Goal: Task Accomplishment & Management: Manage account settings

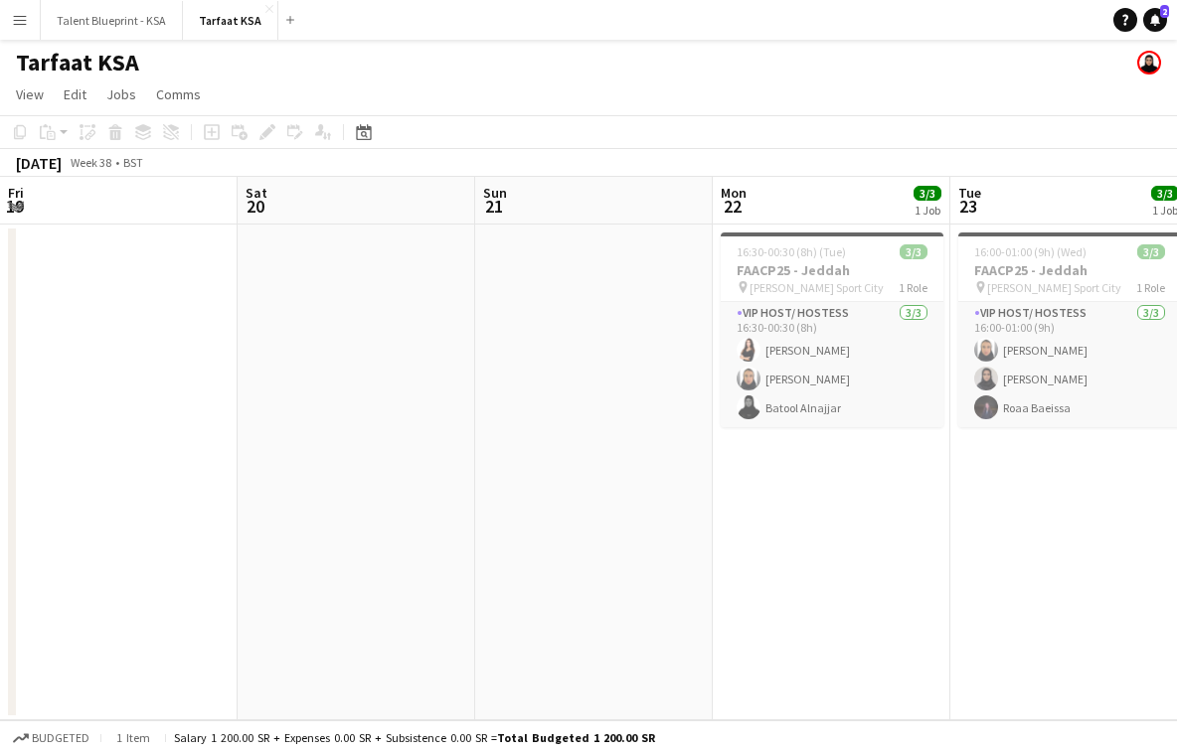
scroll to position [0, 639]
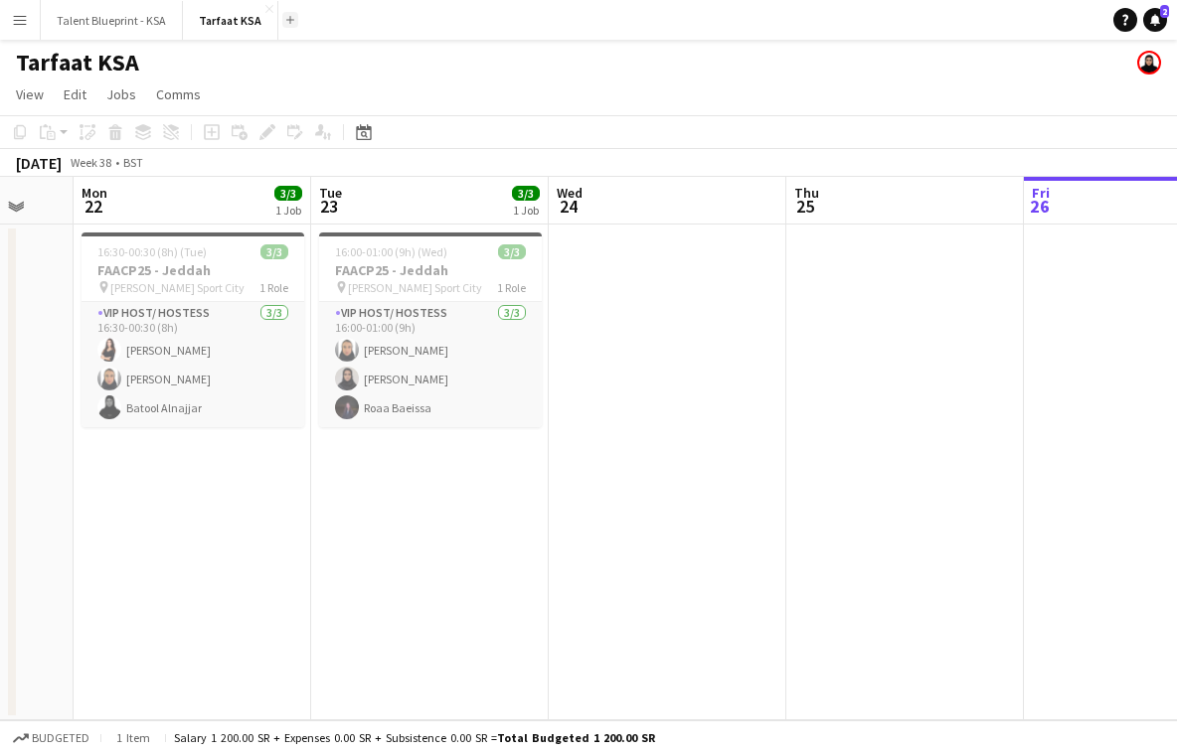
click at [282, 27] on button "Add" at bounding box center [290, 20] width 16 height 16
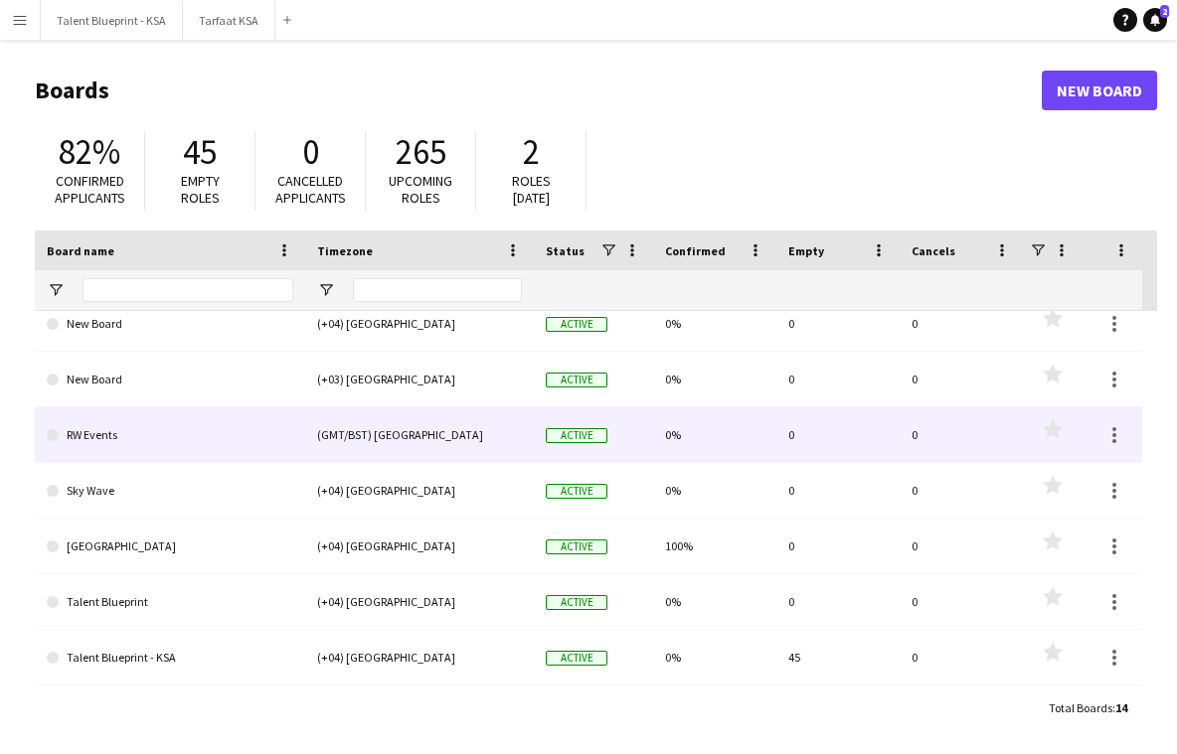
scroll to position [350, 0]
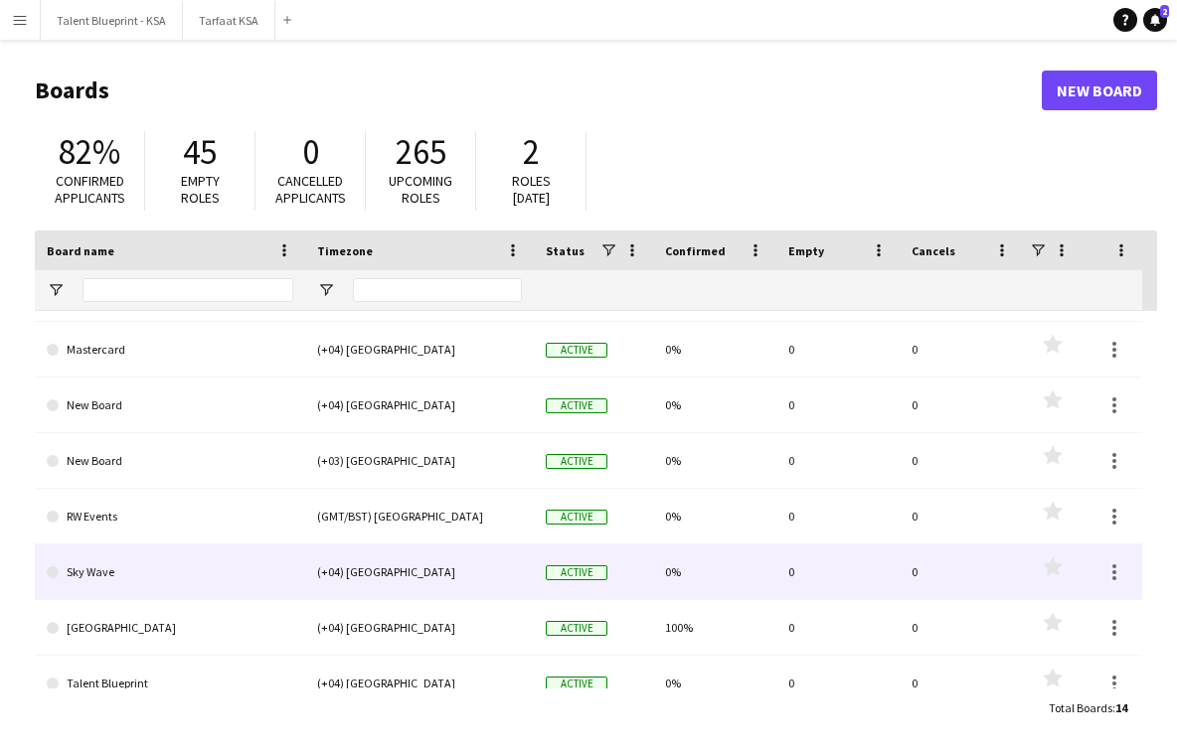
click at [250, 554] on link "Sky Wave" at bounding box center [170, 573] width 247 height 56
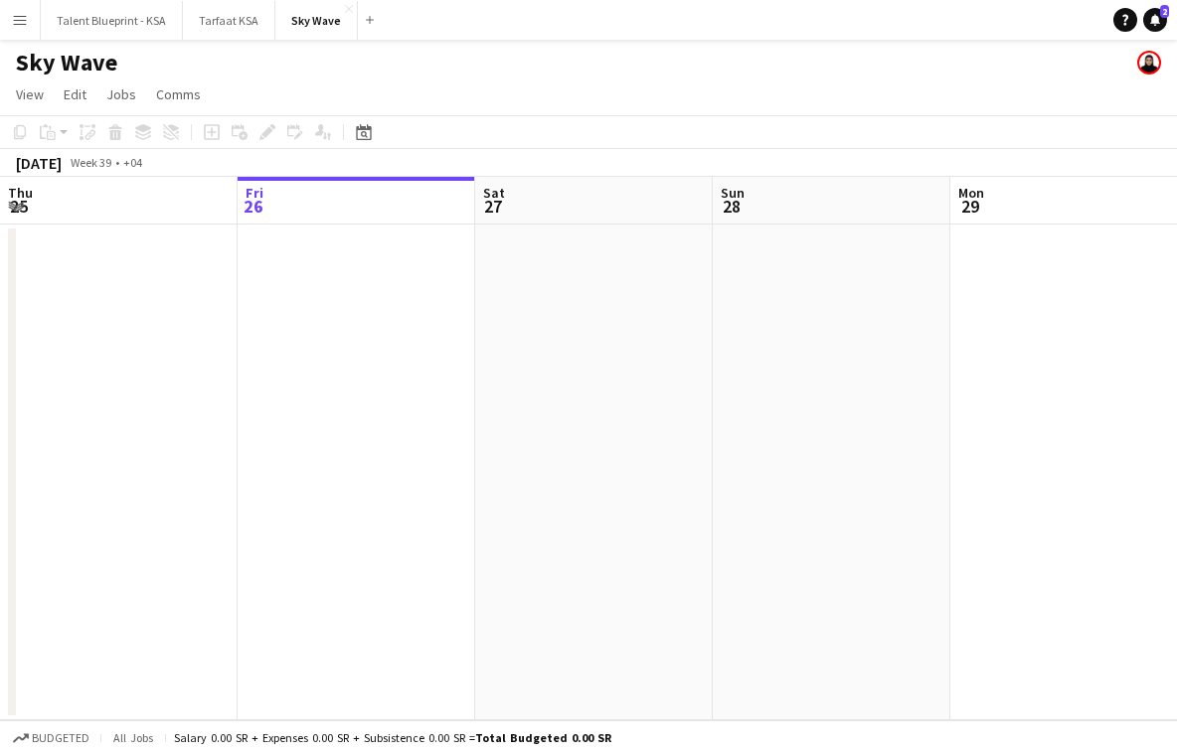
click at [83, 277] on app-date-cell at bounding box center [119, 473] width 238 height 496
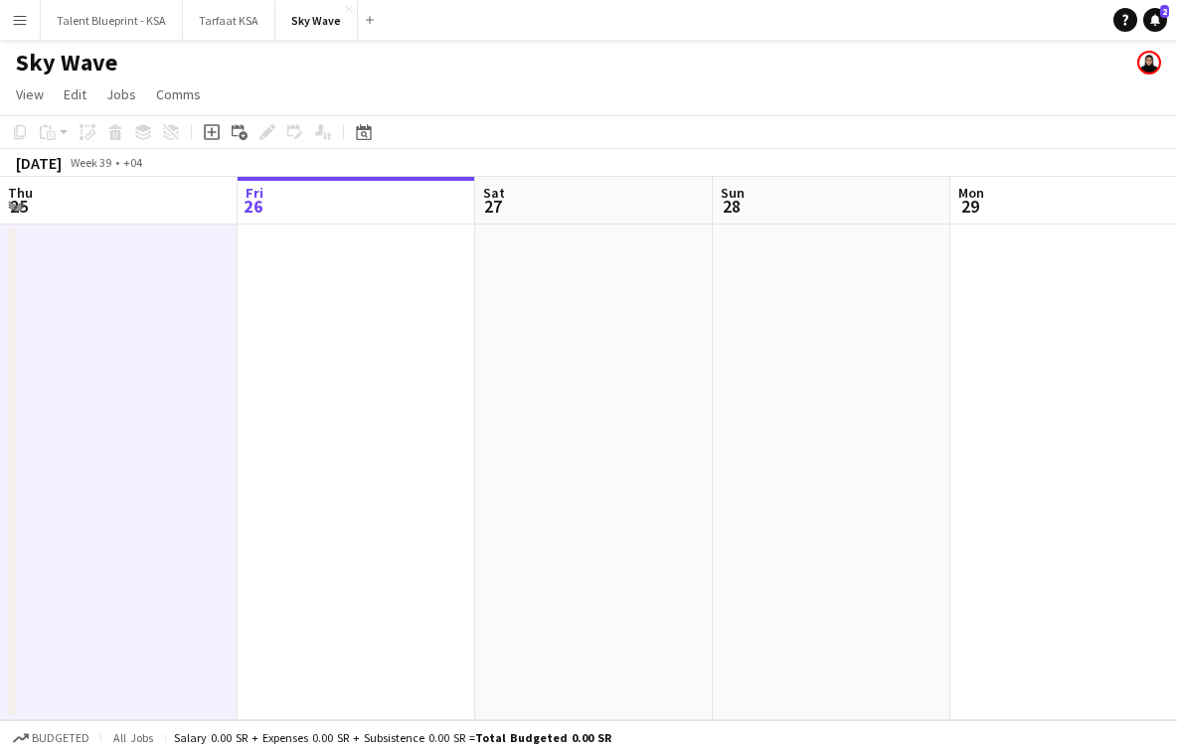
click at [272, 308] on app-date-cell at bounding box center [357, 473] width 238 height 496
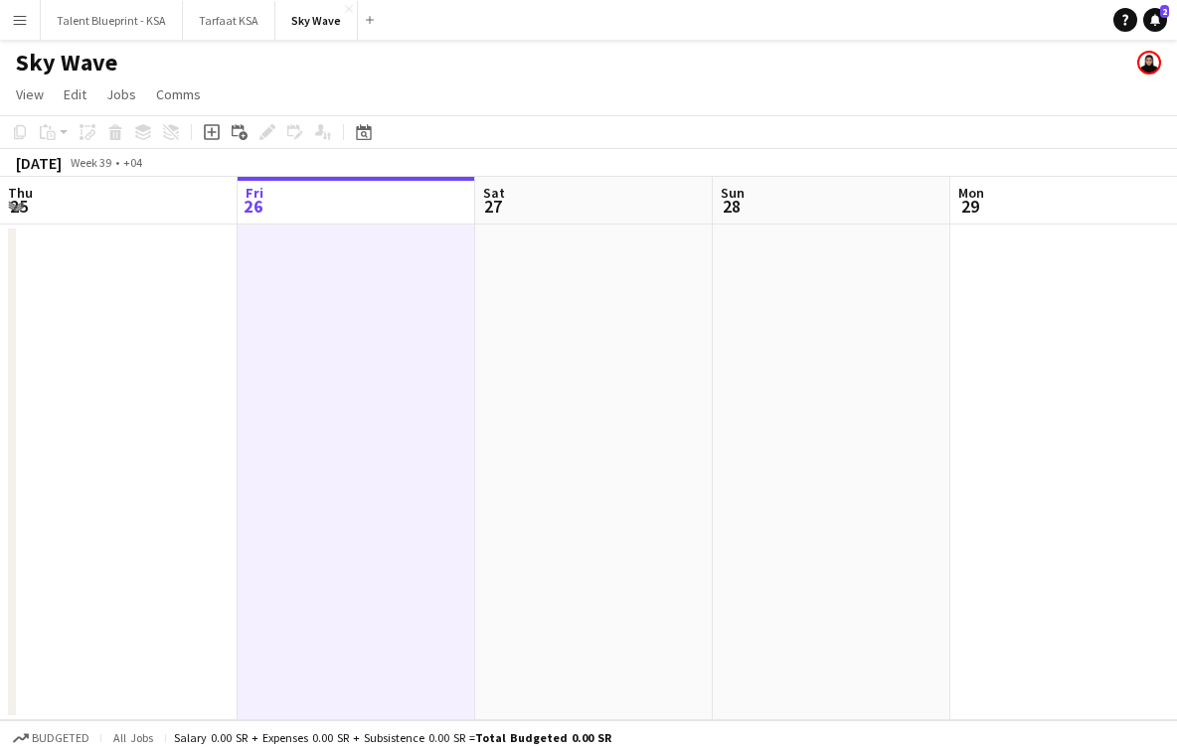
click at [301, 401] on app-date-cell at bounding box center [357, 473] width 238 height 496
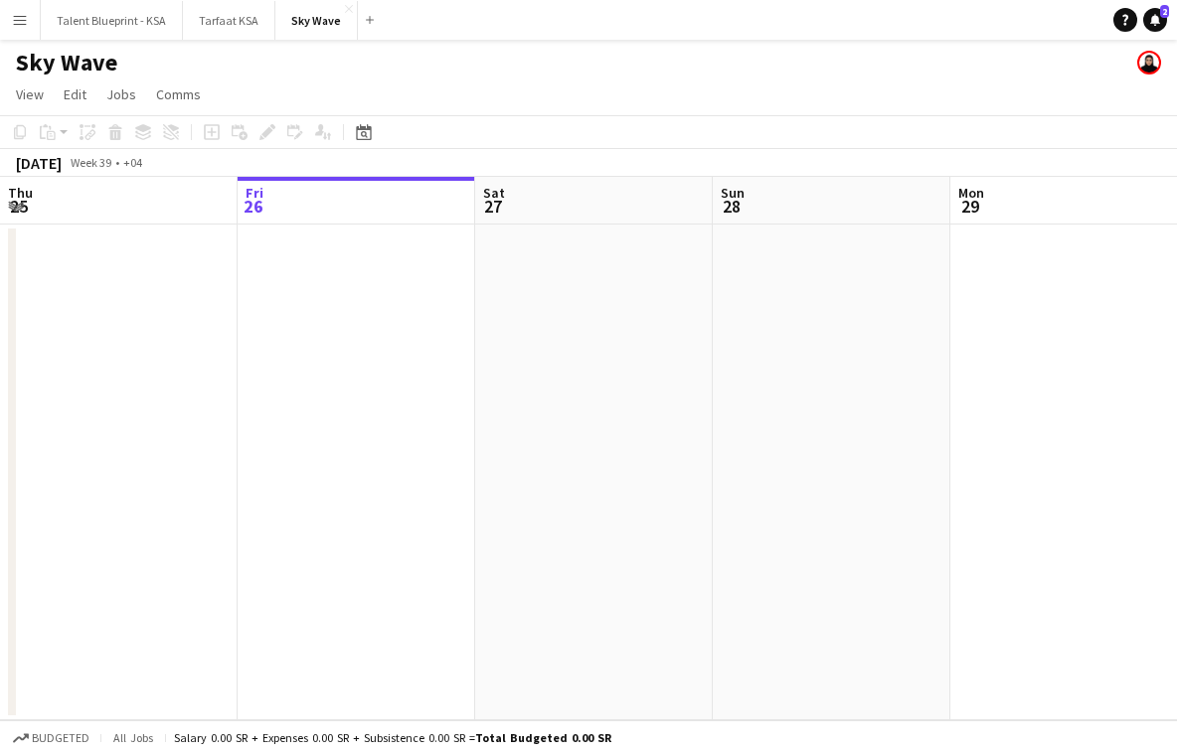
scroll to position [0, 474]
click at [116, 487] on app-date-cell at bounding box center [120, 473] width 238 height 496
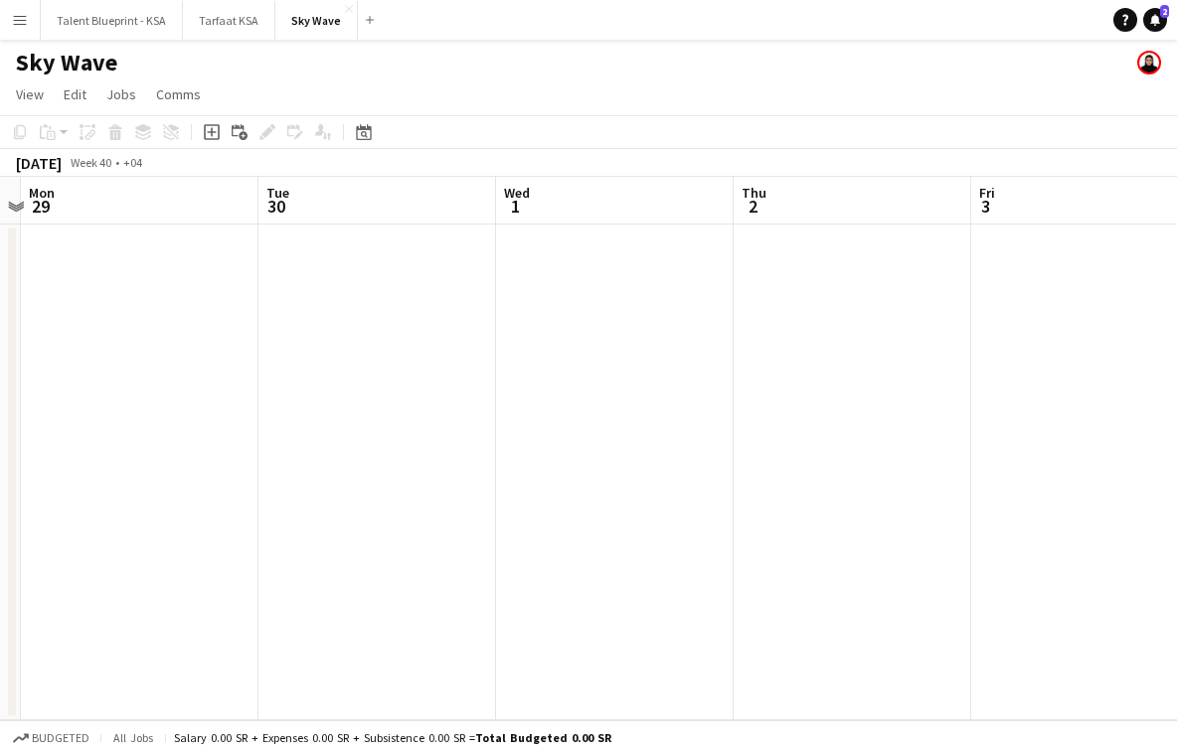
scroll to position [0, 719]
click at [597, 405] on app-date-cell at bounding box center [588, 473] width 238 height 496
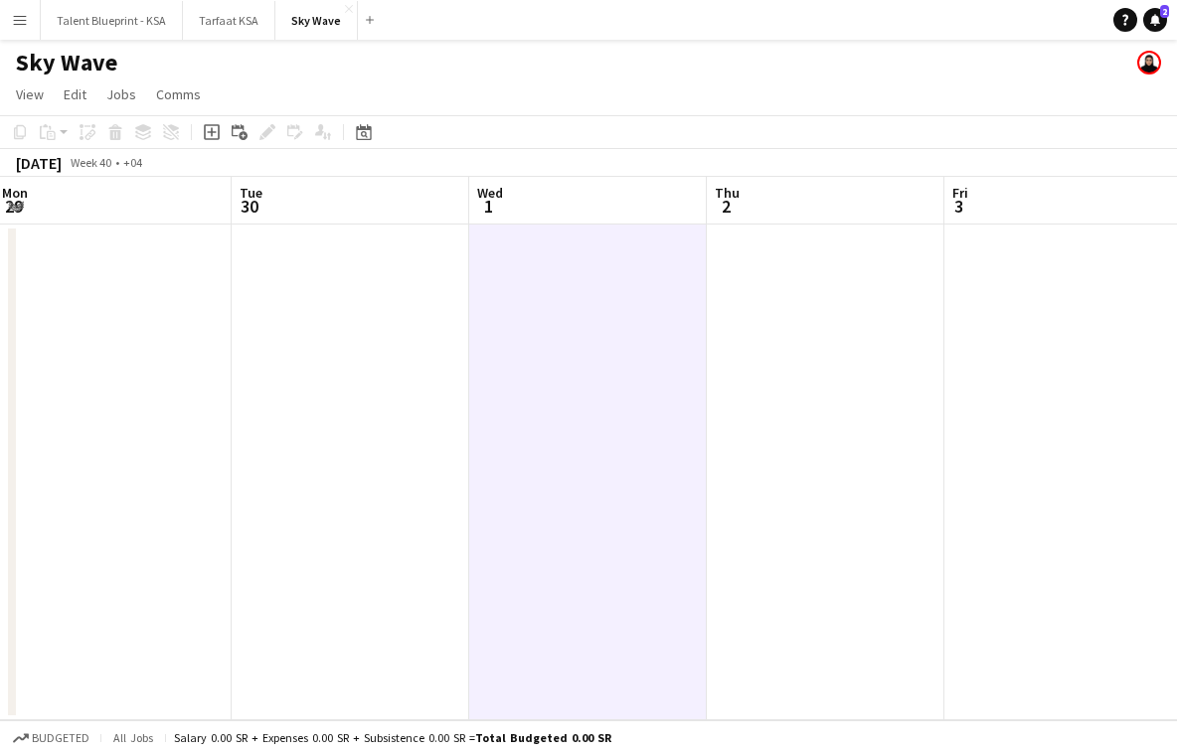
scroll to position [0, 760]
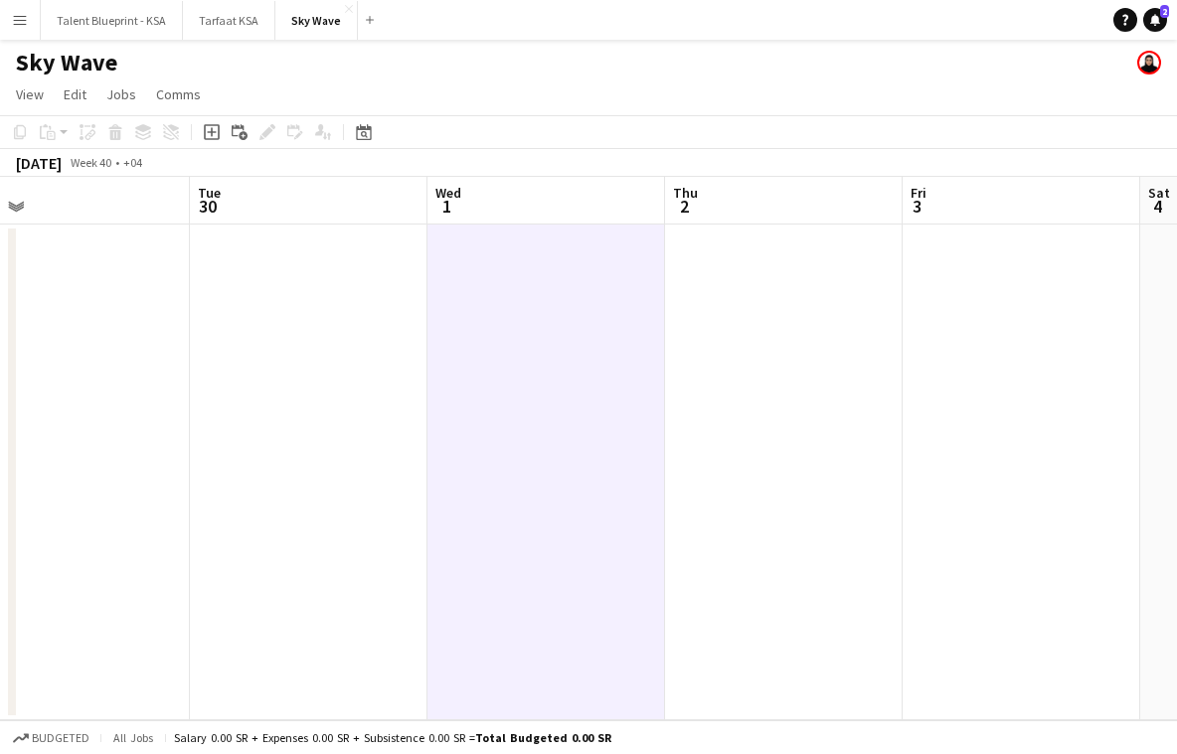
click at [281, 434] on app-date-cell at bounding box center [309, 473] width 238 height 496
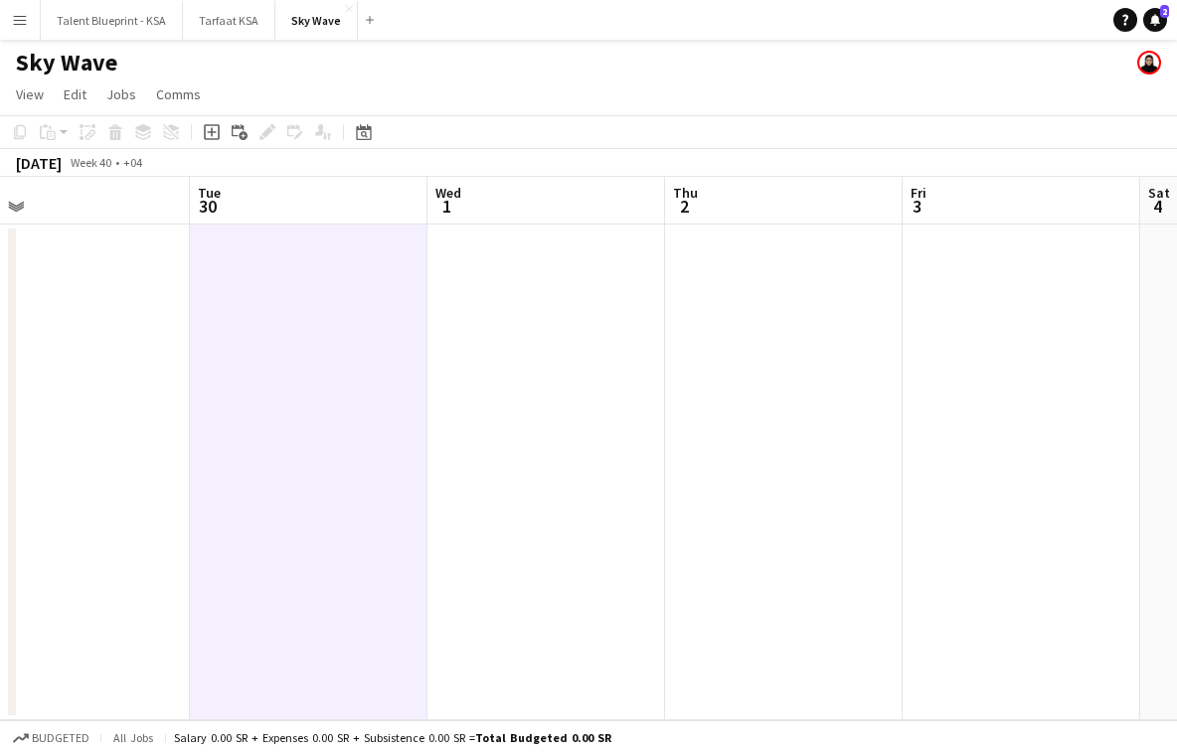
click at [433, 386] on app-date-cell at bounding box center [546, 473] width 238 height 496
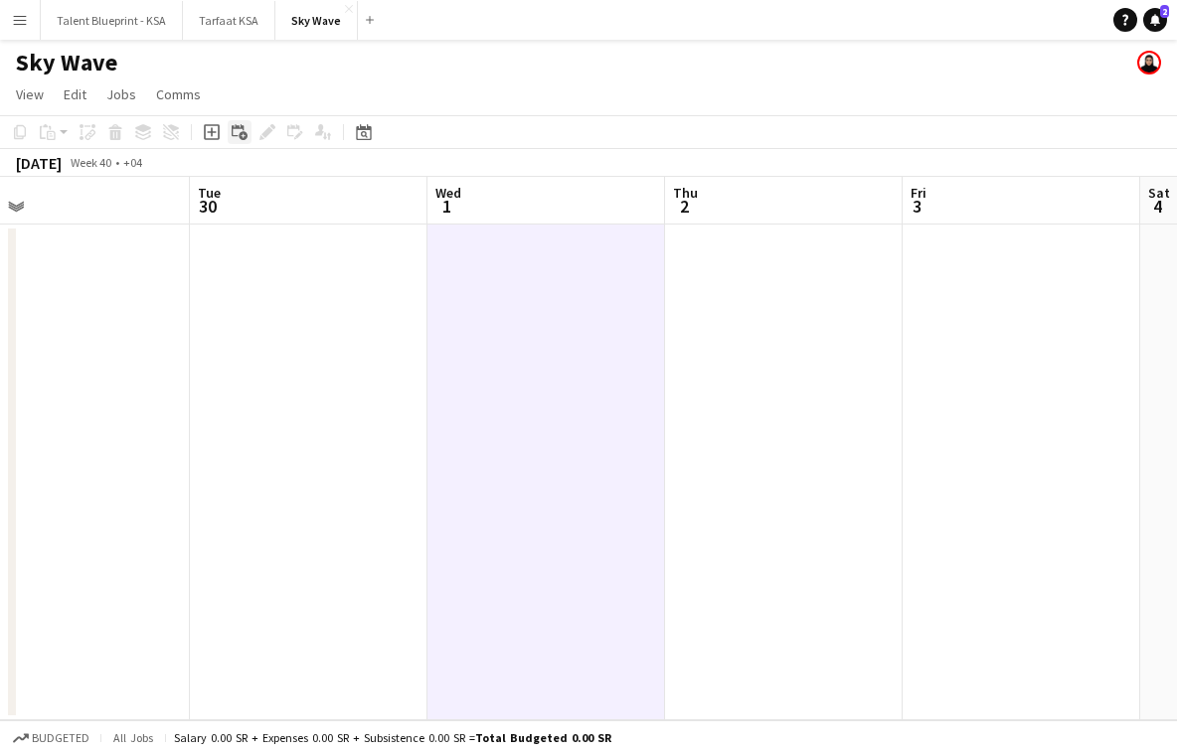
click at [242, 132] on icon at bounding box center [243, 136] width 9 height 9
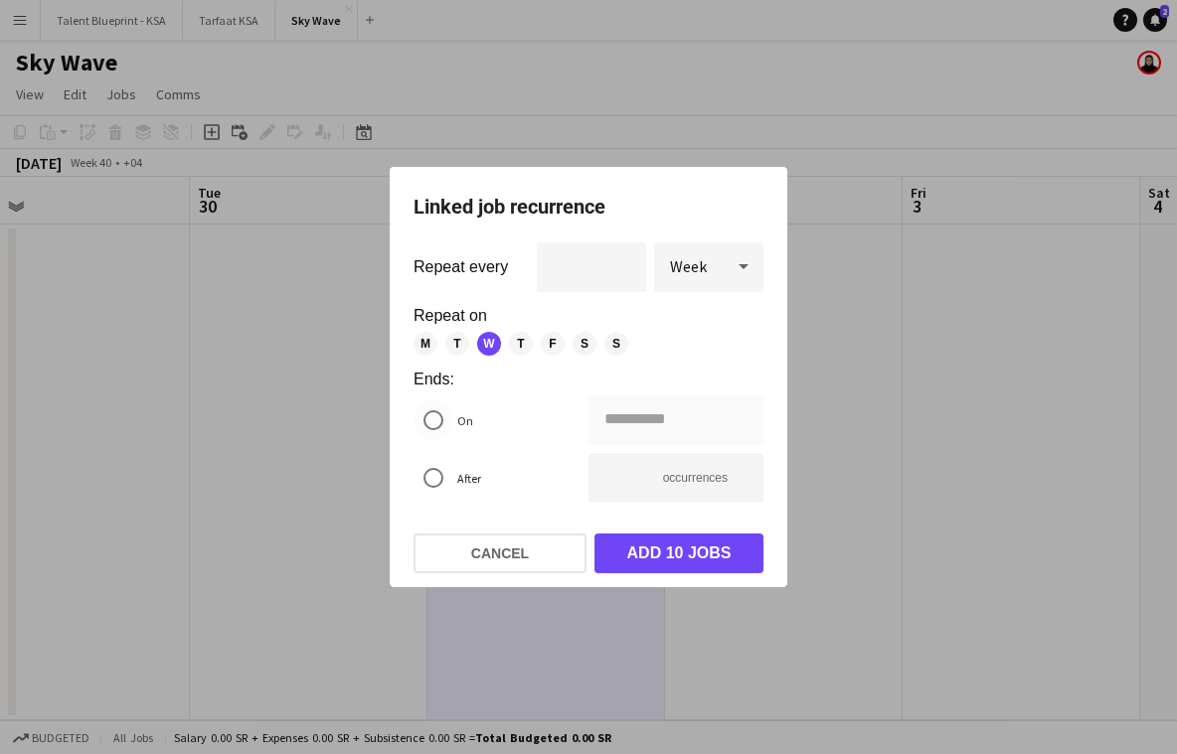
click at [462, 416] on label "On" at bounding box center [463, 421] width 20 height 31
click at [622, 420] on div "**********" at bounding box center [588, 377] width 1177 height 754
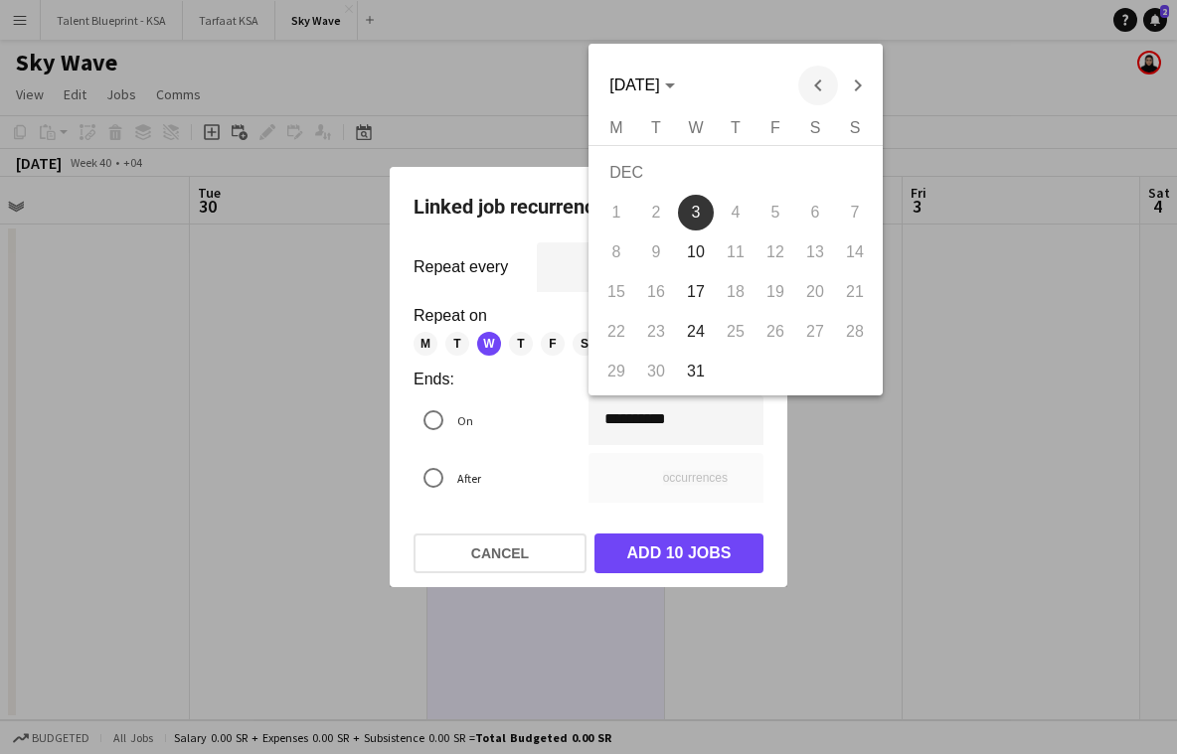
click at [808, 85] on span "Previous month" at bounding box center [818, 86] width 40 height 40
click at [562, 331] on div at bounding box center [588, 377] width 1177 height 754
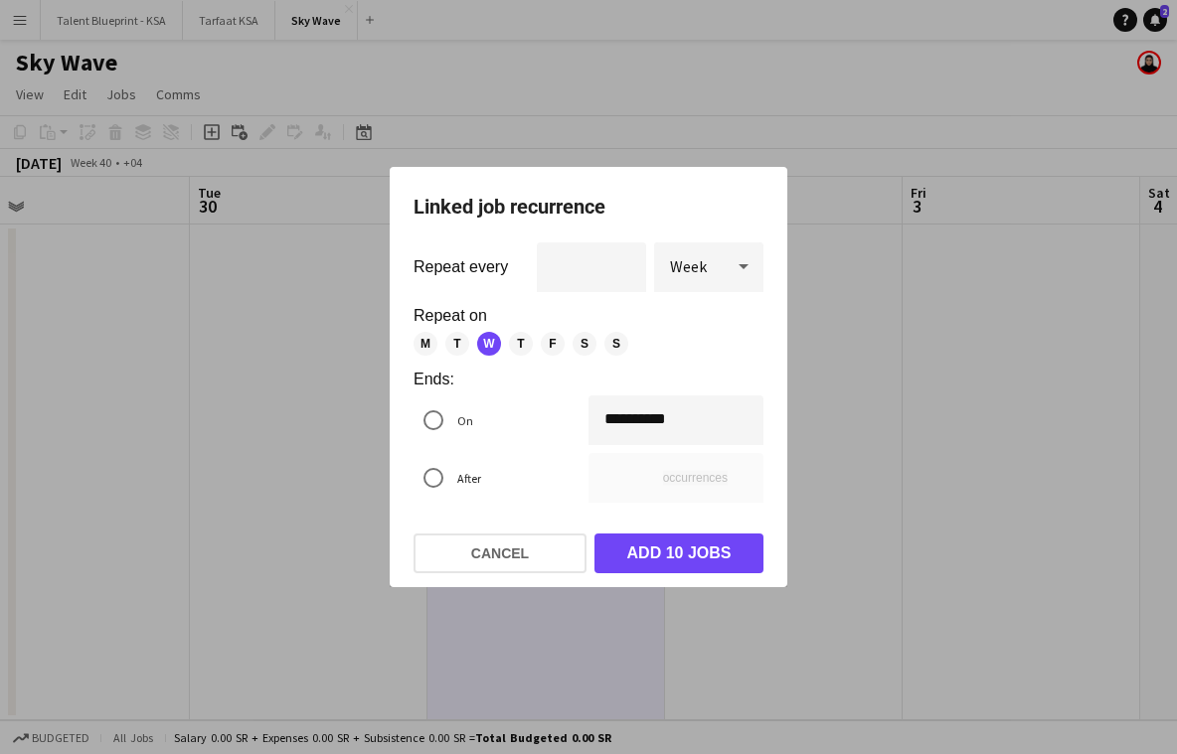
click at [519, 344] on span "T" at bounding box center [521, 344] width 24 height 24
click at [557, 344] on span "F" at bounding box center [553, 344] width 24 height 24
click at [577, 344] on span "S" at bounding box center [585, 344] width 24 height 24
click at [603, 344] on div "M T W T F S S" at bounding box center [580, 344] width 334 height 24
click at [611, 345] on span "S" at bounding box center [616, 344] width 24 height 24
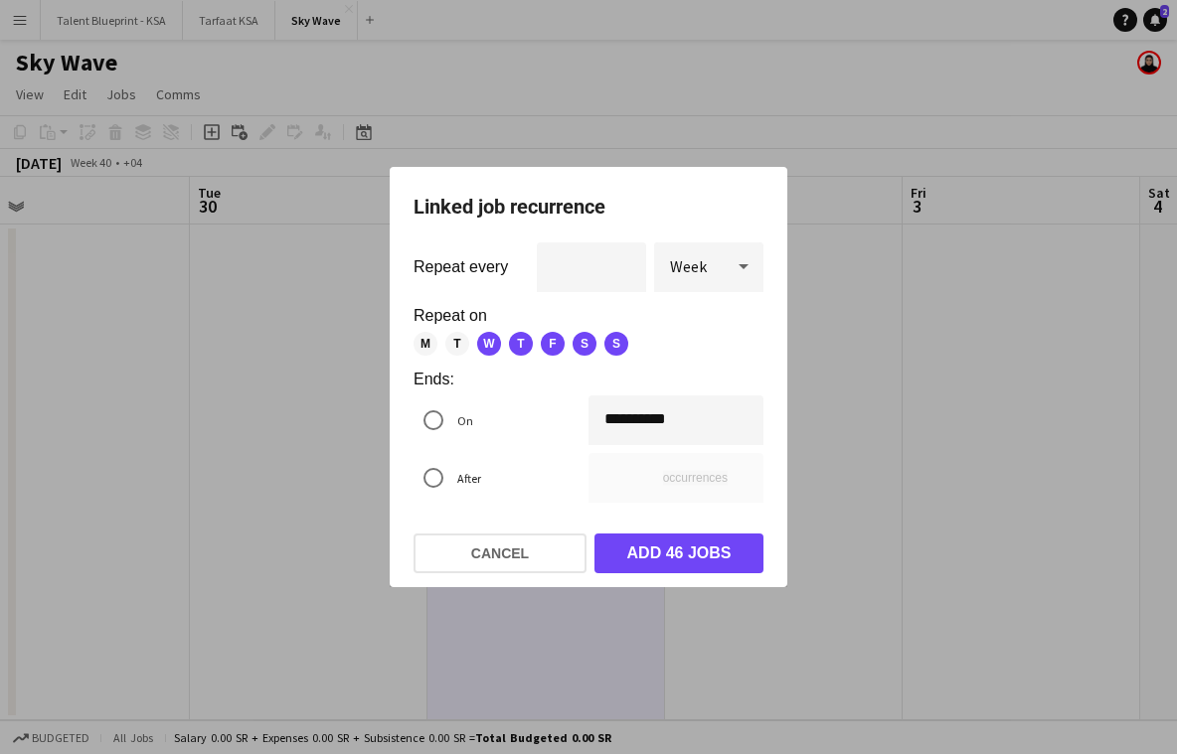
click at [462, 345] on span "T" at bounding box center [457, 344] width 24 height 24
click at [421, 340] on span "M" at bounding box center [425, 344] width 24 height 24
click at [613, 412] on div "**********" at bounding box center [588, 377] width 1177 height 754
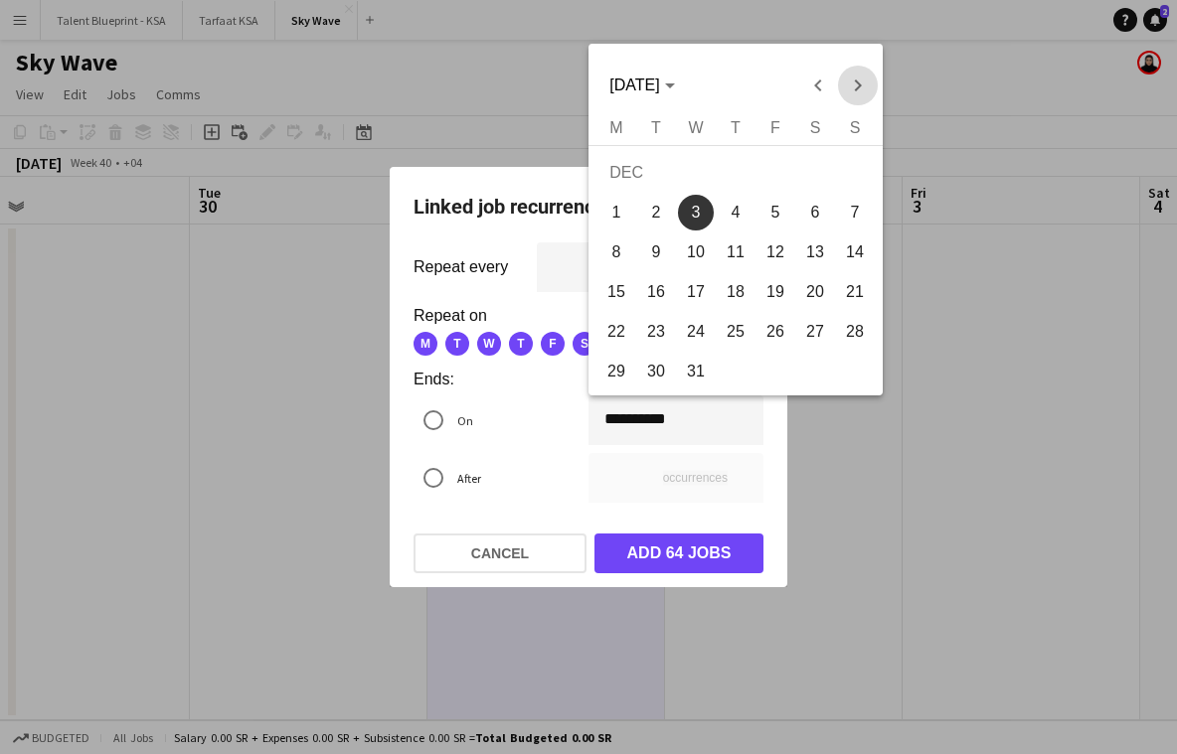
click at [872, 78] on span "Next month" at bounding box center [858, 86] width 40 height 40
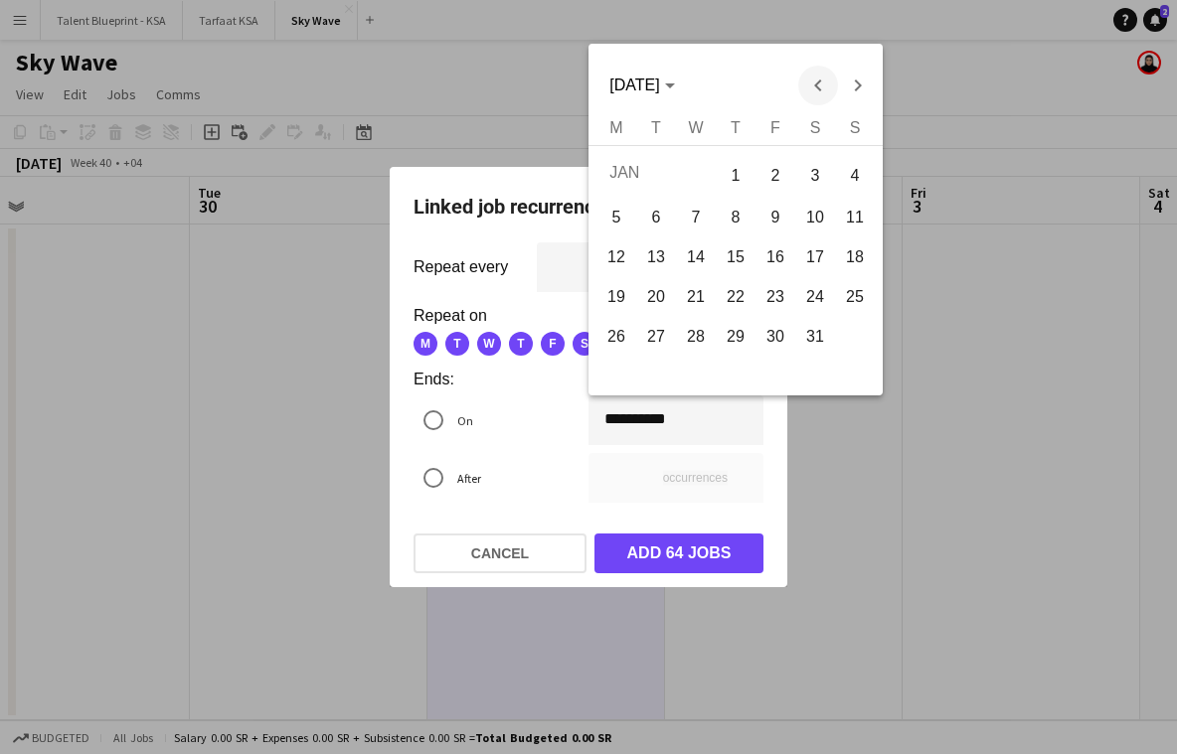
click at [824, 80] on span "Previous month" at bounding box center [818, 86] width 40 height 40
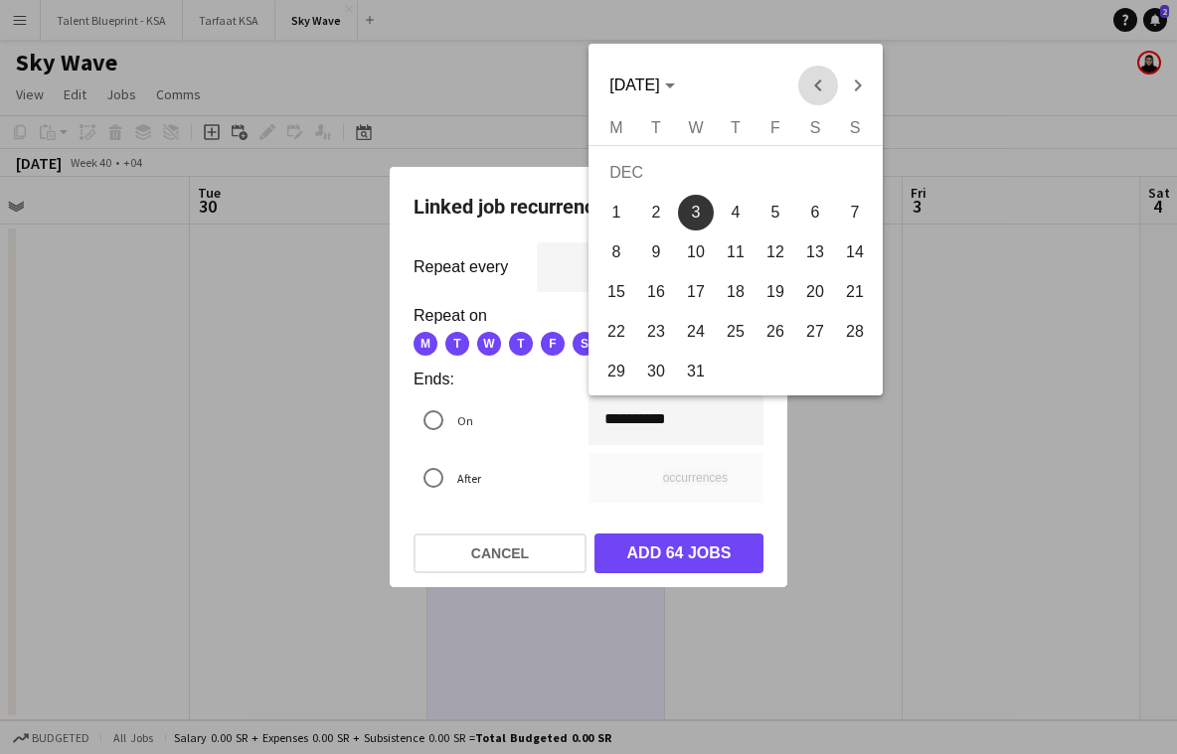
click at [824, 80] on span "Previous month" at bounding box center [818, 86] width 40 height 40
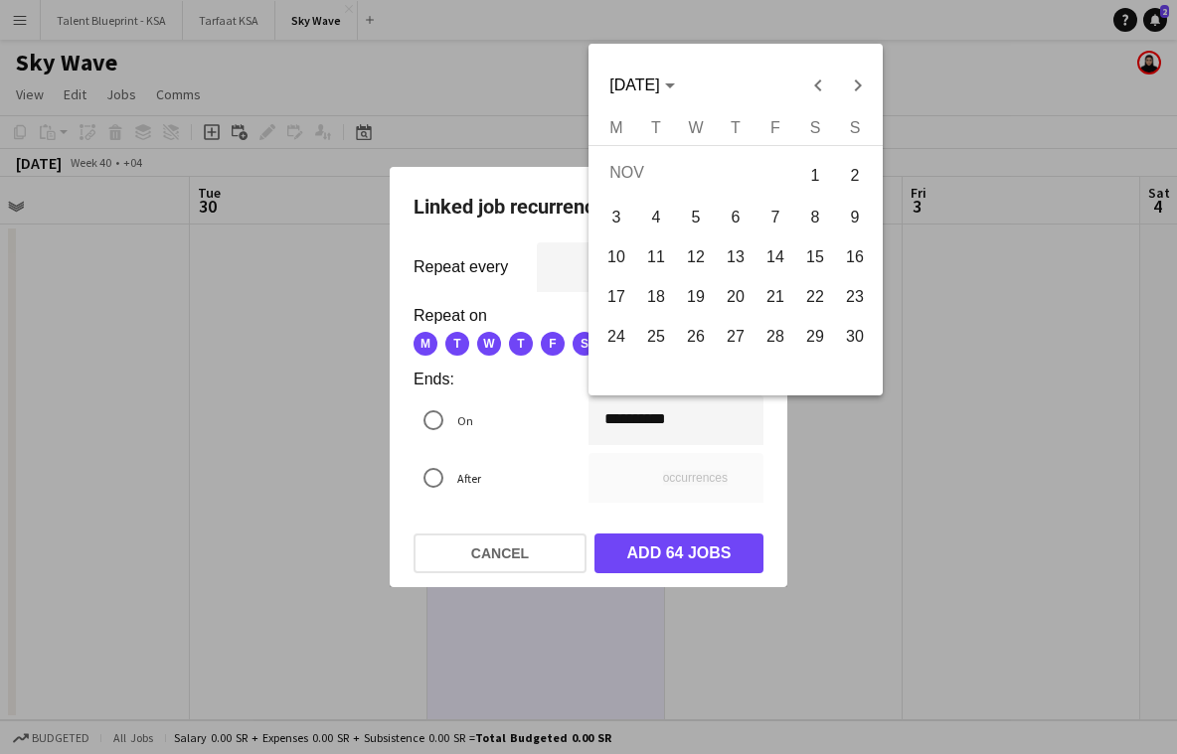
click at [849, 332] on span "30" at bounding box center [855, 337] width 36 height 36
type input "**********"
type input "*"
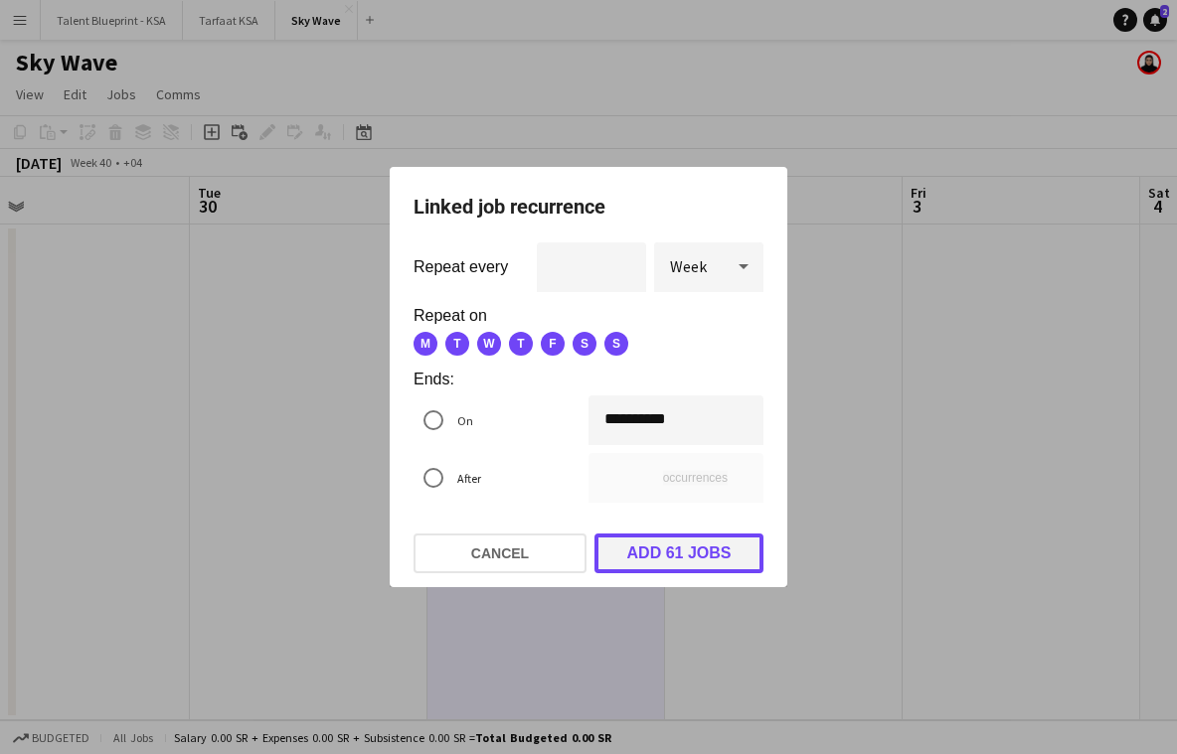
click at [737, 553] on button "Add 61 jobs" at bounding box center [678, 554] width 169 height 40
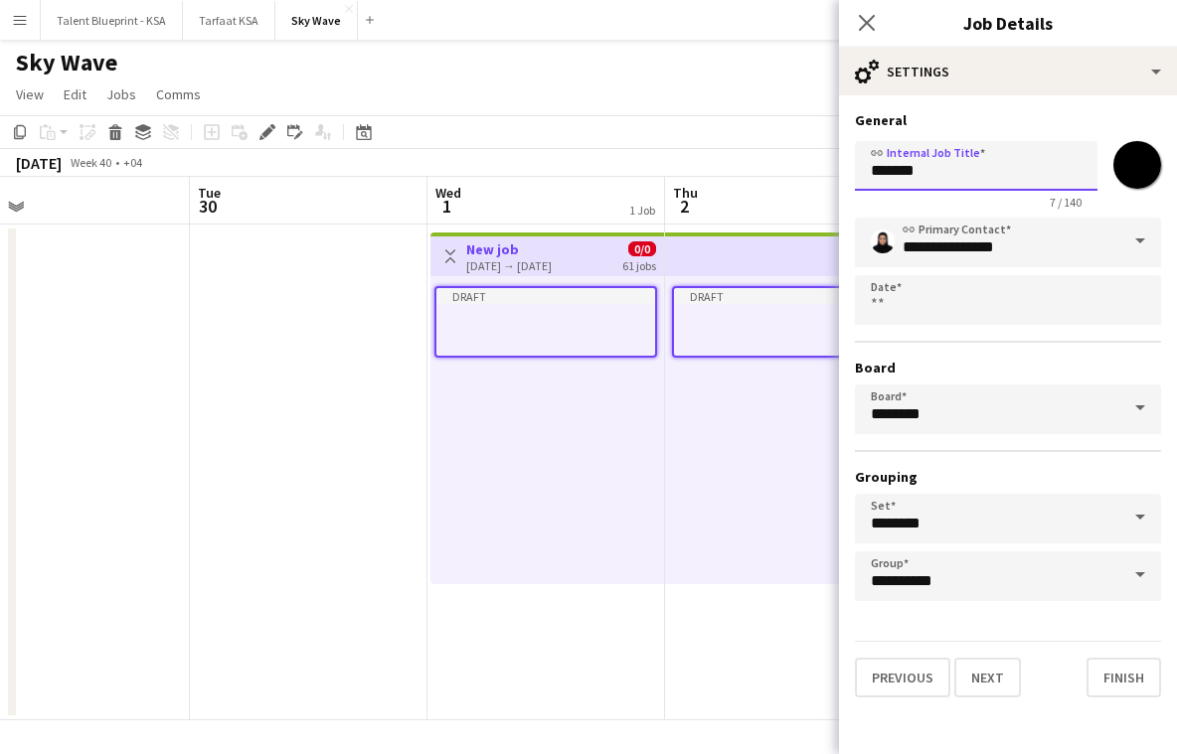
click at [970, 171] on input "*******" at bounding box center [976, 166] width 243 height 50
click at [184, 380] on app-date-cell at bounding box center [71, 473] width 238 height 496
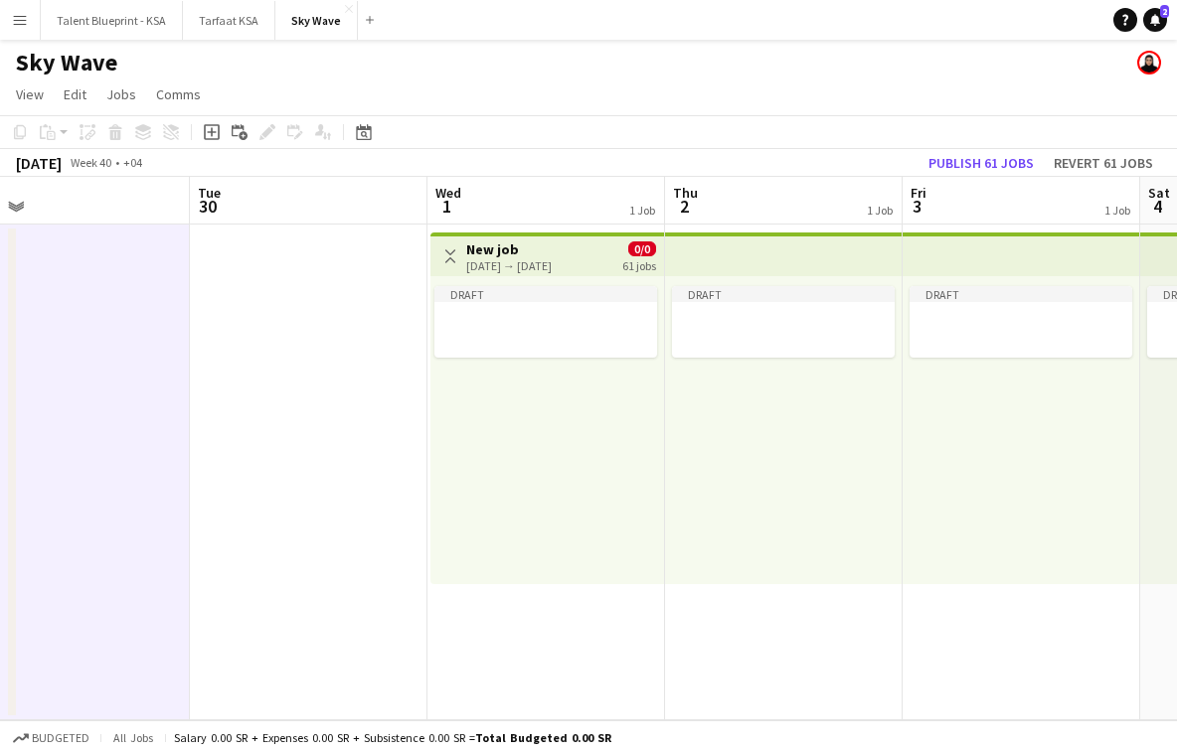
click at [747, 261] on app-top-bar at bounding box center [784, 255] width 238 height 44
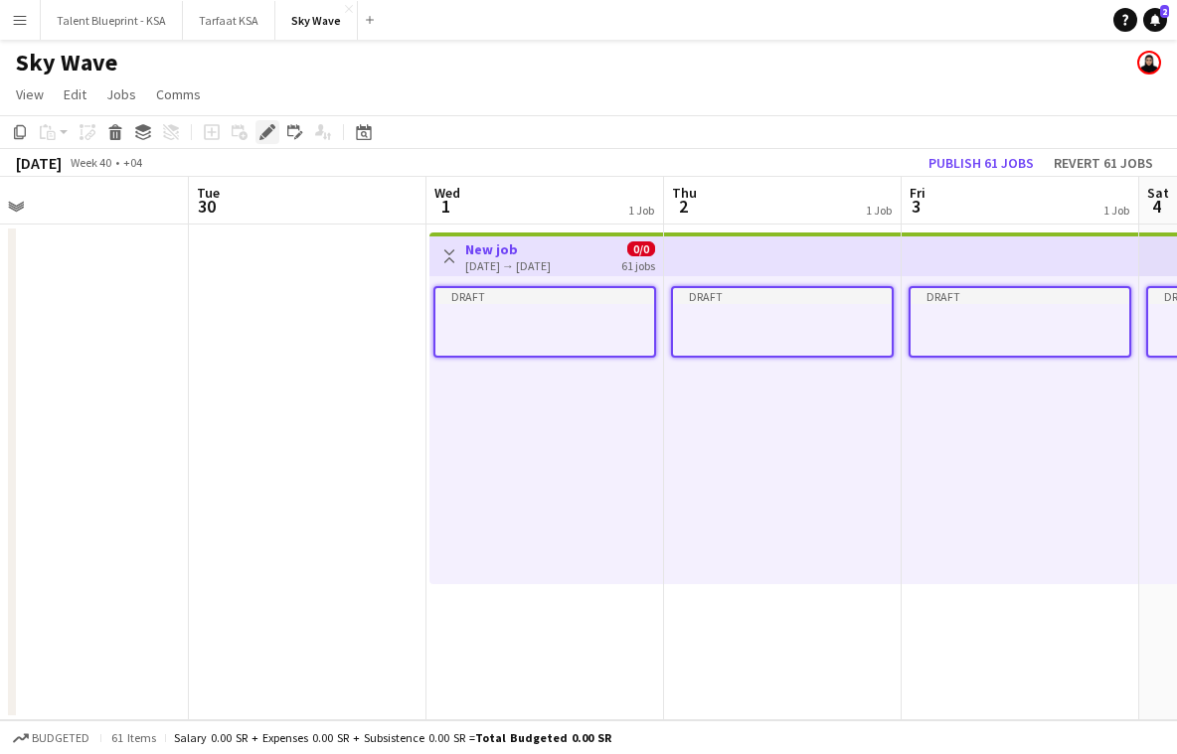
click at [267, 132] on icon at bounding box center [266, 132] width 11 height 11
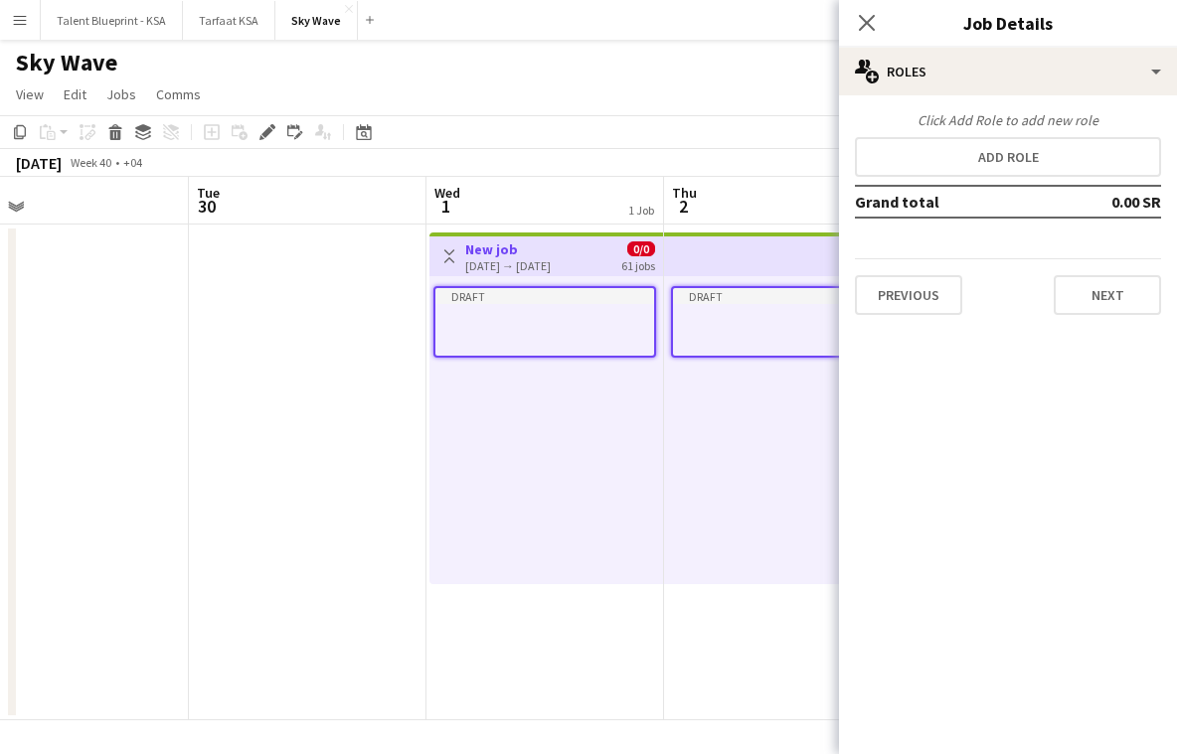
click at [551, 261] on div "[DATE] → [DATE]" at bounding box center [507, 265] width 85 height 15
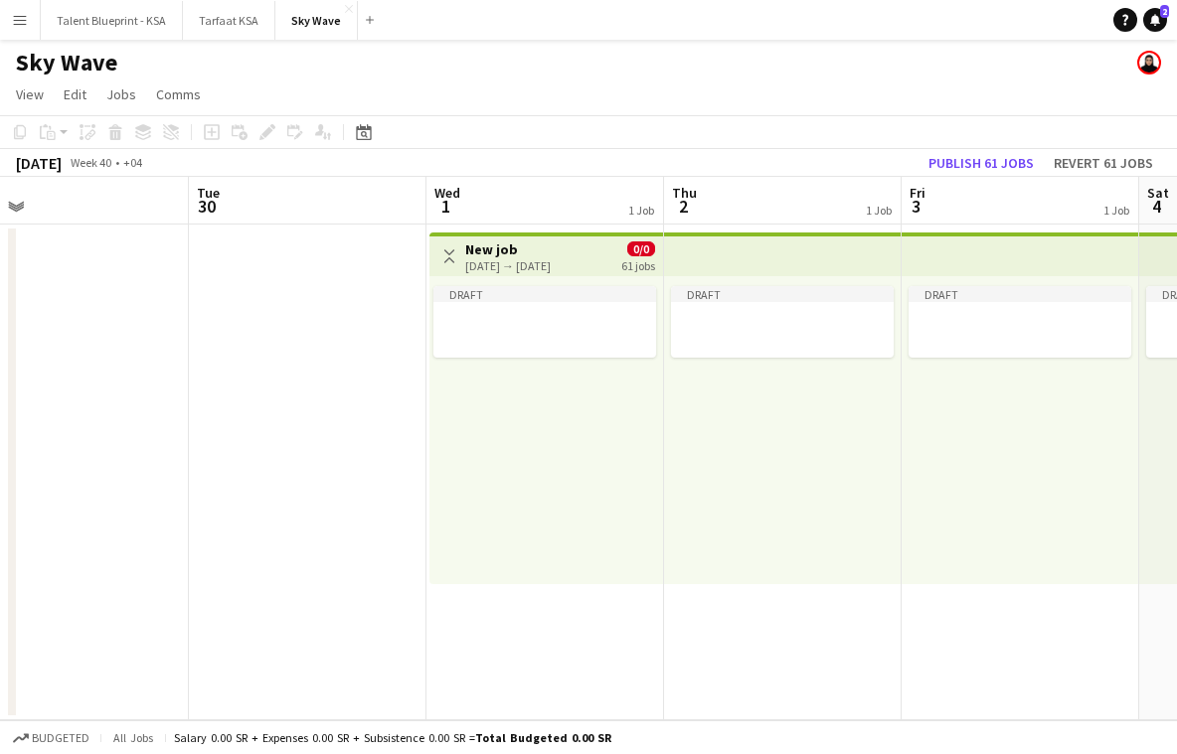
click at [539, 249] on h3 "New job" at bounding box center [507, 250] width 85 height 18
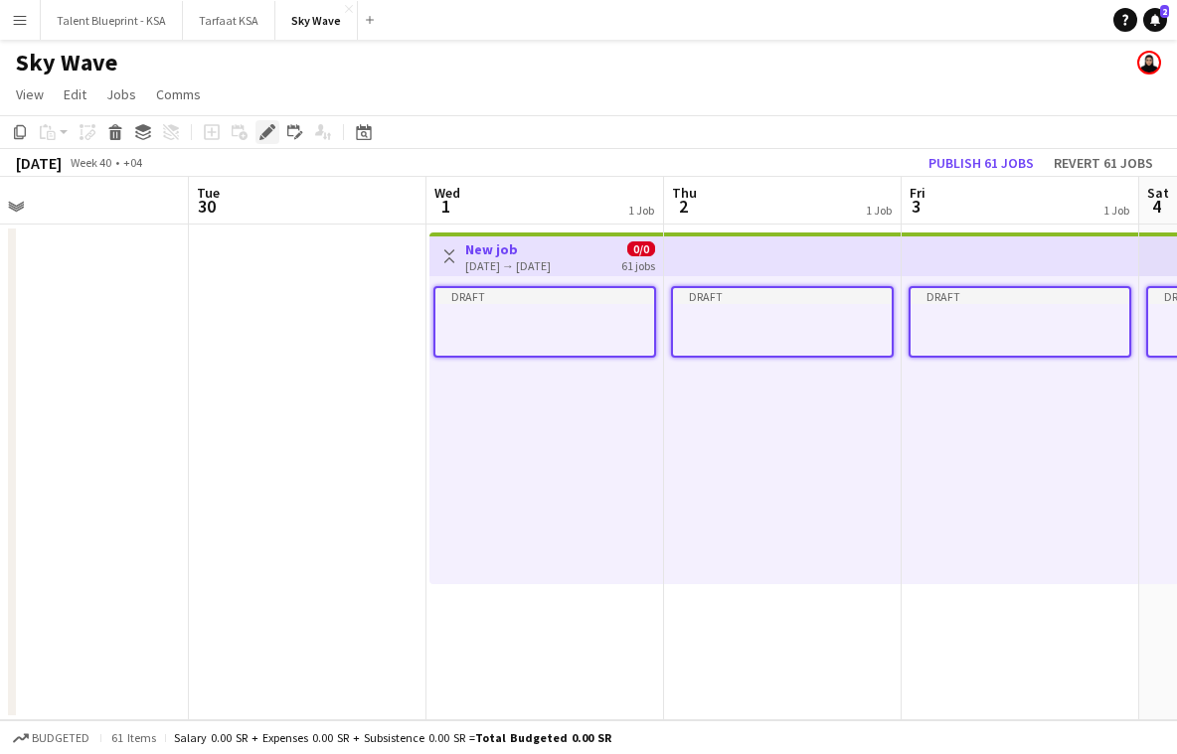
click at [264, 124] on icon "Edit" at bounding box center [267, 132] width 16 height 16
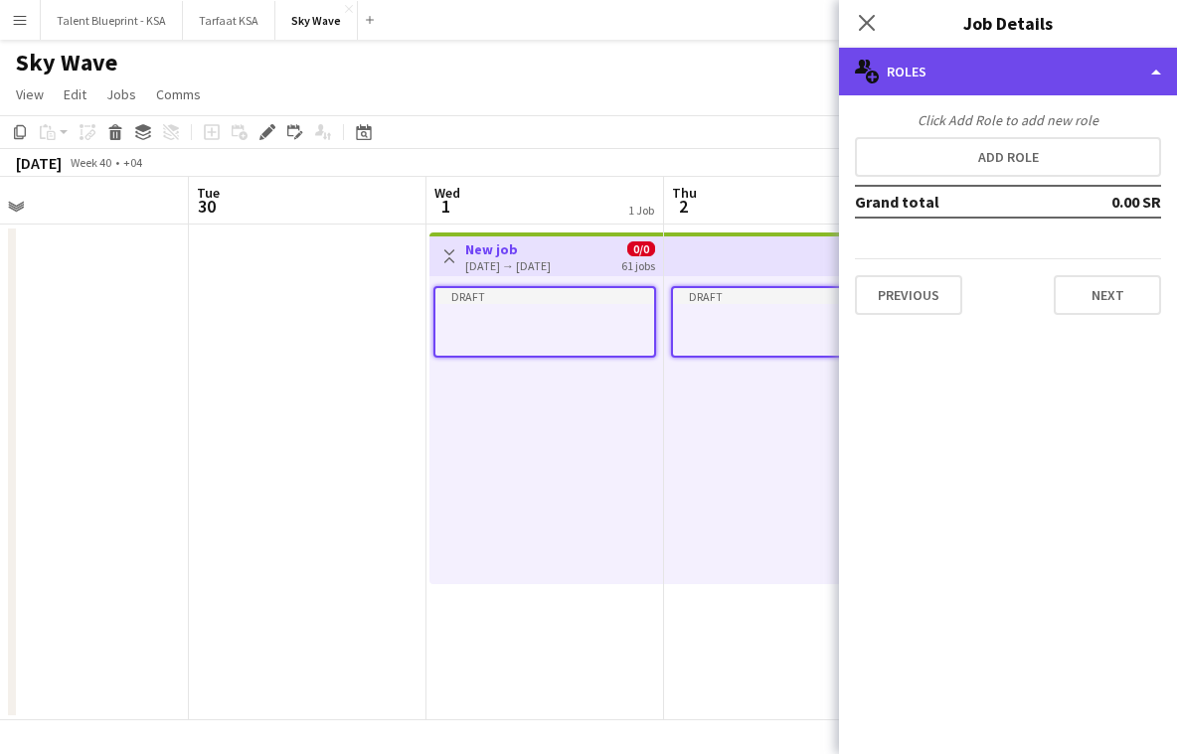
click at [967, 77] on div "multiple-users-add Roles" at bounding box center [1008, 72] width 338 height 48
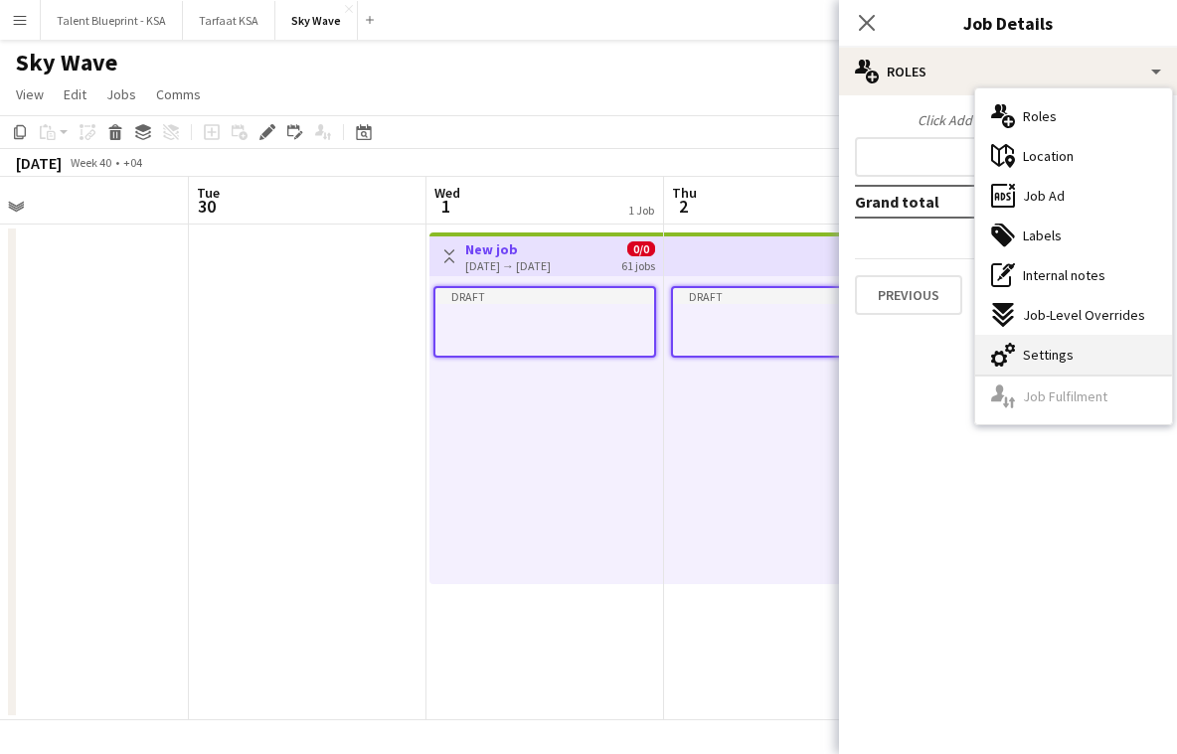
click at [1069, 342] on div "cog-double-3 Settings" at bounding box center [1073, 355] width 197 height 40
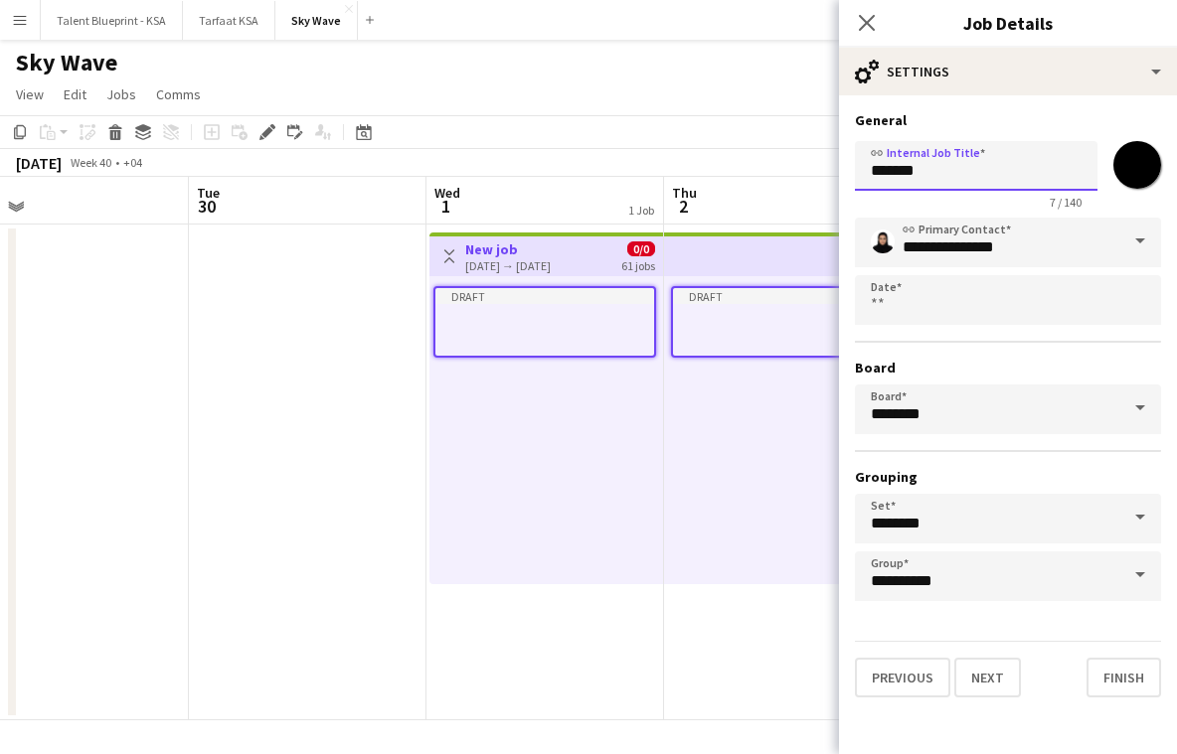
click at [932, 177] on input "*******" at bounding box center [976, 166] width 243 height 50
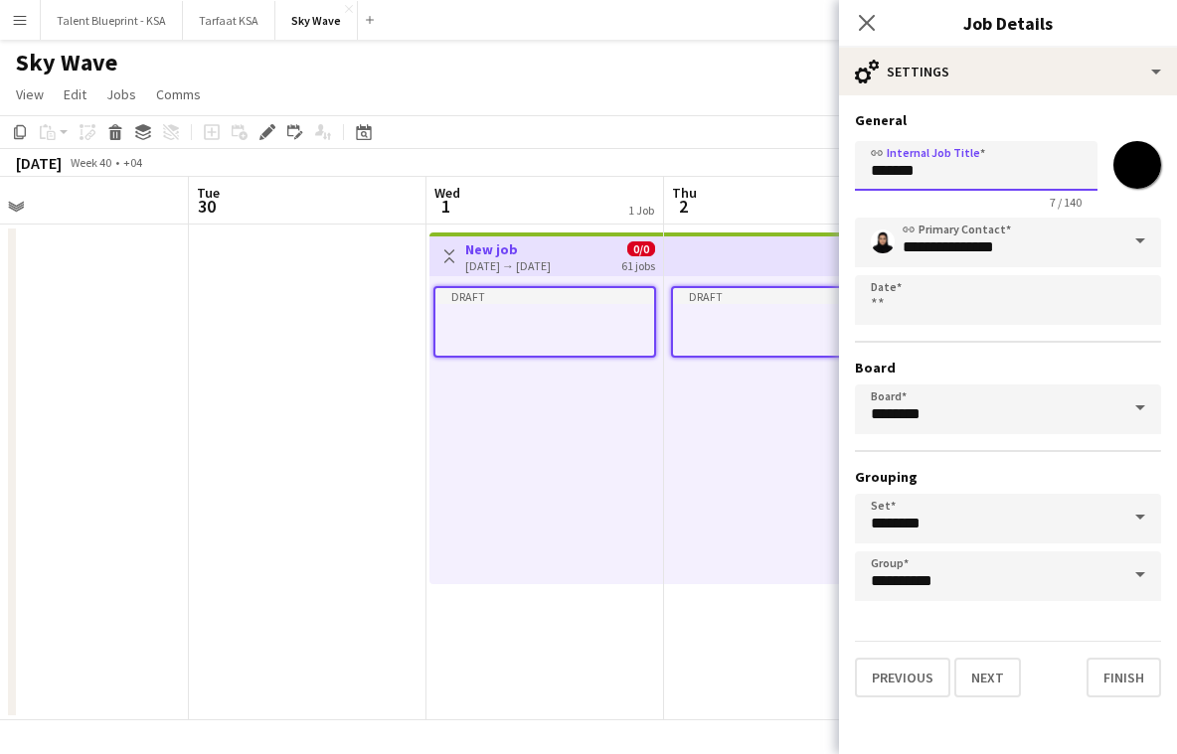
paste input "*****"
type input "**********"
click at [1136, 168] on input "*******" at bounding box center [1137, 165] width 72 height 72
type input "*******"
click at [1150, 123] on h3 "General" at bounding box center [1008, 120] width 306 height 18
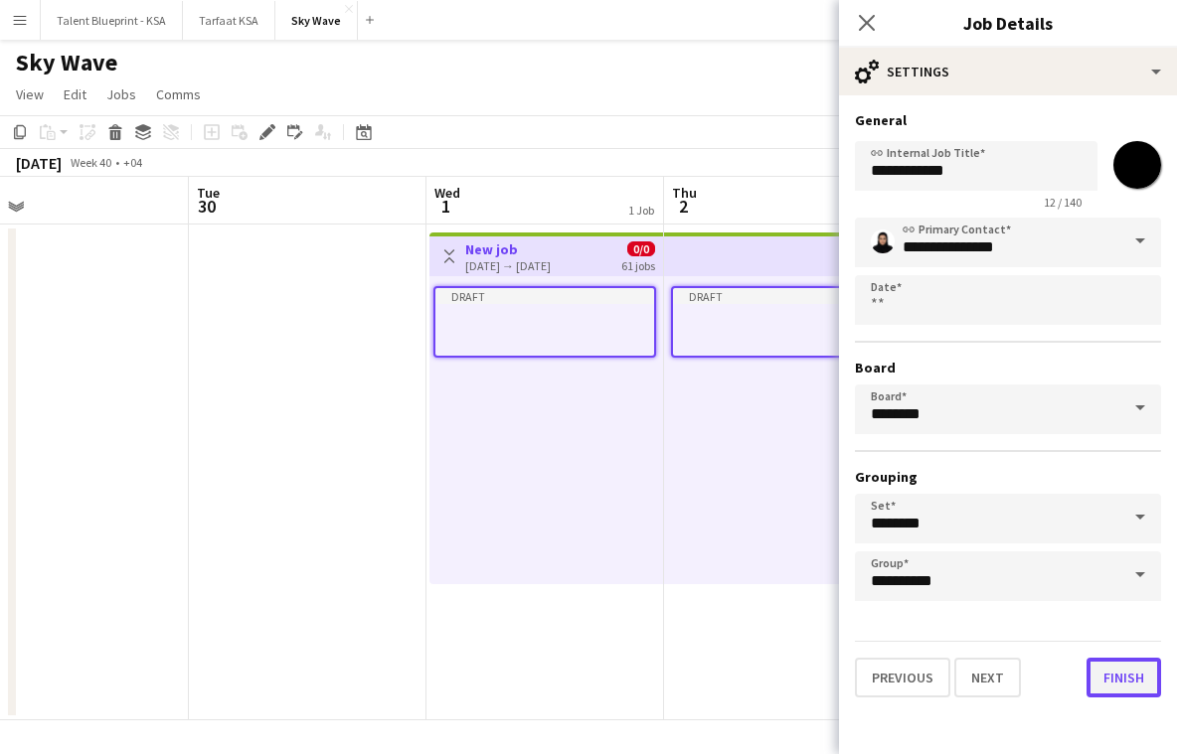
click at [1098, 683] on button "Finish" at bounding box center [1123, 678] width 75 height 40
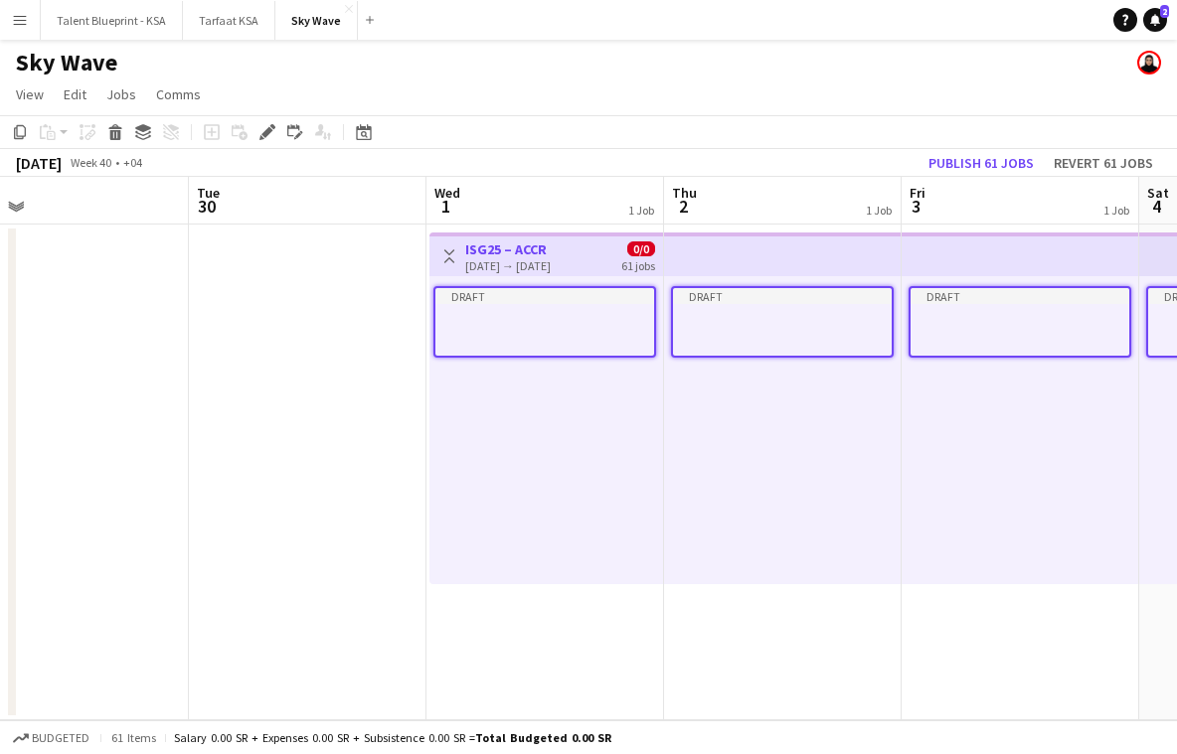
click at [701, 254] on app-top-bar at bounding box center [783, 255] width 238 height 44
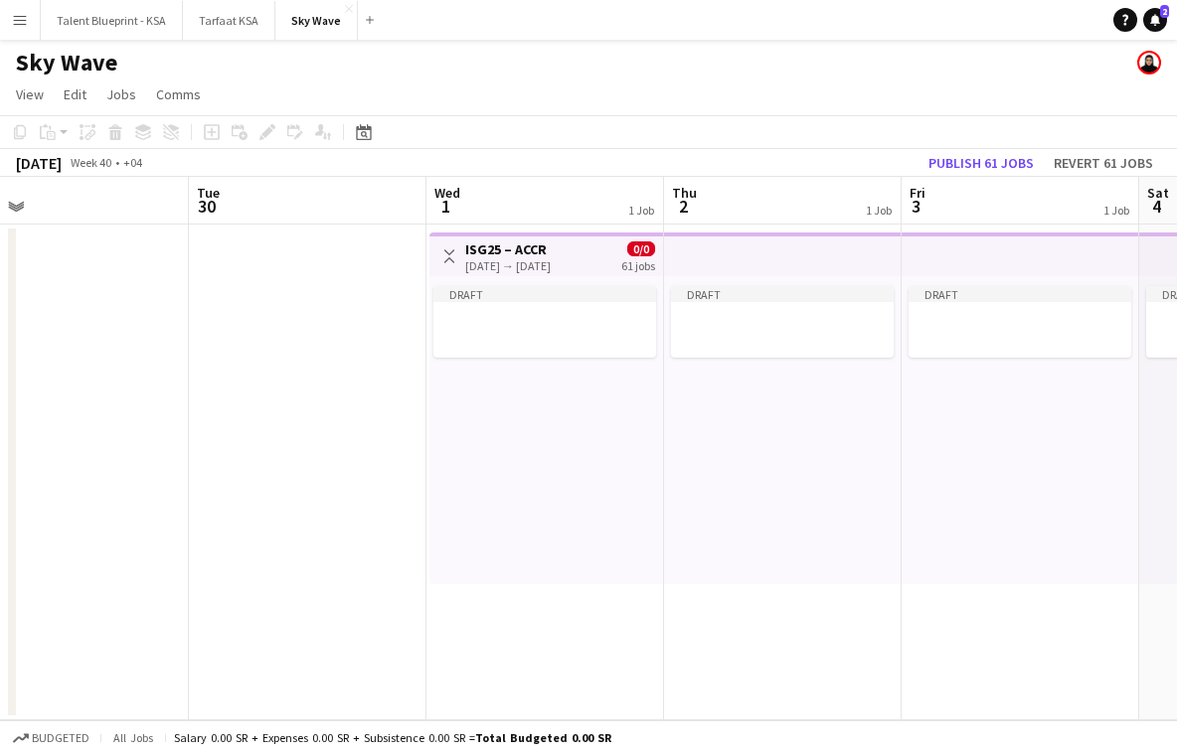
click at [750, 242] on app-top-bar at bounding box center [783, 255] width 238 height 44
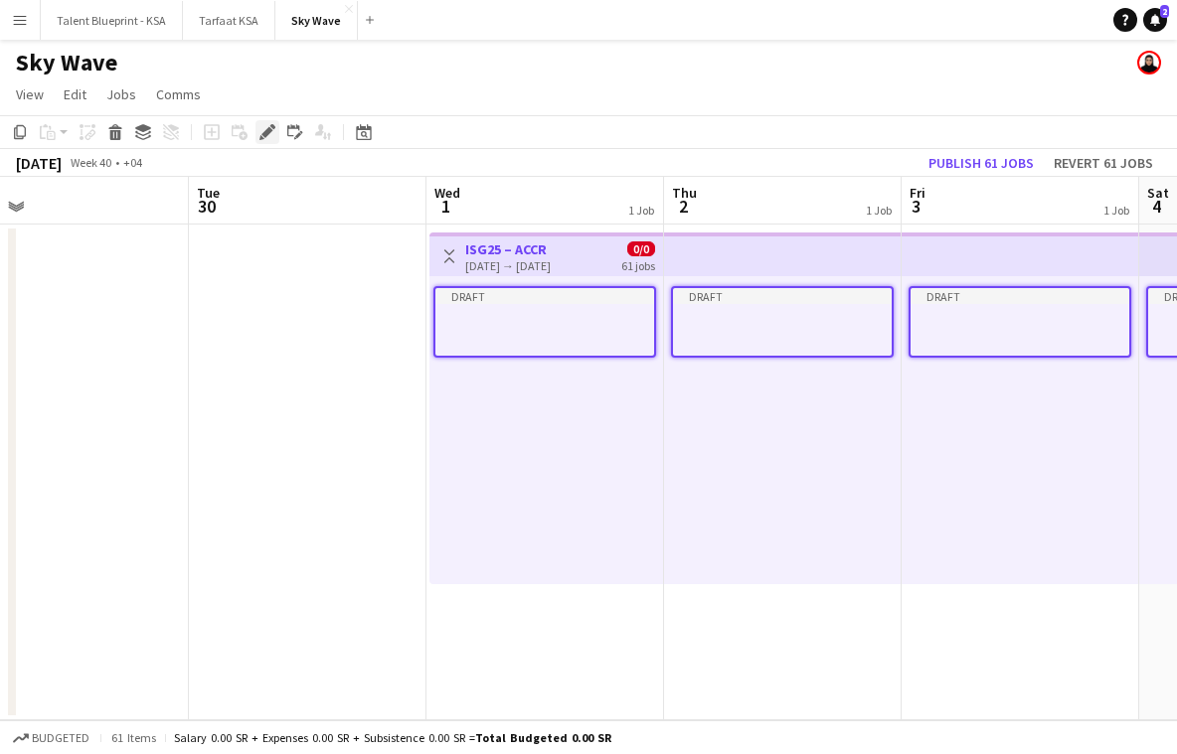
click at [262, 125] on icon "Edit" at bounding box center [267, 132] width 16 height 16
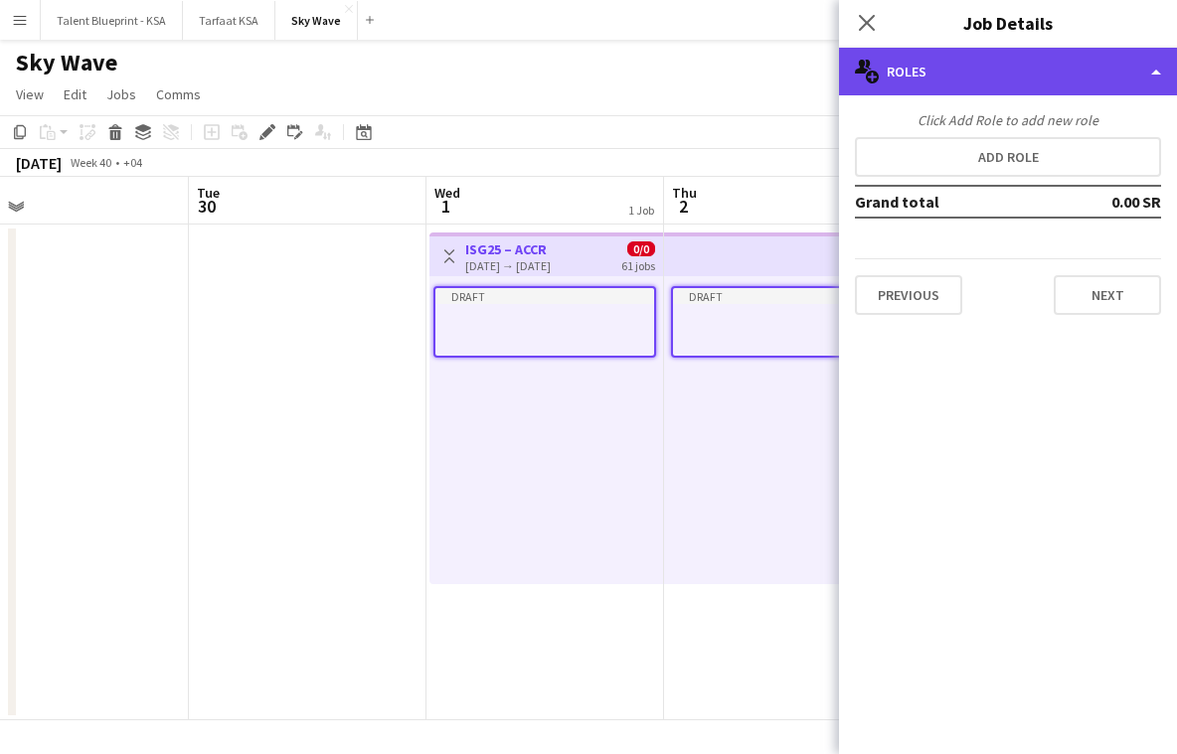
click at [1042, 67] on div "multiple-users-add Roles" at bounding box center [1008, 72] width 338 height 48
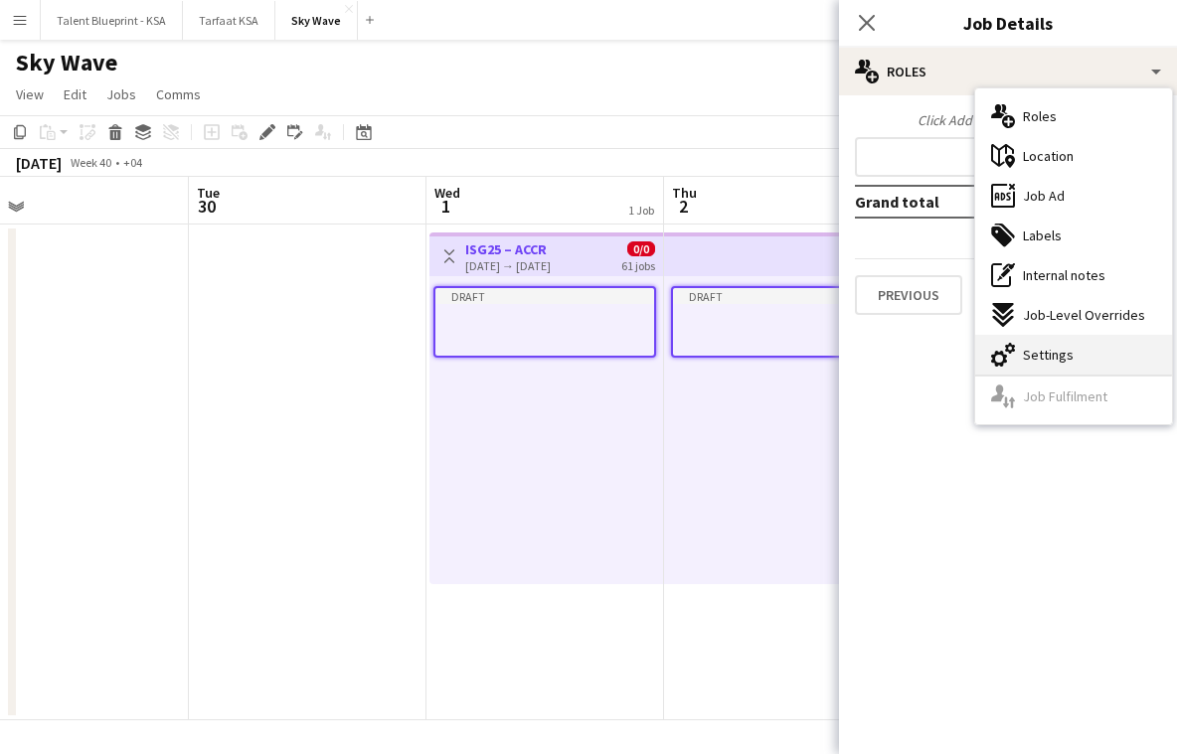
click at [1080, 356] on div "cog-double-3 Settings" at bounding box center [1073, 355] width 197 height 40
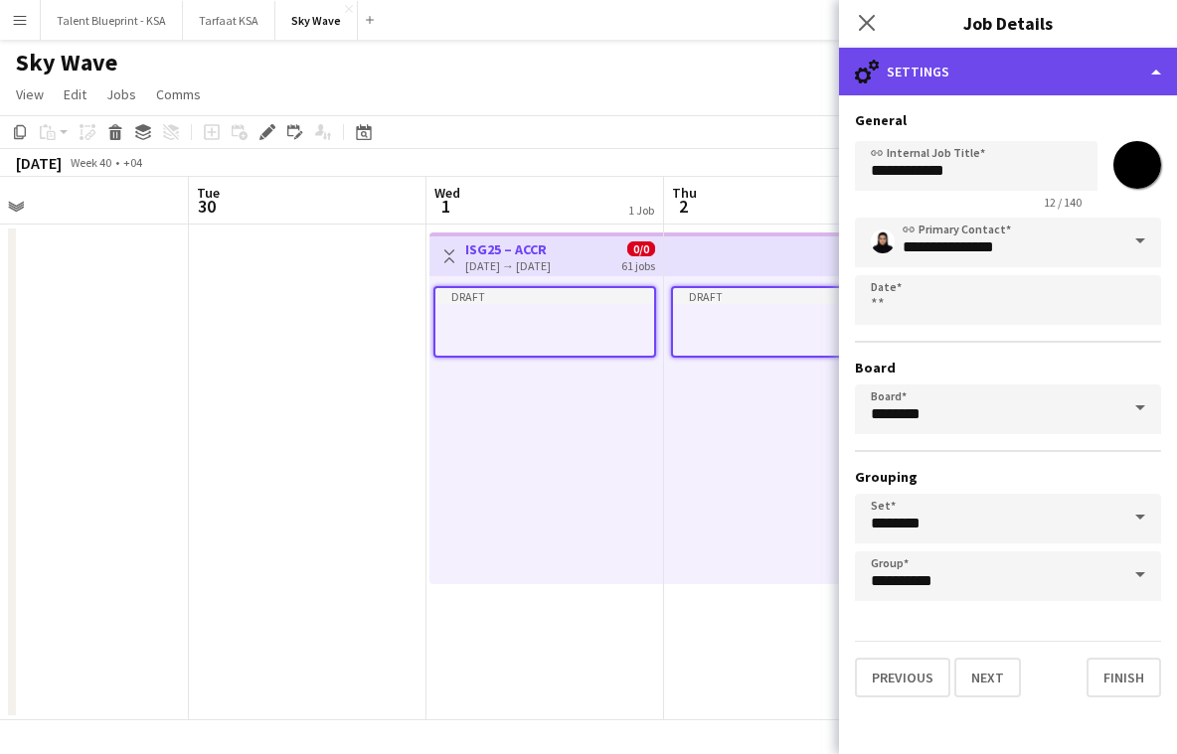
click at [1053, 85] on div "cog-double-3 Settings" at bounding box center [1008, 72] width 338 height 48
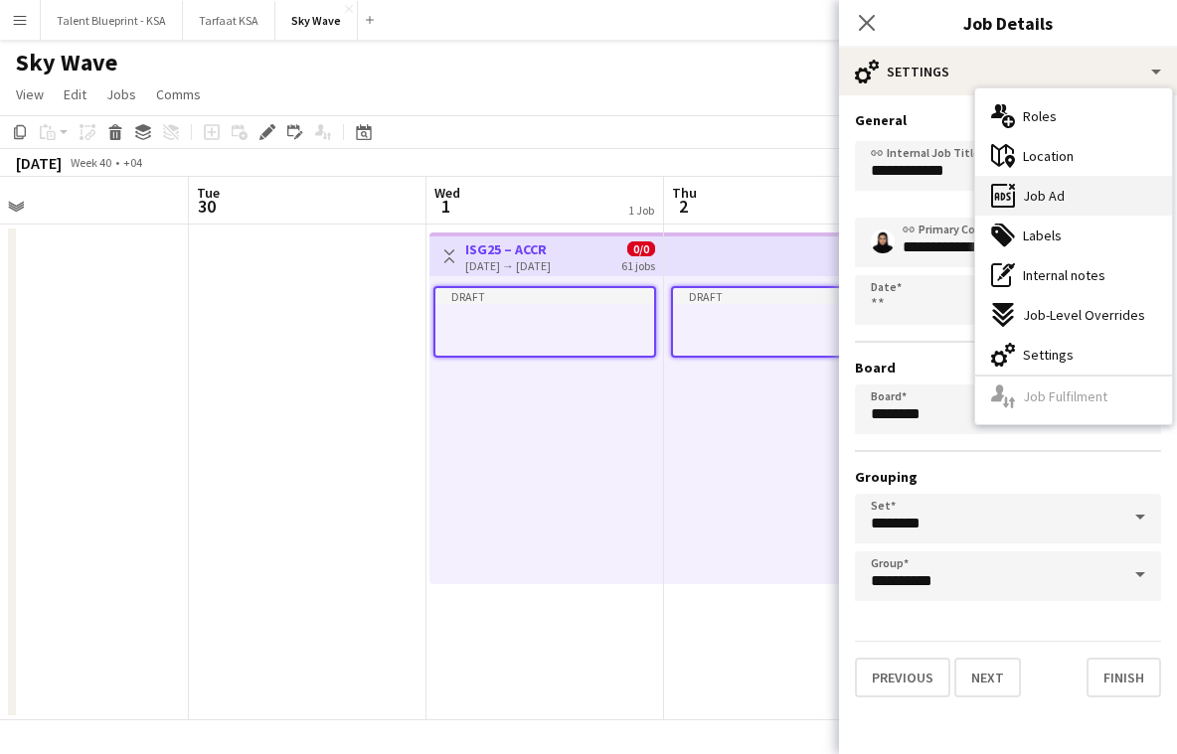
click at [1087, 178] on div "ads-window Job Ad" at bounding box center [1073, 196] width 197 height 40
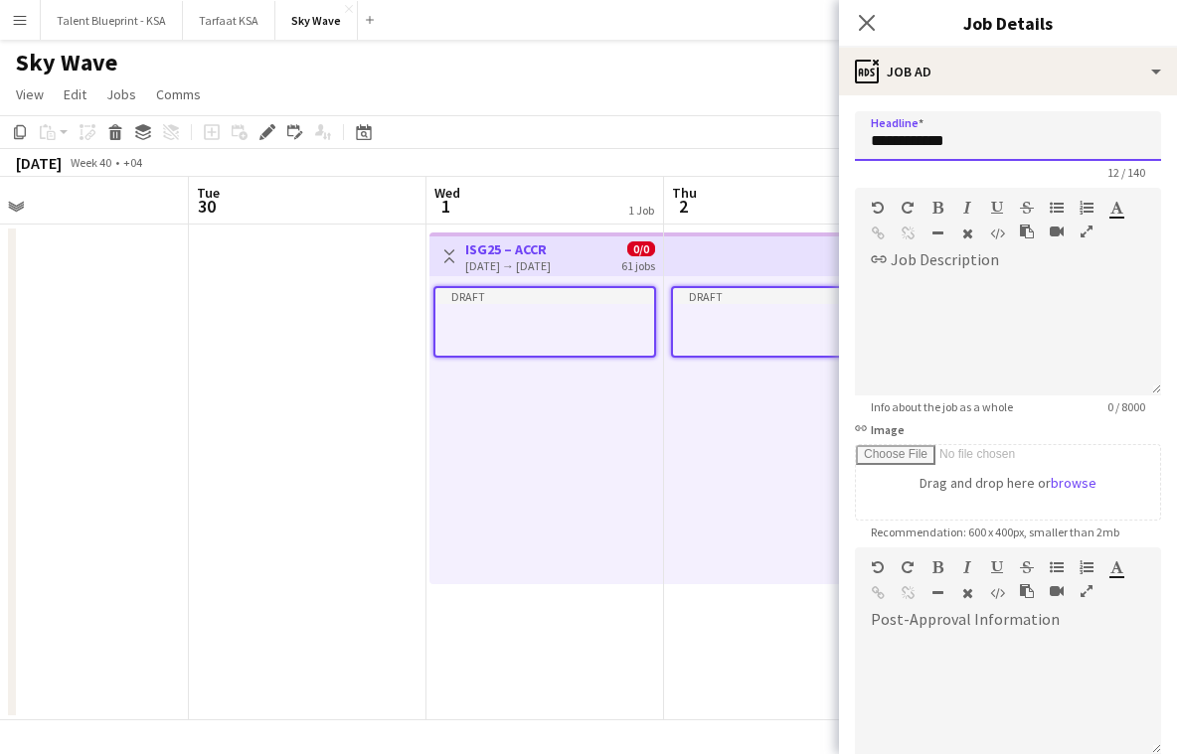
drag, startPoint x: 984, startPoint y: 141, endPoint x: 913, endPoint y: 142, distance: 70.6
click at [913, 142] on input "**********" at bounding box center [1008, 136] width 306 height 50
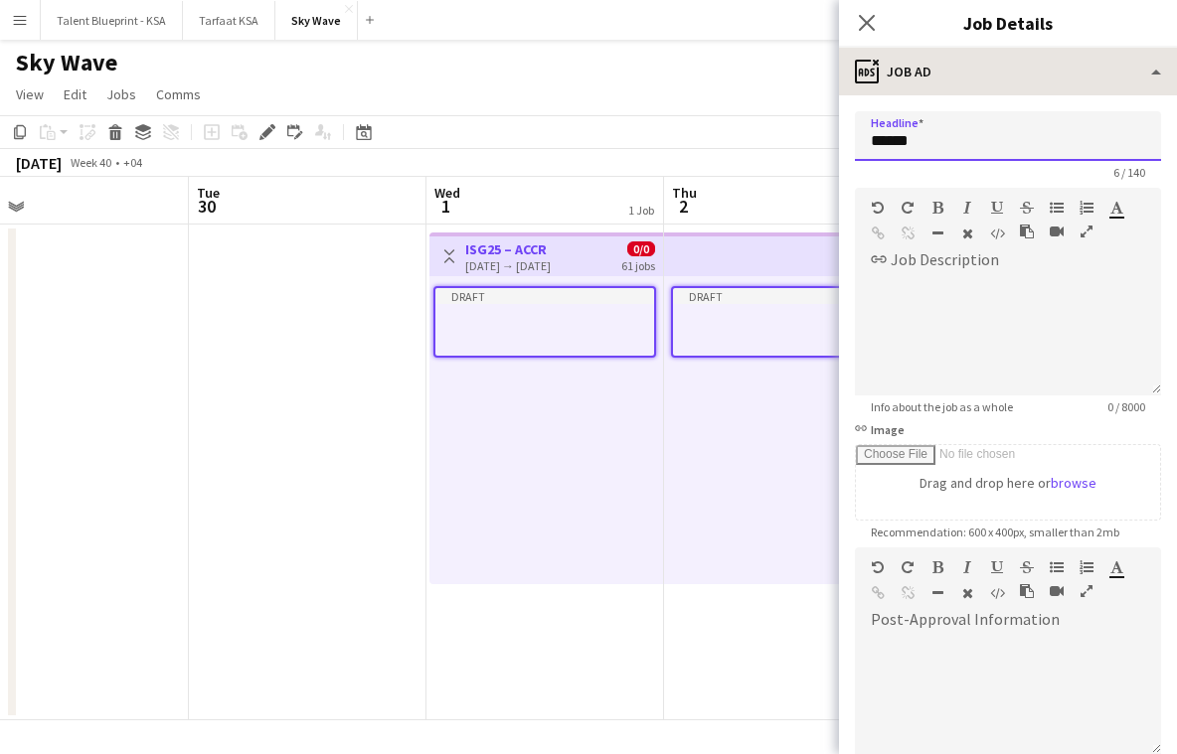
type input "*****"
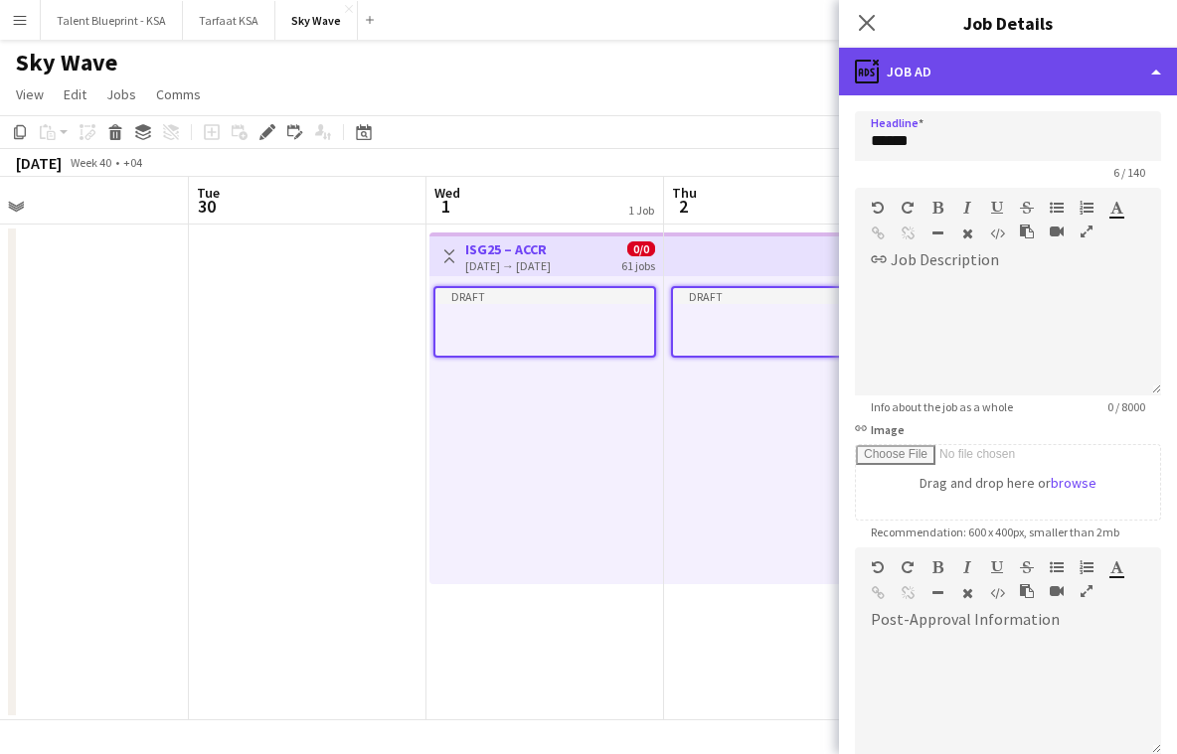
click at [983, 69] on div "ads-window Job Ad" at bounding box center [1008, 72] width 338 height 48
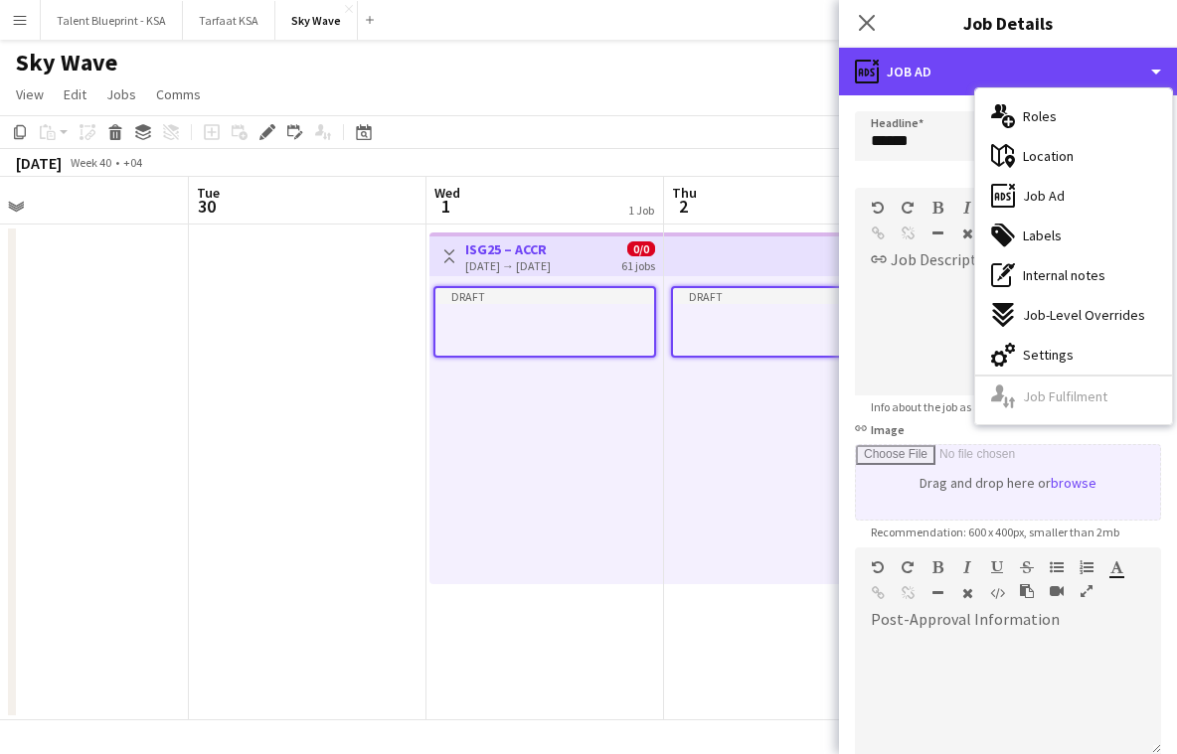
scroll to position [229, 0]
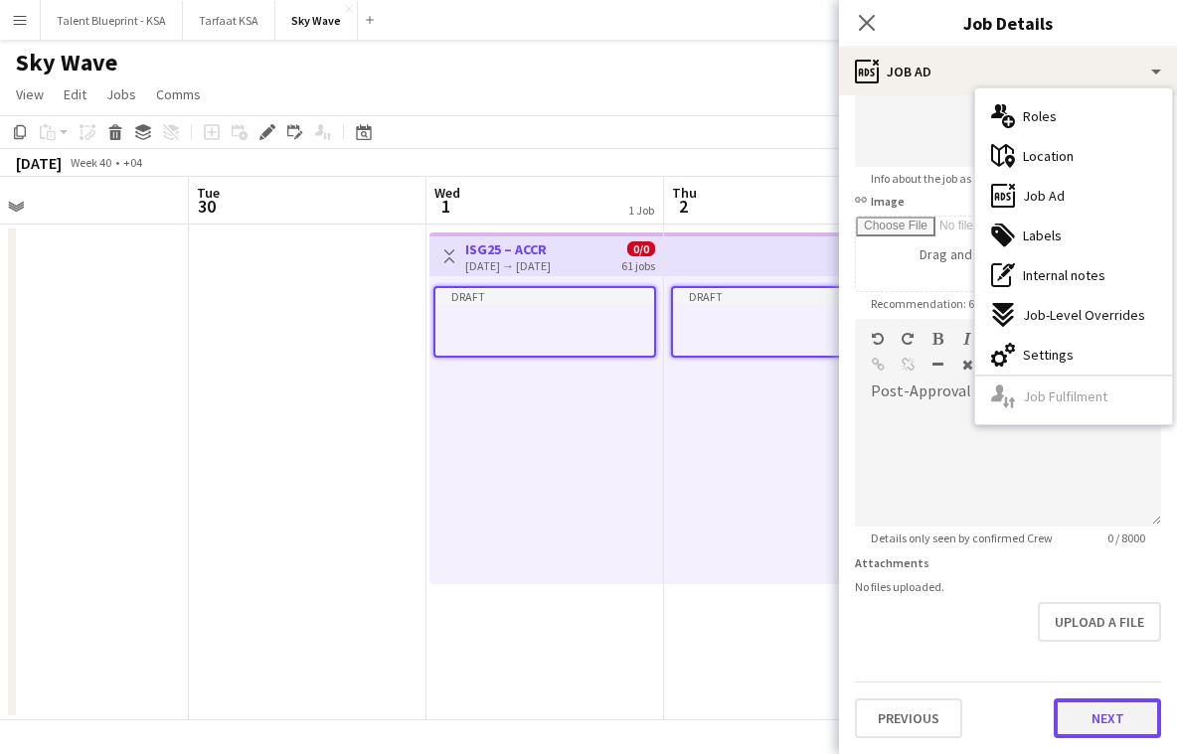
click at [1097, 727] on button "Next" at bounding box center [1107, 719] width 107 height 40
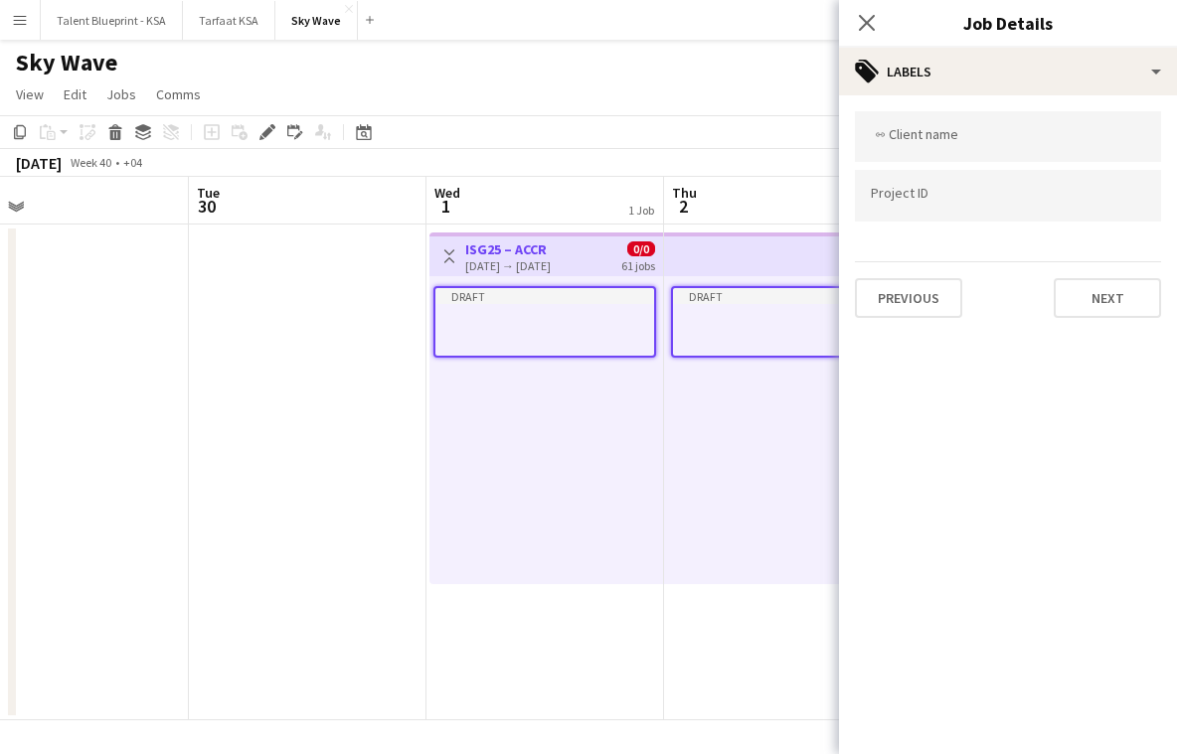
scroll to position [0, 0]
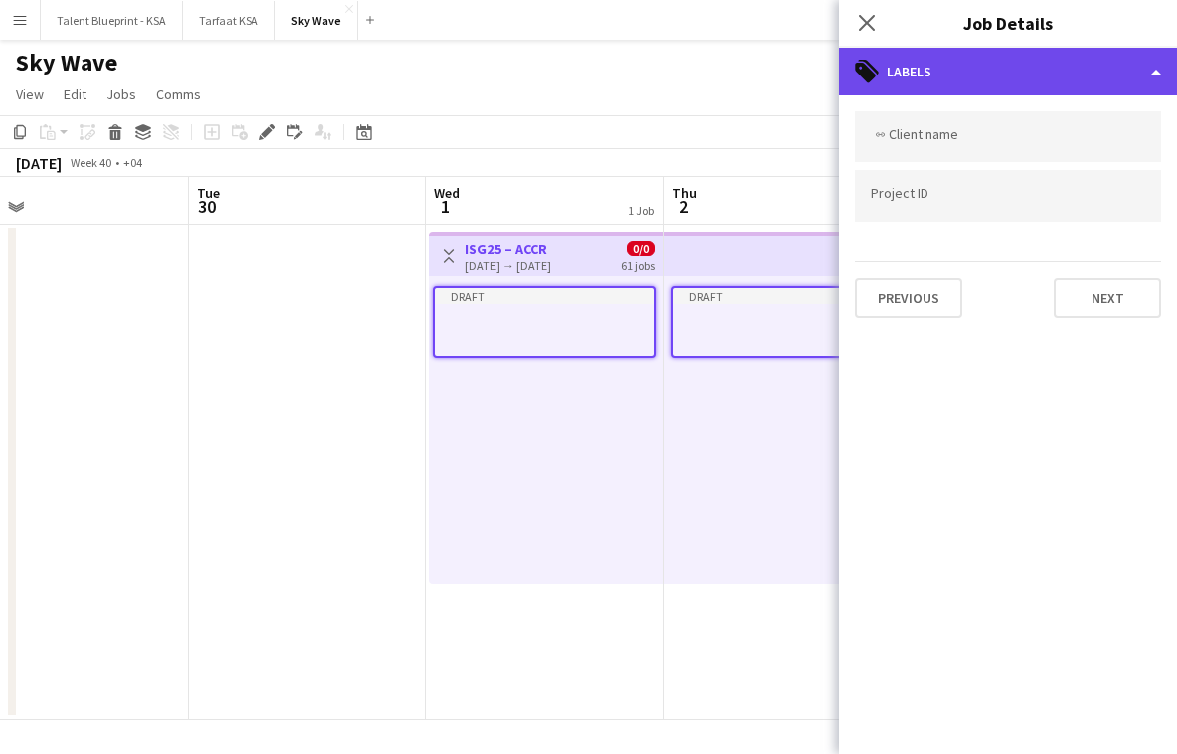
click at [1020, 66] on div "tags-double Labels" at bounding box center [1008, 72] width 338 height 48
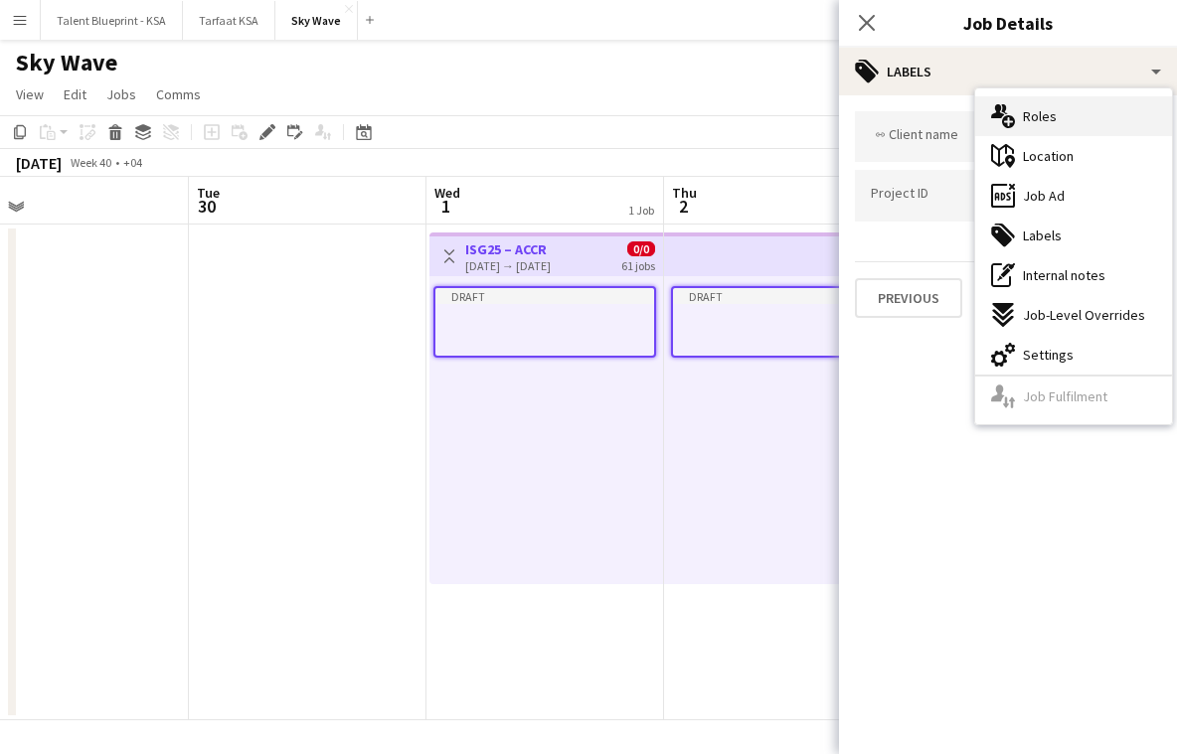
click at [1090, 122] on div "multiple-users-add Roles" at bounding box center [1073, 116] width 197 height 40
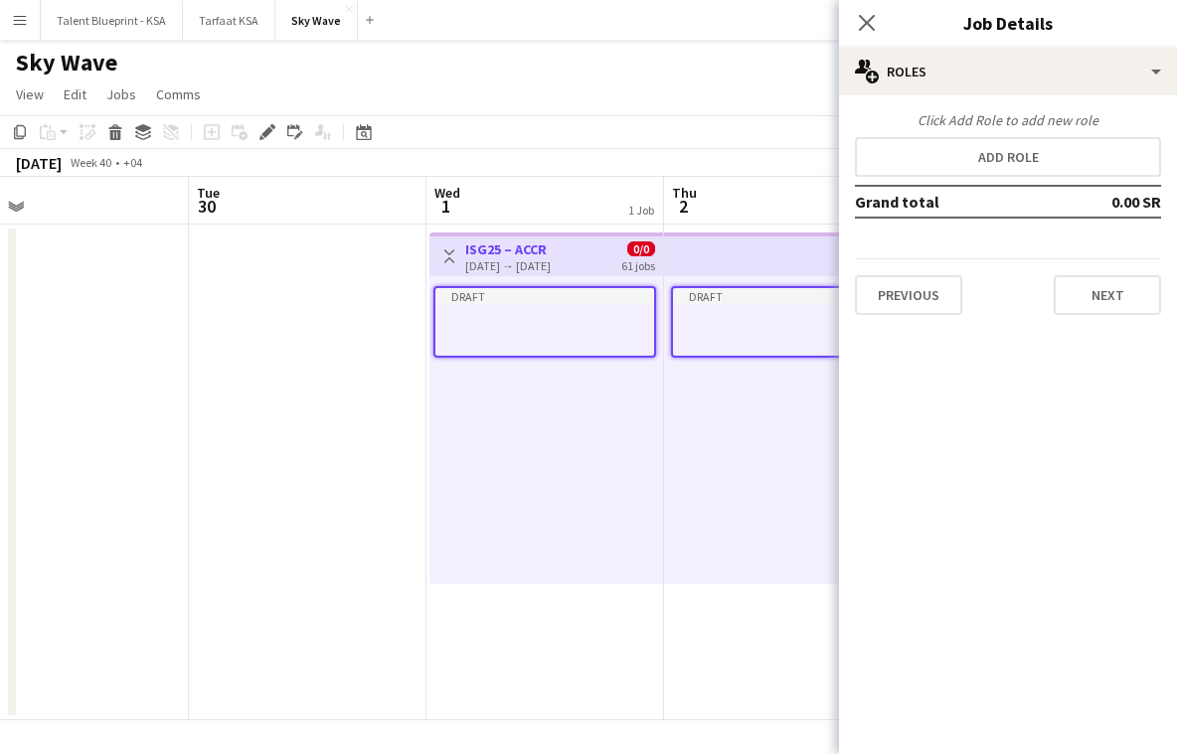
click at [254, 428] on app-date-cell at bounding box center [308, 473] width 238 height 496
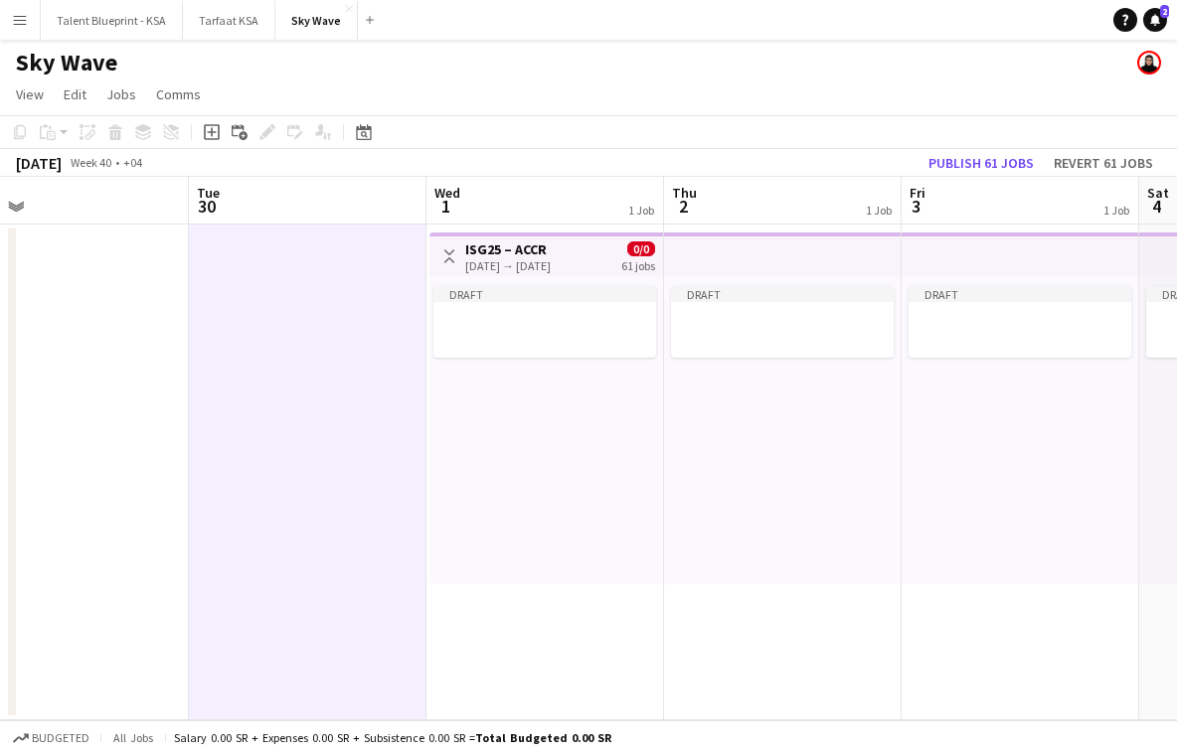
click at [748, 267] on app-top-bar at bounding box center [783, 255] width 238 height 44
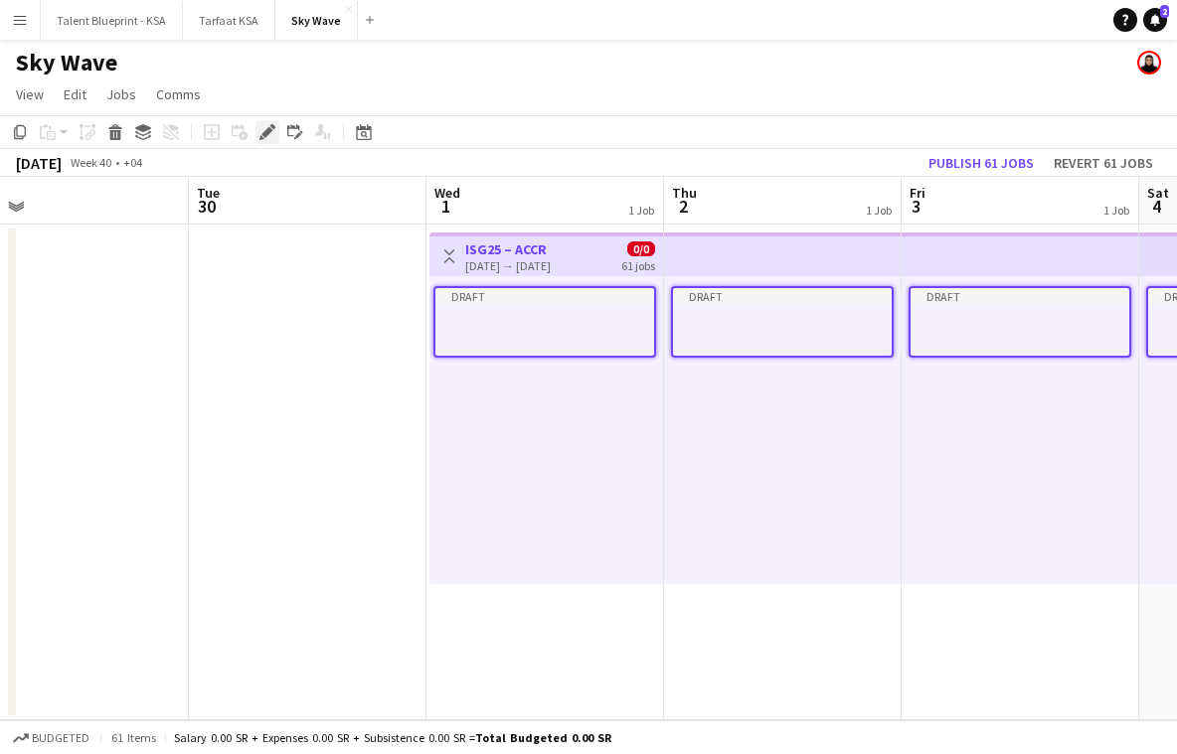
click at [271, 136] on icon "Edit" at bounding box center [267, 132] width 16 height 16
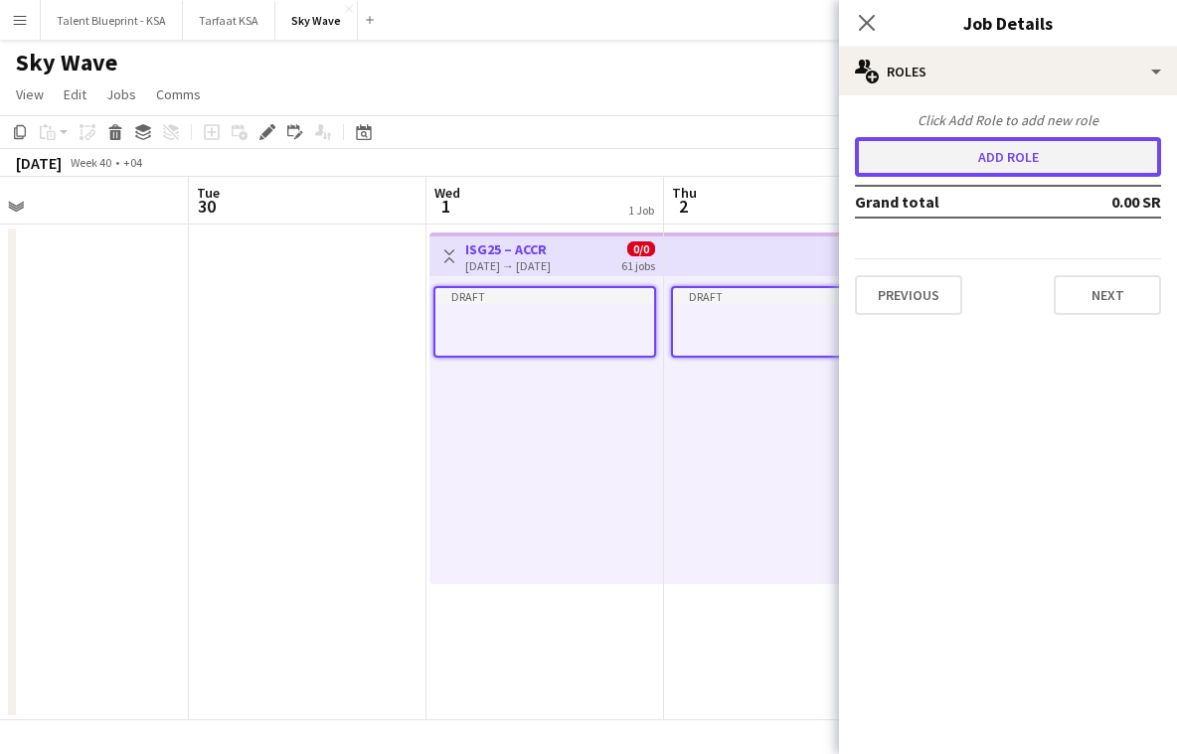
click at [1008, 151] on button "Add role" at bounding box center [1008, 157] width 306 height 40
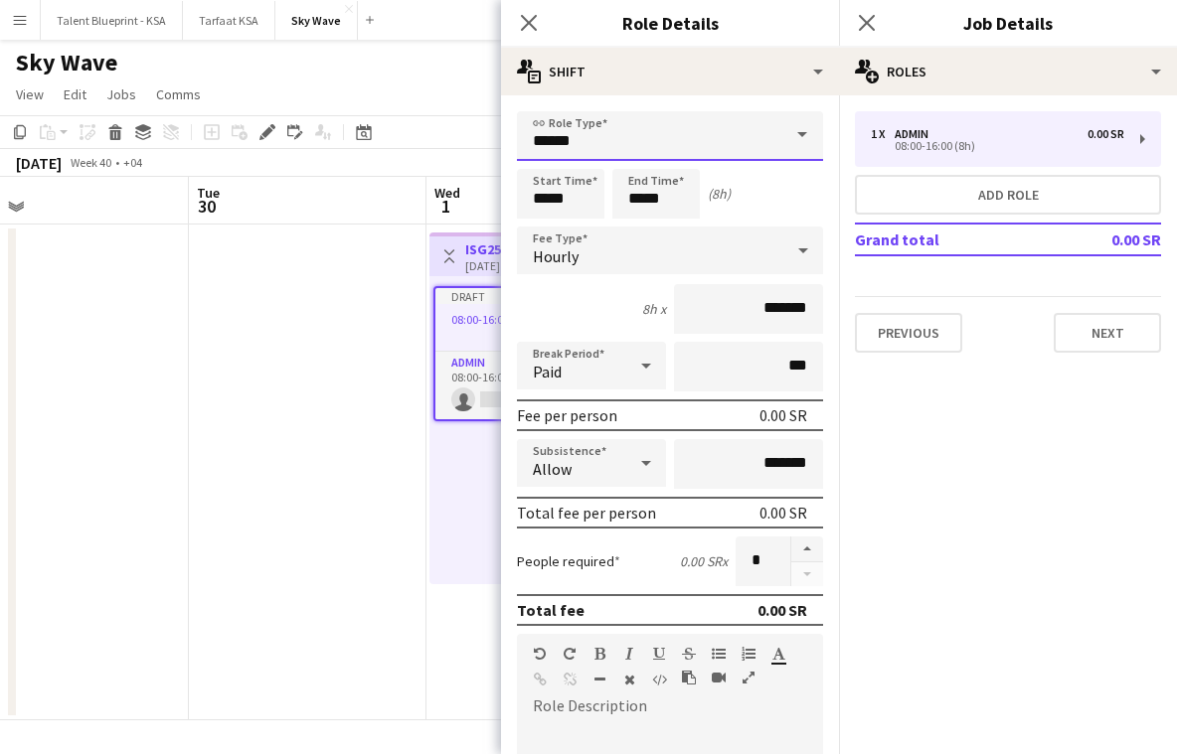
click at [660, 131] on input "*****" at bounding box center [670, 136] width 306 height 50
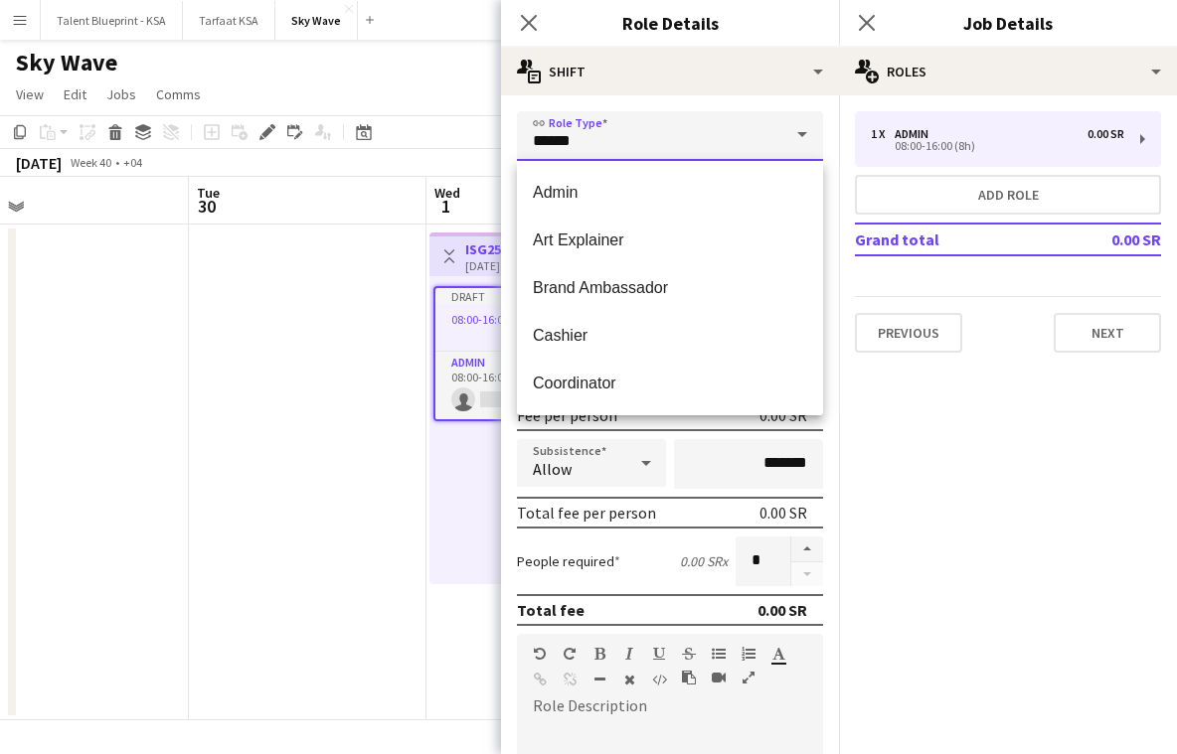
click at [684, 139] on input "*****" at bounding box center [670, 136] width 306 height 50
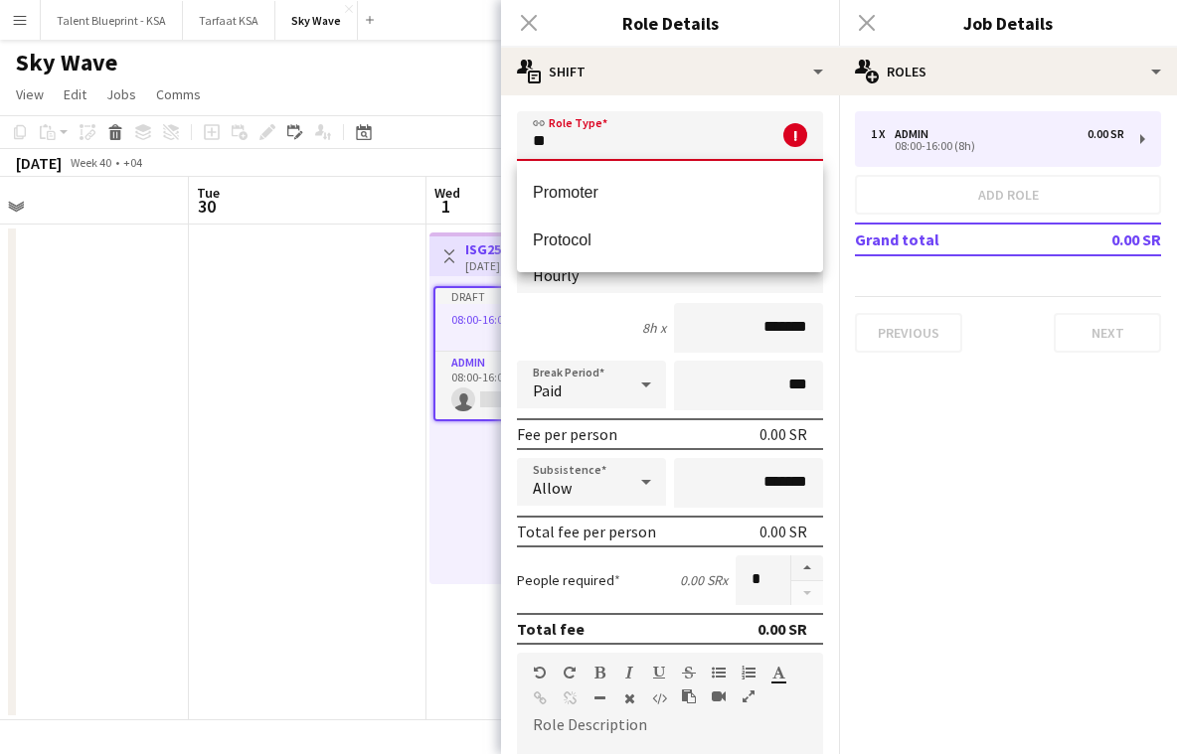
type input "*"
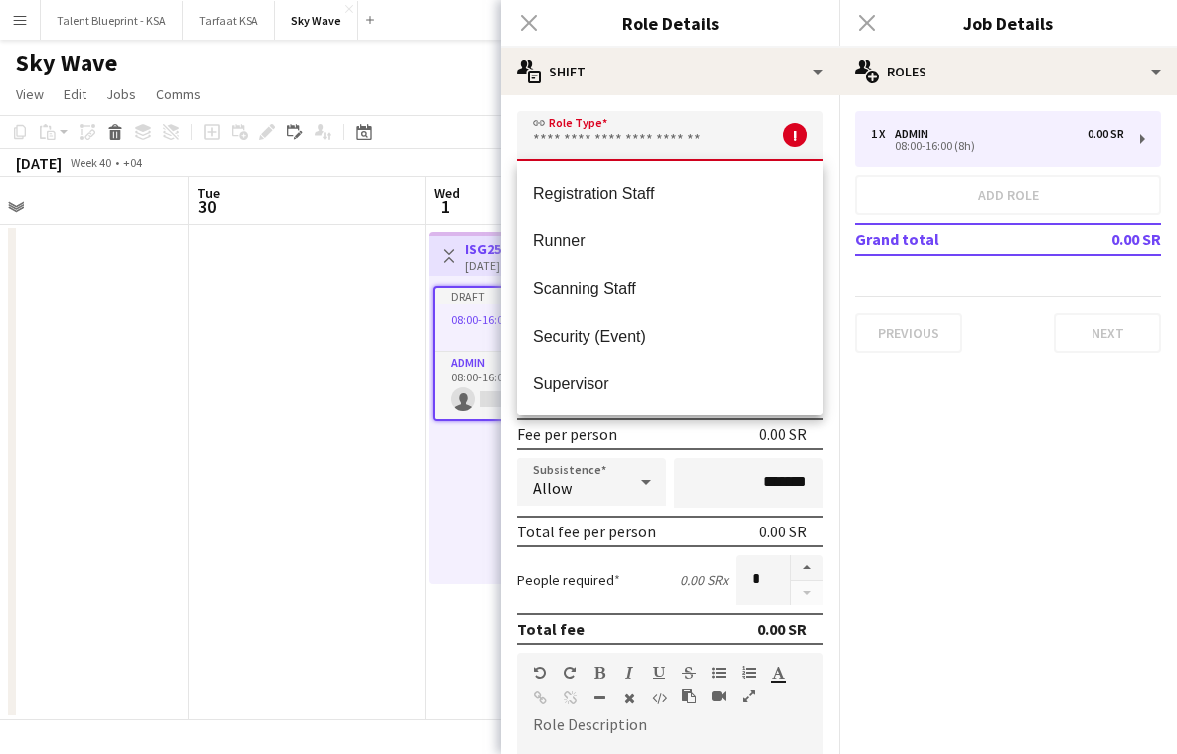
scroll to position [1193, 0]
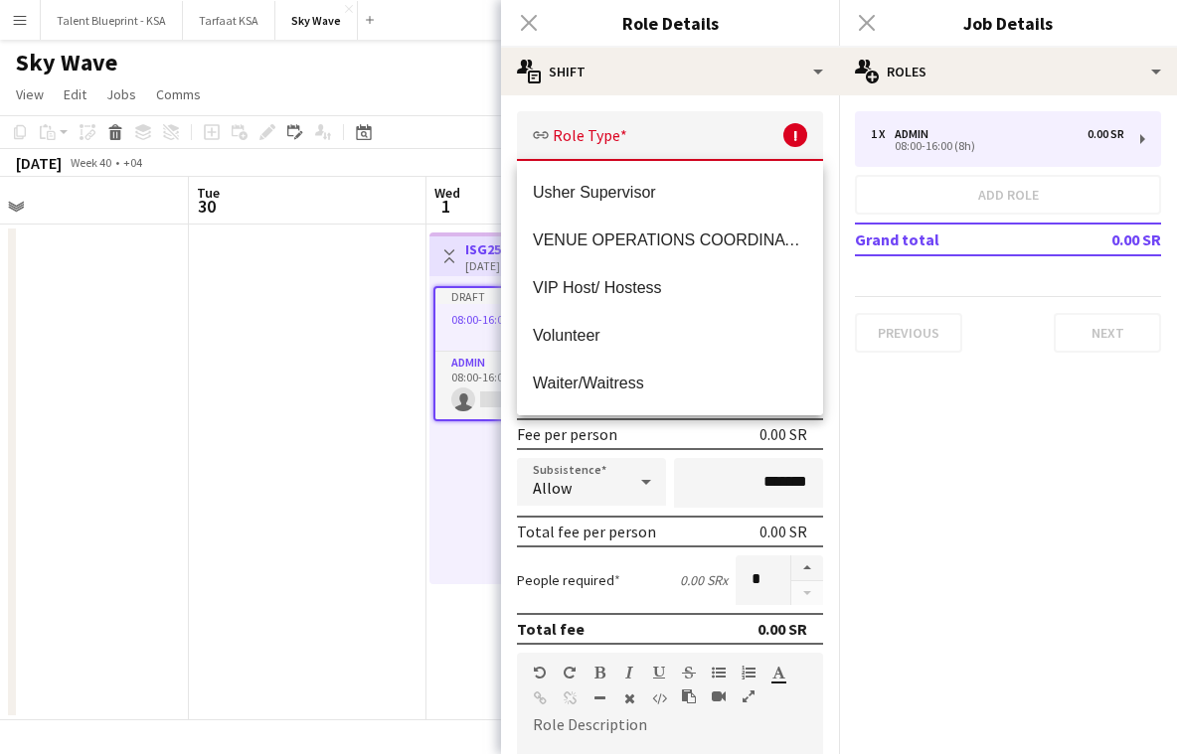
click at [246, 348] on app-date-cell at bounding box center [308, 473] width 238 height 496
click at [14, 16] on app-icon "Menu" at bounding box center [20, 20] width 16 height 16
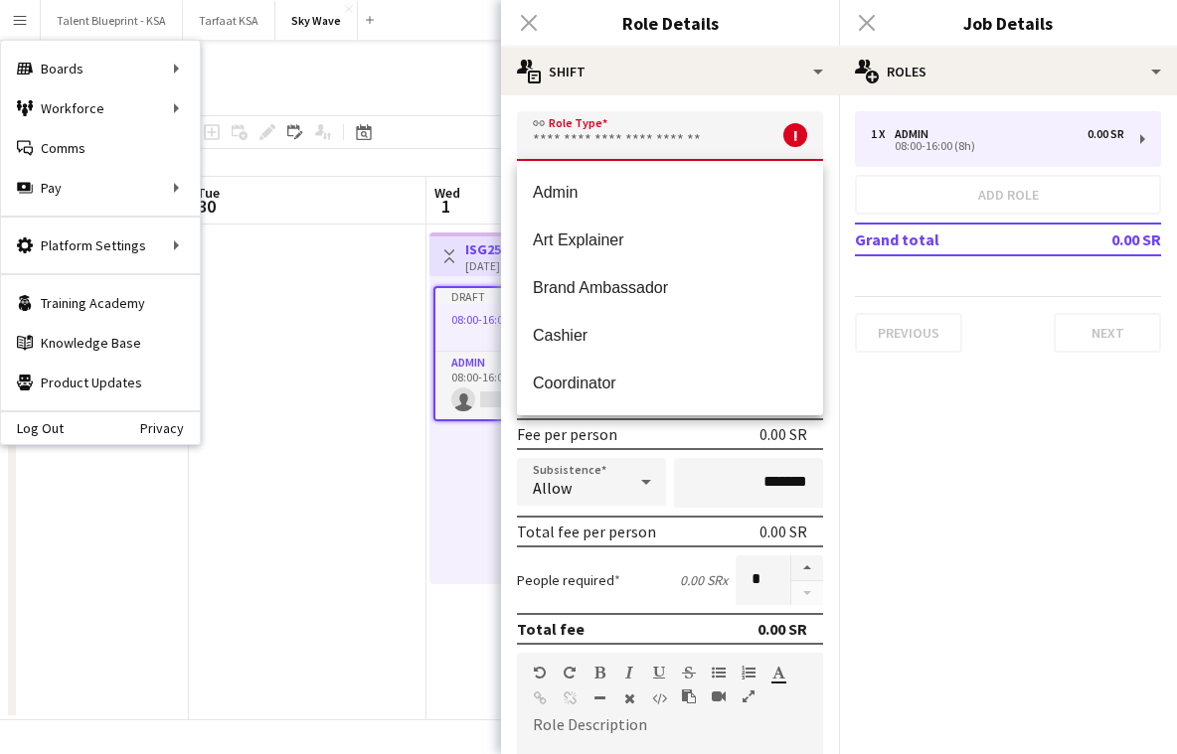
click at [632, 144] on input "text" at bounding box center [670, 136] width 306 height 50
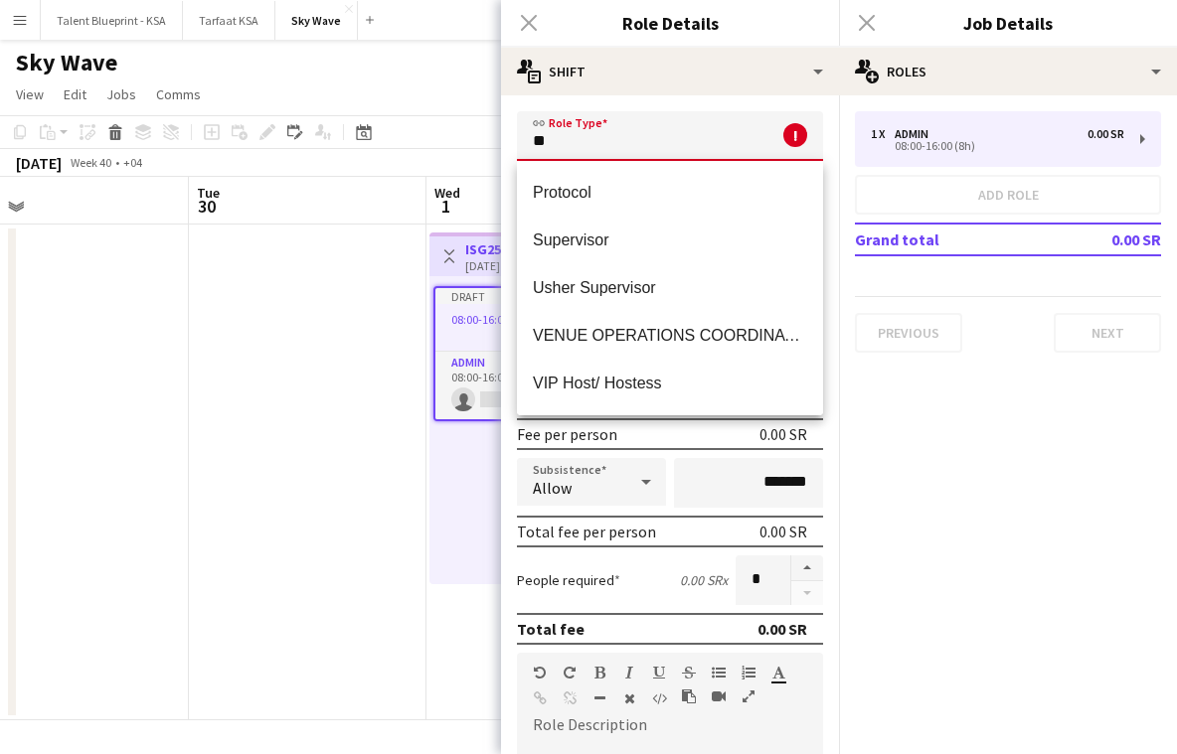
scroll to position [0, 0]
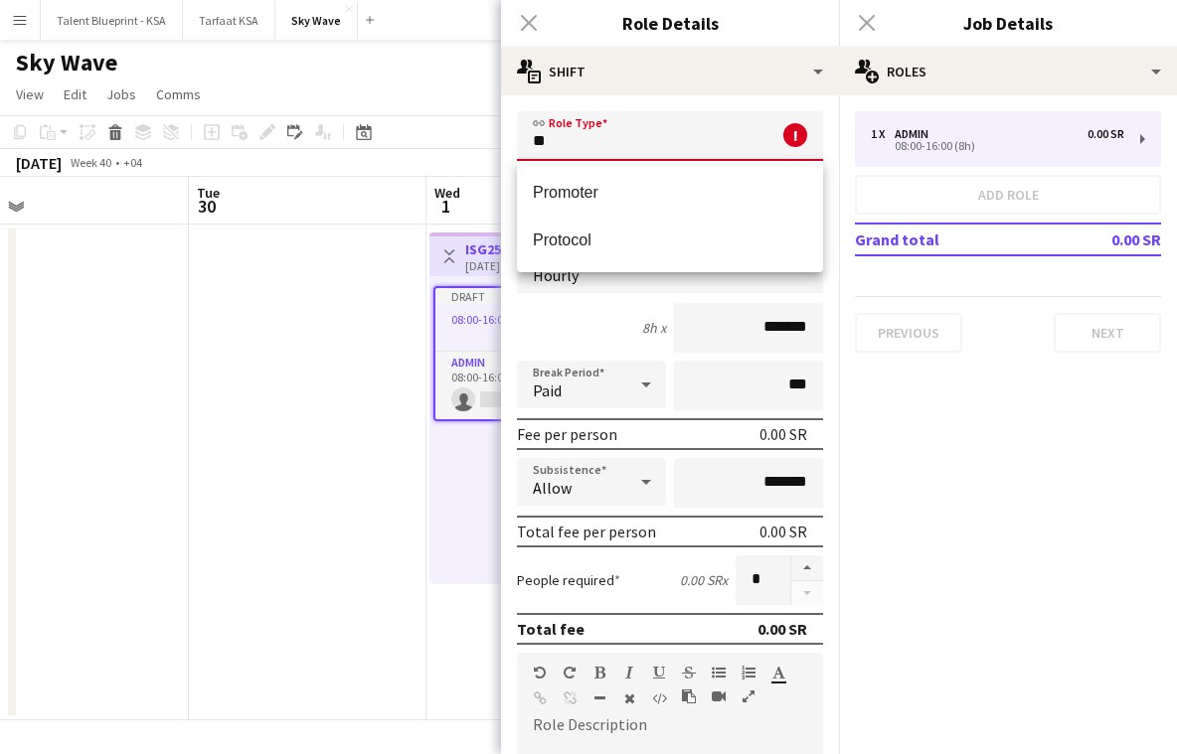
type input "*"
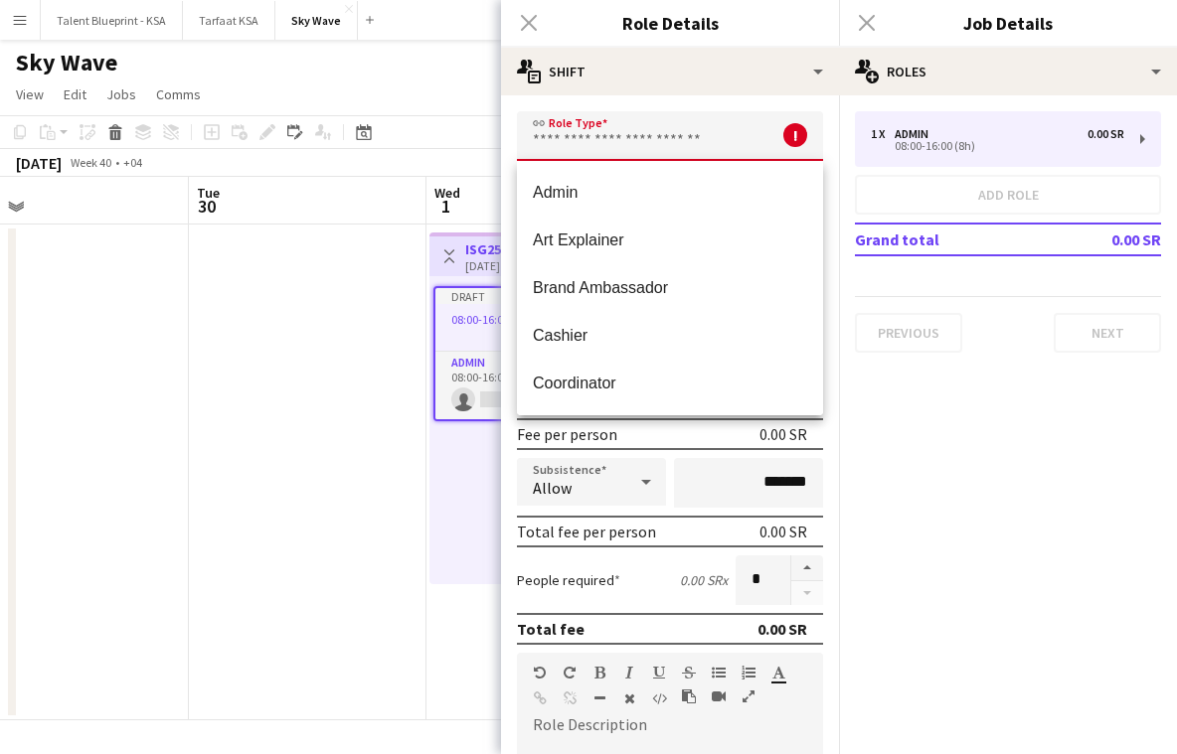
click at [232, 72] on div "Sky Wave" at bounding box center [588, 59] width 1177 height 38
click at [654, 145] on input "text" at bounding box center [670, 136] width 306 height 50
click at [643, 195] on span "Admin" at bounding box center [670, 192] width 274 height 19
type input "*****"
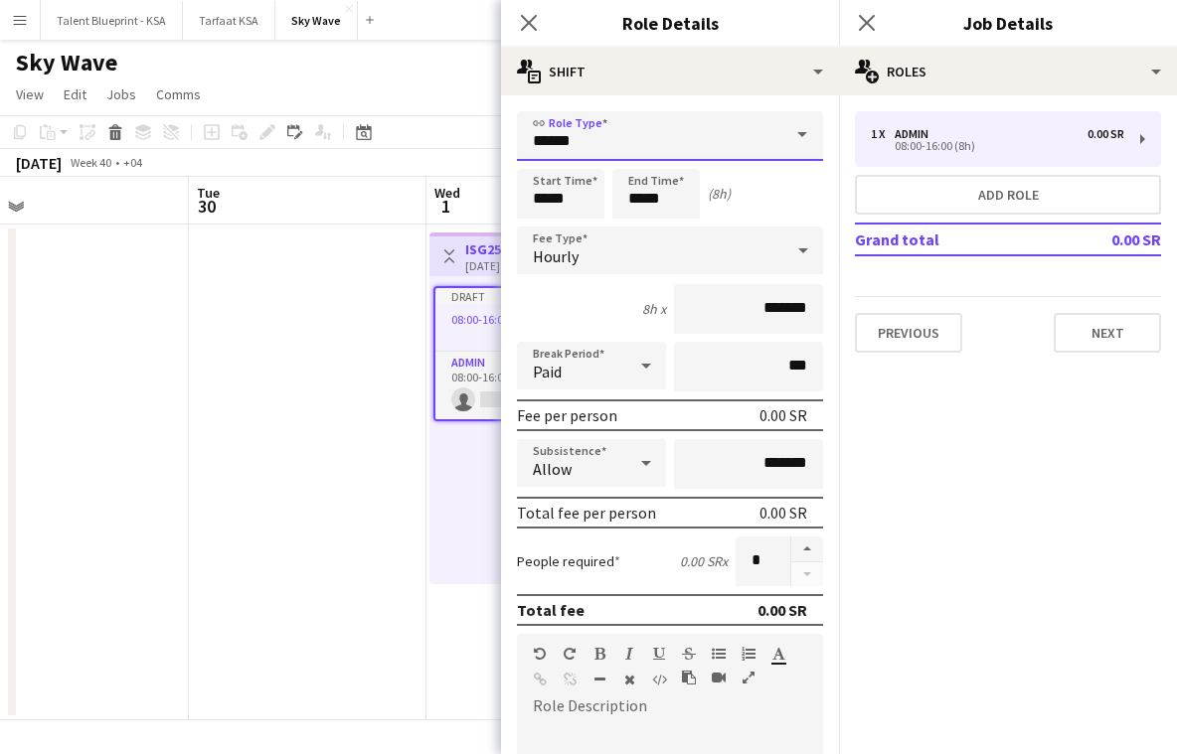
click at [629, 150] on input "*****" at bounding box center [670, 136] width 306 height 50
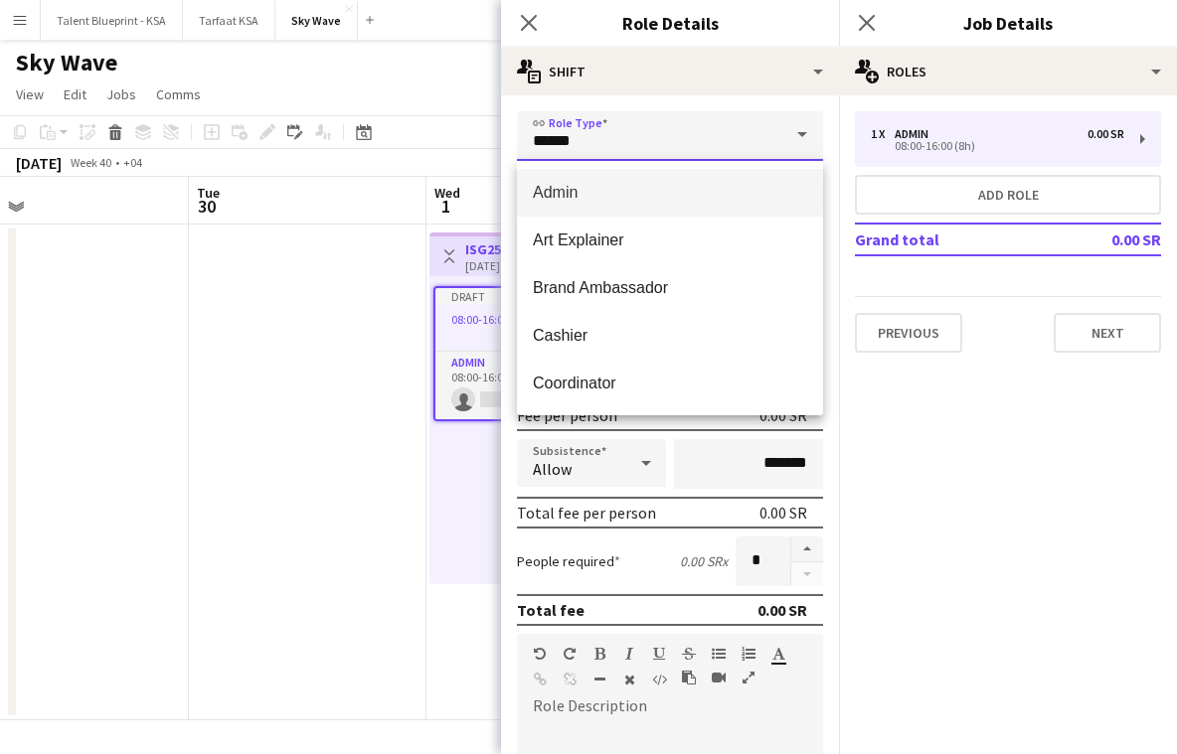
click at [629, 150] on input "*****" at bounding box center [670, 136] width 306 height 50
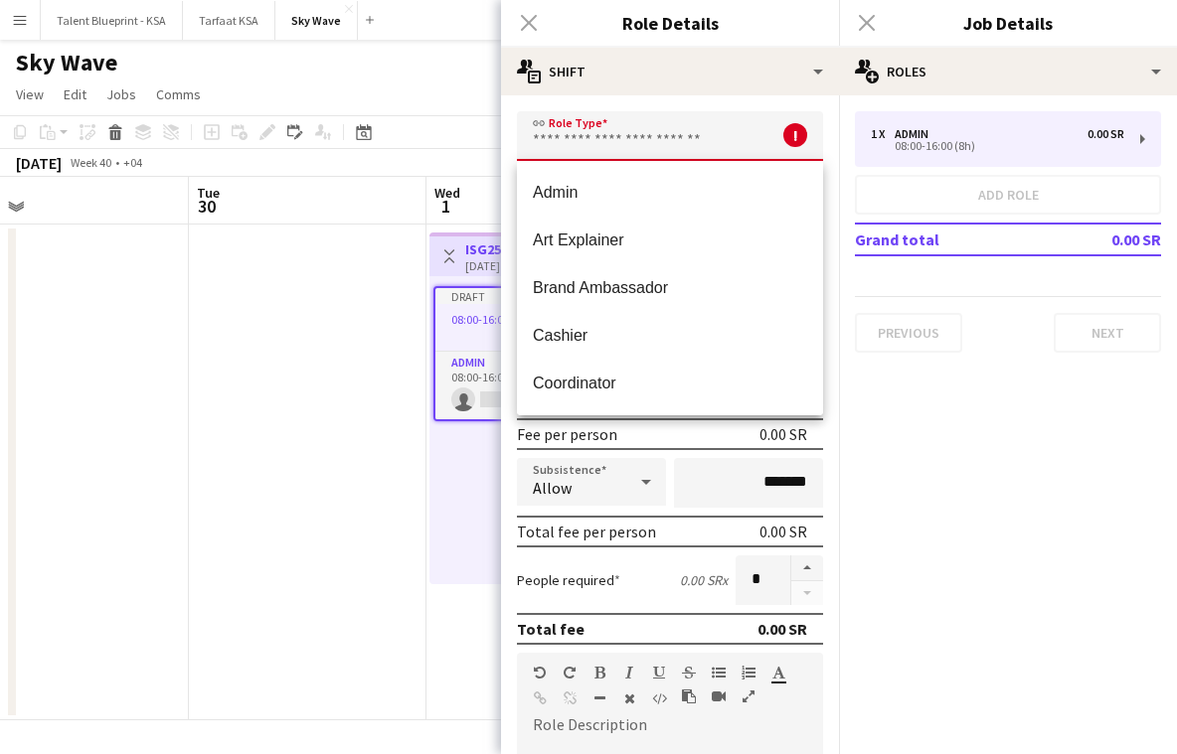
click at [805, 132] on span at bounding box center [802, 135] width 42 height 48
click at [22, 28] on button "Menu" at bounding box center [20, 20] width 40 height 40
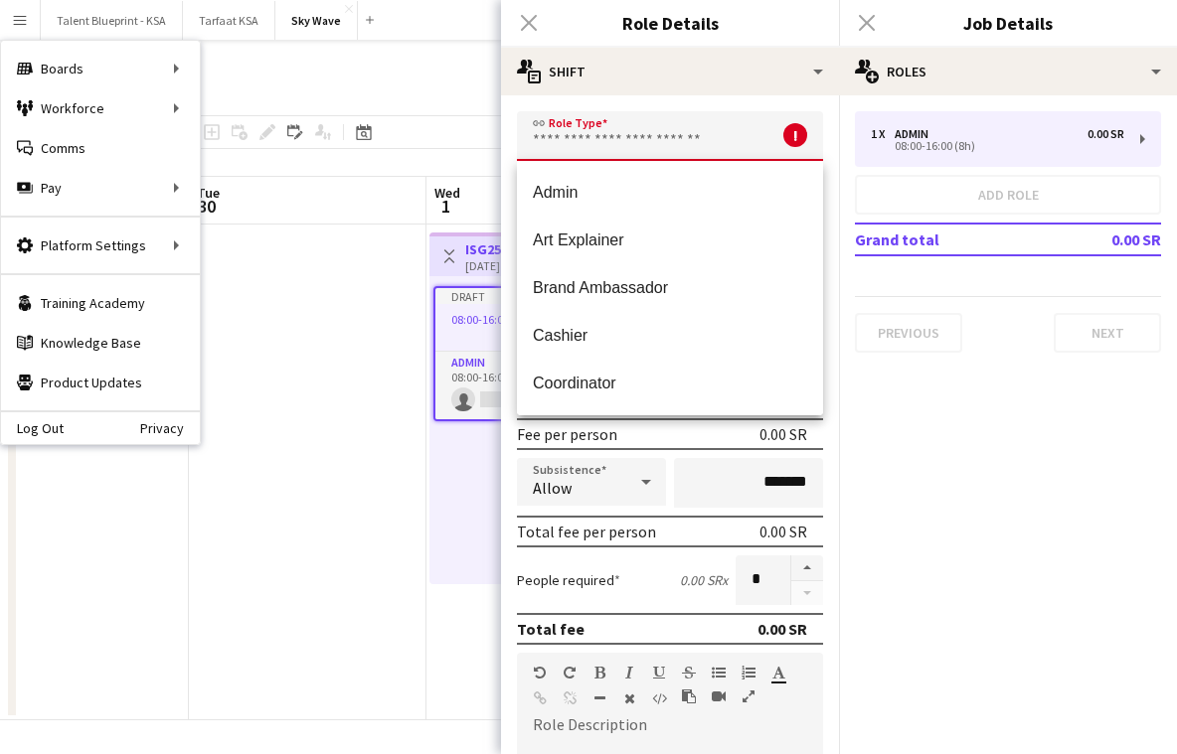
click at [598, 135] on input "text" at bounding box center [670, 136] width 306 height 50
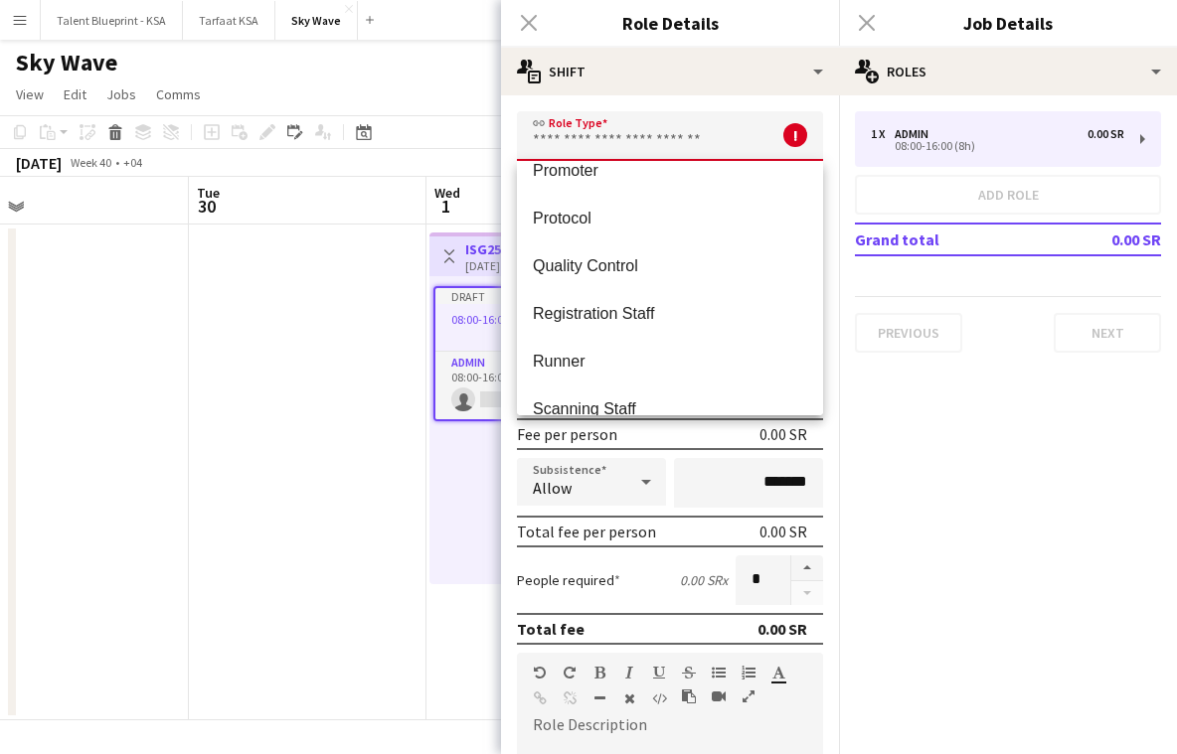
scroll to position [696, 0]
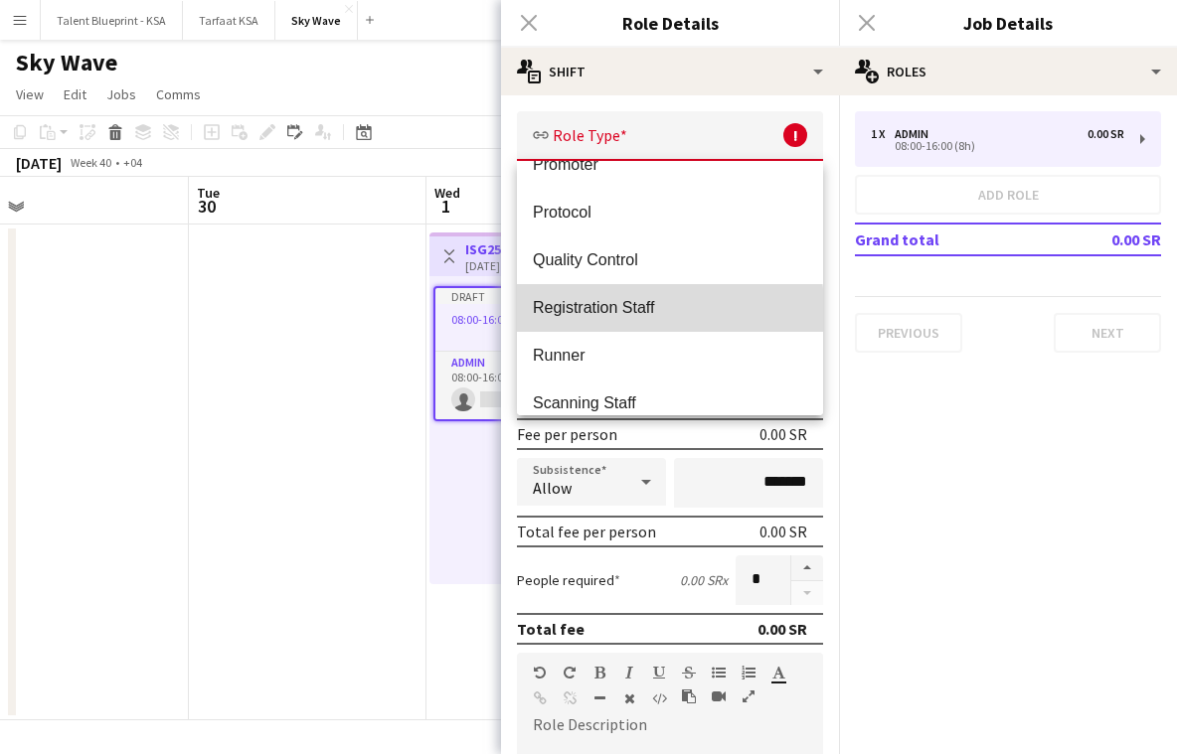
click at [642, 313] on span "Registration Staff" at bounding box center [670, 307] width 274 height 19
type input "**********"
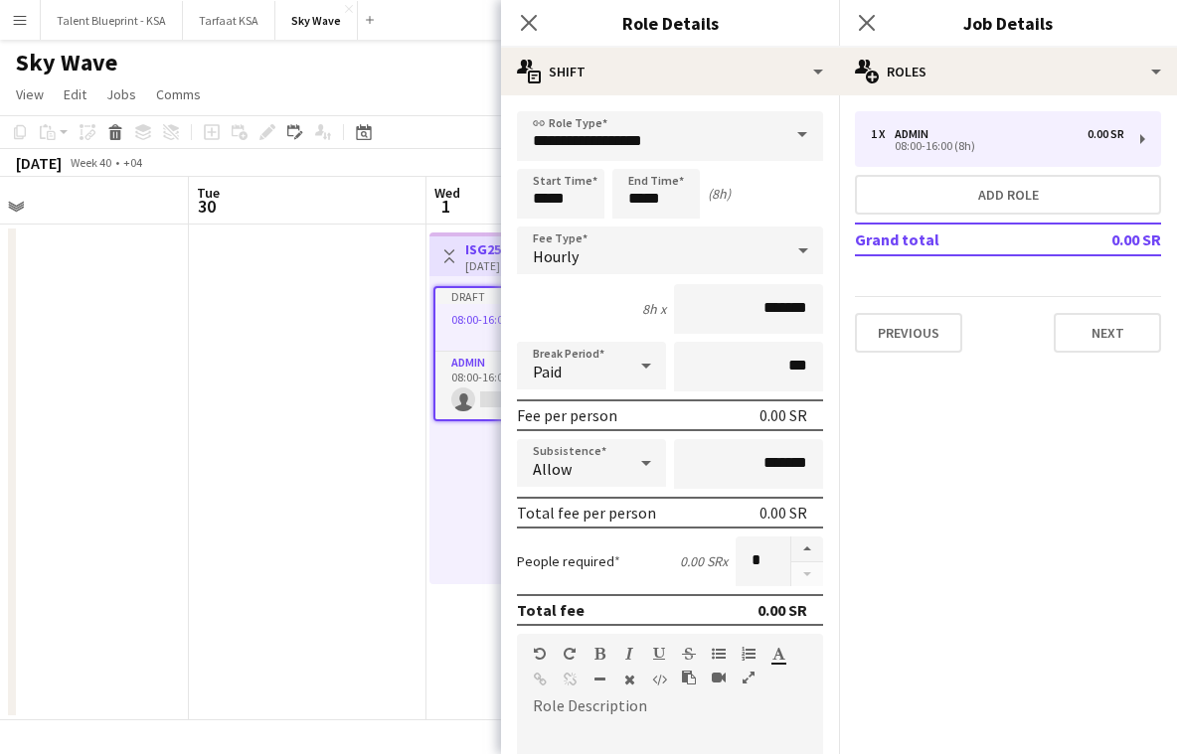
click at [244, 290] on app-date-cell at bounding box center [308, 473] width 238 height 496
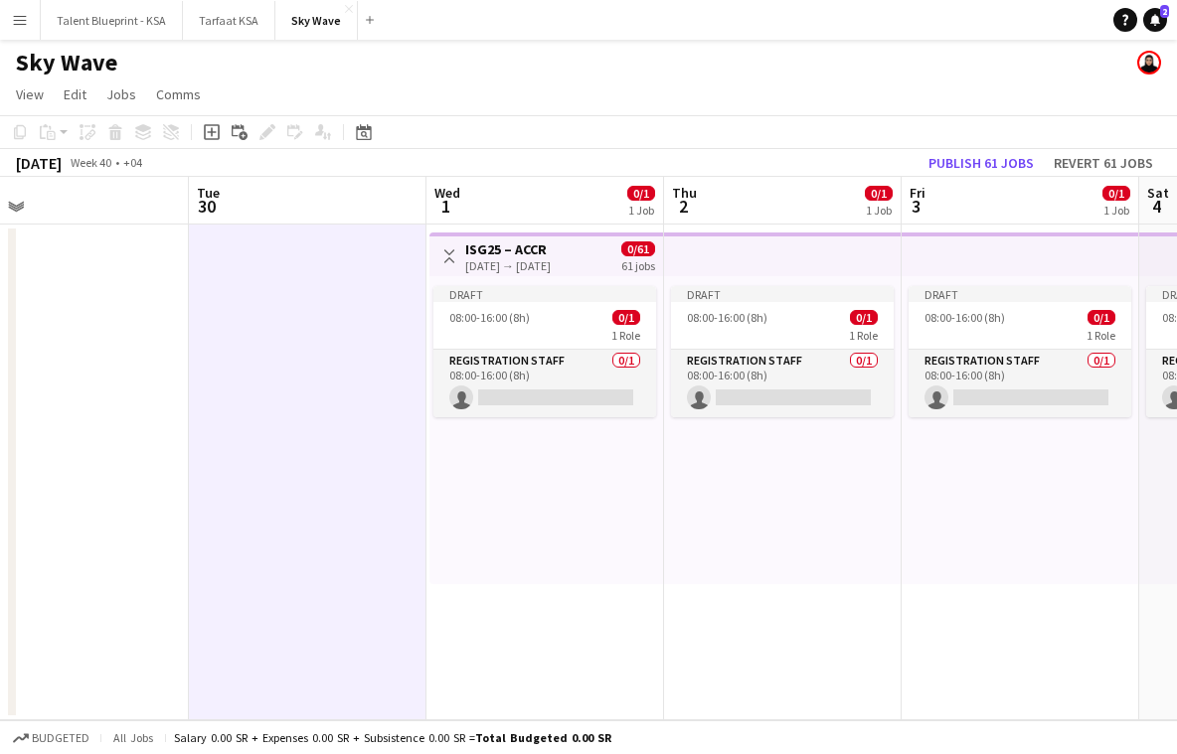
click at [551, 260] on div "[DATE] → [DATE]" at bounding box center [507, 265] width 85 height 15
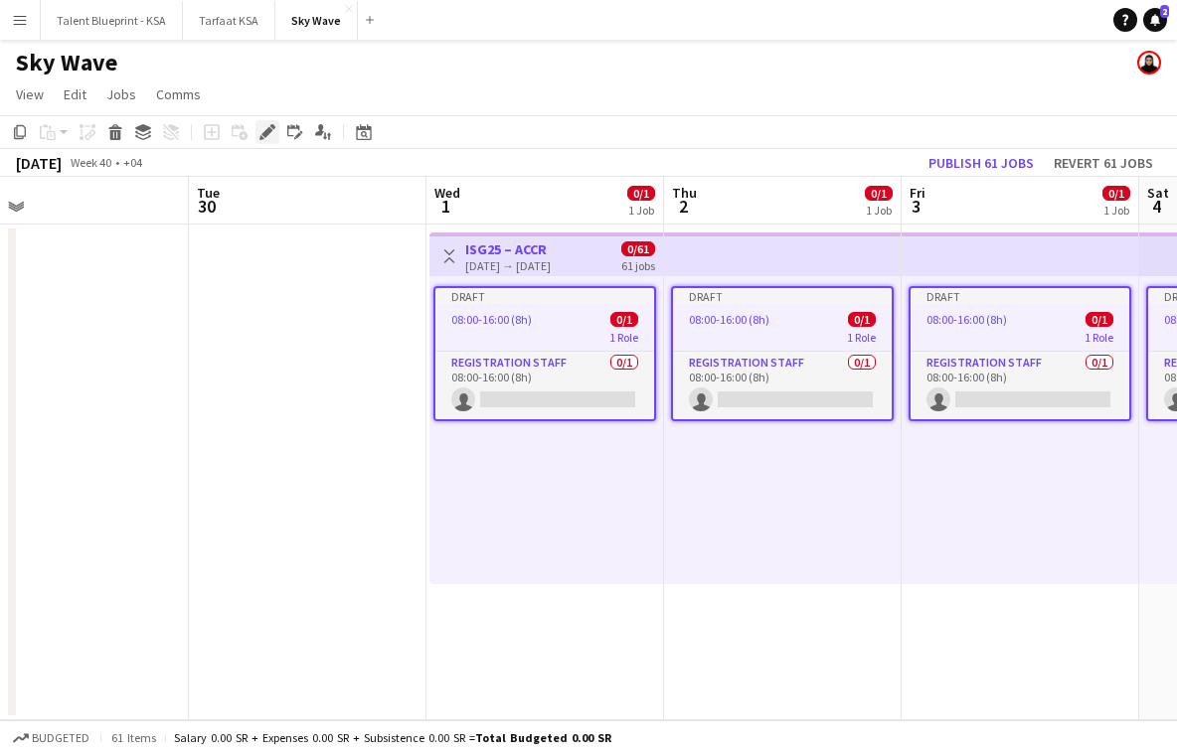
click at [261, 134] on icon at bounding box center [266, 132] width 11 height 11
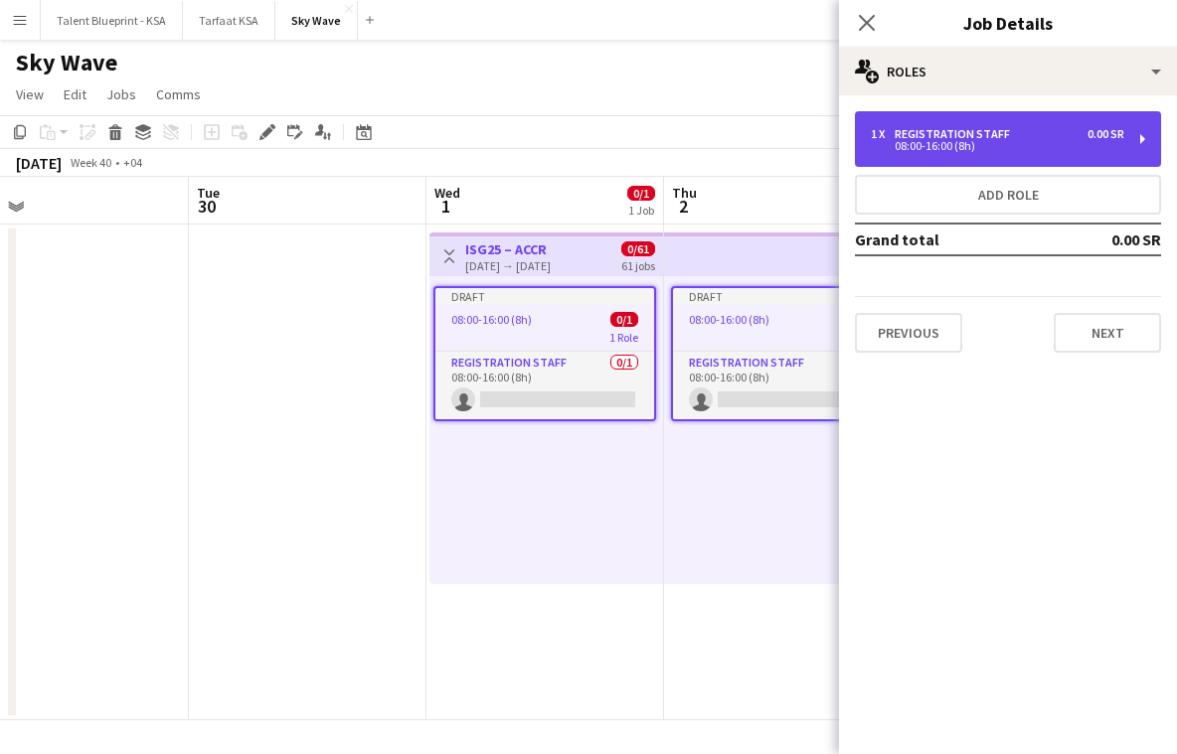
click at [973, 117] on div "1 x Registration Staff 0.00 SR 08:00-16:00 (8h)" at bounding box center [1008, 139] width 306 height 56
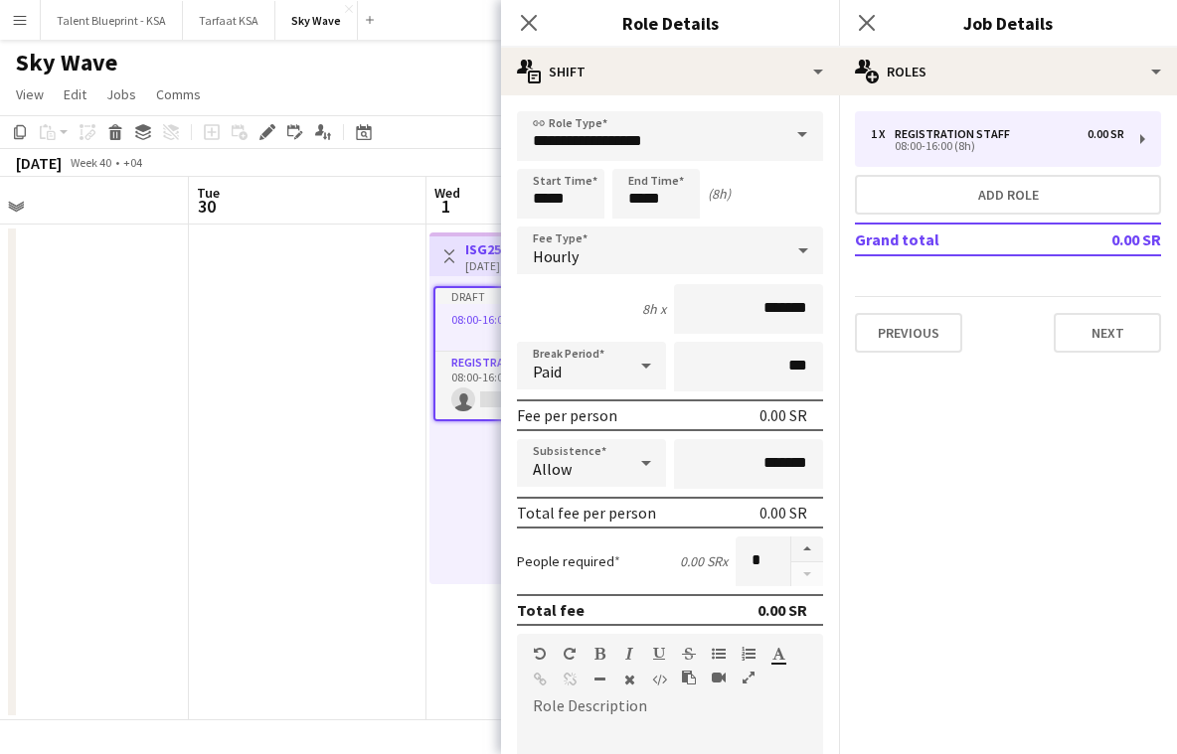
click at [510, 254] on form "**********" at bounding box center [670, 648] width 338 height 1075
click at [483, 101] on app-page-menu "View Day view expanded Day view collapsed Month view Date picker Jump to today …" at bounding box center [588, 97] width 1177 height 38
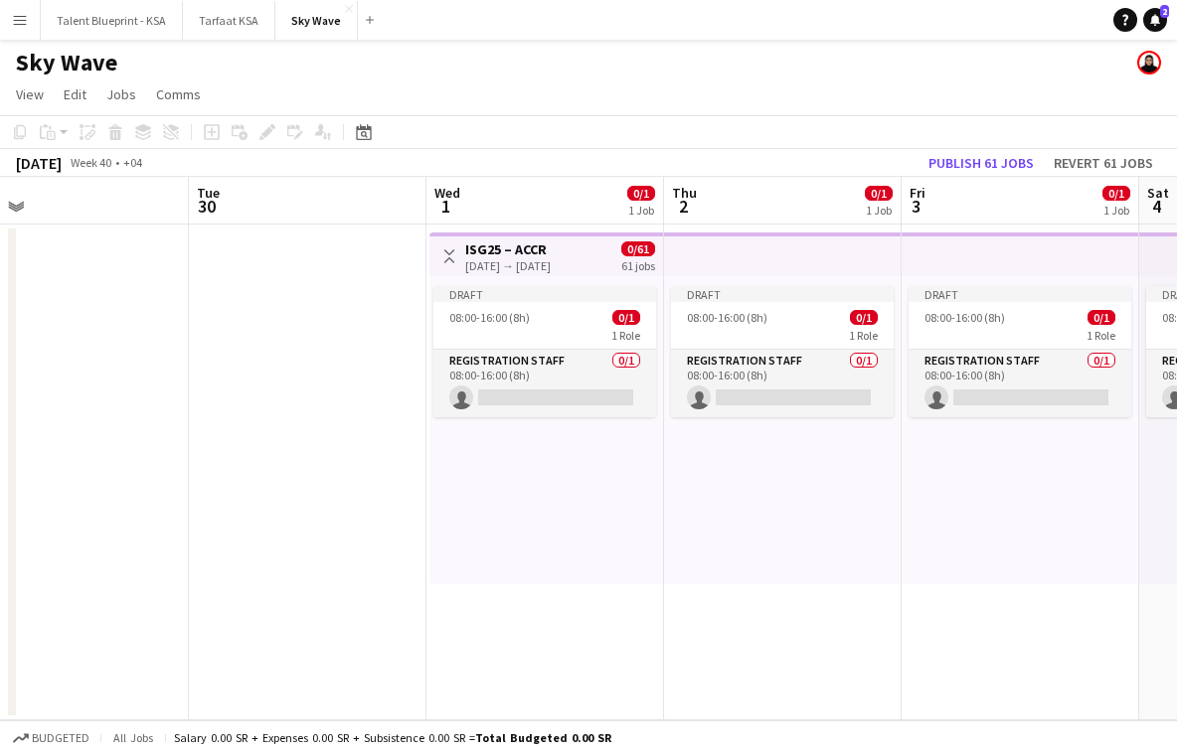
click at [140, 371] on app-date-cell at bounding box center [70, 473] width 238 height 496
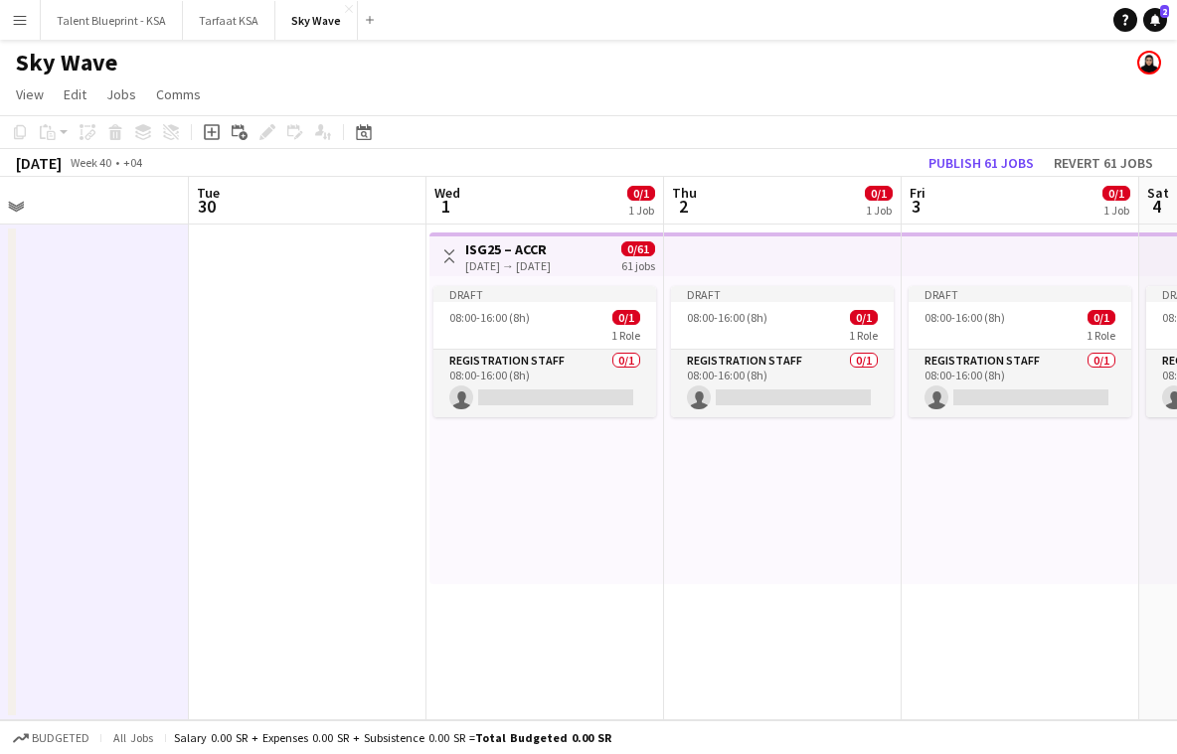
click at [551, 255] on h3 "ISG25 – ACCR" at bounding box center [507, 250] width 85 height 18
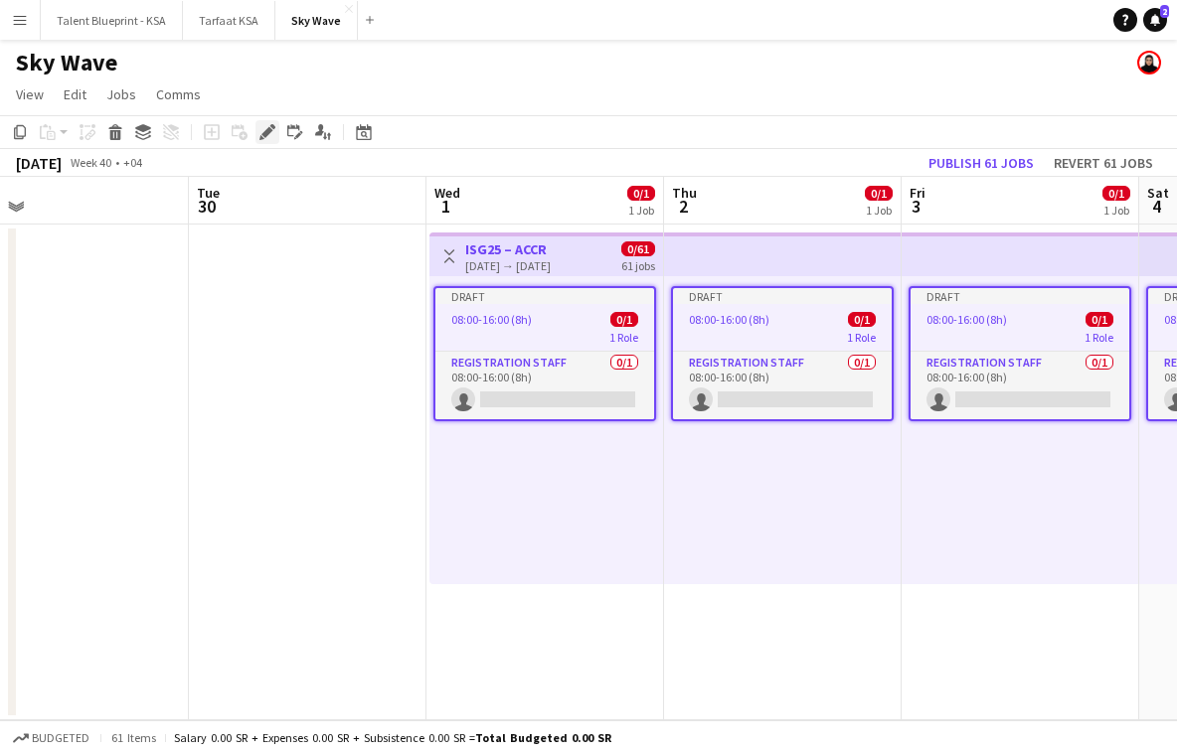
click at [265, 130] on icon at bounding box center [266, 132] width 11 height 11
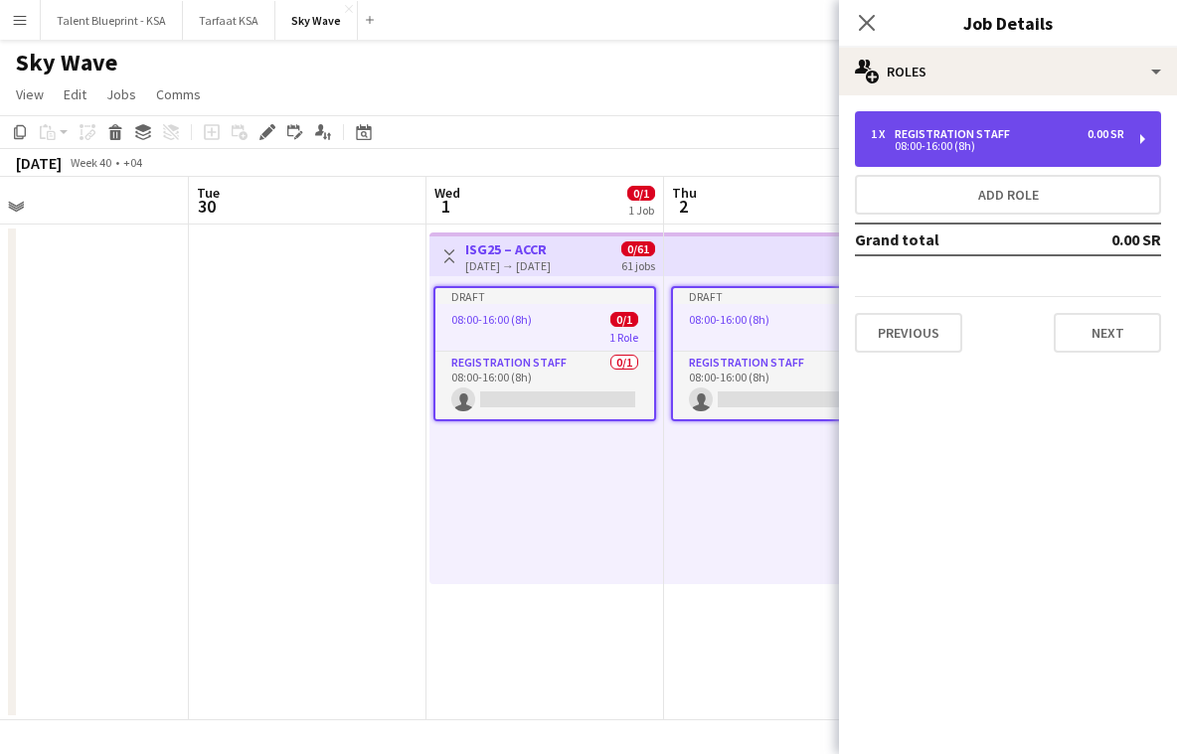
click at [1056, 141] on div "08:00-16:00 (8h)" at bounding box center [997, 146] width 253 height 10
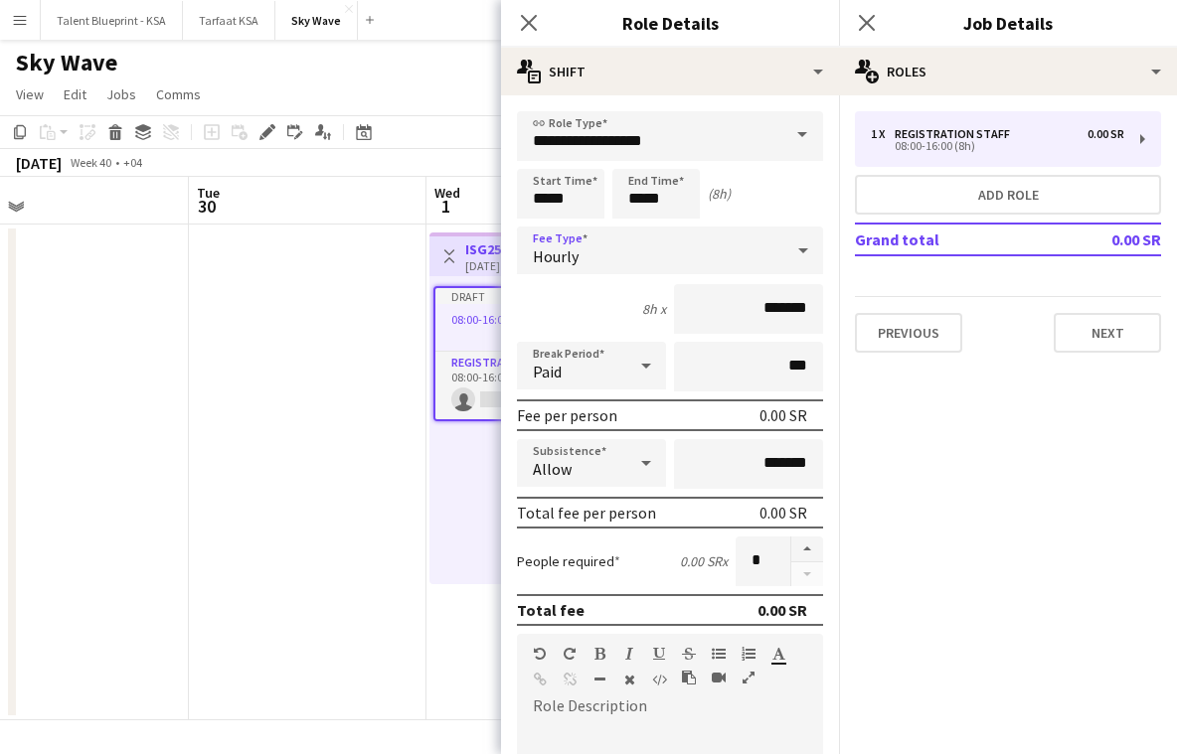
click at [650, 253] on div "Hourly" at bounding box center [650, 251] width 266 height 48
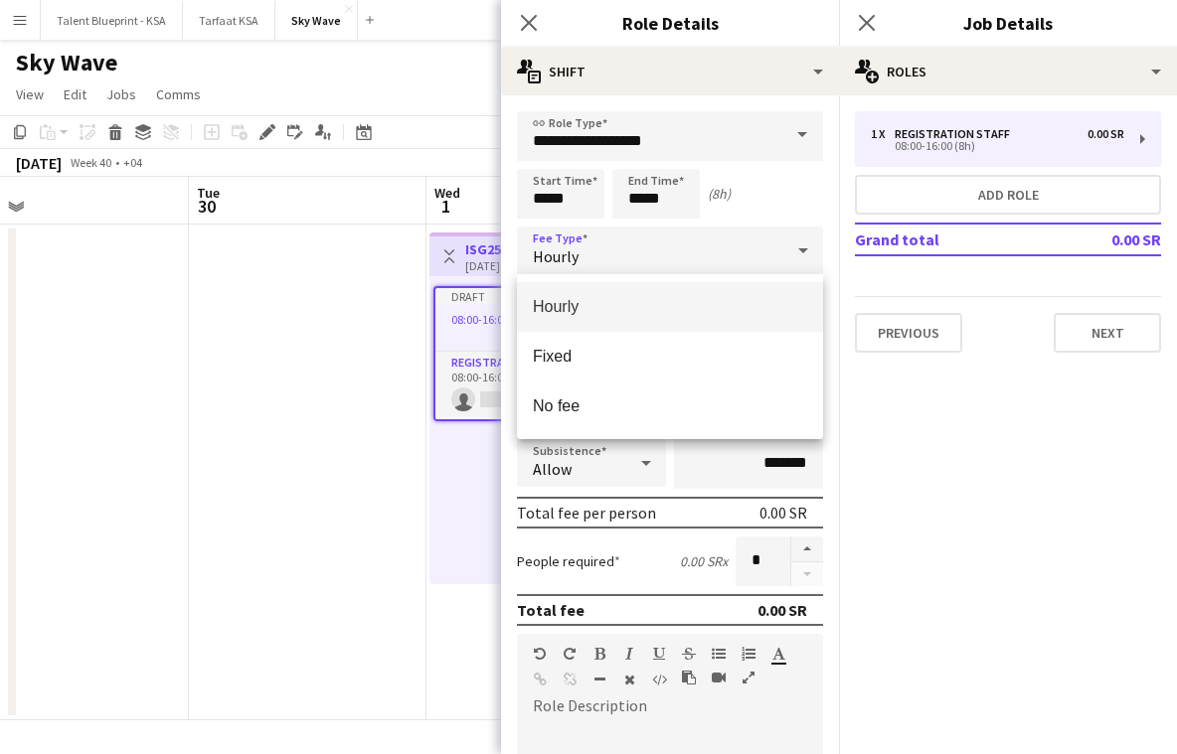
click at [765, 189] on div at bounding box center [588, 377] width 1177 height 754
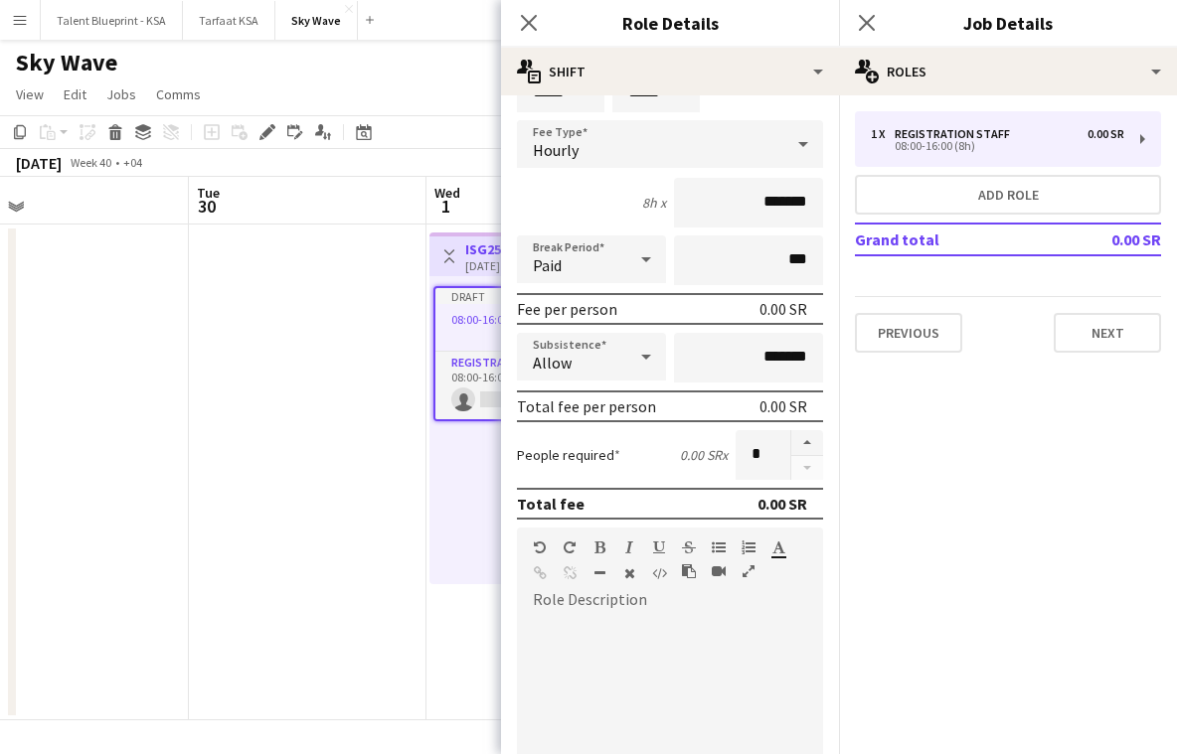
scroll to position [116, 0]
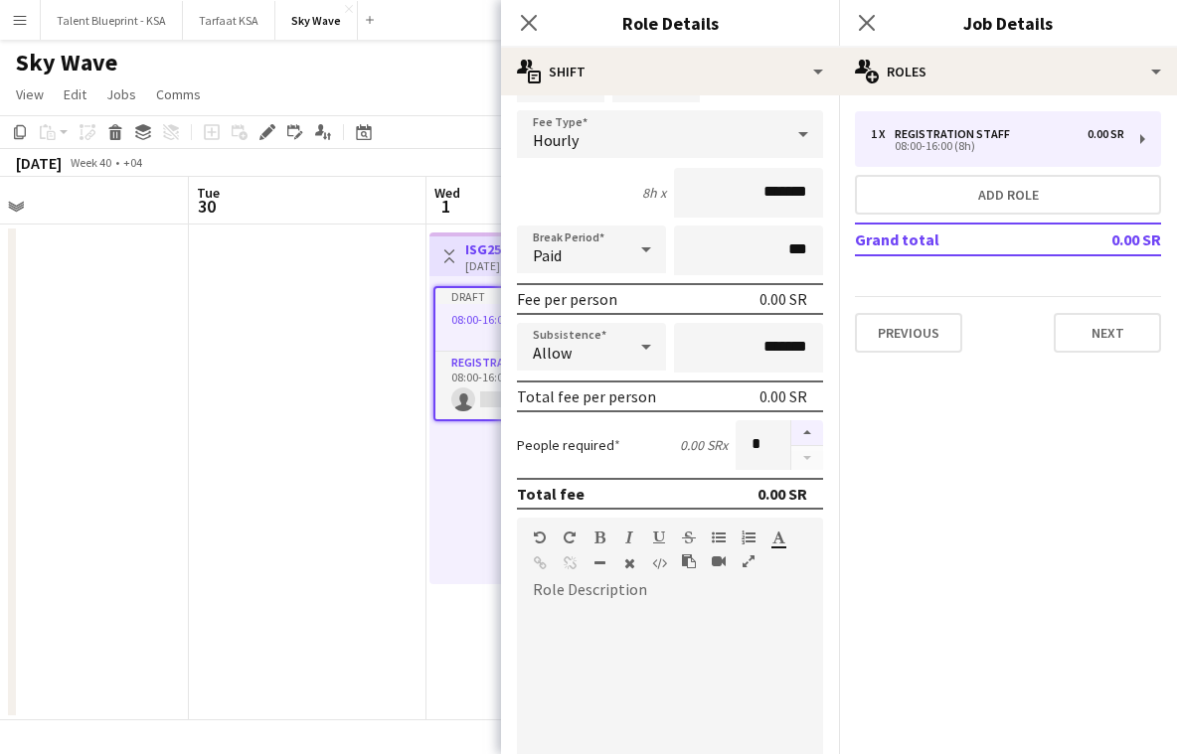
click at [807, 428] on button "button" at bounding box center [807, 433] width 32 height 26
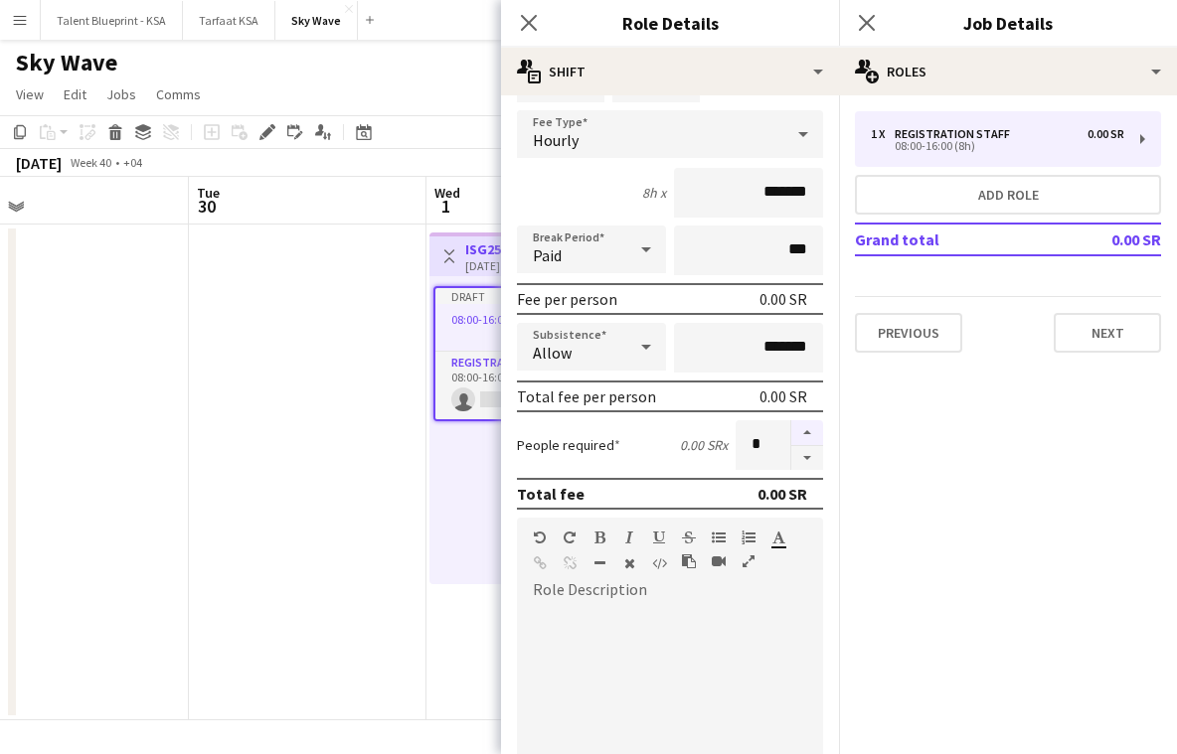
type input "*"
click at [1135, 338] on button "Next" at bounding box center [1107, 333] width 107 height 40
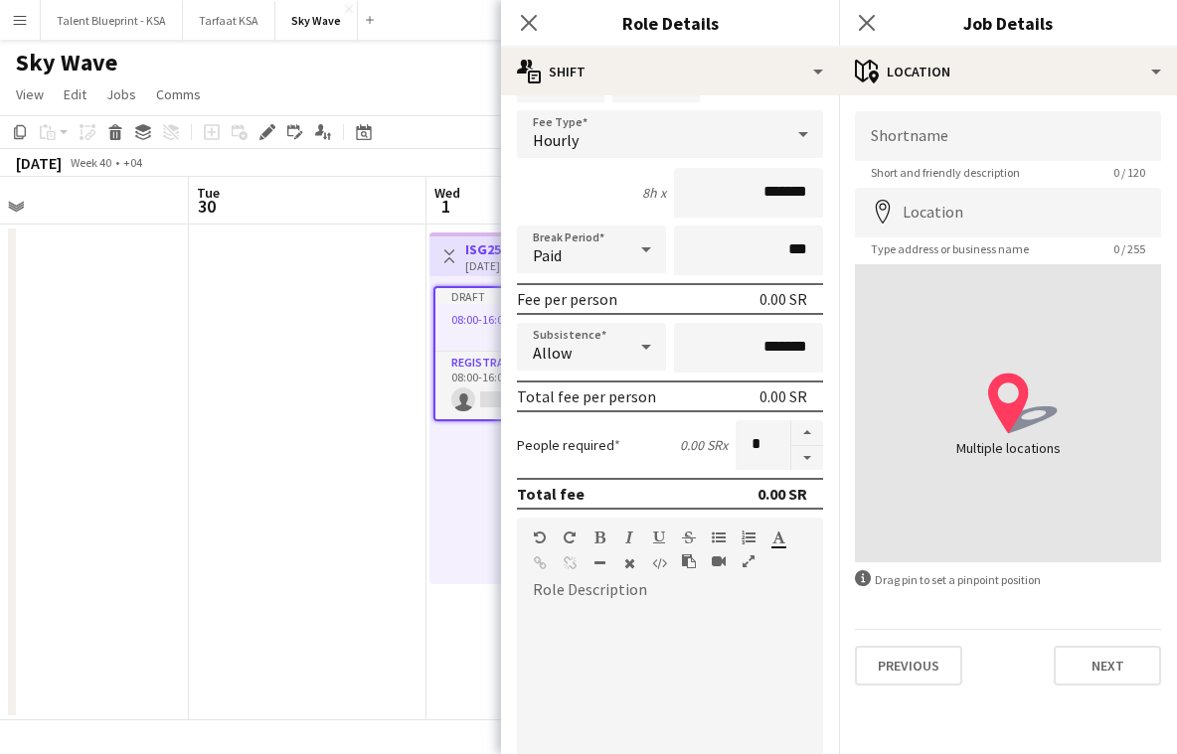
click at [360, 514] on app-date-cell at bounding box center [308, 473] width 238 height 496
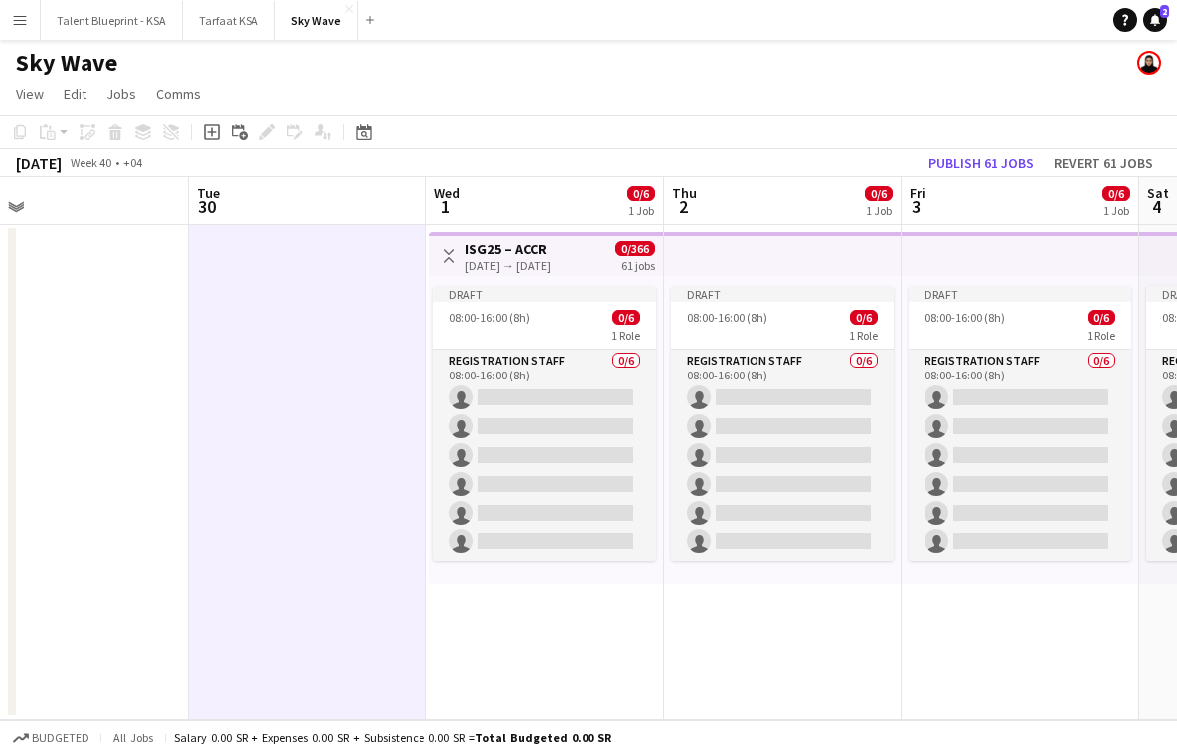
click at [122, 362] on app-date-cell at bounding box center [70, 473] width 238 height 496
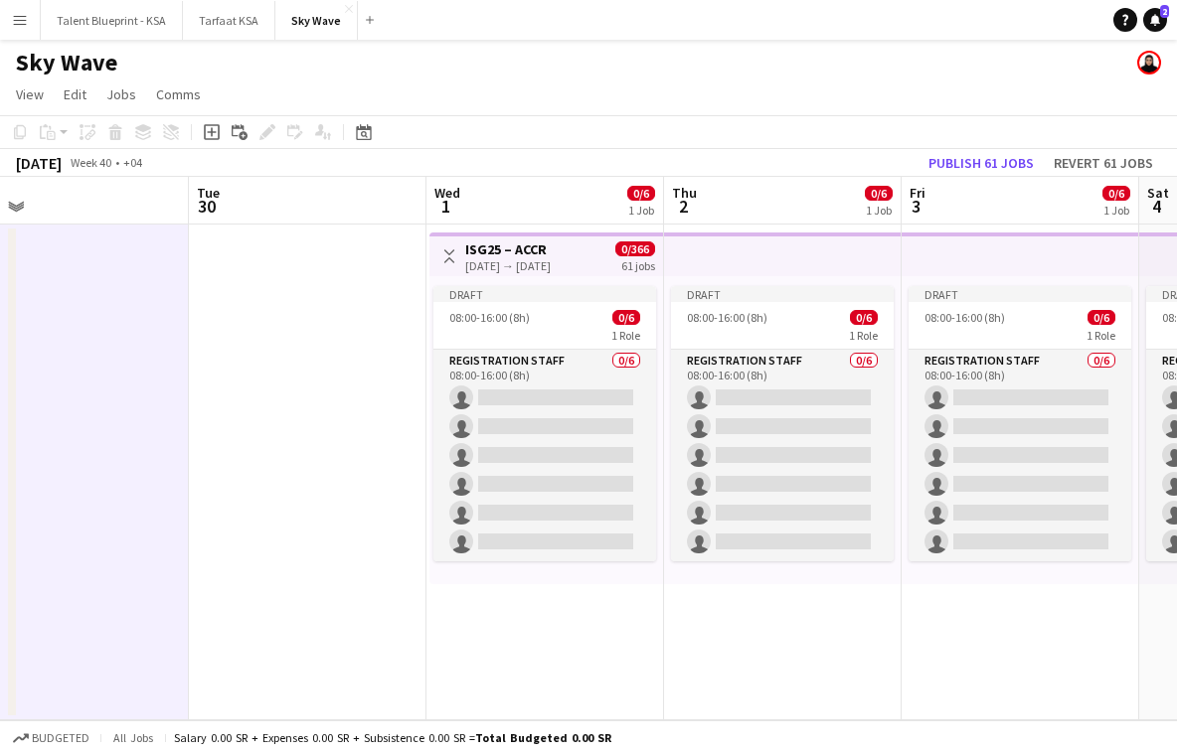
click at [560, 272] on div "Toggle View ISG25 – ACCR 01-10-2025 → 30-11-2025 0/366 61 jobs" at bounding box center [546, 257] width 218 height 34
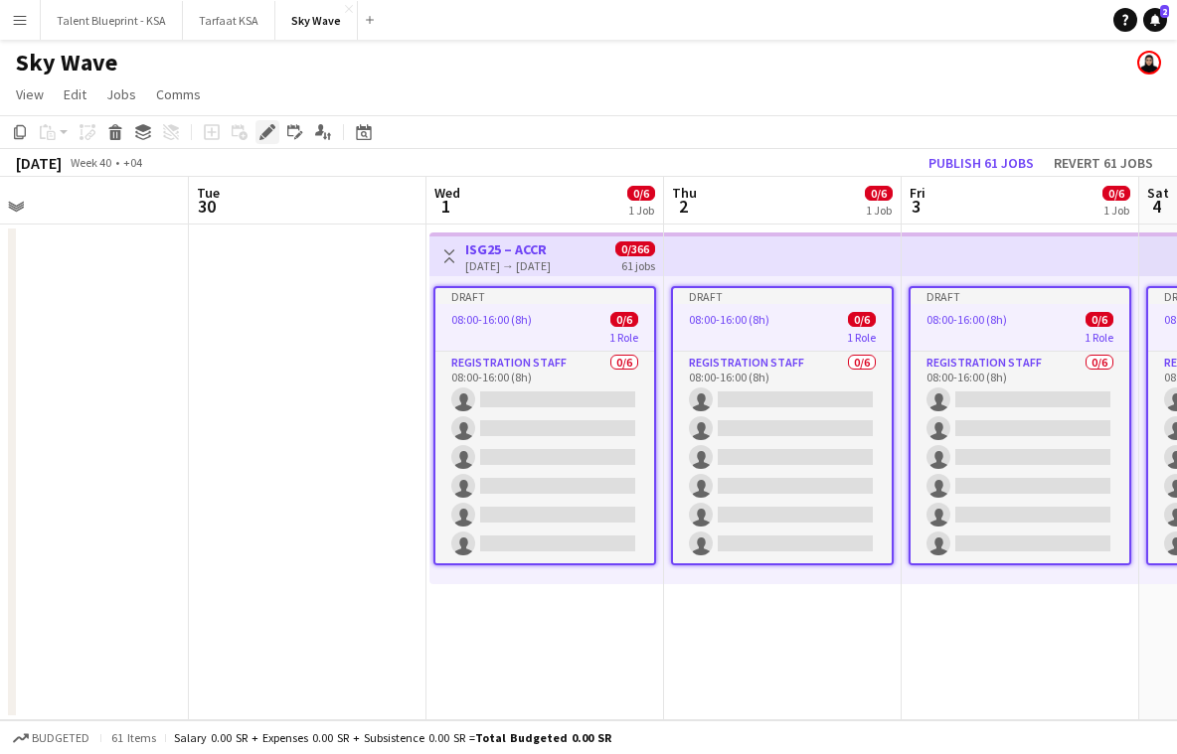
click at [270, 127] on icon "Edit" at bounding box center [267, 132] width 16 height 16
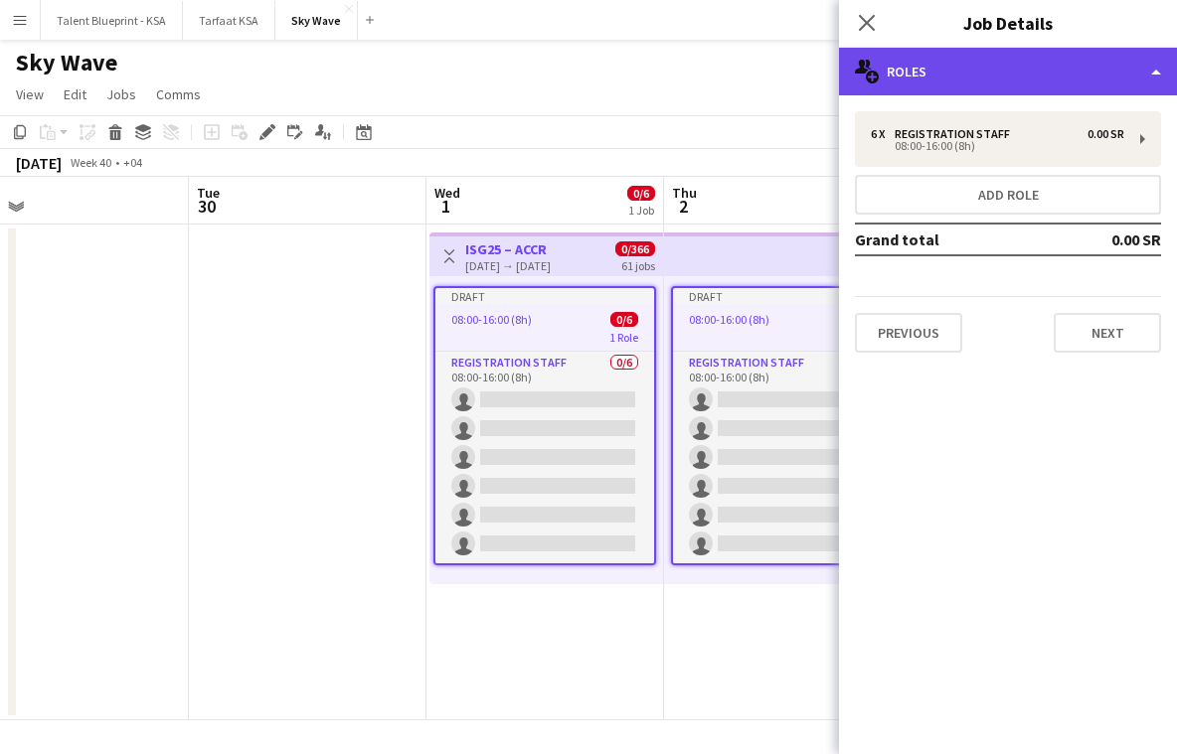
click at [982, 69] on div "multiple-users-add Roles" at bounding box center [1008, 72] width 338 height 48
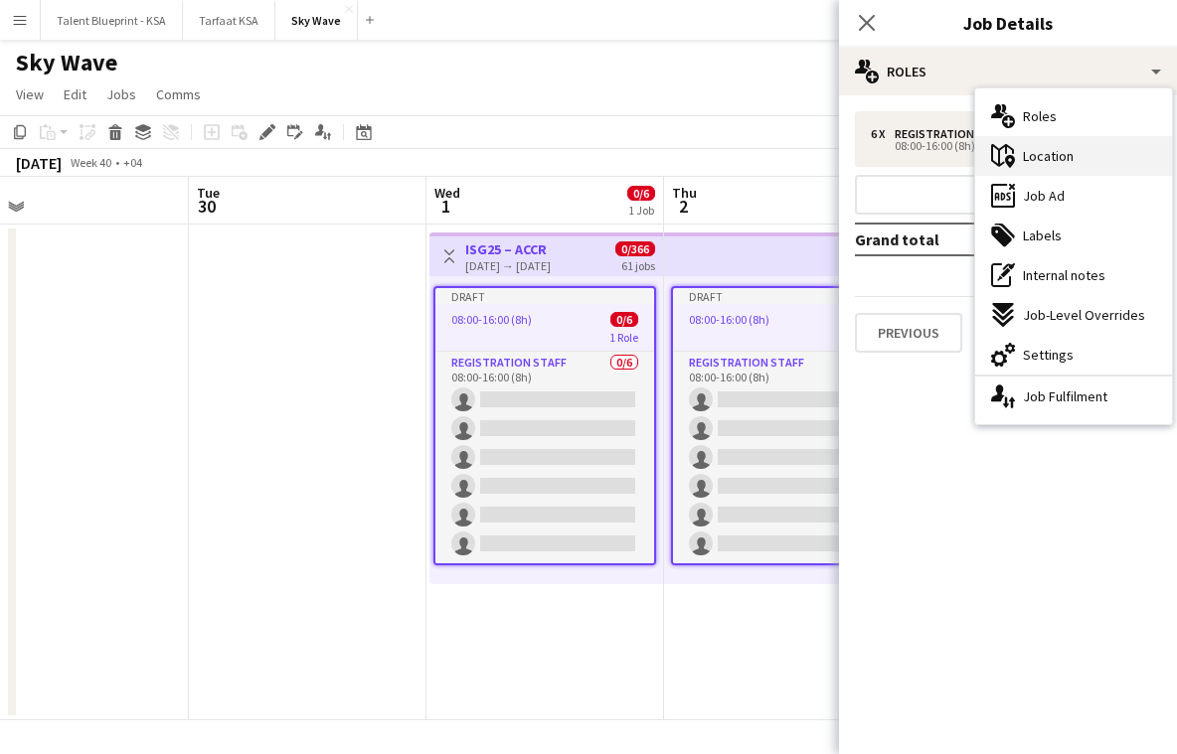
click at [1086, 164] on div "maps-pin-1 Location" at bounding box center [1073, 156] width 197 height 40
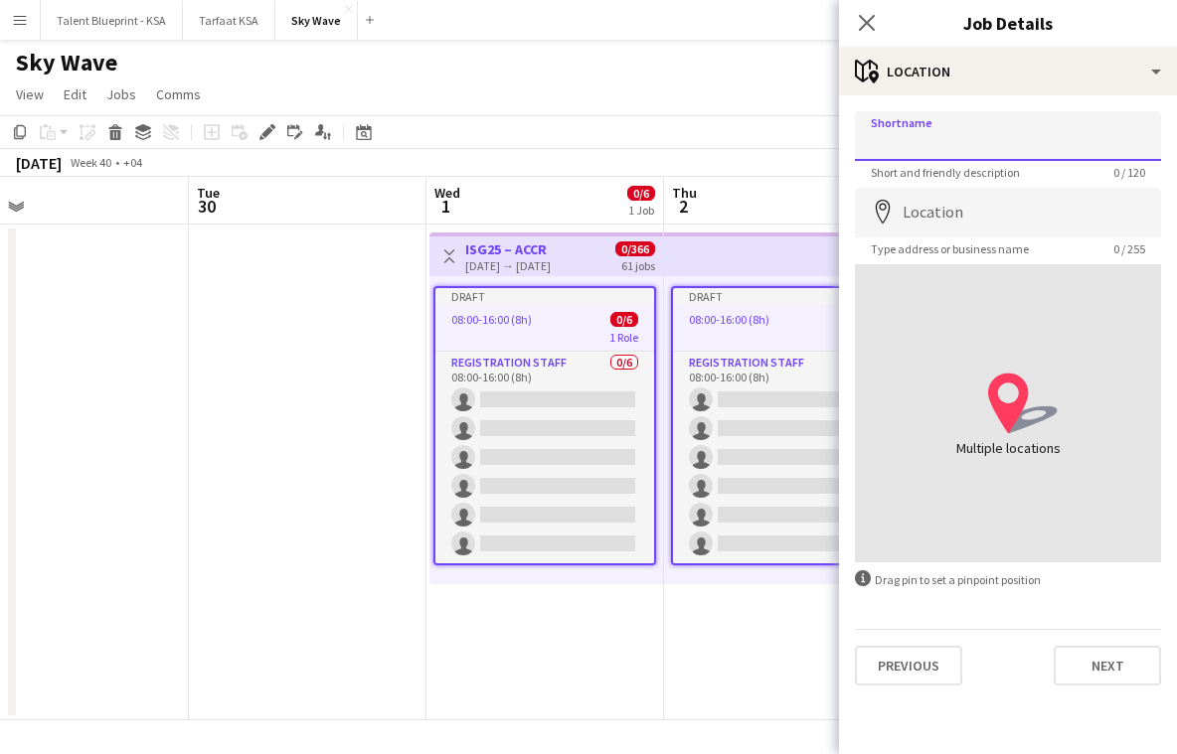
click at [992, 146] on input "Shortname" at bounding box center [1008, 136] width 306 height 50
paste input "**********"
type input "**********"
click at [139, 470] on app-date-cell at bounding box center [70, 473] width 238 height 496
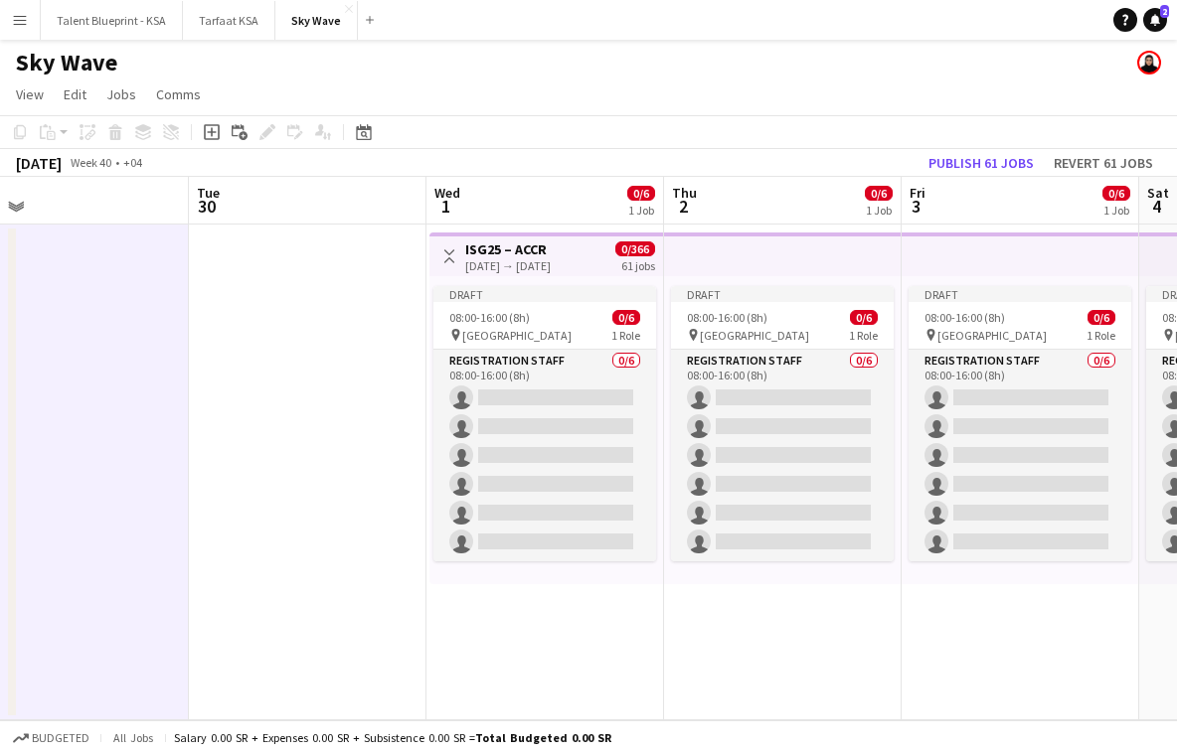
click at [622, 282] on div "Draft 08:00-16:00 (8h) 0/6 pin Athlete village 1 Role Registration Staff 0/6 08…" at bounding box center [546, 430] width 234 height 308
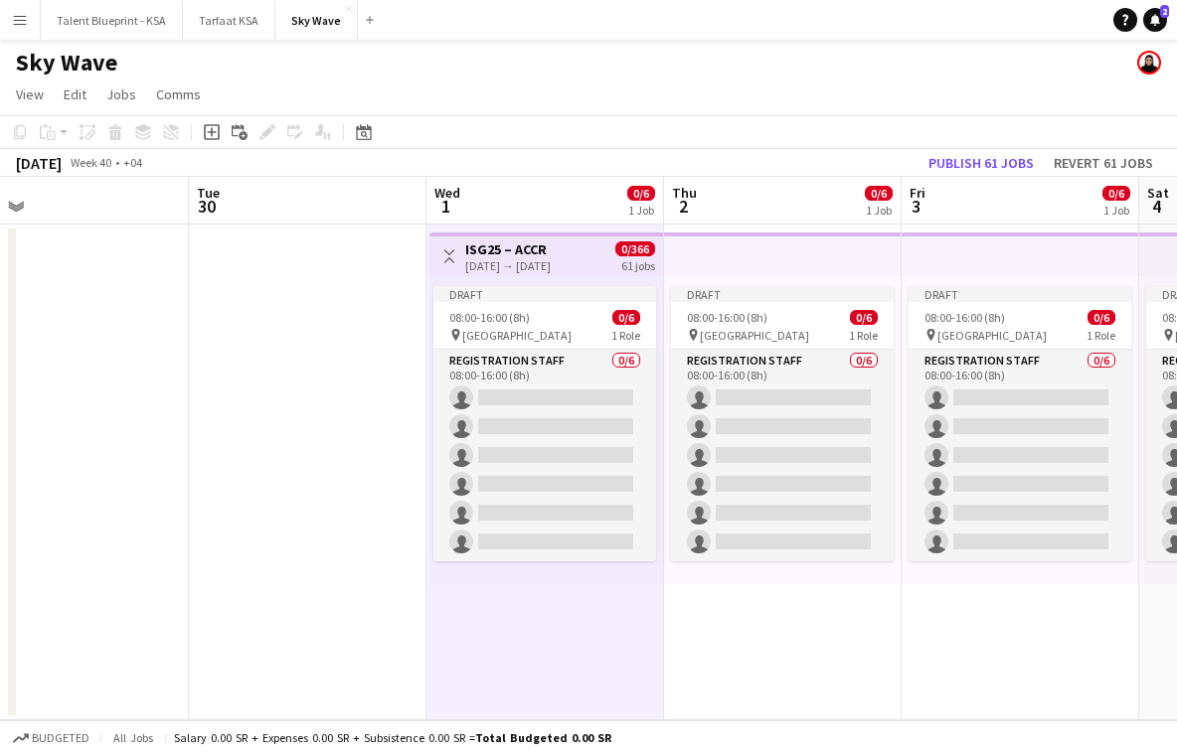
click at [600, 272] on div "Toggle View ISG25 – ACCR 01-10-2025 → 30-11-2025 0/366 61 jobs" at bounding box center [546, 257] width 218 height 34
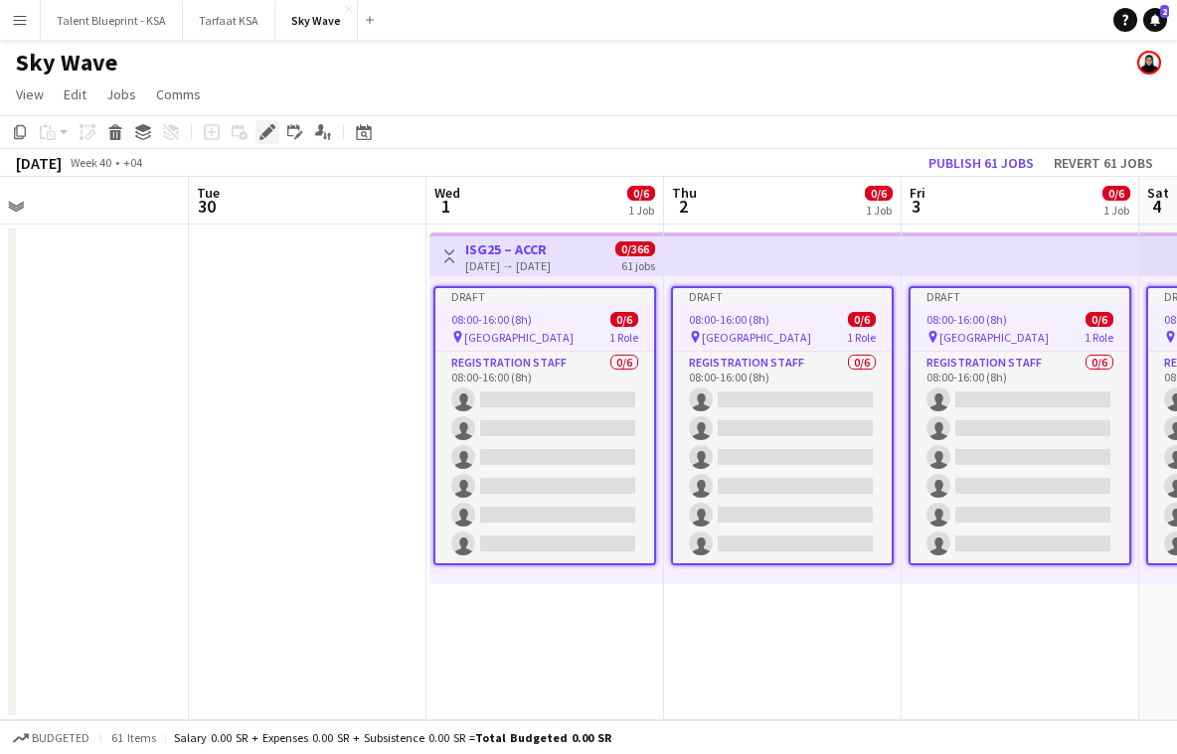
click at [269, 131] on icon at bounding box center [266, 132] width 11 height 11
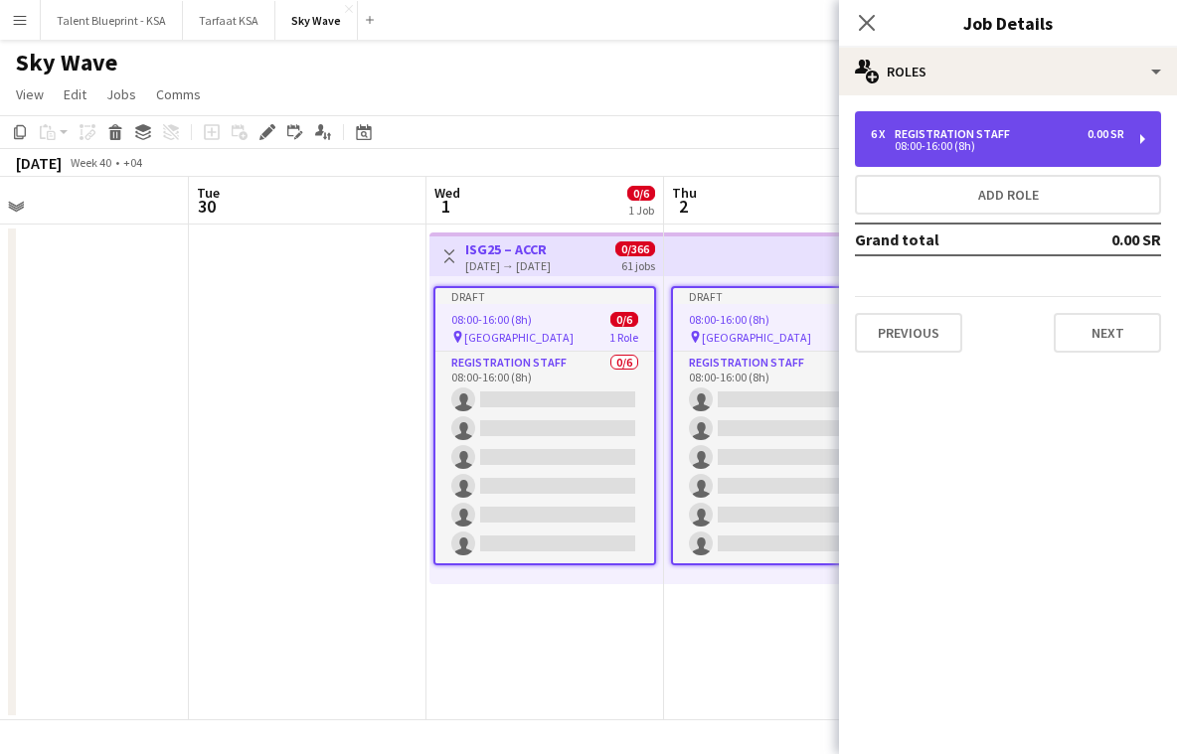
click at [1094, 133] on div "0.00 SR" at bounding box center [1105, 134] width 37 height 14
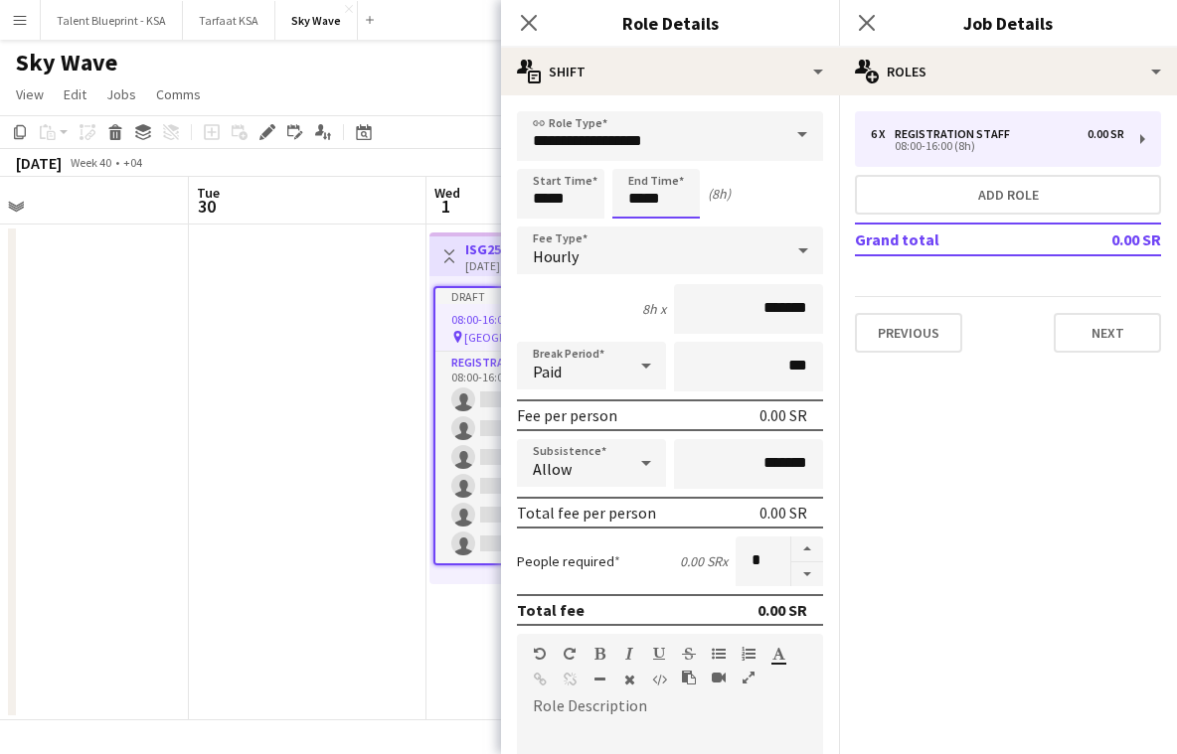
click at [646, 191] on input "*****" at bounding box center [655, 194] width 87 height 50
click at [638, 158] on div at bounding box center [636, 159] width 40 height 20
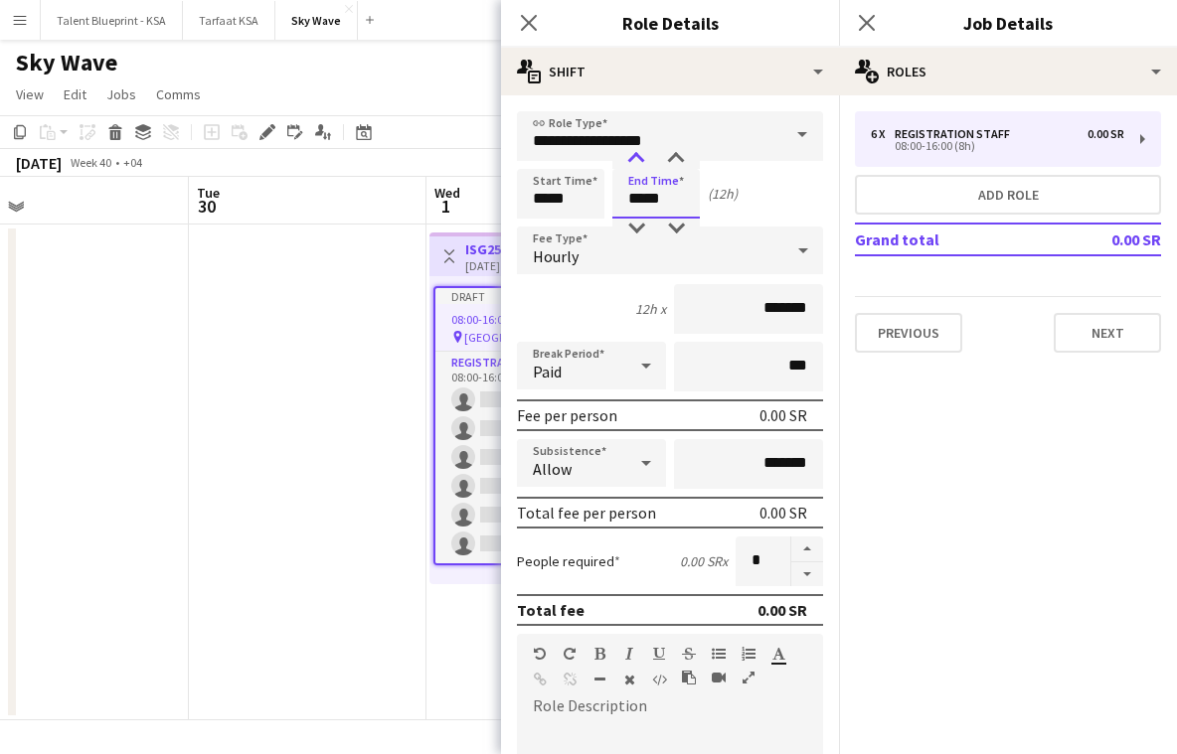
click at [638, 158] on div at bounding box center [636, 159] width 40 height 20
click at [638, 156] on div at bounding box center [636, 159] width 40 height 20
click at [637, 227] on div at bounding box center [636, 229] width 40 height 20
type input "*****"
click at [637, 227] on div at bounding box center [636, 229] width 40 height 20
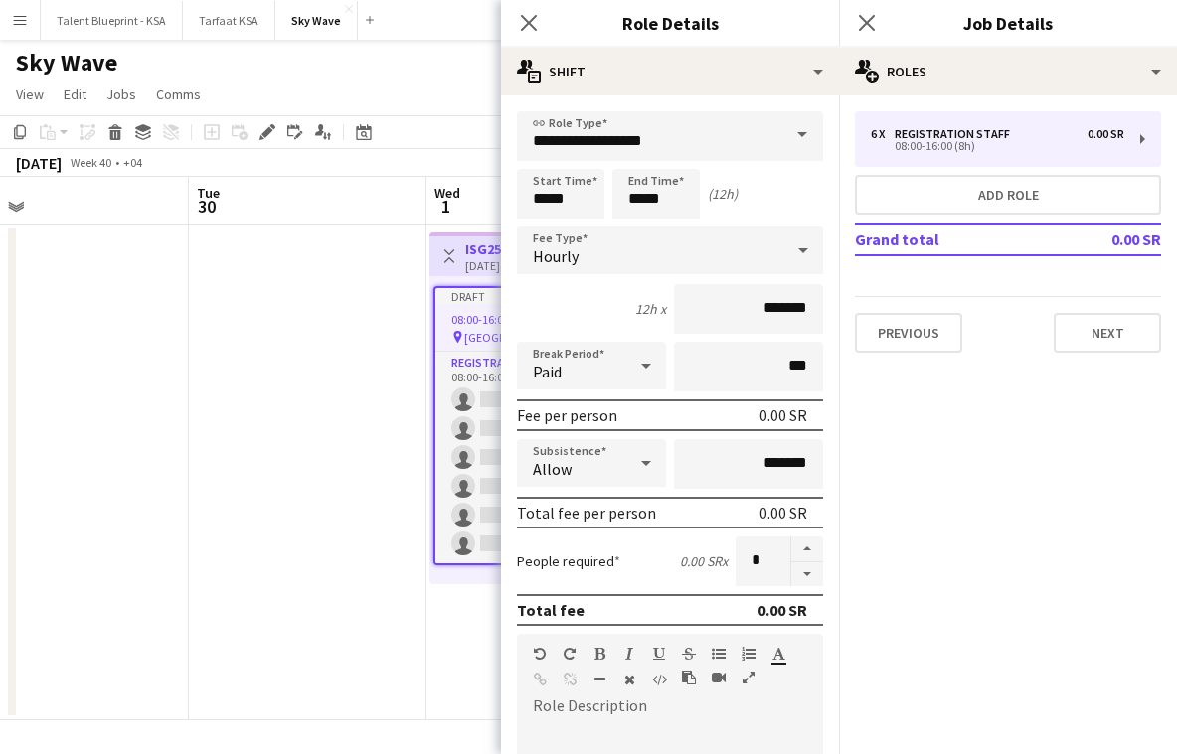
click at [94, 439] on app-date-cell at bounding box center [70, 473] width 238 height 496
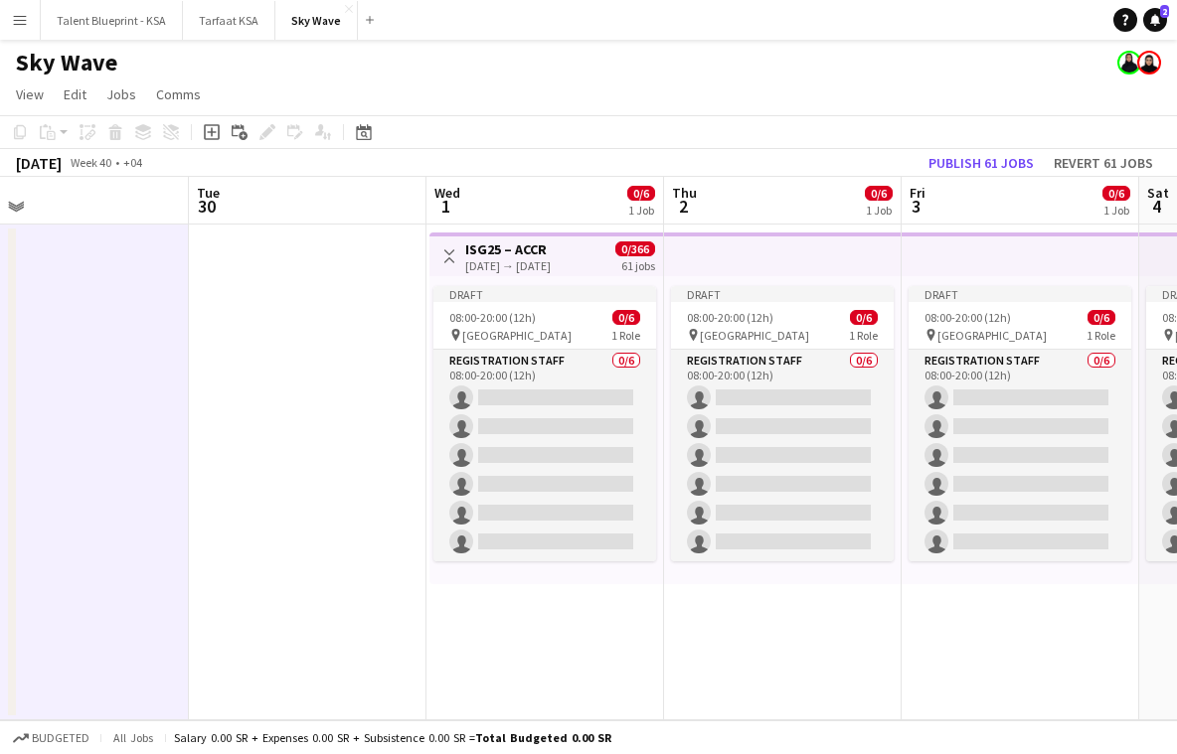
click at [102, 461] on app-date-cell at bounding box center [70, 473] width 238 height 496
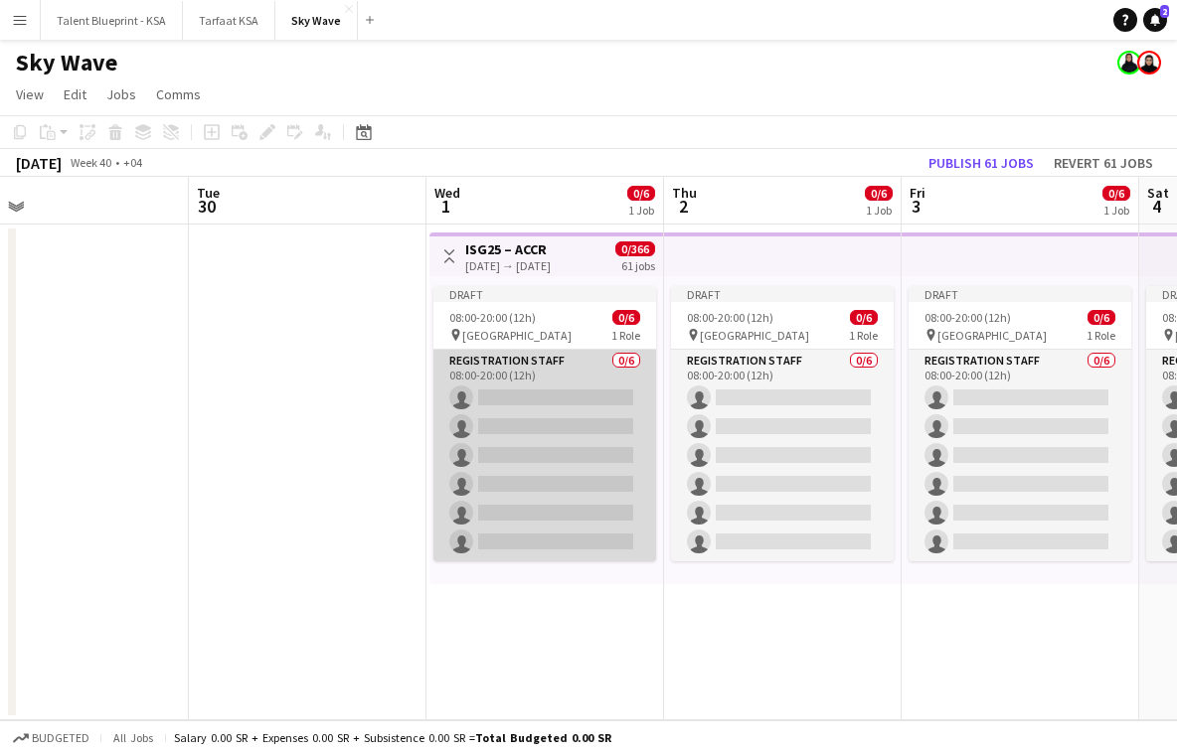
click at [527, 388] on app-card-role "Registration Staff 0/6 08:00-20:00 (12h) single-neutral-actions single-neutral-…" at bounding box center [544, 456] width 223 height 212
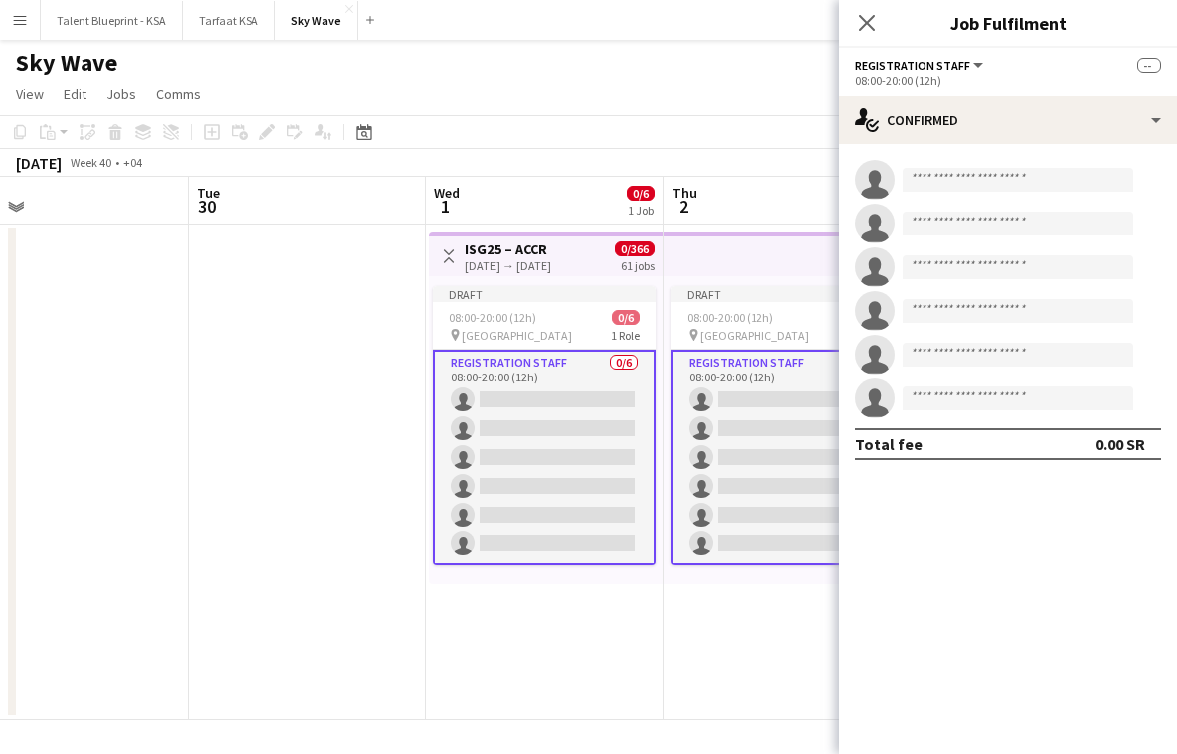
click at [160, 353] on app-date-cell at bounding box center [70, 473] width 238 height 496
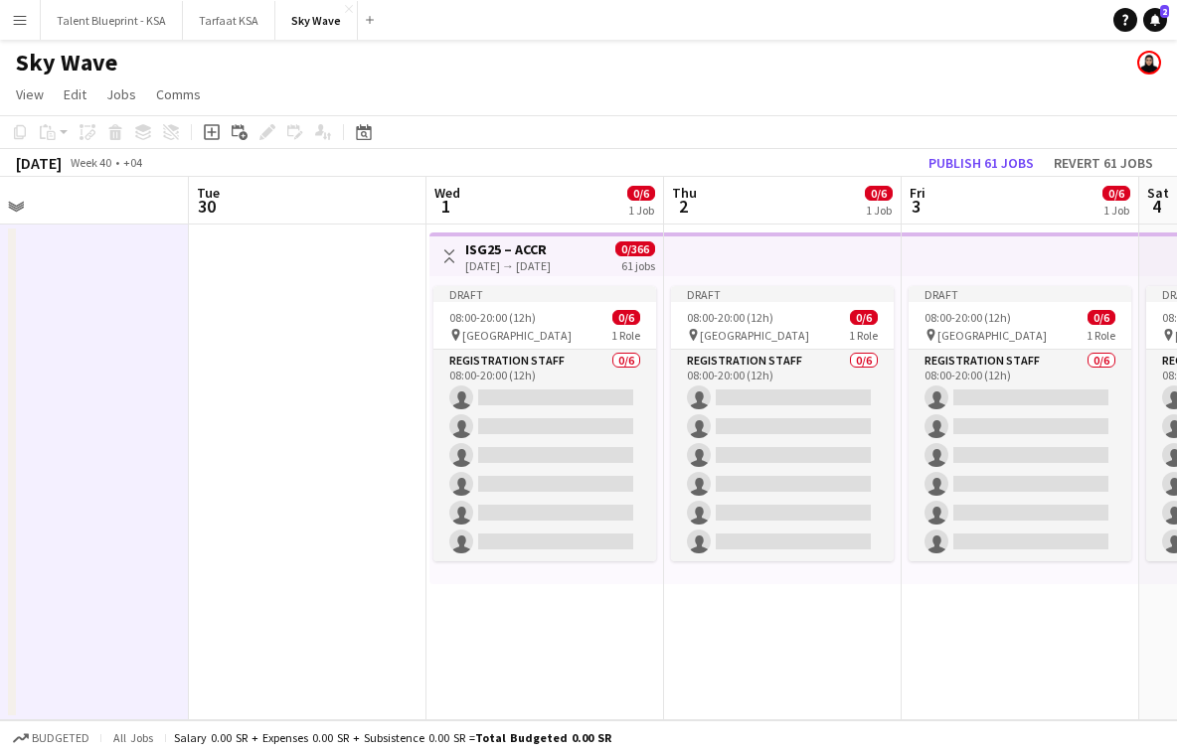
click at [169, 413] on app-date-cell at bounding box center [70, 473] width 238 height 496
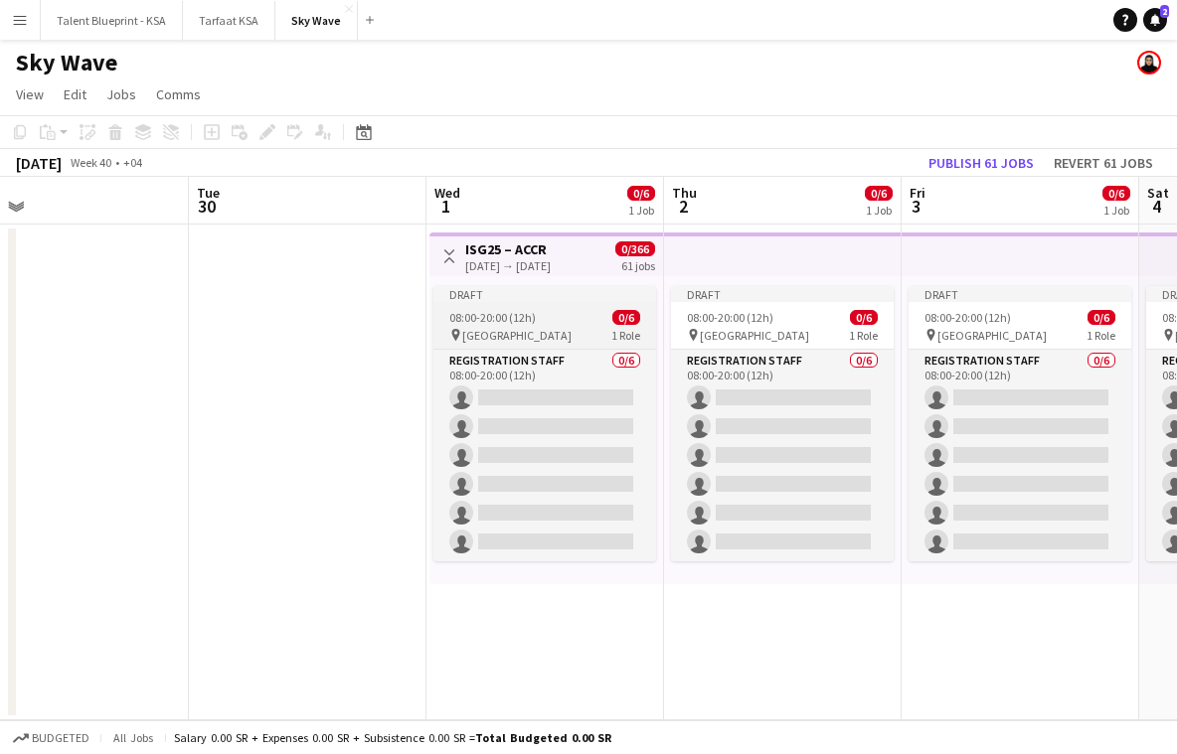
click at [514, 295] on div "Draft" at bounding box center [544, 294] width 223 height 16
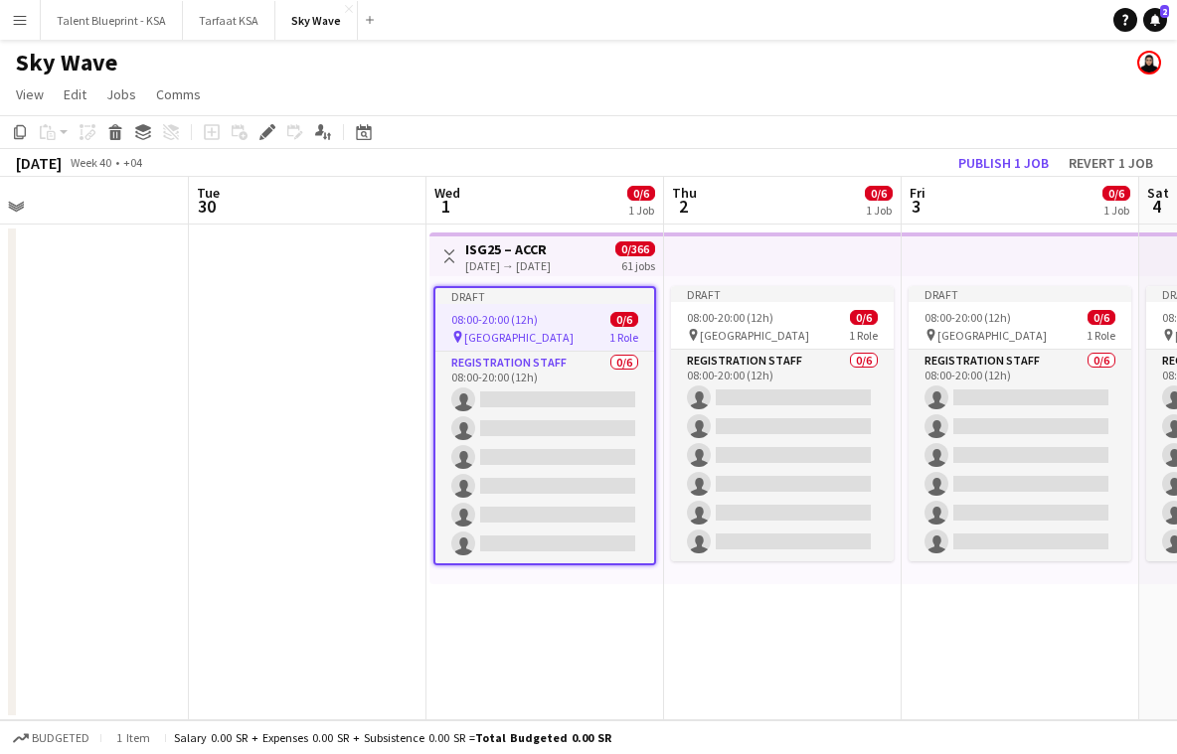
click at [551, 259] on div "[DATE] → [DATE]" at bounding box center [507, 265] width 85 height 15
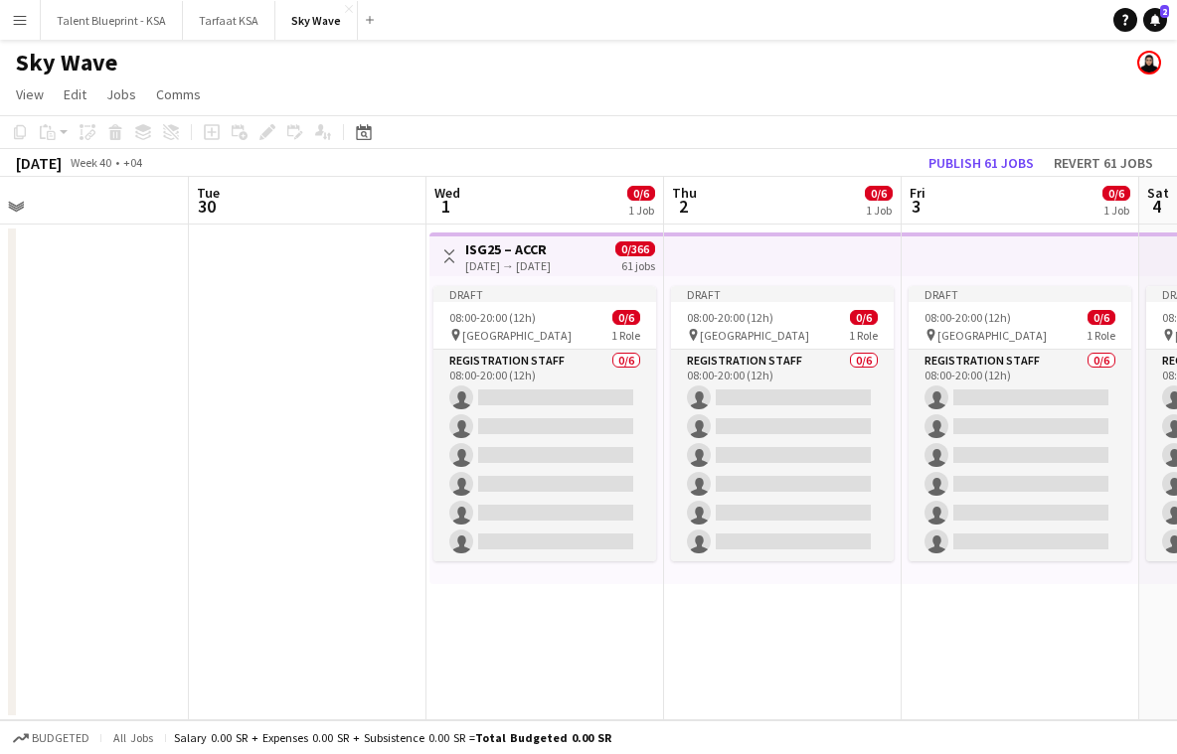
click at [551, 244] on h3 "ISG25 – ACCR" at bounding box center [507, 250] width 85 height 18
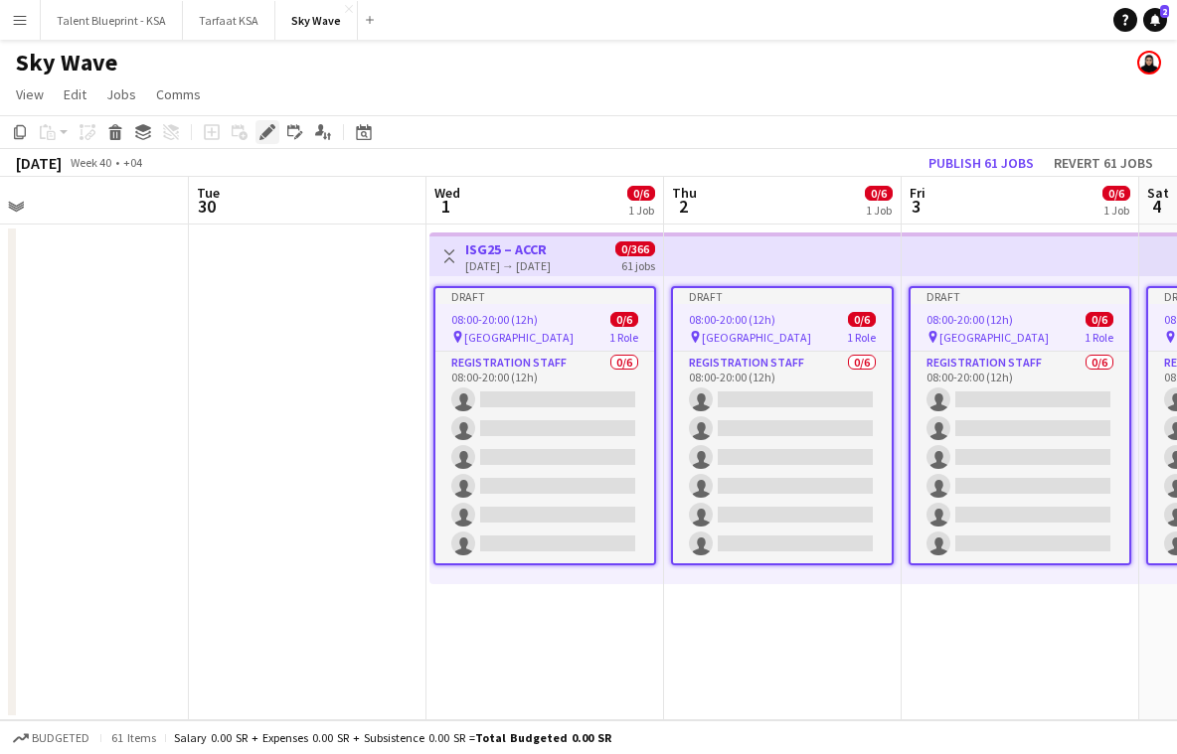
click at [263, 132] on icon at bounding box center [266, 132] width 11 height 11
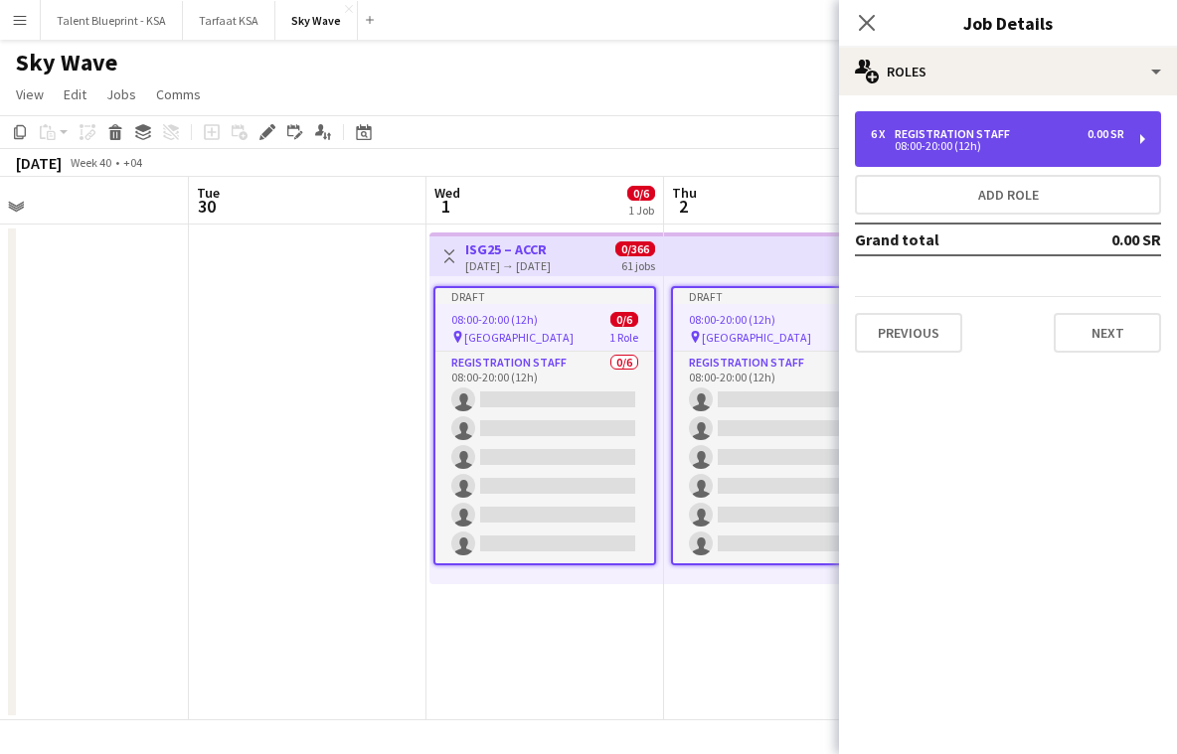
click at [976, 141] on div "08:00-20:00 (12h)" at bounding box center [997, 146] width 253 height 10
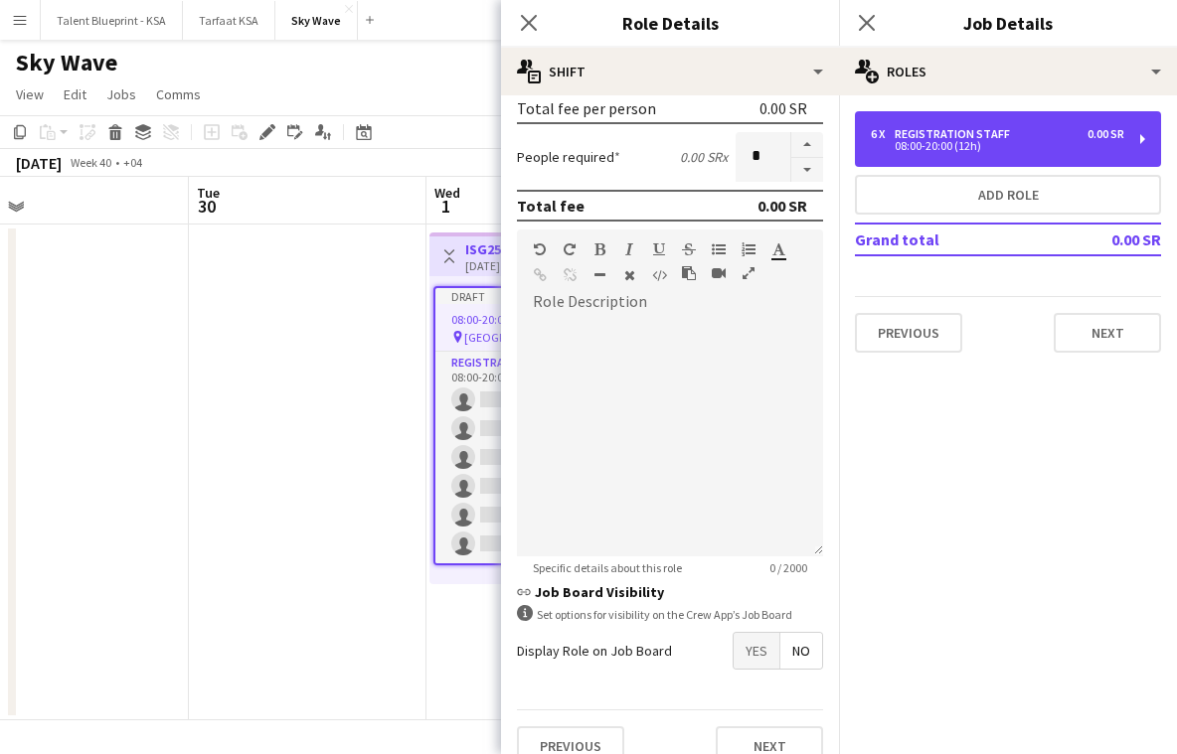
scroll to position [432, 0]
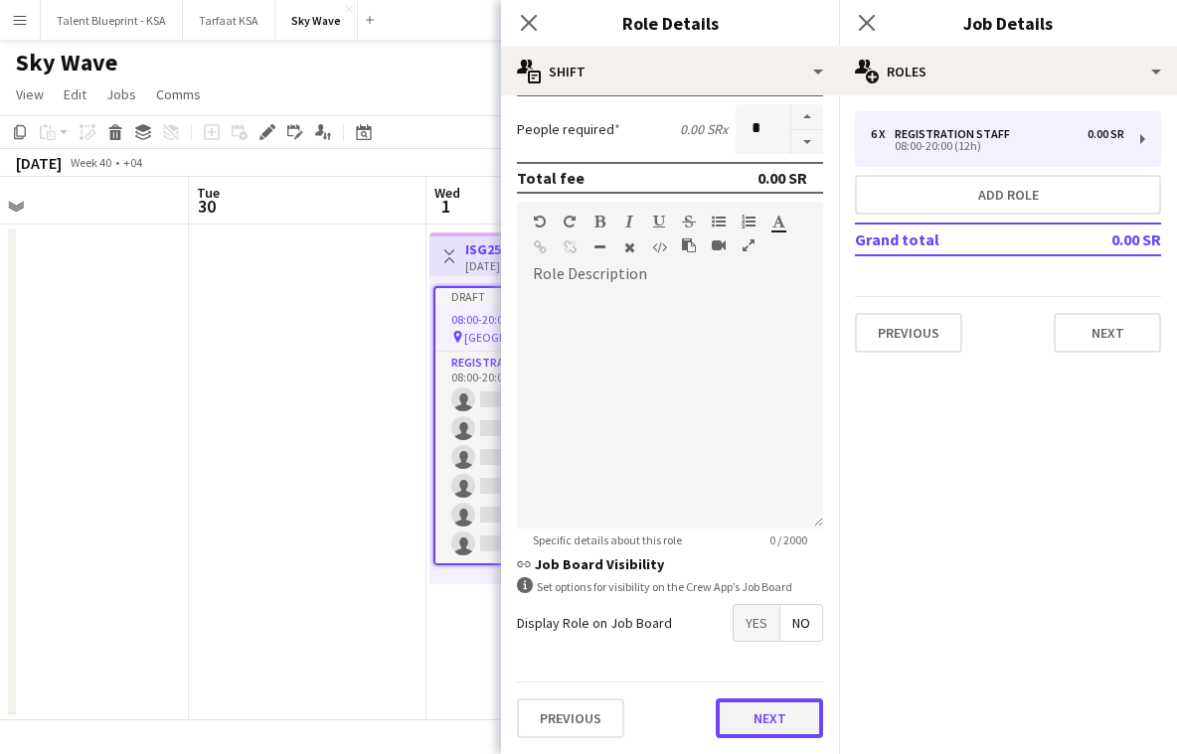
click at [765, 706] on button "Next" at bounding box center [769, 719] width 107 height 40
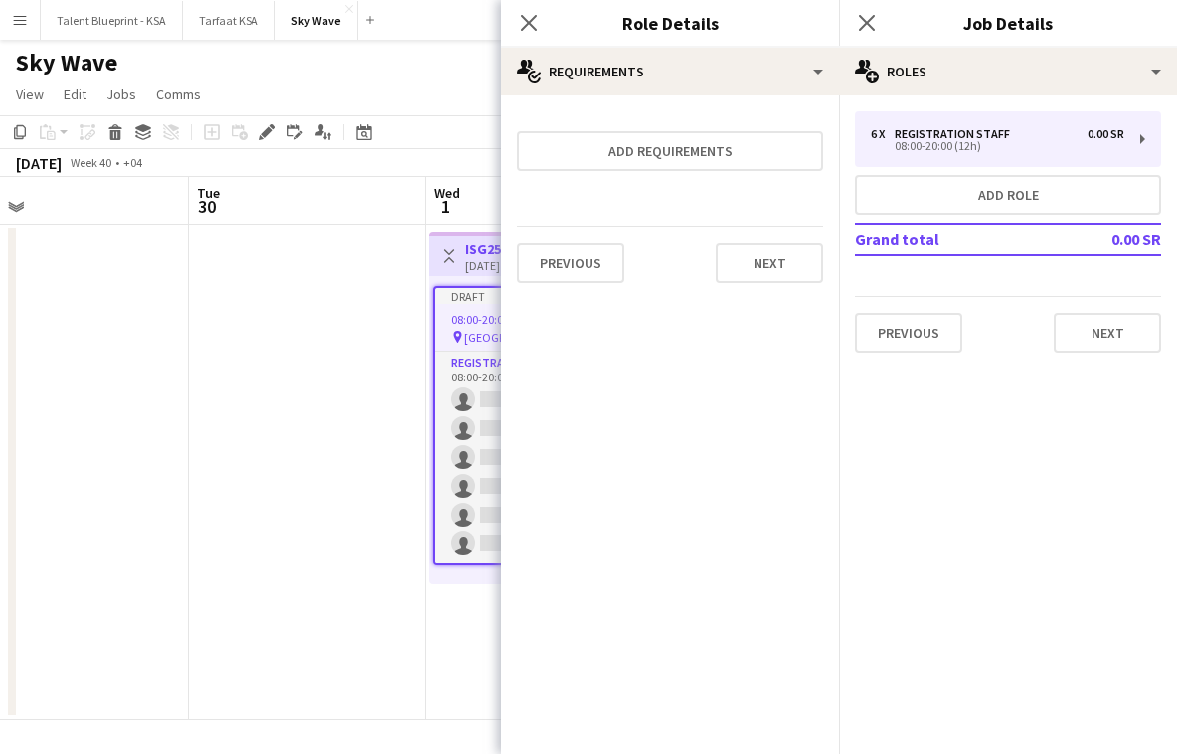
scroll to position [0, 0]
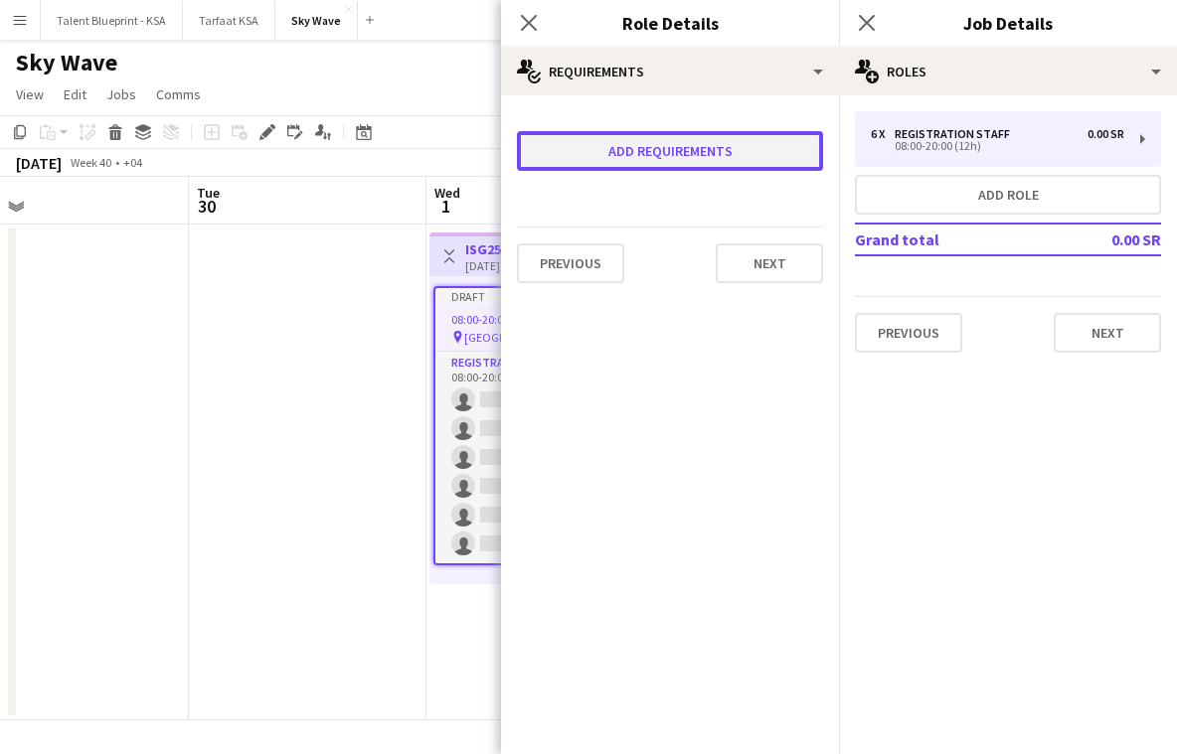
click at [735, 162] on button "Add requirements" at bounding box center [670, 151] width 306 height 40
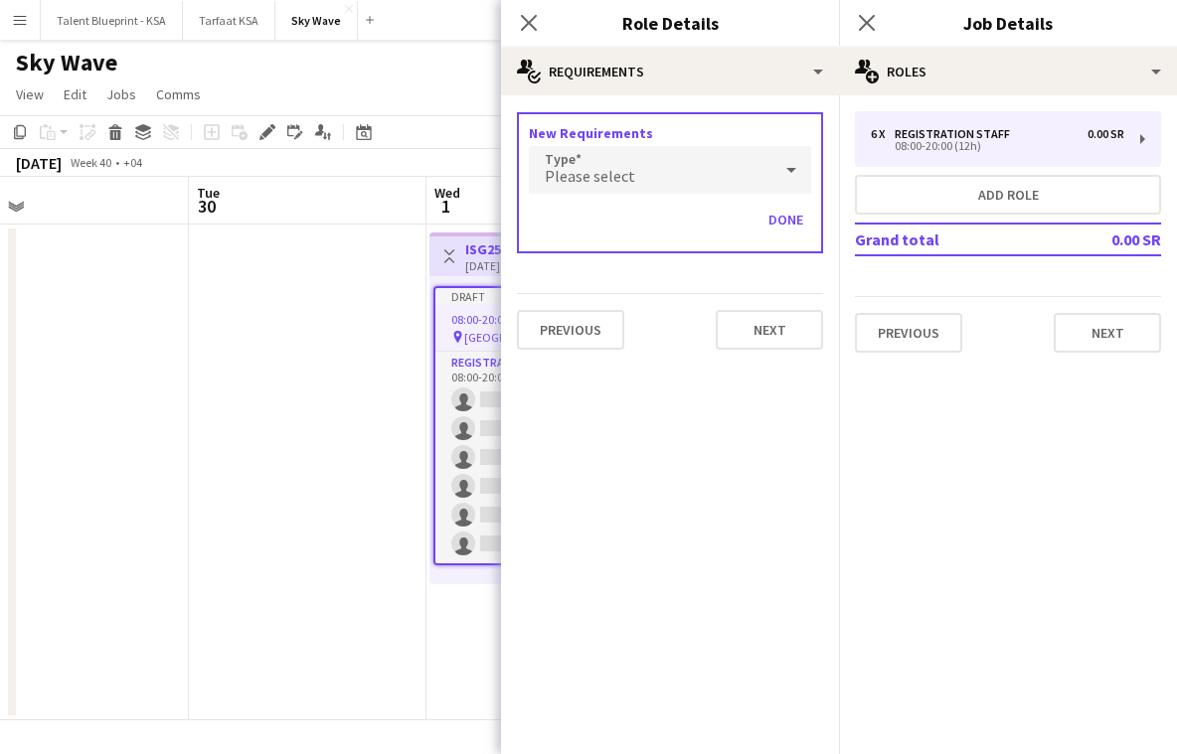
click at [730, 163] on div "Please select" at bounding box center [650, 170] width 243 height 48
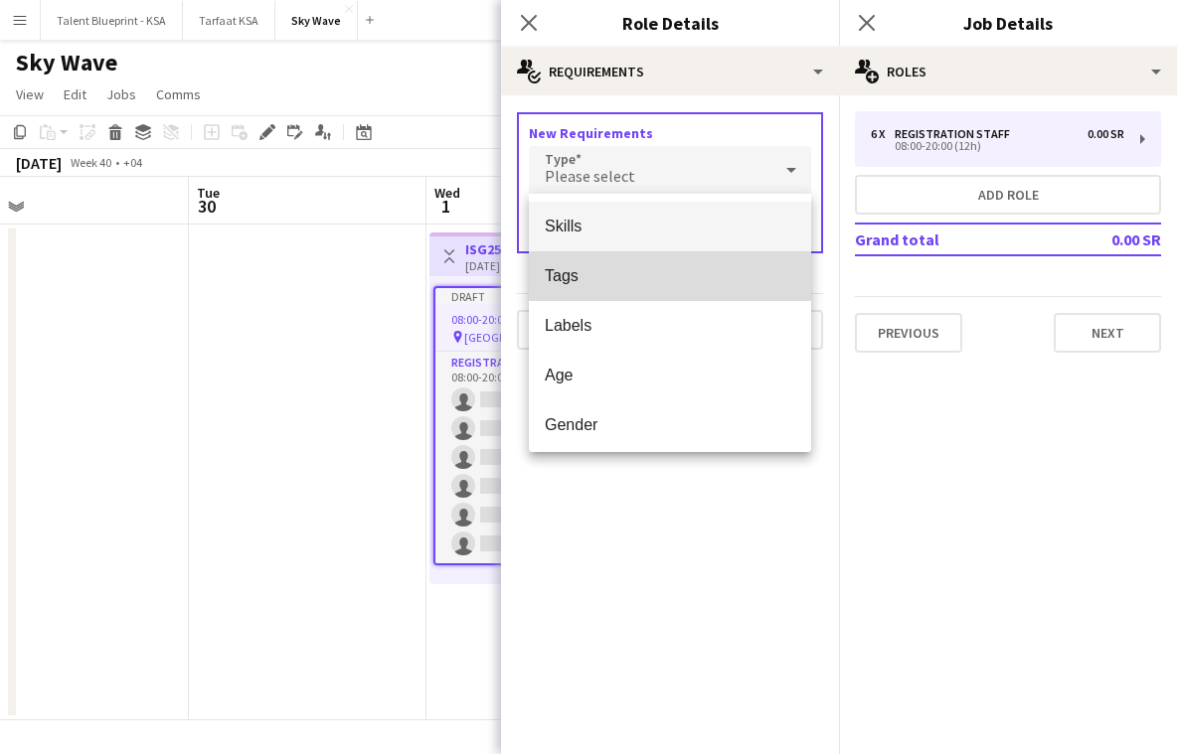
click at [701, 251] on mat-option "Tags" at bounding box center [670, 276] width 282 height 50
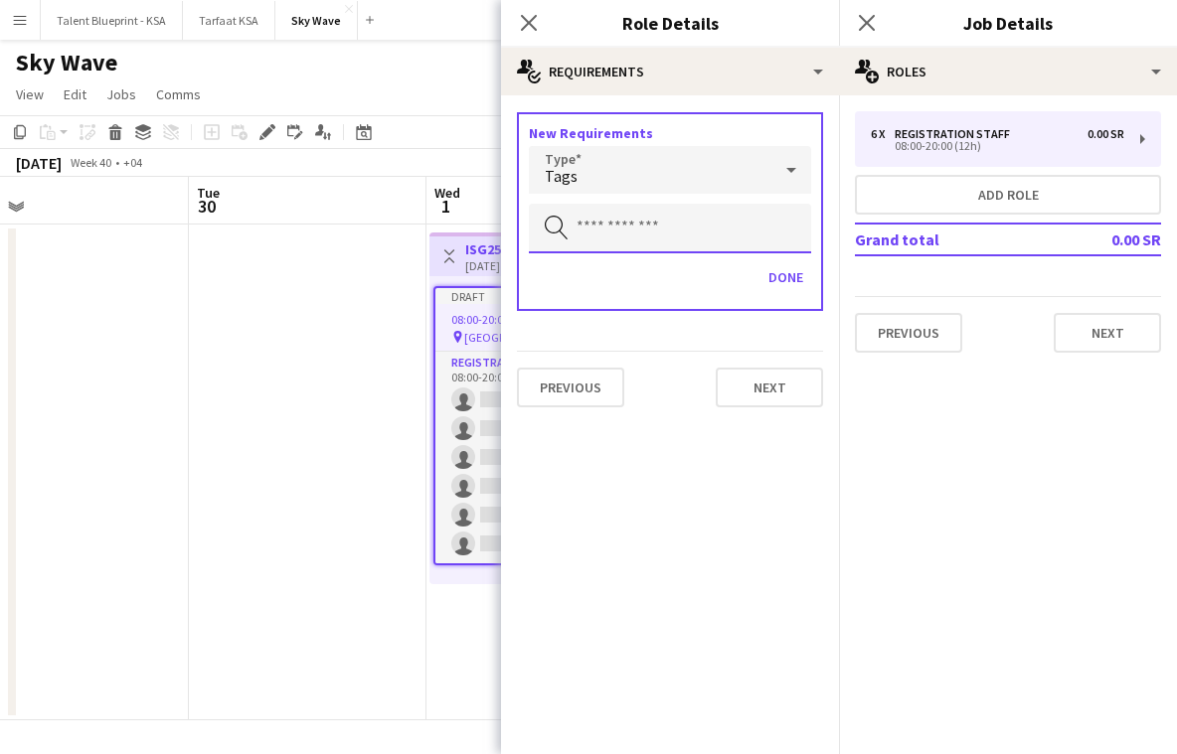
click at [686, 227] on input "text" at bounding box center [670, 229] width 282 height 50
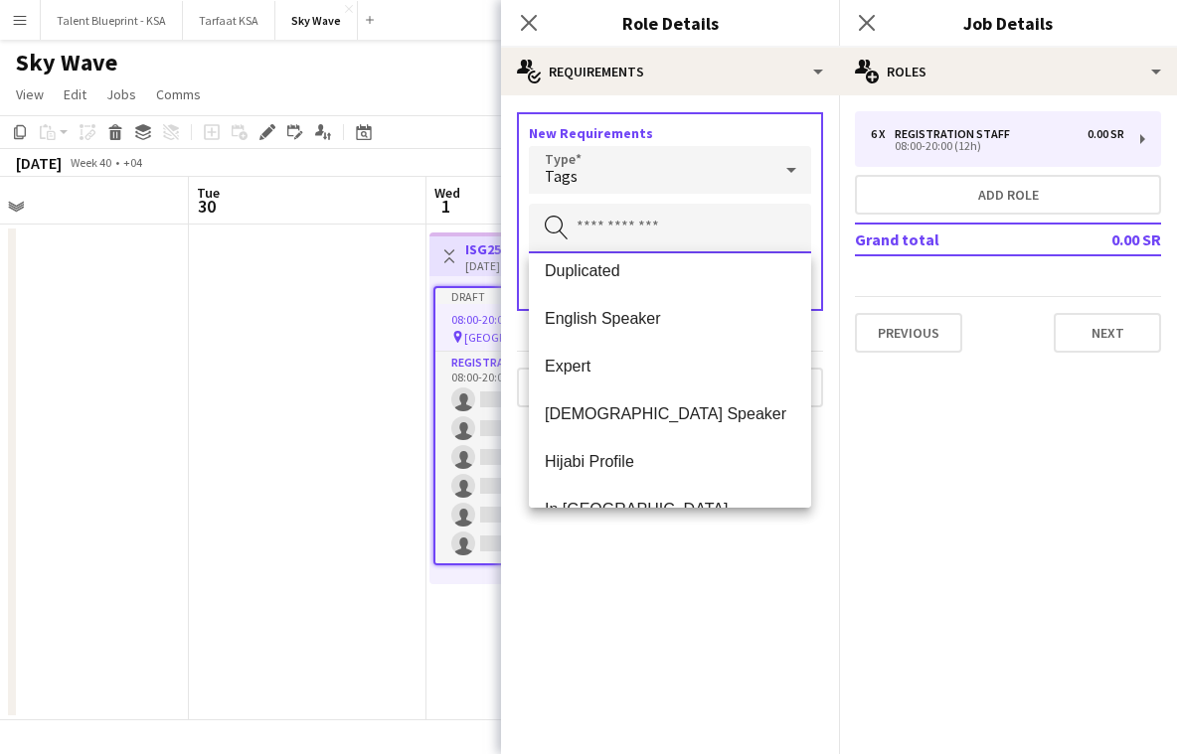
scroll to position [1145, 0]
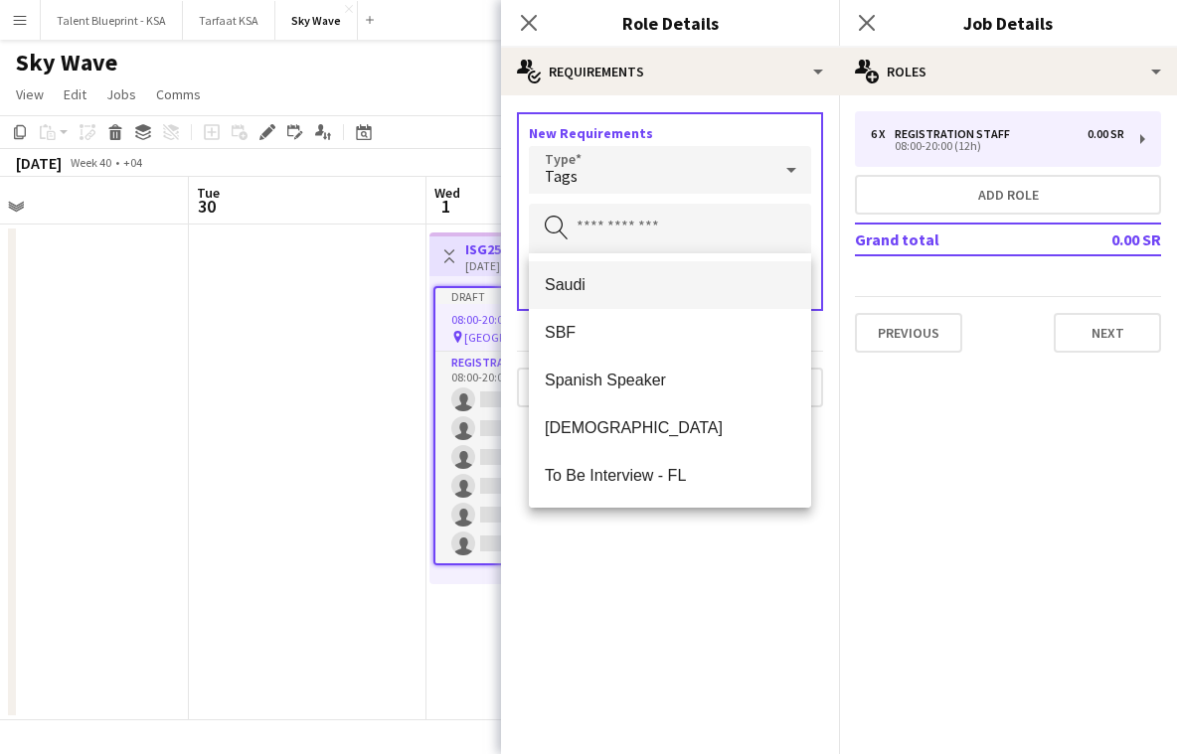
click at [727, 286] on span "Saudi" at bounding box center [670, 284] width 250 height 19
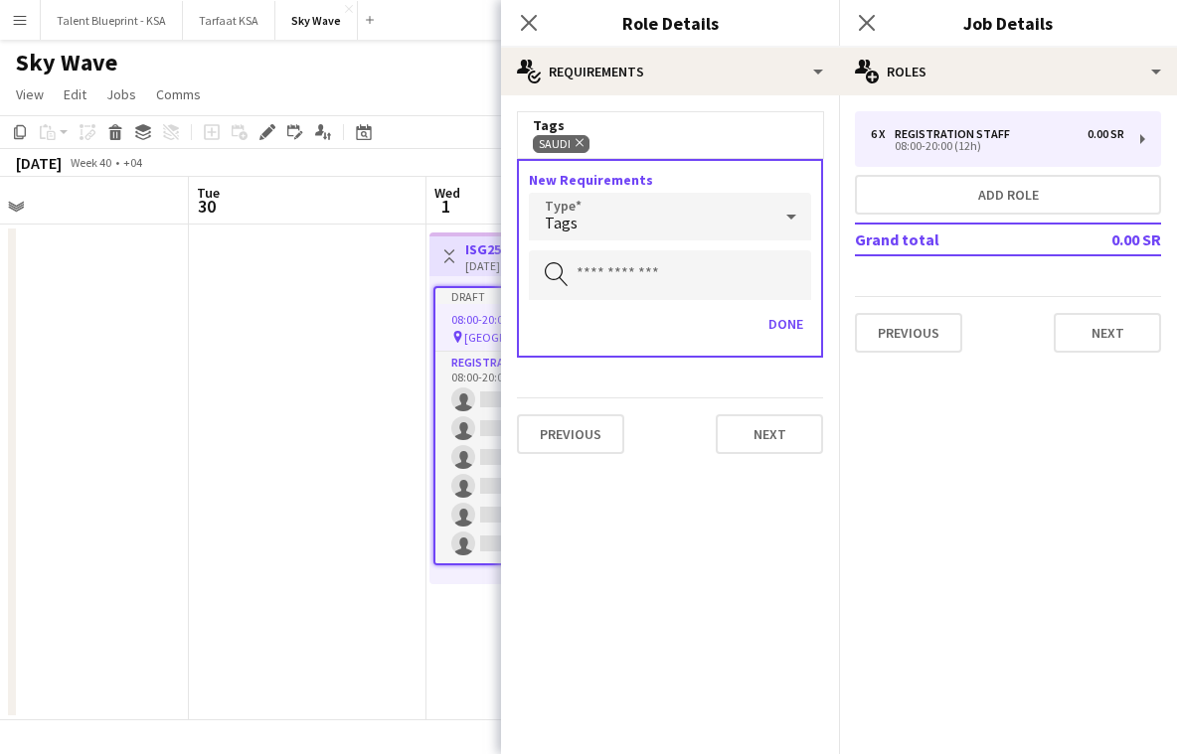
click at [185, 396] on app-date-cell at bounding box center [70, 473] width 238 height 496
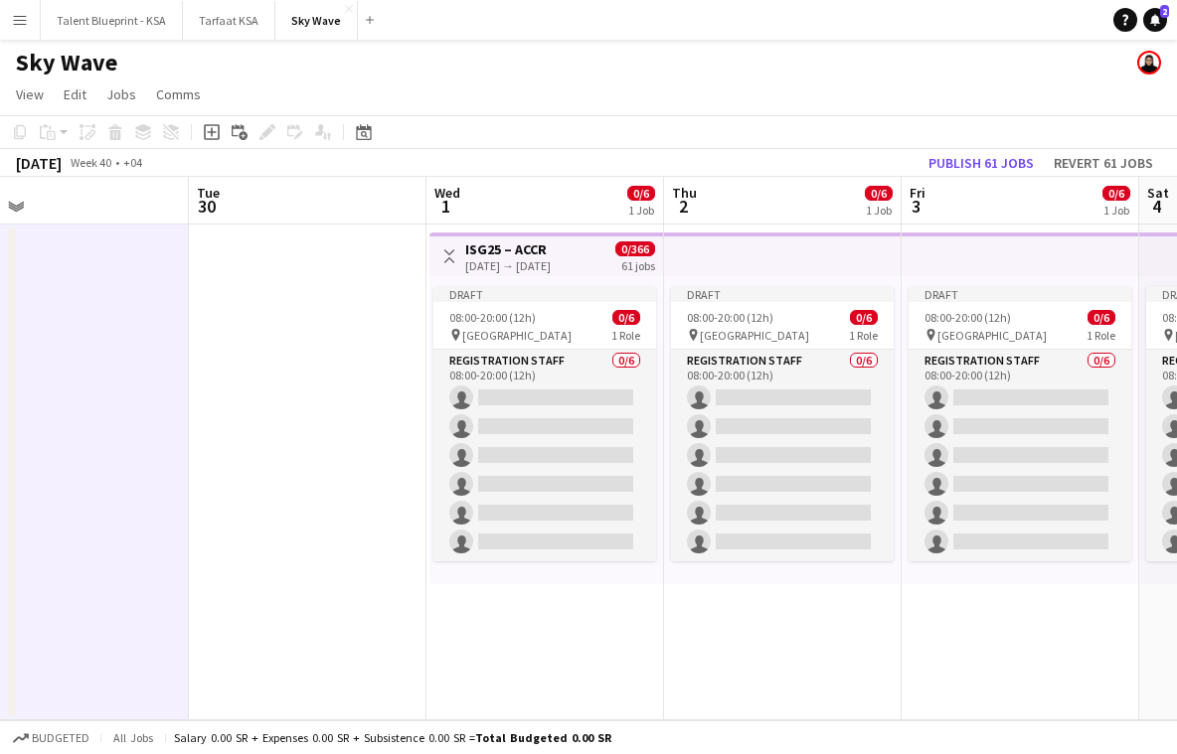
click at [796, 273] on app-top-bar at bounding box center [783, 255] width 238 height 44
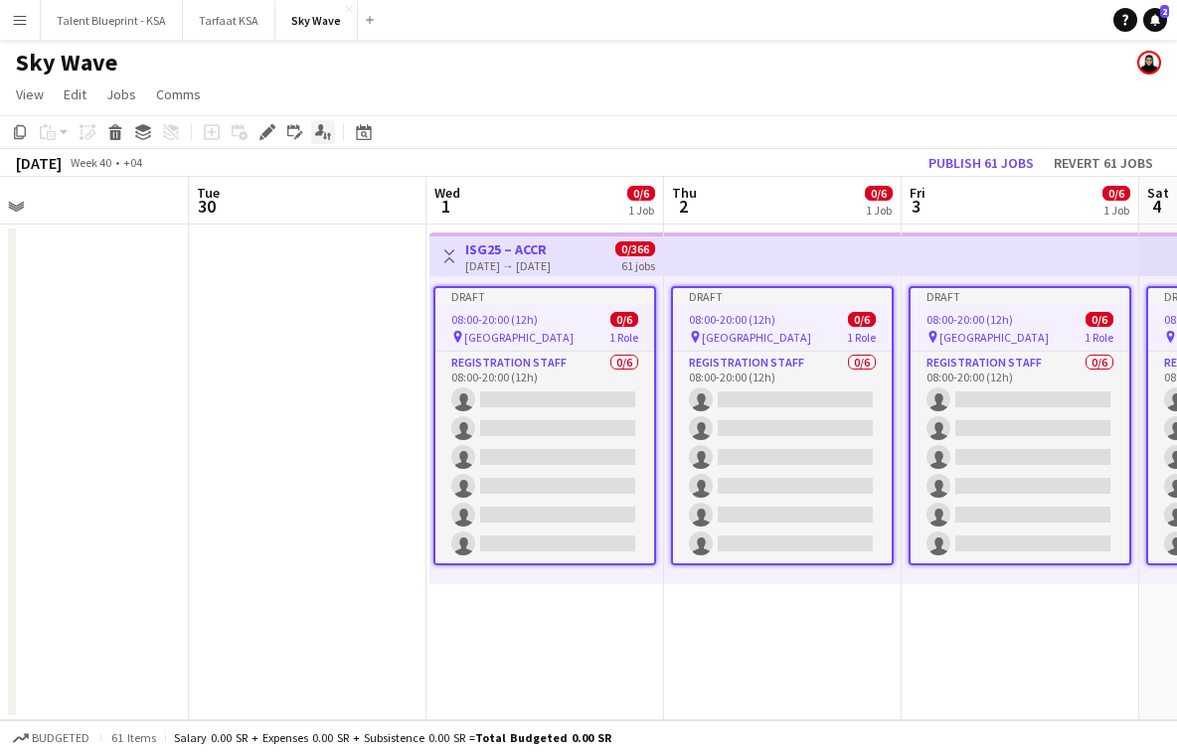
drag, startPoint x: 269, startPoint y: 139, endPoint x: 316, endPoint y: 139, distance: 46.7
click at [269, 139] on icon "Edit" at bounding box center [267, 132] width 16 height 16
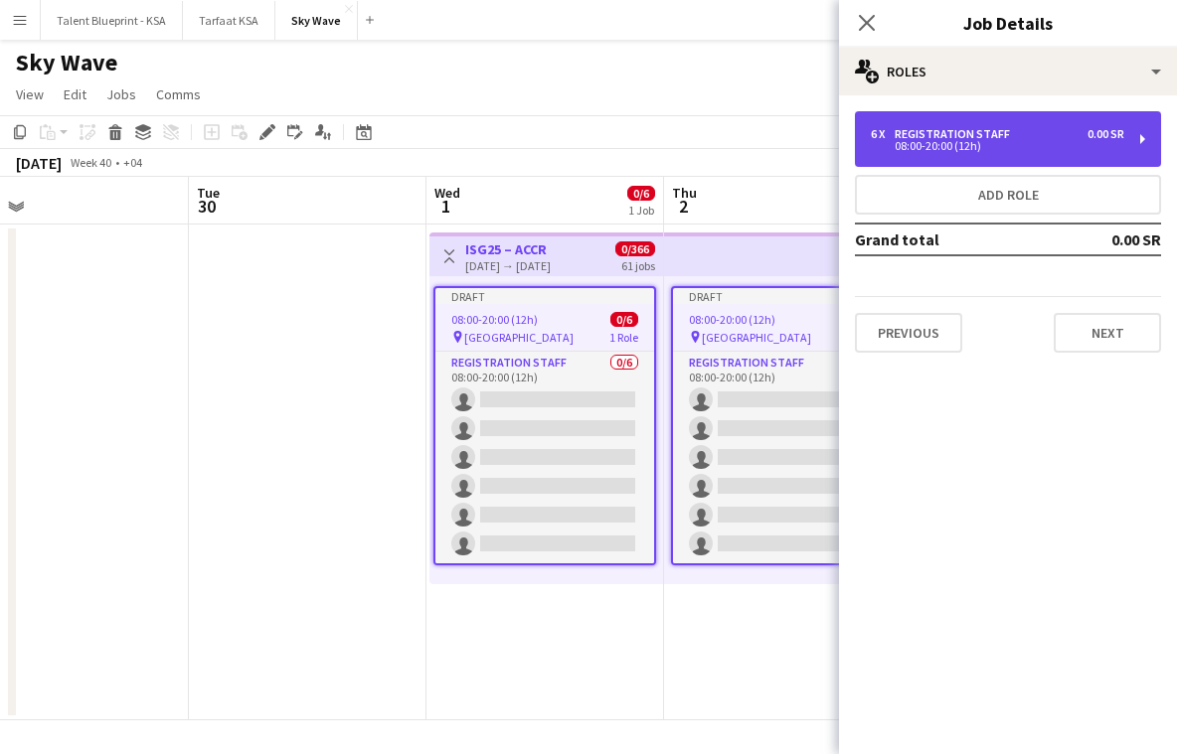
click at [975, 124] on div "6 x Registration Staff 0.00 SR 08:00-20:00 (12h)" at bounding box center [1008, 139] width 306 height 56
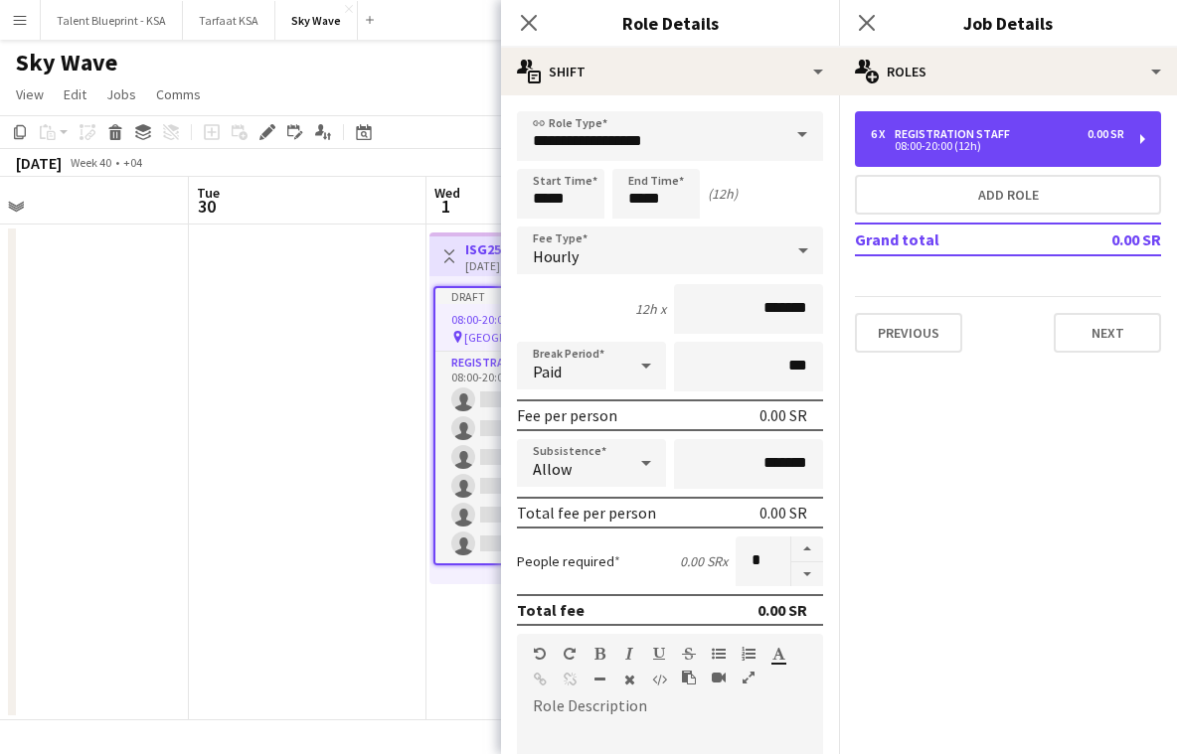
scroll to position [432, 0]
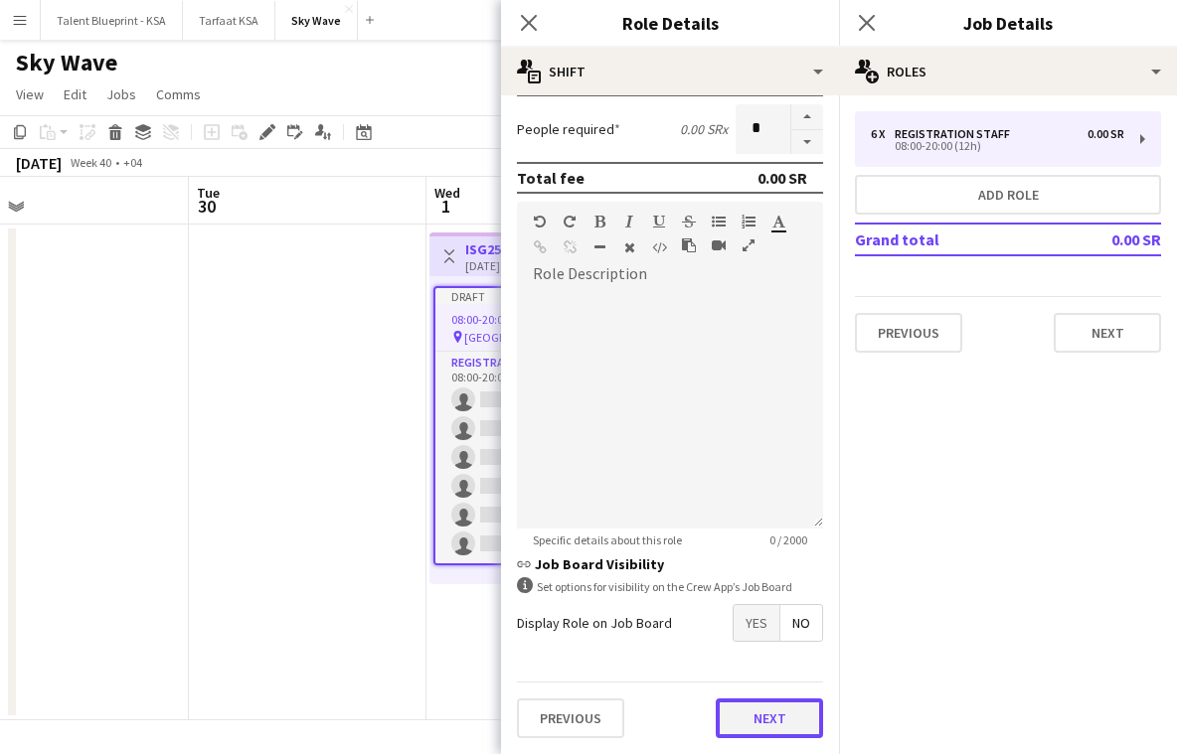
click at [767, 719] on button "Next" at bounding box center [769, 719] width 107 height 40
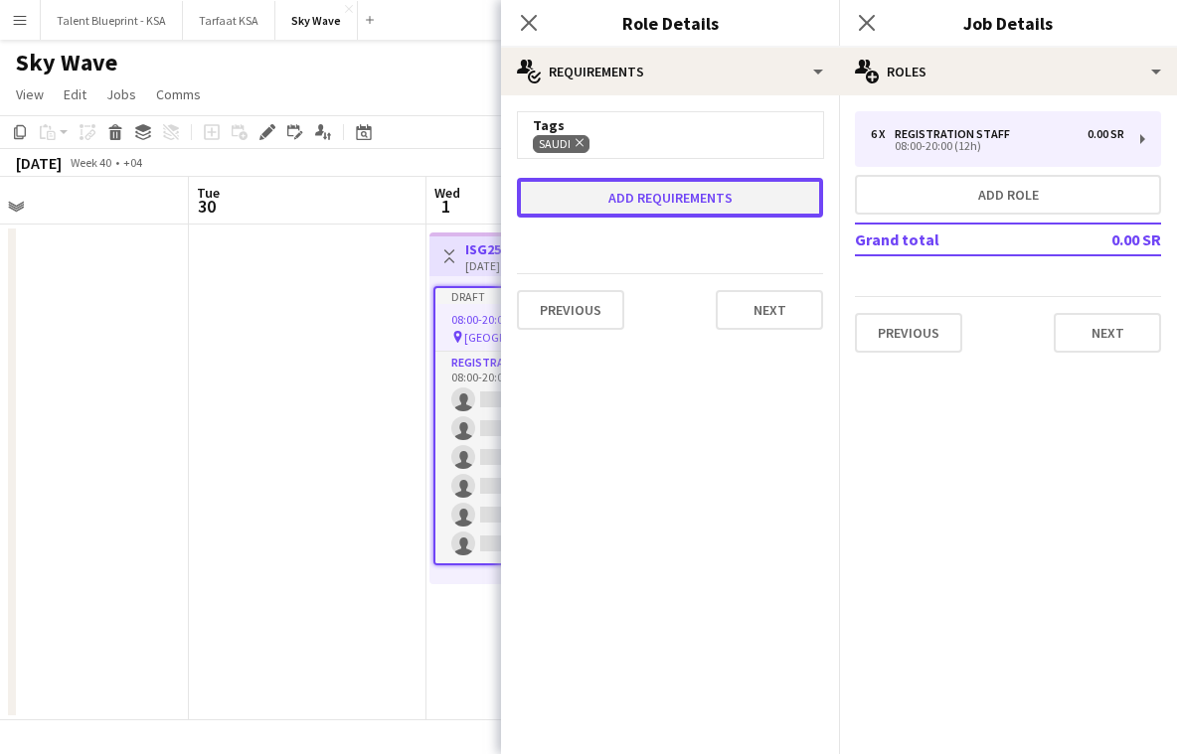
click at [731, 193] on button "Add requirements" at bounding box center [670, 198] width 306 height 40
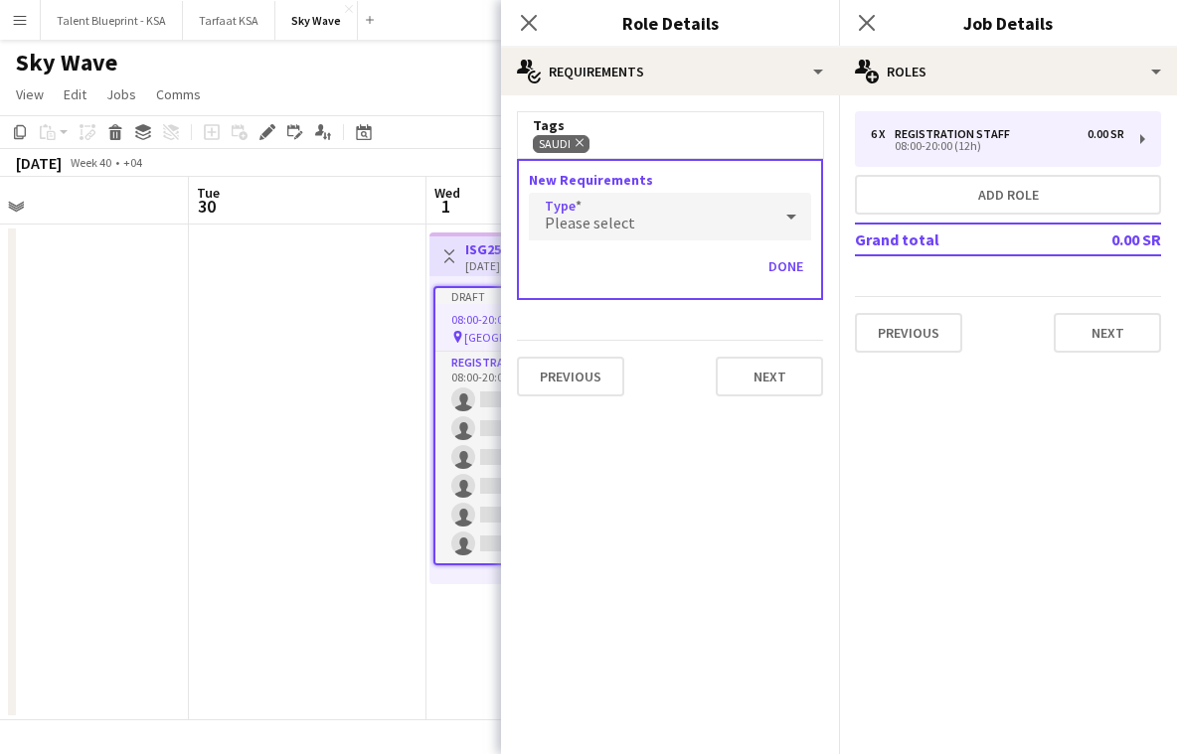
click at [718, 213] on div "Please select" at bounding box center [650, 217] width 243 height 48
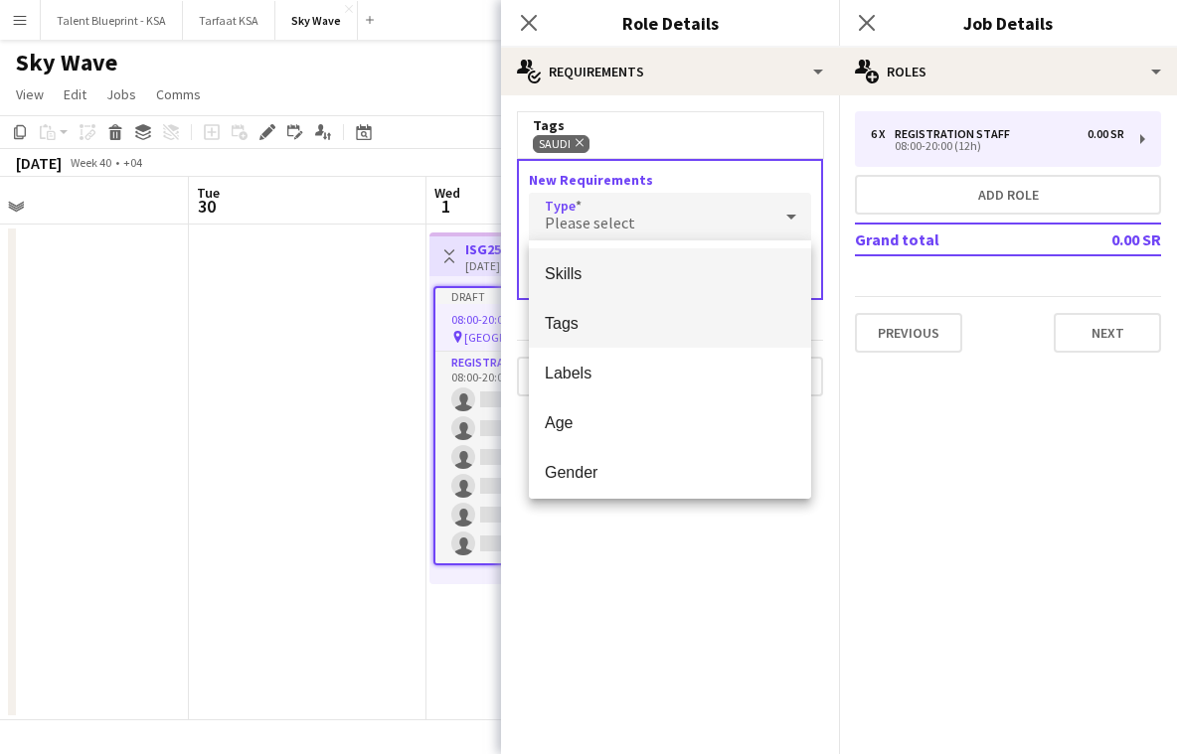
click at [711, 314] on span "Tags" at bounding box center [670, 323] width 250 height 19
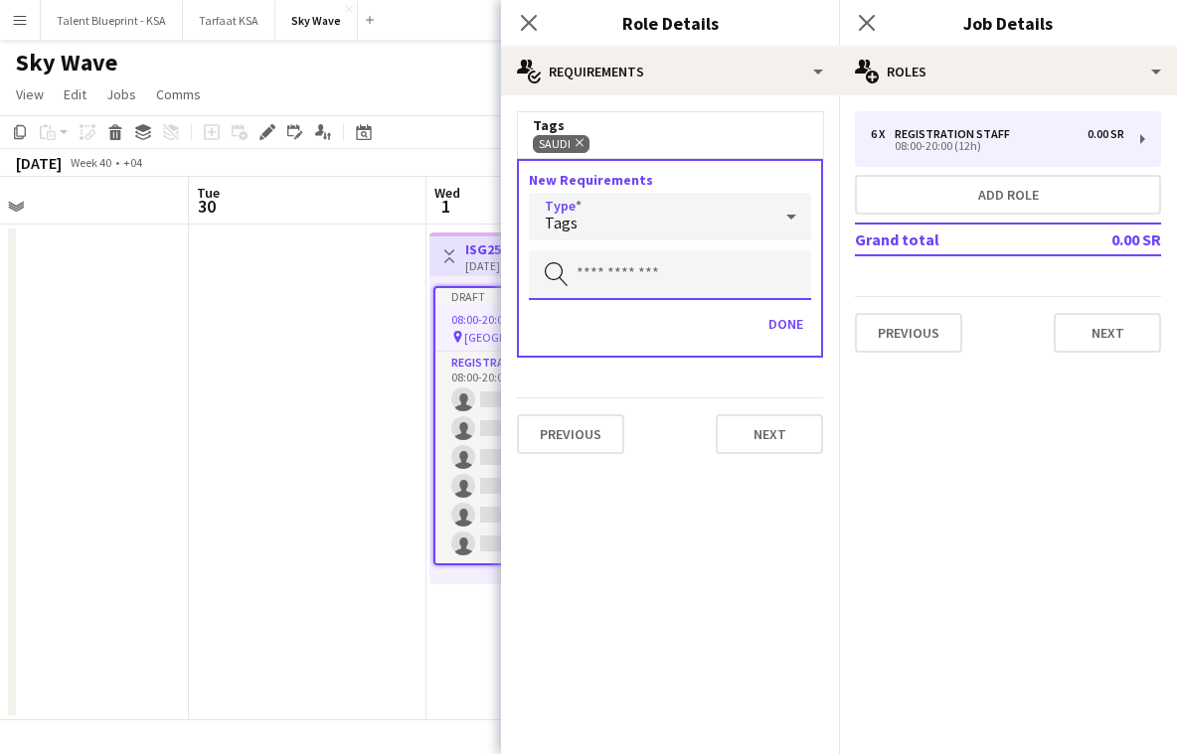
click at [732, 276] on input "text" at bounding box center [670, 275] width 282 height 50
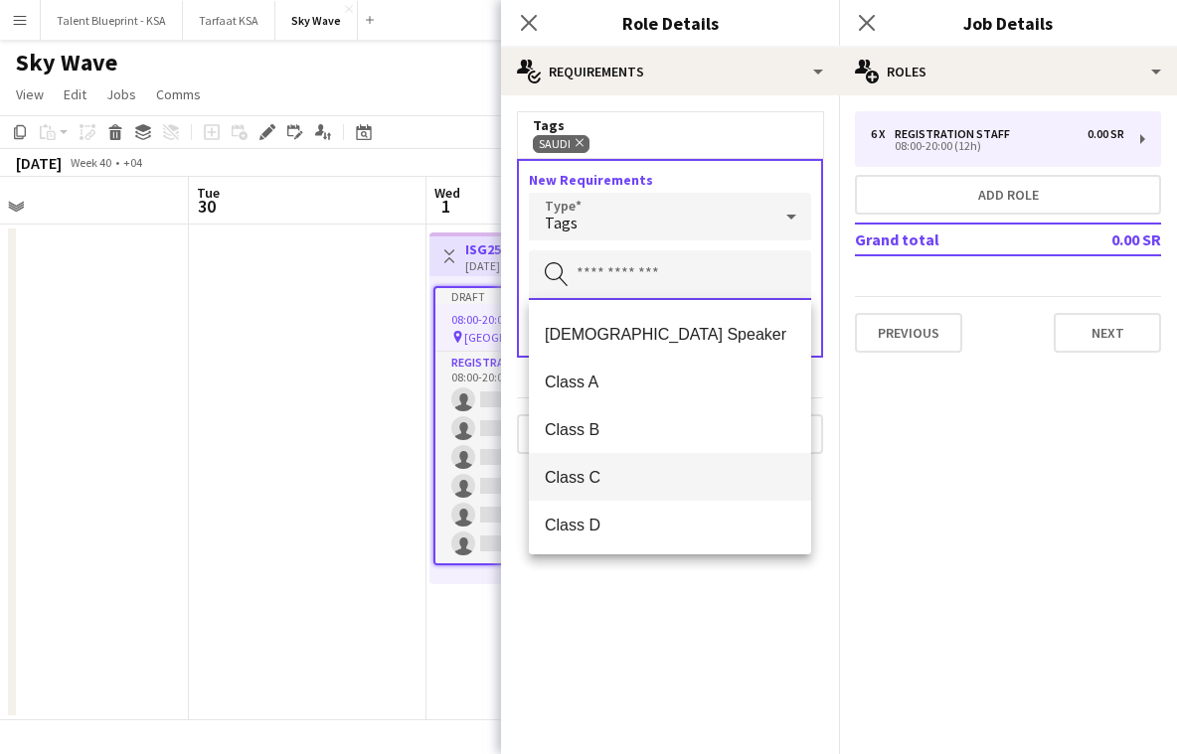
scroll to position [255, 0]
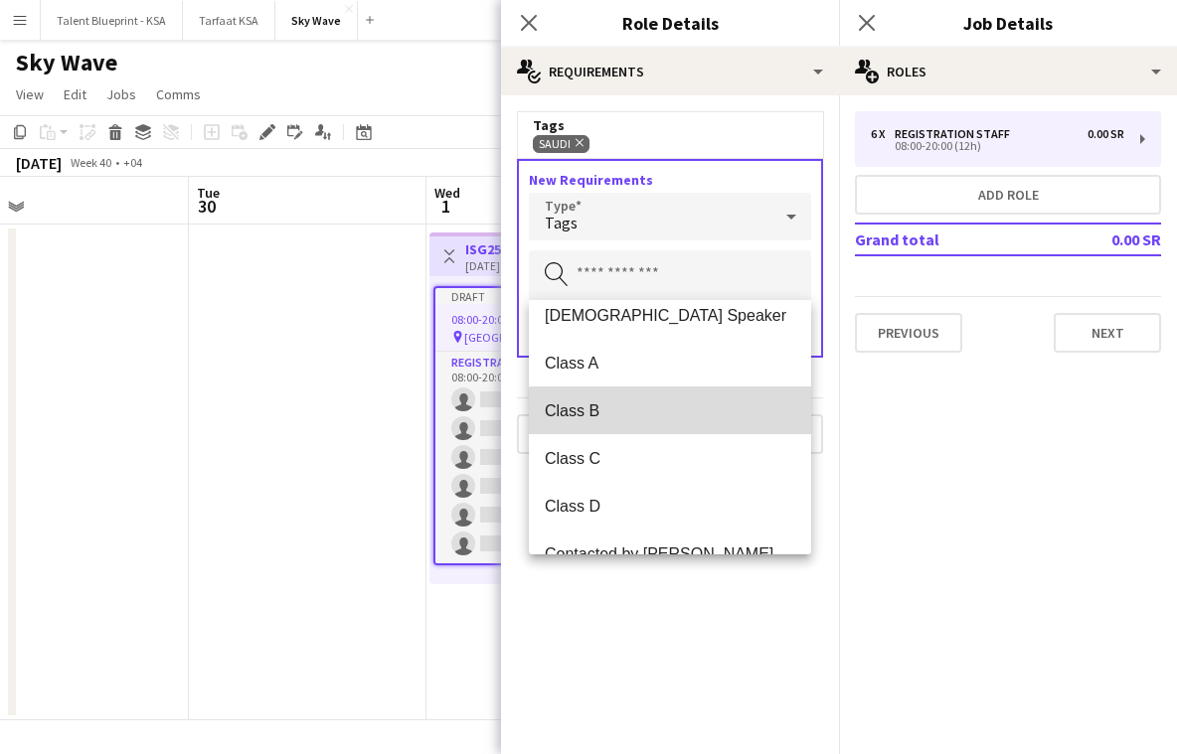
click at [698, 425] on mat-option "Class B" at bounding box center [670, 411] width 282 height 48
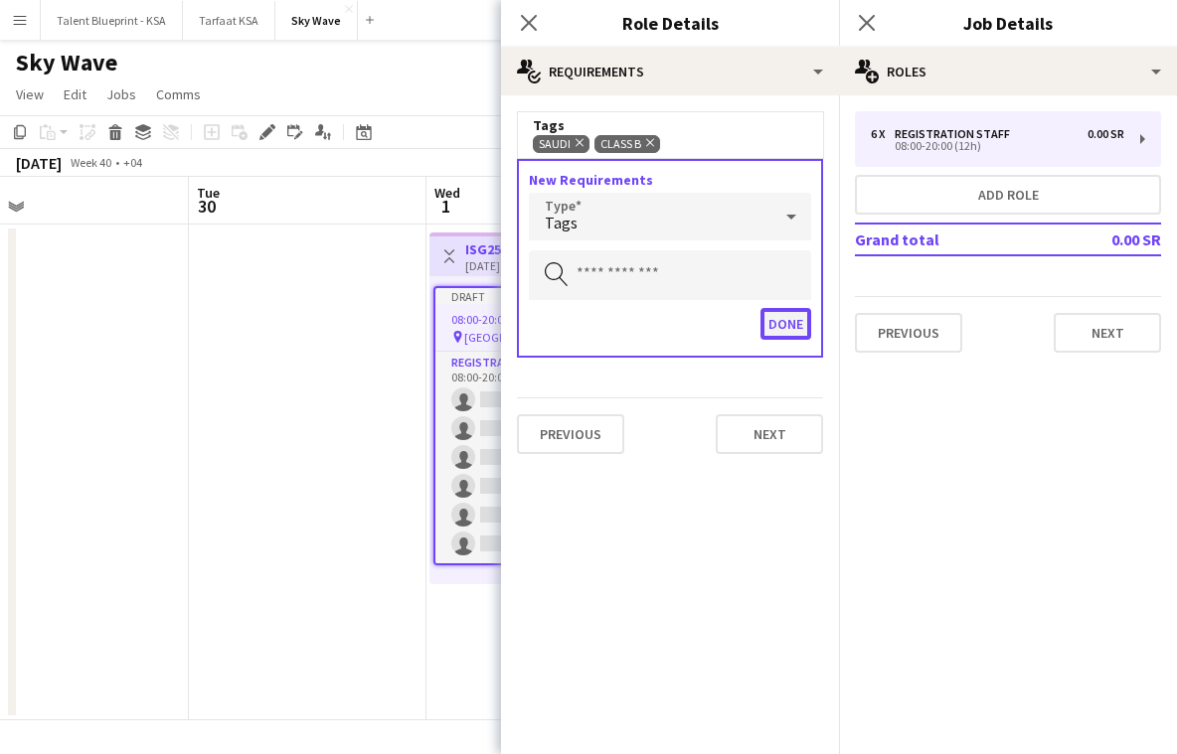
click at [786, 331] on button "Done" at bounding box center [785, 324] width 51 height 32
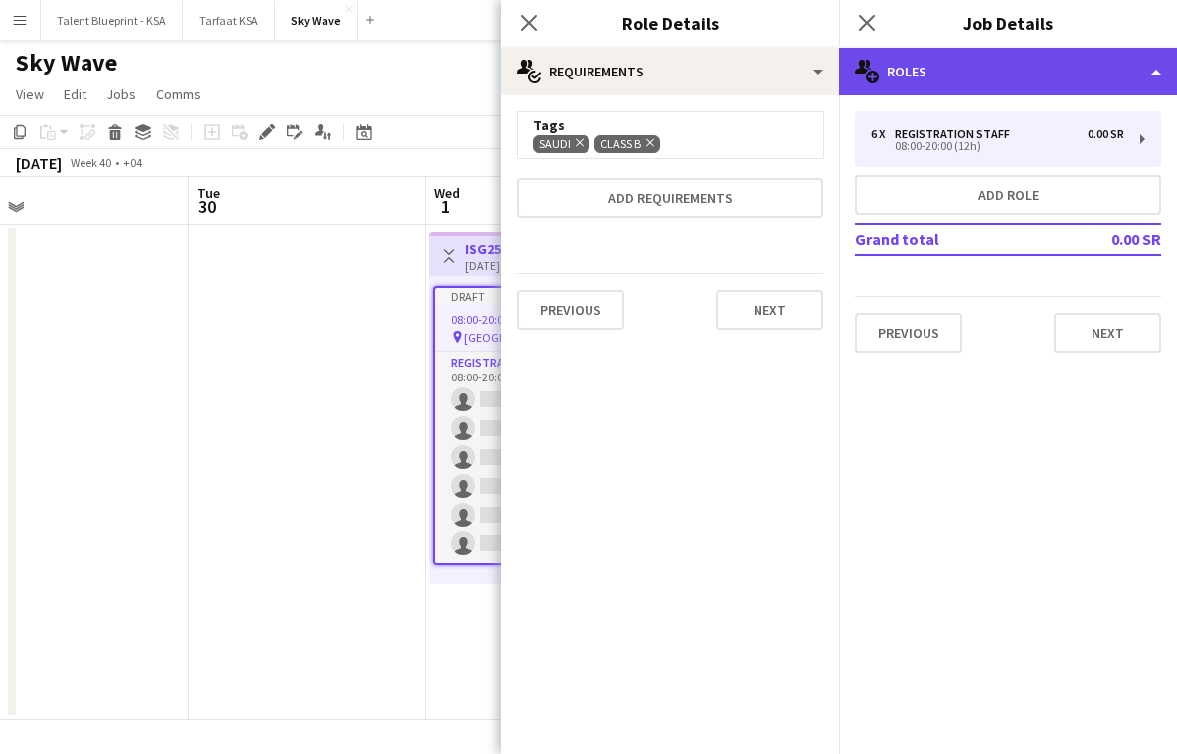
click at [1085, 79] on div "multiple-users-add Roles" at bounding box center [1008, 72] width 338 height 48
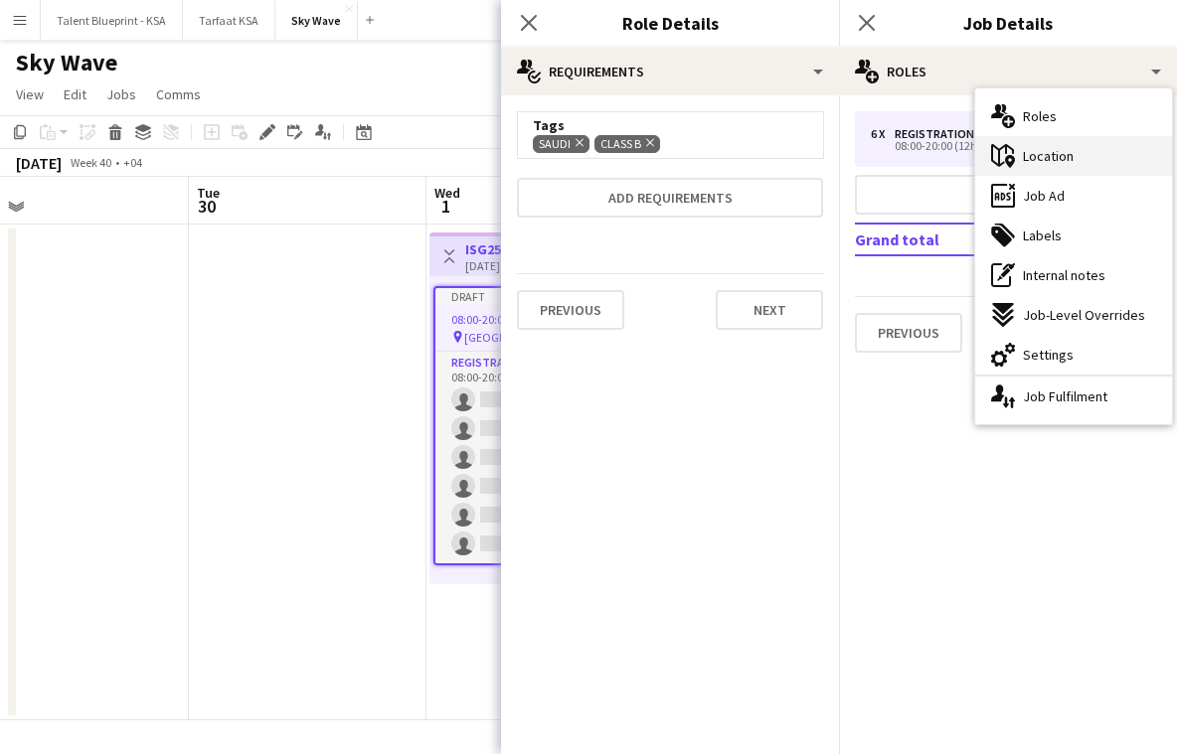
click at [1095, 161] on div "maps-pin-1 Location" at bounding box center [1073, 156] width 197 height 40
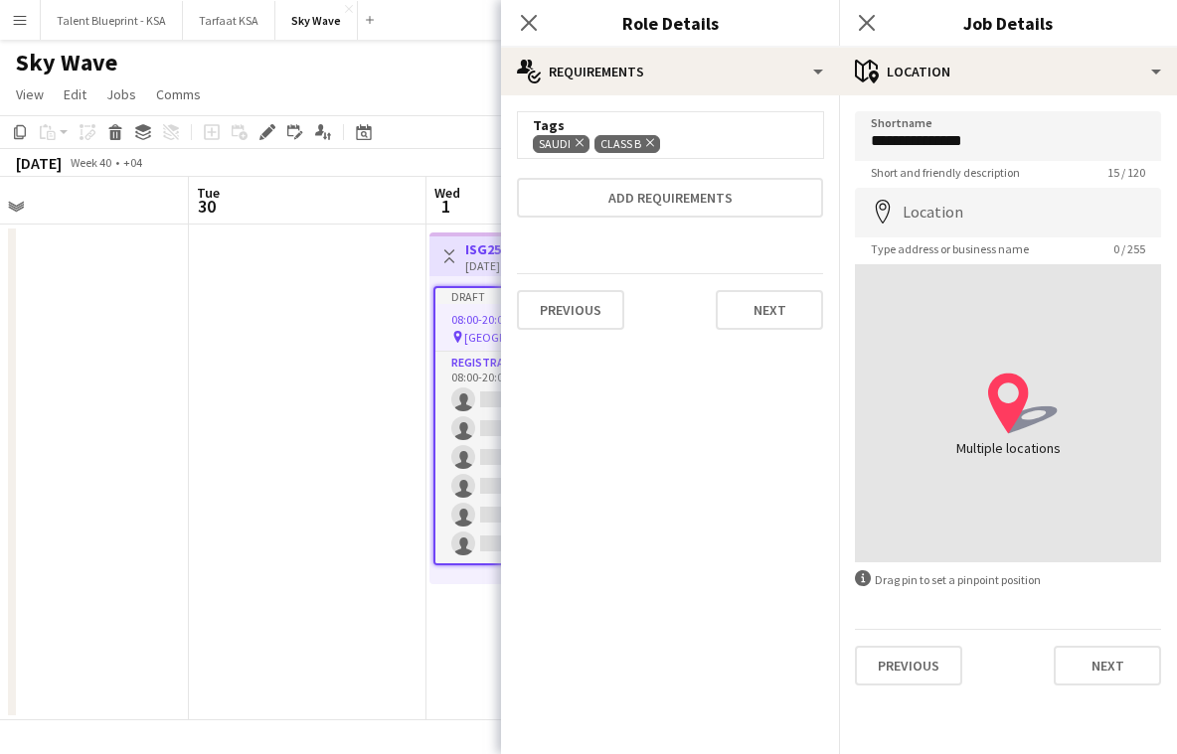
click at [371, 387] on app-date-cell at bounding box center [308, 473] width 238 height 496
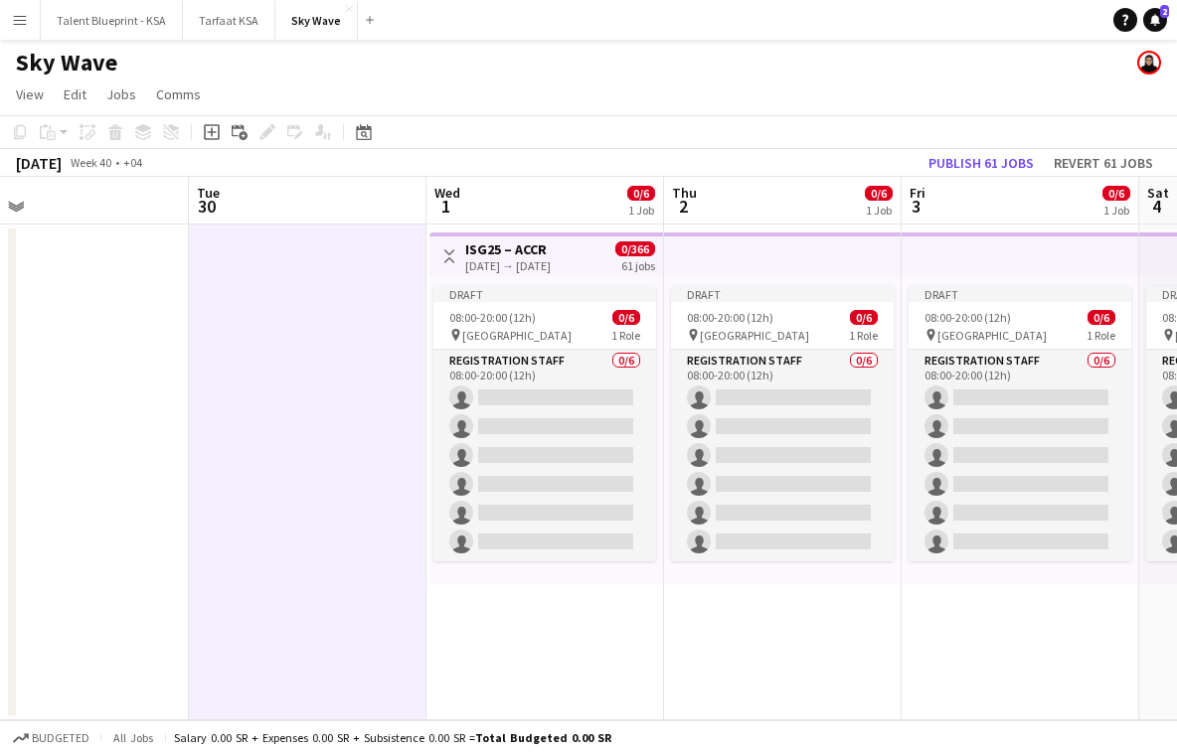
click at [90, 365] on app-date-cell at bounding box center [70, 473] width 238 height 496
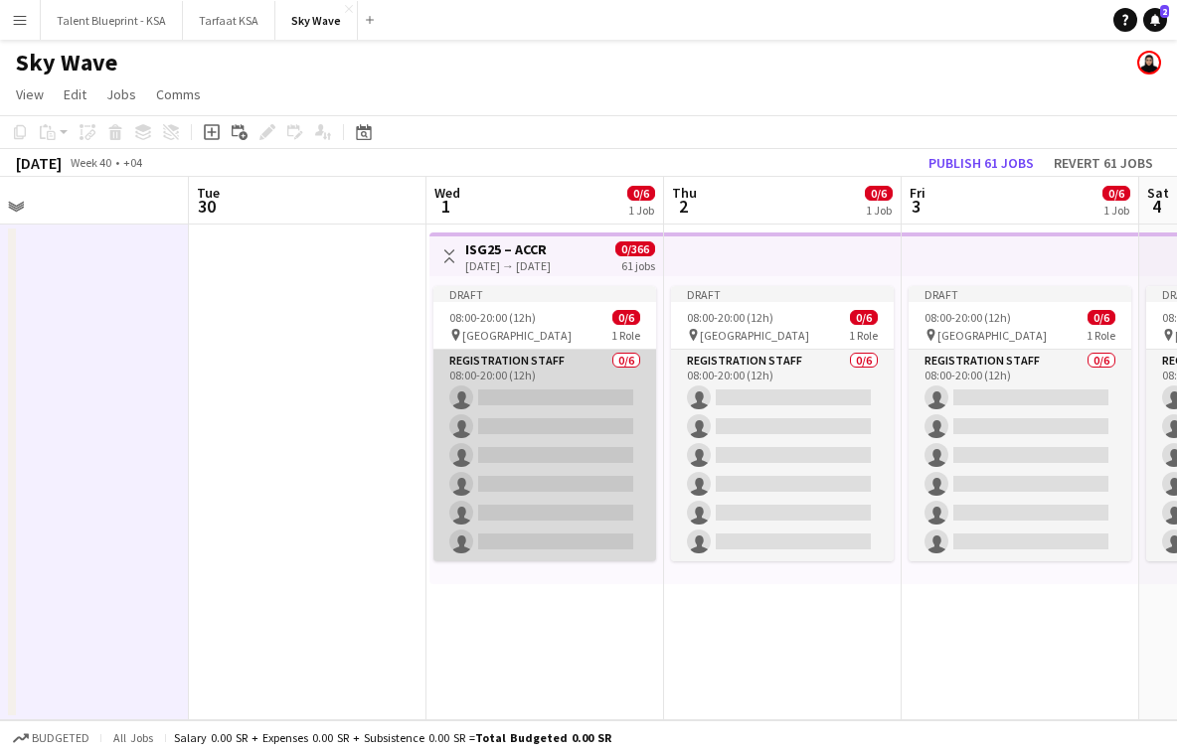
click at [527, 360] on app-card-role "Registration Staff 0/6 08:00-20:00 (12h) single-neutral-actions single-neutral-…" at bounding box center [544, 456] width 223 height 212
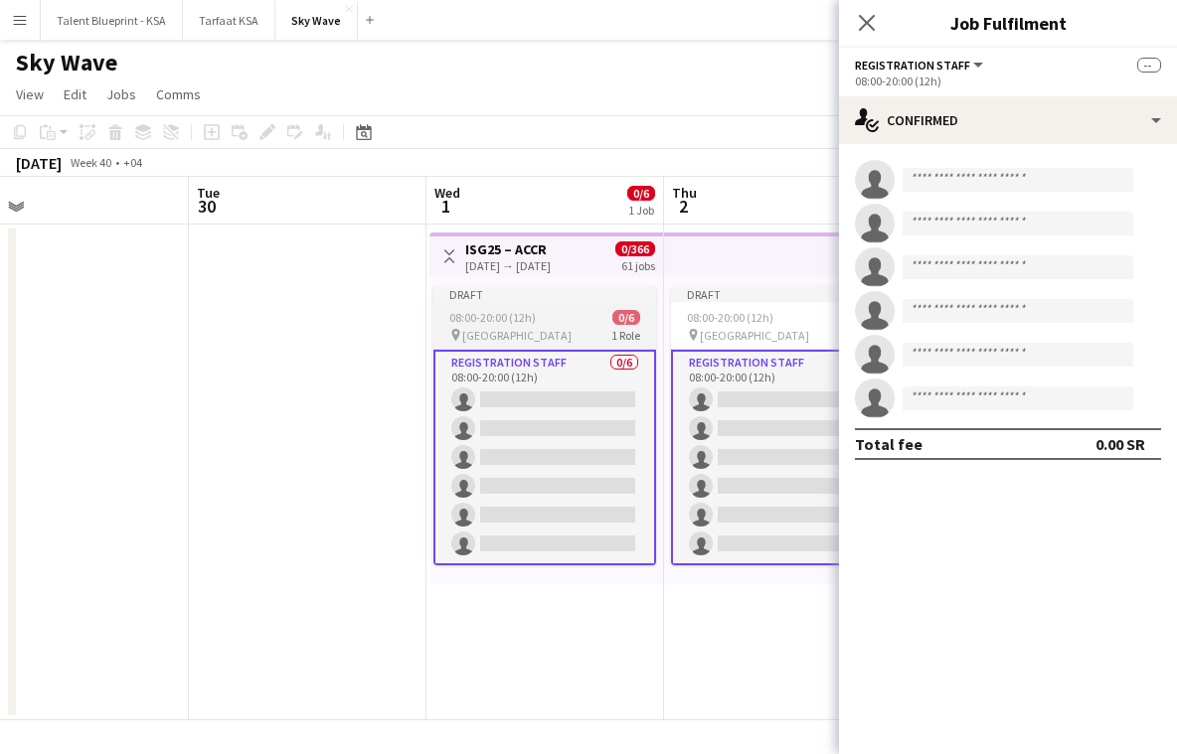
click at [653, 308] on app-job-card "Draft 08:00-20:00 (12h) 0/6 pin Athlete village 1 Role Registration Staff 0/6 0…" at bounding box center [544, 425] width 223 height 279
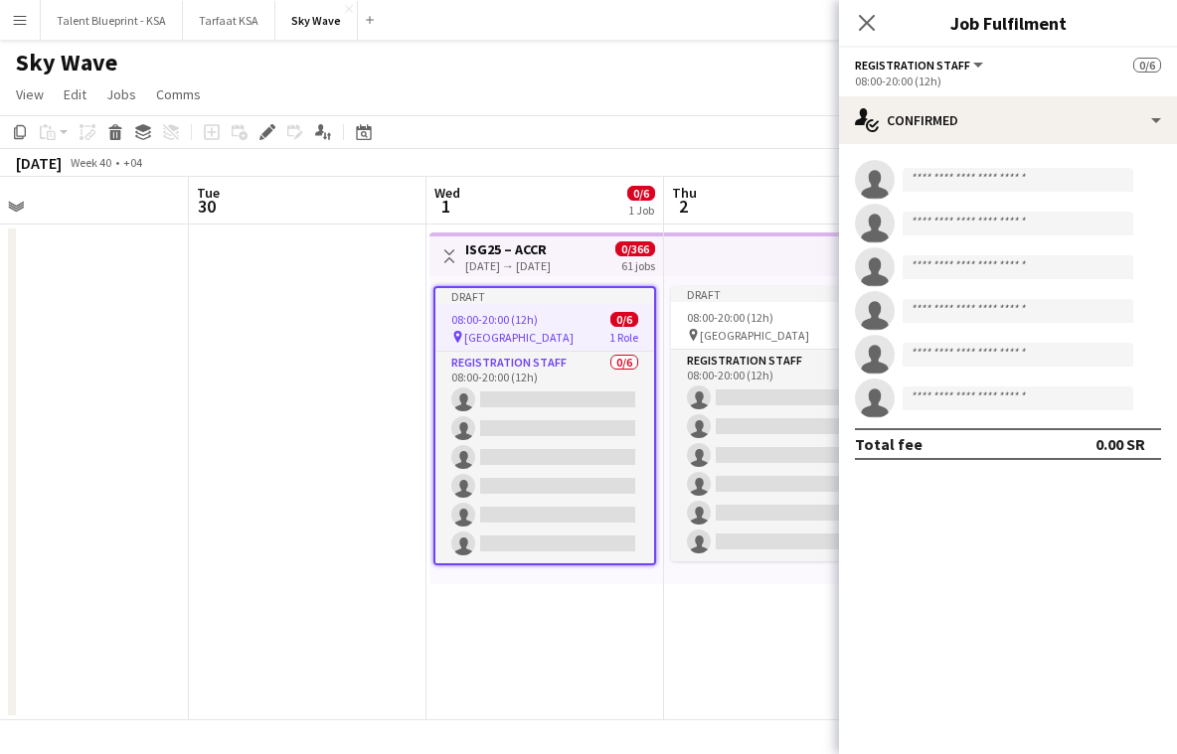
click at [712, 267] on app-top-bar at bounding box center [783, 255] width 238 height 44
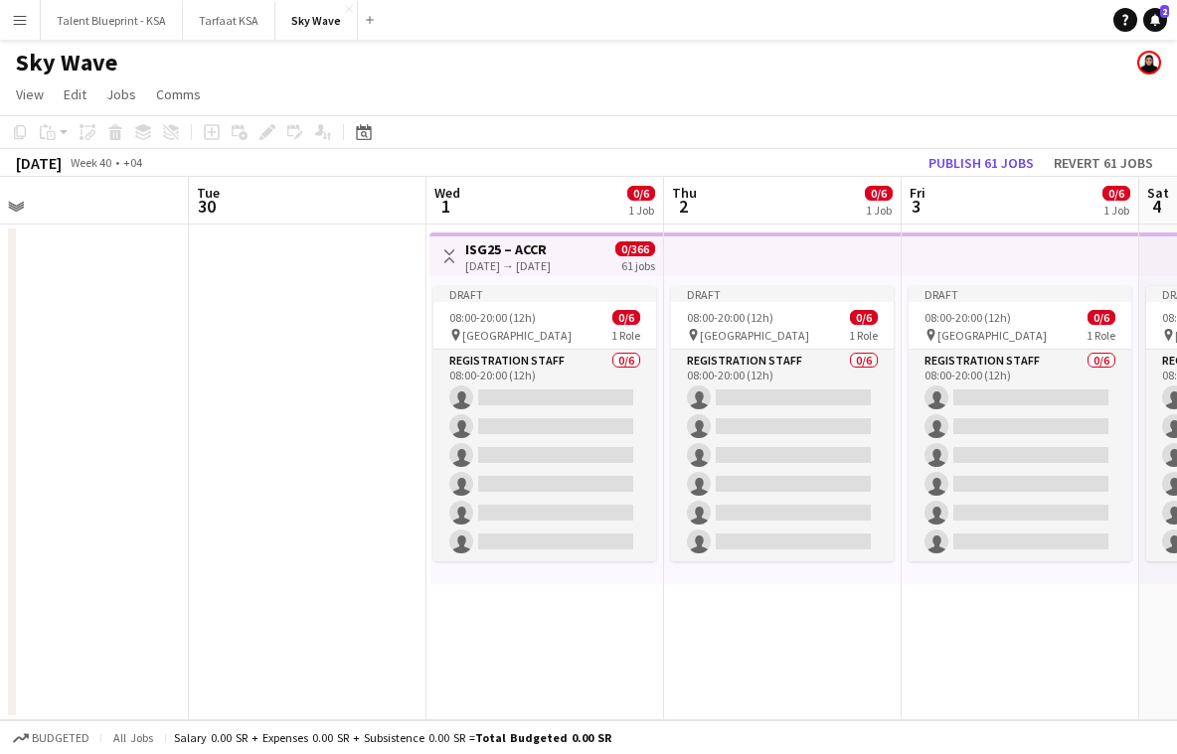
click at [551, 245] on h3 "ISG25 – ACCR" at bounding box center [507, 250] width 85 height 18
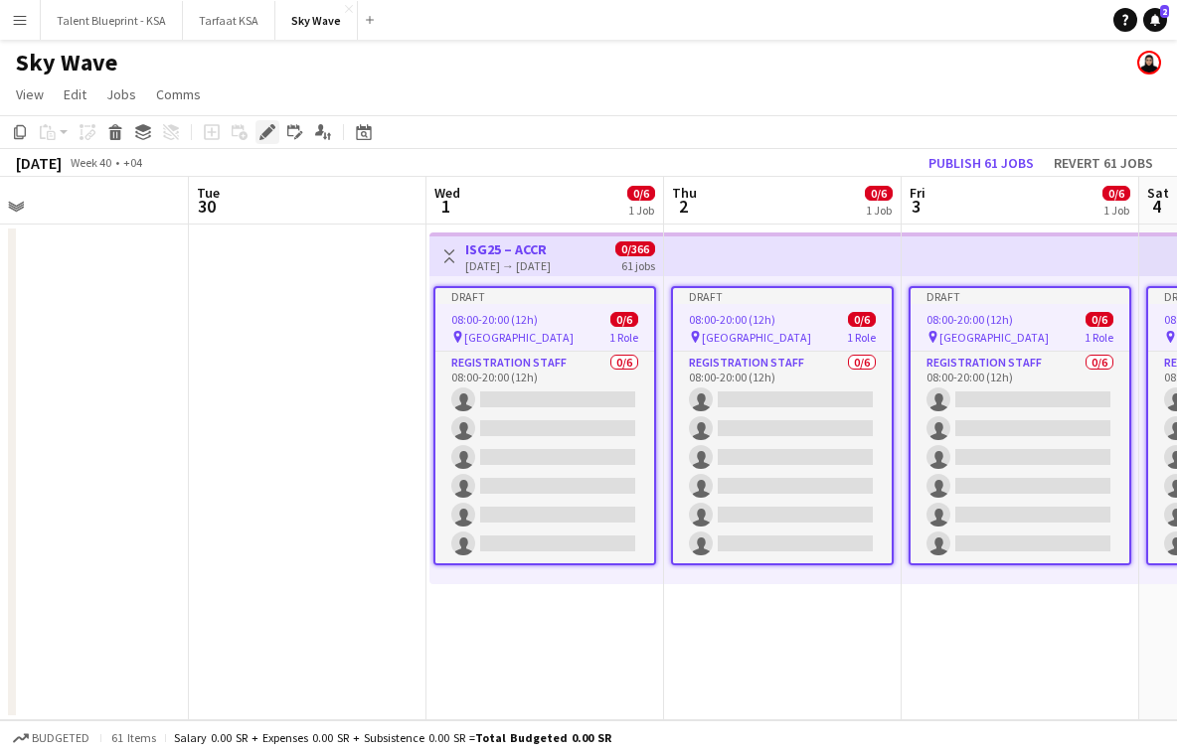
click at [273, 133] on icon "Edit" at bounding box center [267, 132] width 16 height 16
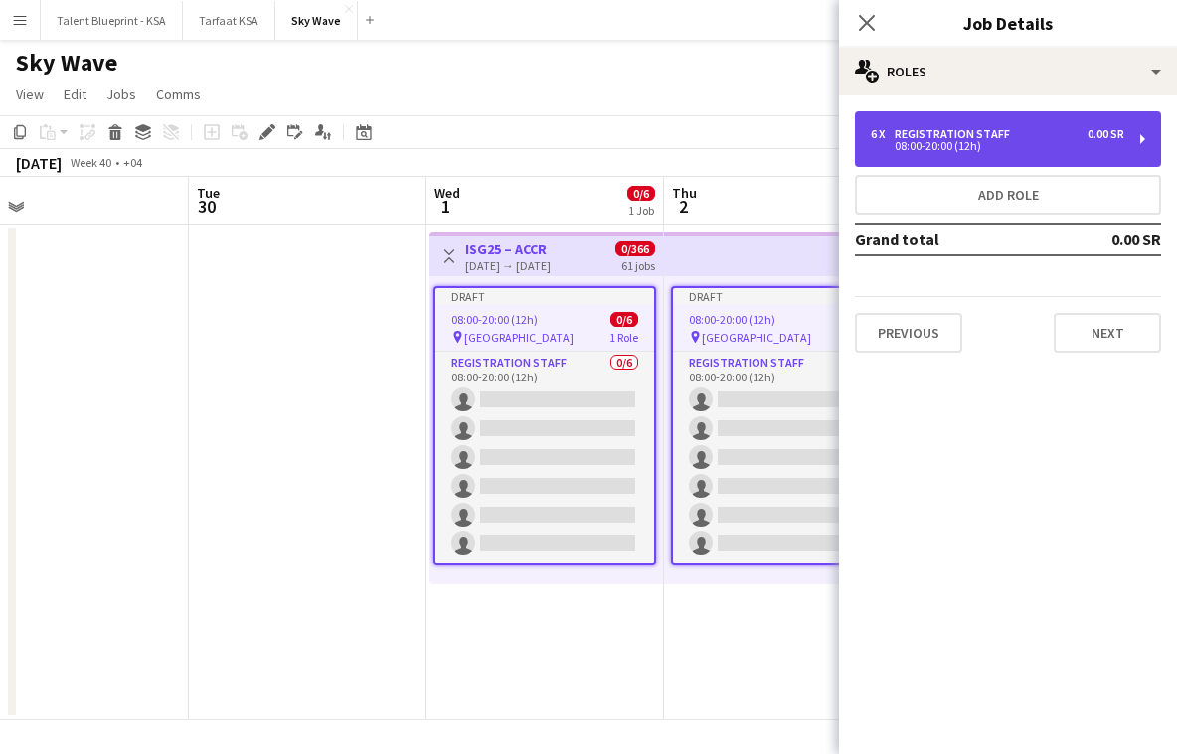
click at [1046, 136] on div "6 x Registration Staff 0.00 SR" at bounding box center [997, 134] width 253 height 14
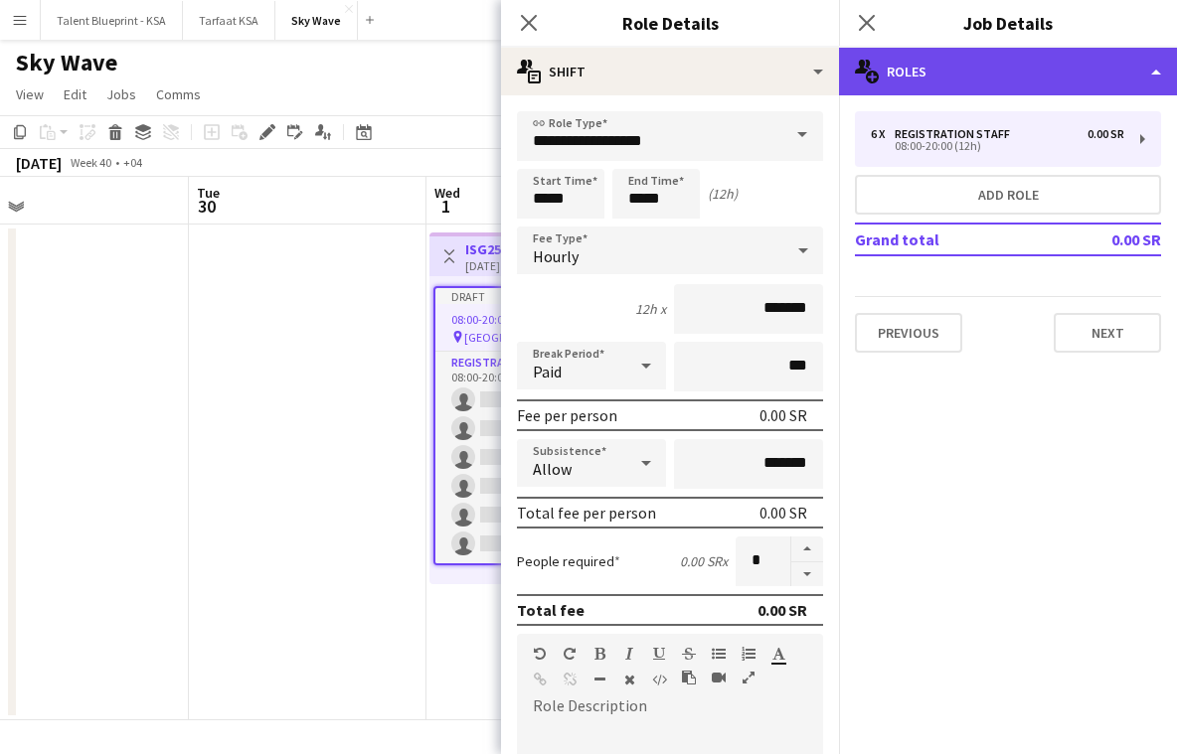
click at [1022, 63] on div "multiple-users-add Roles" at bounding box center [1008, 72] width 338 height 48
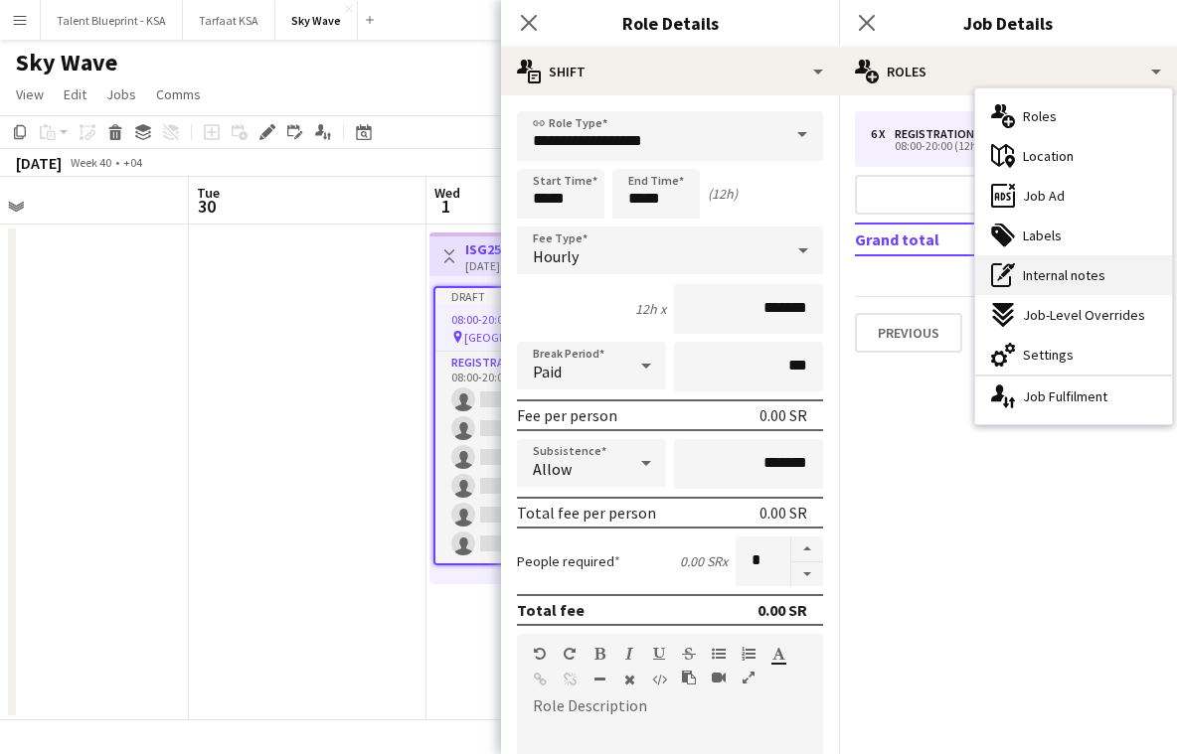
click at [1075, 293] on div "pen-write Internal notes" at bounding box center [1073, 275] width 197 height 40
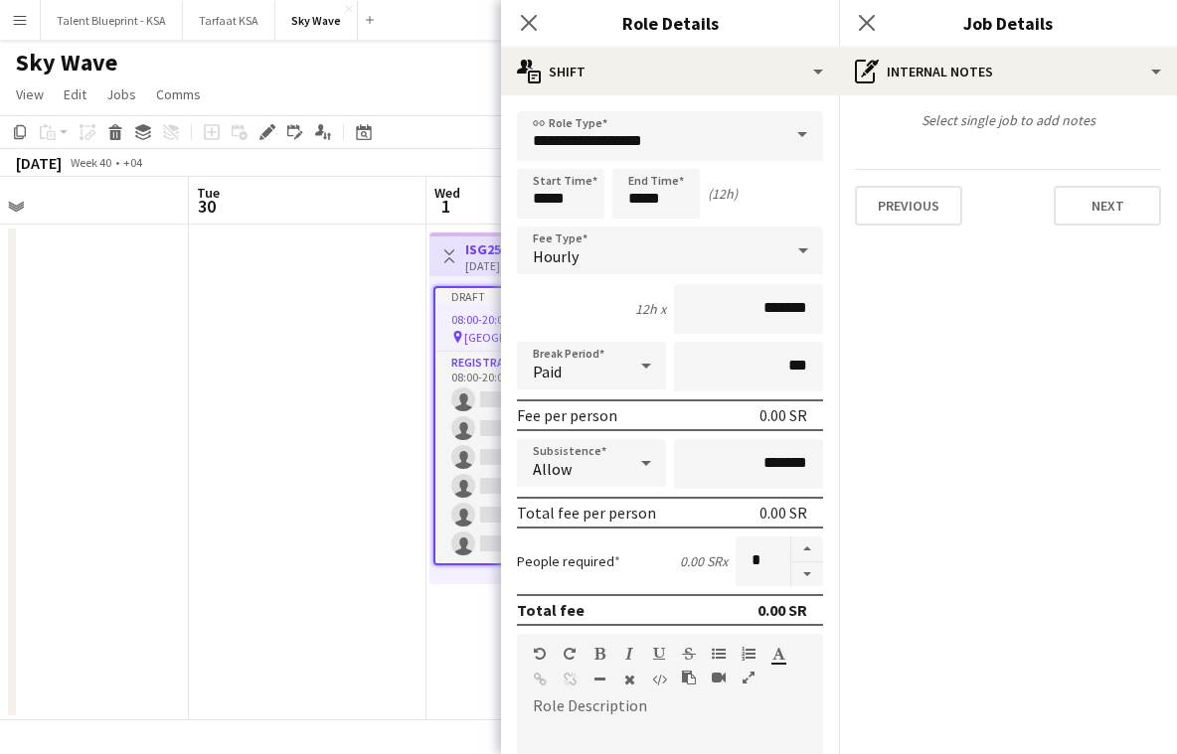
click at [1034, 132] on div "Select single job to add notes Previous Next" at bounding box center [1008, 168] width 338 height 146
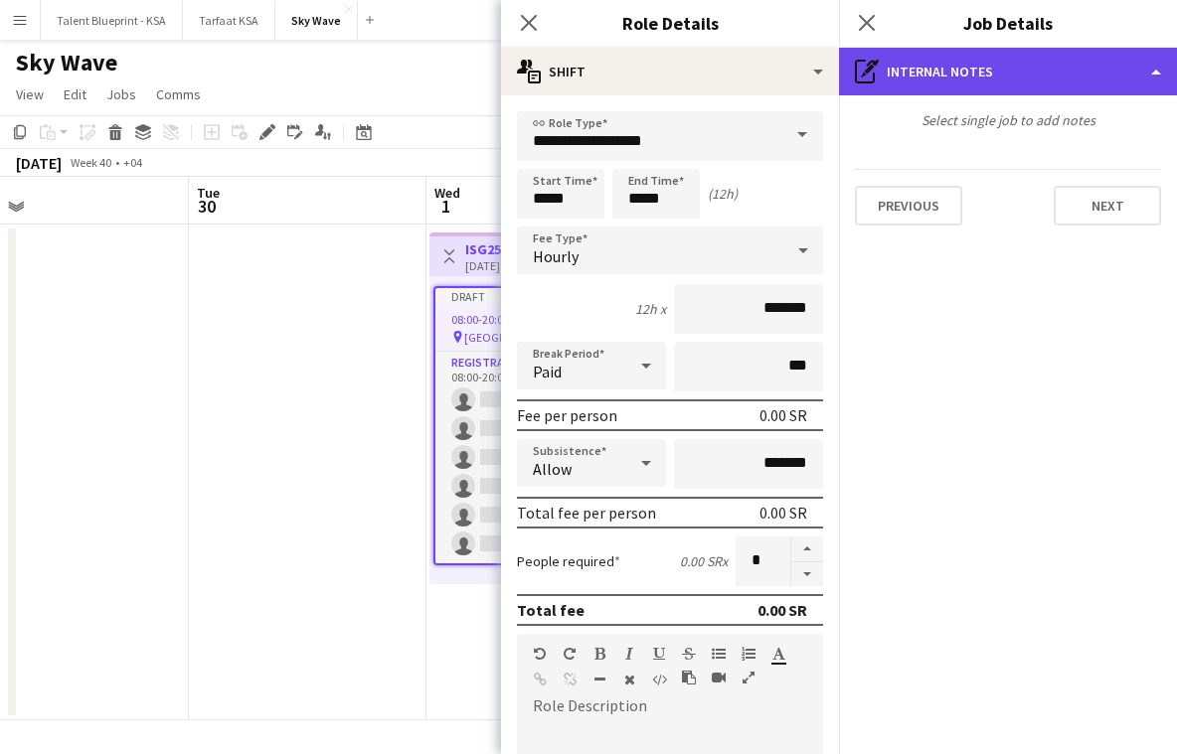
click at [884, 76] on div "pen-write Internal notes" at bounding box center [1008, 72] width 338 height 48
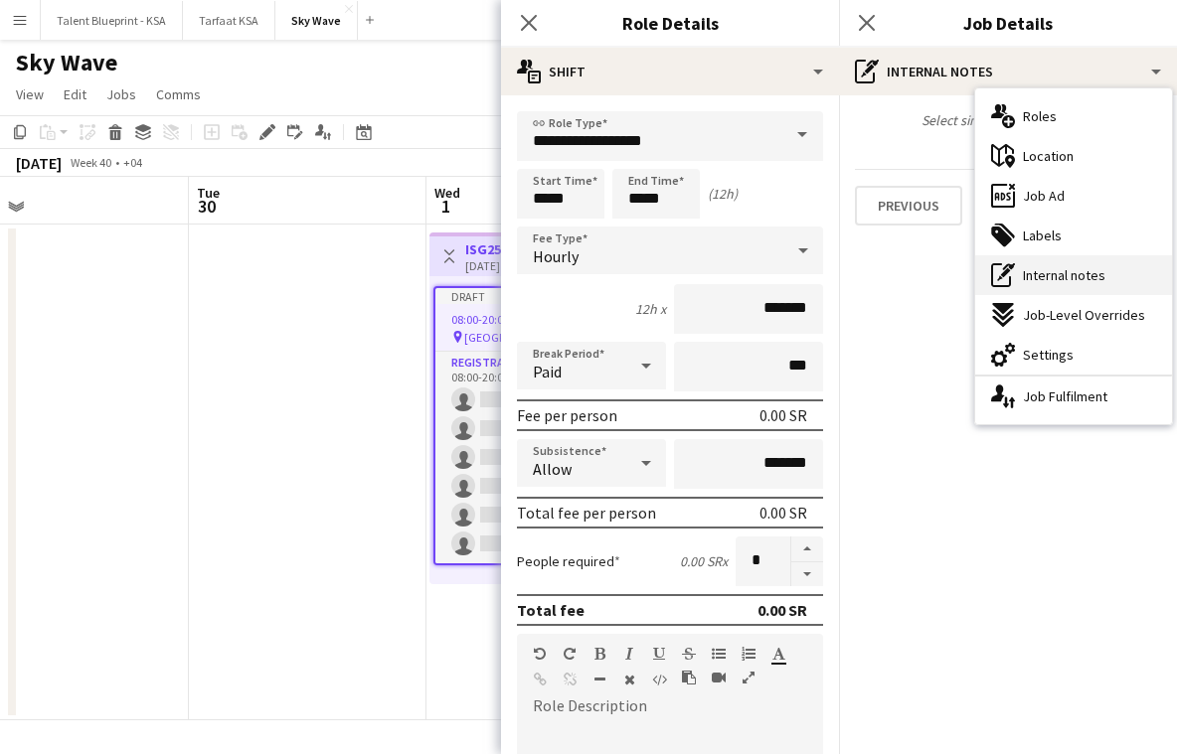
click at [1028, 265] on div "pen-write Internal notes" at bounding box center [1073, 275] width 197 height 40
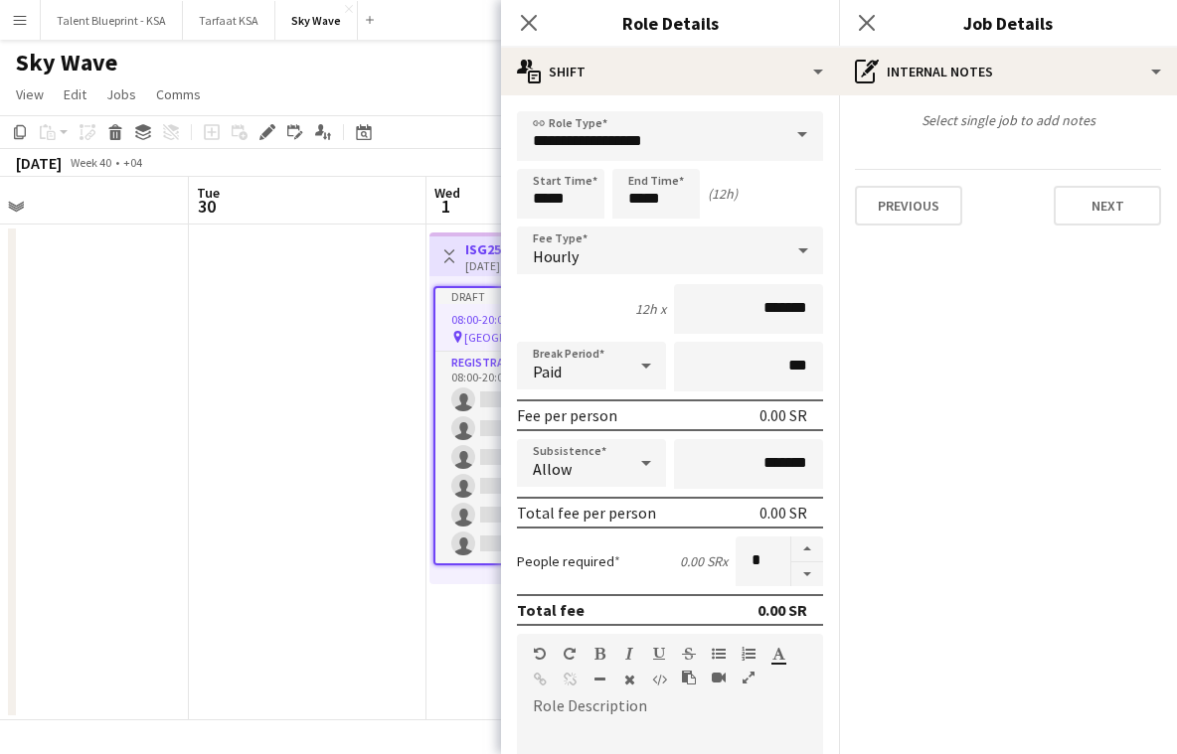
click at [1014, 145] on div "Select single job to add notes Previous Next" at bounding box center [1008, 168] width 338 height 146
click at [749, 151] on input "**********" at bounding box center [670, 136] width 306 height 50
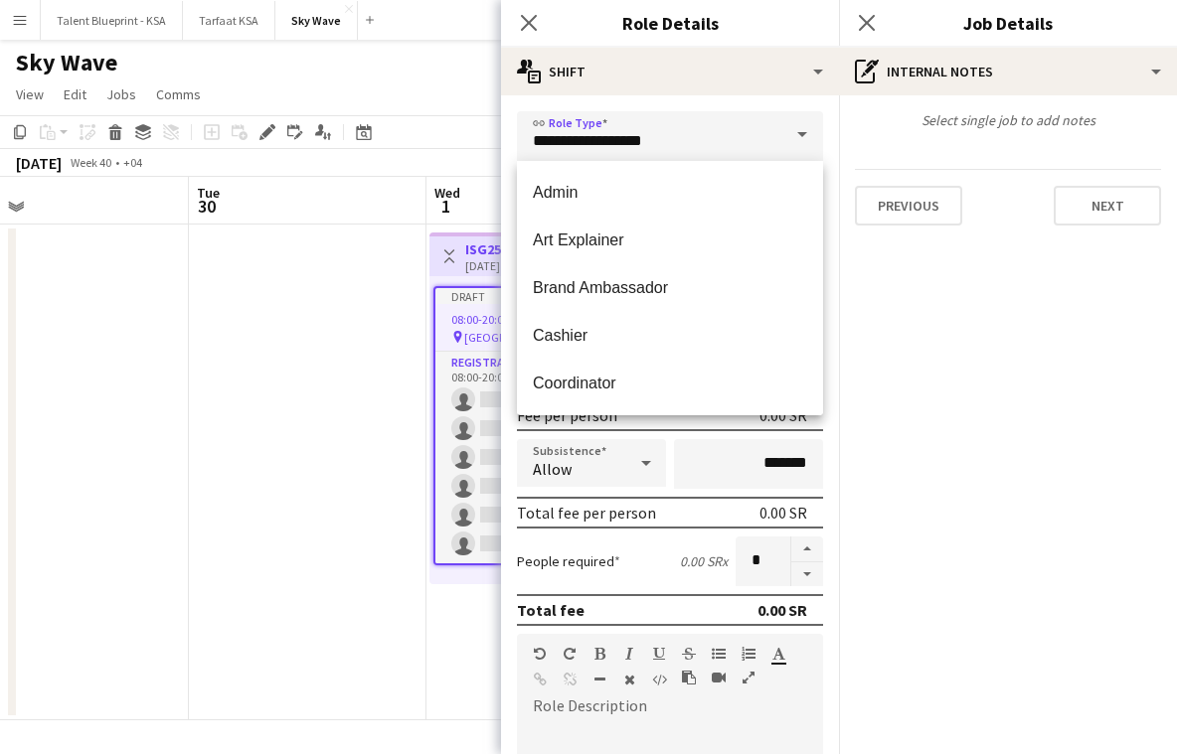
click at [963, 121] on div "Select single job to add notes" at bounding box center [1008, 120] width 338 height 18
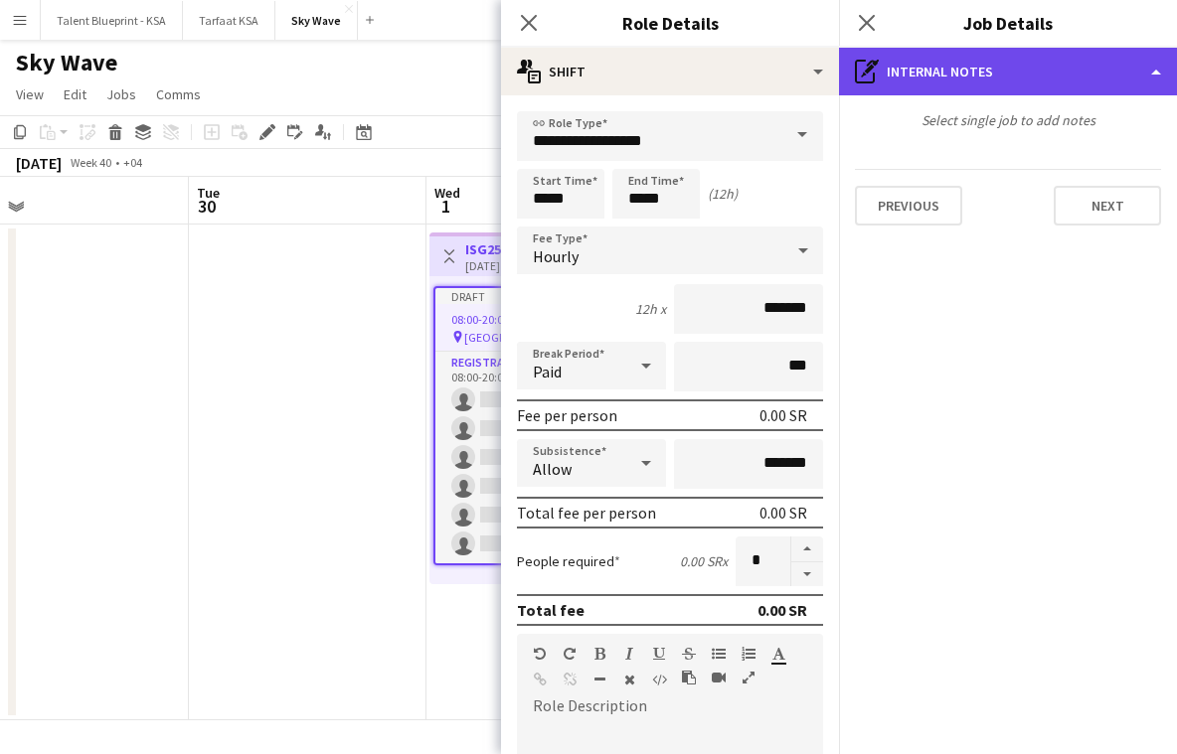
click at [988, 77] on div "pen-write Internal notes" at bounding box center [1008, 72] width 338 height 48
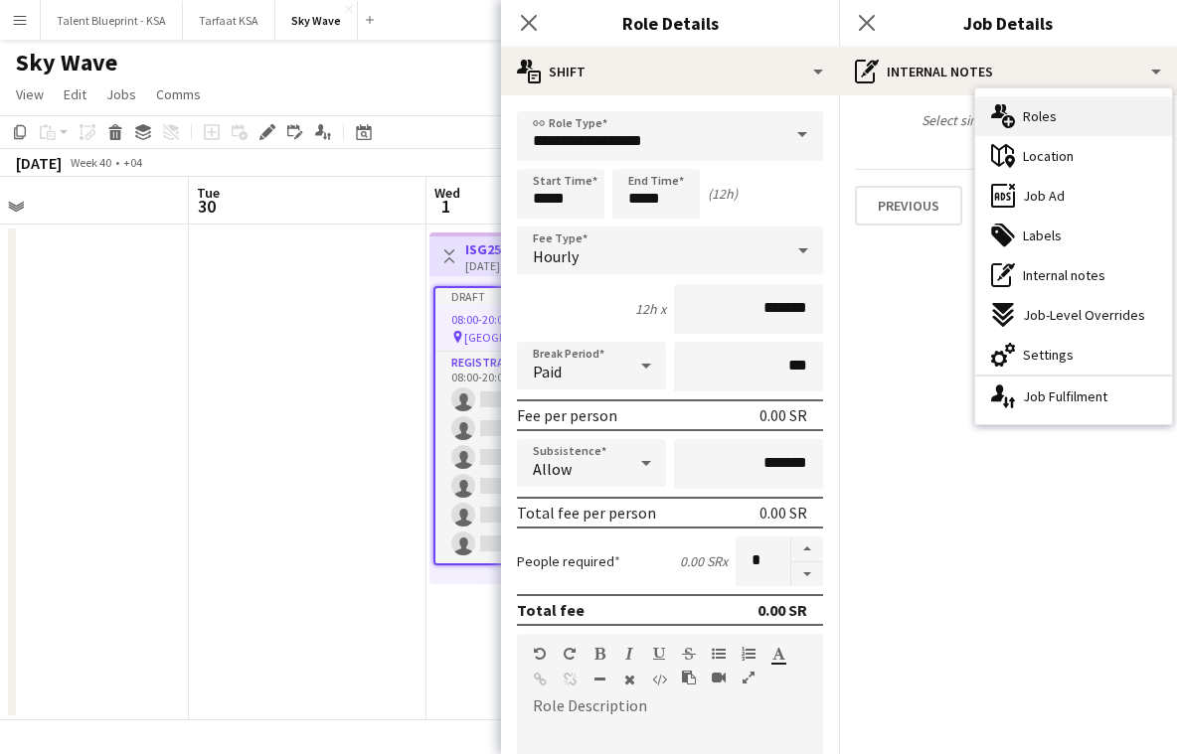
click at [1006, 108] on icon "multiple-users-add" at bounding box center [1003, 116] width 24 height 24
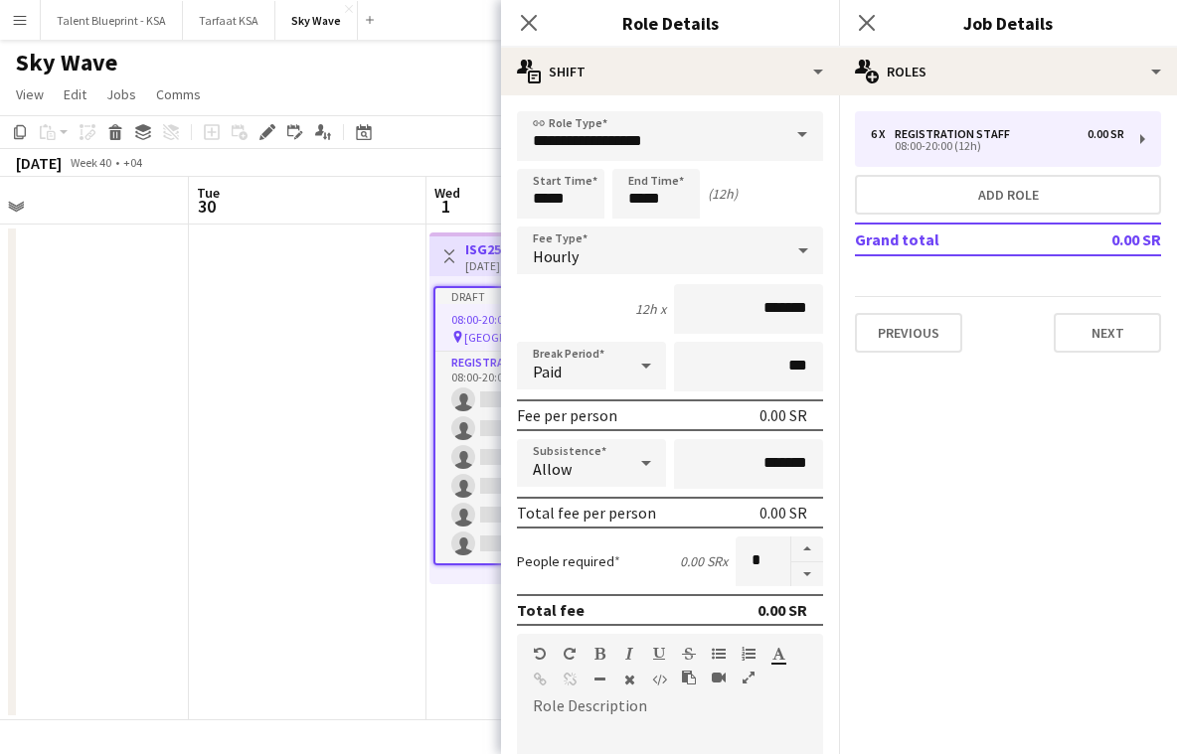
scroll to position [432, 0]
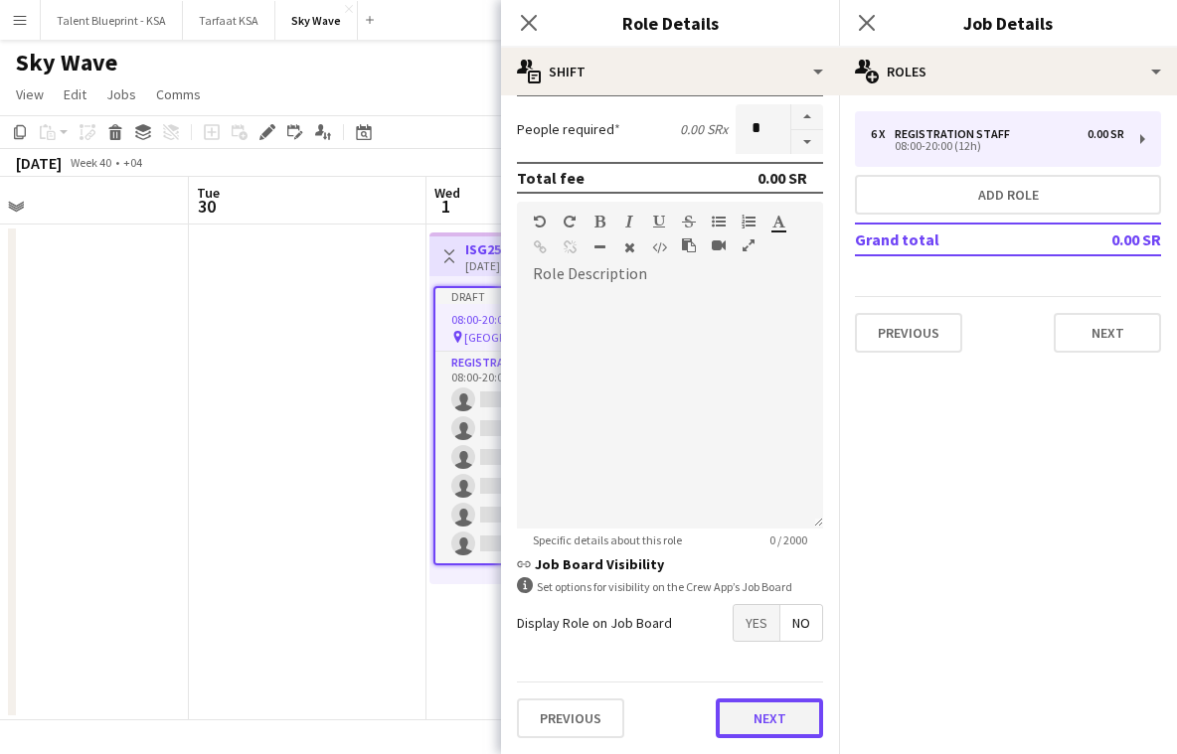
click at [781, 707] on button "Next" at bounding box center [769, 719] width 107 height 40
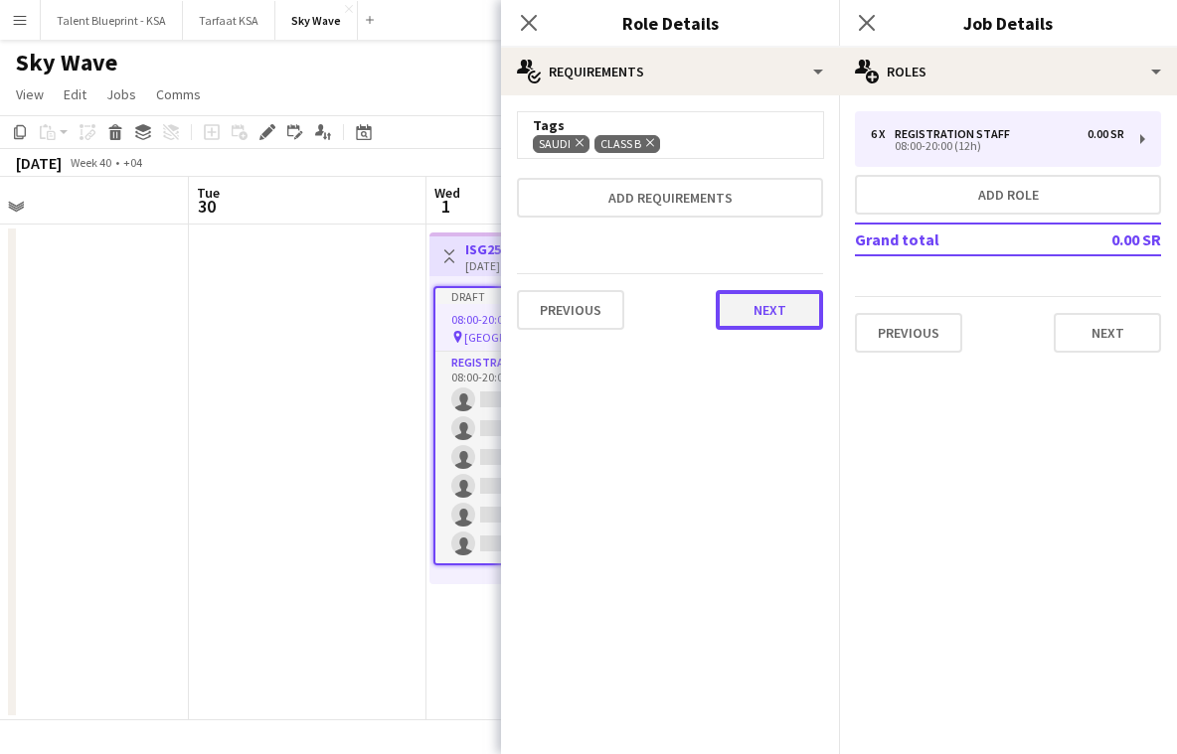
click at [755, 312] on button "Next" at bounding box center [769, 310] width 107 height 40
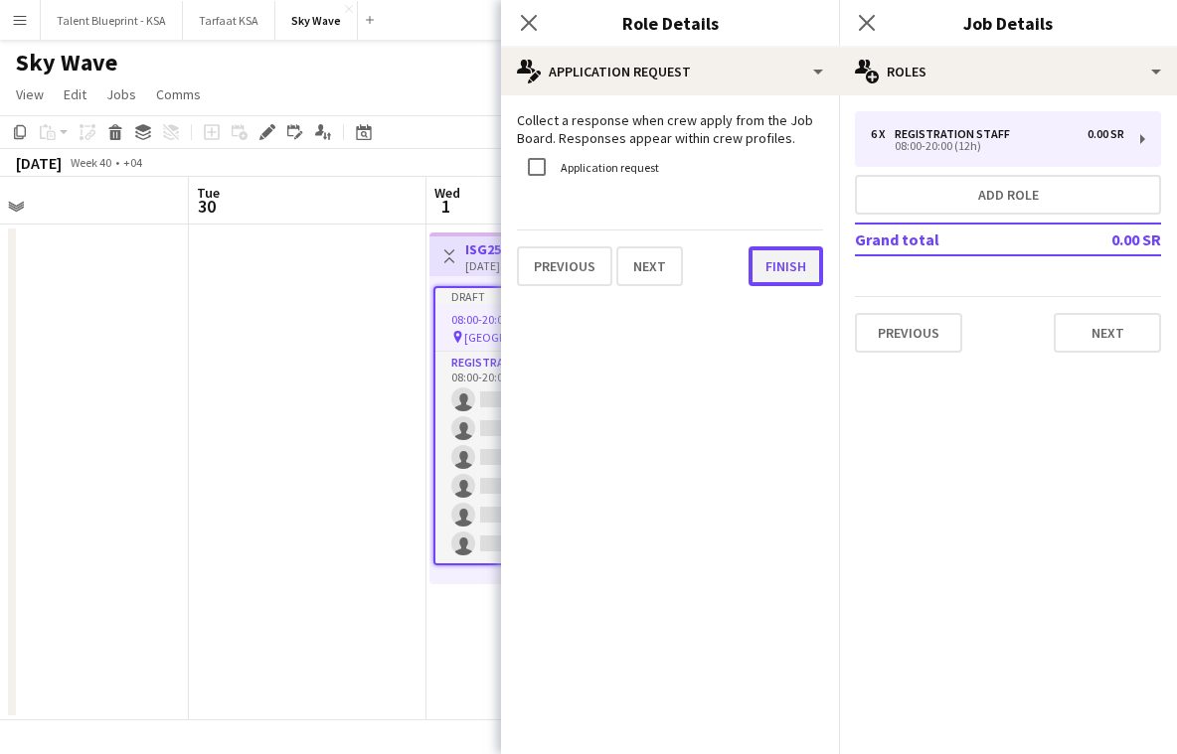
click at [777, 267] on button "Finish" at bounding box center [785, 267] width 75 height 40
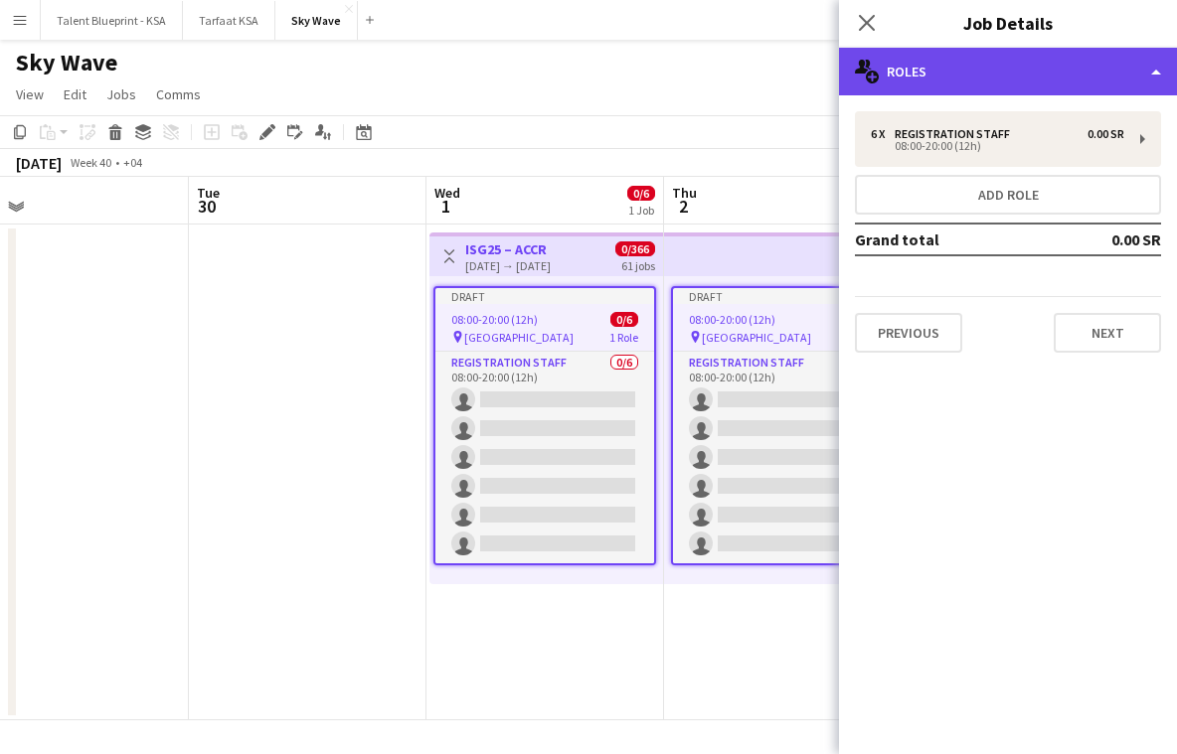
click at [1042, 88] on div "multiple-users-add Roles" at bounding box center [1008, 72] width 338 height 48
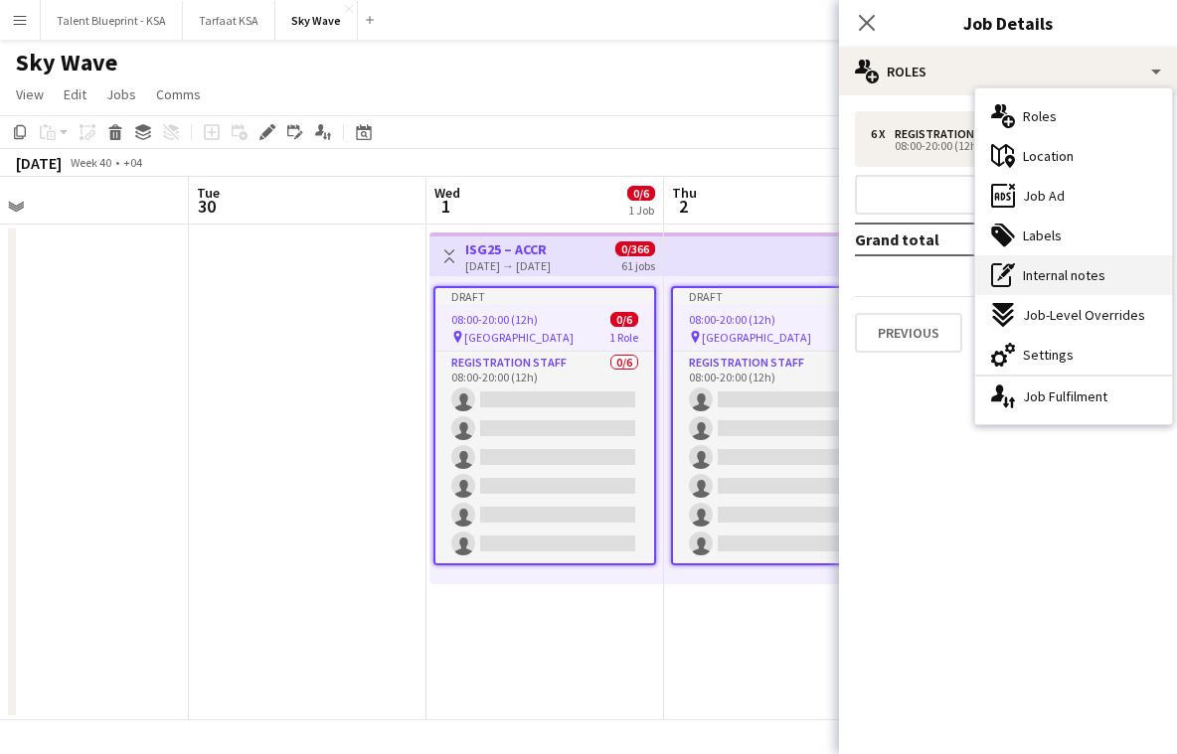
click at [1087, 278] on span "Internal notes" at bounding box center [1064, 275] width 82 height 18
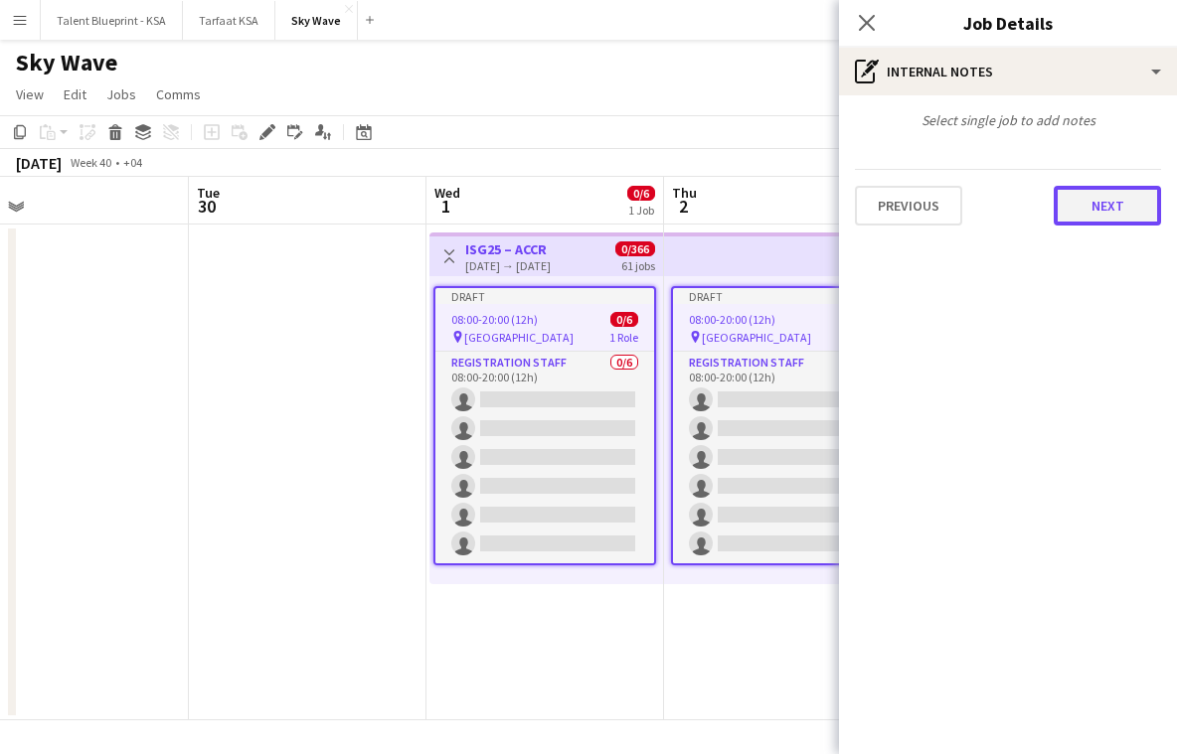
click at [1076, 203] on button "Next" at bounding box center [1107, 206] width 107 height 40
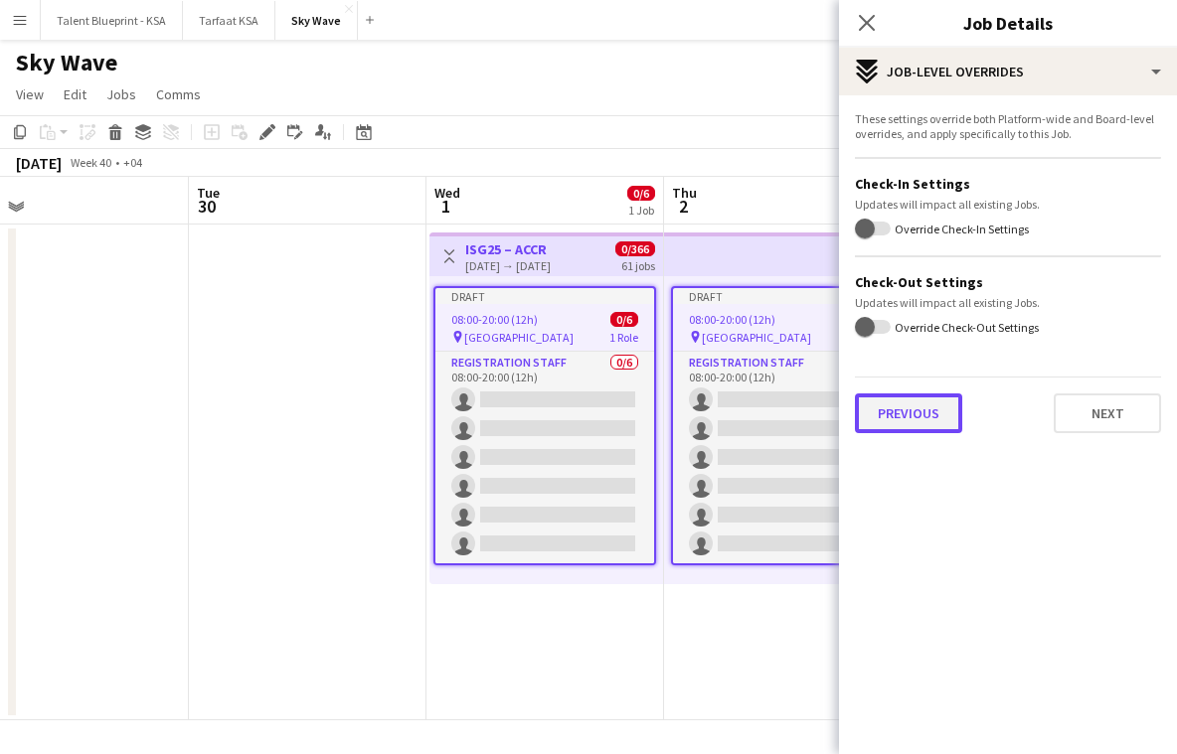
click at [927, 409] on button "Previous" at bounding box center [908, 414] width 107 height 40
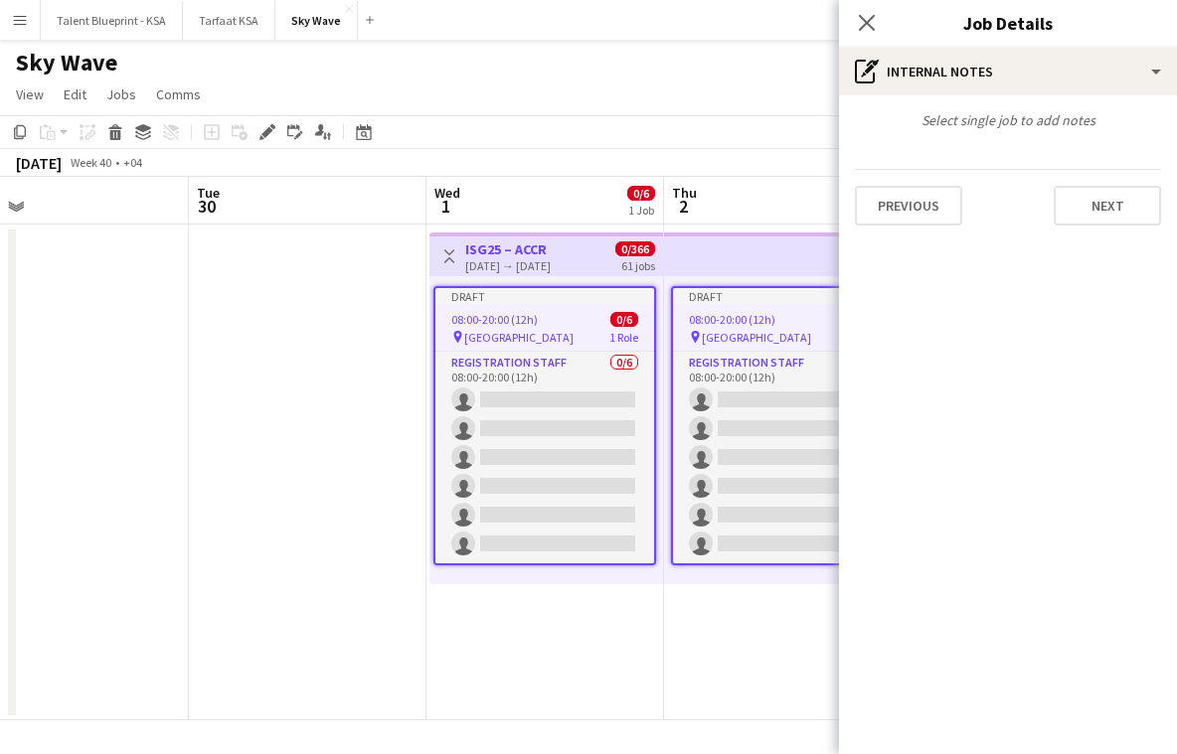
click at [1004, 113] on div "Select single job to add notes" at bounding box center [1008, 120] width 338 height 18
click at [612, 316] on span "0/6" at bounding box center [624, 319] width 28 height 15
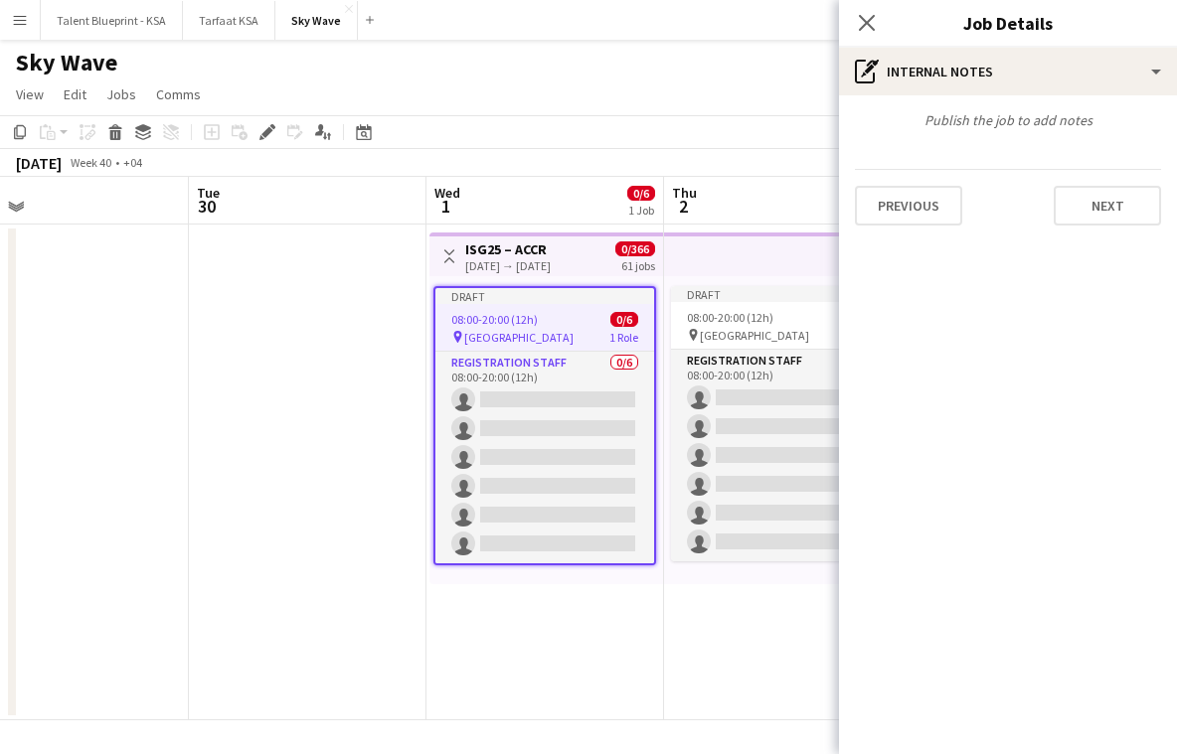
click at [1052, 139] on div "Publish the job to add notes Previous Next" at bounding box center [1008, 168] width 338 height 146
click at [1051, 128] on div "Publish the job to add notes" at bounding box center [1008, 120] width 338 height 18
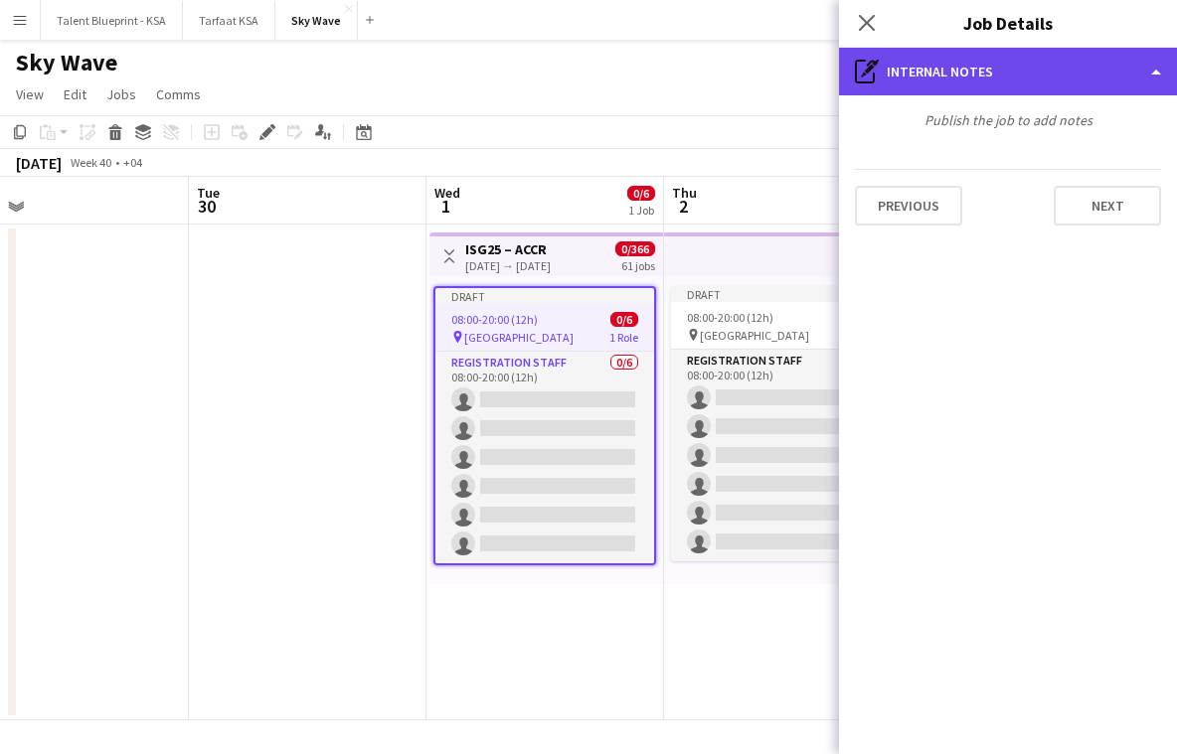
click at [1073, 65] on div "pen-write Internal notes" at bounding box center [1008, 72] width 338 height 48
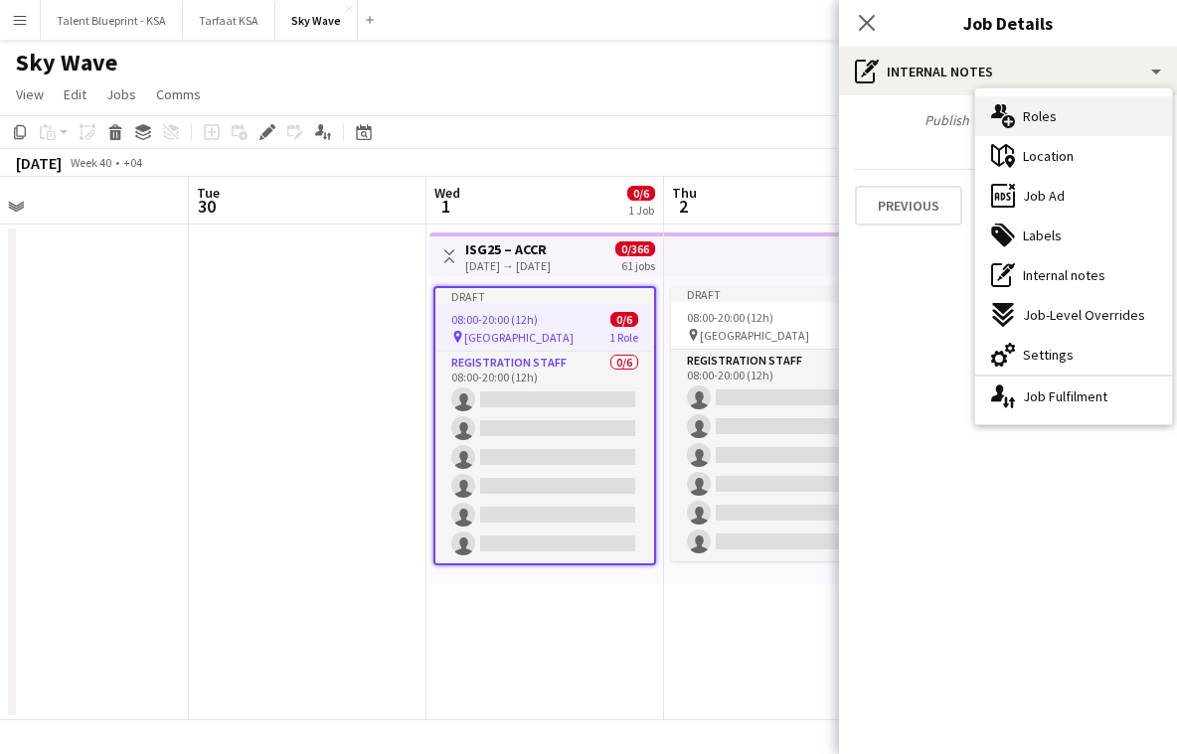
click at [1074, 109] on div "multiple-users-add Roles" at bounding box center [1073, 116] width 197 height 40
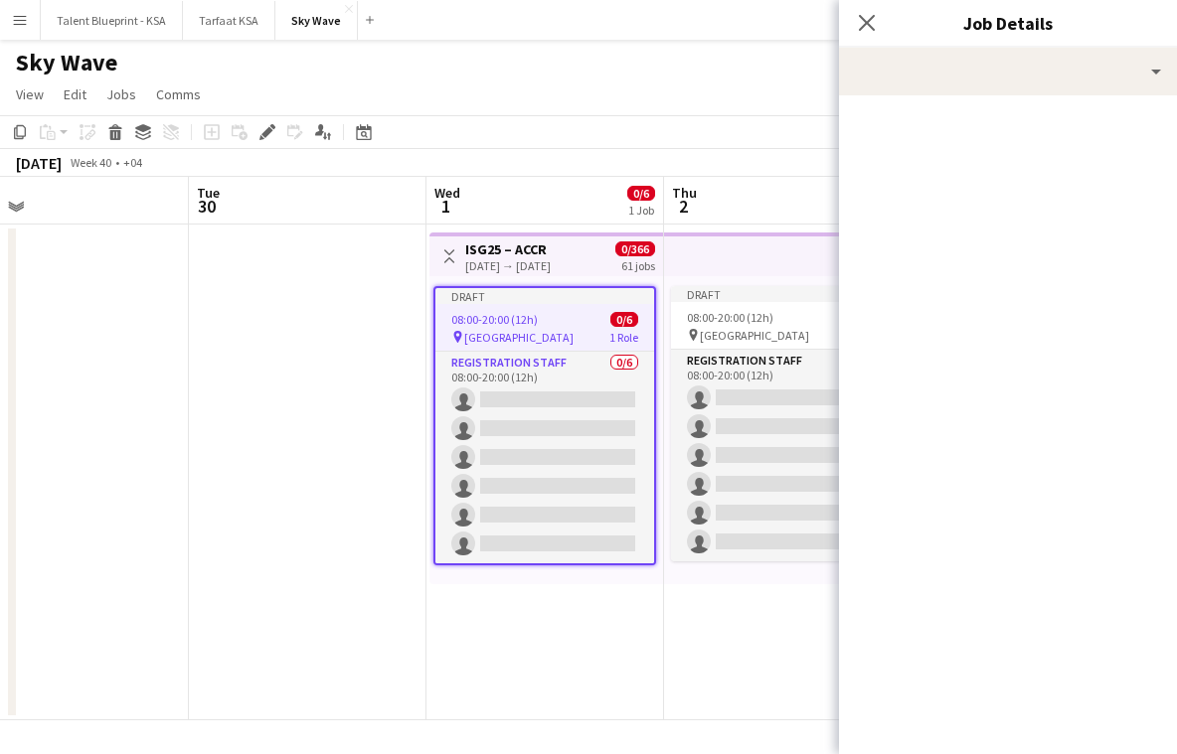
click at [745, 249] on app-top-bar at bounding box center [783, 255] width 238 height 44
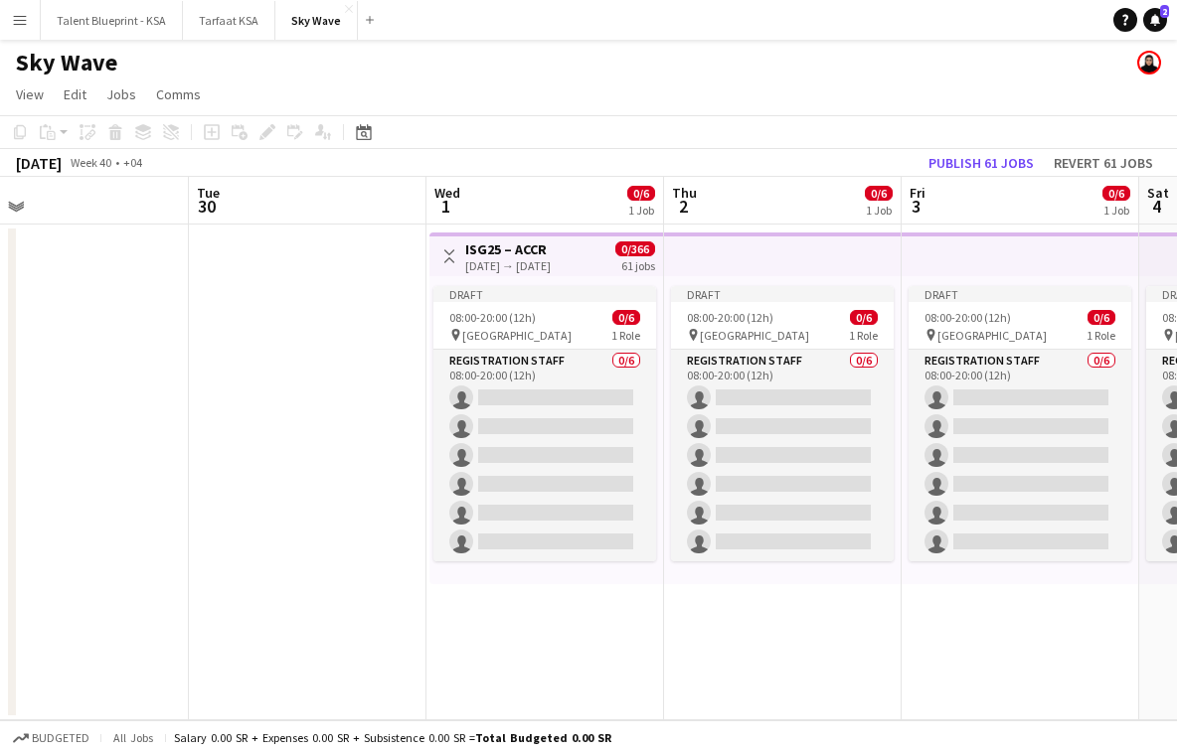
click at [745, 249] on app-top-bar at bounding box center [783, 255] width 238 height 44
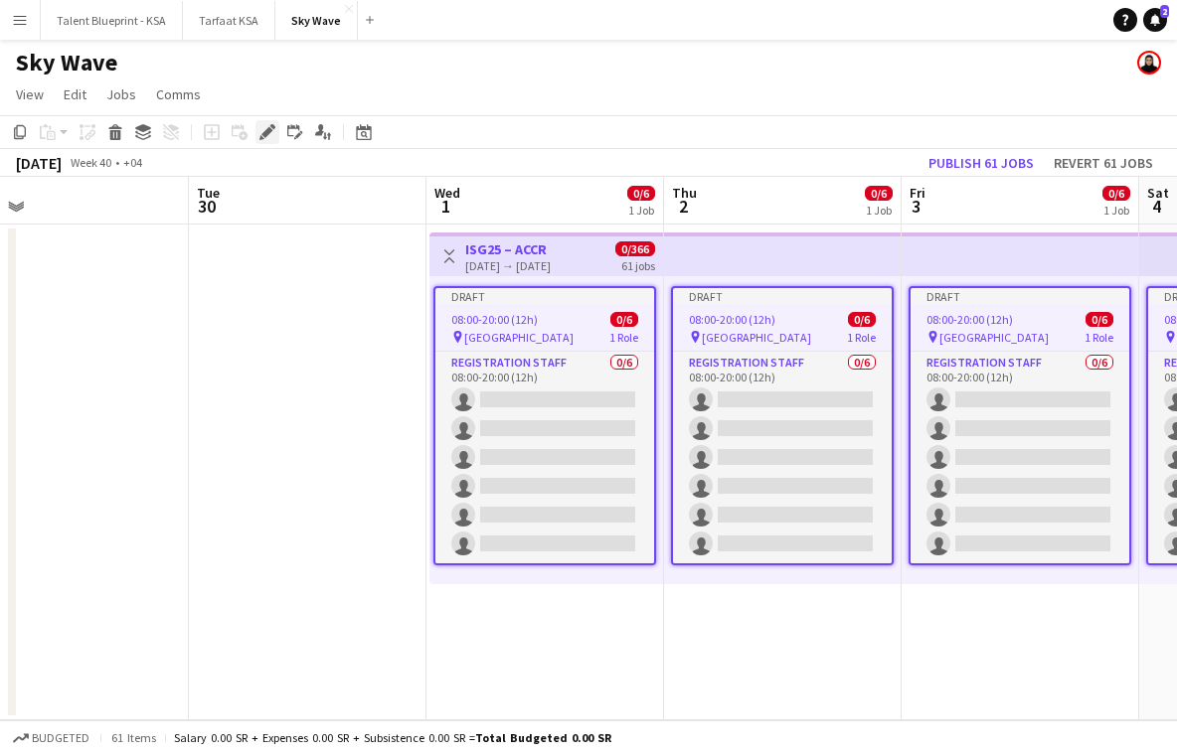
click at [268, 137] on icon "Edit" at bounding box center [267, 132] width 16 height 16
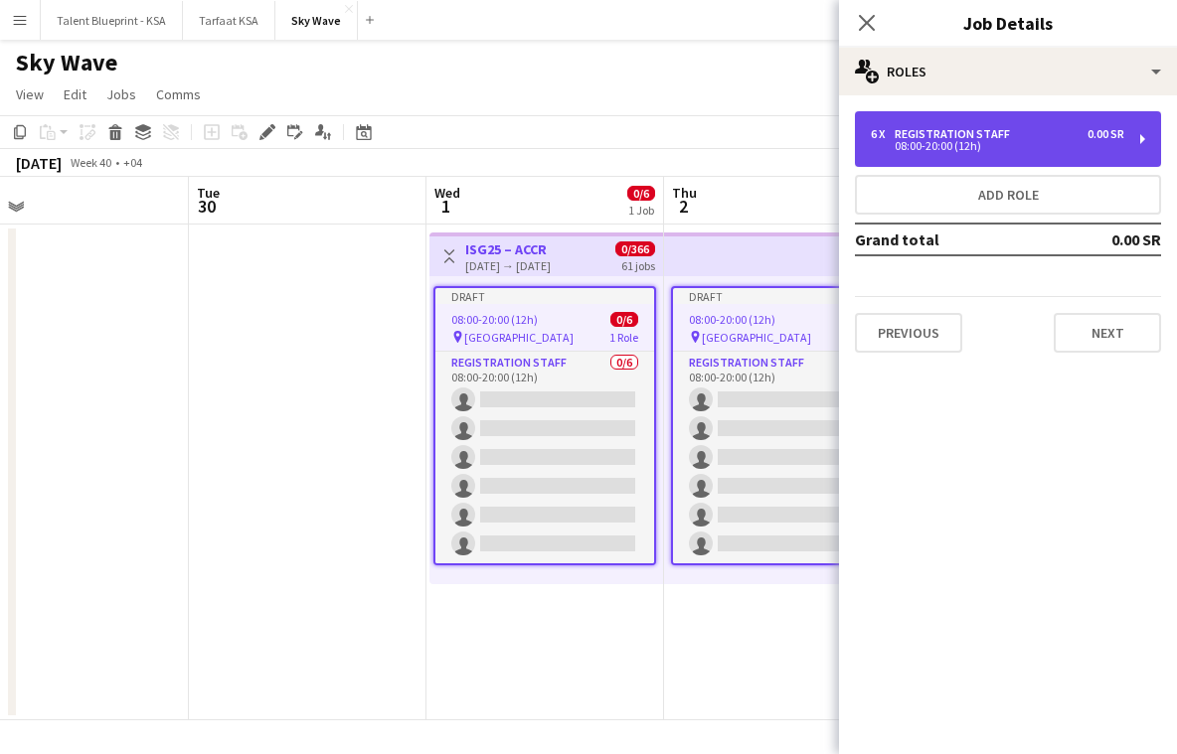
click at [1070, 126] on div "6 x Registration Staff 0.00 SR 08:00-20:00 (12h)" at bounding box center [1008, 139] width 306 height 56
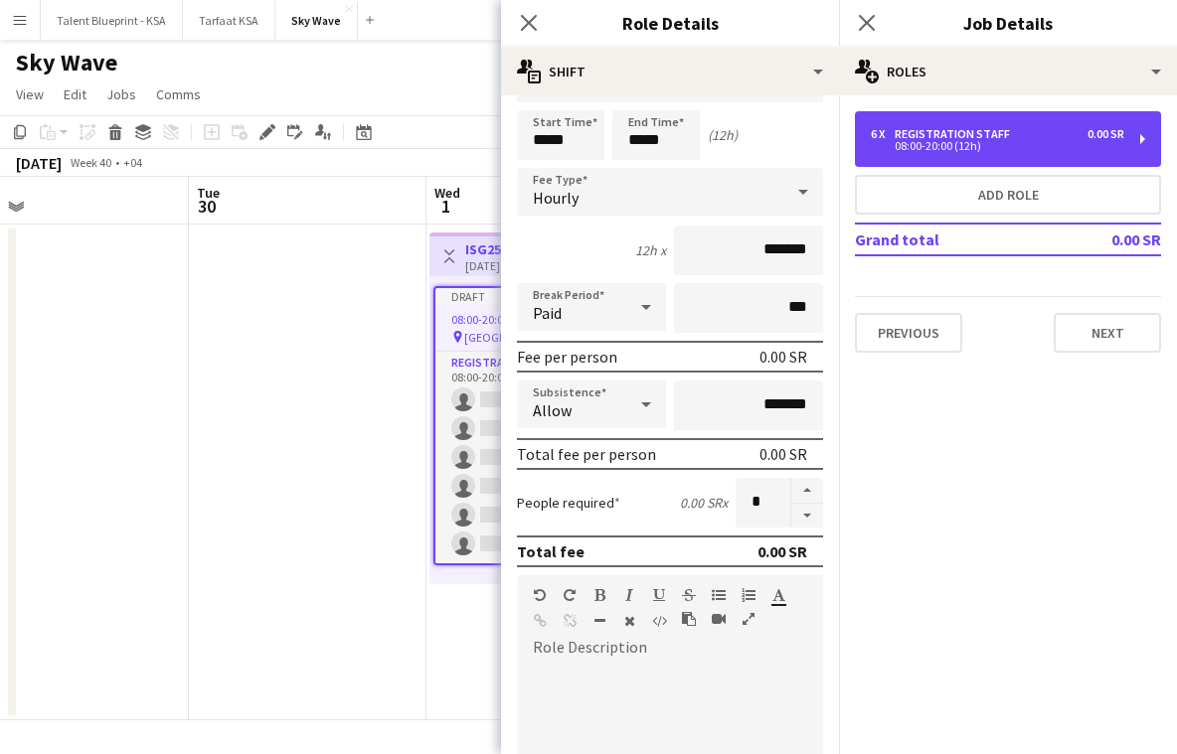
scroll to position [60, 0]
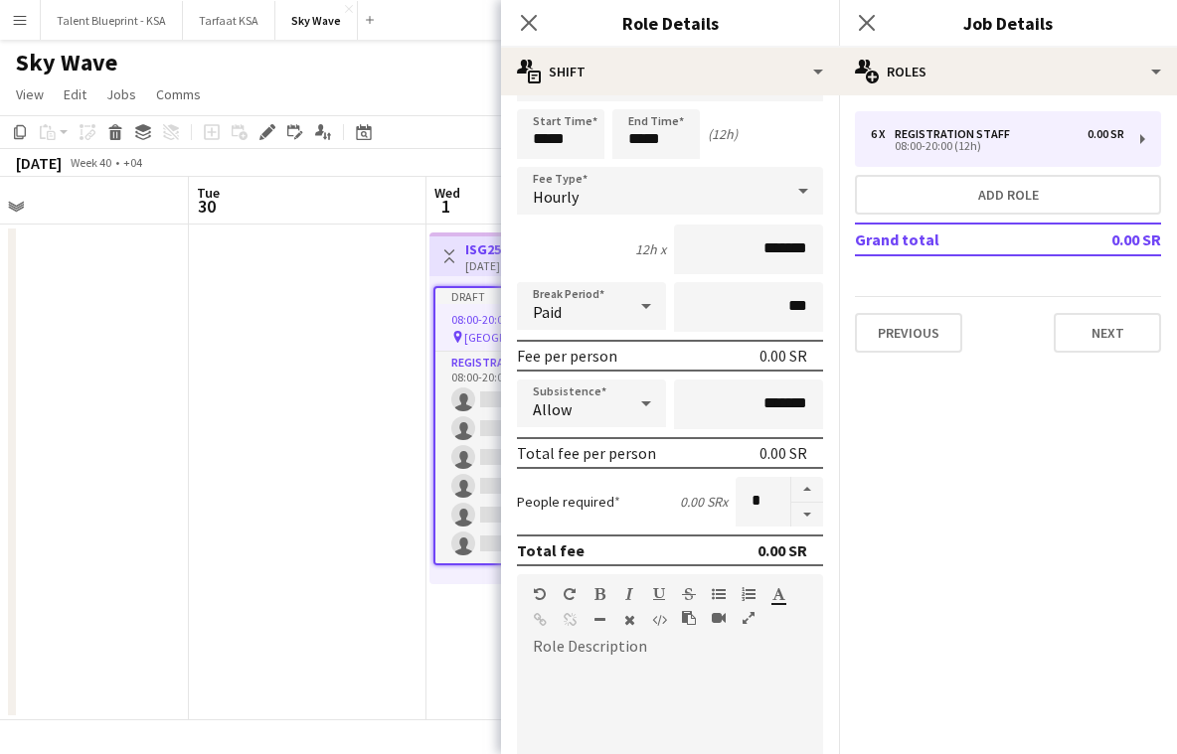
paste div
click at [408, 298] on app-date-cell at bounding box center [308, 473] width 238 height 496
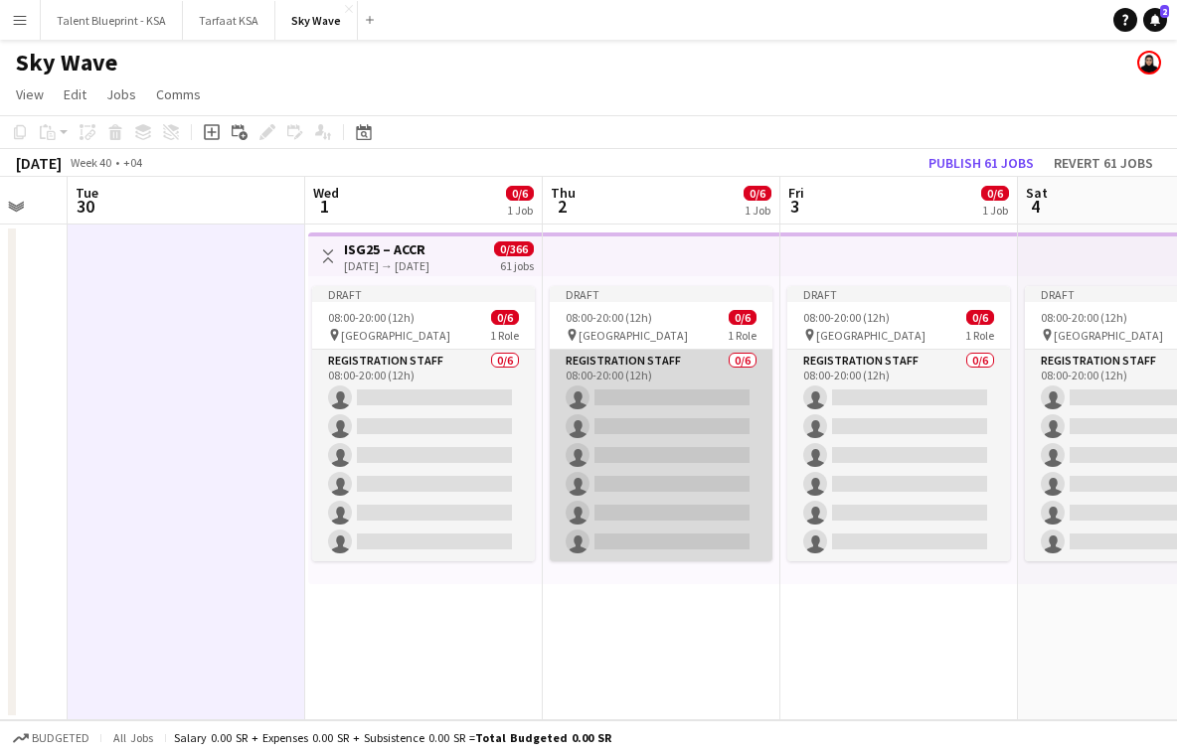
scroll to position [0, 656]
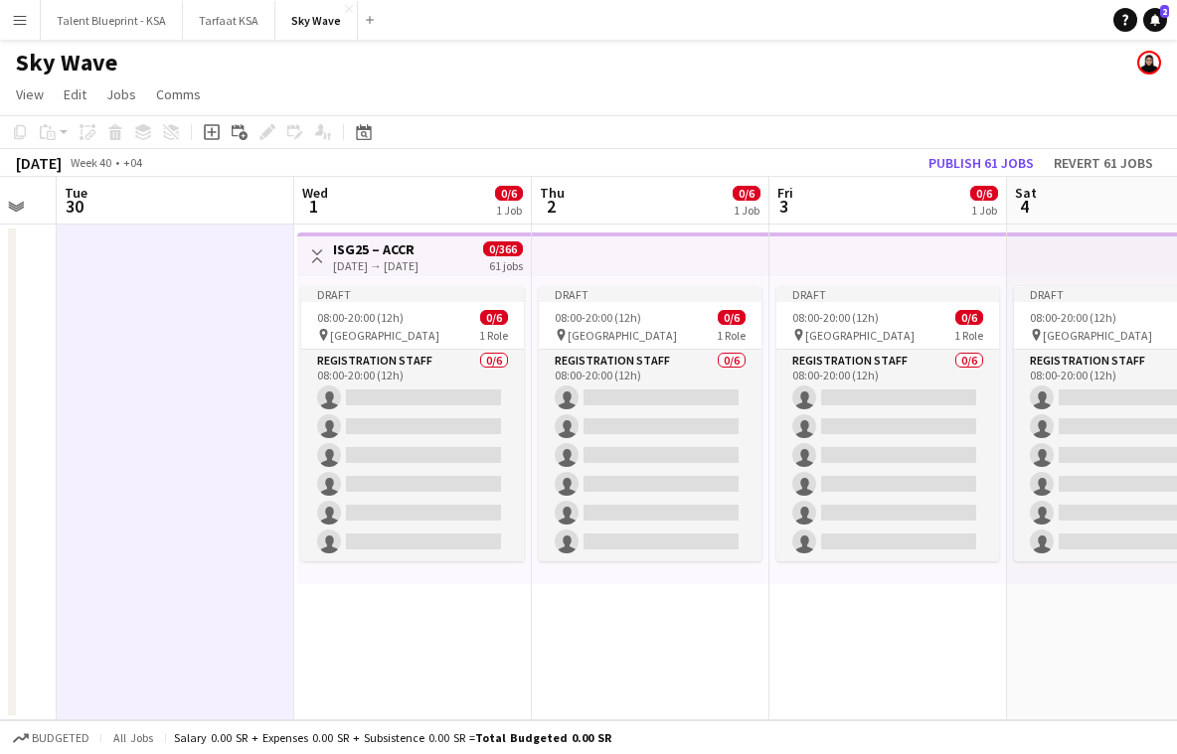
click at [141, 426] on app-date-cell at bounding box center [176, 473] width 238 height 496
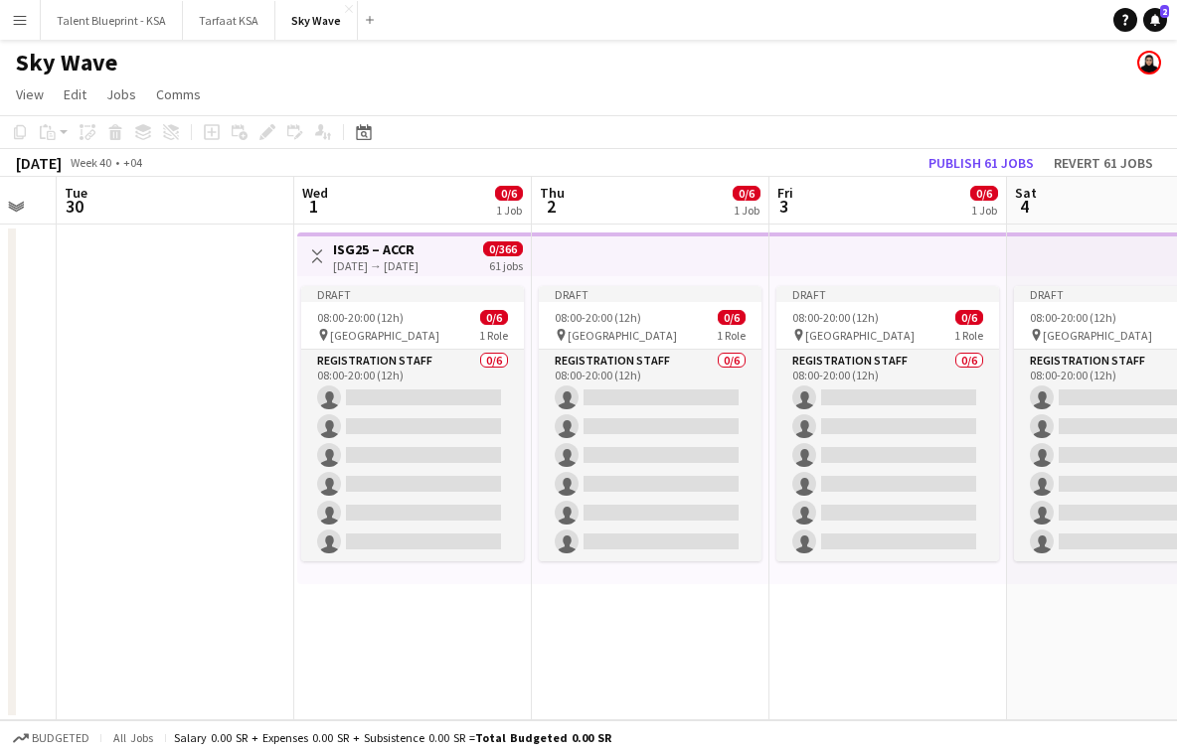
click at [119, 444] on app-date-cell at bounding box center [176, 473] width 238 height 496
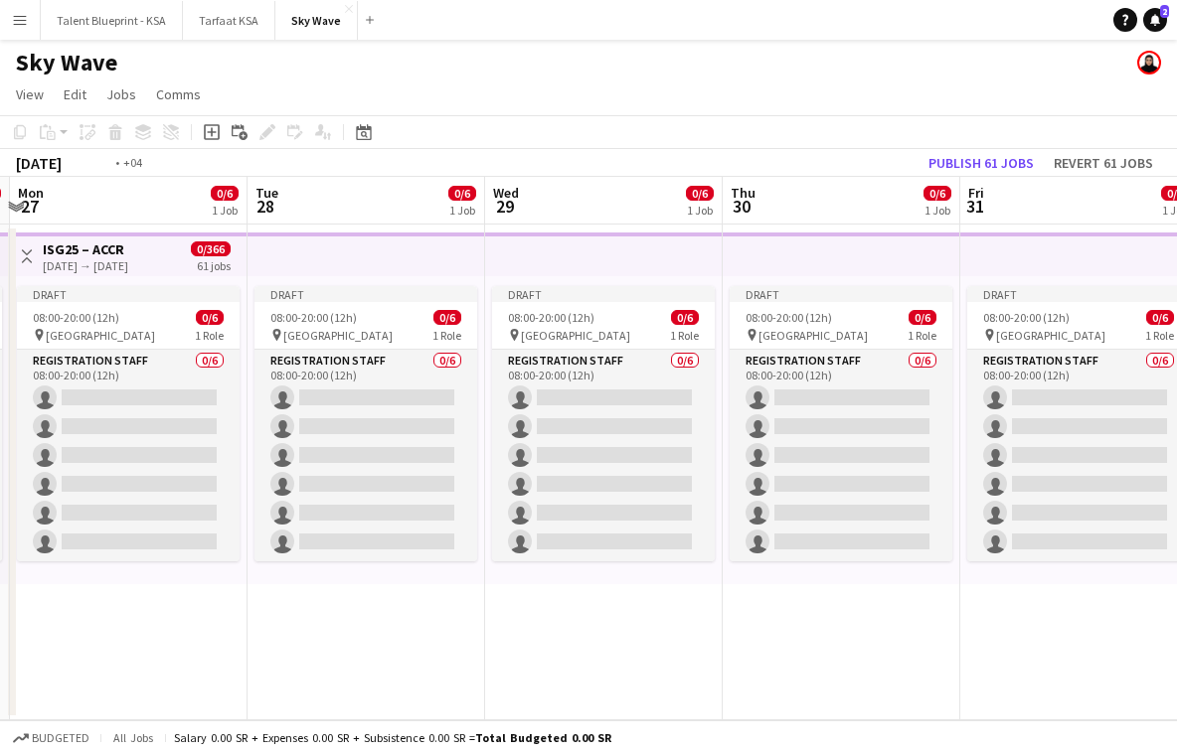
scroll to position [0, 669]
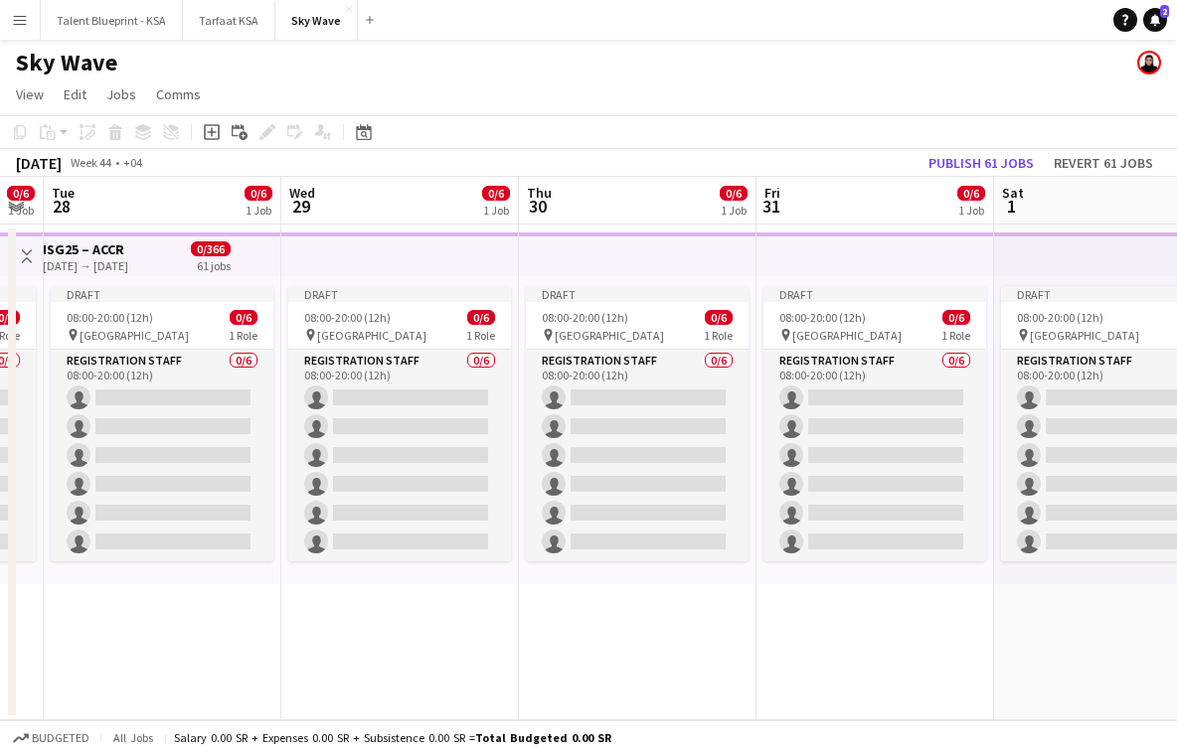
click at [670, 621] on app-date-cell "Draft 08:00-20:00 (12h) 0/6 pin Athlete village 1 Role Registration Staff 0/6 0…" at bounding box center [638, 473] width 238 height 496
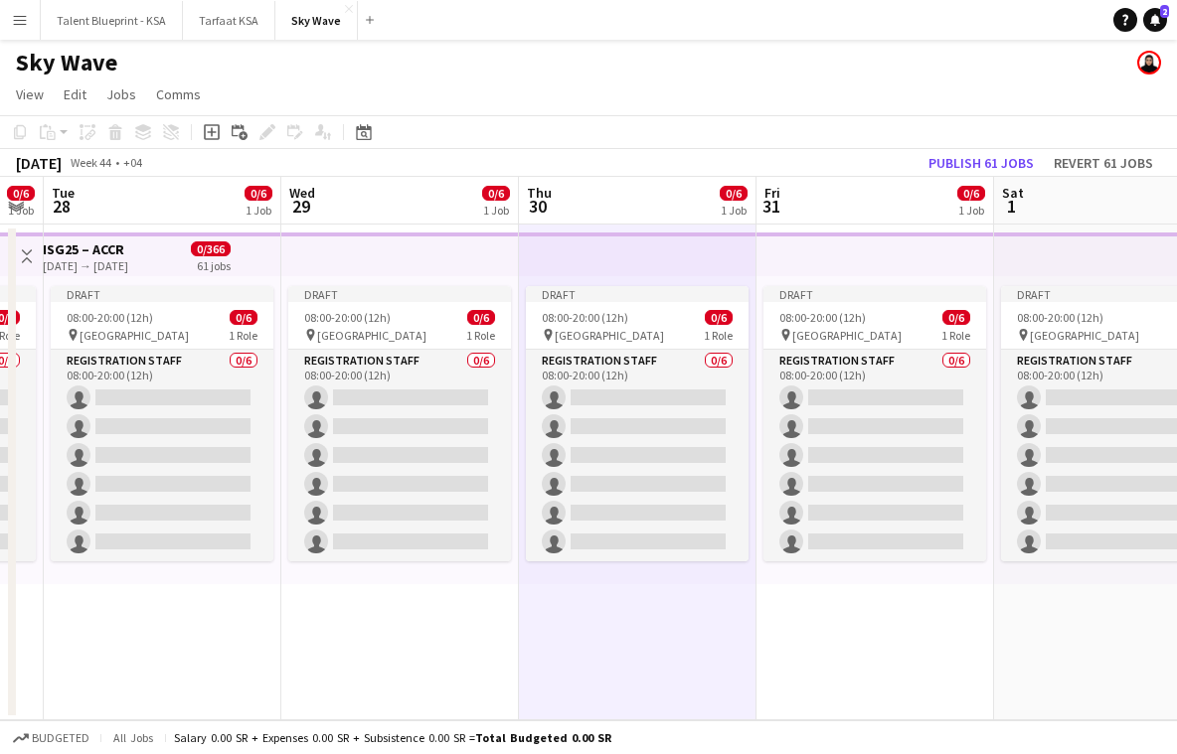
click at [181, 631] on app-date-cell "Draft 08:00-20:00 (12h) 0/6 pin Athlete village 1 Role Registration Staff 0/6 0…" at bounding box center [163, 473] width 238 height 496
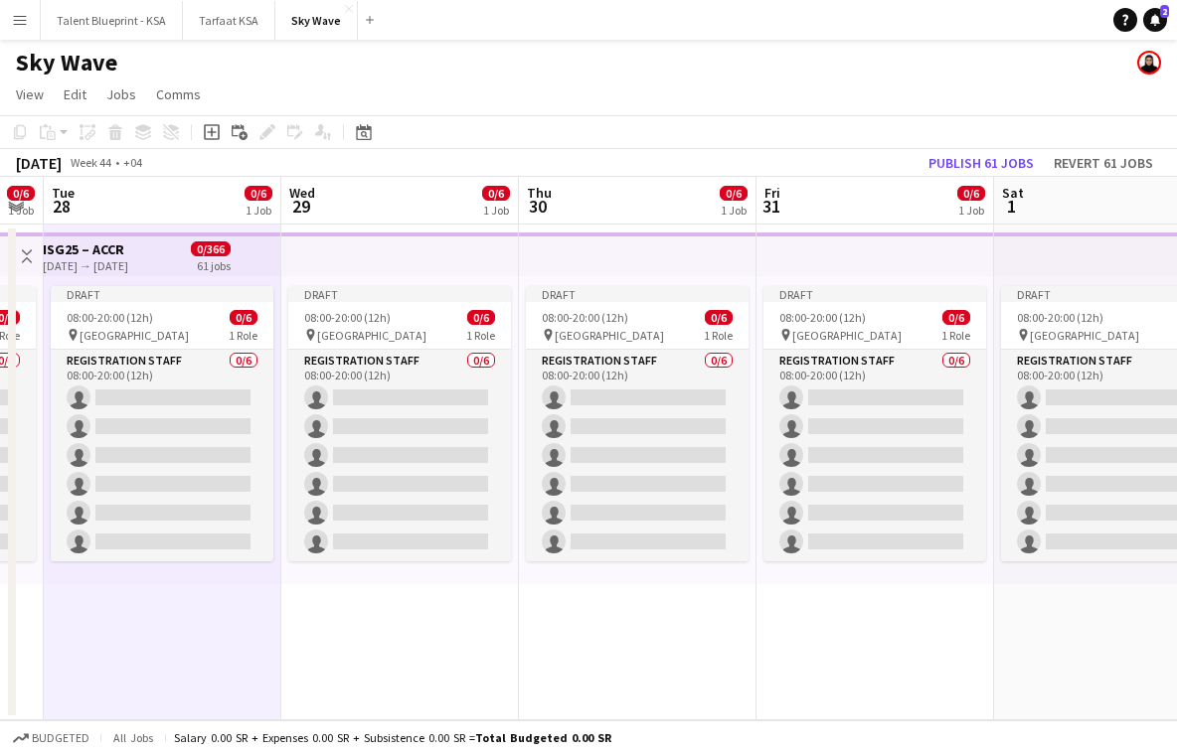
click at [629, 645] on app-date-cell "Draft 08:00-20:00 (12h) 0/6 pin Athlete village 1 Role Registration Staff 0/6 0…" at bounding box center [638, 473] width 238 height 496
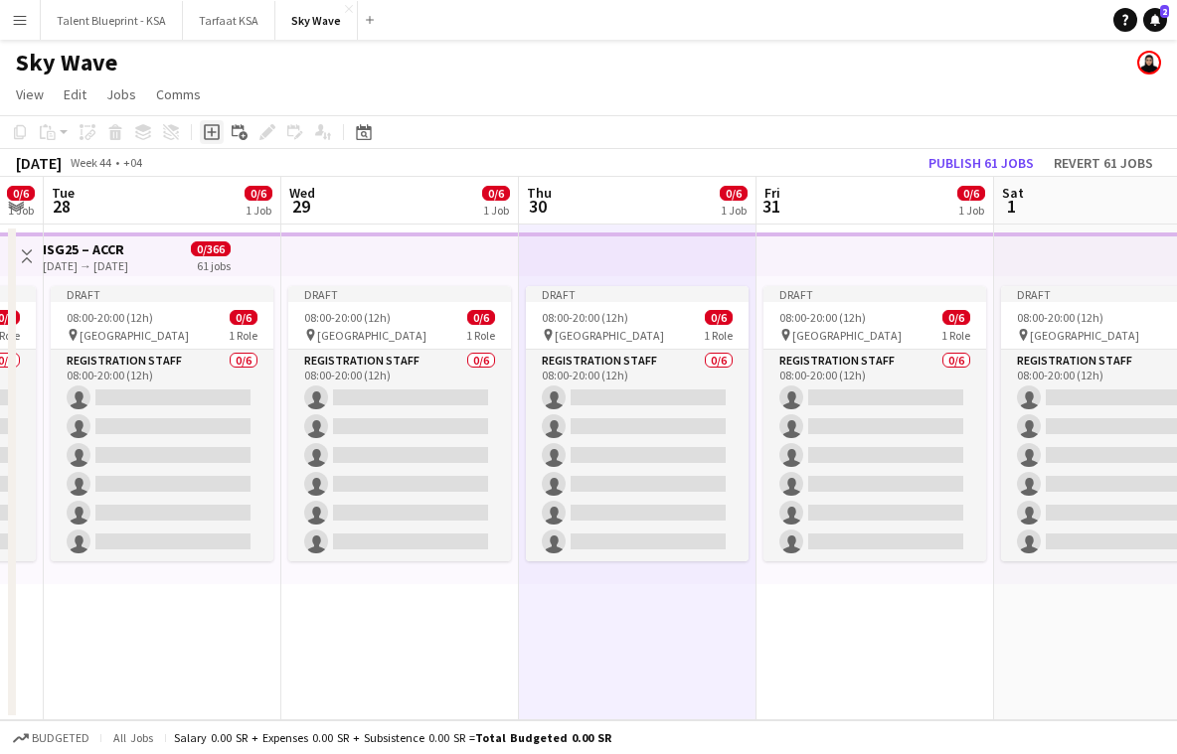
click at [212, 134] on icon at bounding box center [211, 132] width 9 height 9
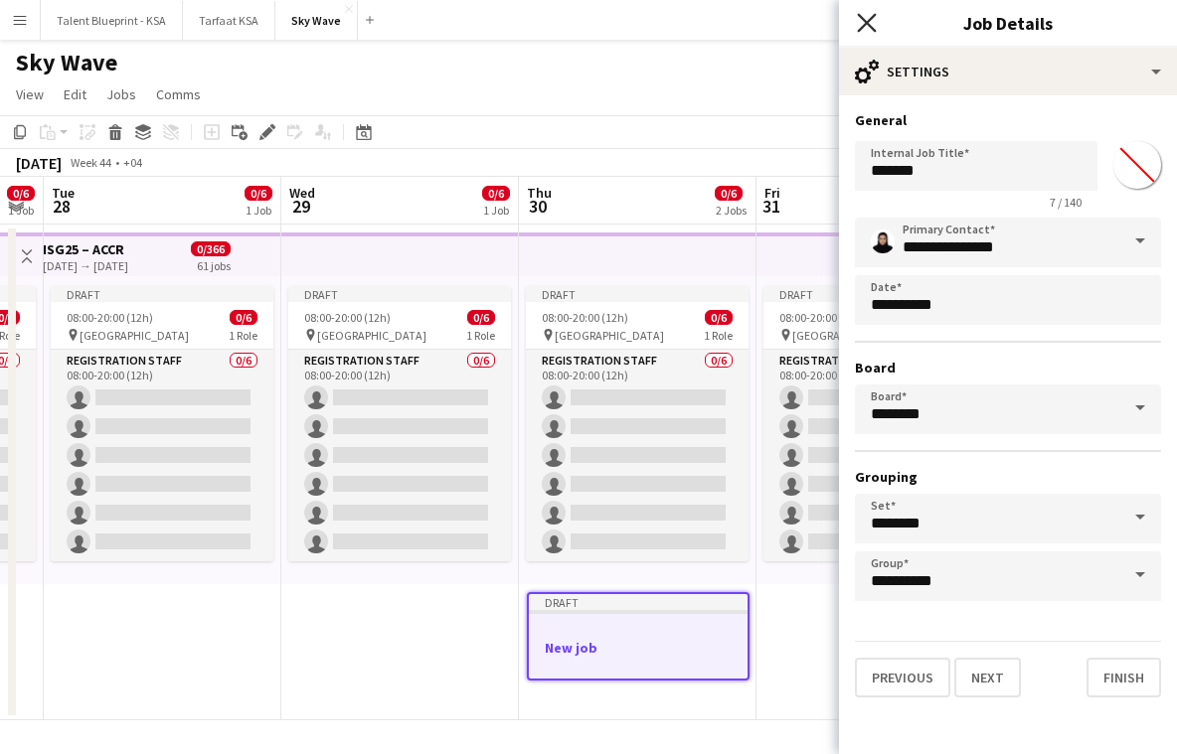
click at [869, 18] on icon "Close pop-in" at bounding box center [866, 22] width 19 height 19
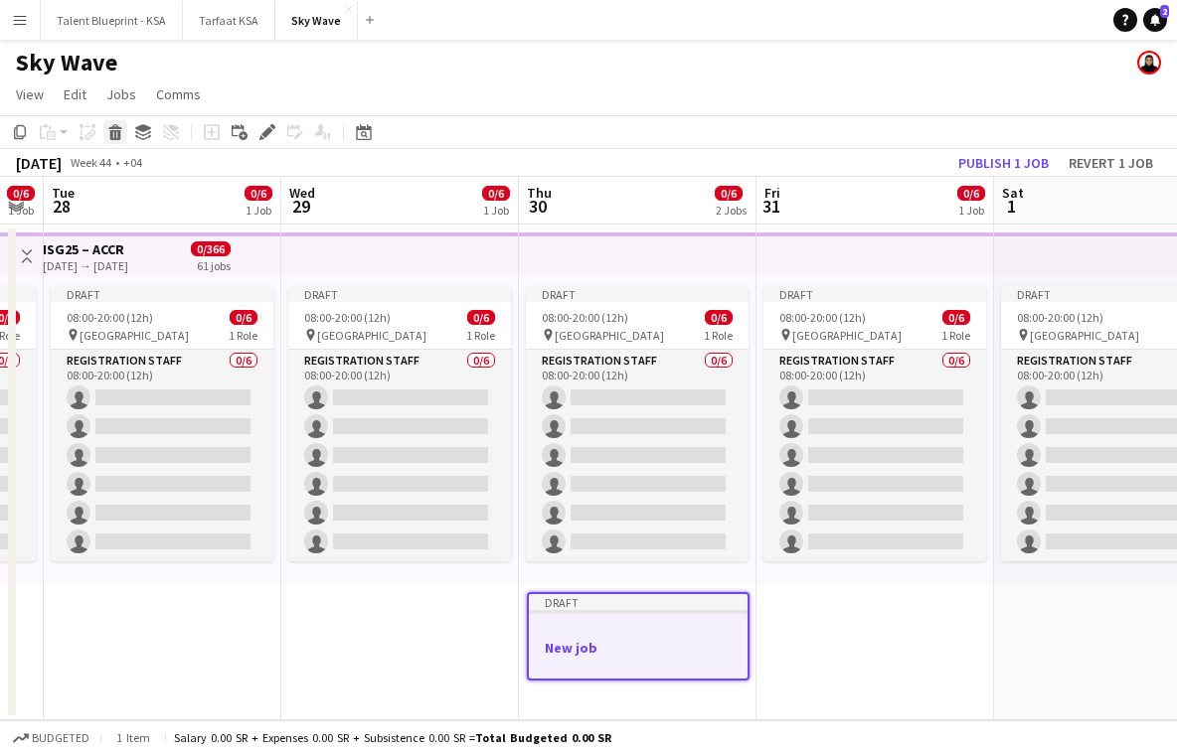
click at [120, 137] on icon at bounding box center [115, 135] width 11 height 10
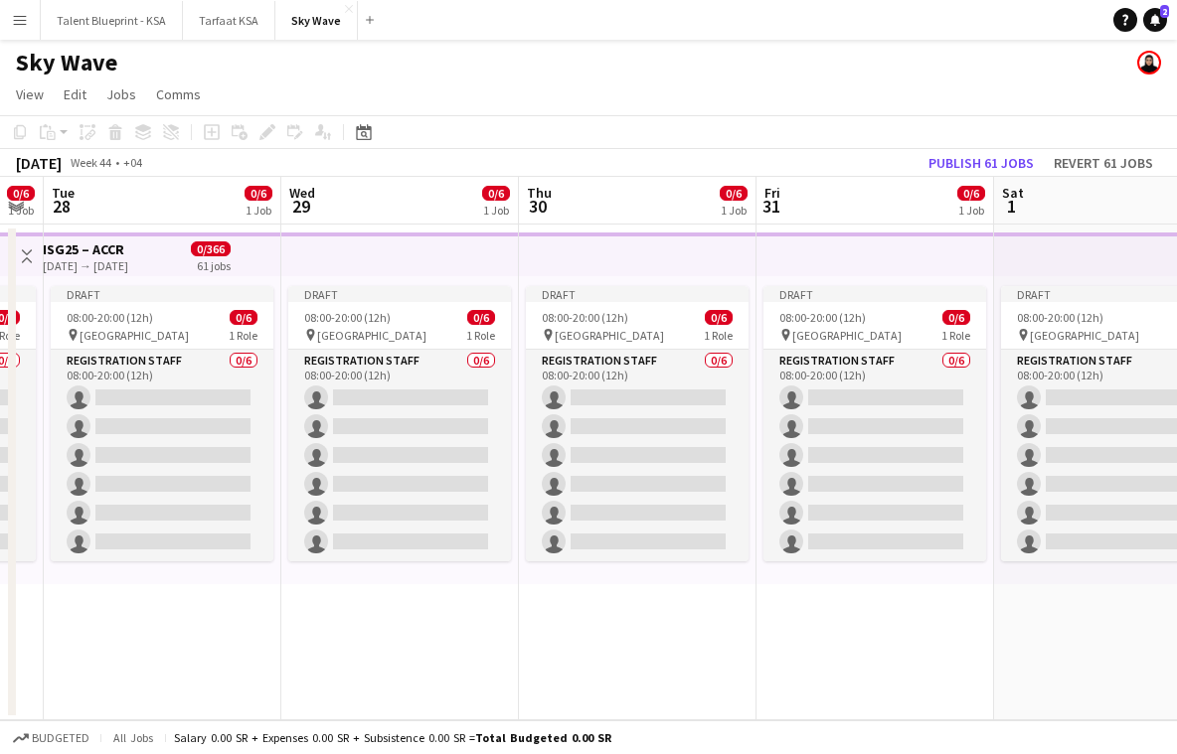
click at [632, 616] on app-date-cell "Draft 08:00-20:00 (12h) 0/6 pin Athlete village 1 Role Registration Staff 0/6 0…" at bounding box center [638, 473] width 238 height 496
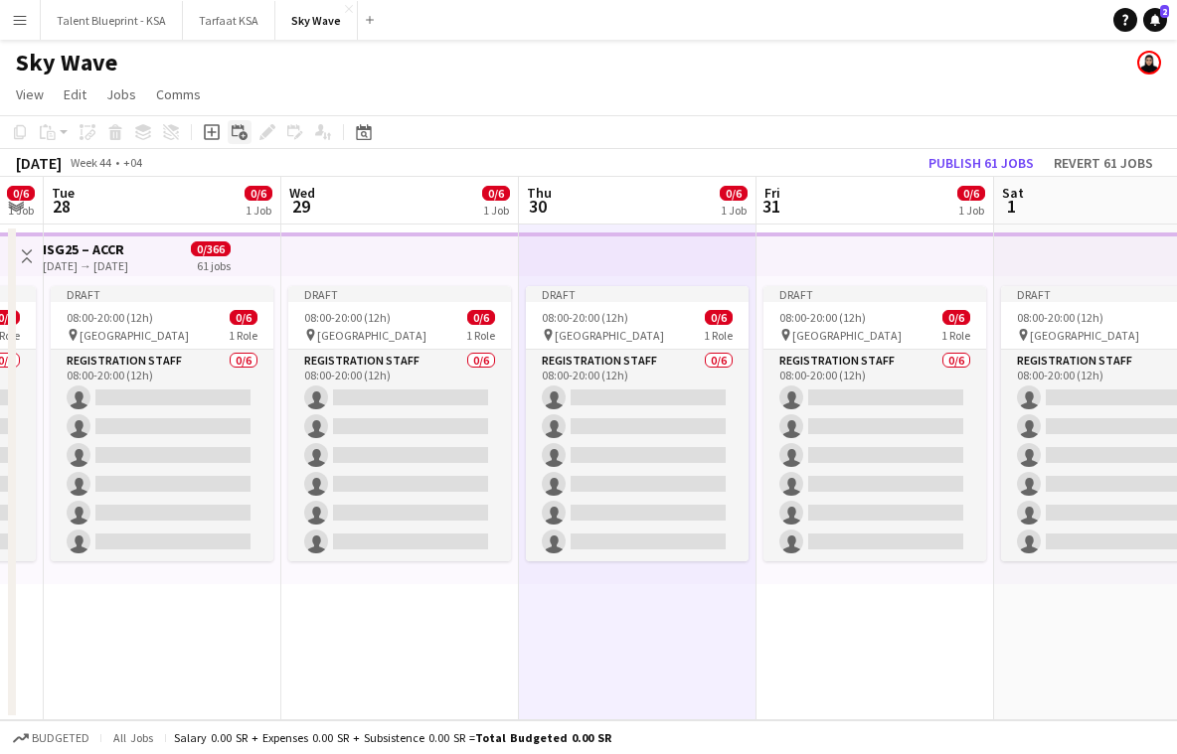
click at [244, 137] on icon at bounding box center [243, 136] width 9 height 9
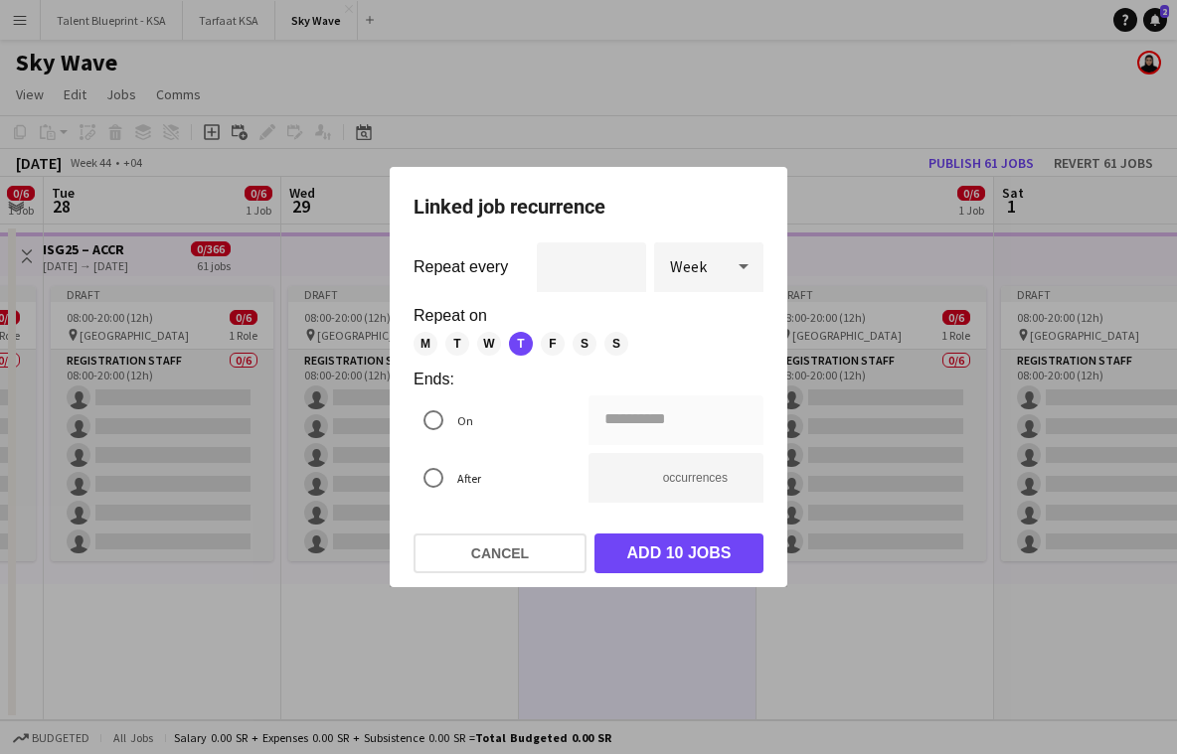
click at [558, 341] on span "F" at bounding box center [553, 344] width 24 height 24
click at [576, 341] on span "S" at bounding box center [585, 344] width 24 height 24
click at [607, 342] on span "S" at bounding box center [616, 344] width 24 height 24
click at [416, 346] on span "M" at bounding box center [425, 344] width 24 height 24
click at [453, 344] on span "T" at bounding box center [457, 344] width 24 height 24
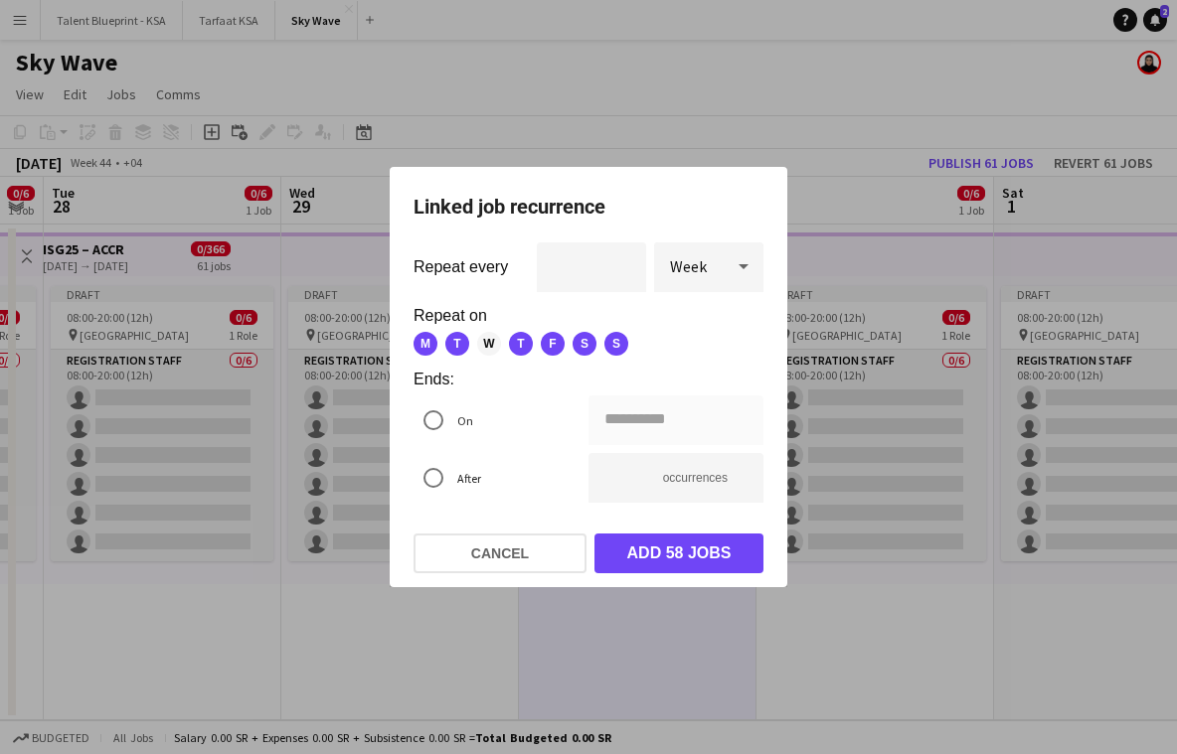
click at [478, 344] on span "W" at bounding box center [489, 344] width 24 height 24
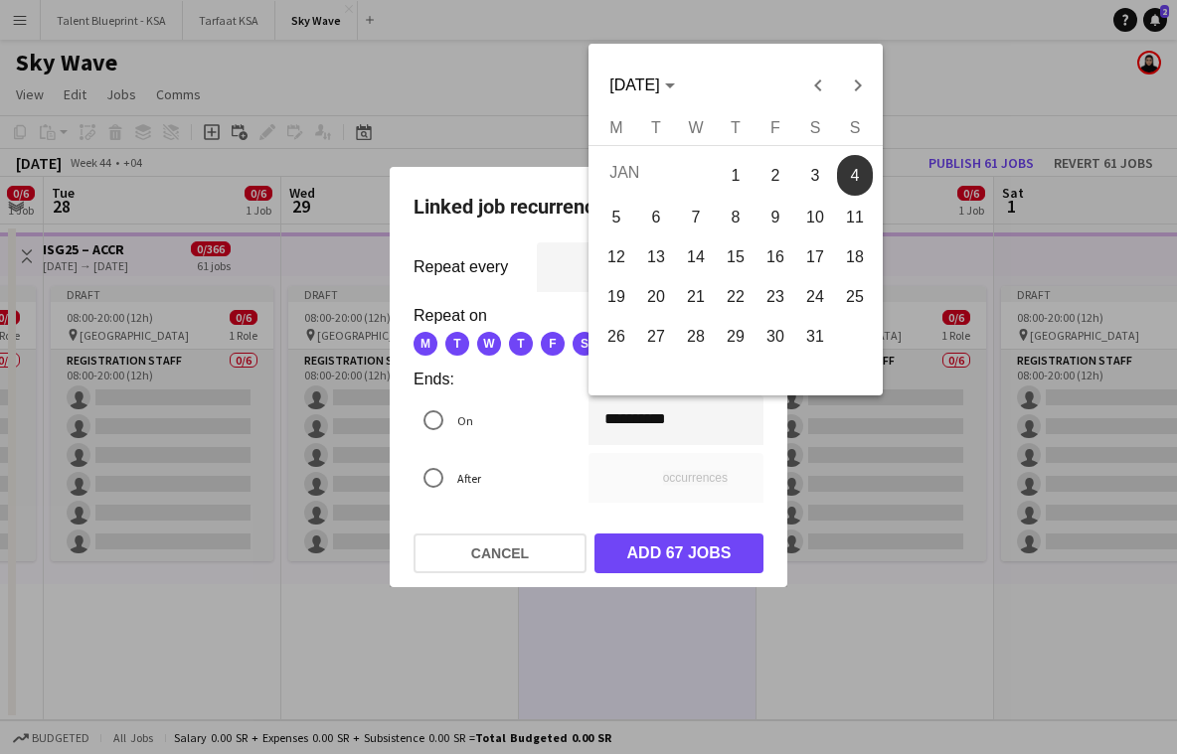
click at [617, 420] on div "**********" at bounding box center [588, 377] width 1177 height 754
click at [817, 86] on span "Previous month" at bounding box center [818, 86] width 40 height 40
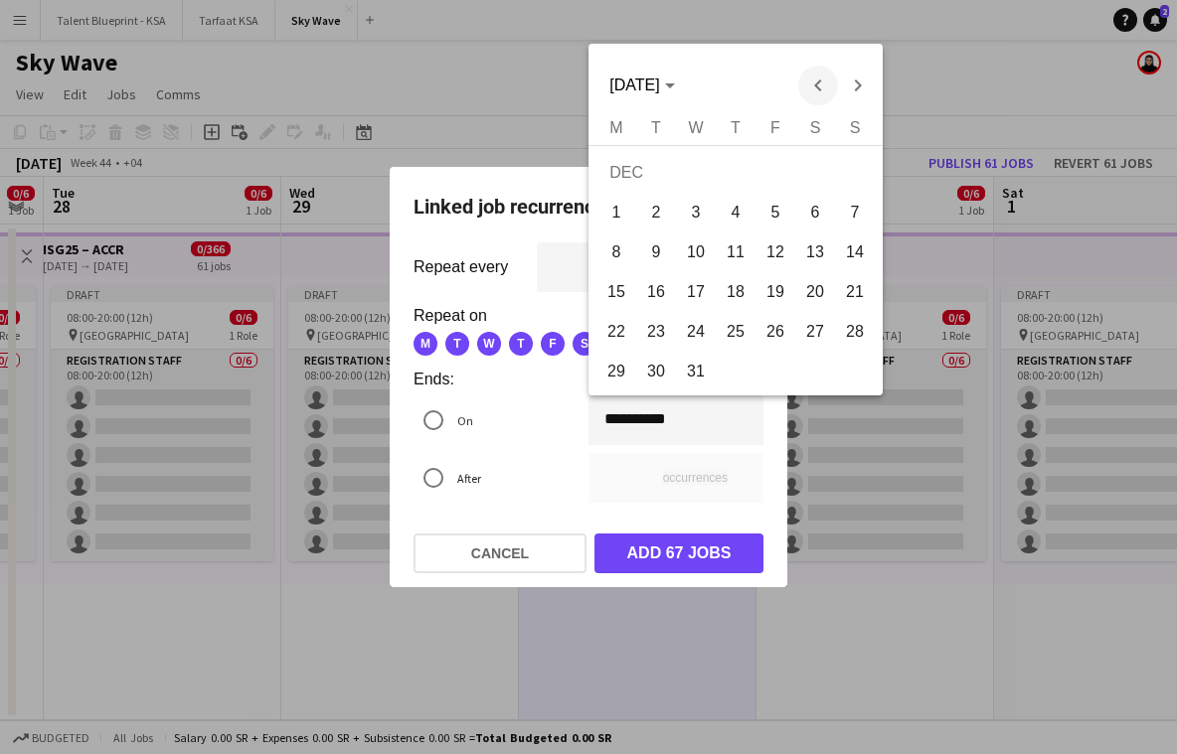
click at [817, 86] on span "Previous month" at bounding box center [818, 86] width 40 height 40
click at [784, 301] on span "21" at bounding box center [775, 297] width 36 height 36
type input "**********"
type input "*"
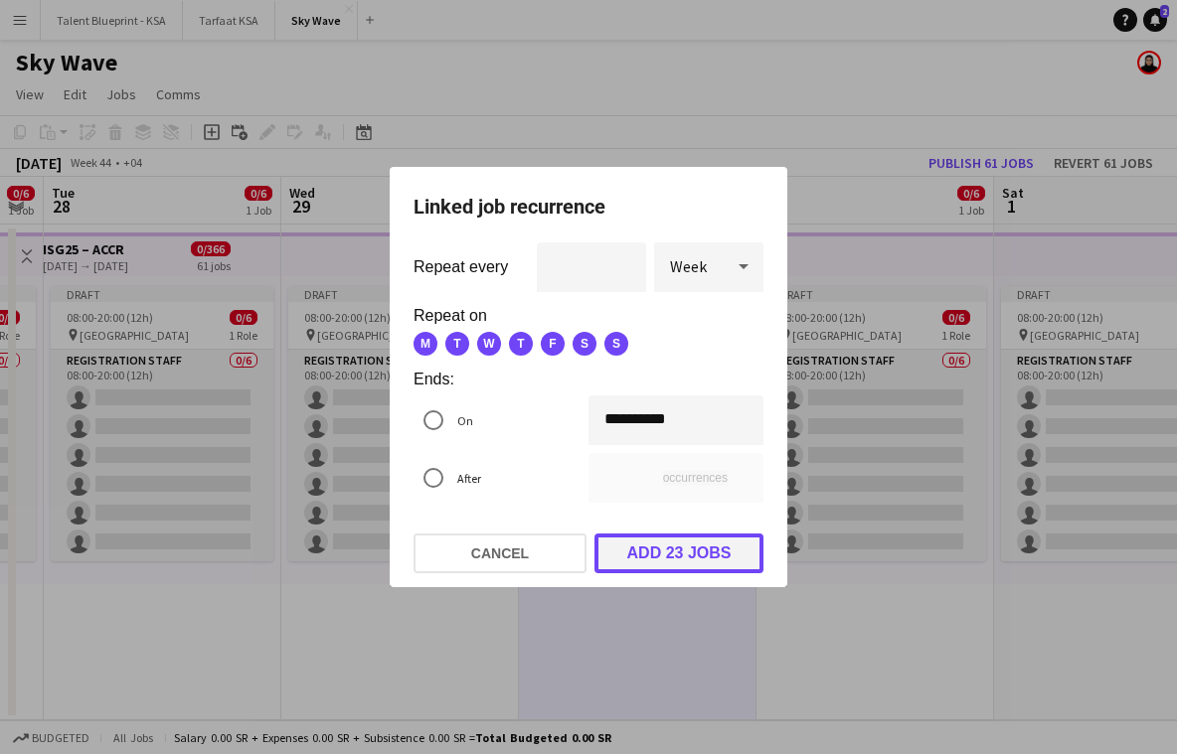
click at [723, 559] on button "Add 23 jobs" at bounding box center [678, 554] width 169 height 40
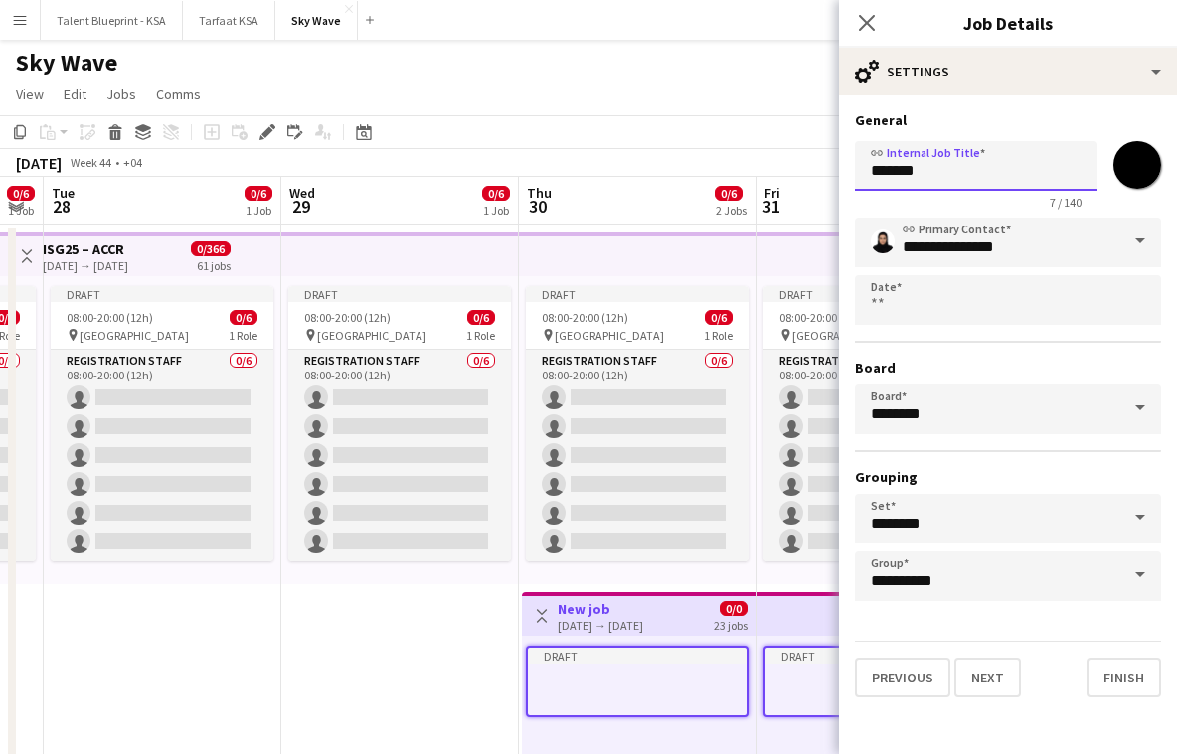
drag, startPoint x: 948, startPoint y: 178, endPoint x: 847, endPoint y: 178, distance: 101.4
click at [847, 178] on form "**********" at bounding box center [1008, 404] width 338 height 586
type input "**********"
click at [1147, 170] on input "*******" at bounding box center [1137, 165] width 72 height 72
type input "*******"
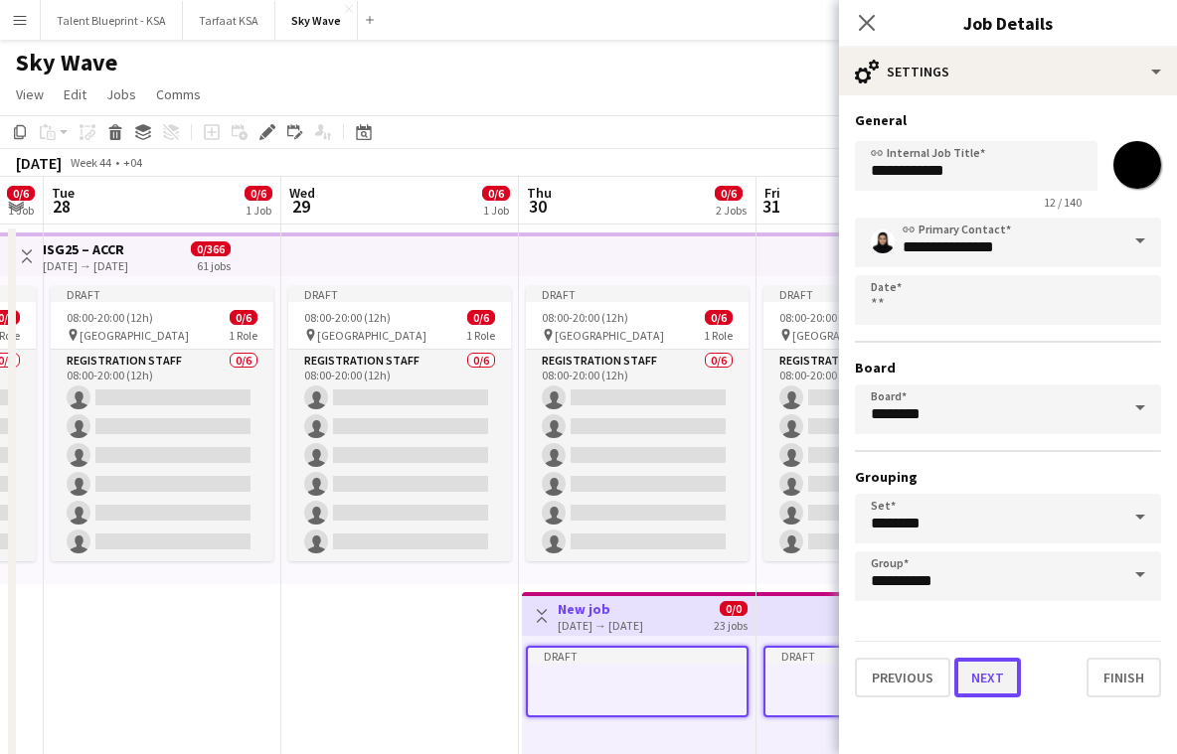
click at [1006, 679] on button "Next" at bounding box center [987, 678] width 67 height 40
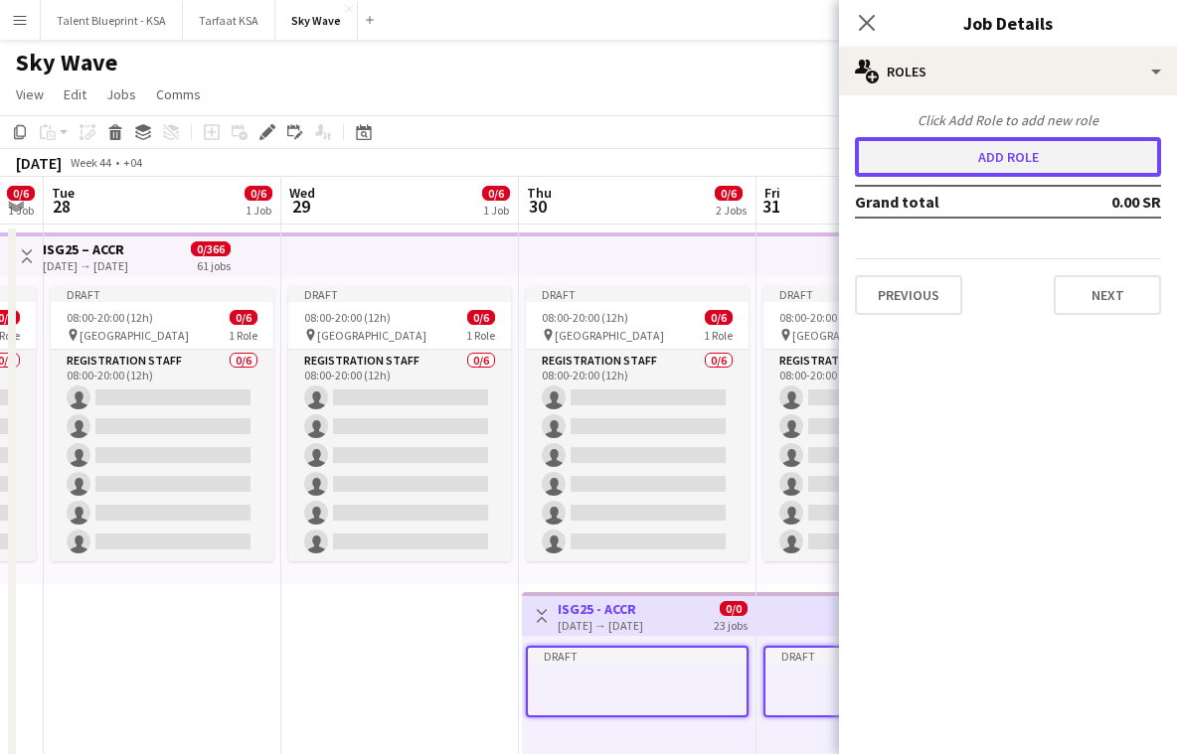
click at [1084, 155] on button "Add role" at bounding box center [1008, 157] width 306 height 40
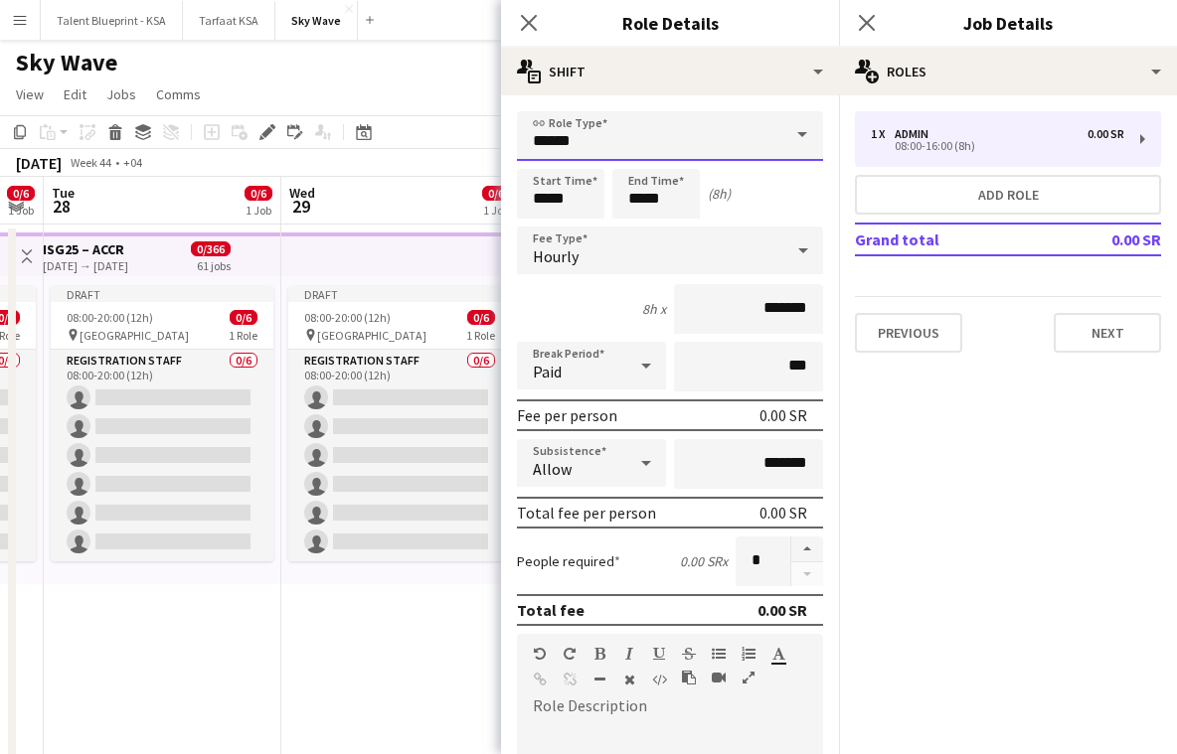
click at [738, 124] on input "*****" at bounding box center [670, 136] width 306 height 50
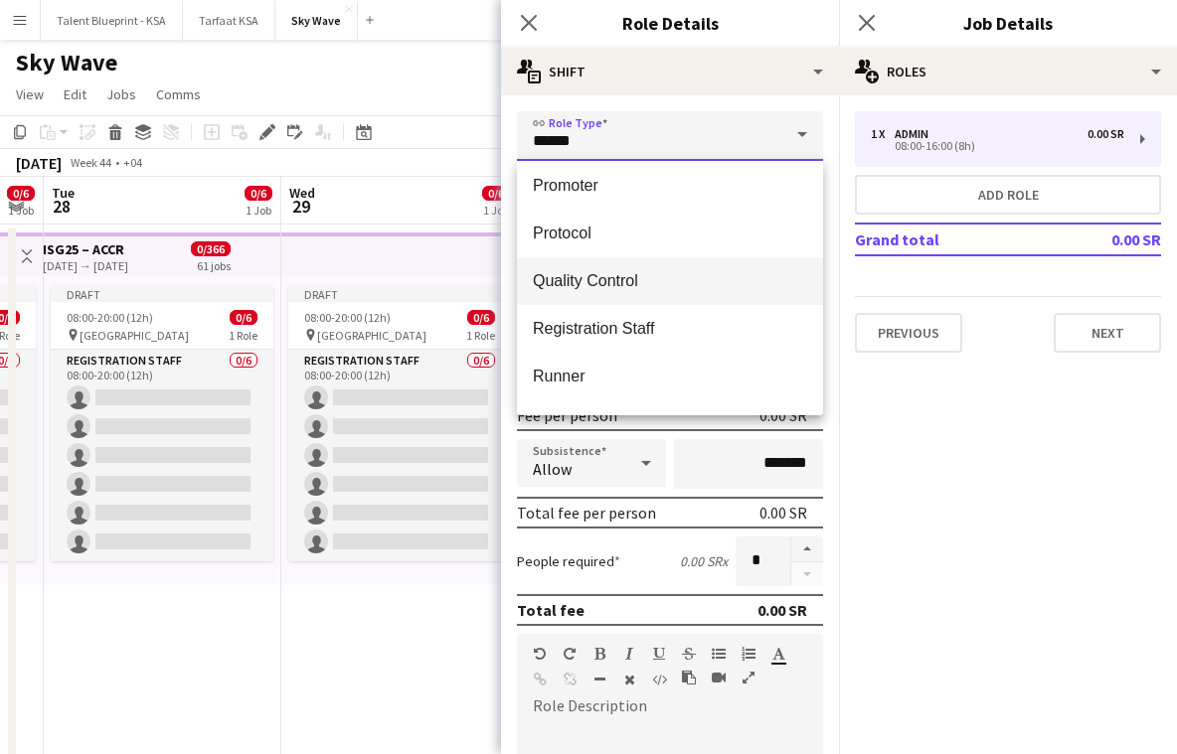
scroll to position [748, 0]
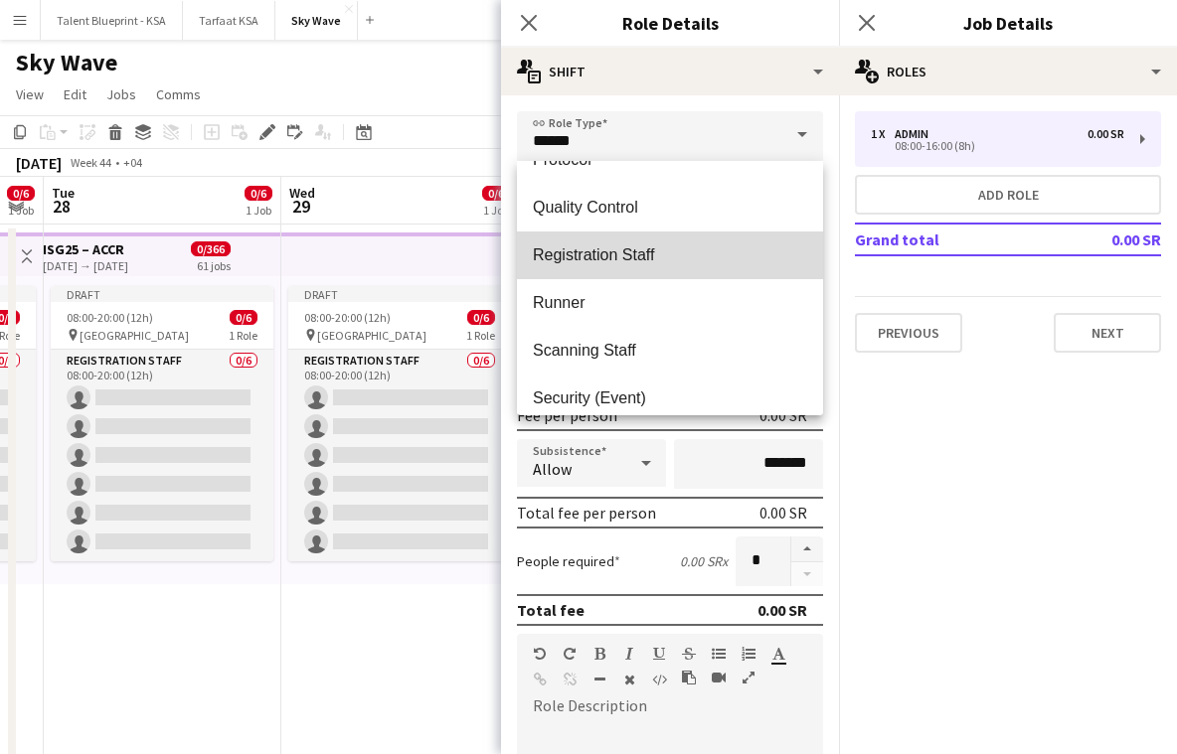
click at [706, 258] on span "Registration Staff" at bounding box center [670, 255] width 274 height 19
type input "**********"
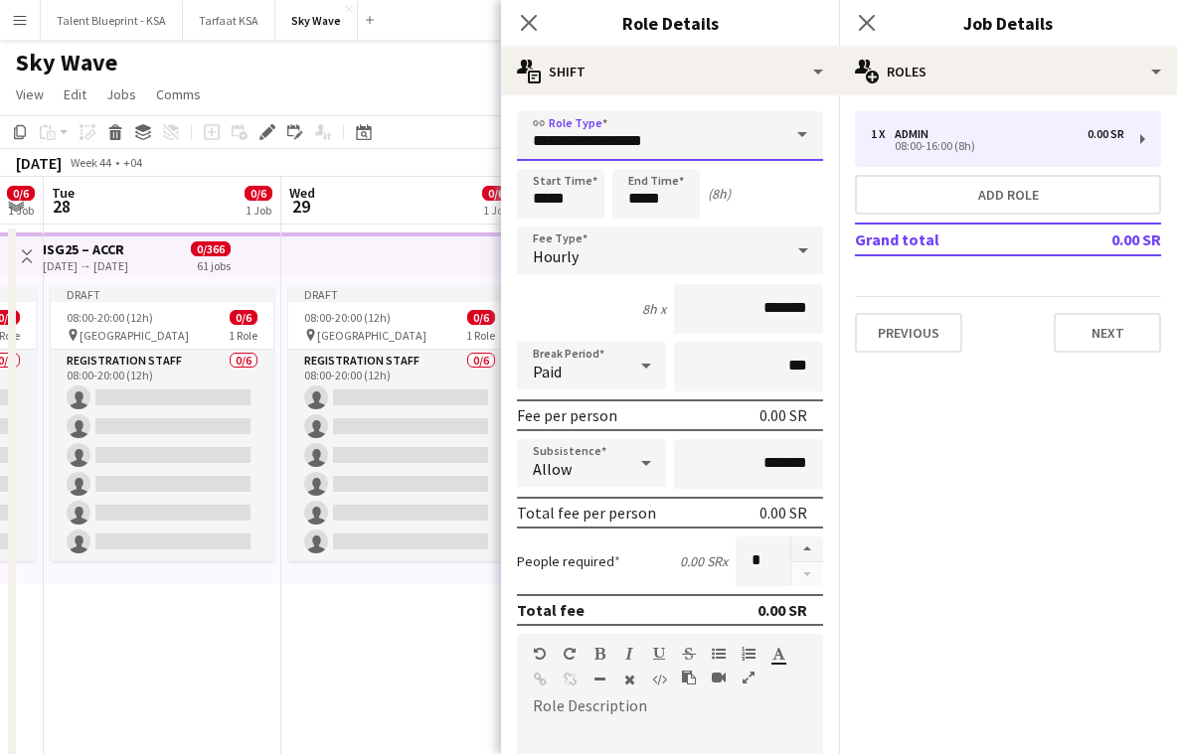
scroll to position [39, 0]
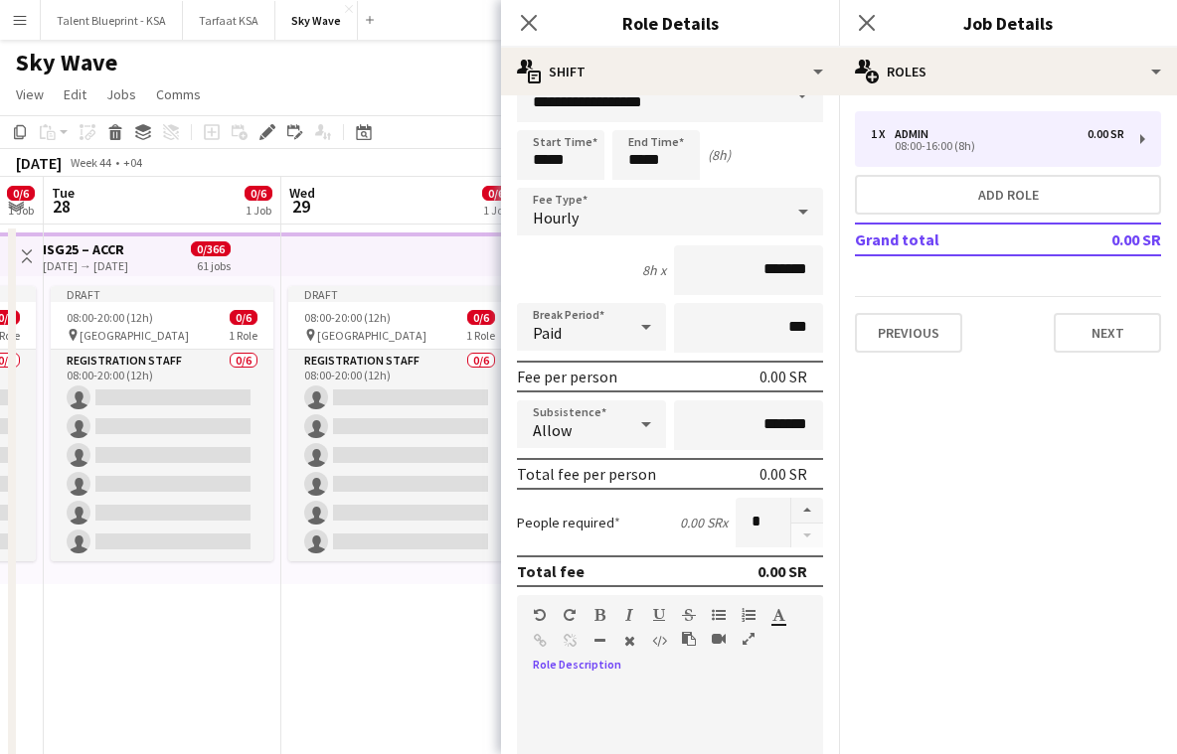
paste div
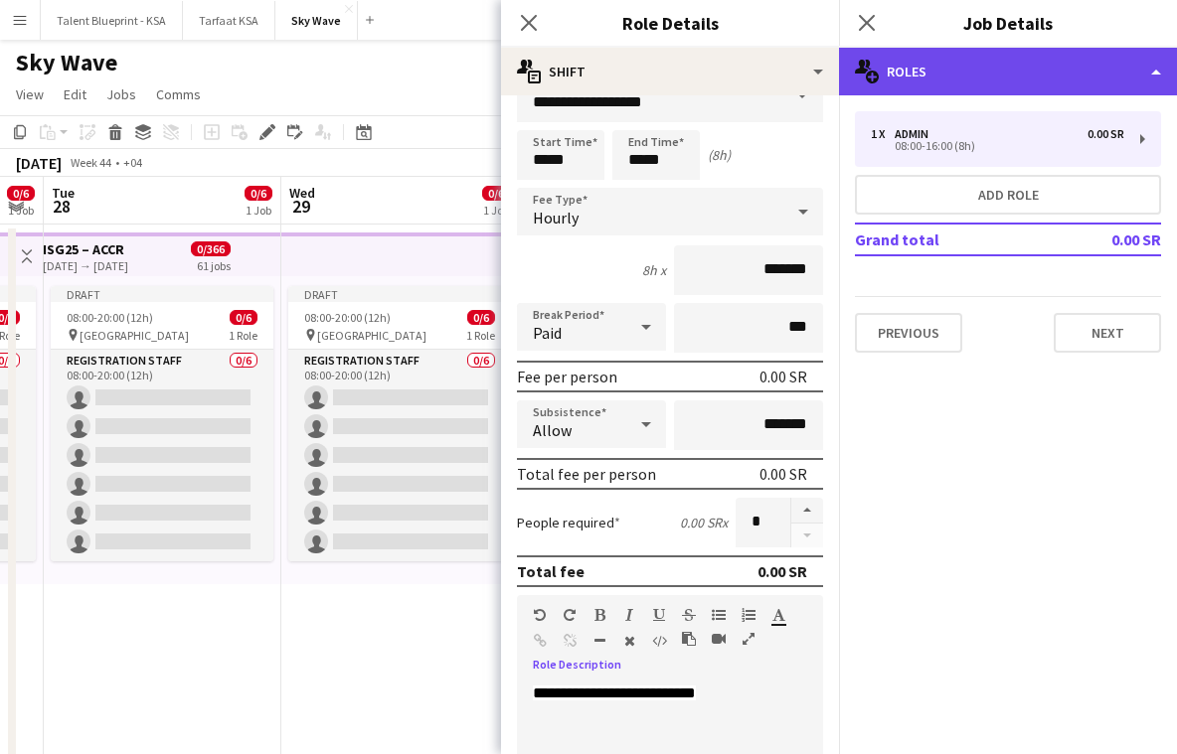
click at [996, 87] on div "multiple-users-add Roles" at bounding box center [1008, 72] width 338 height 48
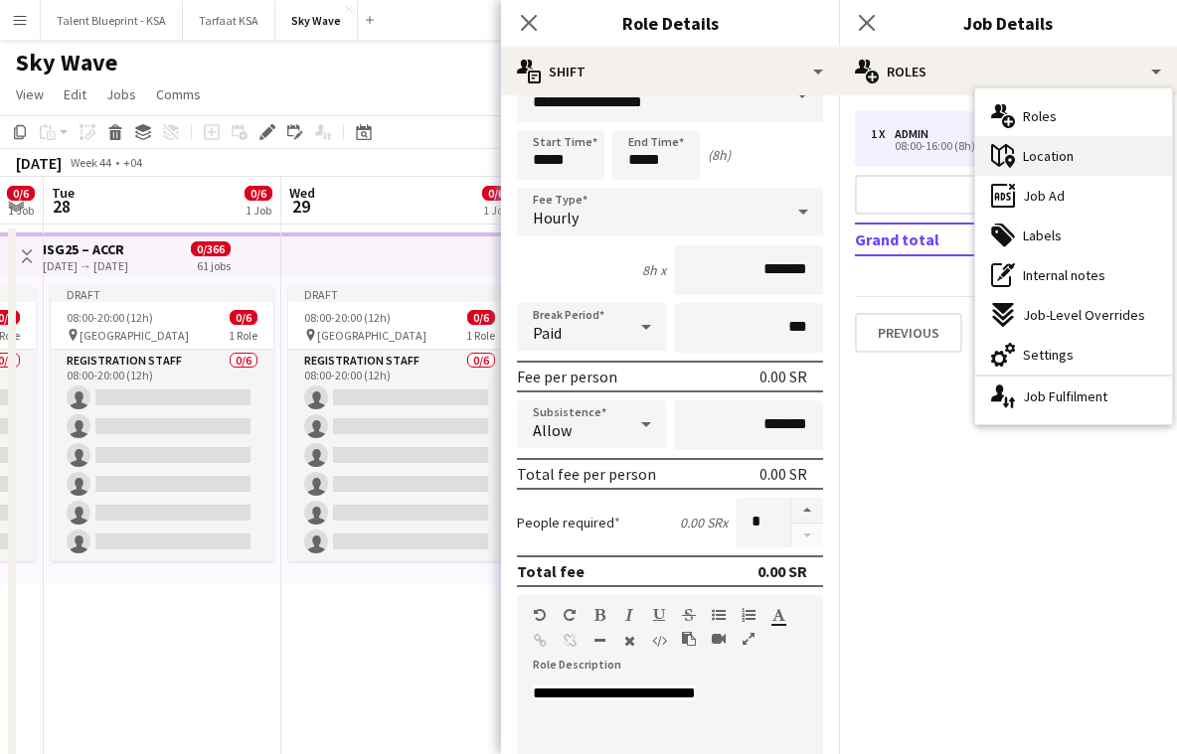
click at [1096, 159] on div "maps-pin-1 Location" at bounding box center [1073, 156] width 197 height 40
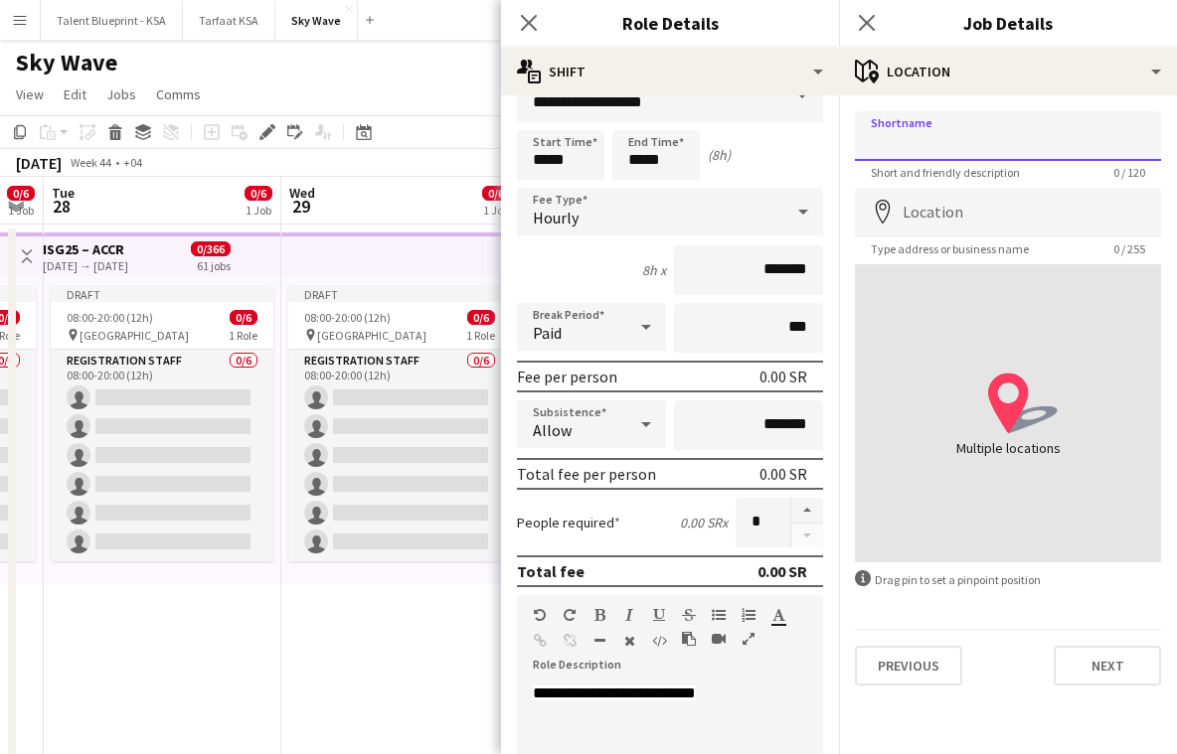
click at [994, 140] on input "Shortname" at bounding box center [1008, 136] width 306 height 50
paste input "**********"
drag, startPoint x: 995, startPoint y: 143, endPoint x: 1142, endPoint y: 155, distance: 147.6
click at [1142, 155] on input "**********" at bounding box center [1008, 136] width 306 height 50
type input "**********"
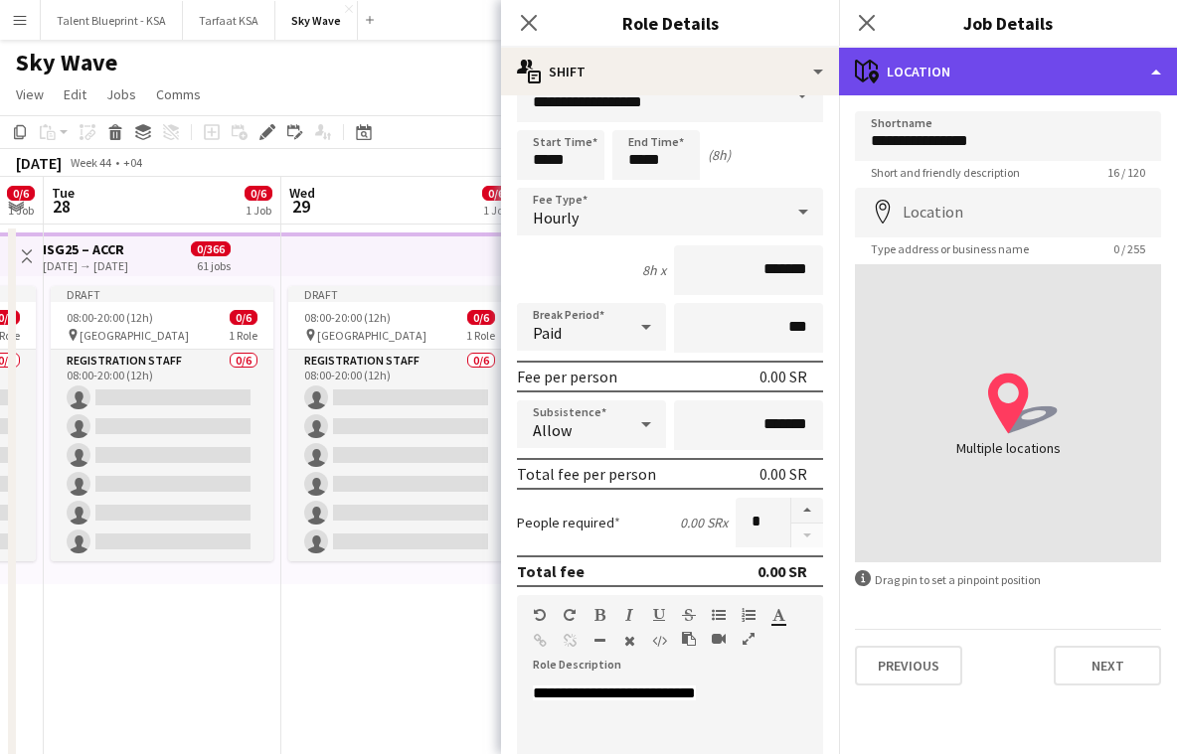
click at [969, 70] on div "maps-pin-1 Location" at bounding box center [1008, 72] width 338 height 48
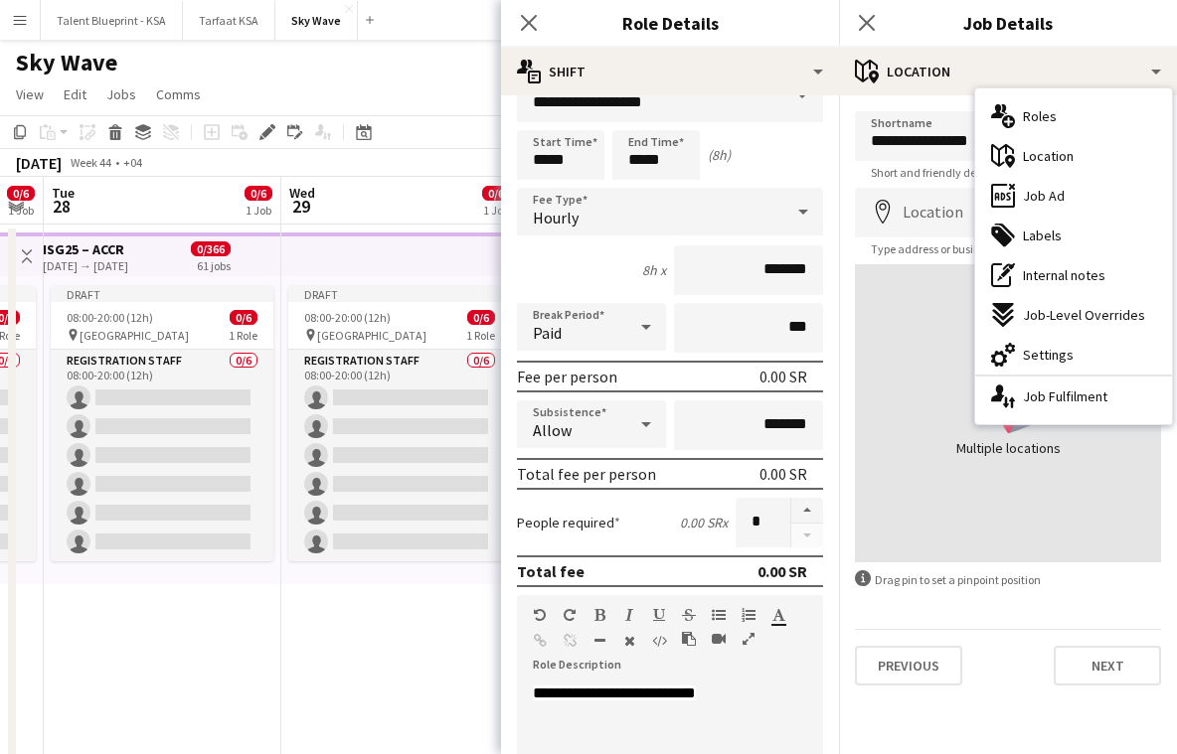
click at [600, 256] on div "8h x *******" at bounding box center [670, 271] width 306 height 50
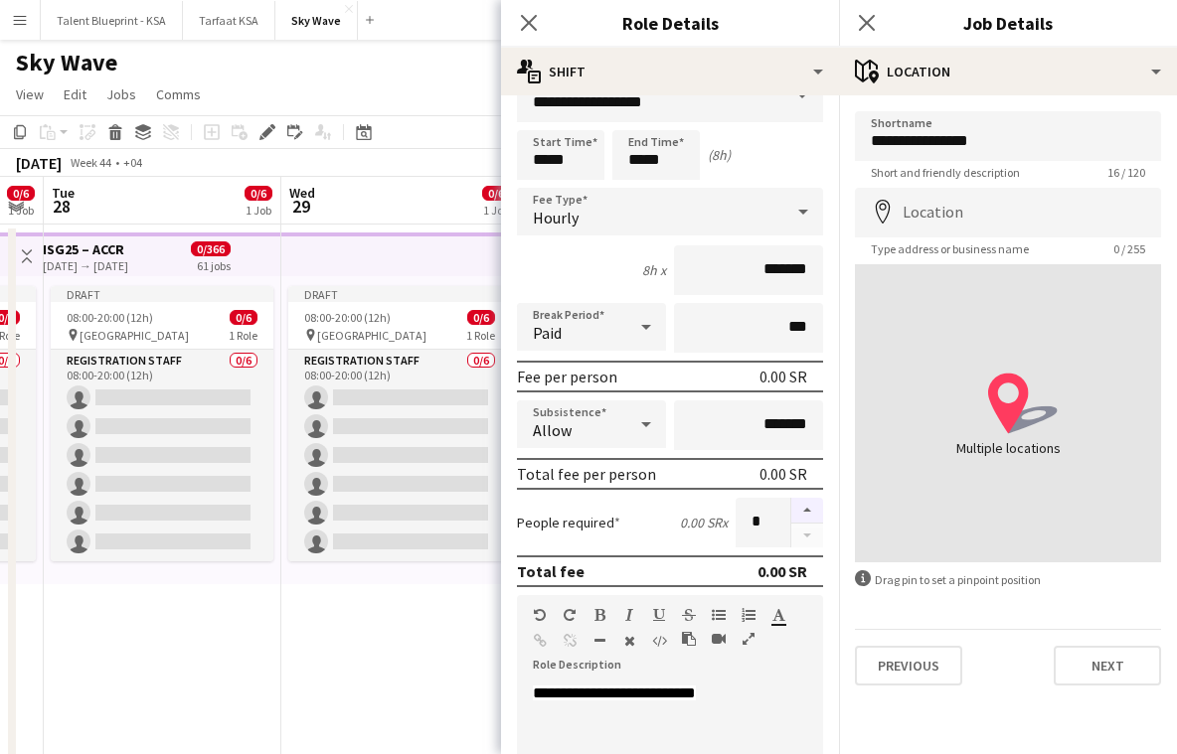
click at [805, 511] on button "button" at bounding box center [807, 511] width 32 height 26
type input "*"
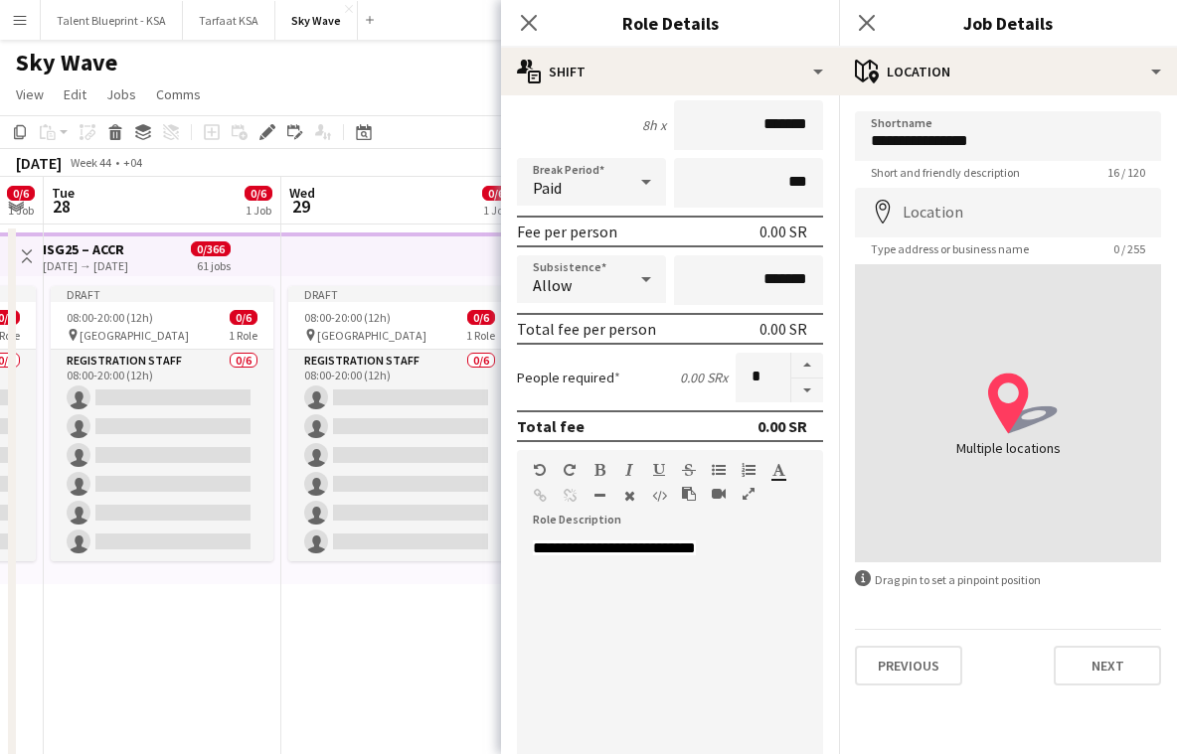
scroll to position [416, 0]
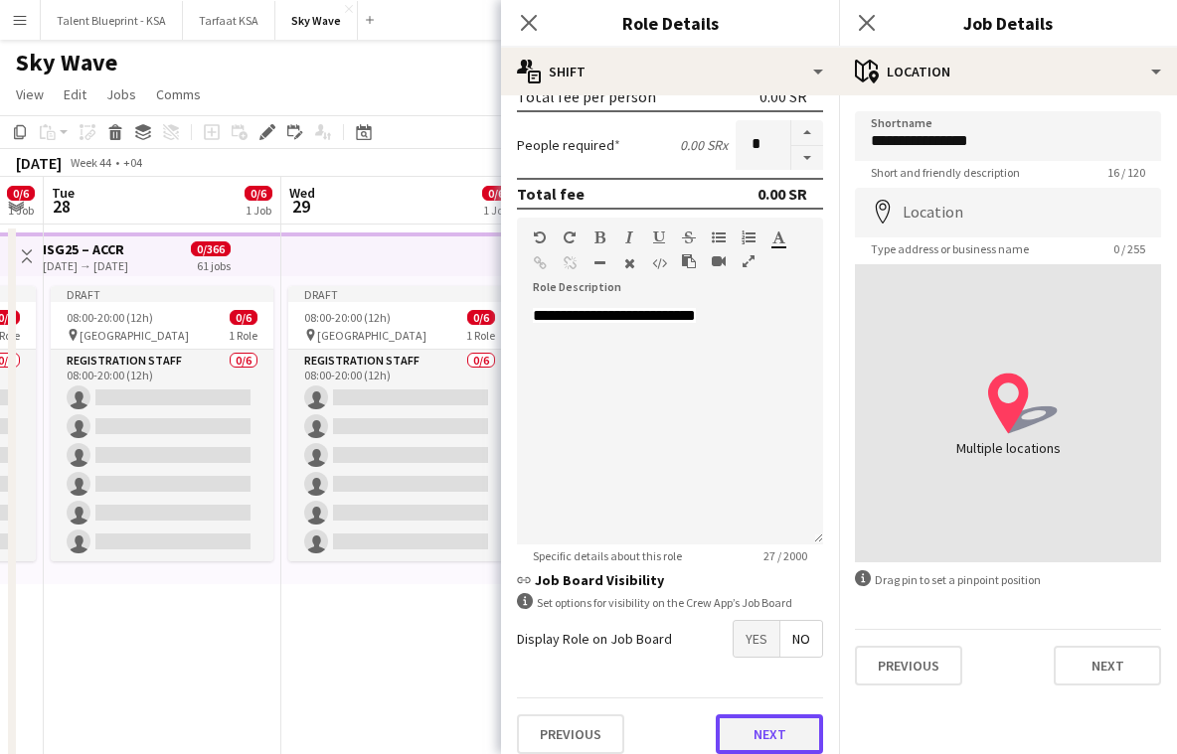
click at [782, 730] on button "Next" at bounding box center [769, 735] width 107 height 40
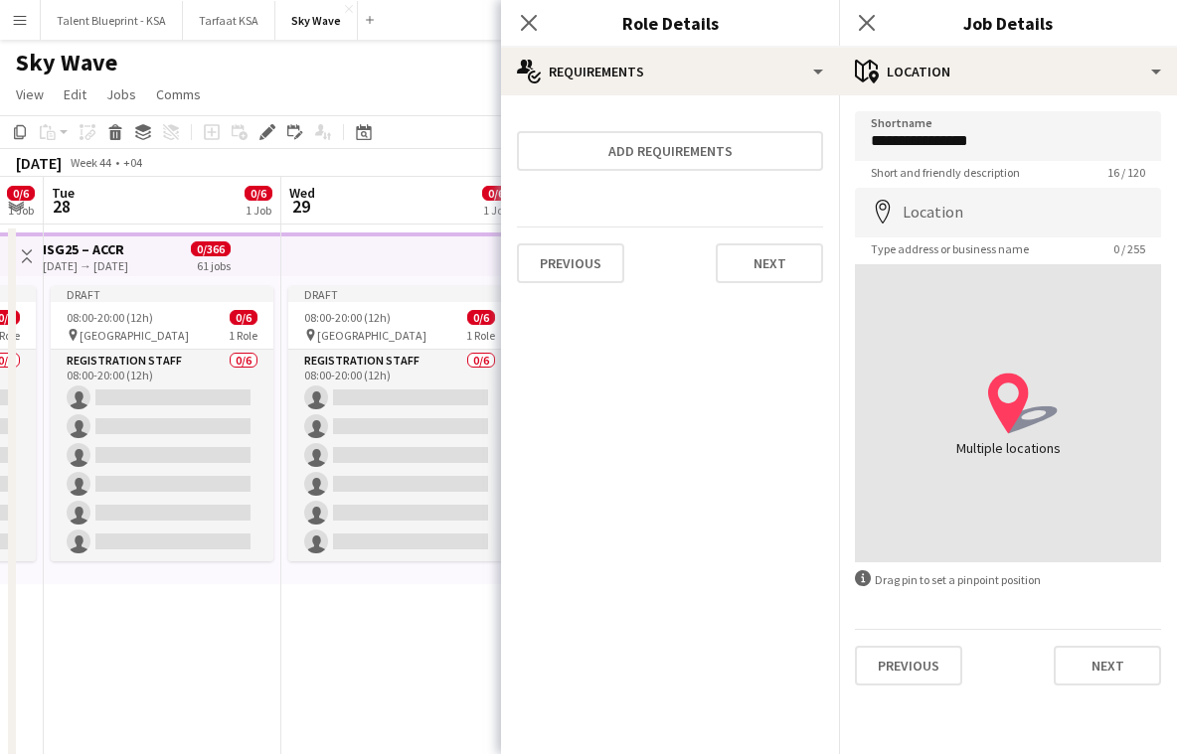
scroll to position [0, 0]
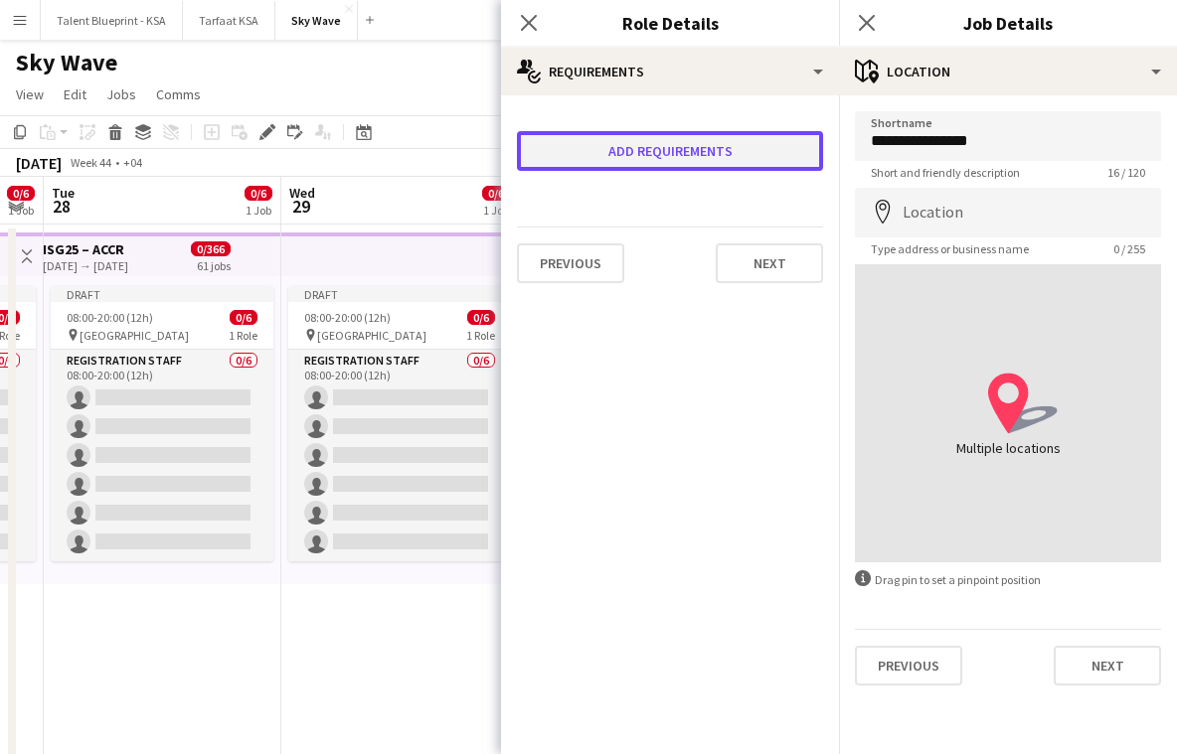
click at [712, 162] on button "Add requirements" at bounding box center [670, 151] width 306 height 40
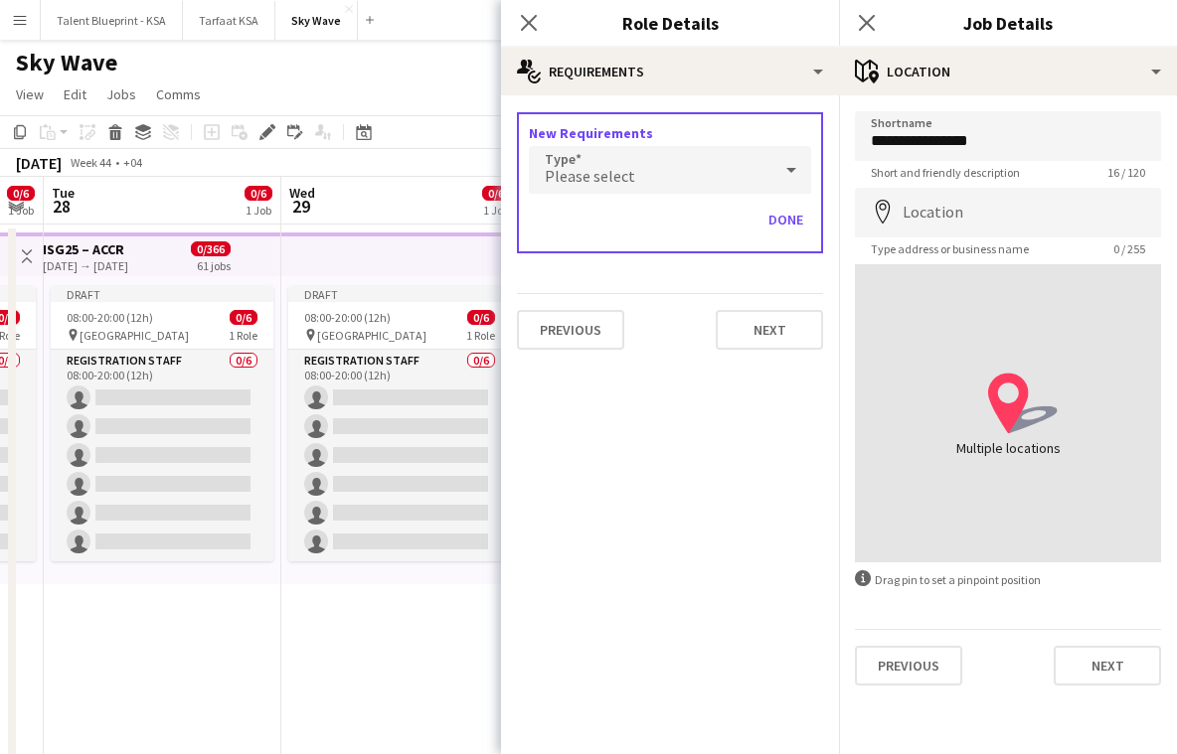
click at [593, 176] on span "Please select" at bounding box center [590, 176] width 90 height 20
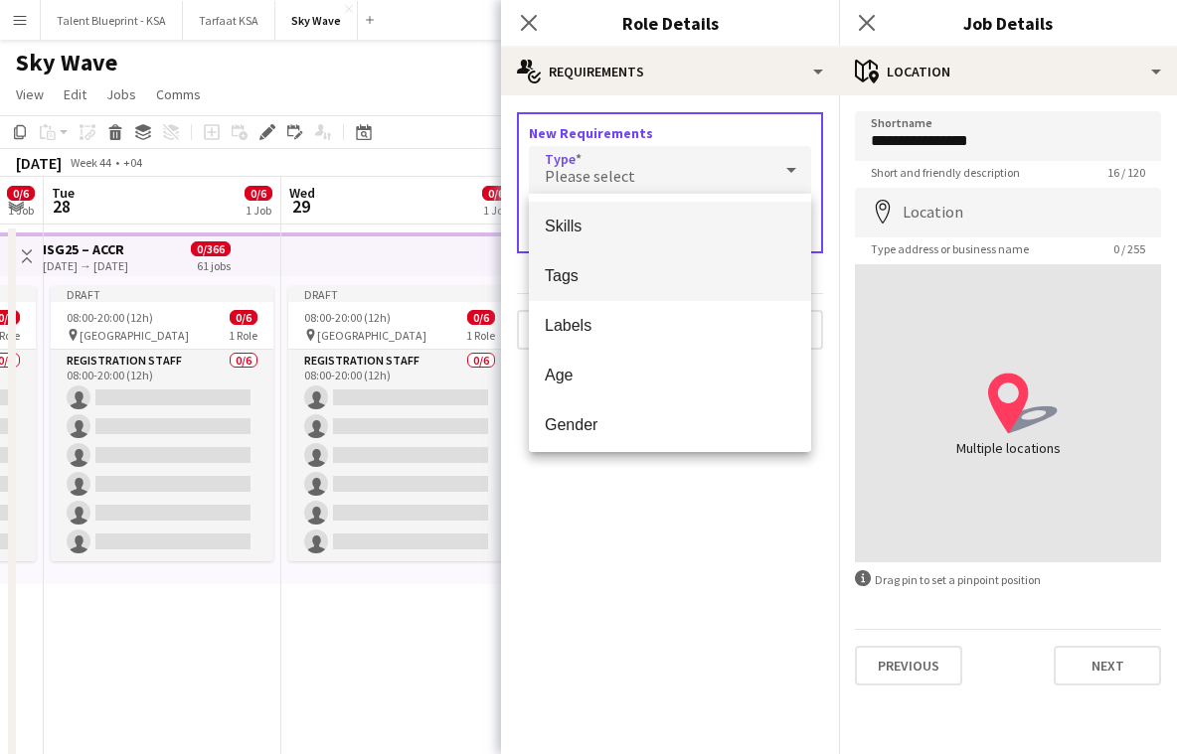
click at [614, 268] on span "Tags" at bounding box center [670, 275] width 250 height 19
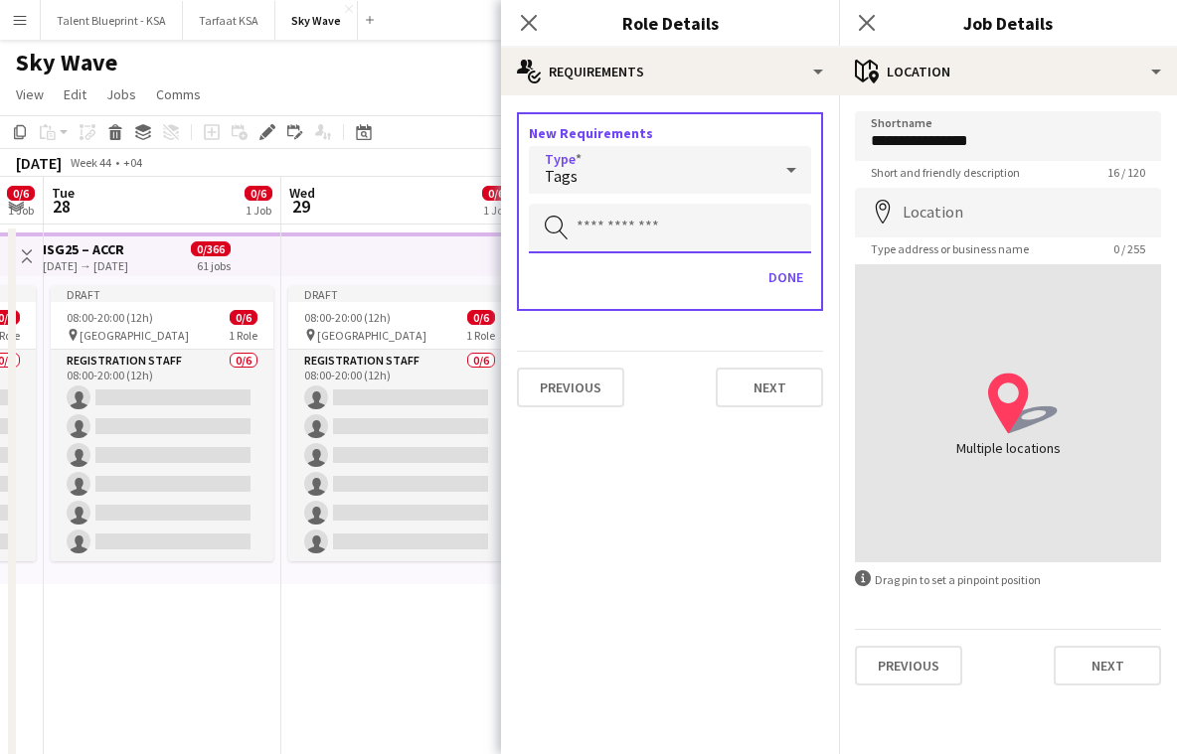
click at [618, 214] on input "text" at bounding box center [670, 229] width 282 height 50
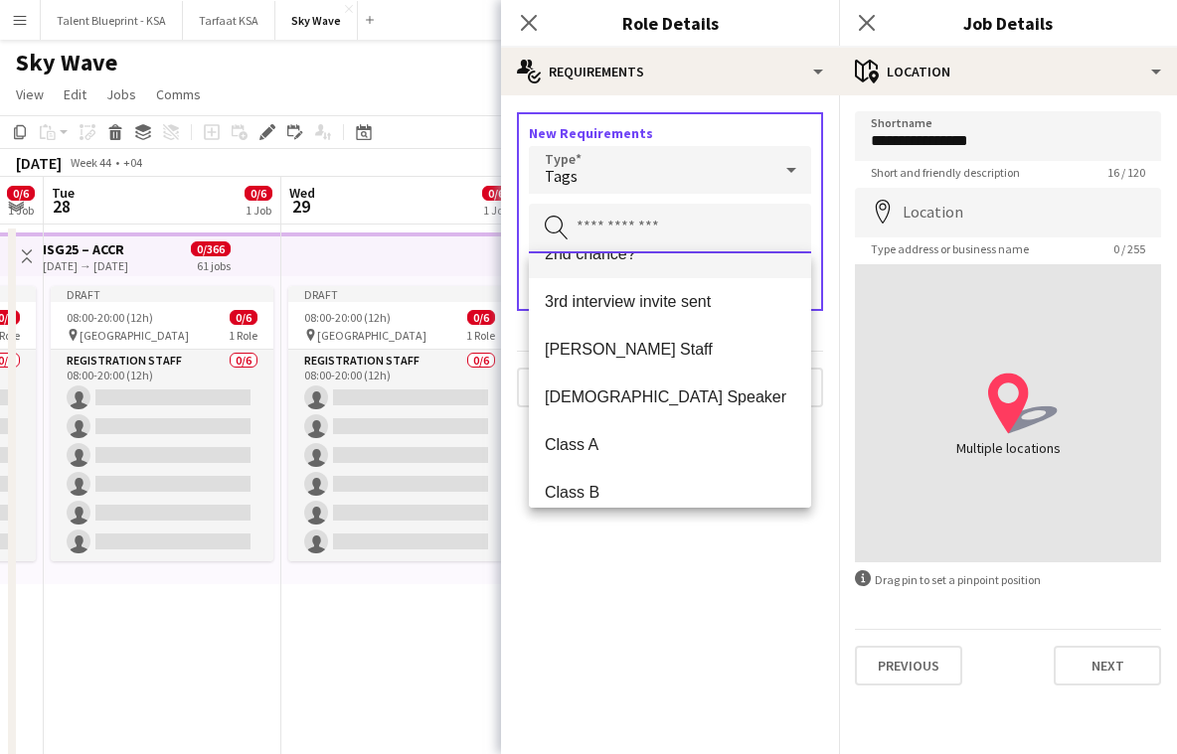
scroll to position [174, 0]
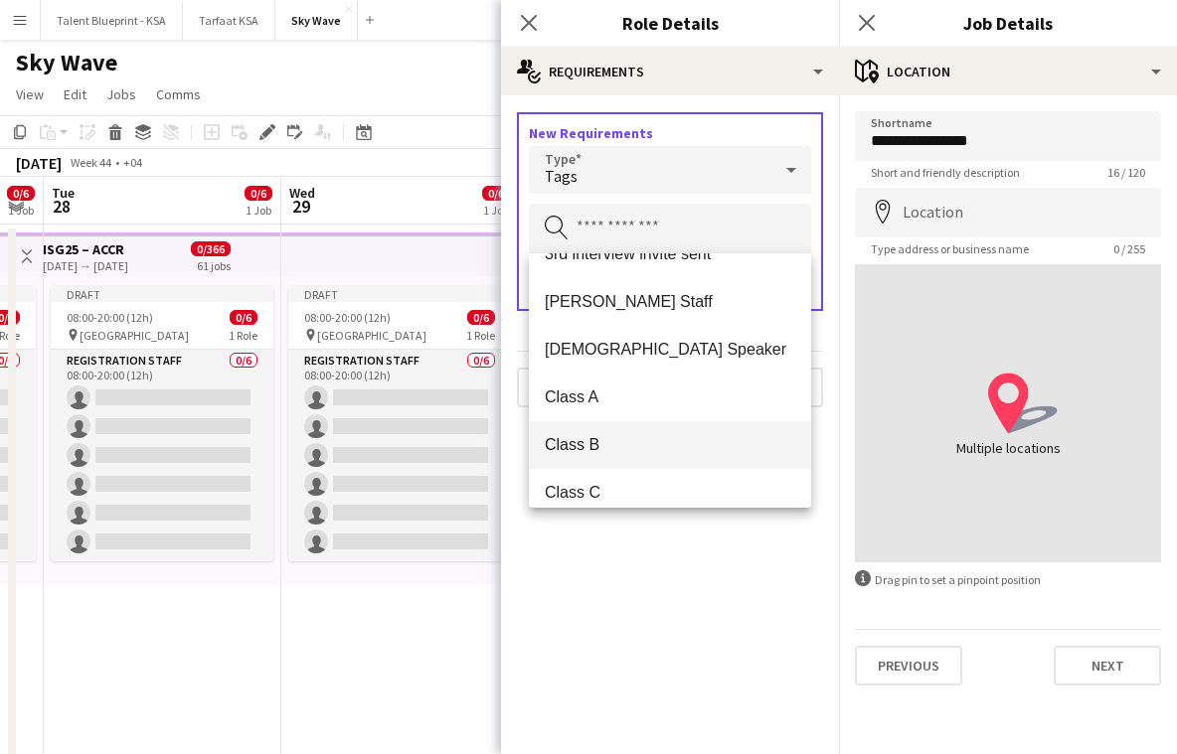
click at [604, 443] on span "Class B" at bounding box center [670, 444] width 250 height 19
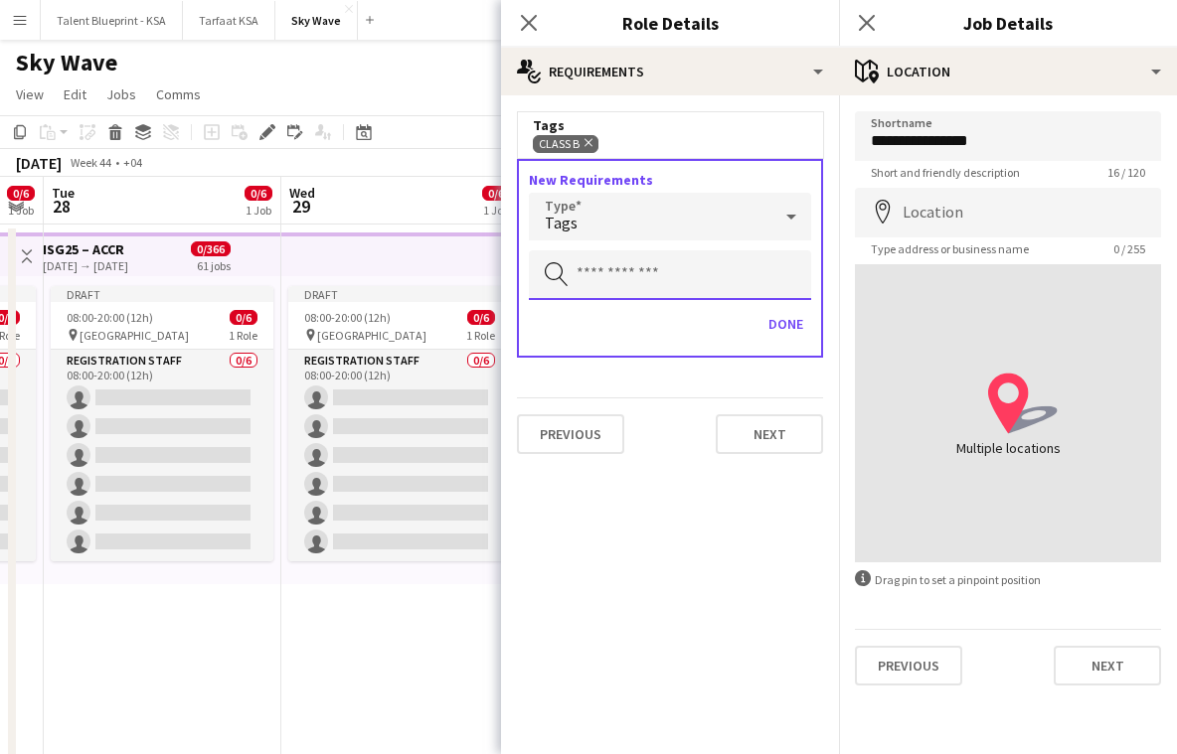
click at [670, 277] on input "text" at bounding box center [670, 275] width 282 height 50
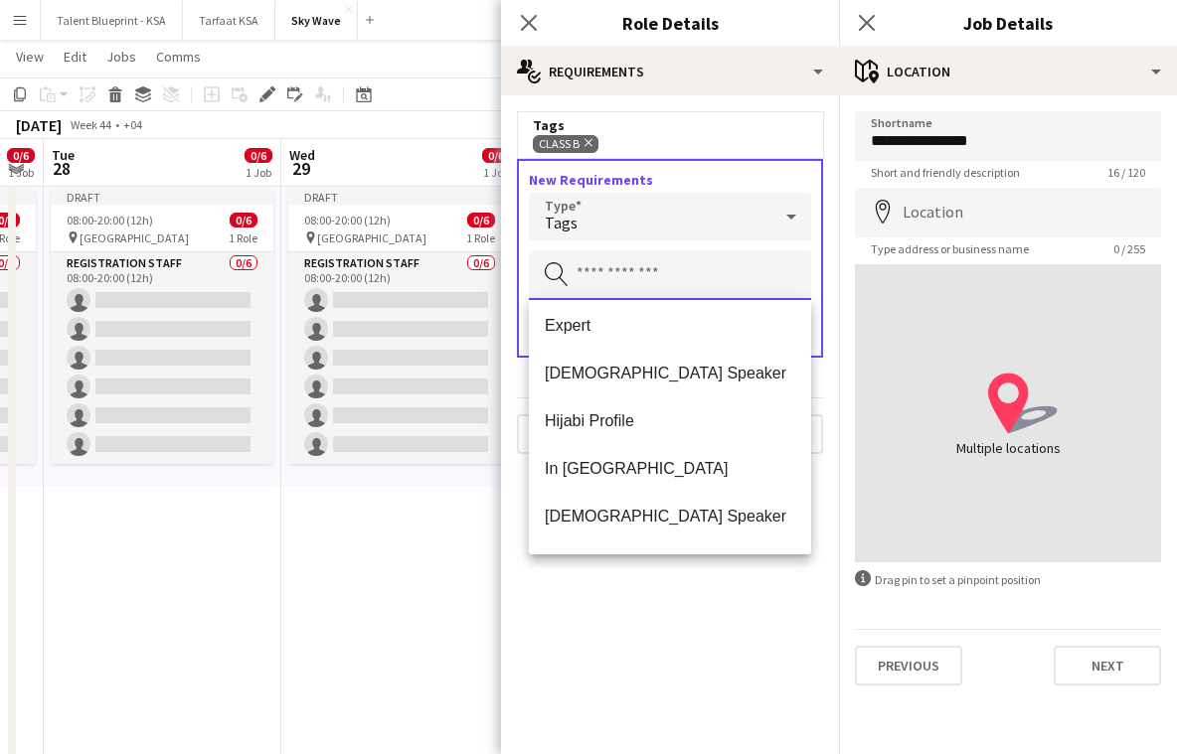
scroll to position [1097, 0]
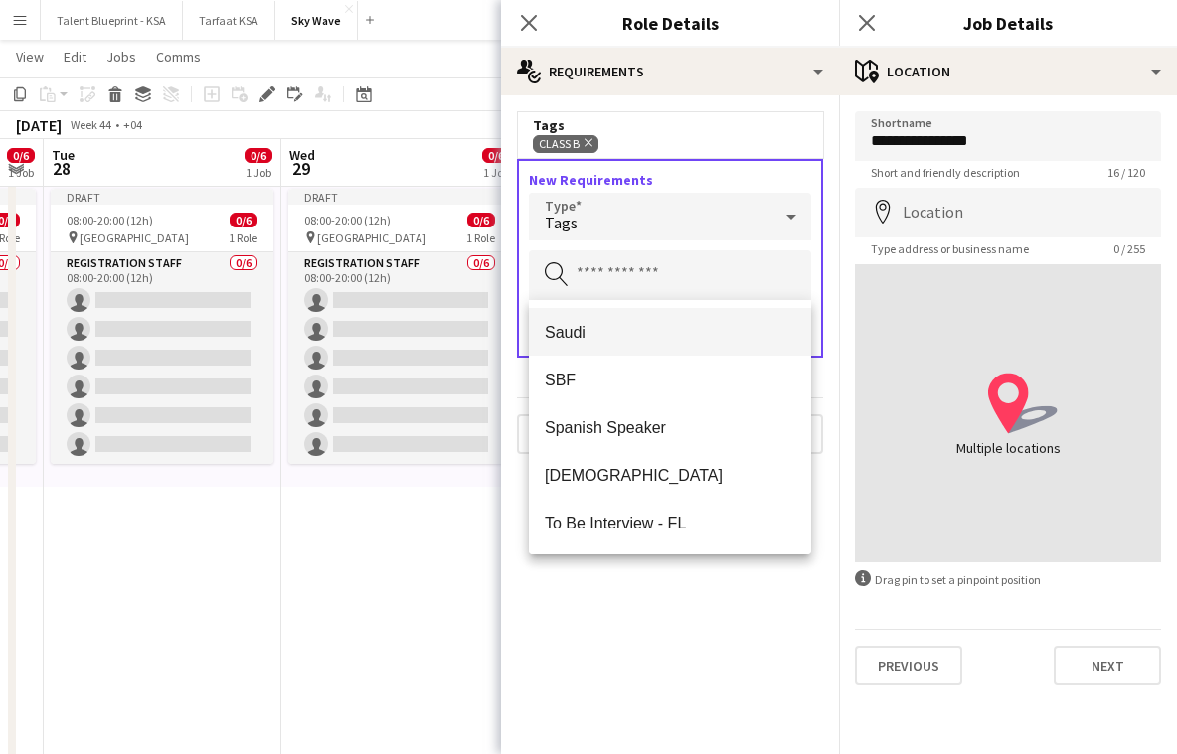
click at [665, 333] on span "Saudi" at bounding box center [670, 332] width 250 height 19
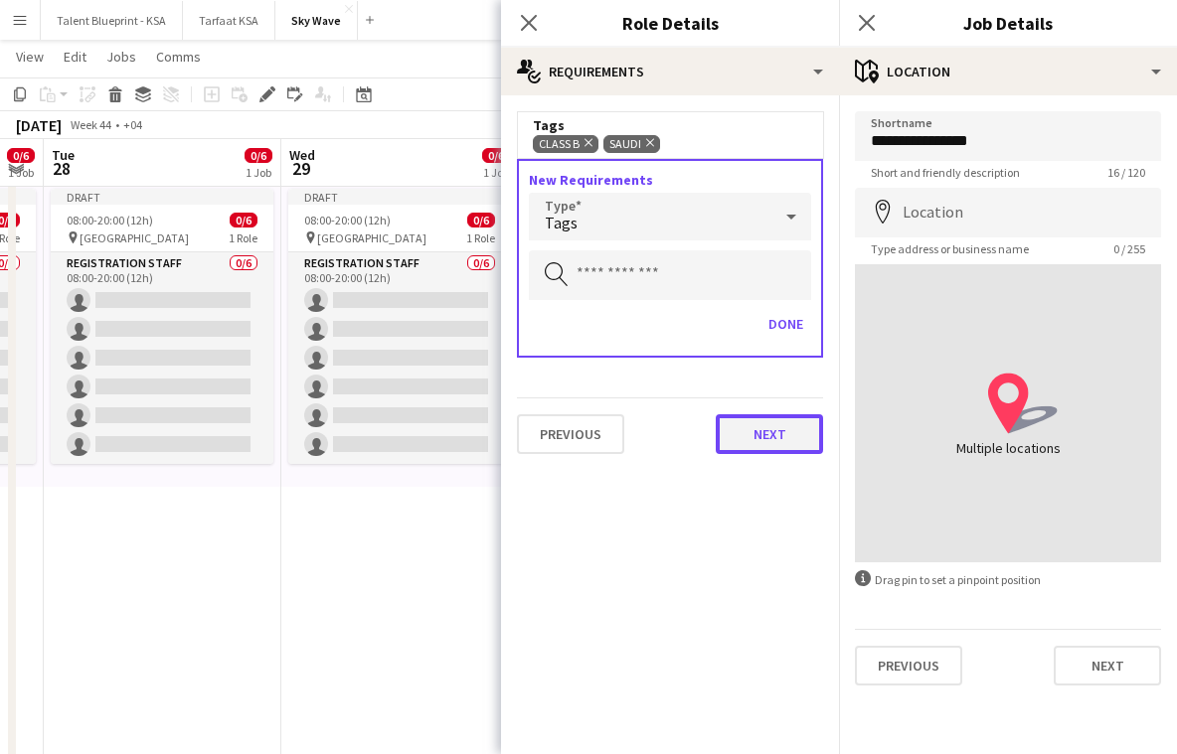
click at [782, 436] on button "Next" at bounding box center [769, 434] width 107 height 40
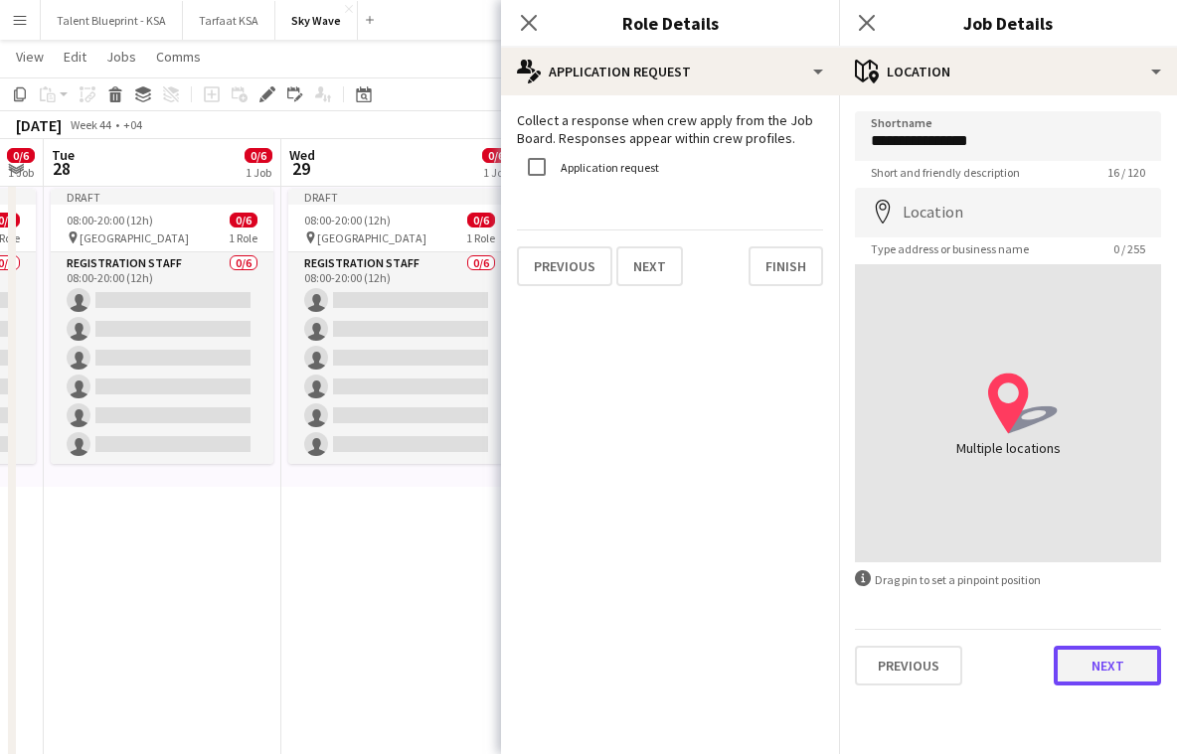
click at [1105, 664] on button "Next" at bounding box center [1107, 666] width 107 height 40
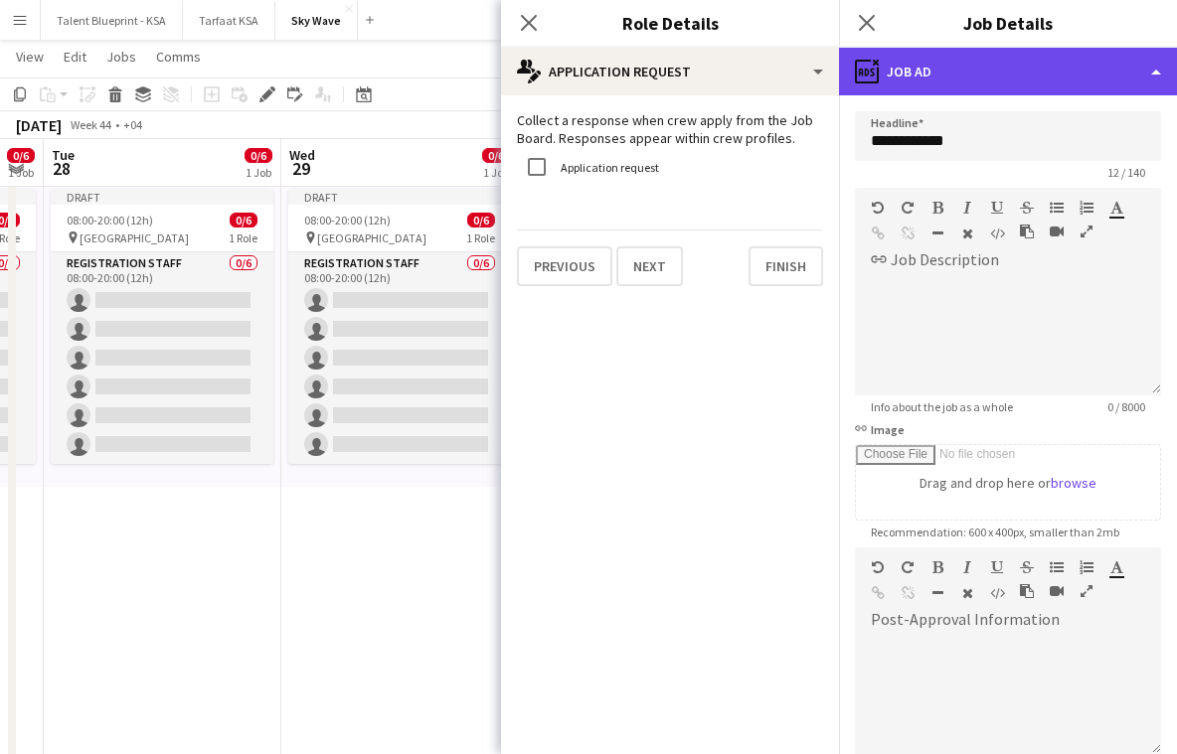
click at [1070, 74] on div "ads-window Job Ad" at bounding box center [1008, 72] width 338 height 48
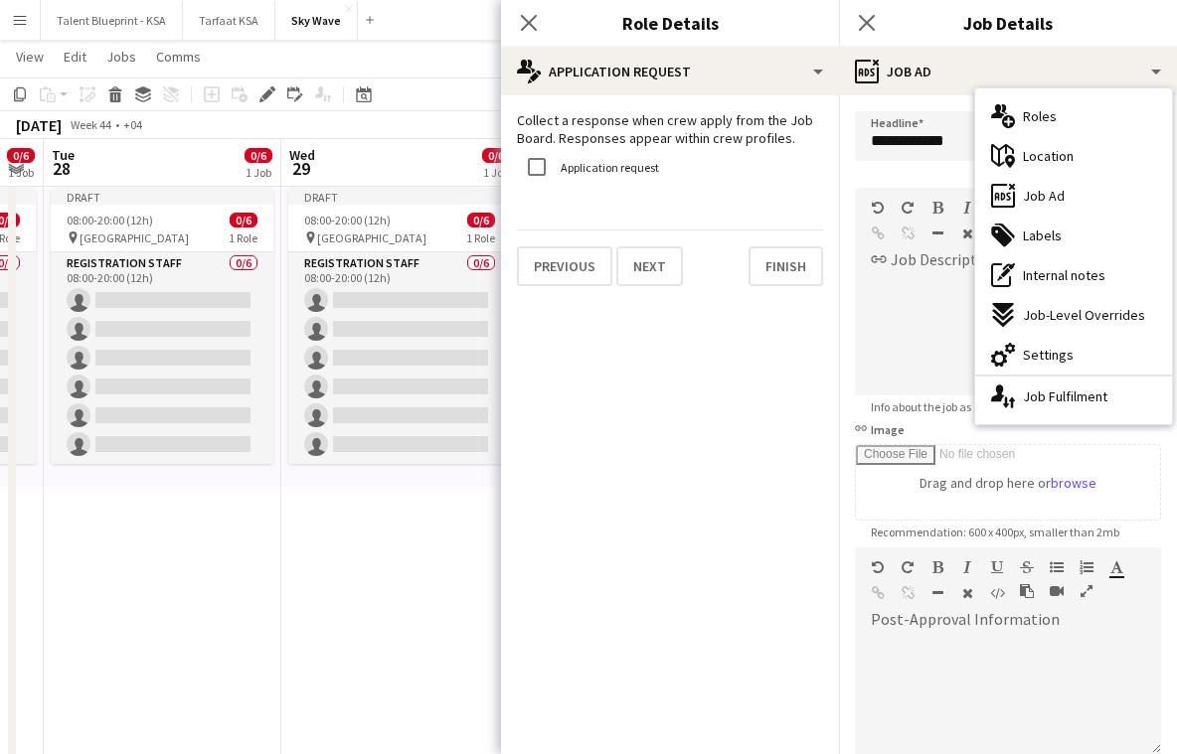
click at [451, 581] on app-date-cell "Draft 08:00-20:00 (12h) 0/6 pin Athlete village 1 Role Registration Staff 0/6 0…" at bounding box center [400, 491] width 238 height 728
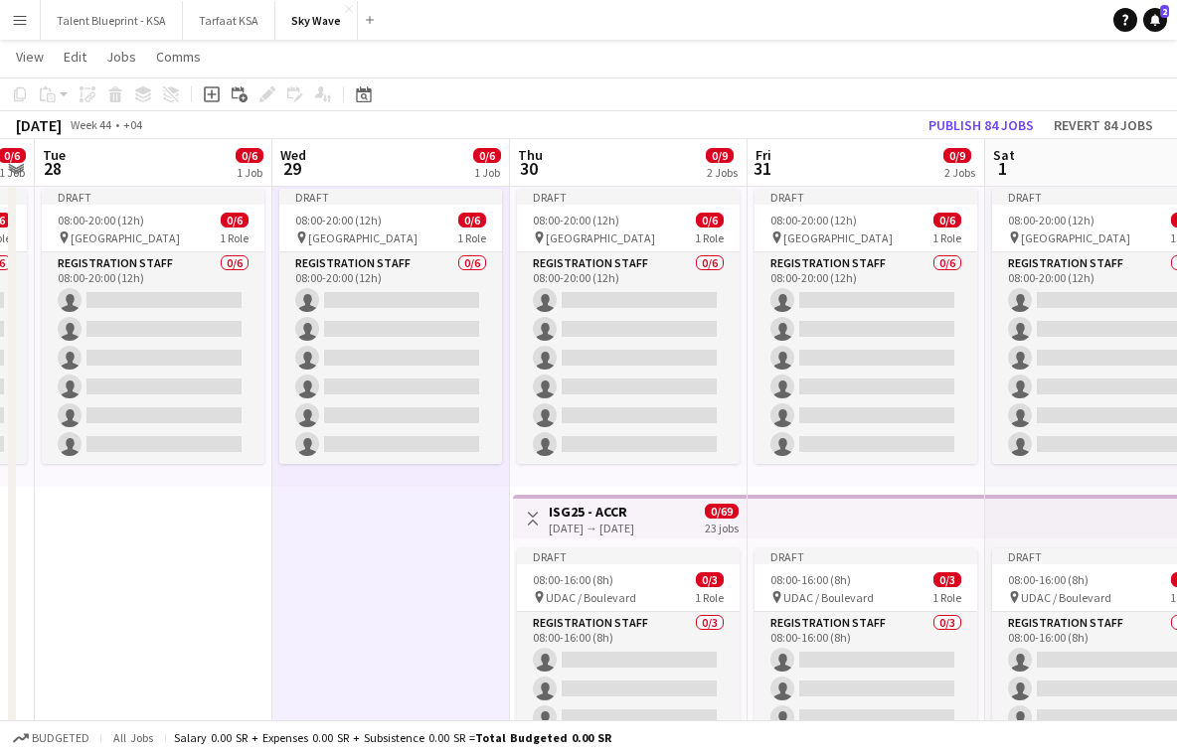
scroll to position [0, 750]
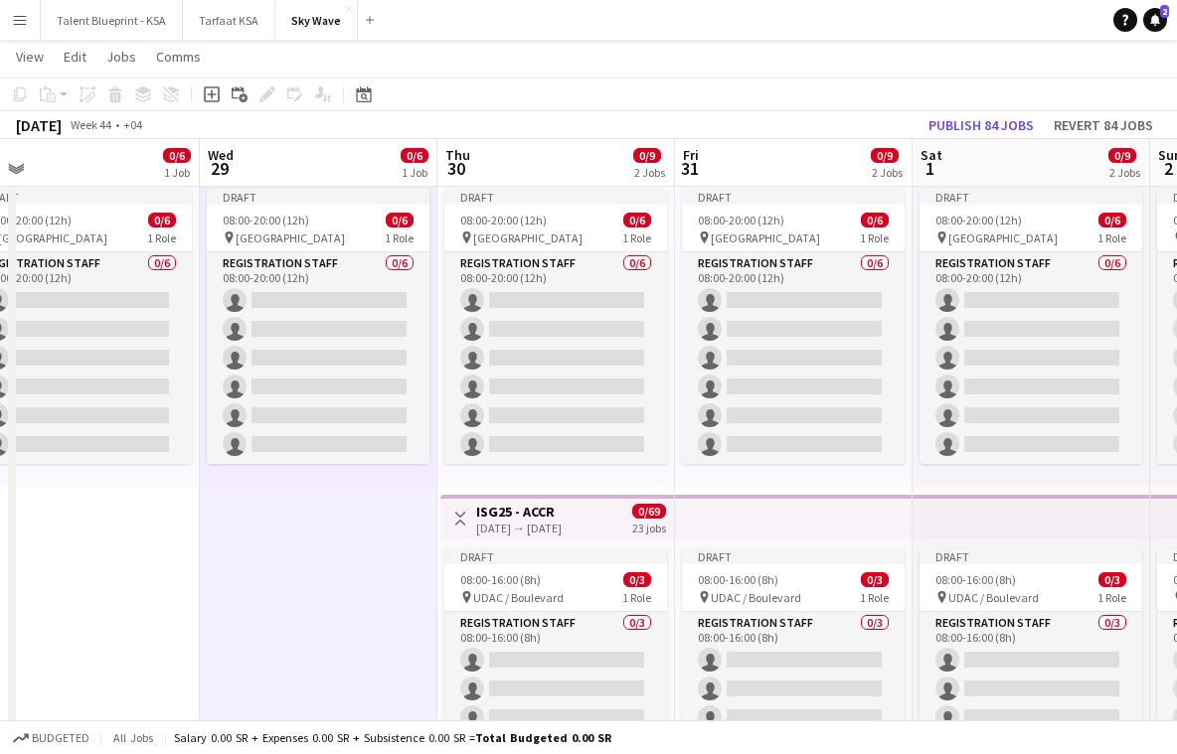
click at [196, 494] on app-date-cell "Toggle View ISG25 – ACCR 01-10-2025 → 30-11-2025 0/366 61 jobs Draft 08:00-20:0…" at bounding box center [81, 491] width 238 height 728
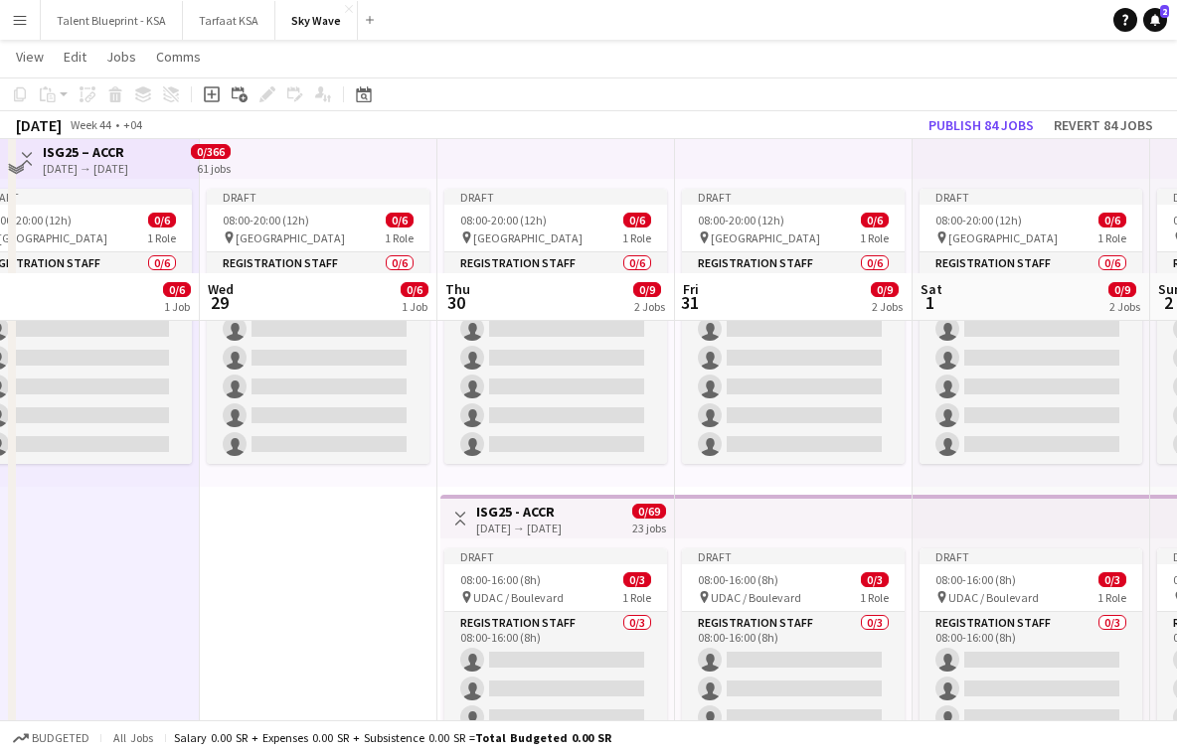
scroll to position [230, 0]
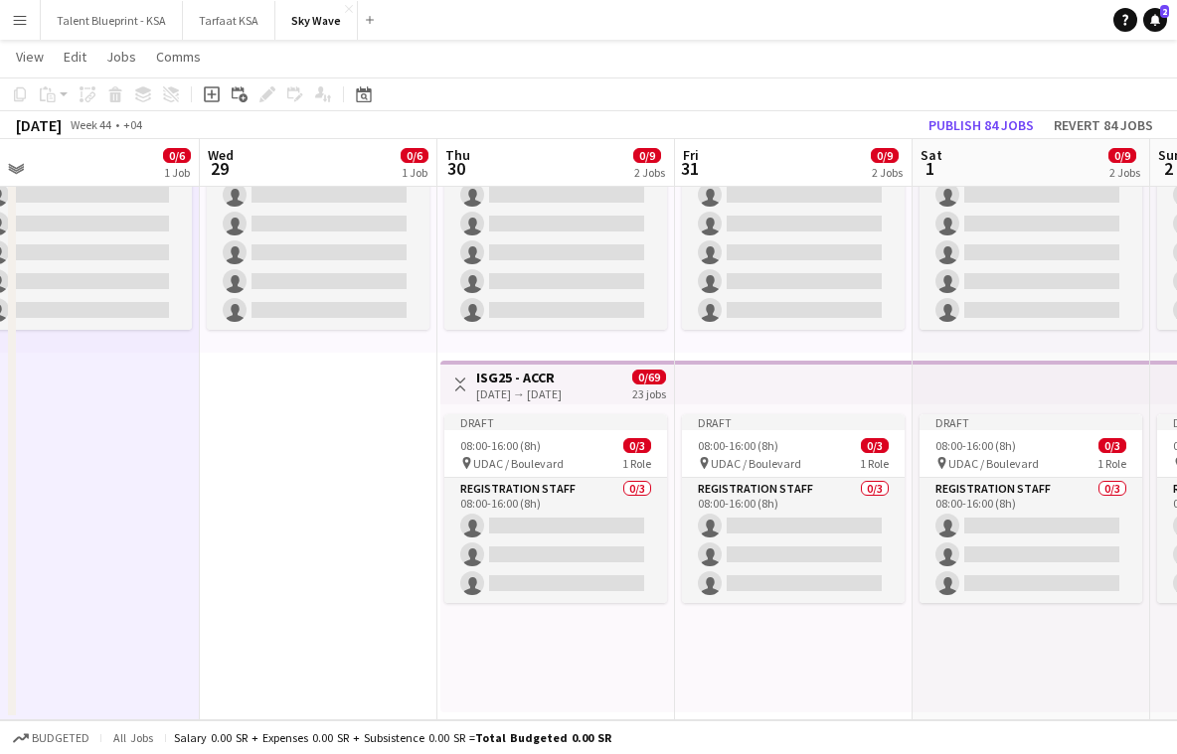
click at [519, 656] on div "Draft 08:00-16:00 (8h) 0/3 pin UDAC / Boulevard 1 Role Registration Staff 0/3 0…" at bounding box center [557, 559] width 234 height 308
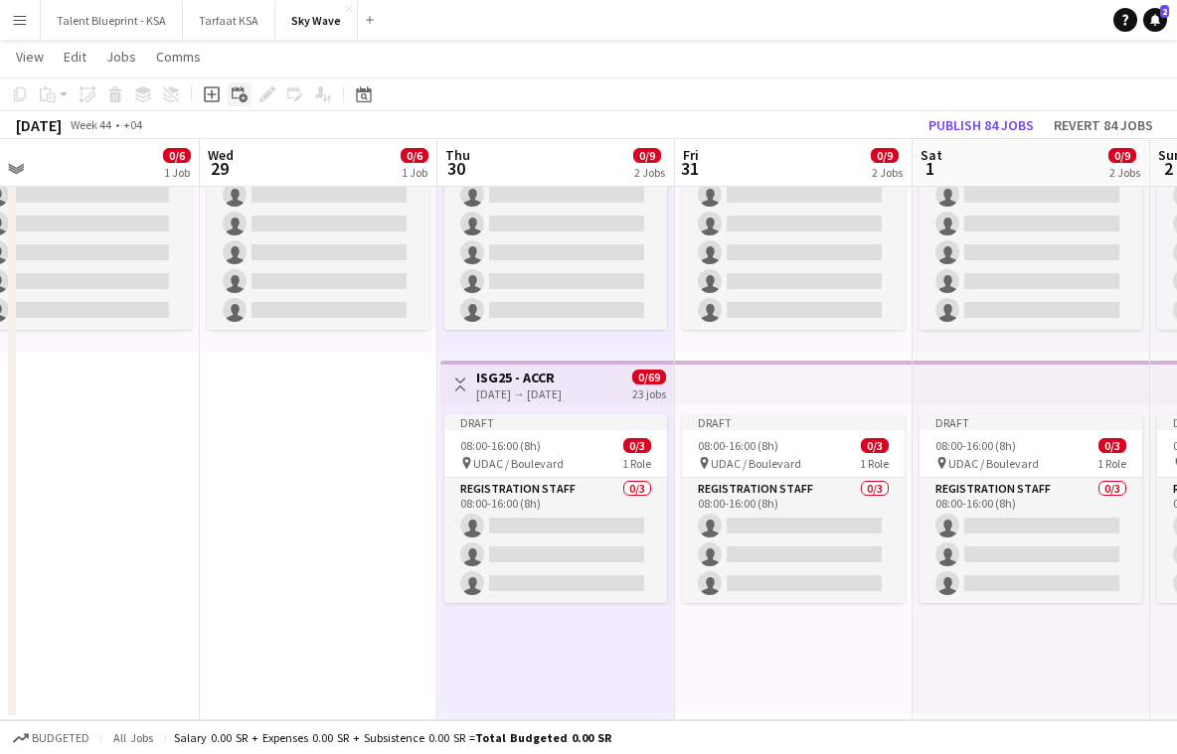
click at [244, 96] on icon at bounding box center [243, 97] width 9 height 9
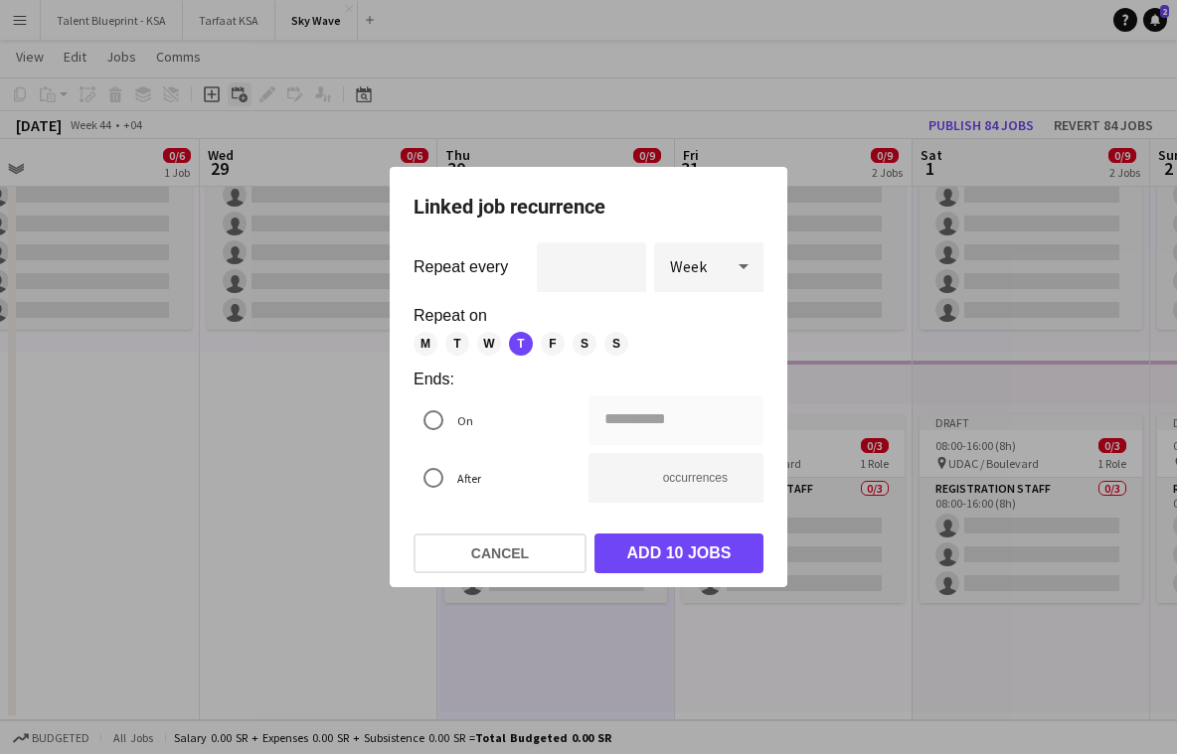
scroll to position [0, 0]
click at [556, 341] on span "F" at bounding box center [553, 344] width 24 height 24
click at [590, 341] on span "S" at bounding box center [585, 344] width 24 height 24
click at [618, 341] on span "S" at bounding box center [616, 344] width 24 height 24
click at [424, 346] on span "M" at bounding box center [425, 344] width 24 height 24
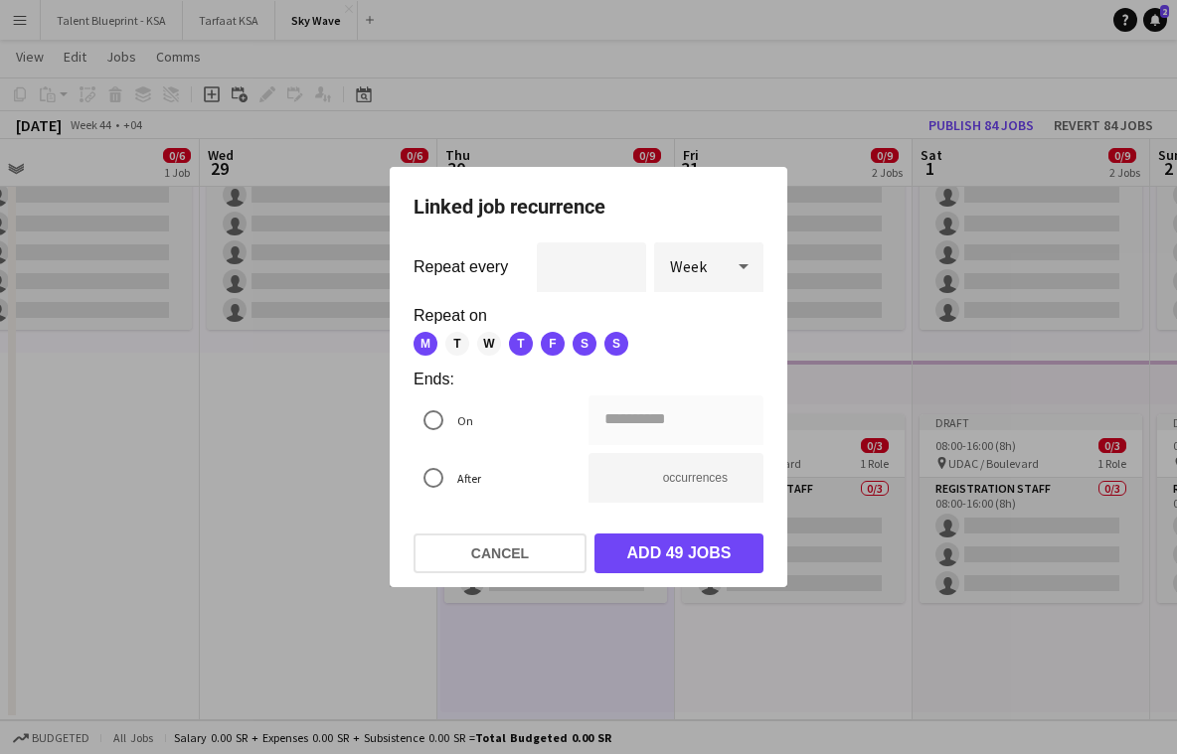
click at [451, 344] on span "T" at bounding box center [457, 344] width 24 height 24
click at [480, 344] on span "W" at bounding box center [489, 344] width 24 height 24
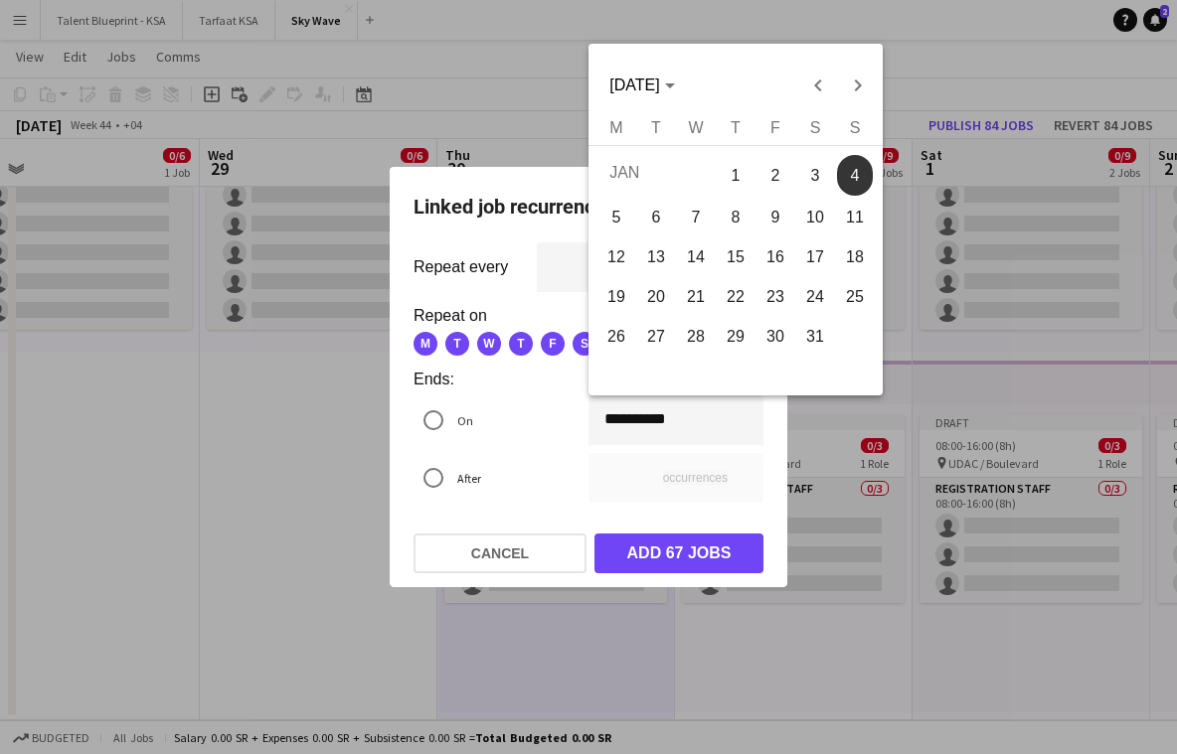
click at [621, 417] on div "**********" at bounding box center [588, 377] width 1177 height 754
click at [822, 91] on span "Previous month" at bounding box center [818, 86] width 40 height 40
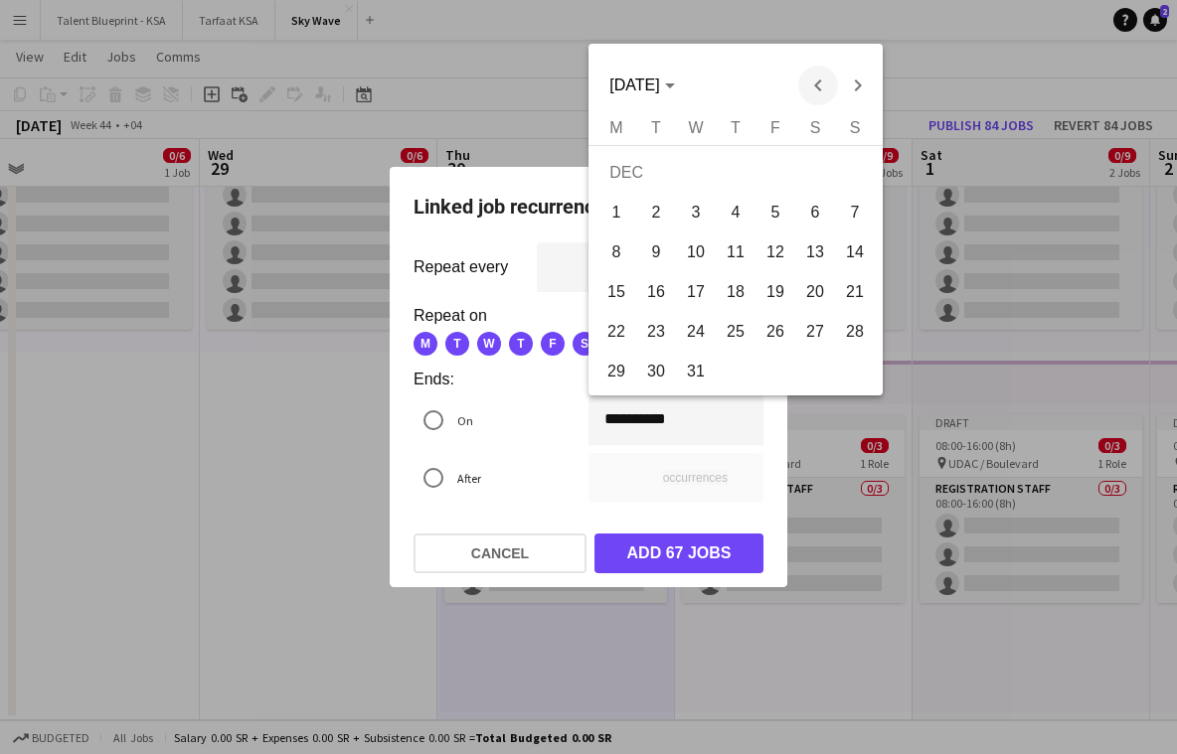
click at [822, 91] on span "Previous month" at bounding box center [818, 86] width 40 height 40
click at [772, 285] on span "21" at bounding box center [775, 297] width 36 height 36
type input "**********"
type input "*"
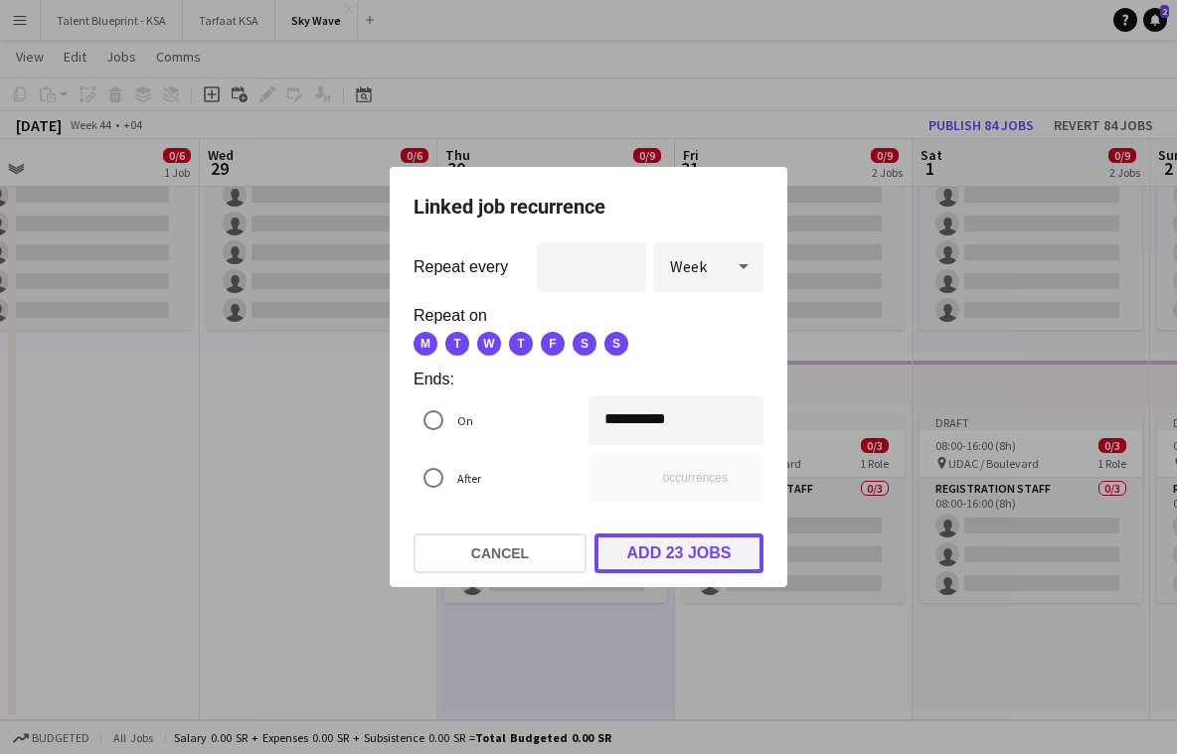
click at [701, 566] on button "Add 23 jobs" at bounding box center [678, 554] width 169 height 40
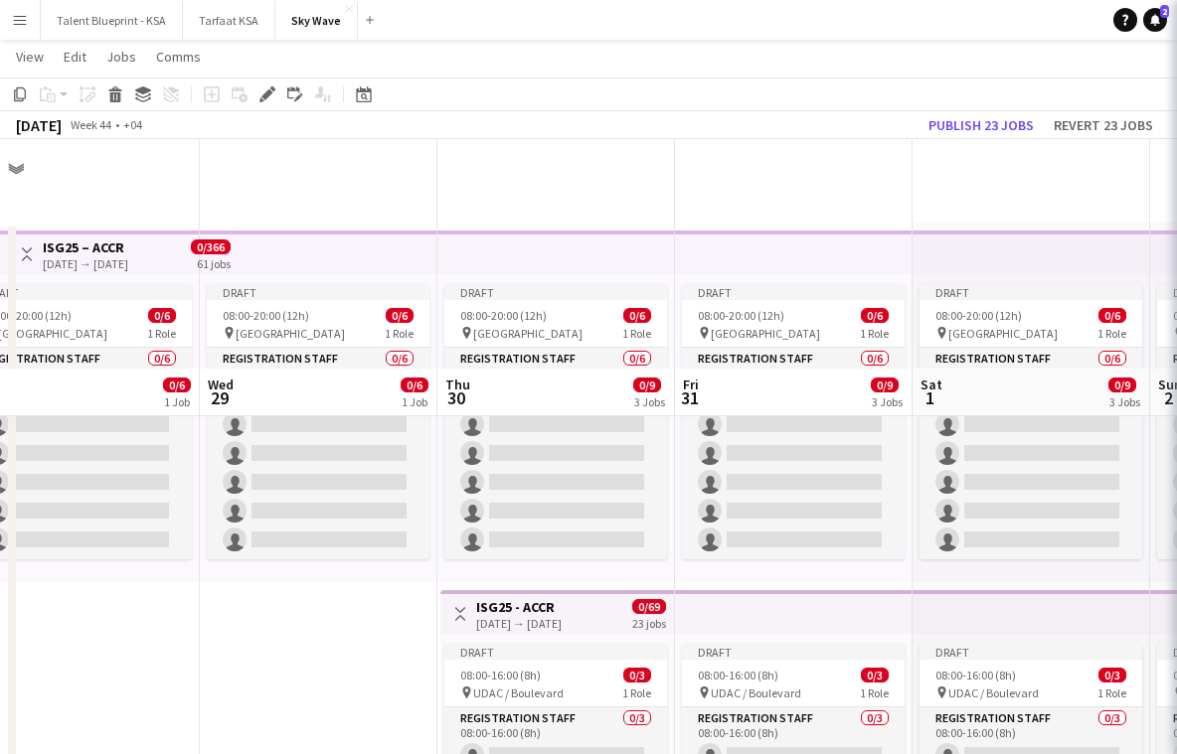
scroll to position [230, 0]
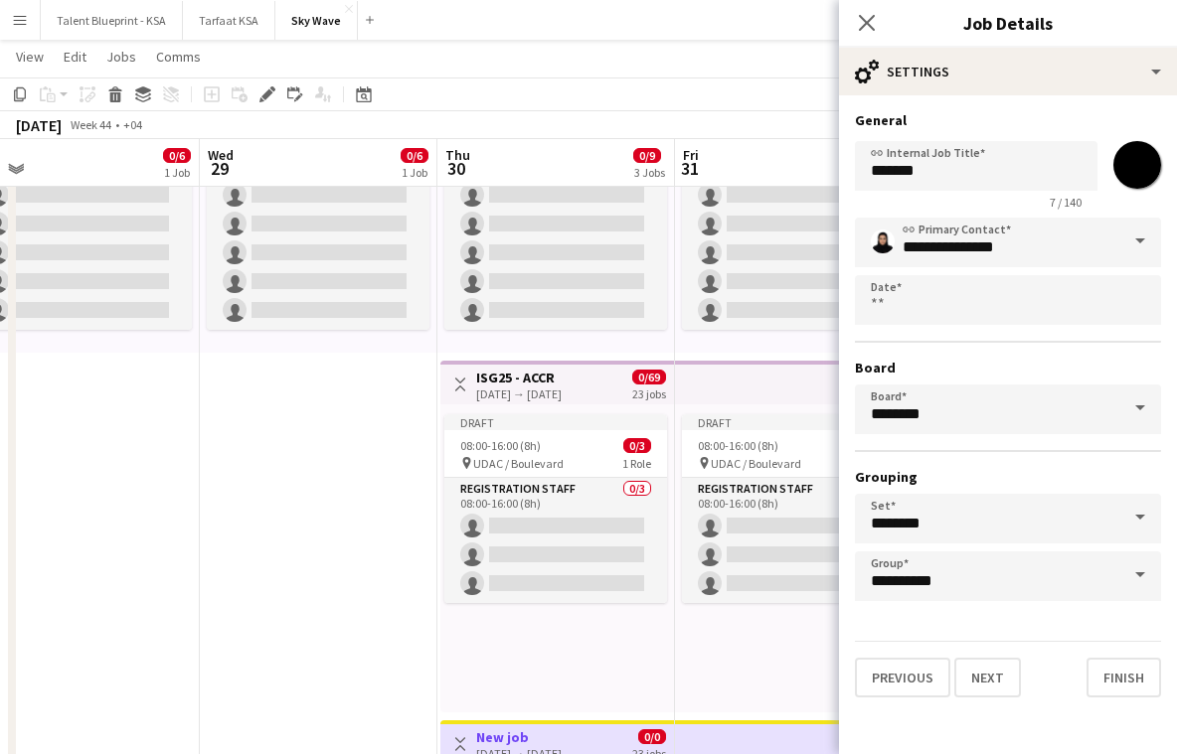
click at [1138, 166] on input "*******" at bounding box center [1137, 165] width 72 height 72
type input "*******"
click at [1010, 333] on div "**********" at bounding box center [1008, 410] width 306 height 384
click at [987, 679] on button "Next" at bounding box center [987, 678] width 67 height 40
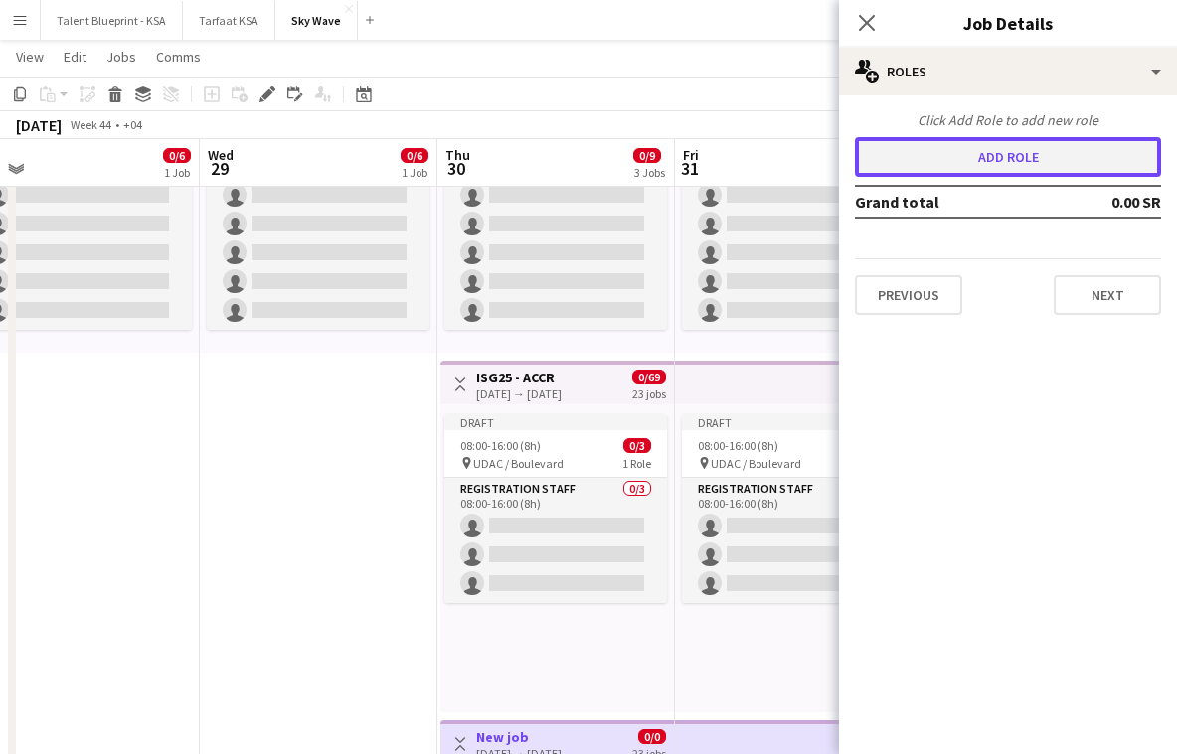
click at [1076, 154] on button "Add role" at bounding box center [1008, 157] width 306 height 40
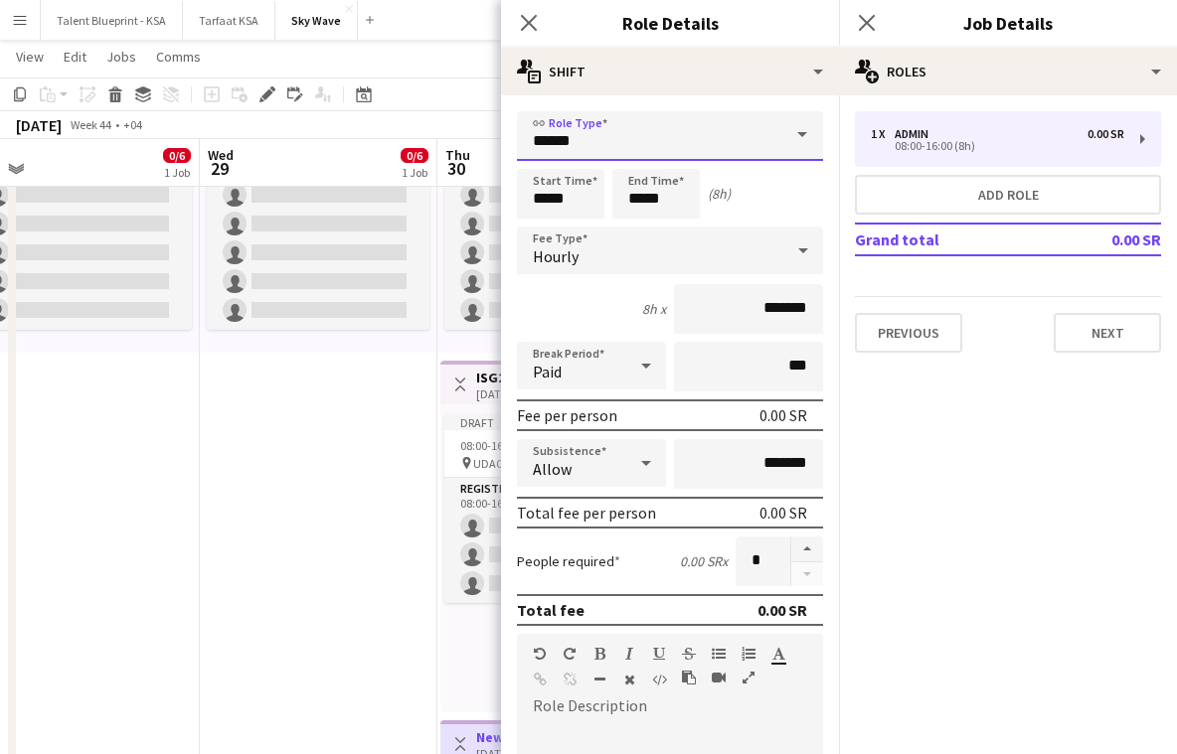
click at [725, 143] on input "*****" at bounding box center [670, 136] width 306 height 50
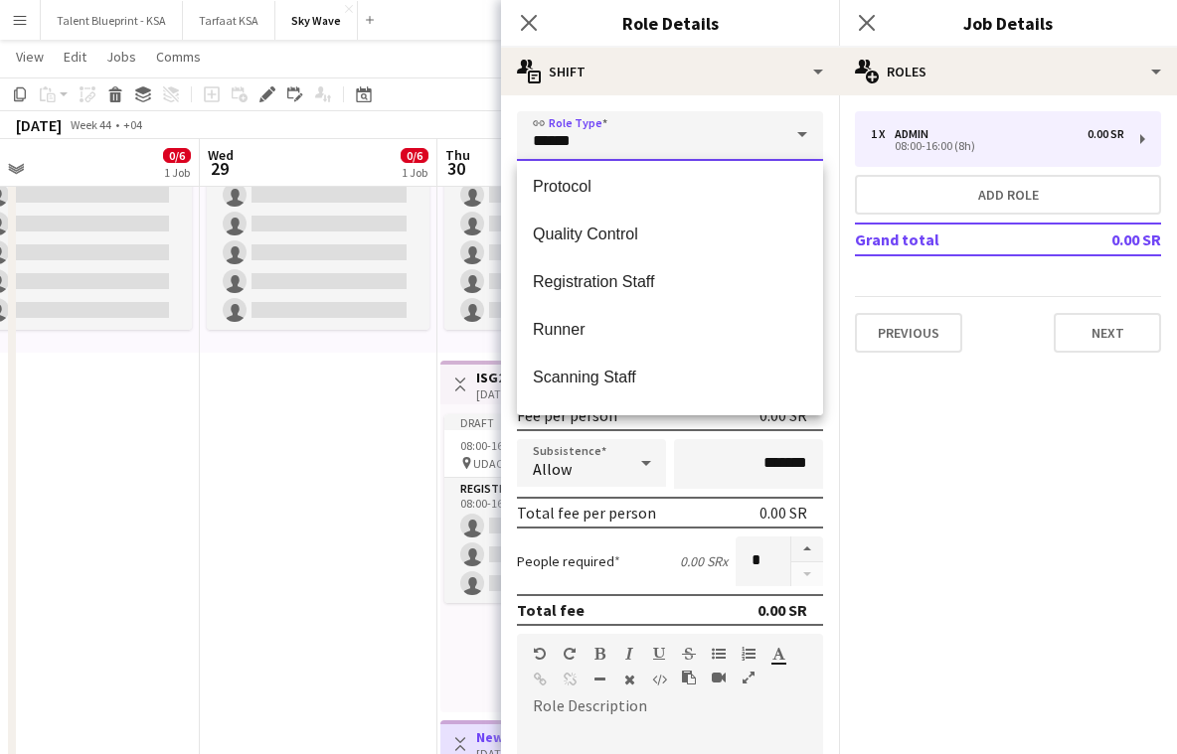
scroll to position [687, 0]
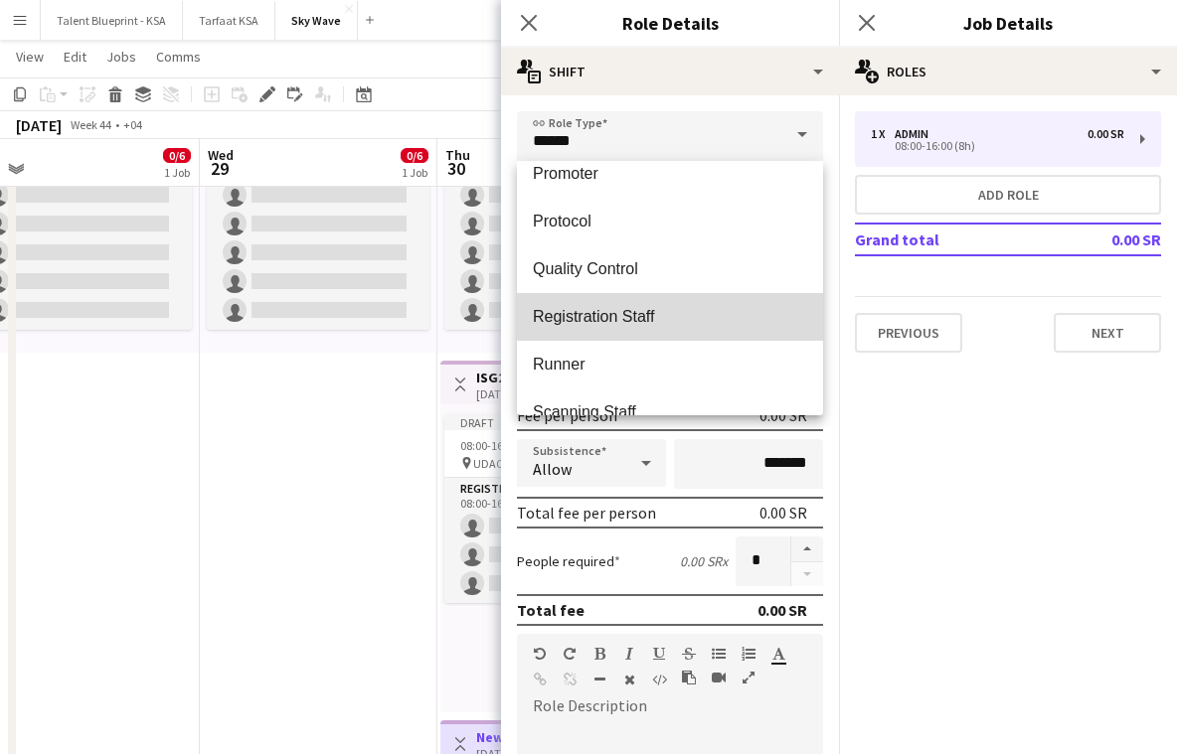
click at [688, 302] on mat-option "Registration Staff" at bounding box center [670, 317] width 306 height 48
type input "**********"
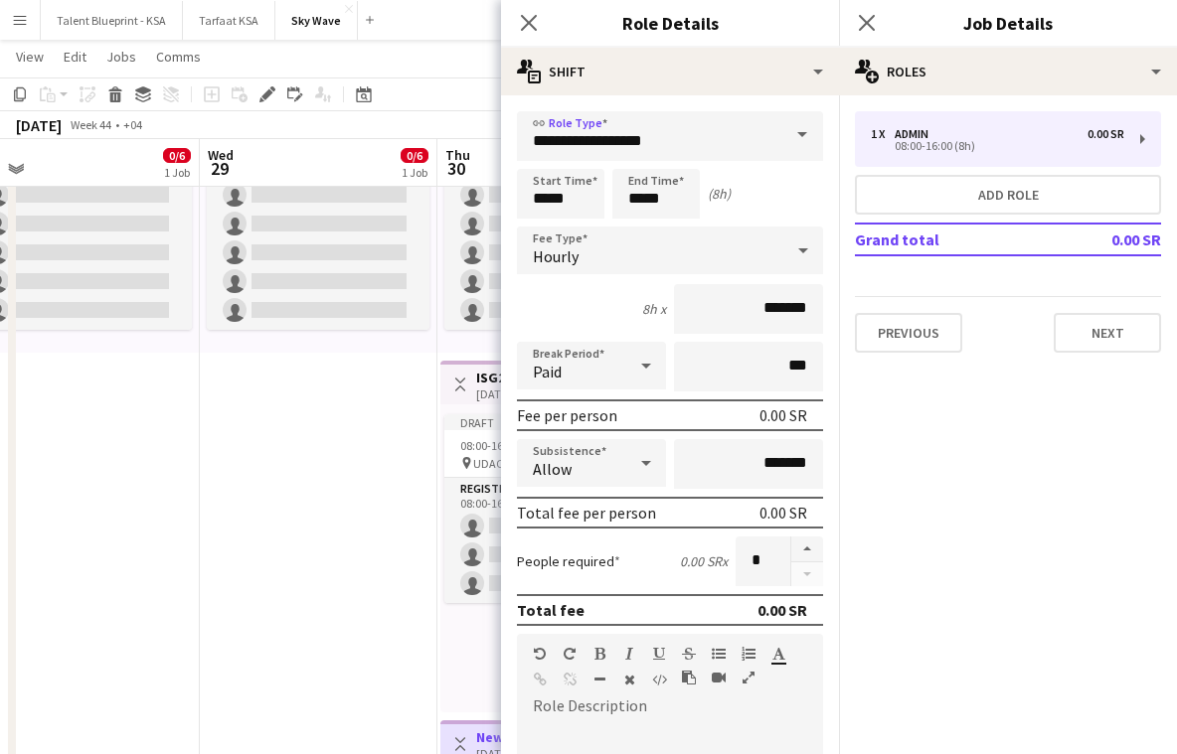
paste div
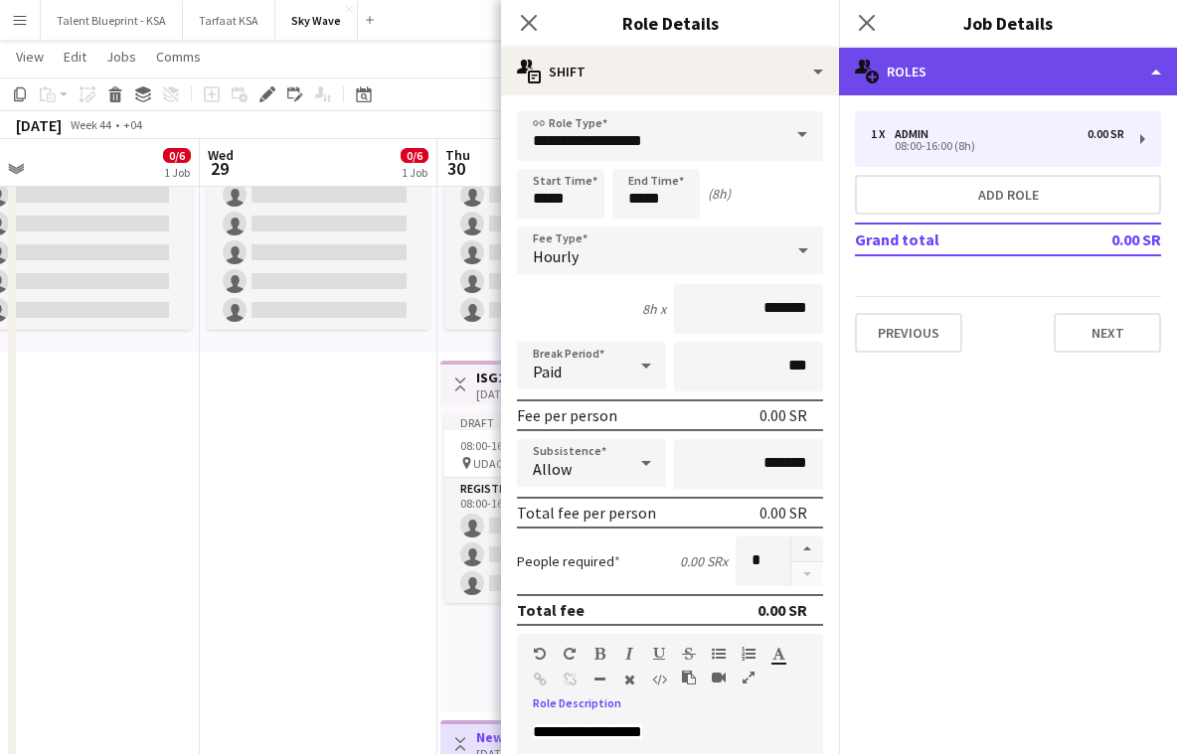
click at [1061, 77] on div "multiple-users-add Roles" at bounding box center [1008, 72] width 338 height 48
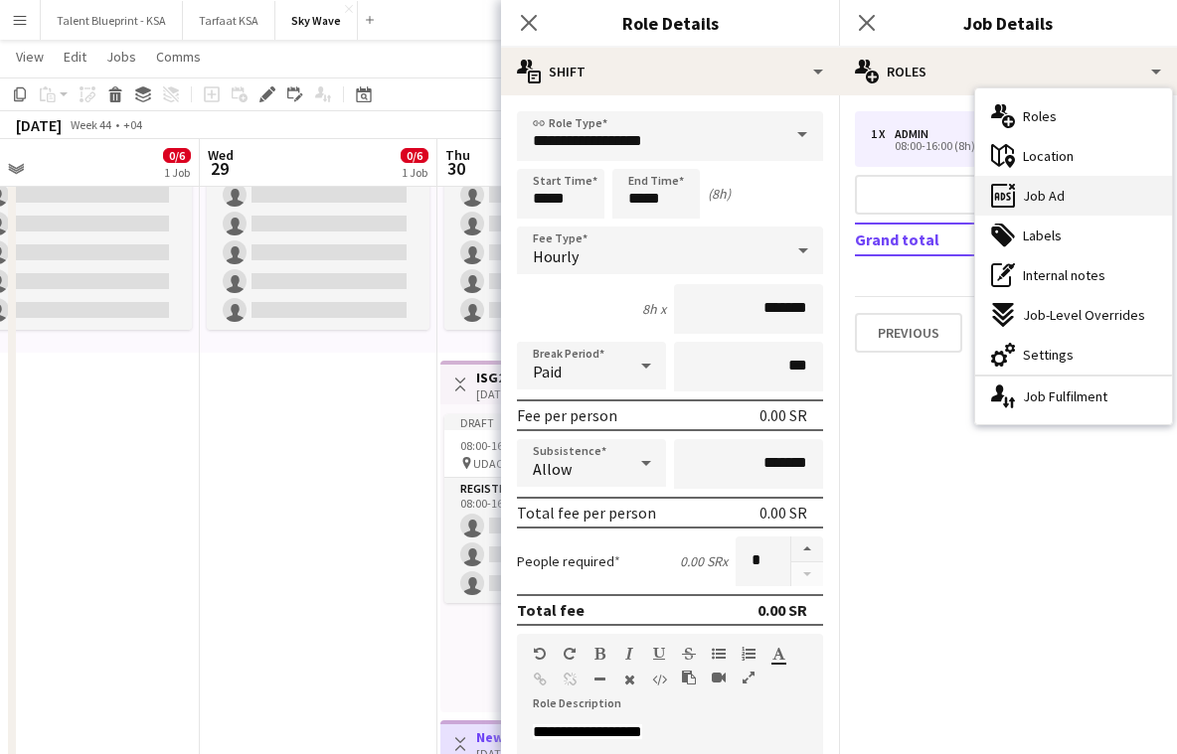
click at [1067, 192] on div "ads-window Job Ad" at bounding box center [1073, 196] width 197 height 40
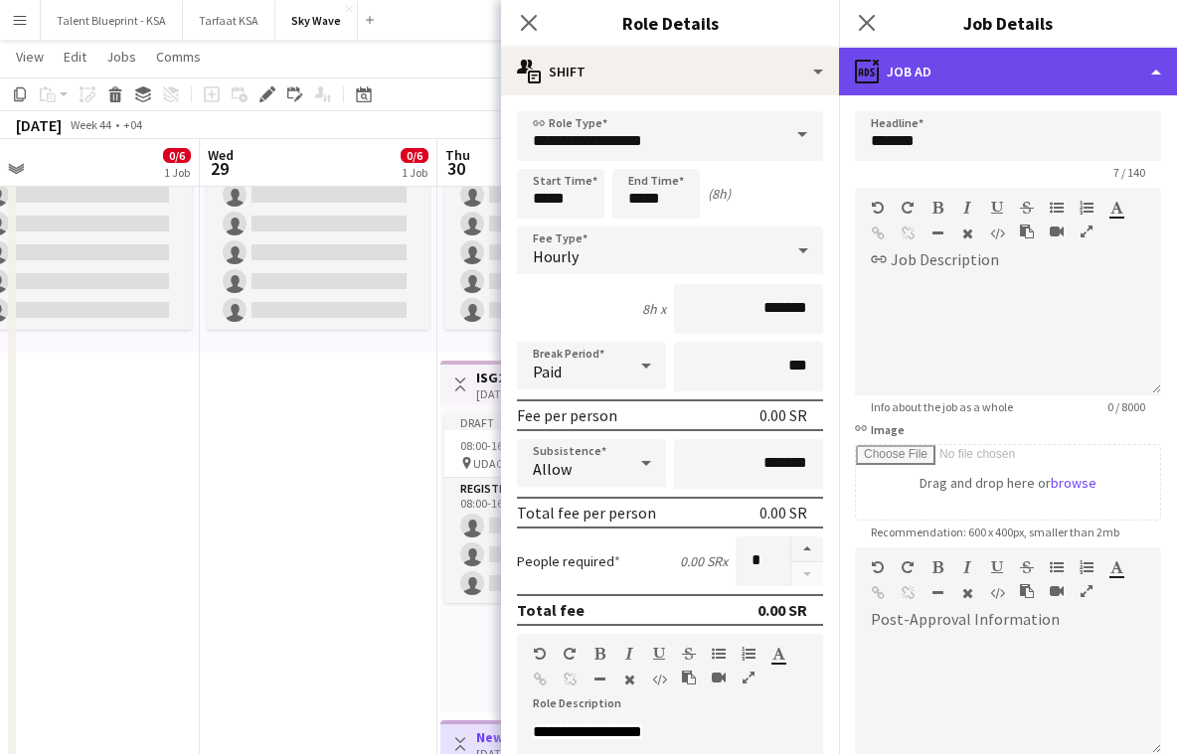
click at [1062, 58] on div "ads-window Job Ad" at bounding box center [1008, 72] width 338 height 48
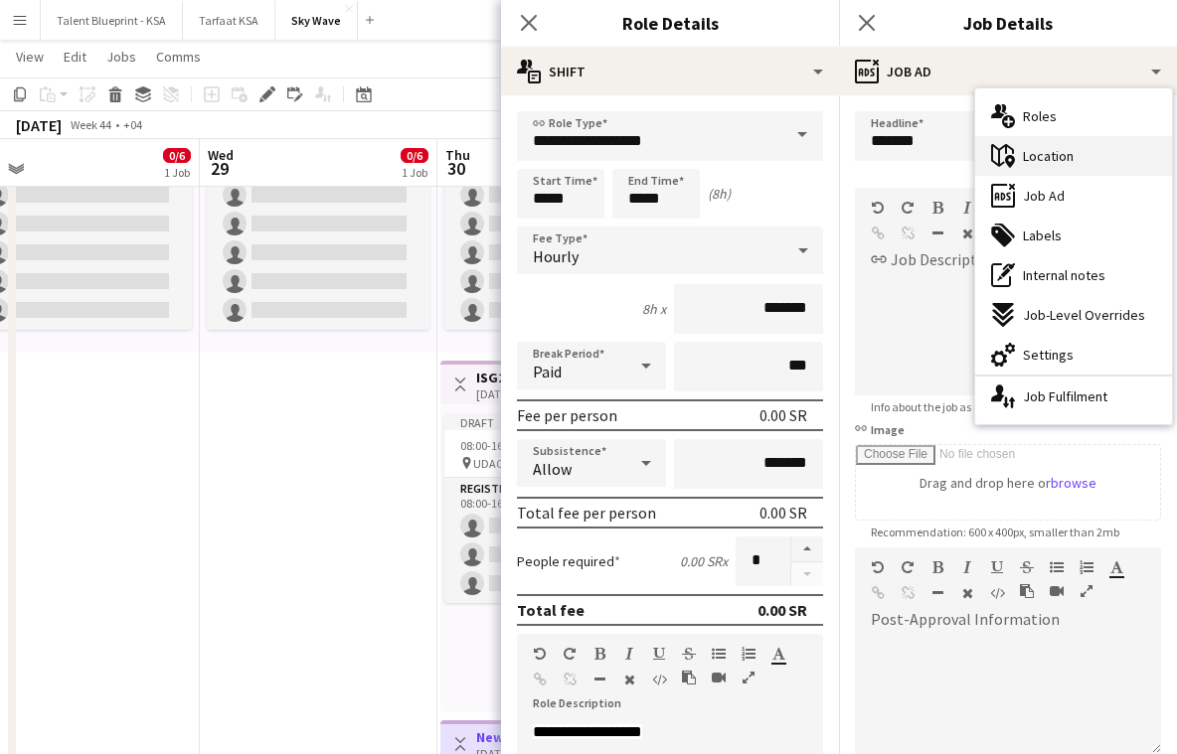
click at [1062, 148] on span "Location" at bounding box center [1048, 156] width 51 height 18
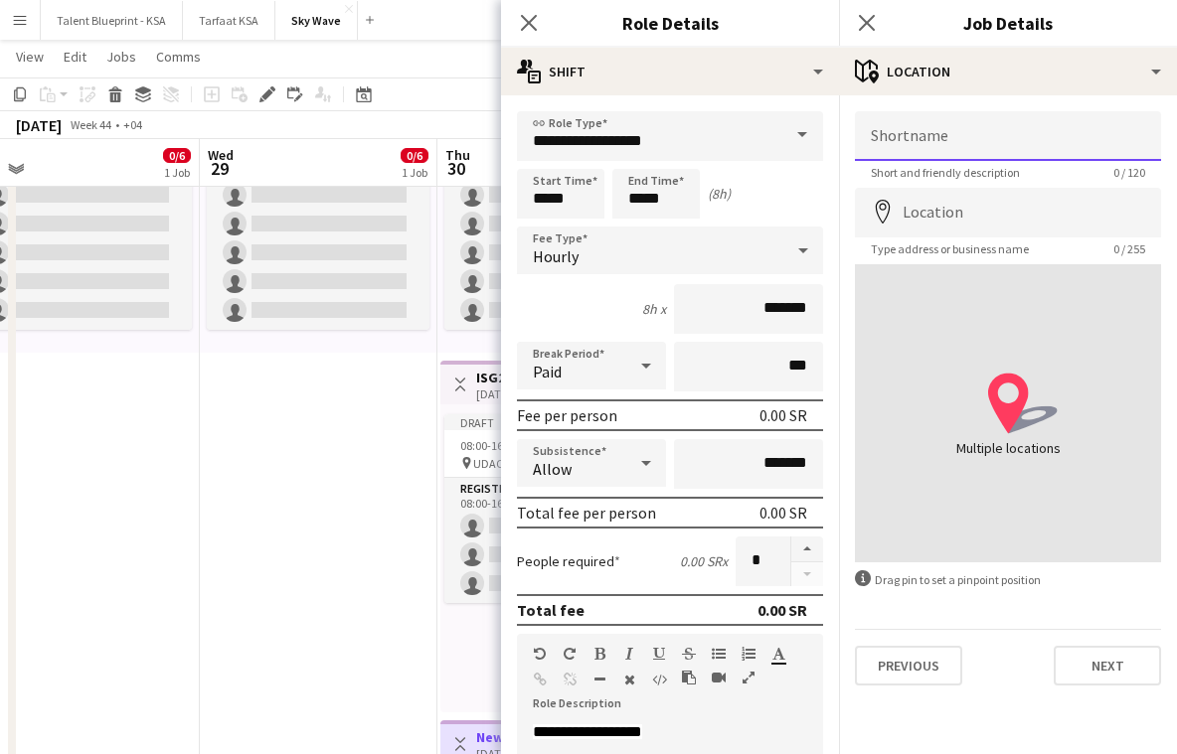
click at [984, 130] on input "Shortname" at bounding box center [1008, 136] width 306 height 50
paste input "**********"
drag, startPoint x: 918, startPoint y: 138, endPoint x: 1073, endPoint y: 171, distance: 158.5
click at [1073, 171] on app-form-group "**********" at bounding box center [1008, 145] width 306 height 69
type input "******"
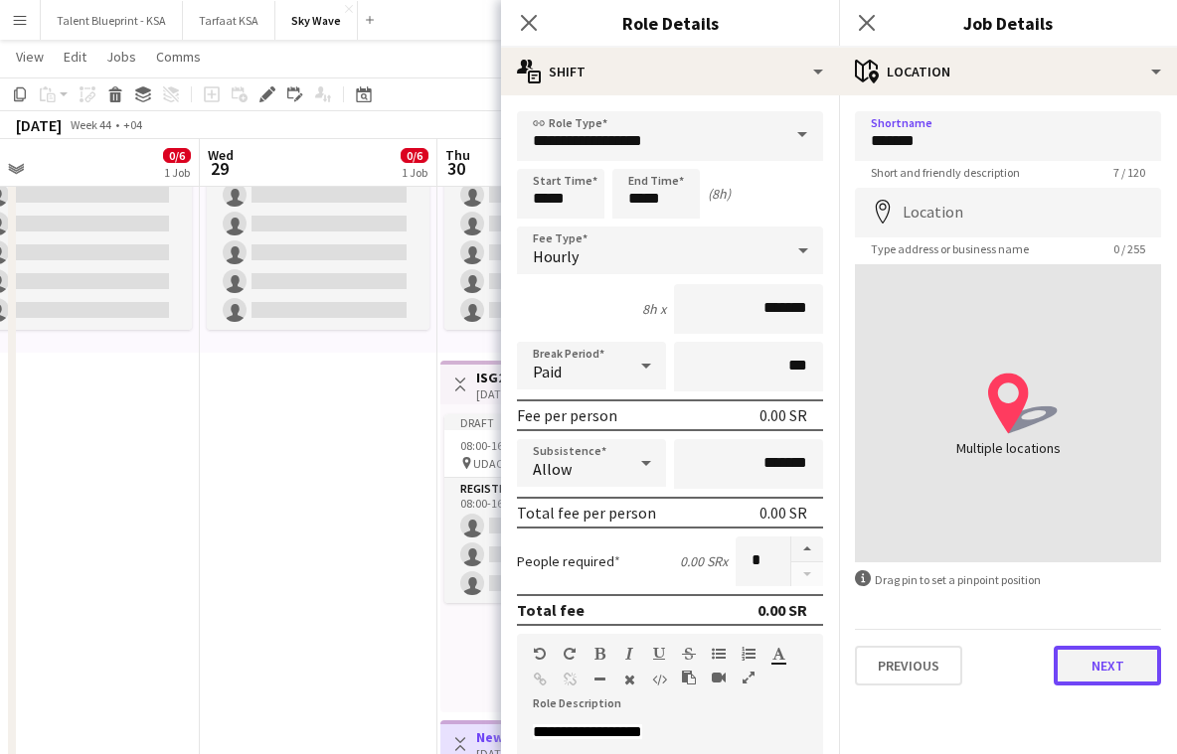
click at [1105, 676] on button "Next" at bounding box center [1107, 666] width 107 height 40
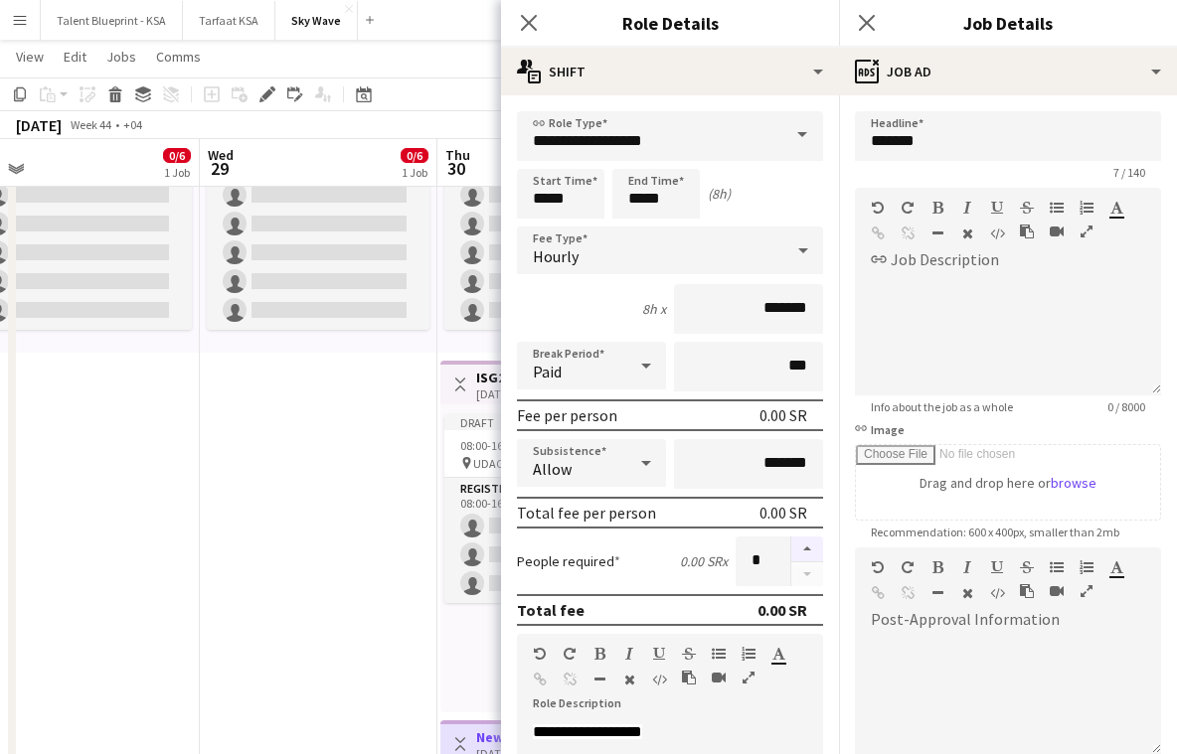
click at [809, 555] on button "button" at bounding box center [807, 550] width 32 height 26
type input "*"
click at [388, 532] on app-date-cell "Draft 08:00-20:00 (12h) 0/6 pin Athlete village 1 Role Registration Staff 0/6 0…" at bounding box center [319, 536] width 238 height 1087
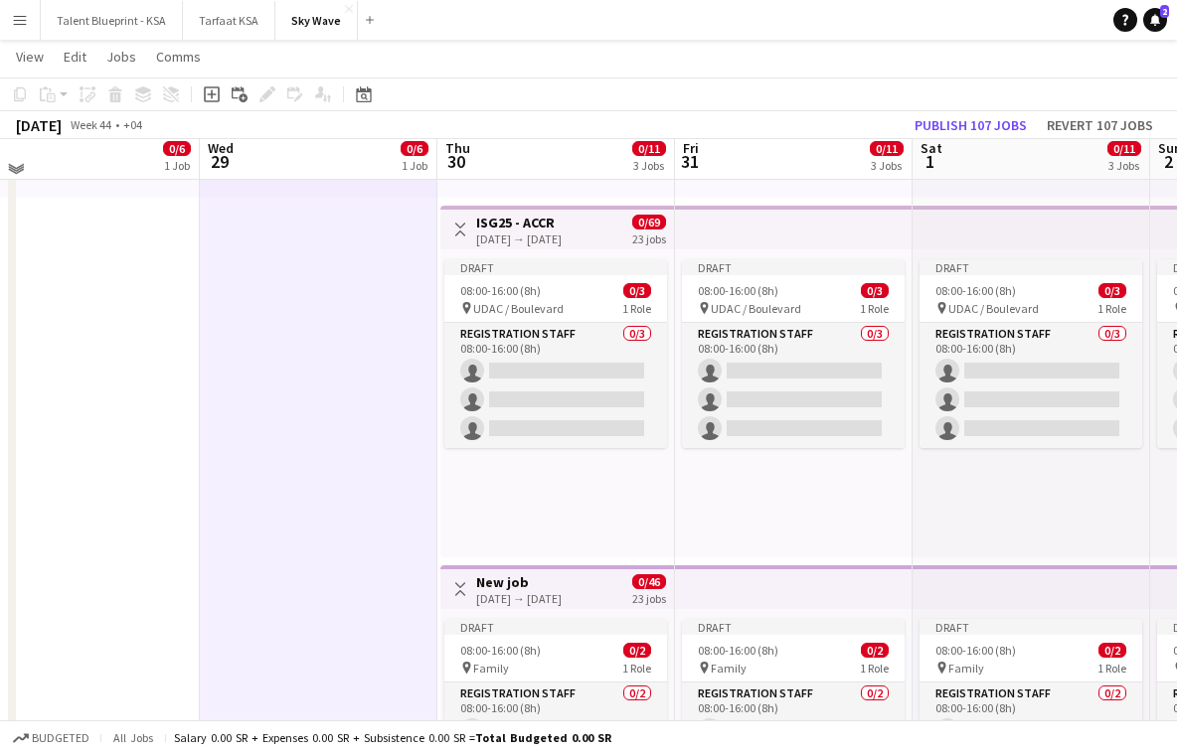
scroll to position [377, 0]
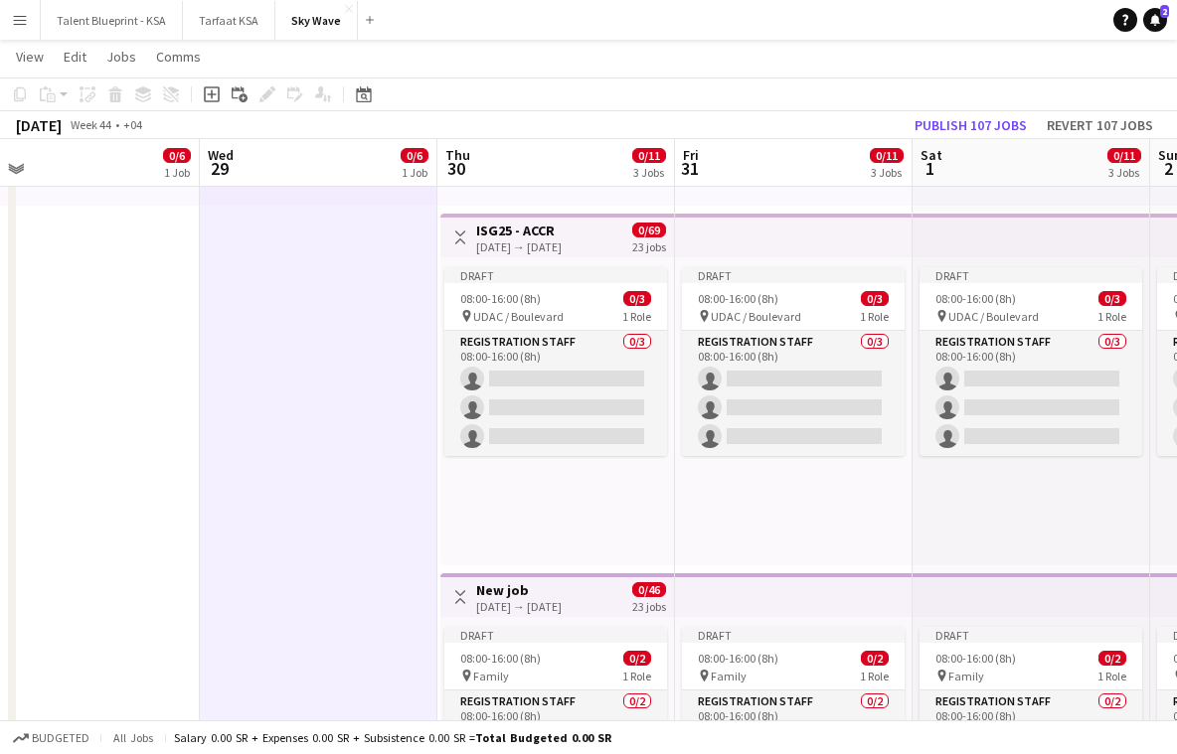
click at [669, 230] on app-top-bar "Toggle View ISG25 - ACCR 30-10-2025 → 21-11-2025 0/69 23 jobs" at bounding box center [557, 236] width 234 height 44
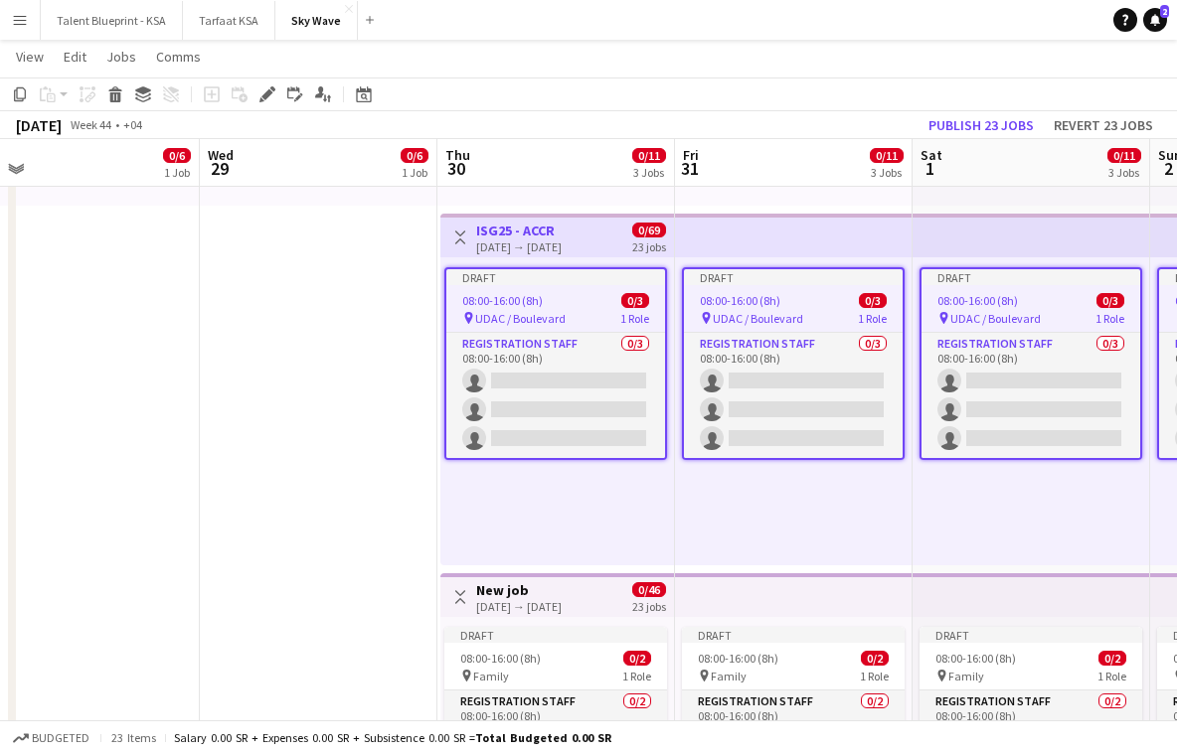
click at [562, 599] on div "[DATE] → [DATE]" at bounding box center [518, 606] width 85 height 15
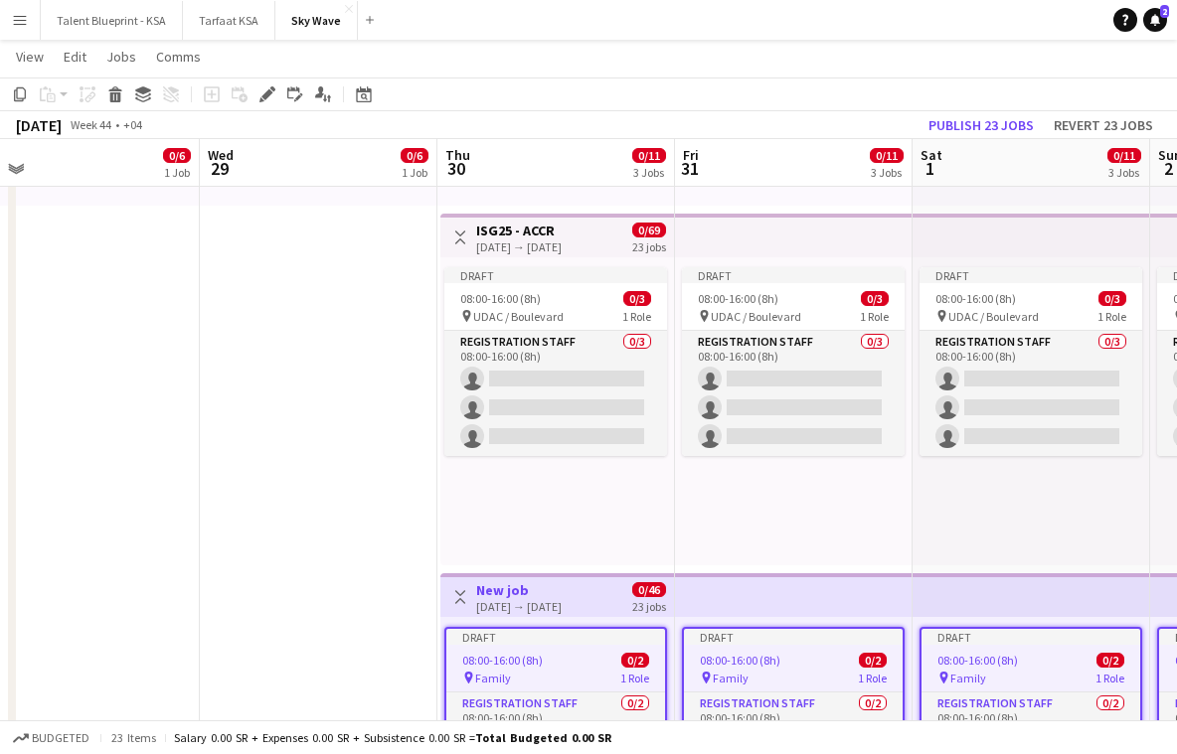
click at [633, 230] on span "0/69" at bounding box center [649, 230] width 34 height 15
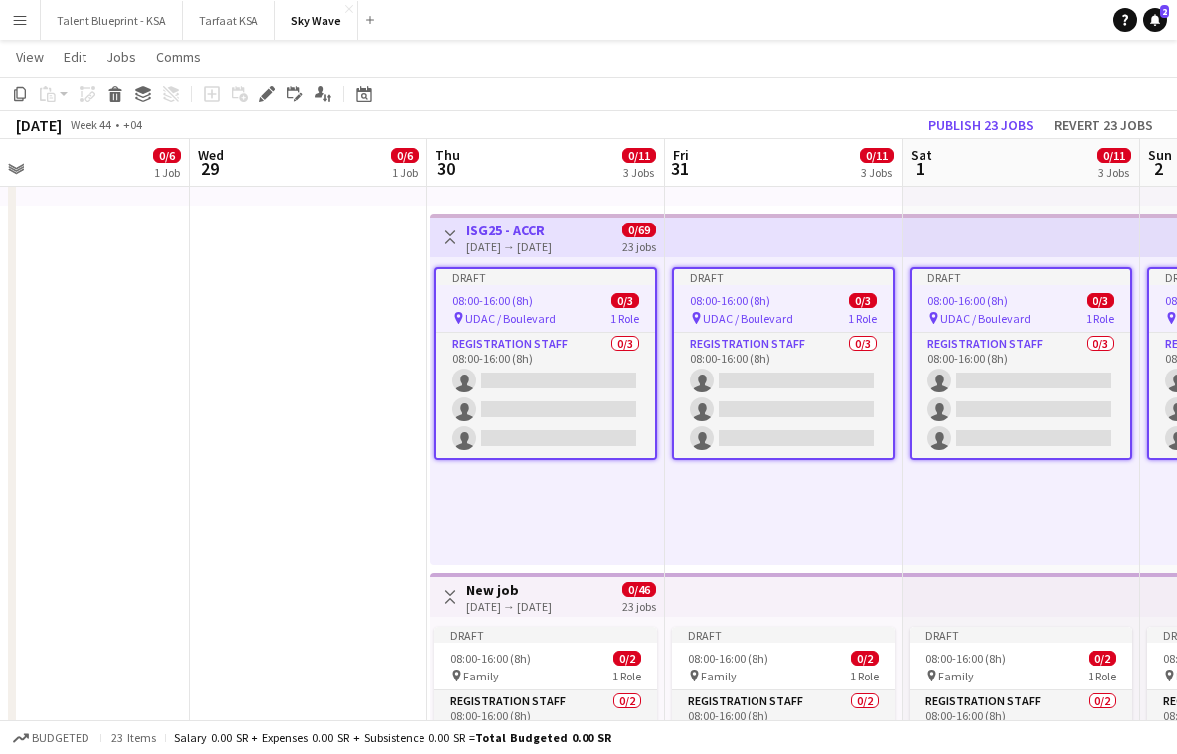
drag, startPoint x: 543, startPoint y: 245, endPoint x: 532, endPoint y: 648, distance: 403.7
click at [532, 648] on app-calendar-viewport "Sat 25 0/6 1 Job Sun 26 0/6 1 Job Mon 27 0/6 1 Job Tue 28 0/6 1 Job Wed 29 0/6 …" at bounding box center [588, 317] width 1177 height 1233
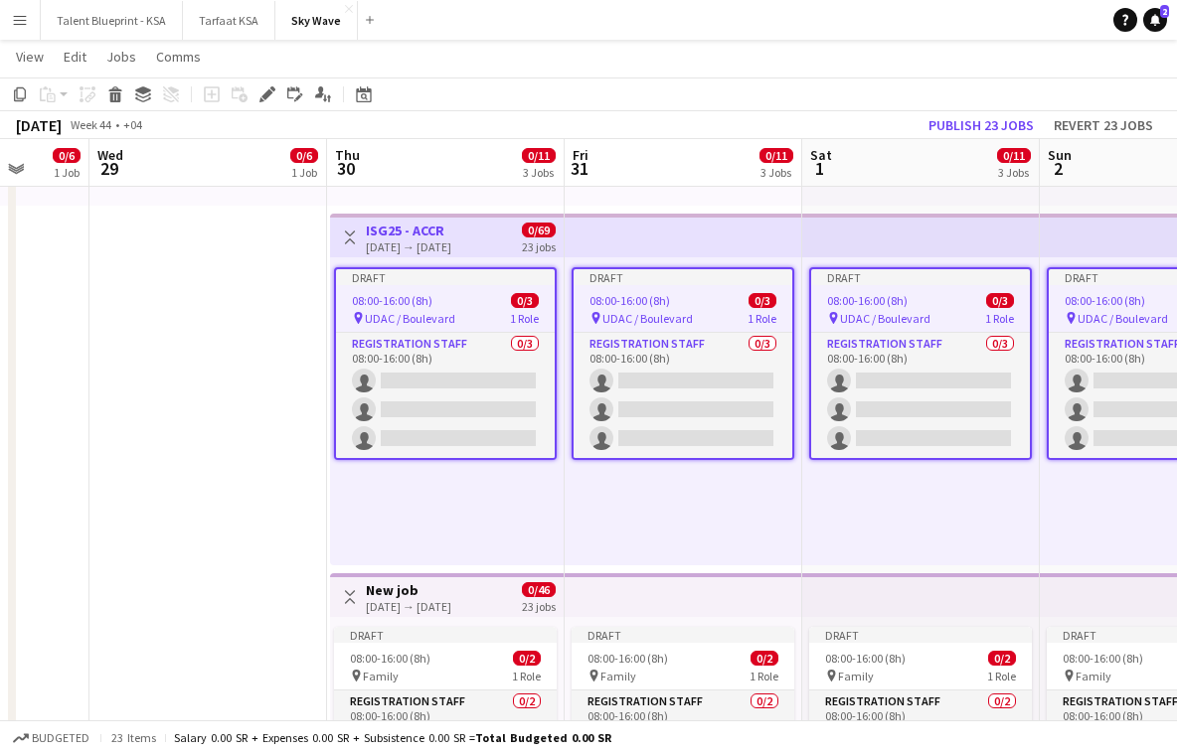
scroll to position [0, 633]
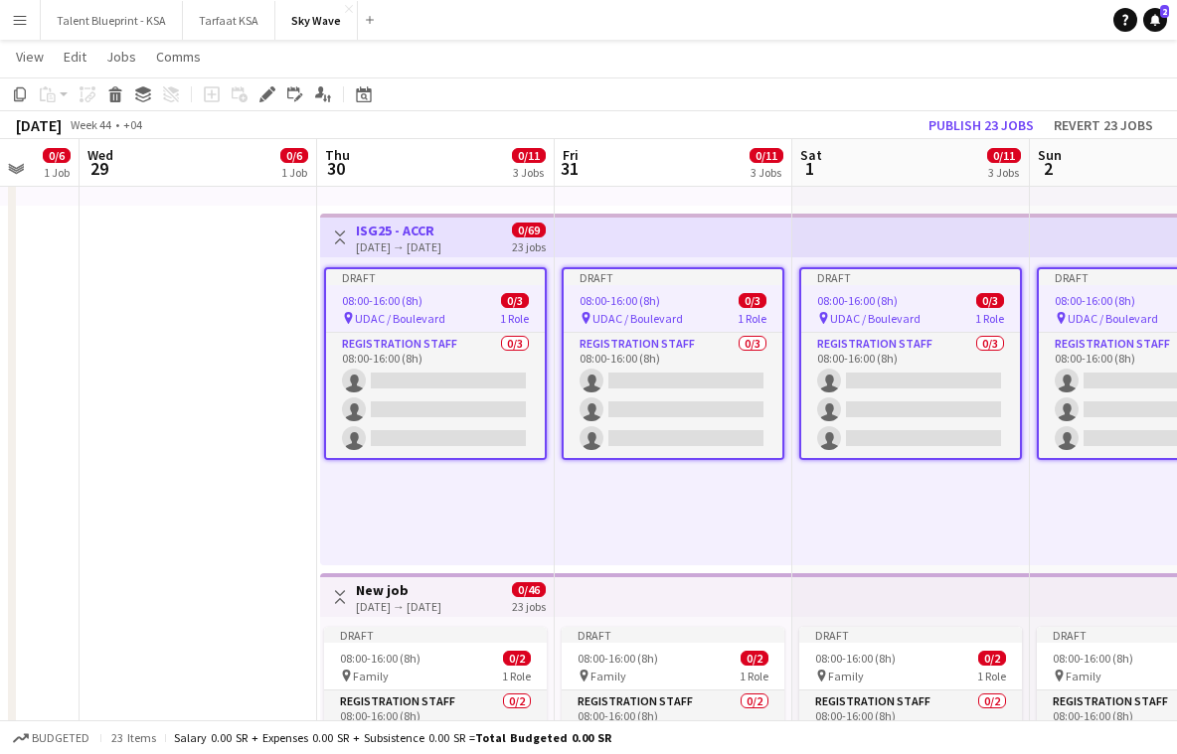
click at [571, 600] on app-top-bar at bounding box center [674, 596] width 238 height 44
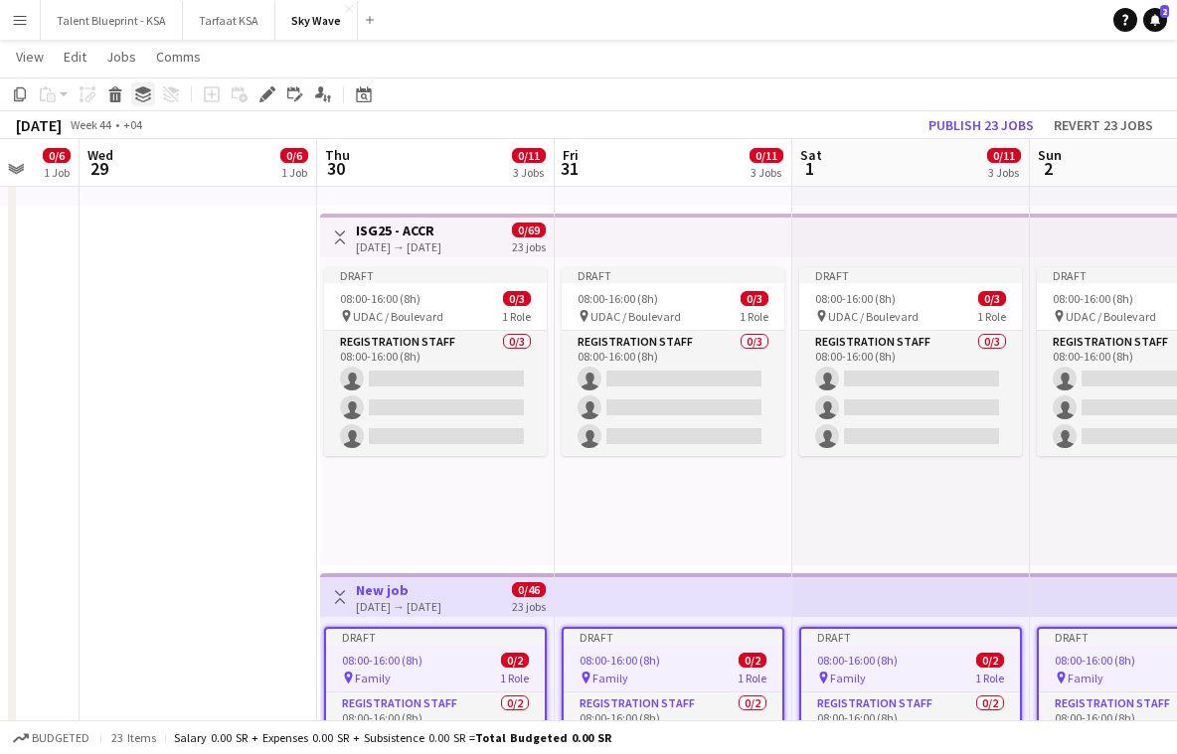
click at [145, 99] on icon at bounding box center [143, 99] width 16 height 5
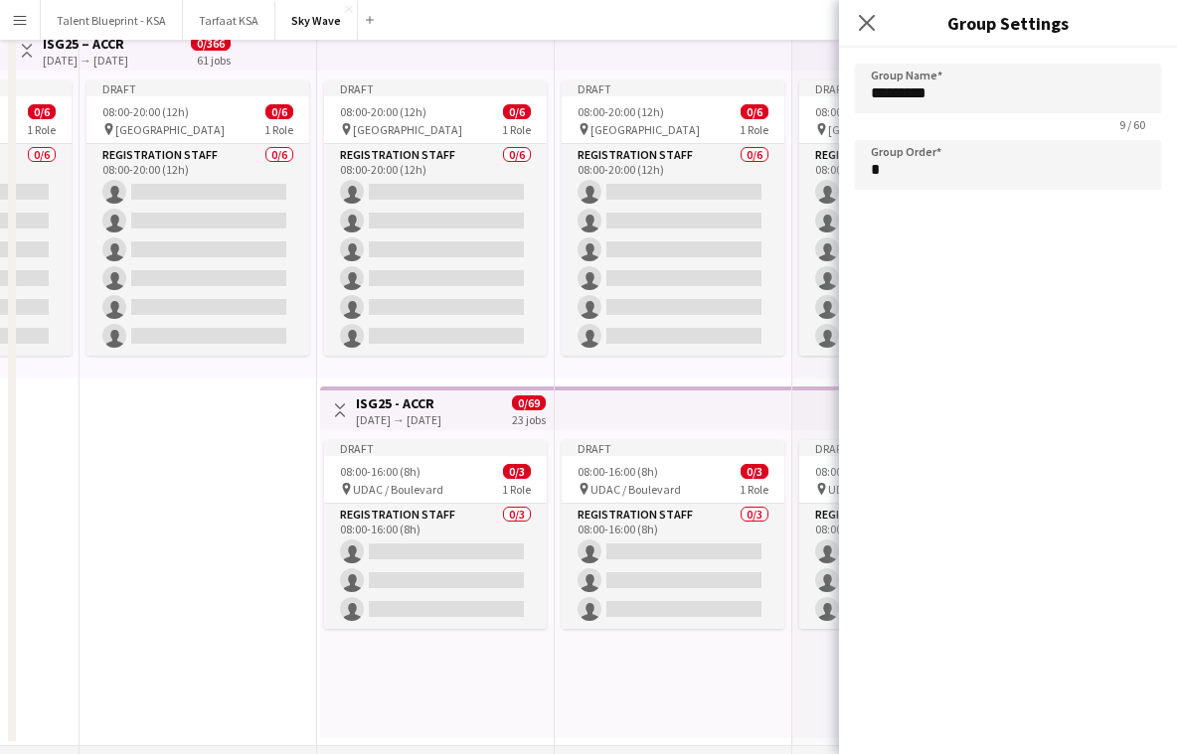
scroll to position [0, 0]
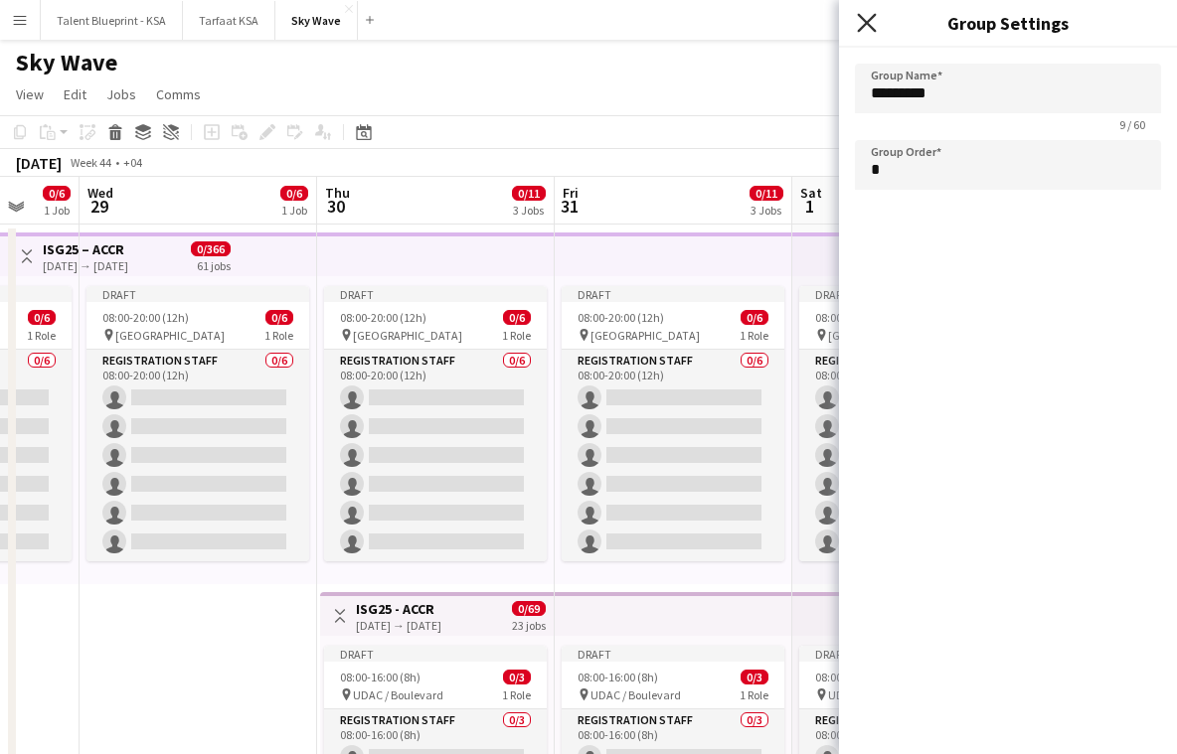
click at [871, 29] on icon "Close pop-in" at bounding box center [866, 22] width 19 height 19
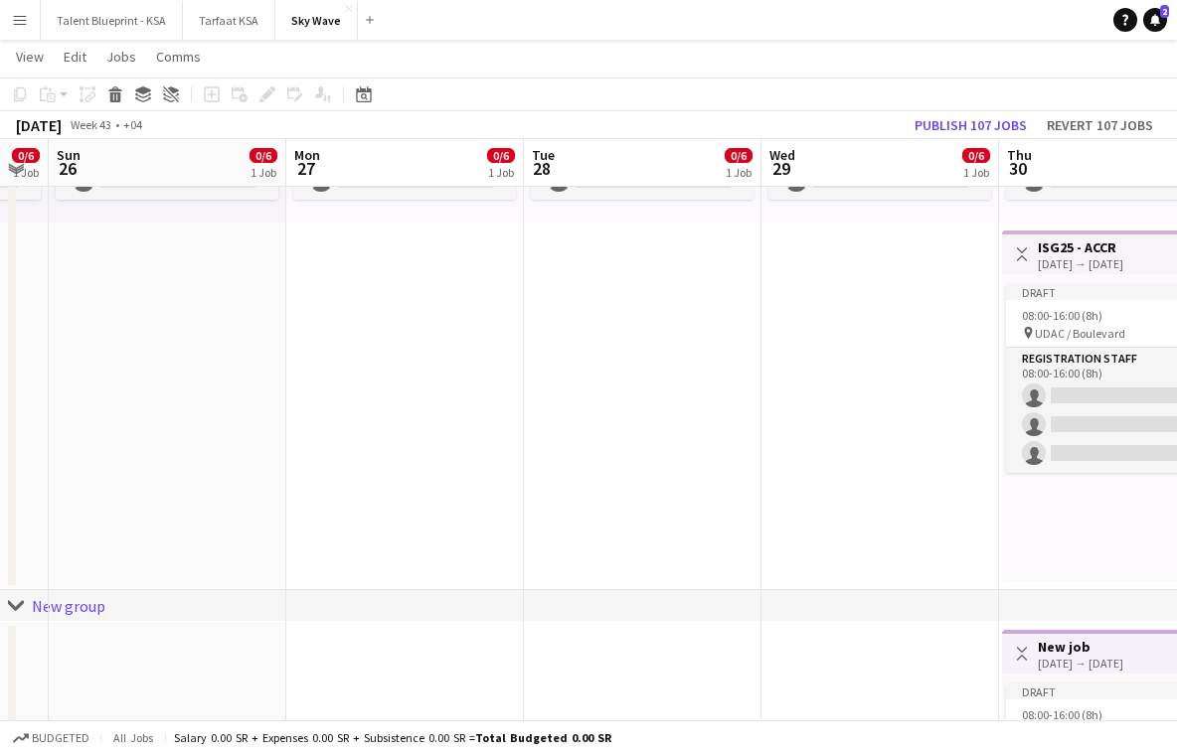
scroll to position [0, 567]
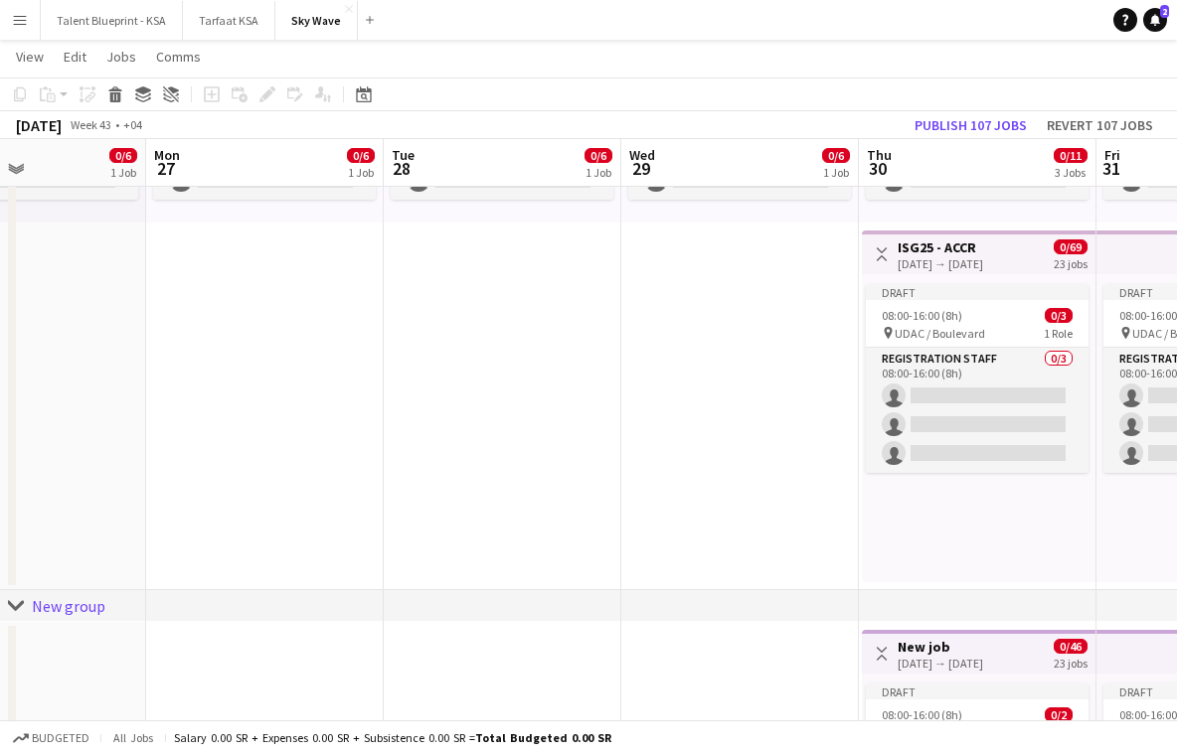
click at [73, 612] on div "New group" at bounding box center [69, 606] width 74 height 20
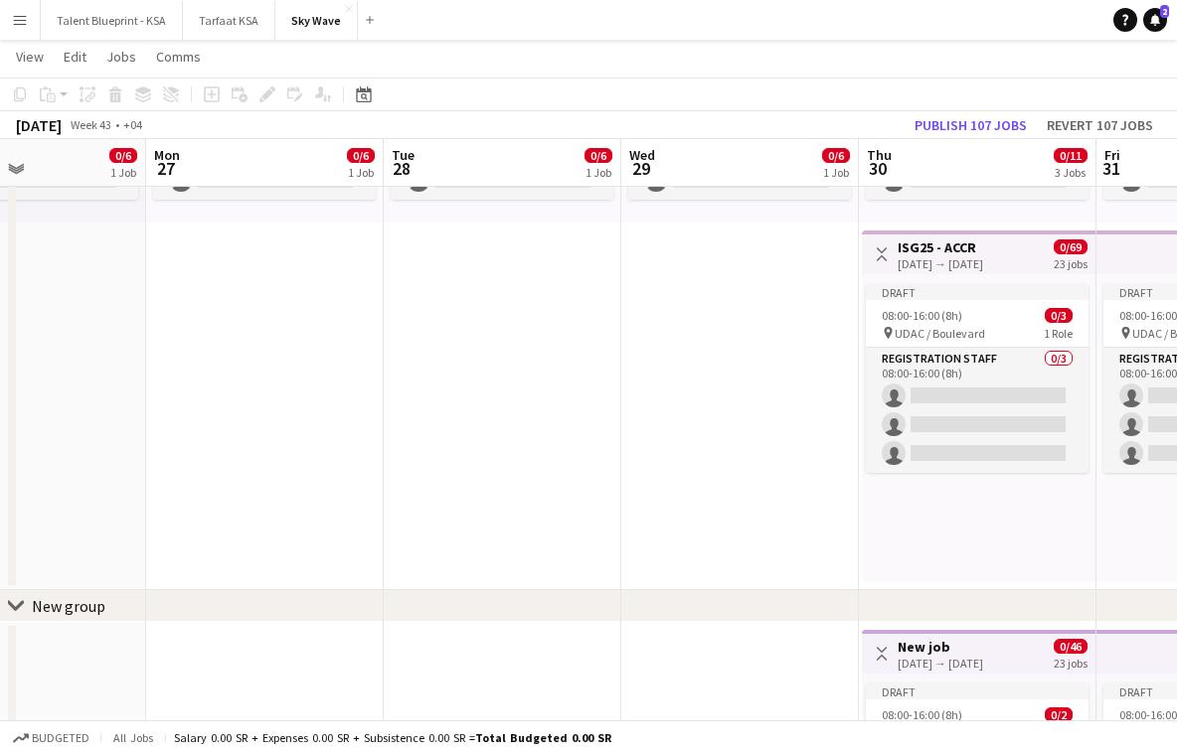
click at [73, 612] on div "New group" at bounding box center [69, 606] width 74 height 20
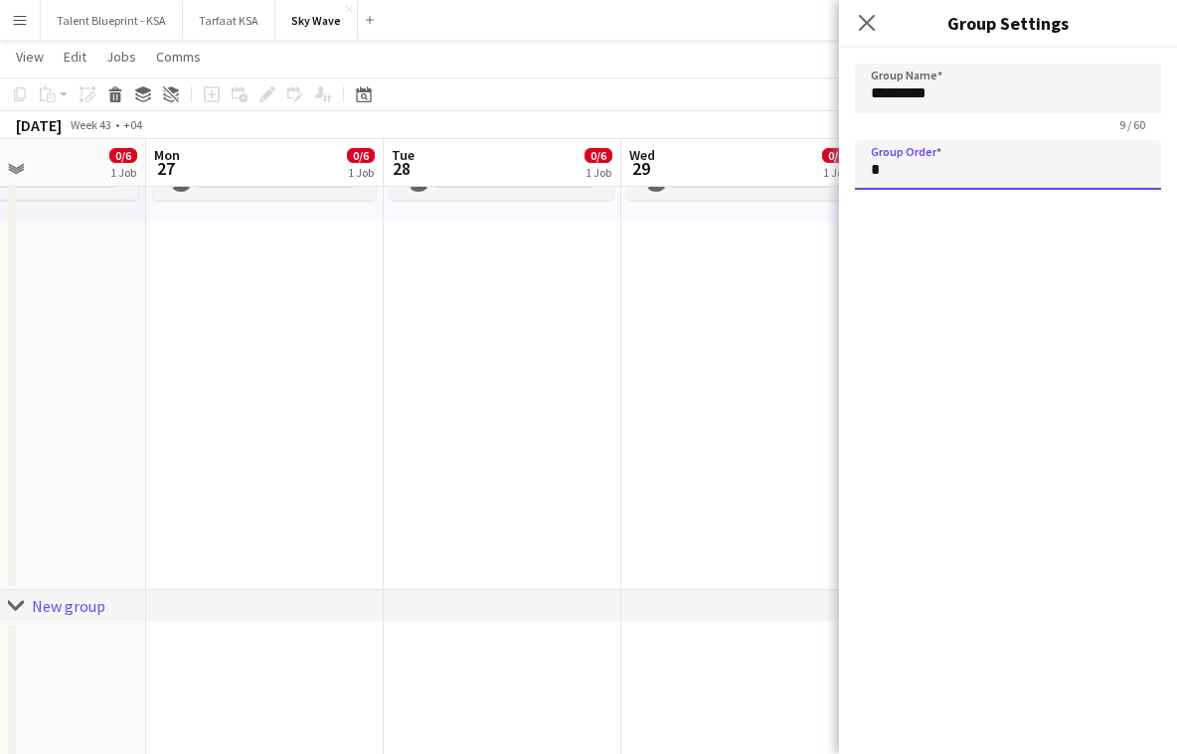
click at [949, 186] on input "*" at bounding box center [1008, 165] width 306 height 50
type input "*"
click at [868, 21] on icon at bounding box center [866, 22] width 19 height 19
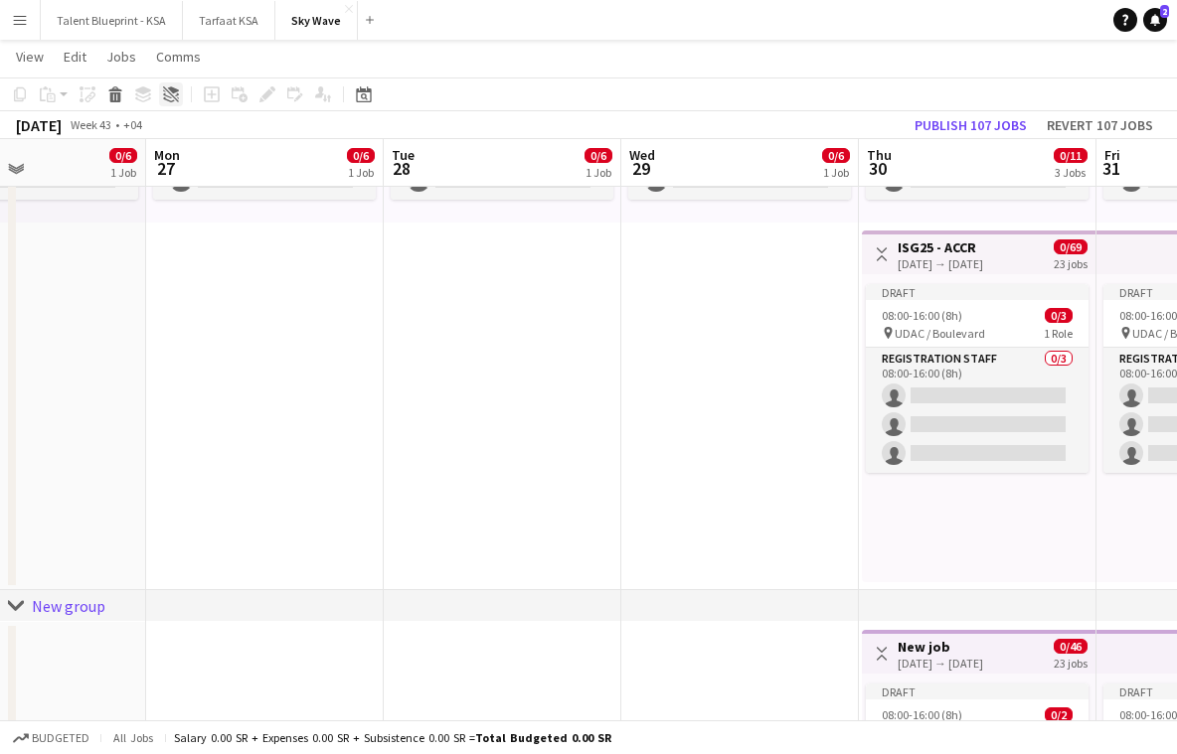
click at [174, 92] on icon "Ungroup" at bounding box center [171, 94] width 16 height 16
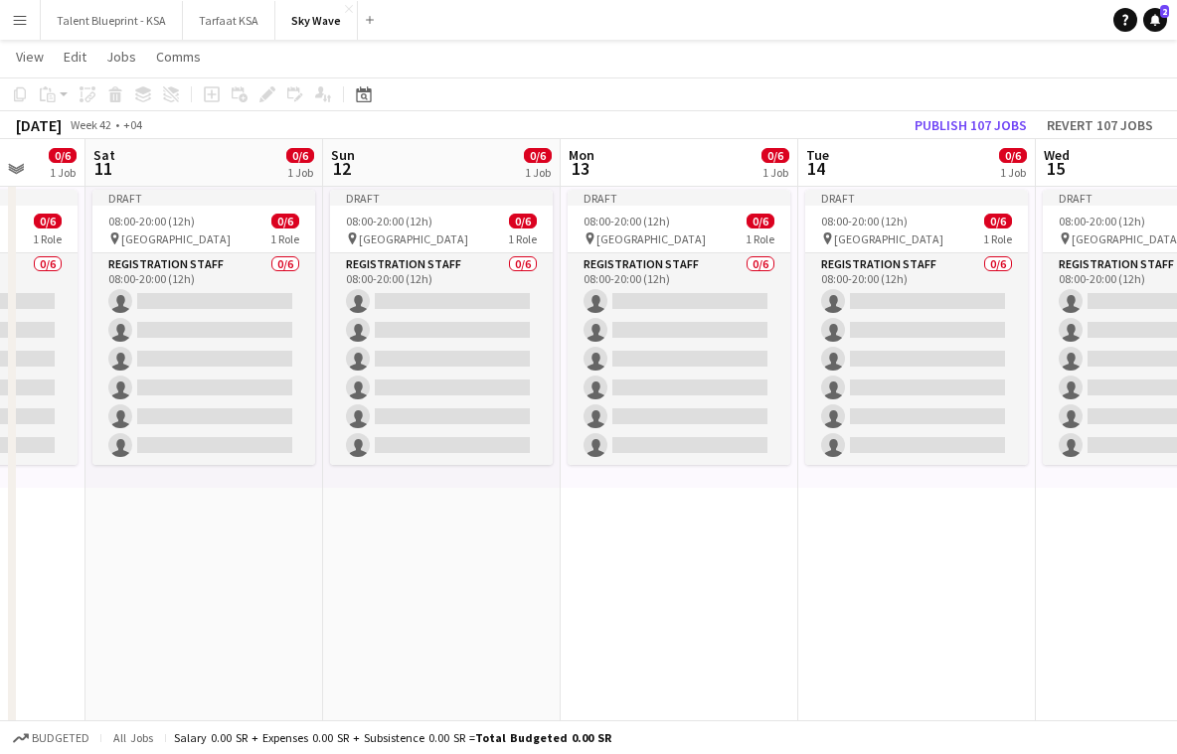
scroll to position [0, 519]
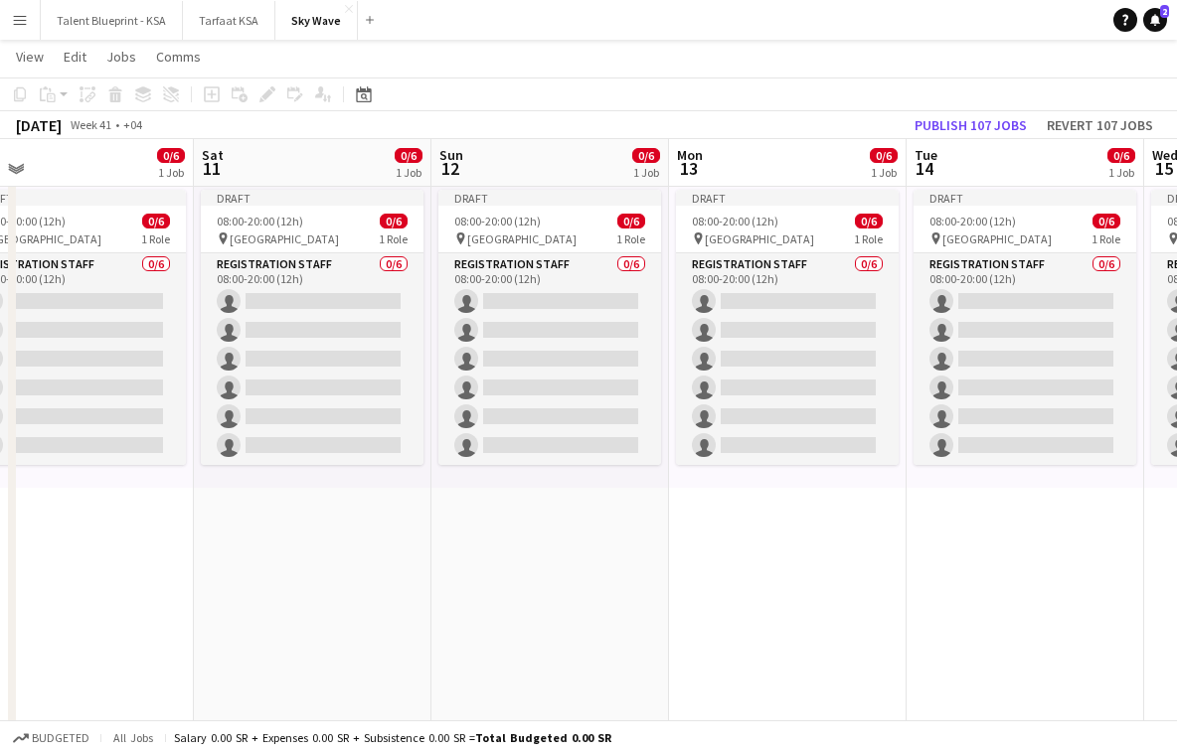
click at [560, 145] on app-board-header-date "Sun 12 0/6 1 Job" at bounding box center [550, 163] width 238 height 48
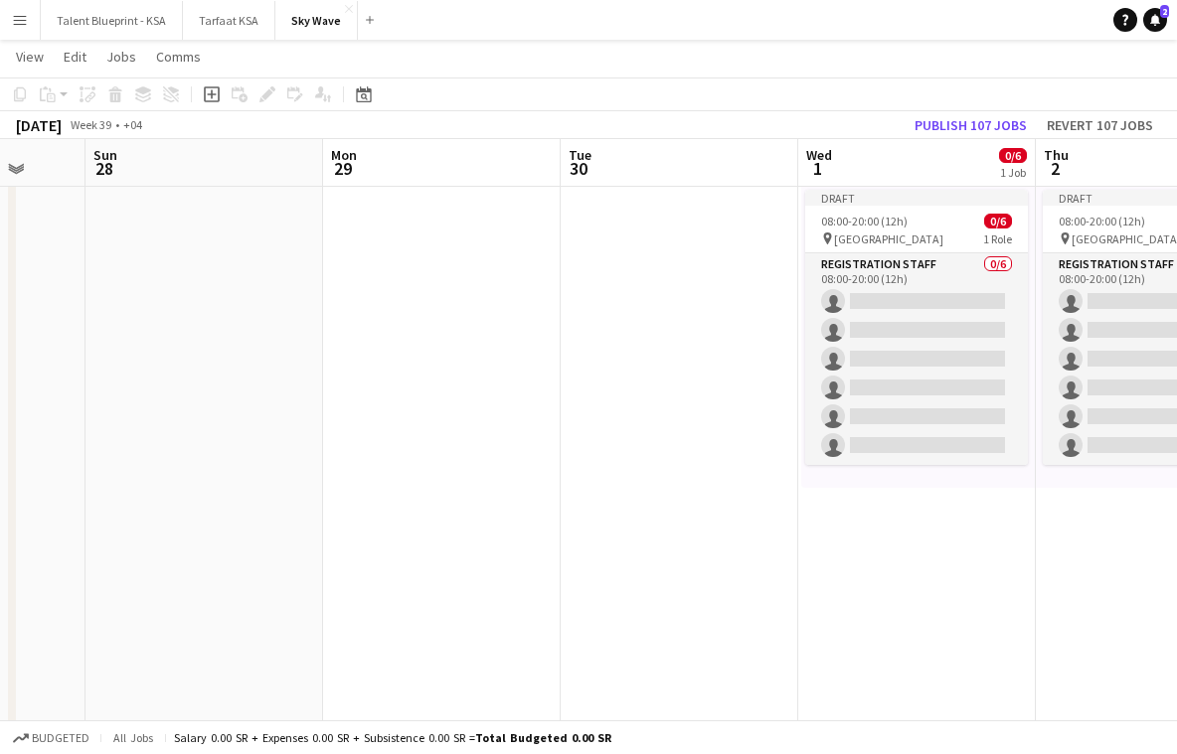
scroll to position [0, 711]
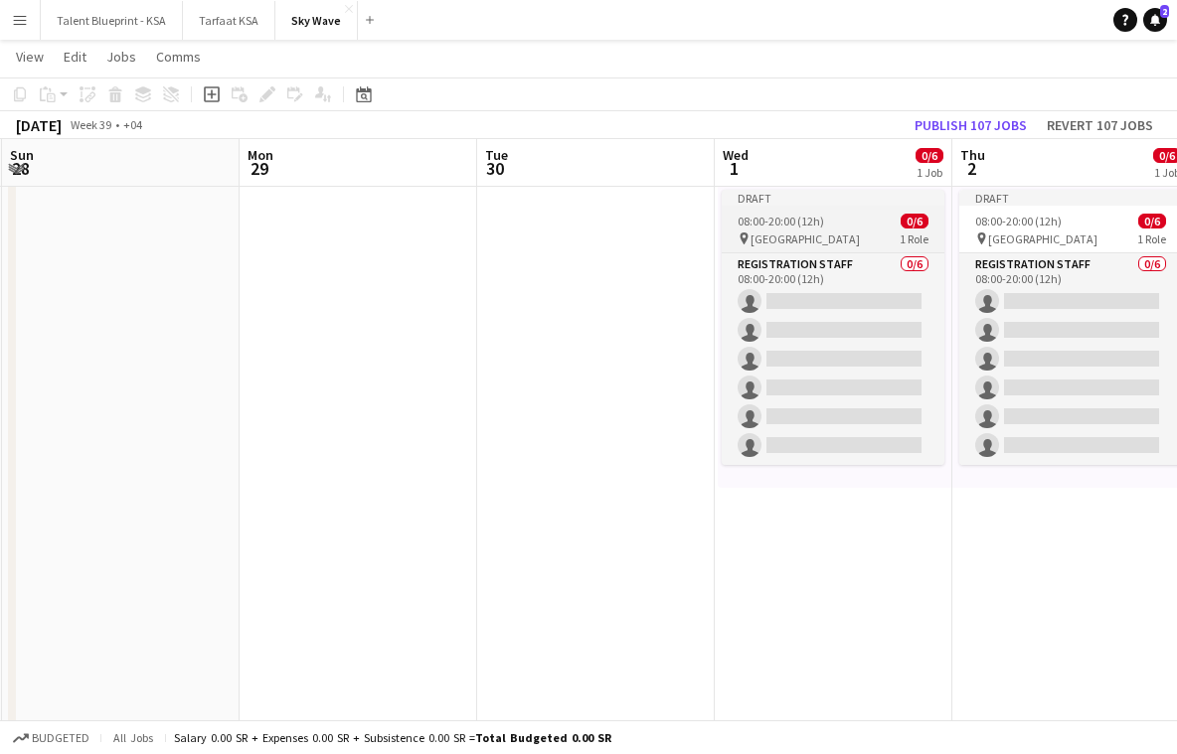
click at [842, 191] on div "Draft" at bounding box center [833, 198] width 223 height 16
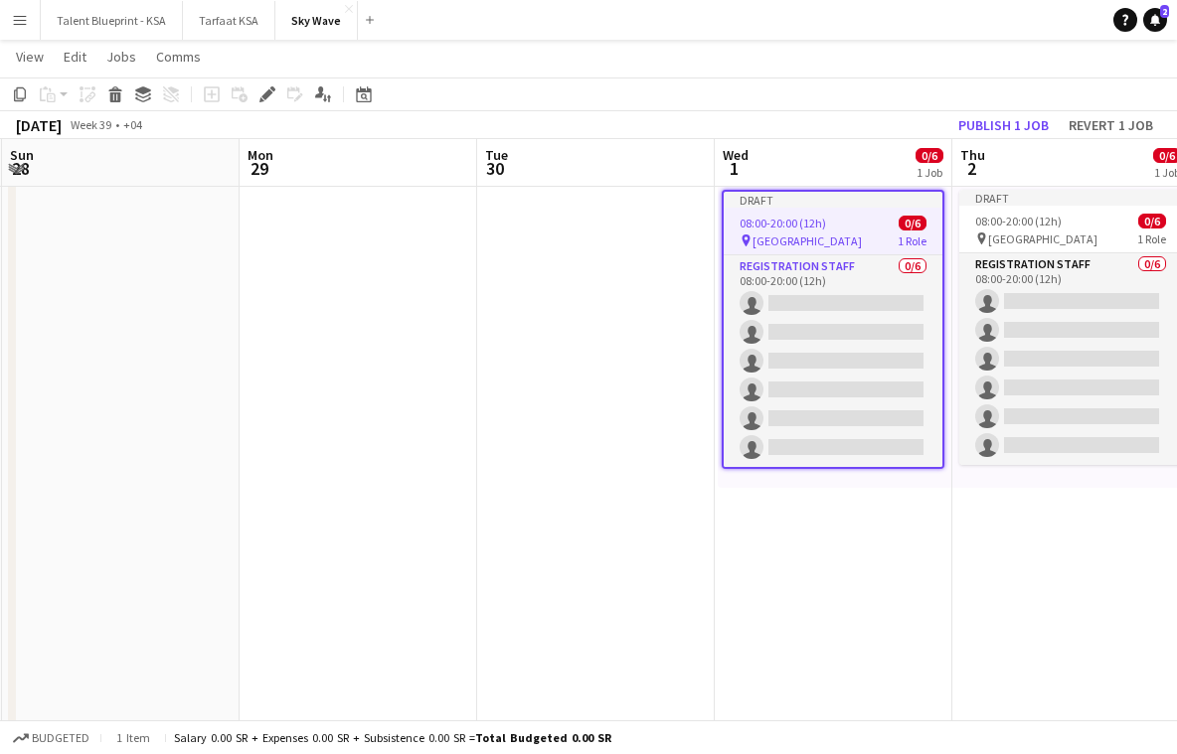
click at [900, 218] on span "0/6" at bounding box center [913, 223] width 28 height 15
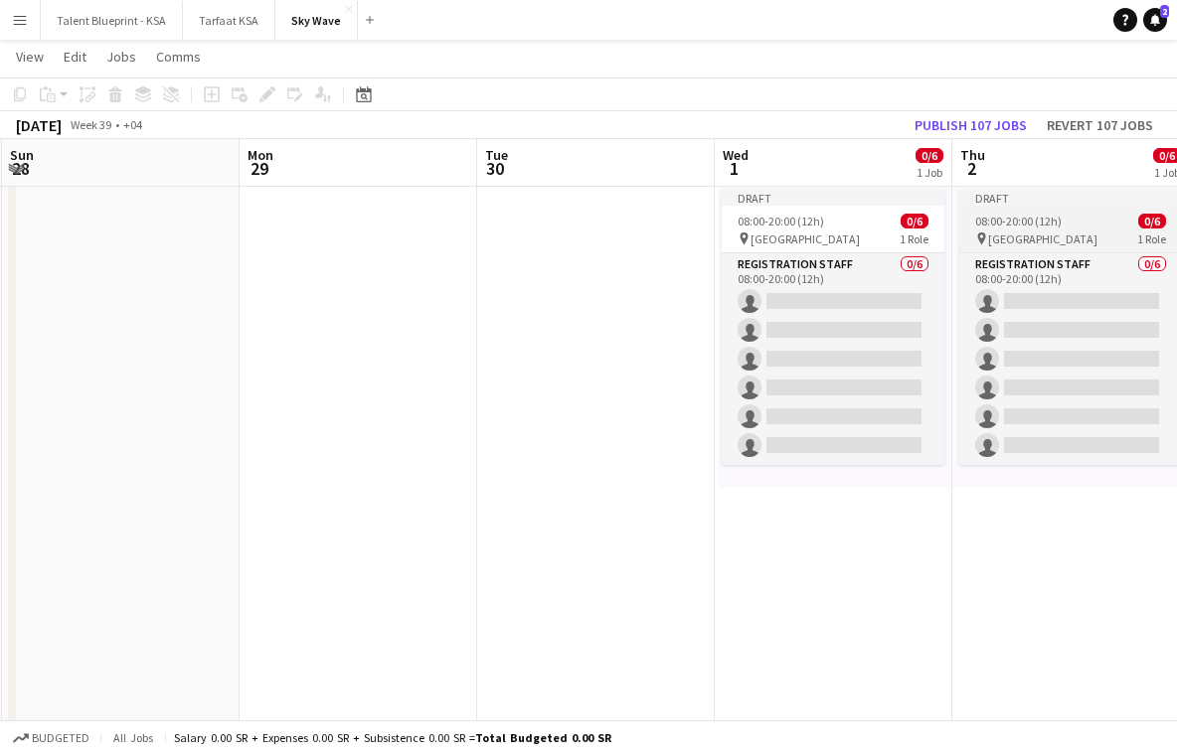
scroll to position [0, 759]
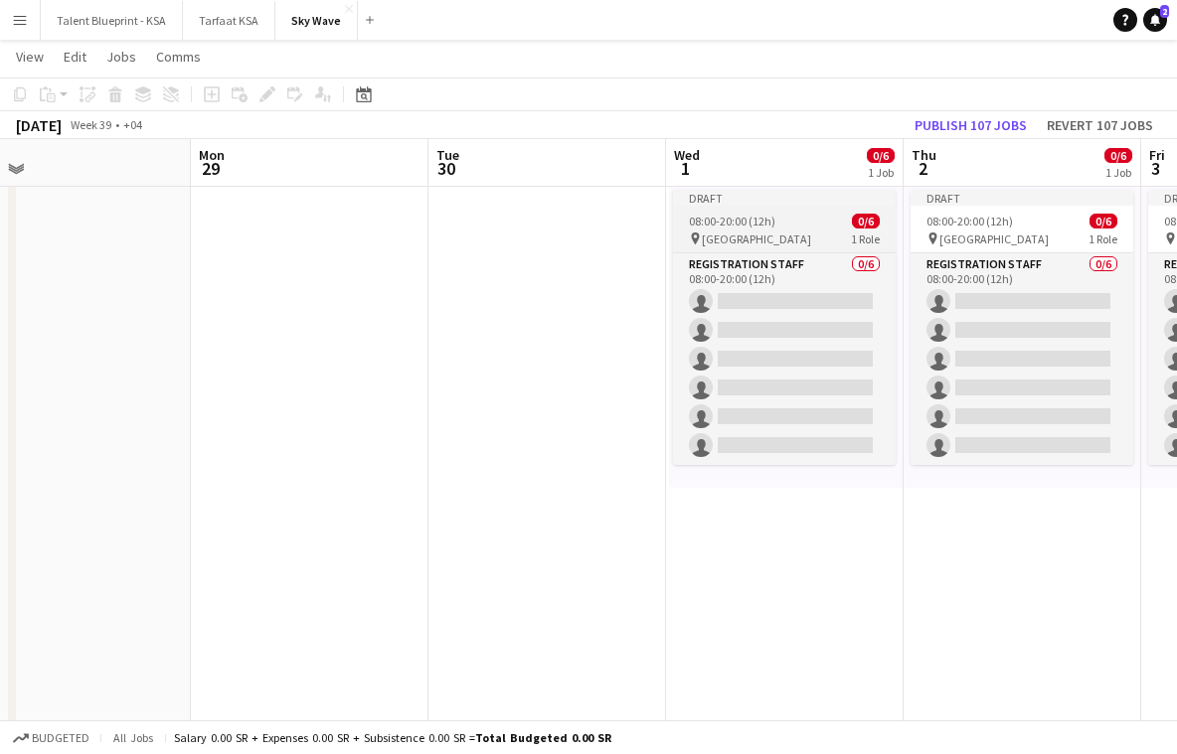
click at [829, 225] on div "08:00-20:00 (12h) 0/6" at bounding box center [784, 221] width 223 height 15
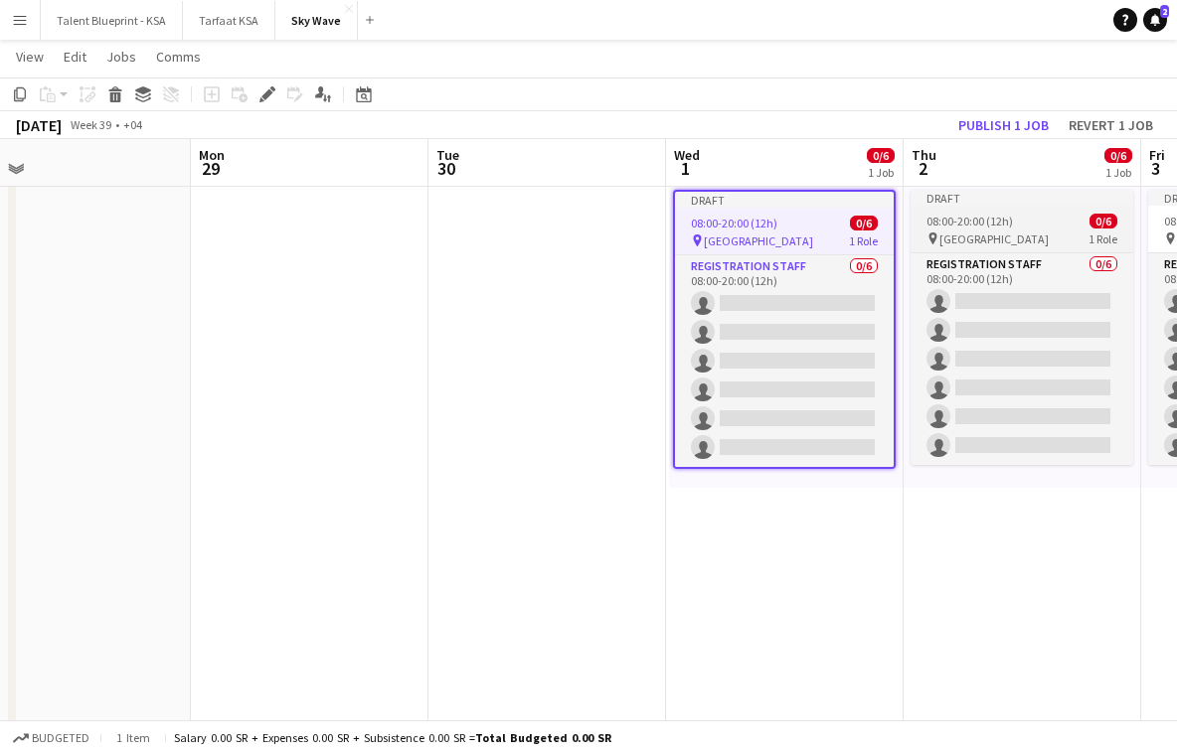
click at [945, 223] on span "08:00-20:00 (12h)" at bounding box center [969, 221] width 86 height 15
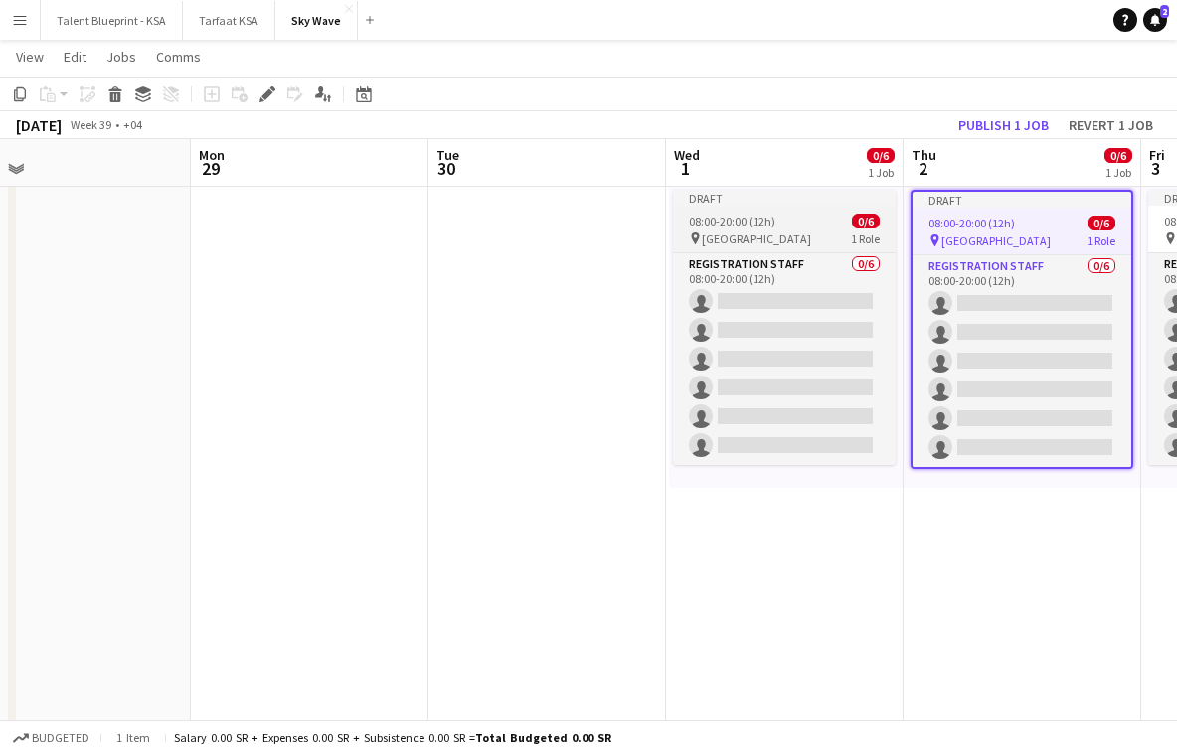
click at [831, 197] on div "Draft" at bounding box center [784, 198] width 223 height 16
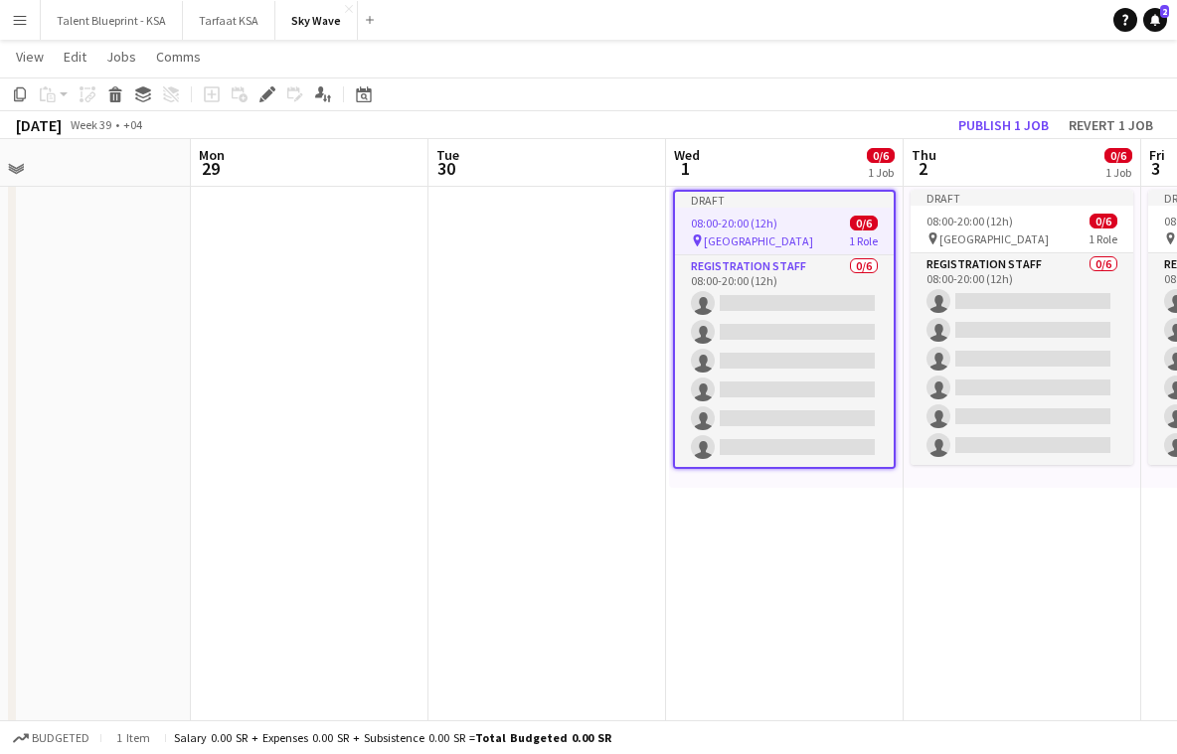
click at [776, 163] on app-board-header-date "Wed 1 0/6 1 Job" at bounding box center [785, 163] width 238 height 48
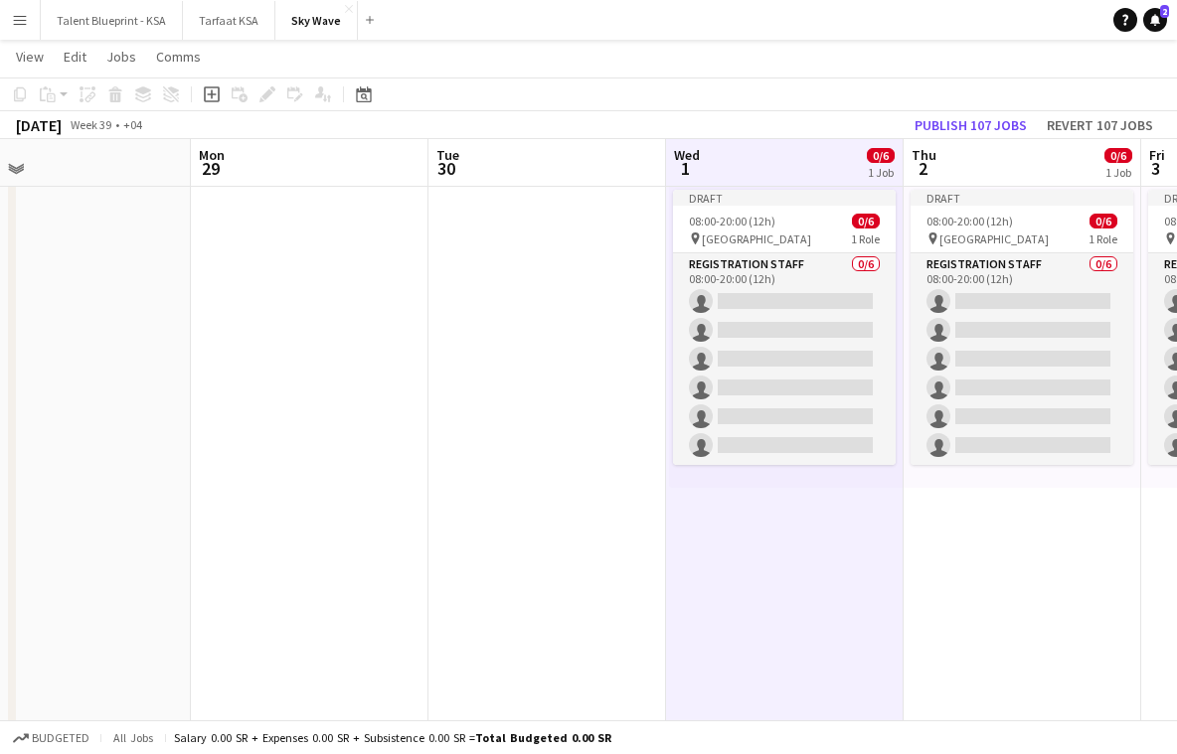
click at [401, 307] on app-date-cell at bounding box center [310, 671] width 238 height 1087
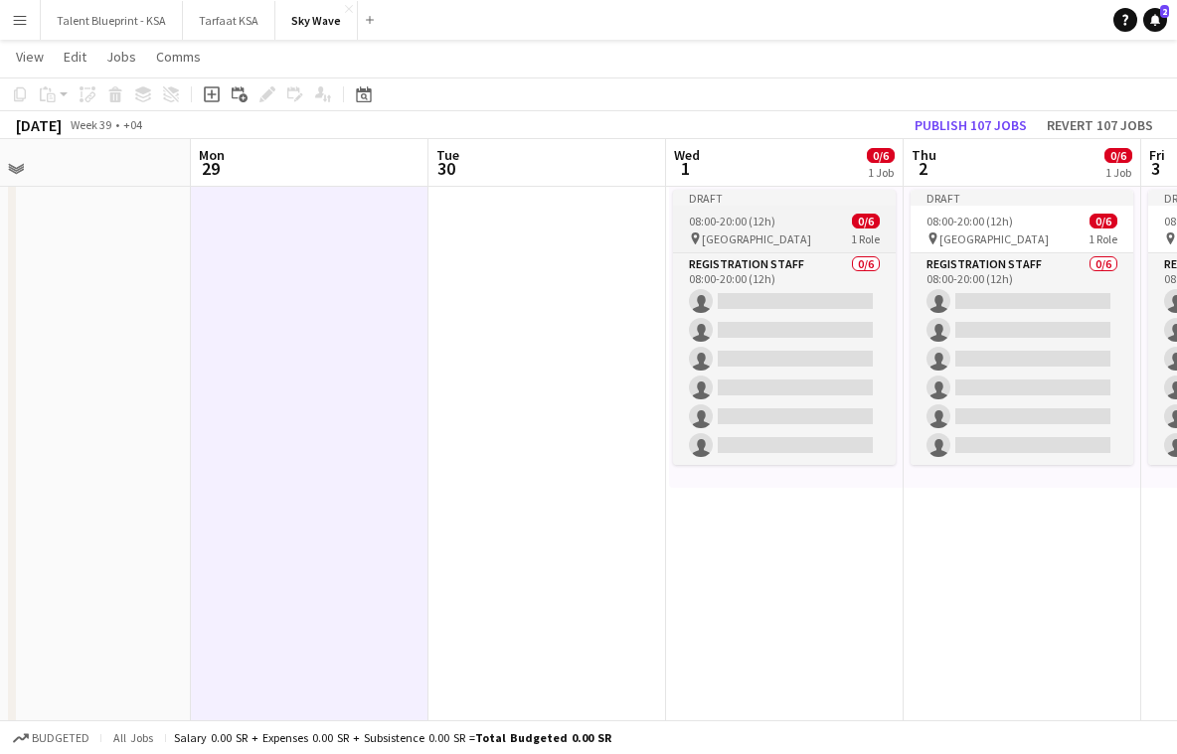
click at [793, 238] on div "pin Athlete village 1 Role" at bounding box center [784, 239] width 223 height 16
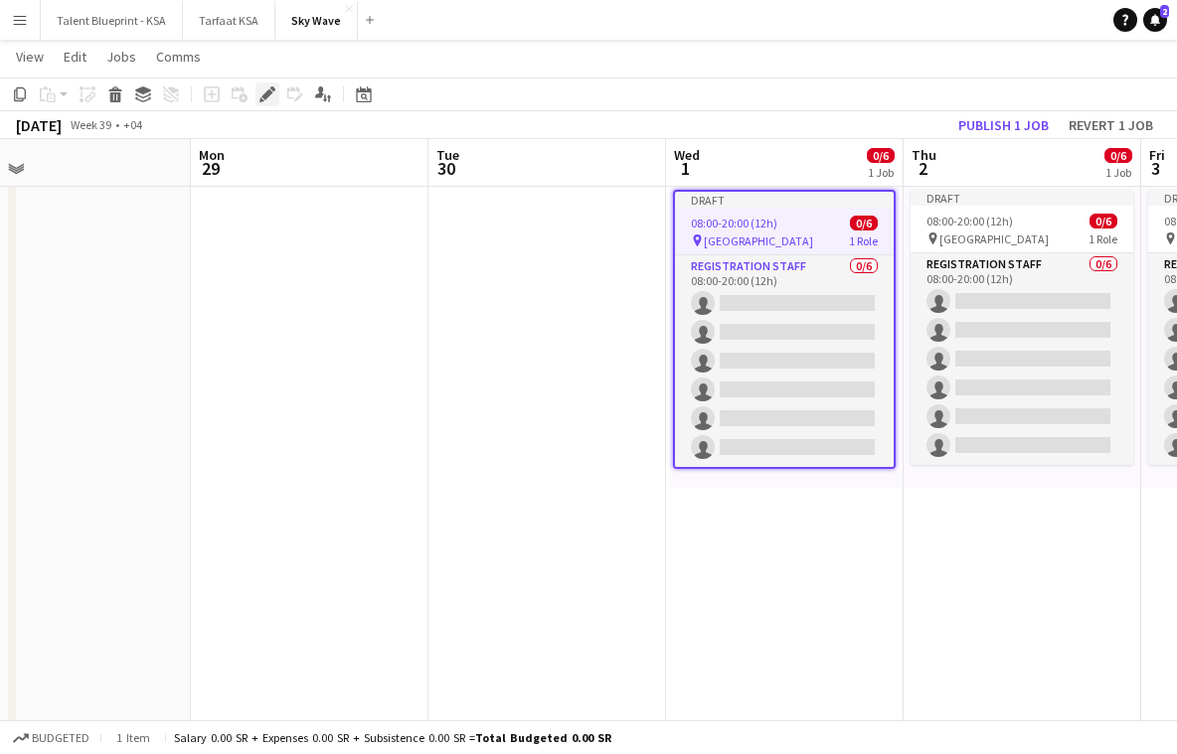
click at [271, 94] on icon "Edit" at bounding box center [267, 94] width 16 height 16
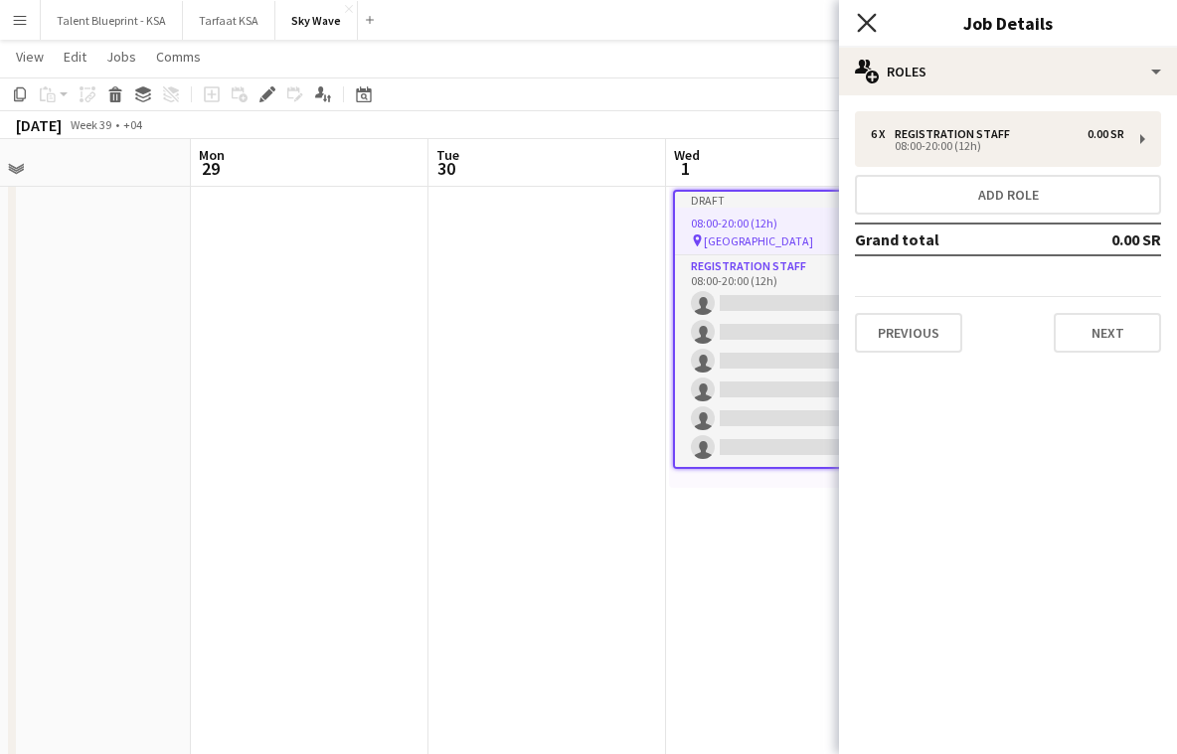
click at [866, 27] on icon "Close pop-in" at bounding box center [866, 22] width 19 height 19
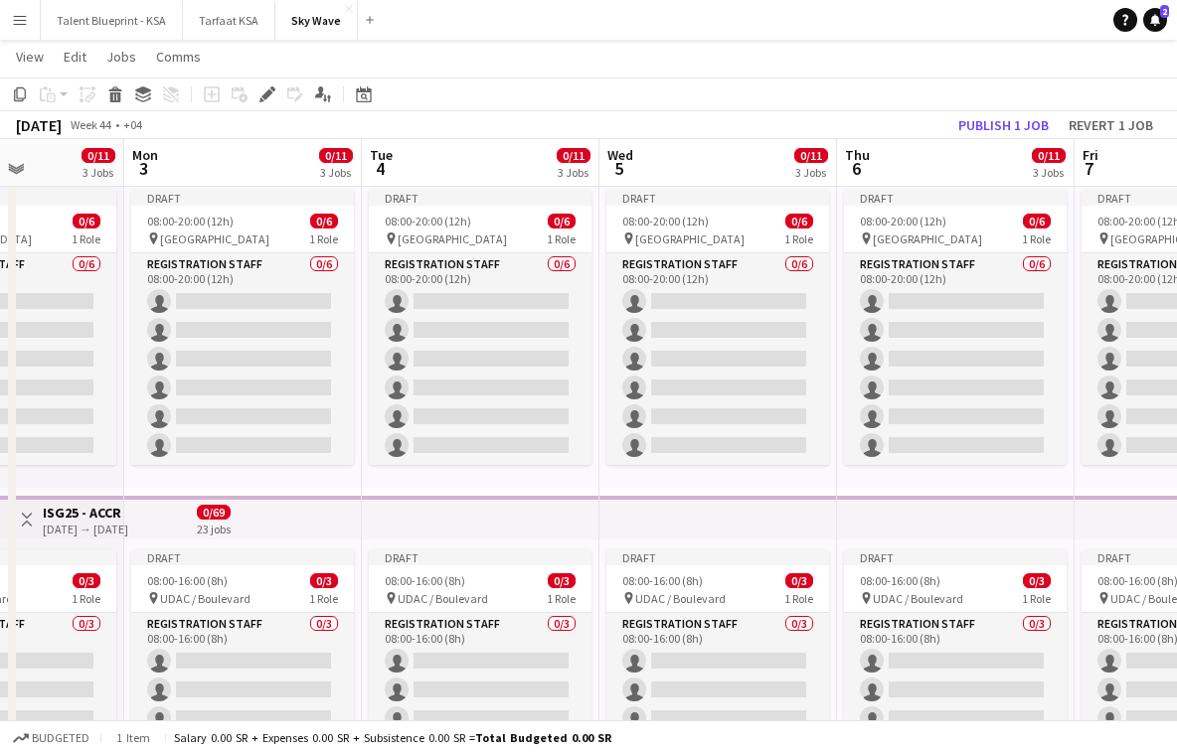
scroll to position [0, 445]
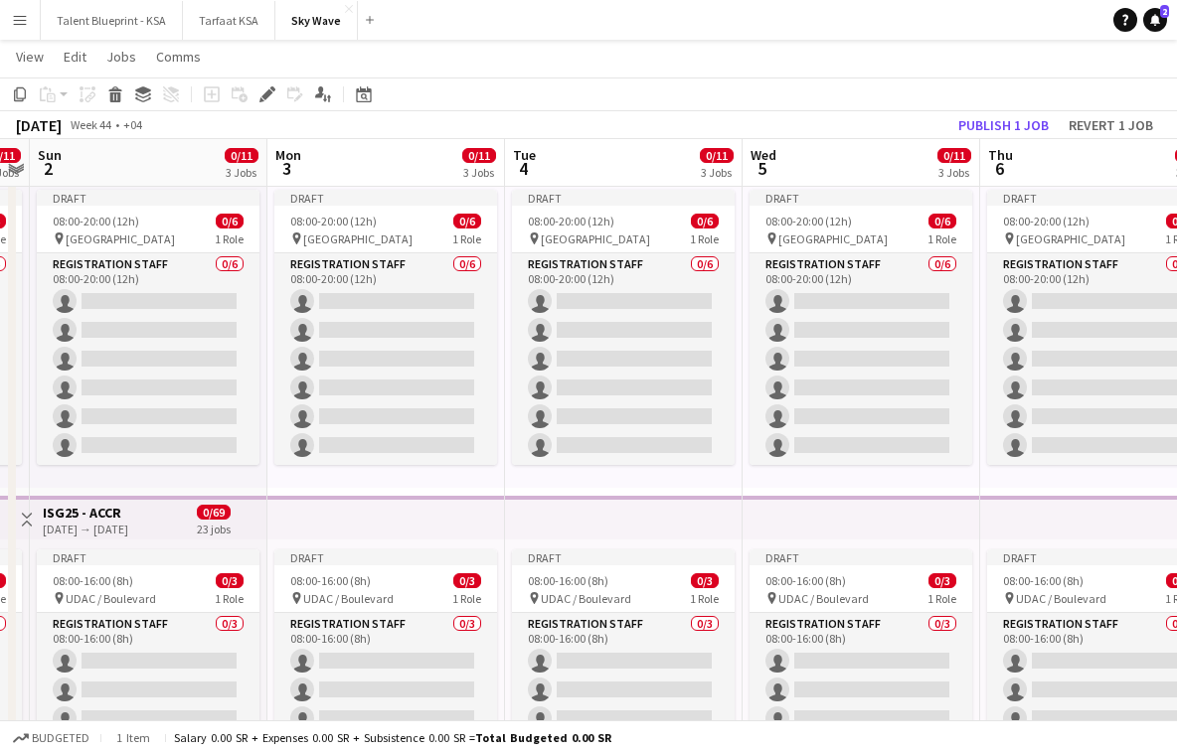
click at [525, 507] on app-top-bar at bounding box center [624, 518] width 238 height 44
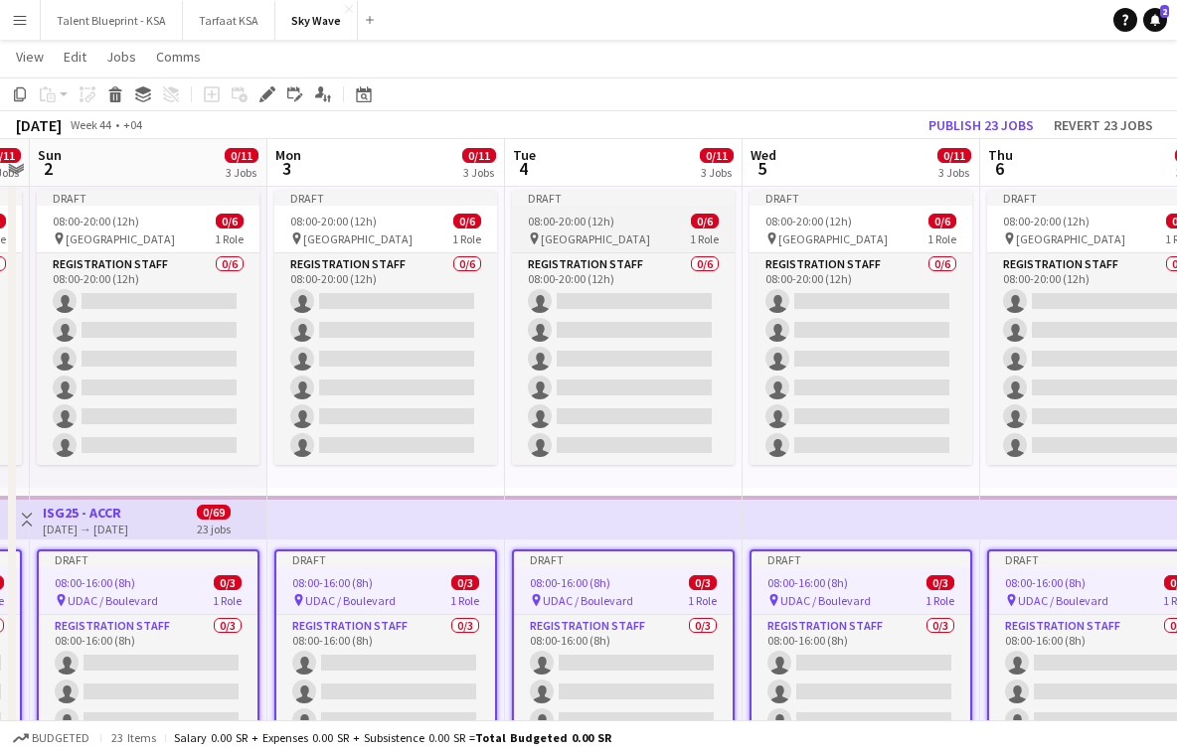
click at [603, 191] on div "Draft" at bounding box center [623, 198] width 223 height 16
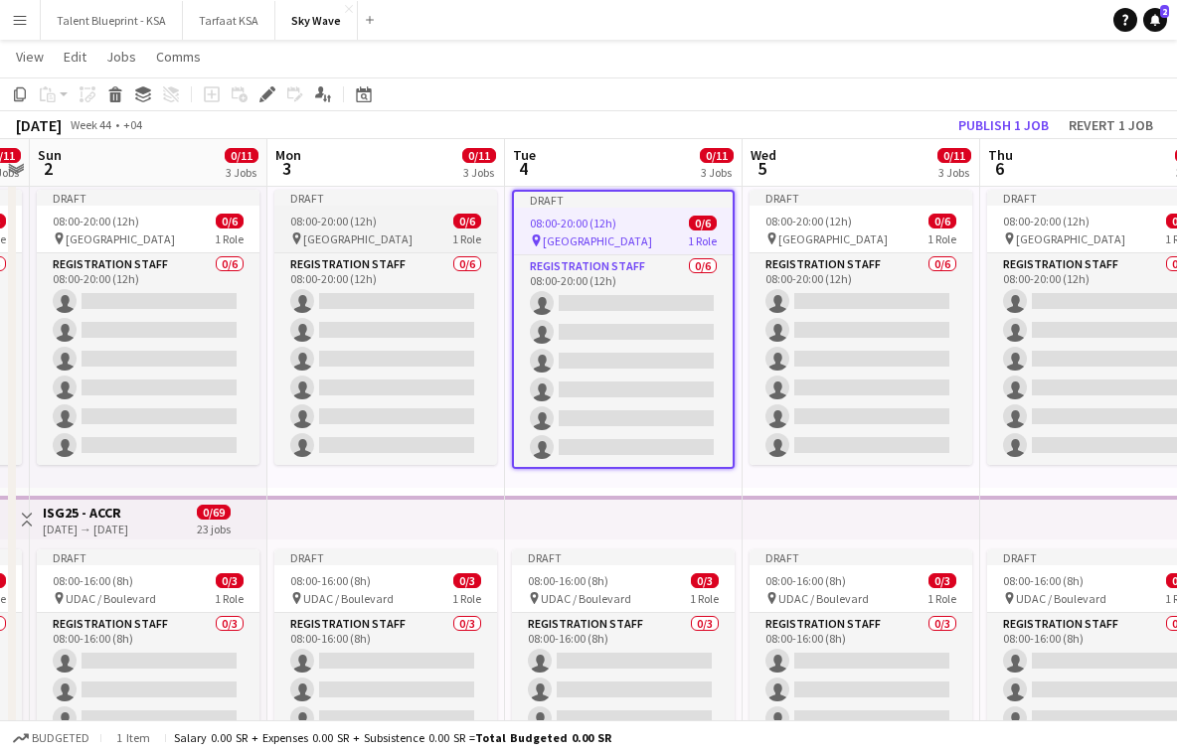
click at [459, 208] on app-job-card "Draft 08:00-20:00 (12h) 0/6 pin Athlete village 1 Role Registration Staff 0/6 0…" at bounding box center [385, 327] width 223 height 275
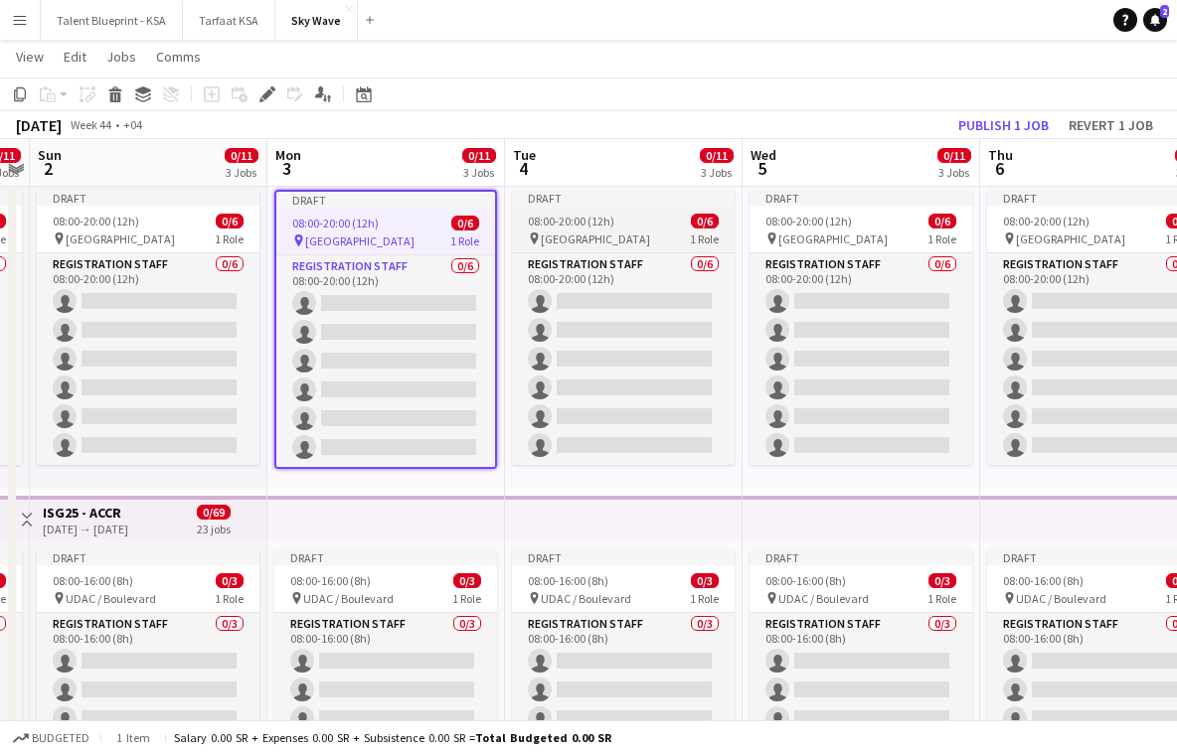
click at [601, 198] on div "Draft" at bounding box center [623, 198] width 223 height 16
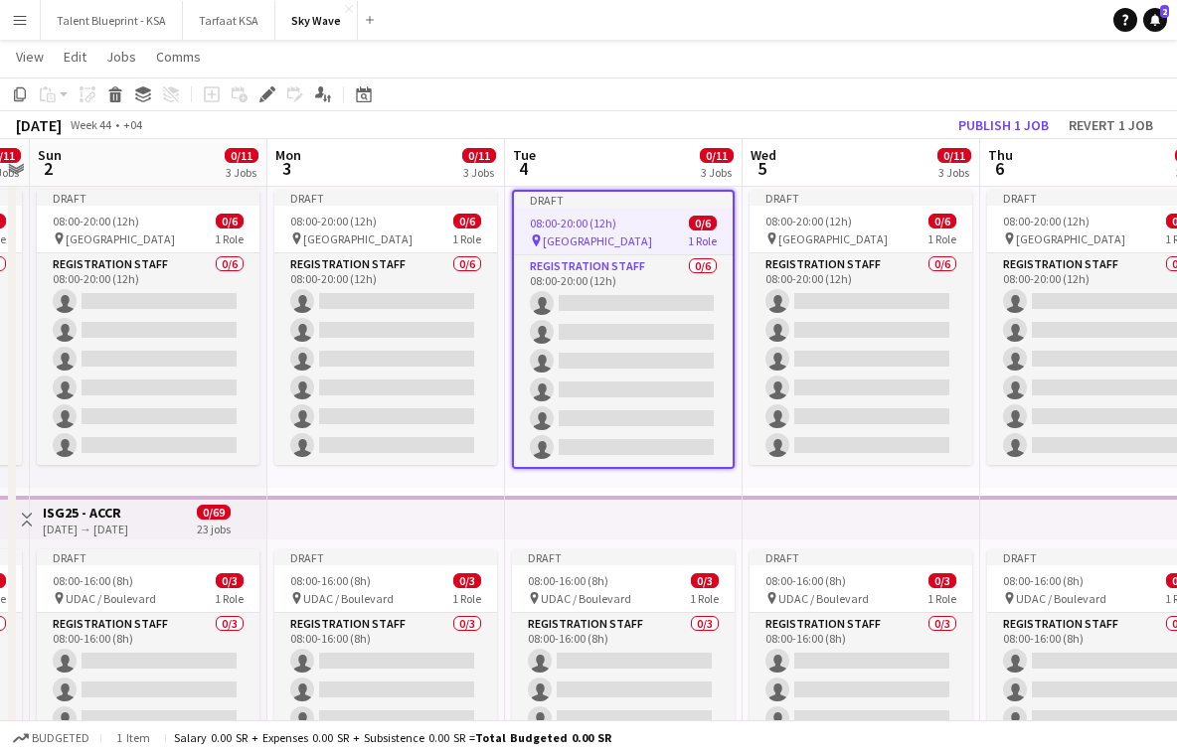
click at [744, 272] on div "Draft 08:00-20:00 (12h) 0/6 pin Athlete village 1 Role Registration Staff 0/6 0…" at bounding box center [861, 334] width 238 height 308
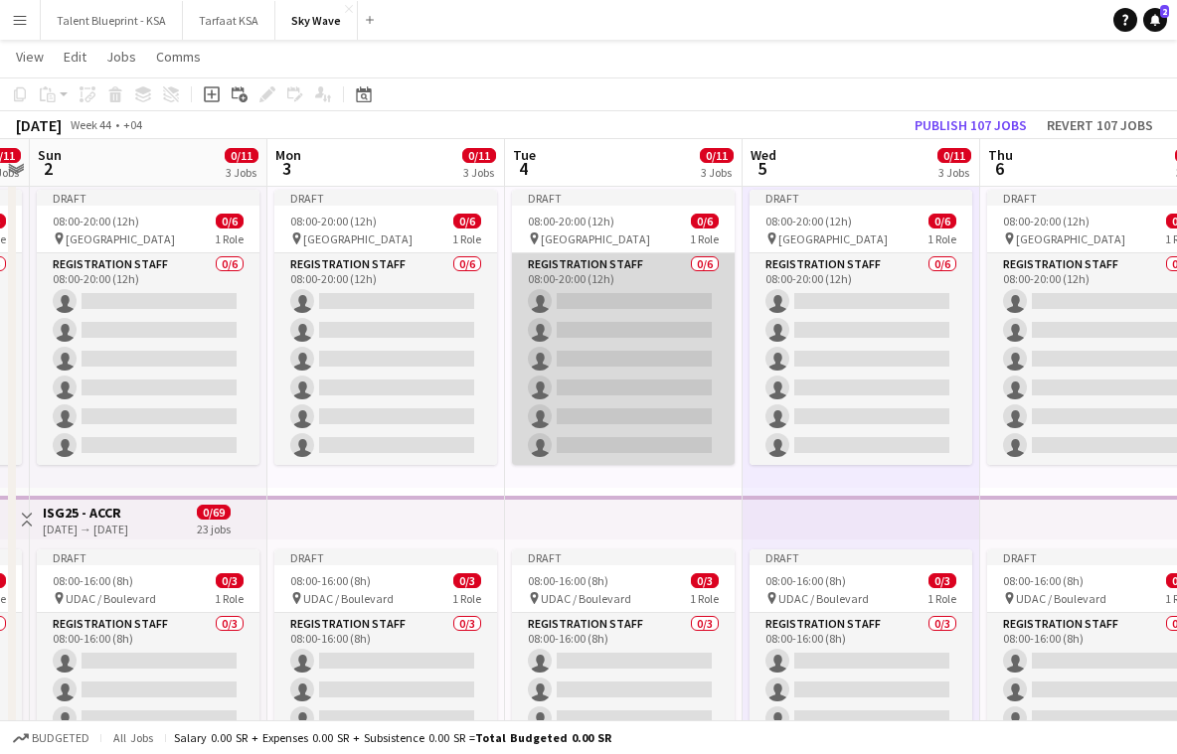
drag, startPoint x: 686, startPoint y: 337, endPoint x: 686, endPoint y: 322, distance: 14.9
click at [686, 337] on app-card-role "Registration Staff 0/6 08:00-20:00 (12h) single-neutral-actions single-neutral-…" at bounding box center [623, 359] width 223 height 212
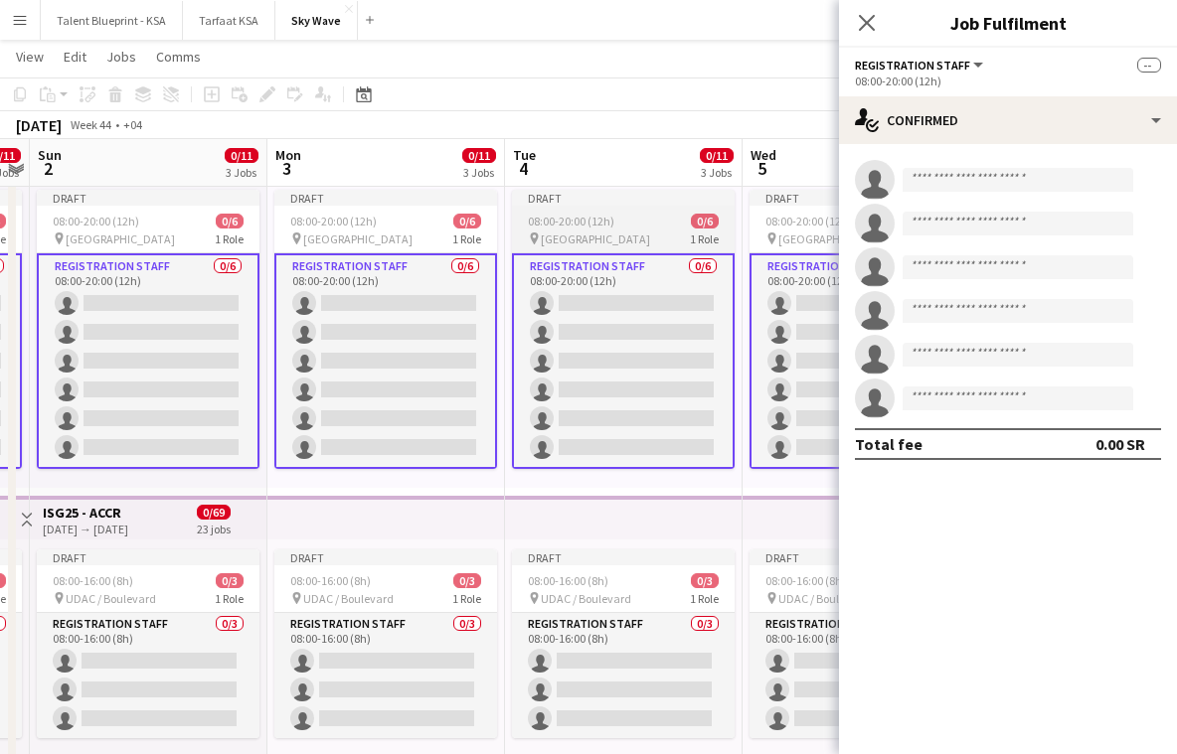
click at [659, 215] on div "08:00-20:00 (12h) 0/6" at bounding box center [623, 221] width 223 height 15
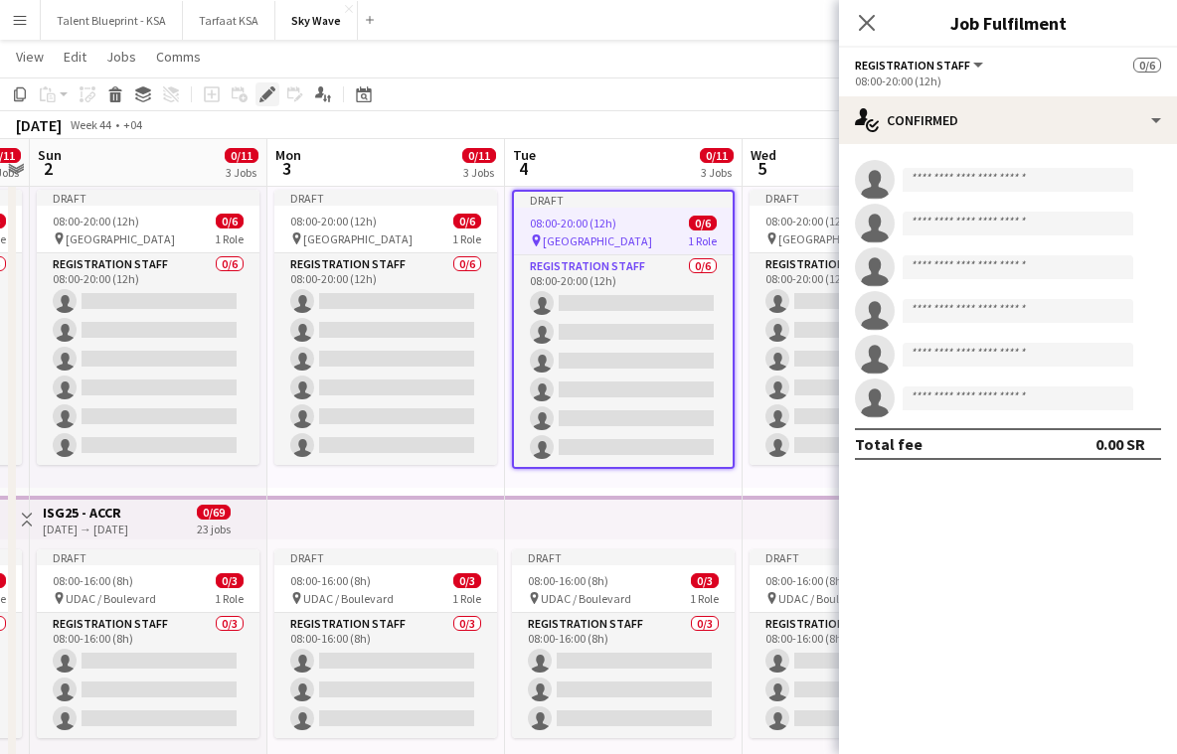
click at [269, 88] on icon "Edit" at bounding box center [267, 94] width 16 height 16
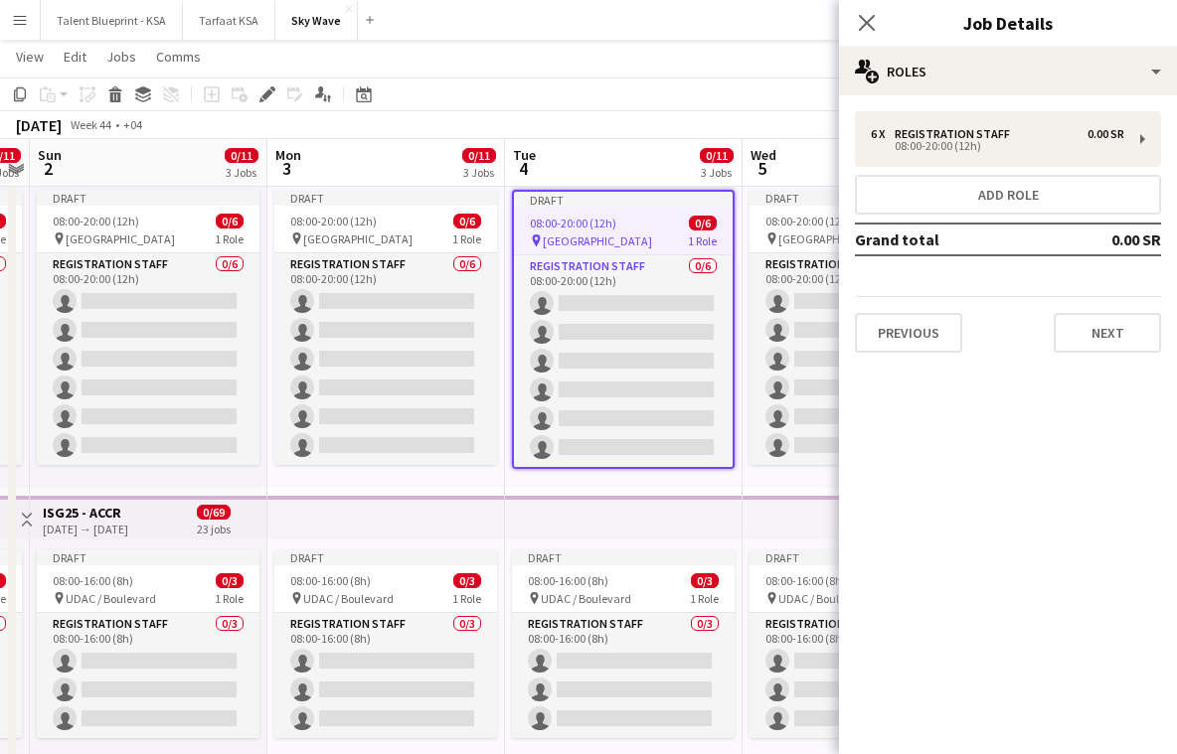
click at [622, 183] on app-board-header-date "Tue 4 0/11 3 Jobs" at bounding box center [624, 163] width 238 height 48
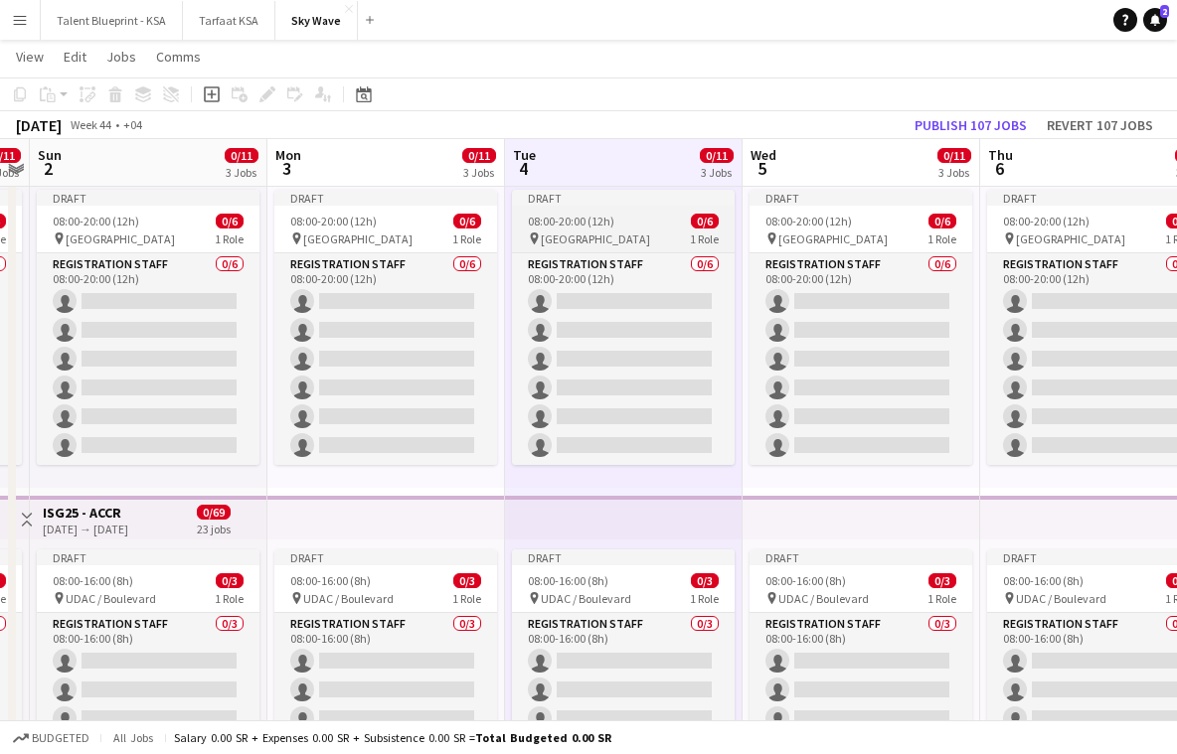
click at [621, 196] on div "Draft" at bounding box center [623, 198] width 223 height 16
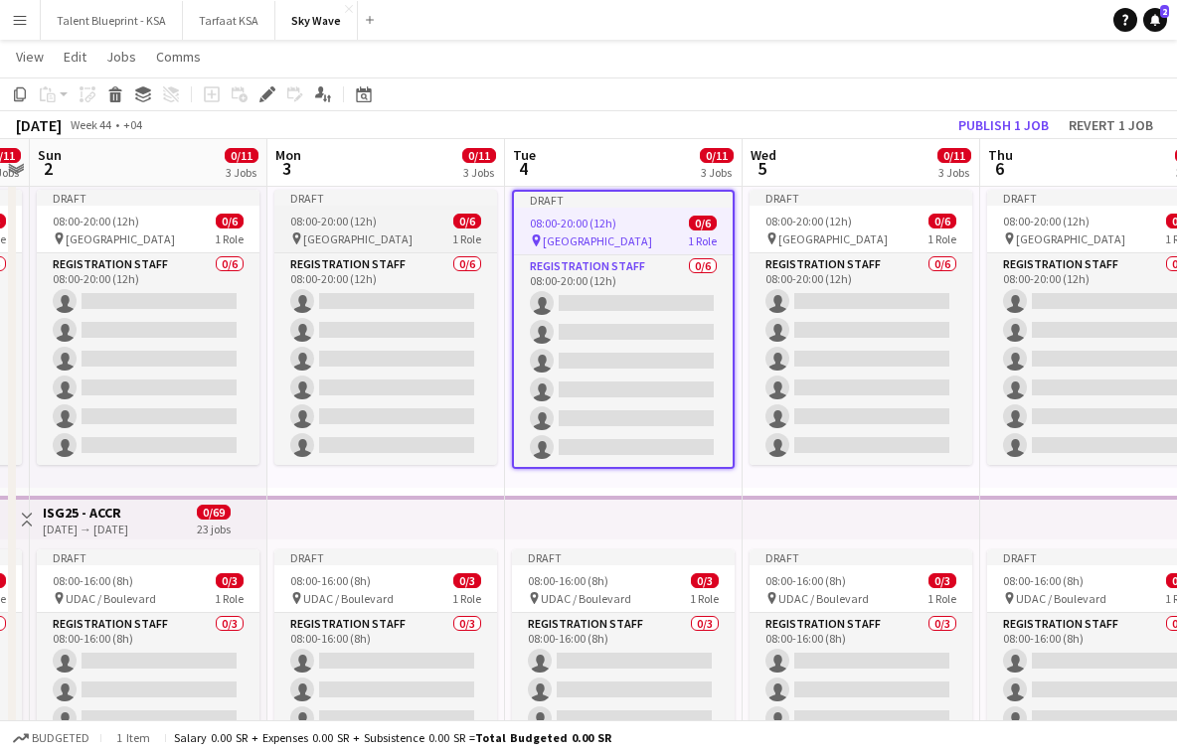
click at [465, 201] on div "Draft" at bounding box center [385, 198] width 223 height 16
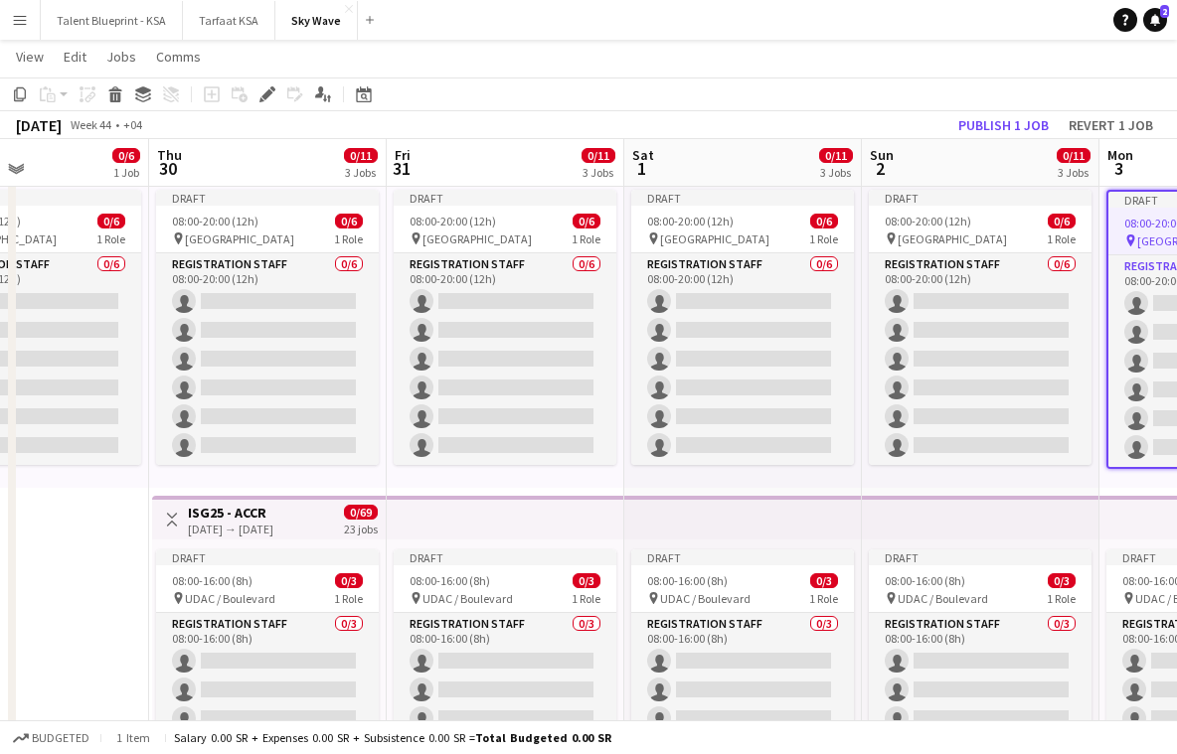
scroll to position [0, 540]
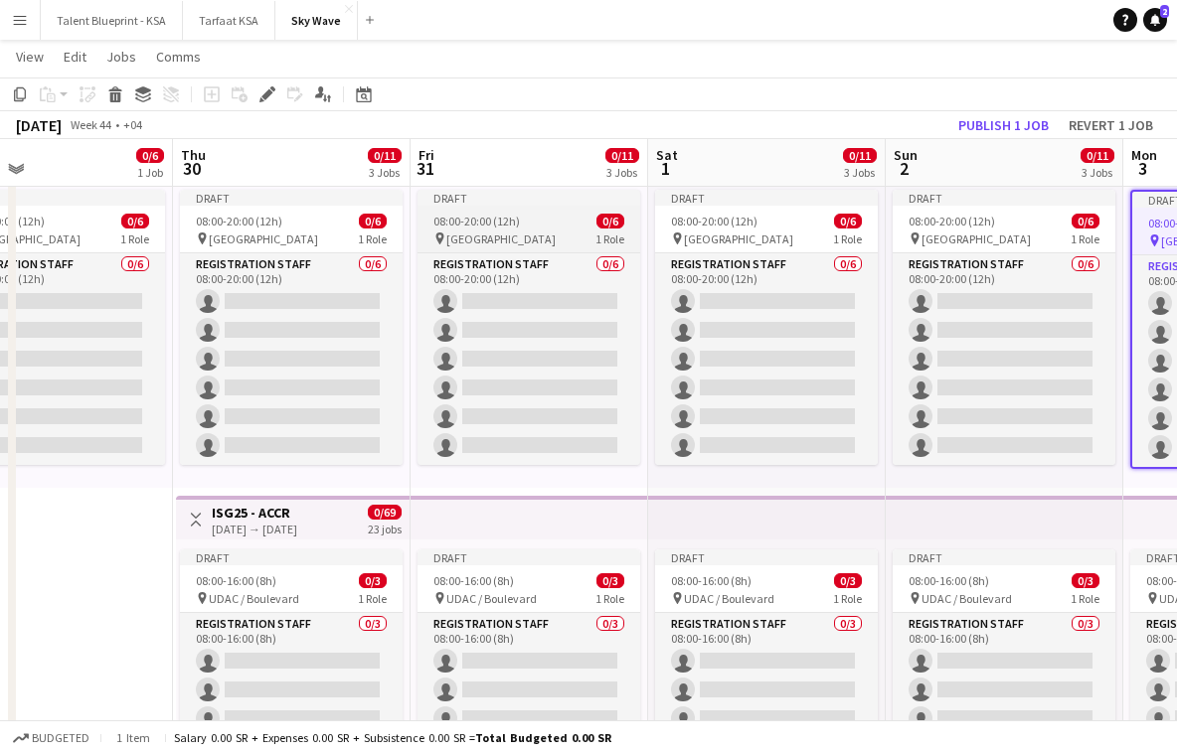
click at [440, 203] on div "Draft" at bounding box center [528, 198] width 223 height 16
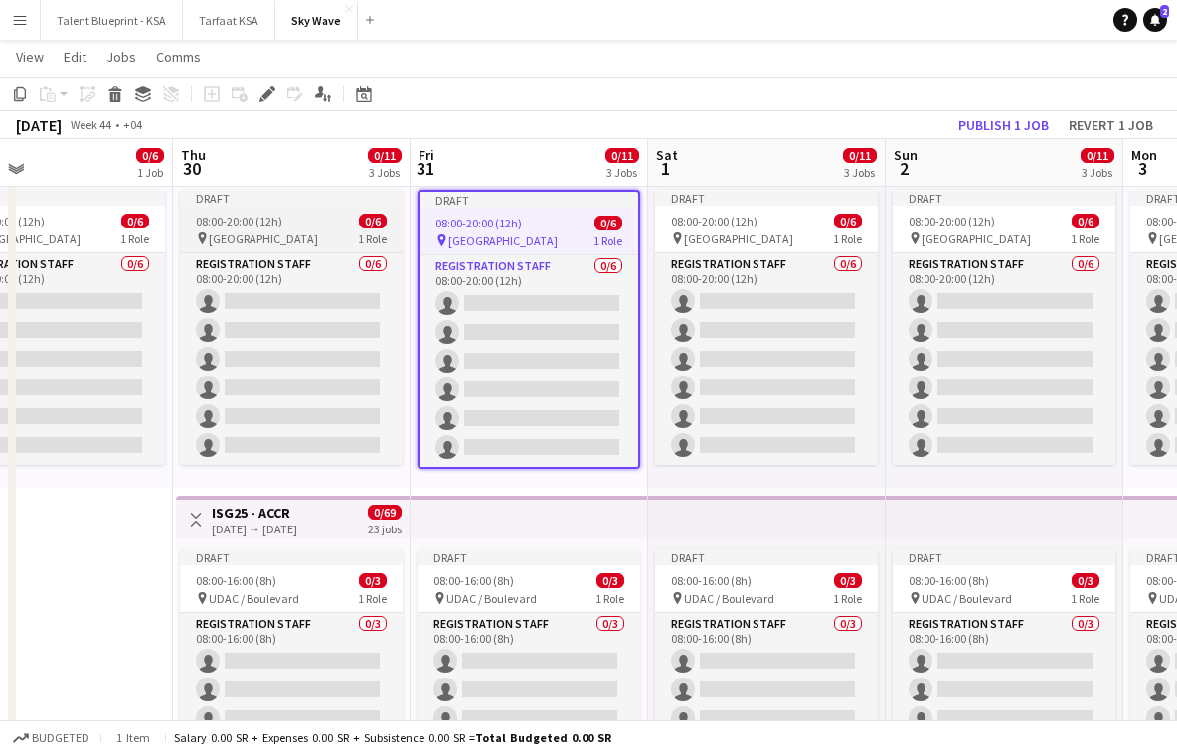
click at [326, 229] on app-job-card "Draft 08:00-20:00 (12h) 0/6 pin Athlete village 1 Role Registration Staff 0/6 0…" at bounding box center [291, 327] width 223 height 275
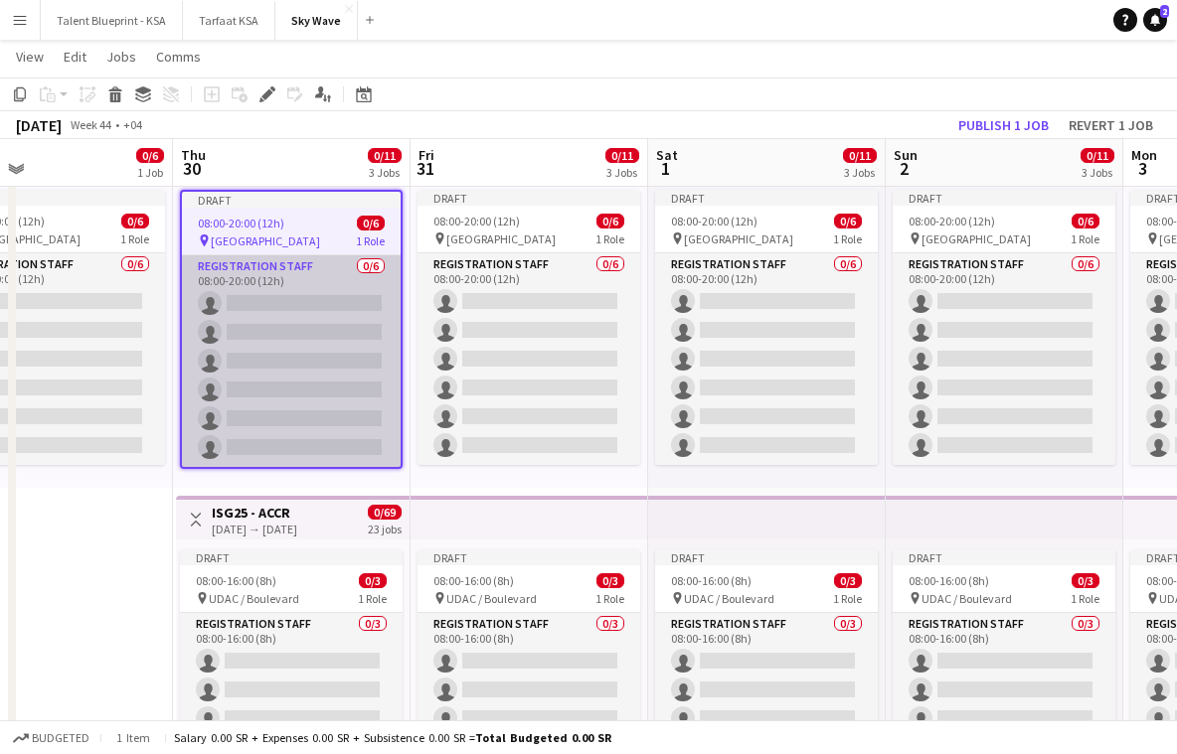
click at [374, 297] on app-card-role "Registration Staff 0/6 08:00-20:00 (12h) single-neutral-actions single-neutral-…" at bounding box center [291, 361] width 219 height 212
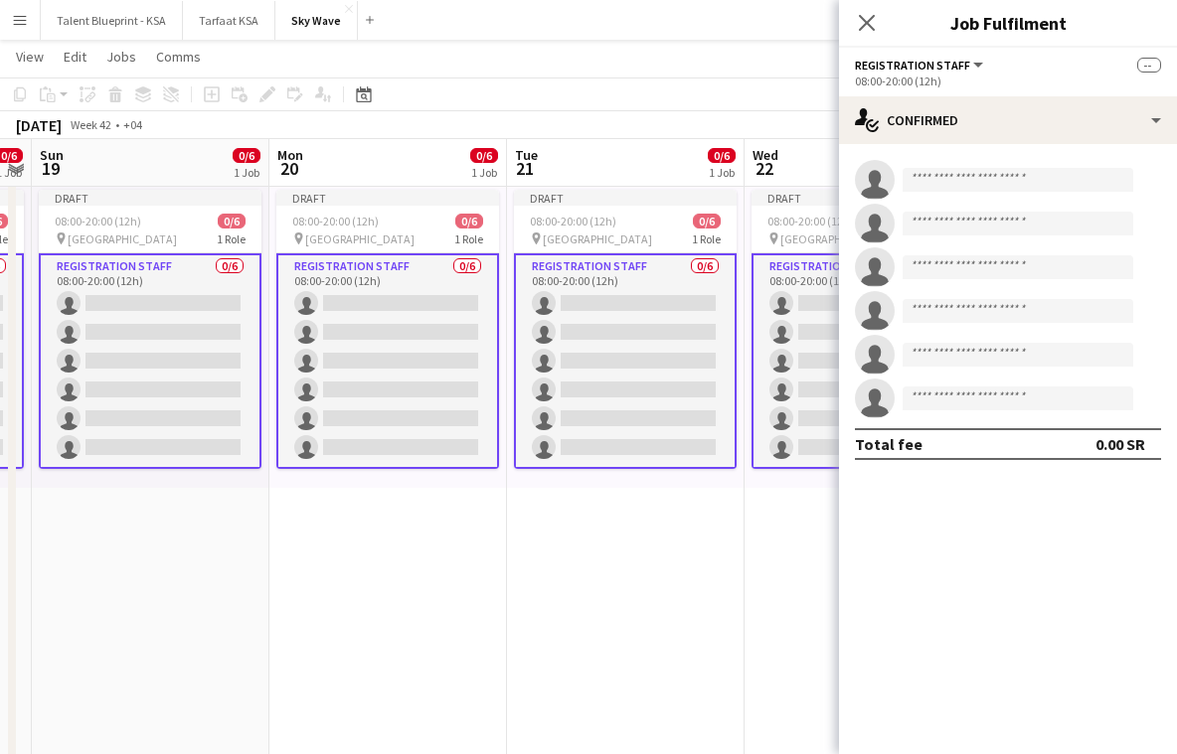
scroll to position [0, 441]
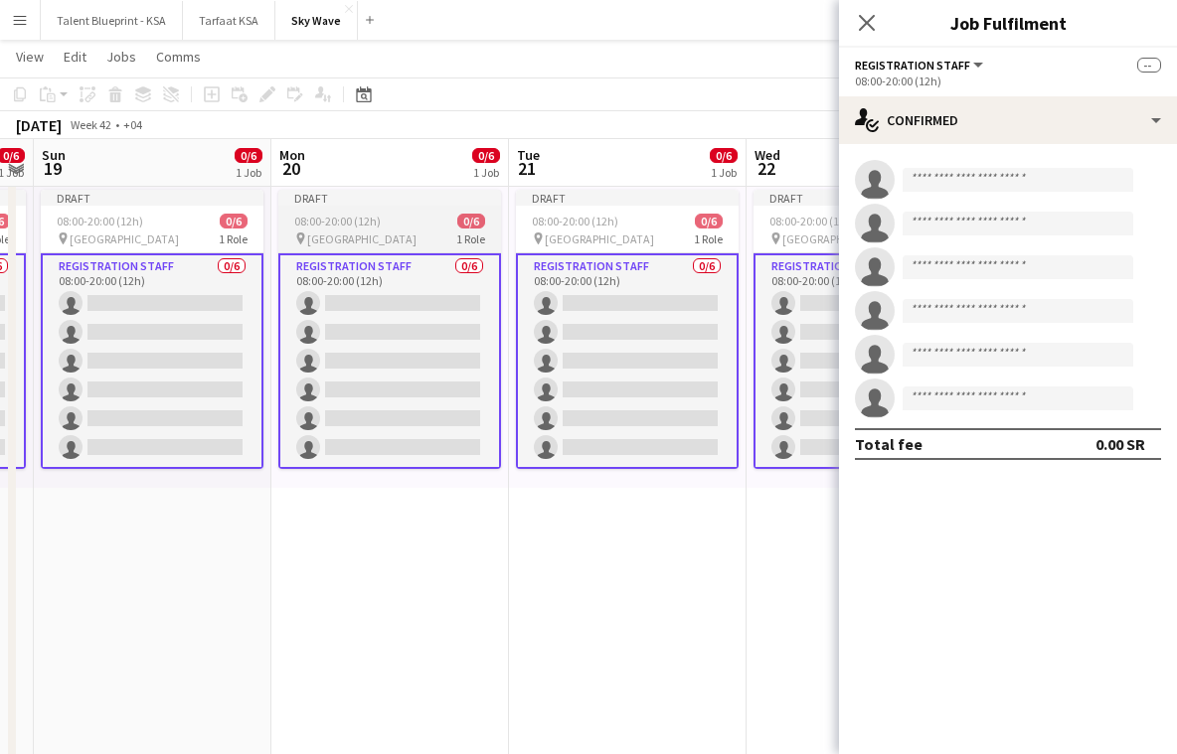
click at [362, 207] on app-job-card "Draft 08:00-20:00 (12h) 0/6 pin Athlete village 1 Role Registration Staff 0/6 0…" at bounding box center [389, 329] width 223 height 279
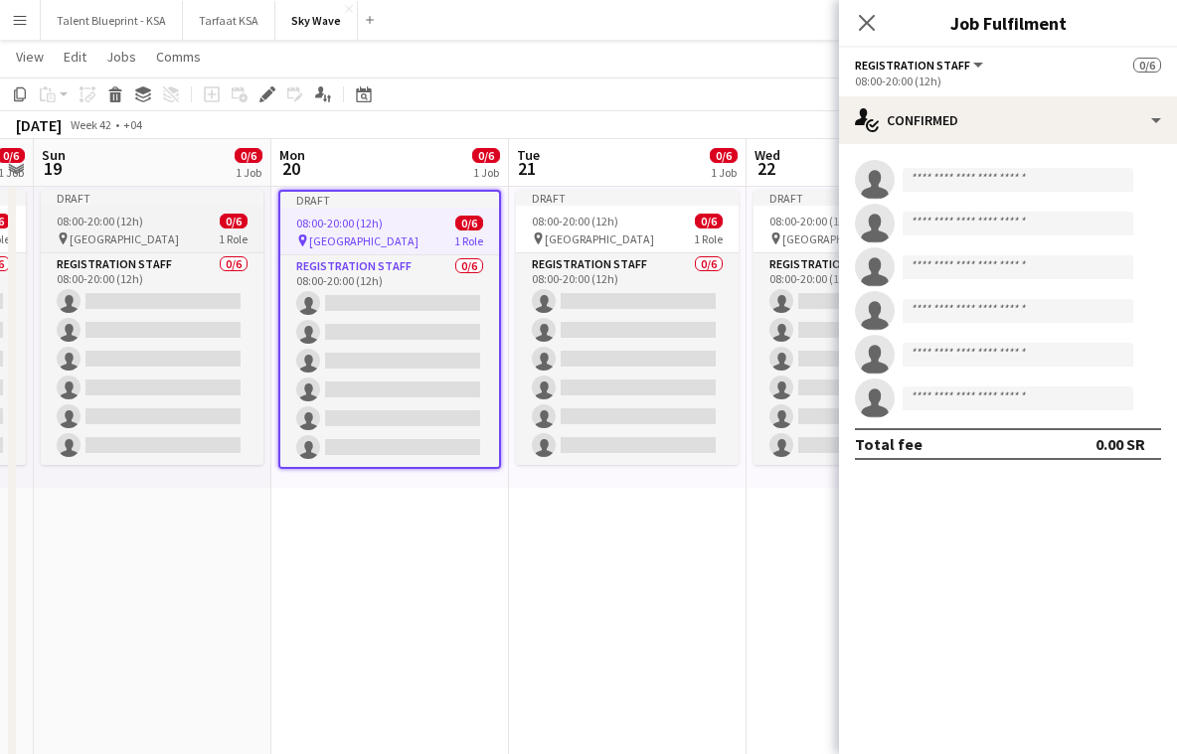
click at [248, 198] on div "Draft" at bounding box center [152, 198] width 223 height 16
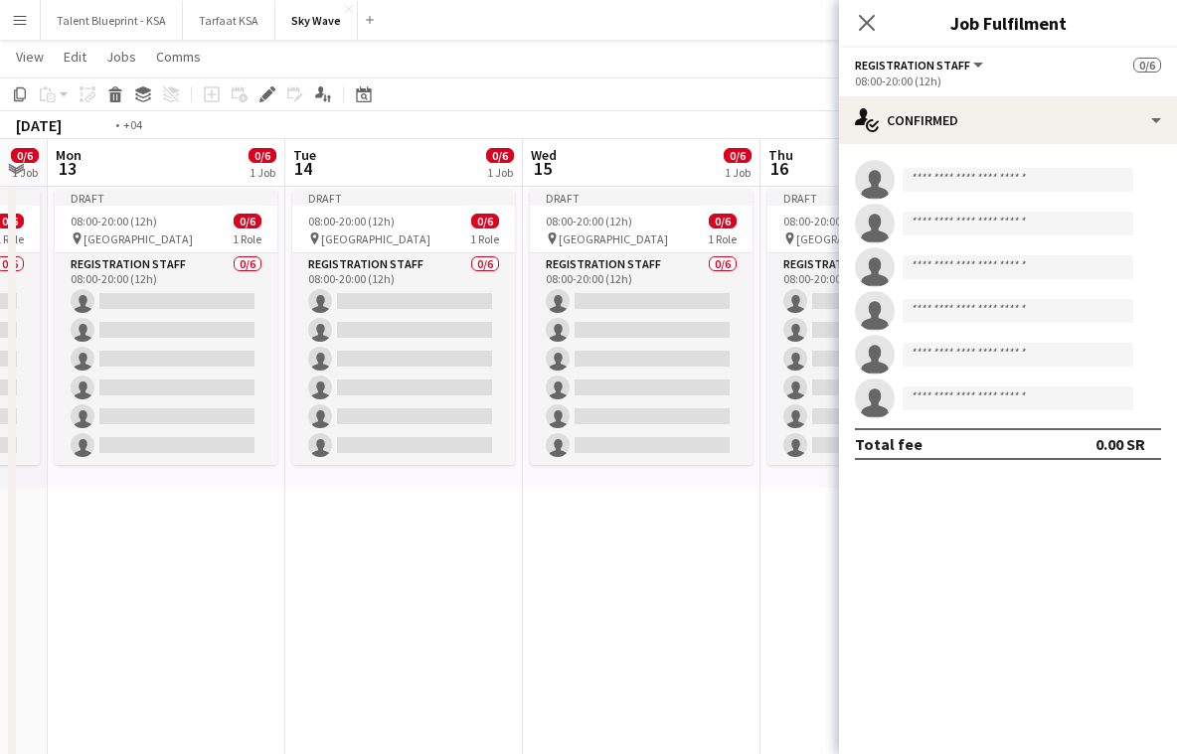
scroll to position [0, 611]
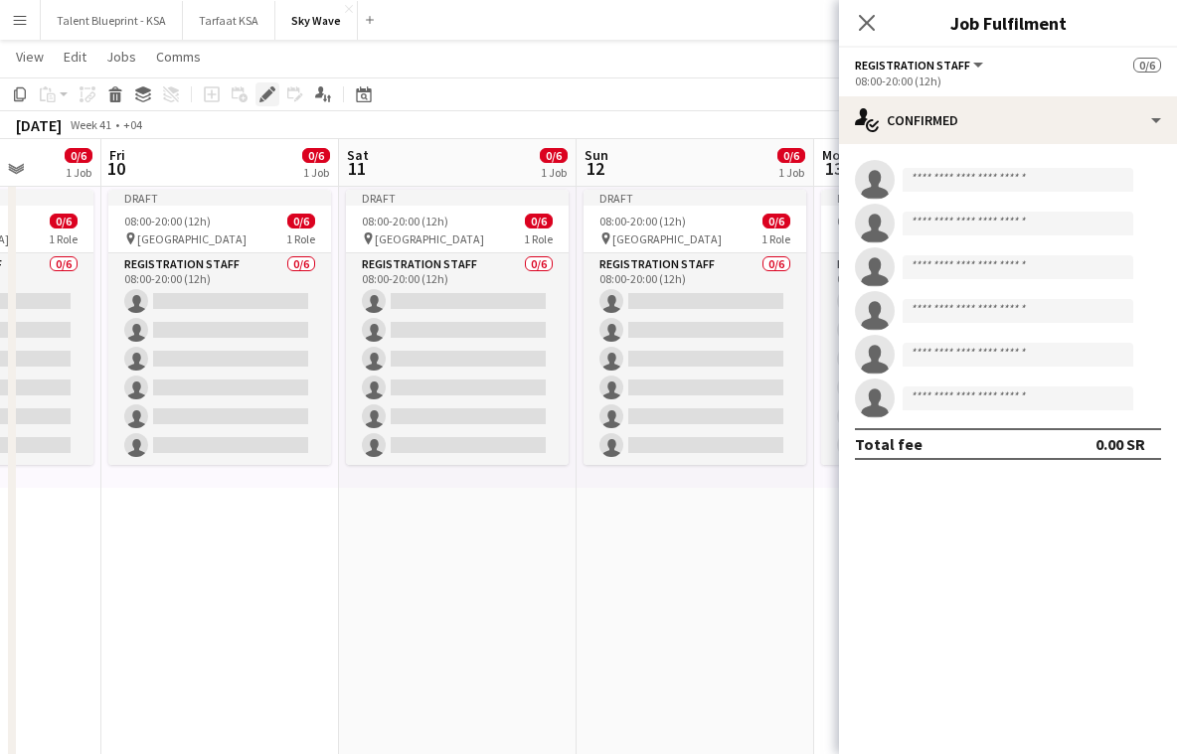
click at [271, 94] on icon "Edit" at bounding box center [267, 94] width 16 height 16
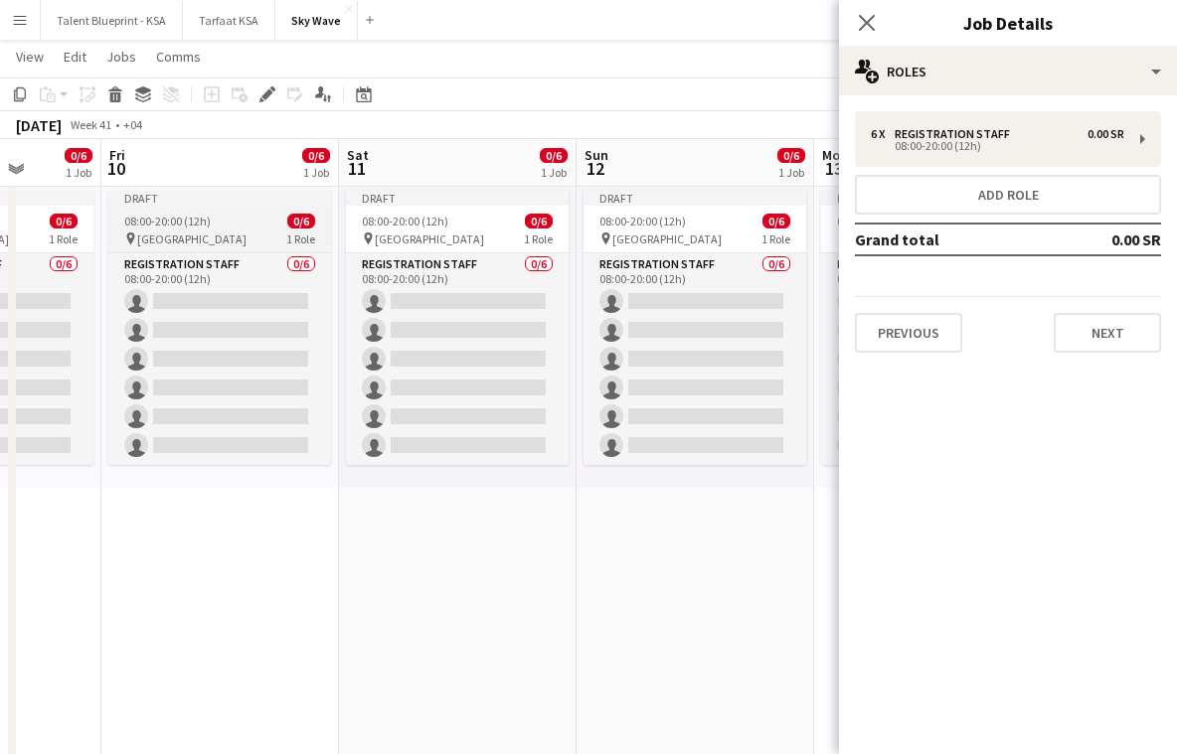
click at [282, 202] on div "Draft" at bounding box center [219, 198] width 223 height 16
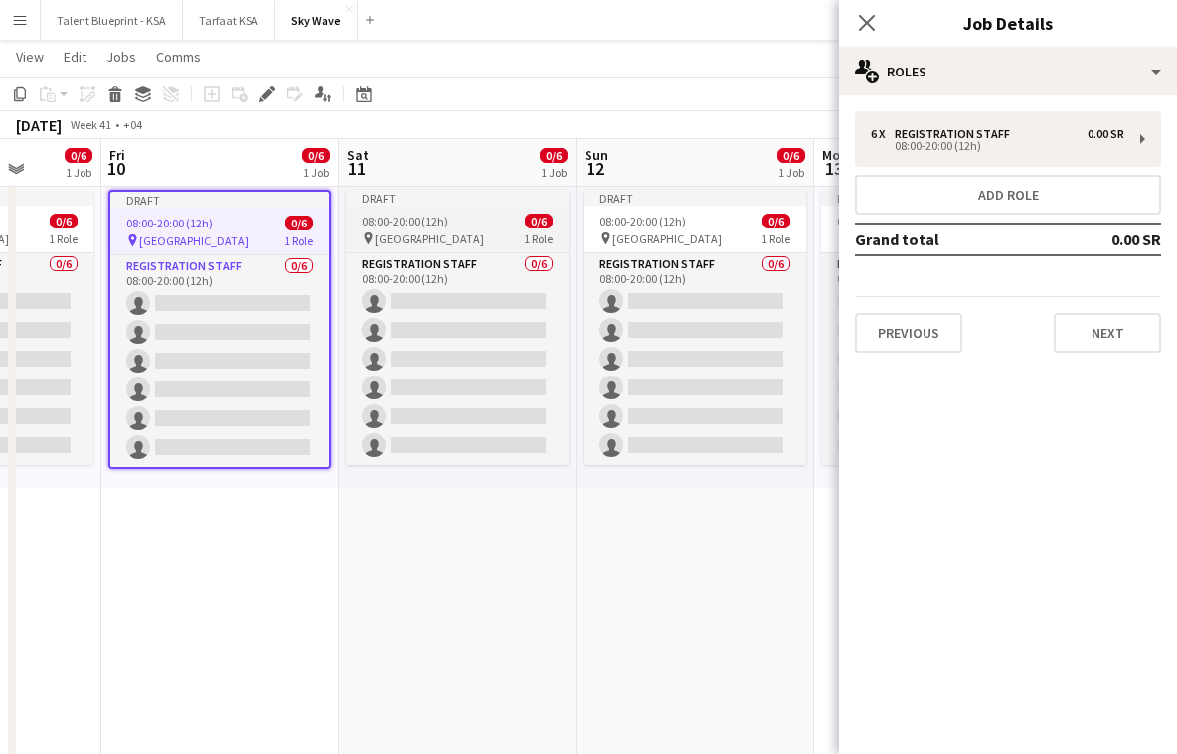
click at [388, 198] on div "Draft" at bounding box center [457, 198] width 223 height 16
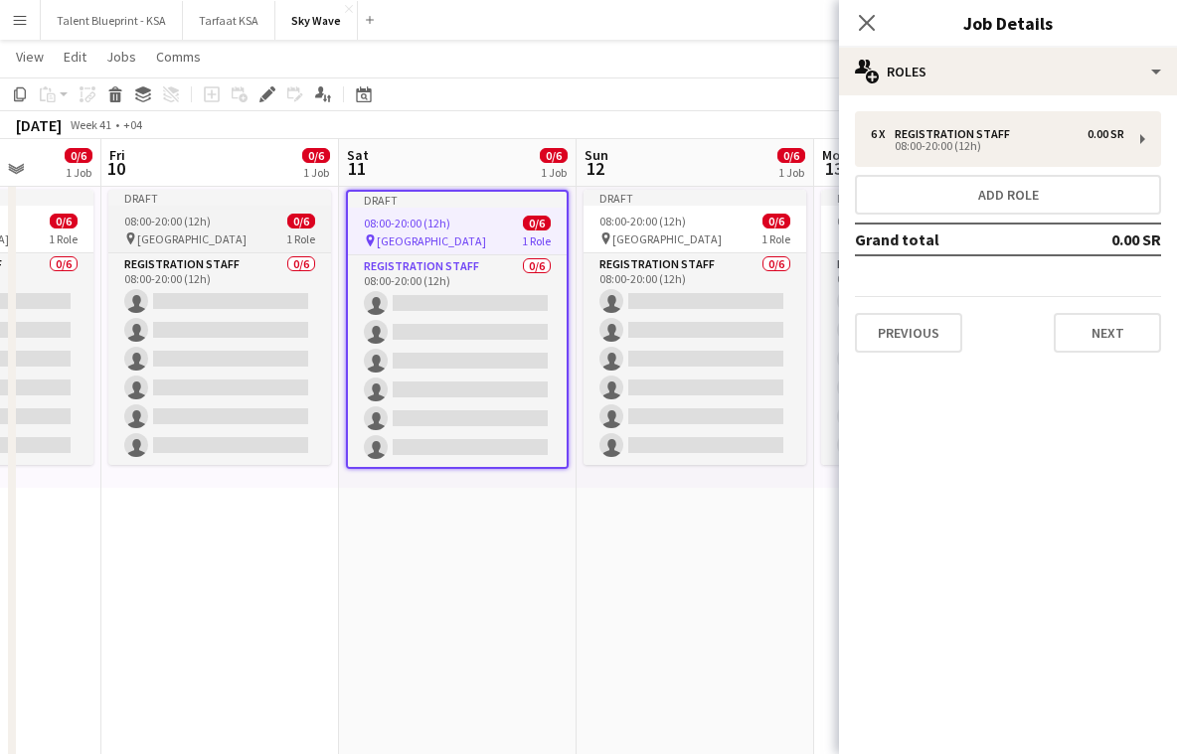
click at [292, 190] on div "Draft" at bounding box center [219, 198] width 223 height 16
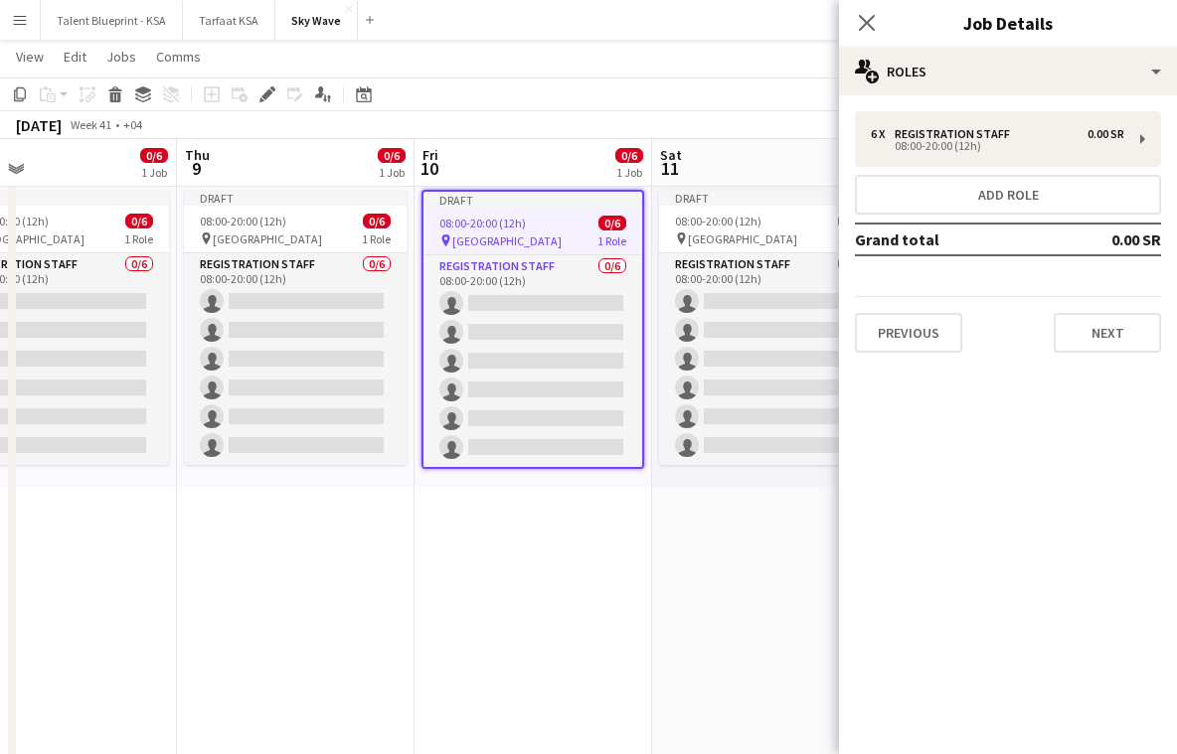
scroll to position [0, 527]
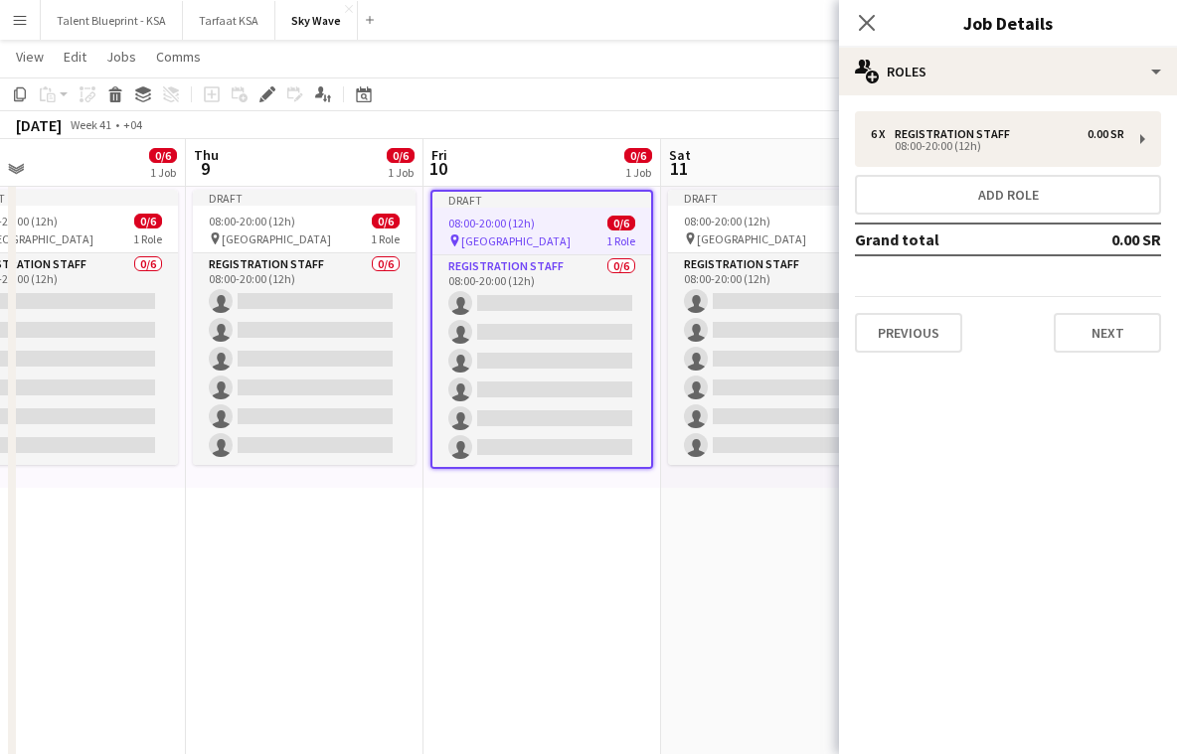
click at [292, 171] on app-board-header-date "Thu 9 0/6 1 Job" at bounding box center [305, 163] width 238 height 48
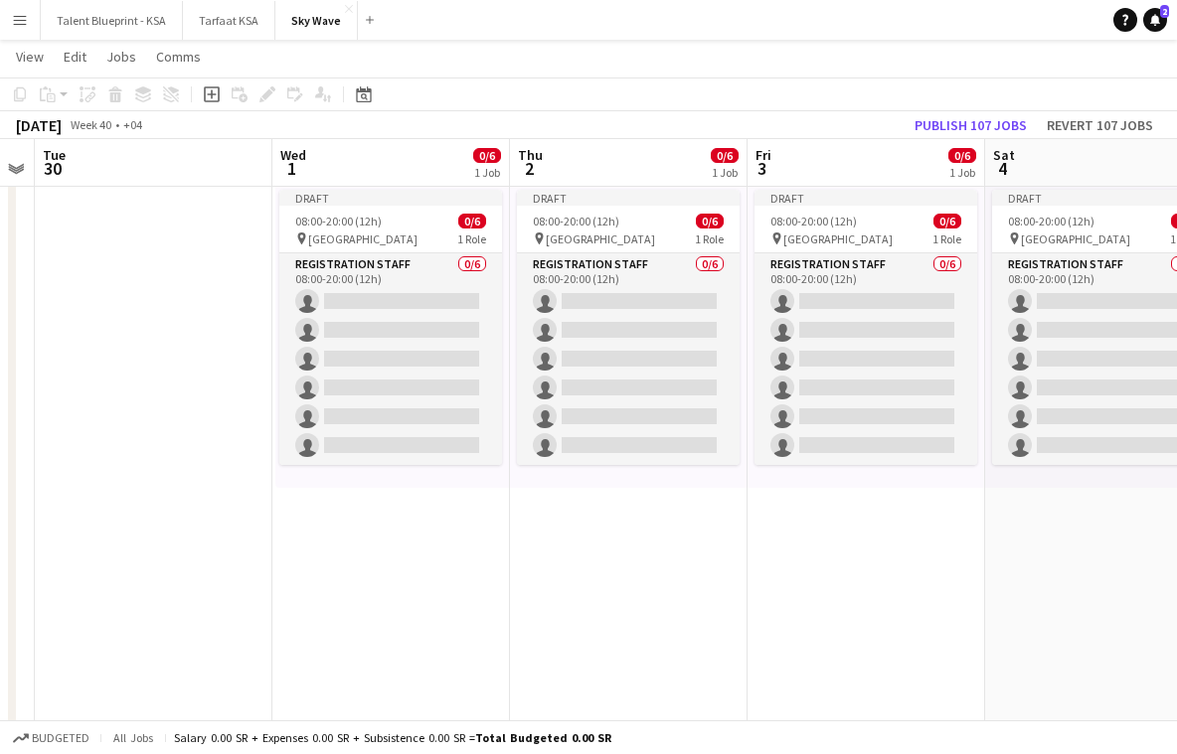
scroll to position [0, 441]
click at [340, 234] on span "[GEOGRAPHIC_DATA]" at bounding box center [361, 239] width 109 height 15
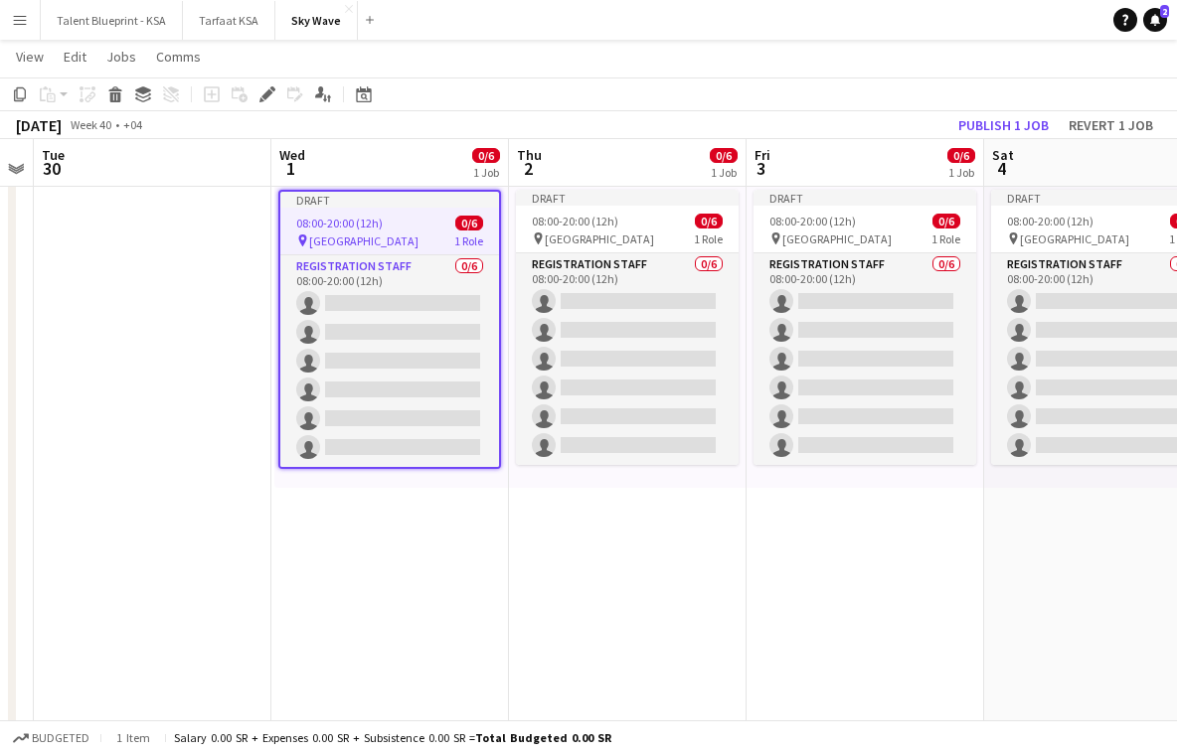
click at [358, 485] on div "Draft 08:00-20:00 (12h) 0/6 pin Athlete village 1 Role Registration Staff 0/6 0…" at bounding box center [391, 334] width 234 height 308
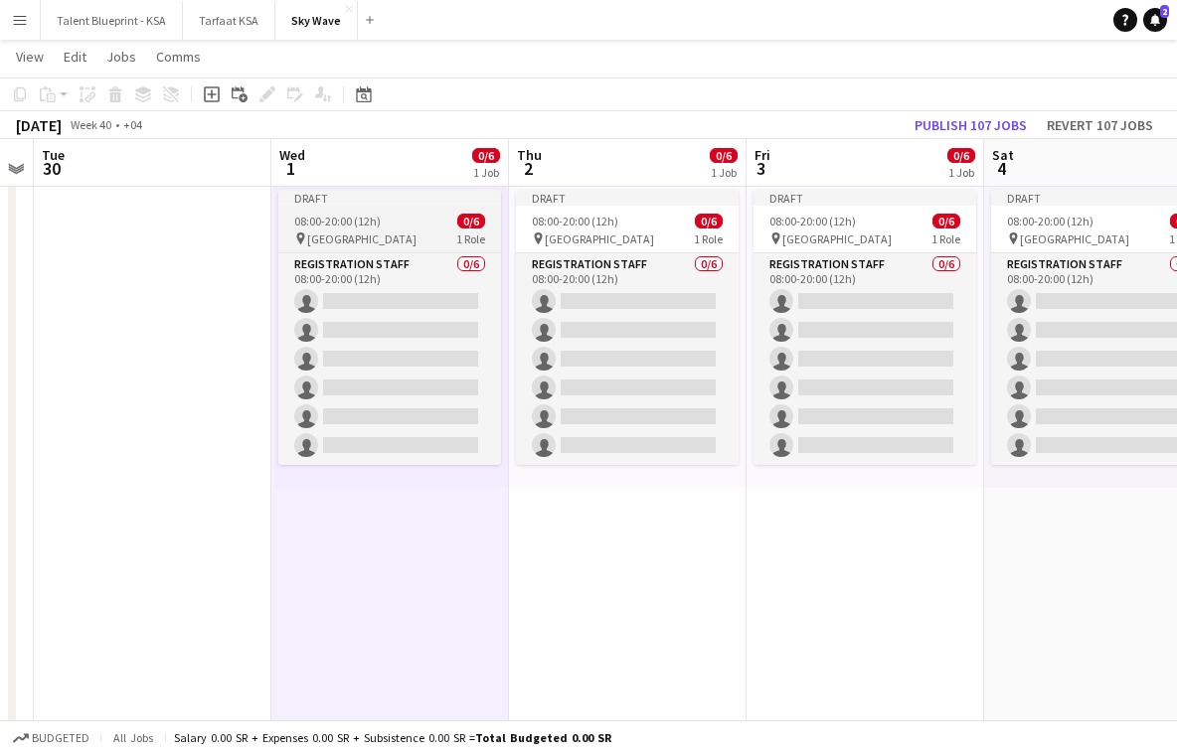
click at [336, 196] on div "Draft" at bounding box center [389, 198] width 223 height 16
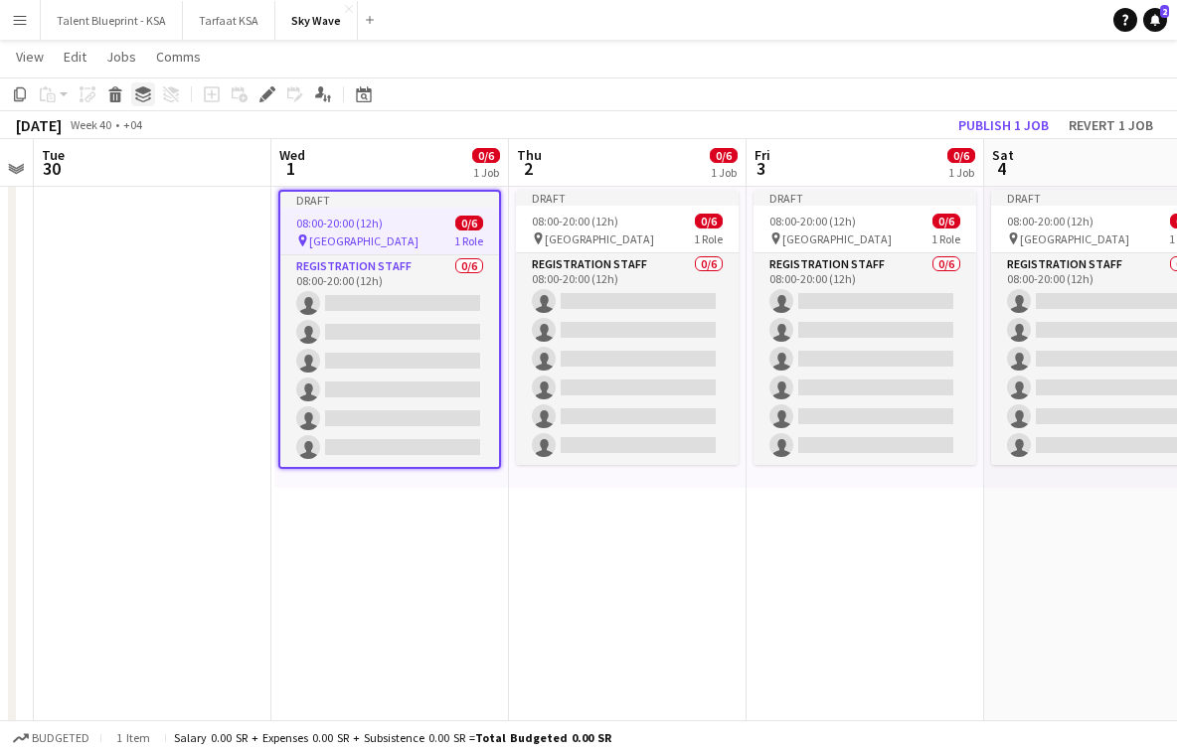
click at [143, 100] on icon at bounding box center [143, 99] width 16 height 5
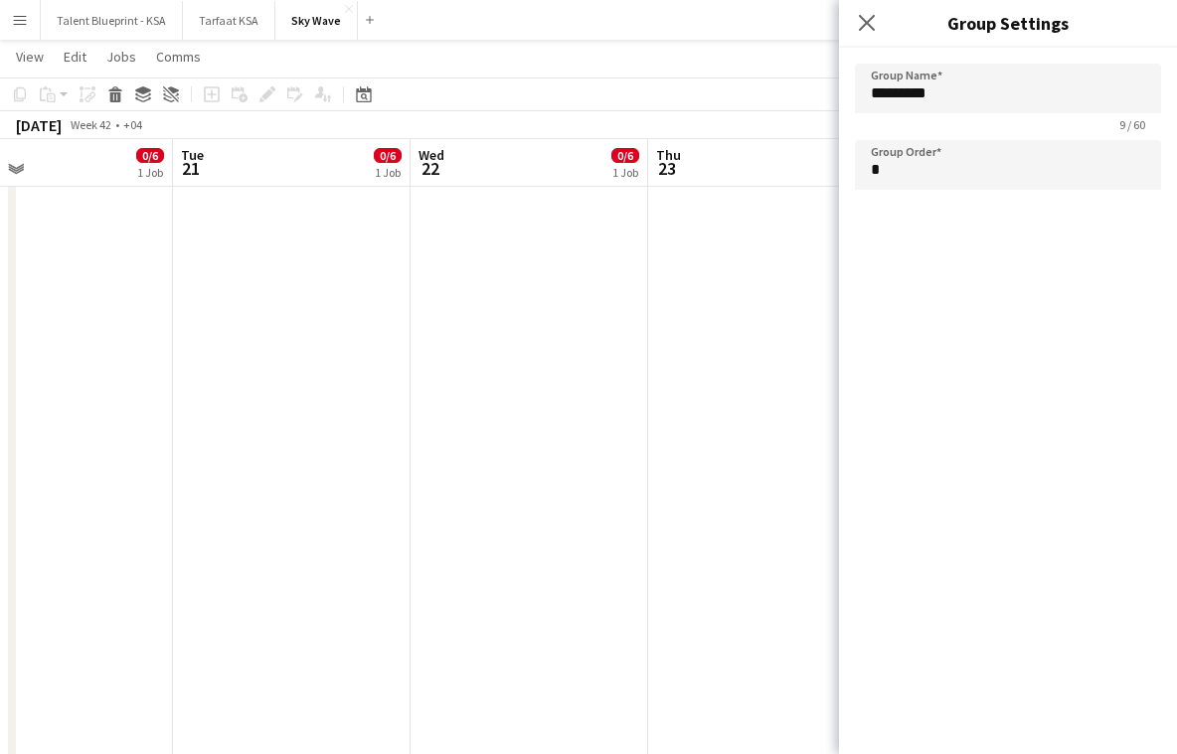
scroll to position [0, 779]
click at [169, 86] on icon "Ungroup" at bounding box center [171, 94] width 16 height 16
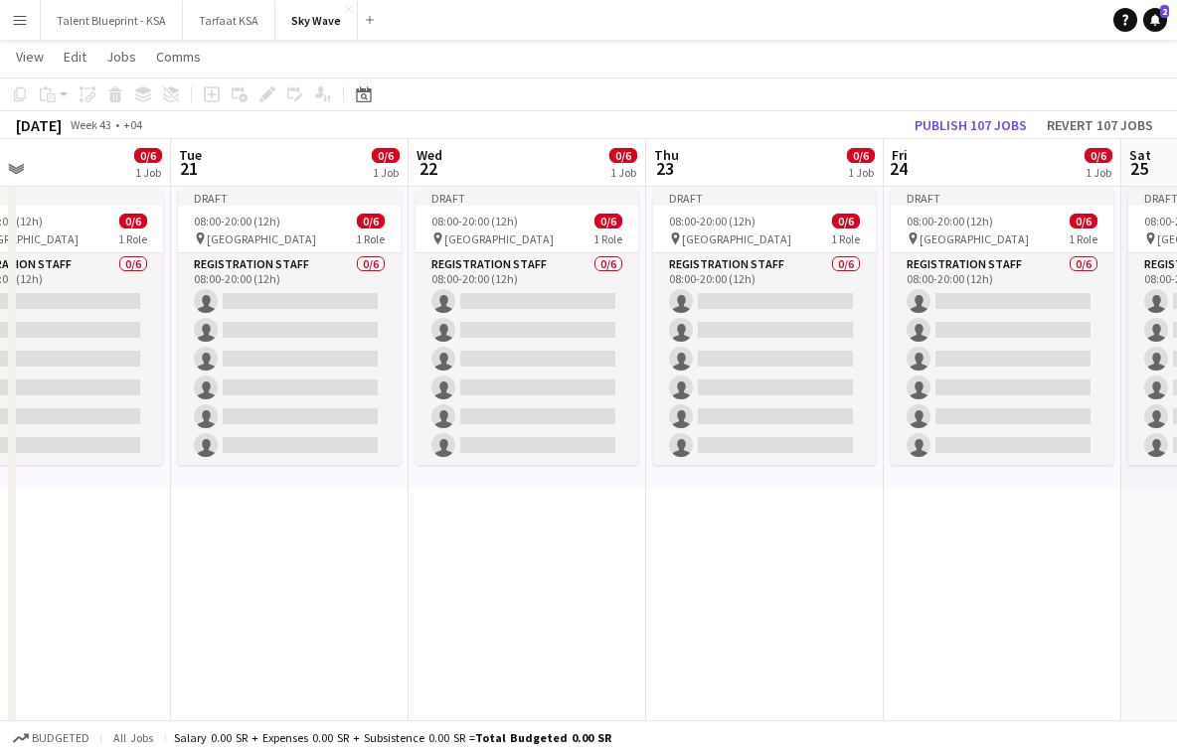
click at [143, 92] on div "Copy Paste Paste Command V Paste with crew Command Shift V Paste linked Job Del…" at bounding box center [95, 94] width 175 height 24
click at [480, 99] on app-toolbar "Copy Paste Paste Command V Paste with crew Command Shift V Paste linked Job [GE…" at bounding box center [588, 95] width 1177 height 34
click at [443, 530] on app-date-cell "Draft 08:00-20:00 (12h) 0/6 pin Athlete village 1 Role Registration Staff 0/6 0…" at bounding box center [528, 671] width 238 height 1087
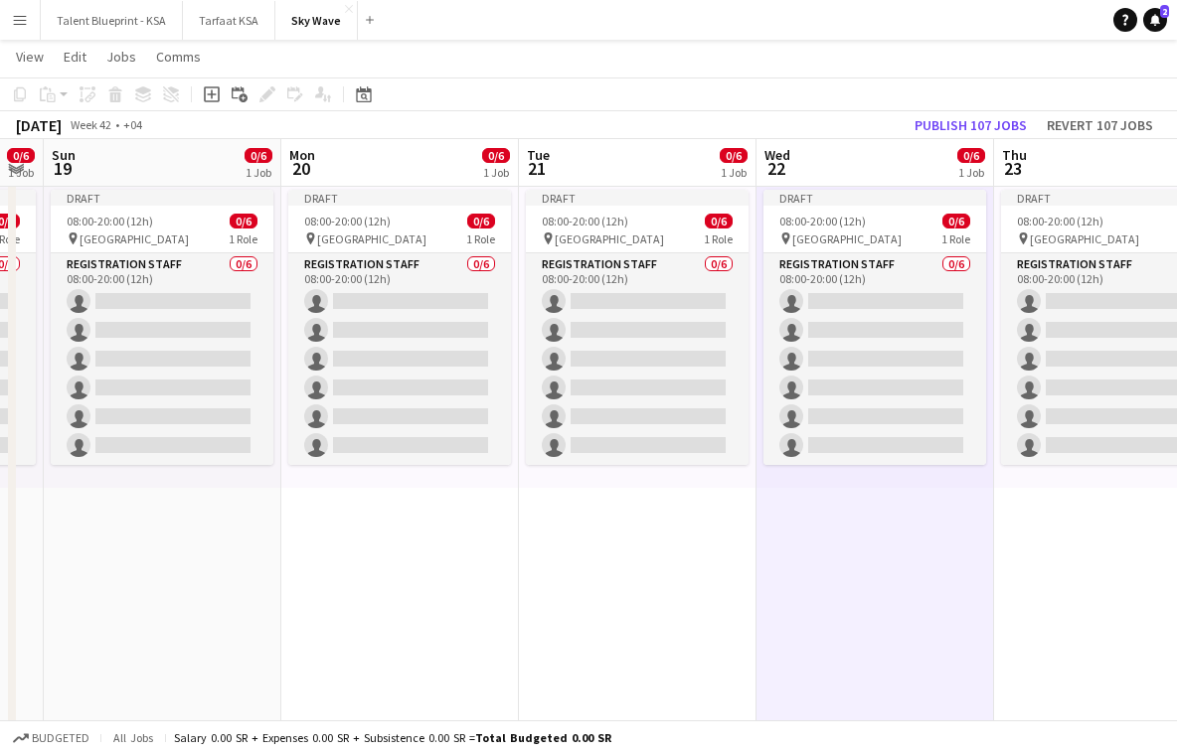
scroll to position [0, 422]
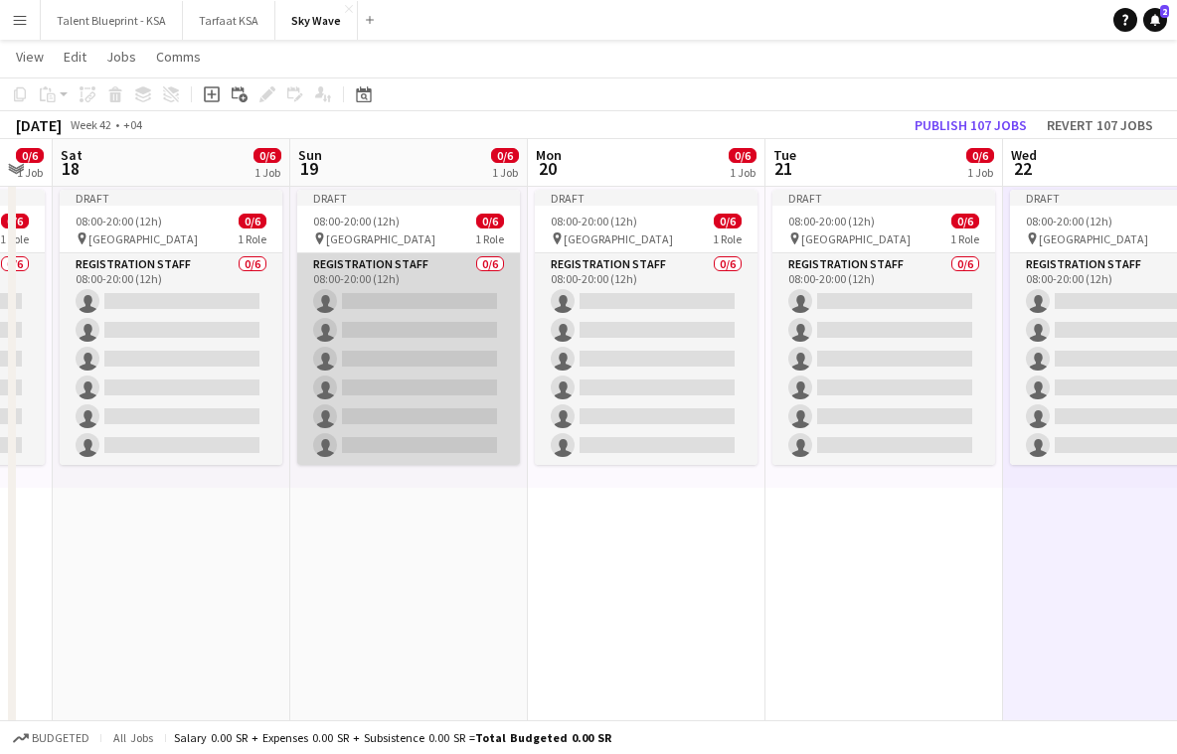
click at [391, 355] on app-card-role "Registration Staff 0/6 08:00-20:00 (12h) single-neutral-actions single-neutral-…" at bounding box center [408, 359] width 223 height 212
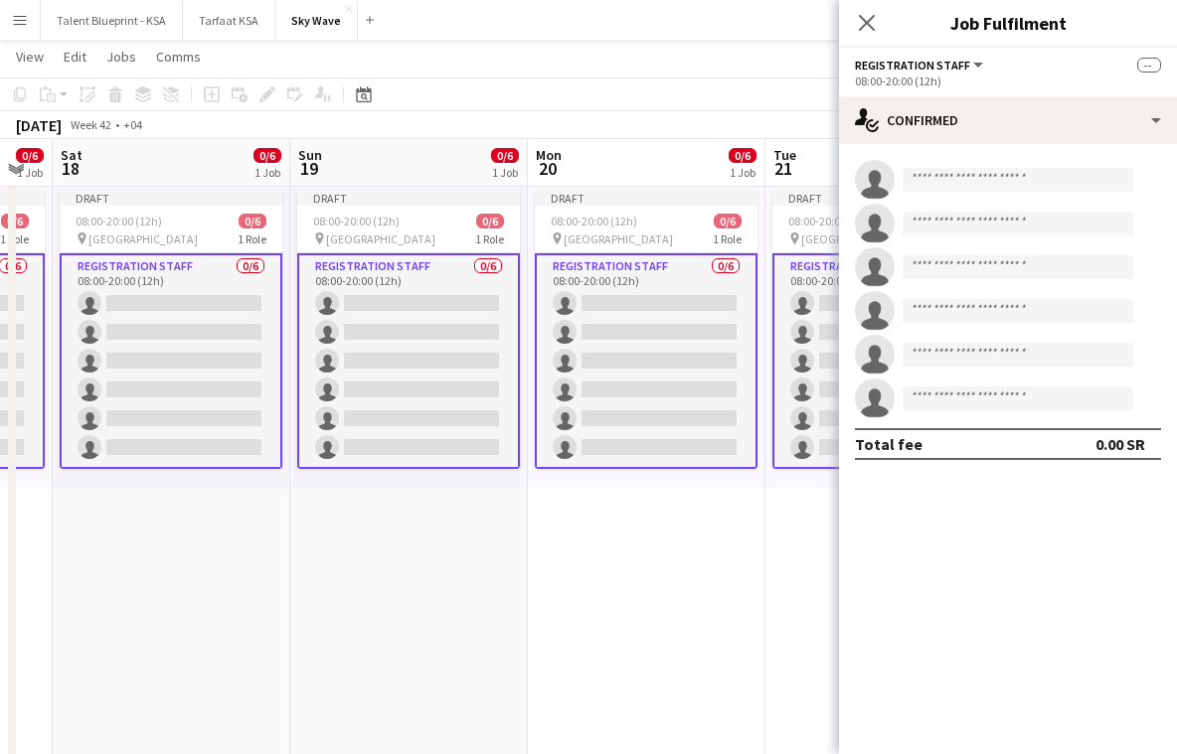
click at [387, 172] on app-board-header-date "Sun 19 0/6 1 Job" at bounding box center [409, 163] width 238 height 48
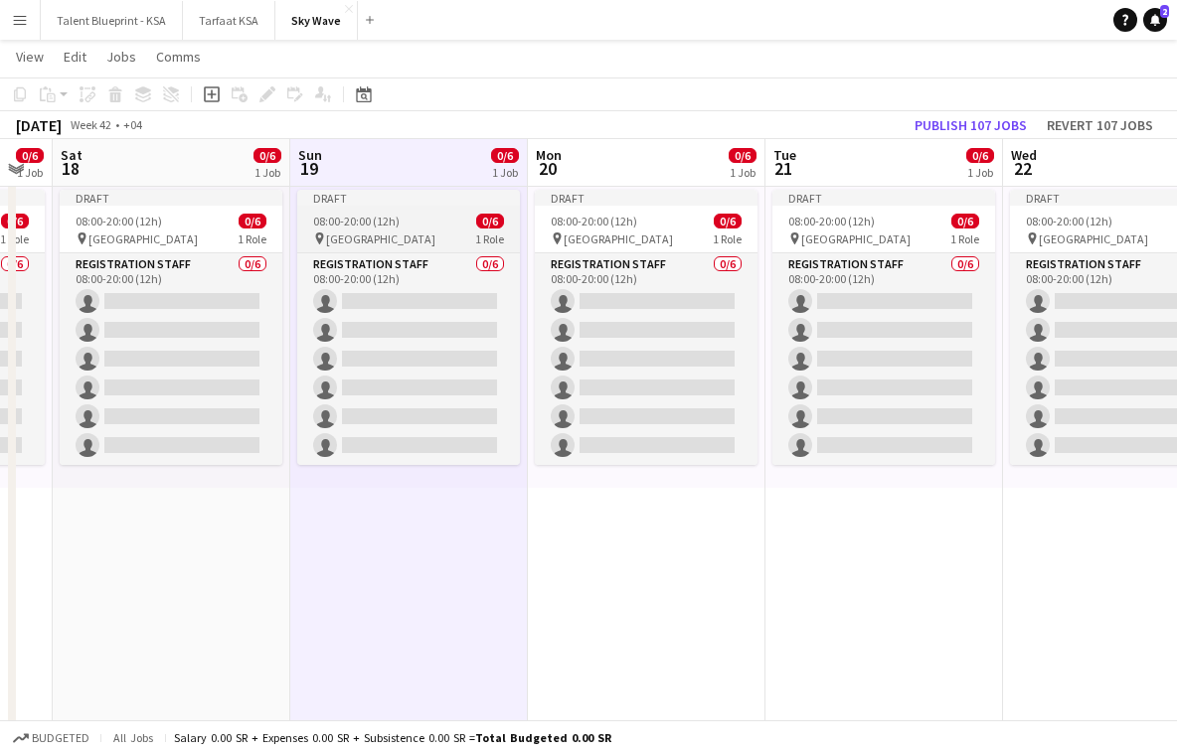
click at [392, 190] on div "Draft" at bounding box center [408, 198] width 223 height 16
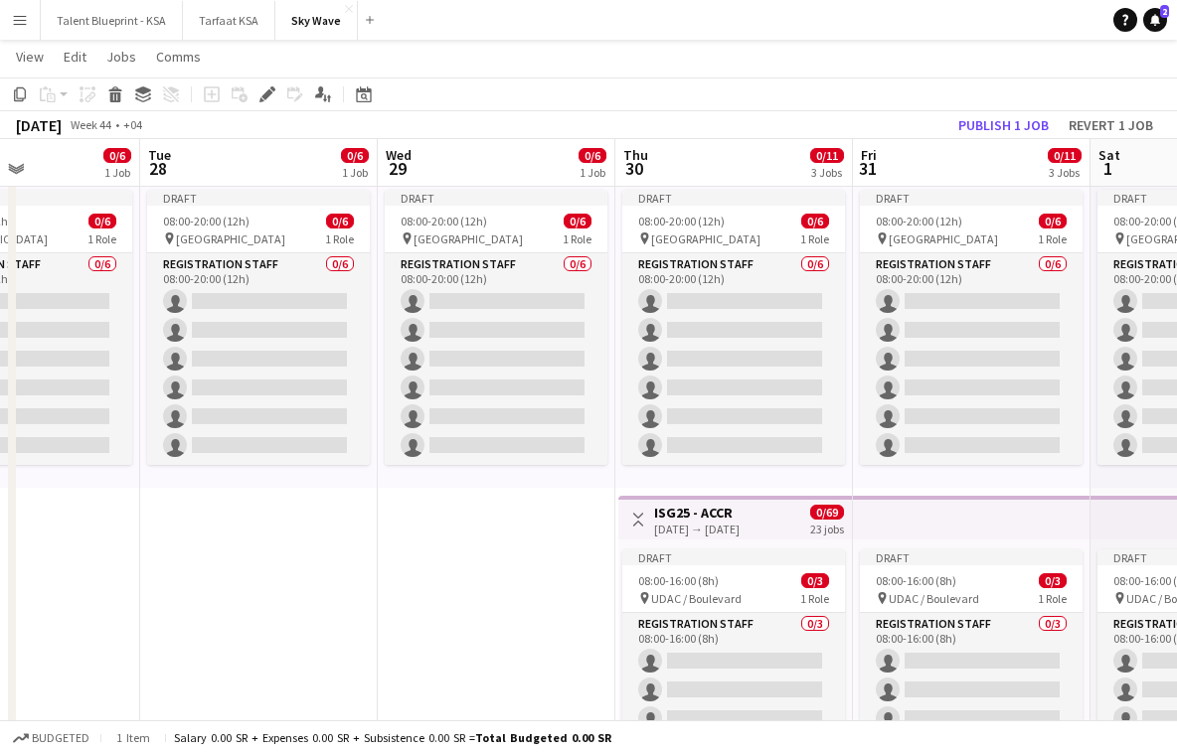
scroll to position [0, 724]
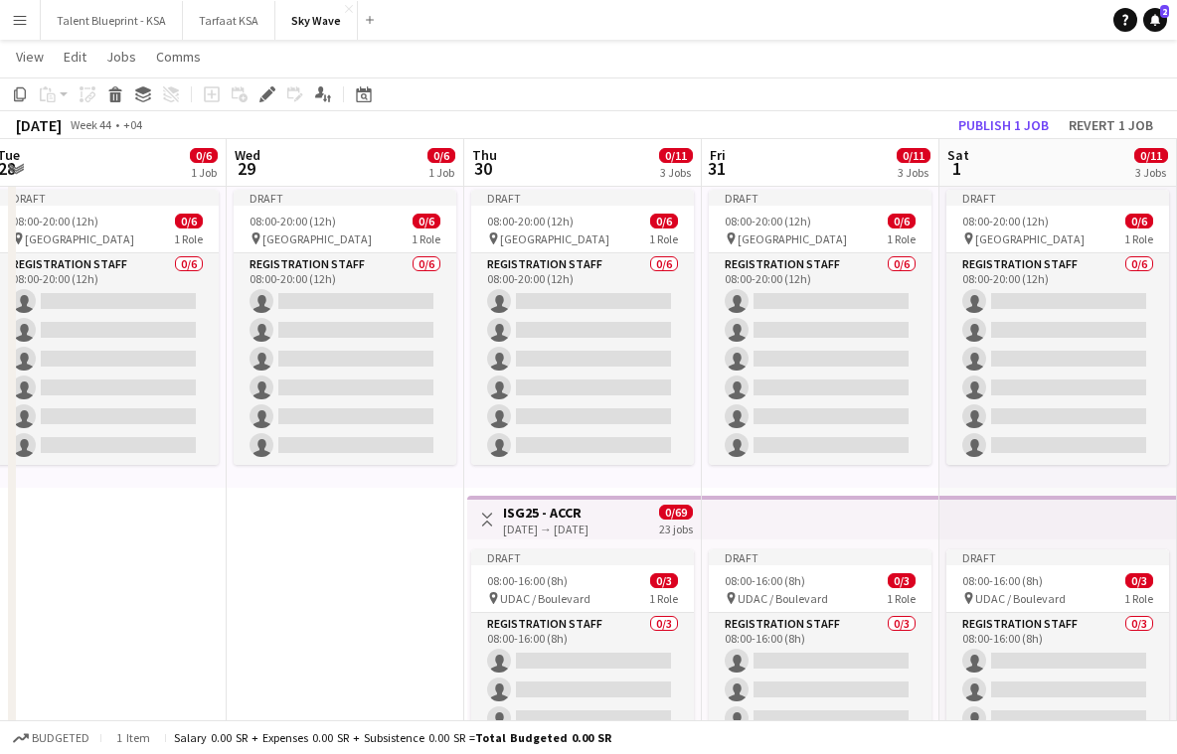
click at [484, 513] on app-icon "Toggle View" at bounding box center [487, 520] width 14 height 14
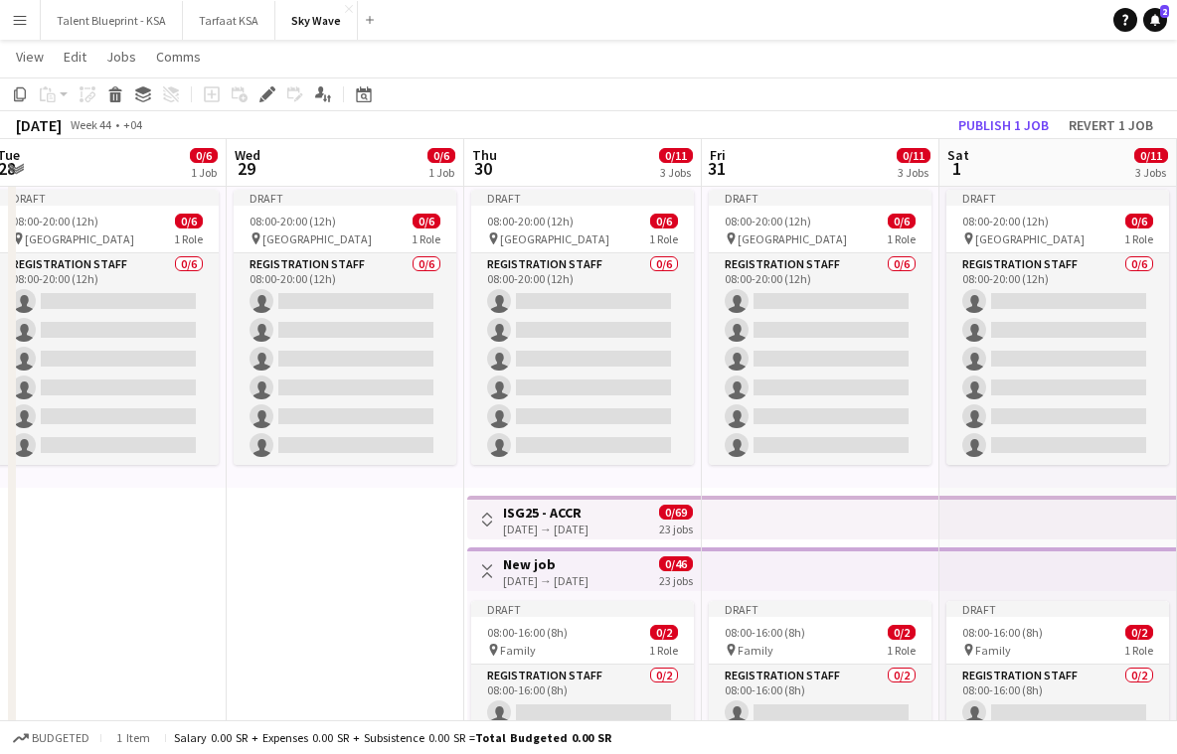
click at [575, 517] on h3 "ISG25 - ACCR" at bounding box center [545, 513] width 85 height 18
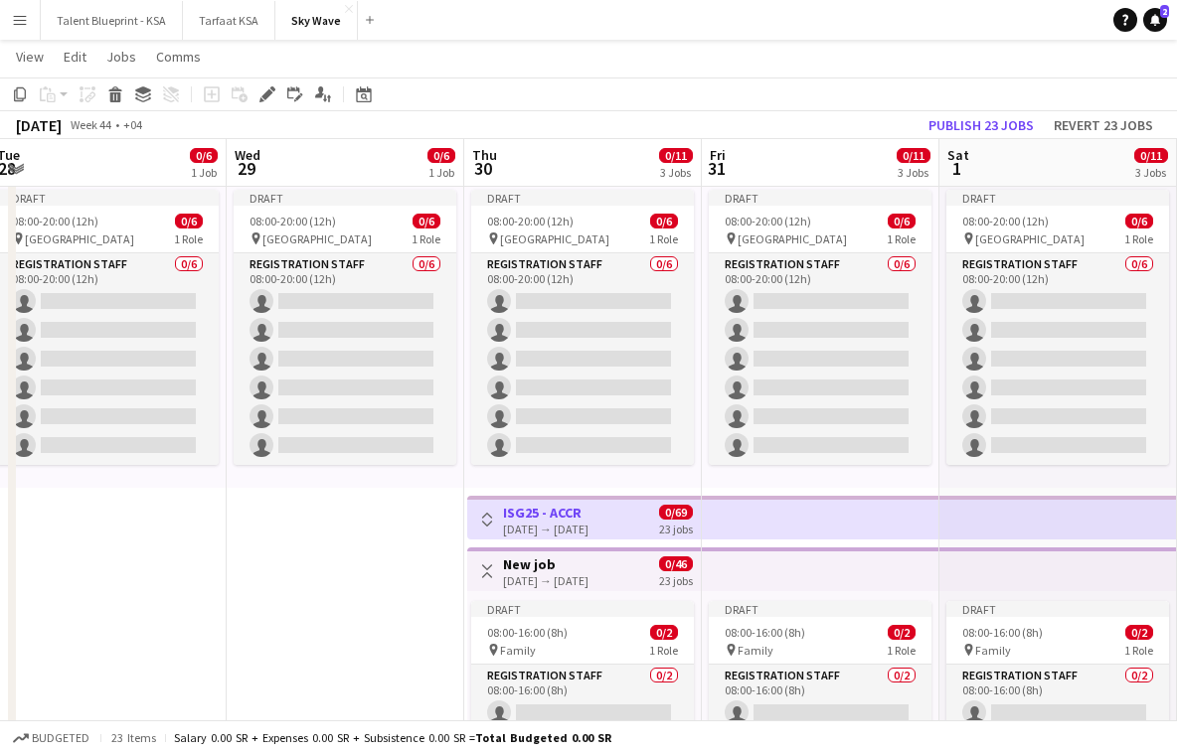
click at [176, 98] on div "Copy Paste Paste Command V Paste with crew Command Shift V Paste linked Job Del…" at bounding box center [95, 94] width 175 height 24
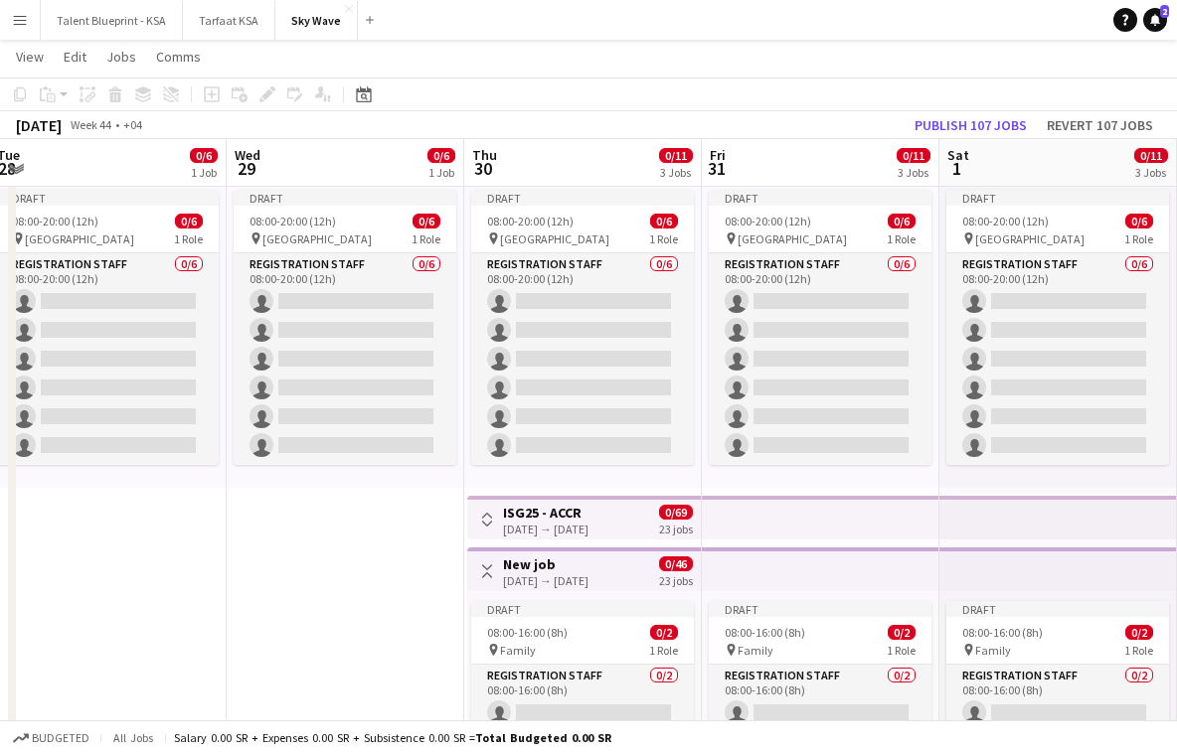
click at [553, 568] on h3 "New job" at bounding box center [545, 565] width 85 height 18
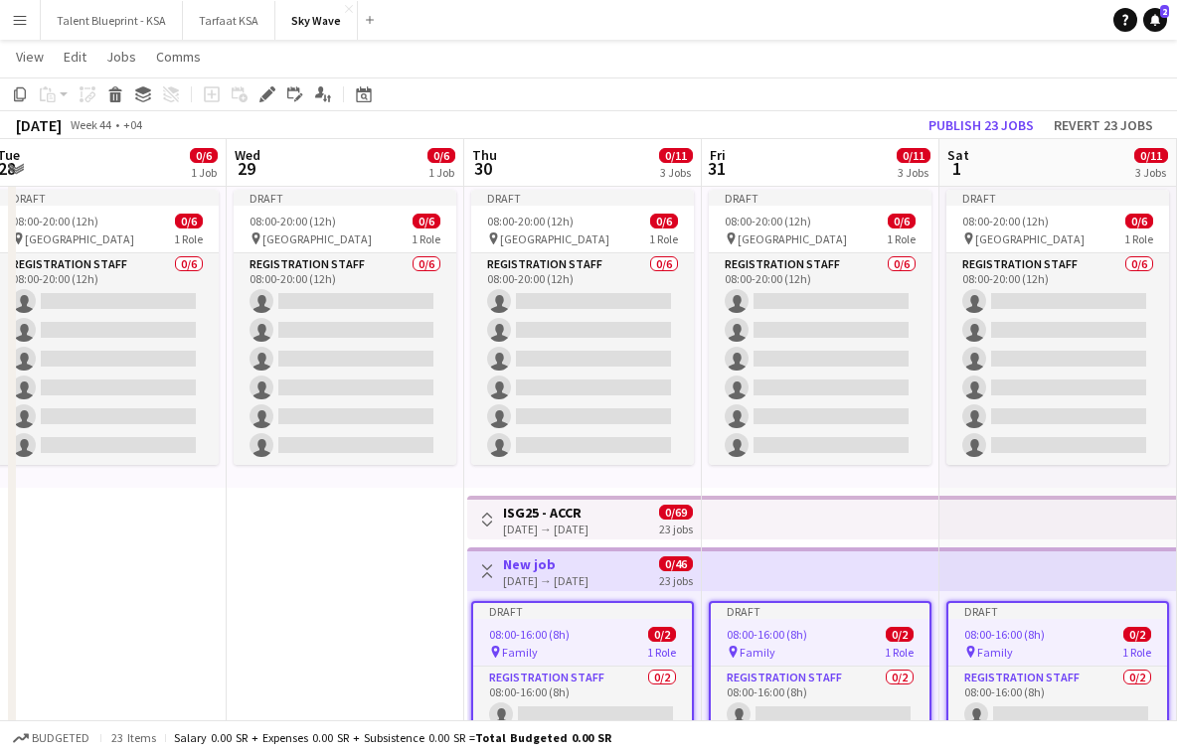
click at [487, 564] on button "Toggle View" at bounding box center [487, 572] width 24 height 24
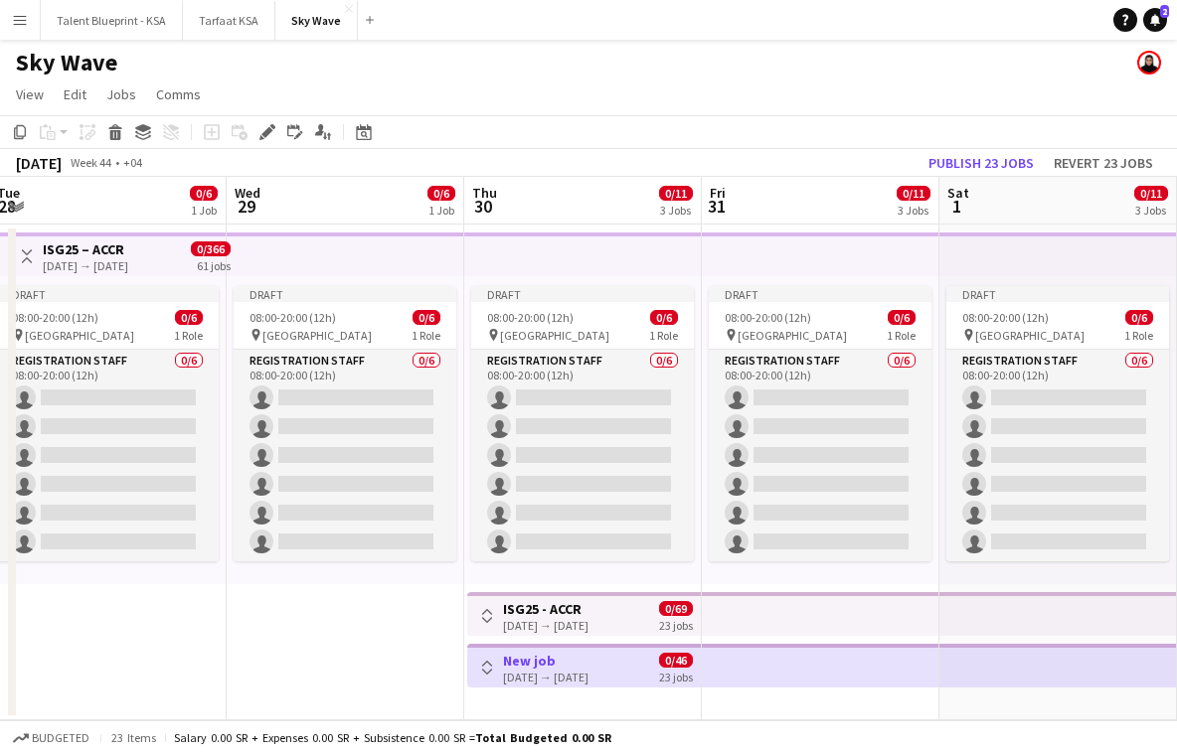
scroll to position [0, 0]
click at [481, 610] on app-icon "Toggle View" at bounding box center [487, 616] width 14 height 14
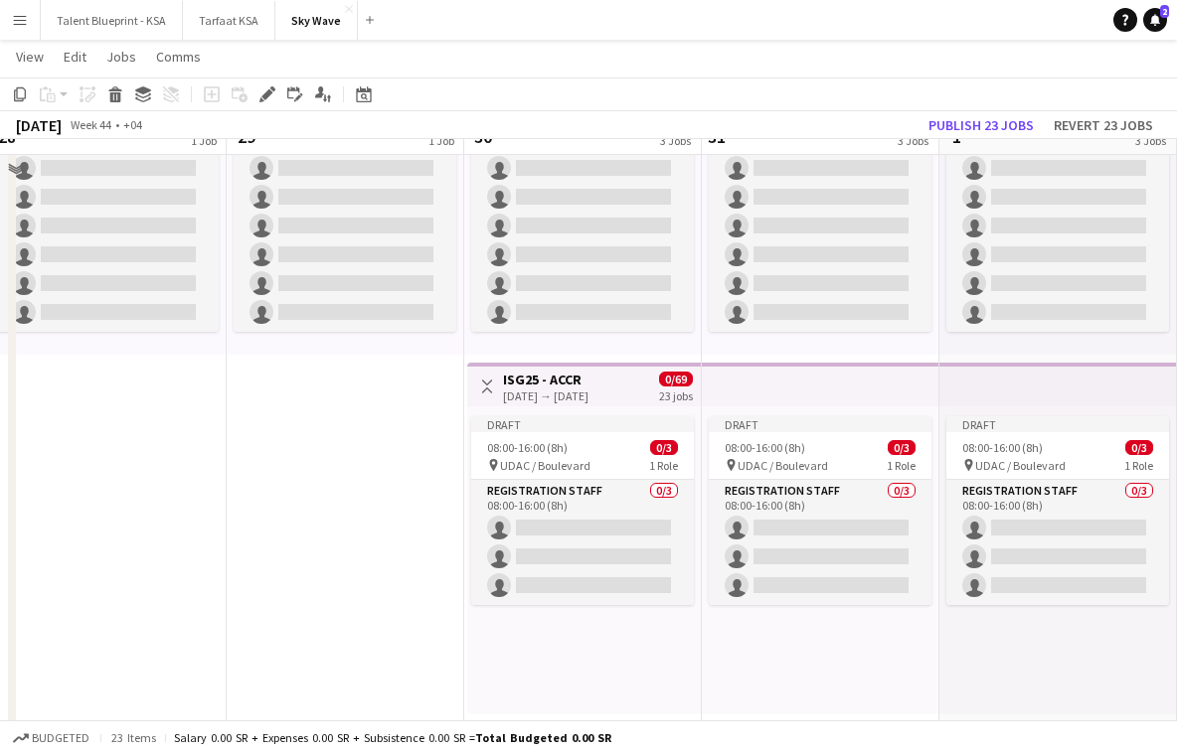
scroll to position [281, 0]
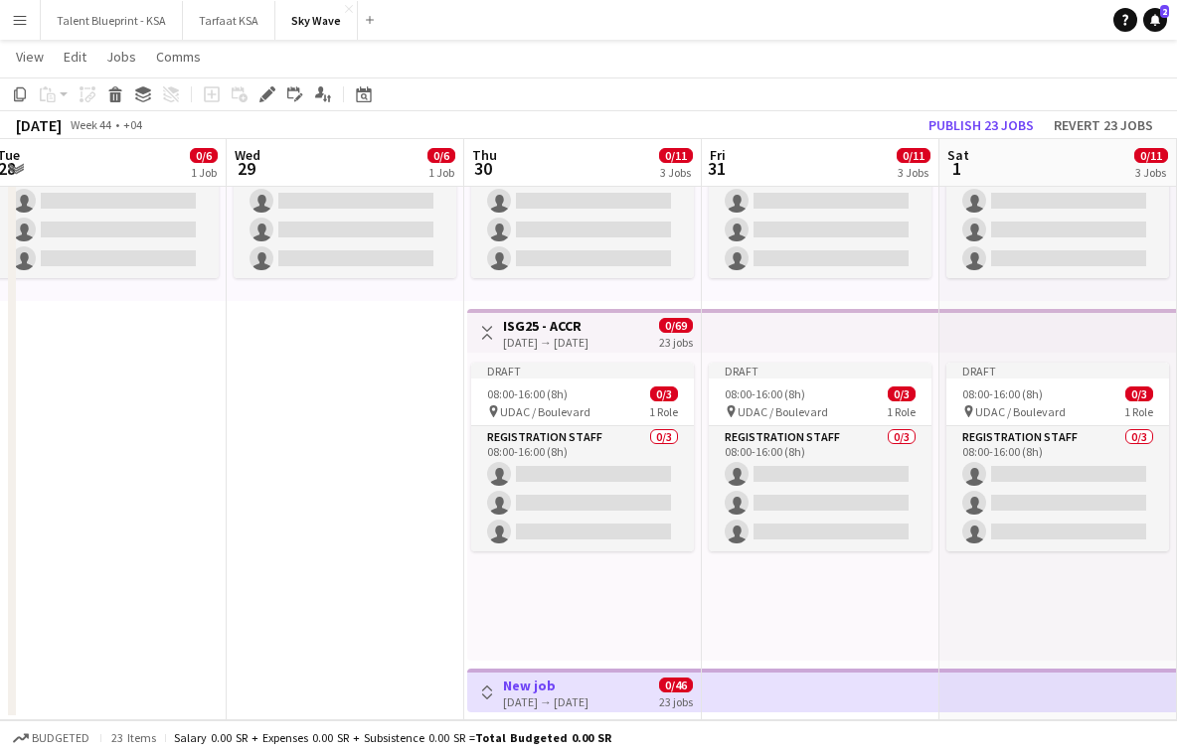
click at [489, 326] on app-icon "Toggle View" at bounding box center [487, 333] width 14 height 14
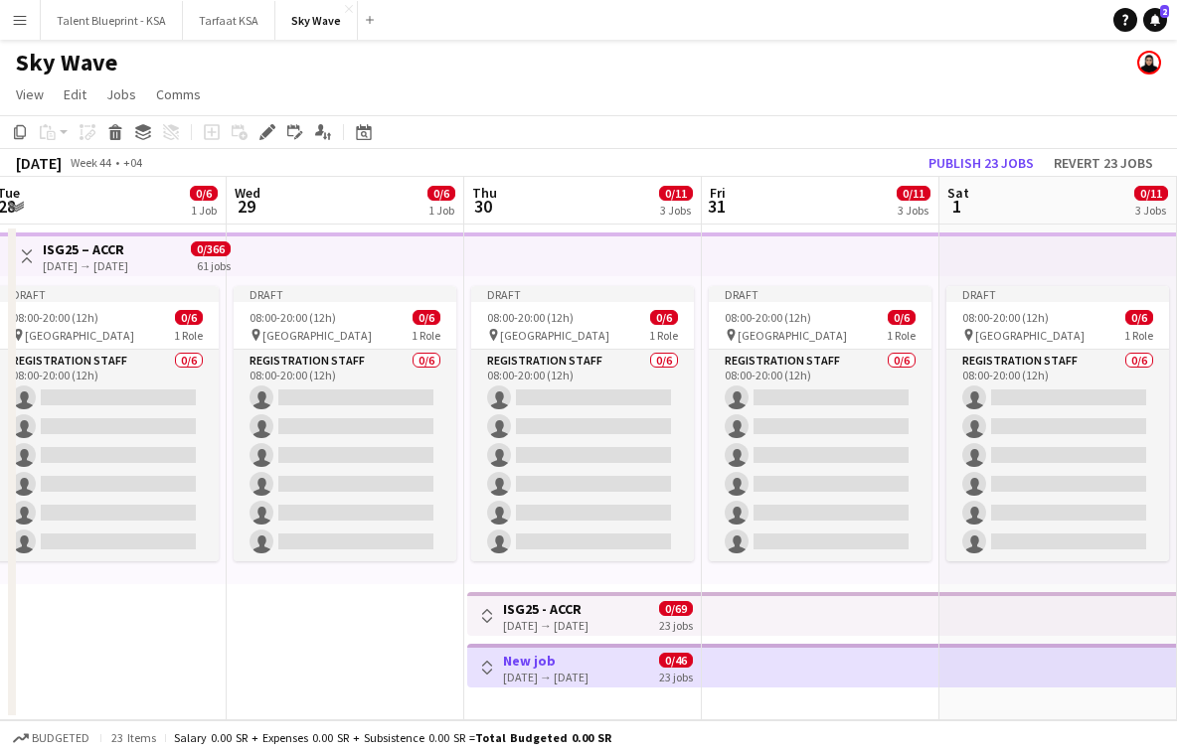
click at [491, 663] on app-icon "Toggle View" at bounding box center [487, 668] width 14 height 14
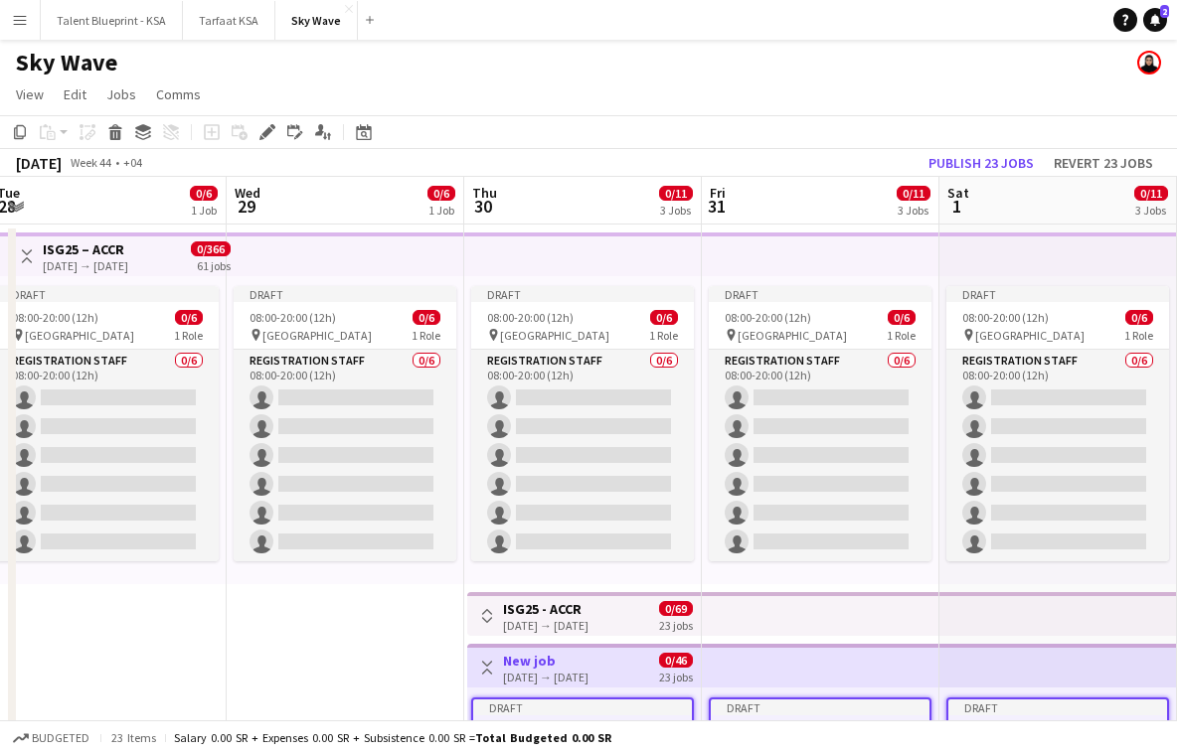
click at [491, 663] on app-icon "Toggle View" at bounding box center [487, 668] width 14 height 14
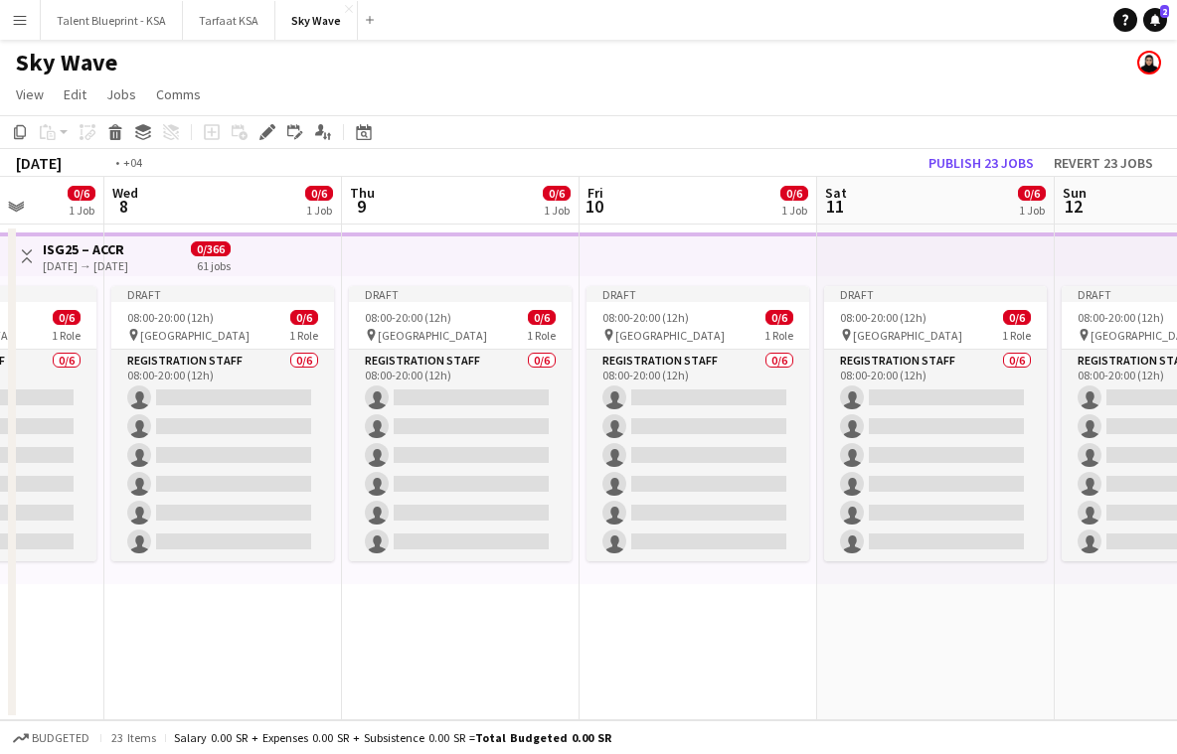
scroll to position [0, 620]
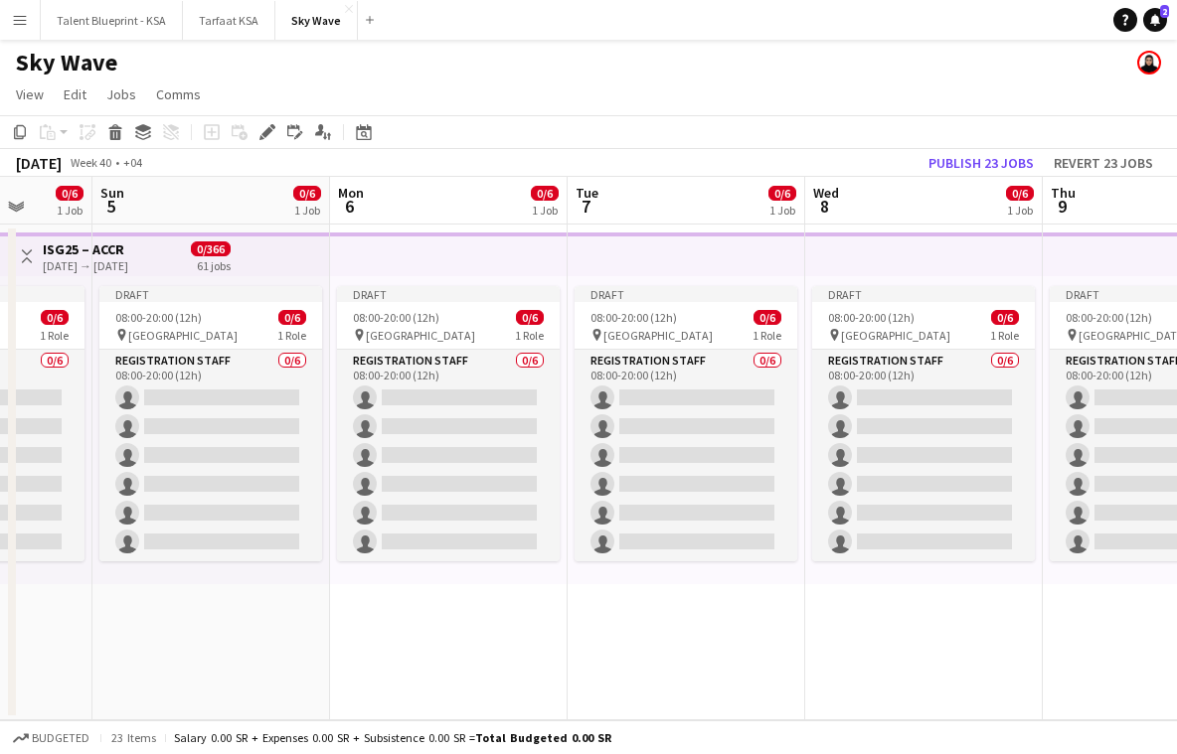
click at [111, 243] on h3 "ISG25 – ACCR" at bounding box center [85, 250] width 85 height 18
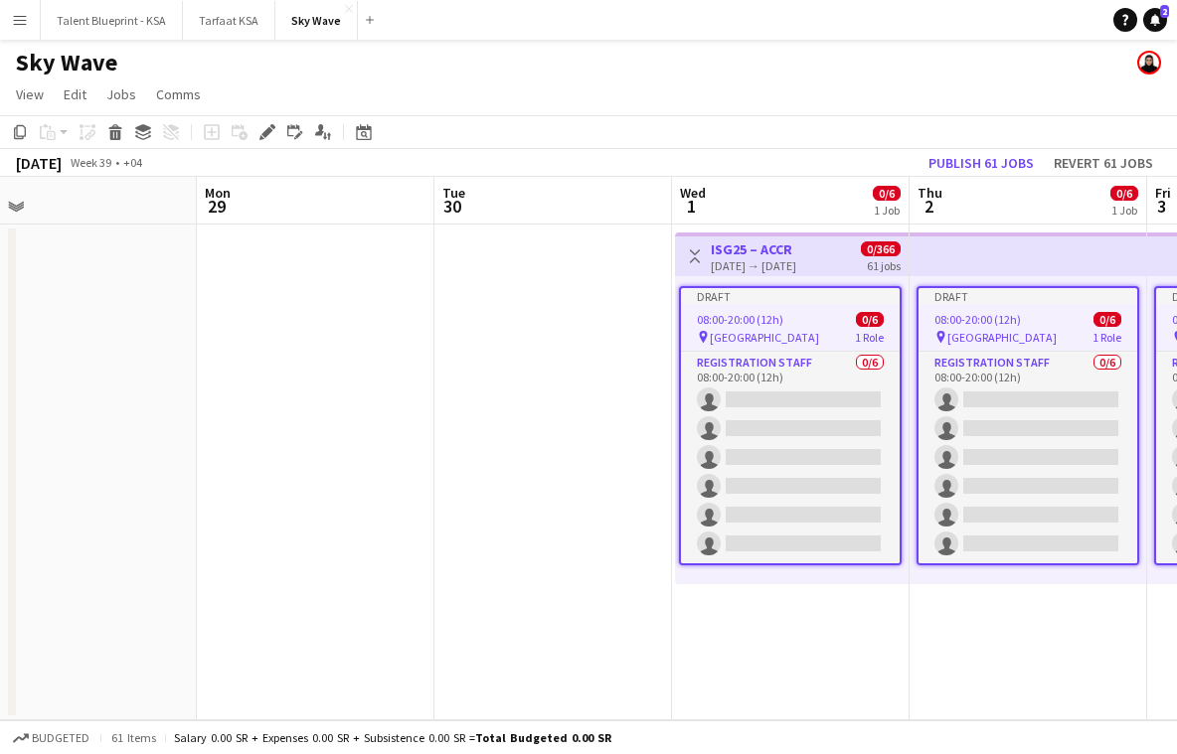
scroll to position [0, 513]
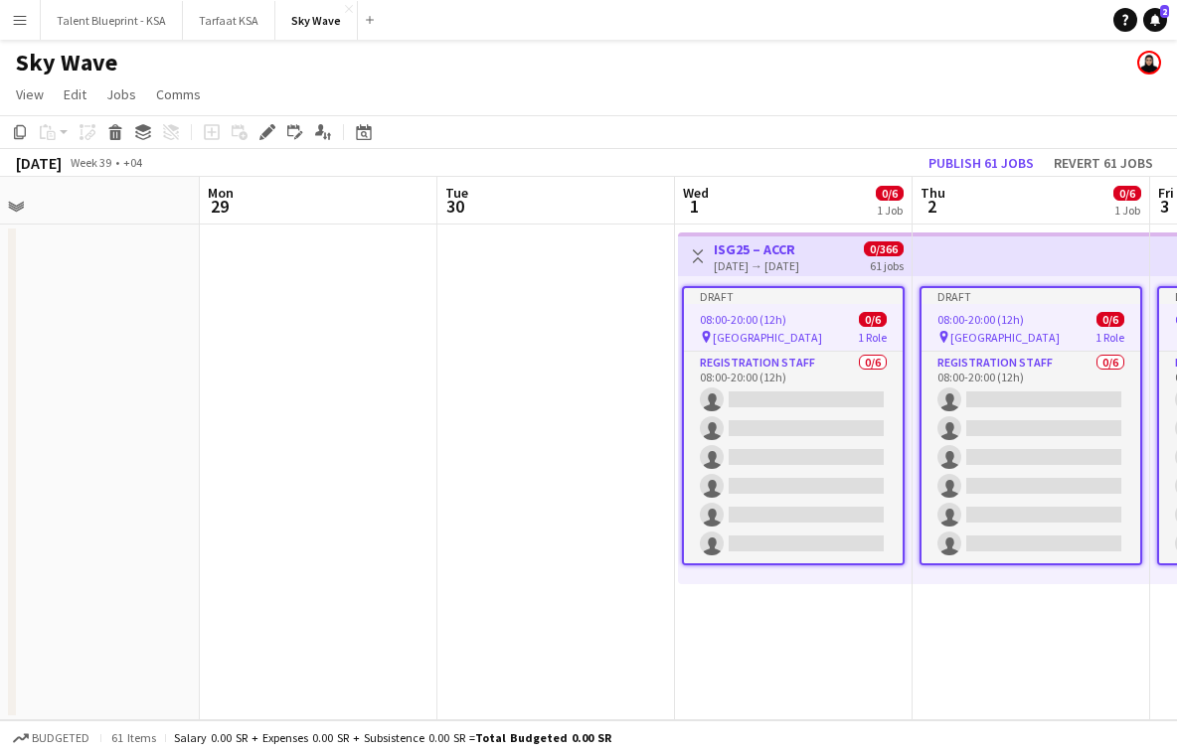
click at [702, 258] on app-icon "Toggle View" at bounding box center [698, 256] width 14 height 14
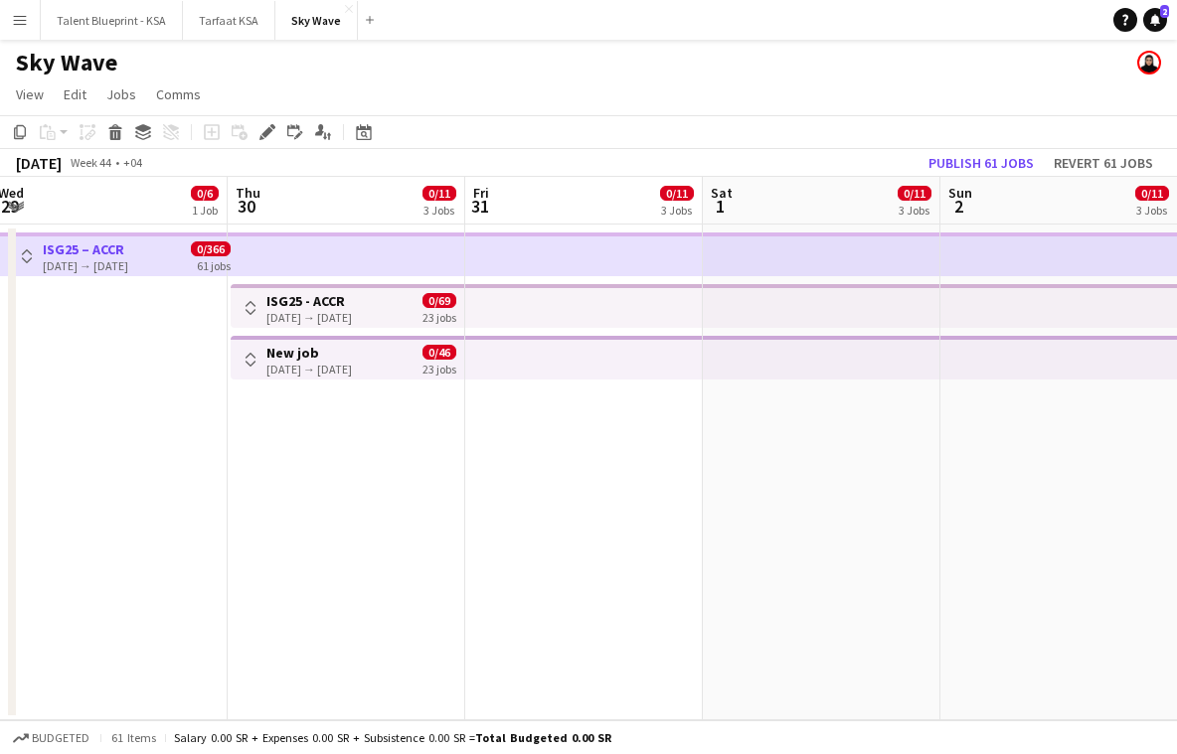
scroll to position [0, 474]
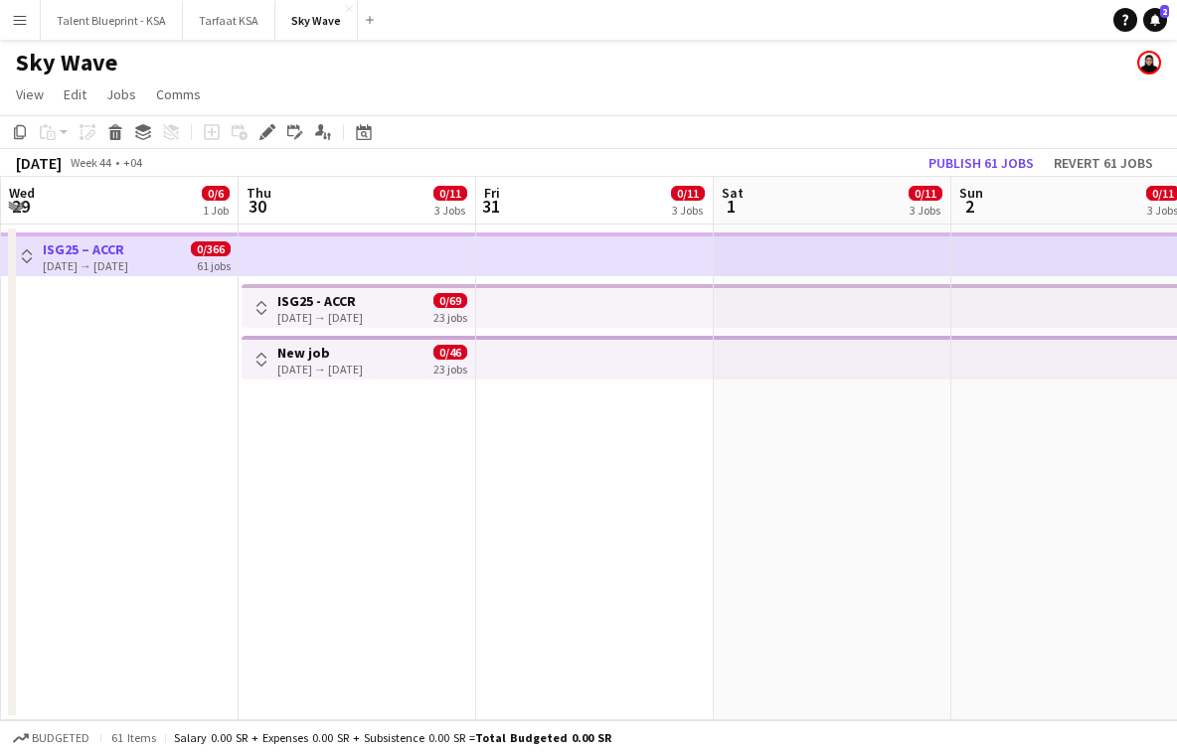
click at [390, 445] on app-date-cell "Toggle View ISG25 - ACCR 30-10-2025 → 21-11-2025 0/69 23 jobs Toggle View New j…" at bounding box center [358, 473] width 238 height 496
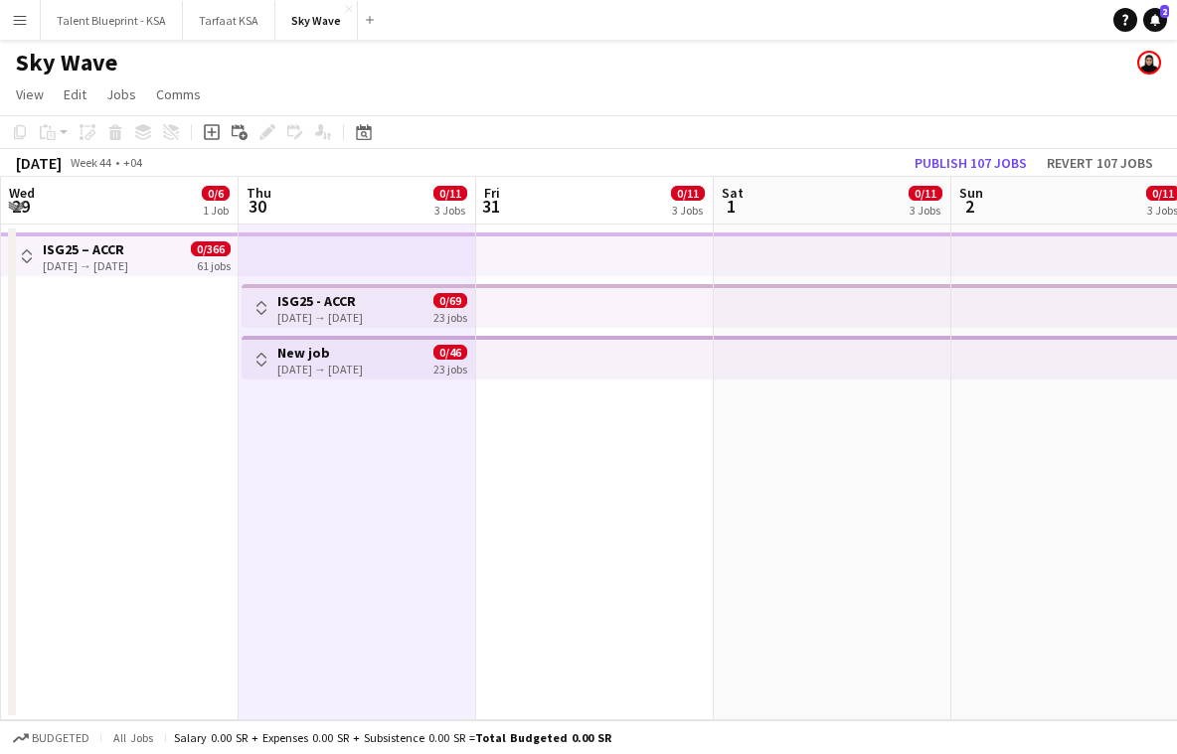
drag, startPoint x: 120, startPoint y: 364, endPoint x: 127, endPoint y: 353, distance: 13.0
click at [120, 363] on app-date-cell at bounding box center [120, 473] width 238 height 496
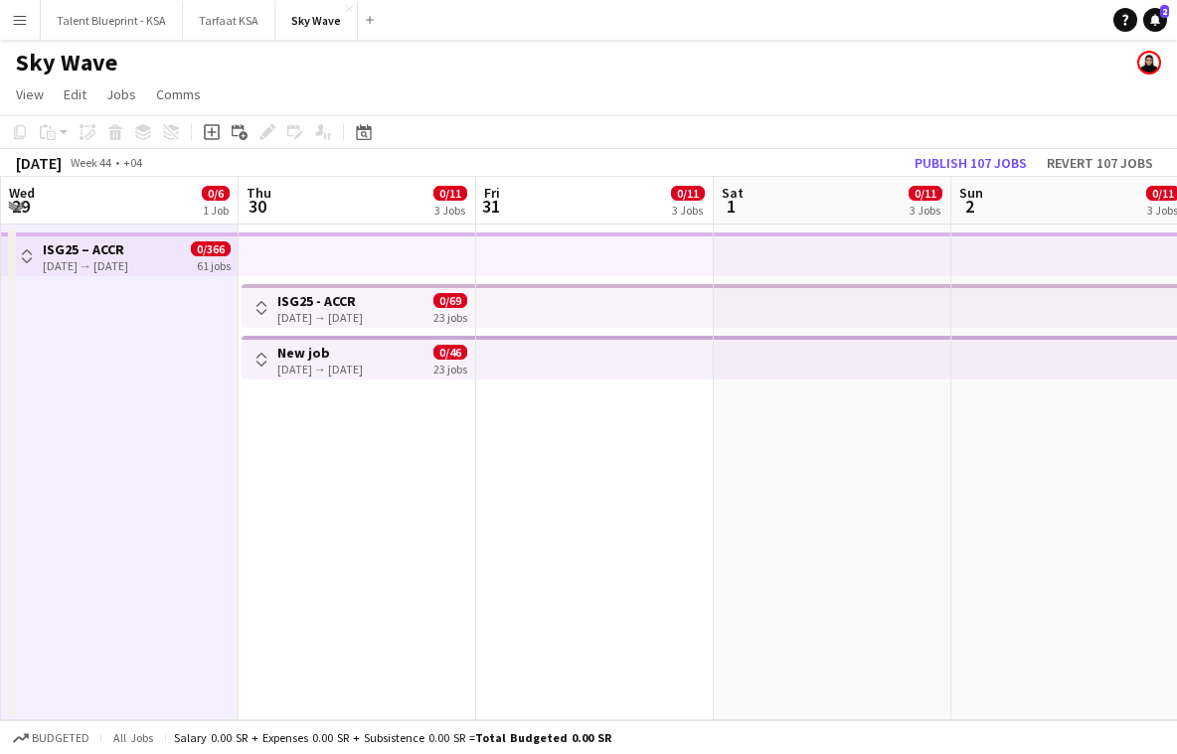
click at [179, 268] on div "Toggle View ISG25 – ACCR 01-10-2025 → 30-11-2025 0/366 61 jobs" at bounding box center [123, 257] width 216 height 34
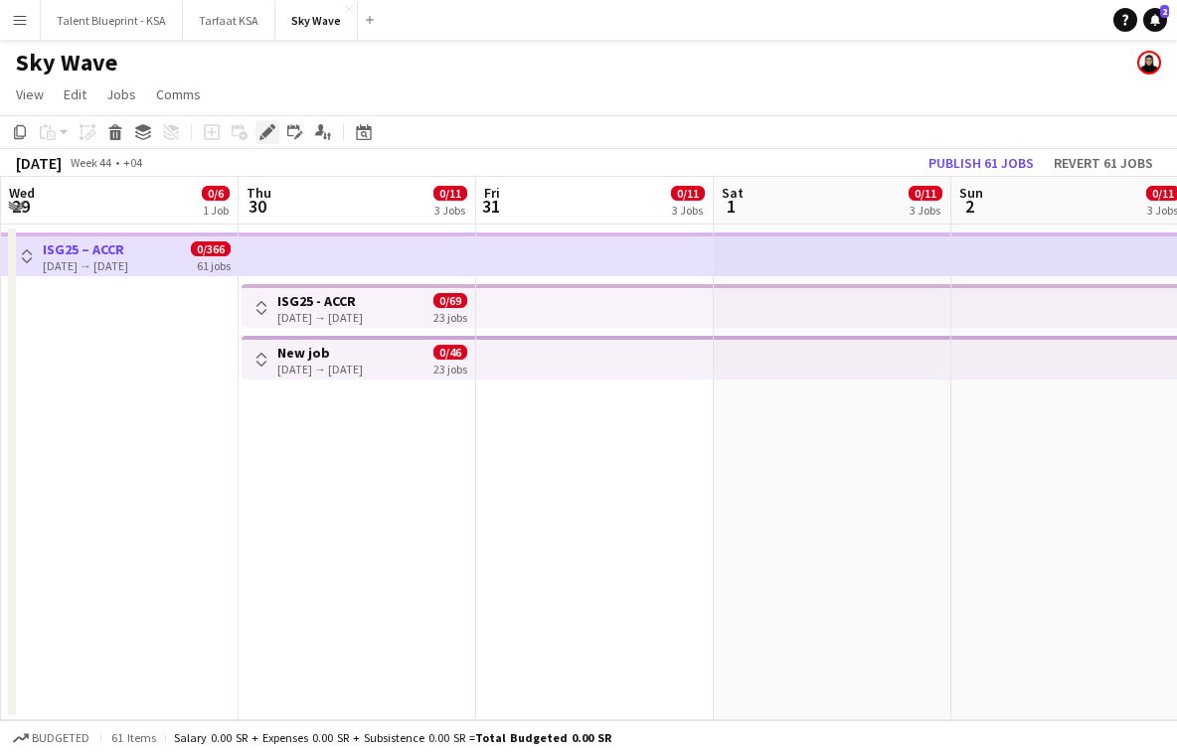
click at [264, 126] on icon "Edit" at bounding box center [267, 132] width 16 height 16
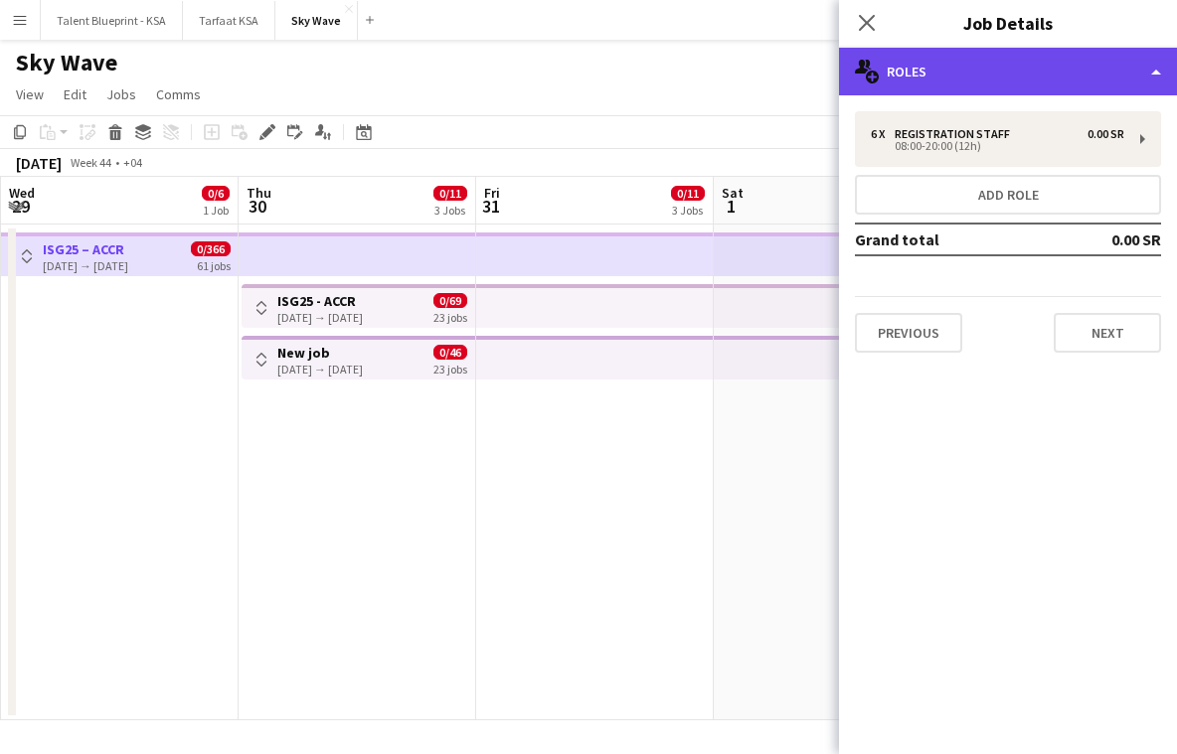
click at [1013, 77] on div "multiple-users-add Roles" at bounding box center [1008, 72] width 338 height 48
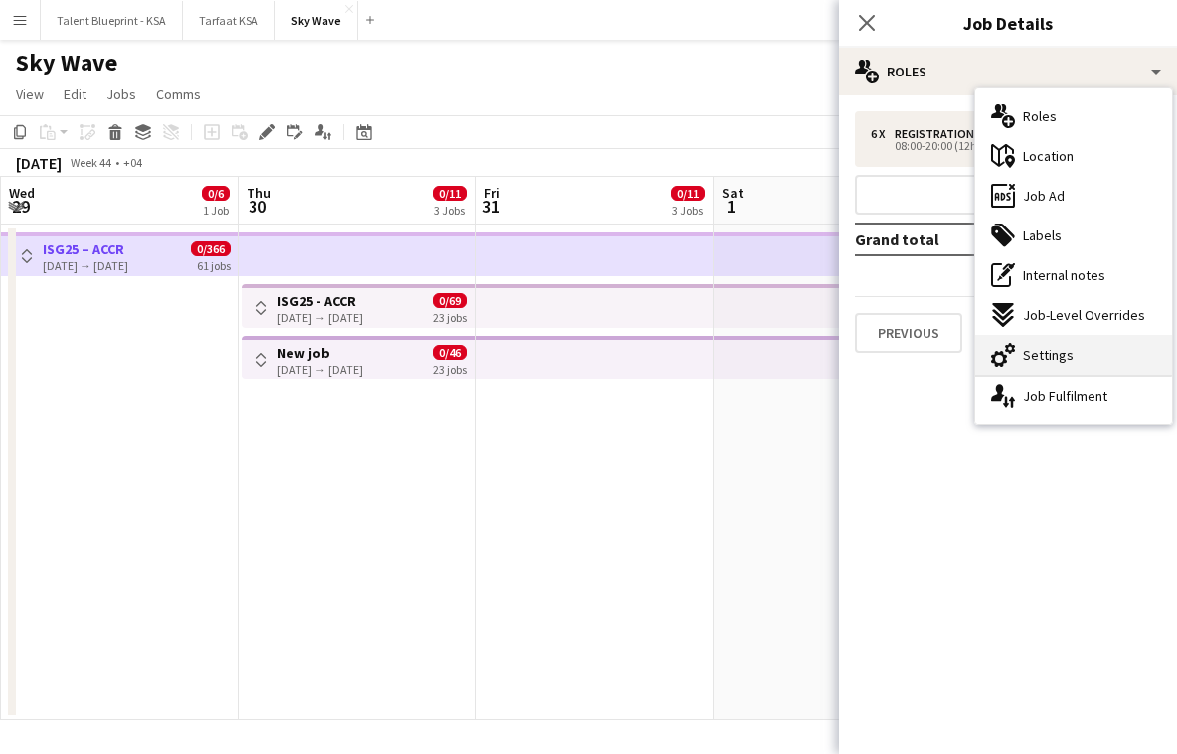
click at [1041, 346] on span "Settings" at bounding box center [1048, 355] width 51 height 18
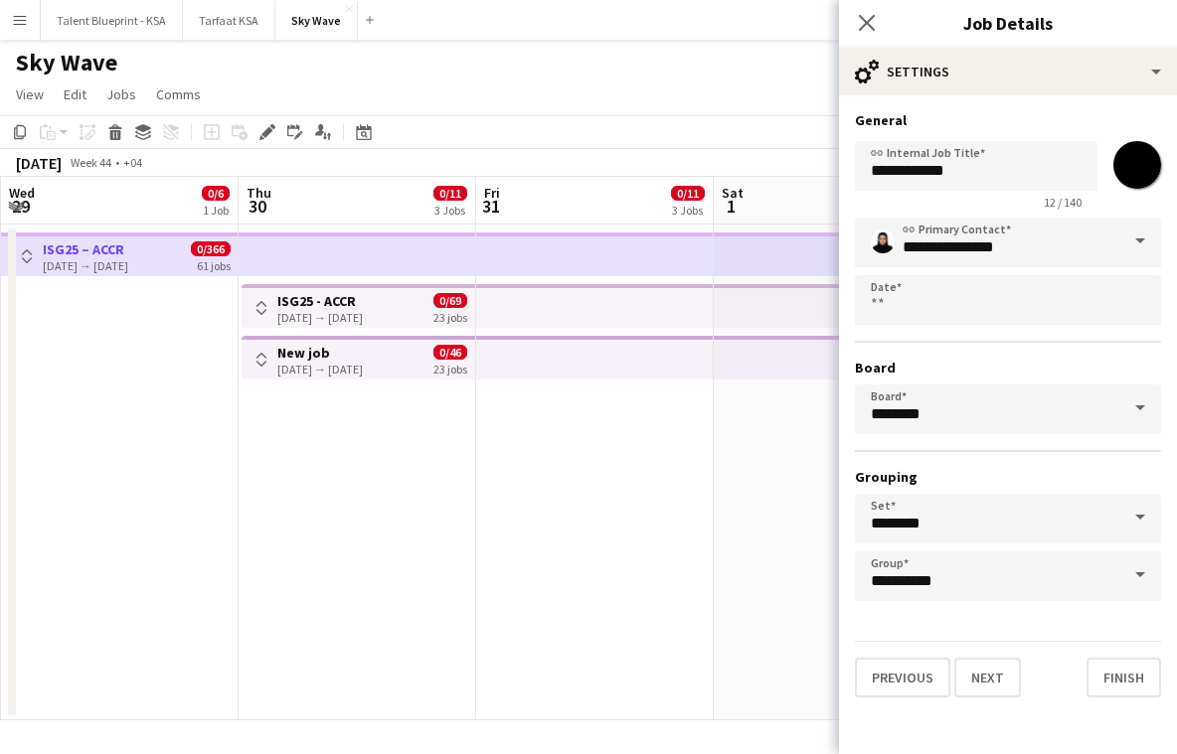
click at [162, 408] on app-date-cell at bounding box center [120, 473] width 238 height 496
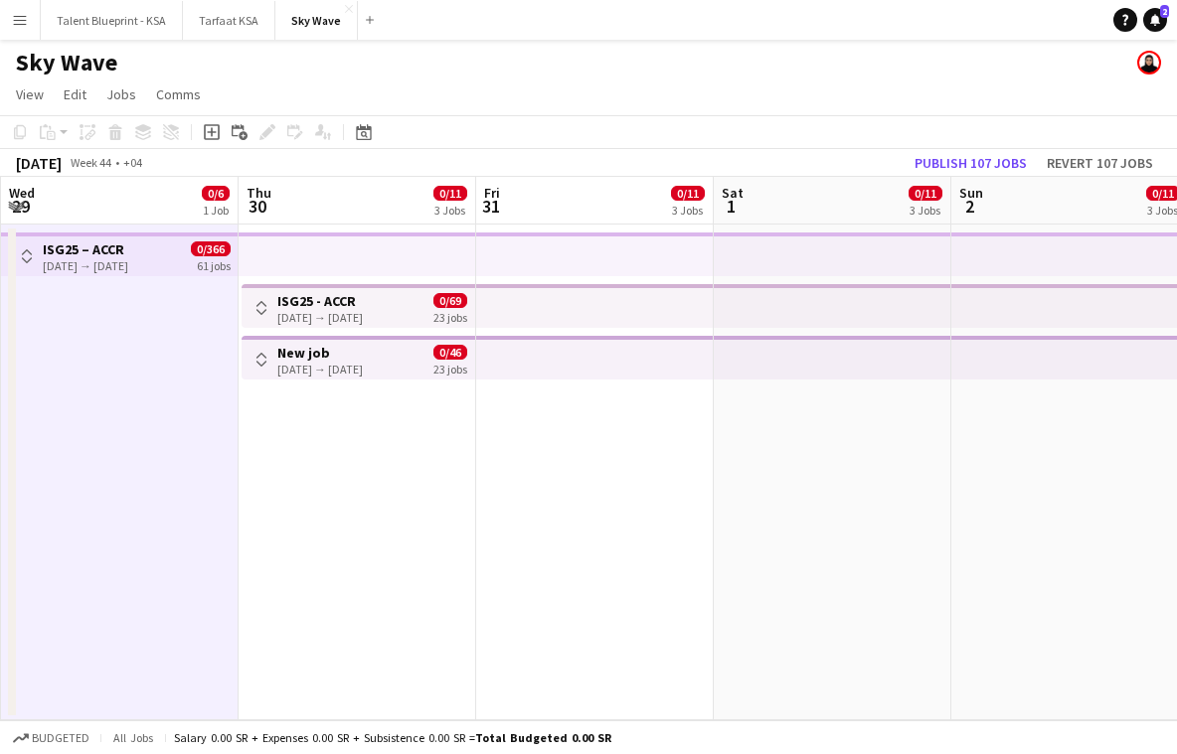
click at [806, 249] on app-top-bar at bounding box center [833, 255] width 238 height 44
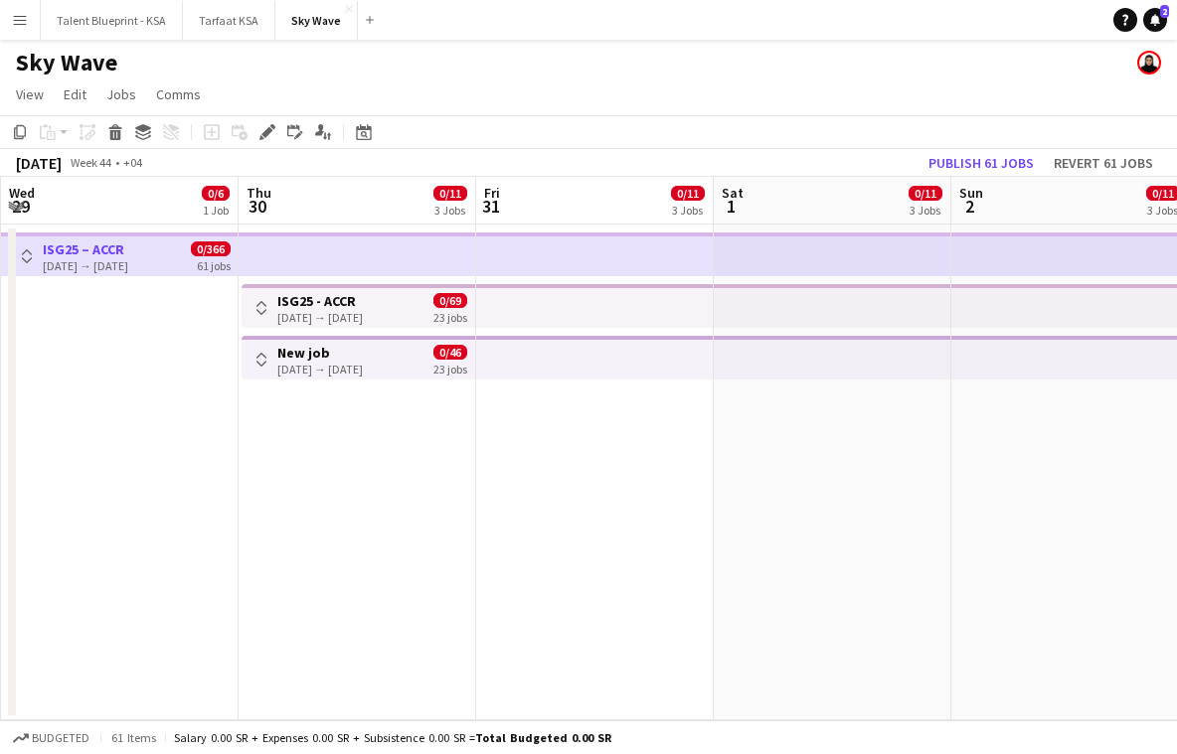
drag, startPoint x: 270, startPoint y: 136, endPoint x: 383, endPoint y: 136, distance: 112.3
click at [270, 136] on icon "Edit" at bounding box center [267, 132] width 16 height 16
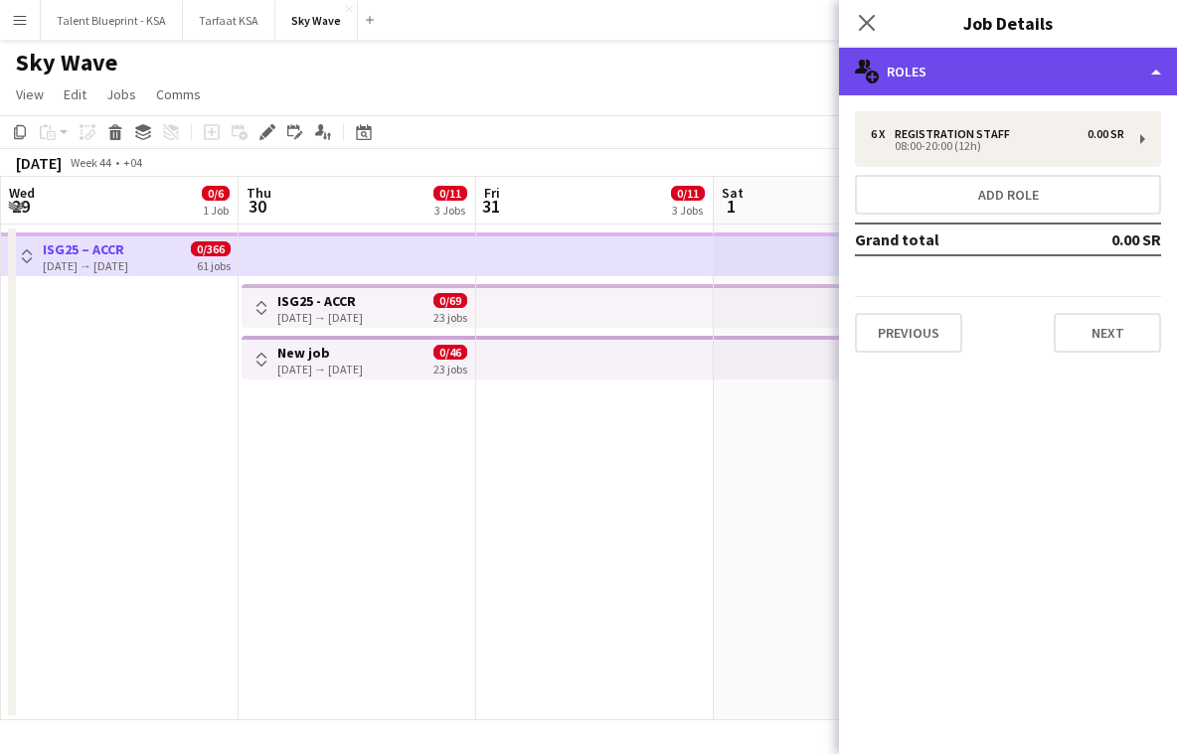
click at [1039, 76] on div "multiple-users-add Roles" at bounding box center [1008, 72] width 338 height 48
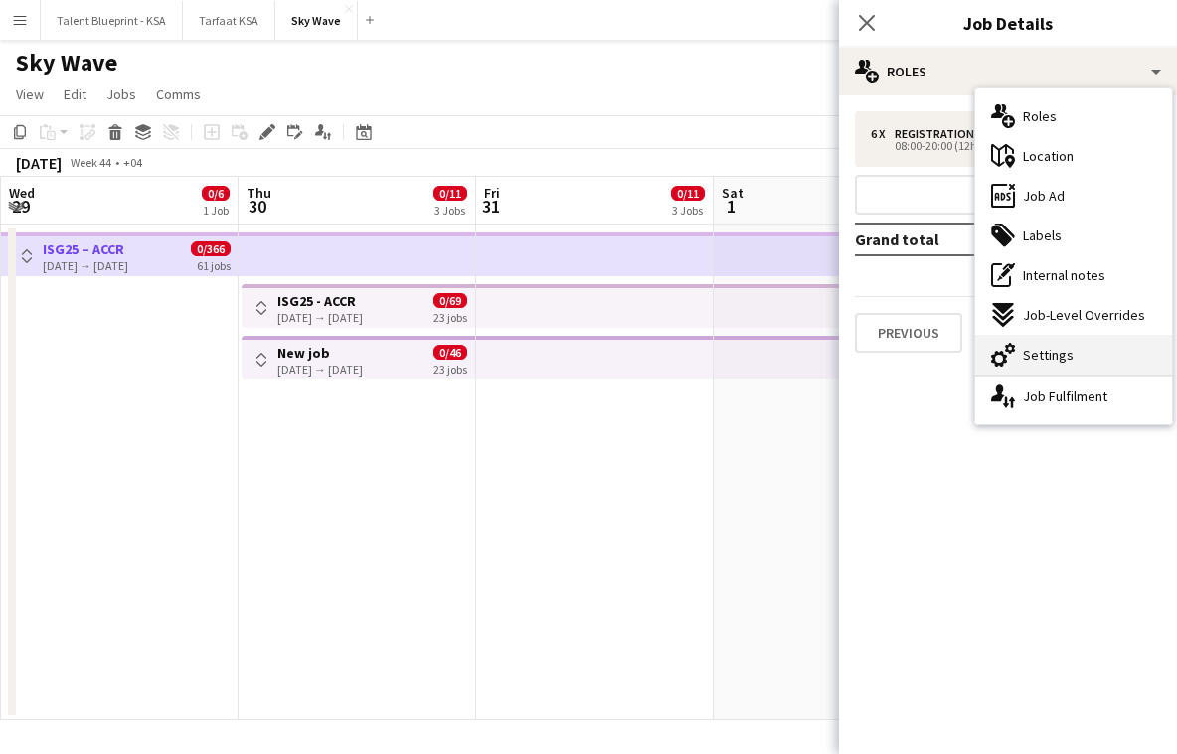
click at [1041, 354] on span "Settings" at bounding box center [1048, 355] width 51 height 18
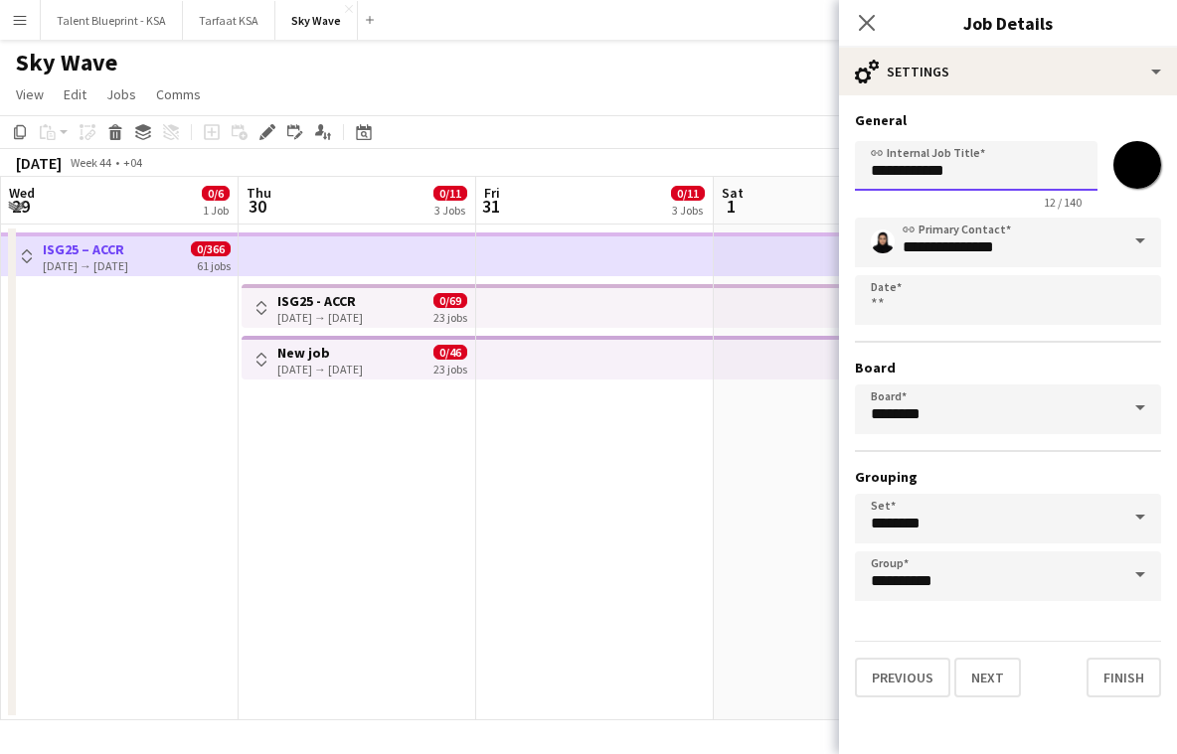
click at [989, 166] on input "**********" at bounding box center [976, 166] width 243 height 50
paste input "**********"
type input "**********"
click at [1107, 684] on button "Finish" at bounding box center [1123, 678] width 75 height 40
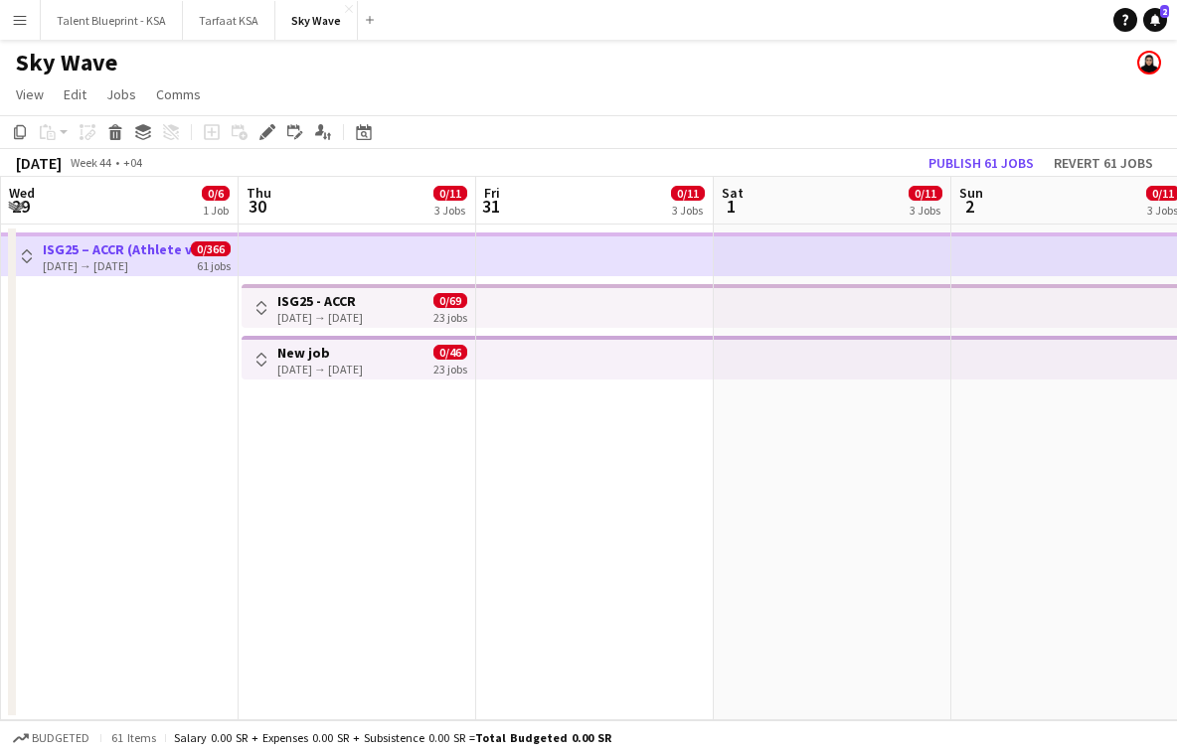
click at [310, 293] on h3 "ISG25 - ACCR" at bounding box center [319, 301] width 85 height 18
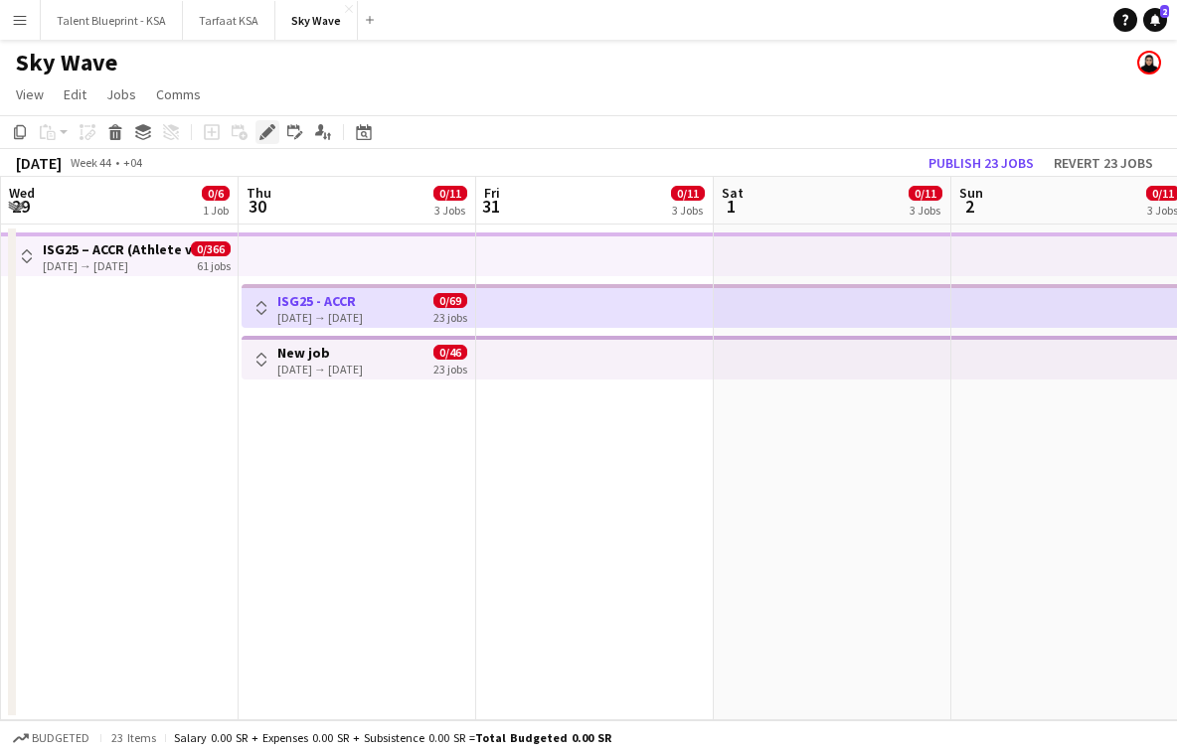
click at [264, 136] on icon at bounding box center [266, 132] width 11 height 11
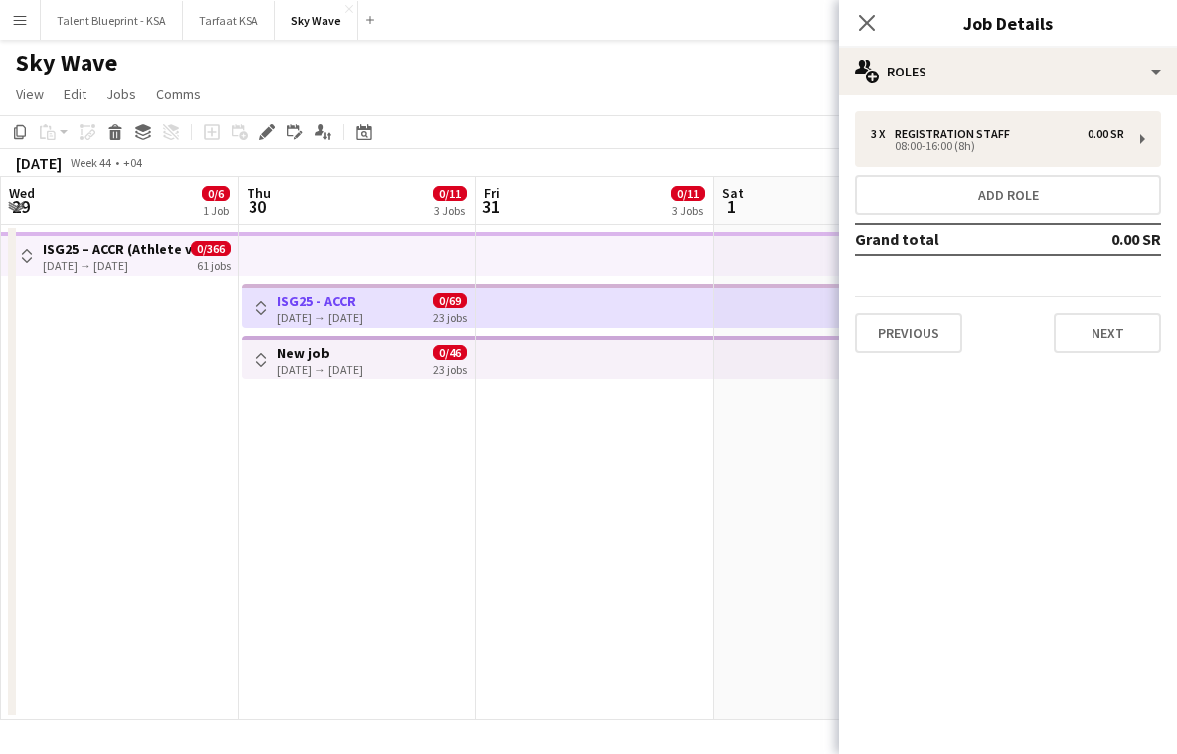
click at [67, 344] on app-date-cell at bounding box center [120, 473] width 238 height 496
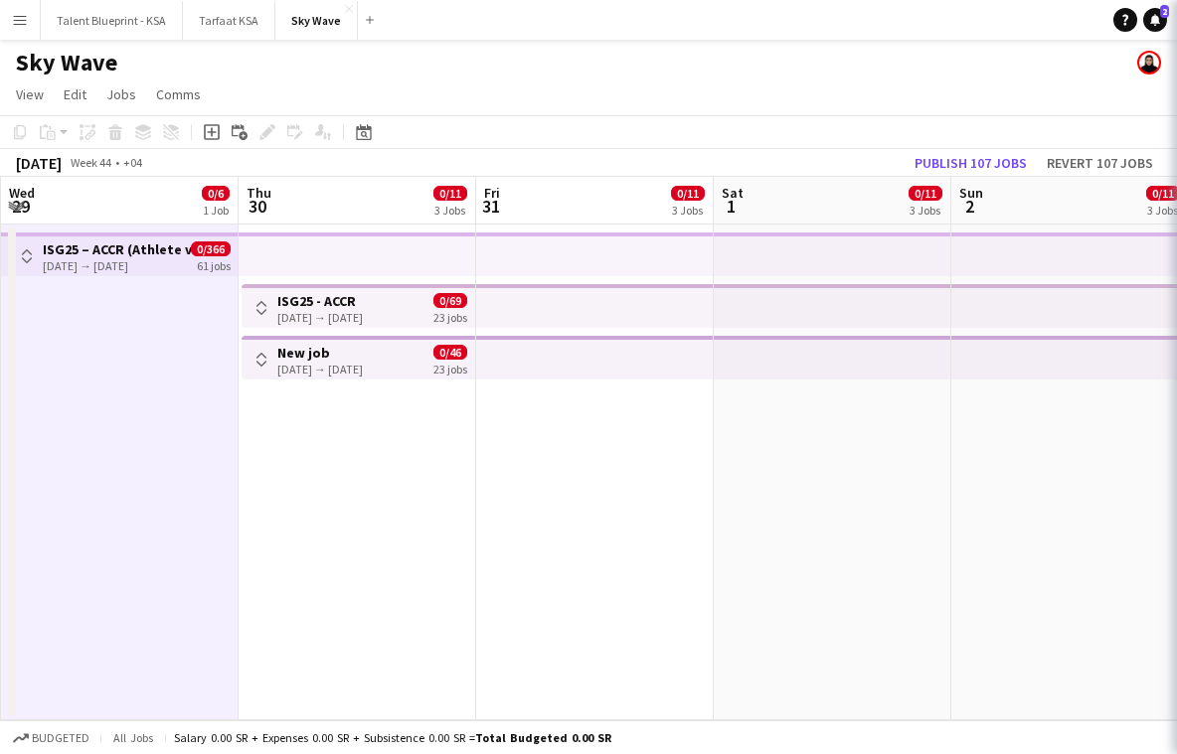
scroll to position [0, 473]
click at [682, 301] on app-top-bar at bounding box center [596, 306] width 238 height 44
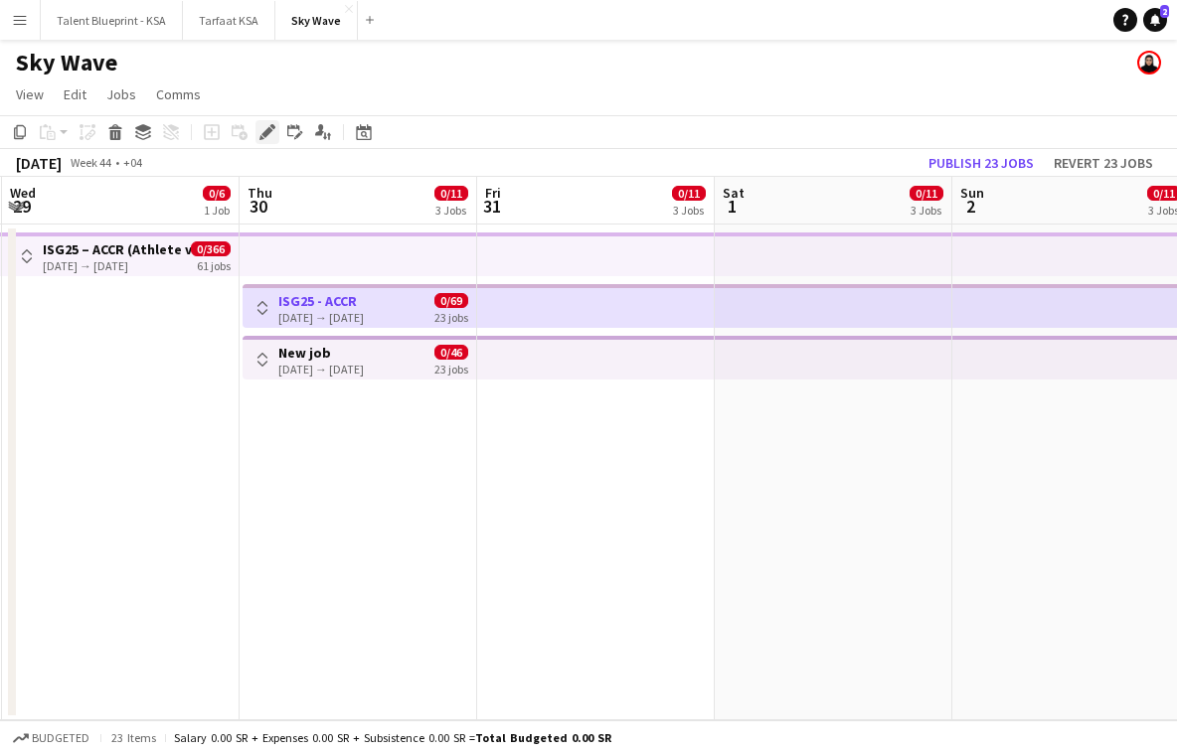
click at [270, 130] on icon at bounding box center [266, 132] width 11 height 11
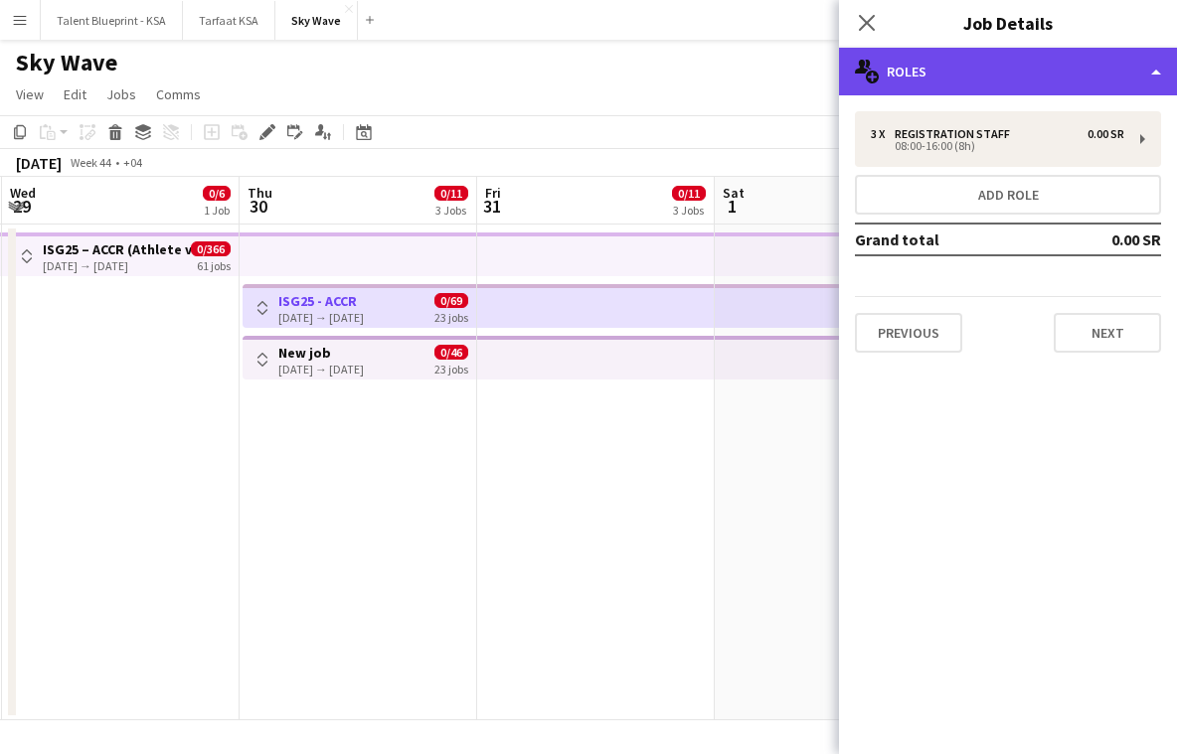
click at [991, 84] on div "multiple-users-add Roles" at bounding box center [1008, 72] width 338 height 48
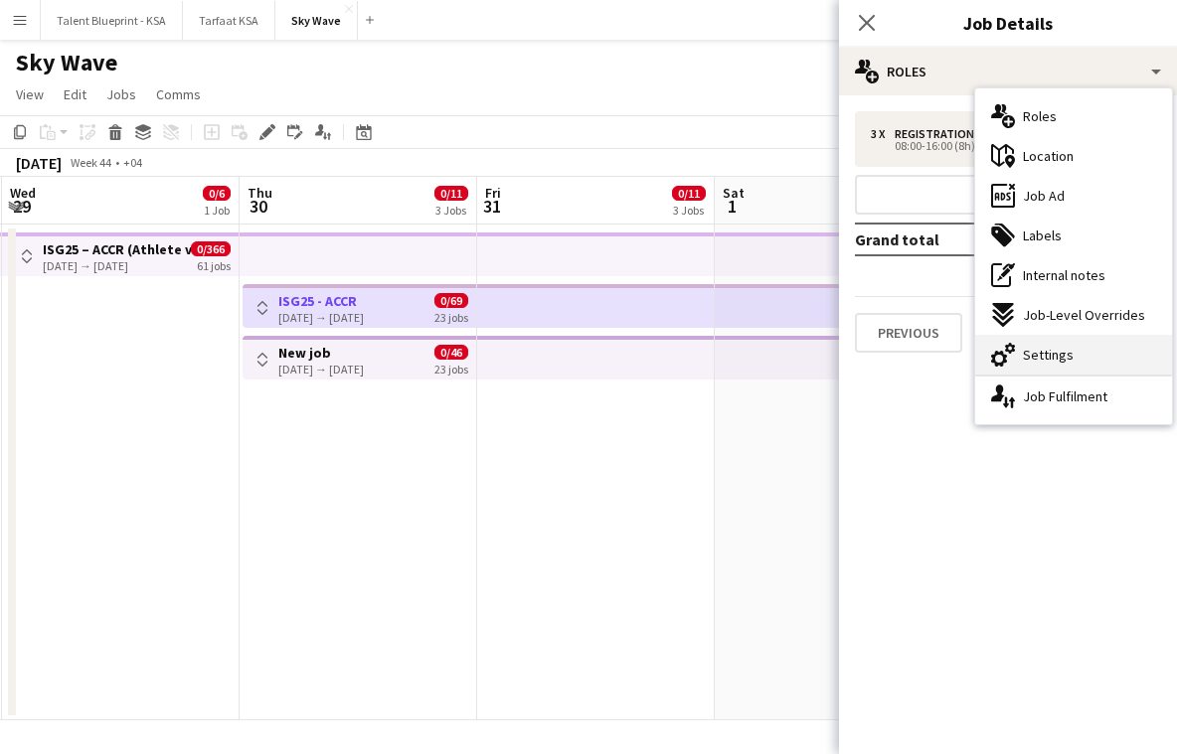
click at [1064, 362] on span "Settings" at bounding box center [1048, 355] width 51 height 18
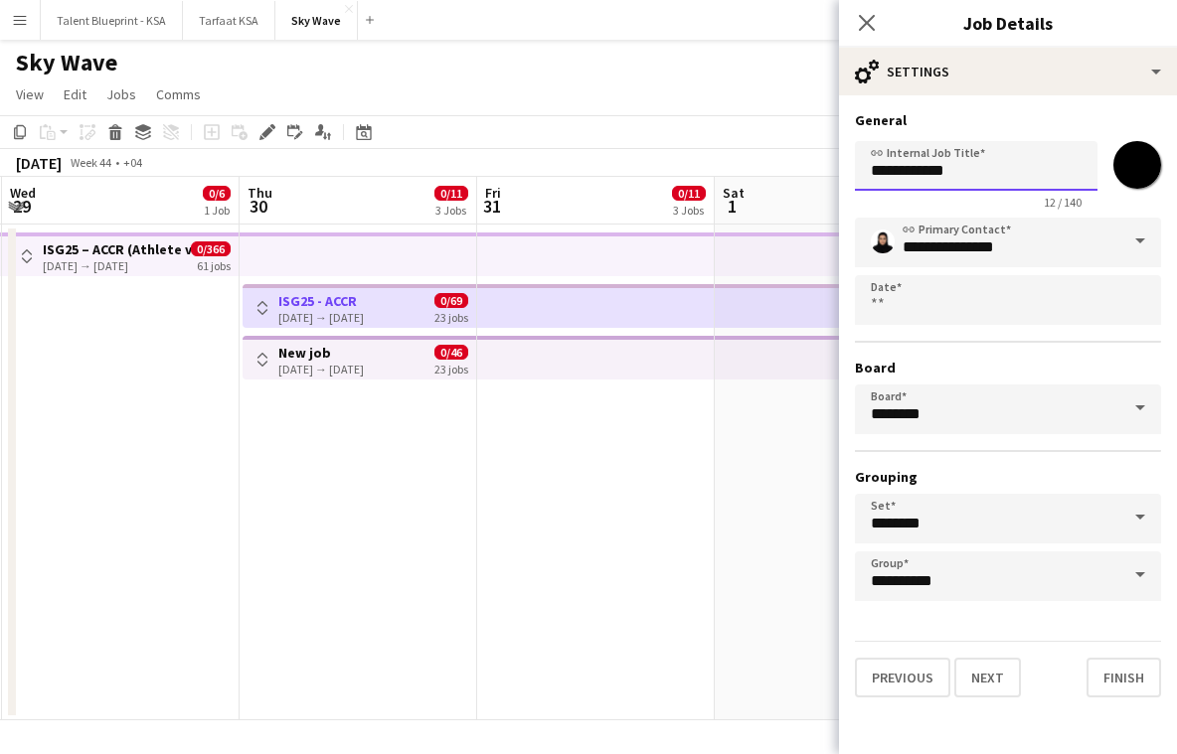
click at [997, 177] on input "**********" at bounding box center [976, 166] width 243 height 50
paste input "**********"
type input "**********"
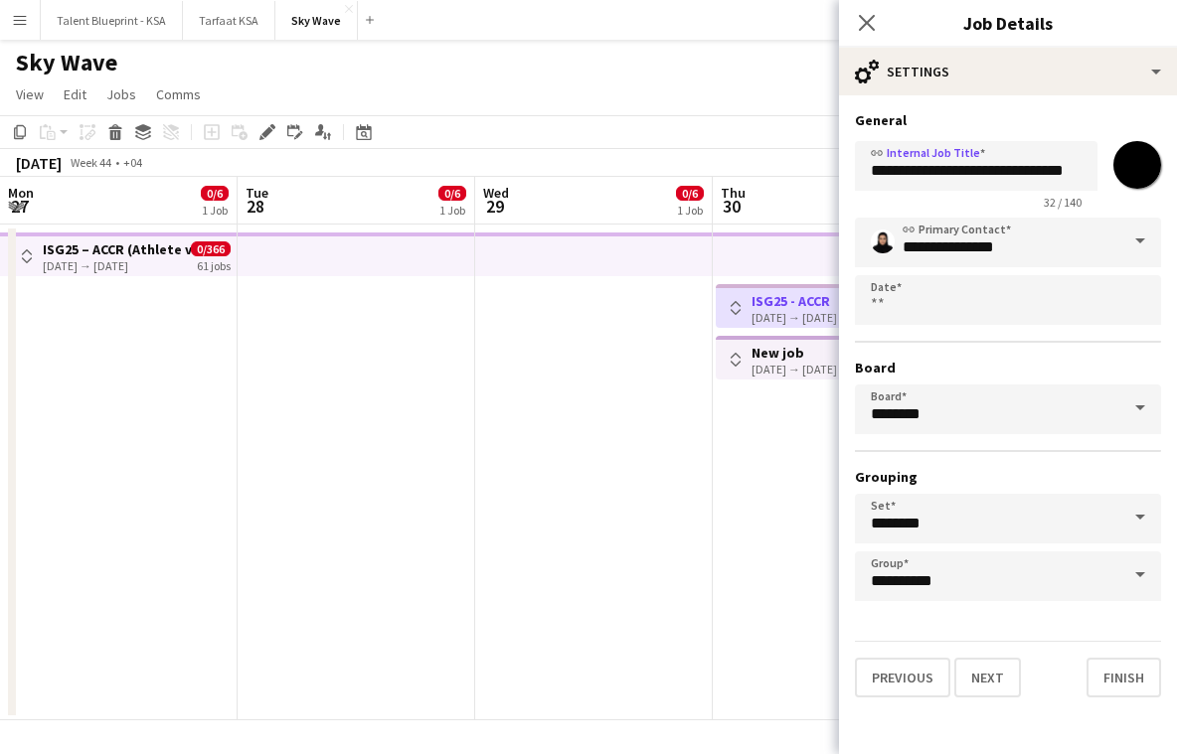
scroll to position [0, 8]
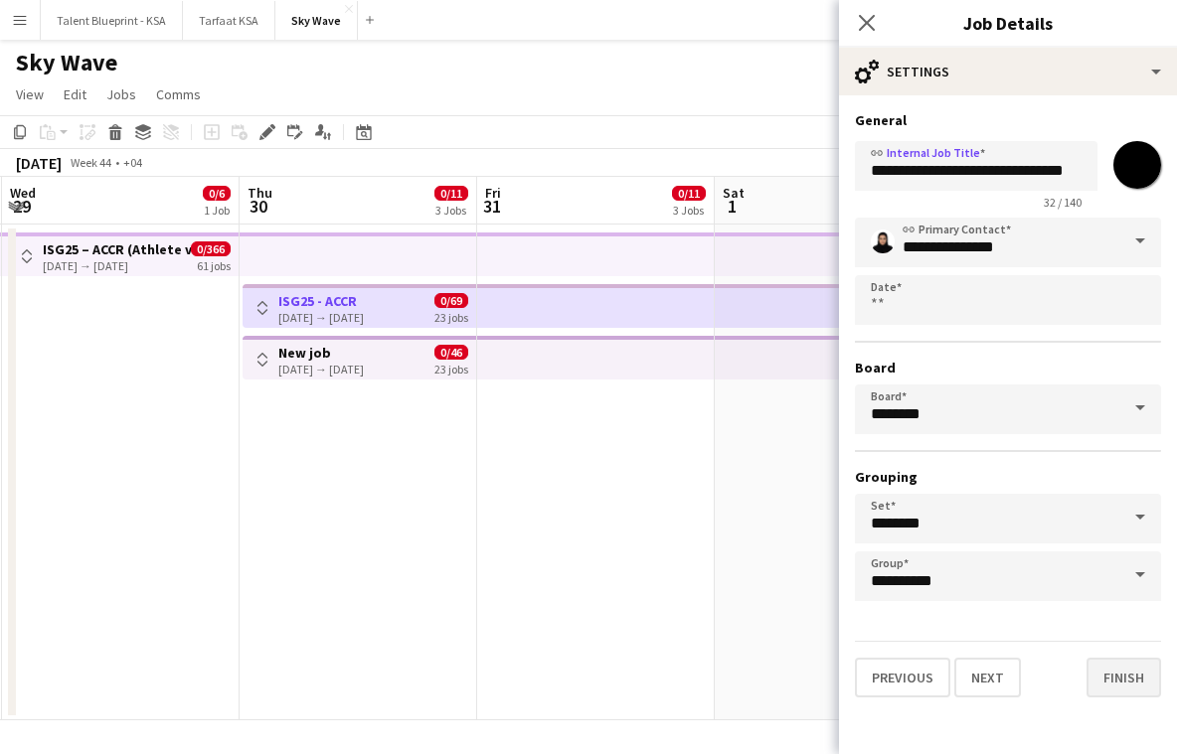
type input "**********"
click at [1114, 673] on button "Finish" at bounding box center [1123, 678] width 75 height 40
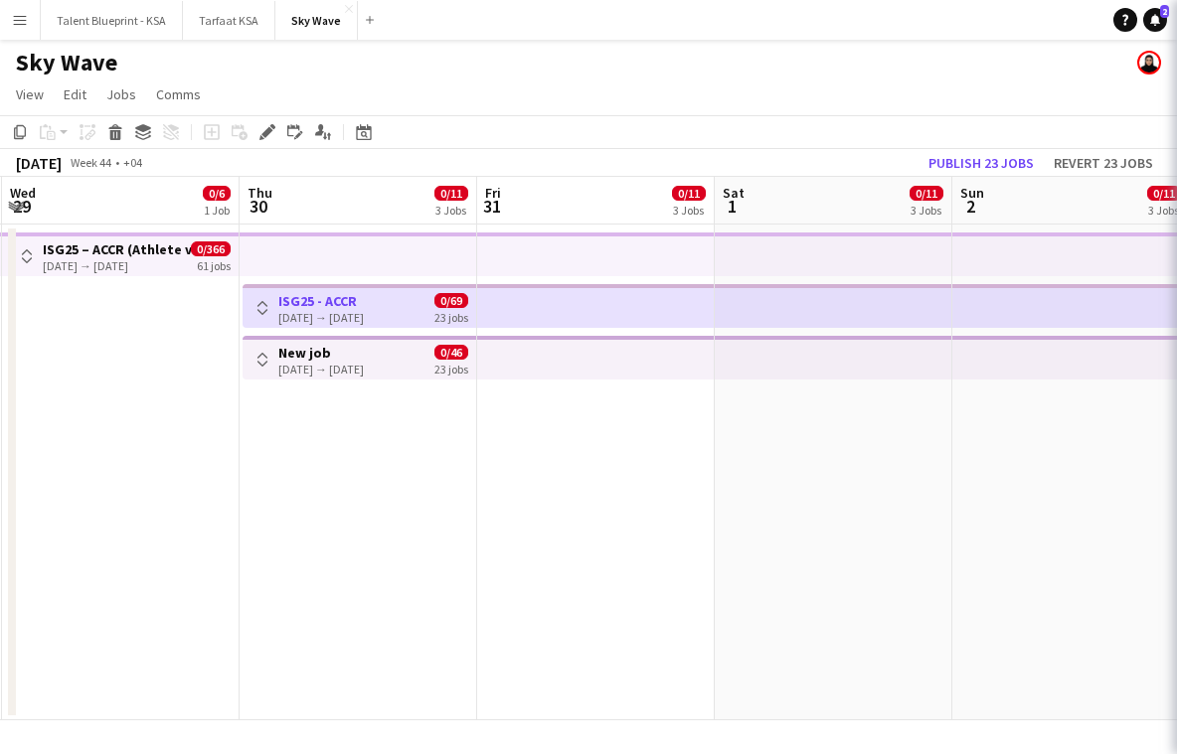
scroll to position [0, 0]
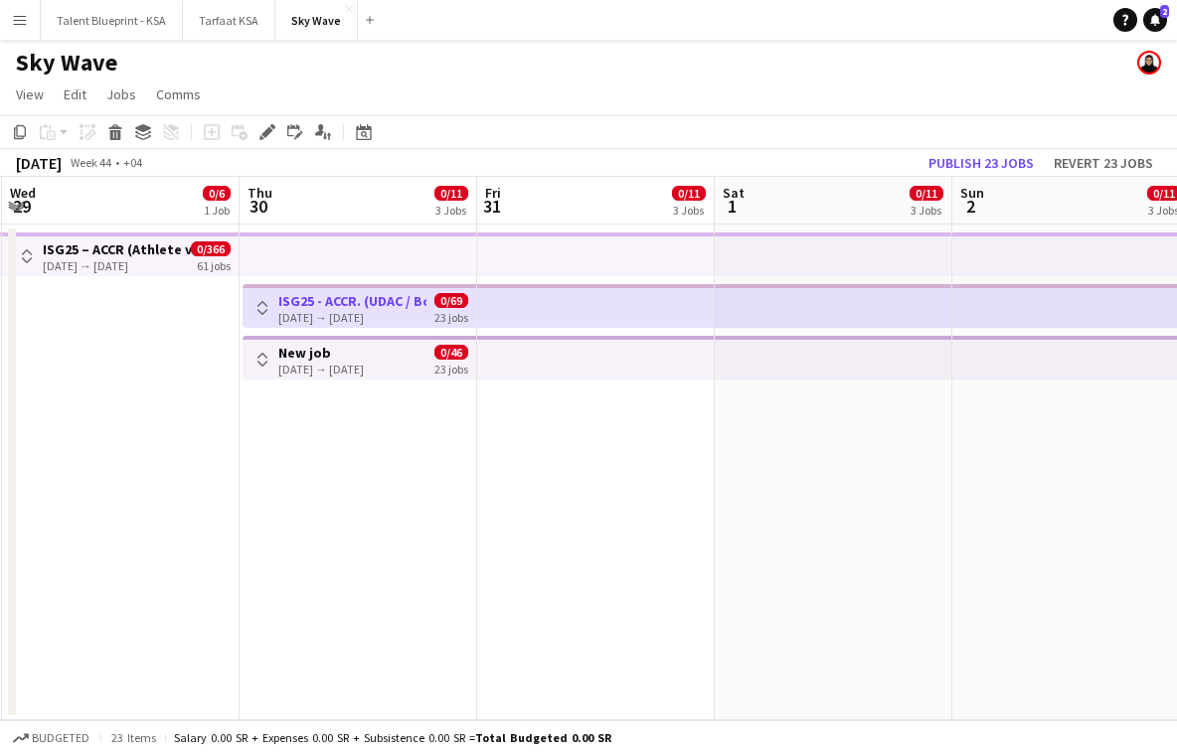
click at [150, 393] on app-date-cell at bounding box center [121, 473] width 238 height 496
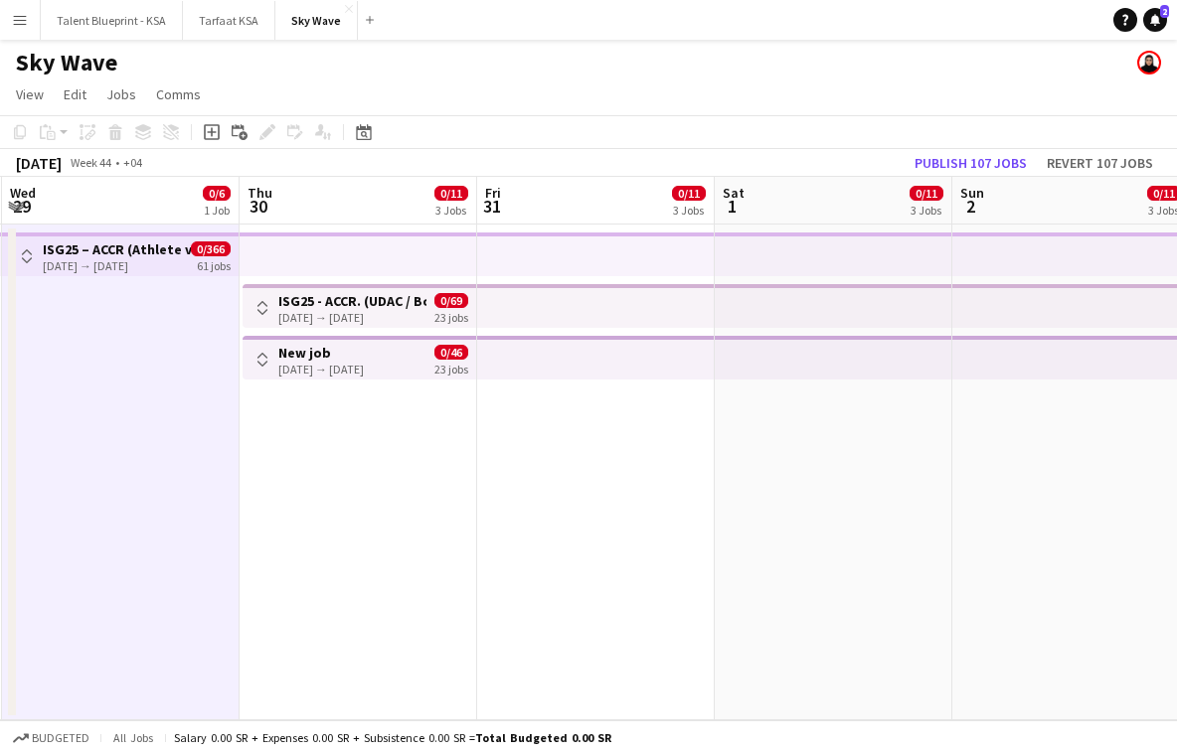
click at [364, 368] on div "[DATE] → [DATE]" at bounding box center [320, 369] width 85 height 15
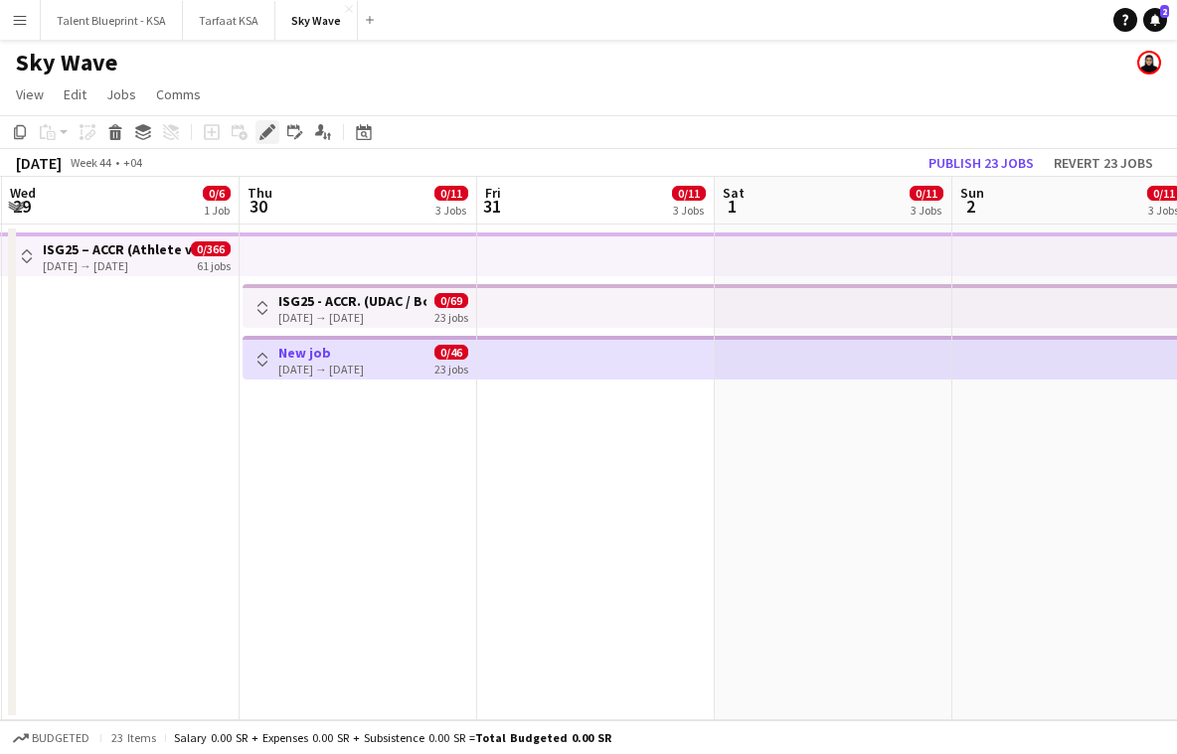
click at [268, 130] on icon at bounding box center [266, 132] width 11 height 11
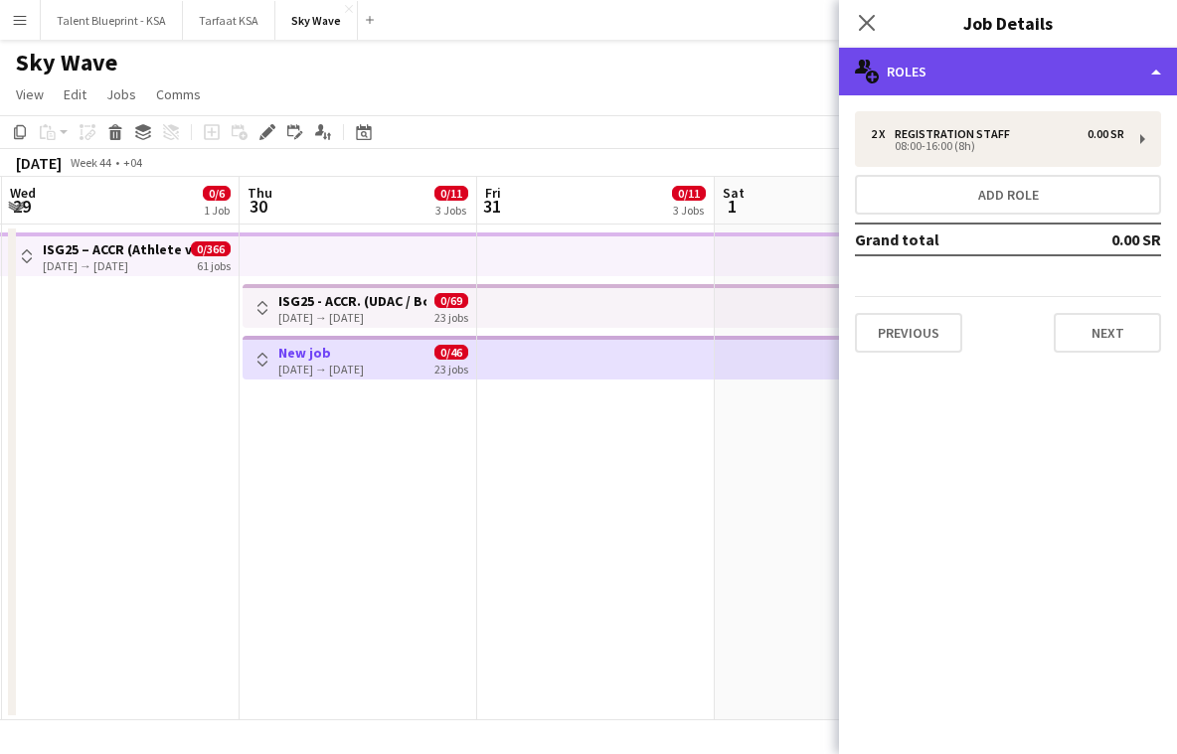
click at [971, 83] on div "multiple-users-add Roles" at bounding box center [1008, 72] width 338 height 48
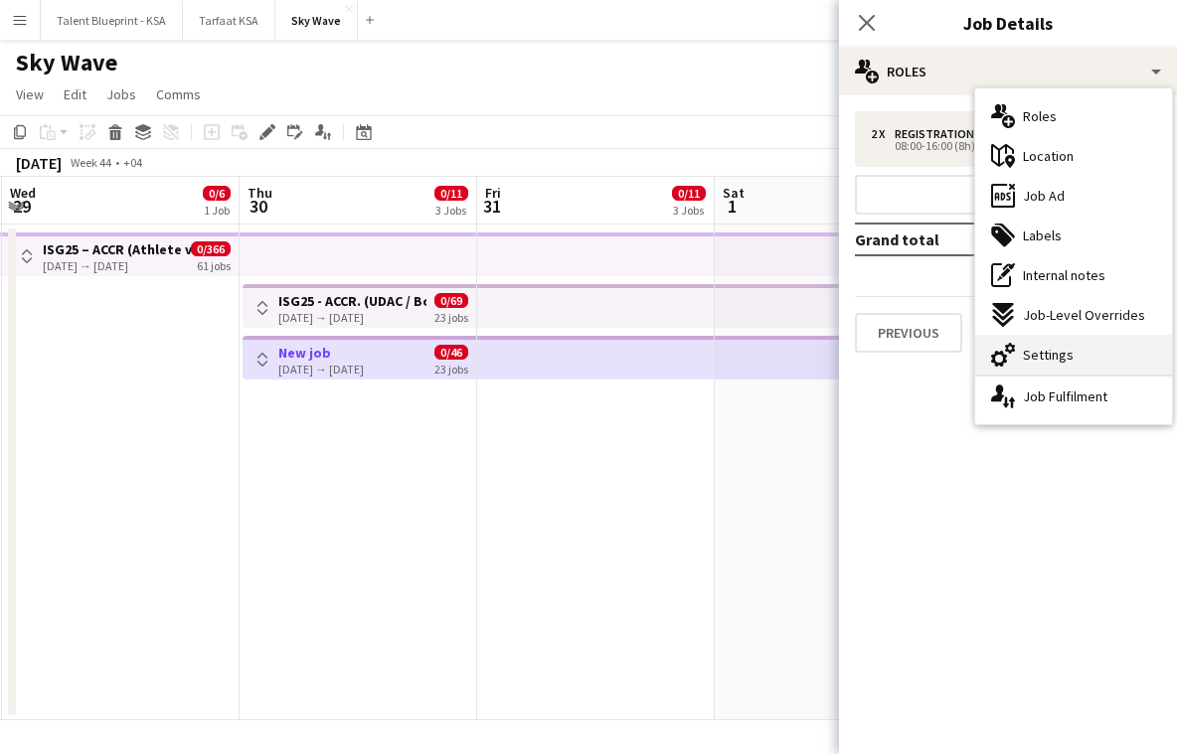
click at [1048, 351] on span "Settings" at bounding box center [1048, 355] width 51 height 18
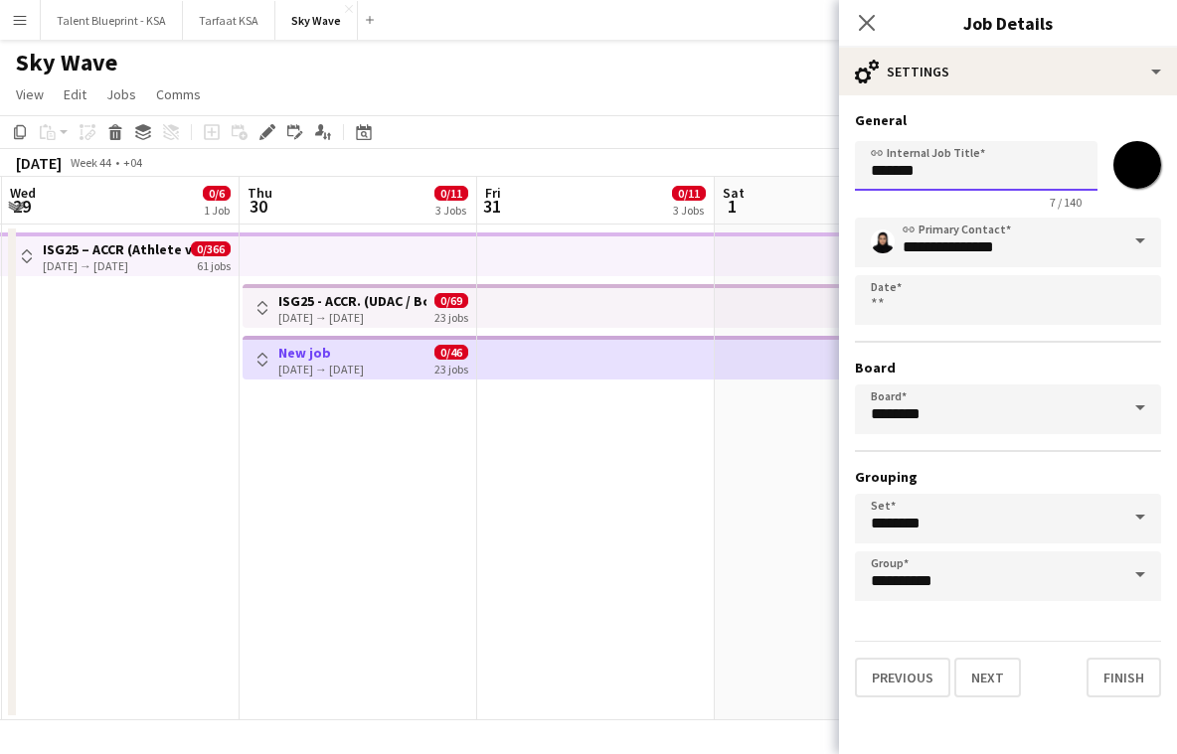
click at [987, 170] on input "*******" at bounding box center [976, 166] width 243 height 50
paste input "******"
type input "**********"
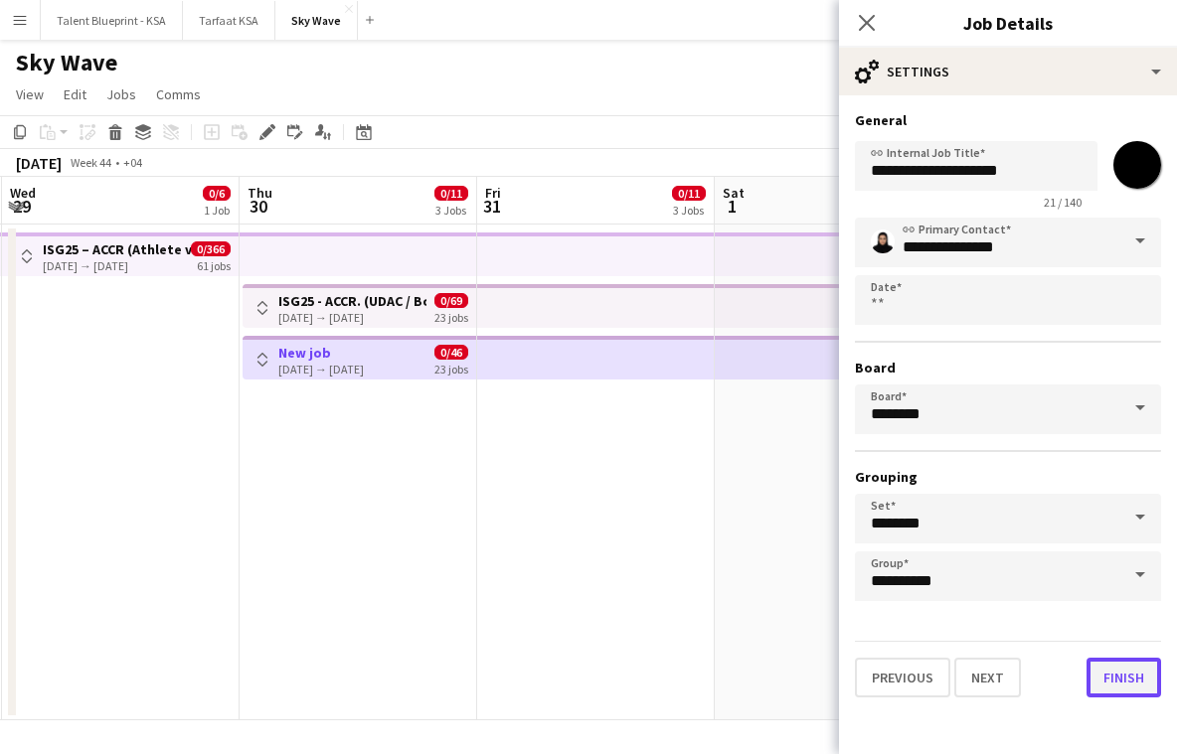
click at [1135, 681] on button "Finish" at bounding box center [1123, 678] width 75 height 40
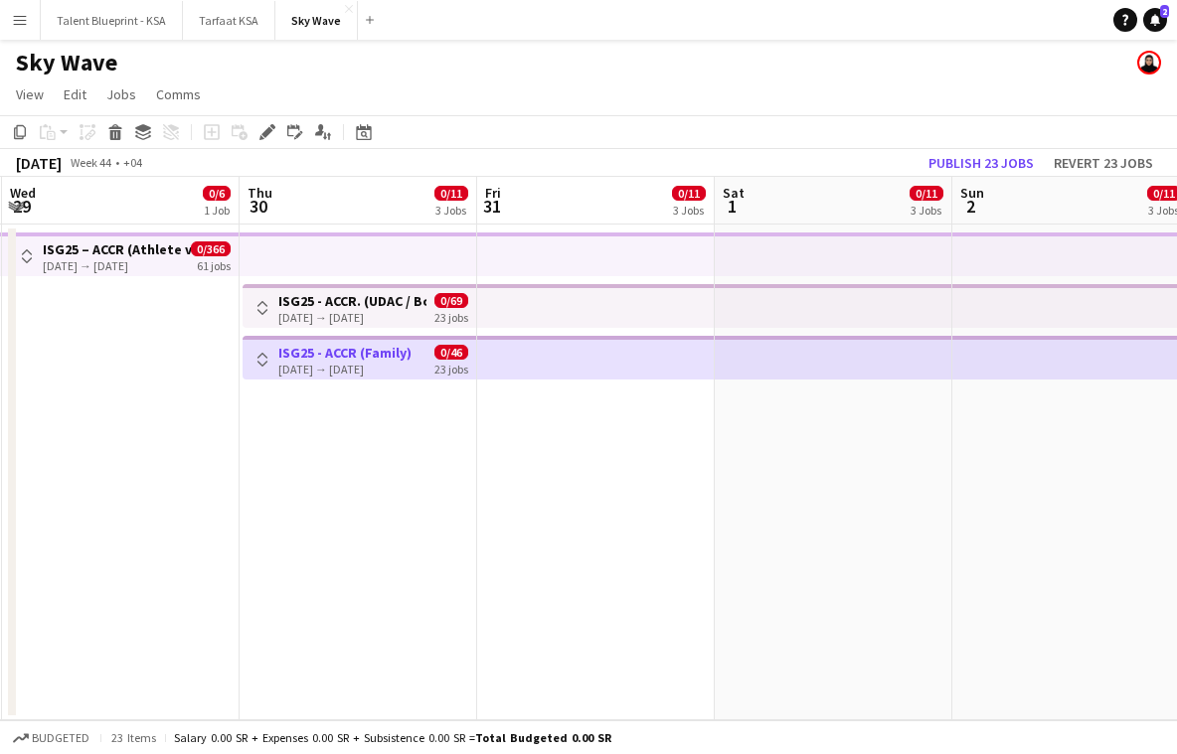
click at [1049, 365] on app-top-bar at bounding box center [1071, 358] width 238 height 44
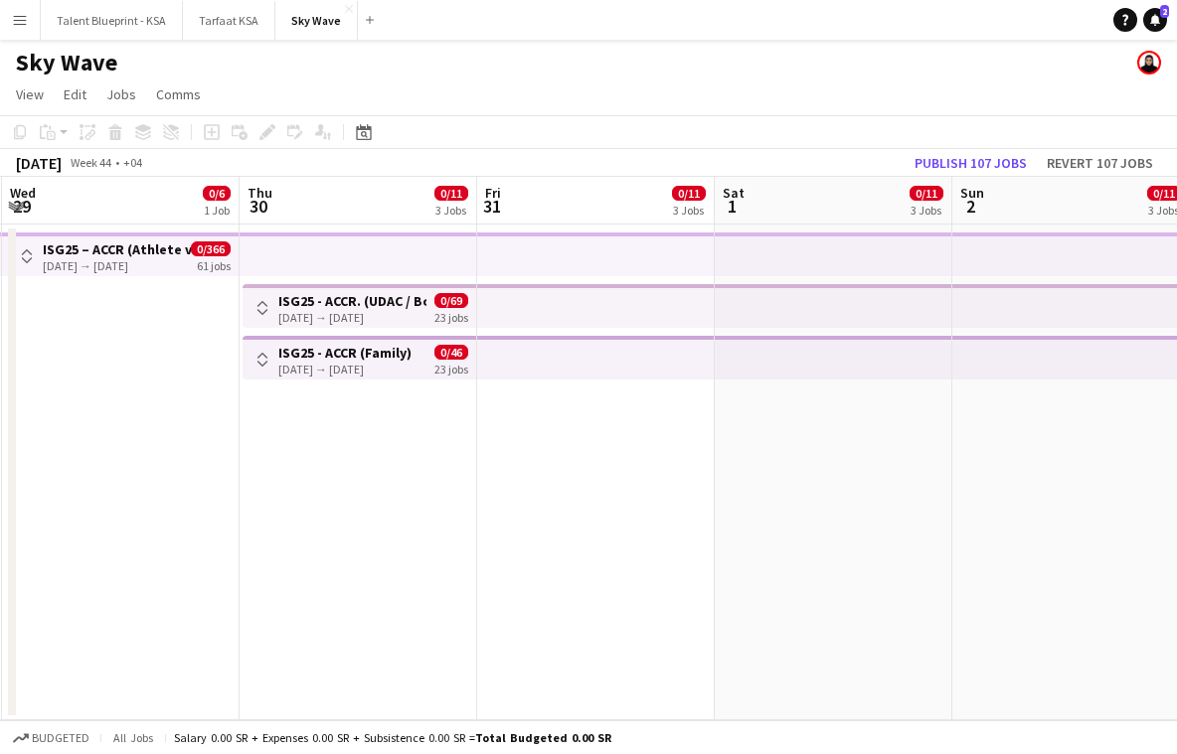
click at [995, 356] on app-top-bar at bounding box center [1071, 358] width 238 height 44
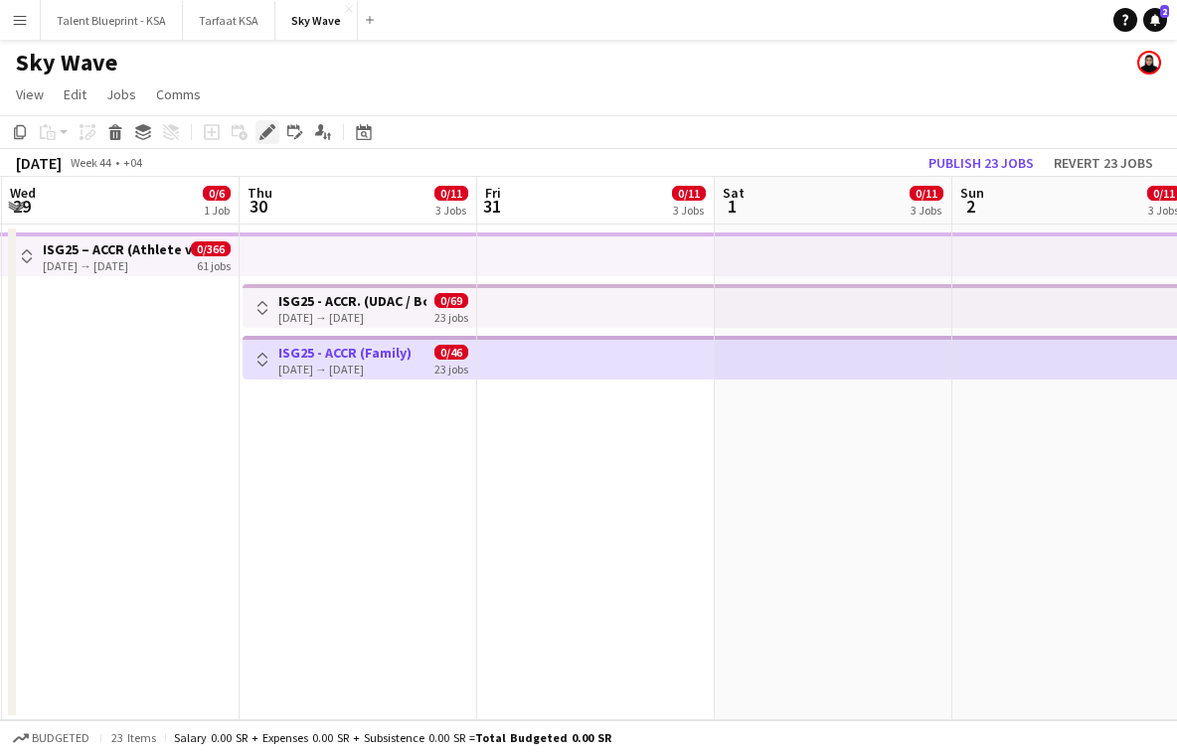
click at [265, 124] on icon "Edit" at bounding box center [267, 132] width 16 height 16
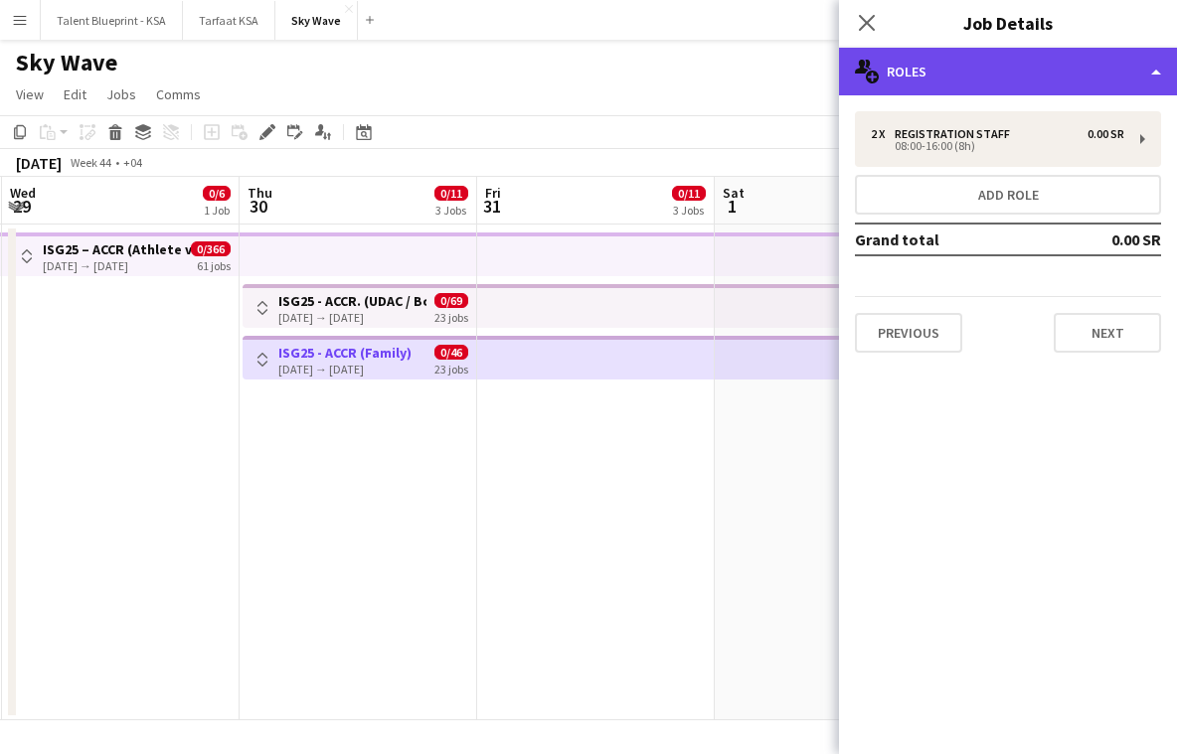
click at [943, 75] on div "multiple-users-add Roles" at bounding box center [1008, 72] width 338 height 48
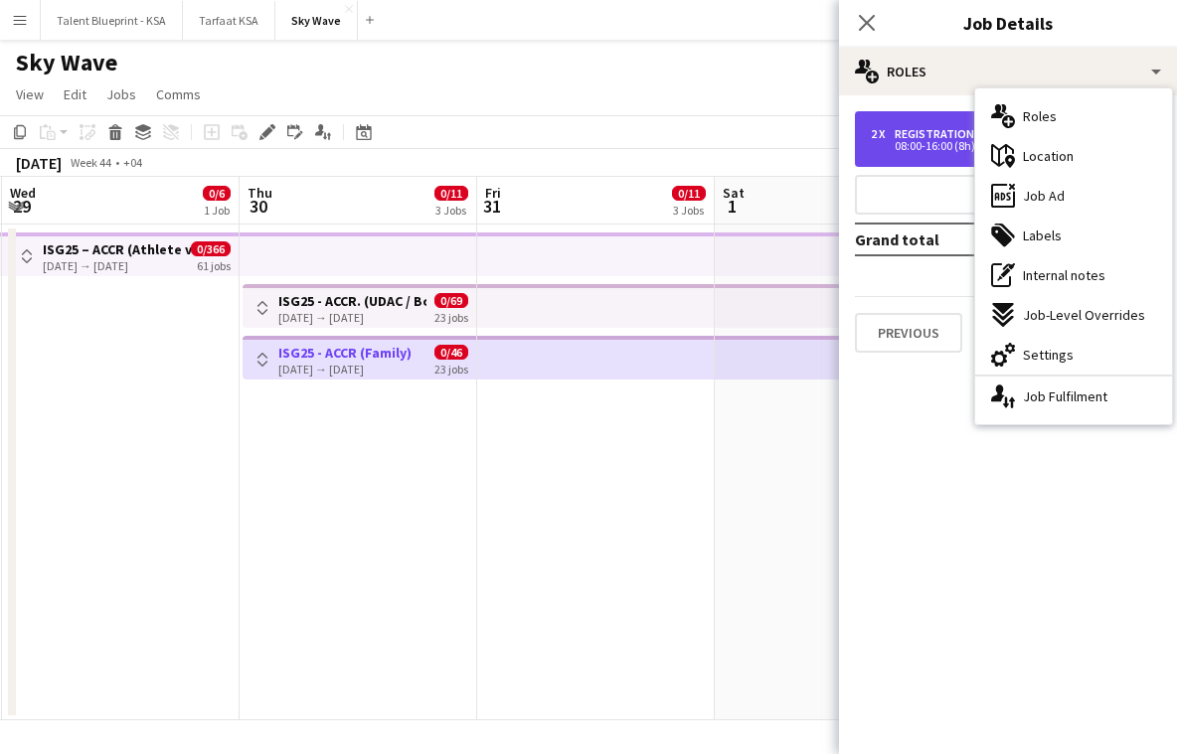
click at [945, 146] on div "08:00-16:00 (8h)" at bounding box center [997, 146] width 253 height 10
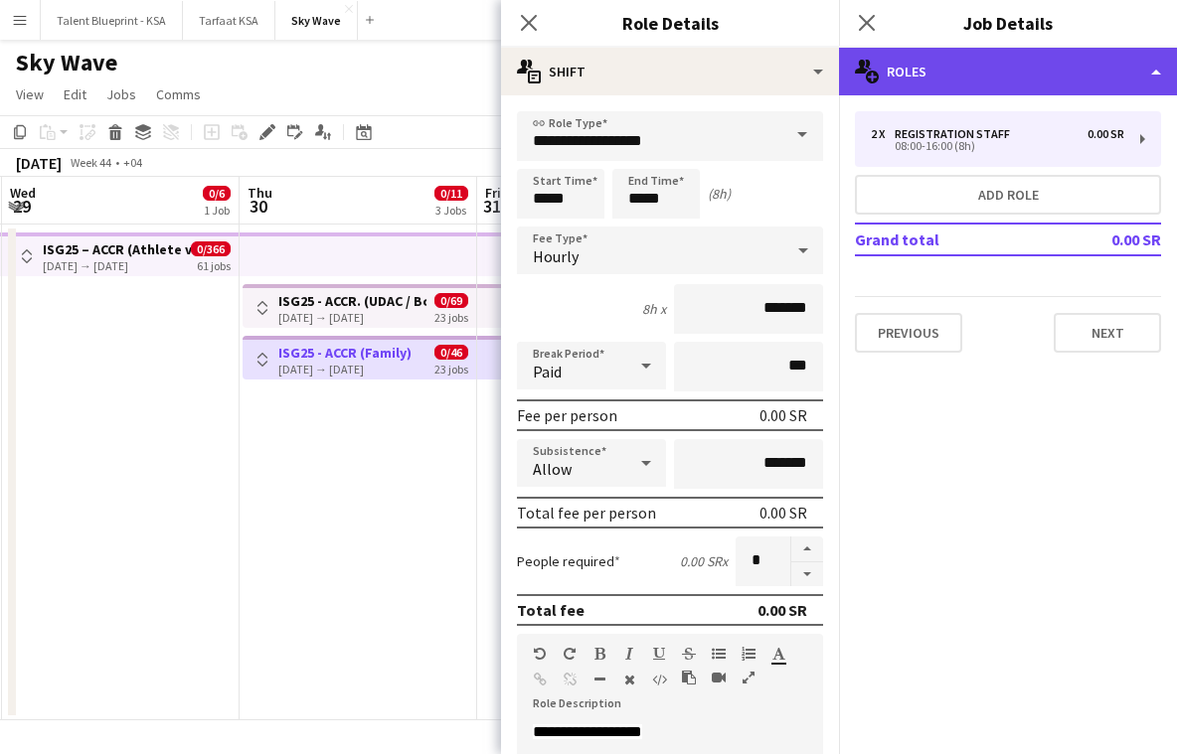
click at [1059, 76] on div "multiple-users-add Roles" at bounding box center [1008, 72] width 338 height 48
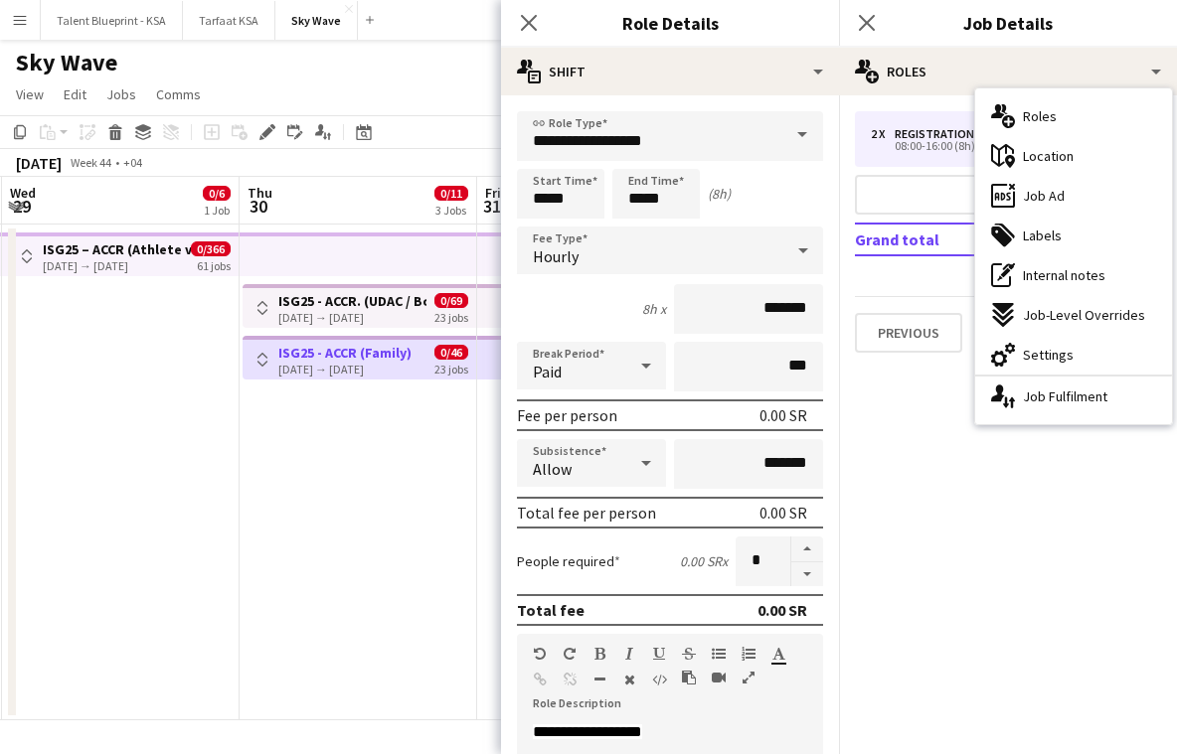
click at [318, 548] on app-date-cell "Toggle View ISG25 - ACCR. (UDAC / Boulevard) [DATE] → [DATE] 0/69 23 jobs Toggl…" at bounding box center [359, 473] width 238 height 496
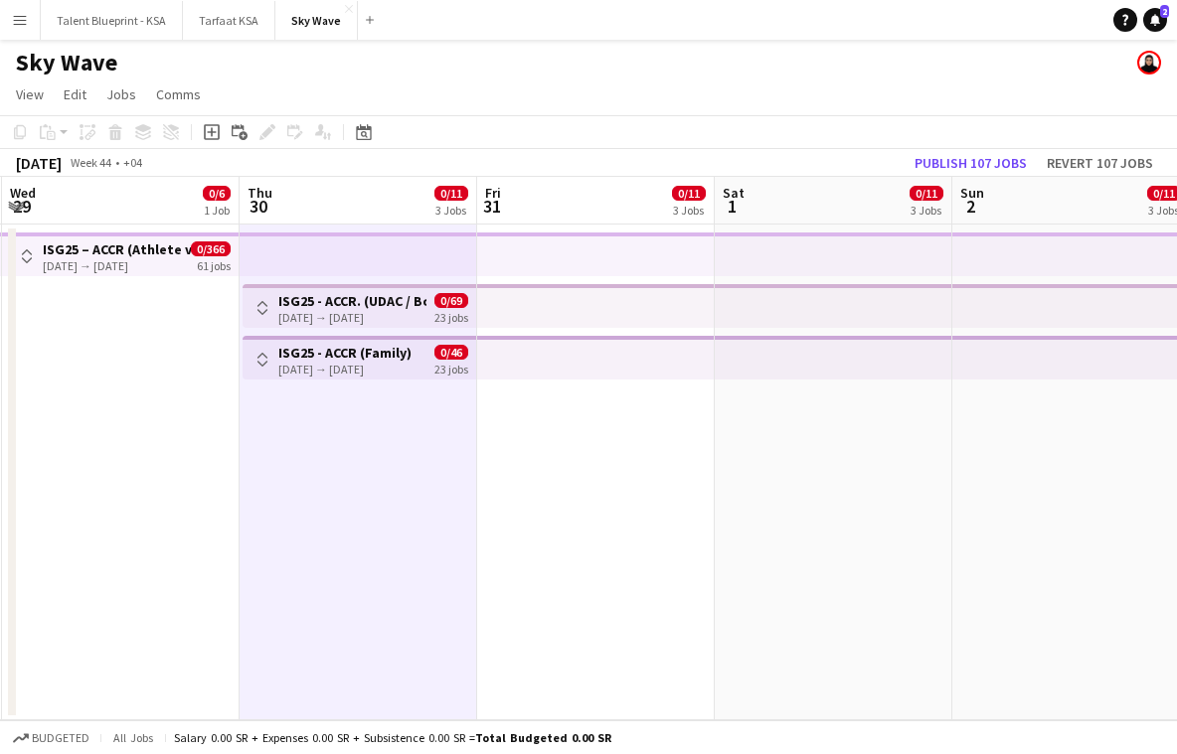
click at [178, 449] on app-date-cell at bounding box center [121, 473] width 238 height 496
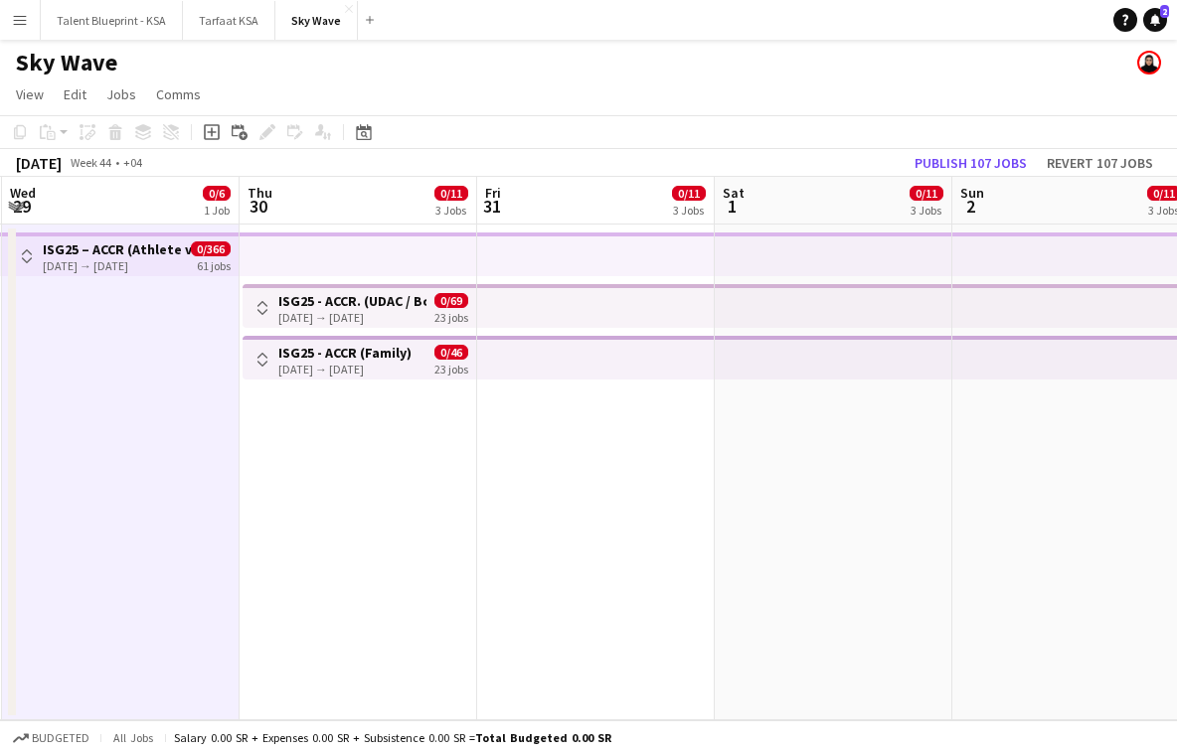
click at [388, 405] on app-date-cell "Toggle View ISG25 - ACCR. (UDAC / Boulevard) [DATE] → [DATE] 0/69 23 jobs Toggl…" at bounding box center [359, 473] width 238 height 496
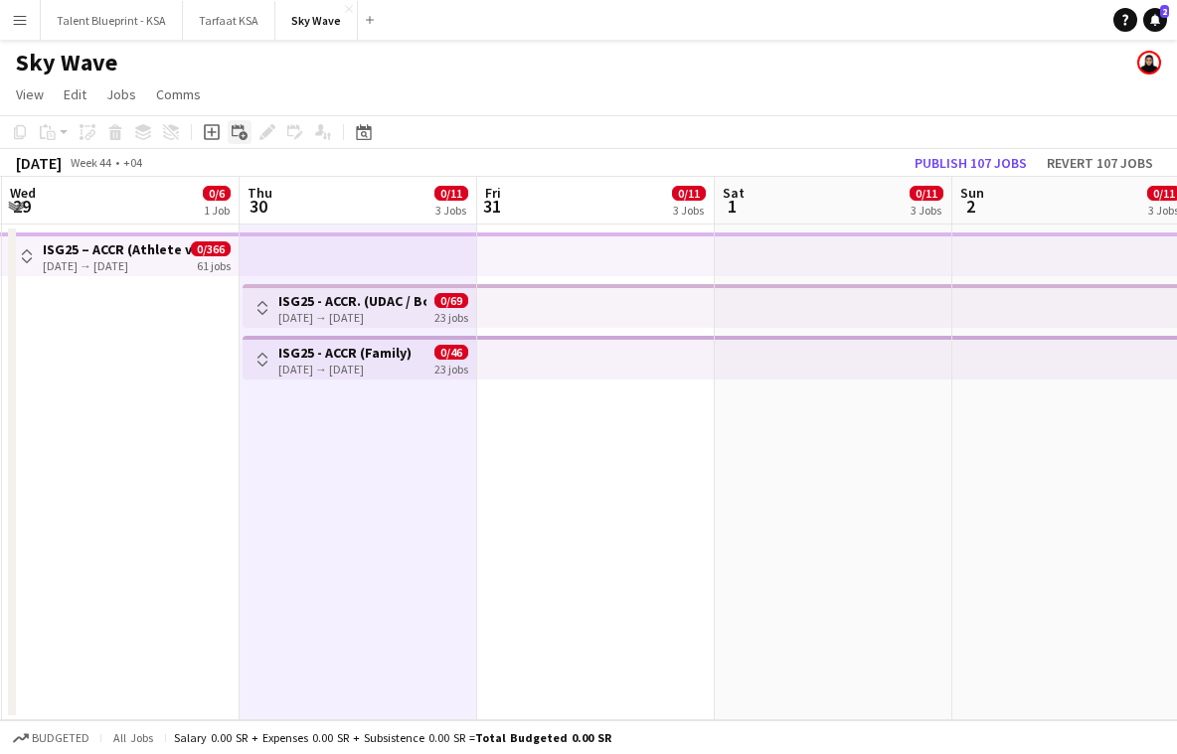
click at [245, 137] on icon at bounding box center [243, 136] width 9 height 9
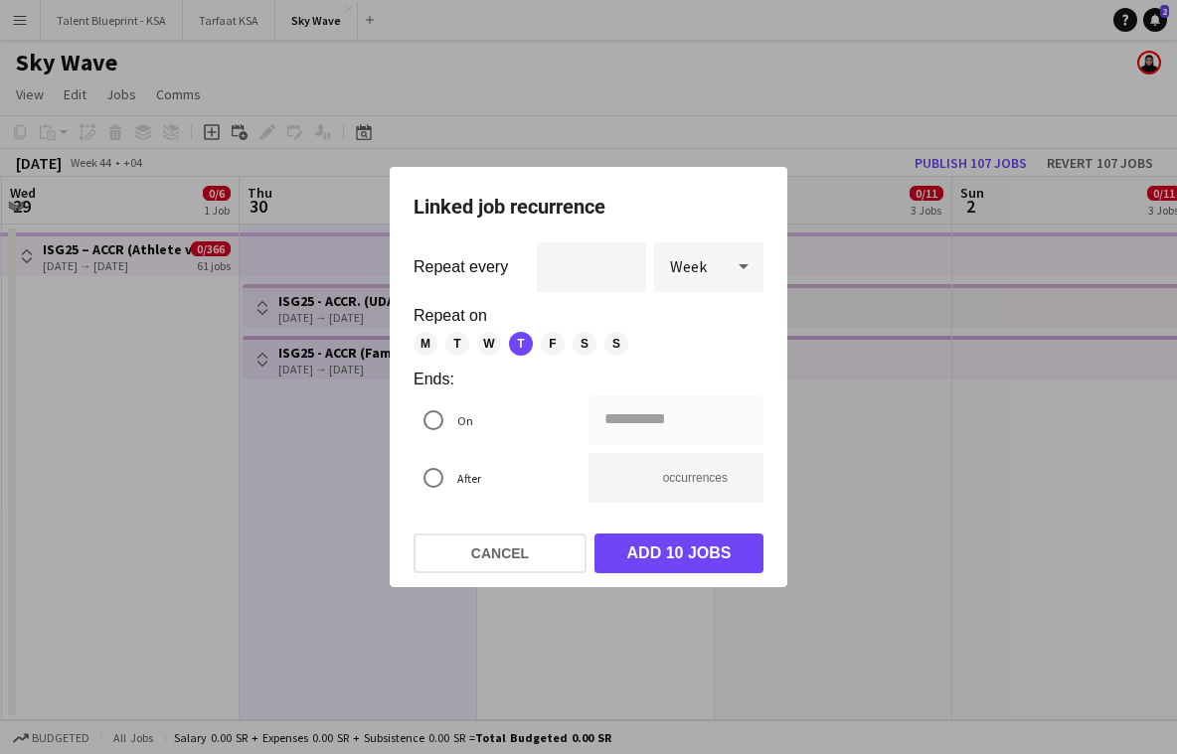
click at [561, 343] on span "F" at bounding box center [553, 344] width 24 height 24
click at [582, 342] on span "S" at bounding box center [585, 344] width 24 height 24
click at [616, 342] on span "S" at bounding box center [616, 344] width 24 height 24
type input "**********"
click at [422, 343] on span "M" at bounding box center [425, 344] width 24 height 24
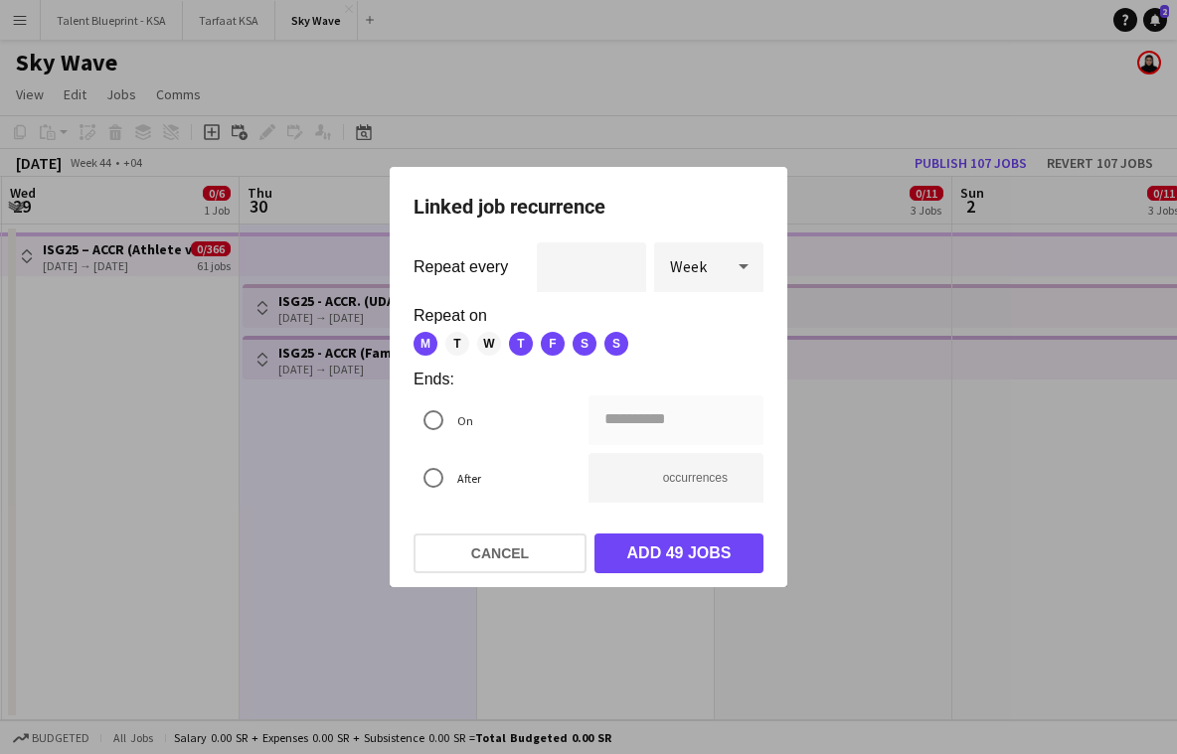
click at [450, 343] on span "T" at bounding box center [457, 344] width 24 height 24
click at [486, 343] on span "W" at bounding box center [489, 344] width 24 height 24
click at [221, 400] on div at bounding box center [588, 377] width 1177 height 754
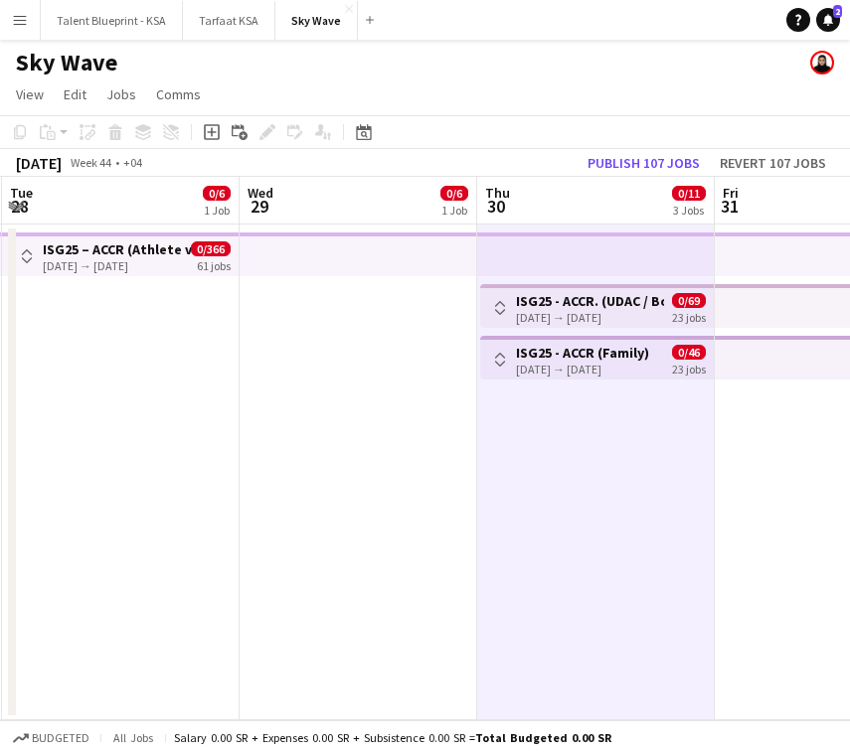
click at [198, 379] on app-date-cell "Toggle View ISG25 – ACCR ([GEOGRAPHIC_DATA]) [DATE] → [DATE] 0/366 61 jobs" at bounding box center [121, 473] width 238 height 496
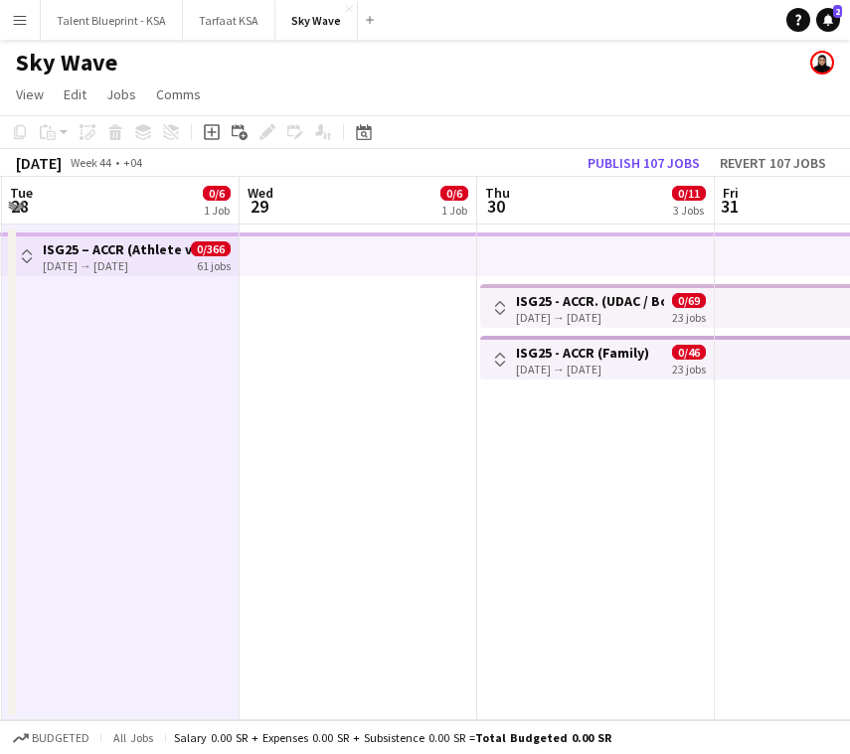
click at [576, 432] on app-date-cell "Toggle View ISG25 - ACCR. (UDAC / Boulevard) [DATE] → [DATE] 0/69 23 jobs Toggl…" at bounding box center [596, 473] width 238 height 496
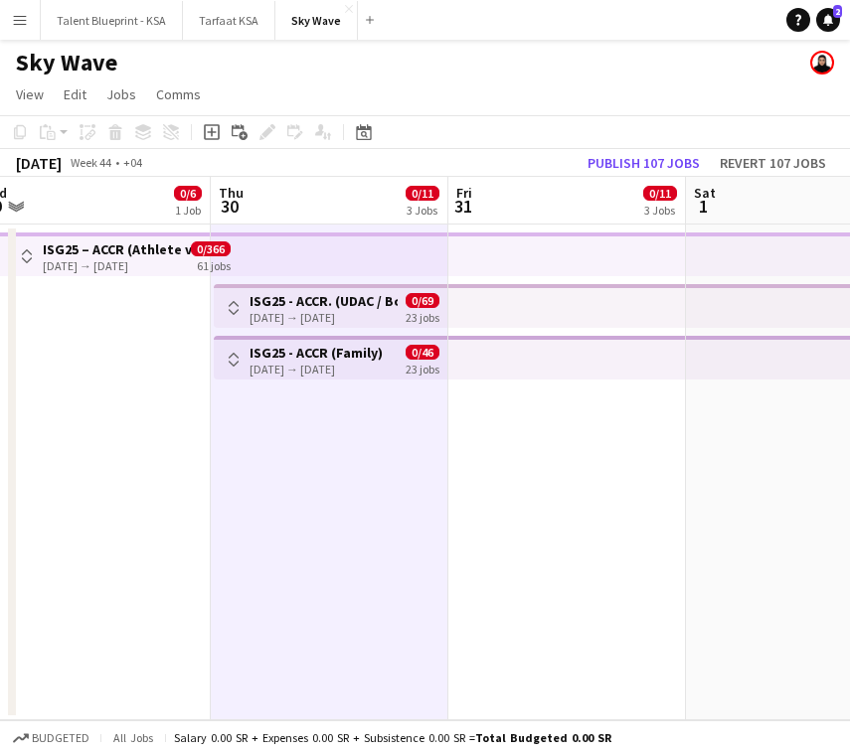
scroll to position [0, 766]
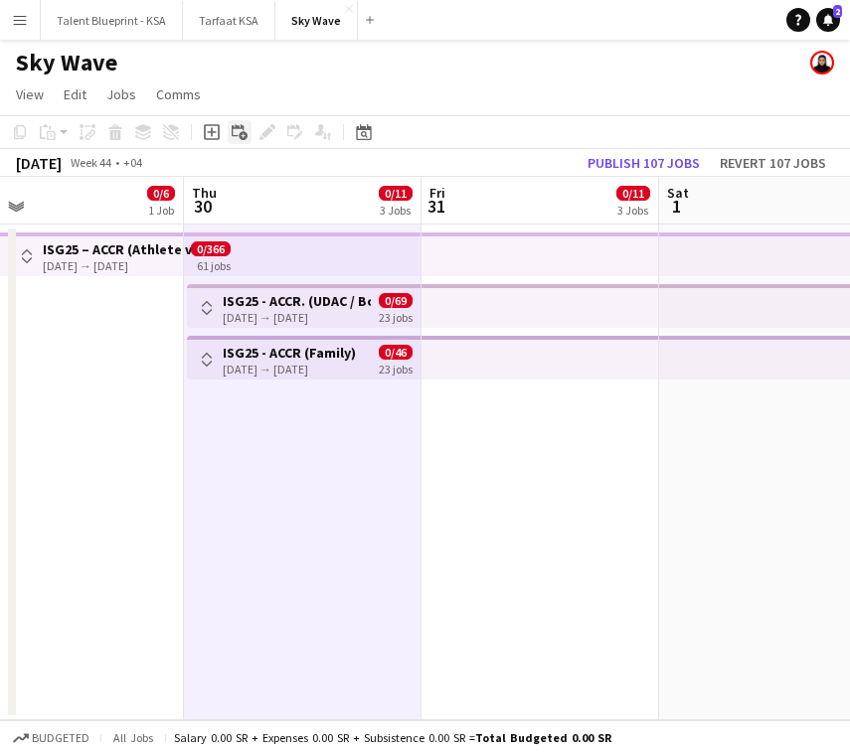
click at [243, 133] on icon at bounding box center [243, 136] width 9 height 9
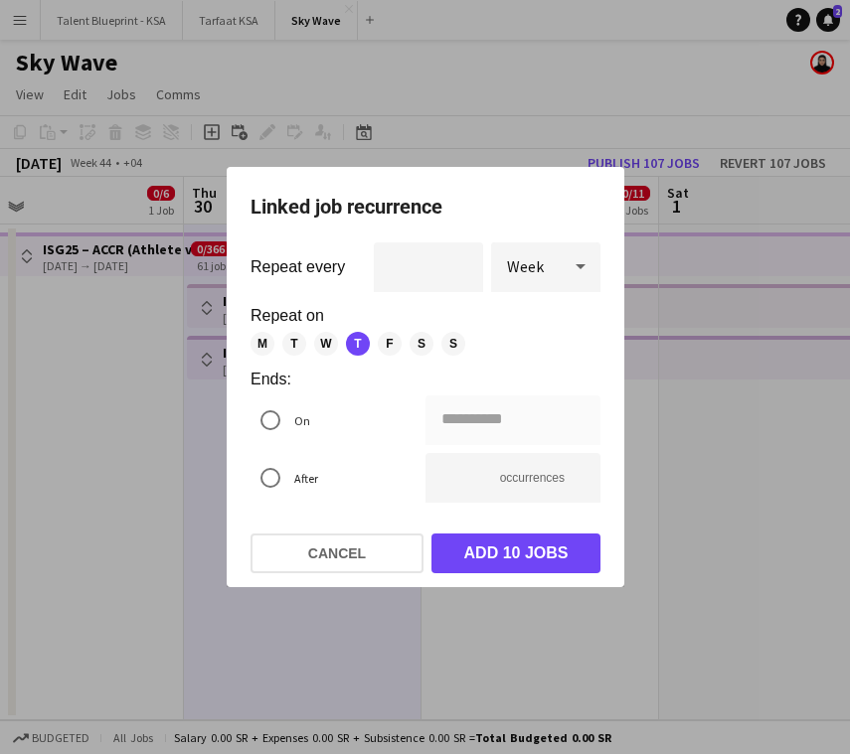
click at [395, 341] on span "F" at bounding box center [390, 344] width 24 height 24
click at [414, 341] on span "S" at bounding box center [422, 344] width 24 height 24
click at [456, 341] on span "S" at bounding box center [453, 344] width 24 height 24
click at [248, 339] on div "**********" at bounding box center [426, 377] width 398 height 420
click at [260, 337] on span "M" at bounding box center [262, 344] width 24 height 24
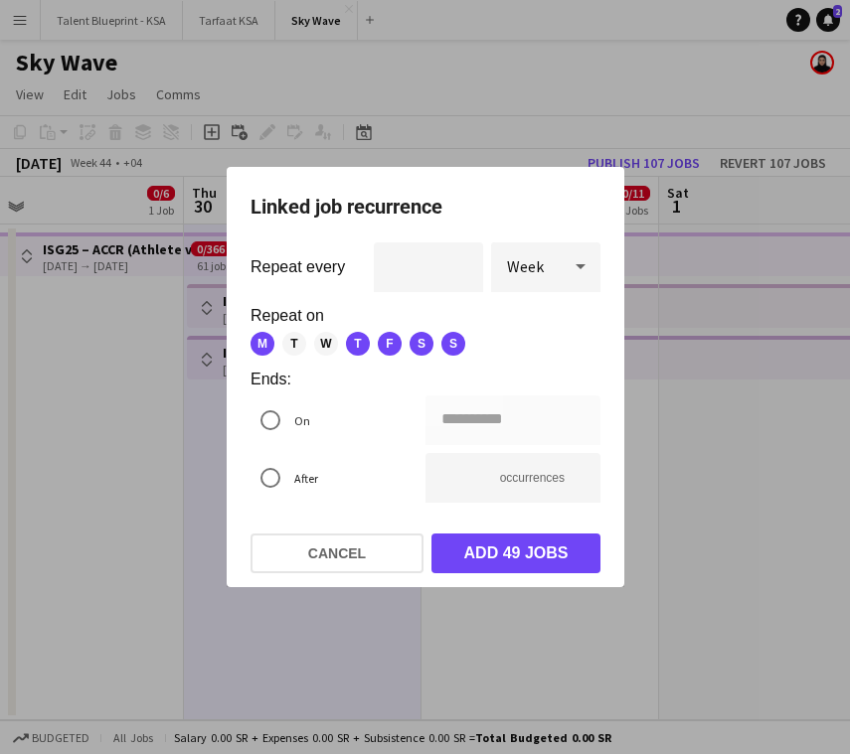
click at [299, 337] on span "T" at bounding box center [294, 344] width 24 height 24
click at [320, 337] on span "W" at bounding box center [326, 344] width 24 height 24
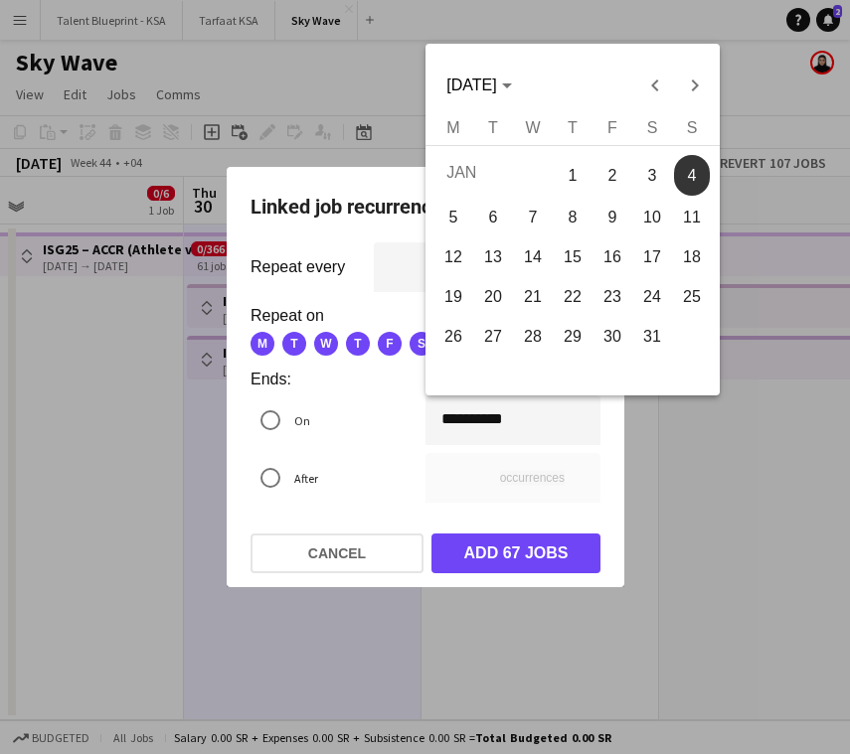
click at [450, 421] on div "**********" at bounding box center [425, 377] width 850 height 754
click at [653, 89] on span "Previous month" at bounding box center [654, 86] width 40 height 40
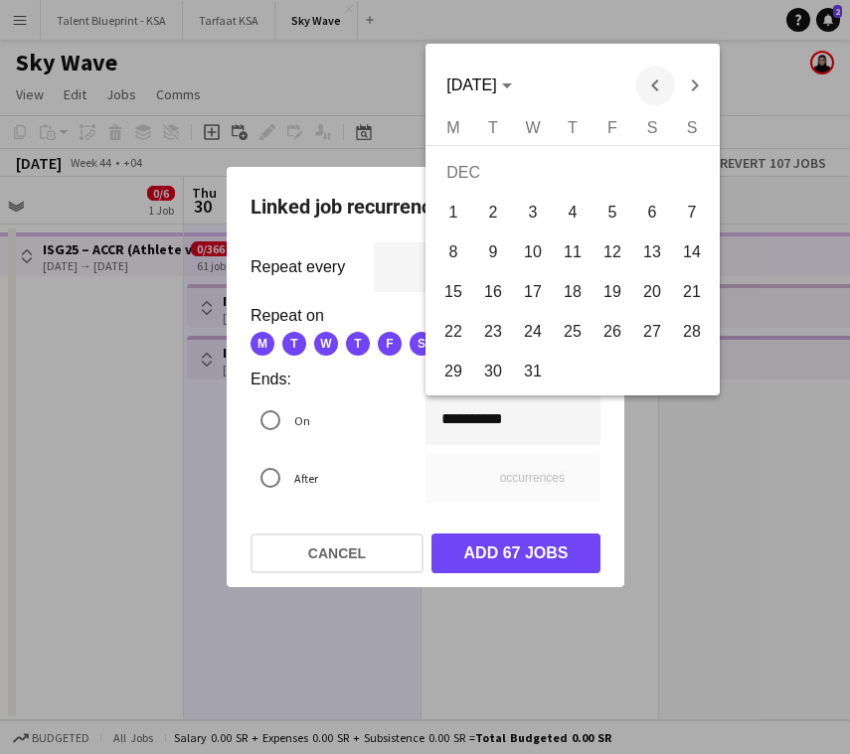
click at [652, 89] on span "Previous month" at bounding box center [654, 86] width 40 height 40
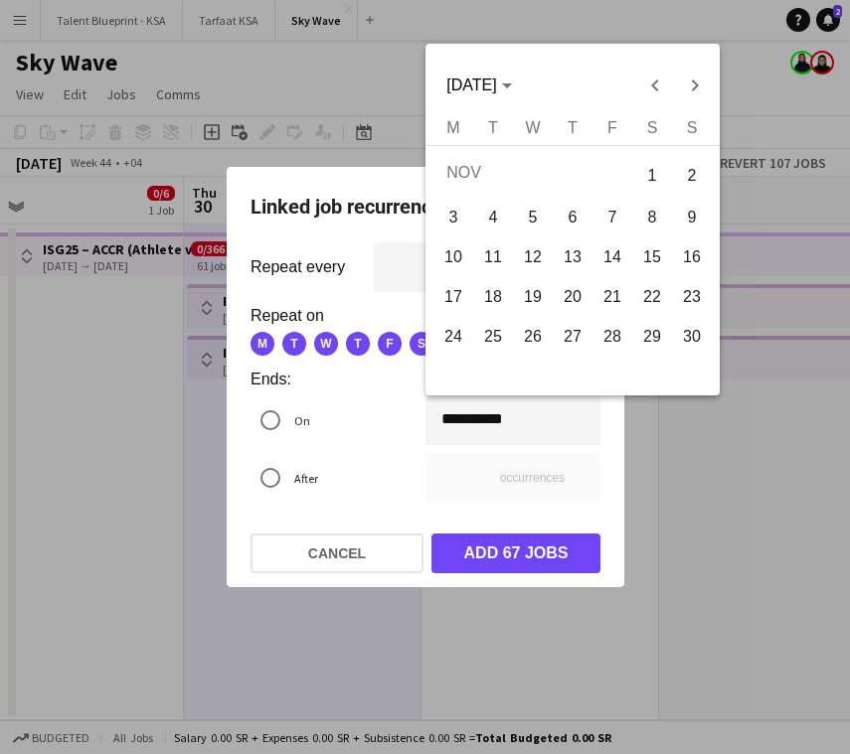
click at [617, 287] on span "21" at bounding box center [612, 297] width 36 height 36
type input "**********"
type input "*"
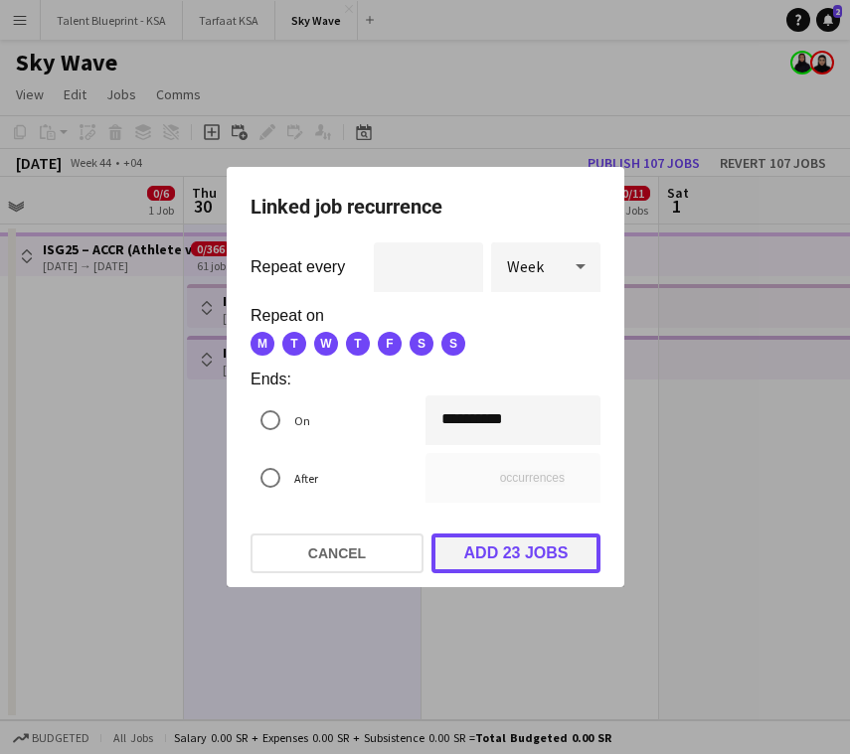
click at [515, 551] on button "Add 23 jobs" at bounding box center [515, 554] width 169 height 40
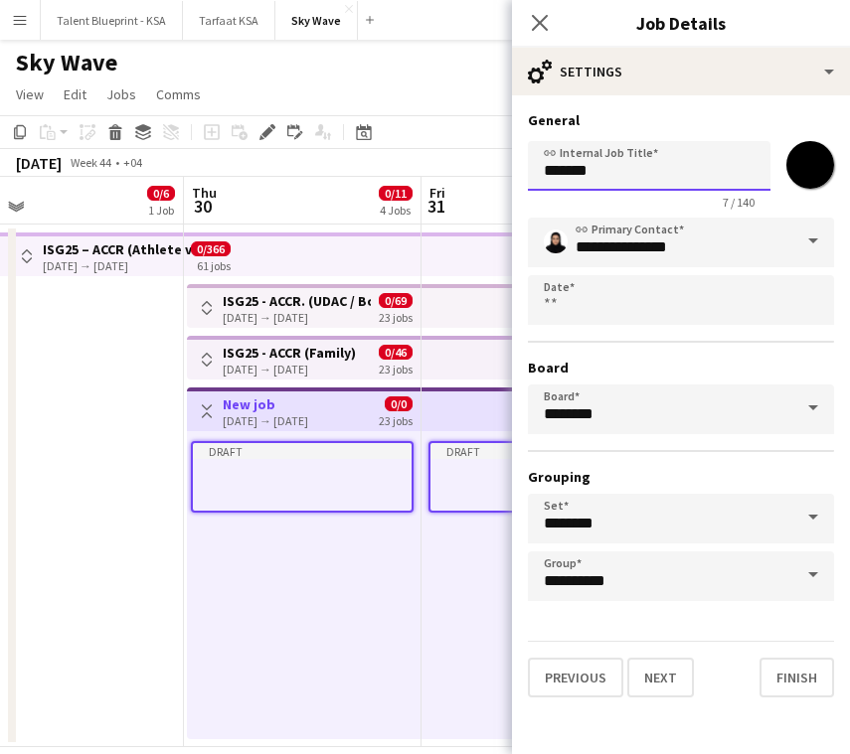
click at [641, 176] on input "*******" at bounding box center [649, 166] width 243 height 50
paste input "**********"
click at [667, 175] on input "**********" at bounding box center [649, 166] width 243 height 50
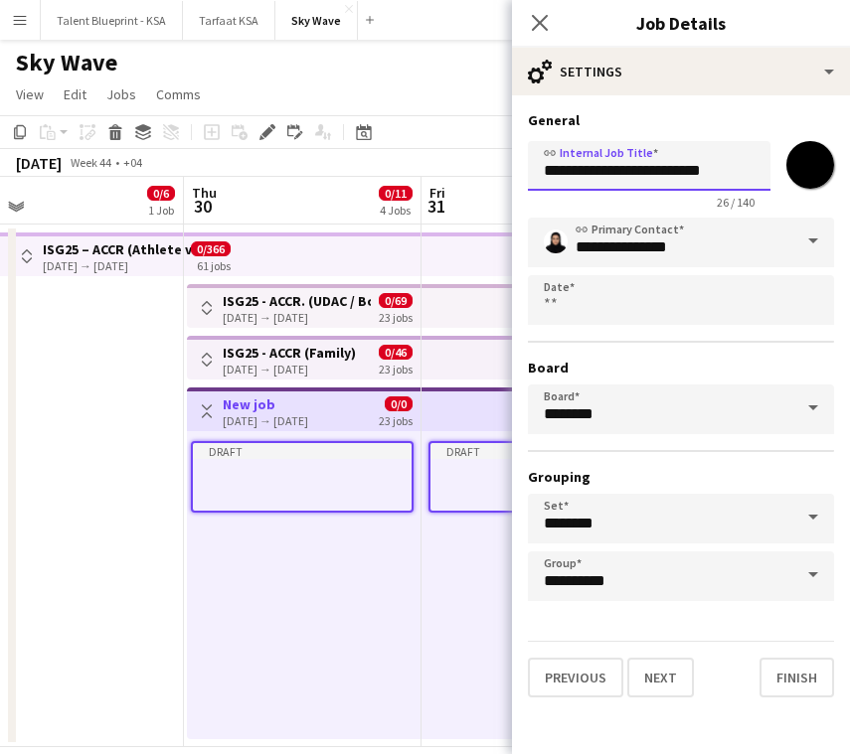
drag, startPoint x: 664, startPoint y: 175, endPoint x: 751, endPoint y: 179, distance: 87.6
click at [751, 179] on input "**********" at bounding box center [649, 166] width 243 height 50
click at [540, 168] on input "**********" at bounding box center [649, 166] width 243 height 50
click at [754, 170] on input "**********" at bounding box center [649, 166] width 243 height 50
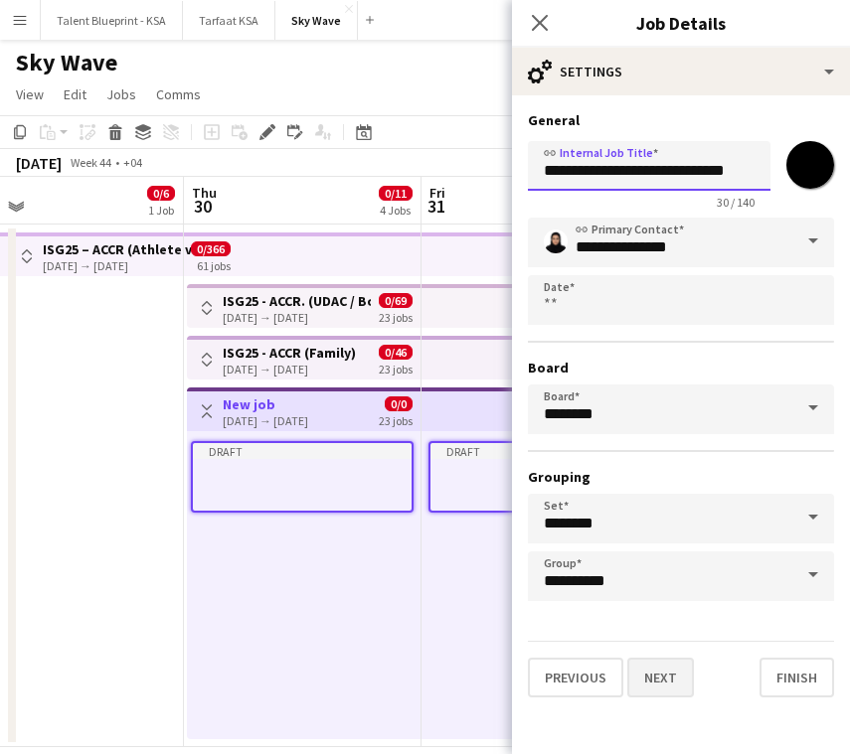
type input "**********"
click at [675, 672] on button "Next" at bounding box center [660, 678] width 67 height 40
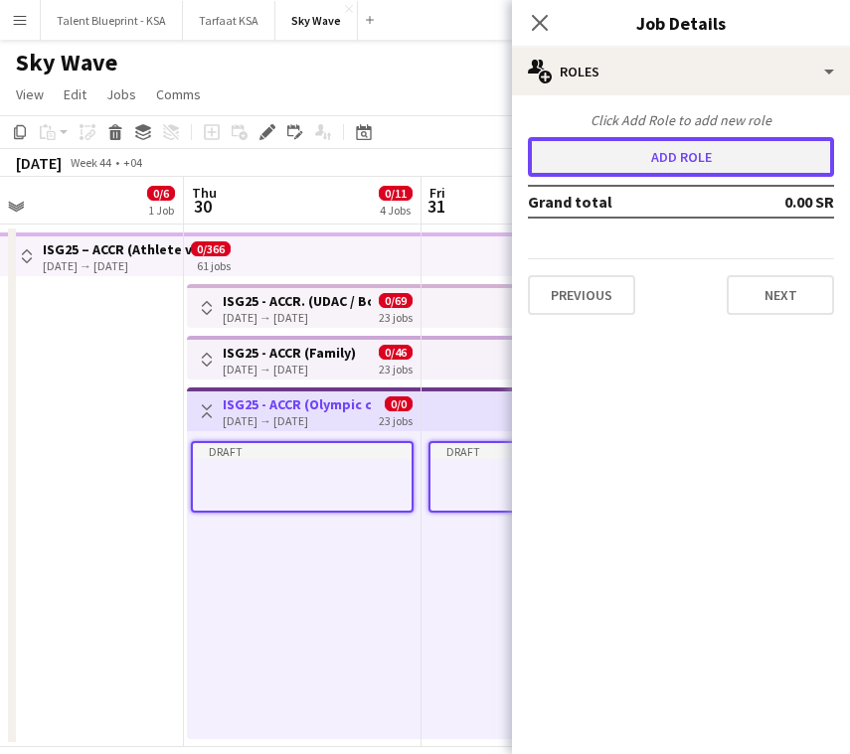
click at [738, 159] on button "Add role" at bounding box center [681, 157] width 306 height 40
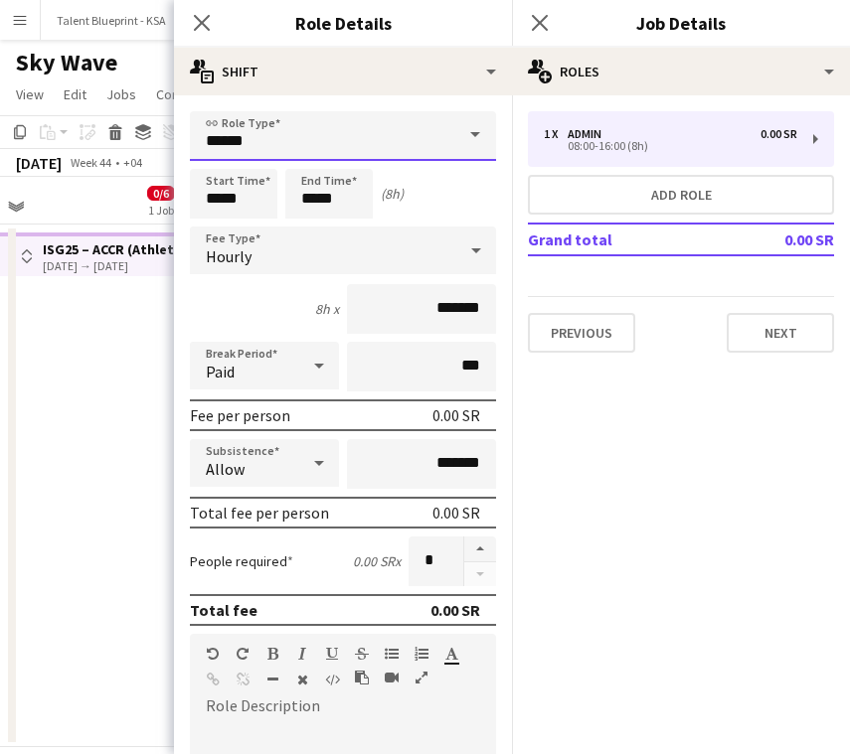
click at [413, 132] on input "*****" at bounding box center [343, 136] width 306 height 50
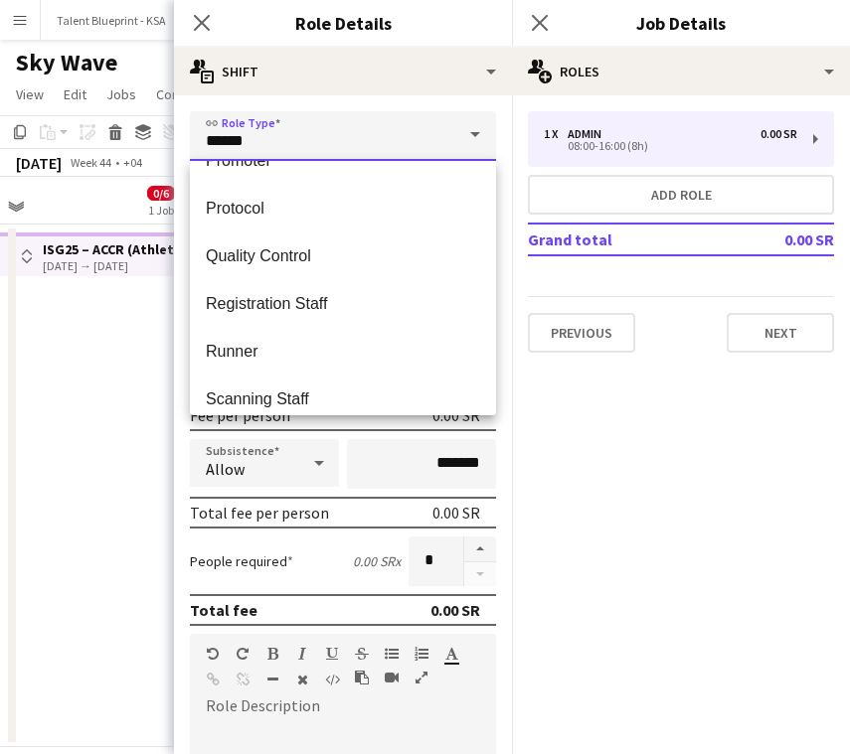
scroll to position [704, 0]
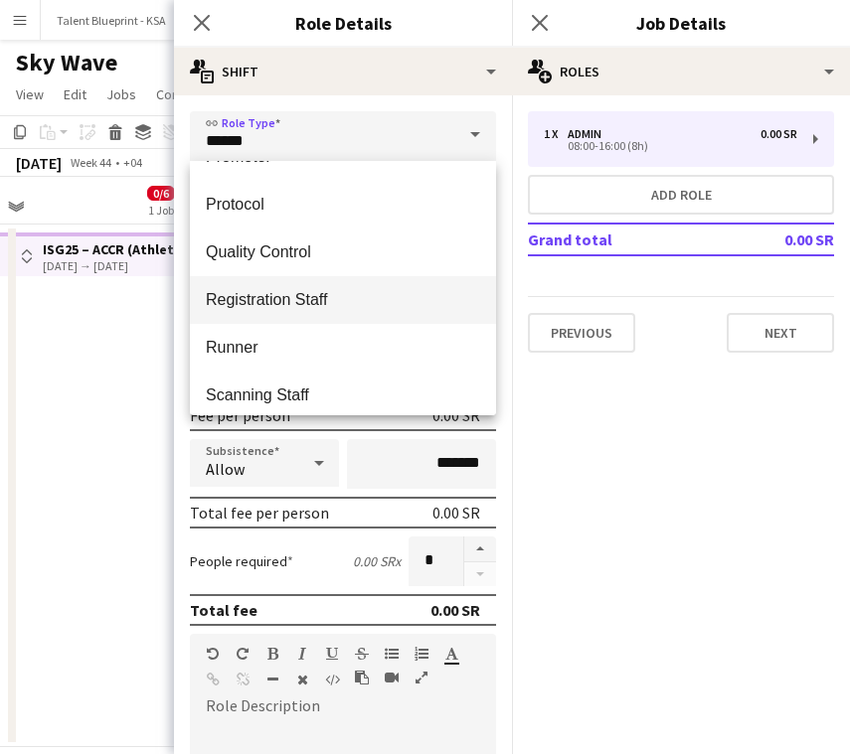
click at [394, 311] on mat-option "Registration Staff" at bounding box center [343, 300] width 306 height 48
type input "**********"
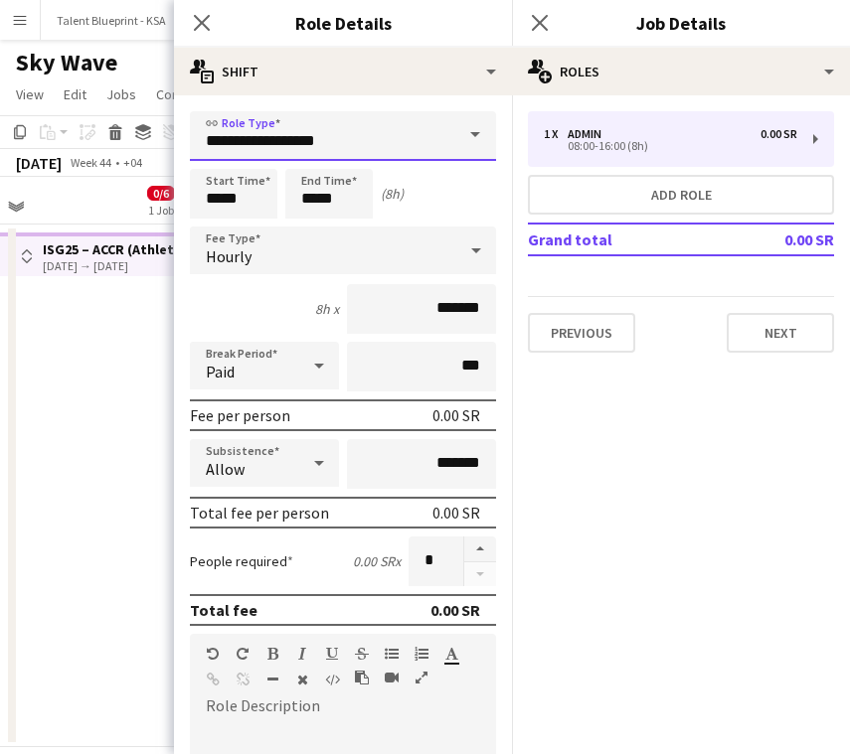
scroll to position [120, 0]
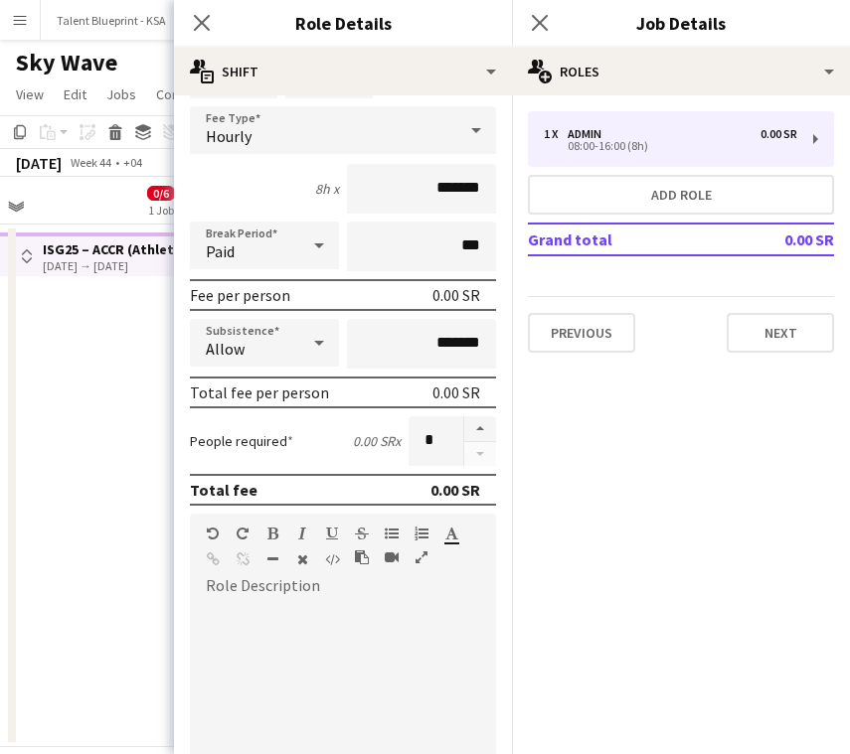
click at [356, 594] on div at bounding box center [343, 714] width 306 height 252
paste div
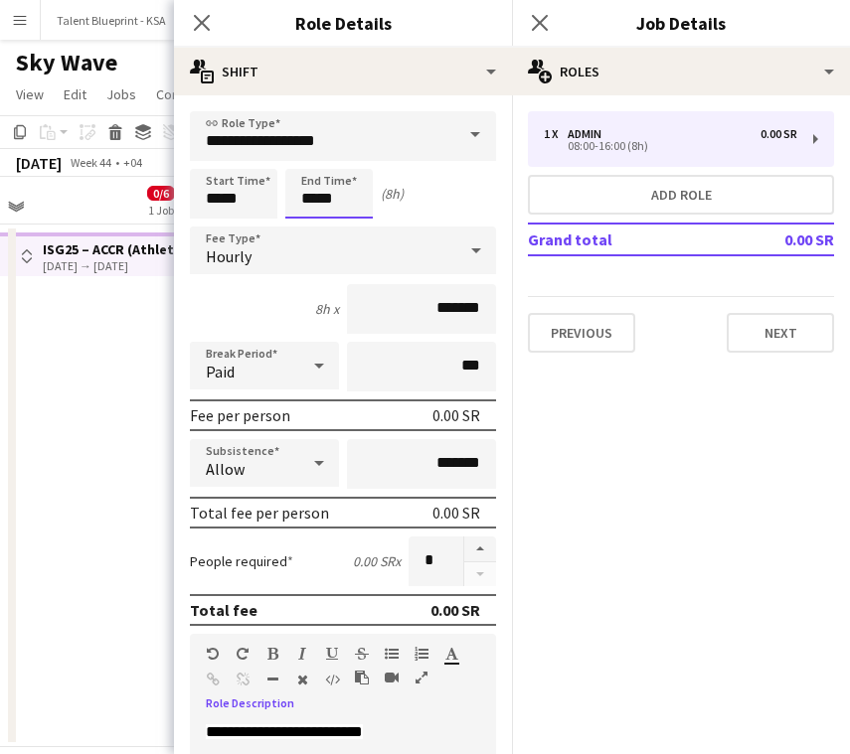
click at [315, 191] on input "*****" at bounding box center [328, 194] width 87 height 50
click at [316, 159] on div at bounding box center [309, 159] width 40 height 20
type input "*****"
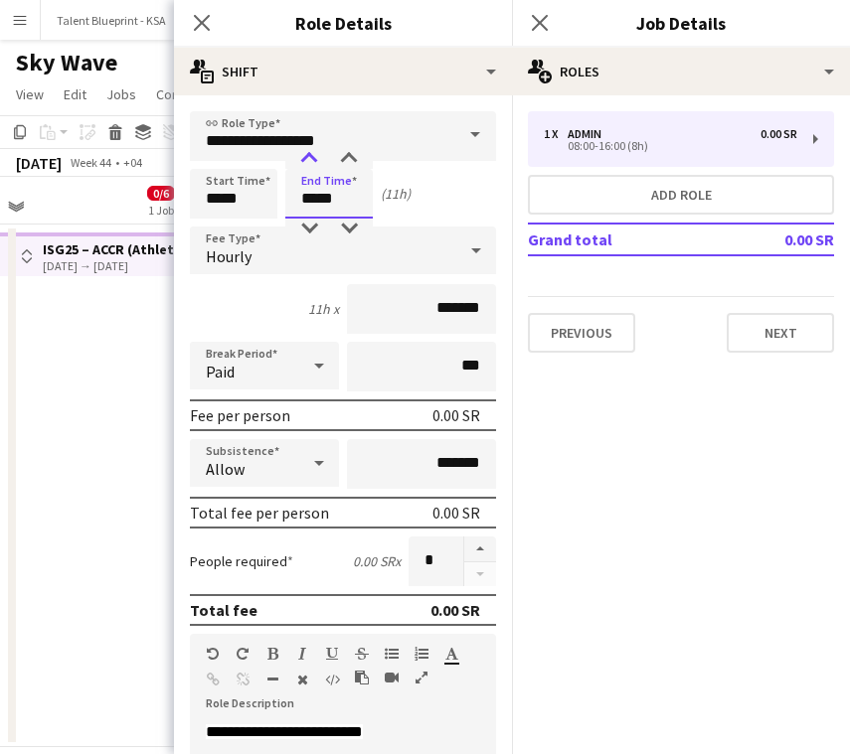
click at [316, 159] on div at bounding box center [309, 159] width 40 height 20
click at [757, 339] on button "Next" at bounding box center [780, 333] width 107 height 40
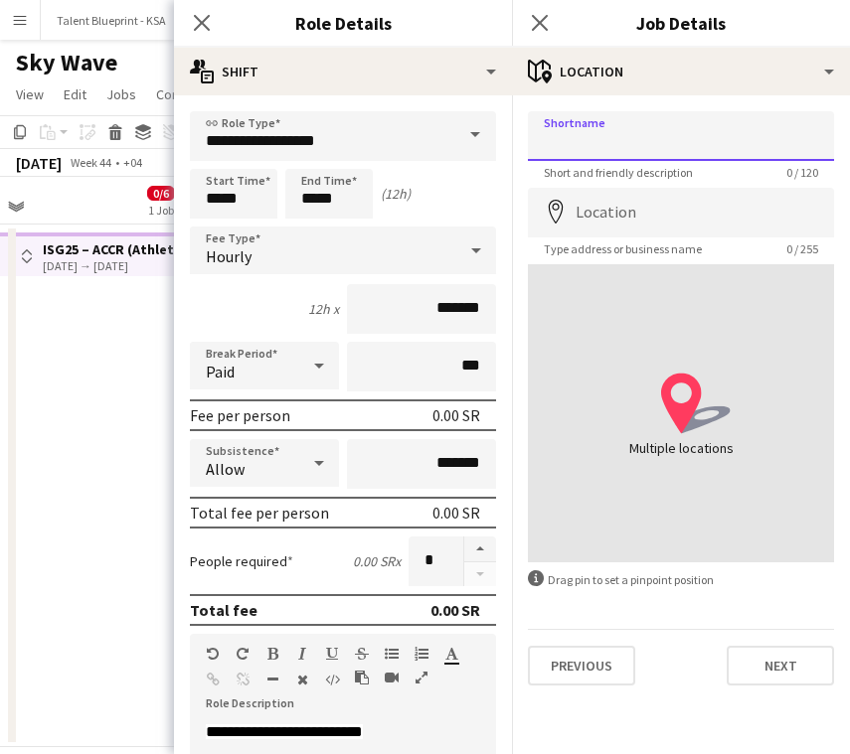
click at [683, 134] on input "Shortname" at bounding box center [681, 136] width 306 height 50
paste input "**********"
drag, startPoint x: 661, startPoint y: 139, endPoint x: 809, endPoint y: 139, distance: 148.1
click at [809, 139] on input "**********" at bounding box center [681, 136] width 306 height 50
type input "**********"
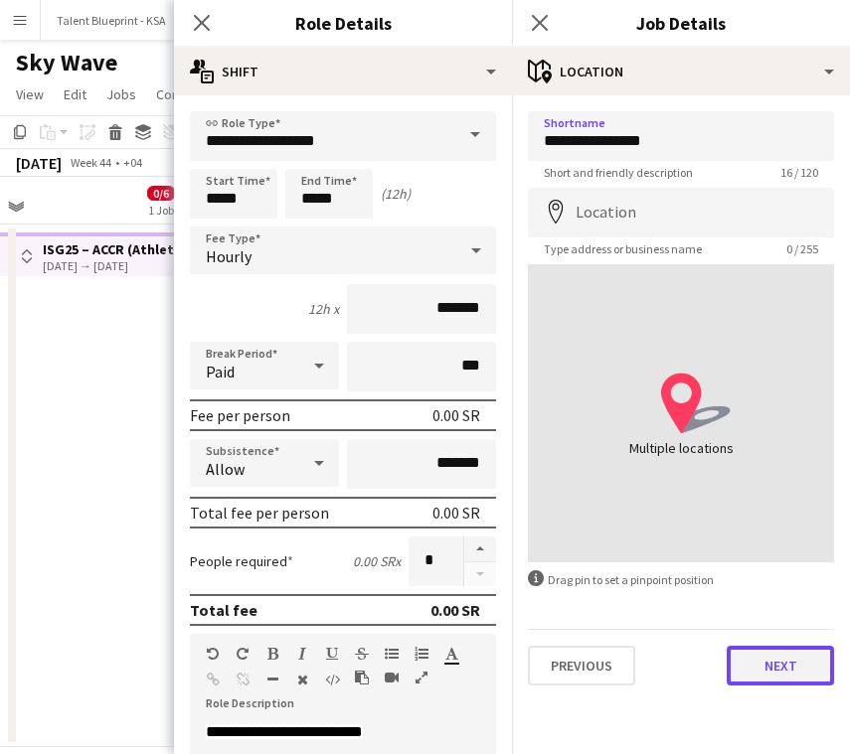
click at [775, 653] on button "Next" at bounding box center [780, 666] width 107 height 40
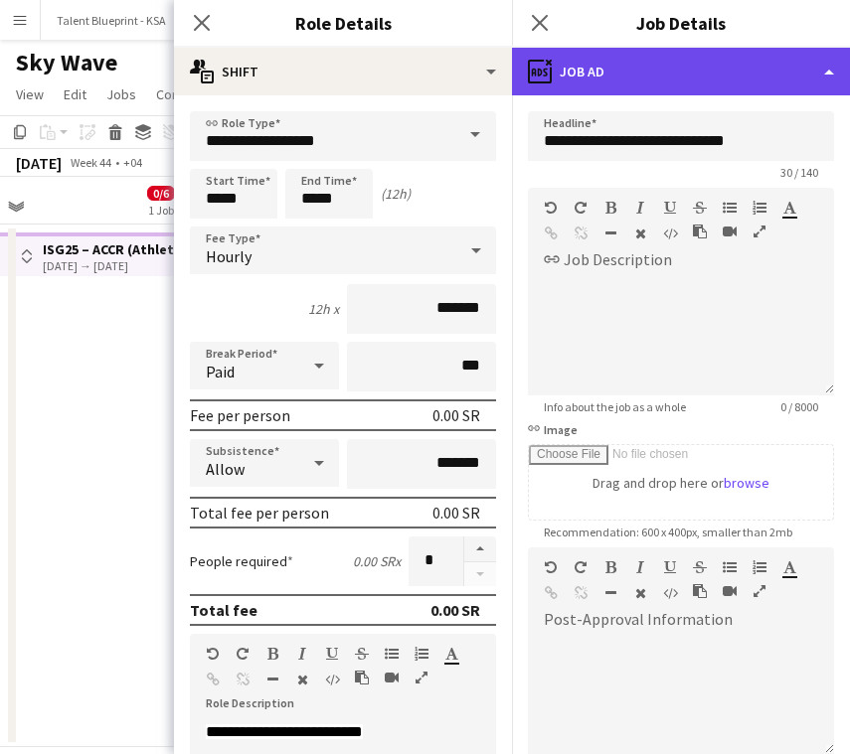
click at [740, 87] on div "ads-window Job Ad" at bounding box center [681, 72] width 338 height 48
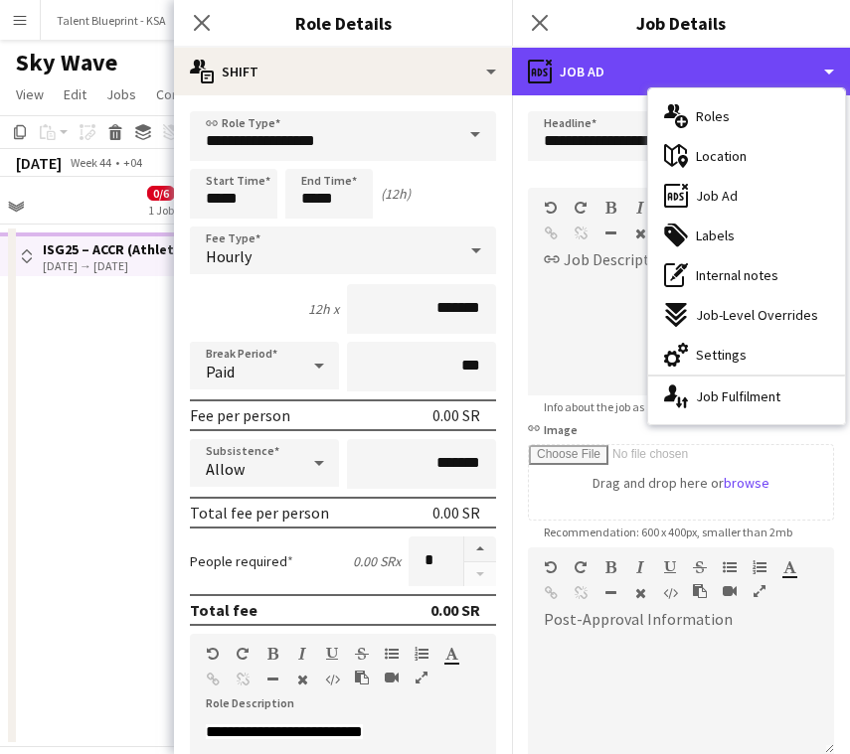
scroll to position [229, 0]
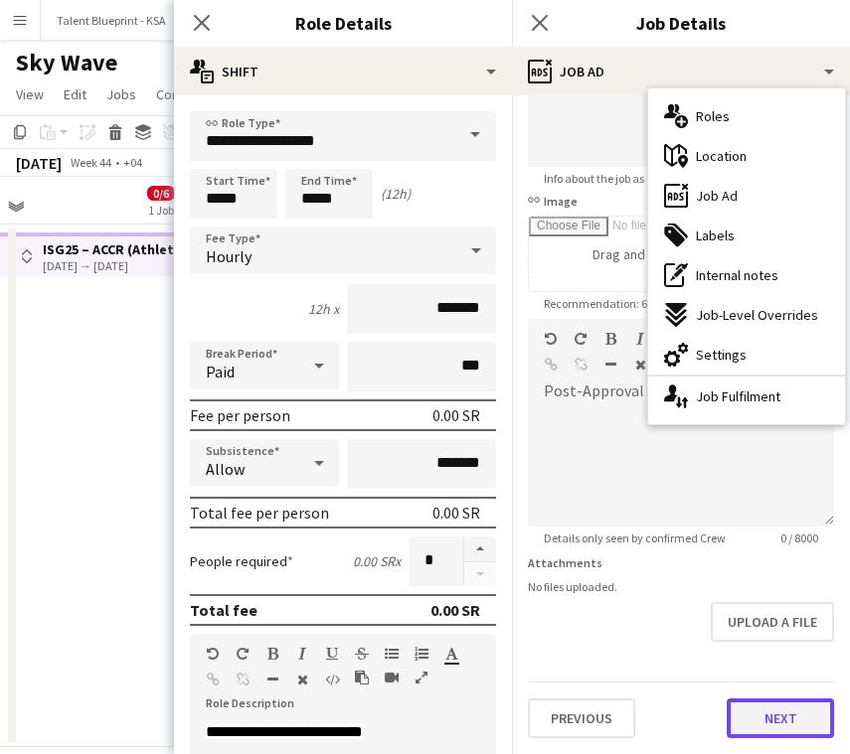
click at [778, 728] on button "Next" at bounding box center [780, 719] width 107 height 40
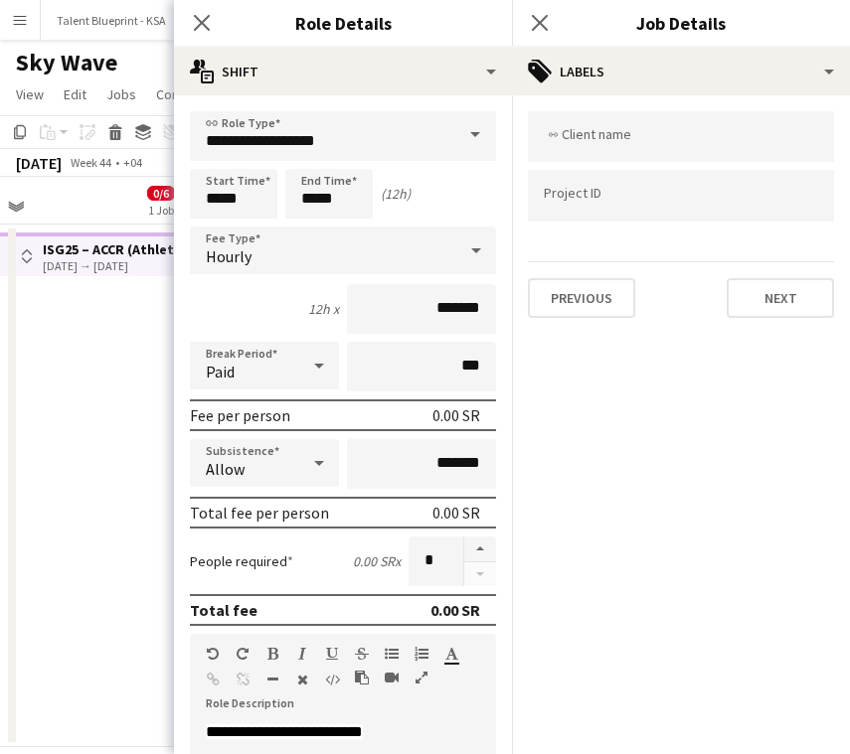
scroll to position [0, 0]
click at [164, 575] on app-date-cell "Toggle View ISG25 – ACCR ([GEOGRAPHIC_DATA]) [DATE] → [DATE] 0/366 61 jobs" at bounding box center [65, 486] width 238 height 523
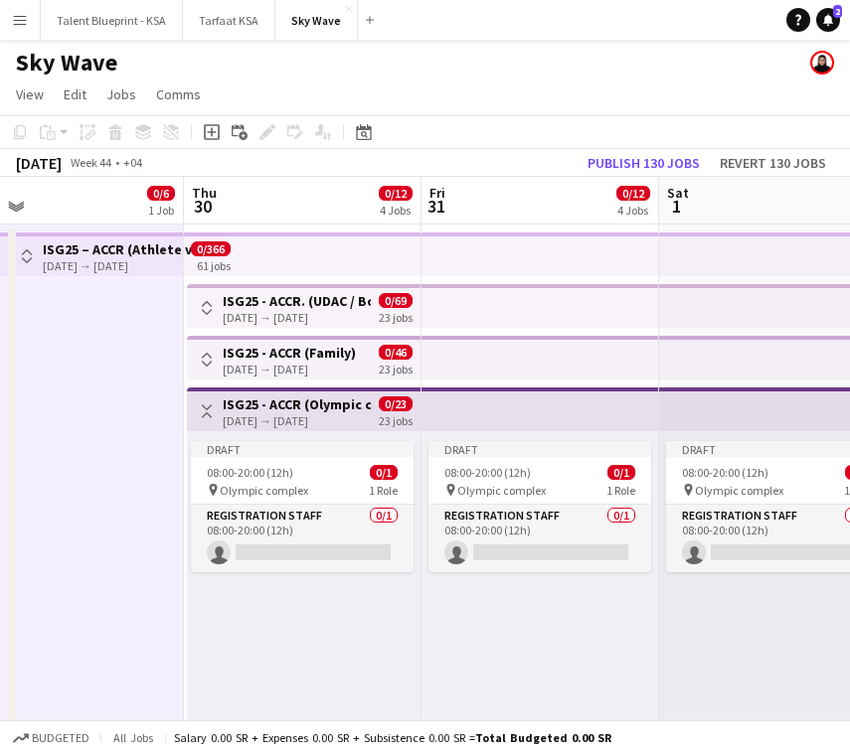
click at [207, 412] on app-icon "Toggle View" at bounding box center [207, 412] width 14 height 14
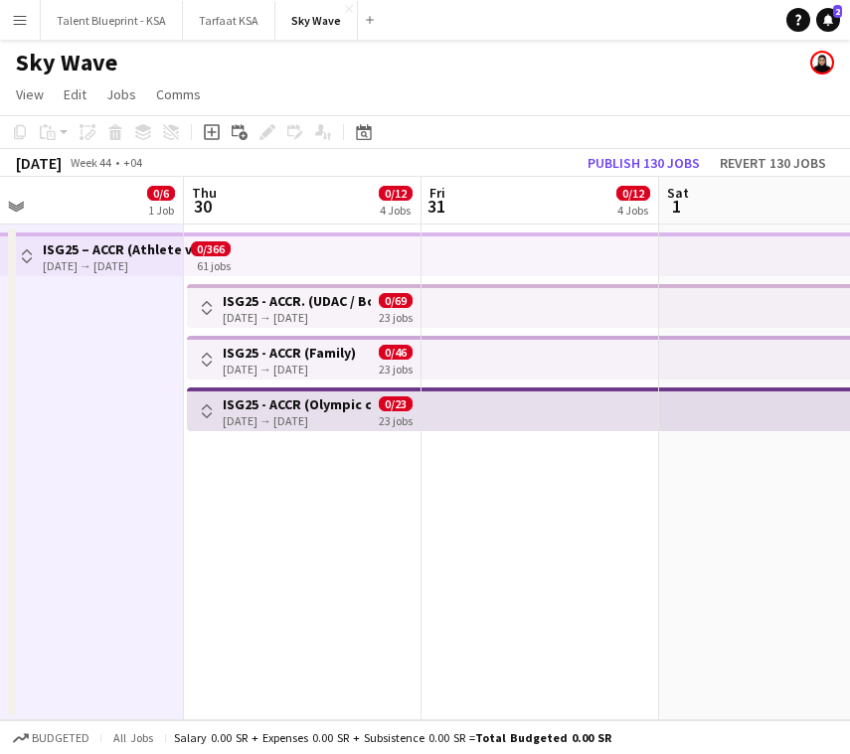
click at [450, 359] on app-top-bar at bounding box center [540, 358] width 238 height 44
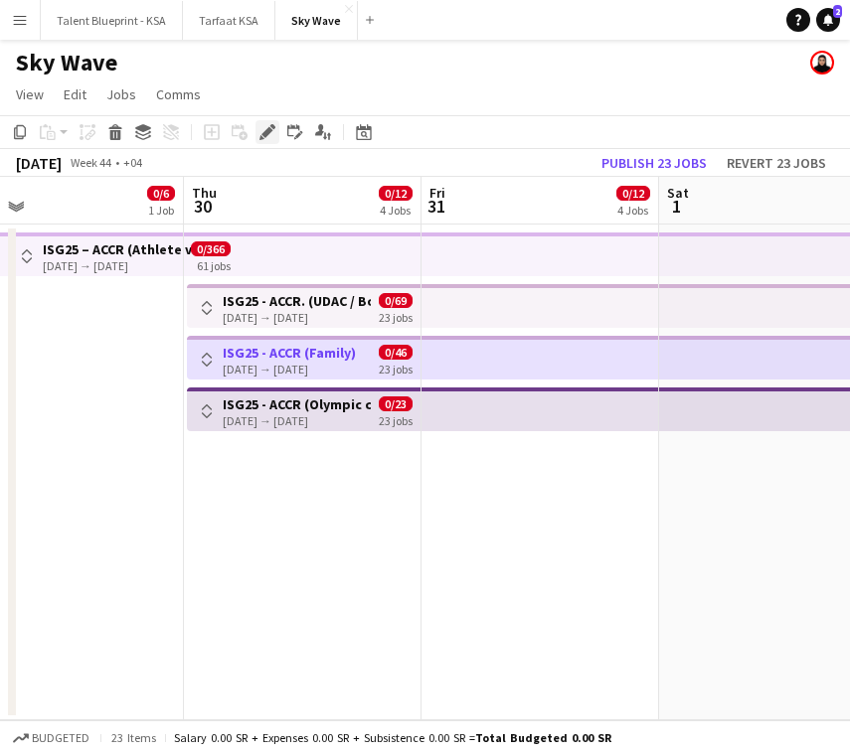
click at [268, 133] on icon at bounding box center [266, 132] width 11 height 11
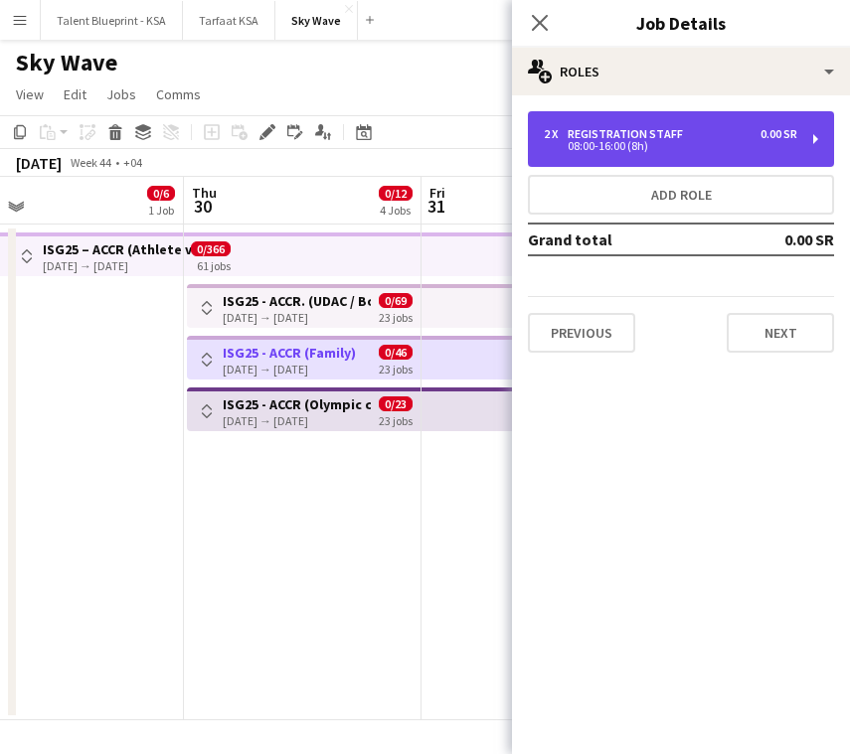
click at [696, 127] on div "2 x Registration Staff 0.00 SR" at bounding box center [670, 134] width 253 height 14
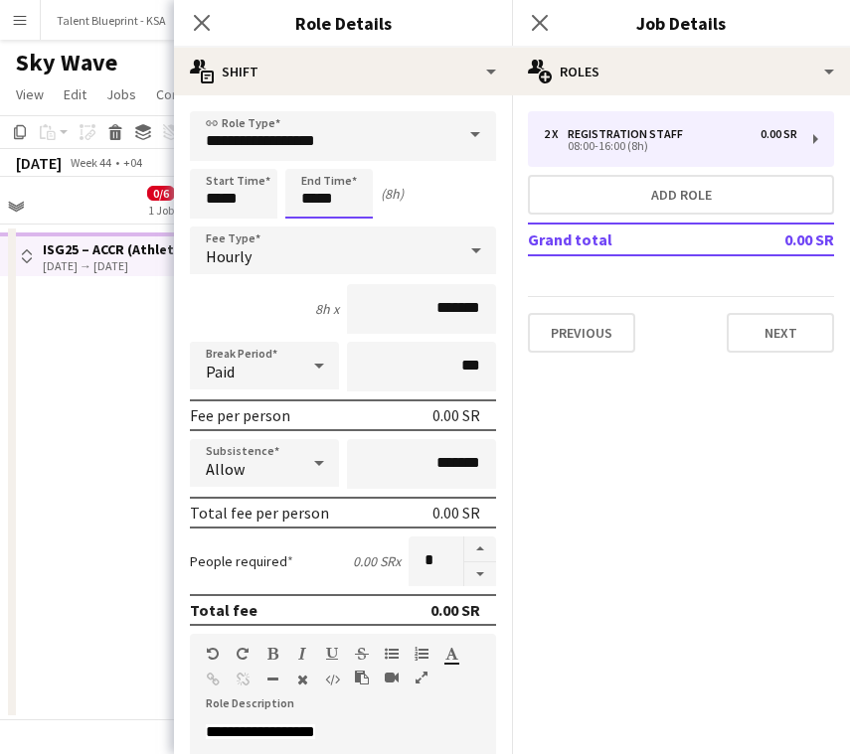
click at [311, 184] on input "*****" at bounding box center [328, 194] width 87 height 50
click at [306, 160] on div at bounding box center [309, 159] width 40 height 20
type input "*****"
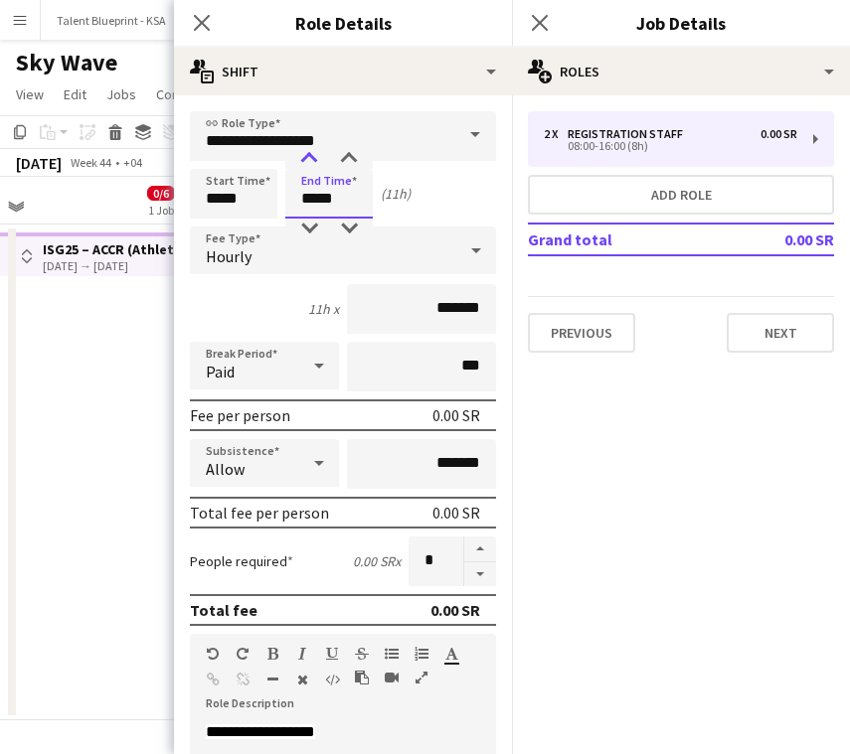
click at [306, 160] on div at bounding box center [309, 159] width 40 height 20
click at [764, 342] on button "Next" at bounding box center [780, 333] width 107 height 40
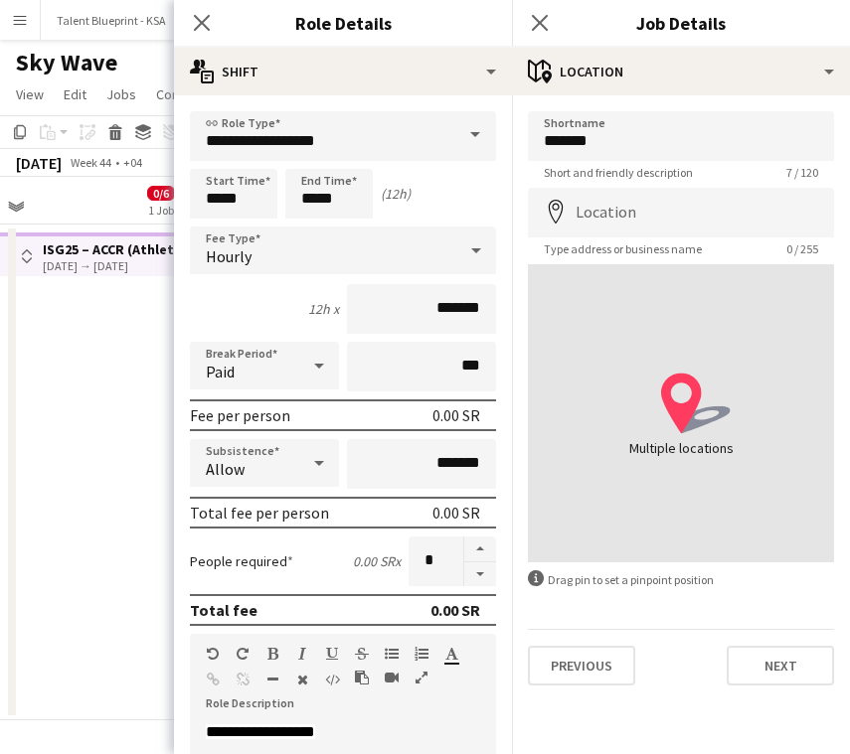
click at [140, 392] on app-date-cell "Toggle View ISG25 – ACCR ([GEOGRAPHIC_DATA]) [DATE] → [DATE] 0/366 61 jobs" at bounding box center [65, 473] width 238 height 496
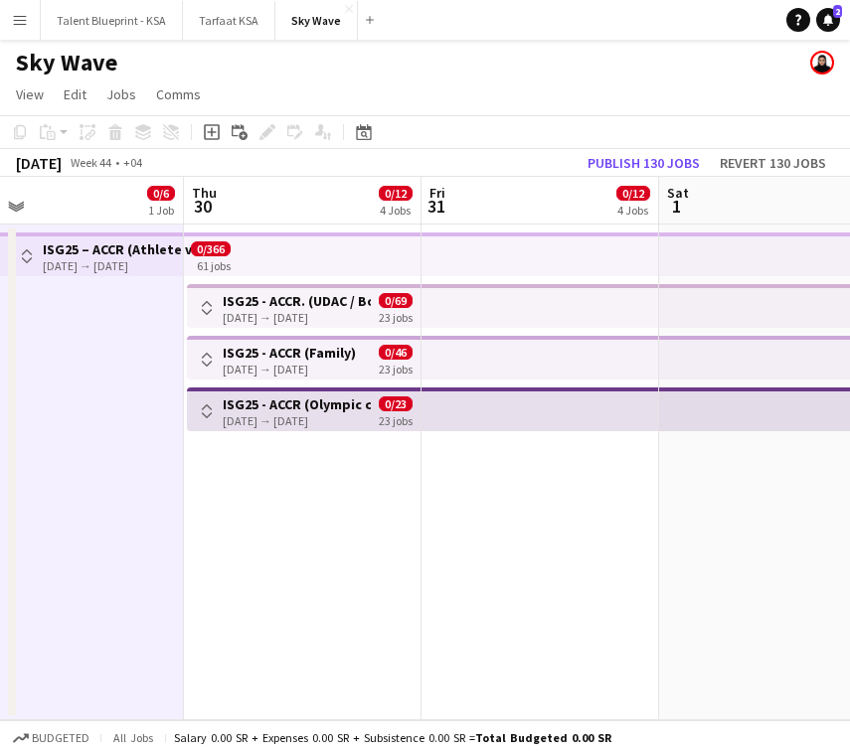
click at [332, 305] on h3 "ISG25 - ACCR. (UDAC / Boulevard)" at bounding box center [297, 301] width 148 height 18
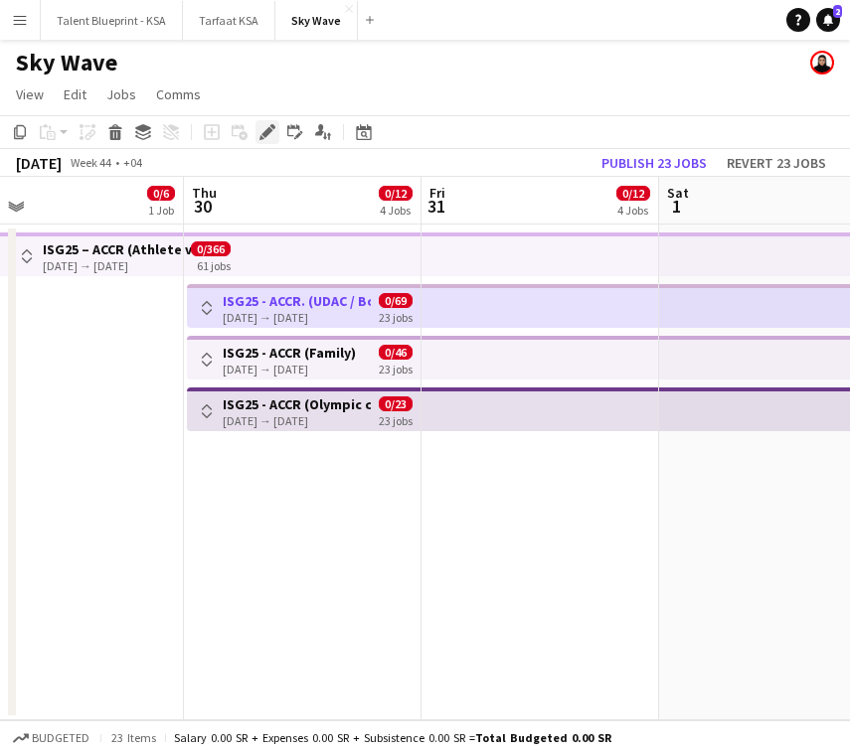
click at [268, 139] on icon "Edit" at bounding box center [267, 132] width 16 height 16
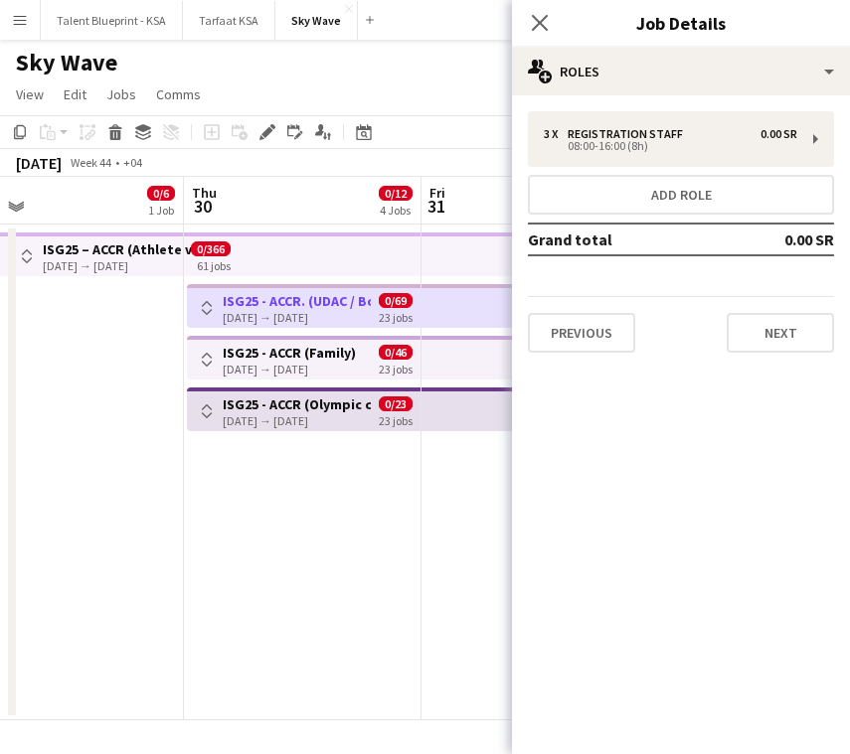
click at [631, 103] on div "3 x Registration Staff 0.00 SR 08:00-16:00 (8h) Add role Grand total 0.00 SR Pr…" at bounding box center [681, 231] width 338 height 273
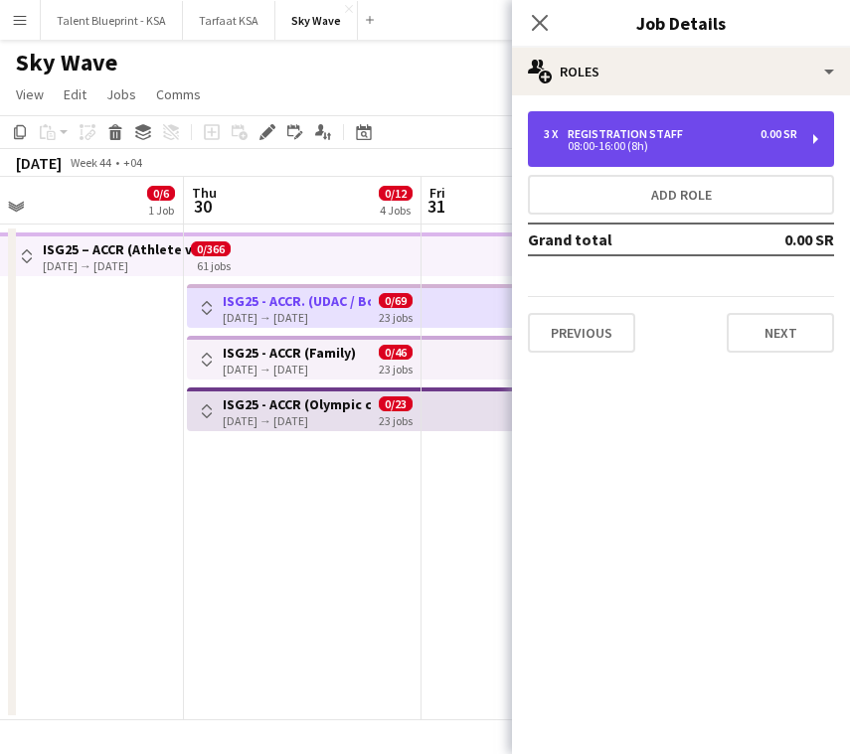
click at [631, 118] on div "3 x Registration Staff 0.00 SR 08:00-16:00 (8h)" at bounding box center [681, 139] width 306 height 56
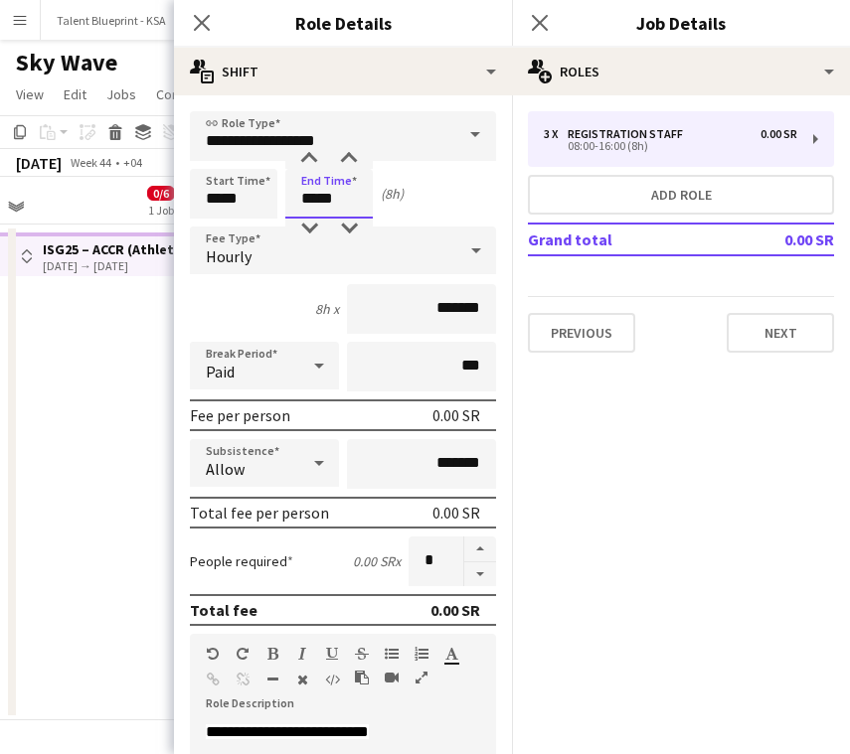
click at [311, 186] on input "*****" at bounding box center [328, 194] width 87 height 50
click at [310, 157] on div at bounding box center [309, 159] width 40 height 20
type input "*****"
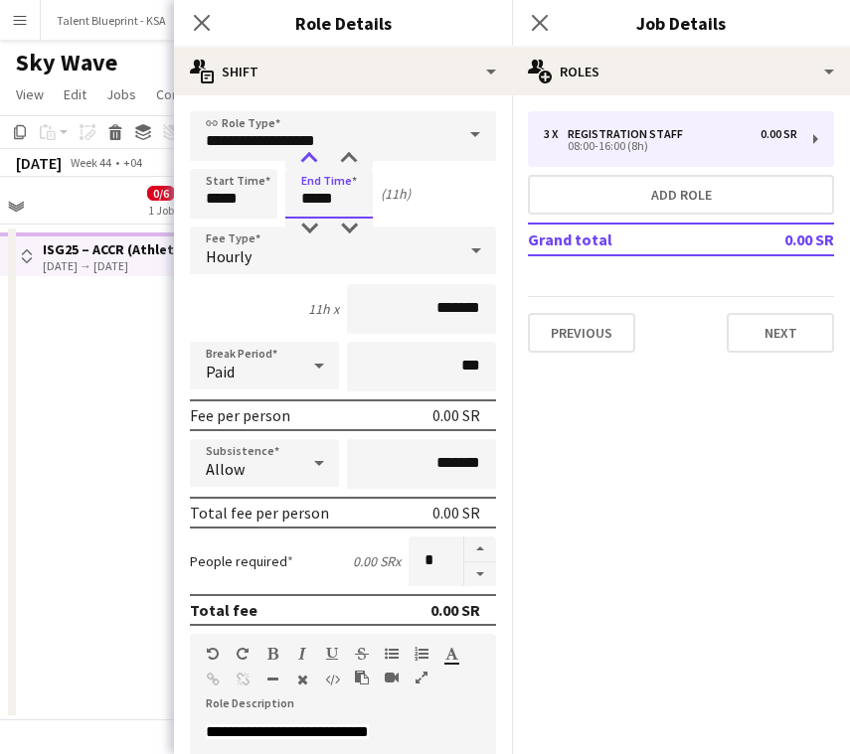
click at [311, 159] on div at bounding box center [309, 159] width 40 height 20
click at [159, 346] on app-date-cell "Toggle View ISG25 – ACCR ([GEOGRAPHIC_DATA]) [DATE] → [DATE] 0/366 61 jobs" at bounding box center [65, 473] width 238 height 496
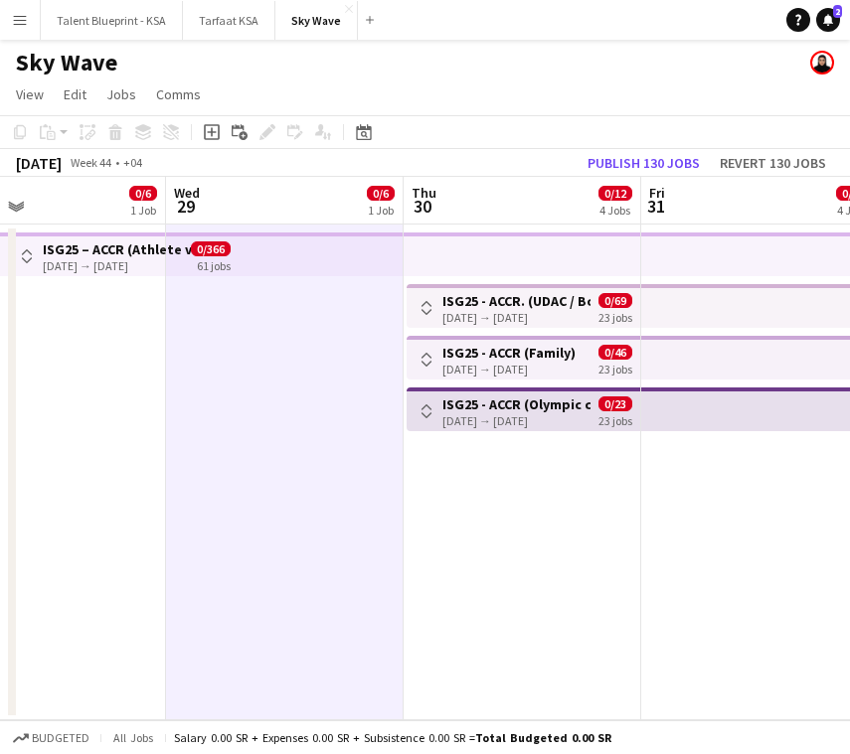
scroll to position [0, 539]
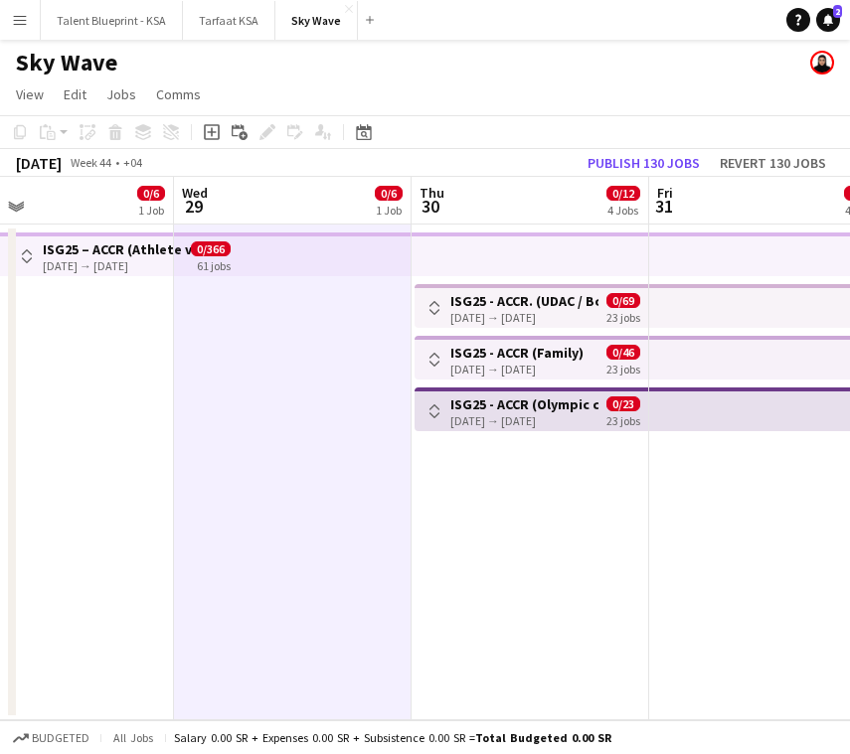
click at [247, 262] on app-top-bar at bounding box center [293, 255] width 238 height 44
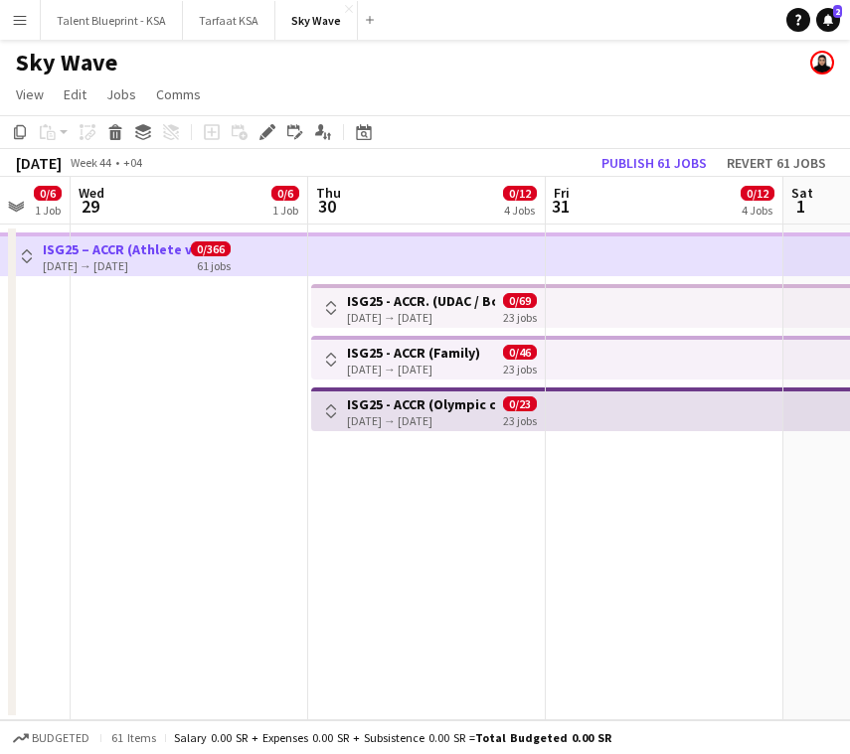
scroll to position [0, 653]
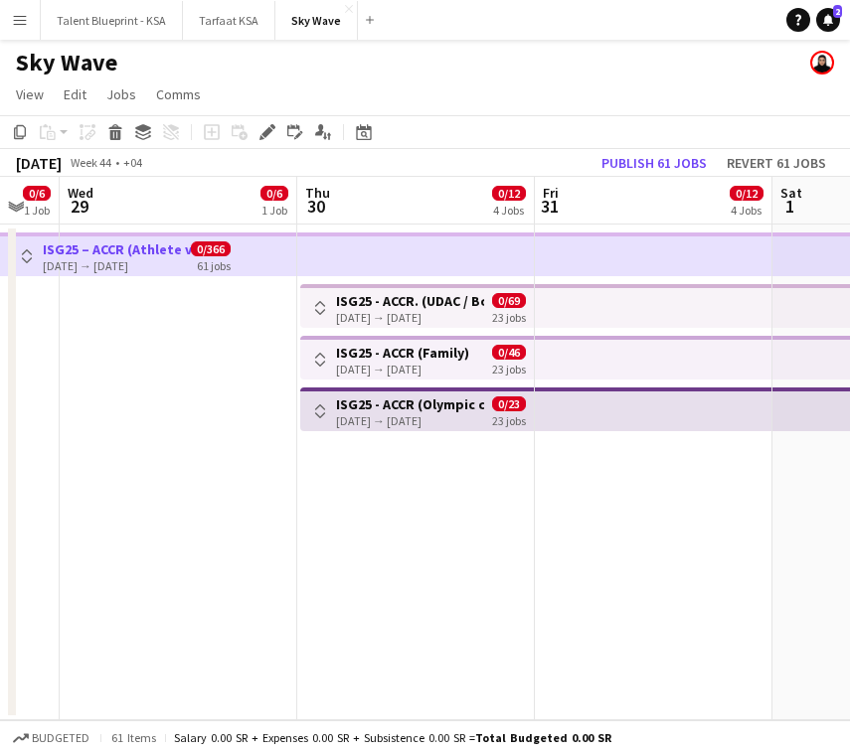
click at [406, 491] on app-date-cell "Toggle View ISG25 - ACCR. (UDAC / Boulevard) [DATE] → [DATE] 0/69 23 jobs Toggl…" at bounding box center [416, 473] width 238 height 496
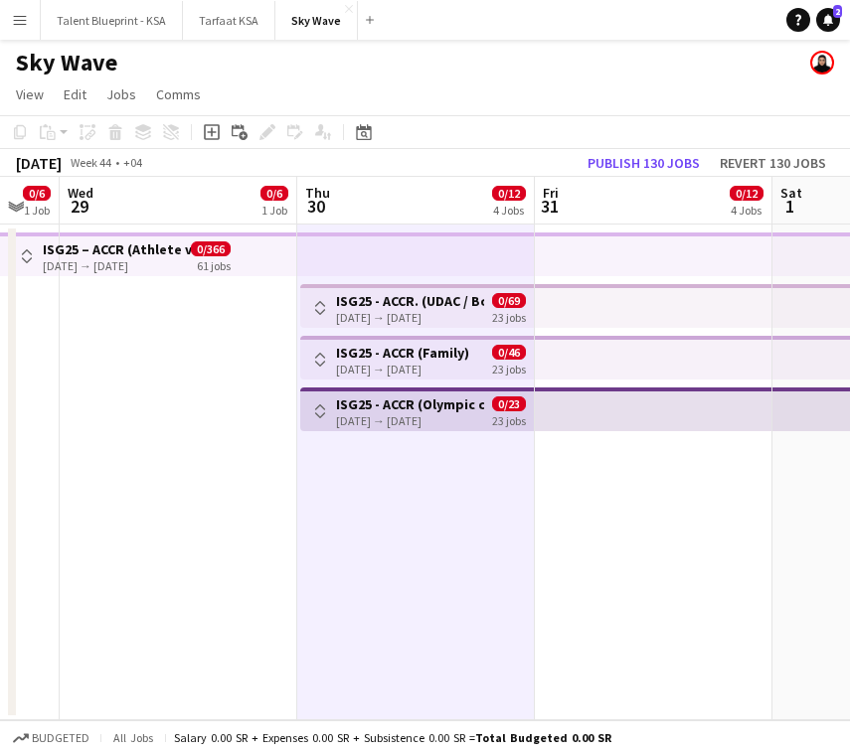
click at [475, 470] on app-date-cell "Toggle View ISG25 - ACCR. (UDAC / Boulevard) [DATE] → [DATE] 0/69 23 jobs Toggl…" at bounding box center [416, 473] width 238 height 496
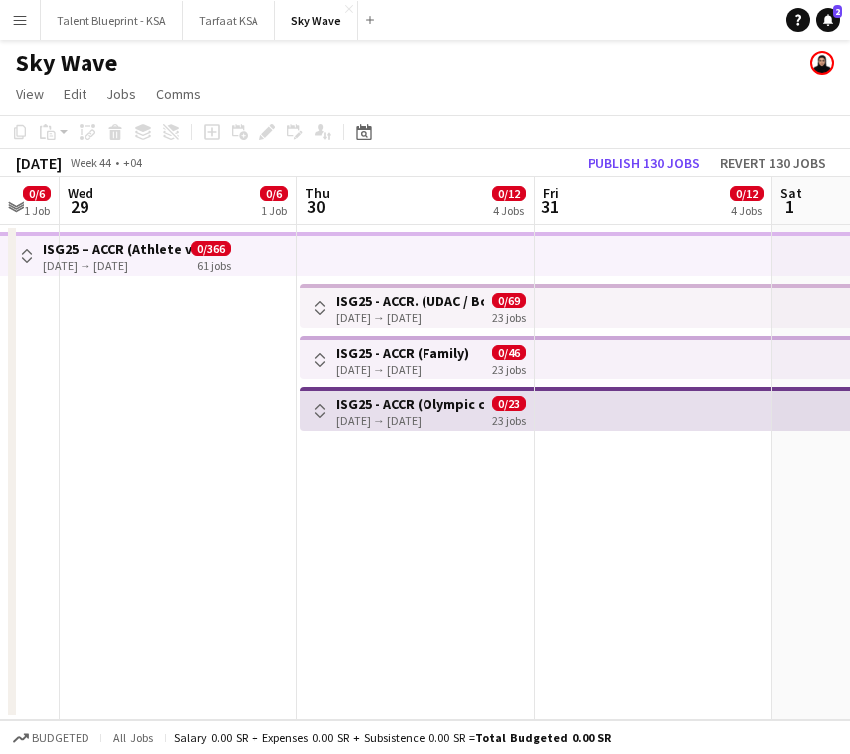
click at [488, 470] on app-date-cell "Toggle View ISG25 - ACCR. (UDAC / Boulevard) [DATE] → [DATE] 0/69 23 jobs Toggl…" at bounding box center [416, 473] width 238 height 496
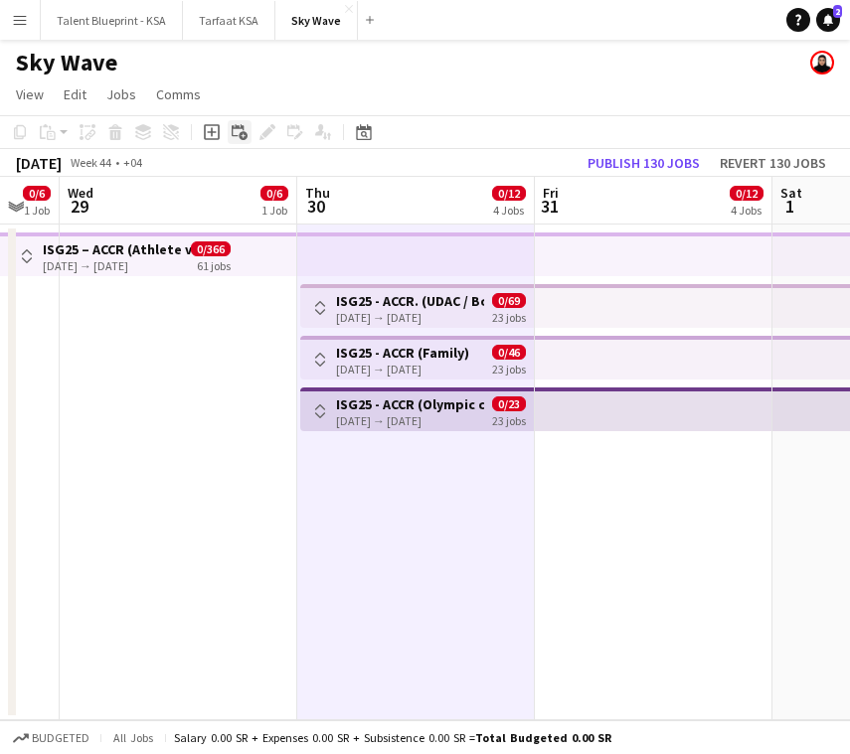
click at [244, 128] on icon "Add linked Job" at bounding box center [240, 132] width 16 height 16
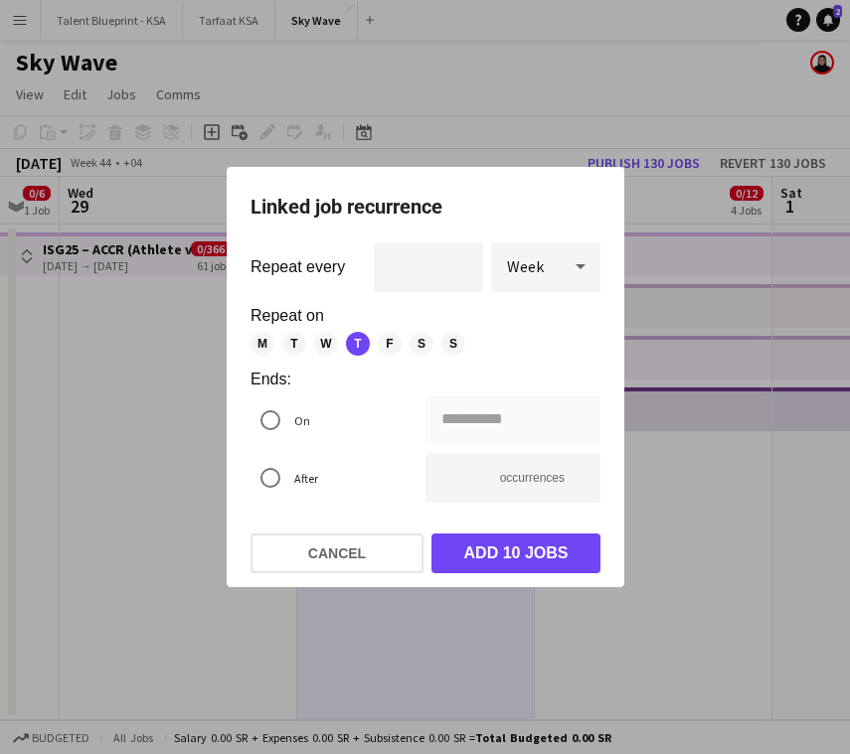
click at [387, 335] on span "F" at bounding box center [390, 344] width 24 height 24
click at [421, 335] on span "S" at bounding box center [422, 344] width 24 height 24
click at [449, 335] on span "S" at bounding box center [453, 344] width 24 height 24
click at [263, 343] on span "M" at bounding box center [262, 344] width 24 height 24
click at [288, 343] on span "T" at bounding box center [294, 344] width 24 height 24
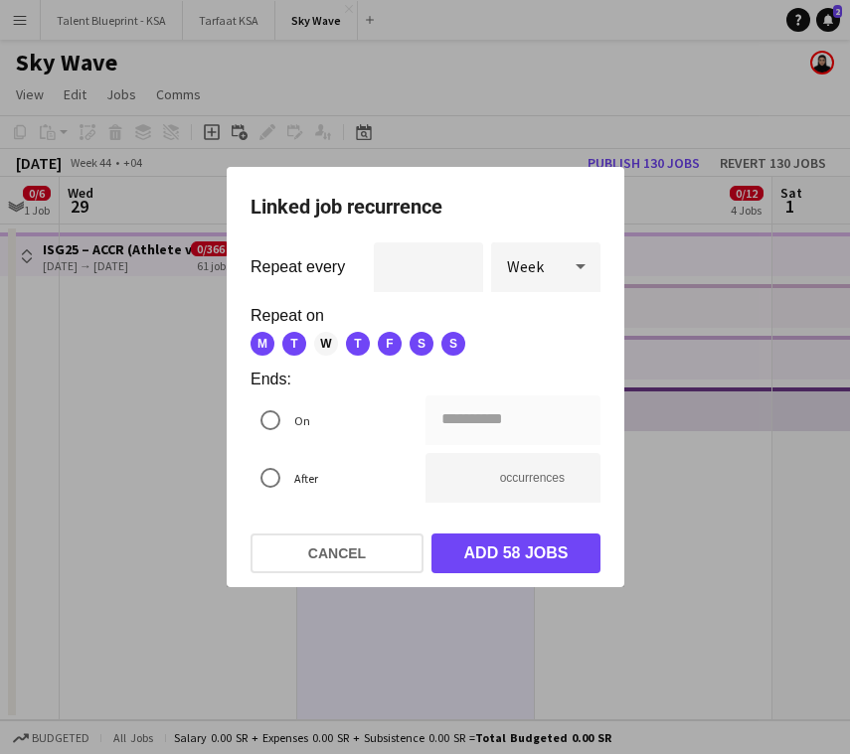
click at [320, 340] on span "W" at bounding box center [326, 344] width 24 height 24
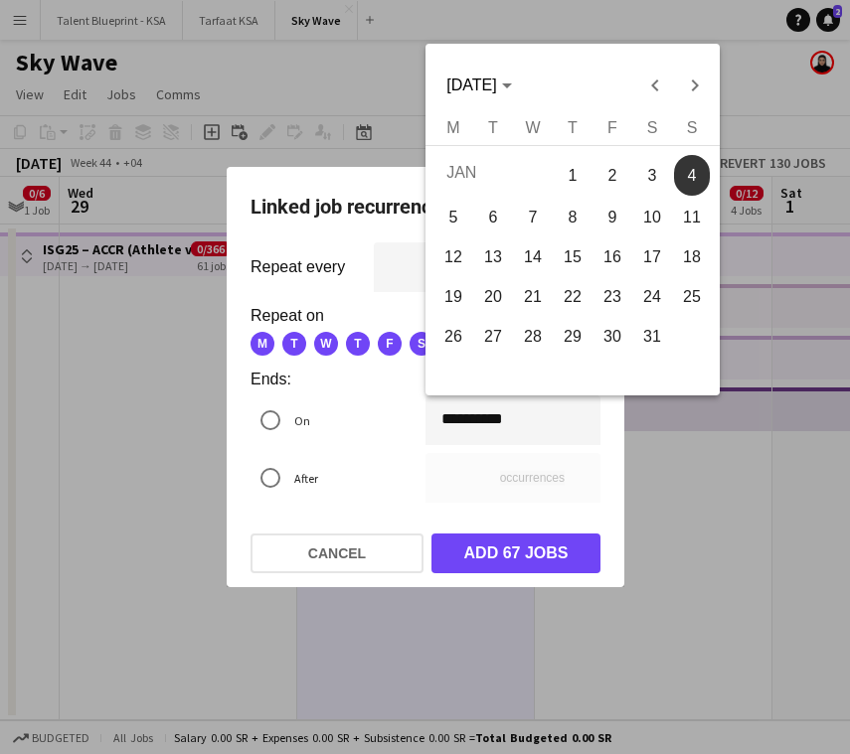
click at [453, 417] on div "**********" at bounding box center [425, 377] width 850 height 754
click at [661, 68] on span "Previous month" at bounding box center [654, 86] width 40 height 40
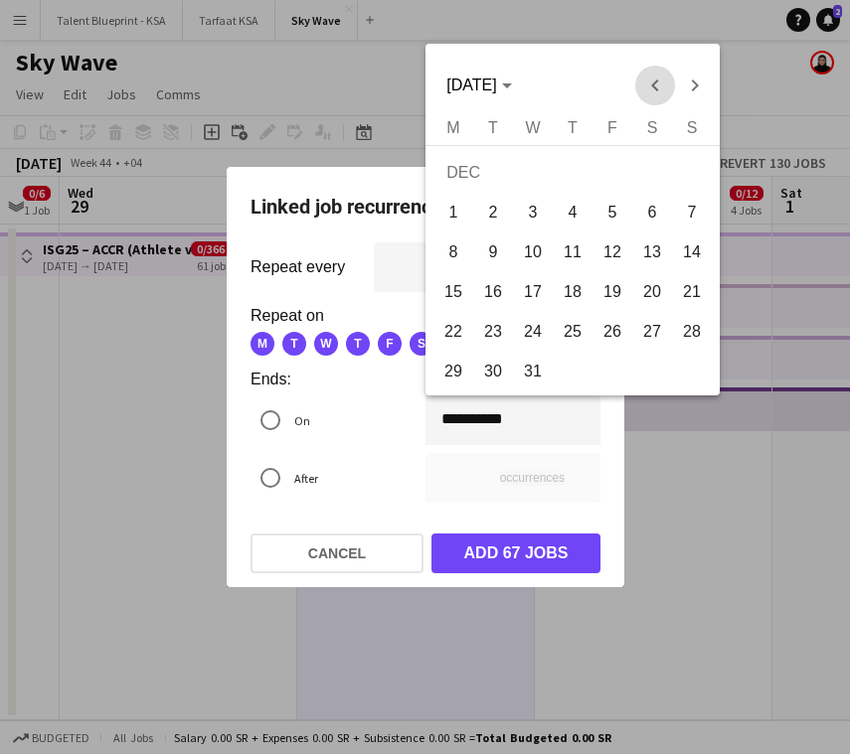
click at [661, 68] on span "Previous month" at bounding box center [654, 86] width 40 height 40
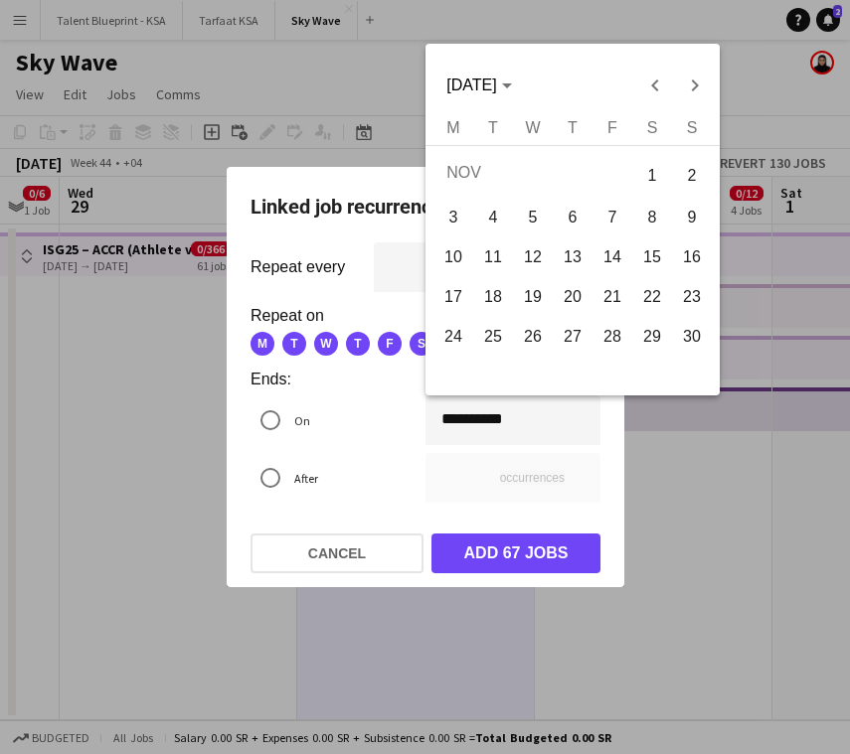
click at [620, 292] on span "21" at bounding box center [612, 297] width 36 height 36
type input "**********"
type input "*"
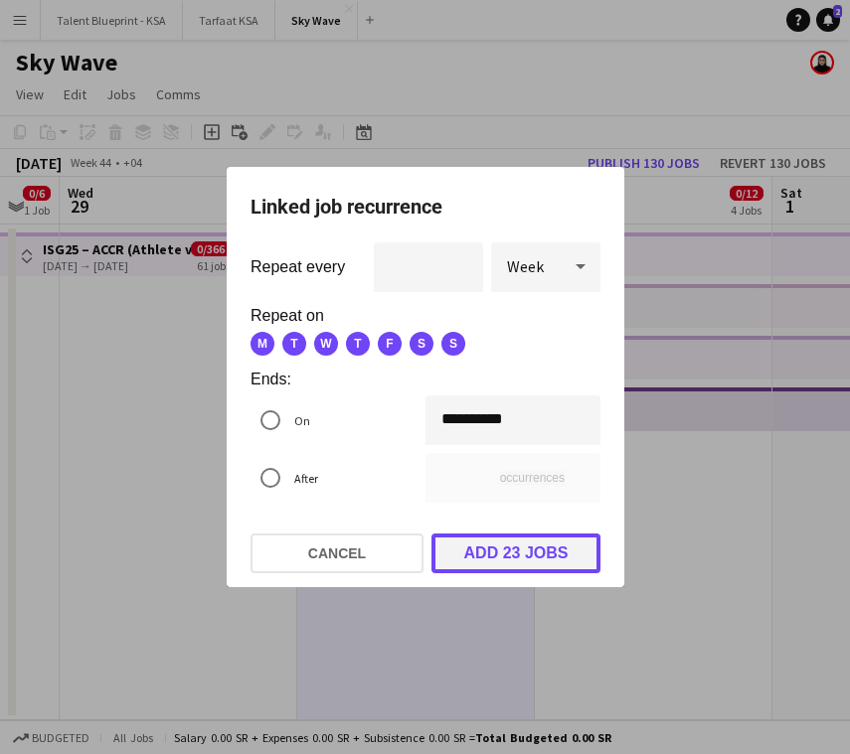
click at [572, 548] on button "Add 23 jobs" at bounding box center [515, 554] width 169 height 40
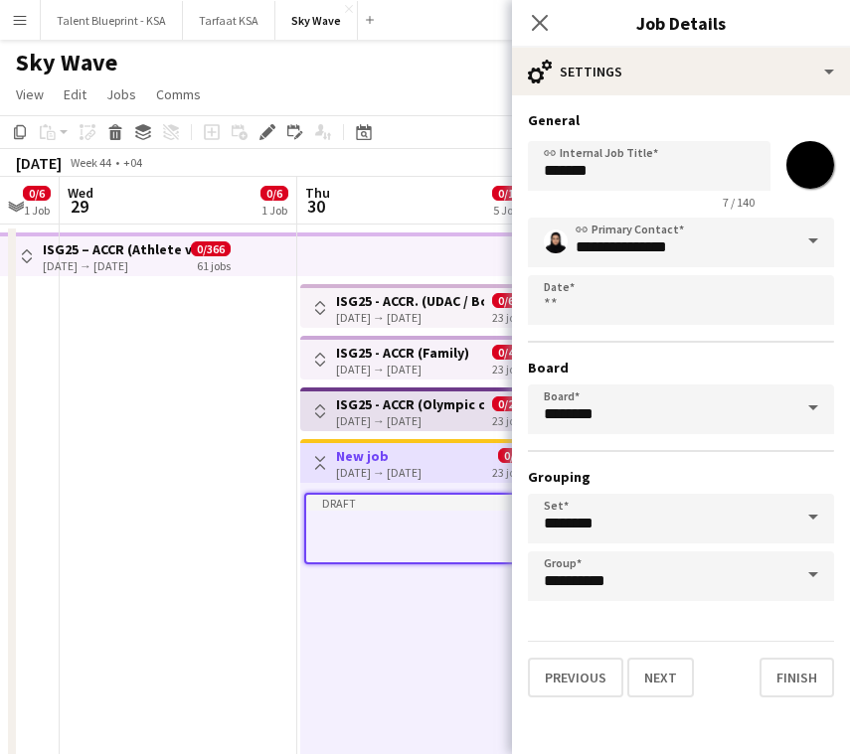
click at [824, 172] on input "*******" at bounding box center [810, 165] width 72 height 72
type input "*******"
click at [675, 182] on input "*******" at bounding box center [649, 166] width 243 height 50
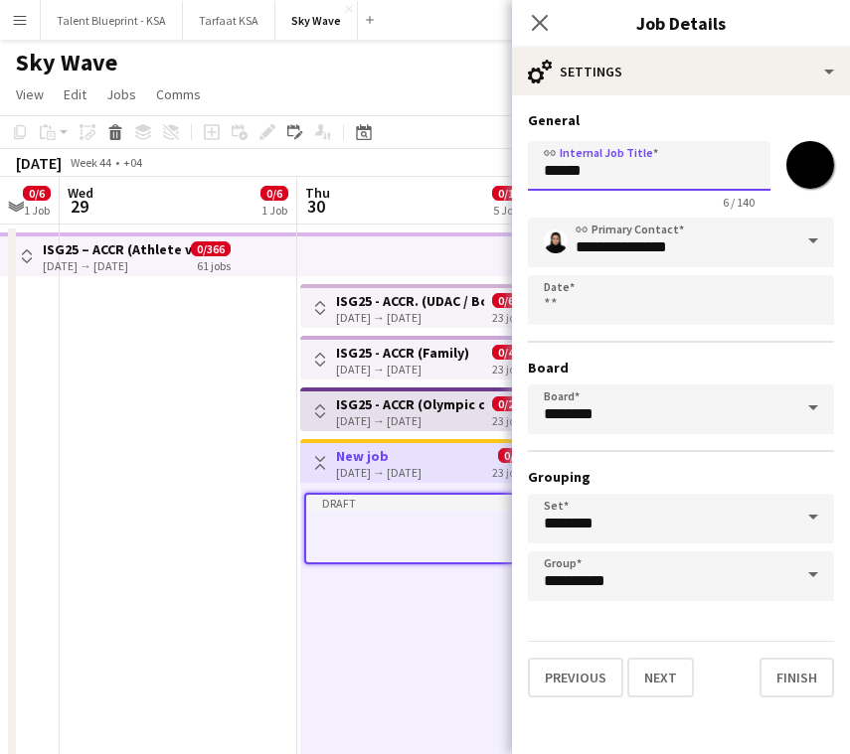
click button "Next" at bounding box center [660, 678] width 67 height 40
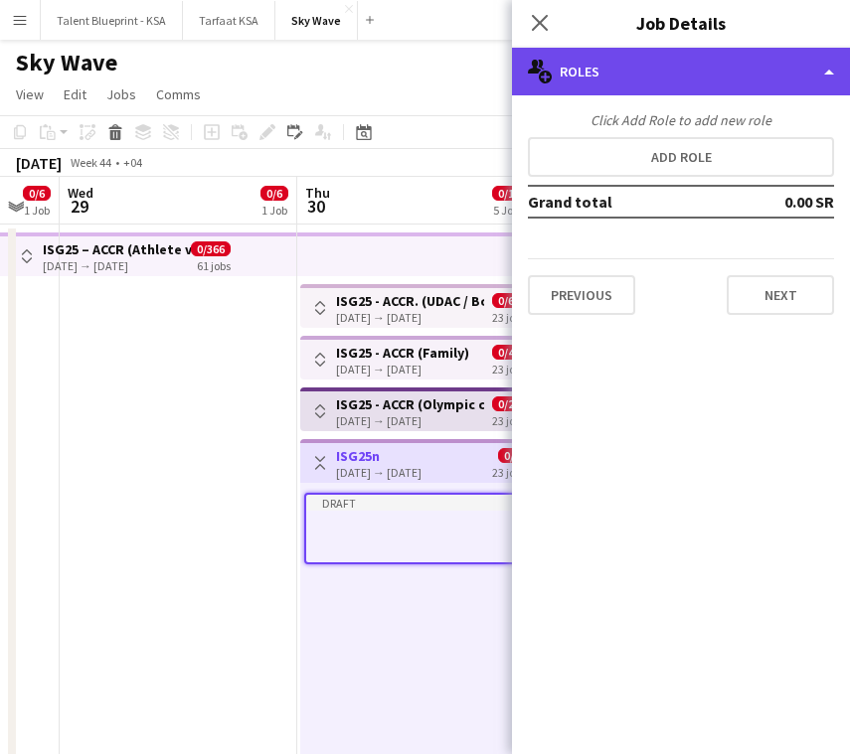
click at [641, 83] on div "multiple-users-add Roles" at bounding box center [681, 72] width 338 height 48
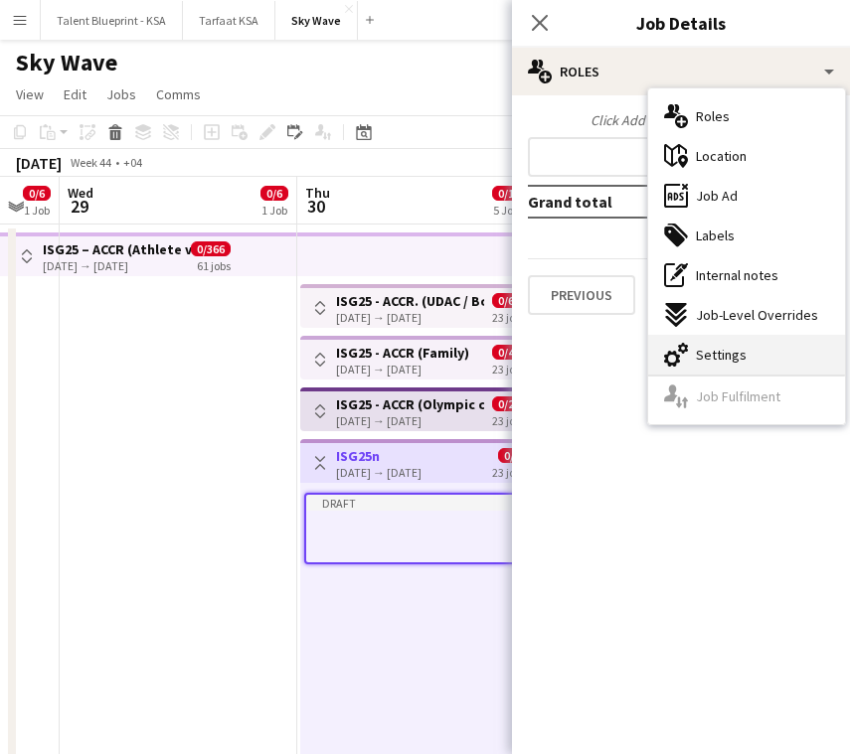
click at [744, 347] on div "cog-double-3 Settings" at bounding box center [746, 355] width 197 height 40
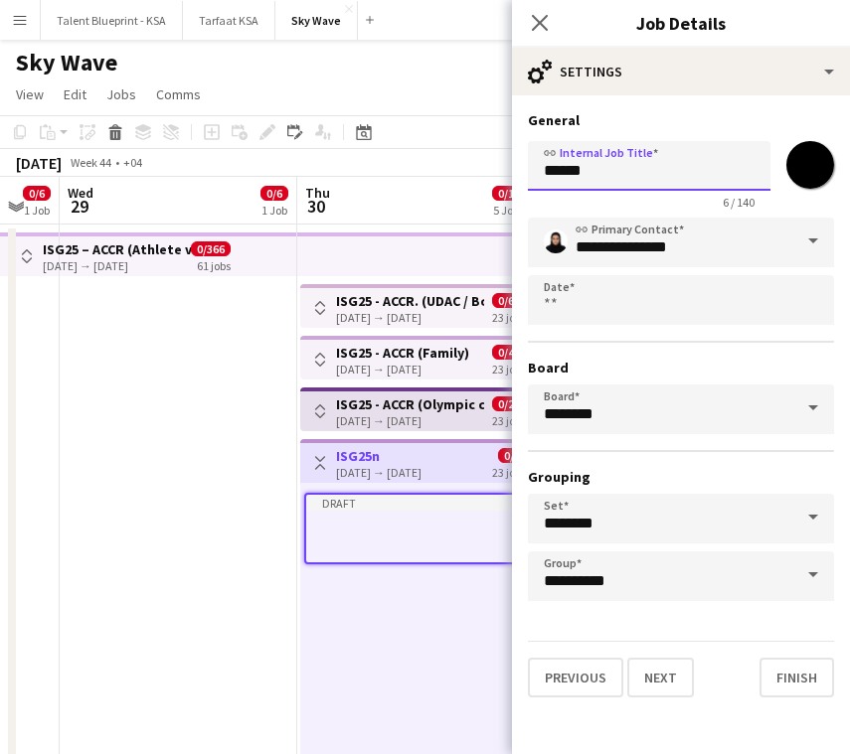
click at [662, 165] on input "******" at bounding box center [649, 166] width 243 height 50
click at [671, 169] on input "**********" at bounding box center [649, 166] width 243 height 50
paste input "**********"
drag, startPoint x: 758, startPoint y: 171, endPoint x: 687, endPoint y: 172, distance: 71.6
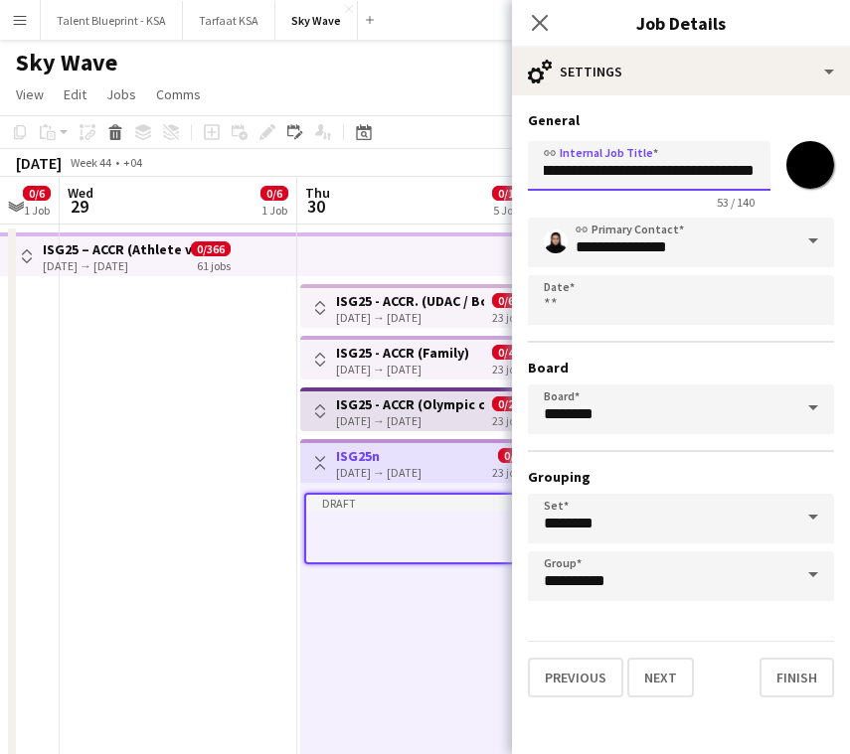
click at [687, 172] on input "**********" at bounding box center [649, 166] width 243 height 50
type input "**********"
click at [670, 672] on button "Next" at bounding box center [660, 678] width 67 height 40
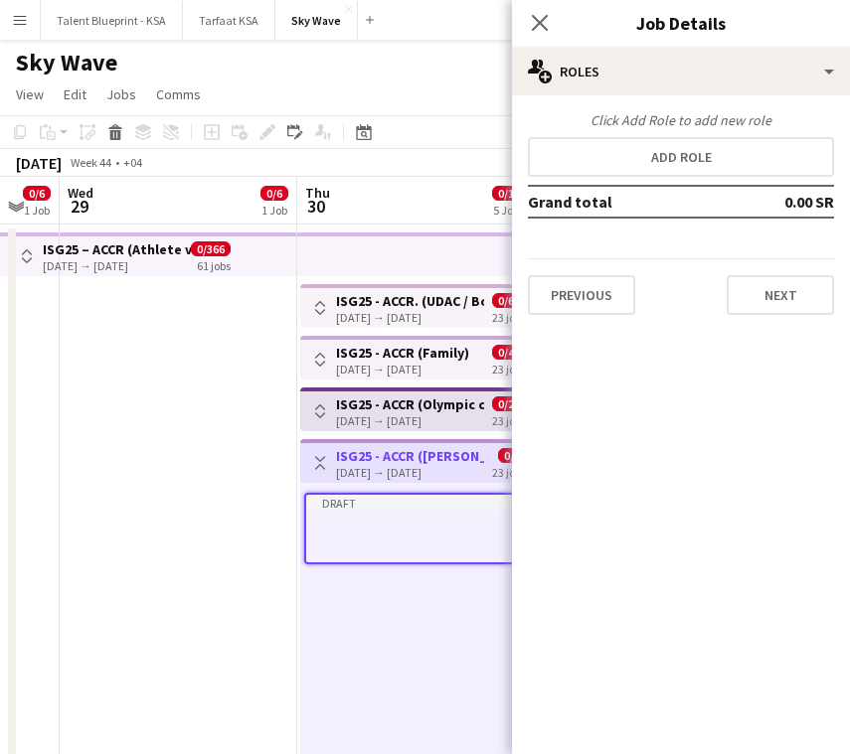
scroll to position [0, 0]
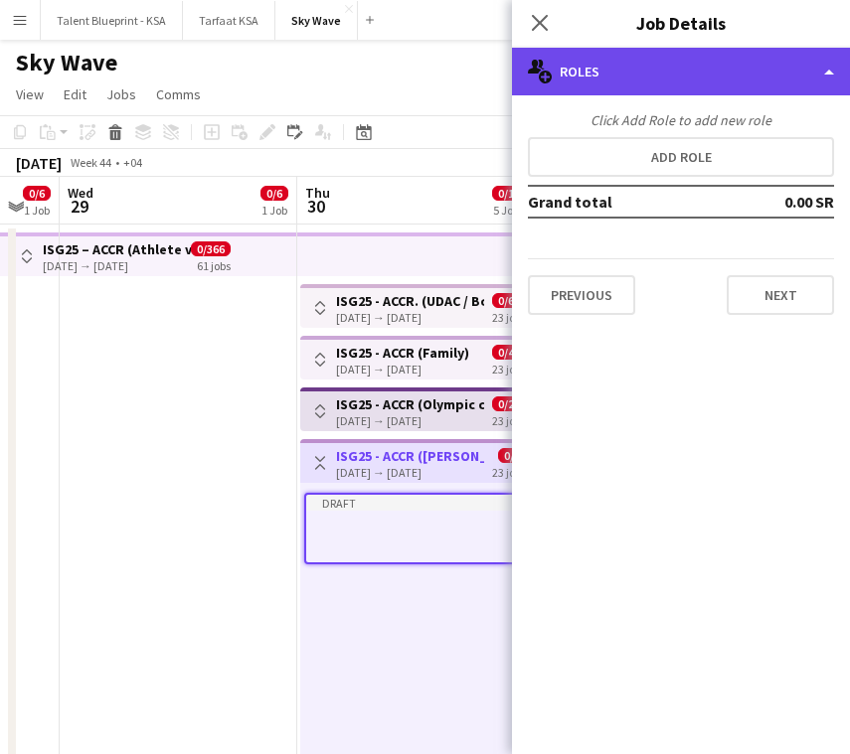
click at [755, 81] on div "multiple-users-add Roles" at bounding box center [681, 72] width 338 height 48
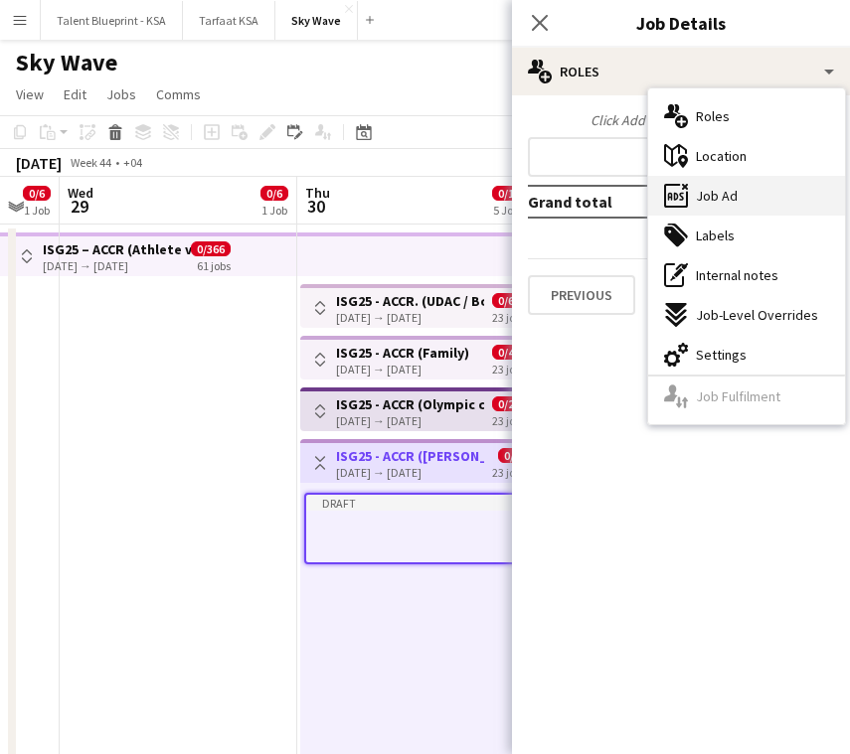
click at [764, 193] on div "ads-window Job Ad" at bounding box center [746, 196] width 197 height 40
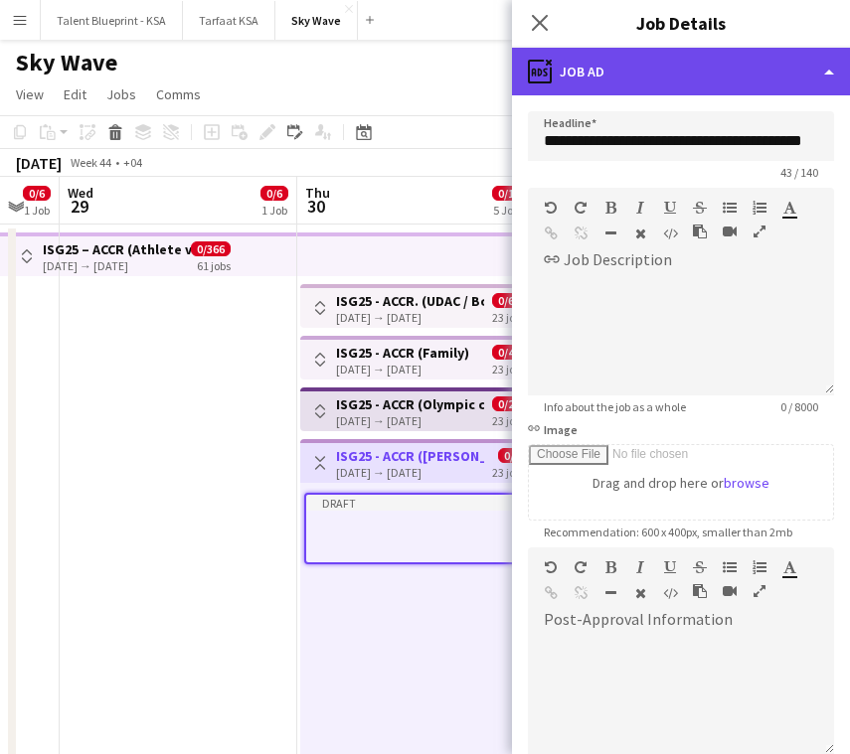
click at [768, 74] on div "ads-window Job Ad" at bounding box center [681, 72] width 338 height 48
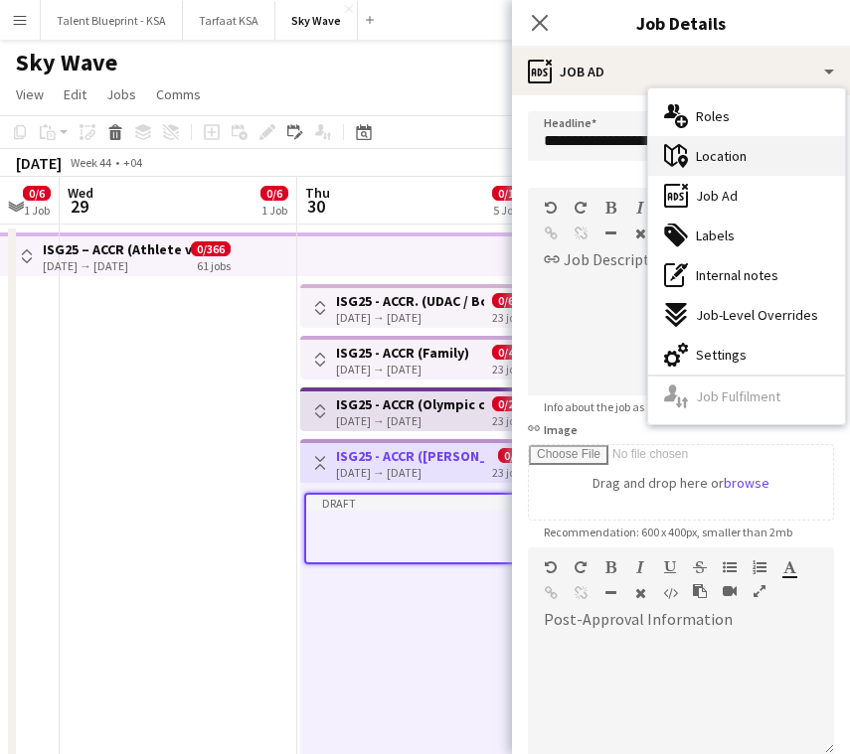
click at [775, 155] on div "maps-pin-1 Location" at bounding box center [746, 156] width 197 height 40
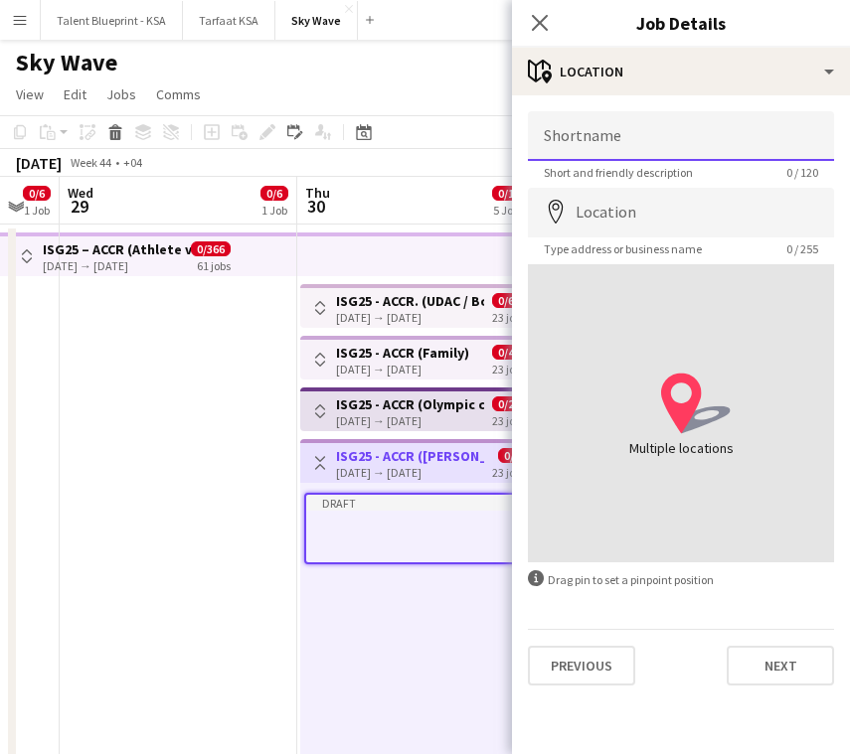
click at [748, 146] on input "Shortname" at bounding box center [681, 136] width 306 height 50
paste input "**********"
drag, startPoint x: 814, startPoint y: 139, endPoint x: 737, endPoint y: 140, distance: 77.5
click at [737, 140] on input "**********" at bounding box center [681, 136] width 306 height 50
type input "**********"
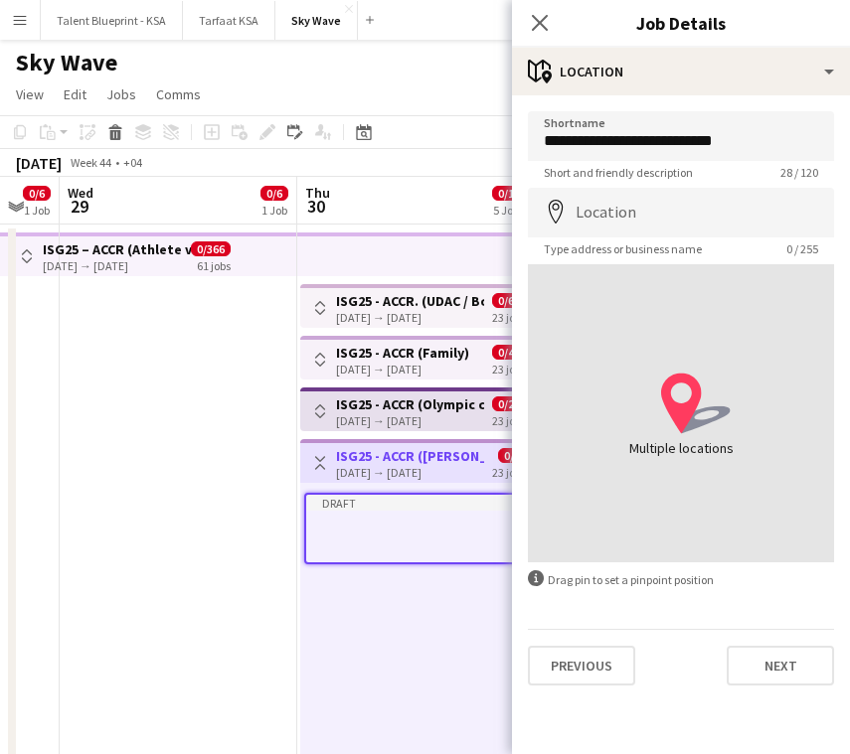
click at [738, 98] on div "**********" at bounding box center [681, 398] width 338 height 606
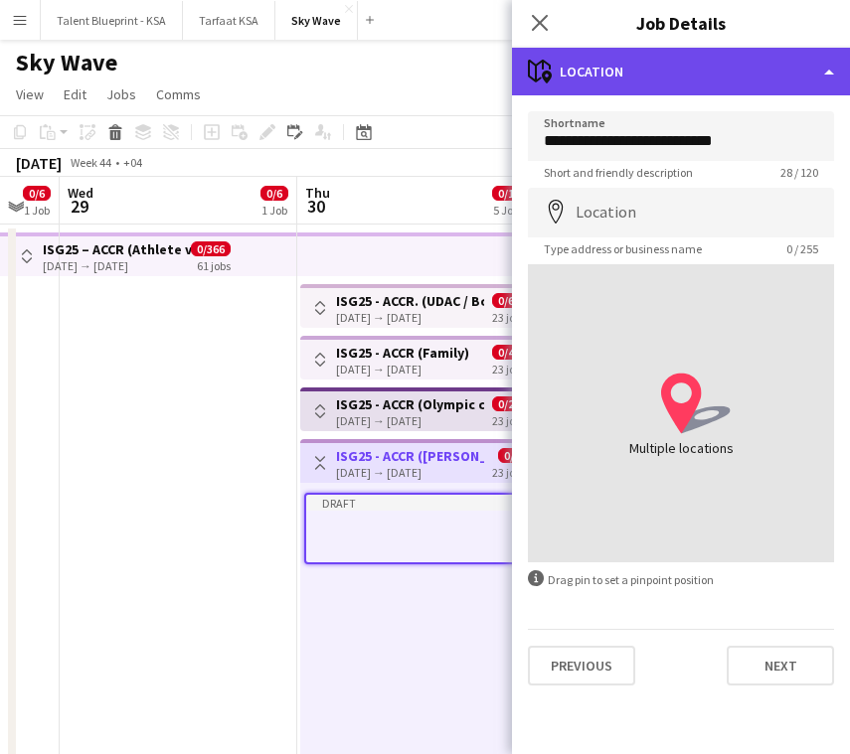
click at [761, 84] on div "maps-pin-1 Location" at bounding box center [681, 72] width 338 height 48
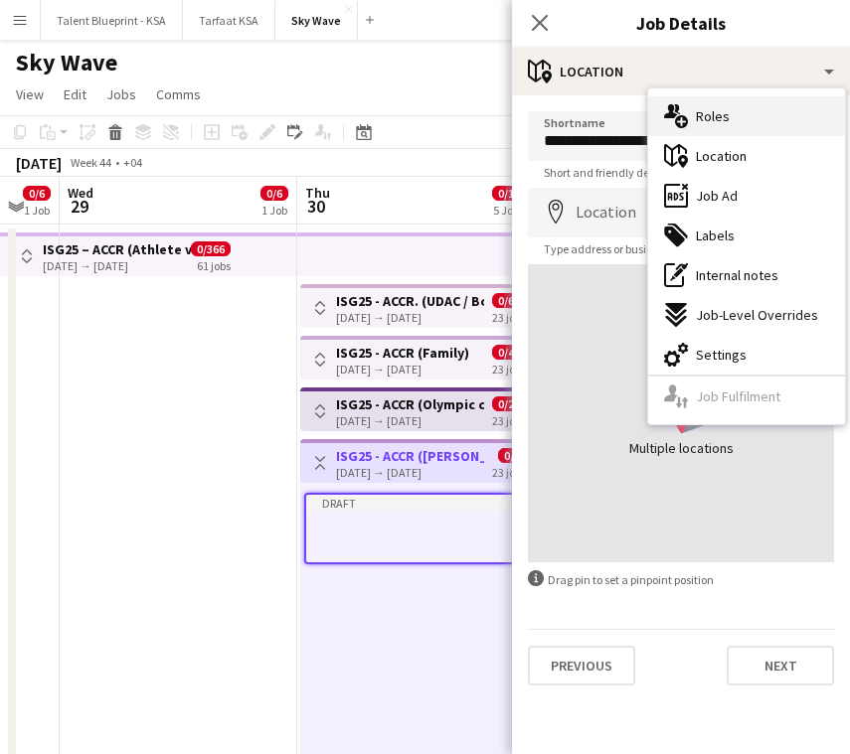
click at [781, 119] on div "multiple-users-add Roles" at bounding box center [746, 116] width 197 height 40
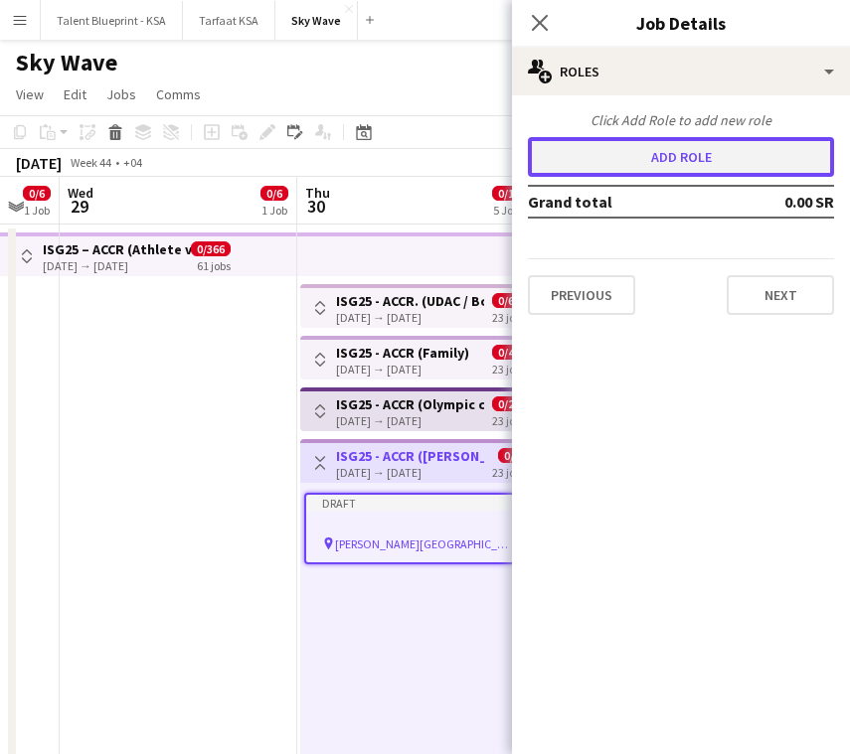
click at [714, 163] on button "Add role" at bounding box center [681, 157] width 306 height 40
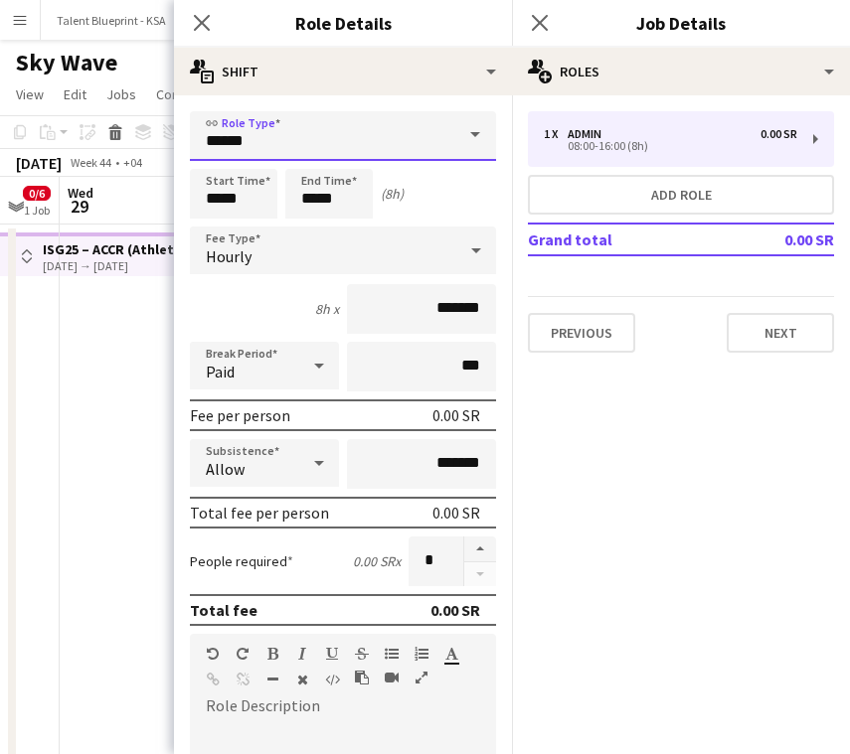
click at [348, 124] on input "*****" at bounding box center [343, 136] width 306 height 50
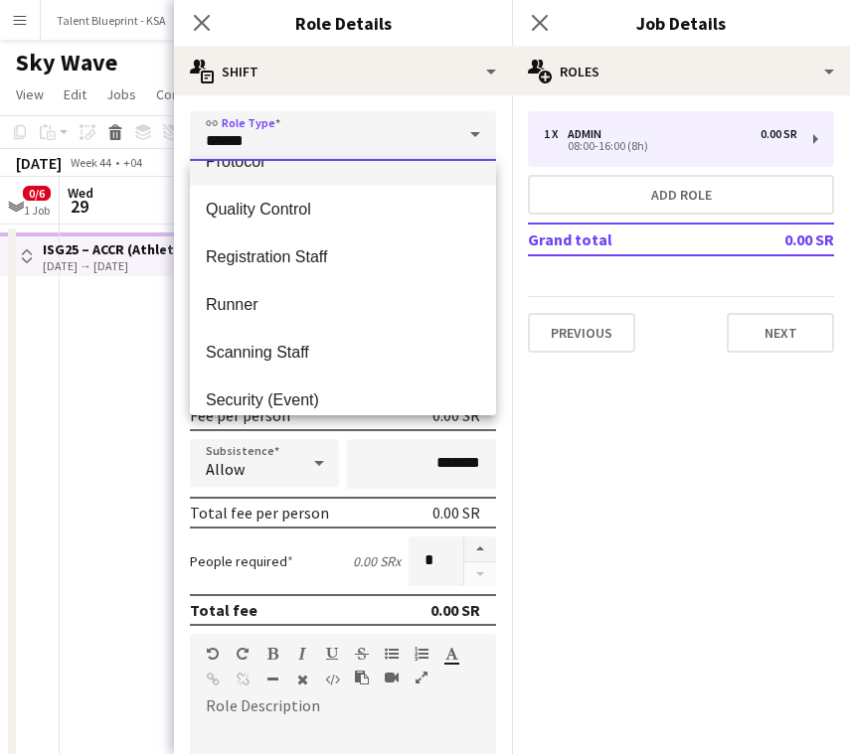
scroll to position [750, 0]
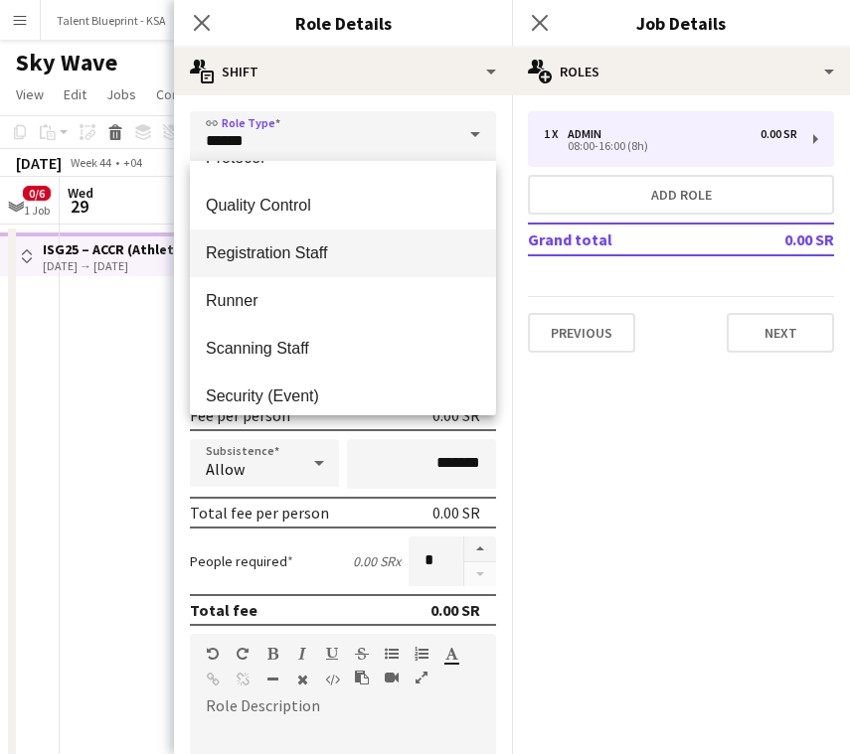
click at [354, 248] on span "Registration Staff" at bounding box center [343, 253] width 274 height 19
type input "**********"
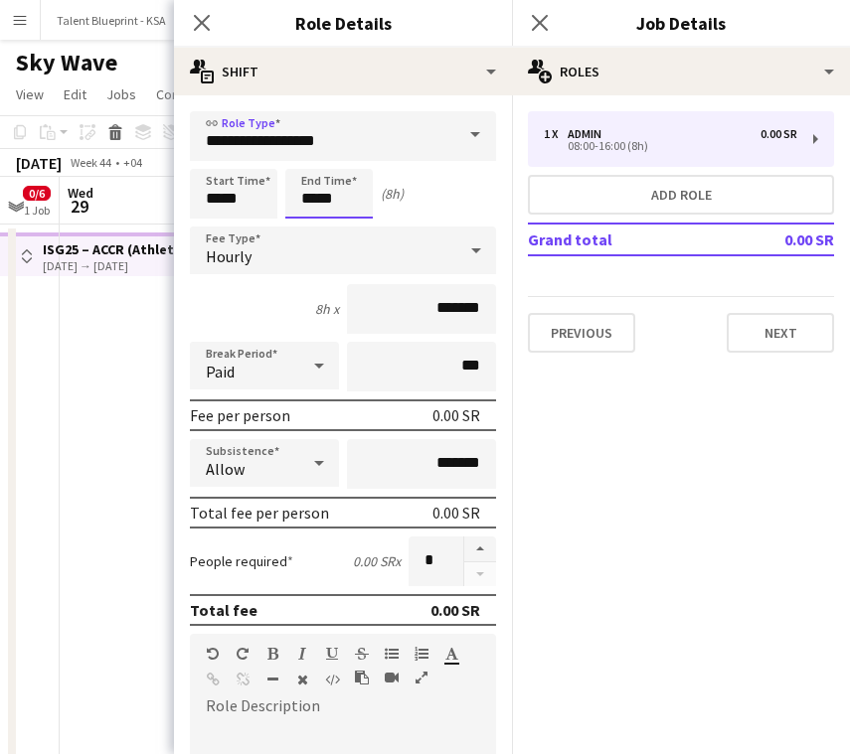
click at [319, 188] on input "*****" at bounding box center [328, 194] width 87 height 50
click at [308, 151] on div at bounding box center [309, 159] width 40 height 20
type input "*****"
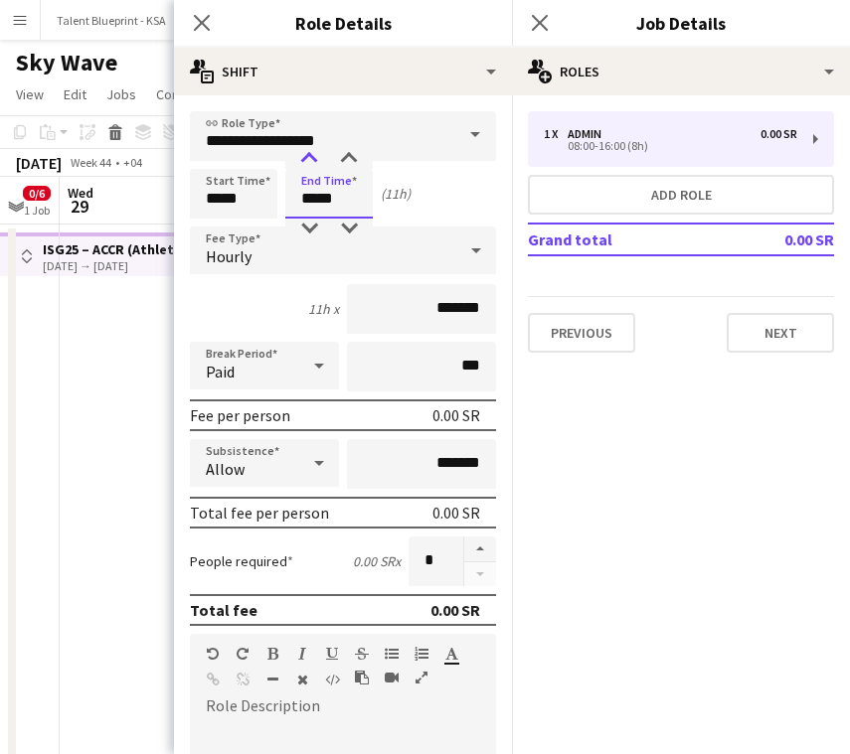
click at [308, 151] on div at bounding box center [309, 159] width 40 height 20
click at [434, 176] on div "Start Time ***** End Time ***** (12h)" at bounding box center [343, 194] width 306 height 50
paste div
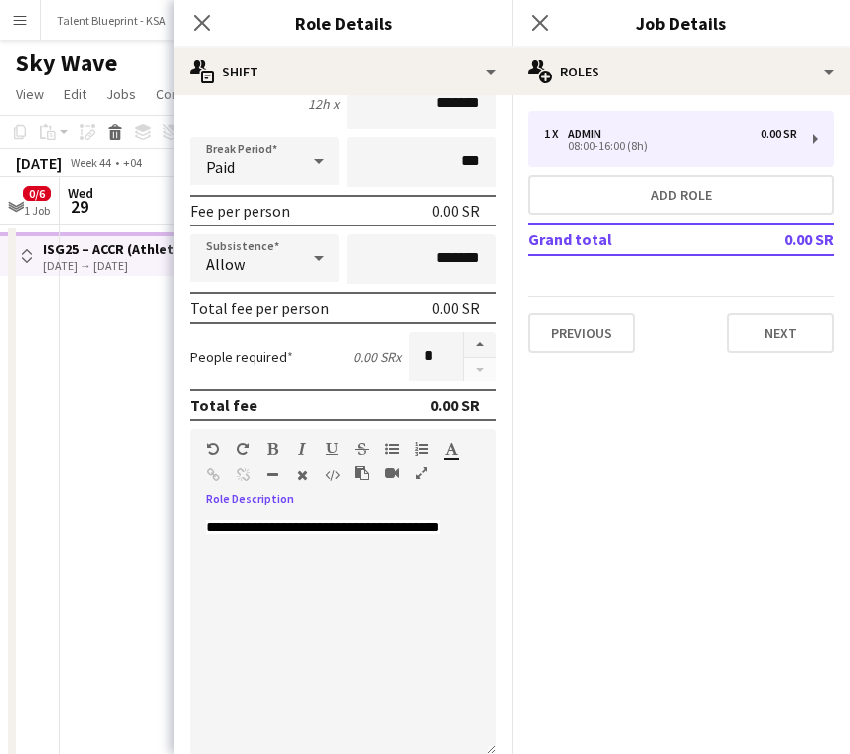
scroll to position [210, 0]
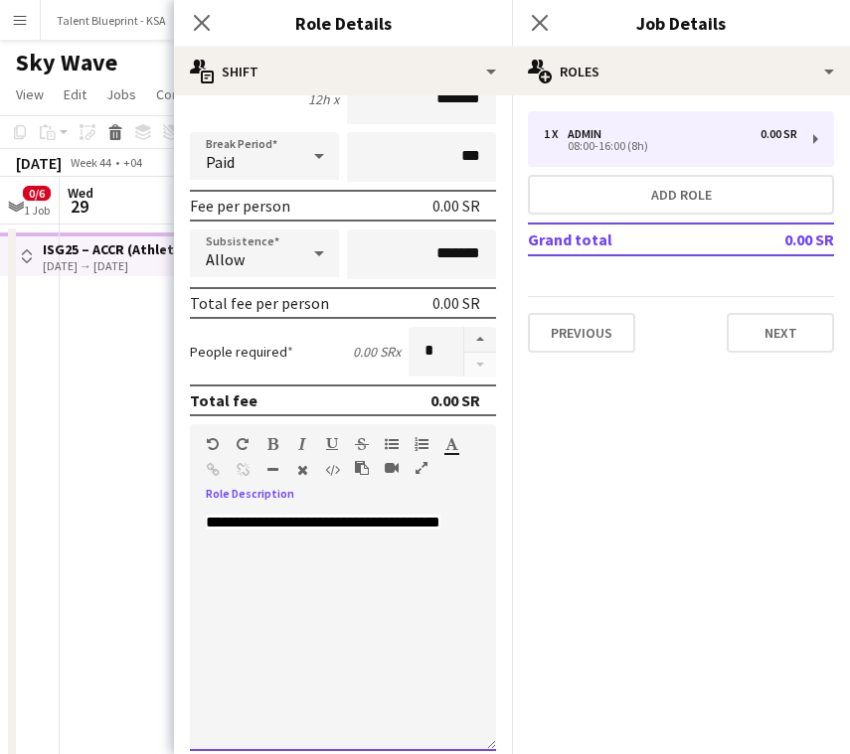
click at [313, 540] on div "**********" at bounding box center [343, 632] width 306 height 239
drag, startPoint x: 313, startPoint y: 540, endPoint x: 192, endPoint y: 515, distance: 123.8
click at [192, 515] on div "**********" at bounding box center [343, 632] width 306 height 239
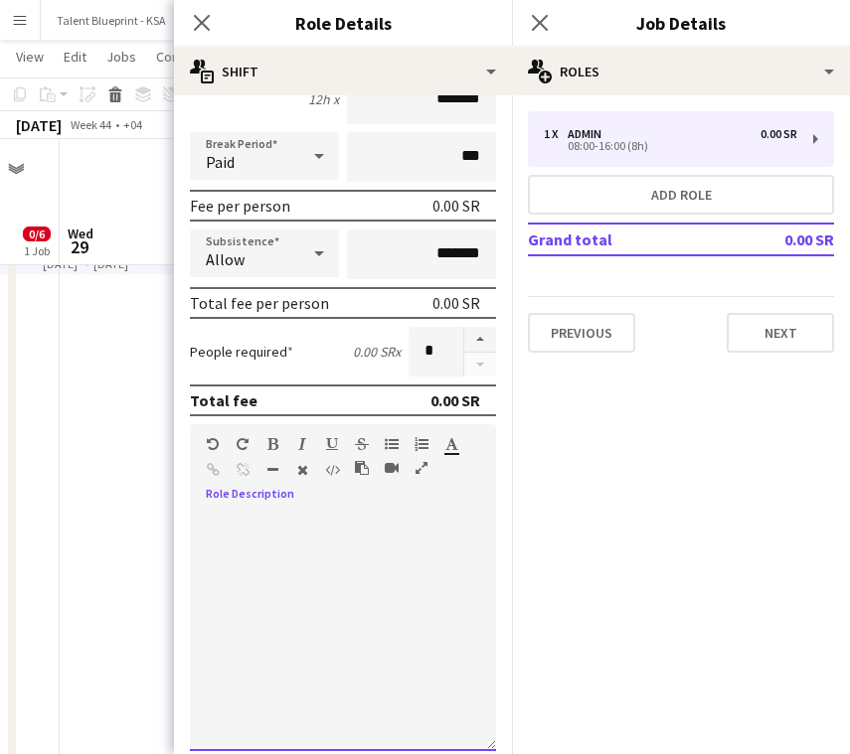
scroll to position [77, 0]
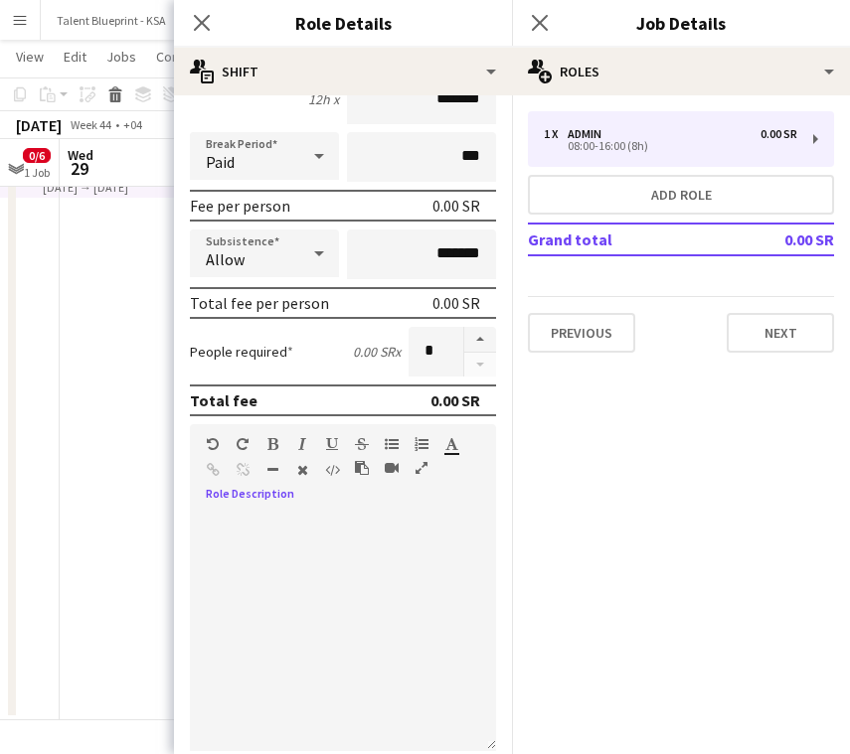
click at [718, 564] on mat-expansion-panel "pencil3 General details 1 x Admin 0.00 SR 08:00-16:00 (8h) Add role Grand total…" at bounding box center [681, 424] width 338 height 659
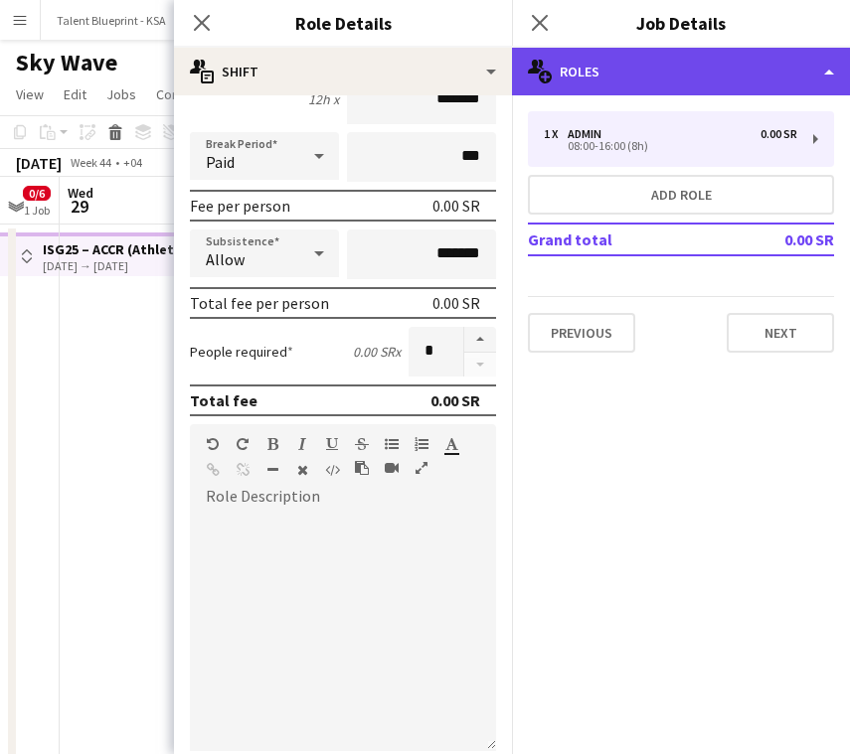
click at [766, 81] on div "multiple-users-add Roles" at bounding box center [681, 72] width 338 height 48
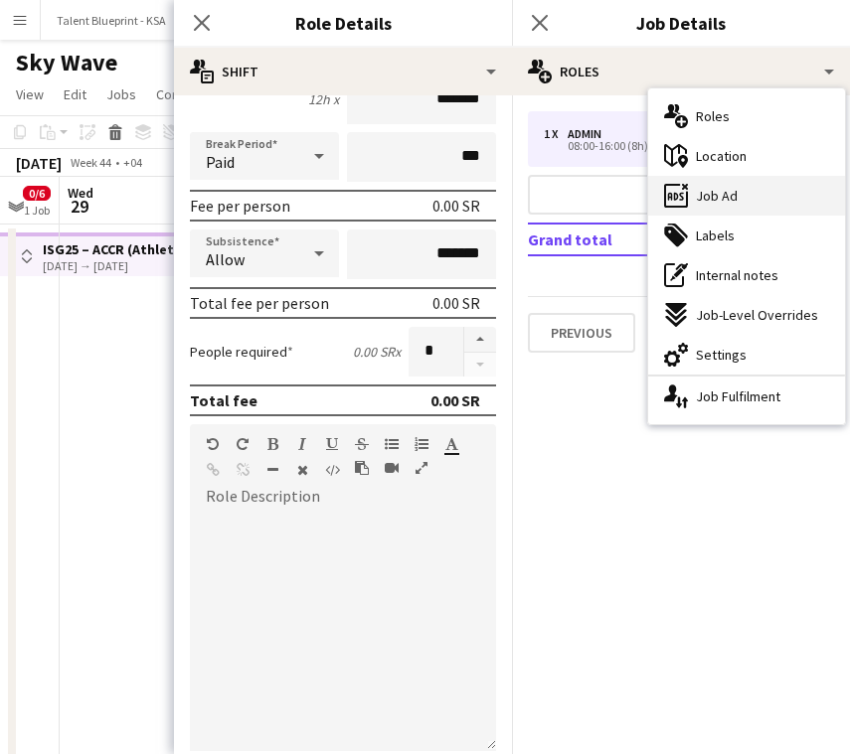
click at [760, 198] on div "ads-window Job Ad" at bounding box center [746, 196] width 197 height 40
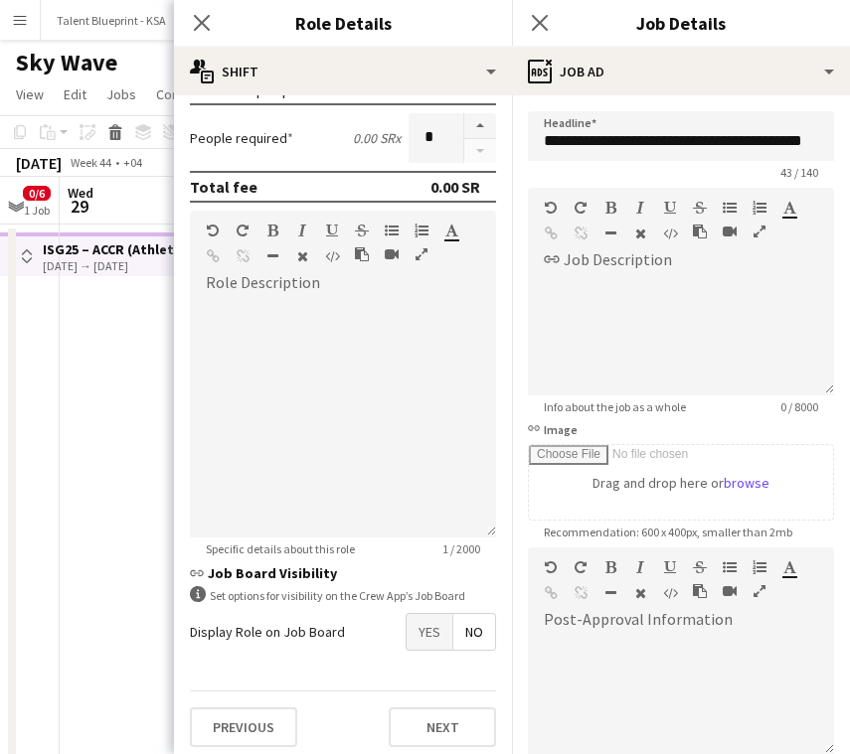
scroll to position [432, 0]
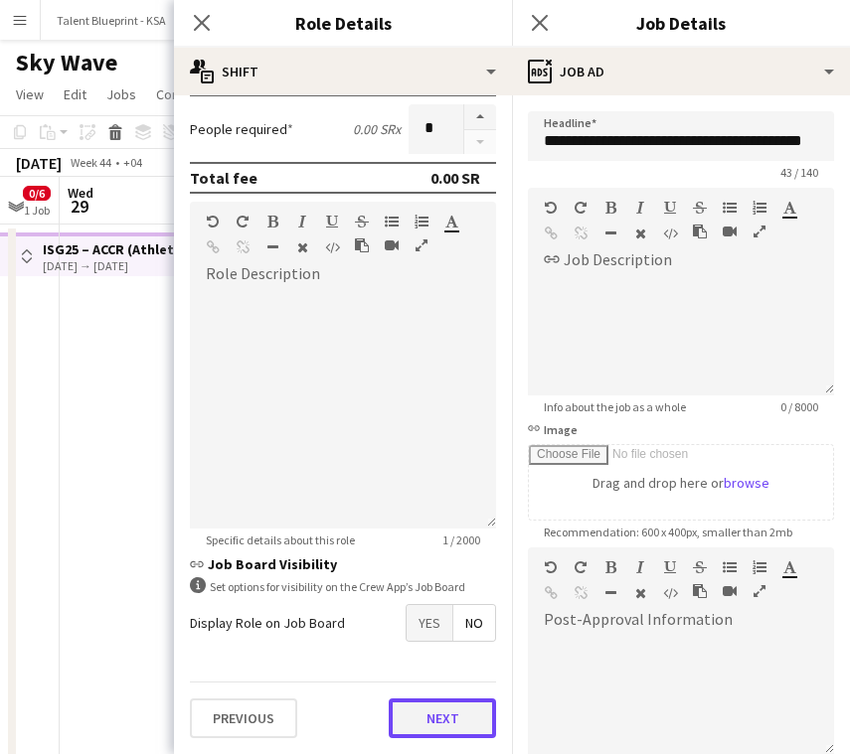
click at [469, 724] on button "Next" at bounding box center [442, 719] width 107 height 40
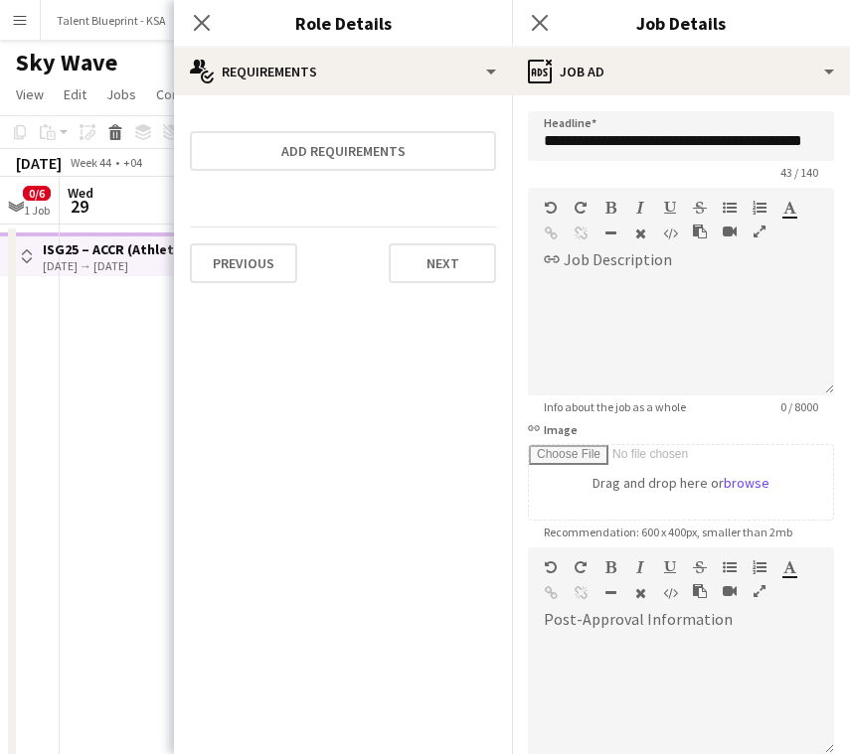
scroll to position [0, 0]
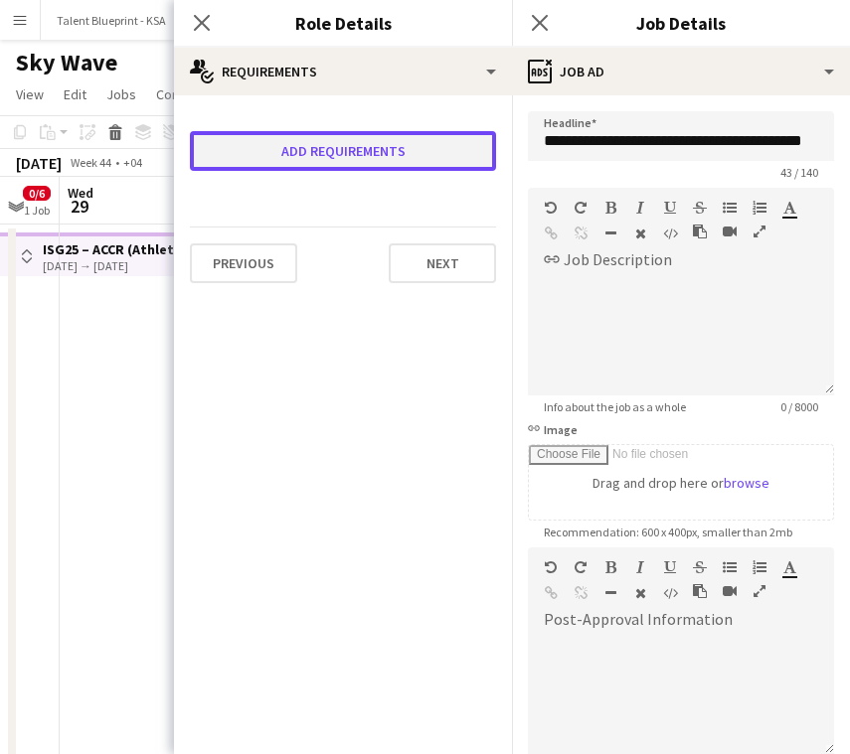
click at [442, 159] on button "Add requirements" at bounding box center [343, 151] width 306 height 40
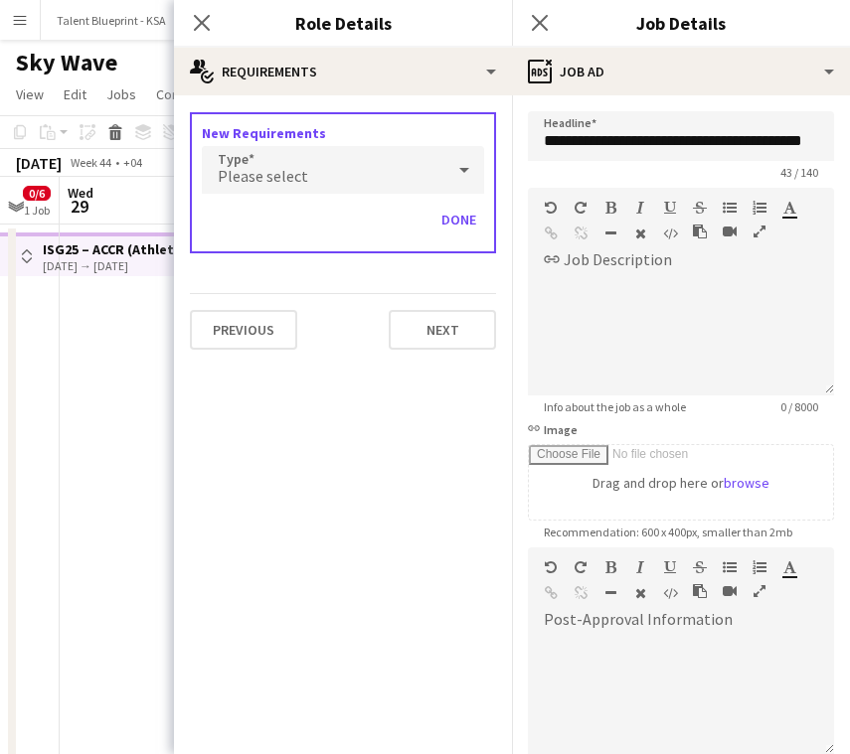
click at [388, 166] on div "Please select" at bounding box center [323, 170] width 243 height 48
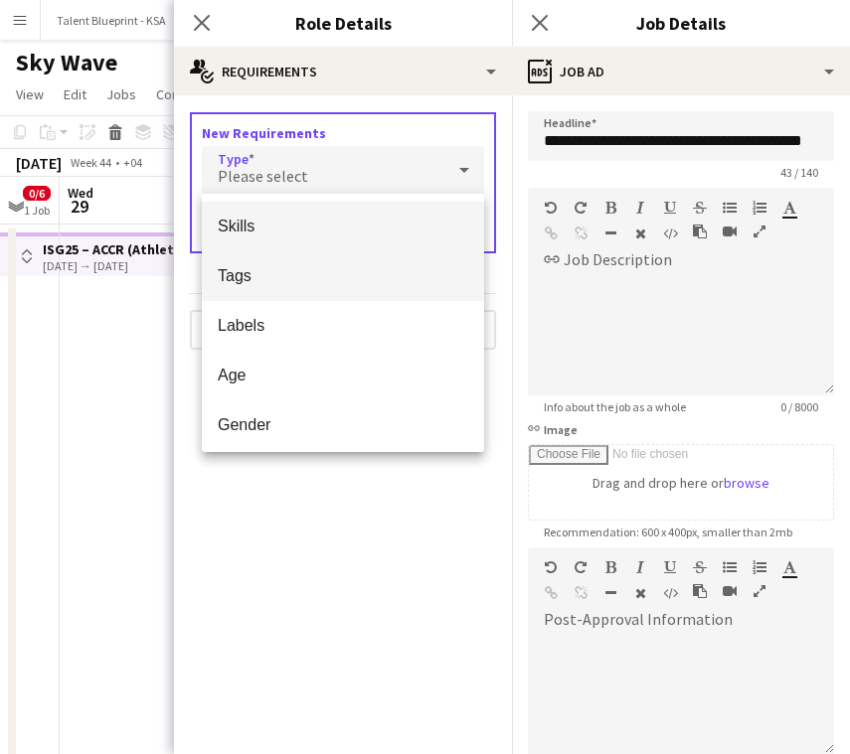
click at [313, 263] on mat-option "Tags" at bounding box center [343, 276] width 282 height 50
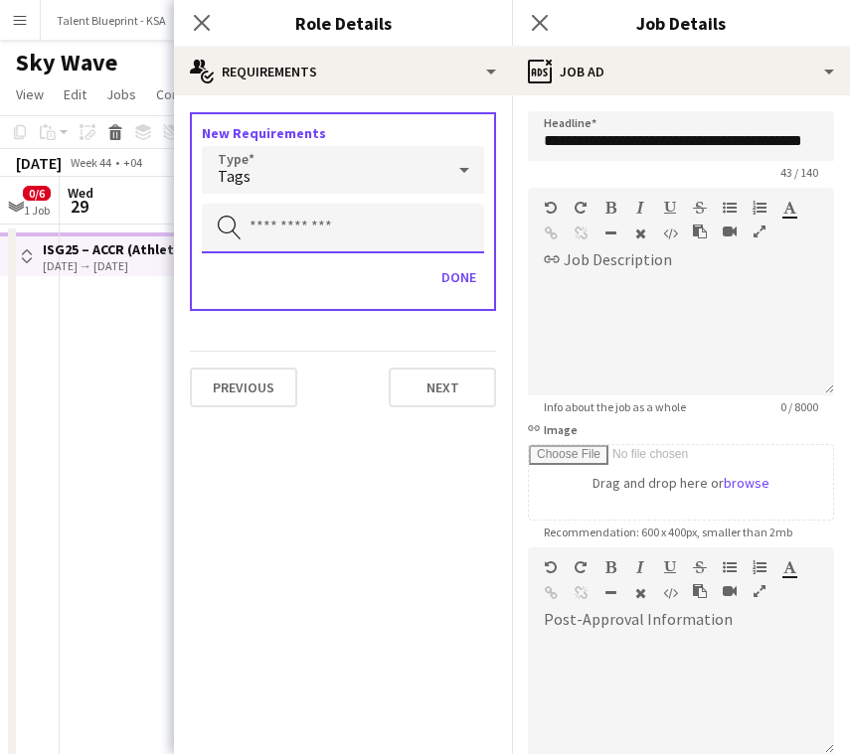
click at [348, 216] on input "text" at bounding box center [343, 229] width 282 height 50
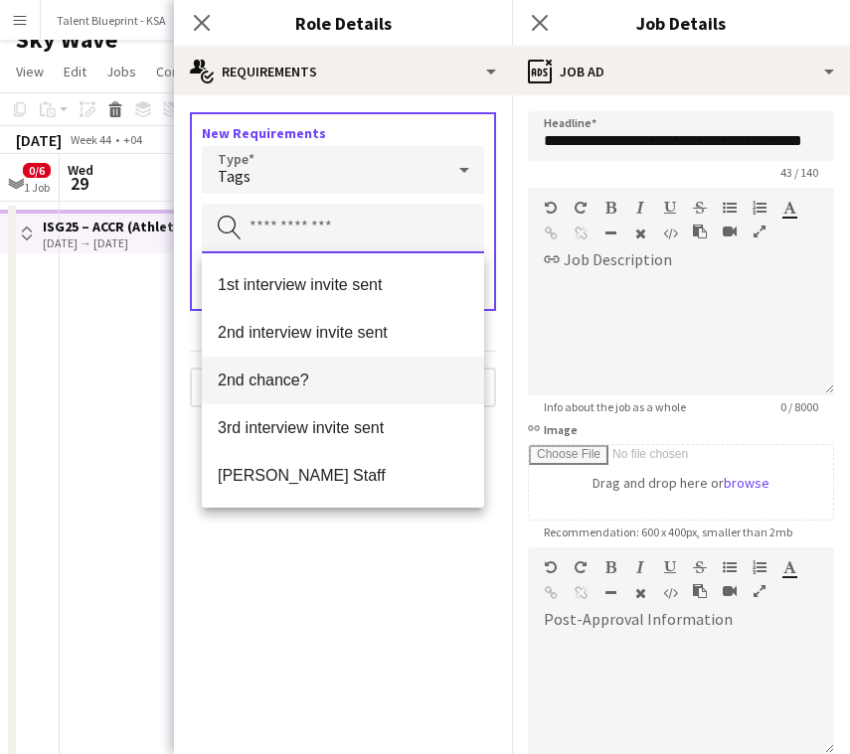
scroll to position [1145, 0]
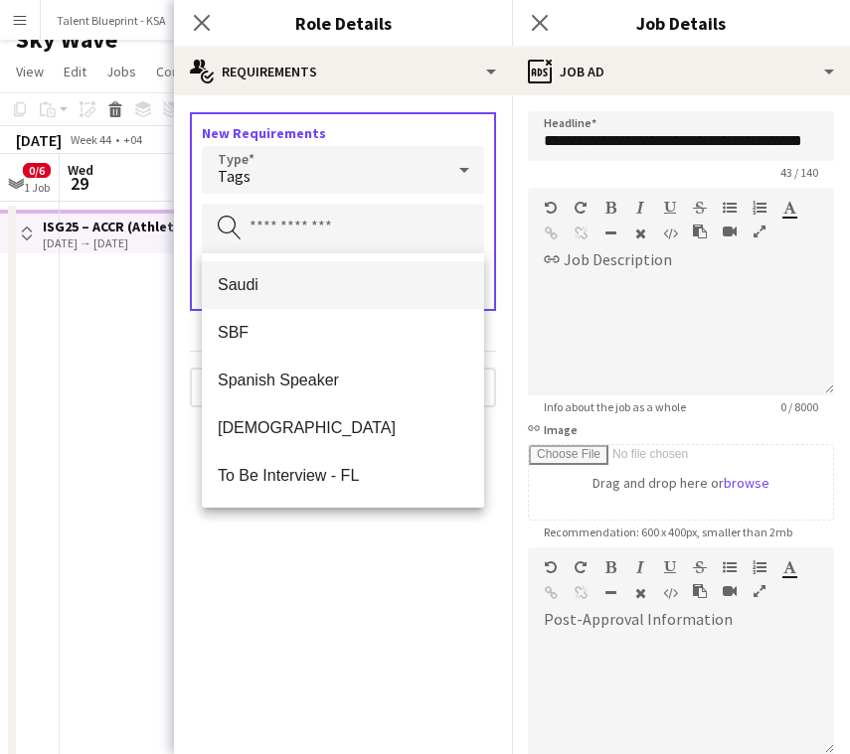
drag, startPoint x: 349, startPoint y: 322, endPoint x: 356, endPoint y: 271, distance: 51.2
click at [356, 270] on div "1st interview invite sent 2nd interview invite sent 2nd chance? 3rd interview i…" at bounding box center [343, 380] width 282 height 254
click at [356, 271] on mat-option "Saudi" at bounding box center [343, 285] width 282 height 48
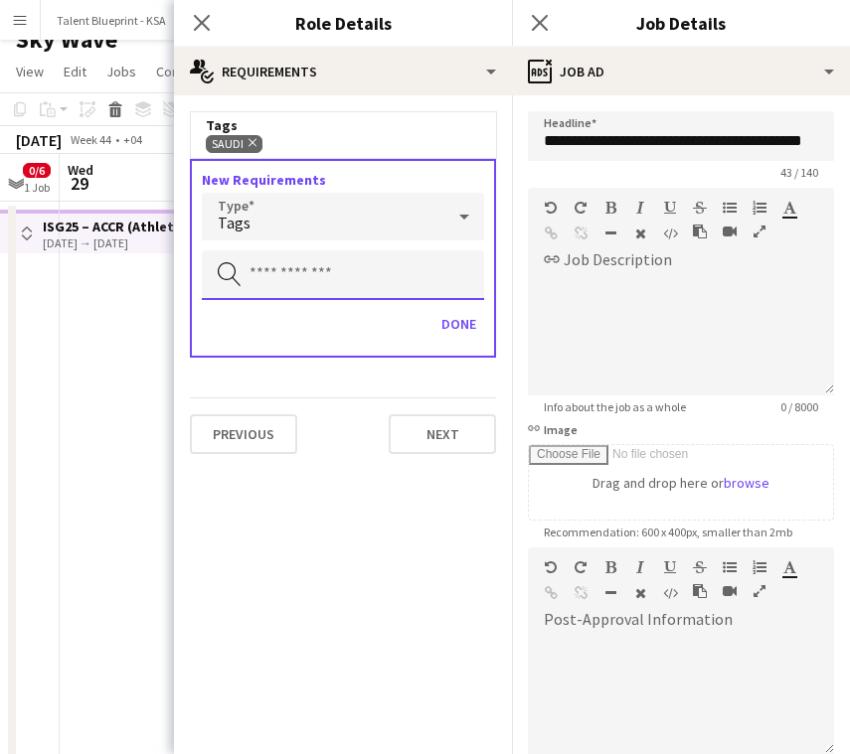
click at [368, 268] on input "text" at bounding box center [343, 275] width 282 height 50
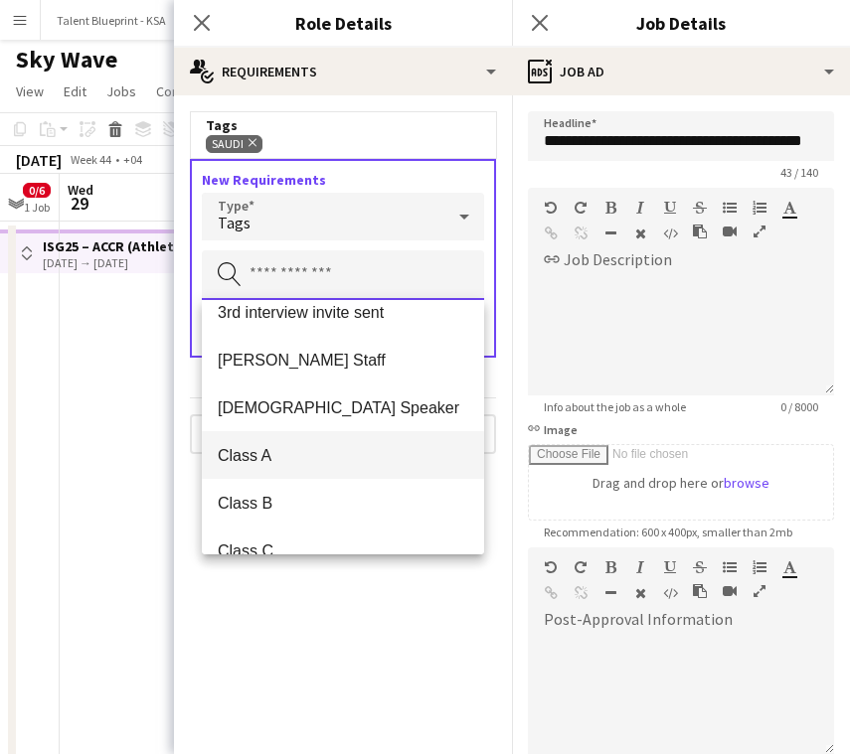
scroll to position [221, 0]
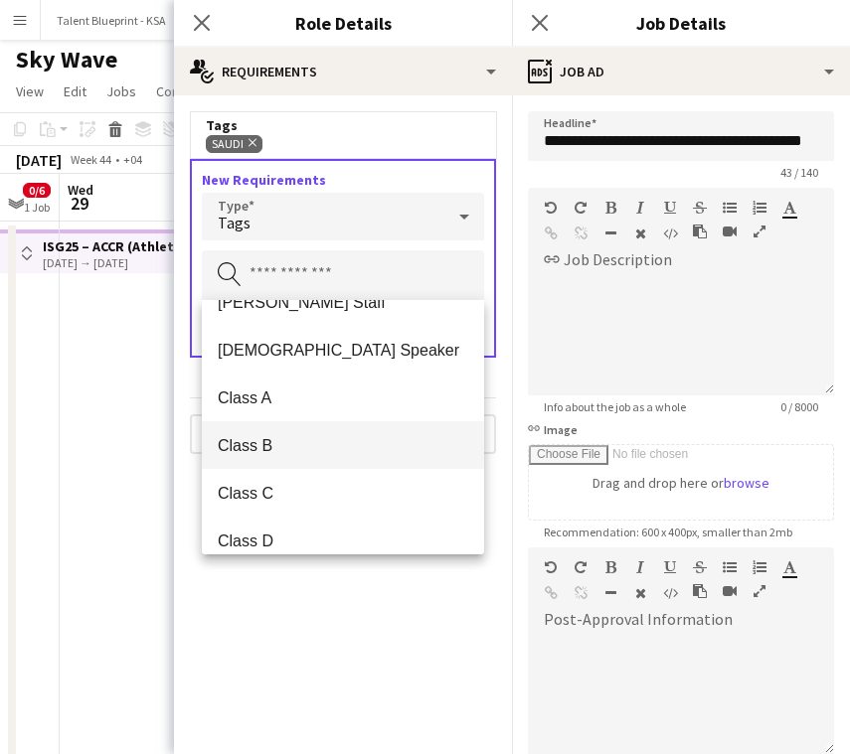
click at [368, 441] on span "Class B" at bounding box center [343, 445] width 250 height 19
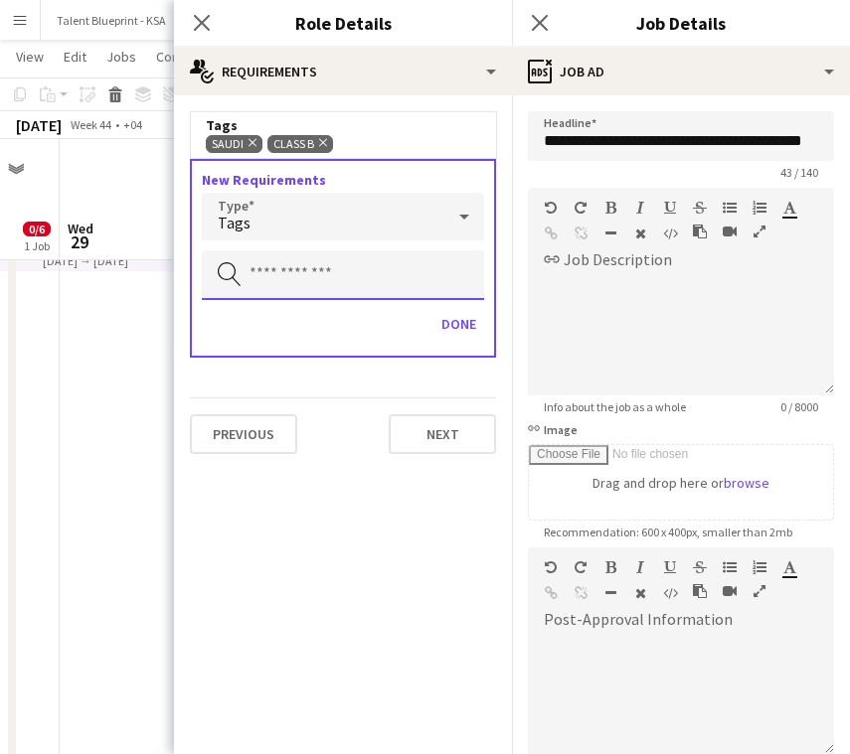
scroll to position [77, 0]
click at [391, 269] on input "text" at bounding box center [343, 275] width 282 height 50
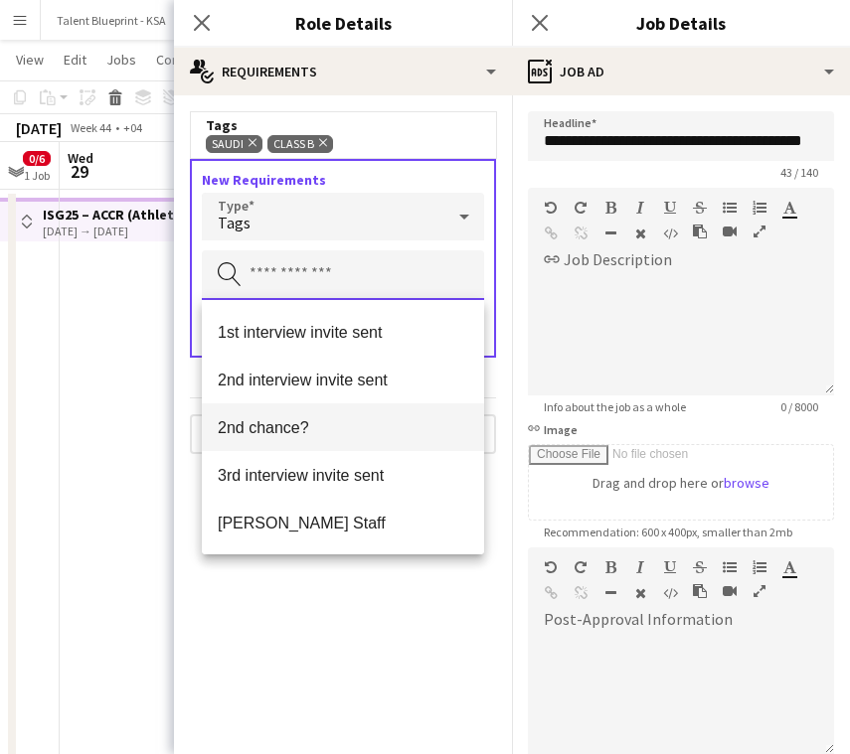
scroll to position [29, 0]
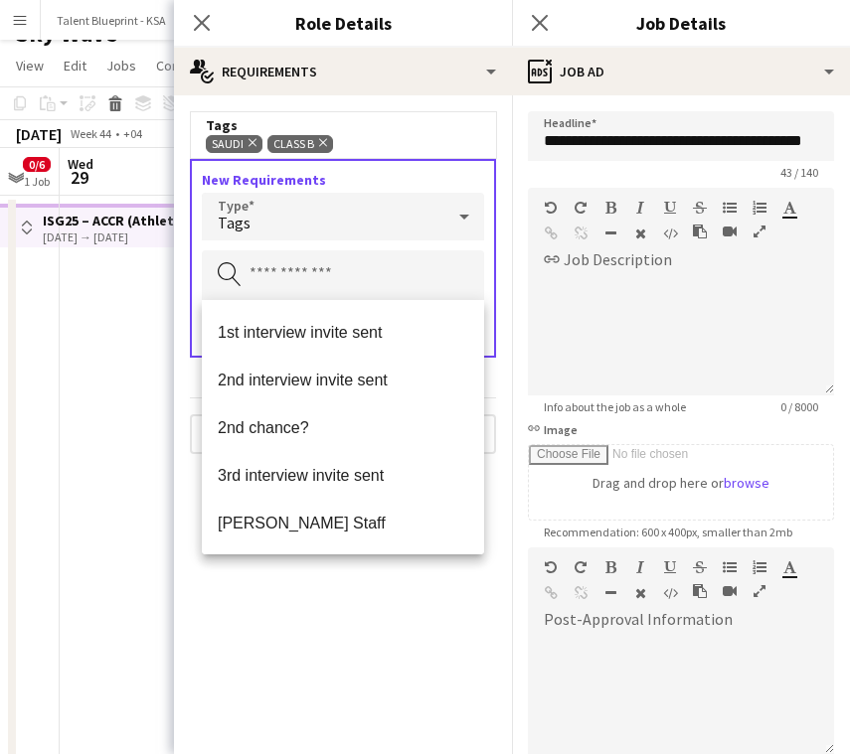
click at [389, 581] on mat-expansion-panel "medal-empty Requirements Tags Saudi Remove Class B Remove New Requirements Type…" at bounding box center [343, 424] width 338 height 659
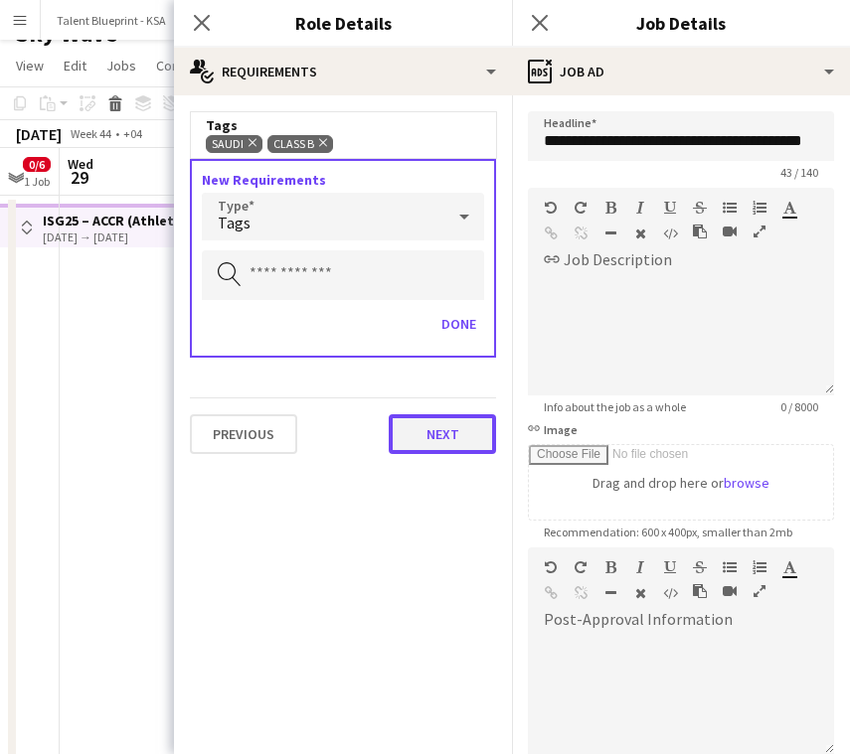
click at [483, 435] on button "Next" at bounding box center [442, 434] width 107 height 40
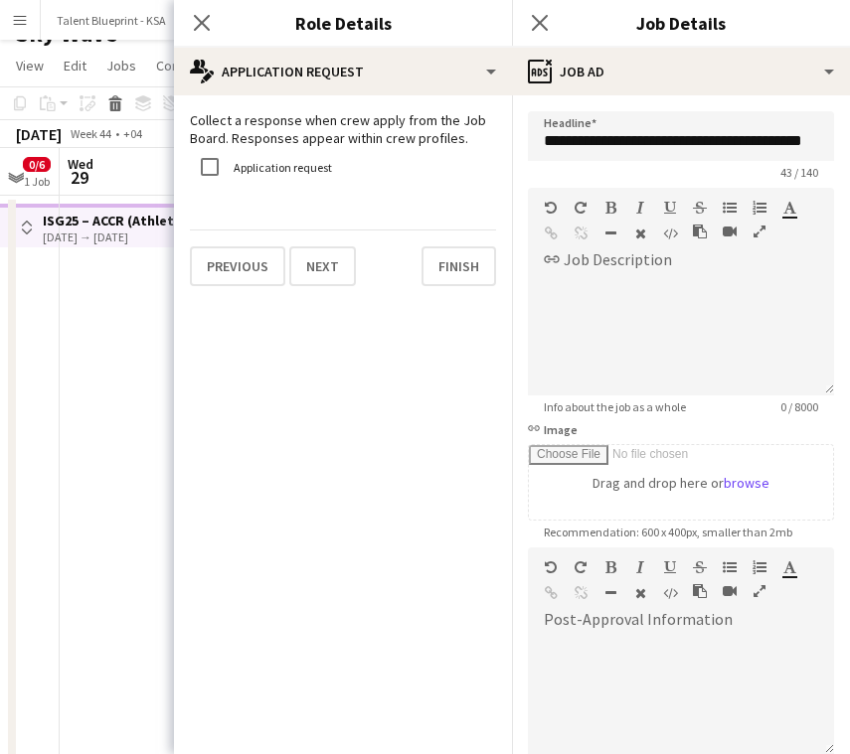
click at [122, 450] on app-date-cell at bounding box center [179, 483] width 238 height 575
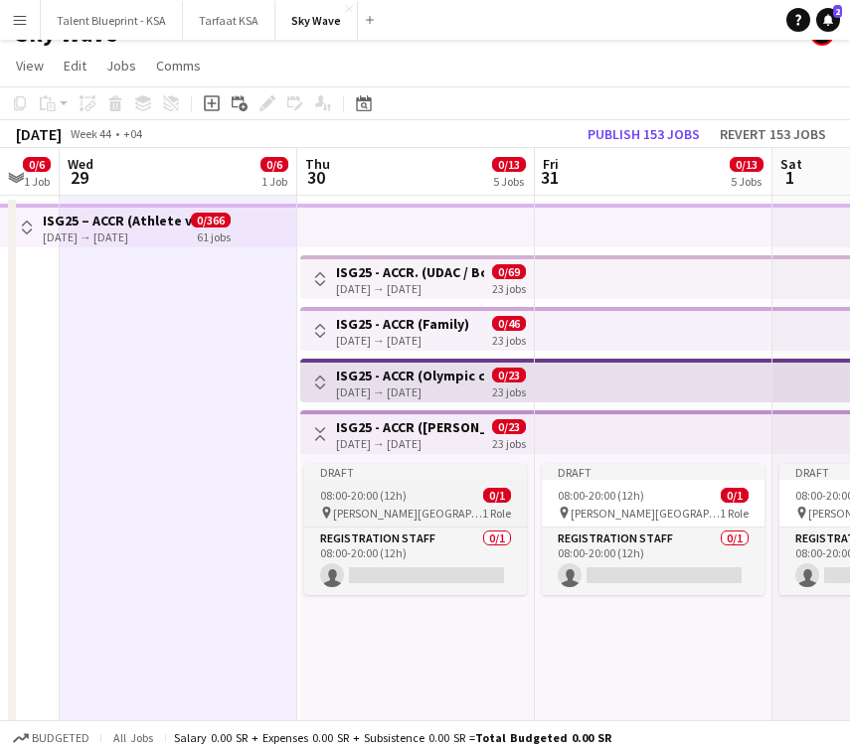
click at [418, 499] on div "08:00-20:00 (12h) 0/1" at bounding box center [415, 495] width 223 height 15
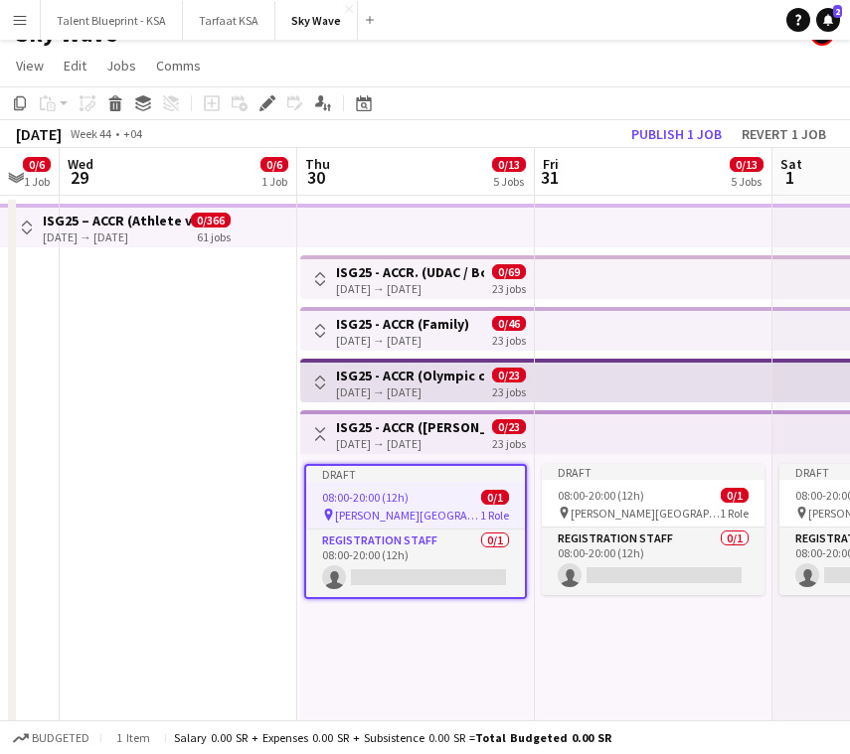
click at [535, 472] on div "Draft 08:00-20:00 (12h) 0/1 pin [PERSON_NAME][GEOGRAPHIC_DATA] 1 Role Registrat…" at bounding box center [654, 608] width 238 height 308
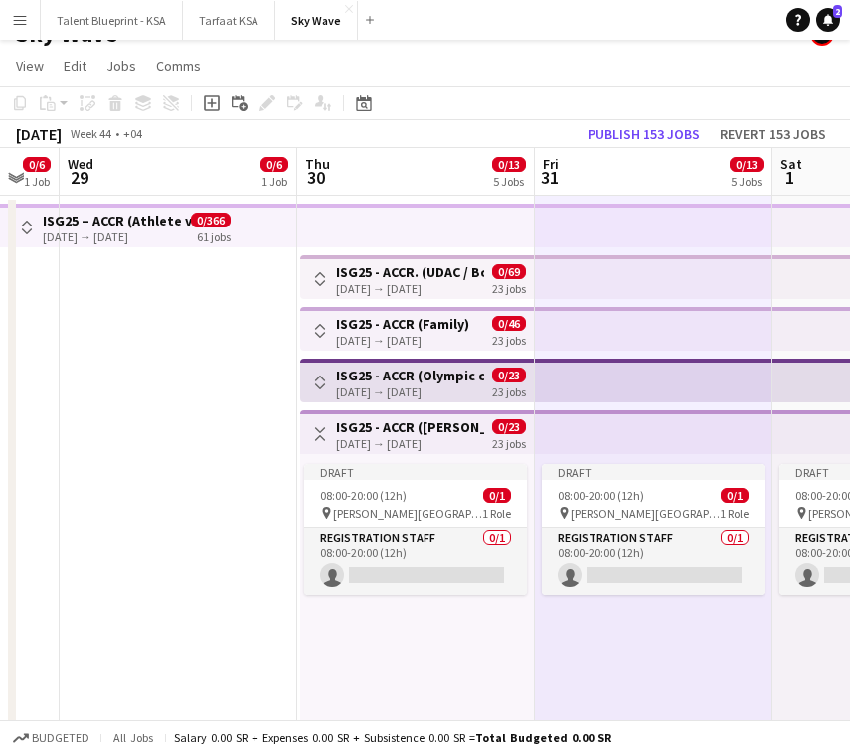
click at [536, 430] on app-top-bar at bounding box center [654, 433] width 238 height 44
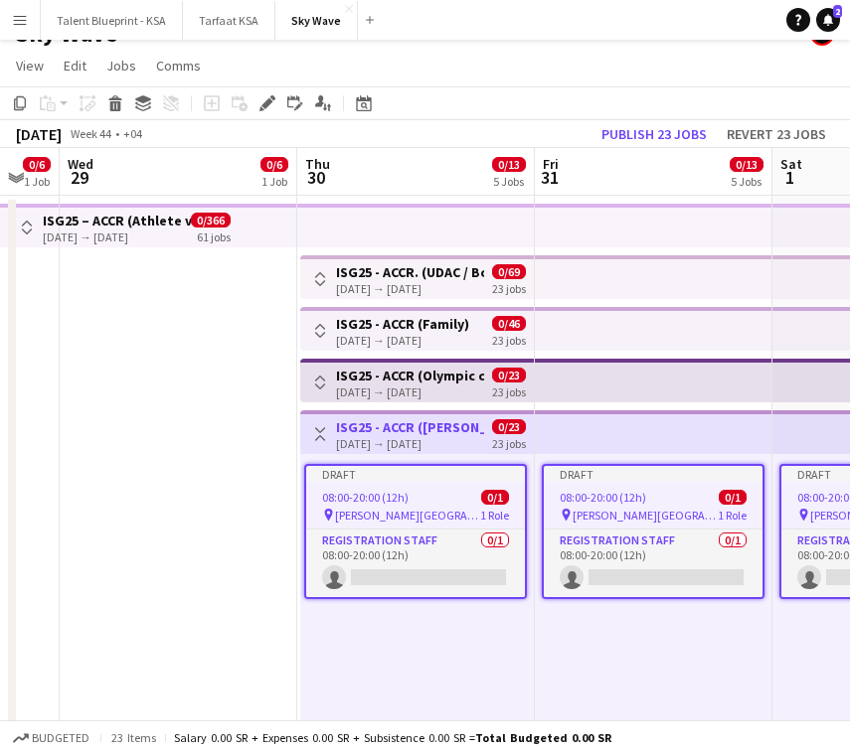
click at [326, 433] on app-icon "Toggle View" at bounding box center [320, 434] width 14 height 14
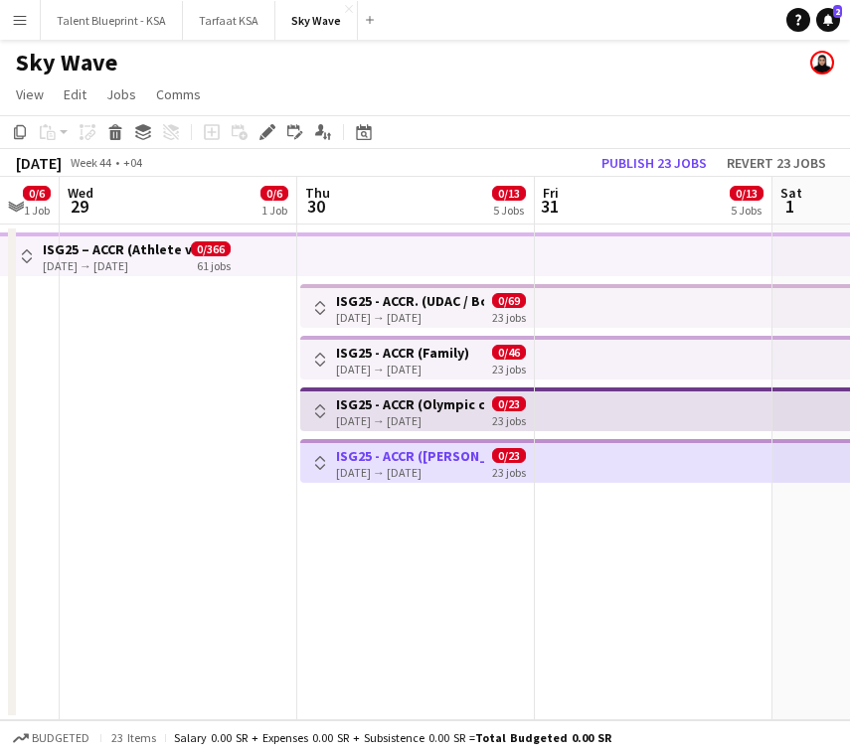
click at [320, 465] on app-icon "Toggle View" at bounding box center [320, 463] width 14 height 14
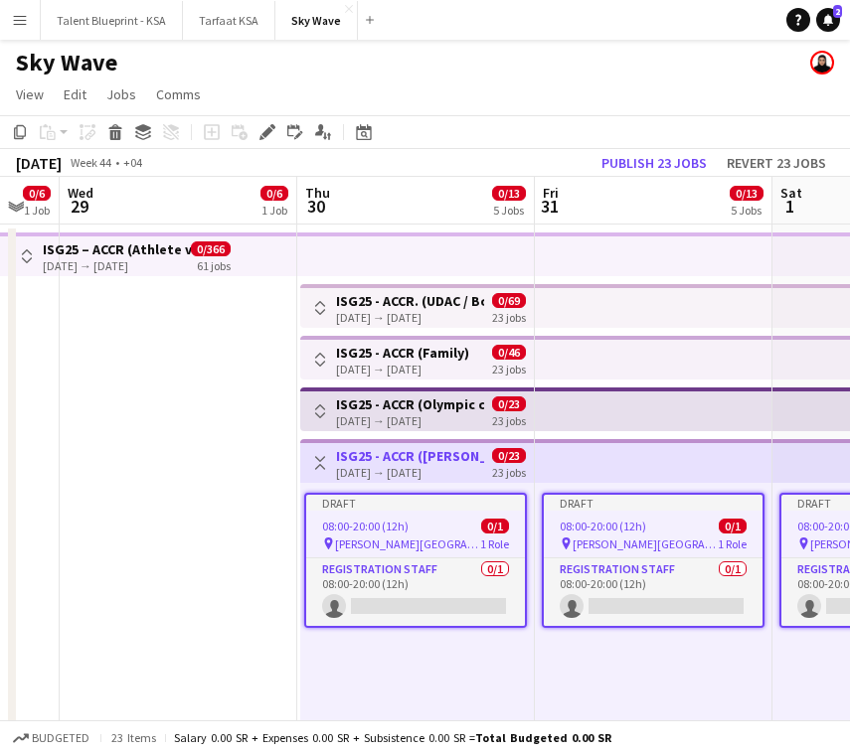
click at [320, 465] on app-icon "Toggle View" at bounding box center [320, 463] width 14 height 14
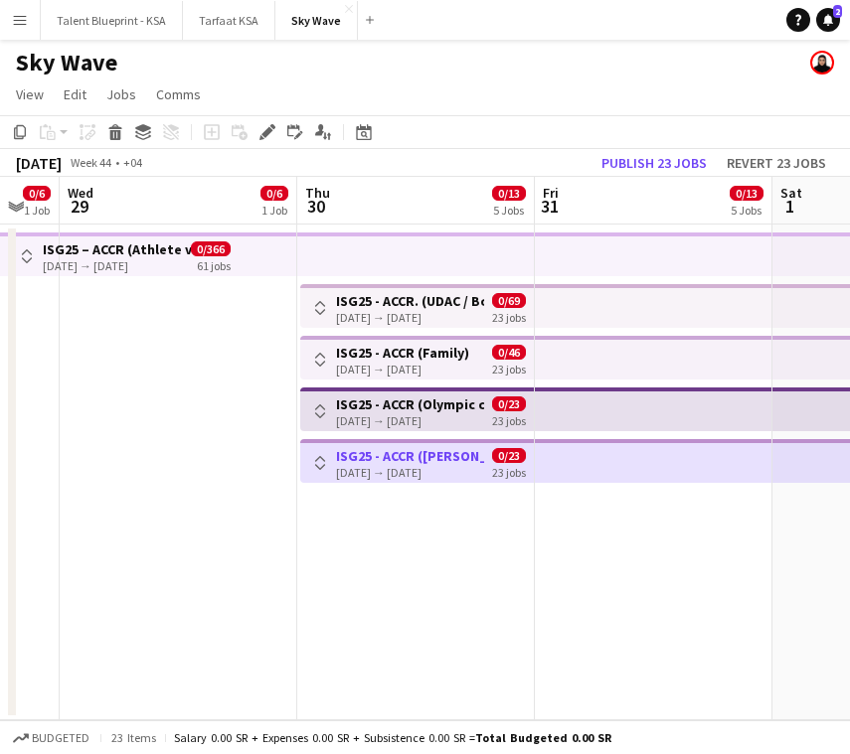
click at [317, 413] on app-icon "Toggle View" at bounding box center [320, 412] width 14 height 14
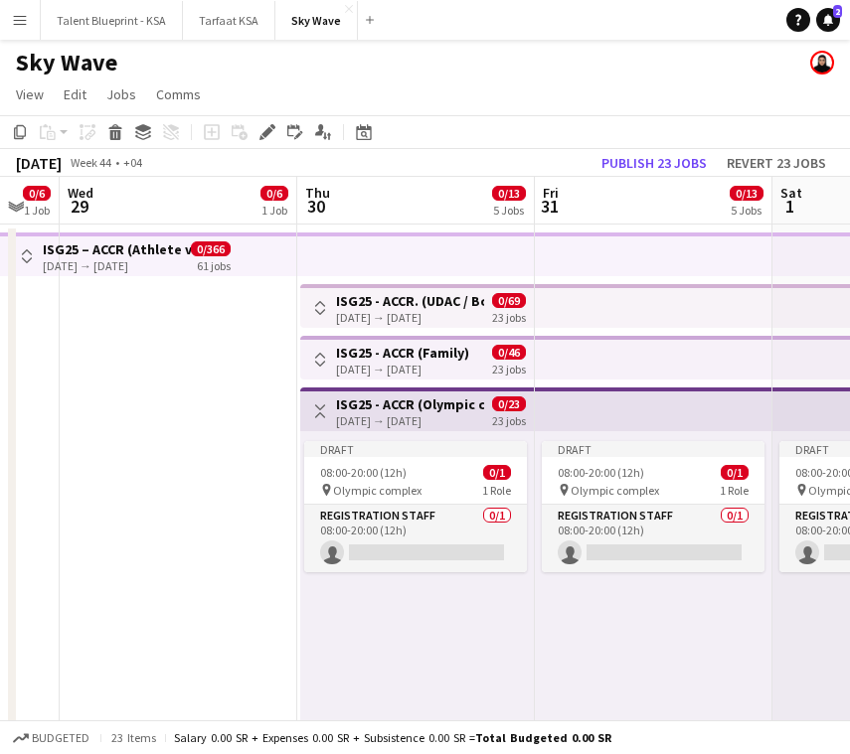
click at [317, 413] on app-icon "Toggle View" at bounding box center [320, 412] width 14 height 14
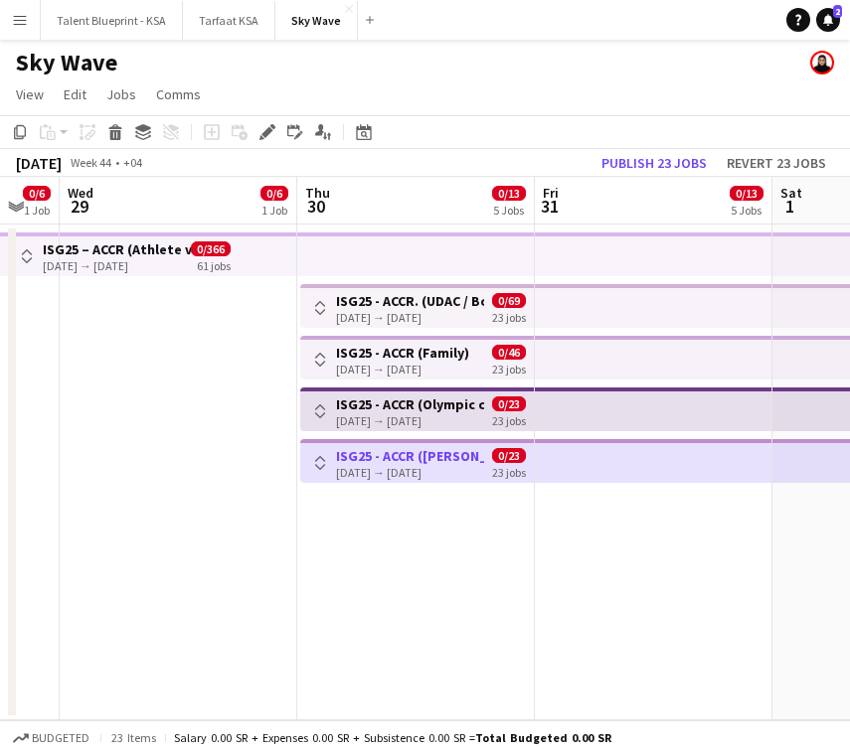
click at [319, 414] on app-icon "Toggle View" at bounding box center [320, 412] width 14 height 14
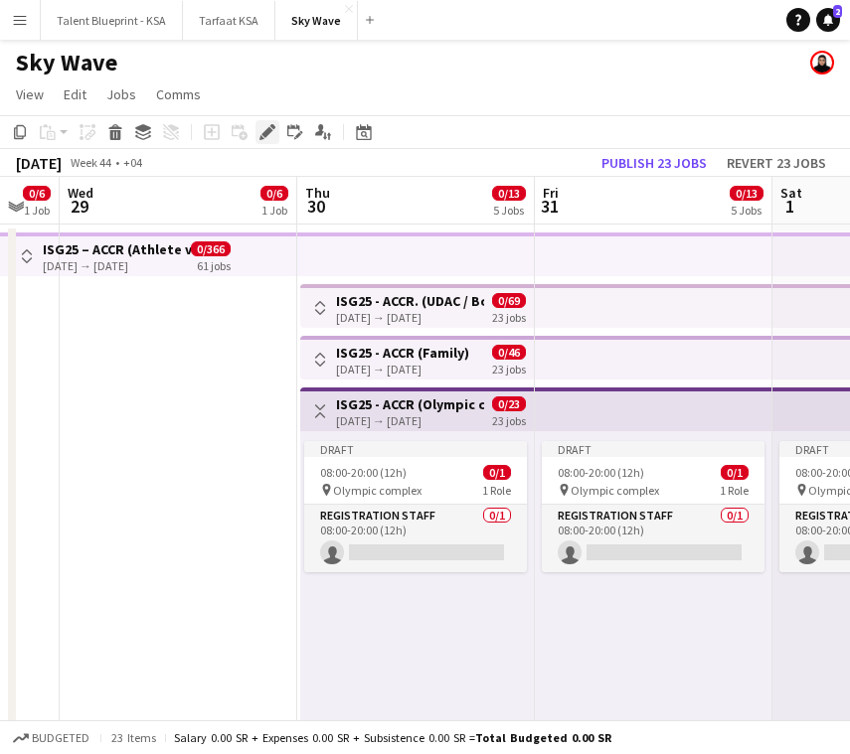
click at [268, 124] on icon "Edit" at bounding box center [267, 132] width 16 height 16
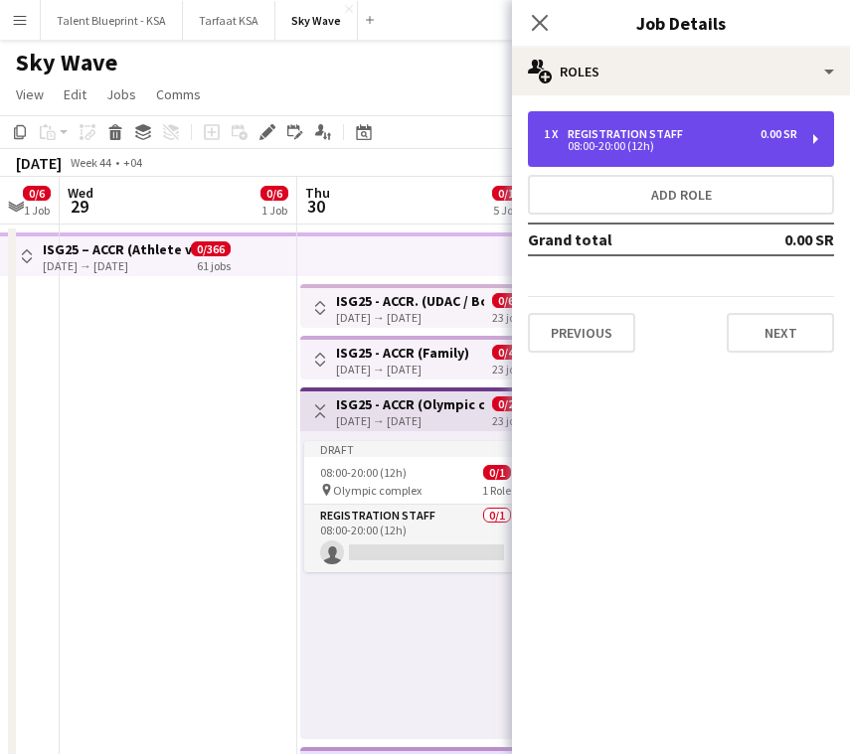
click at [703, 128] on div "1 x Registration Staff 0.00 SR" at bounding box center [670, 134] width 253 height 14
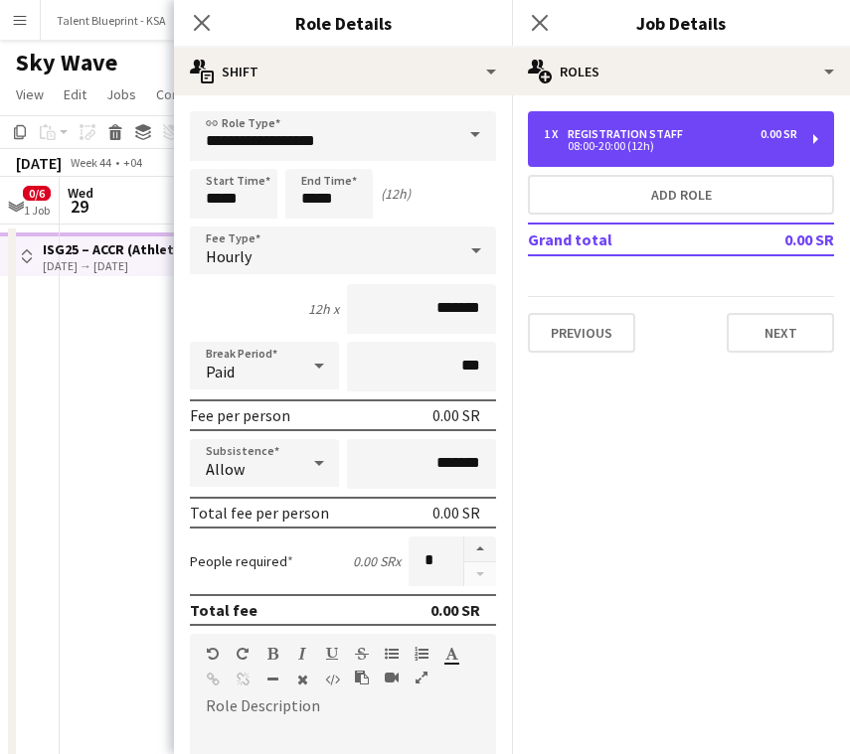
scroll to position [432, 0]
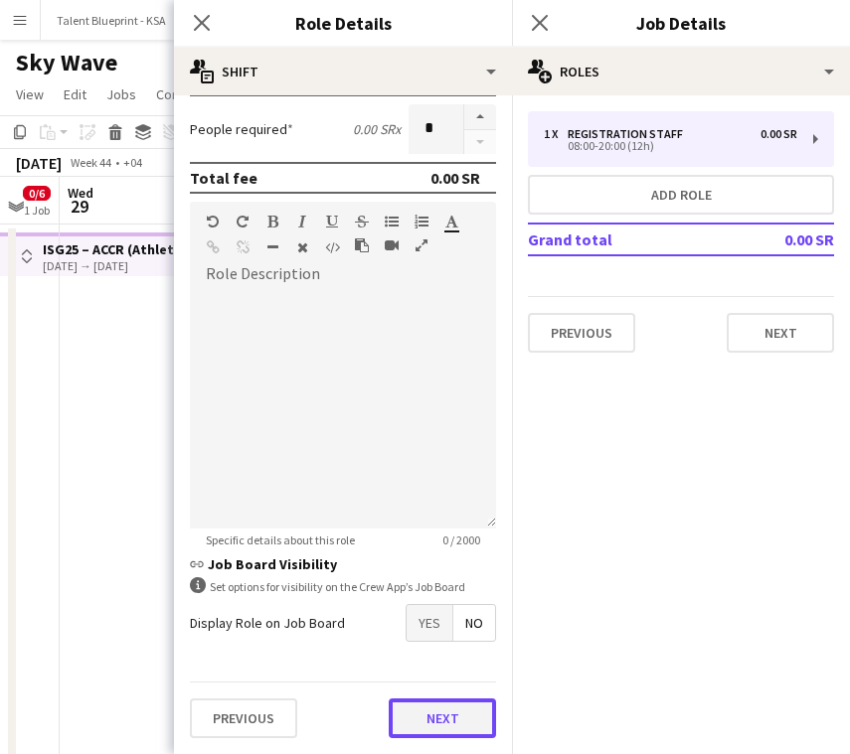
click at [412, 727] on button "Next" at bounding box center [442, 719] width 107 height 40
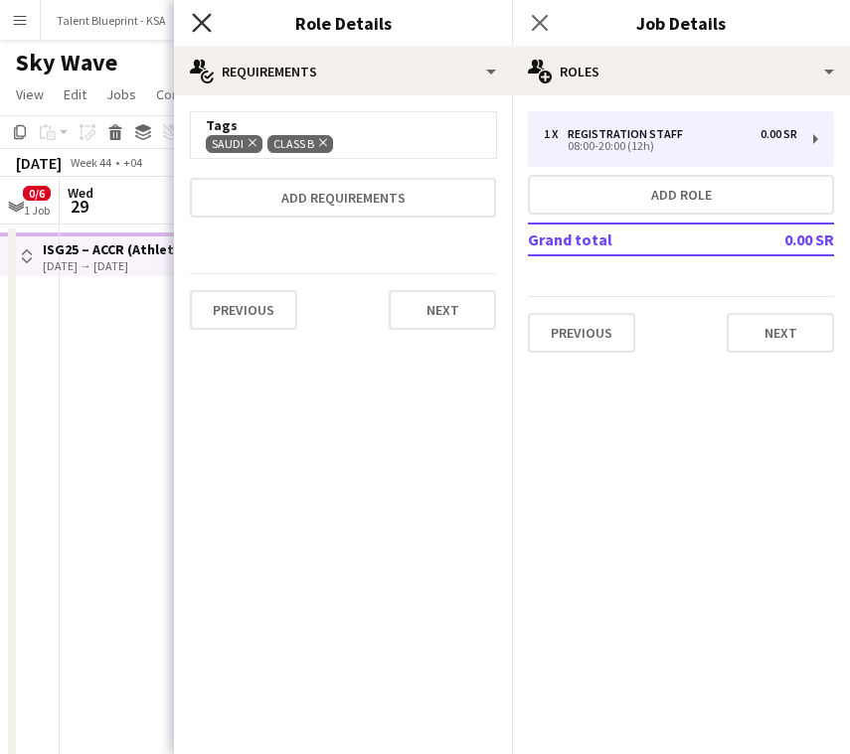
click at [200, 19] on icon at bounding box center [201, 22] width 19 height 19
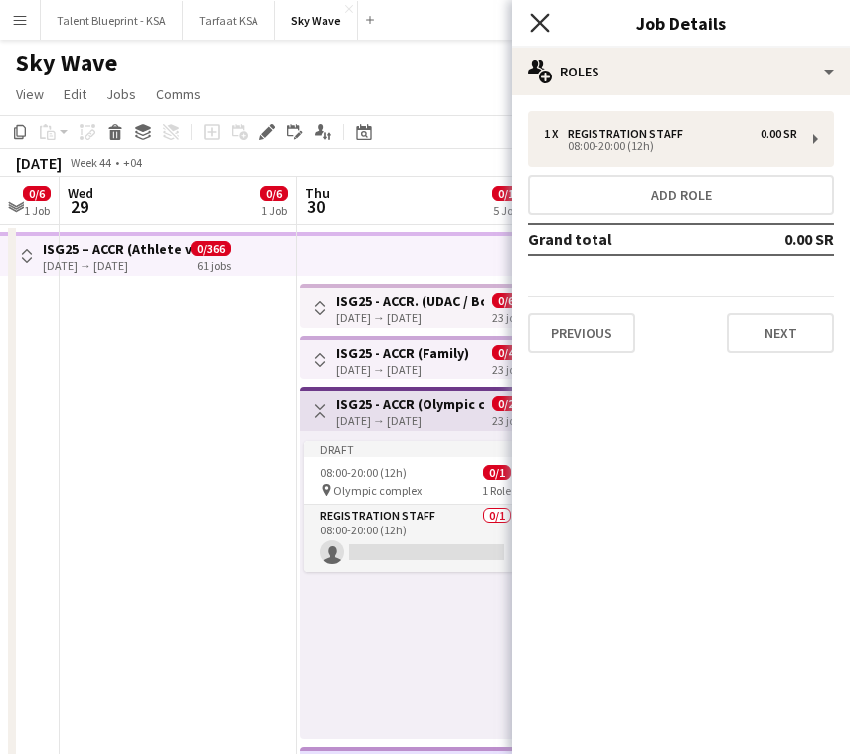
click at [549, 20] on icon "Close pop-in" at bounding box center [539, 22] width 19 height 19
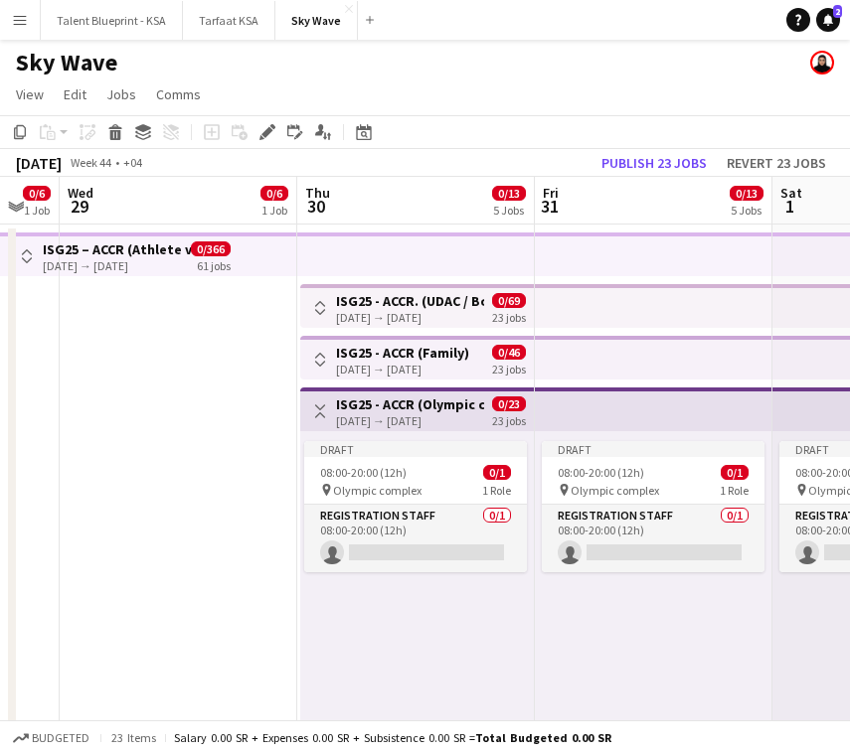
click at [321, 408] on app-icon "Toggle View" at bounding box center [320, 412] width 14 height 14
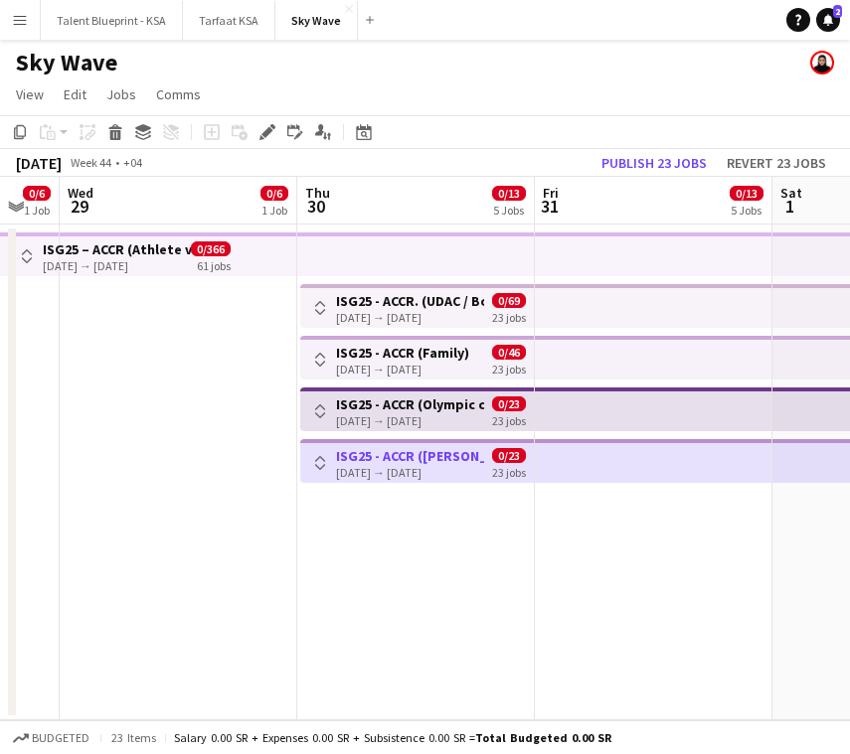
click at [262, 447] on app-date-cell at bounding box center [179, 473] width 238 height 496
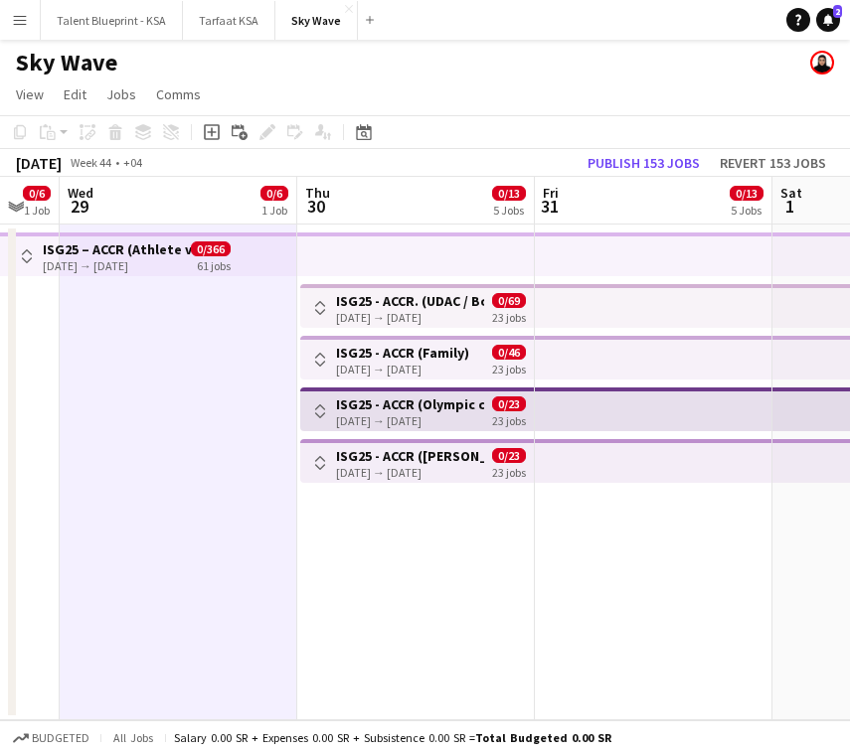
click at [256, 459] on app-date-cell at bounding box center [179, 473] width 238 height 496
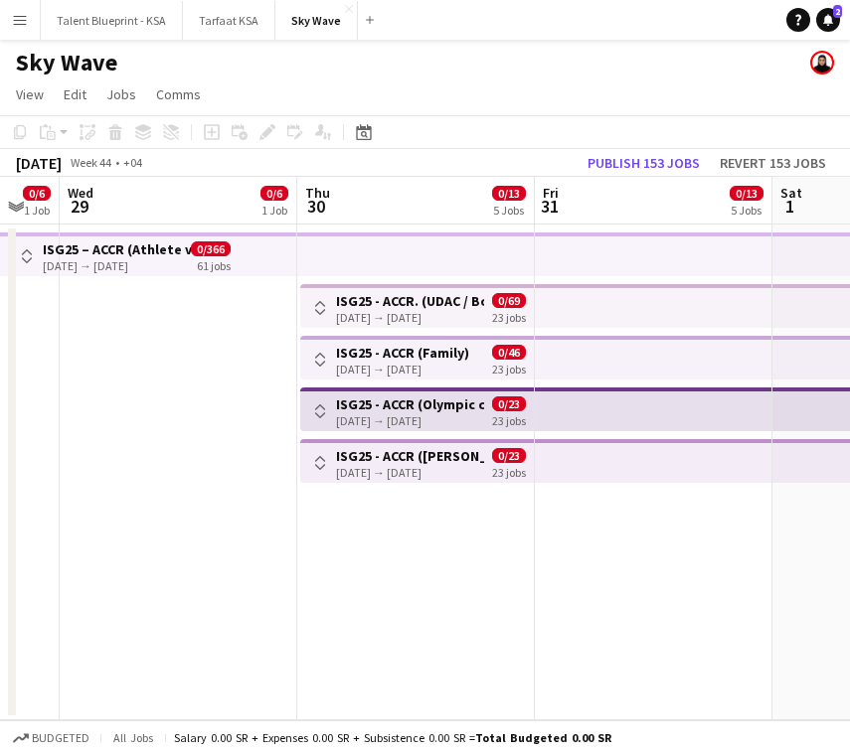
click at [430, 513] on app-date-cell "Toggle View ISG25 - ACCR. (UDAC / Boulevard) [DATE] → [DATE] 0/69 23 jobs Toggl…" at bounding box center [416, 473] width 238 height 496
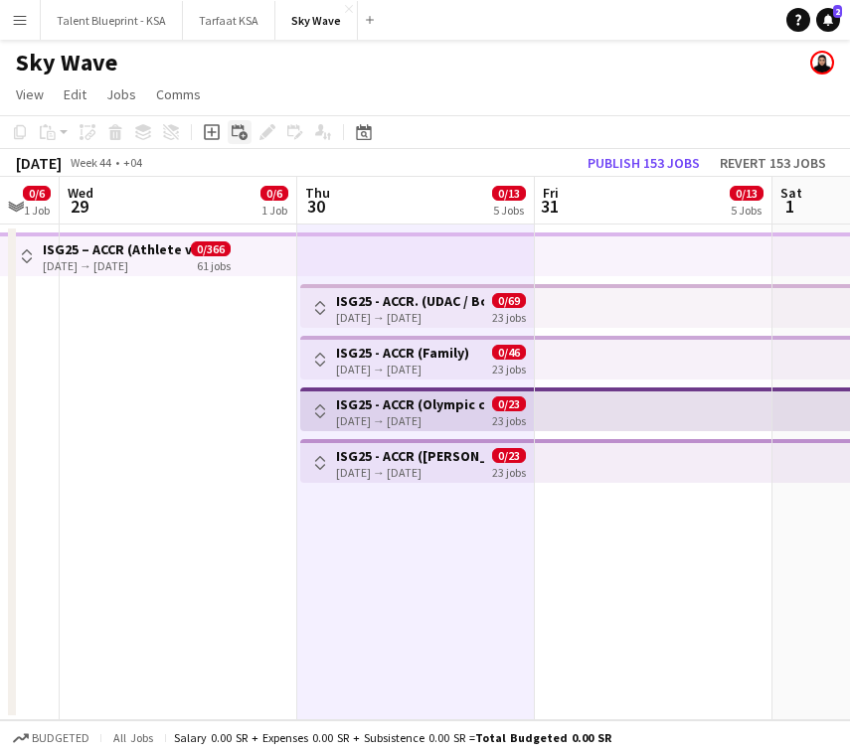
click at [242, 133] on icon at bounding box center [243, 136] width 9 height 9
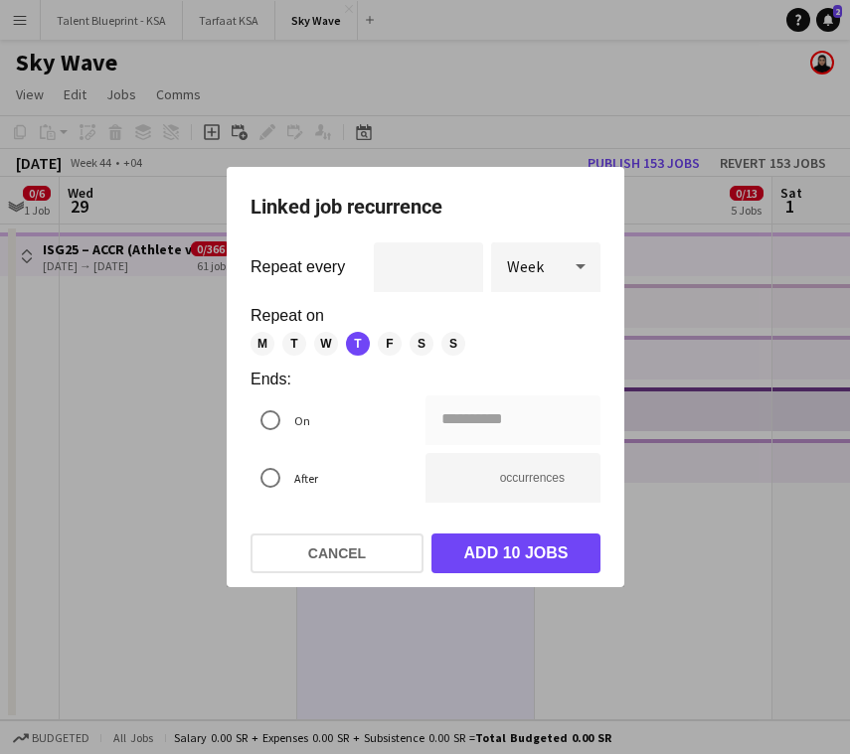
drag, startPoint x: 385, startPoint y: 343, endPoint x: 421, endPoint y: 343, distance: 36.8
click at [385, 343] on span "F" at bounding box center [390, 344] width 24 height 24
click at [423, 343] on span "S" at bounding box center [422, 344] width 24 height 24
click at [450, 343] on span "S" at bounding box center [453, 344] width 24 height 24
click at [266, 341] on span "M" at bounding box center [262, 344] width 24 height 24
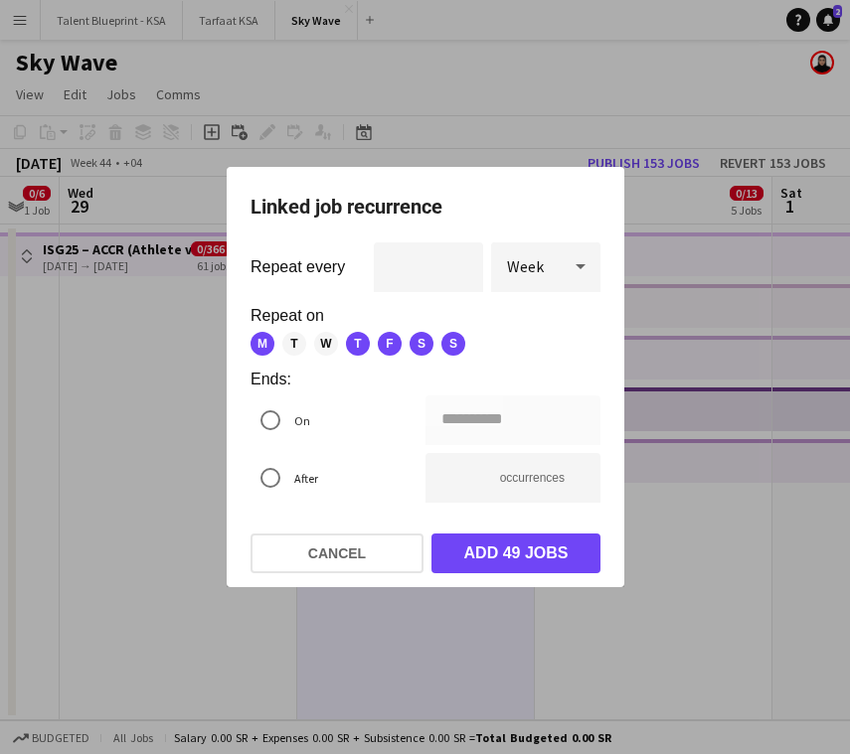
drag, startPoint x: 285, startPoint y: 342, endPoint x: 298, endPoint y: 342, distance: 12.9
click at [285, 342] on span "T" at bounding box center [294, 344] width 24 height 24
click at [325, 345] on span "W" at bounding box center [326, 344] width 24 height 24
click at [455, 420] on div "**********" at bounding box center [425, 377] width 850 height 754
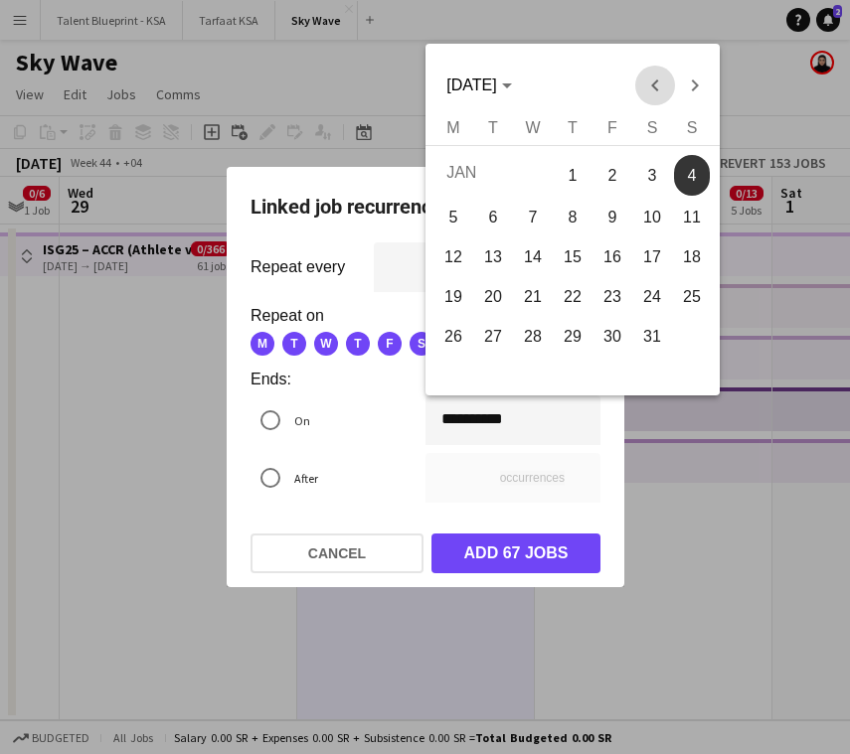
click at [645, 84] on span "Previous month" at bounding box center [654, 86] width 40 height 40
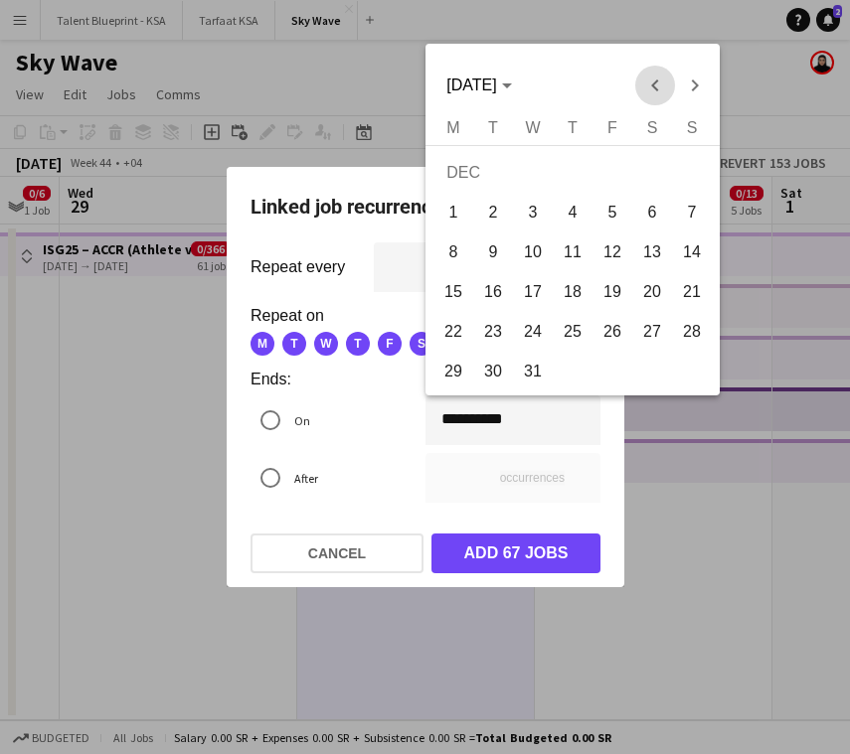
click at [645, 83] on span "Previous month" at bounding box center [654, 86] width 40 height 40
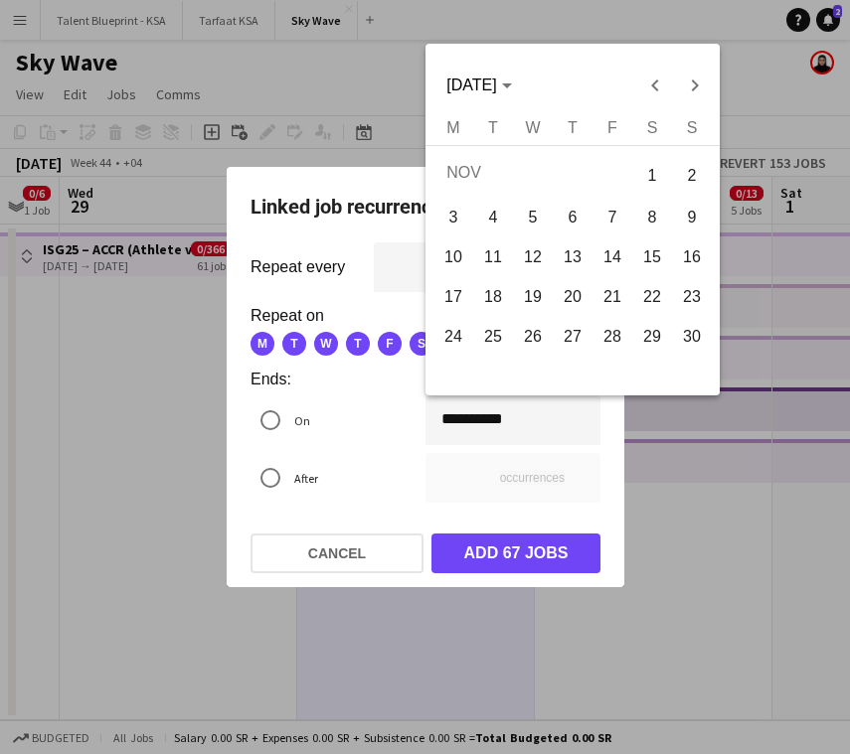
click at [612, 297] on span "21" at bounding box center [612, 297] width 36 height 36
type input "**********"
type input "*"
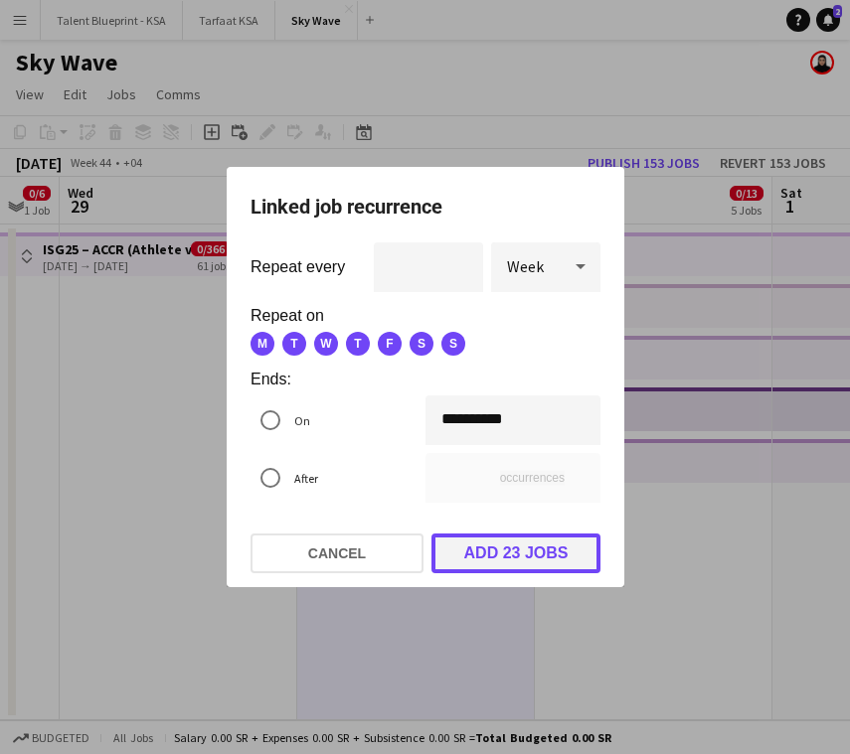
click at [550, 560] on button "Add 23 jobs" at bounding box center [515, 554] width 169 height 40
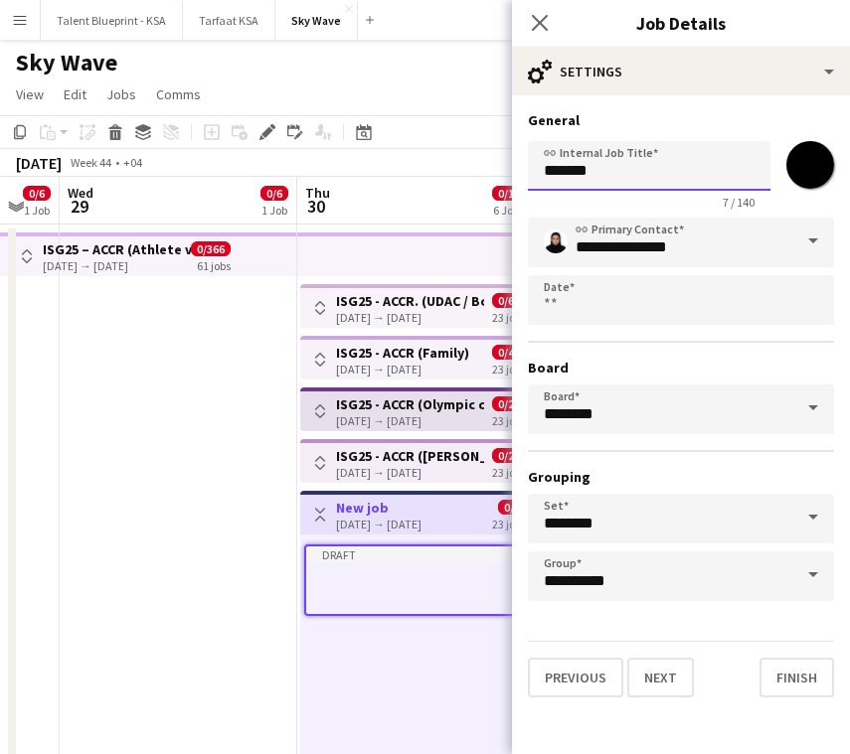
click at [684, 177] on input "*******" at bounding box center [649, 166] width 243 height 50
paste input "**********"
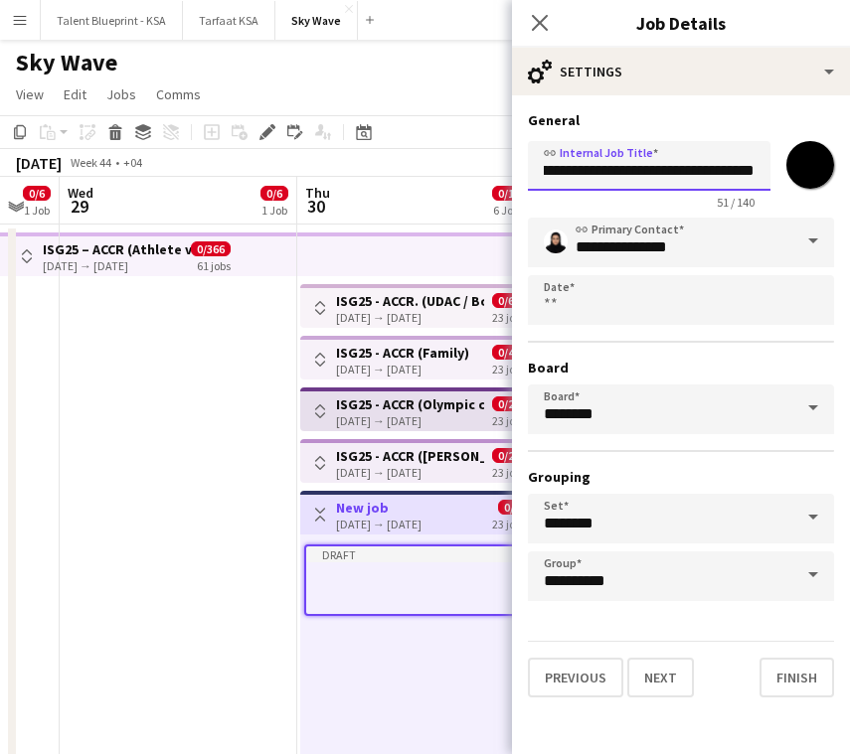
drag, startPoint x: 693, startPoint y: 172, endPoint x: 814, endPoint y: 172, distance: 121.3
click at [814, 172] on div "**********" at bounding box center [681, 171] width 306 height 77
type input "**********"
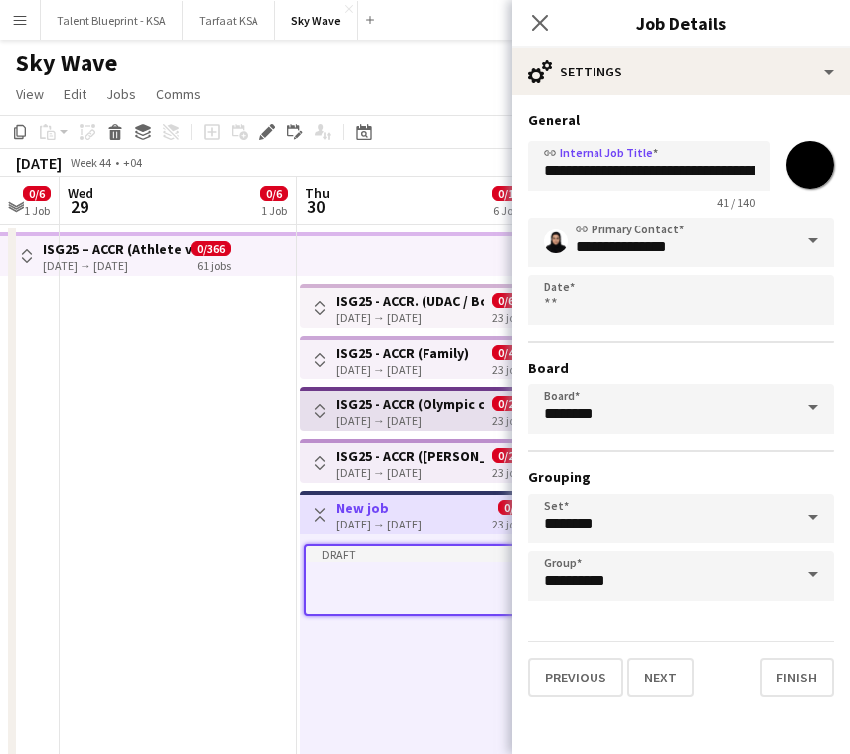
click at [807, 171] on input "*******" at bounding box center [810, 165] width 72 height 72
type input "*******"
click at [760, 661] on button "Finish" at bounding box center [796, 678] width 75 height 40
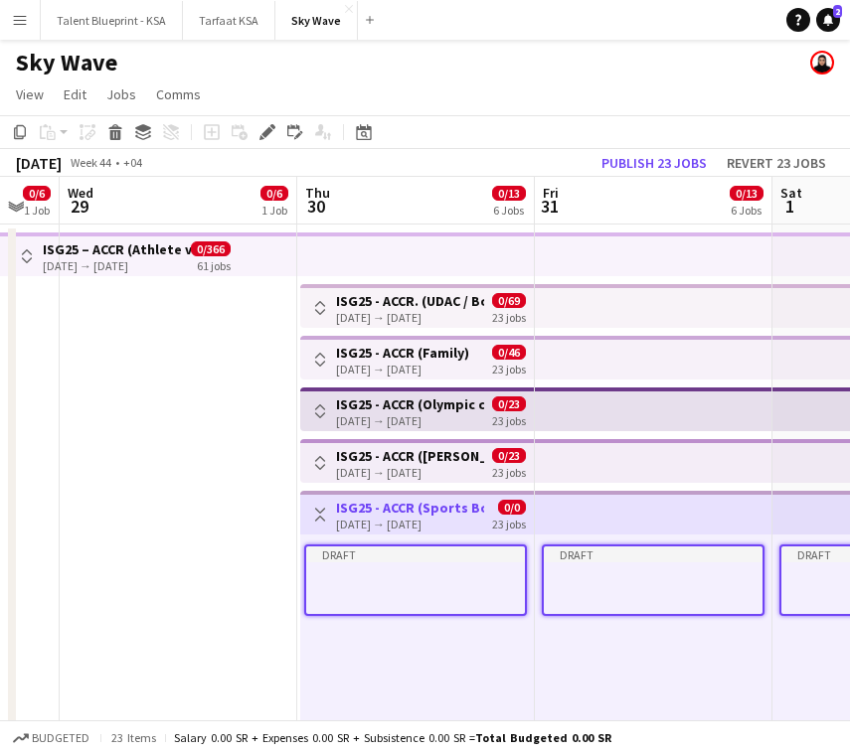
click at [464, 514] on h3 "ISG25 - ACCR (Sports Boulevard Promenade)" at bounding box center [410, 508] width 148 height 18
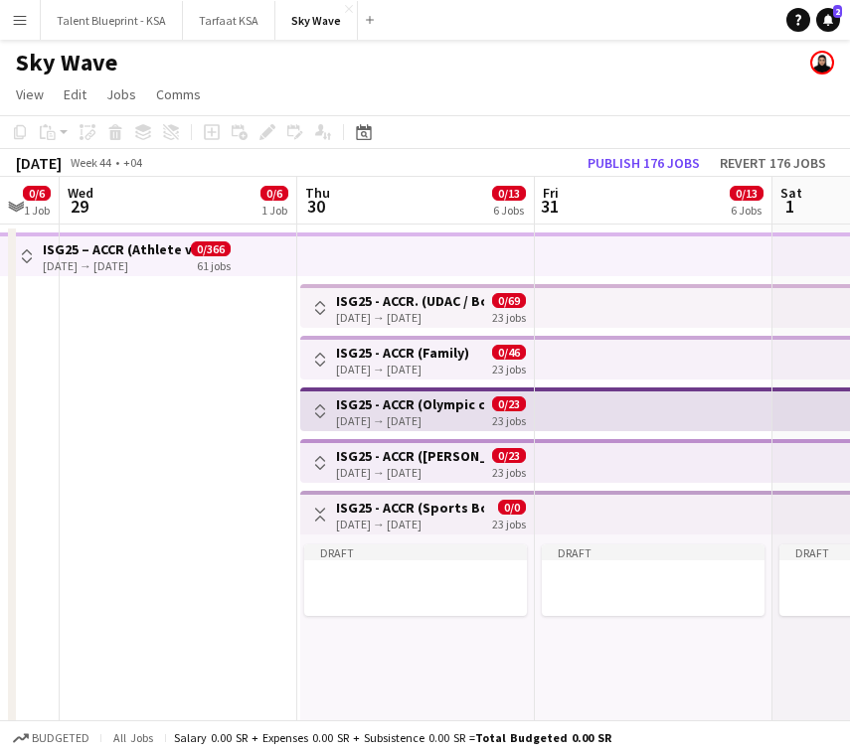
click at [464, 514] on h3 "ISG25 - ACCR (Sports Boulevard Promenade)" at bounding box center [410, 508] width 148 height 18
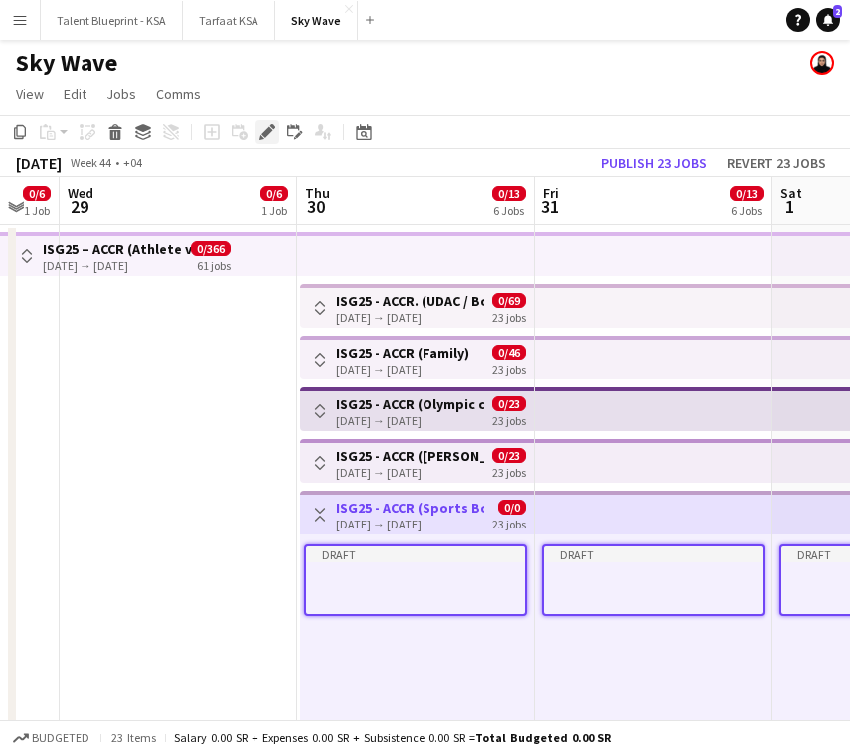
click at [263, 129] on icon "Edit" at bounding box center [267, 132] width 16 height 16
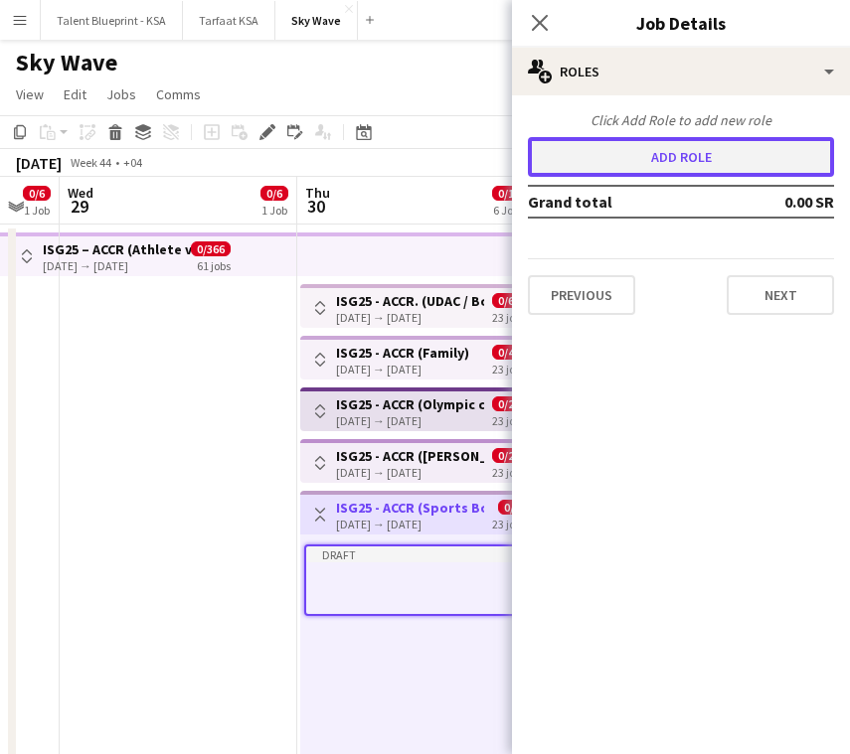
click at [666, 153] on button "Add role" at bounding box center [681, 157] width 306 height 40
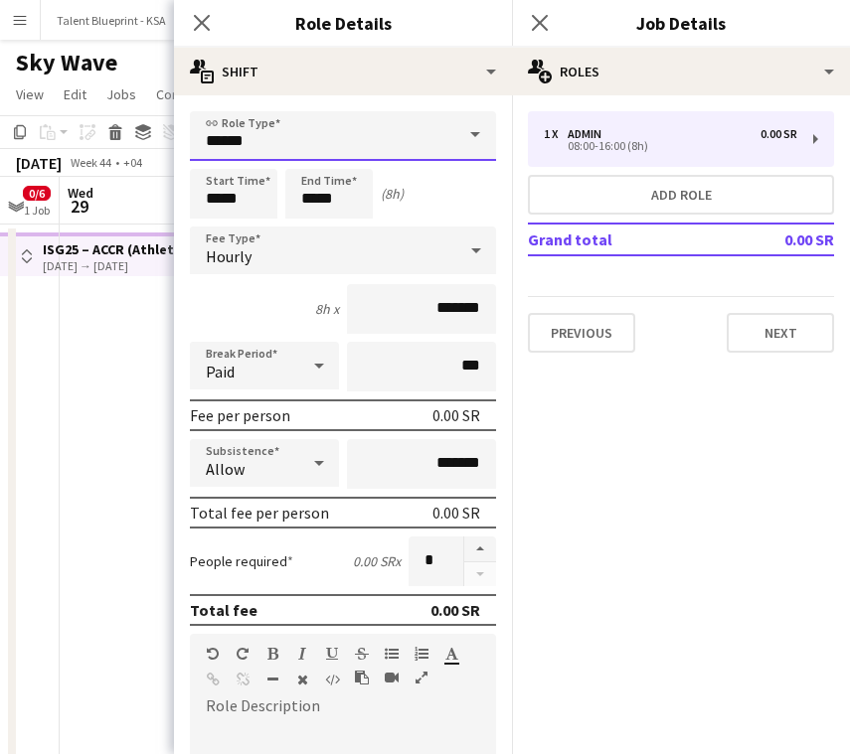
click at [440, 138] on input "*****" at bounding box center [343, 136] width 306 height 50
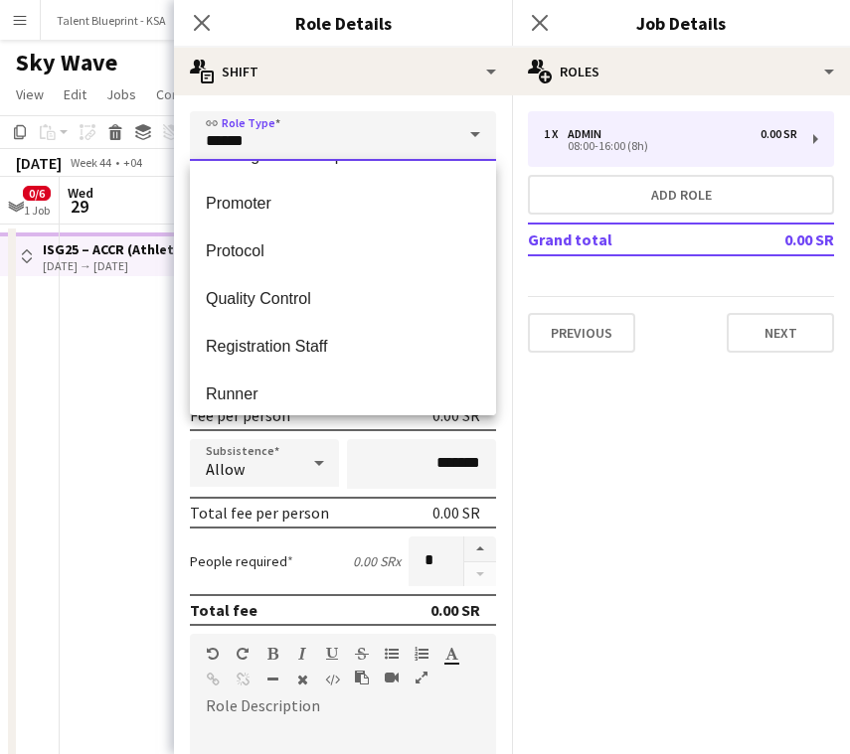
scroll to position [678, 0]
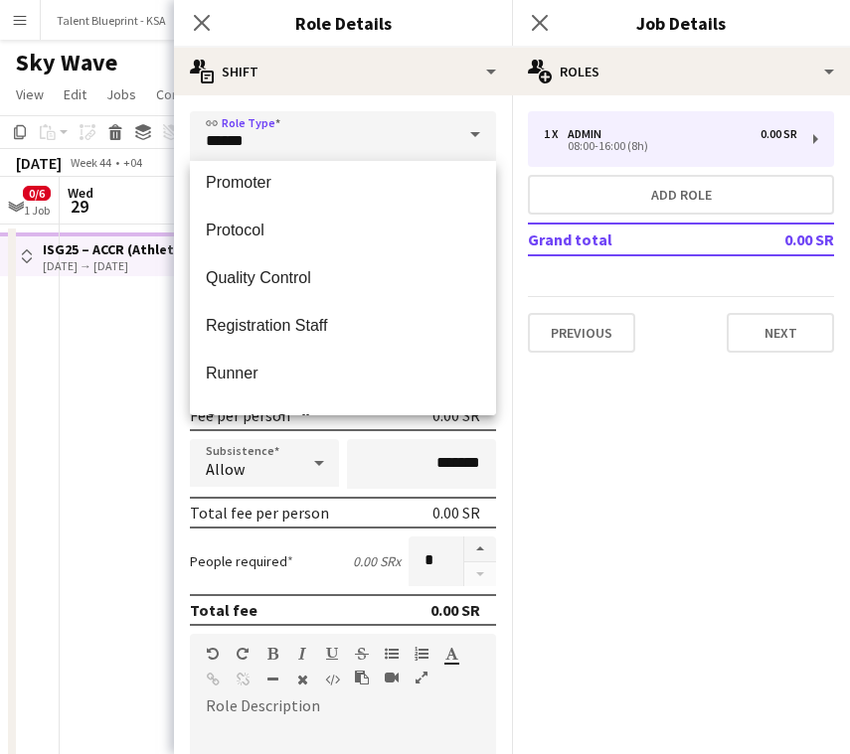
click at [348, 319] on span "Registration Staff" at bounding box center [343, 325] width 274 height 19
type input "**********"
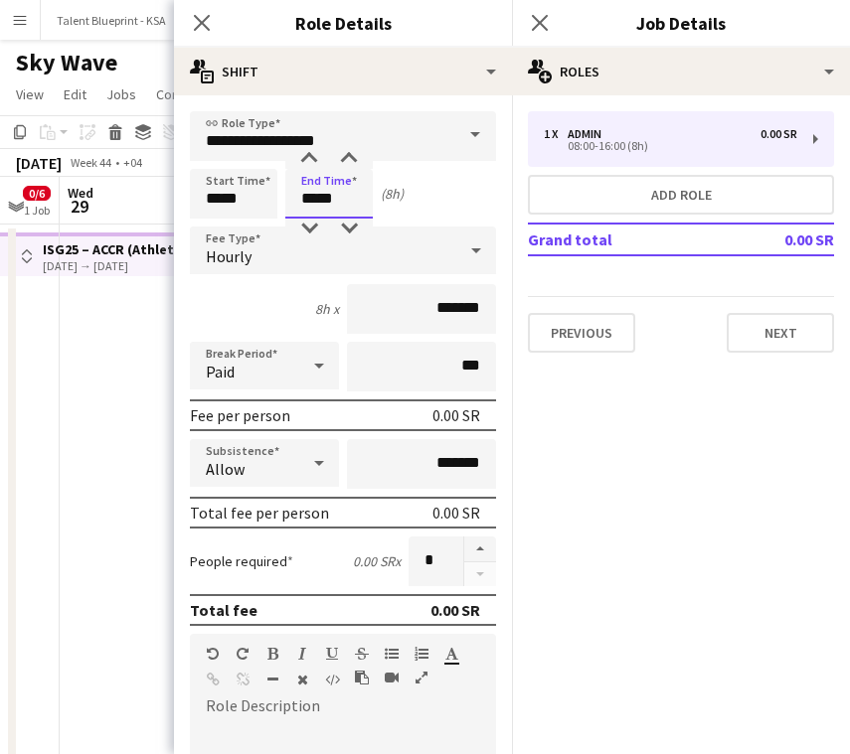
click at [327, 196] on input "*****" at bounding box center [328, 194] width 87 height 50
click at [314, 143] on input "**********" at bounding box center [343, 136] width 306 height 50
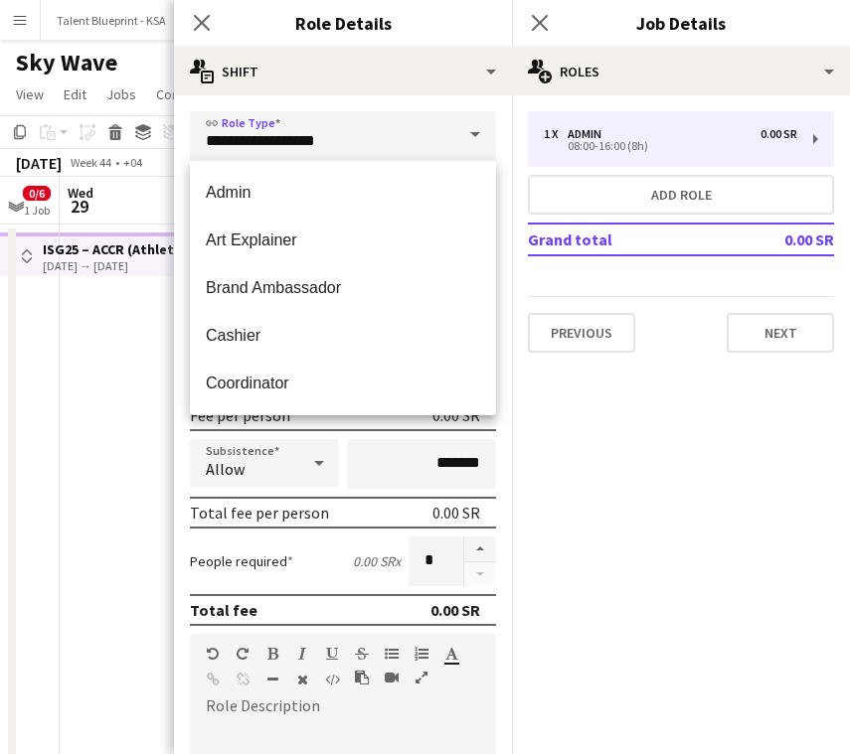
click at [331, 432] on form "**********" at bounding box center [343, 648] width 338 height 1075
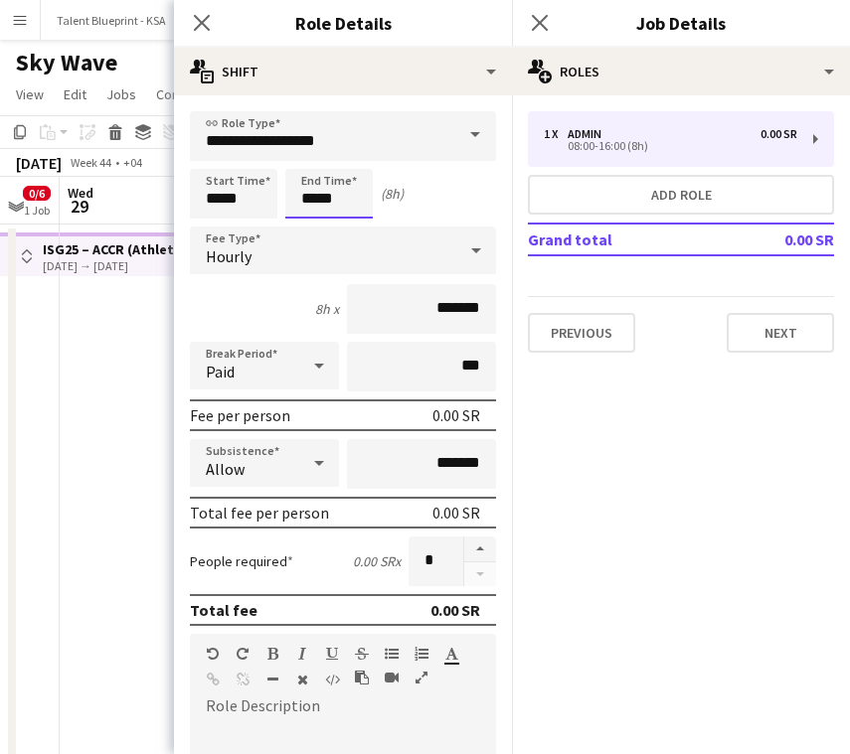
click at [319, 196] on input "*****" at bounding box center [328, 194] width 87 height 50
click at [312, 150] on div at bounding box center [309, 159] width 40 height 20
type input "*****"
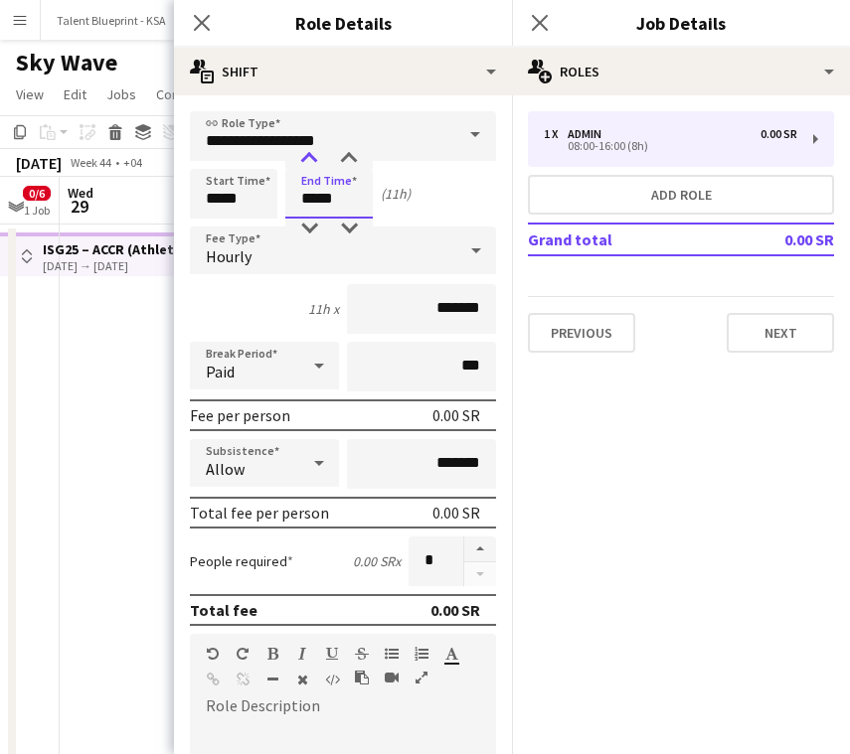
click at [312, 150] on div at bounding box center [309, 159] width 40 height 20
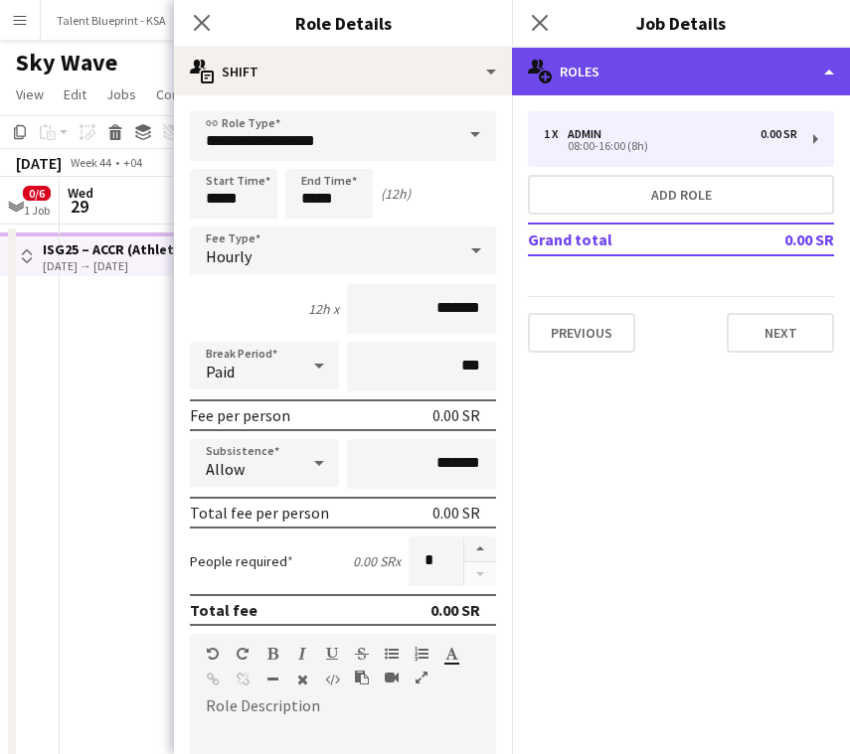
click at [742, 80] on div "multiple-users-add Roles" at bounding box center [681, 72] width 338 height 48
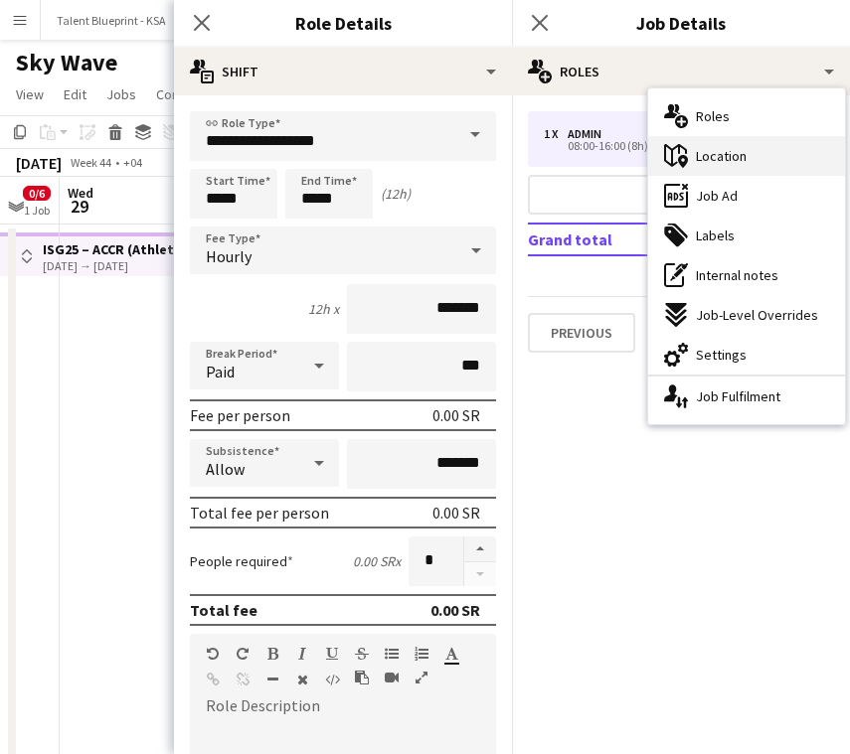
click at [777, 171] on div "maps-pin-1 Location" at bounding box center [746, 156] width 197 height 40
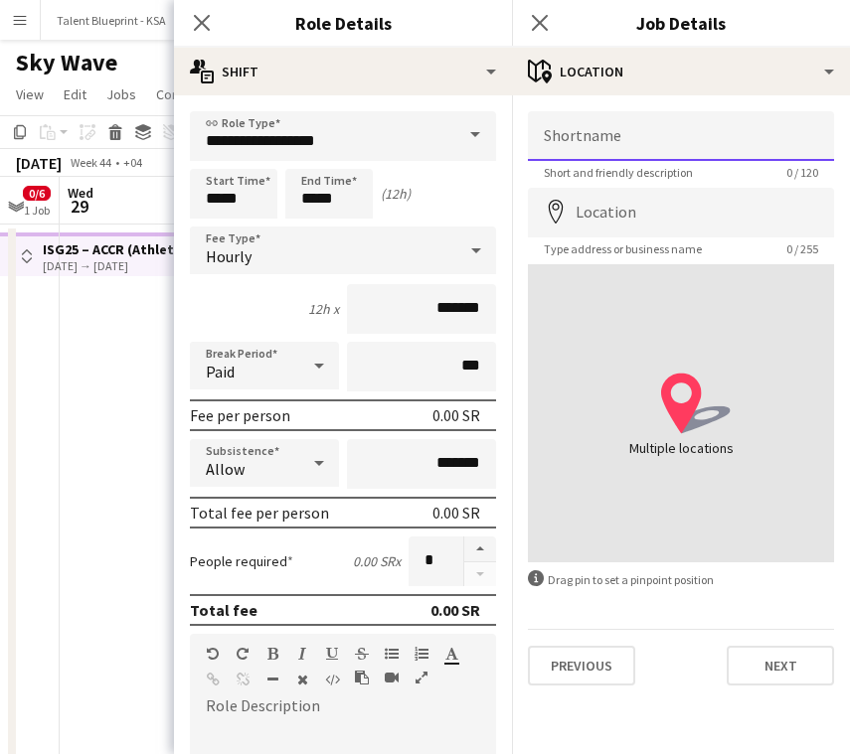
click at [698, 140] on input "Shortname" at bounding box center [681, 136] width 306 height 50
paste input "**********"
drag, startPoint x: 744, startPoint y: 142, endPoint x: 906, endPoint y: 148, distance: 162.1
click at [850, 148] on html "Menu Boards Boards Boards All jobs Status Workforce Workforce My Workforce Recr…" at bounding box center [425, 442] width 850 height 885
type input "**********"
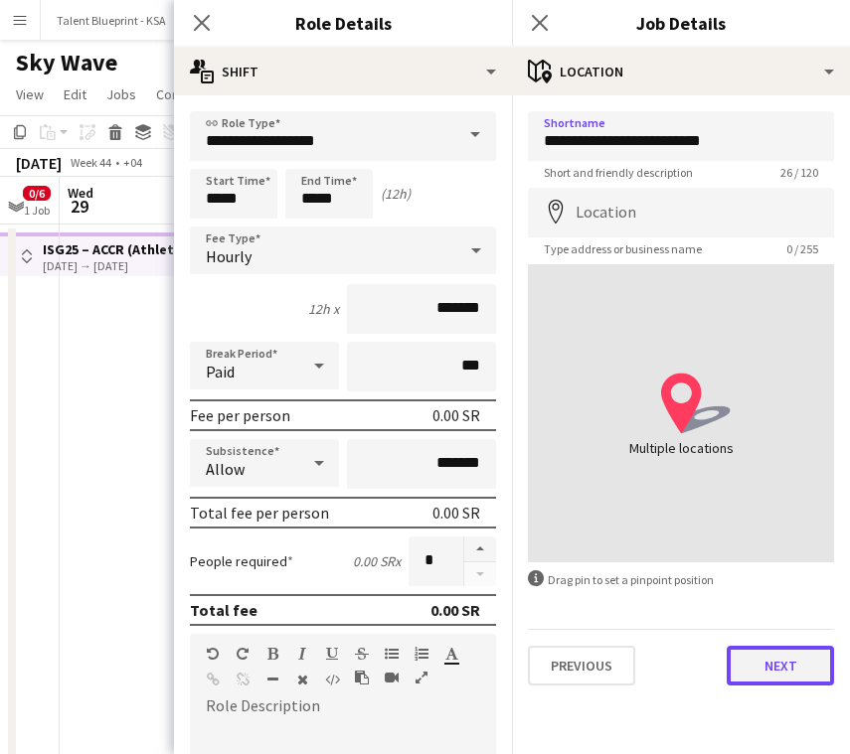
click at [785, 672] on button "Next" at bounding box center [780, 666] width 107 height 40
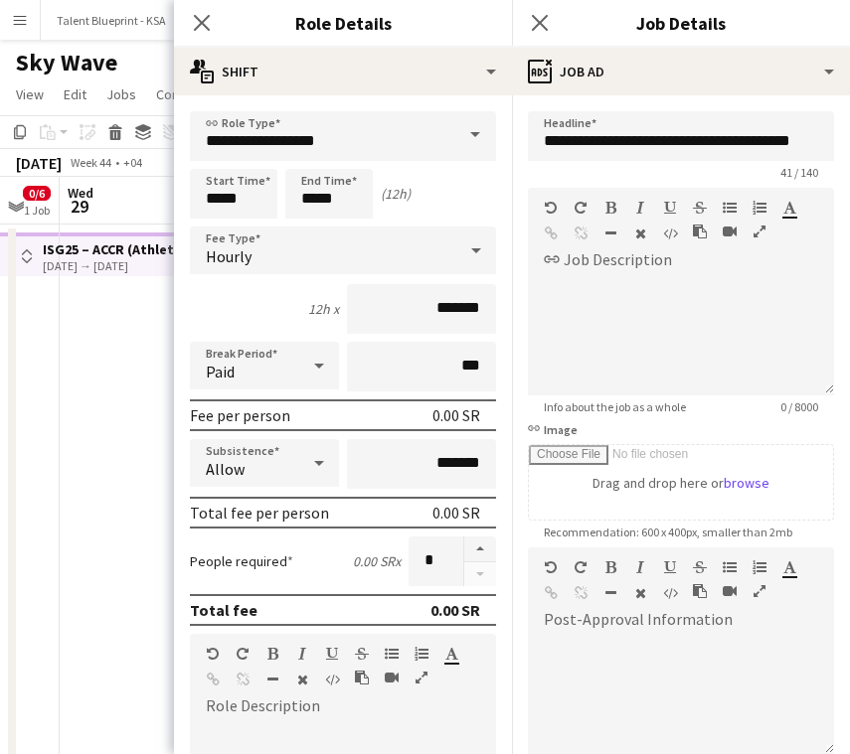
click at [148, 508] on app-date-cell at bounding box center [179, 538] width 238 height 626
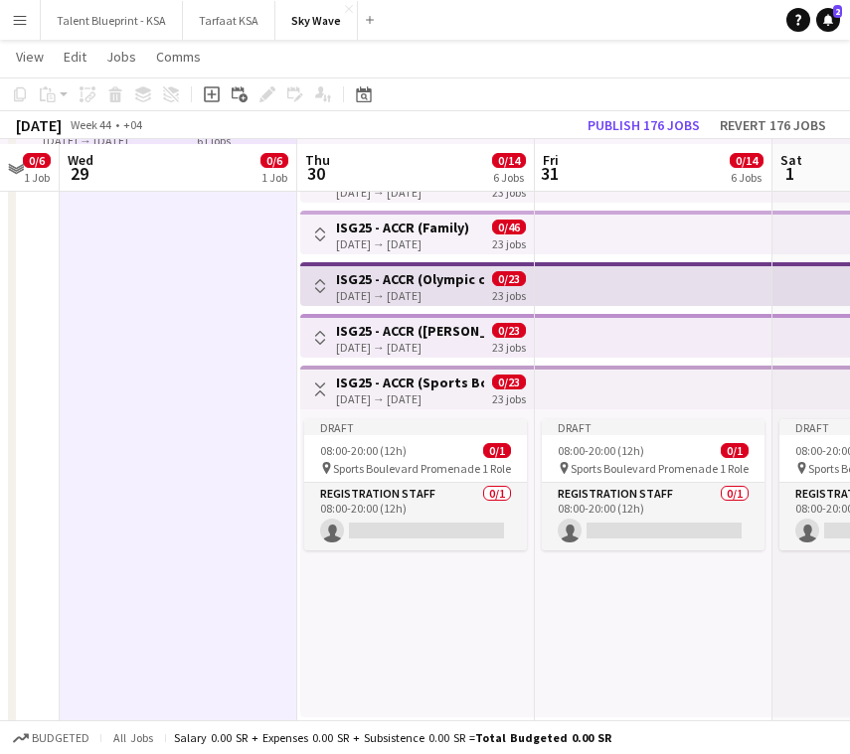
scroll to position [128, 0]
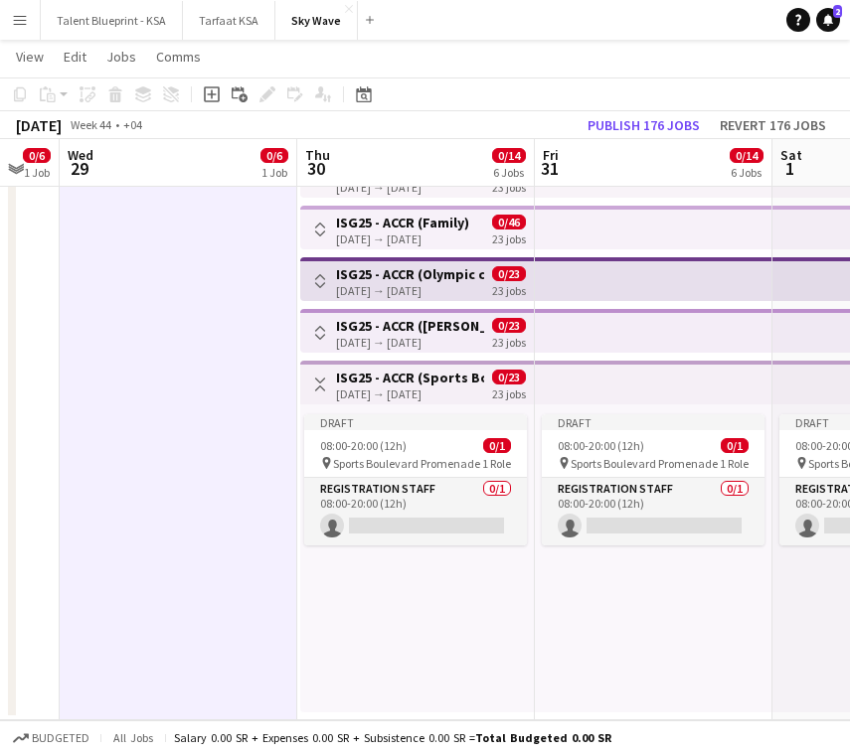
click at [323, 394] on button "Toggle View" at bounding box center [320, 385] width 24 height 24
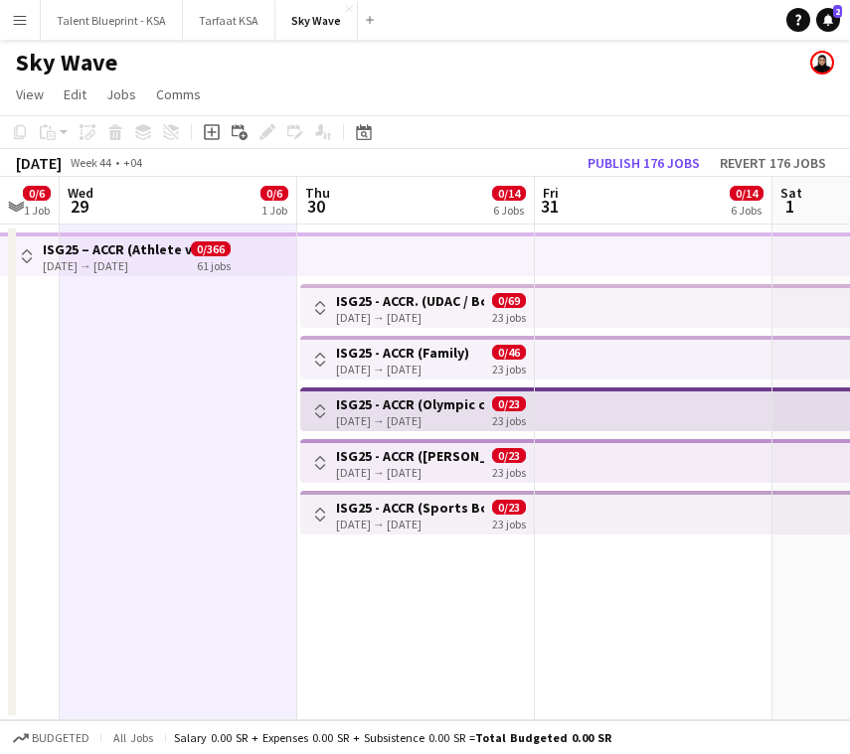
click at [323, 508] on app-icon "Toggle View" at bounding box center [320, 515] width 14 height 14
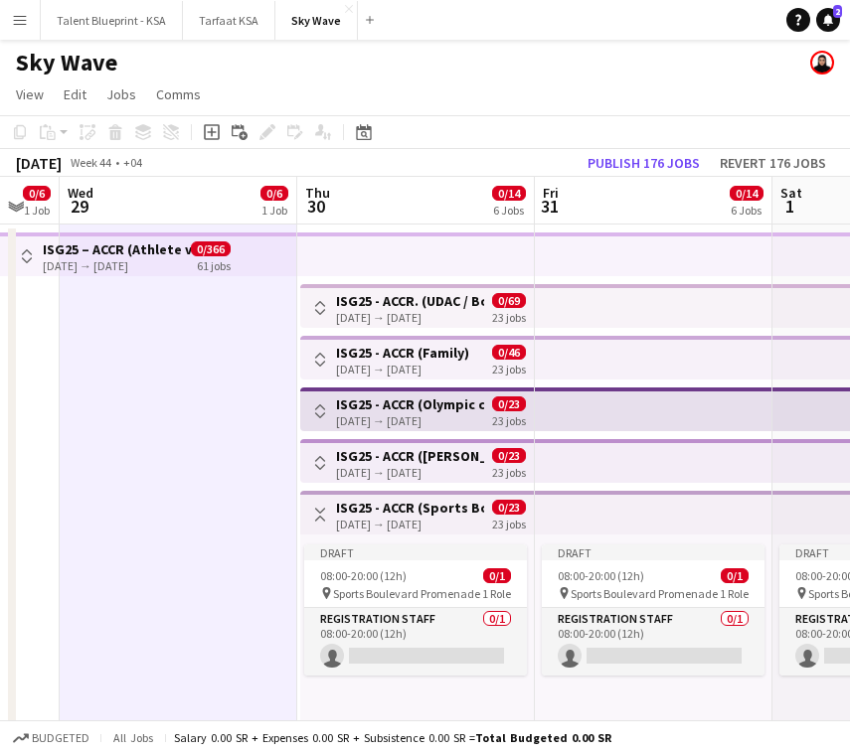
click at [322, 461] on app-icon "Toggle View" at bounding box center [320, 463] width 14 height 14
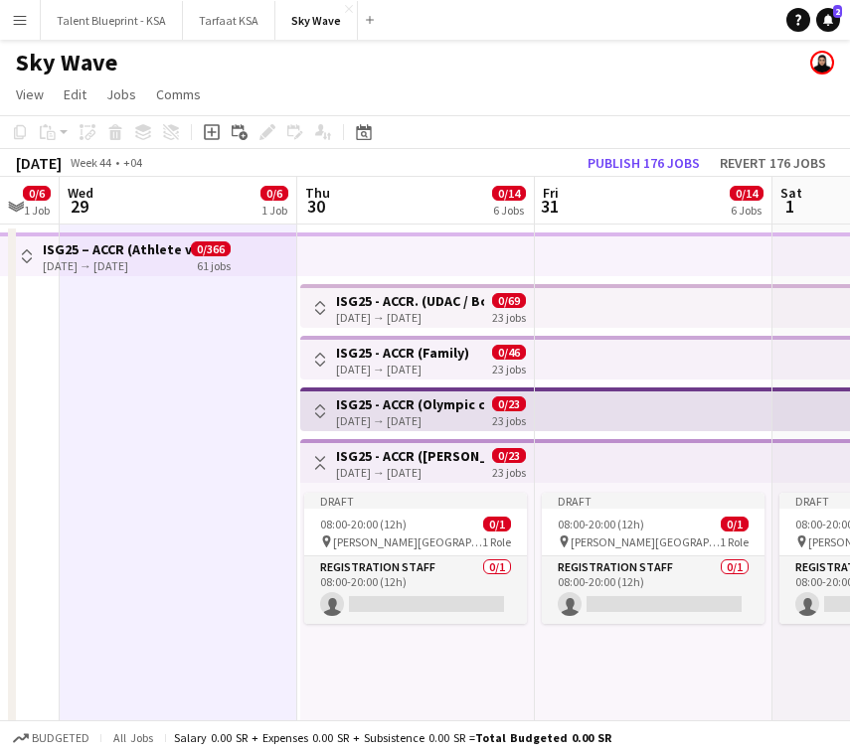
click at [322, 461] on app-icon "Toggle View" at bounding box center [320, 463] width 14 height 14
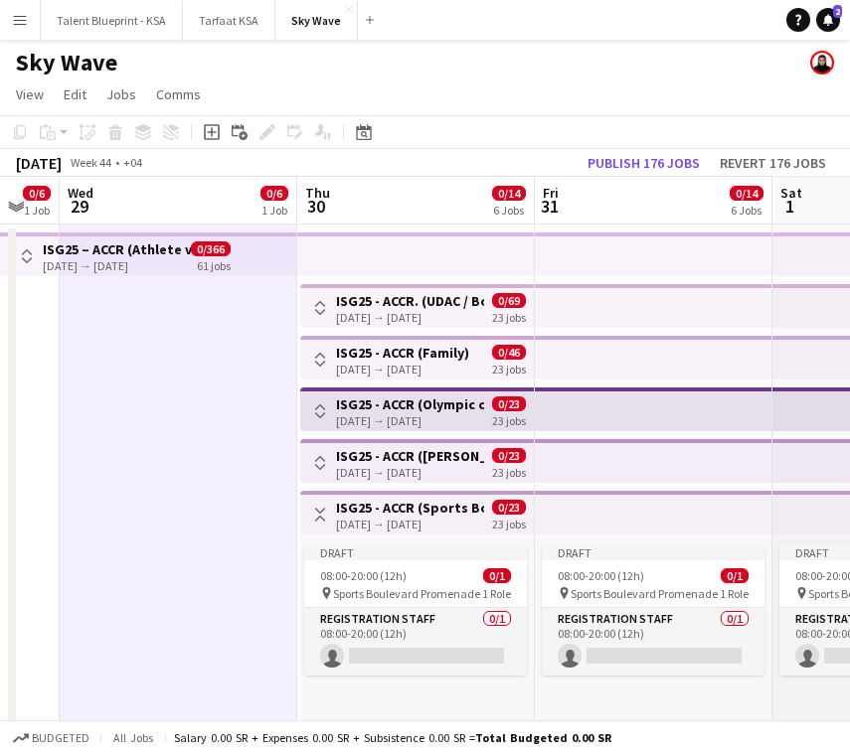
click at [324, 511] on app-icon "Toggle View" at bounding box center [320, 515] width 14 height 14
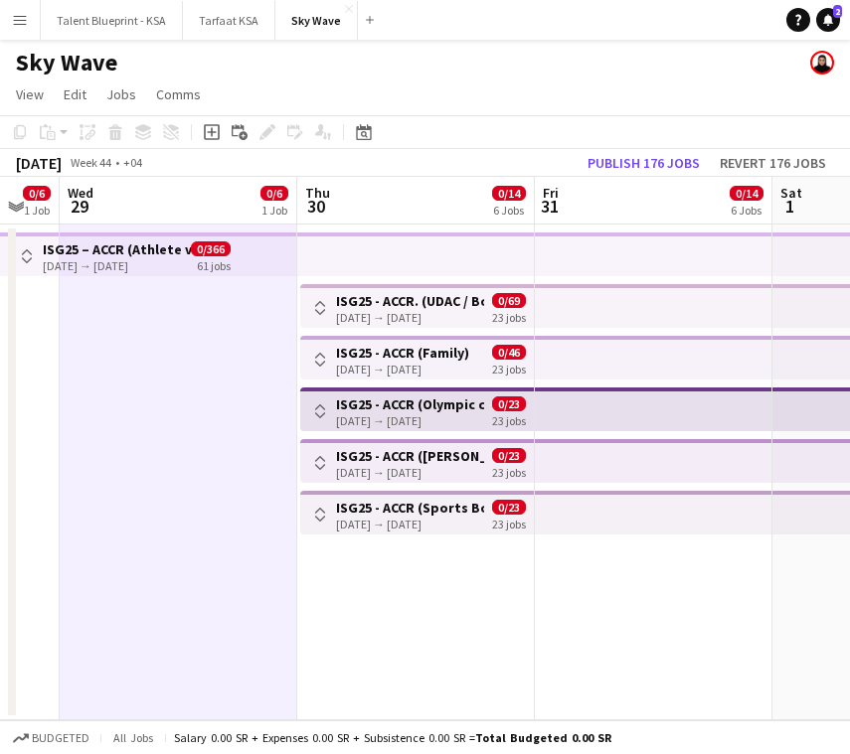
click at [325, 460] on app-icon "Toggle View" at bounding box center [320, 463] width 14 height 14
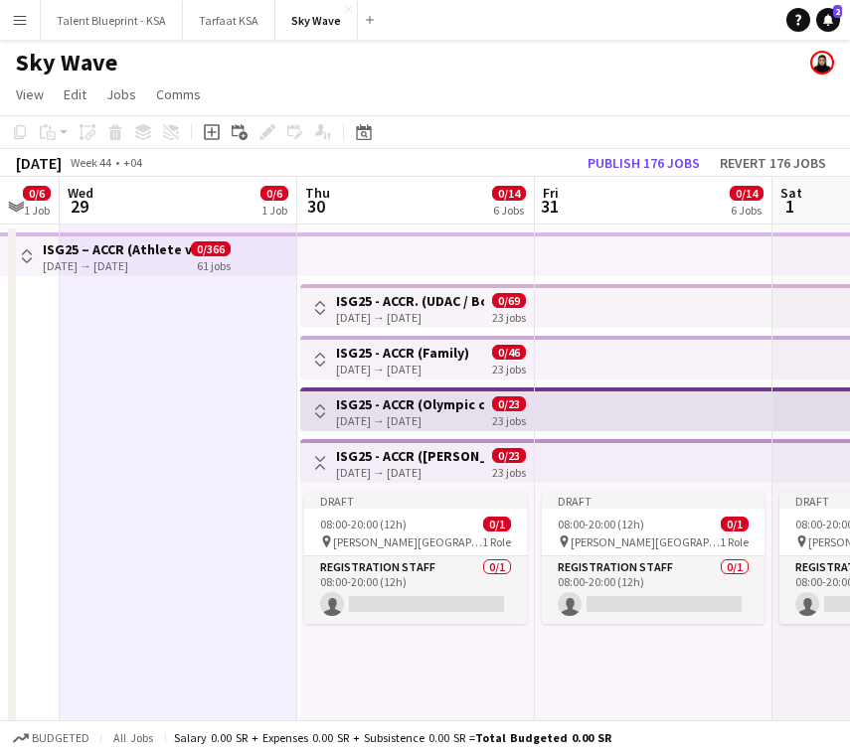
click at [324, 460] on app-icon "Toggle View" at bounding box center [320, 463] width 14 height 14
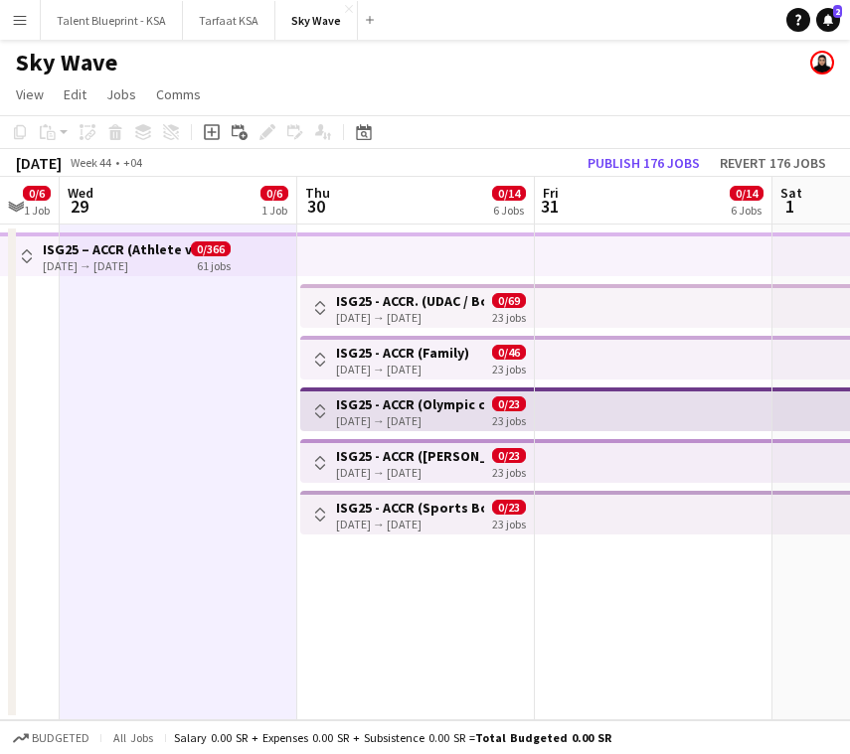
click at [323, 458] on app-icon "Toggle View" at bounding box center [320, 463] width 14 height 14
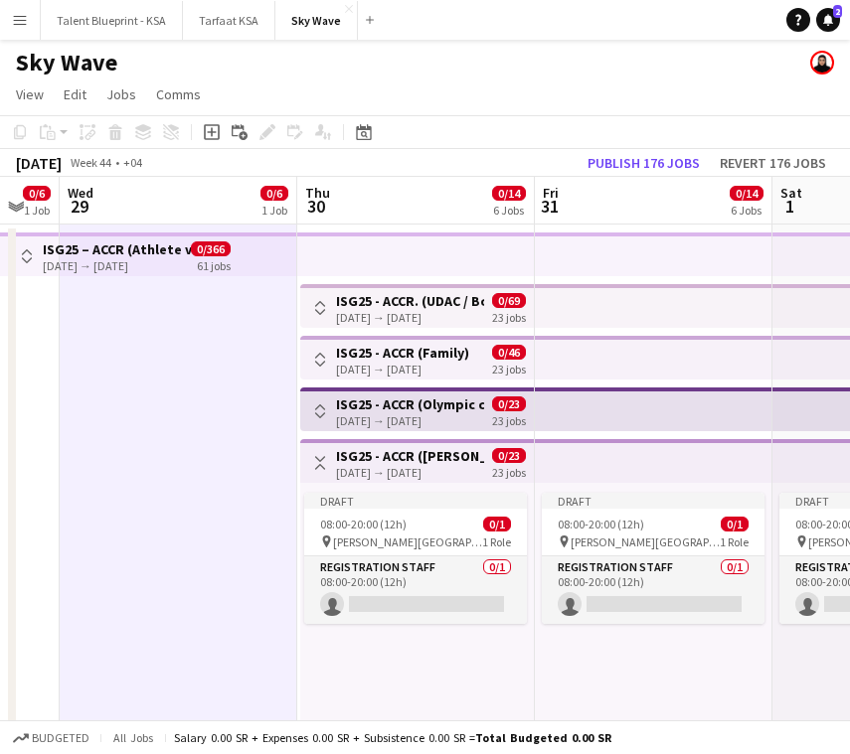
click at [323, 458] on app-icon "Toggle View" at bounding box center [320, 463] width 14 height 14
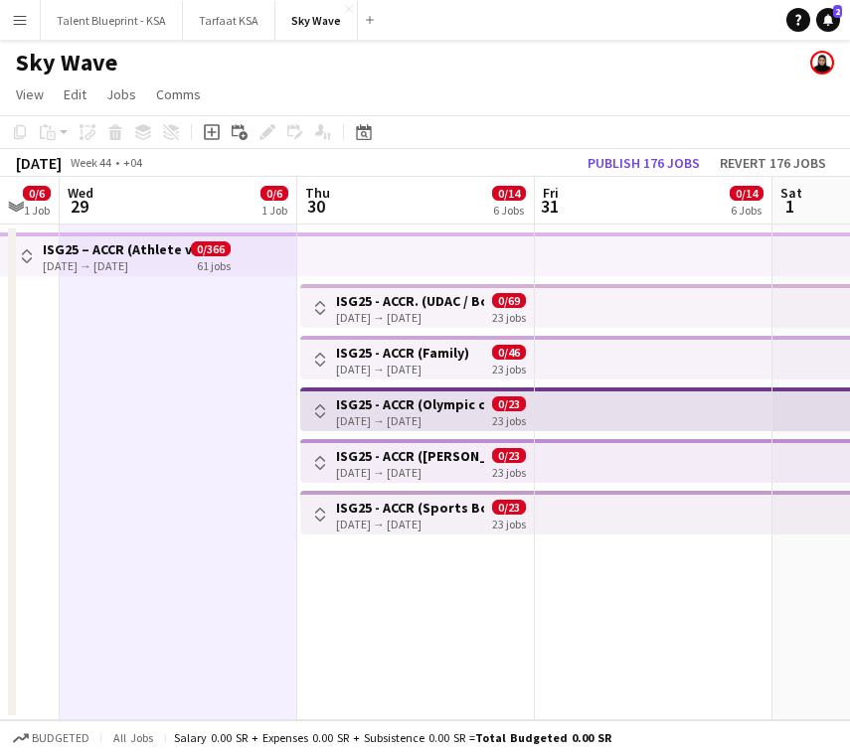
click at [321, 507] on button "Toggle View" at bounding box center [320, 515] width 24 height 24
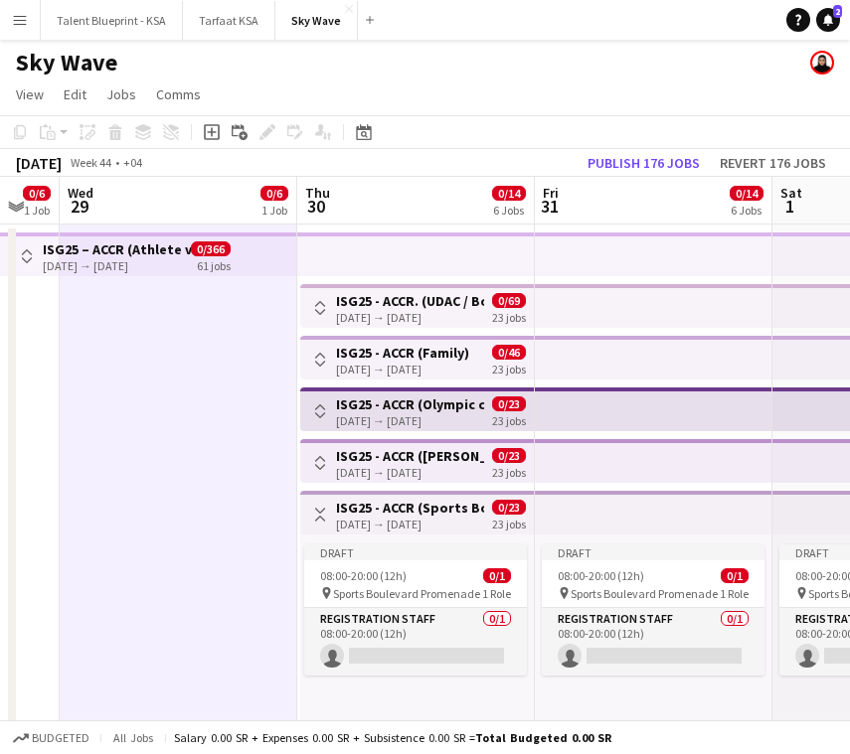
click at [322, 516] on app-icon "Toggle View" at bounding box center [320, 515] width 14 height 14
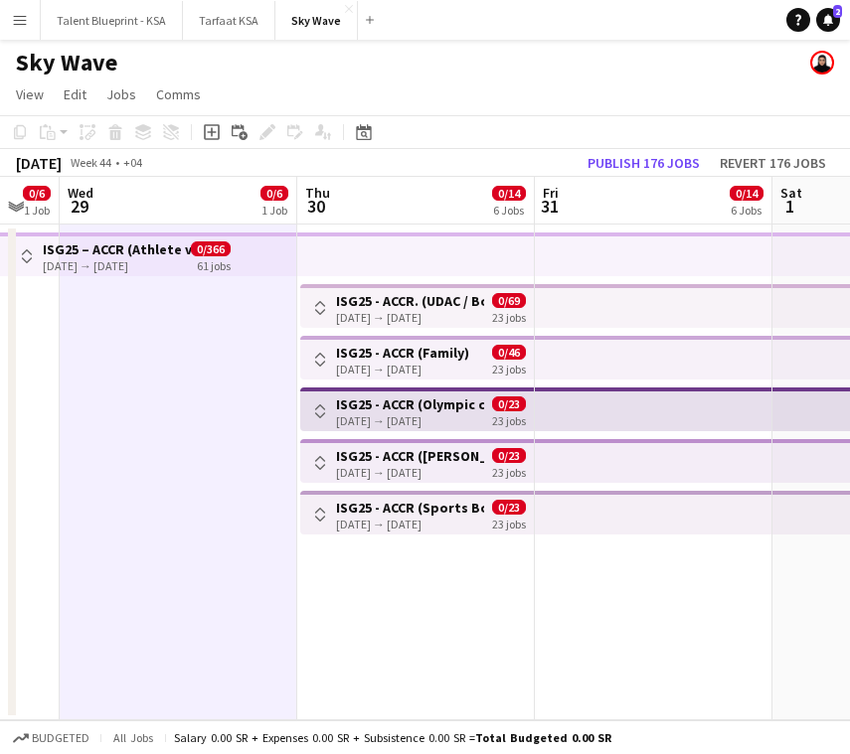
click at [321, 315] on button "Toggle View" at bounding box center [320, 308] width 24 height 24
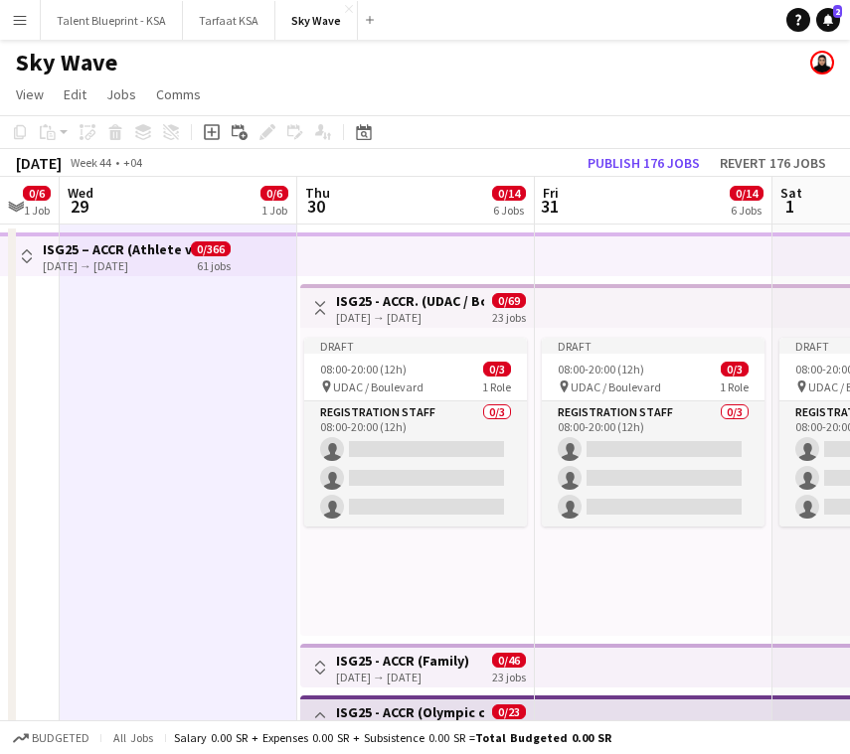
click at [316, 309] on app-icon "Toggle View" at bounding box center [320, 308] width 14 height 14
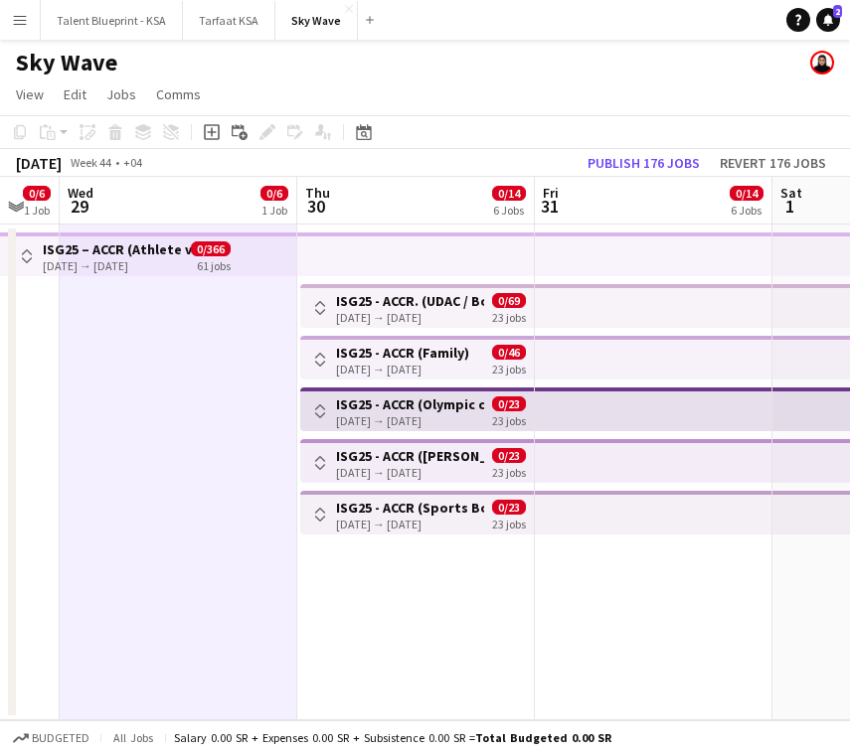
click at [322, 314] on app-icon "Toggle View" at bounding box center [320, 308] width 14 height 14
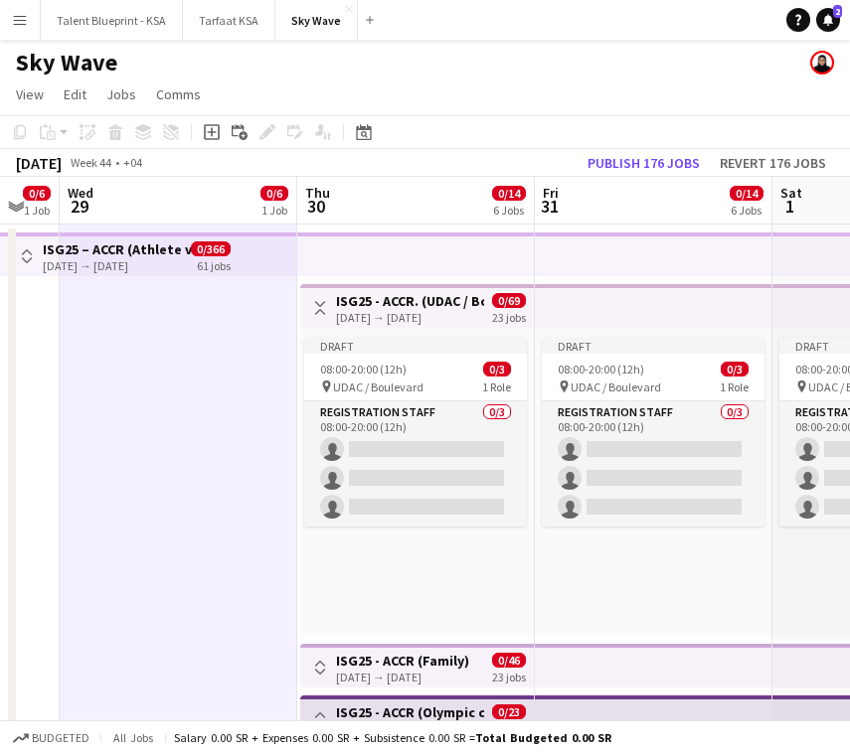
click at [322, 314] on app-icon "Toggle View" at bounding box center [320, 308] width 14 height 14
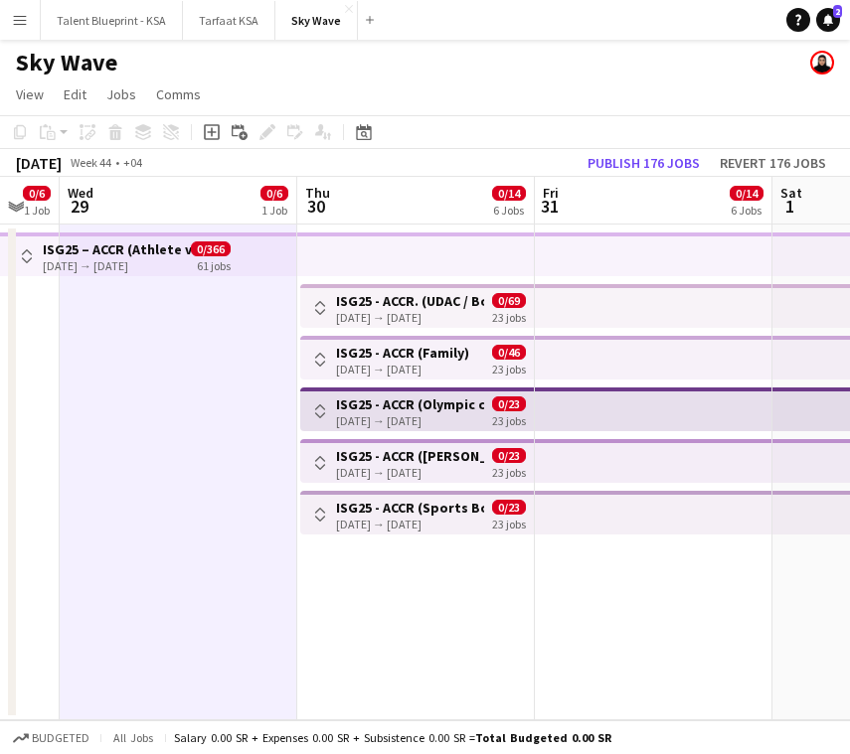
click at [322, 360] on app-icon "Toggle View" at bounding box center [320, 360] width 14 height 14
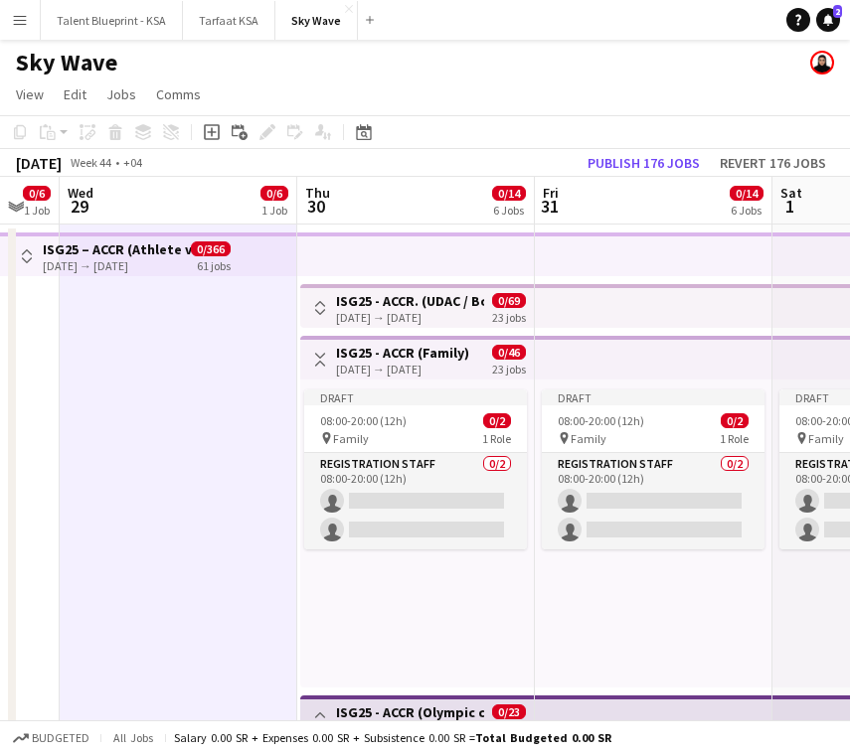
click at [322, 360] on app-icon "Toggle View" at bounding box center [320, 360] width 14 height 14
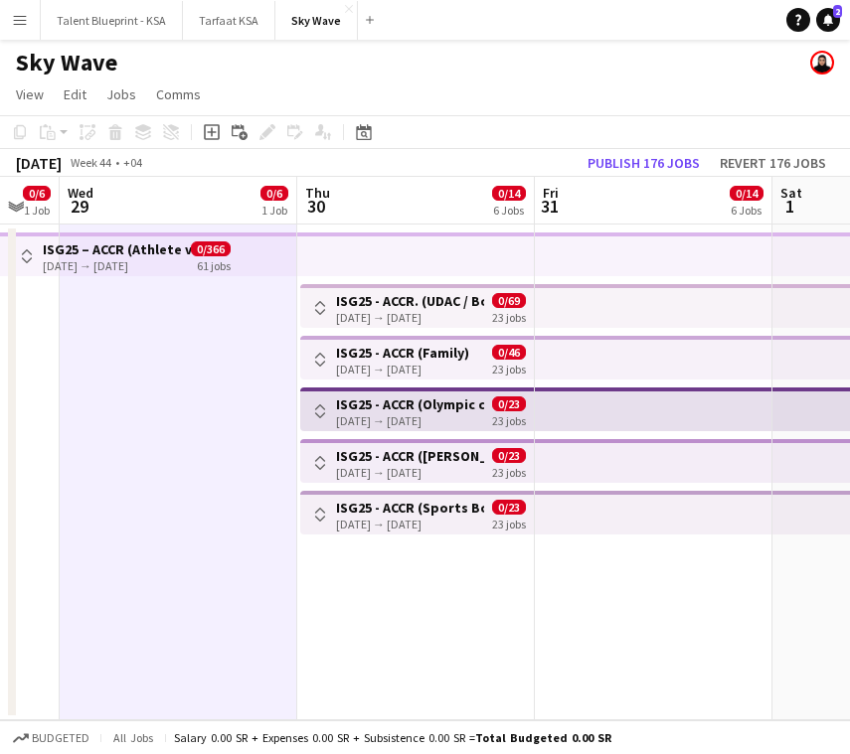
click at [320, 408] on app-icon "Toggle View" at bounding box center [320, 412] width 14 height 14
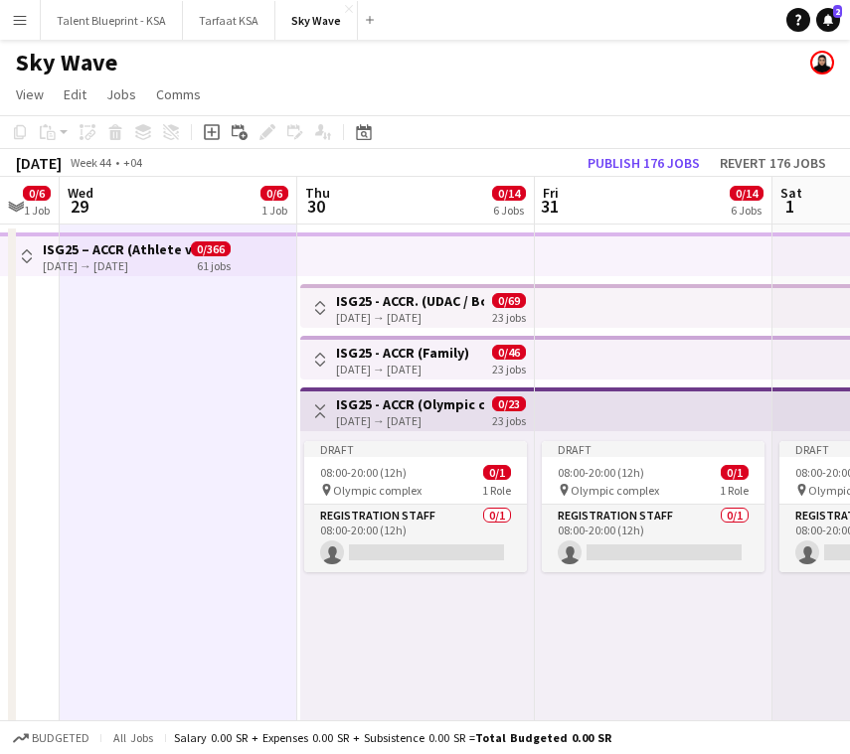
click at [320, 408] on app-icon "Toggle View" at bounding box center [320, 412] width 14 height 14
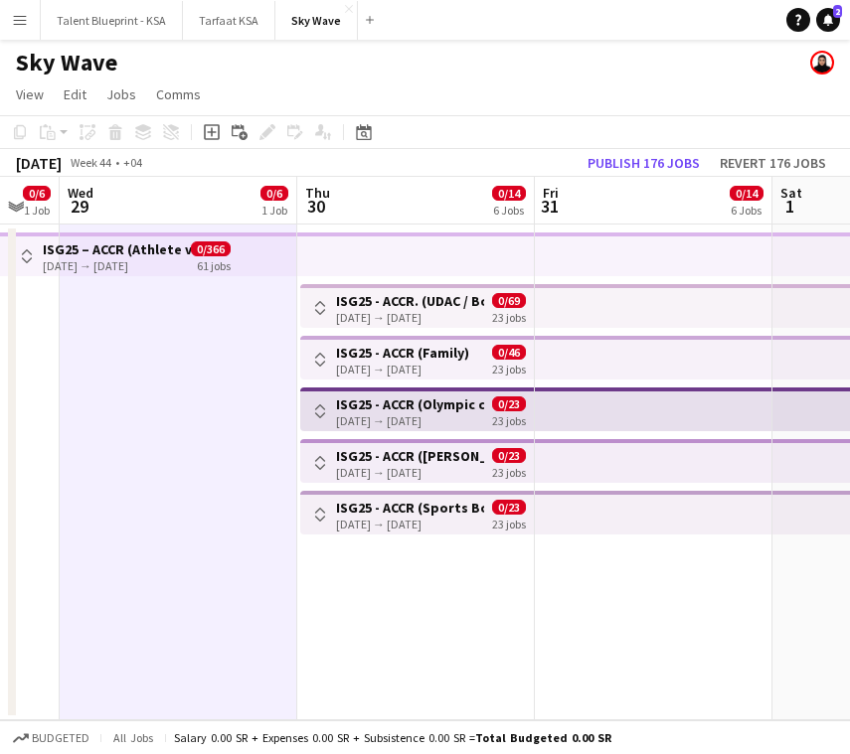
click at [329, 459] on button "Toggle View" at bounding box center [320, 463] width 24 height 24
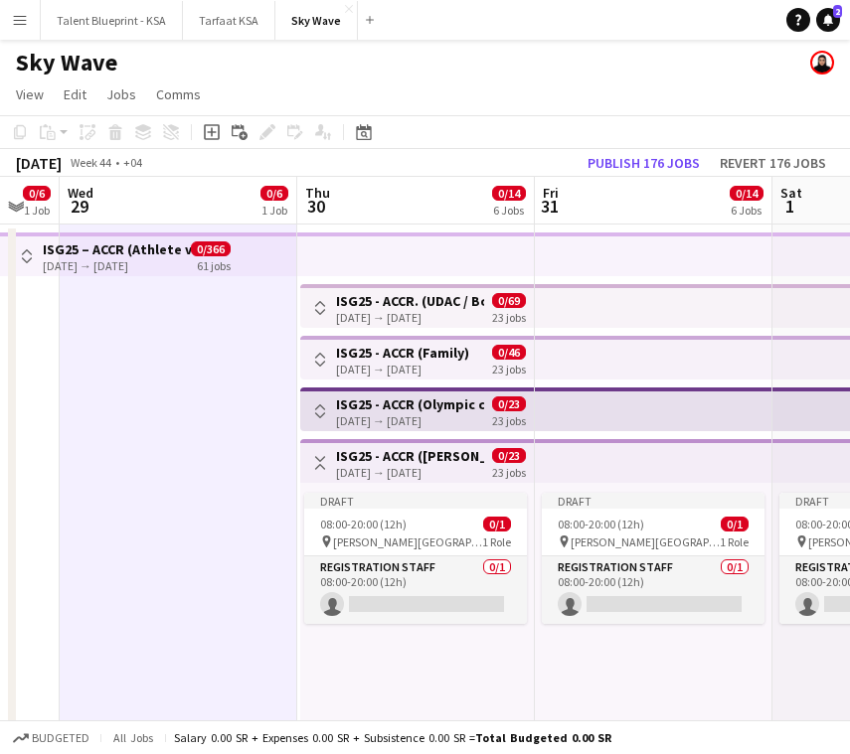
click at [329, 459] on button "Toggle View" at bounding box center [320, 463] width 24 height 24
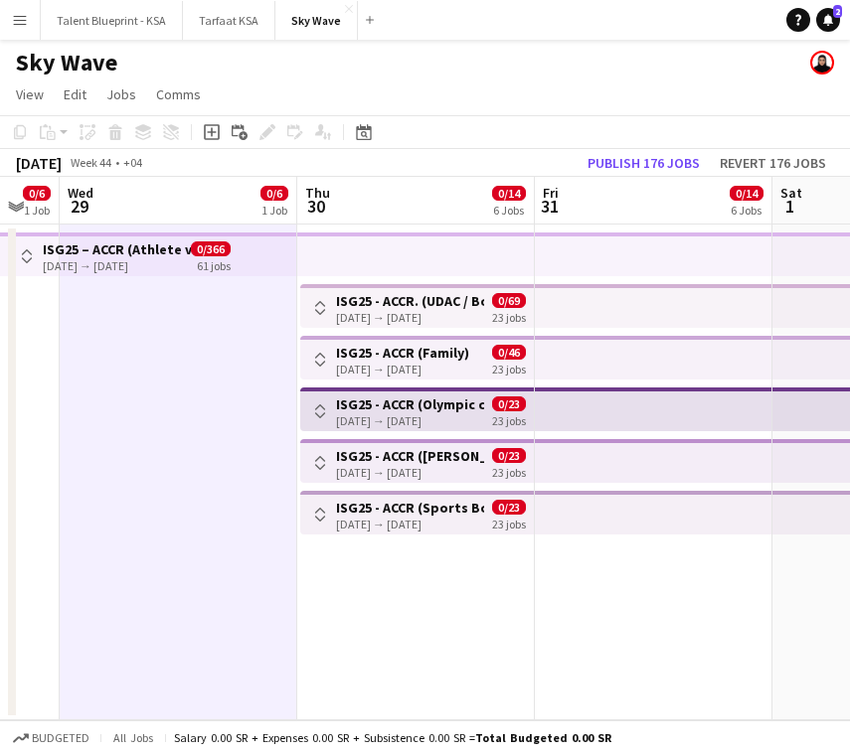
click at [317, 517] on app-icon "Toggle View" at bounding box center [320, 515] width 14 height 14
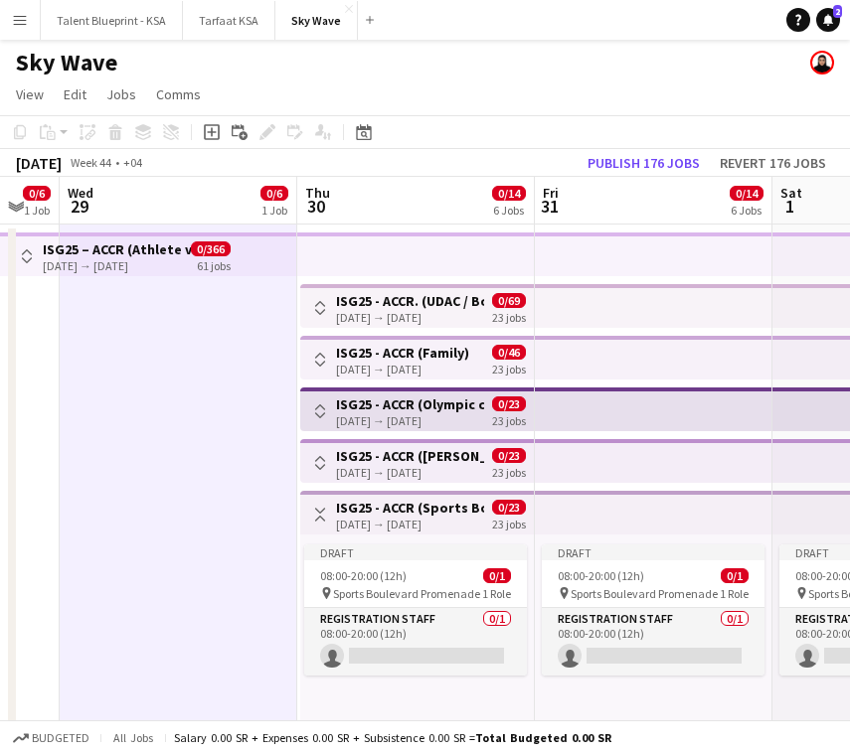
click at [317, 517] on app-icon "Toggle View" at bounding box center [320, 515] width 14 height 14
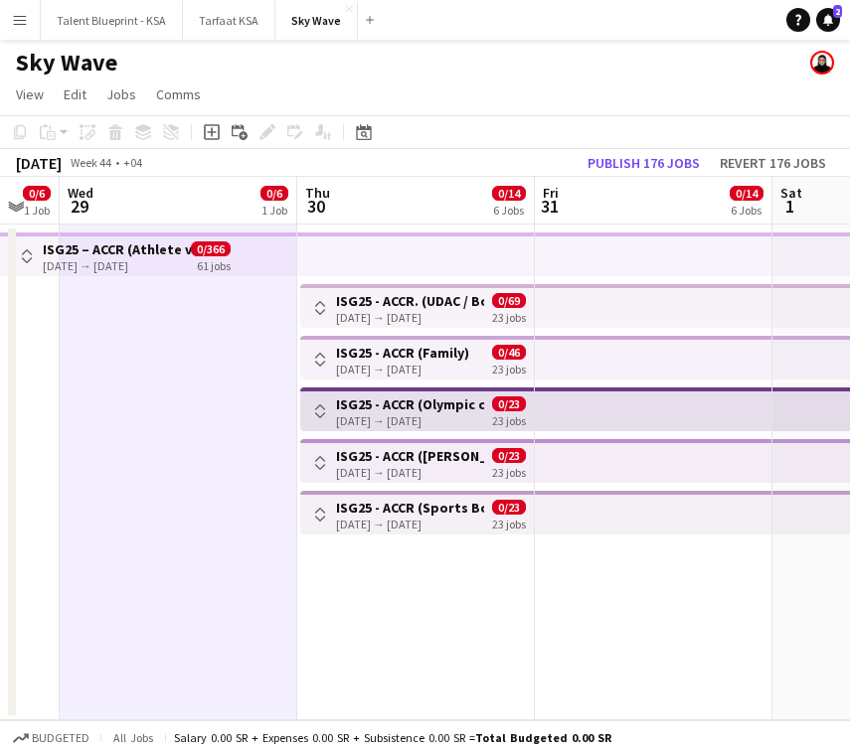
click at [217, 433] on app-date-cell at bounding box center [179, 473] width 238 height 496
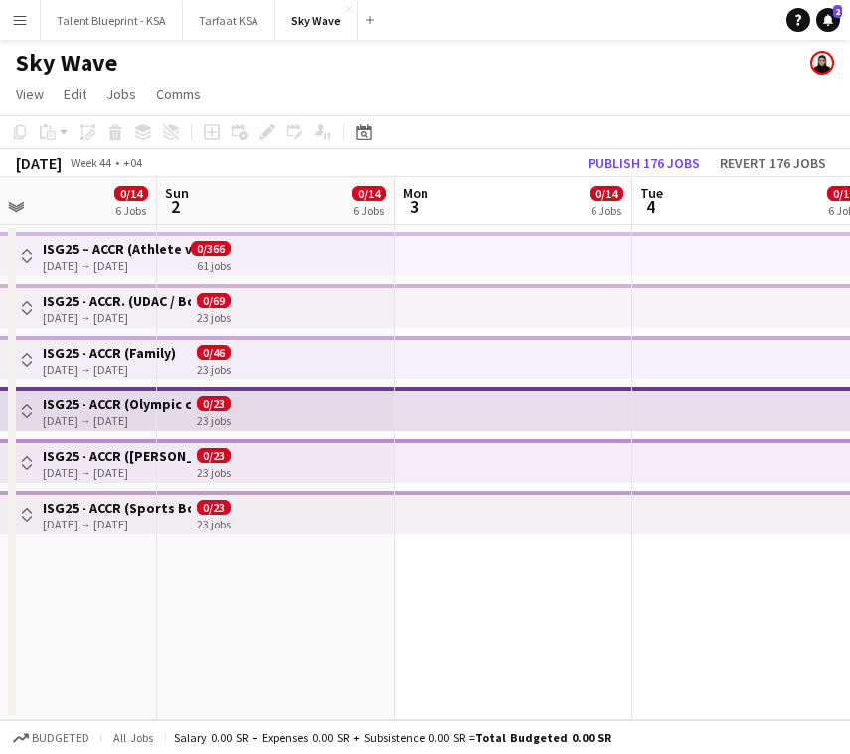
scroll to position [0, 557]
click at [712, 607] on app-date-cell at bounding box center [750, 473] width 238 height 496
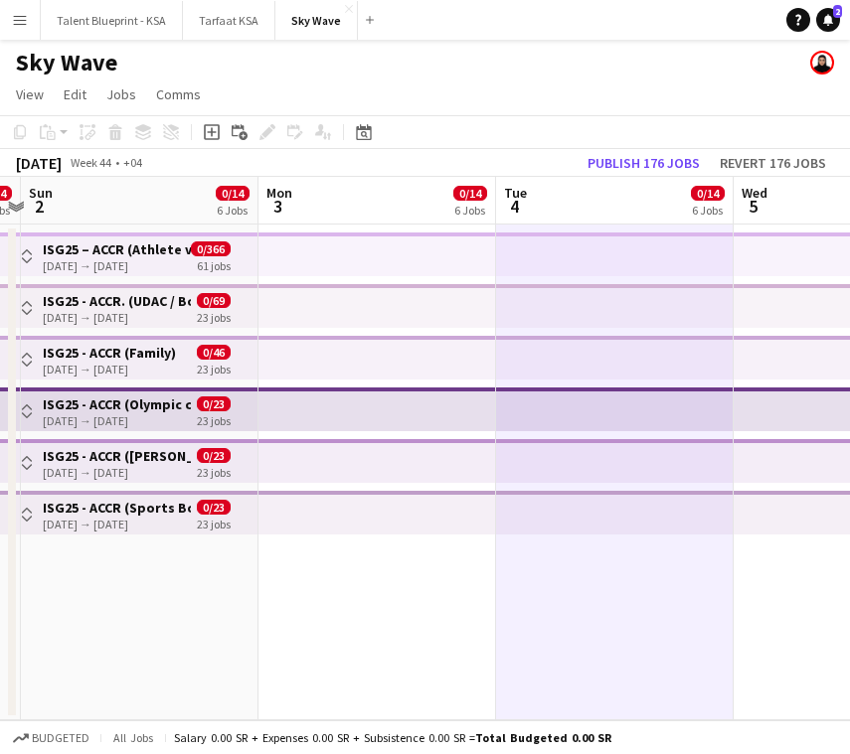
scroll to position [0, 717]
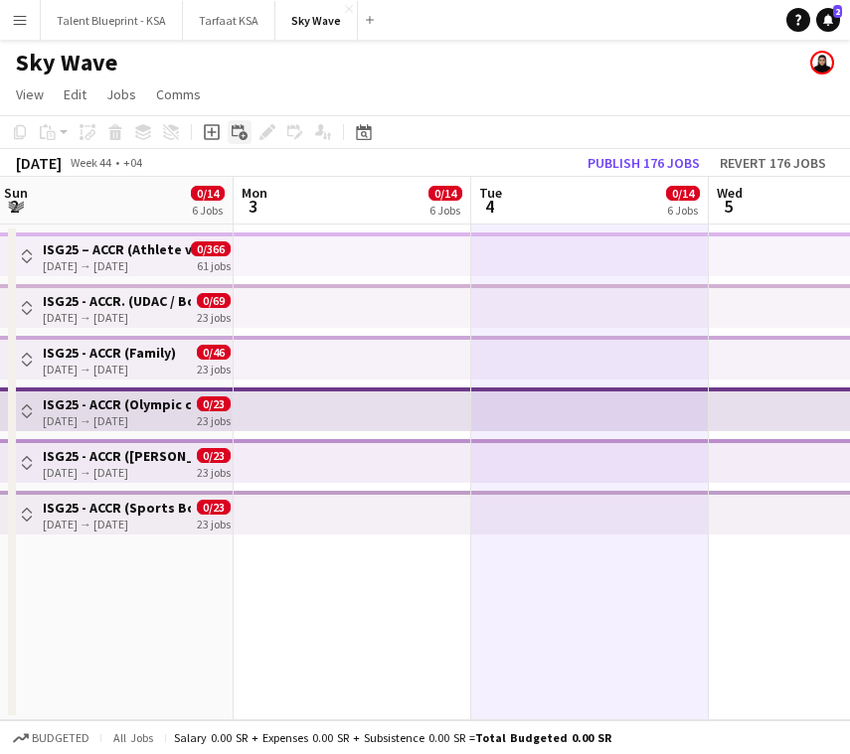
click at [234, 124] on icon "Add linked Job" at bounding box center [240, 132] width 16 height 16
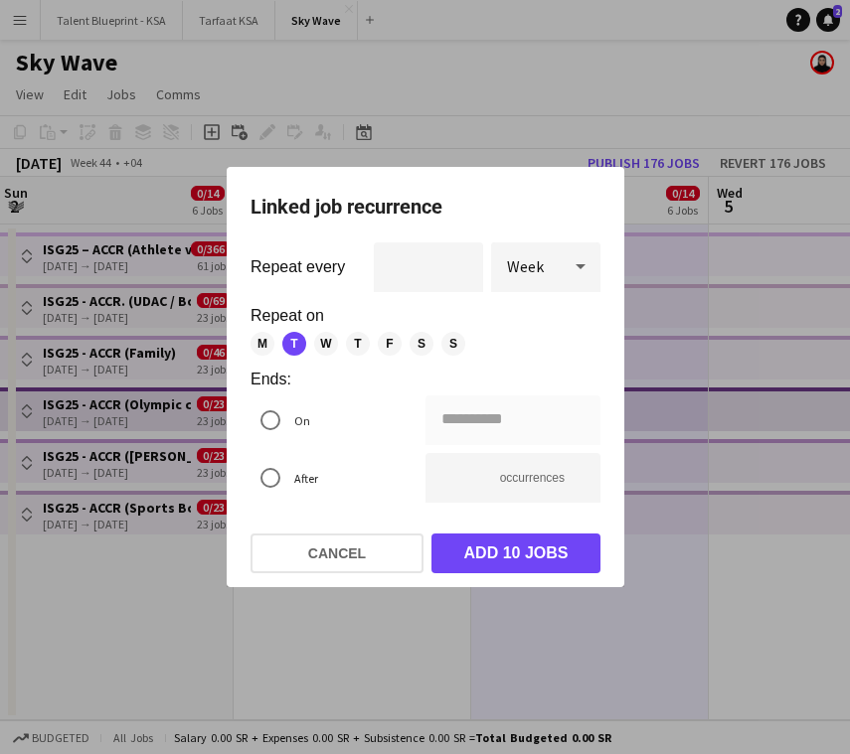
click at [262, 338] on span "M" at bounding box center [262, 344] width 24 height 24
click at [343, 337] on div "M T W T F S S" at bounding box center [417, 344] width 334 height 24
click at [329, 338] on span "W" at bounding box center [326, 344] width 24 height 24
click at [351, 338] on span "T" at bounding box center [358, 344] width 24 height 24
click at [382, 338] on span "F" at bounding box center [390, 344] width 24 height 24
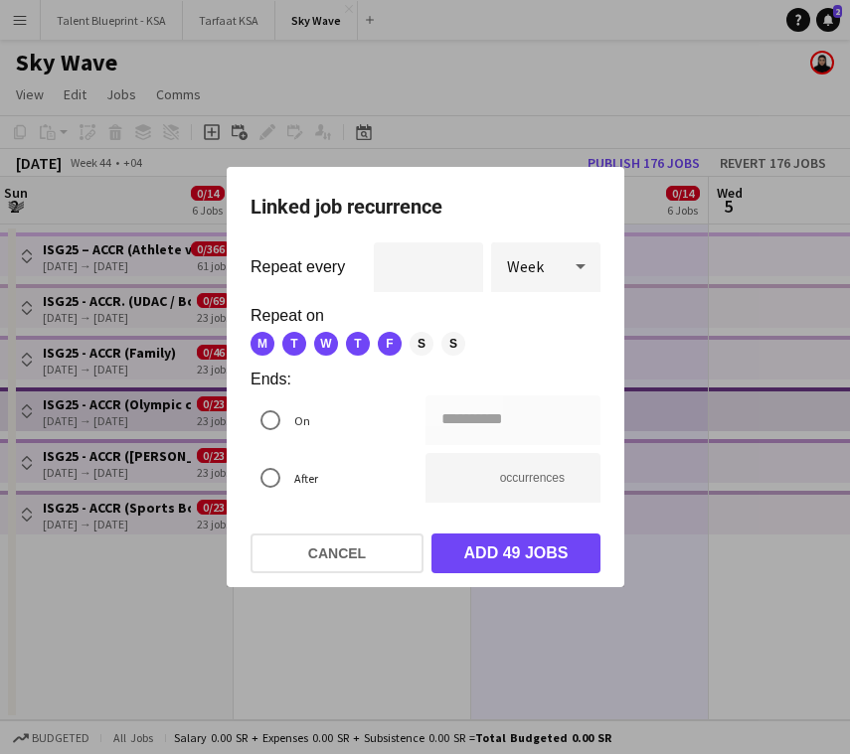
click at [405, 337] on div "M T W T F S S" at bounding box center [417, 344] width 334 height 24
click at [412, 337] on span "S" at bounding box center [422, 344] width 24 height 24
click at [447, 342] on span "S" at bounding box center [453, 344] width 24 height 24
click at [471, 424] on div "**********" at bounding box center [425, 377] width 850 height 754
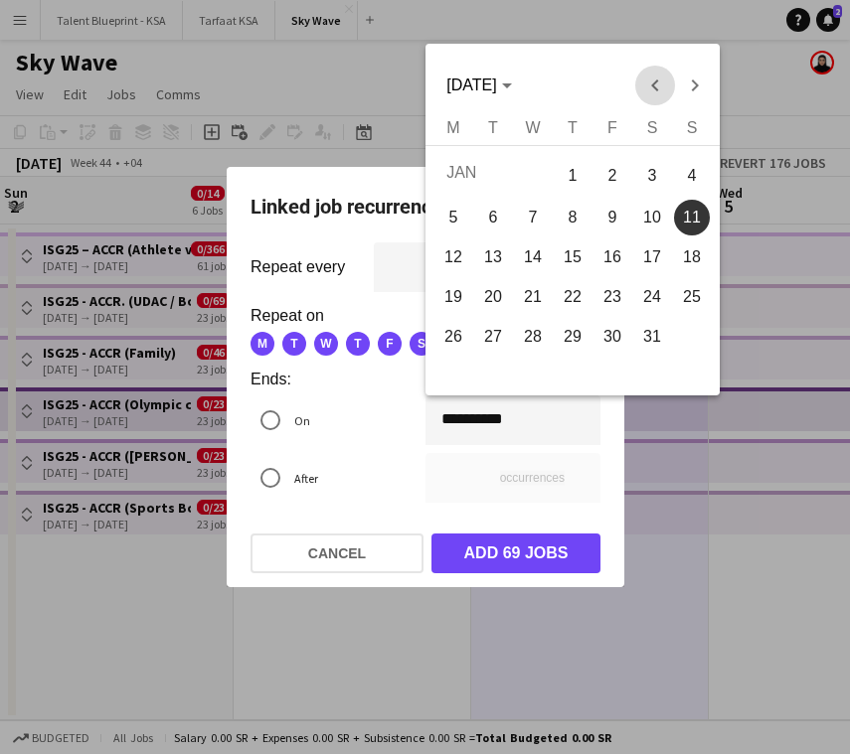
click at [653, 90] on span "Previous month" at bounding box center [654, 86] width 40 height 40
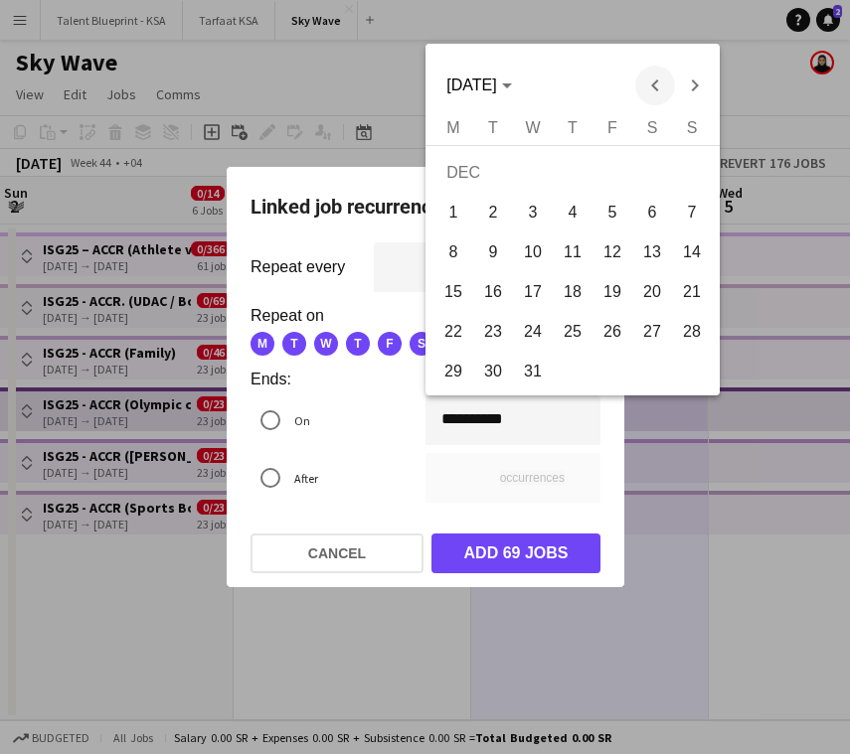
click at [653, 90] on span "Previous month" at bounding box center [654, 86] width 40 height 40
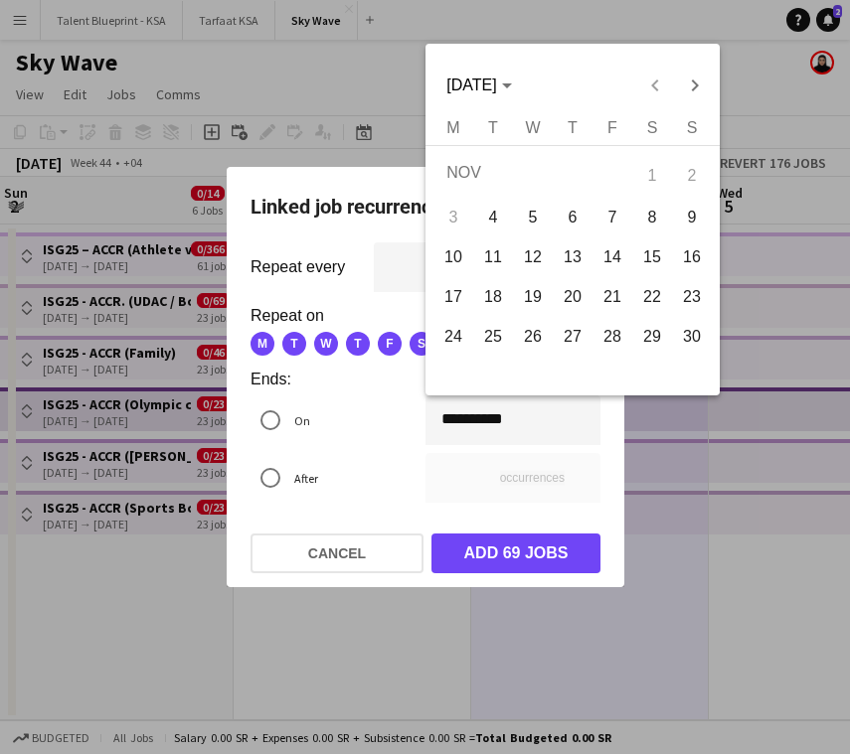
click at [586, 291] on span "20" at bounding box center [573, 297] width 36 height 36
type input "**********"
type input "*"
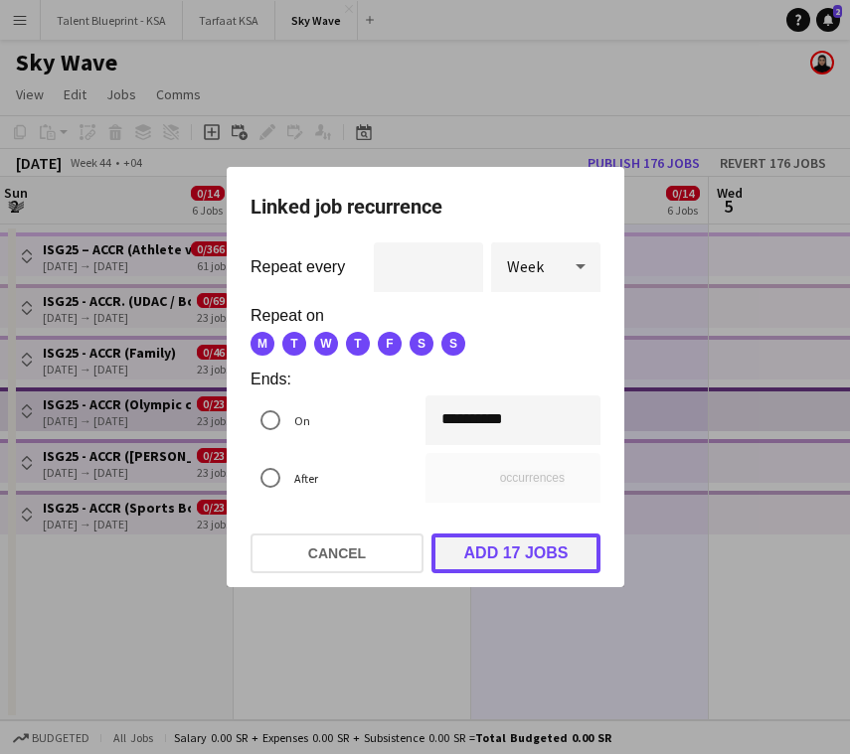
click at [548, 548] on button "Add 17 jobs" at bounding box center [515, 554] width 169 height 40
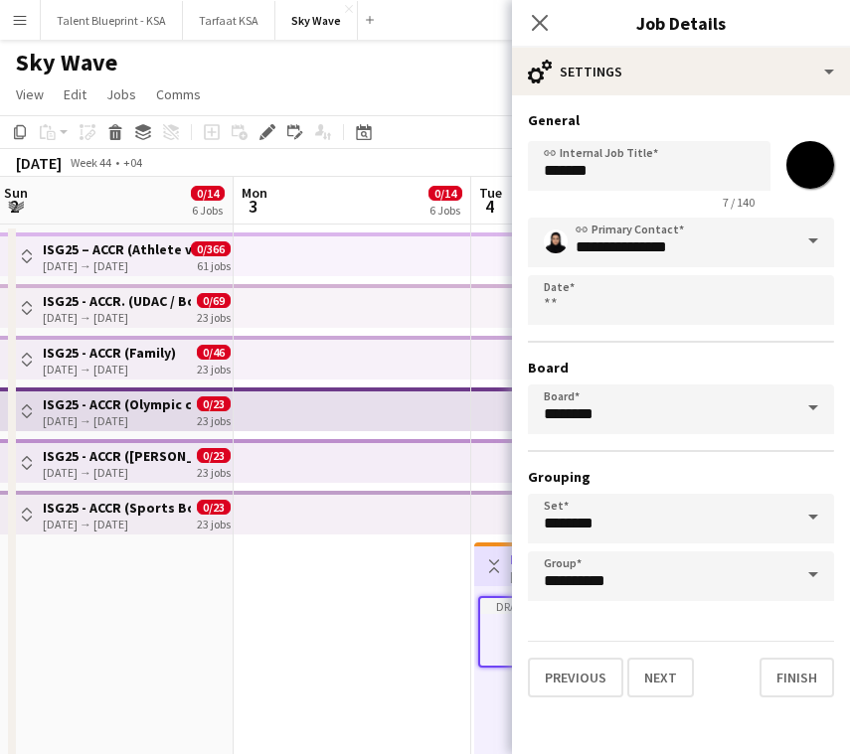
click at [809, 178] on input "*******" at bounding box center [810, 165] width 72 height 72
type input "*******"
click at [674, 166] on input "*******" at bounding box center [649, 166] width 243 height 50
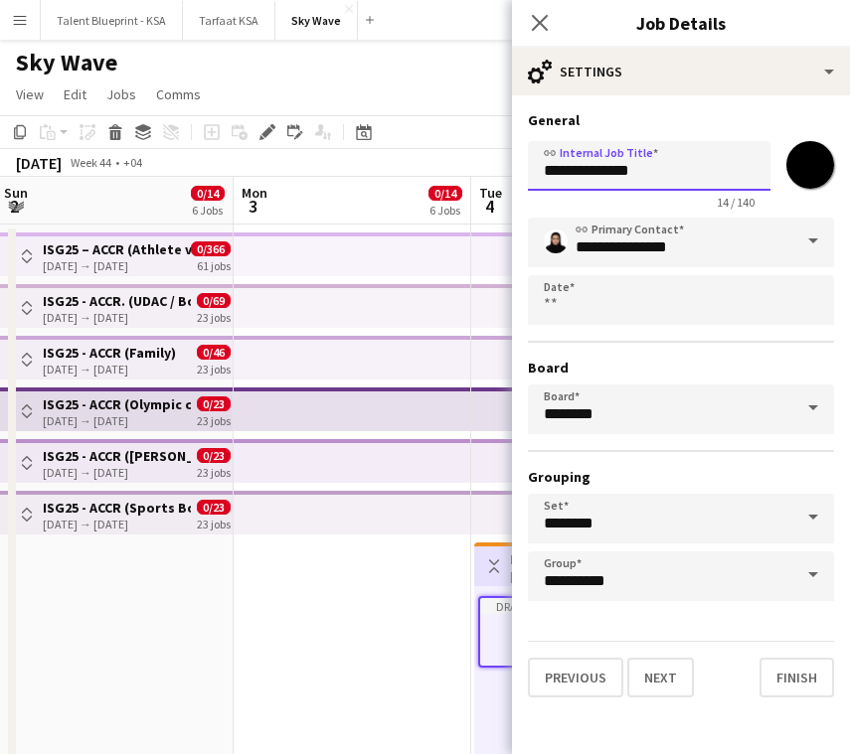
paste input "**********"
drag, startPoint x: 692, startPoint y: 174, endPoint x: 783, endPoint y: 182, distance: 91.8
click at [783, 182] on div "**********" at bounding box center [681, 171] width 306 height 77
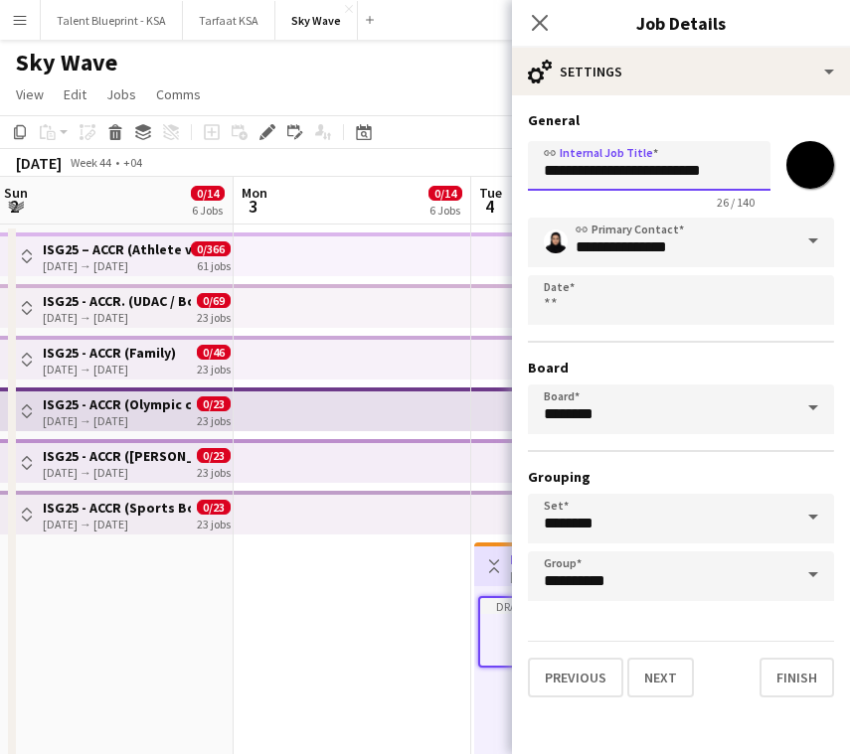
type input "**********"
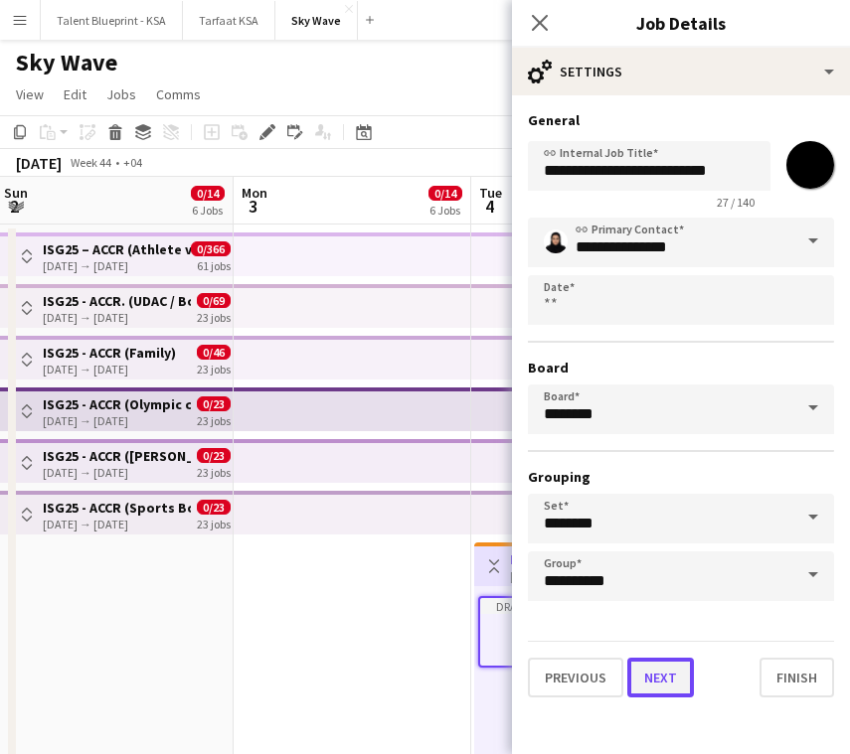
click at [672, 681] on button "Next" at bounding box center [660, 678] width 67 height 40
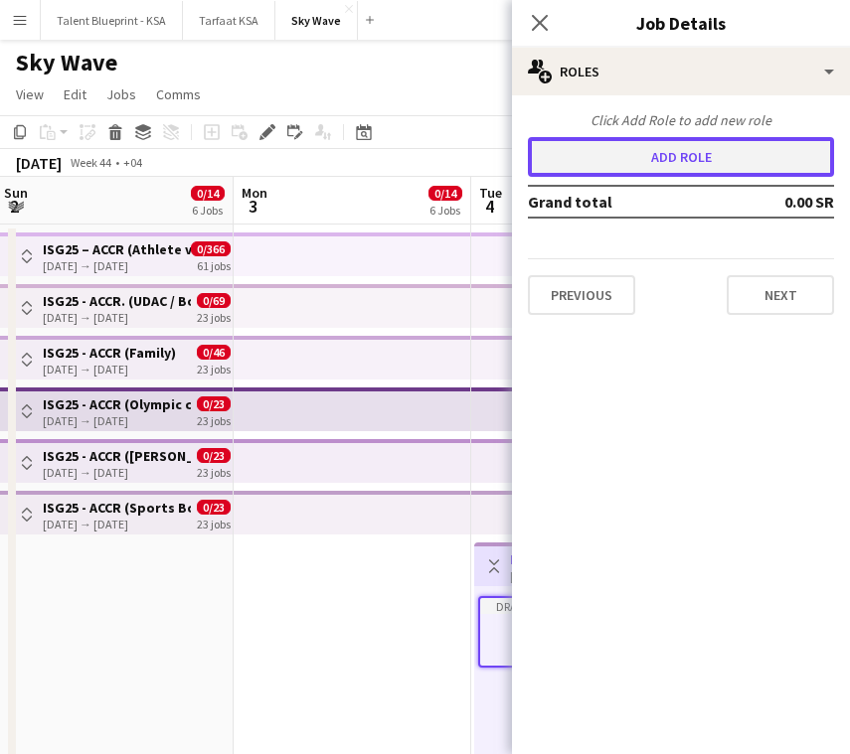
click at [755, 164] on button "Add role" at bounding box center [681, 157] width 306 height 40
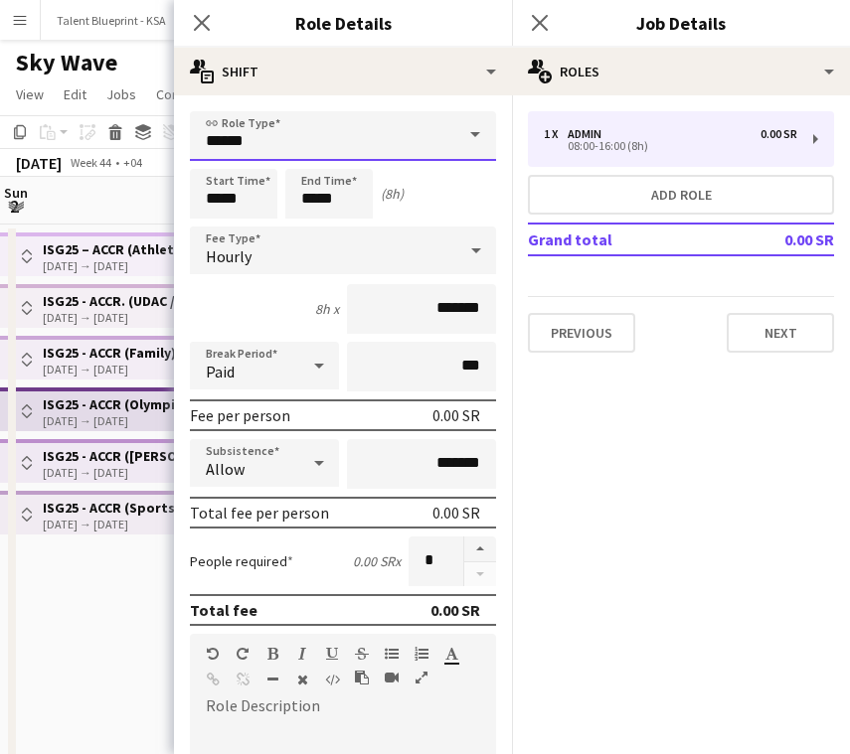
click at [411, 131] on input "*****" at bounding box center [343, 136] width 306 height 50
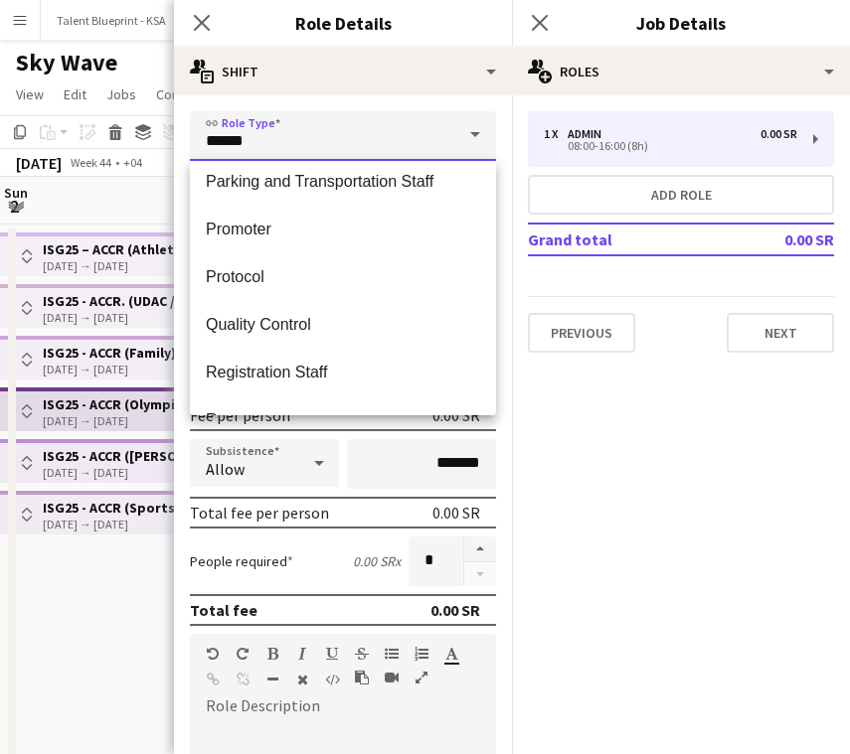
scroll to position [638, 0]
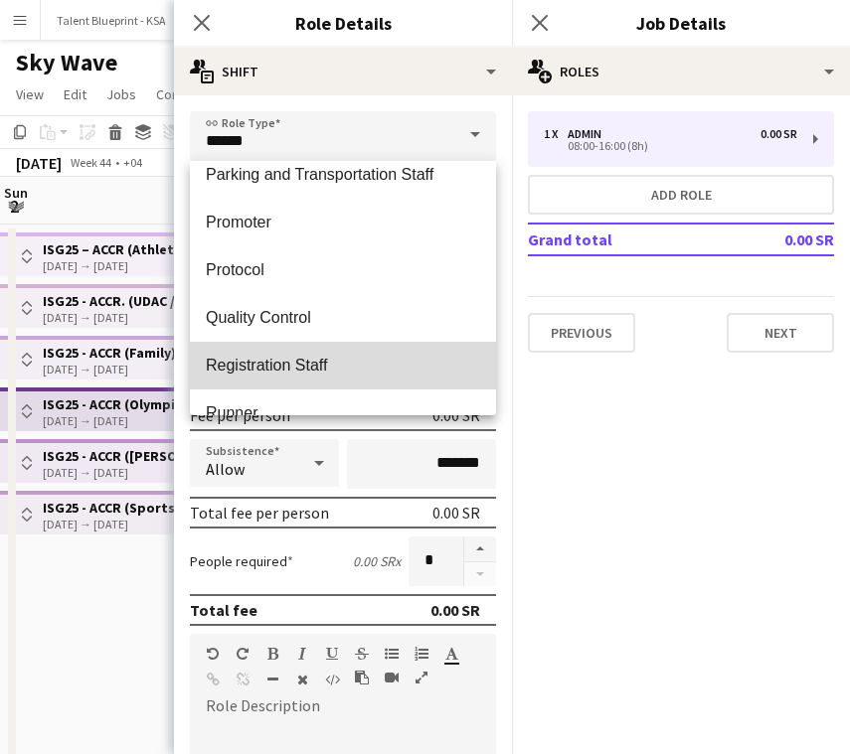
click at [397, 370] on span "Registration Staff" at bounding box center [343, 365] width 274 height 19
type input "**********"
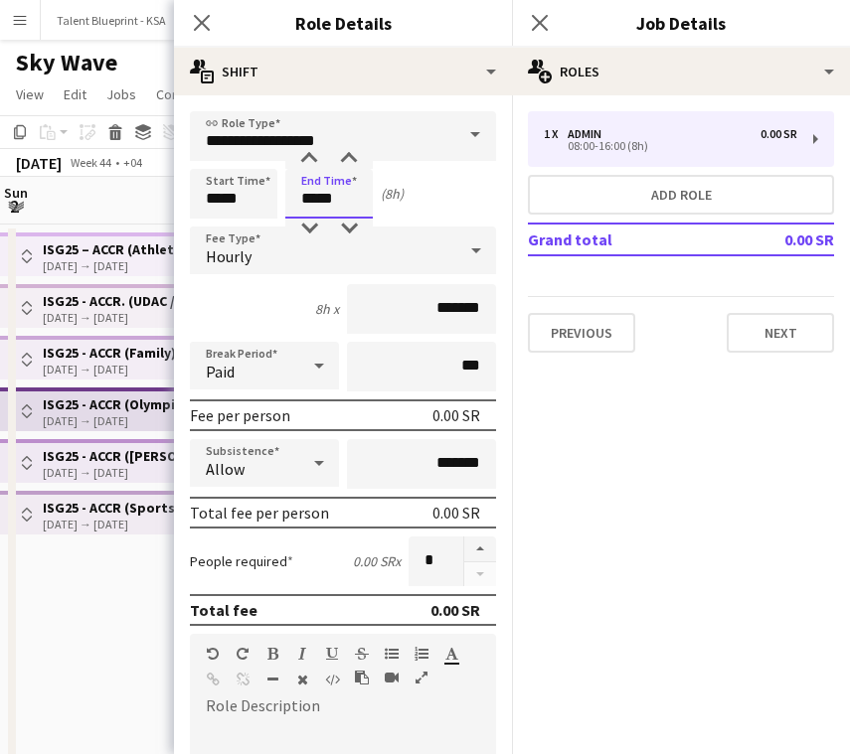
click at [329, 195] on input "*****" at bounding box center [328, 194] width 87 height 50
click at [311, 157] on div at bounding box center [309, 159] width 40 height 20
type input "*****"
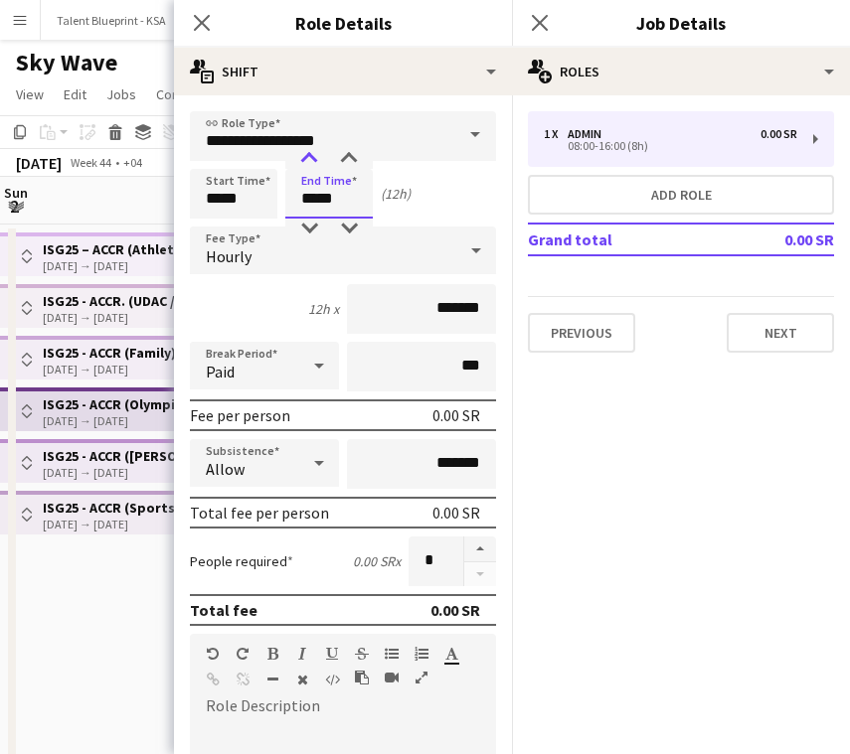
click at [311, 157] on div at bounding box center [309, 159] width 40 height 20
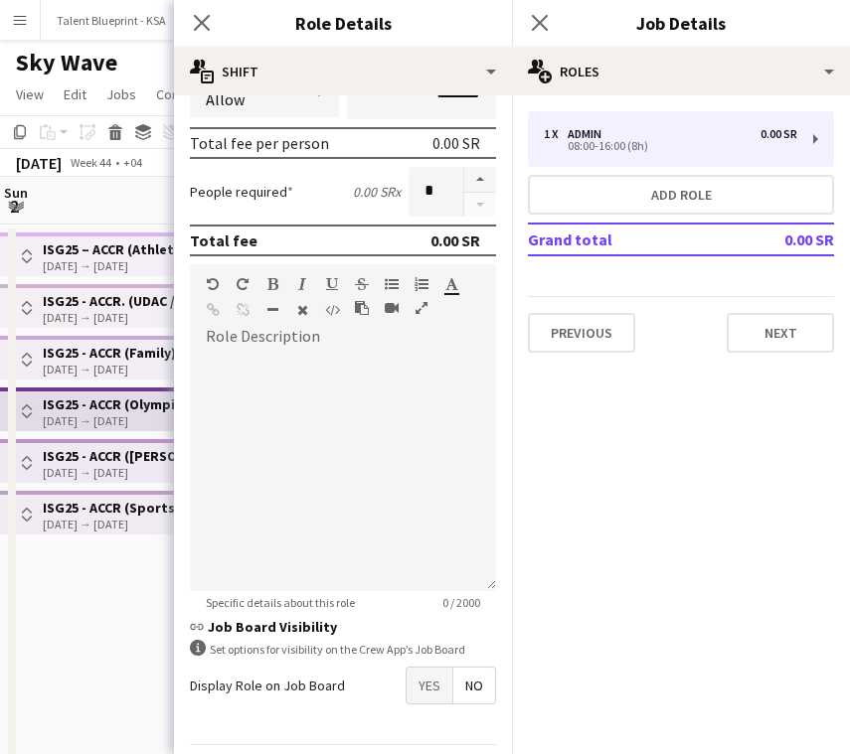
scroll to position [432, 0]
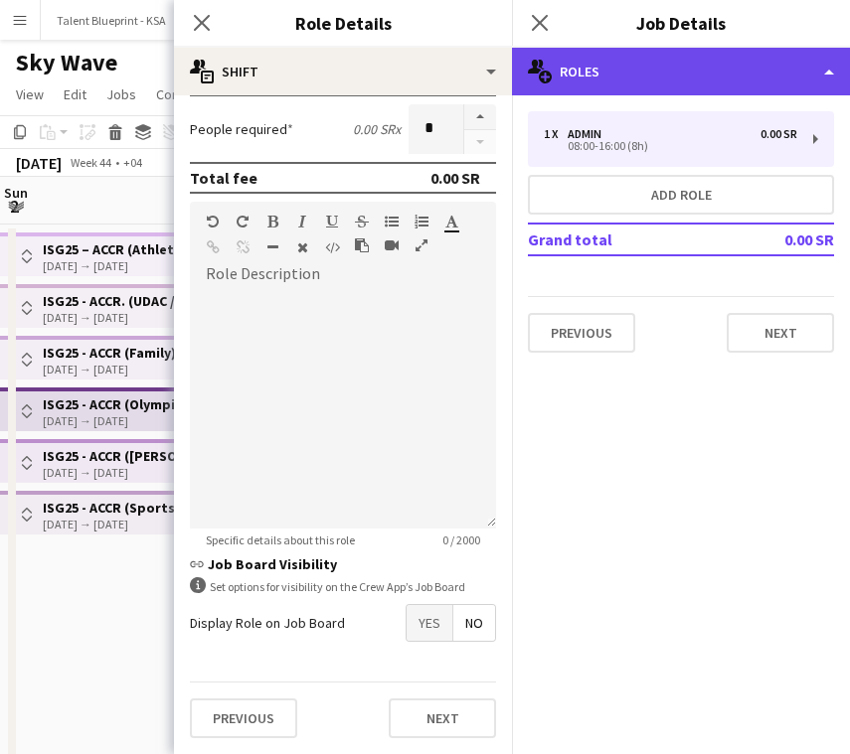
click at [723, 70] on div "multiple-users-add Roles" at bounding box center [681, 72] width 338 height 48
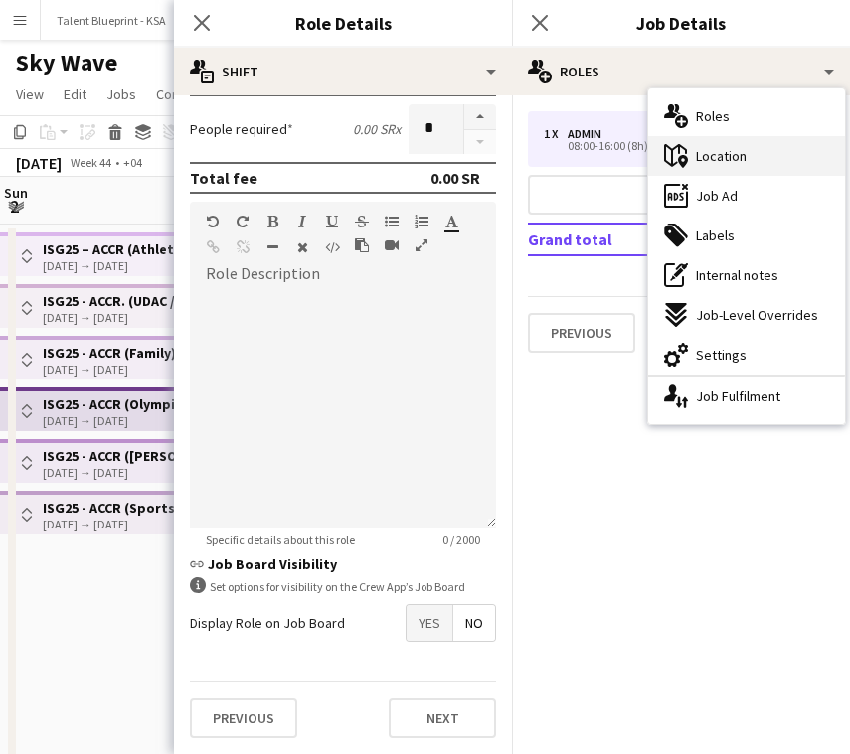
click at [760, 144] on div "maps-pin-1 Location" at bounding box center [746, 156] width 197 height 40
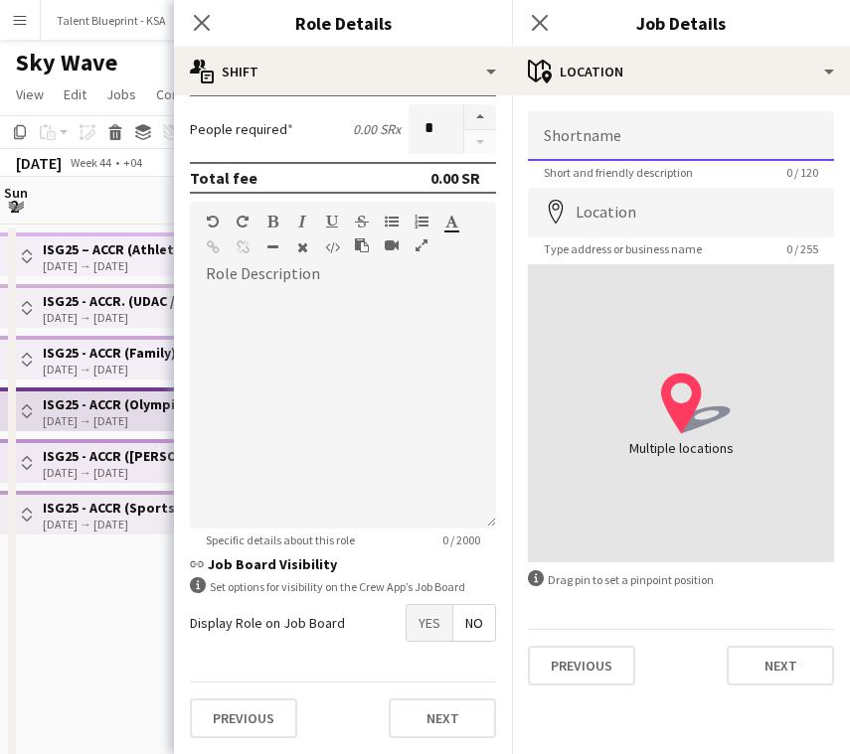
click at [760, 144] on input "Shortname" at bounding box center [681, 136] width 306 height 50
paste input "**********"
drag, startPoint x: 630, startPoint y: 139, endPoint x: 761, endPoint y: 139, distance: 131.2
click at [761, 139] on input "**********" at bounding box center [681, 136] width 306 height 50
type input "**********"
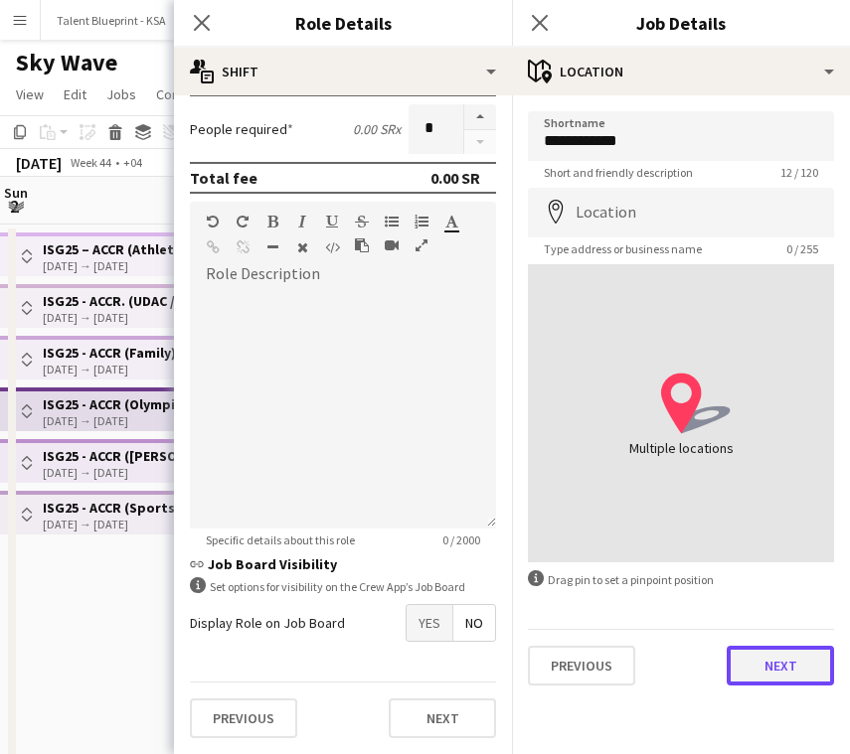
click at [753, 670] on button "Next" at bounding box center [780, 666] width 107 height 40
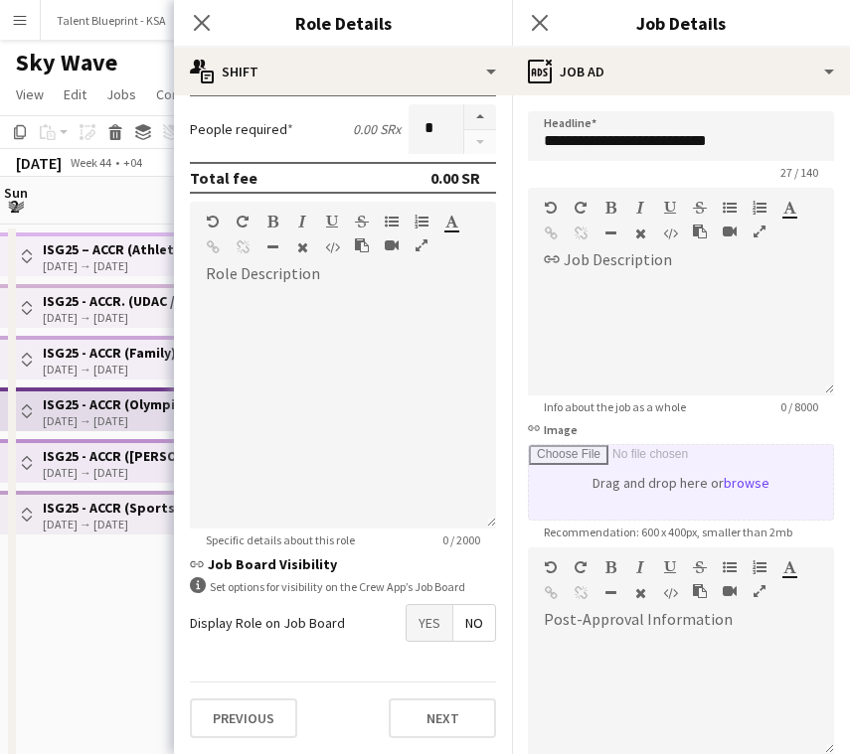
scroll to position [229, 0]
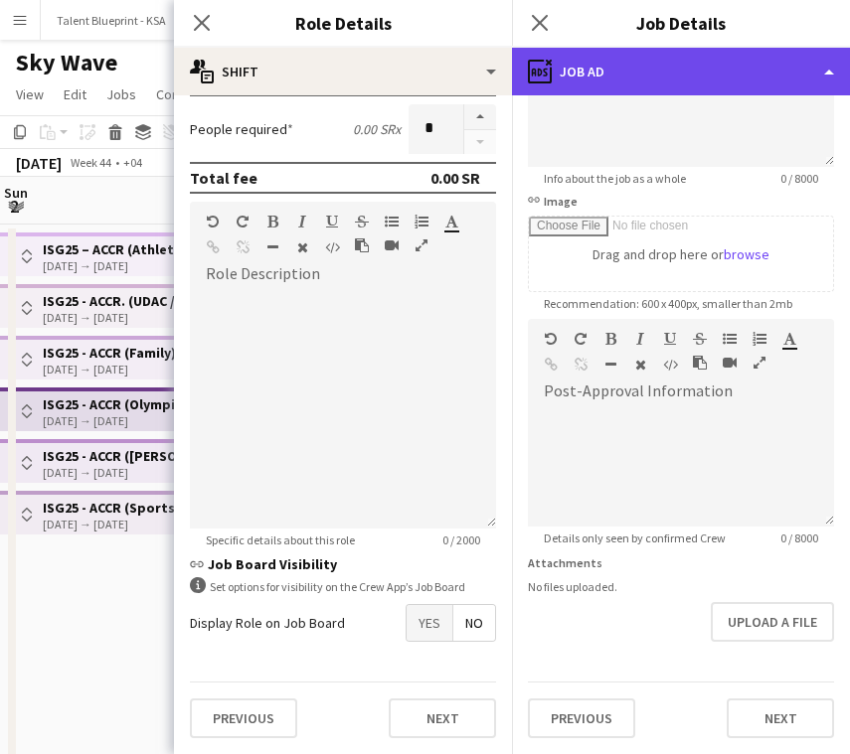
click at [726, 78] on div "ads-window Job Ad" at bounding box center [681, 72] width 338 height 48
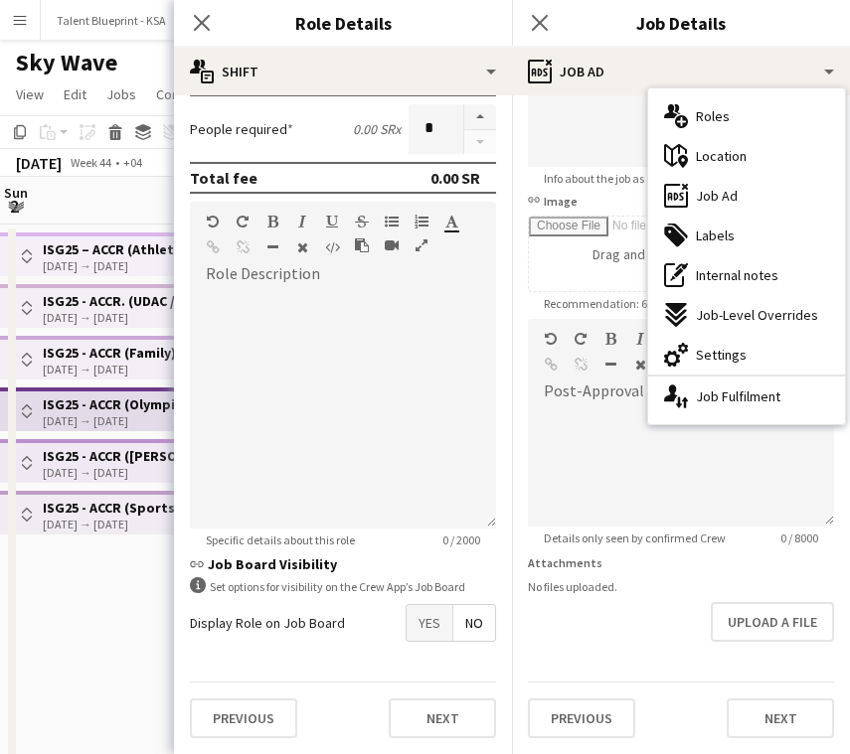
click at [102, 580] on app-date-cell "Toggle View ISG25 – ACCR ([GEOGRAPHIC_DATA]) [DATE] → [DATE] 0/366 61 jobs Togg…" at bounding box center [115, 564] width 238 height 678
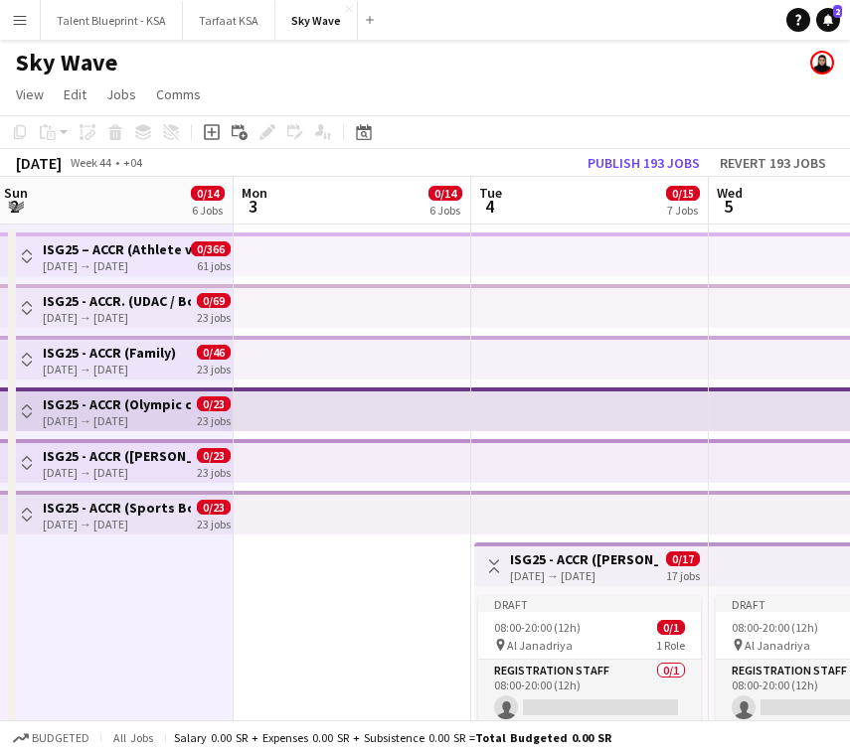
scroll to position [0, 727]
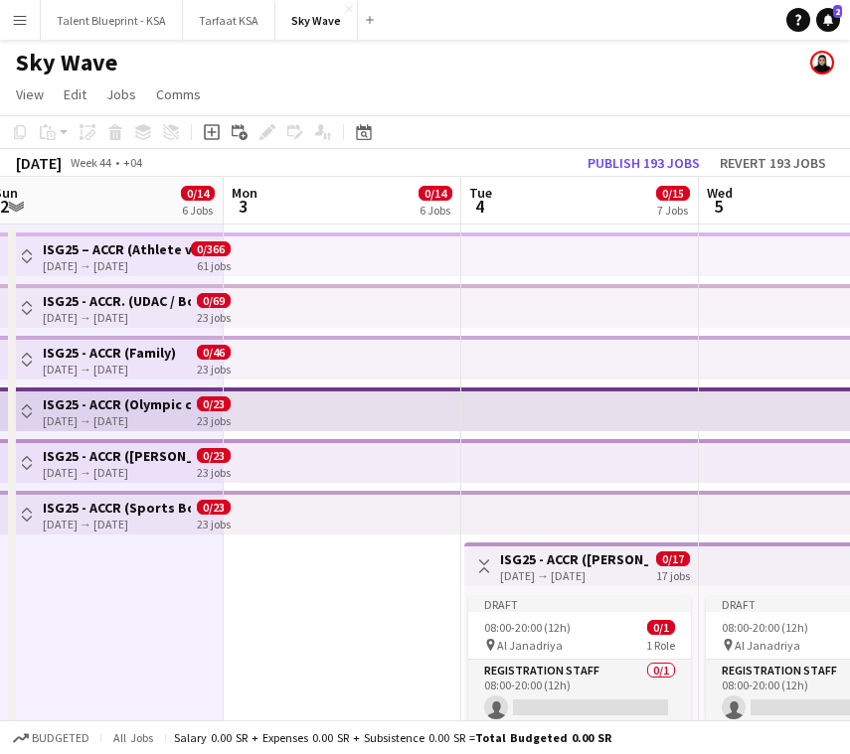
click at [484, 560] on app-icon "Toggle View" at bounding box center [484, 567] width 14 height 14
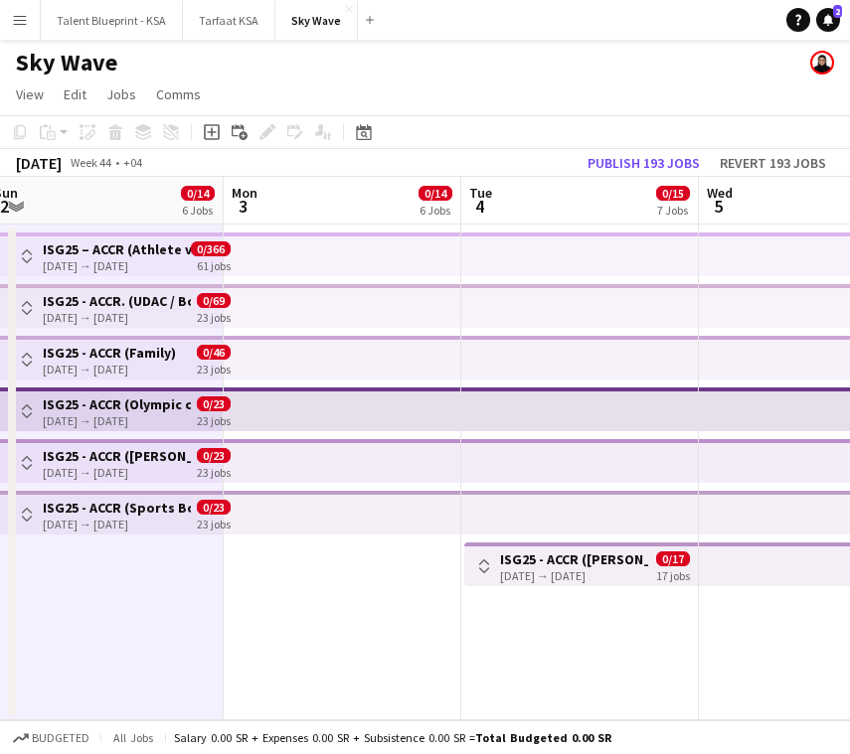
click at [484, 560] on app-icon "Toggle View" at bounding box center [484, 567] width 14 height 14
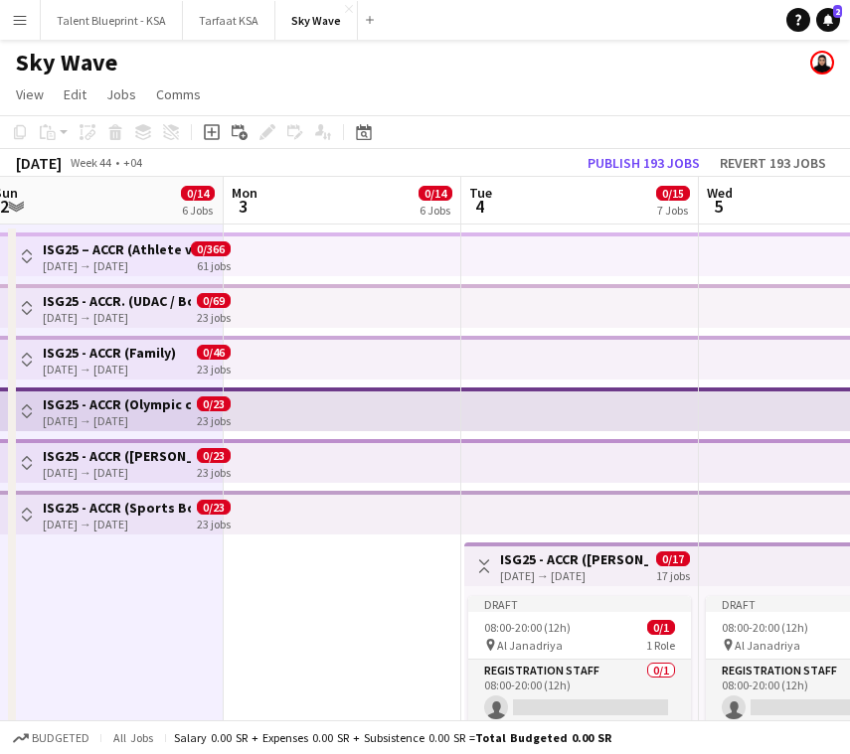
click at [488, 557] on button "Toggle View" at bounding box center [484, 567] width 24 height 24
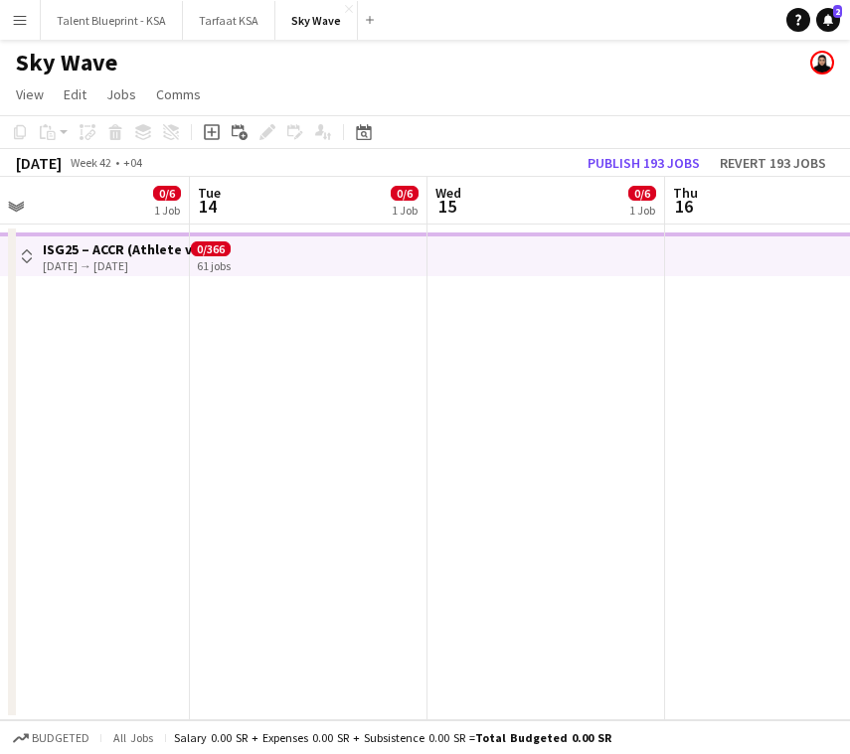
scroll to position [0, 782]
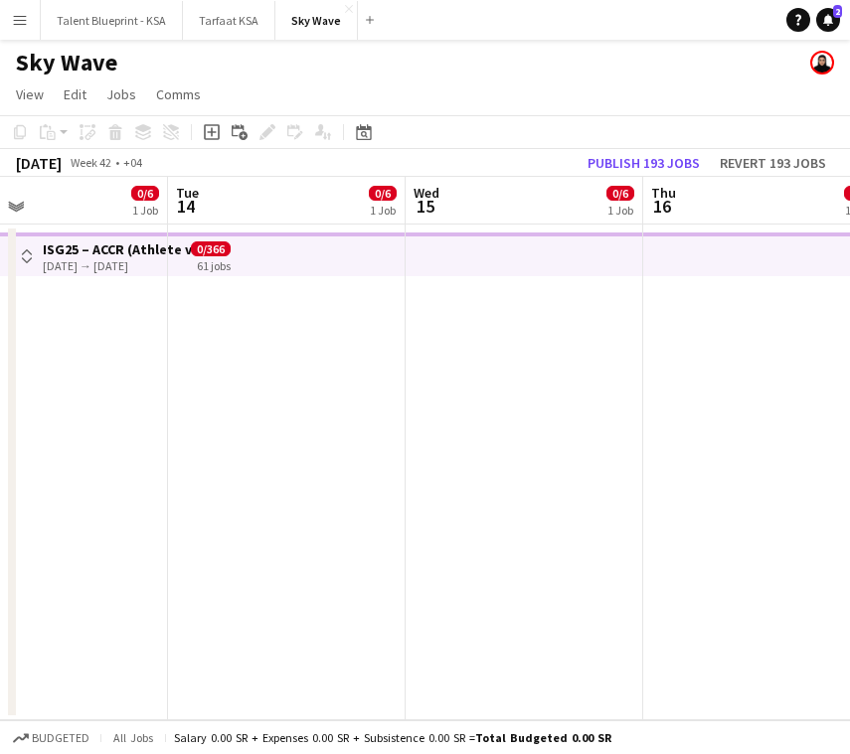
click at [275, 547] on app-date-cell at bounding box center [287, 473] width 238 height 496
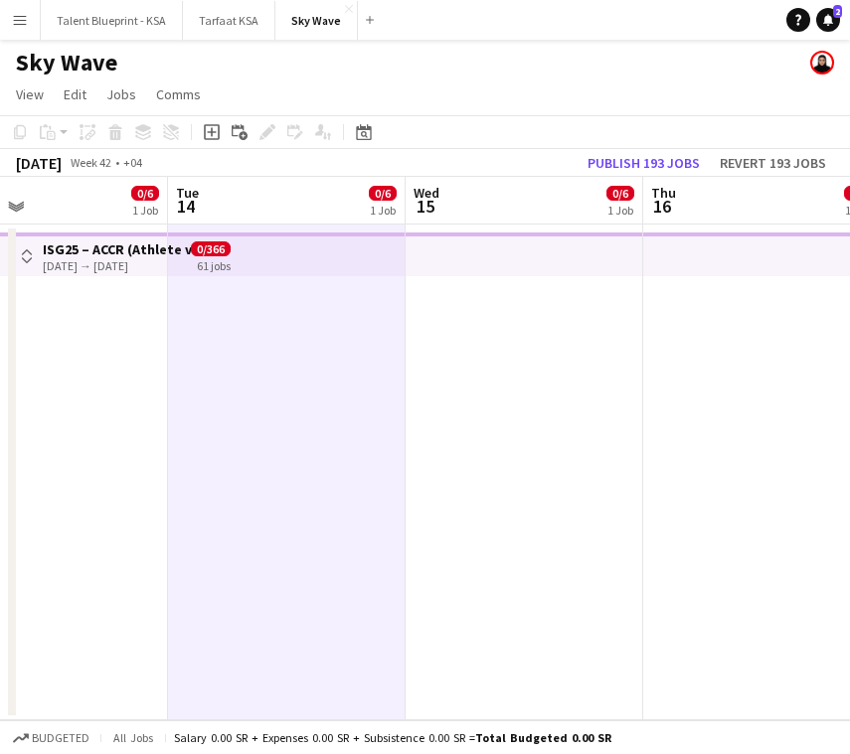
click at [577, 265] on app-top-bar at bounding box center [525, 255] width 238 height 44
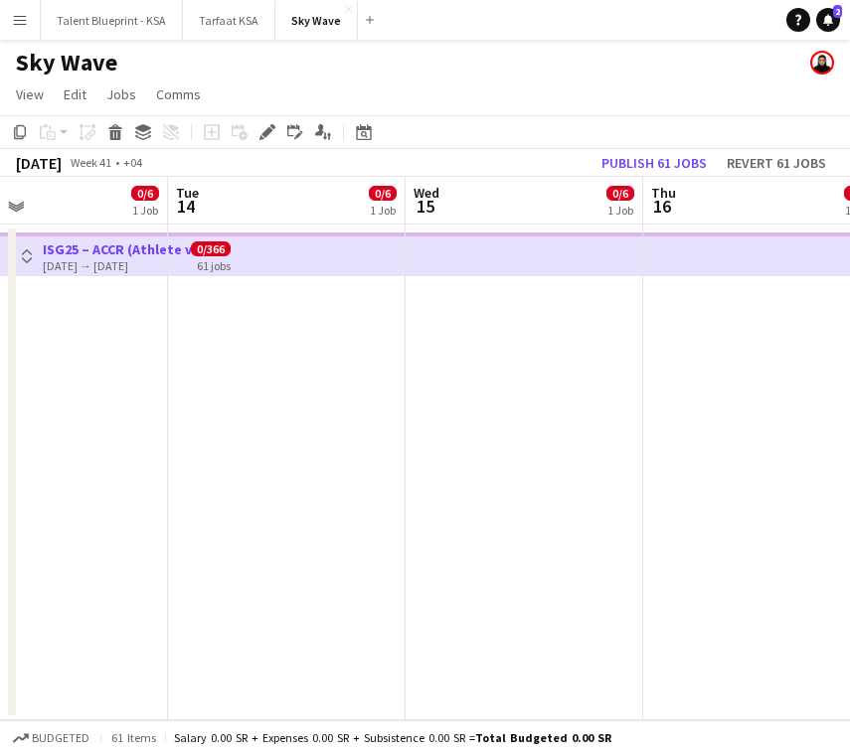
scroll to position [0, 646]
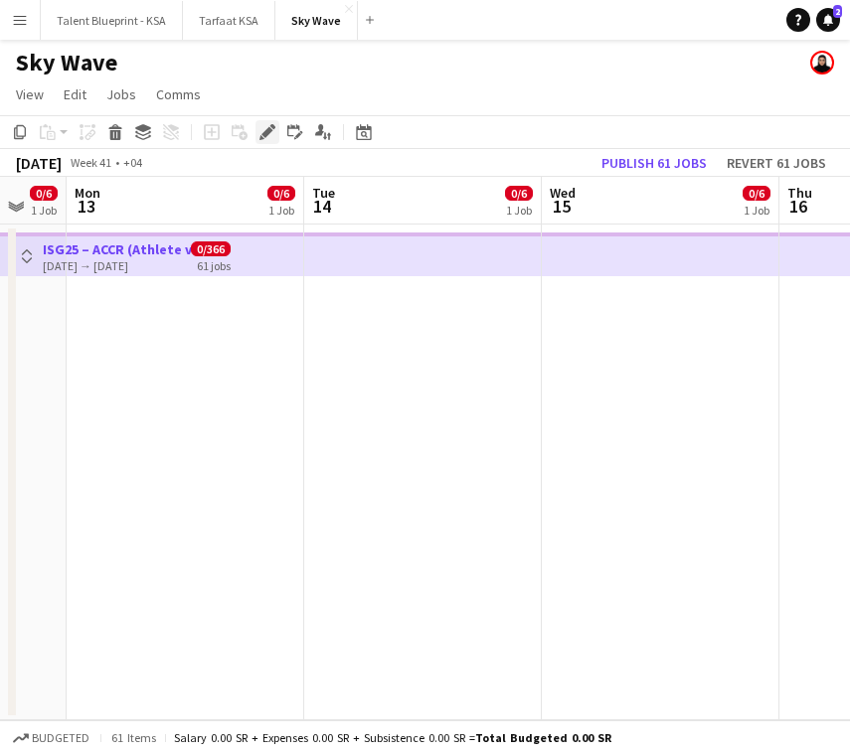
click at [274, 133] on icon "Edit" at bounding box center [267, 132] width 16 height 16
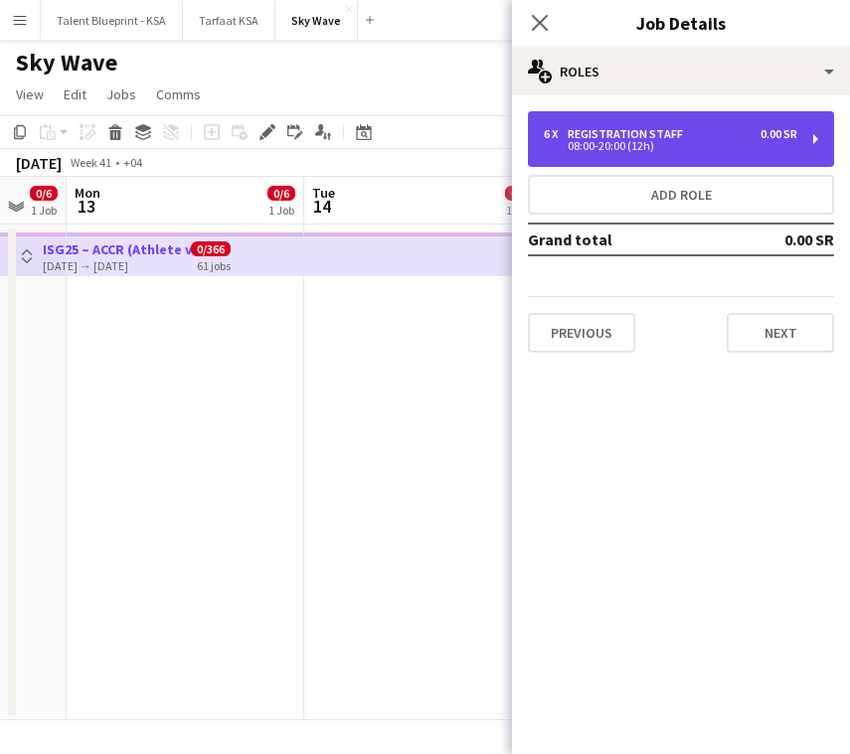
click at [690, 146] on div "08:00-20:00 (12h)" at bounding box center [670, 146] width 253 height 10
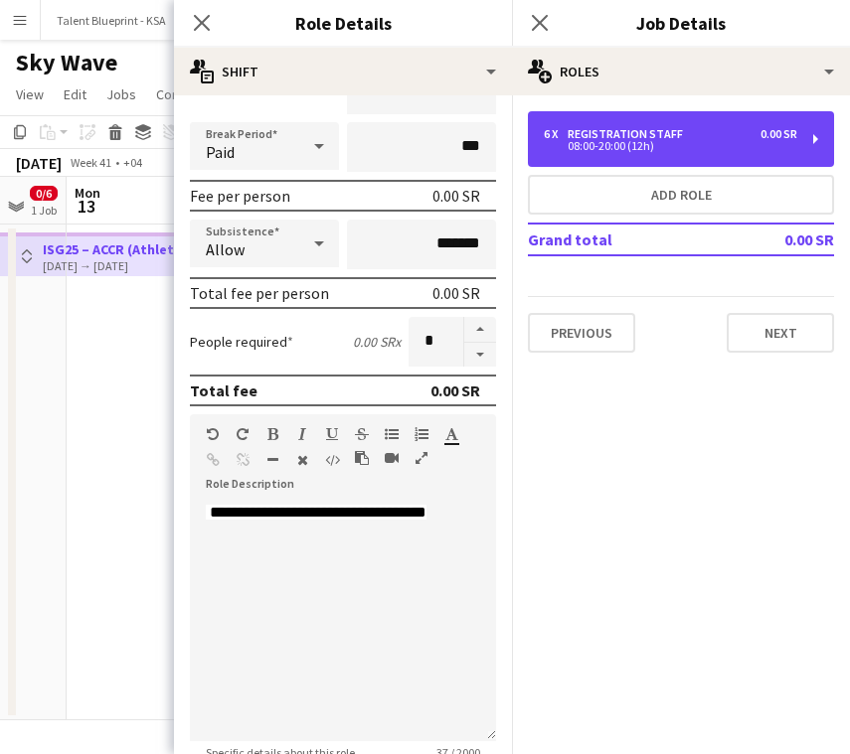
scroll to position [259, 0]
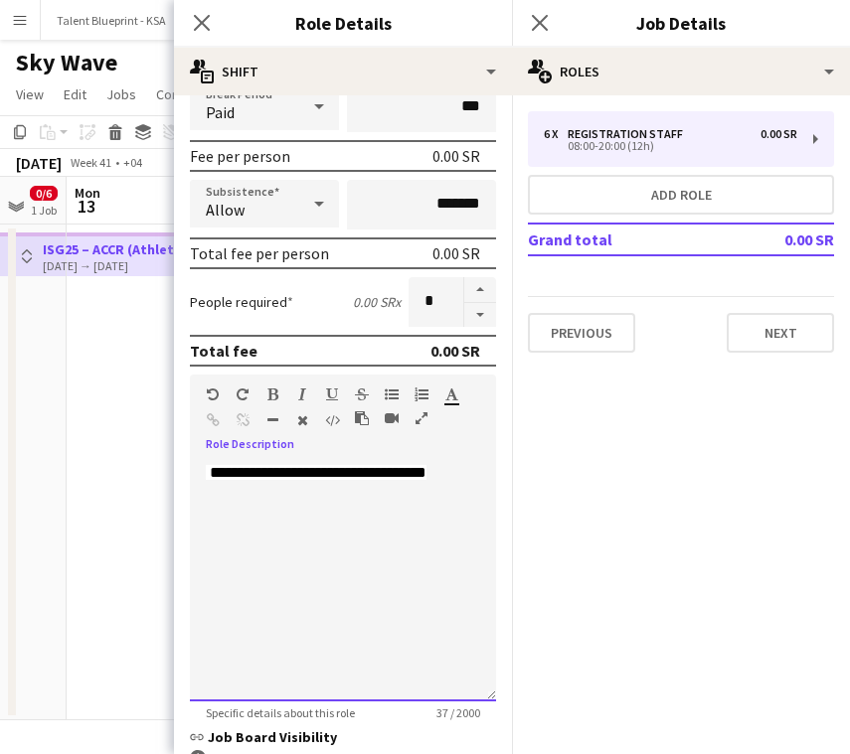
click at [484, 485] on div "**********" at bounding box center [343, 582] width 306 height 239
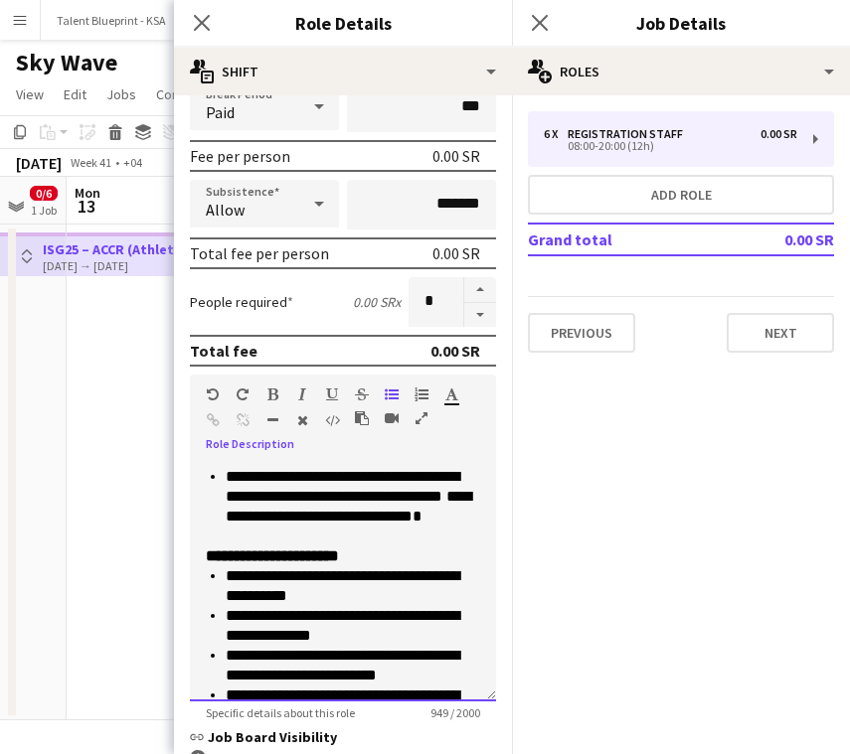
scroll to position [315, 0]
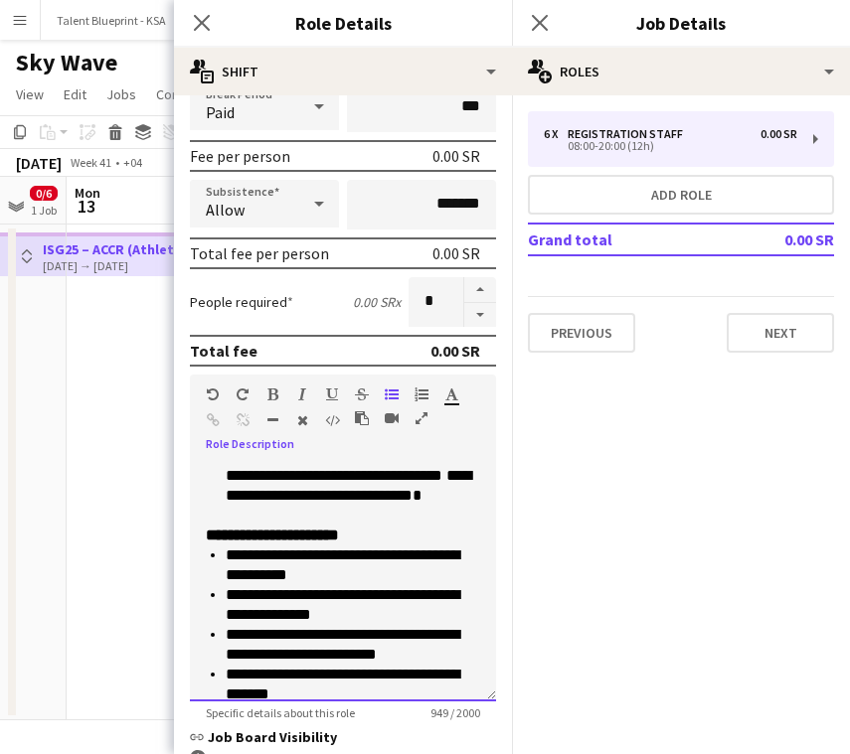
click at [444, 506] on li "**********" at bounding box center [353, 486] width 254 height 80
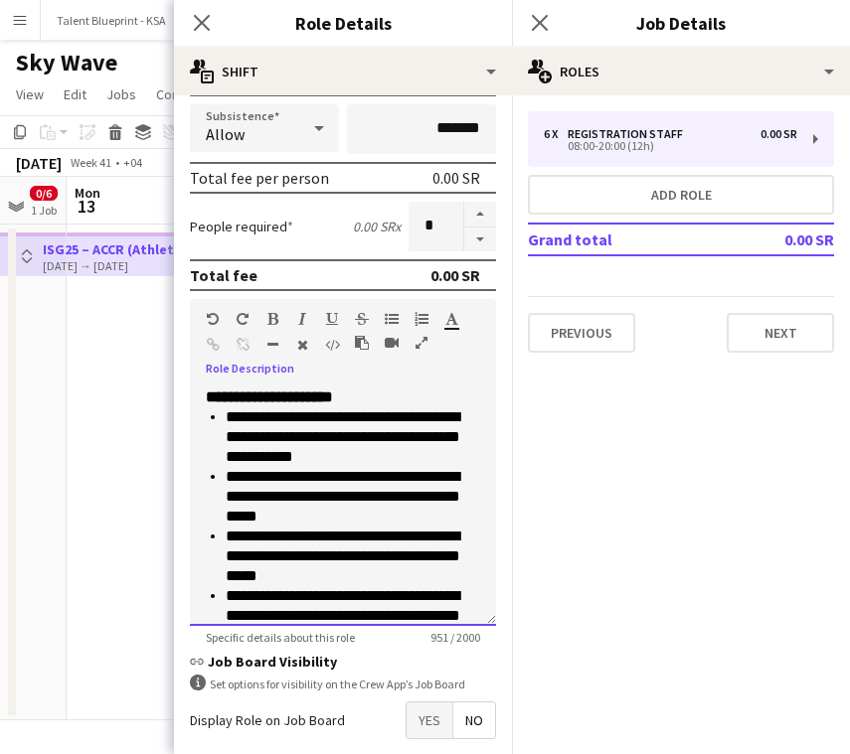
scroll to position [432, 0]
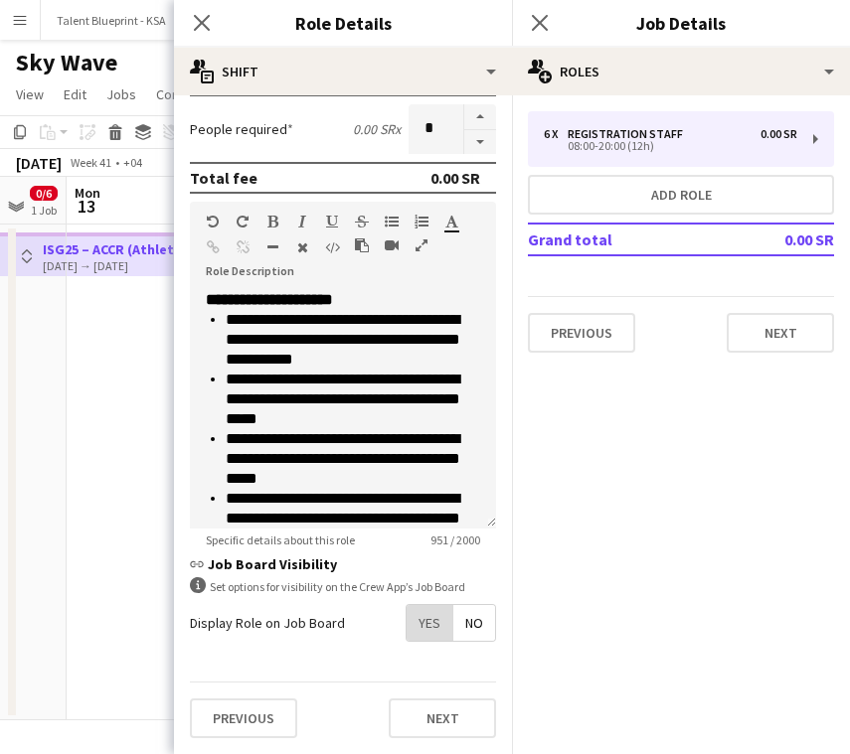
click at [435, 615] on span "Yes" at bounding box center [430, 623] width 46 height 36
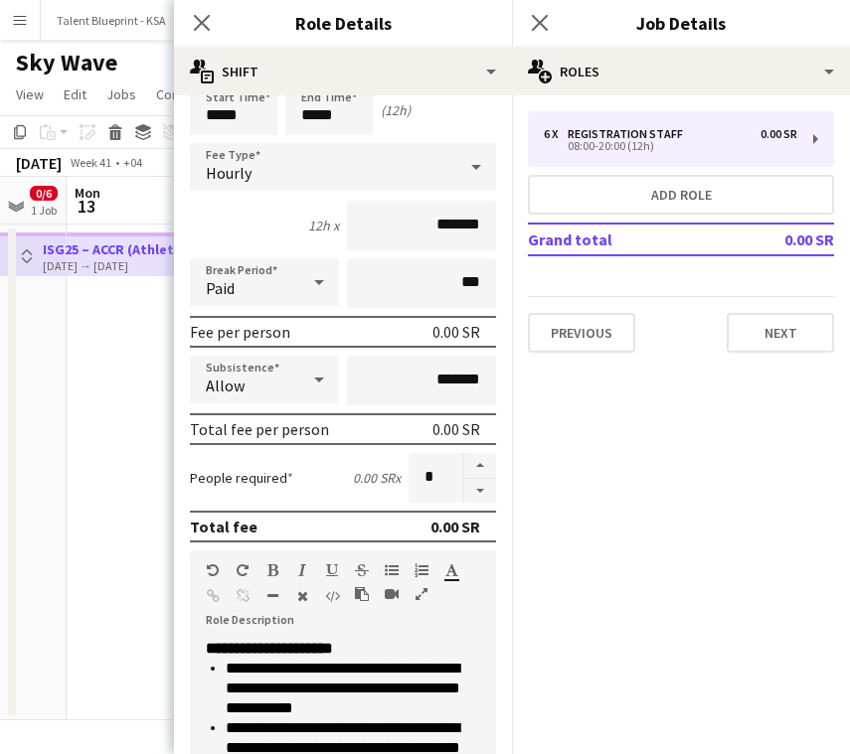
scroll to position [37, 0]
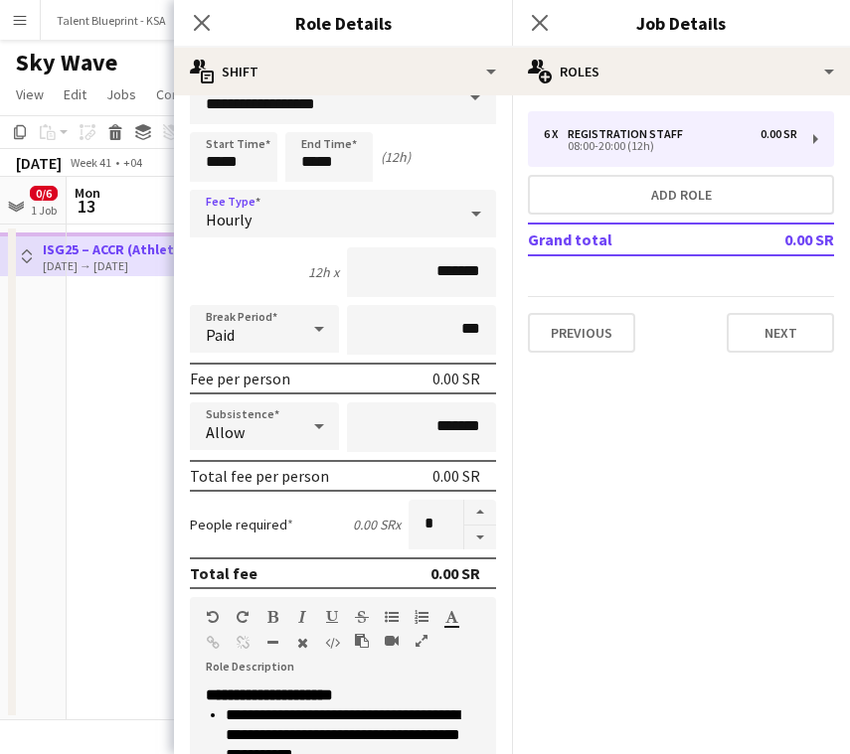
click at [433, 201] on div "Hourly" at bounding box center [323, 214] width 266 height 48
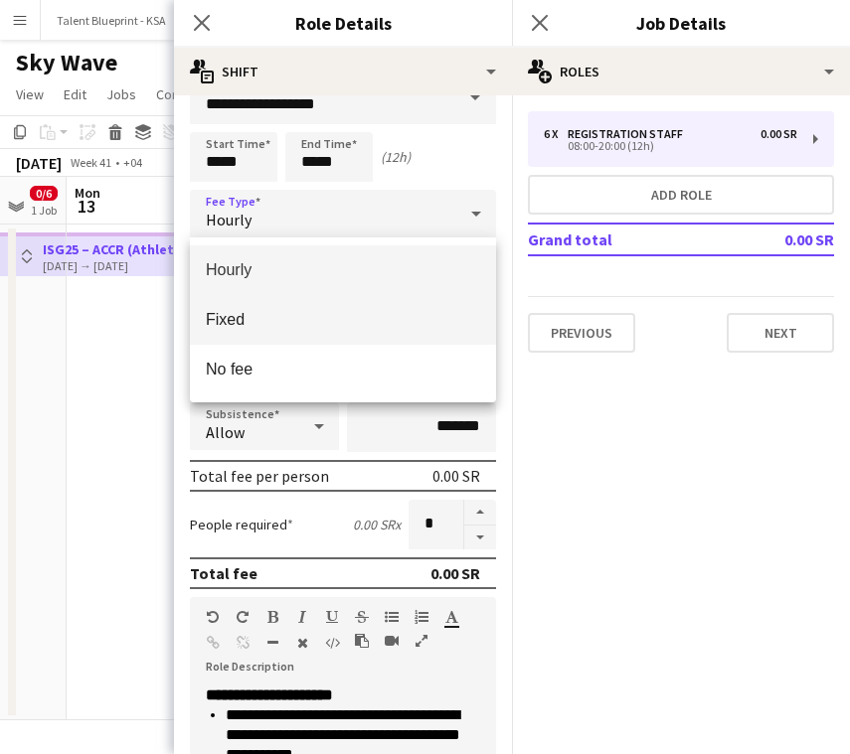
click at [440, 295] on mat-option "Fixed" at bounding box center [343, 320] width 306 height 50
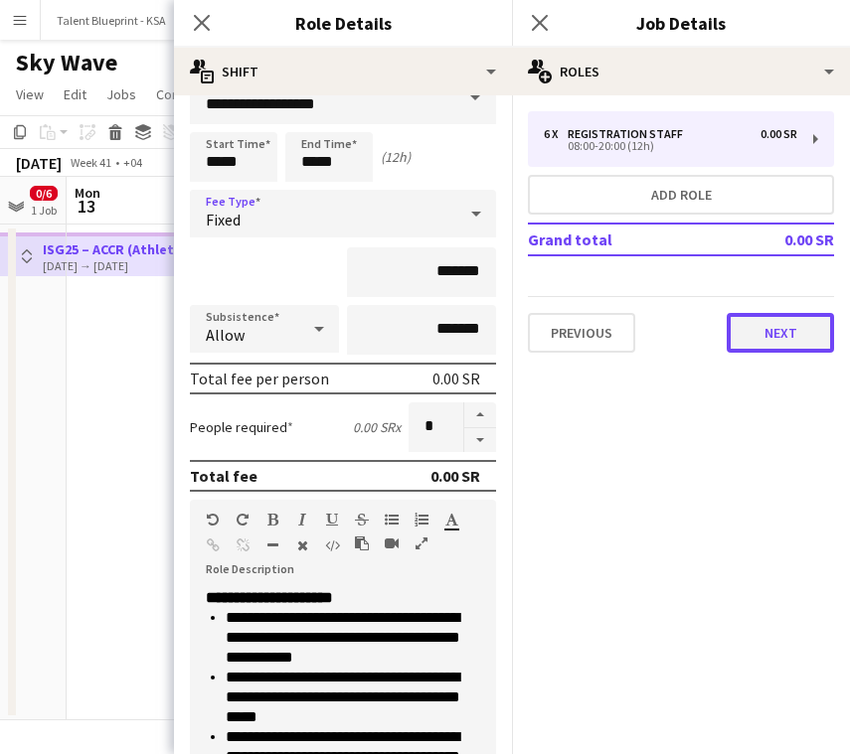
click at [775, 333] on button "Next" at bounding box center [780, 333] width 107 height 40
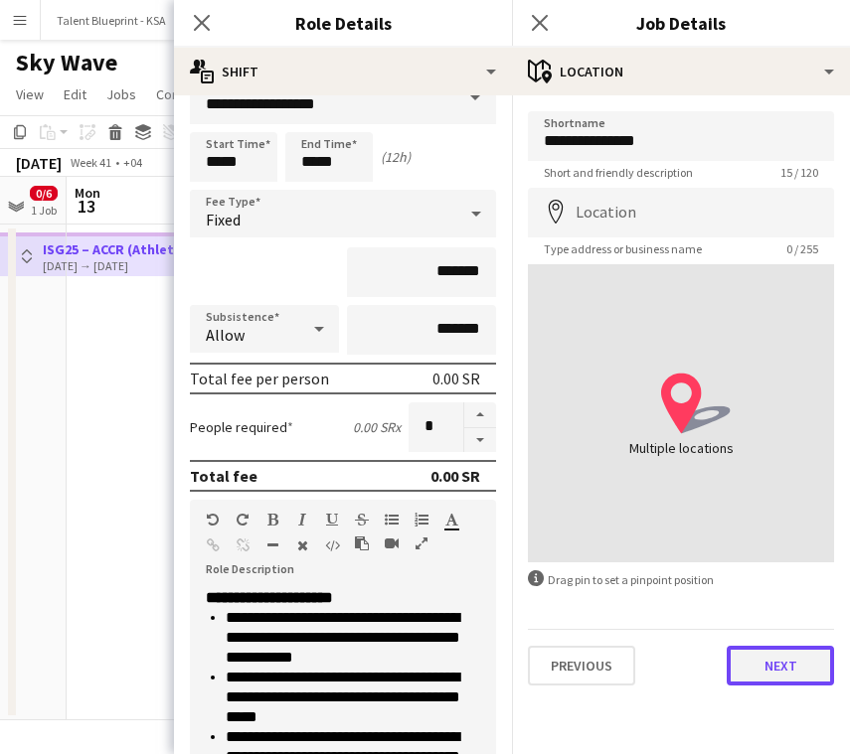
click at [745, 661] on button "Next" at bounding box center [780, 666] width 107 height 40
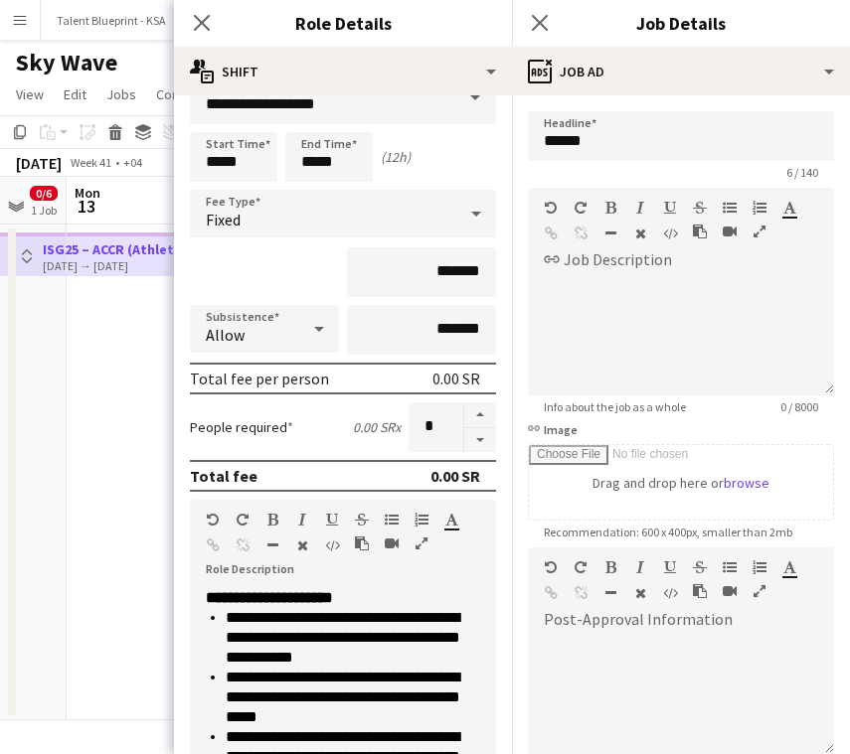
click at [124, 395] on app-date-cell at bounding box center [186, 473] width 238 height 496
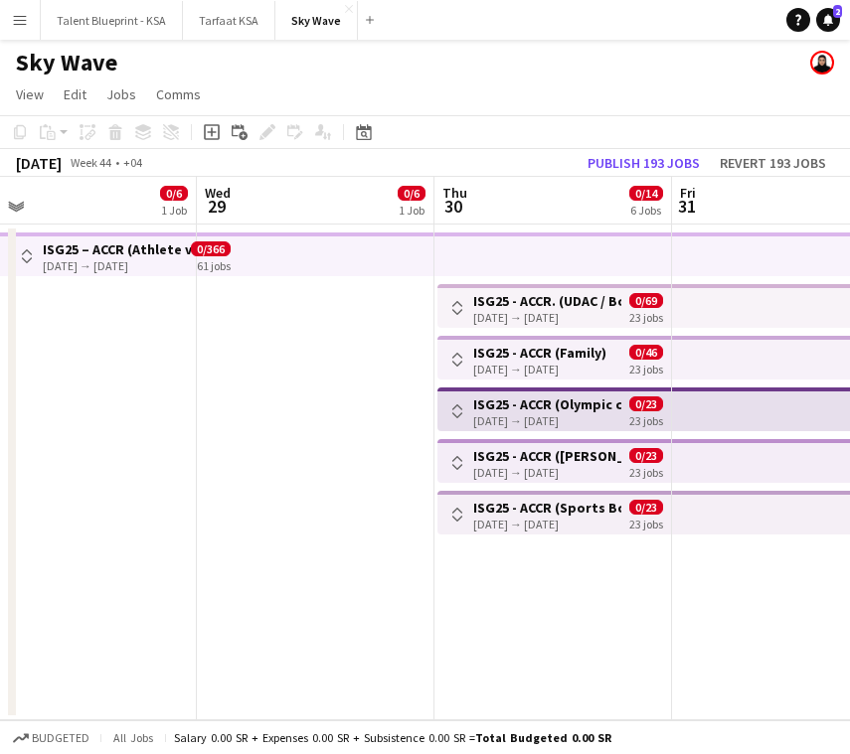
scroll to position [0, 775]
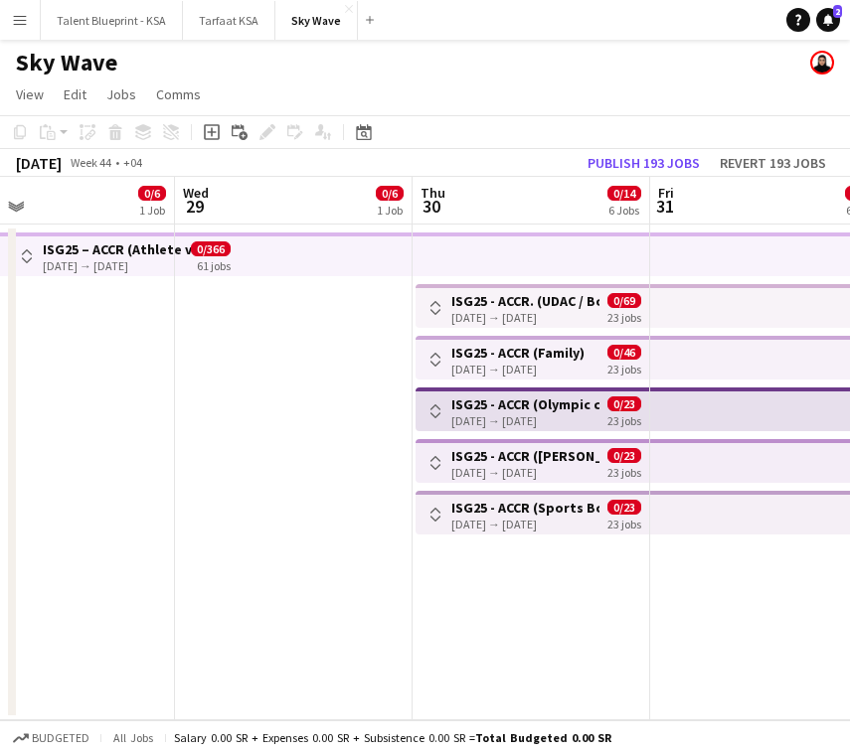
click at [519, 302] on h3 "ISG25 - ACCR. (UDAC / Boulevard)" at bounding box center [525, 301] width 148 height 18
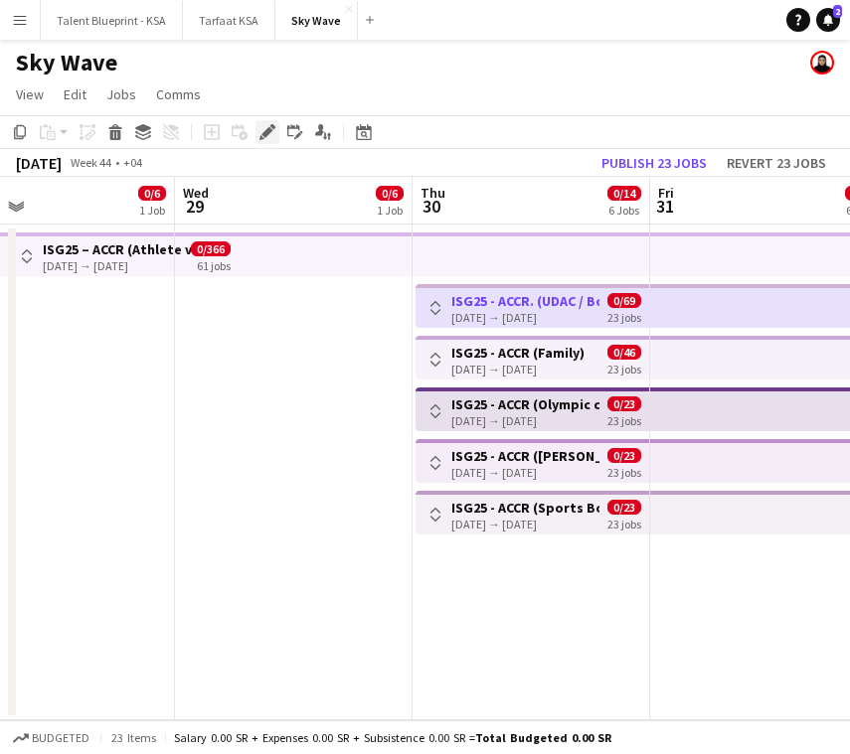
click at [264, 129] on icon "Edit" at bounding box center [267, 132] width 16 height 16
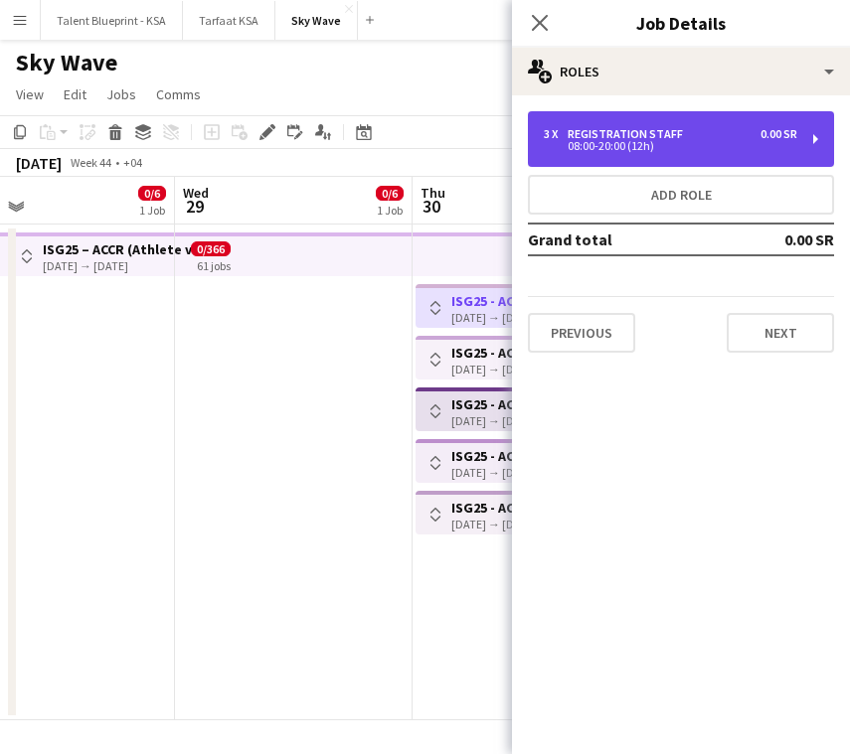
click at [642, 130] on div "Registration Staff" at bounding box center [629, 134] width 123 height 14
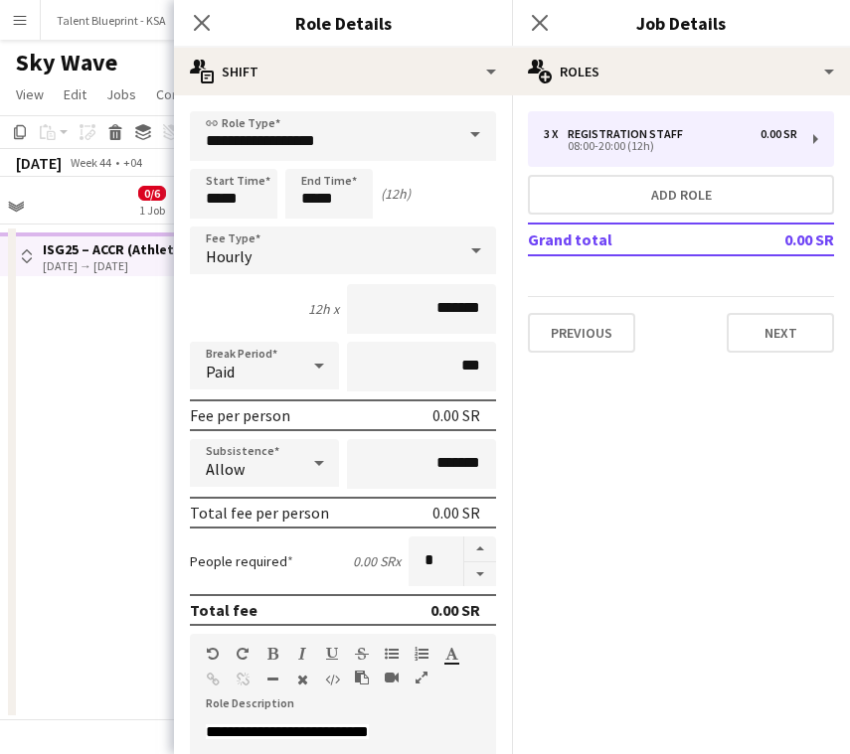
click at [287, 243] on div "Hourly" at bounding box center [323, 251] width 266 height 48
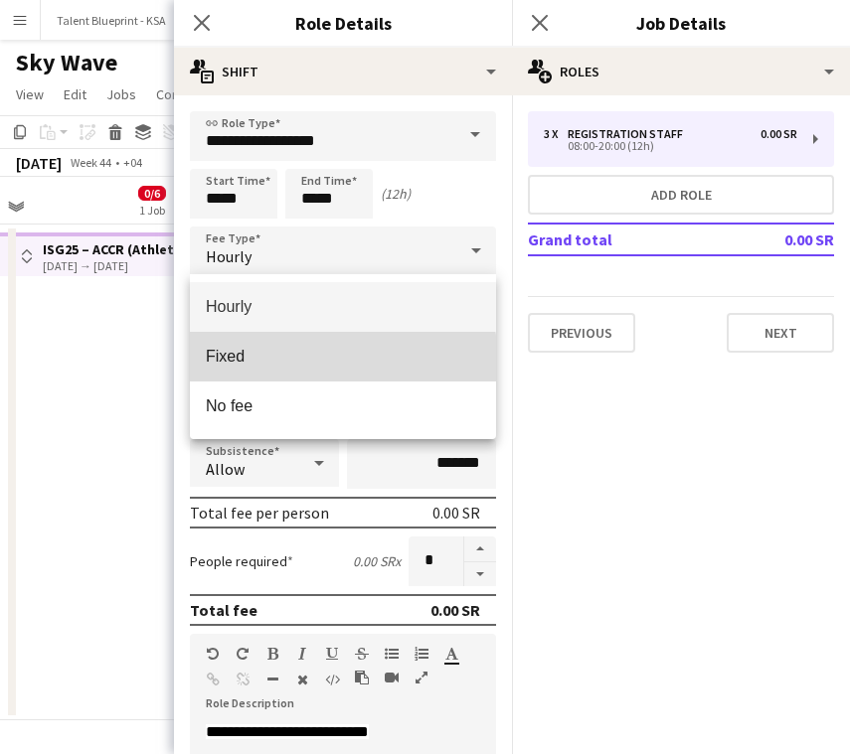
click at [336, 360] on span "Fixed" at bounding box center [343, 356] width 274 height 19
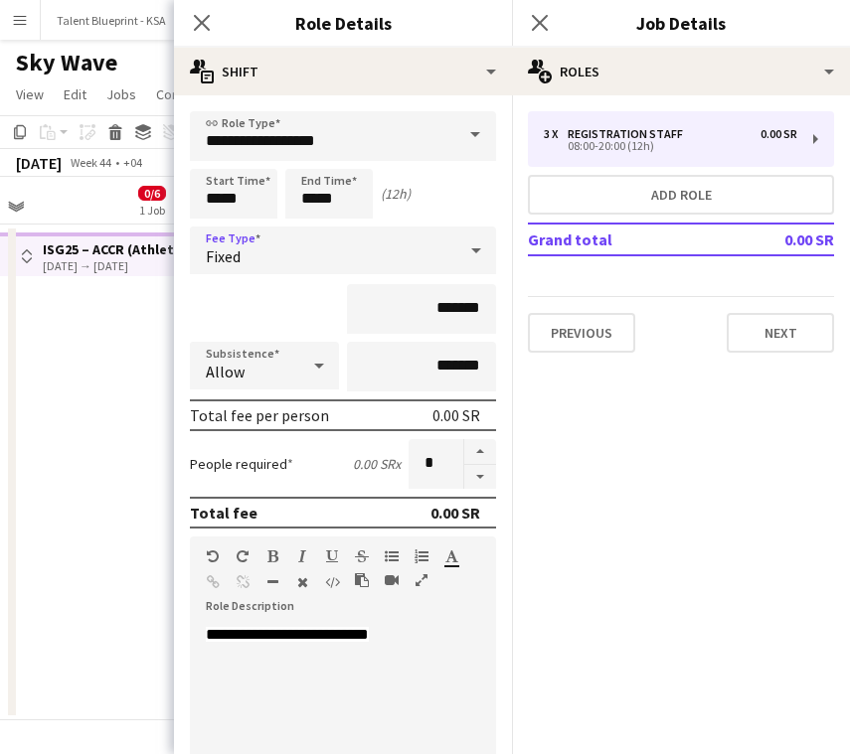
click at [436, 641] on div "**********" at bounding box center [343, 744] width 306 height 239
paste div
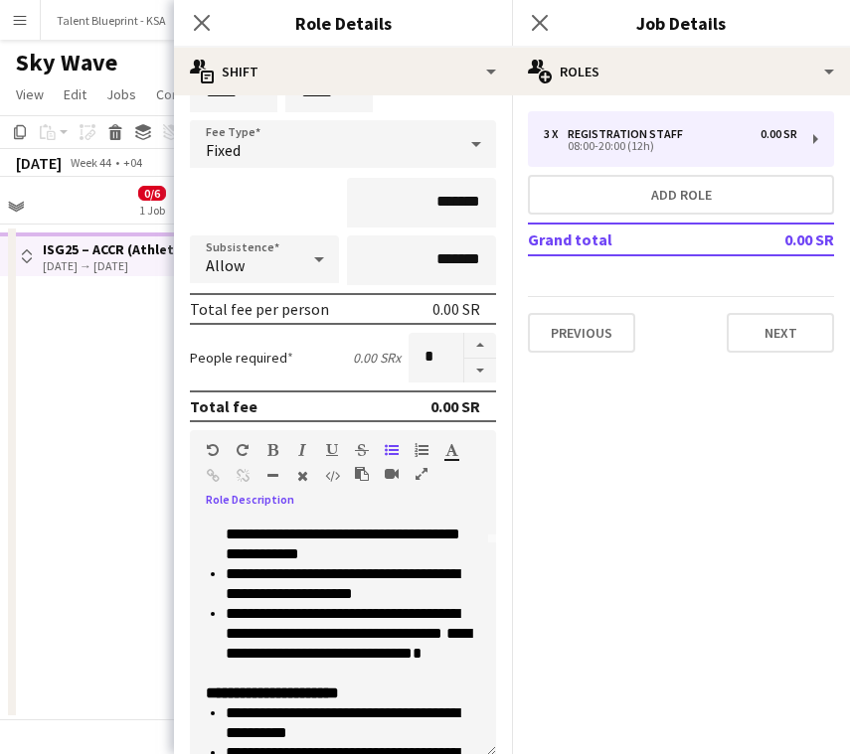
scroll to position [218, 0]
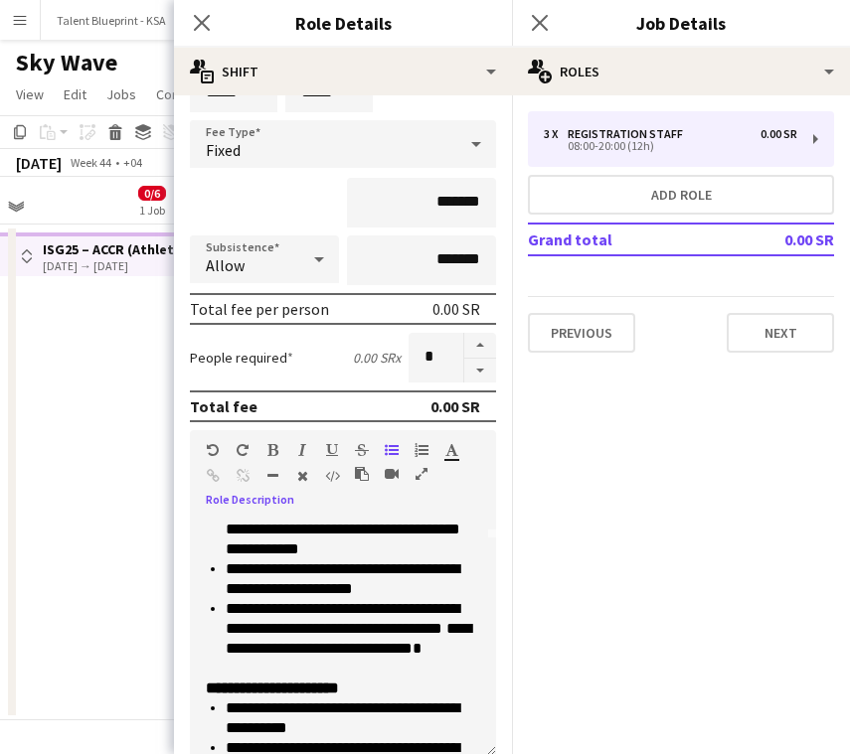
click at [437, 655] on span "**********" at bounding box center [349, 638] width 246 height 35
click at [402, 667] on li "**********" at bounding box center [353, 639] width 254 height 80
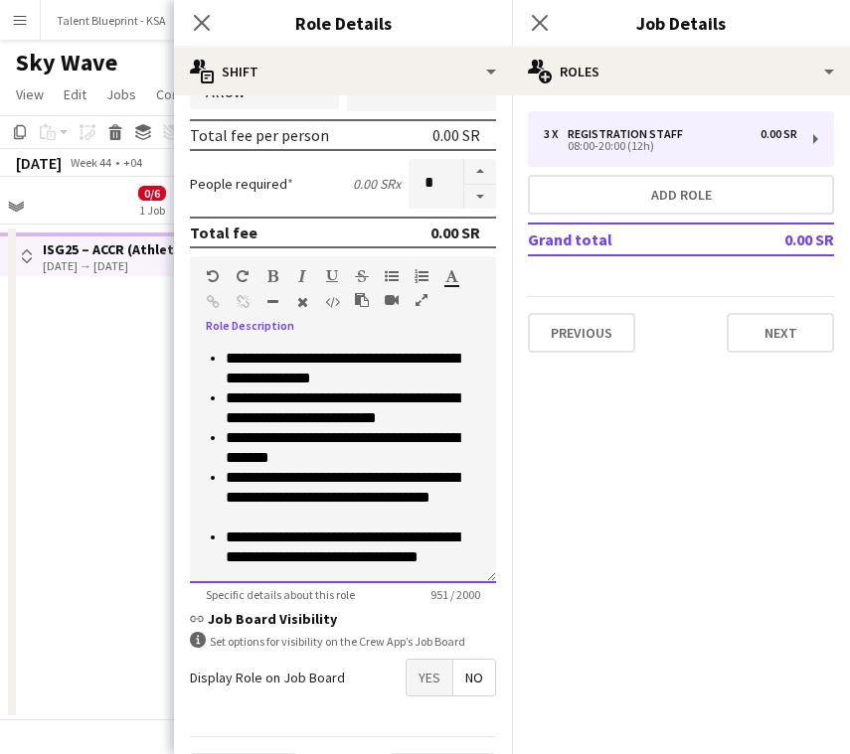
scroll to position [335, 0]
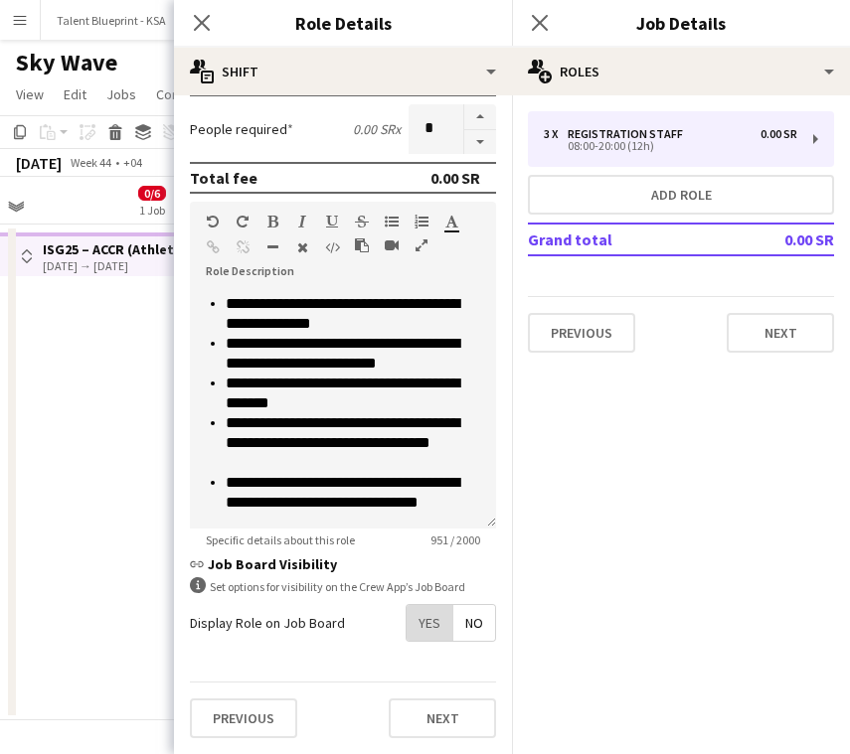
click at [435, 627] on span "Yes" at bounding box center [430, 623] width 46 height 36
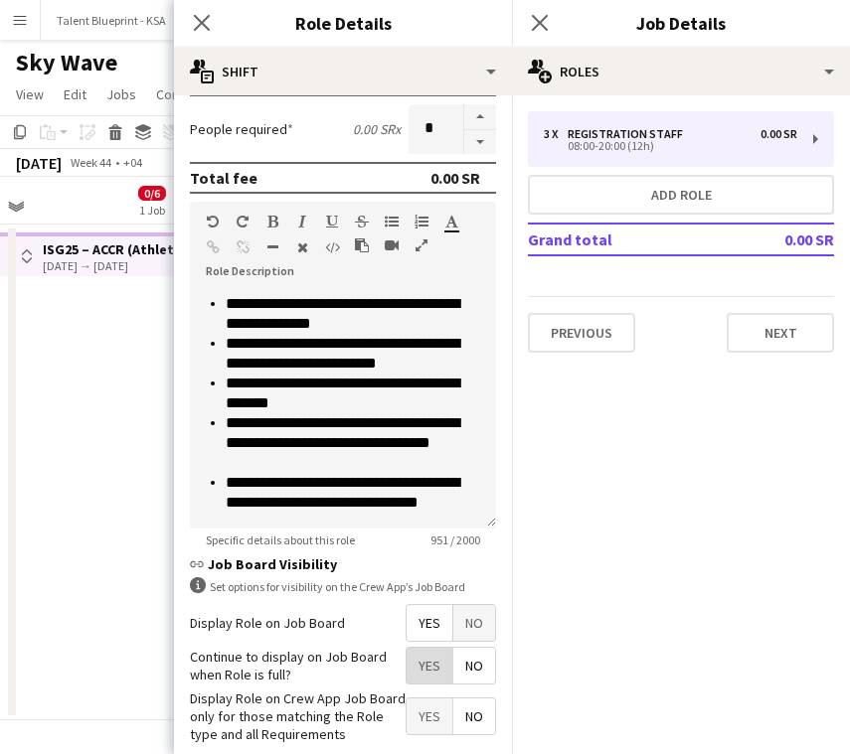
click at [438, 651] on span "Yes" at bounding box center [430, 666] width 46 height 36
click at [478, 665] on span "No" at bounding box center [474, 666] width 42 height 36
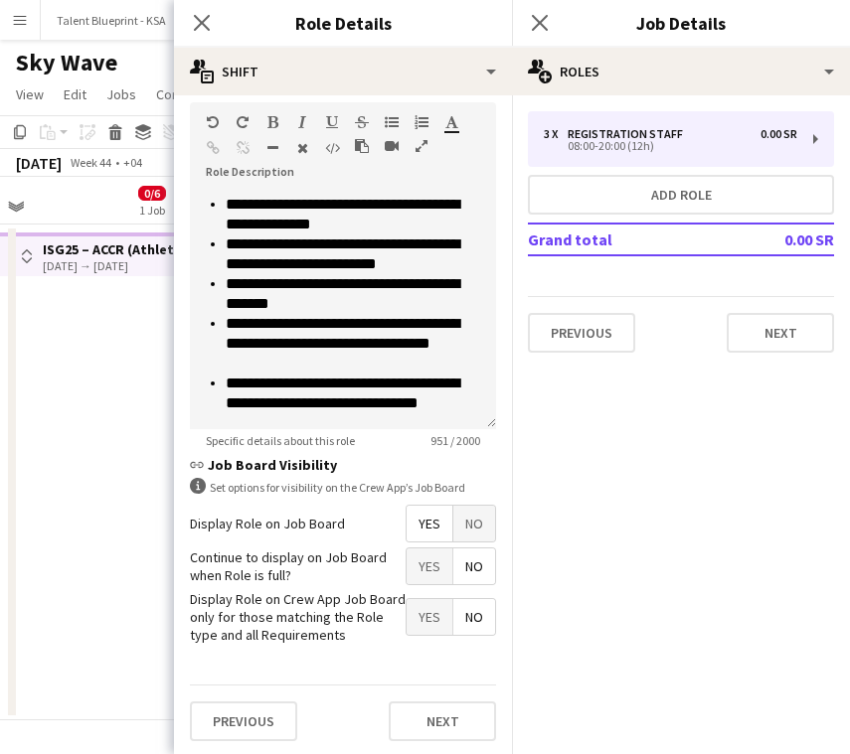
scroll to position [436, 0]
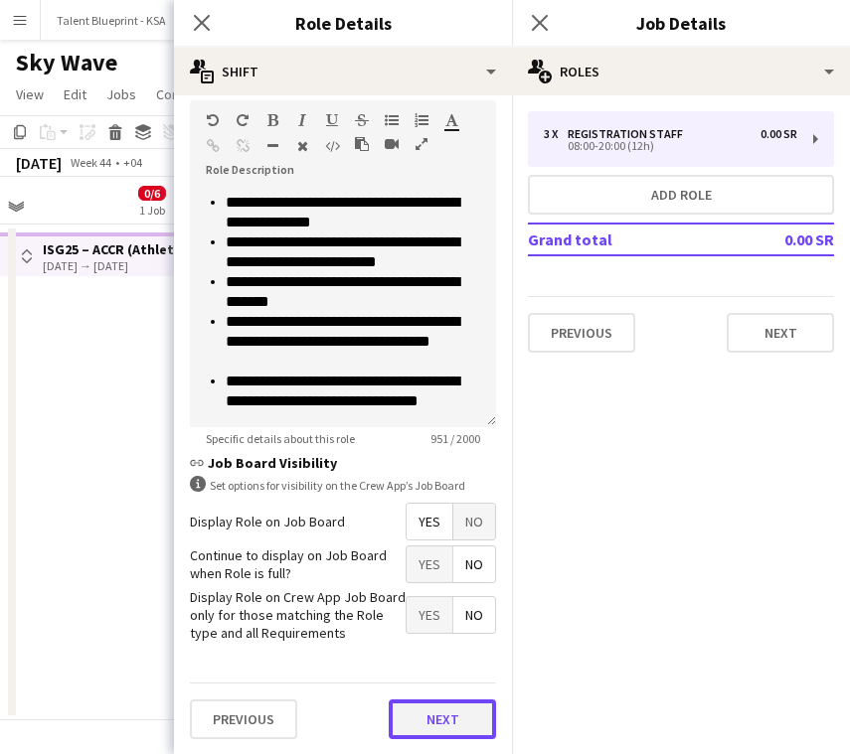
click at [470, 707] on button "Next" at bounding box center [442, 720] width 107 height 40
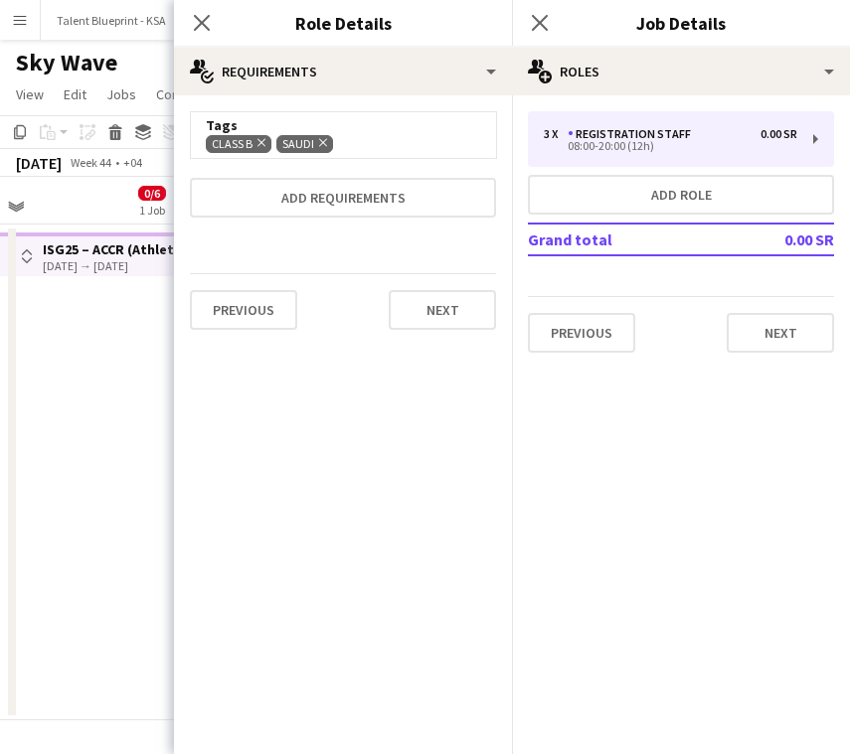
scroll to position [0, 0]
click at [463, 307] on button "Next" at bounding box center [442, 310] width 107 height 40
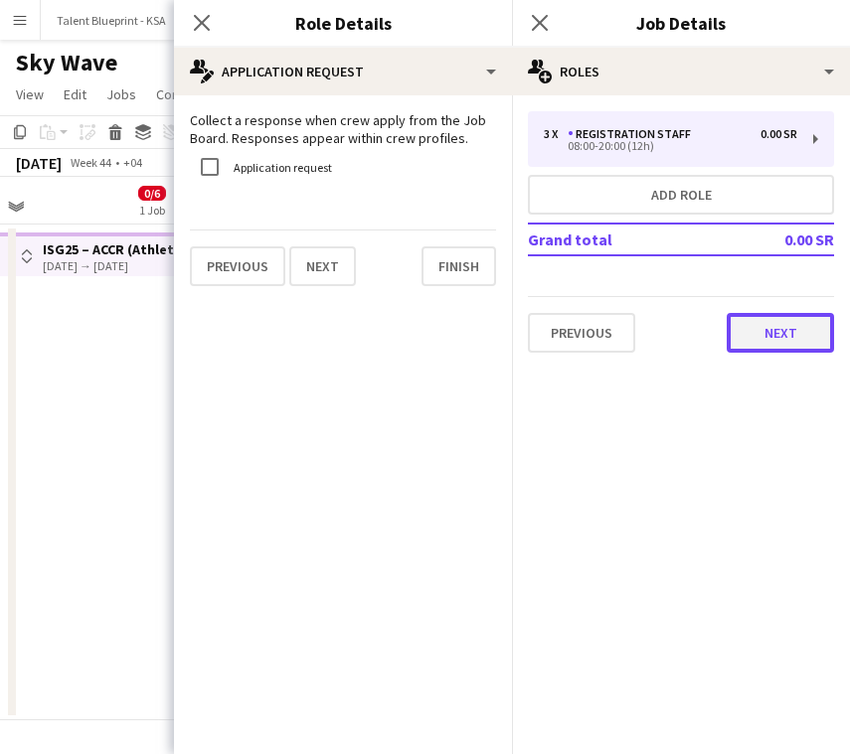
click at [779, 329] on button "Next" at bounding box center [780, 333] width 107 height 40
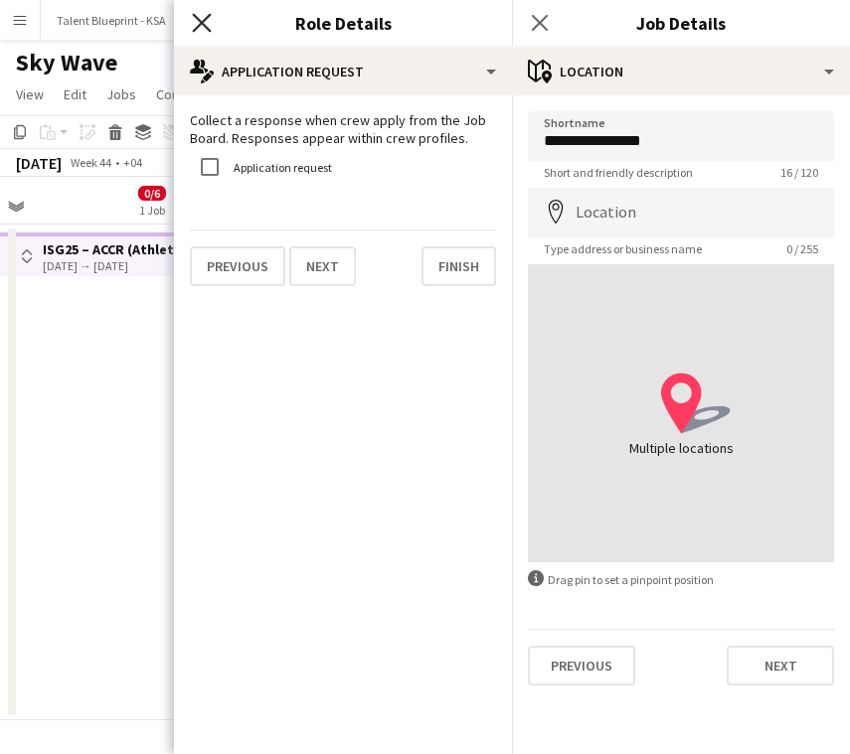
click at [205, 21] on icon "Close pop-in" at bounding box center [201, 22] width 19 height 19
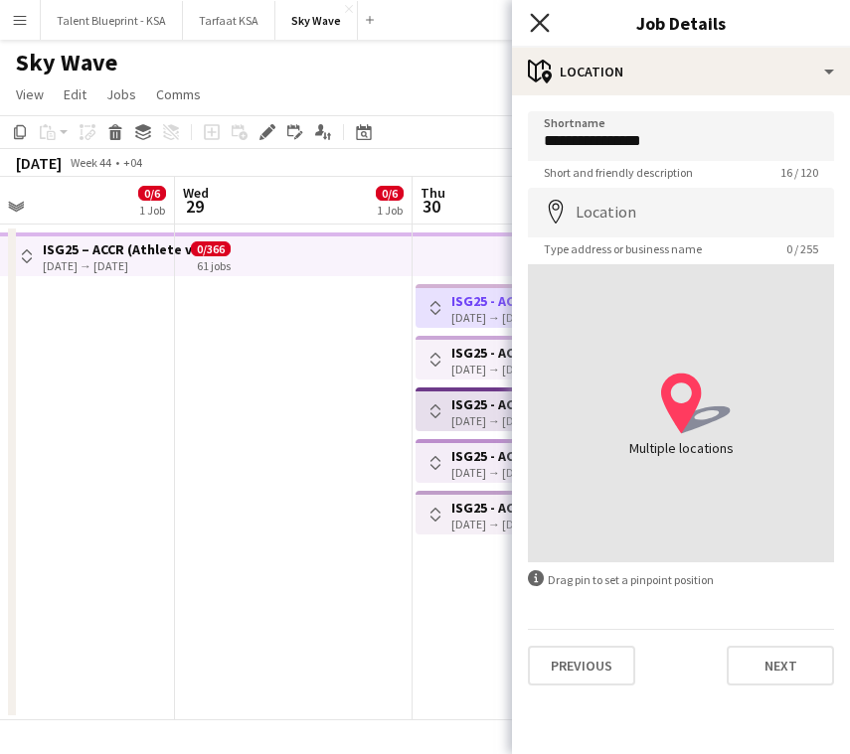
click at [545, 17] on icon at bounding box center [539, 22] width 19 height 19
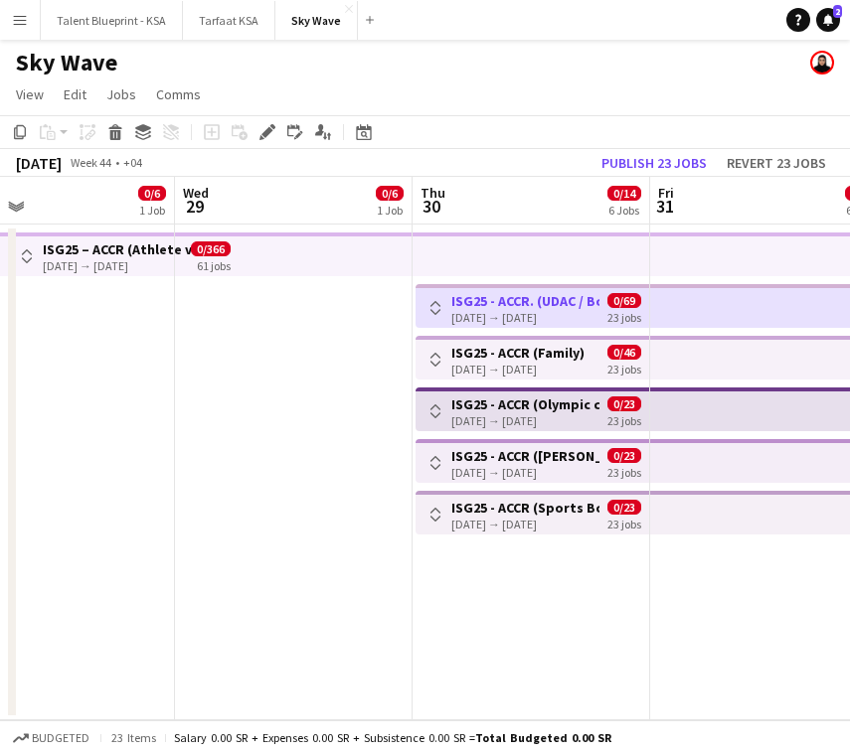
click at [436, 306] on app-icon "Toggle View" at bounding box center [435, 308] width 14 height 14
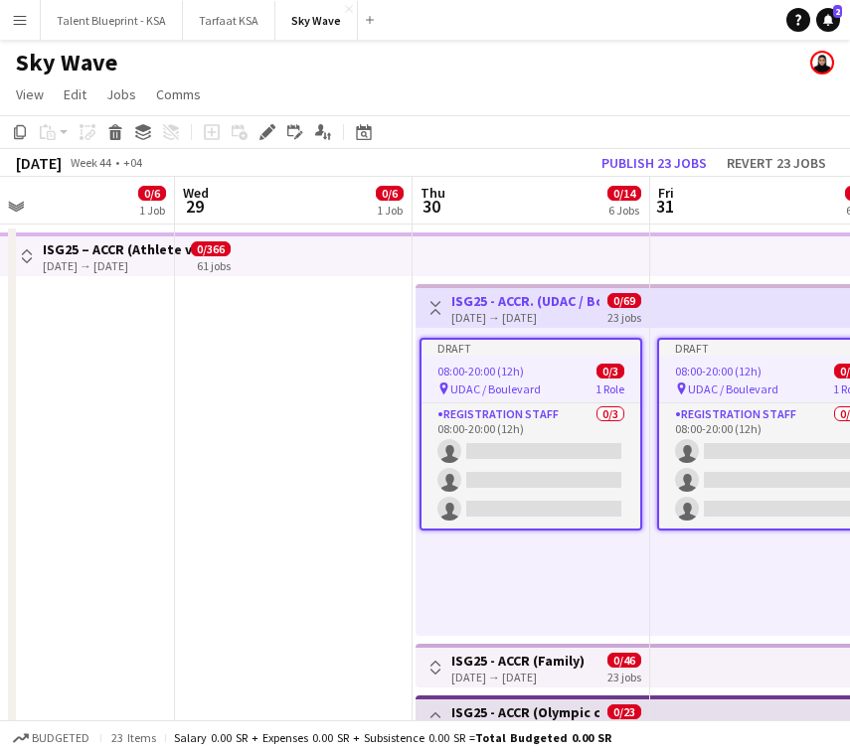
click at [436, 305] on app-icon "Toggle View" at bounding box center [435, 308] width 14 height 14
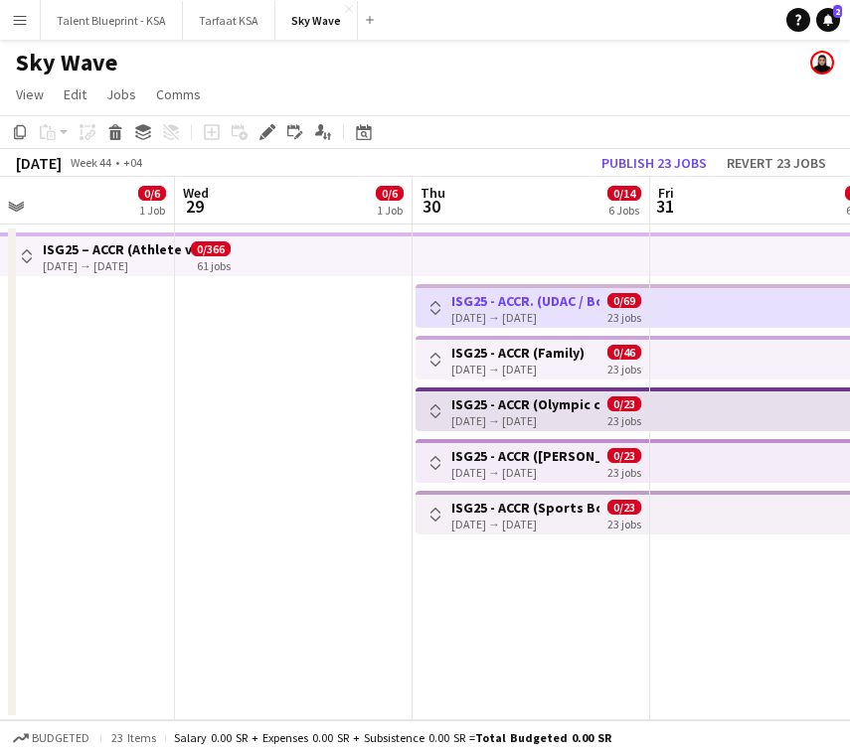
click at [432, 312] on app-icon "Toggle View" at bounding box center [435, 308] width 14 height 14
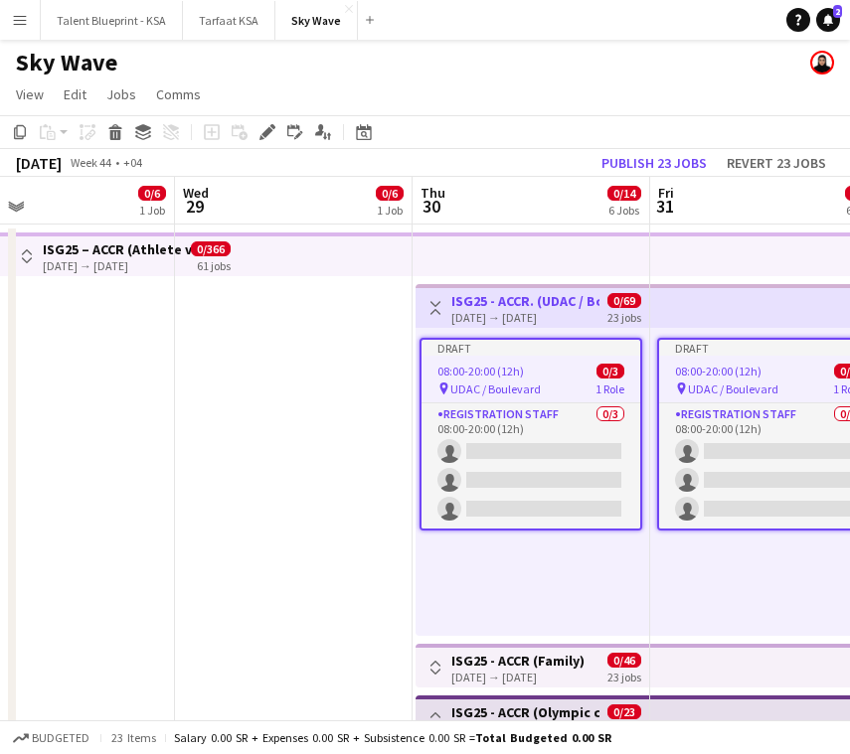
click at [512, 358] on app-job-card "Draft 08:00-20:00 (12h) 0/3 pin UDAC / Boulevard 1 Role Registration Staff 0/3 …" at bounding box center [530, 434] width 223 height 193
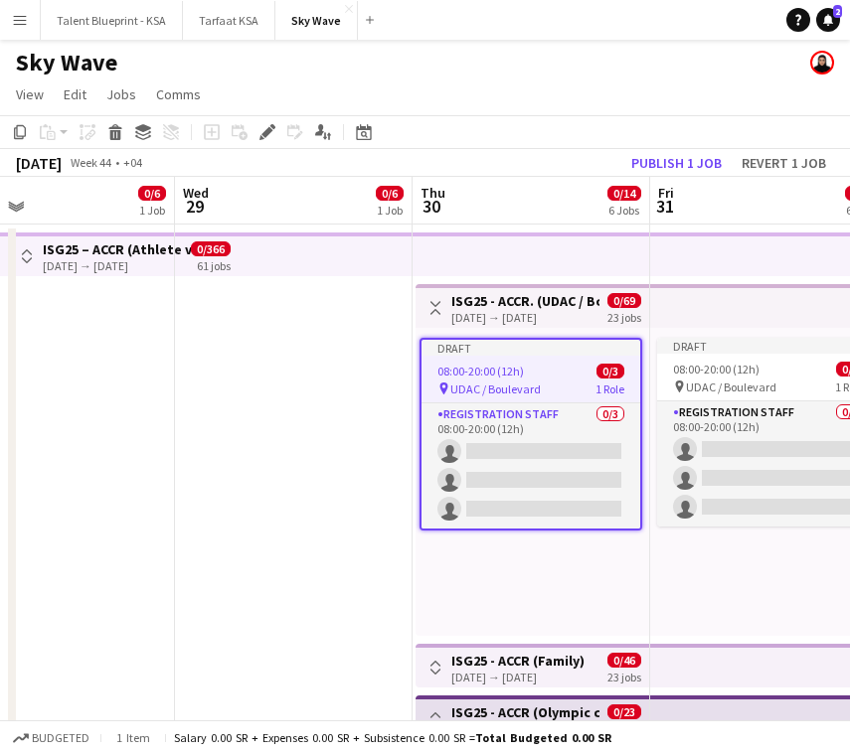
click at [458, 300] on h3 "ISG25 - ACCR. (UDAC / Boulevard)" at bounding box center [525, 301] width 148 height 18
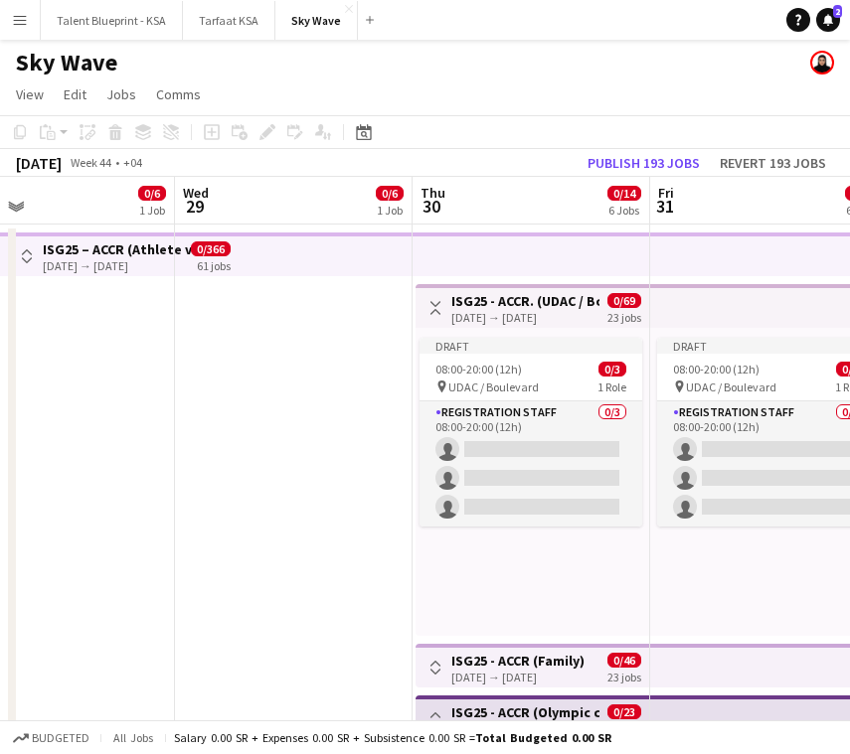
click at [468, 295] on h3 "ISG25 - ACCR. (UDAC / Boulevard)" at bounding box center [525, 301] width 148 height 18
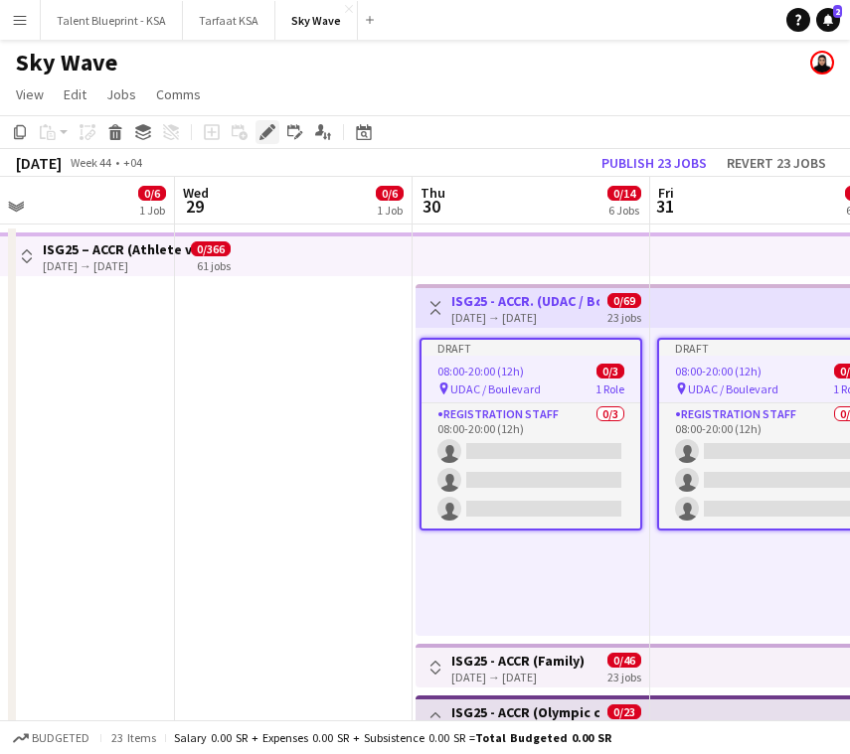
click at [267, 129] on icon at bounding box center [266, 132] width 11 height 11
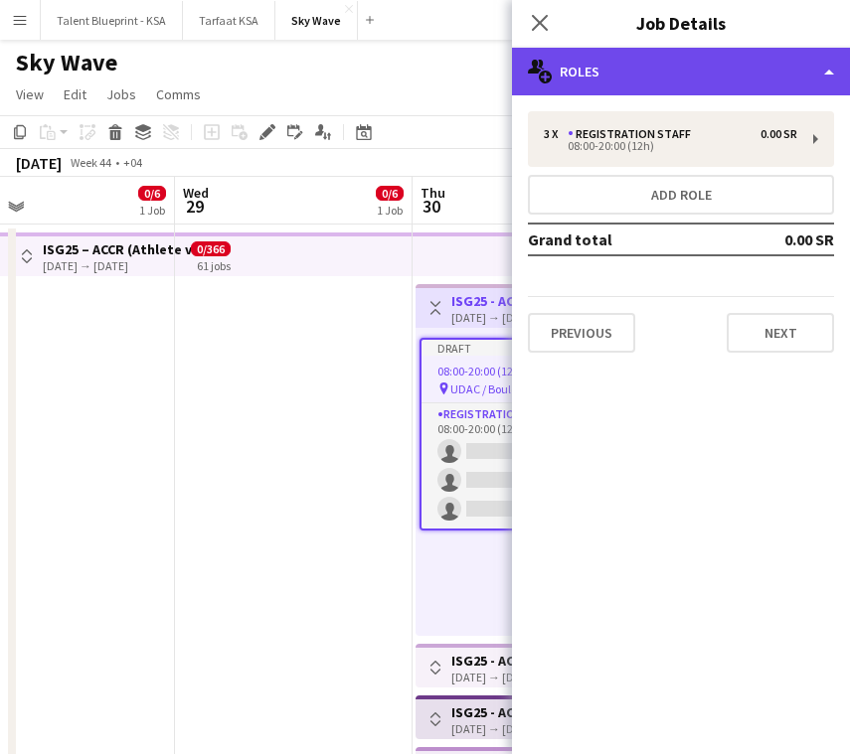
click at [702, 75] on div "multiple-users-add Roles" at bounding box center [681, 72] width 338 height 48
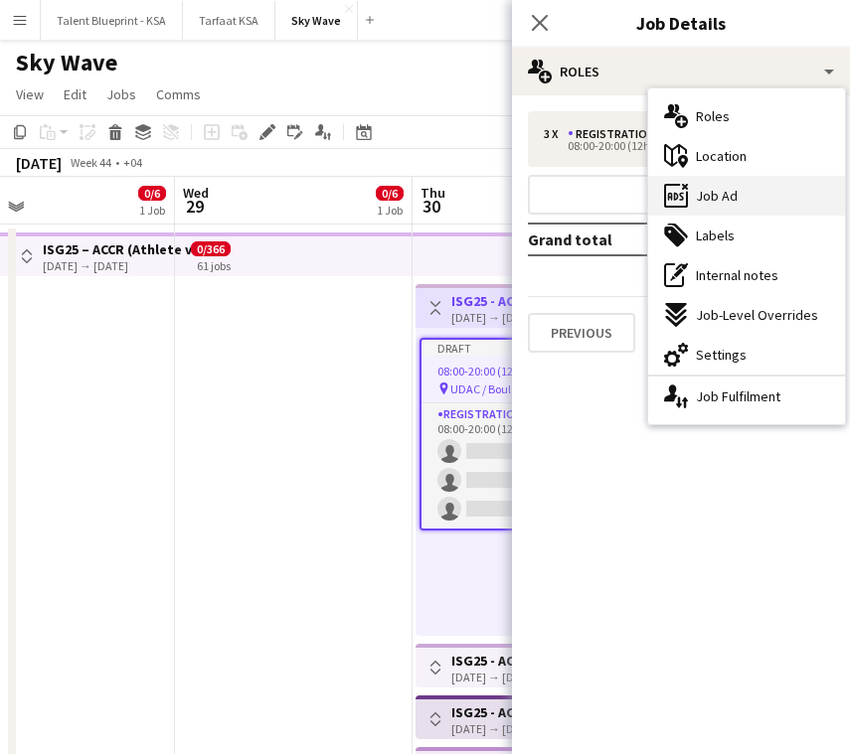
click at [729, 204] on span "Job Ad" at bounding box center [717, 196] width 42 height 18
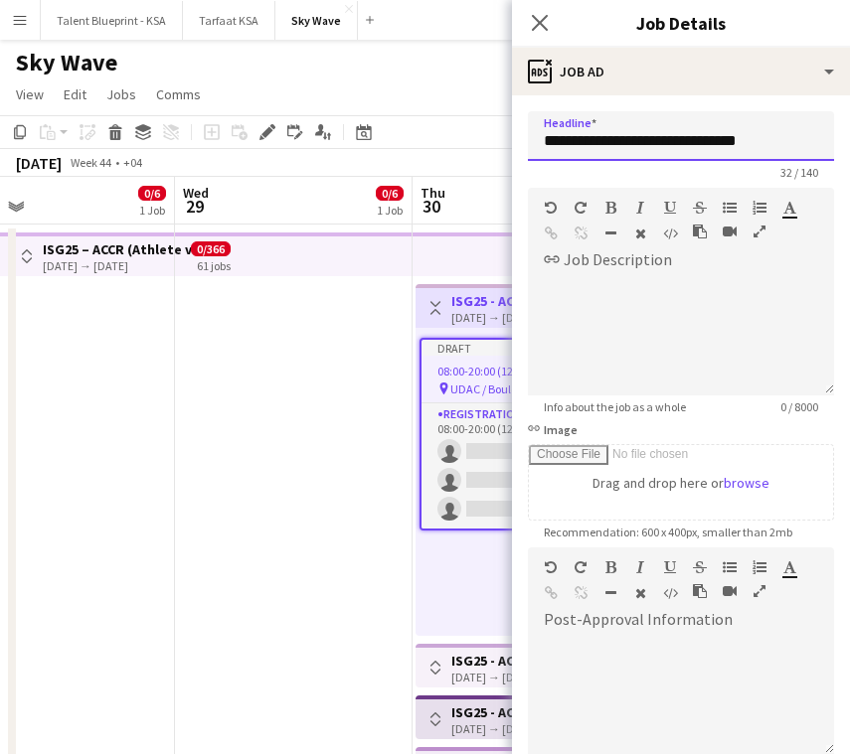
drag, startPoint x: 776, startPoint y: 147, endPoint x: 628, endPoint y: 148, distance: 148.1
click at [628, 148] on input "**********" at bounding box center [681, 136] width 306 height 50
drag, startPoint x: 587, startPoint y: 140, endPoint x: 767, endPoint y: 139, distance: 179.9
click at [767, 139] on input "**********" at bounding box center [681, 136] width 306 height 50
type input "*****"
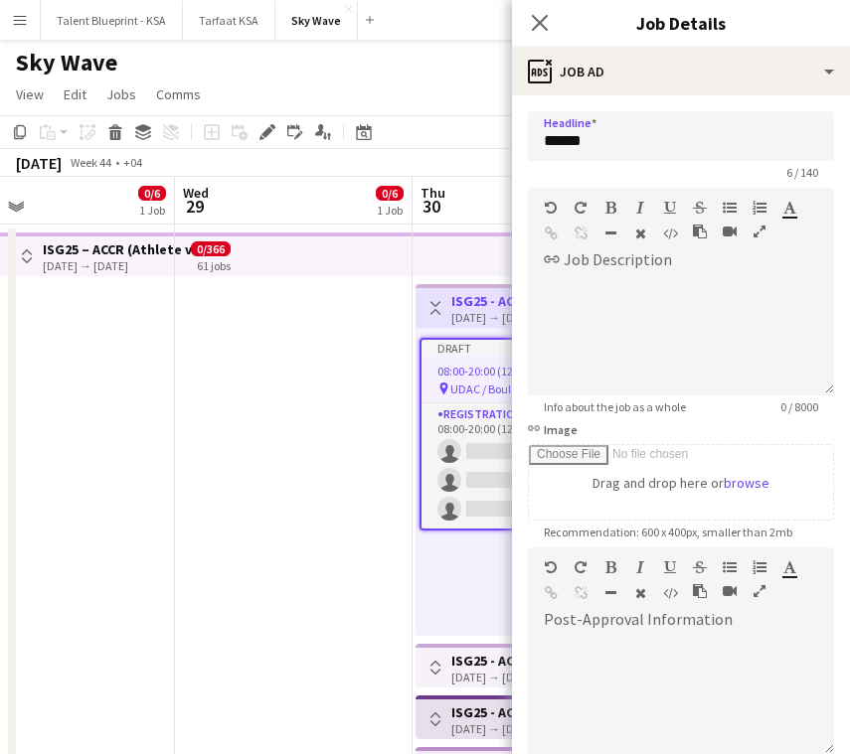
click at [365, 359] on app-date-cell at bounding box center [294, 564] width 238 height 678
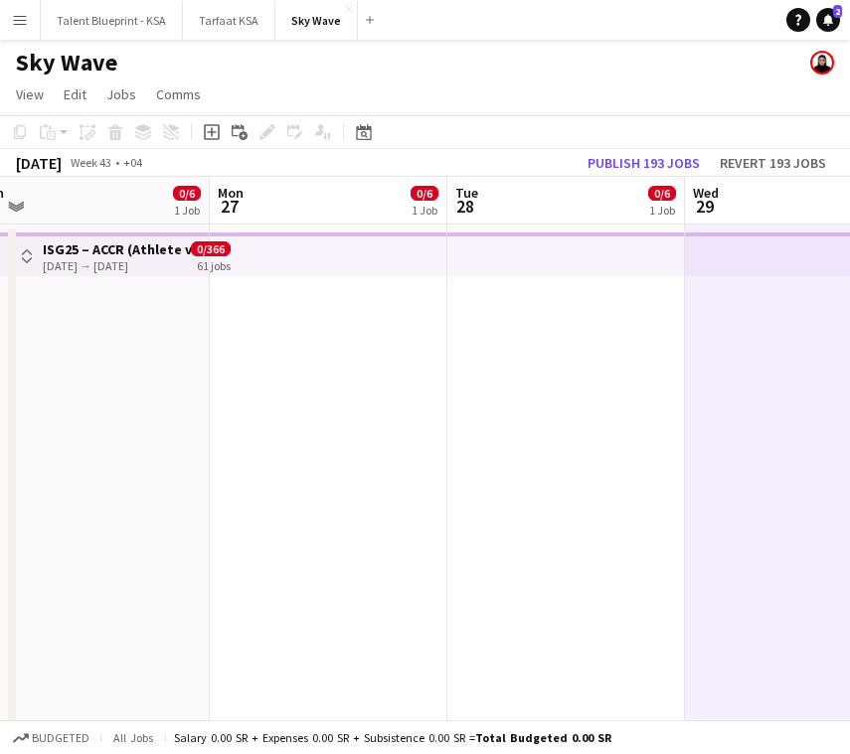
scroll to position [0, 633]
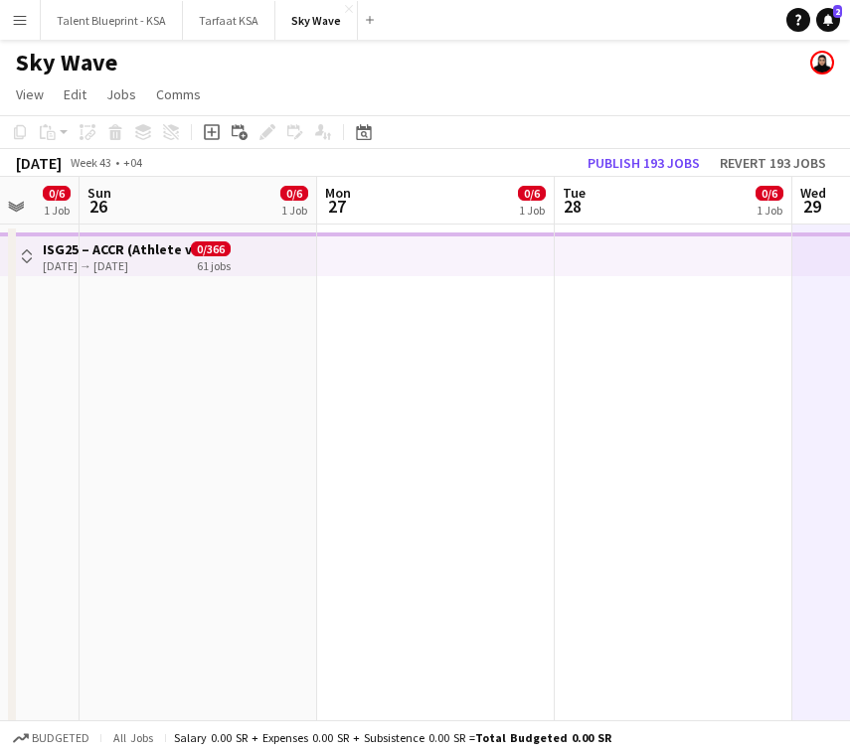
click at [439, 263] on app-top-bar at bounding box center [436, 255] width 238 height 44
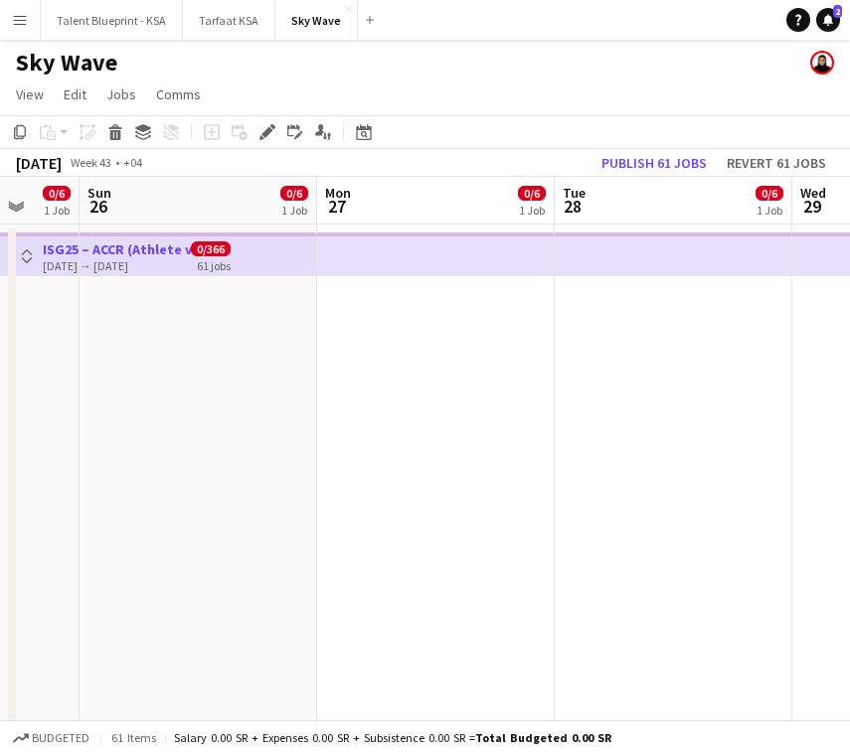
click at [36, 249] on button "Toggle View" at bounding box center [27, 257] width 24 height 24
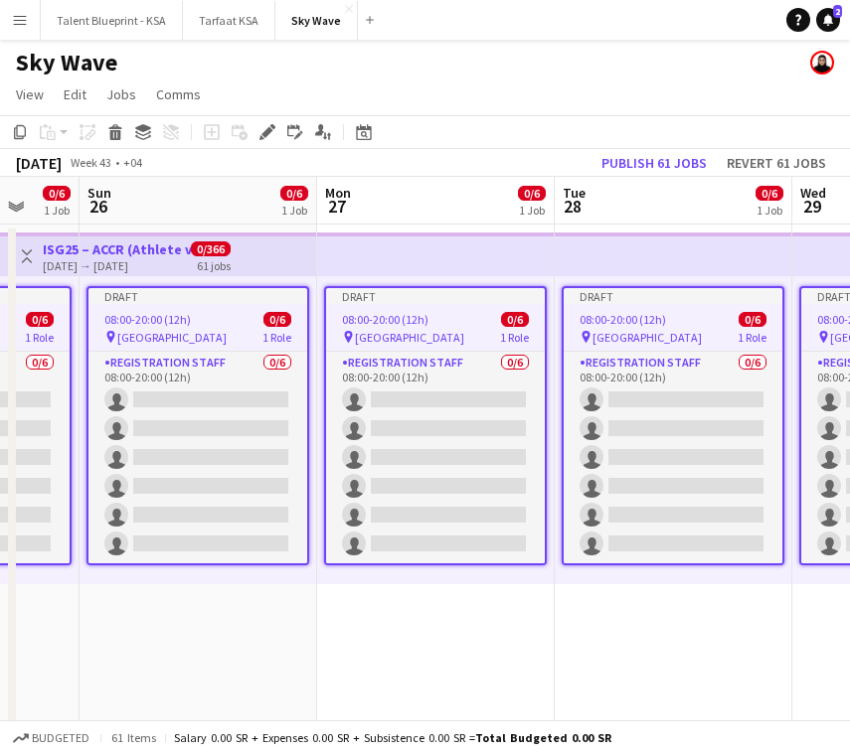
click at [36, 249] on button "Toggle View" at bounding box center [27, 257] width 24 height 24
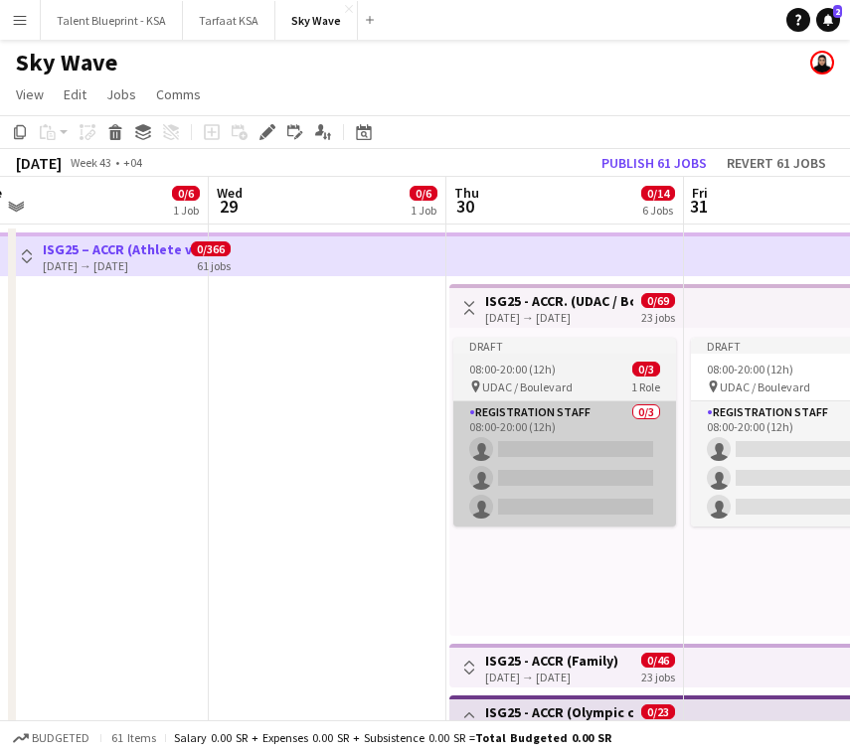
scroll to position [0, 653]
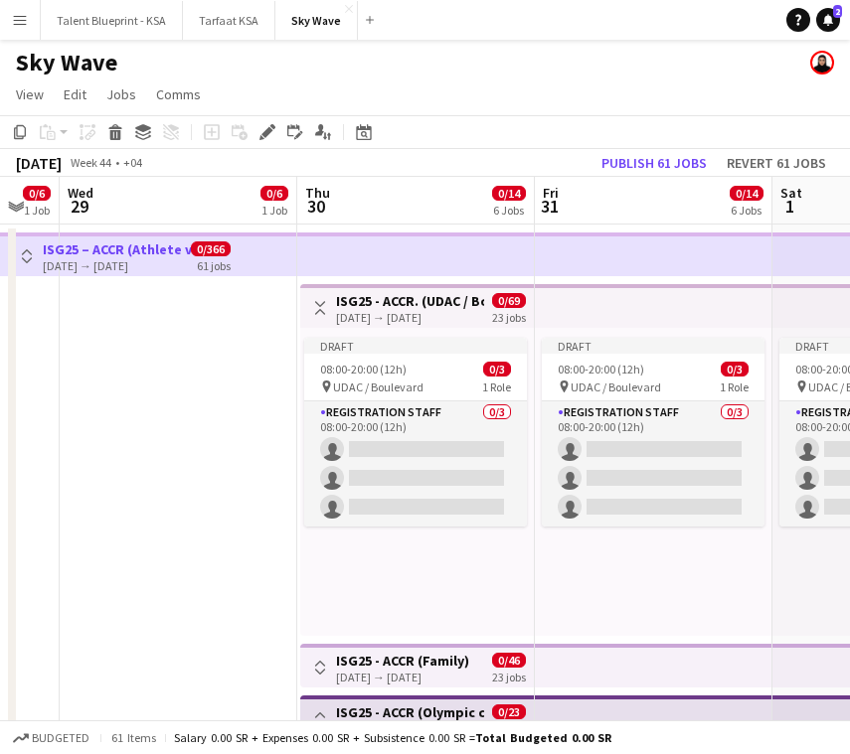
click at [325, 308] on app-icon "Toggle View" at bounding box center [320, 308] width 14 height 14
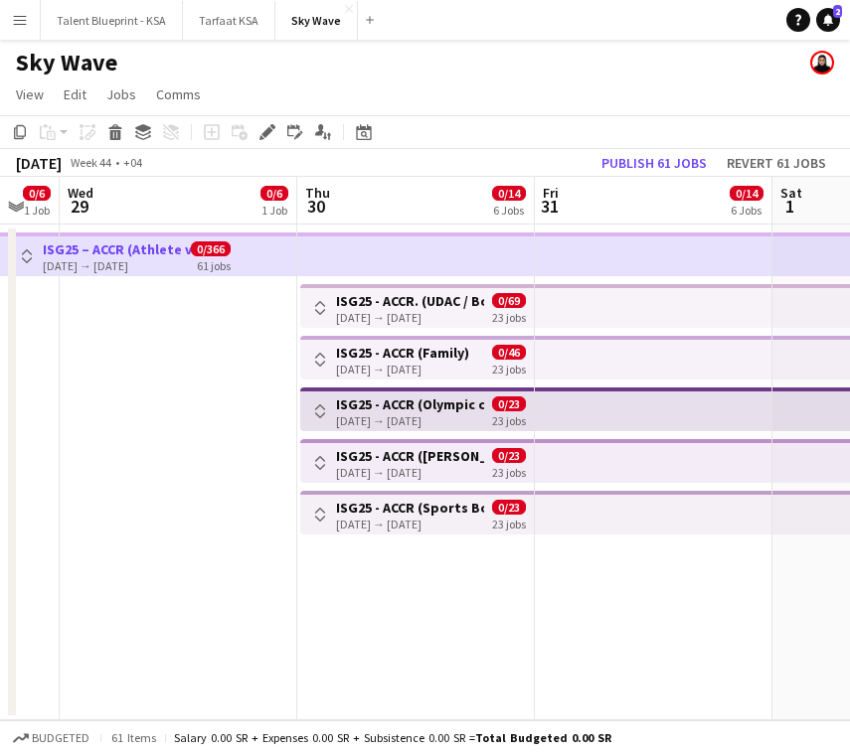
click at [325, 358] on app-icon "Toggle View" at bounding box center [320, 360] width 14 height 14
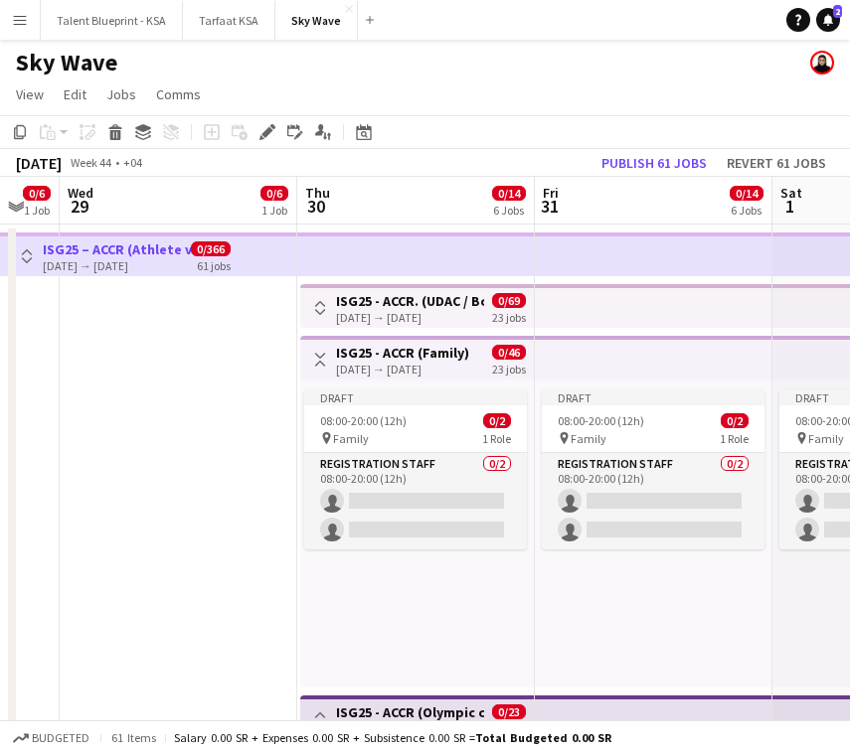
click at [368, 360] on h3 "ISG25 - ACCR (Family)" at bounding box center [402, 353] width 133 height 18
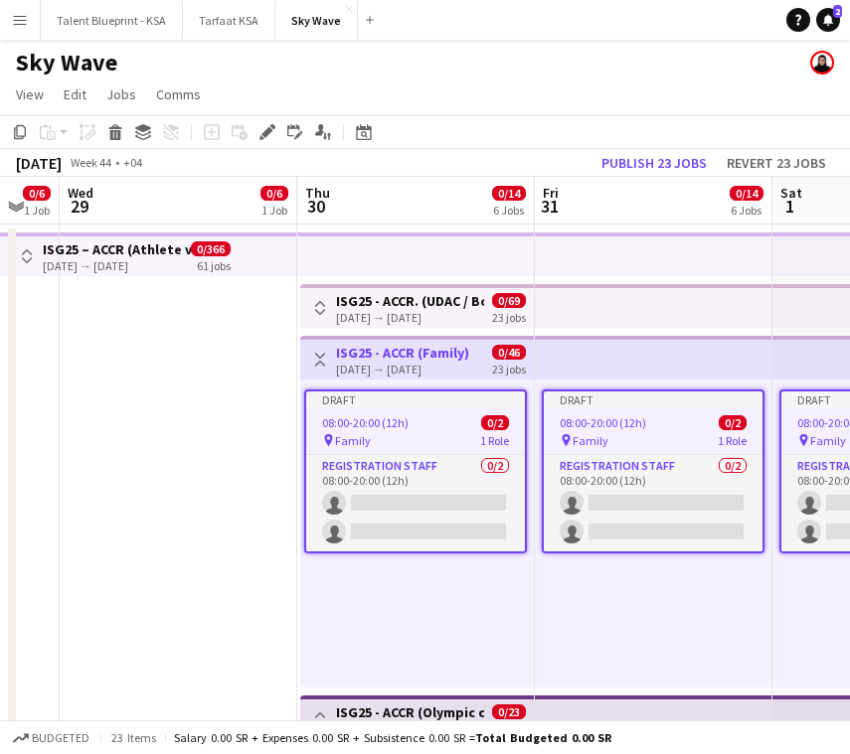
click at [263, 117] on app-toolbar "Copy Paste Paste Command V Paste with crew Command Shift V Paste linked Job [GE…" at bounding box center [425, 132] width 850 height 34
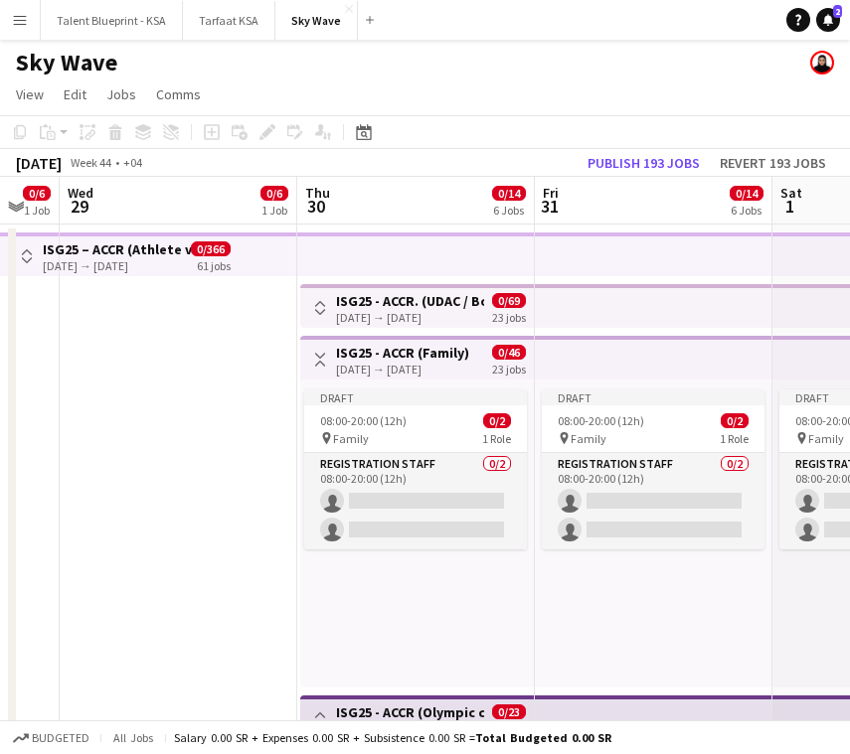
click at [406, 346] on h3 "ISG25 - ACCR (Family)" at bounding box center [402, 353] width 133 height 18
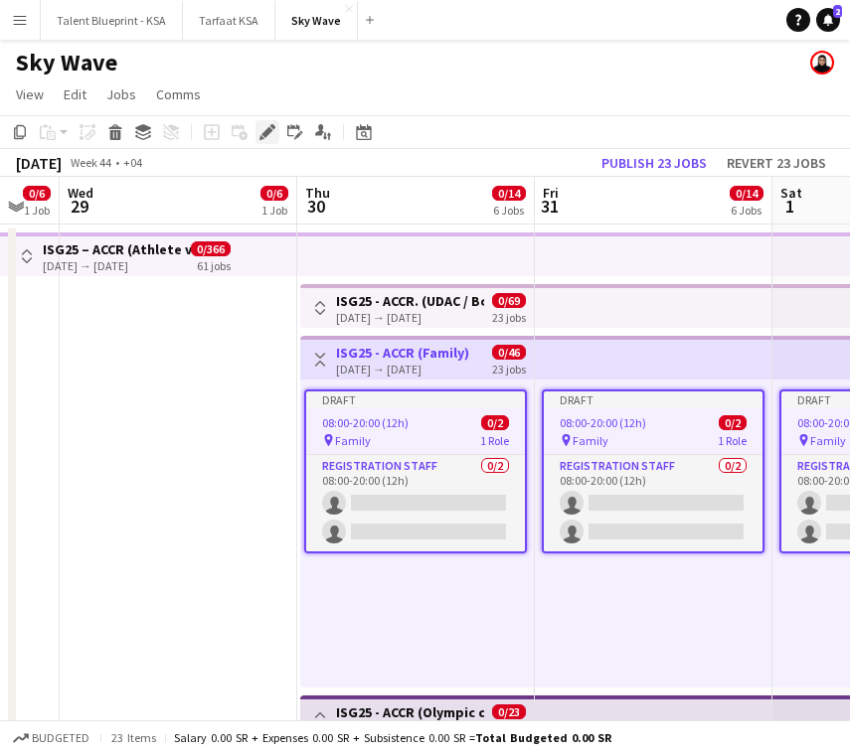
click at [260, 134] on icon "Edit" at bounding box center [267, 132] width 16 height 16
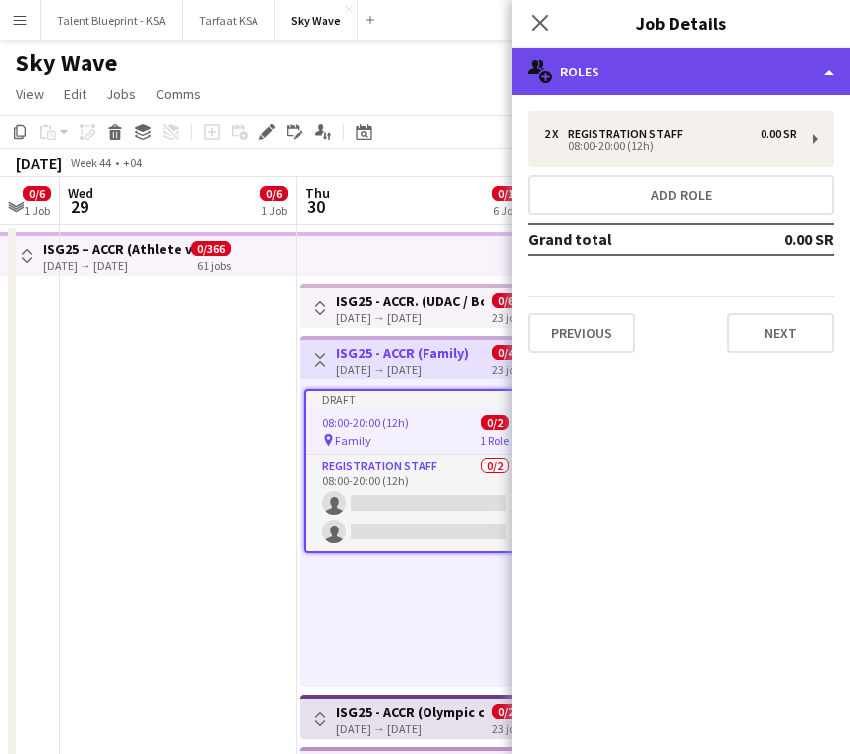
click at [630, 67] on div "multiple-users-add Roles" at bounding box center [681, 72] width 338 height 48
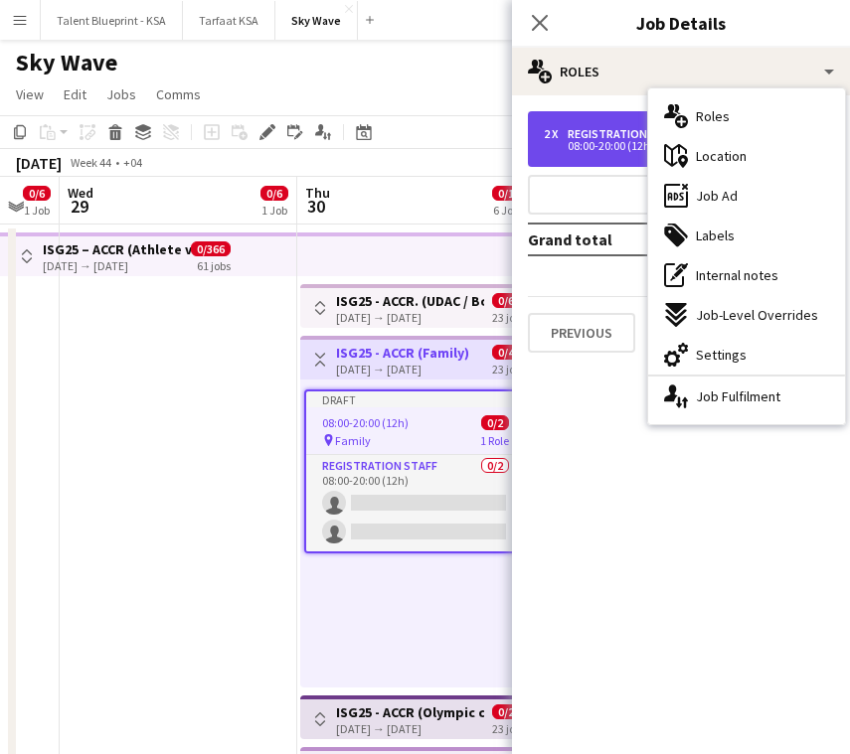
click at [626, 124] on div "2 x Registration Staff 0.00 SR 08:00-20:00 (12h)" at bounding box center [681, 139] width 306 height 56
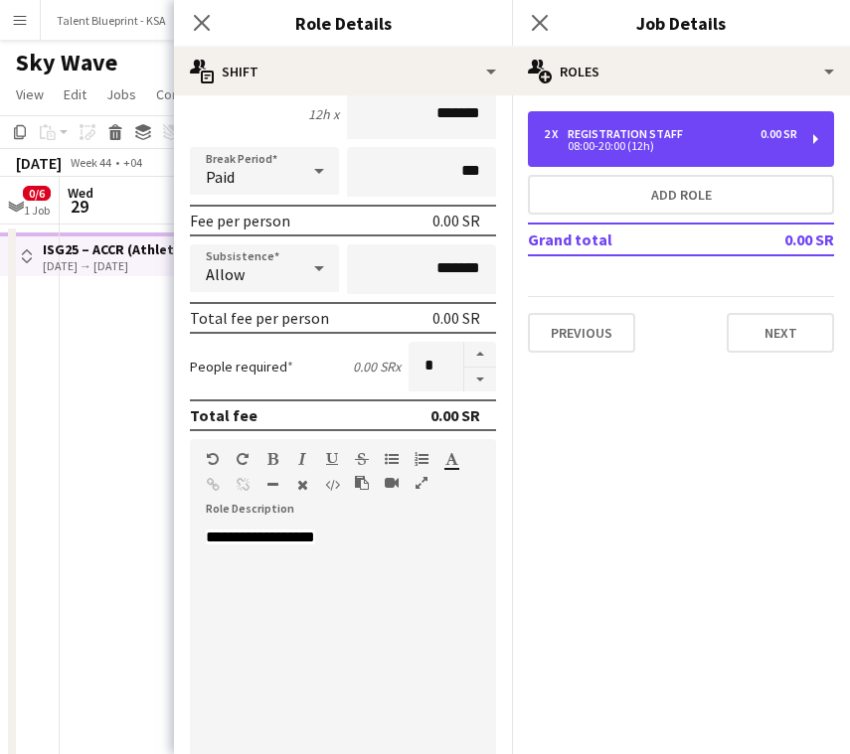
scroll to position [237, 0]
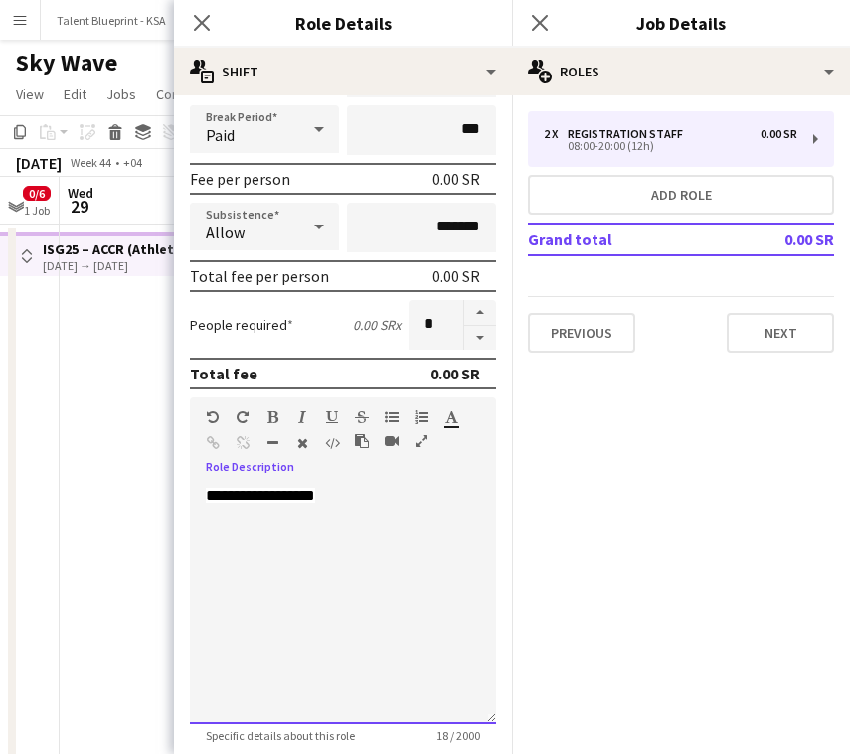
click at [370, 499] on div "**********" at bounding box center [343, 605] width 306 height 239
paste div
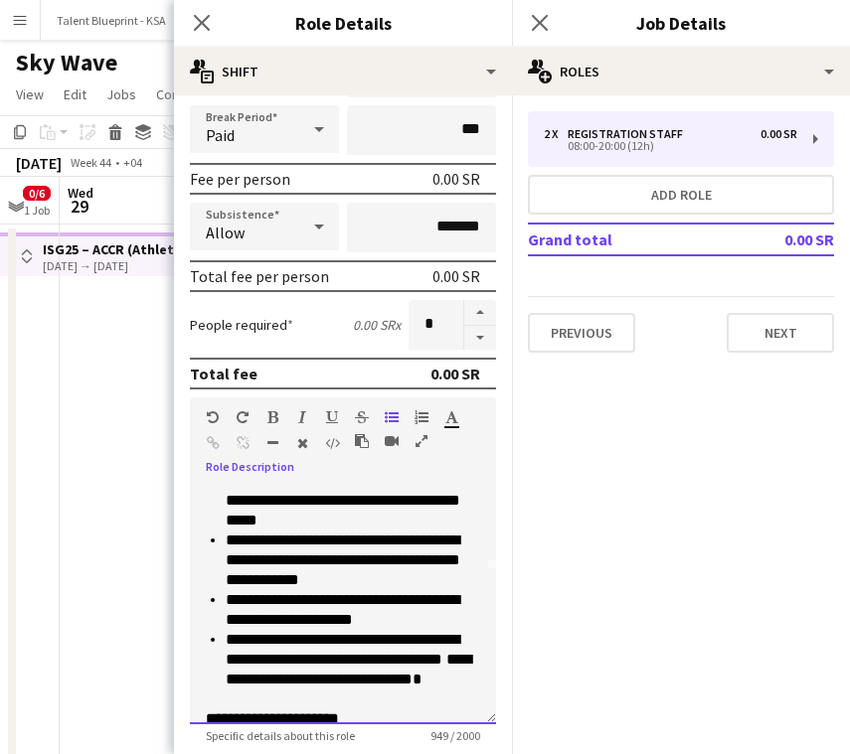
scroll to position [148, 0]
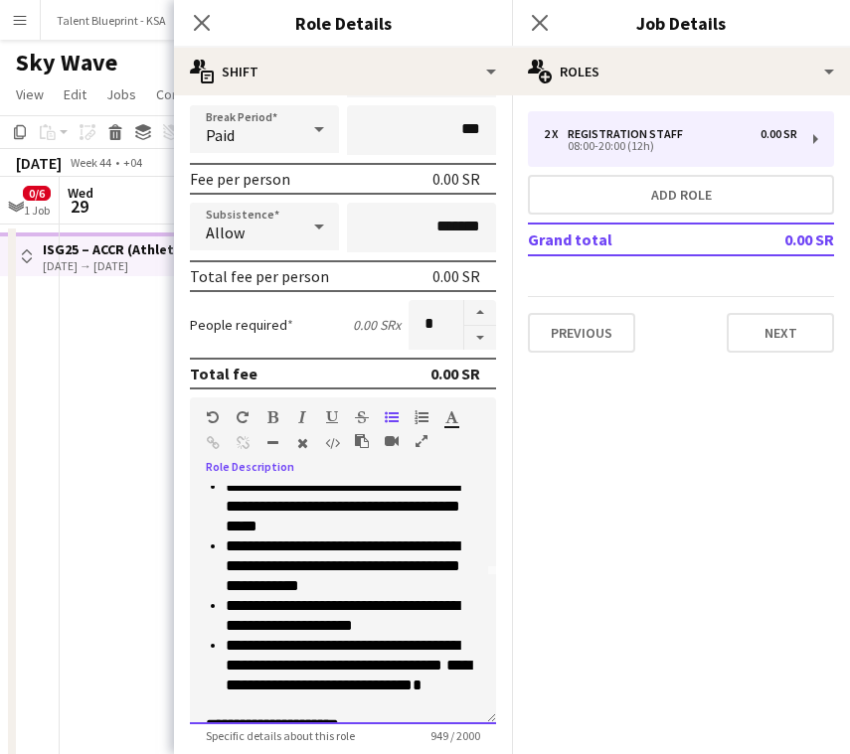
click at [388, 709] on li "**********" at bounding box center [353, 676] width 254 height 80
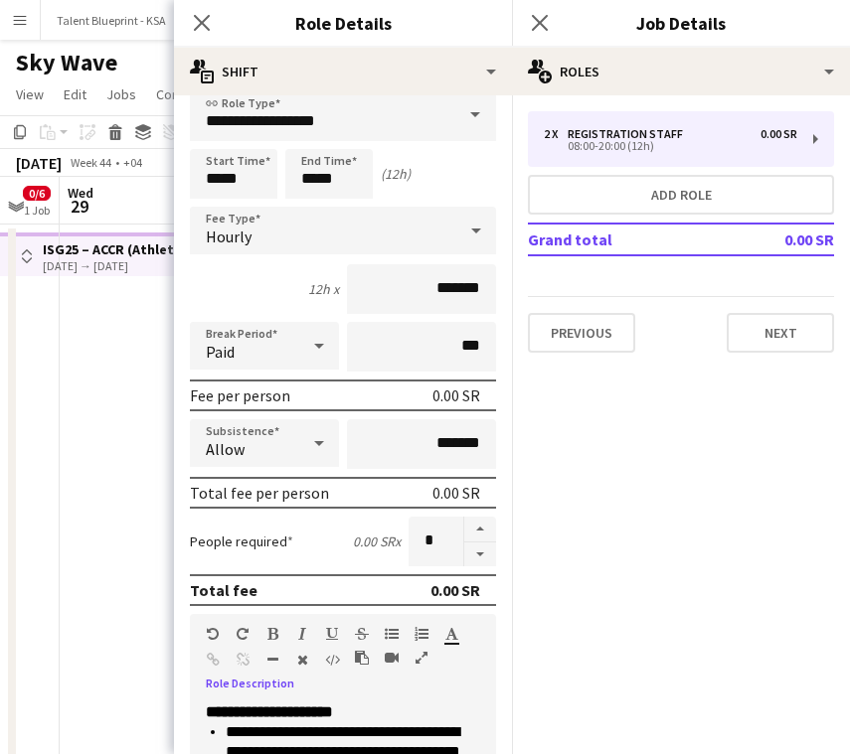
scroll to position [0, 0]
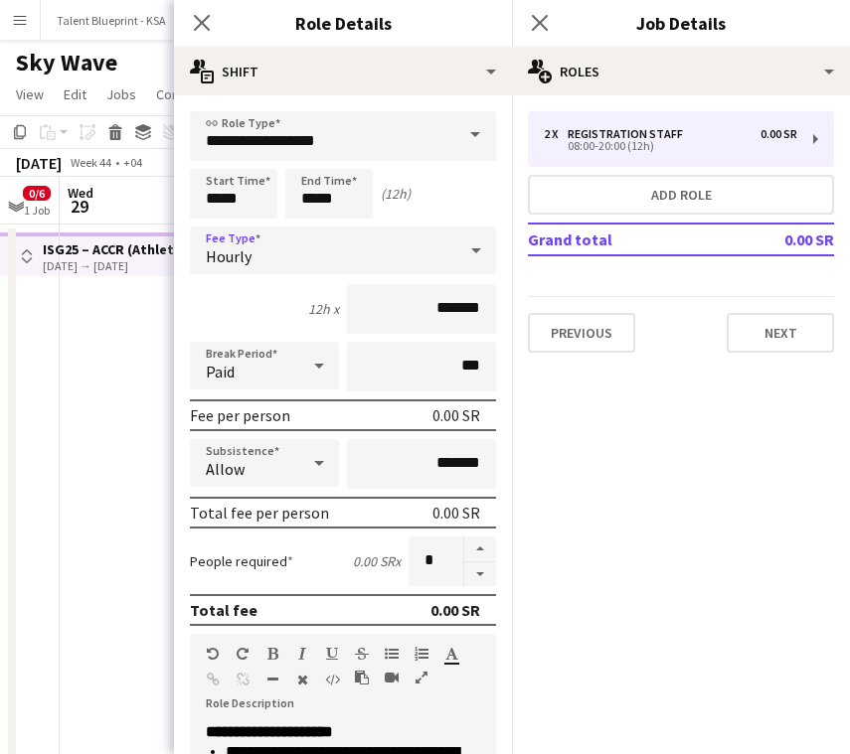
click at [298, 235] on div "Hourly" at bounding box center [323, 251] width 266 height 48
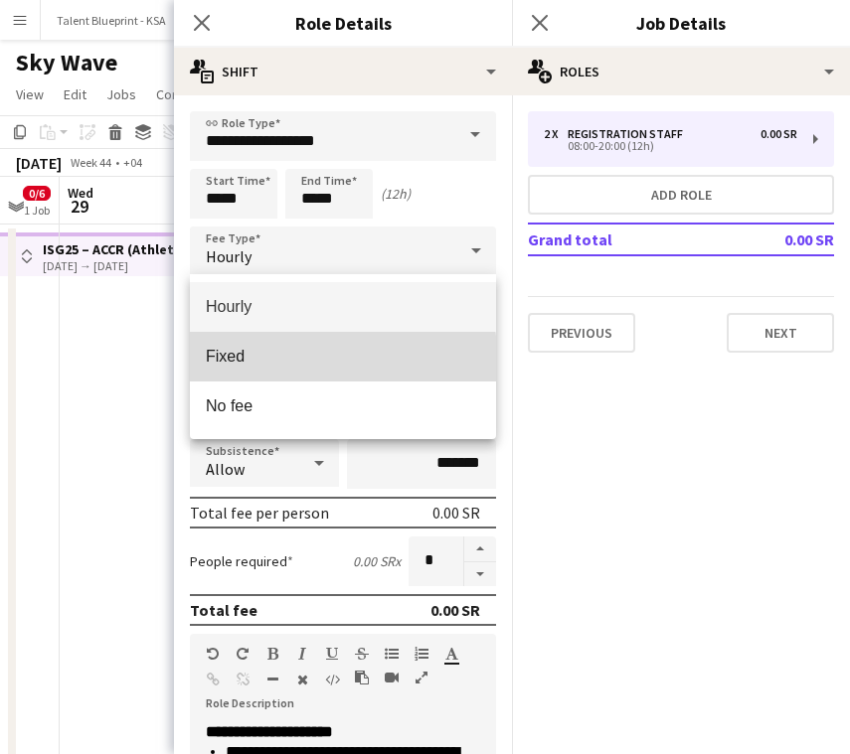
click at [325, 361] on span "Fixed" at bounding box center [343, 356] width 274 height 19
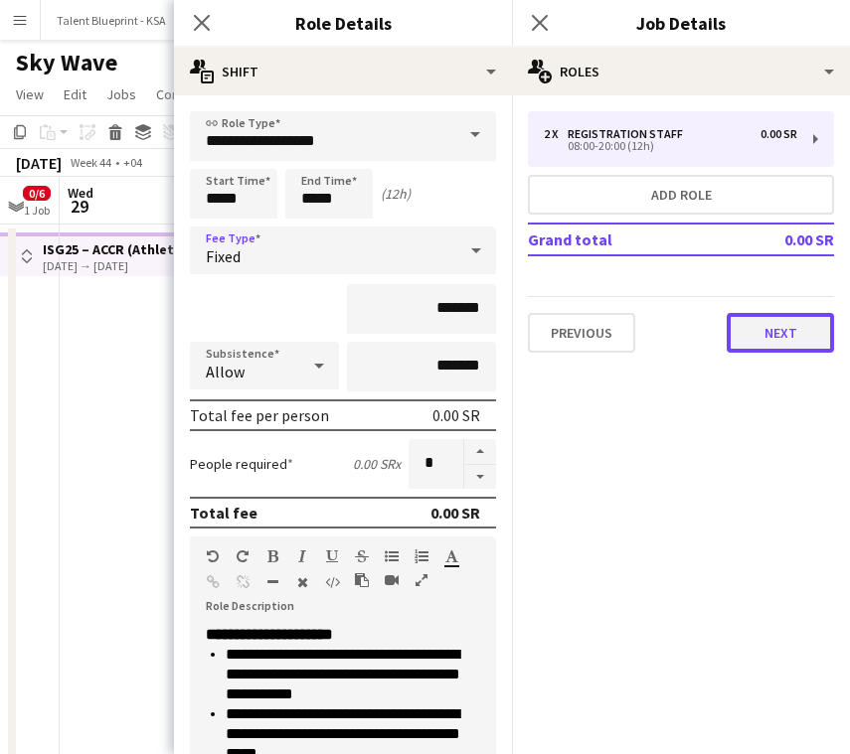
click at [794, 345] on button "Next" at bounding box center [780, 333] width 107 height 40
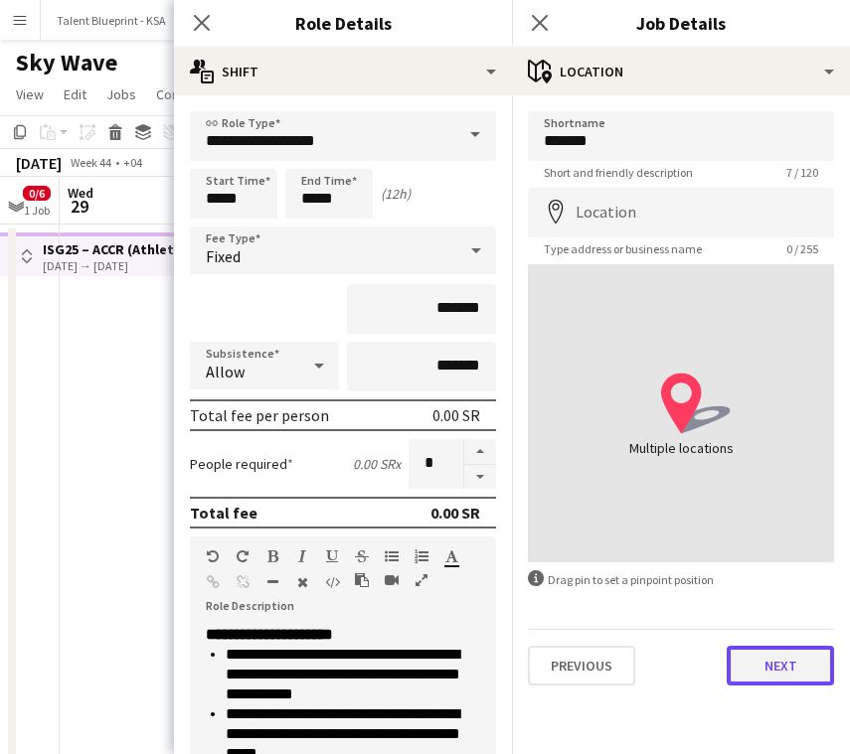
click at [767, 655] on button "Next" at bounding box center [780, 666] width 107 height 40
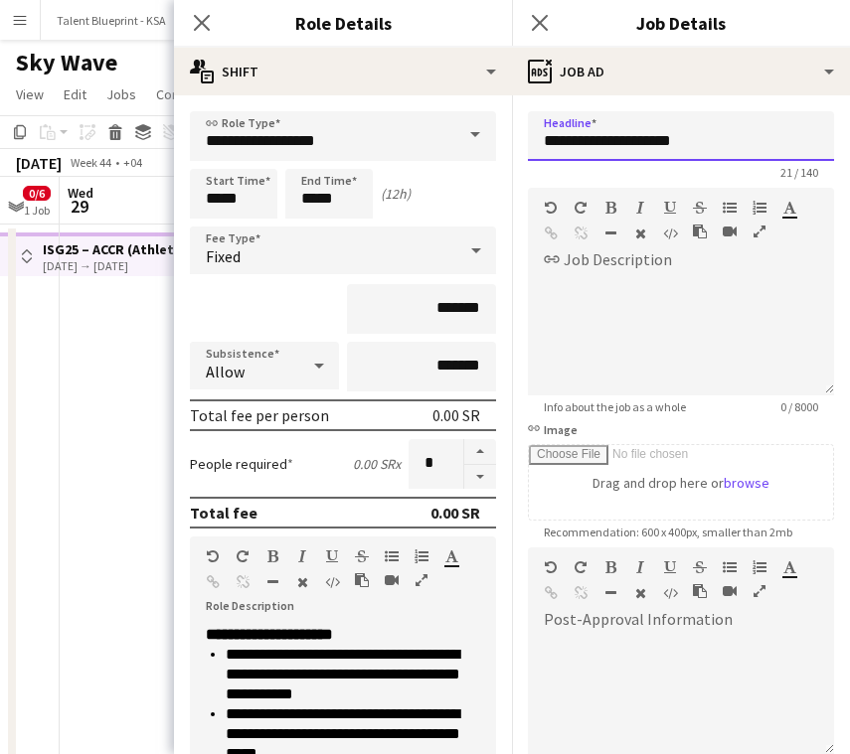
drag, startPoint x: 699, startPoint y: 138, endPoint x: 585, endPoint y: 140, distance: 113.3
click at [585, 140] on input "**********" at bounding box center [681, 136] width 306 height 50
type input "*****"
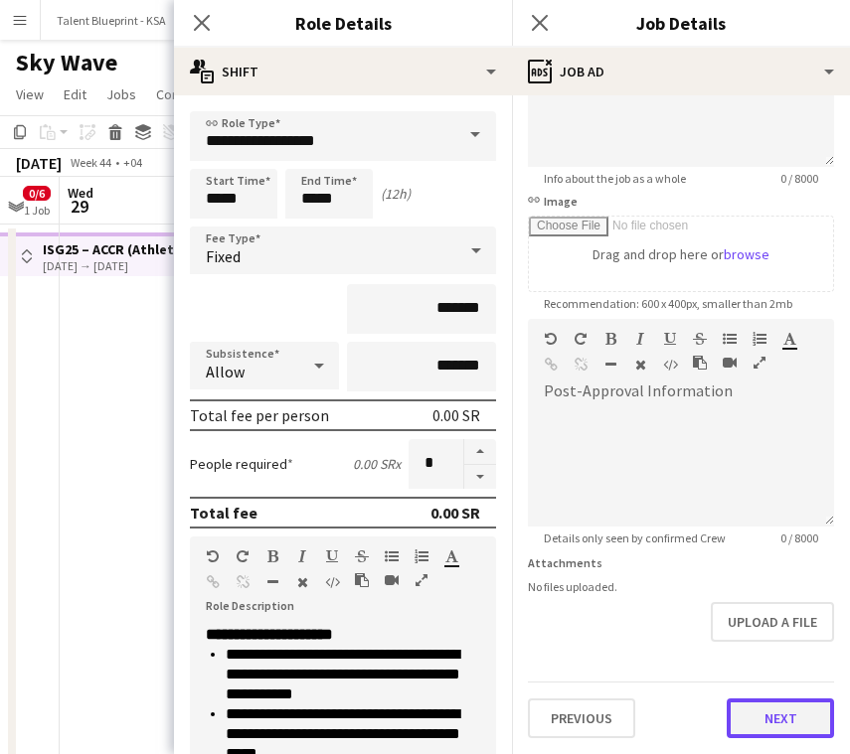
click at [781, 706] on button "Next" at bounding box center [780, 719] width 107 height 40
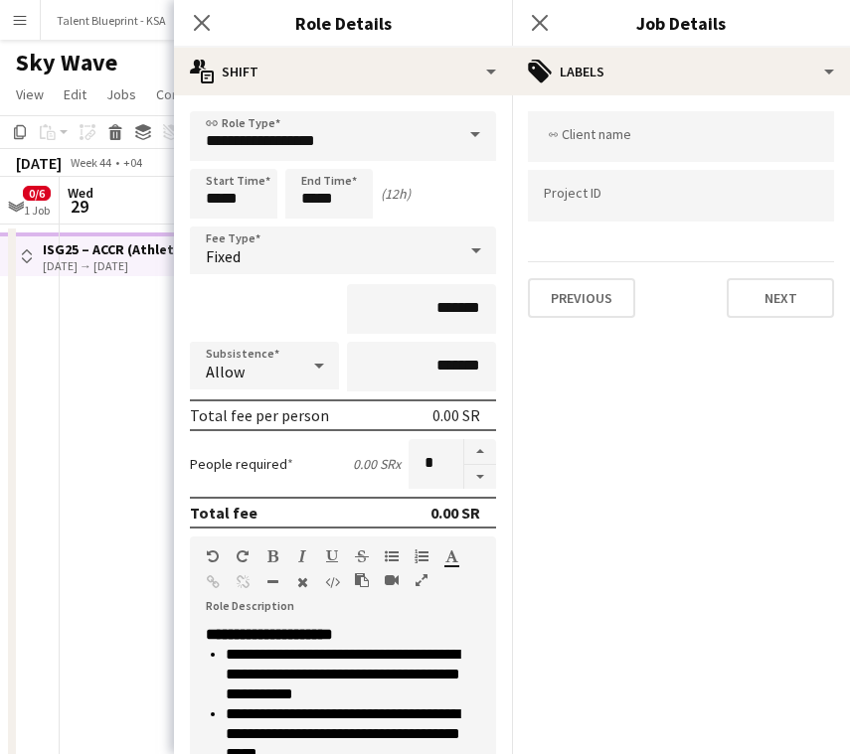
scroll to position [0, 0]
click at [210, 18] on icon "Close pop-in" at bounding box center [201, 22] width 19 height 19
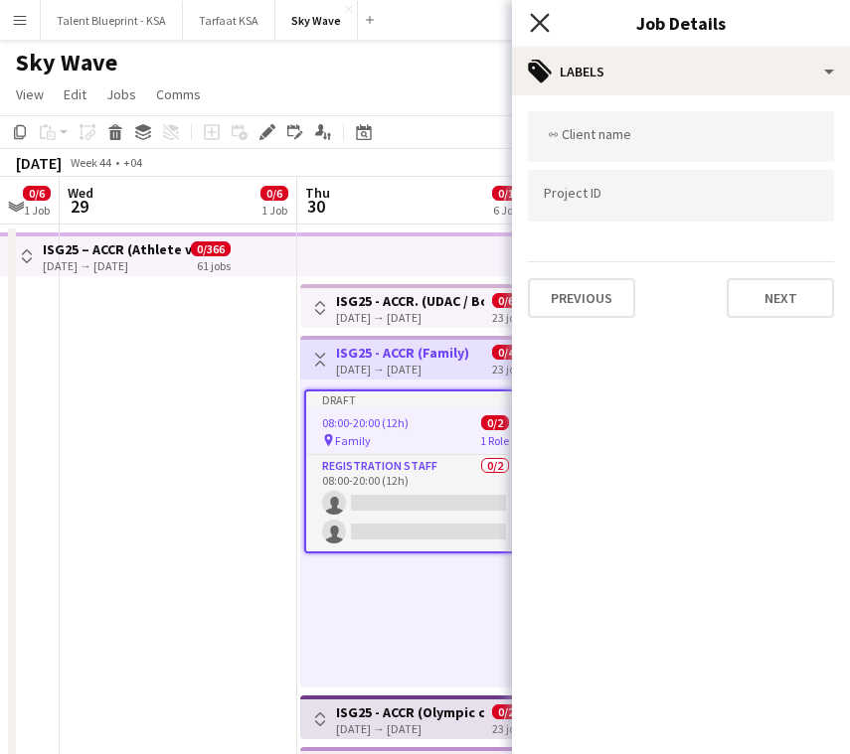
click at [537, 19] on icon at bounding box center [539, 22] width 19 height 19
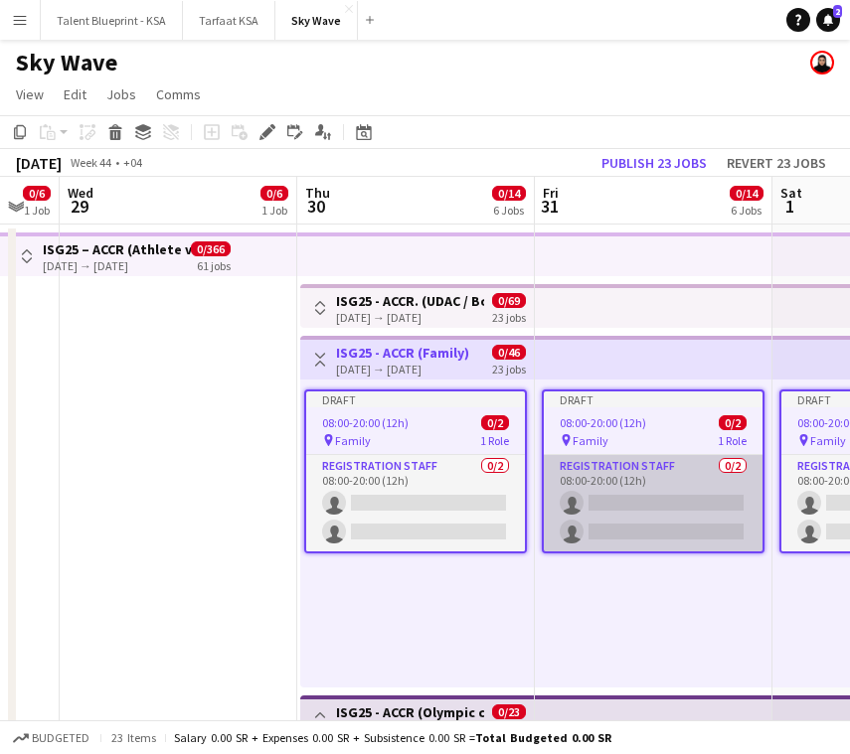
scroll to position [42, 0]
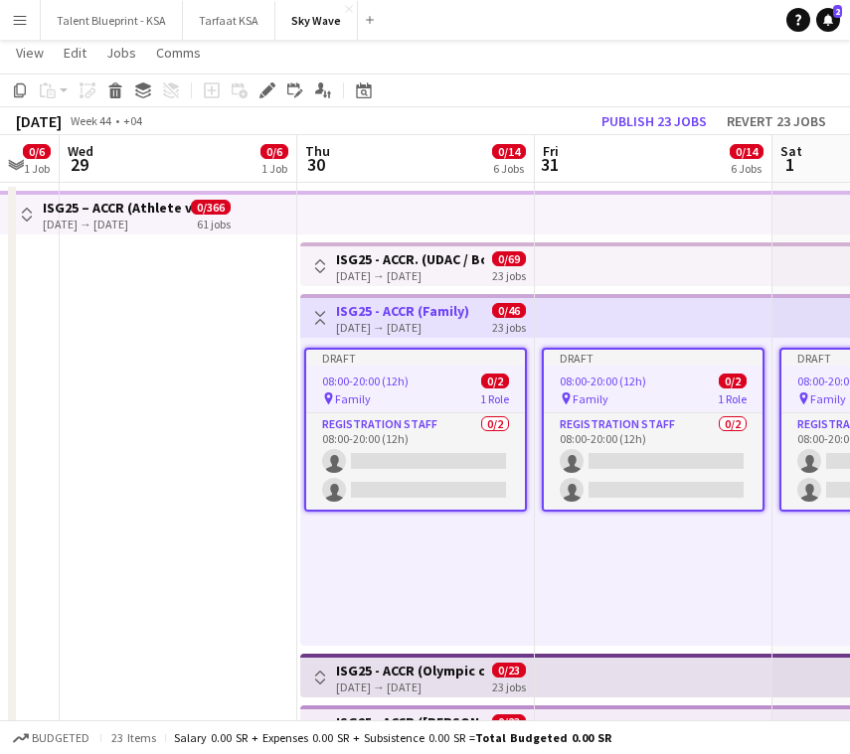
click at [323, 310] on button "Toggle View" at bounding box center [320, 318] width 24 height 24
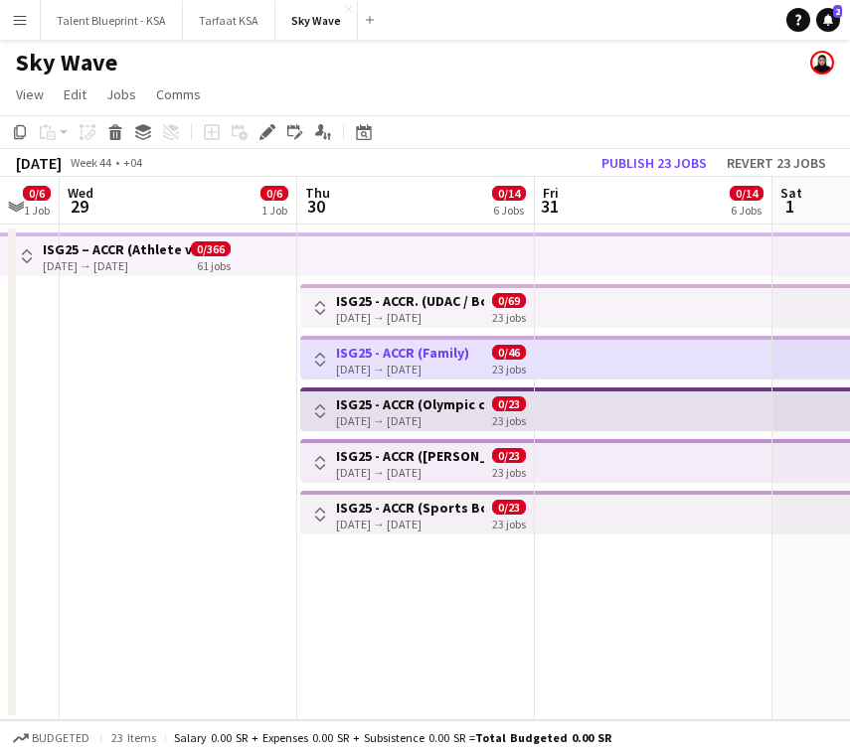
click at [325, 410] on app-icon "Toggle View" at bounding box center [320, 412] width 14 height 14
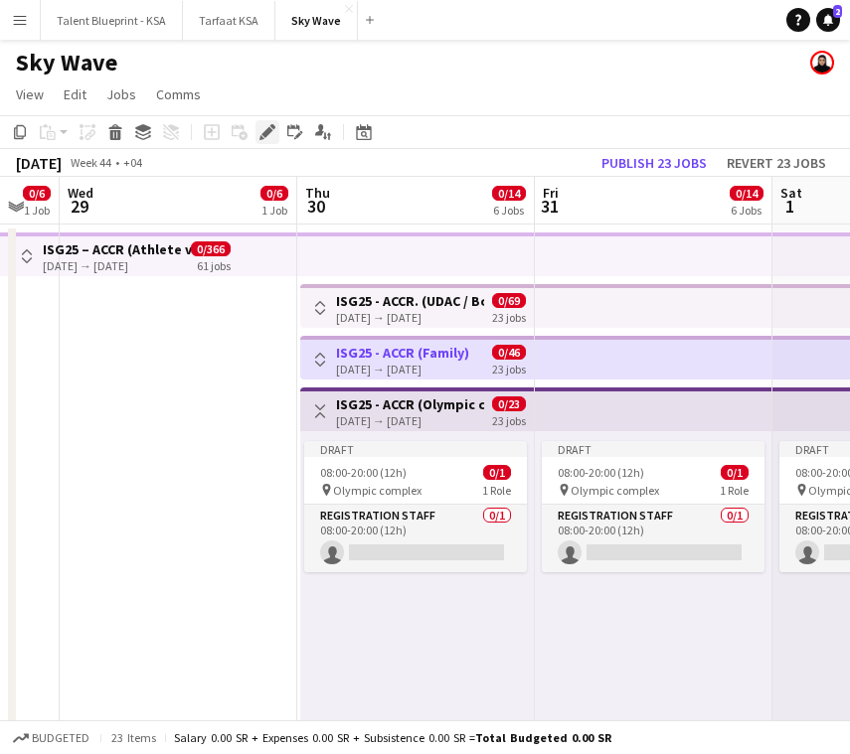
click at [263, 132] on icon at bounding box center [266, 132] width 11 height 11
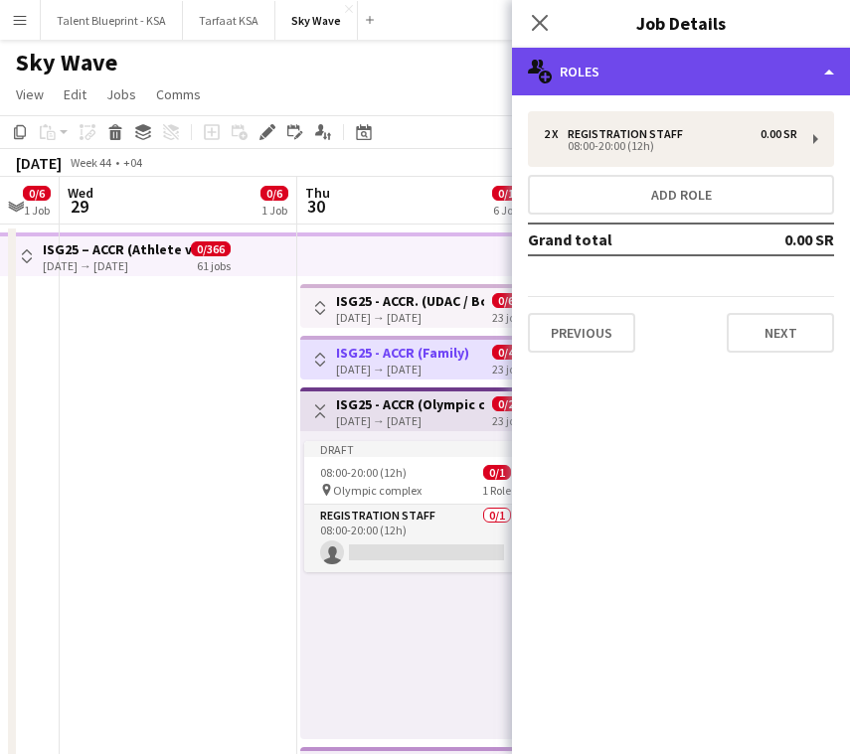
click at [657, 76] on div "multiple-users-add Roles" at bounding box center [681, 72] width 338 height 48
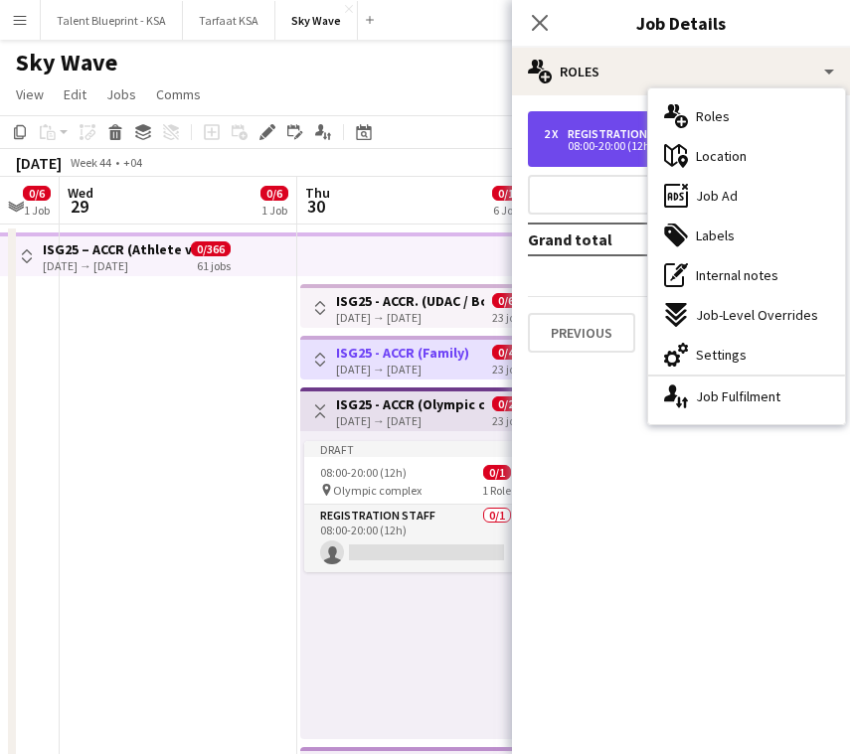
click at [640, 127] on div "Registration Staff" at bounding box center [629, 134] width 123 height 14
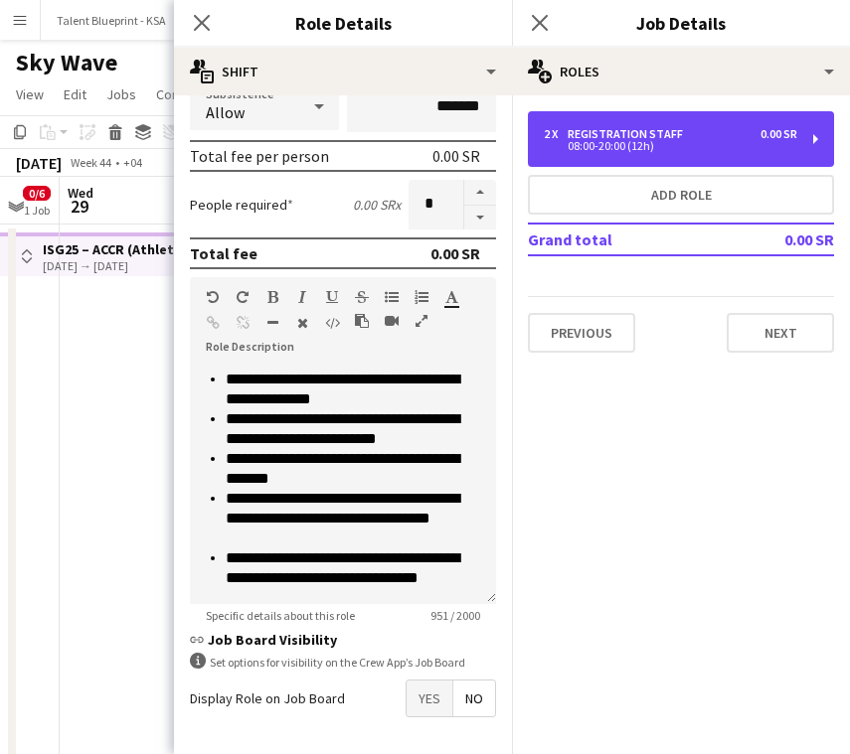
scroll to position [335, 0]
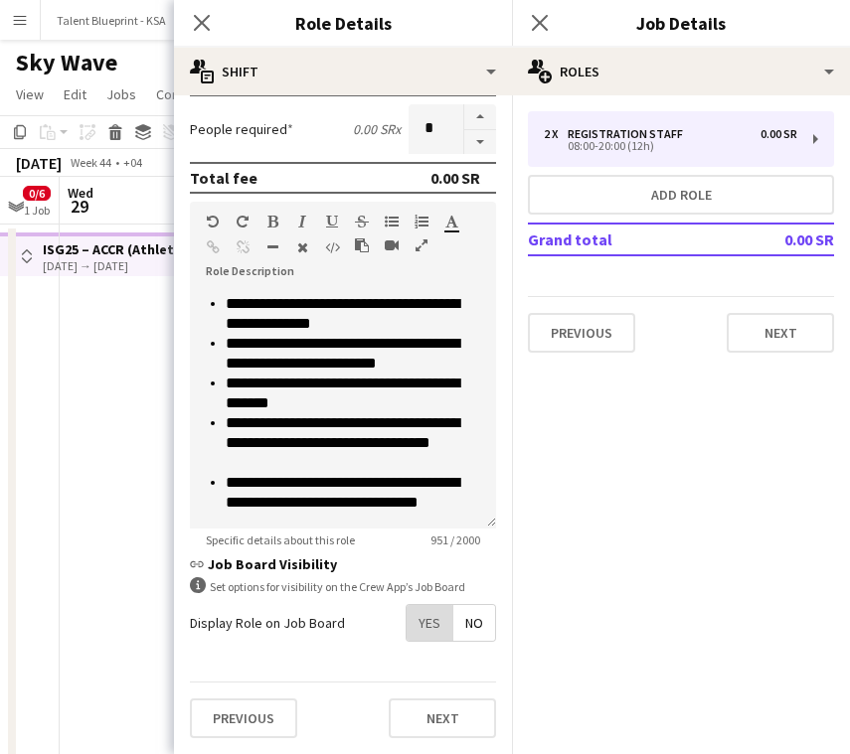
click at [429, 628] on span "Yes" at bounding box center [430, 623] width 46 height 36
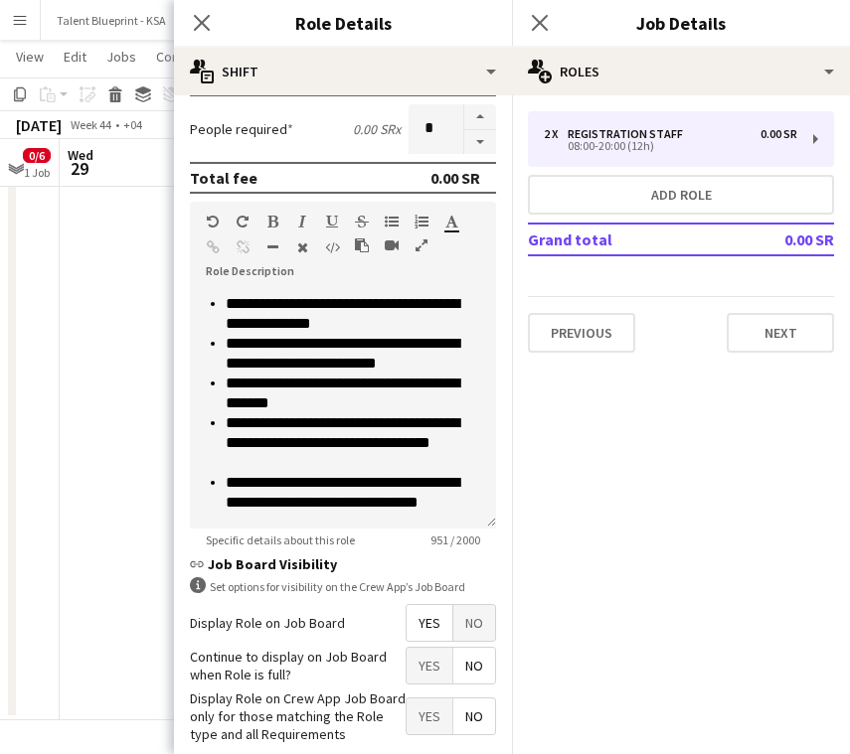
scroll to position [436, 0]
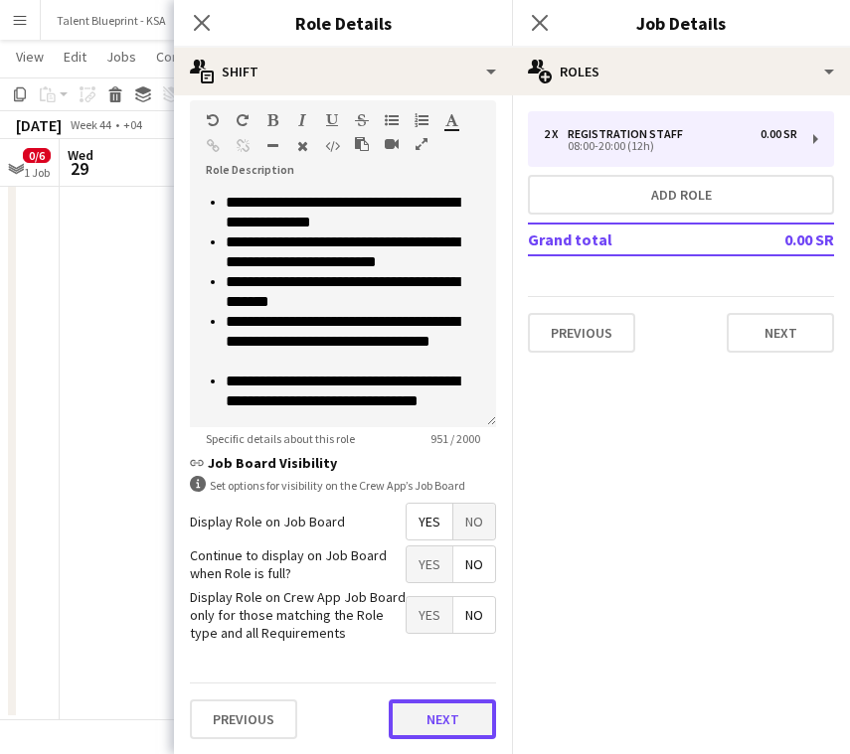
click at [443, 716] on button "Next" at bounding box center [442, 720] width 107 height 40
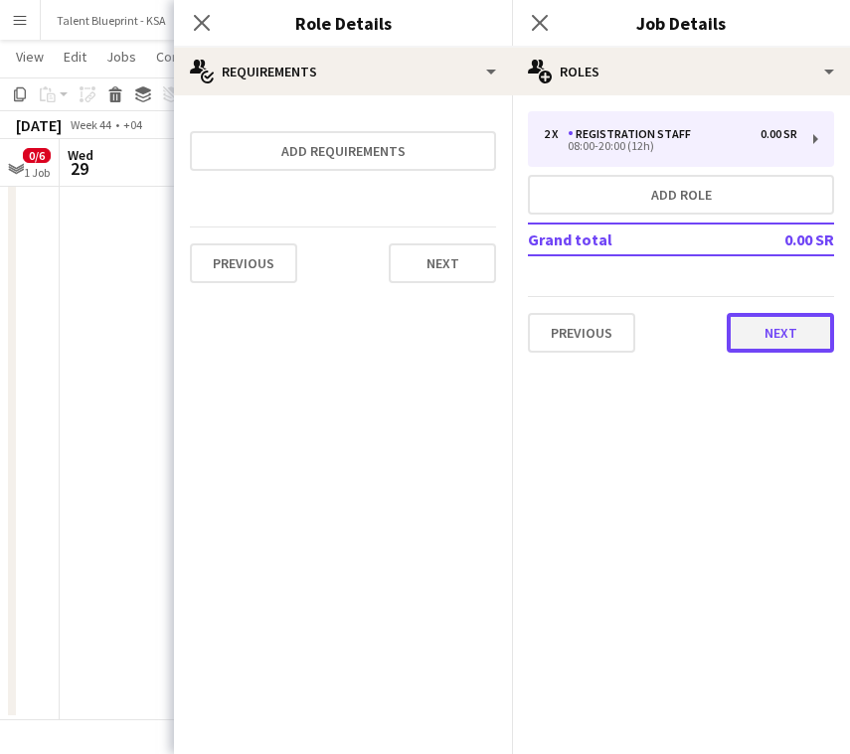
click at [765, 337] on button "Next" at bounding box center [780, 333] width 107 height 40
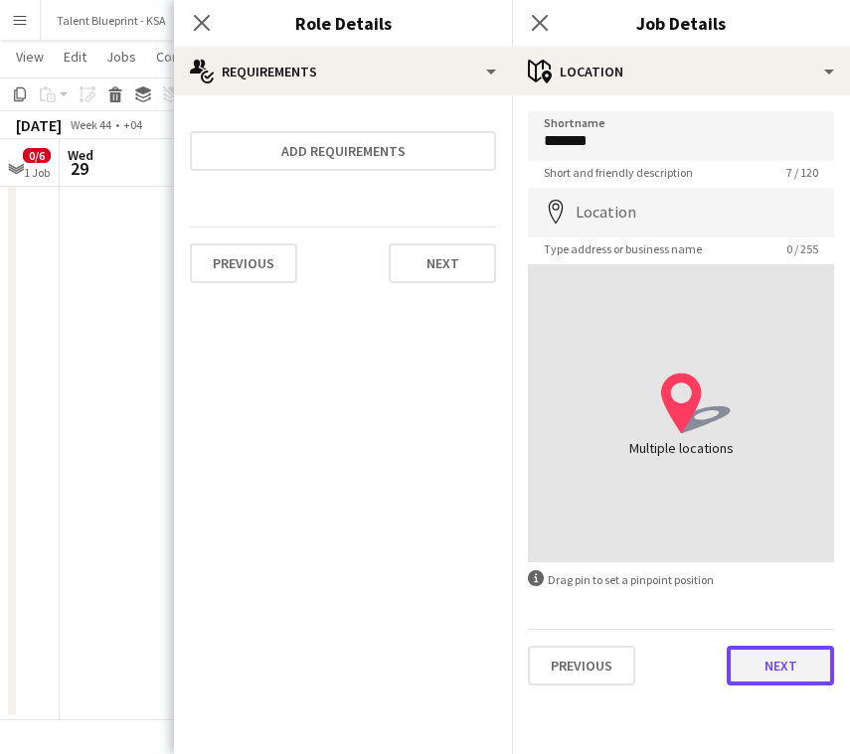
click at [764, 677] on button "Next" at bounding box center [780, 666] width 107 height 40
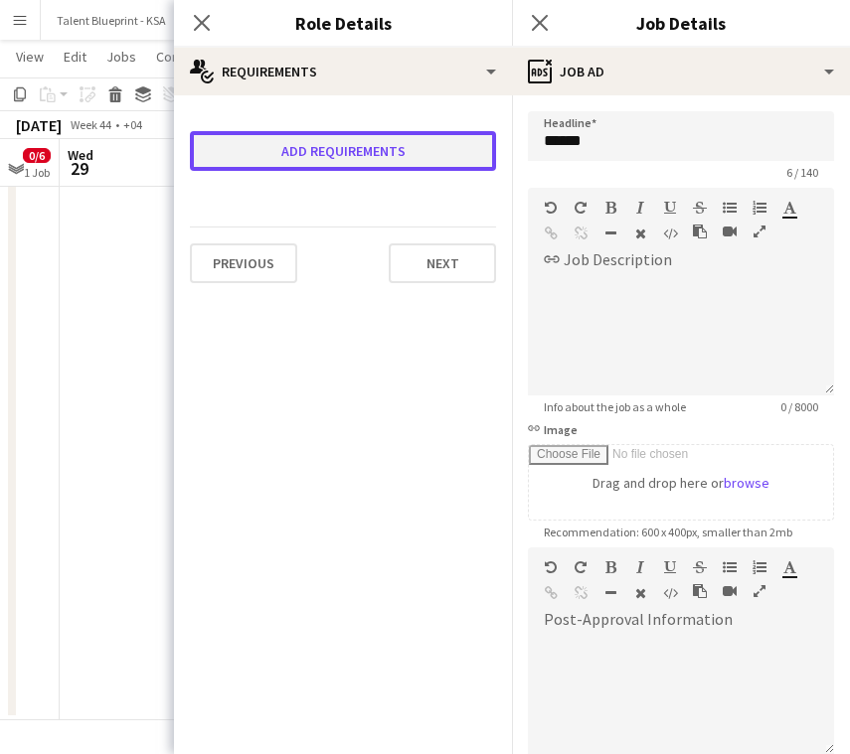
click at [314, 159] on button "Add requirements" at bounding box center [343, 151] width 306 height 40
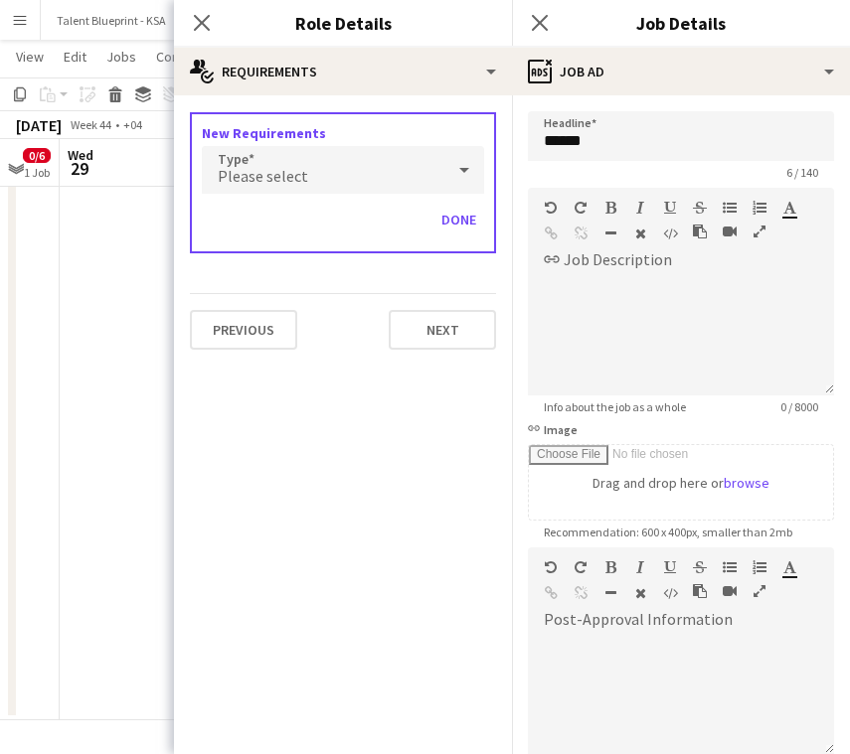
click at [299, 174] on span "Please select" at bounding box center [263, 176] width 90 height 20
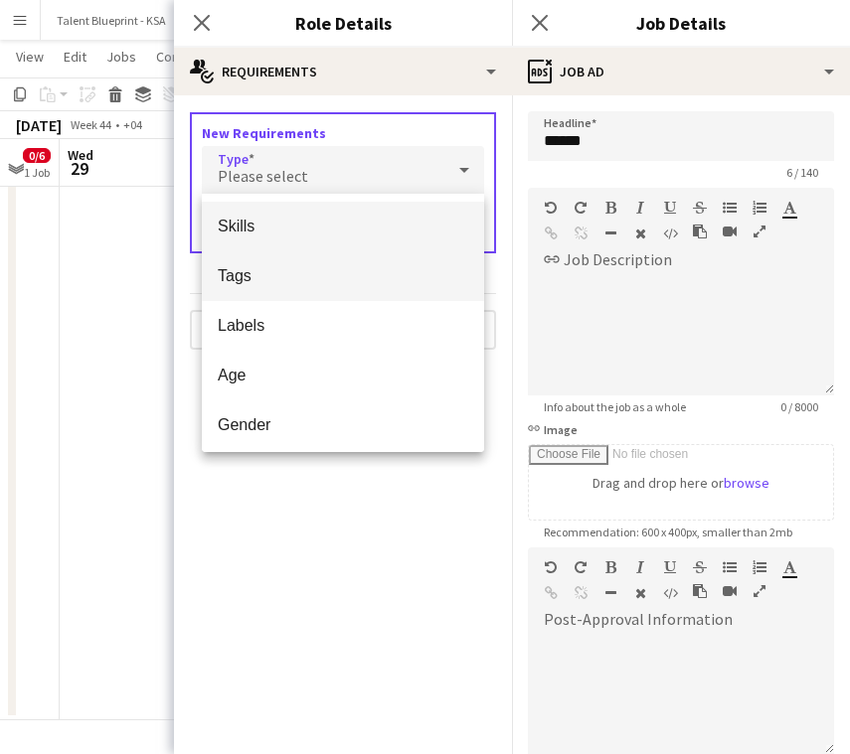
click at [306, 279] on span "Tags" at bounding box center [343, 275] width 250 height 19
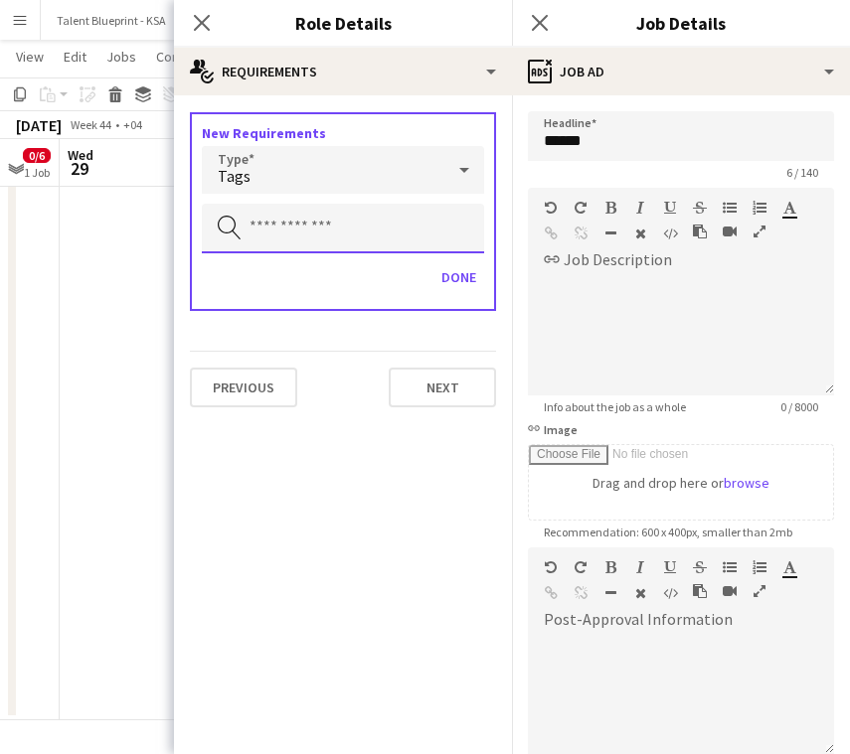
click at [306, 238] on input "text" at bounding box center [343, 229] width 282 height 50
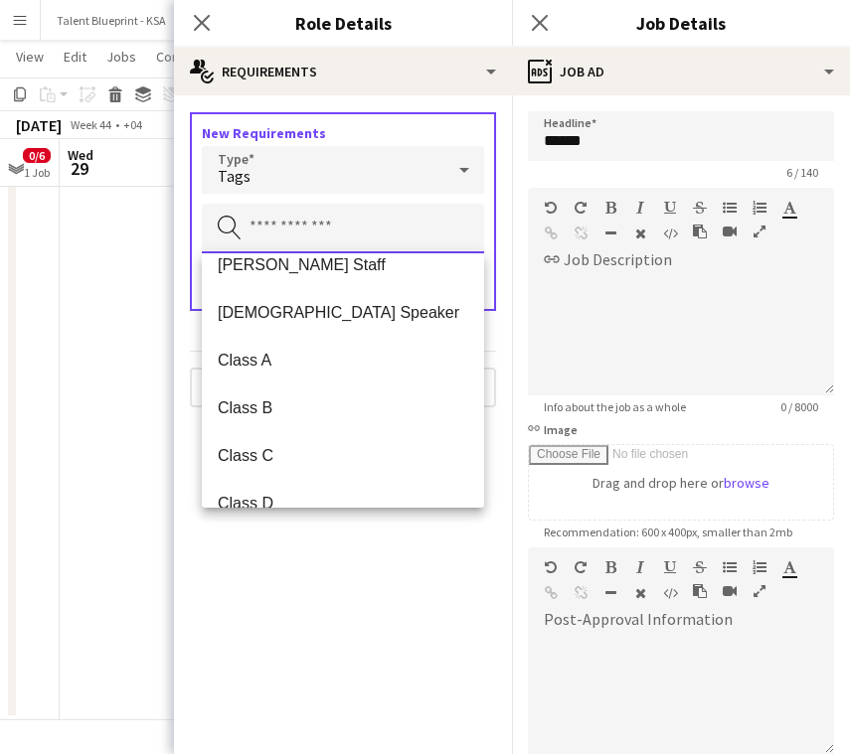
scroll to position [212, 0]
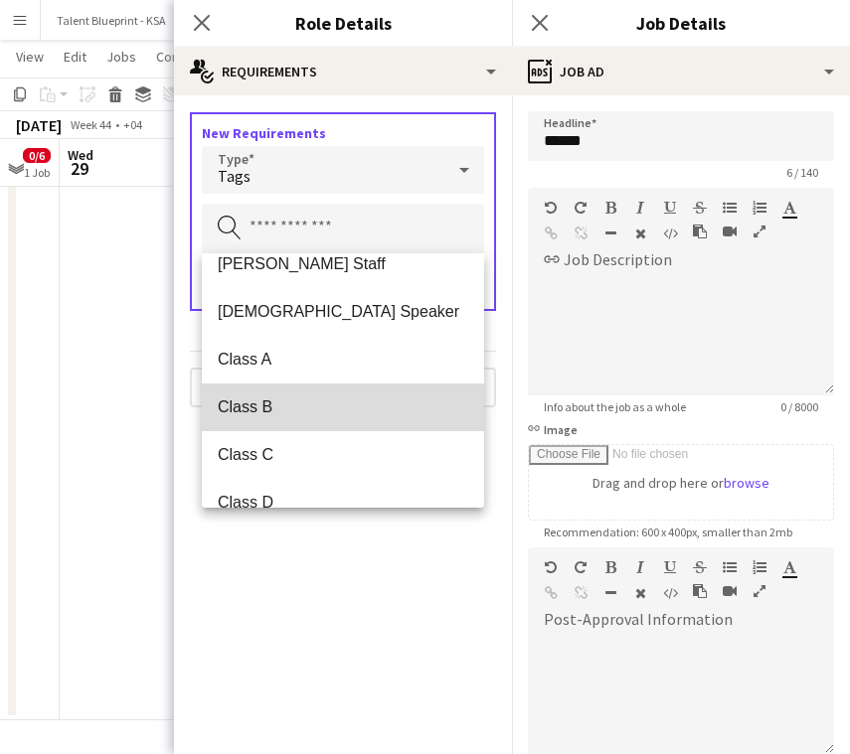
click at [300, 405] on span "Class B" at bounding box center [343, 407] width 250 height 19
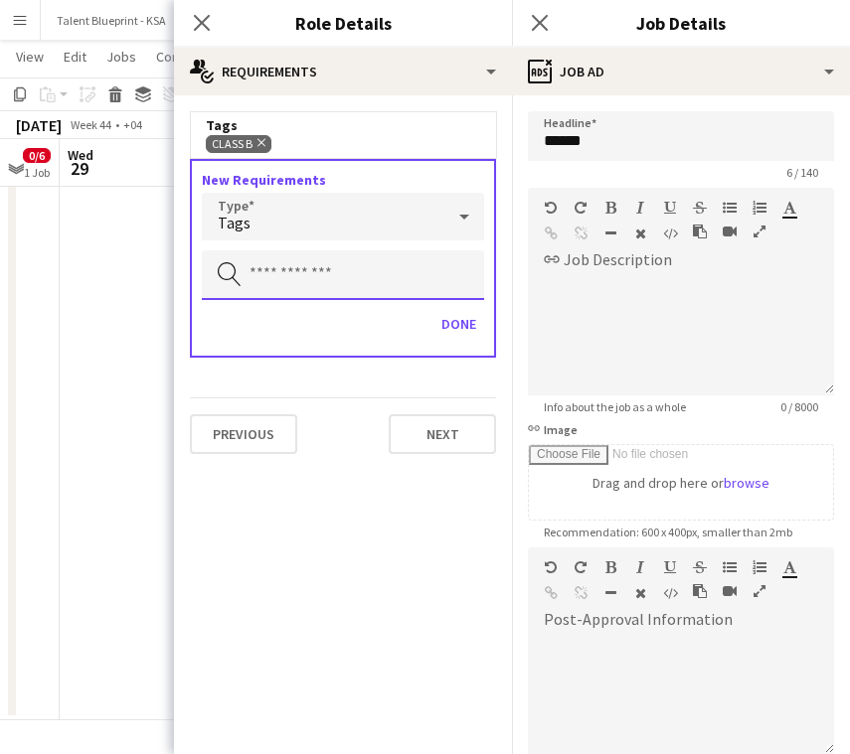
click at [332, 265] on input "text" at bounding box center [343, 275] width 282 height 50
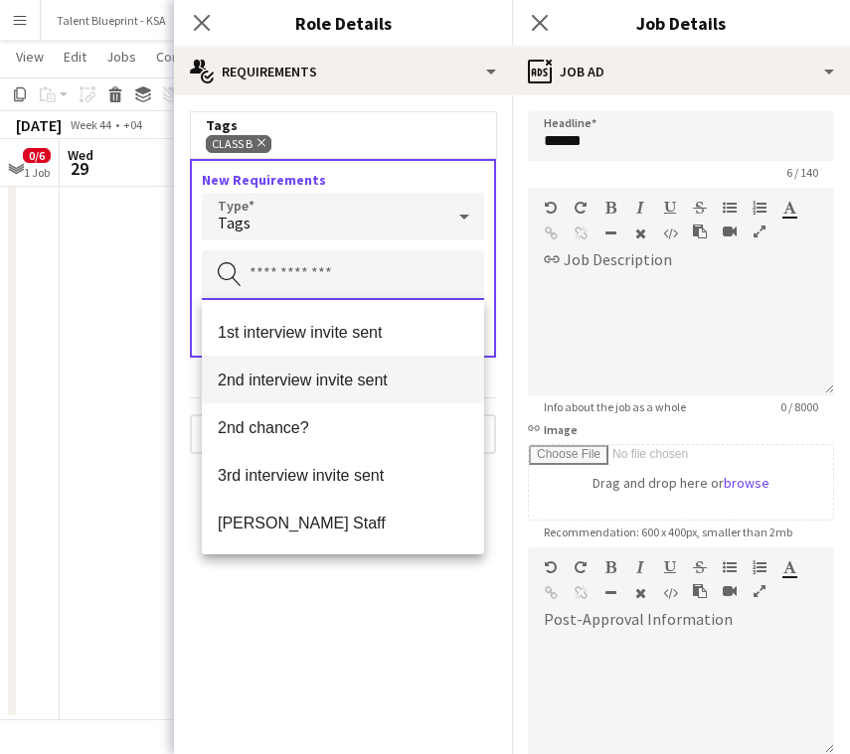
scroll to position [1097, 0]
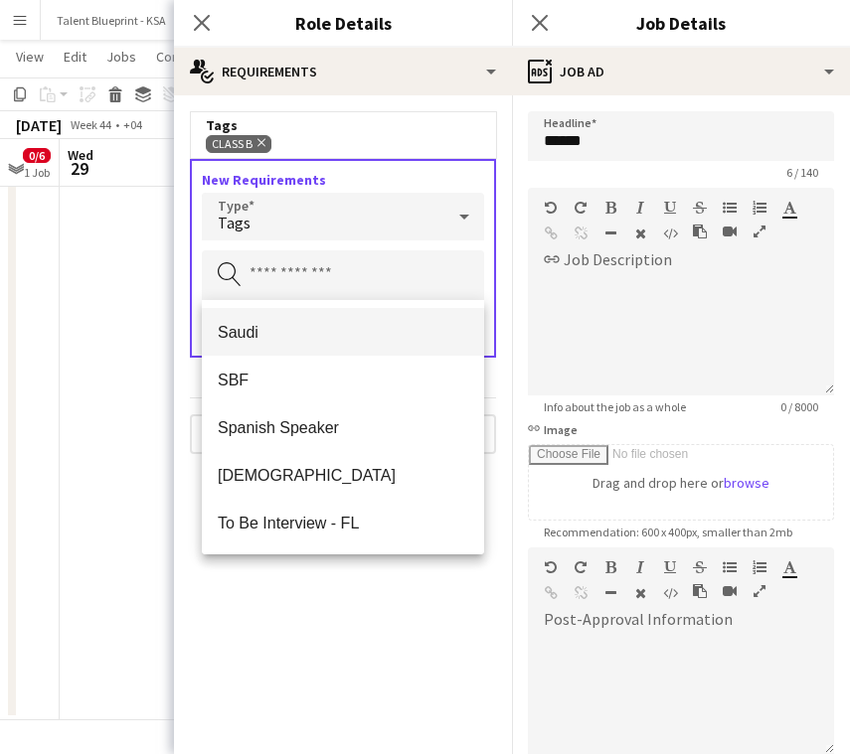
click at [330, 345] on mat-option "Saudi" at bounding box center [343, 332] width 282 height 48
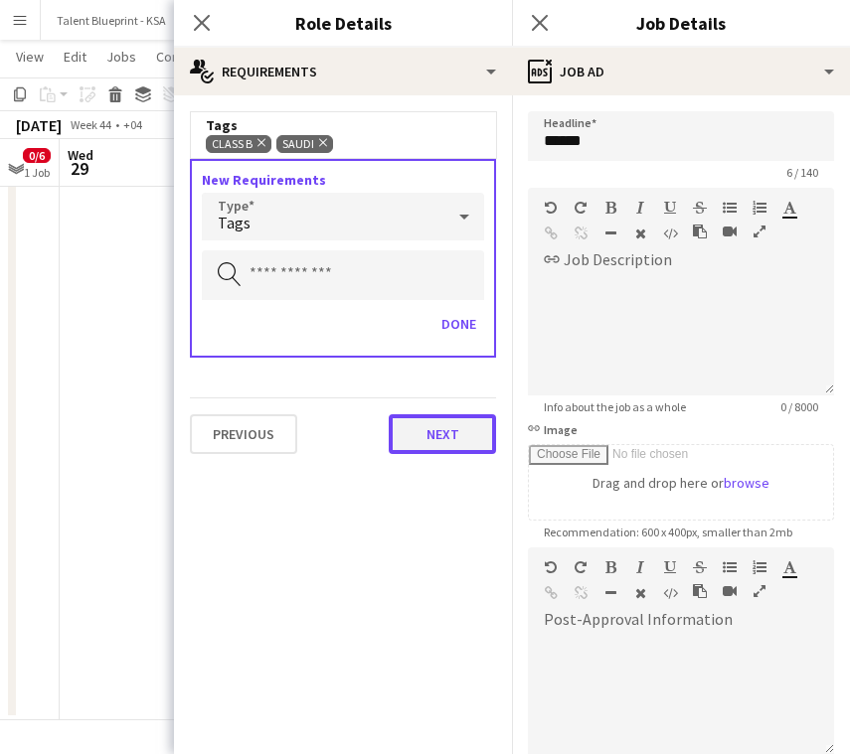
click at [458, 441] on button "Next" at bounding box center [442, 434] width 107 height 40
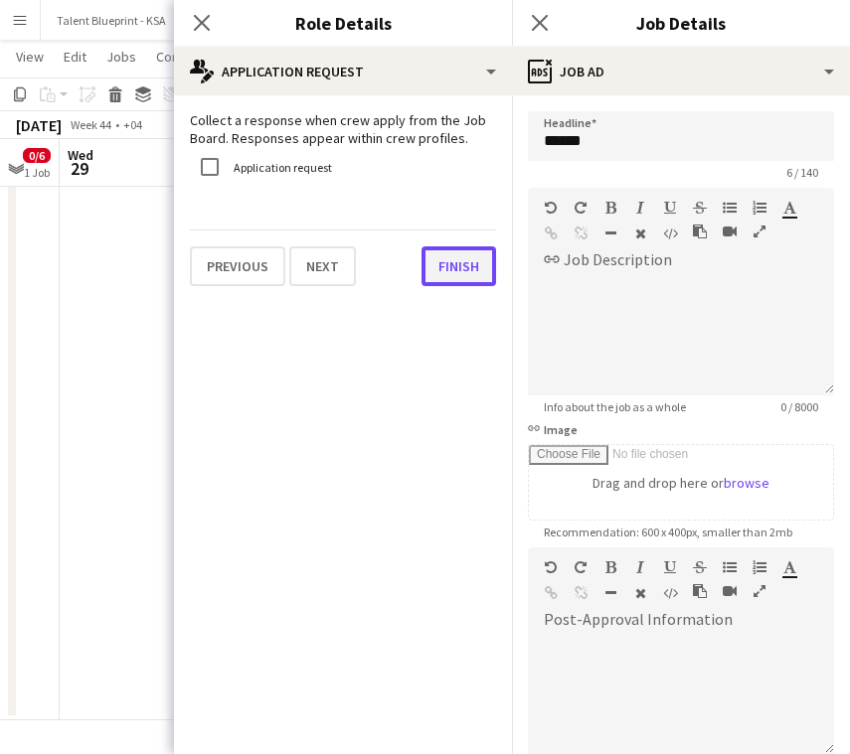
click at [480, 259] on button "Finish" at bounding box center [458, 267] width 75 height 40
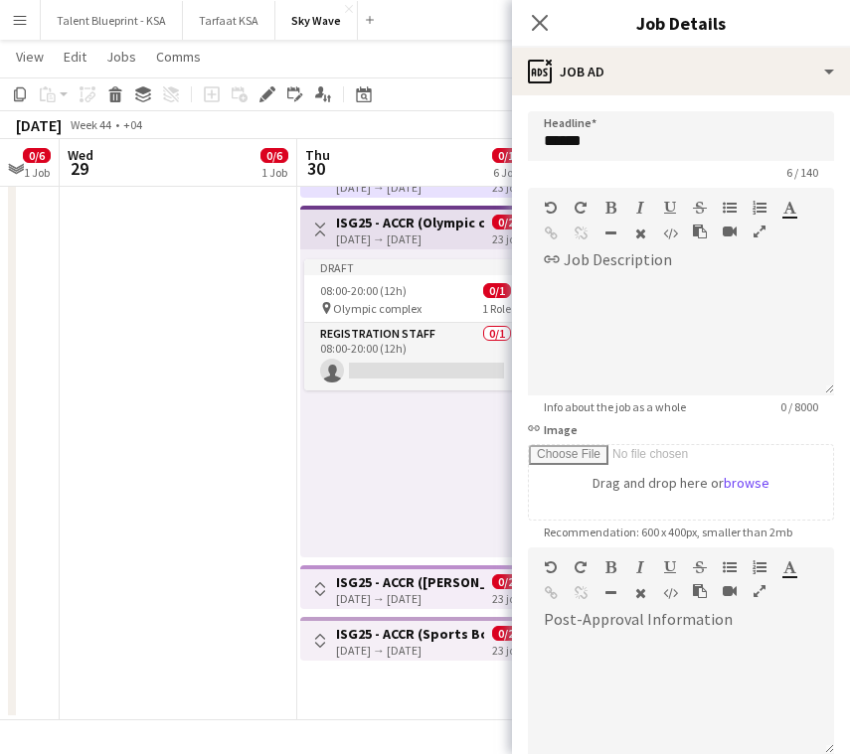
scroll to position [229, 0]
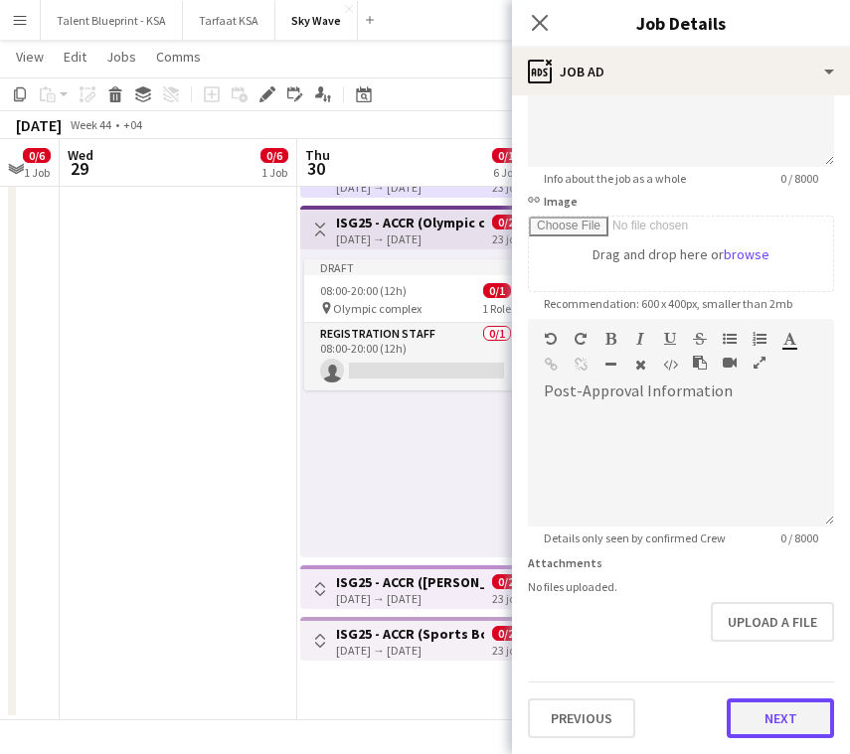
click at [771, 720] on button "Next" at bounding box center [780, 719] width 107 height 40
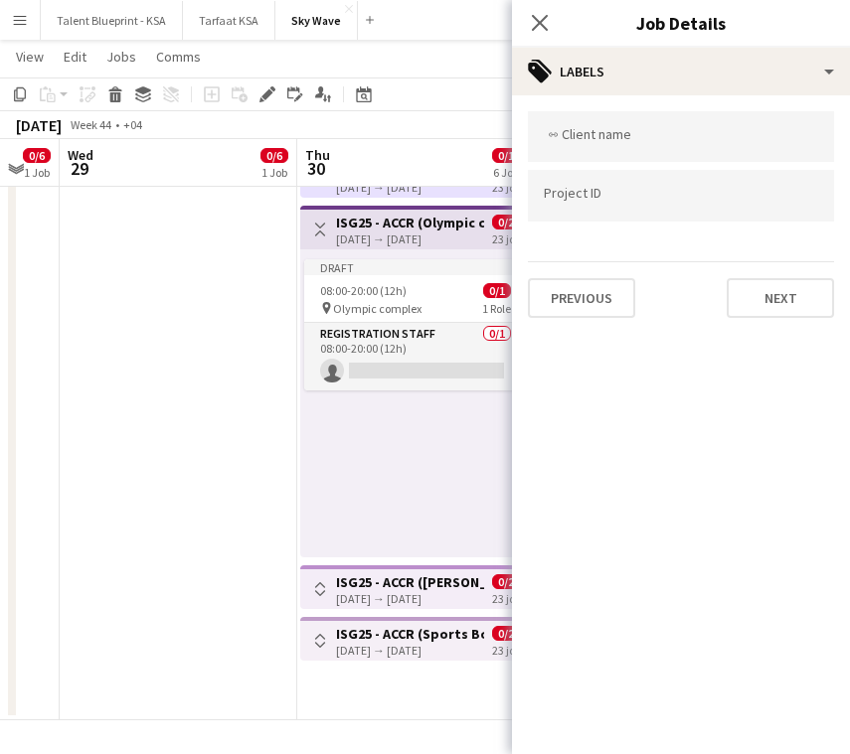
scroll to position [0, 0]
click at [764, 290] on button "Next" at bounding box center [780, 298] width 107 height 40
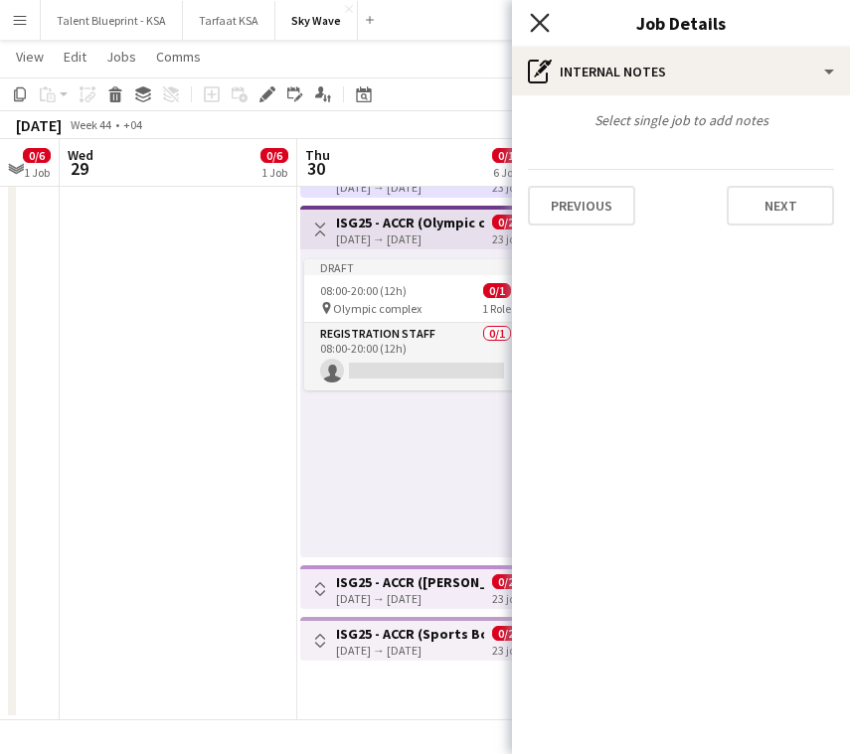
click at [536, 27] on icon at bounding box center [539, 22] width 19 height 19
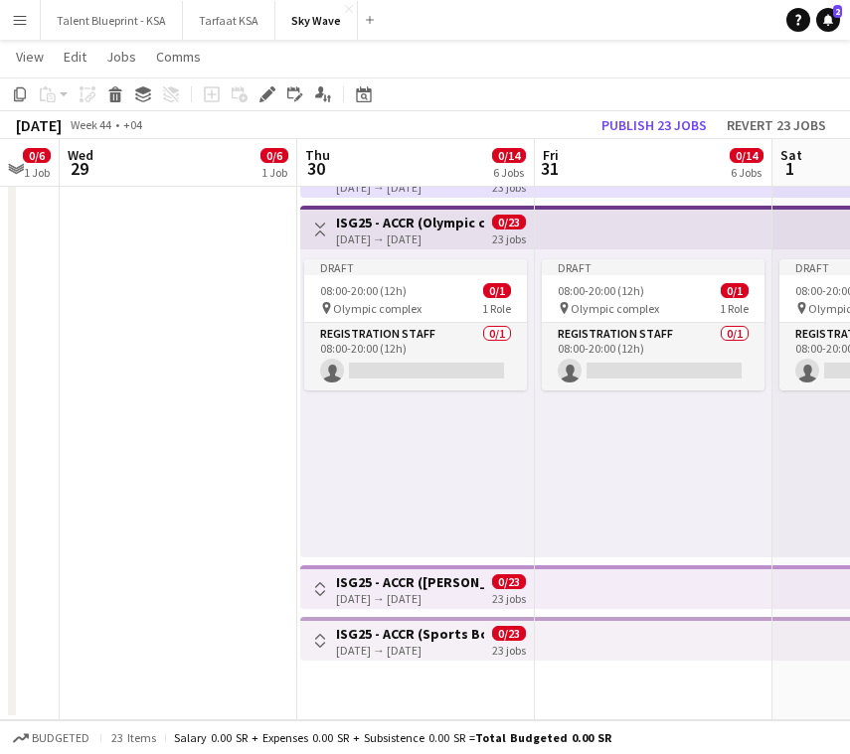
click at [324, 225] on app-icon "Toggle View" at bounding box center [320, 230] width 14 height 14
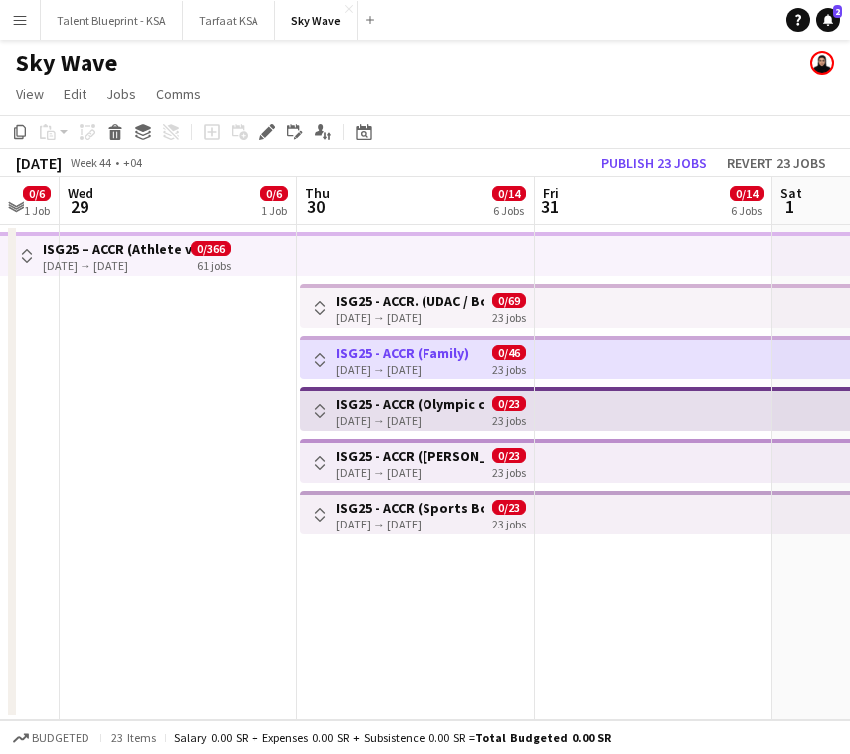
click at [377, 310] on div "[DATE] → [DATE]" at bounding box center [410, 317] width 148 height 15
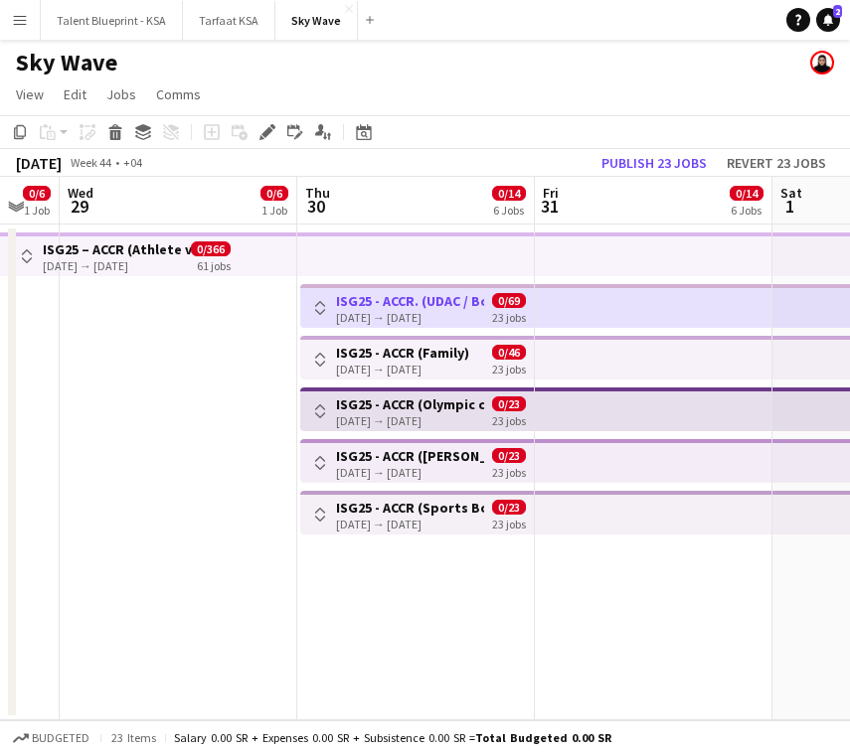
click at [318, 302] on app-icon "Toggle View" at bounding box center [320, 308] width 14 height 14
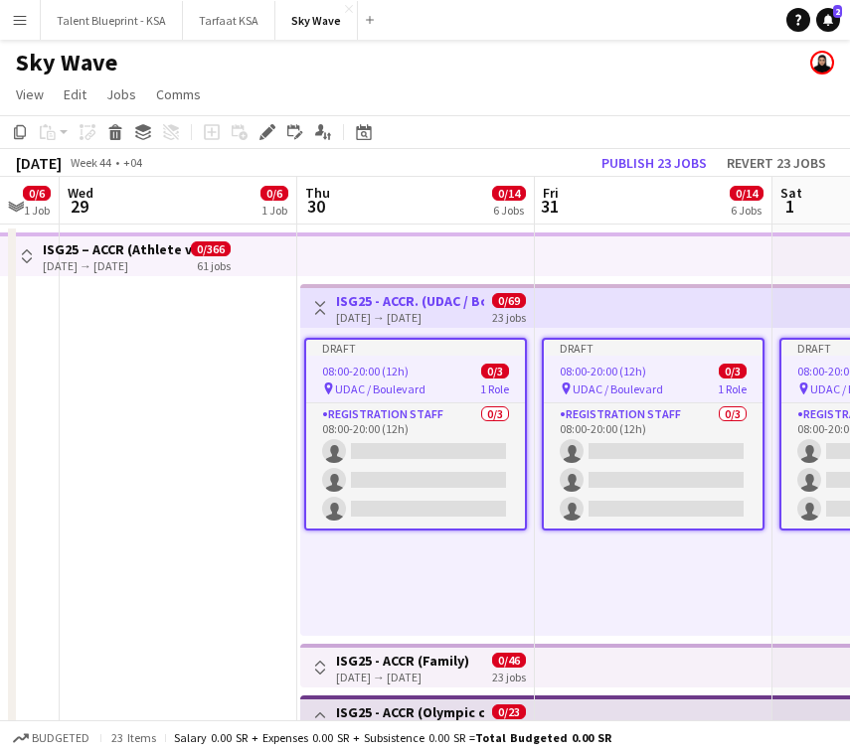
click at [349, 285] on app-top-bar "Toggle View ISG25 - ACCR. (UDAC / Boulevard) [DATE] → [DATE] 0/69 23 jobs" at bounding box center [417, 306] width 234 height 44
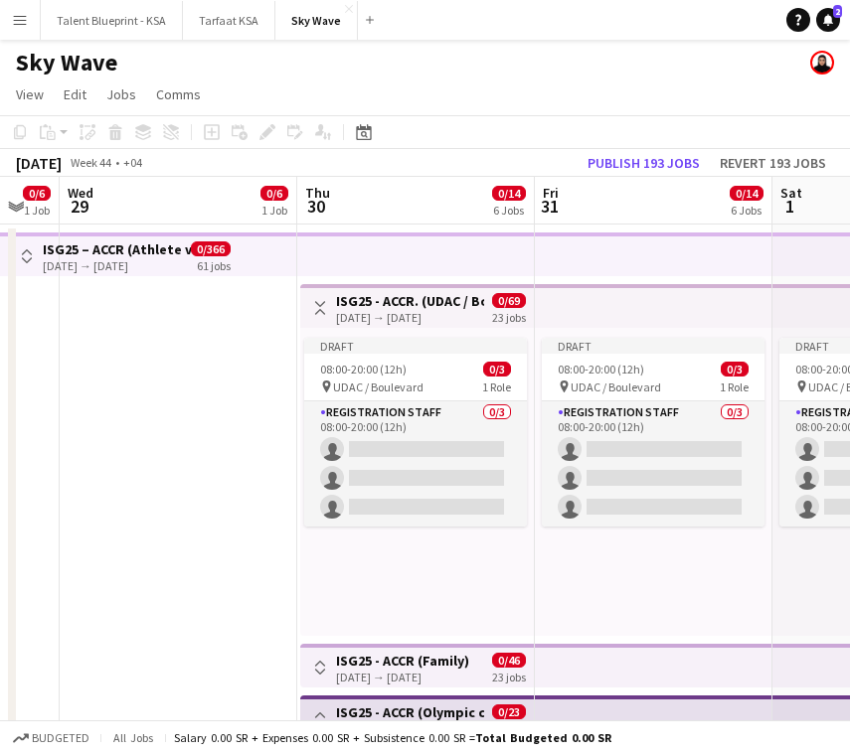
click at [356, 288] on app-top-bar "Toggle View ISG25 - ACCR. (UDAC / Boulevard) [DATE] → [DATE] 0/69 23 jobs" at bounding box center [417, 306] width 234 height 44
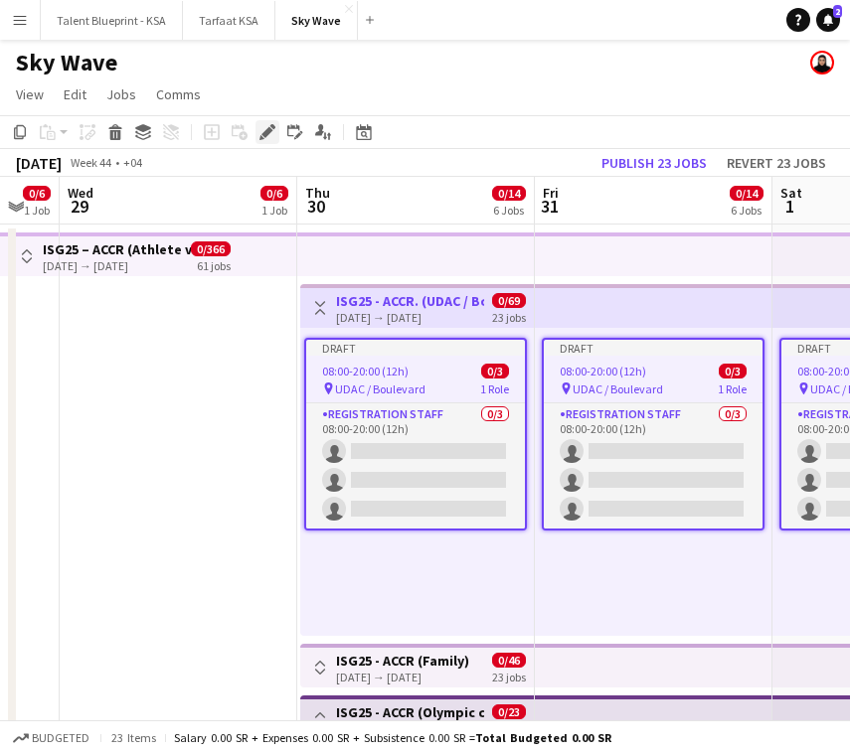
click at [264, 138] on icon "Edit" at bounding box center [267, 132] width 16 height 16
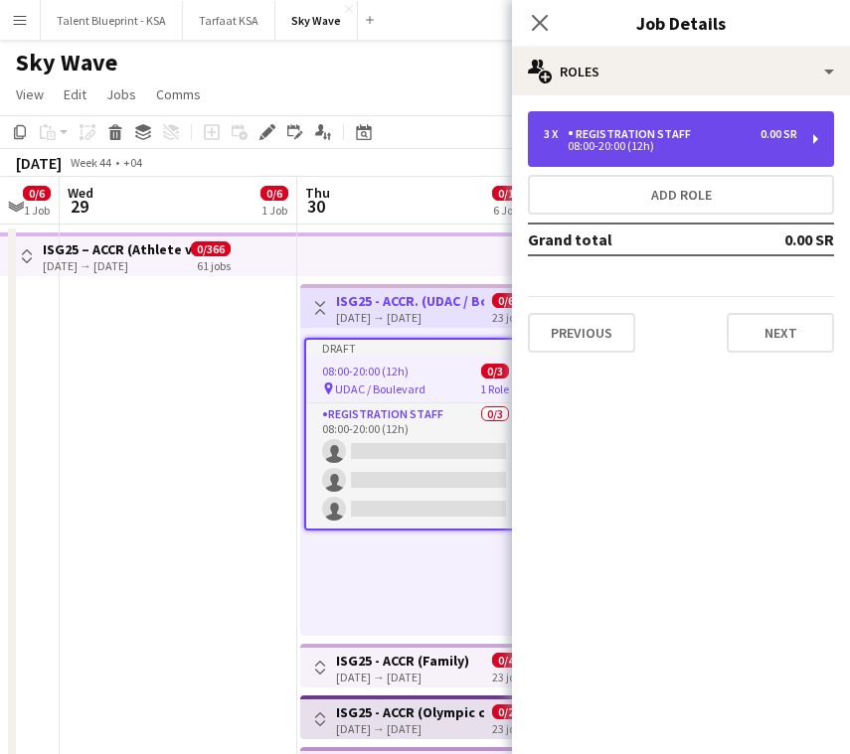
click at [602, 118] on div "3 x Registration Staff 0.00 SR 08:00-20:00 (12h)" at bounding box center [681, 139] width 306 height 56
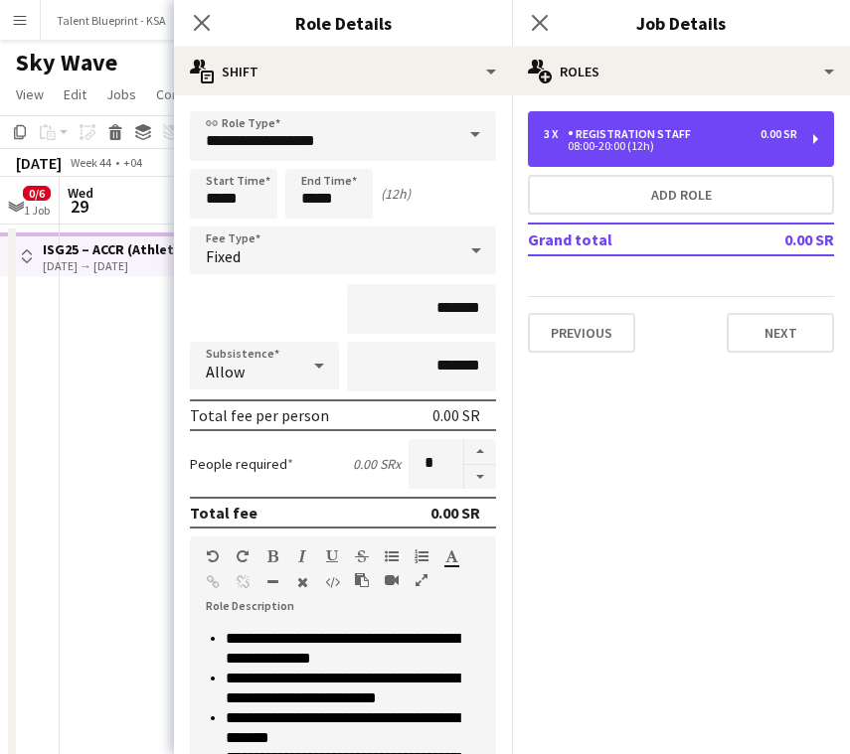
scroll to position [436, 0]
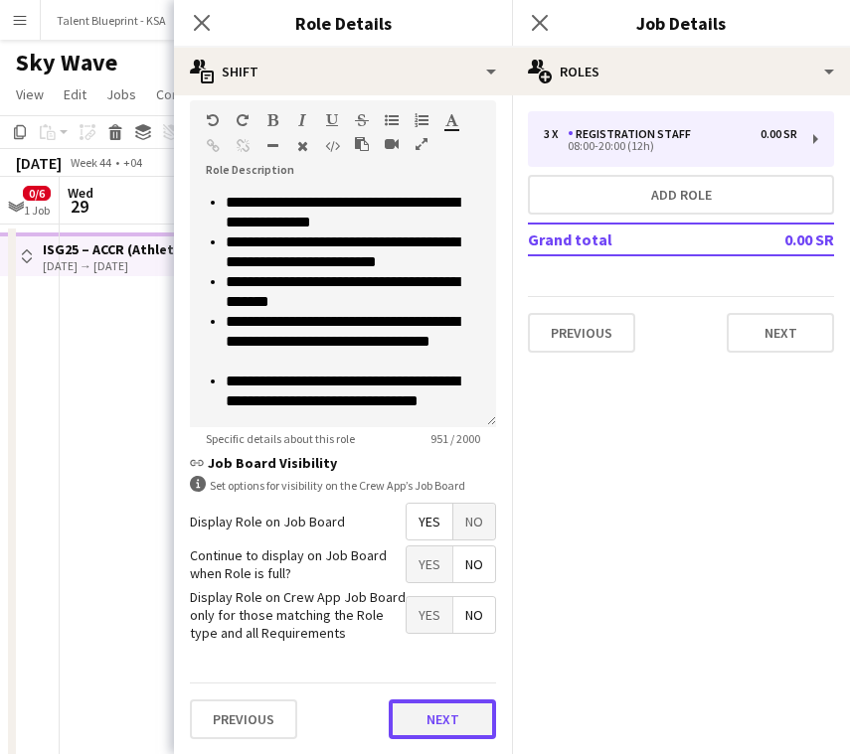
click at [470, 711] on button "Next" at bounding box center [442, 720] width 107 height 40
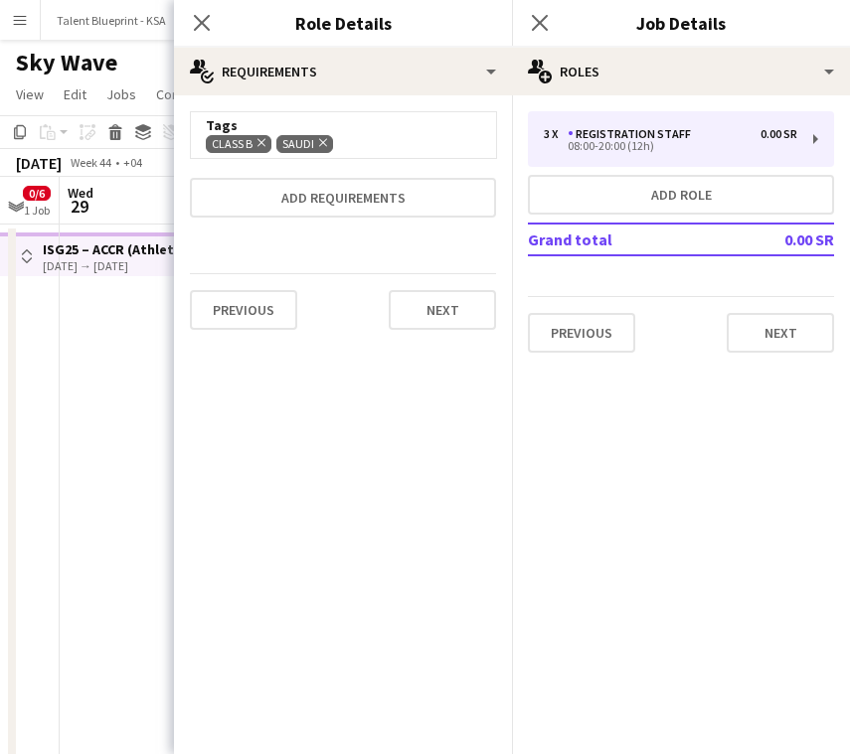
scroll to position [0, 0]
click at [209, 17] on icon "Close pop-in" at bounding box center [201, 22] width 19 height 19
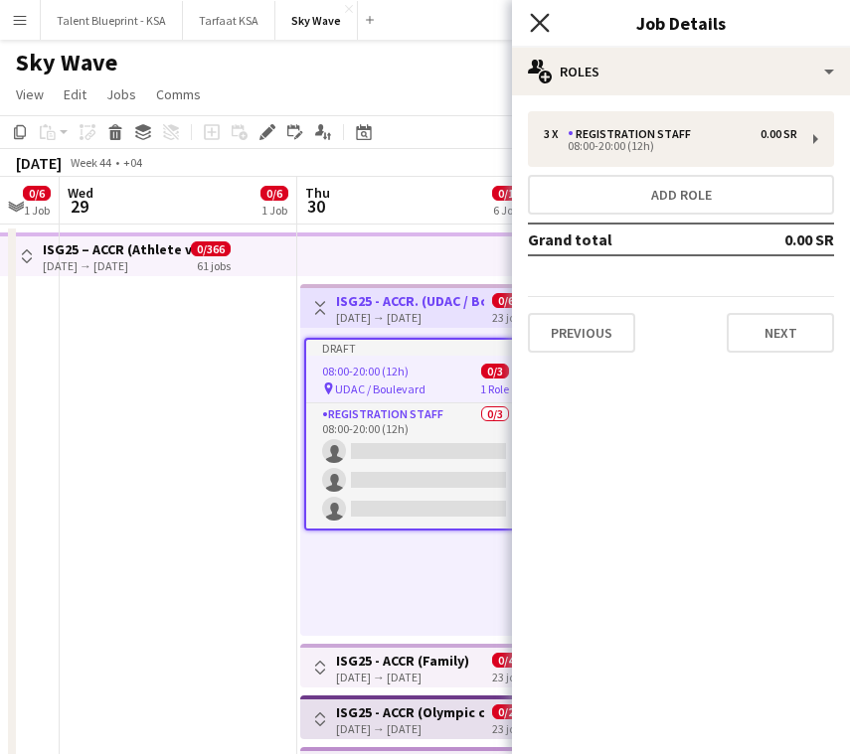
click at [540, 24] on icon at bounding box center [539, 22] width 19 height 19
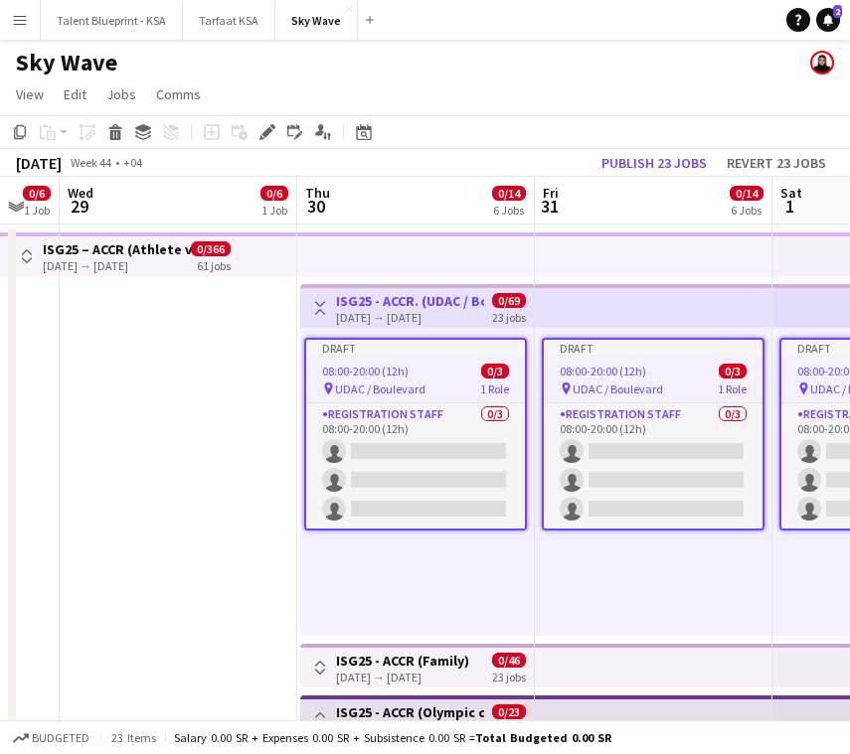
click at [314, 269] on app-top-bar at bounding box center [416, 255] width 238 height 44
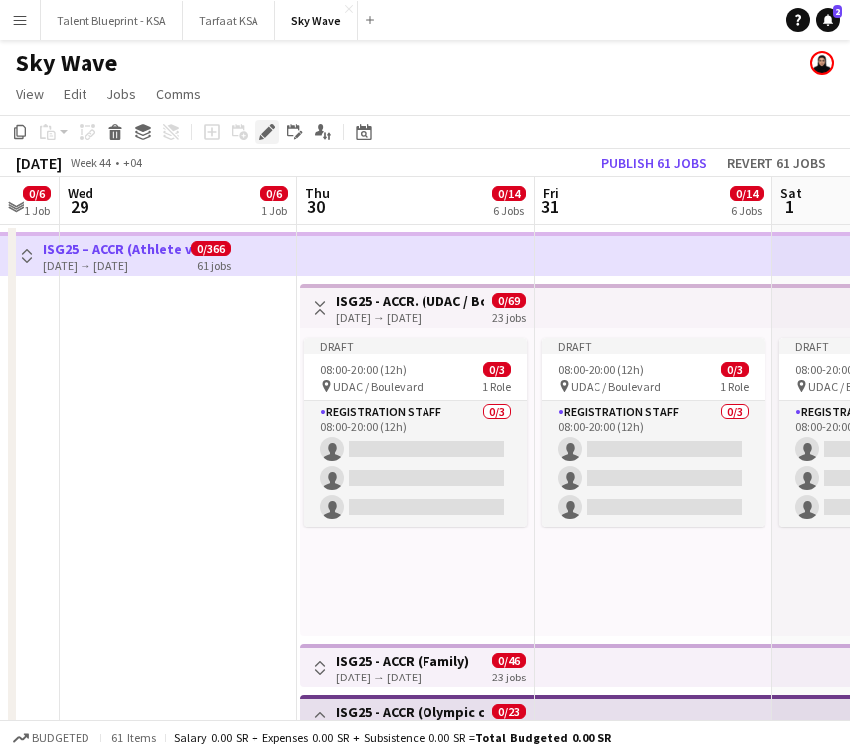
click at [272, 126] on icon at bounding box center [272, 126] width 5 height 5
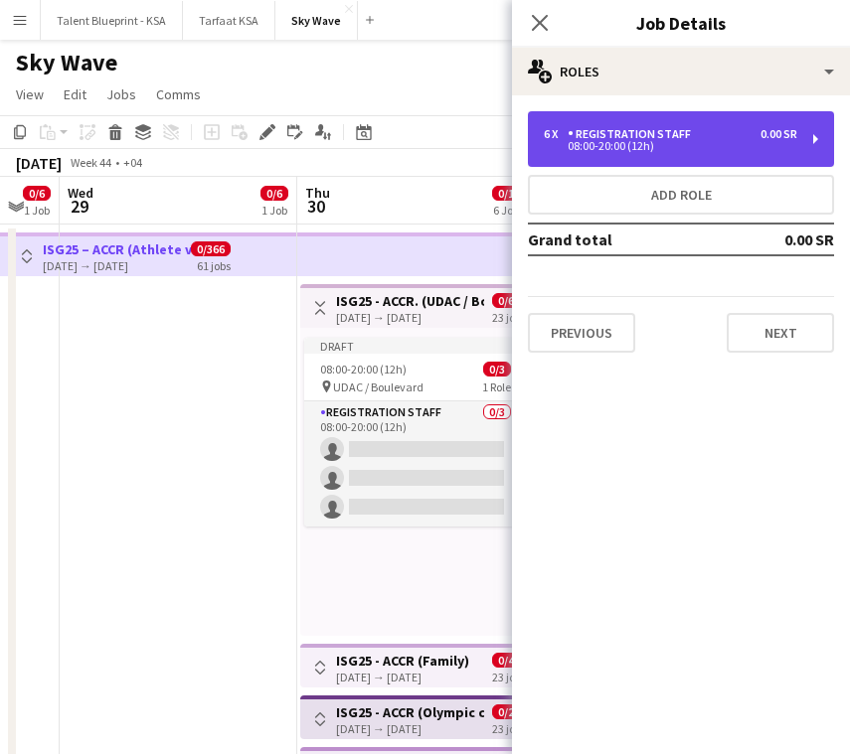
click at [604, 135] on div "Registration Staff" at bounding box center [633, 134] width 131 height 14
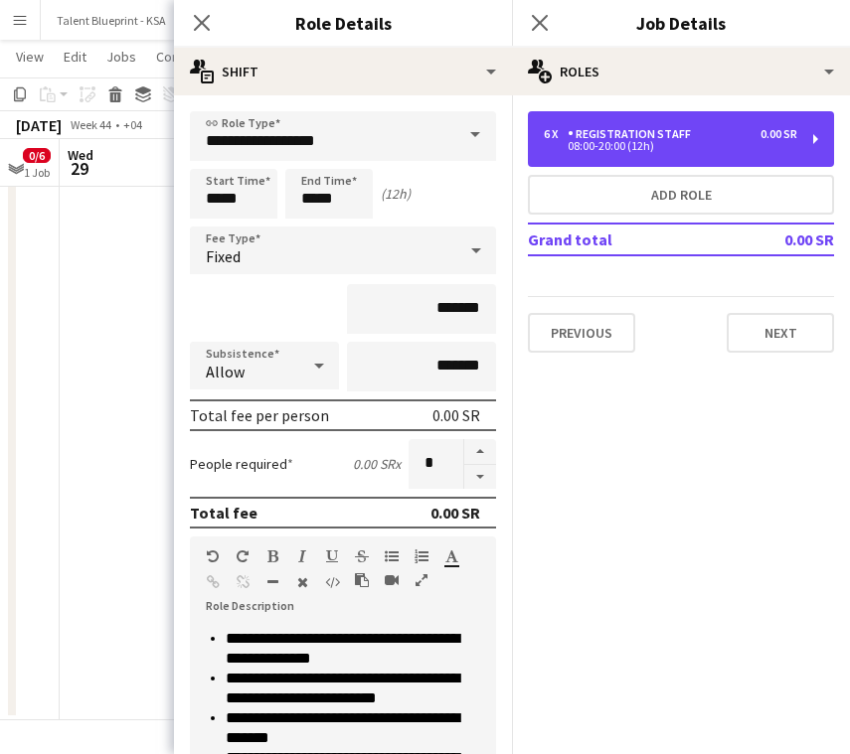
scroll to position [436, 0]
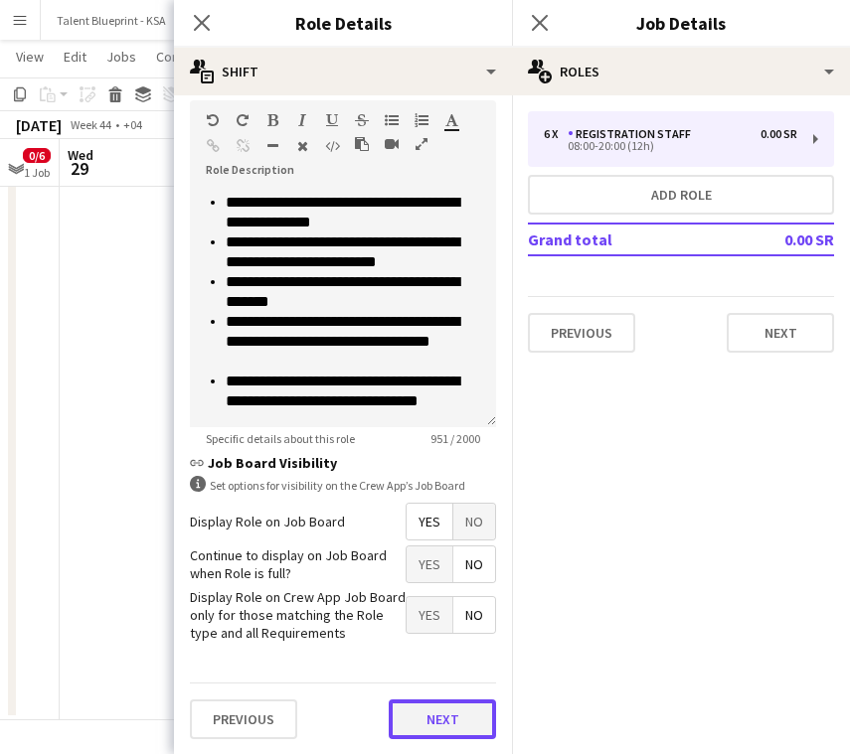
click at [453, 719] on button "Next" at bounding box center [442, 720] width 107 height 40
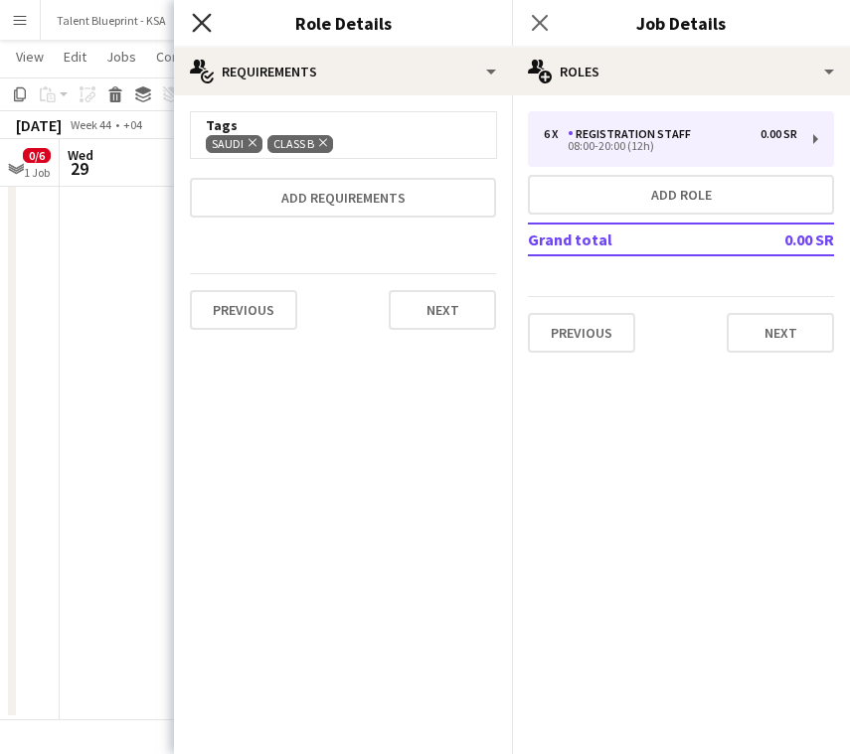
click at [205, 18] on icon at bounding box center [201, 22] width 19 height 19
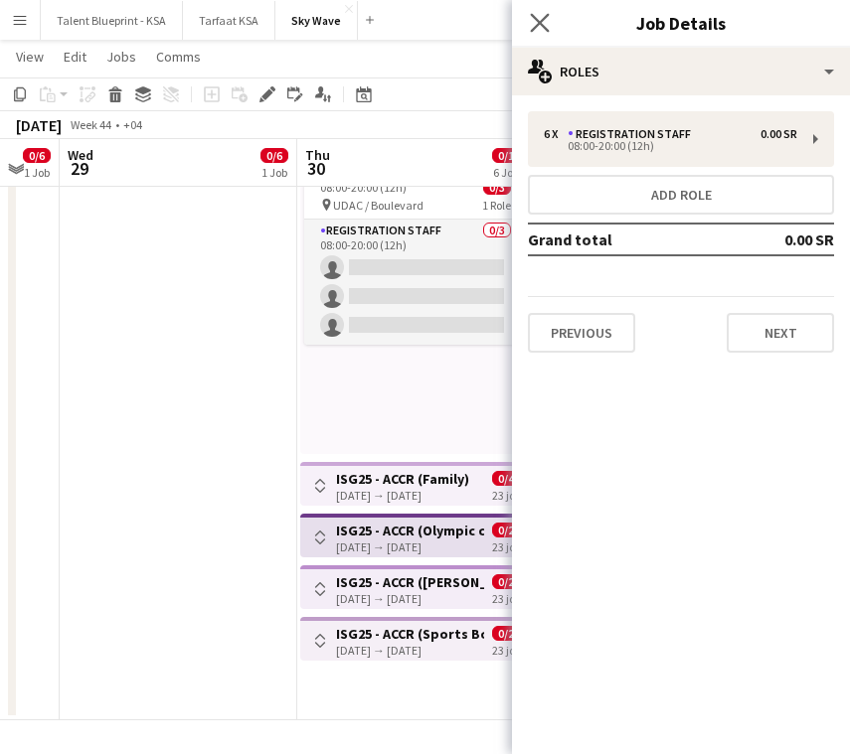
click at [544, 11] on app-icon "Close pop-in" at bounding box center [540, 23] width 29 height 29
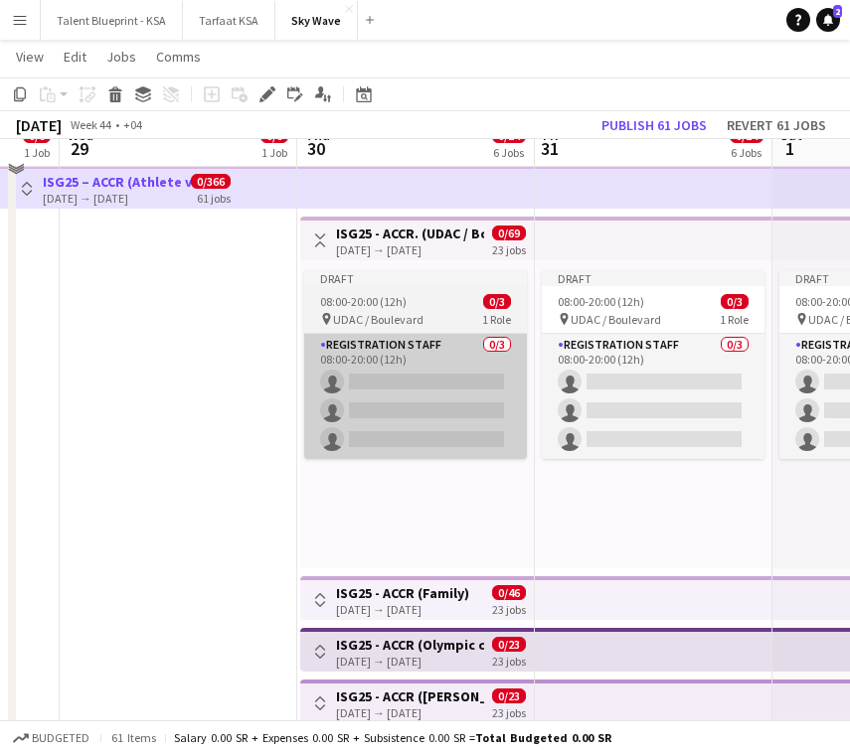
scroll to position [43, 0]
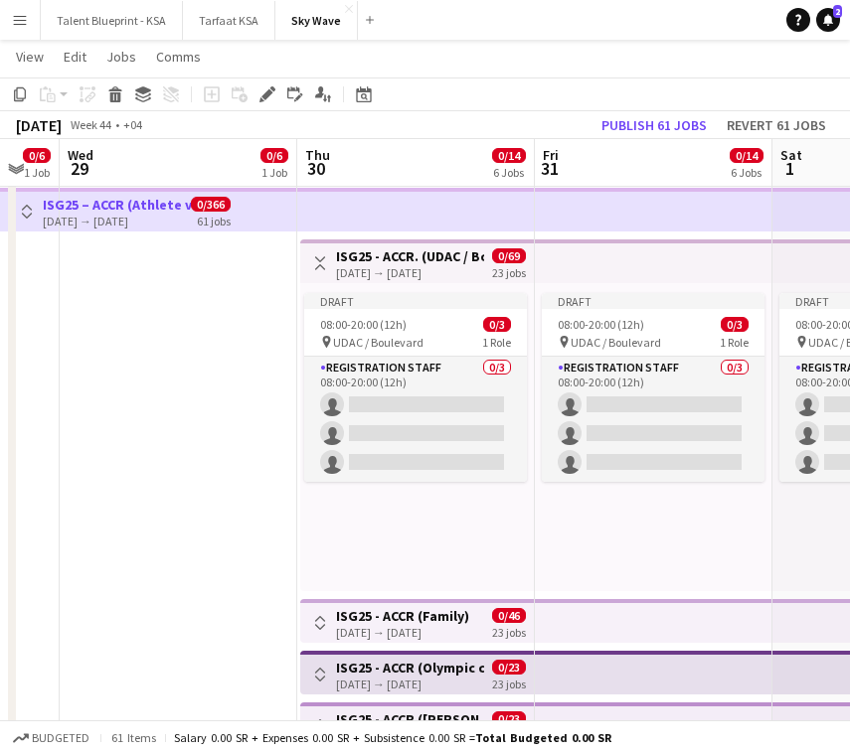
click at [321, 262] on app-icon "Toggle View" at bounding box center [320, 263] width 14 height 14
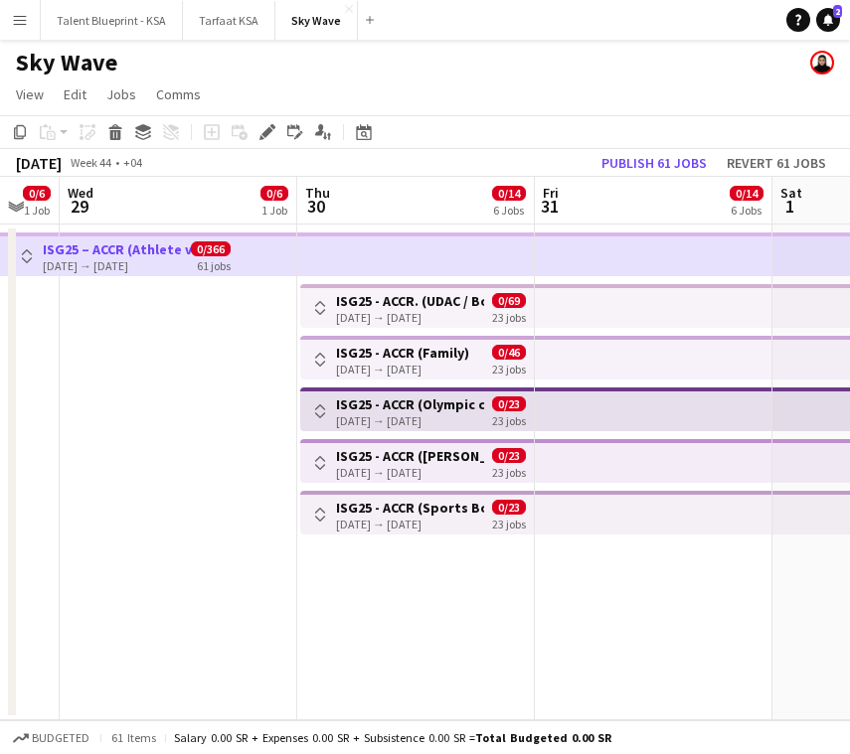
click at [428, 398] on h3 "ISG25 - ACCR (Olympic complex)" at bounding box center [410, 405] width 148 height 18
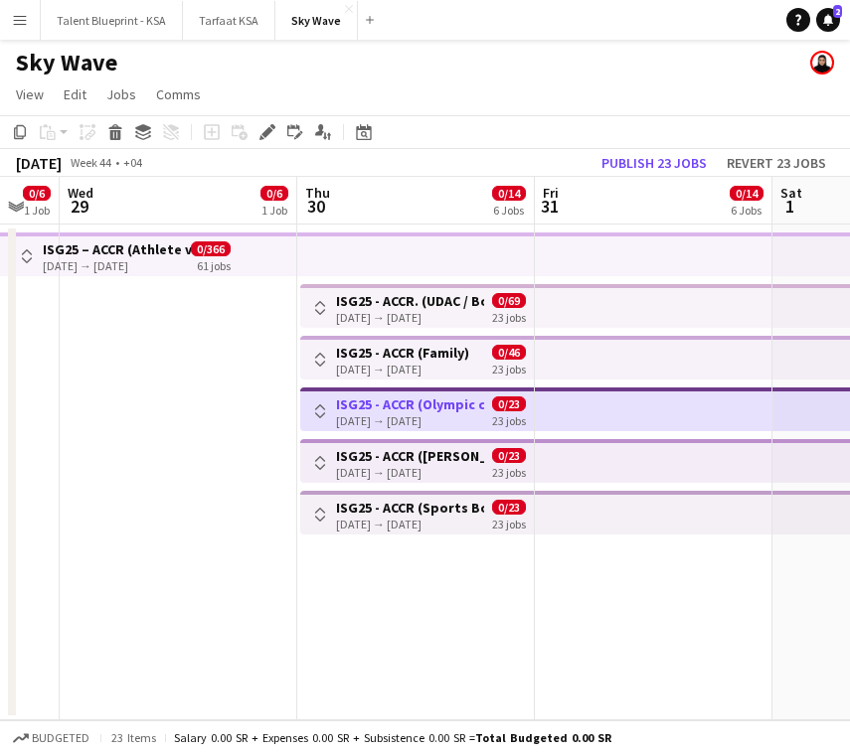
click at [324, 407] on app-icon "Toggle View" at bounding box center [320, 412] width 14 height 14
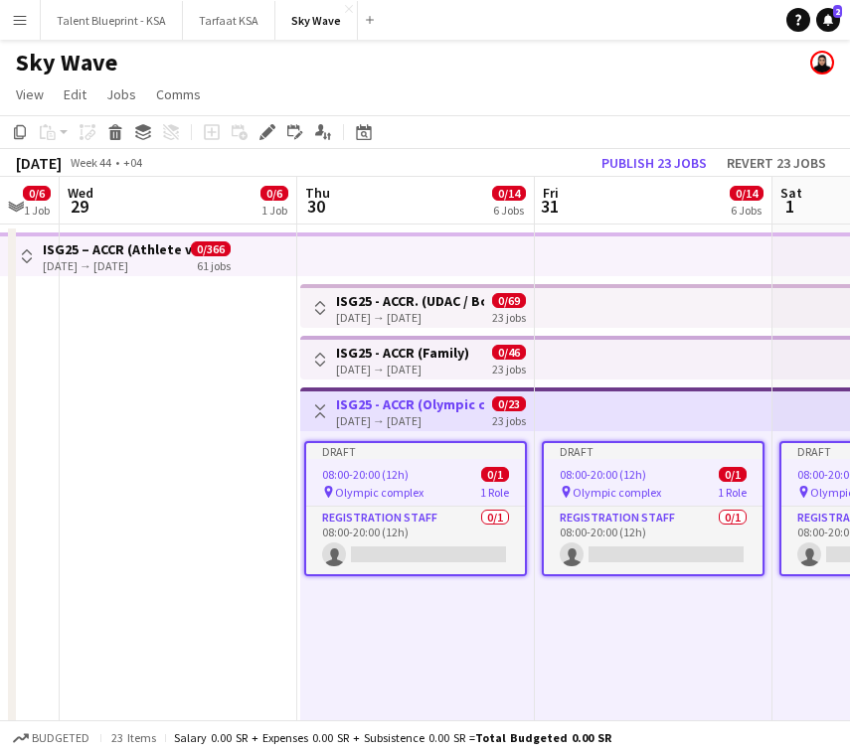
click at [457, 422] on div "[DATE] → [DATE]" at bounding box center [410, 420] width 148 height 15
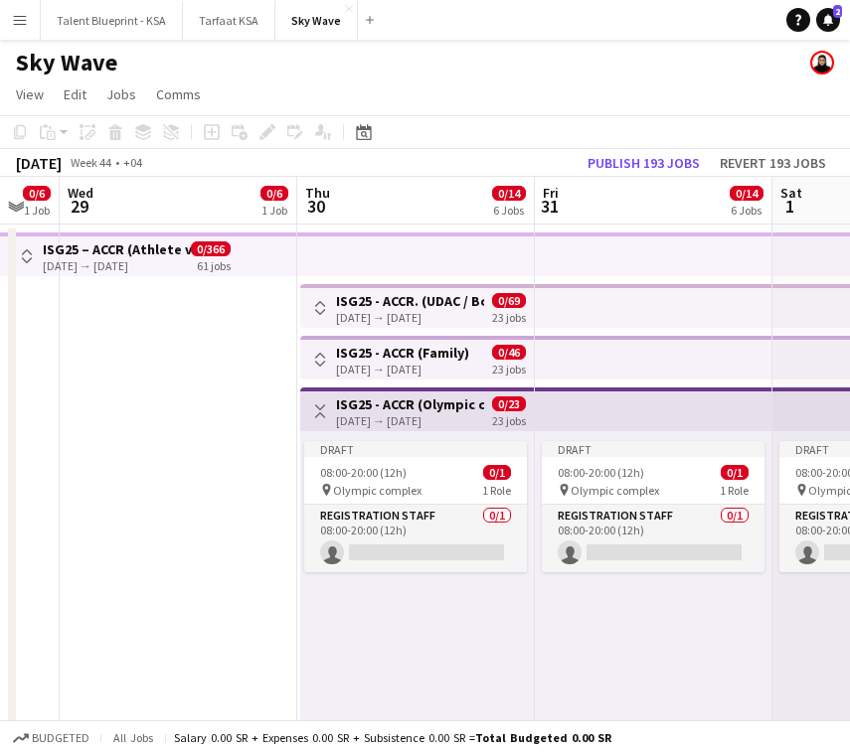
click at [376, 418] on div "[DATE] → [DATE]" at bounding box center [410, 420] width 148 height 15
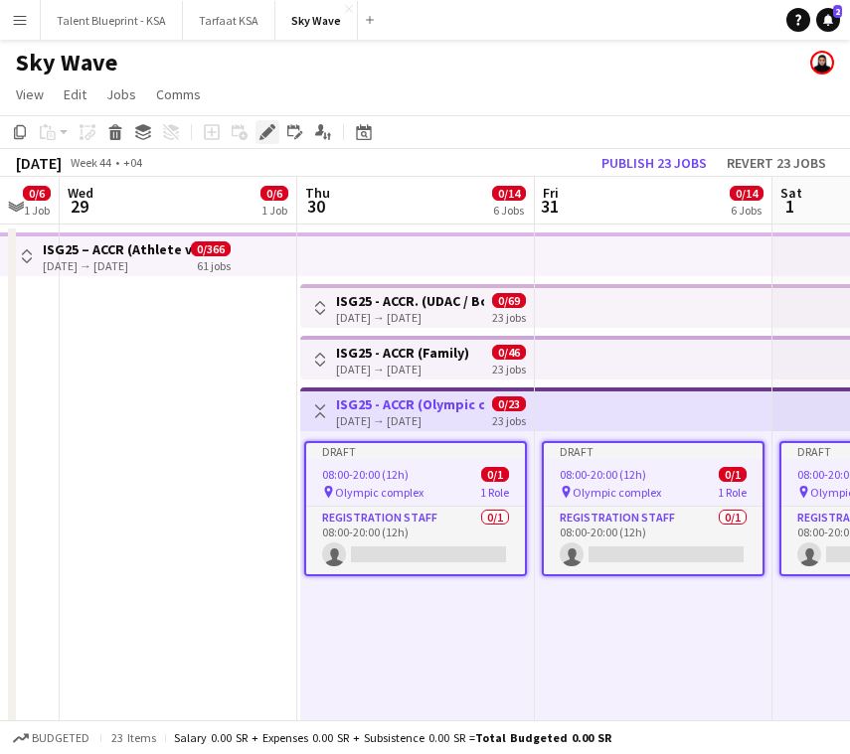
click at [271, 122] on div "Edit" at bounding box center [267, 132] width 24 height 24
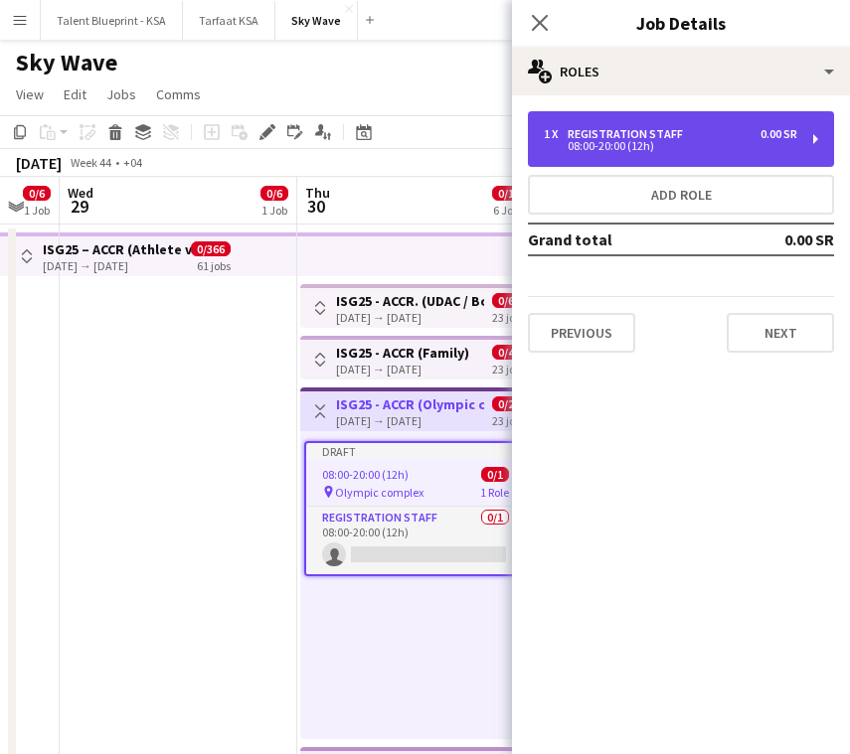
click at [633, 124] on div "1 x Registration Staff 0.00 SR 08:00-20:00 (12h)" at bounding box center [681, 139] width 306 height 56
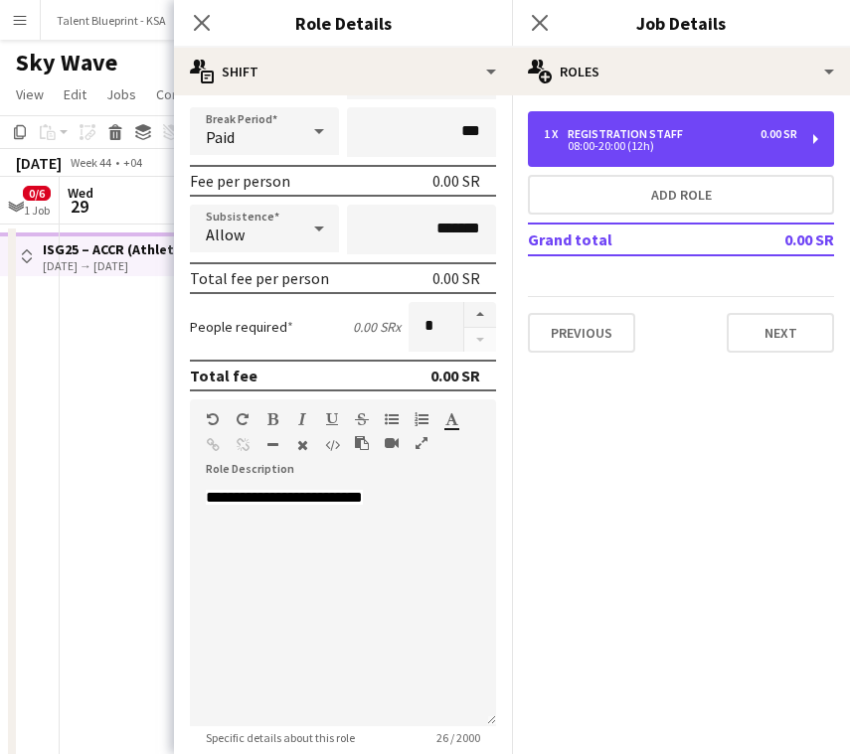
scroll to position [432, 0]
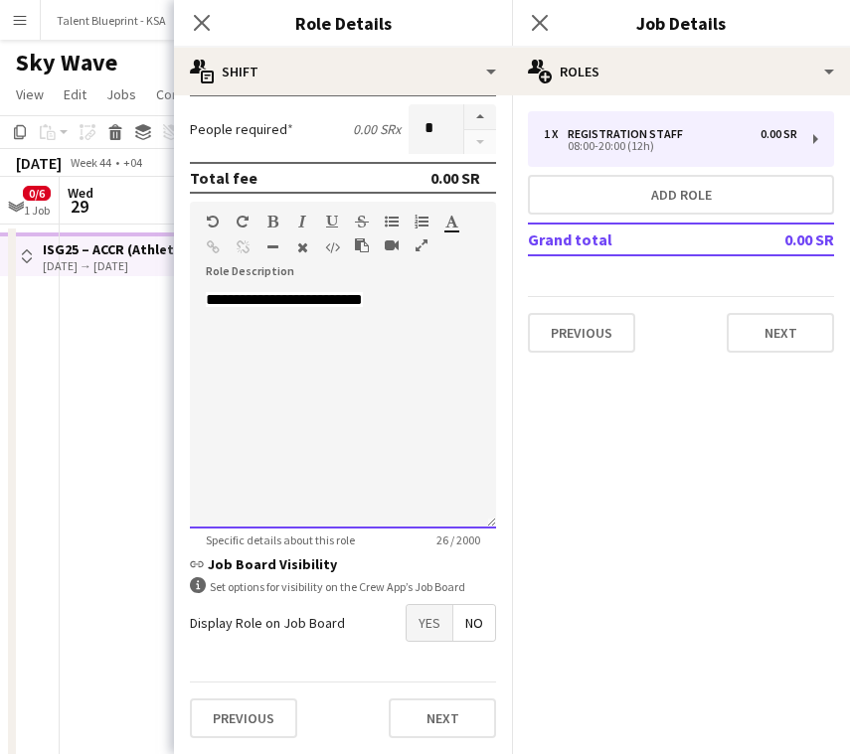
click at [427, 329] on div "**********" at bounding box center [343, 409] width 306 height 239
paste div
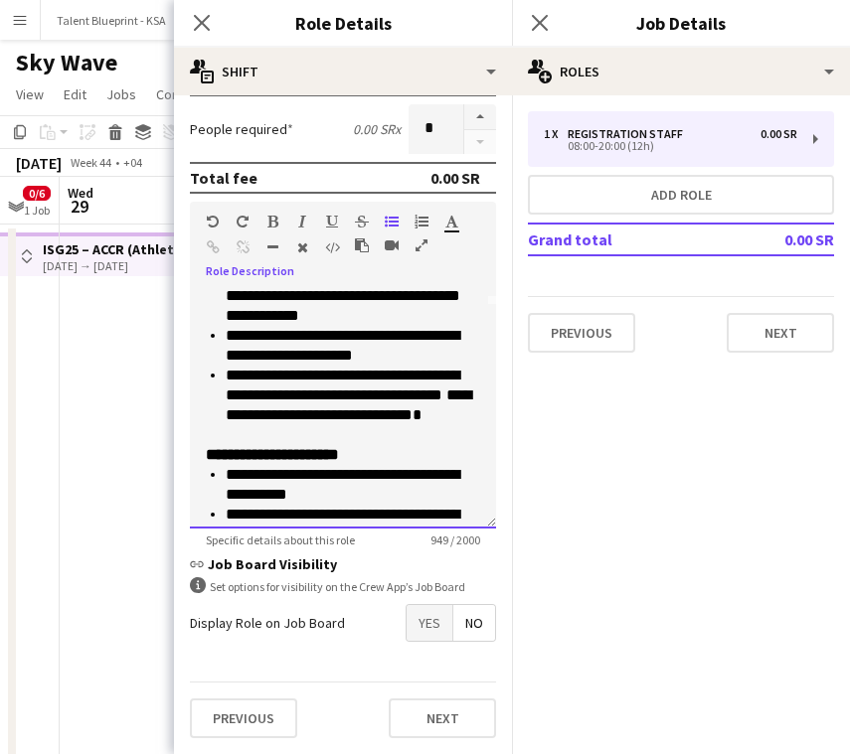
scroll to position [224, 0]
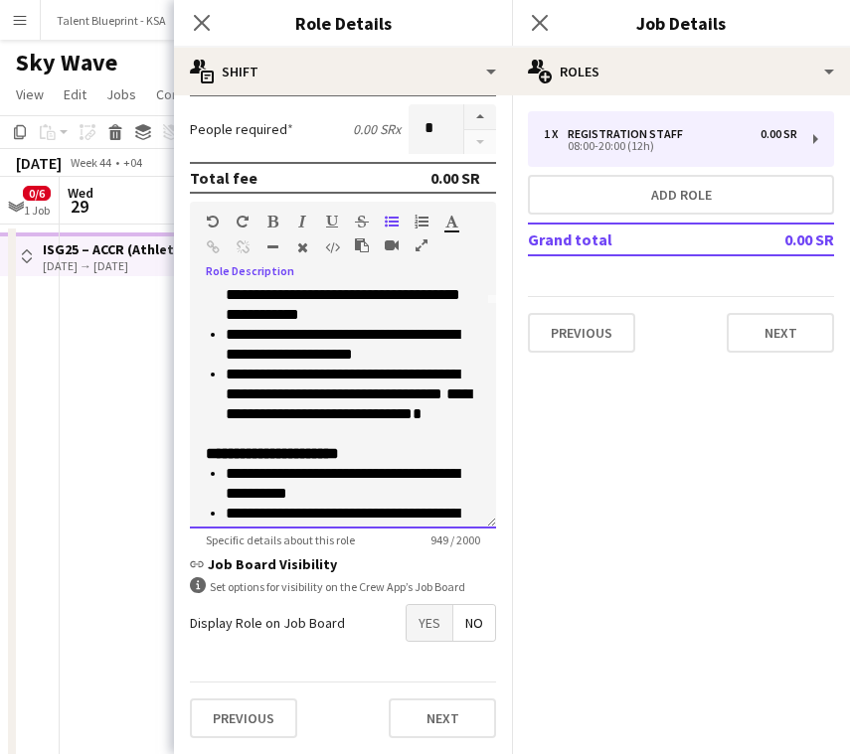
click at [434, 438] on li "**********" at bounding box center [353, 405] width 254 height 80
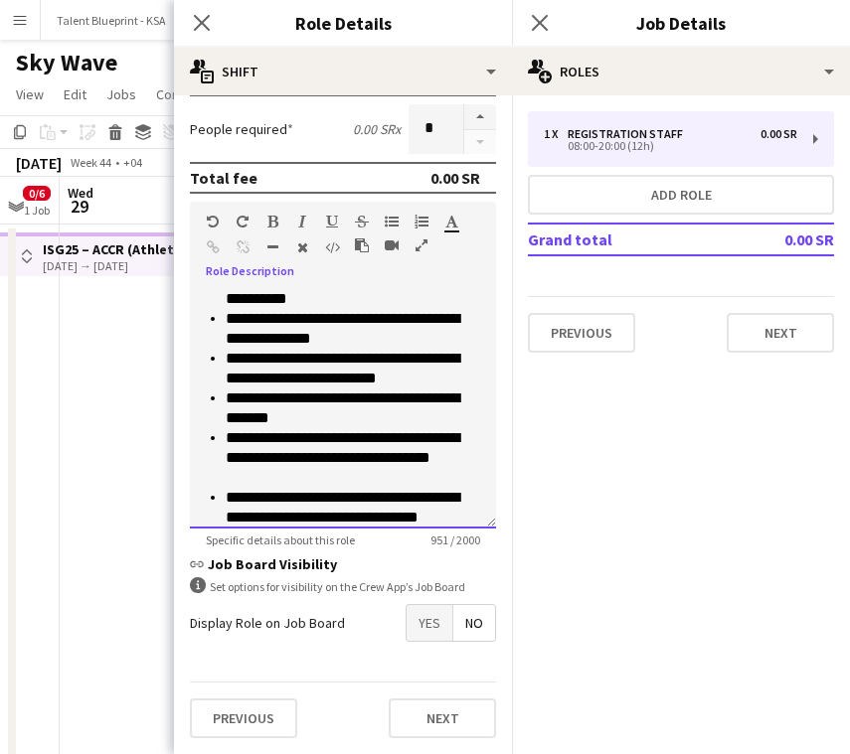
scroll to position [453, 0]
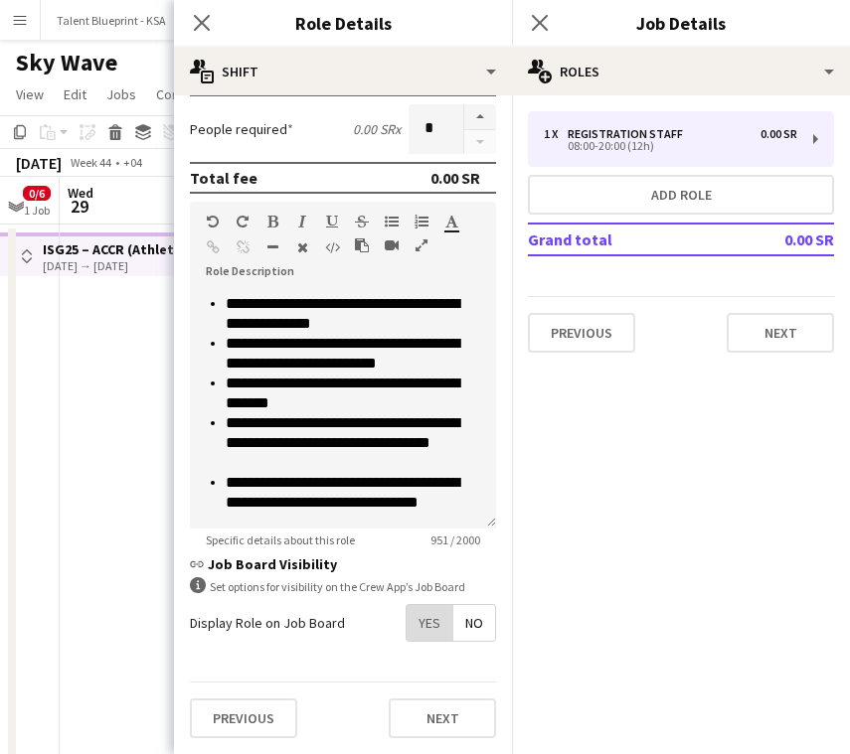
click at [441, 620] on span "Yes" at bounding box center [430, 623] width 46 height 36
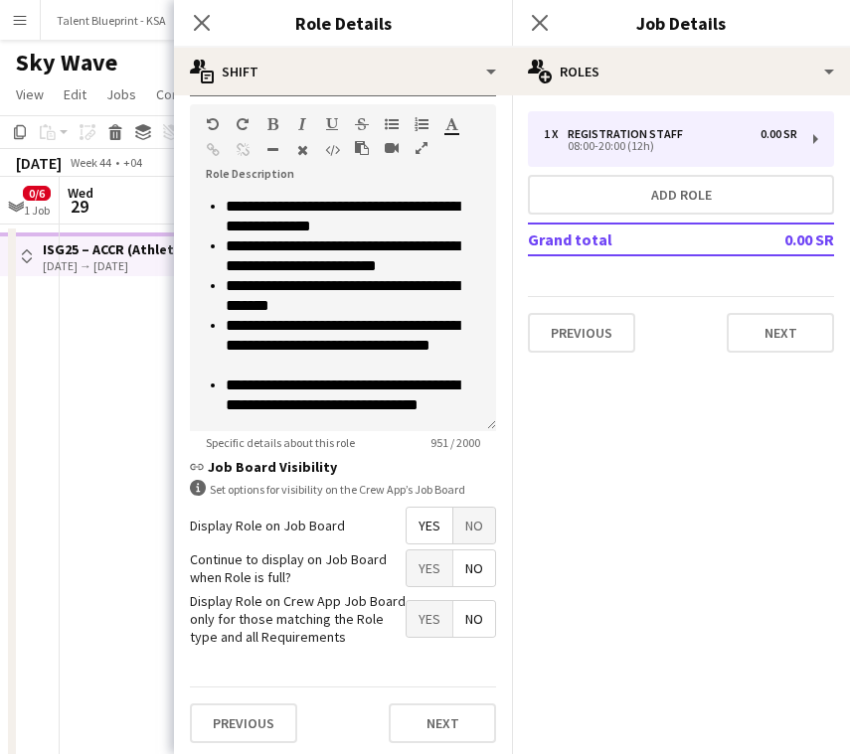
scroll to position [534, 0]
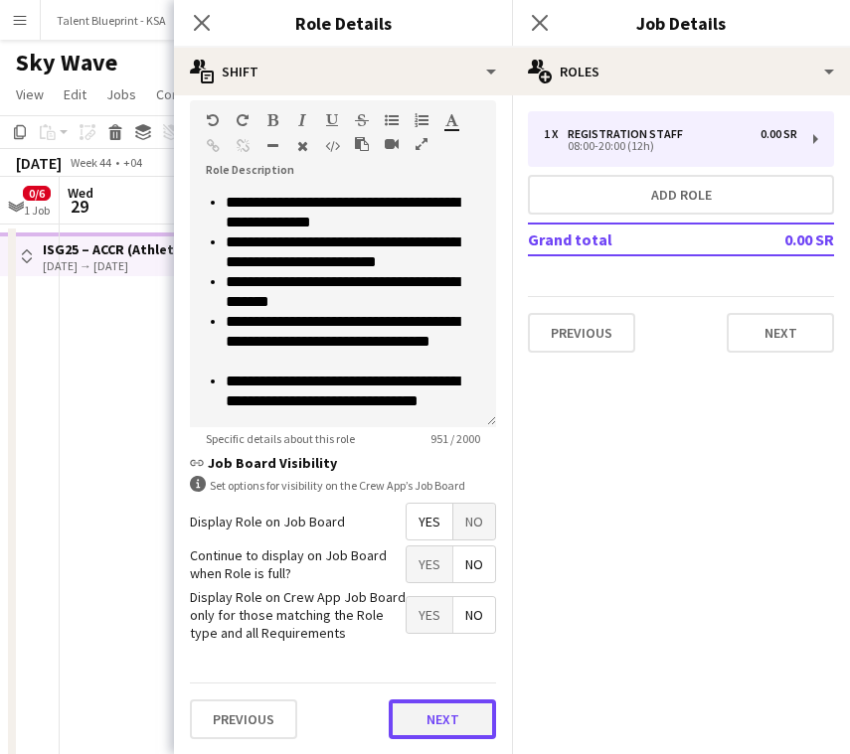
click at [459, 722] on button "Next" at bounding box center [442, 720] width 107 height 40
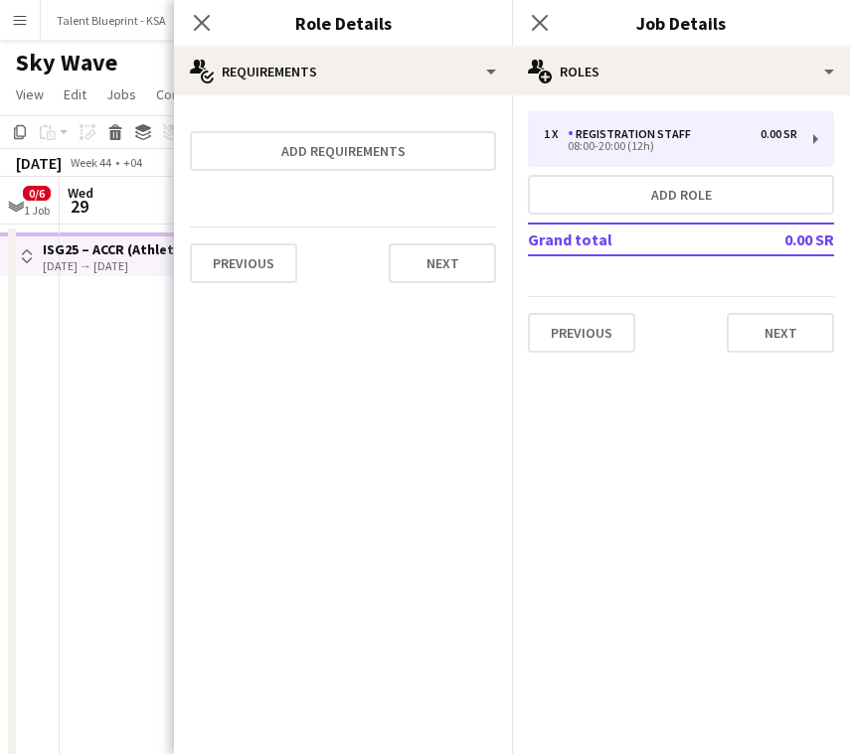
scroll to position [0, 0]
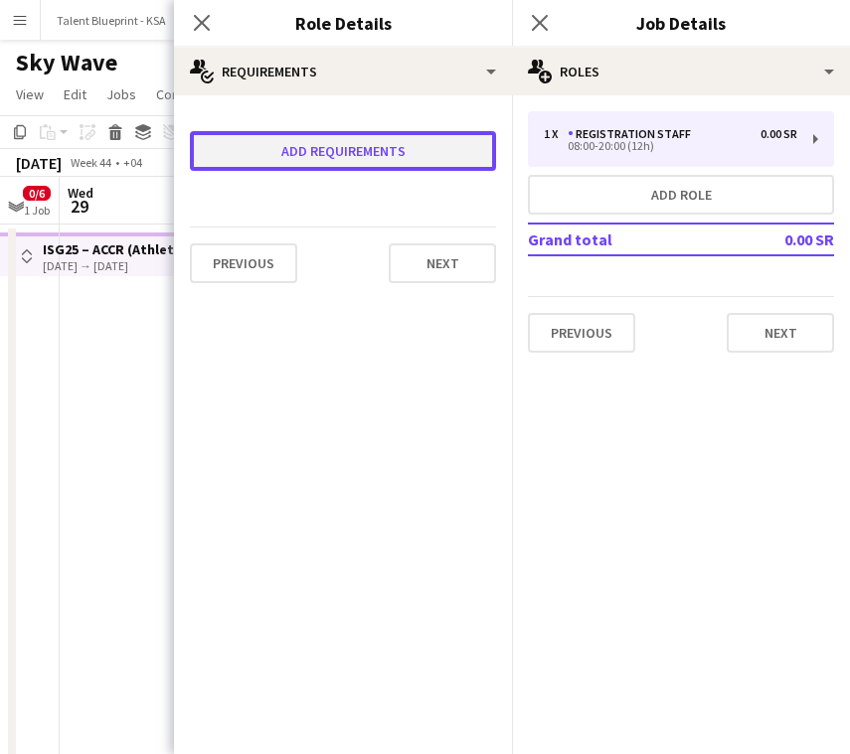
click at [446, 137] on button "Add requirements" at bounding box center [343, 151] width 306 height 40
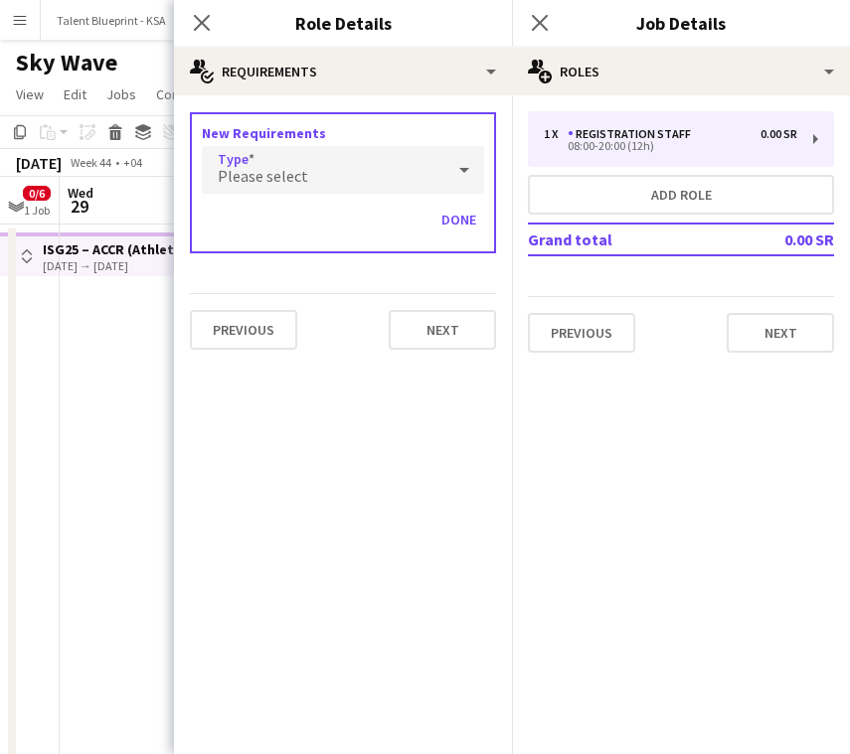
click at [381, 164] on div "Please select" at bounding box center [323, 170] width 243 height 48
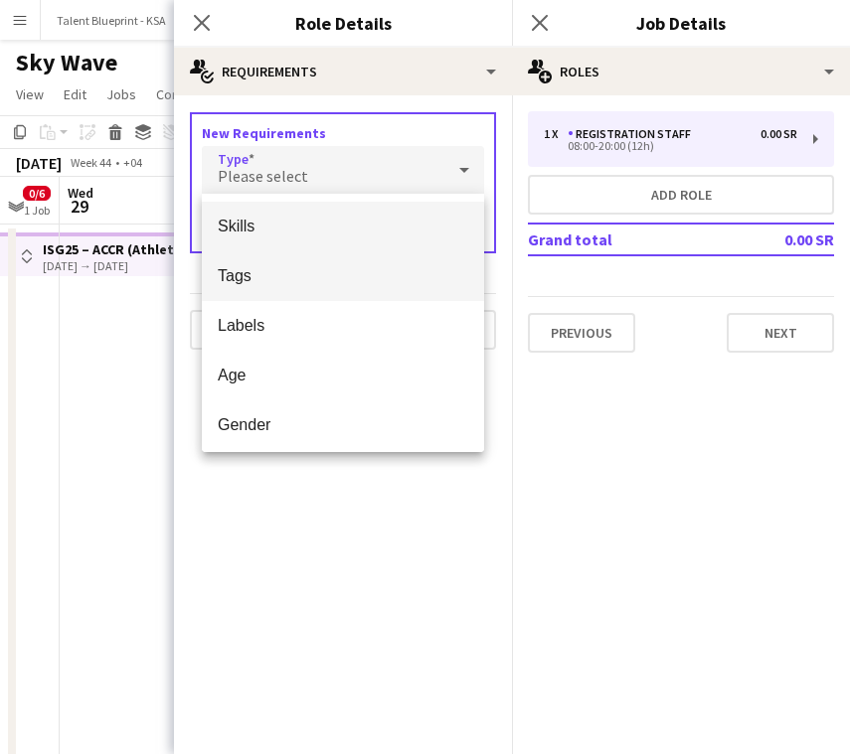
click at [345, 289] on mat-option "Tags" at bounding box center [343, 276] width 282 height 50
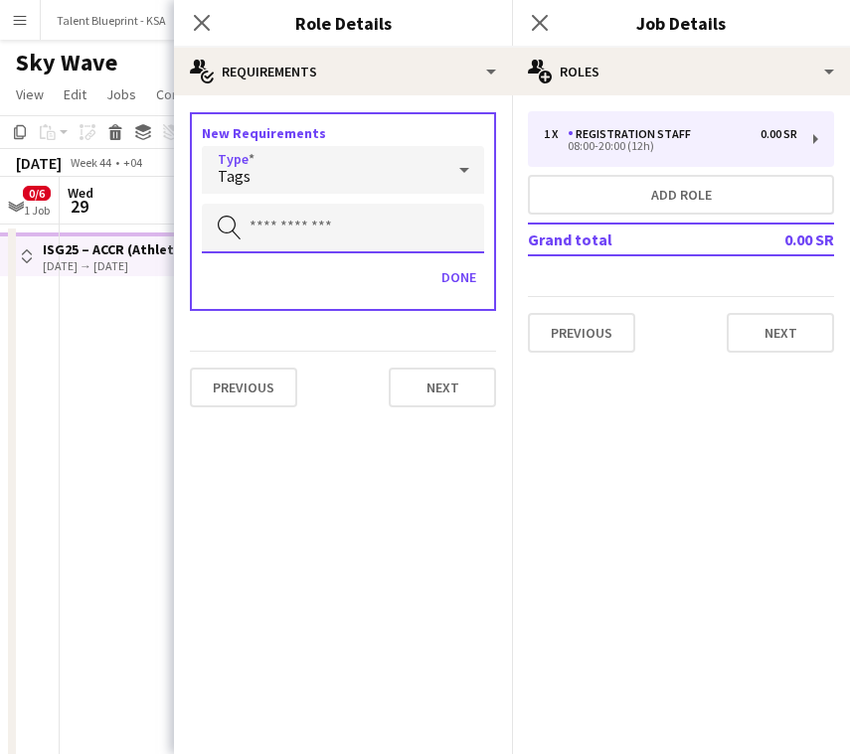
click at [353, 215] on input "text" at bounding box center [343, 229] width 282 height 50
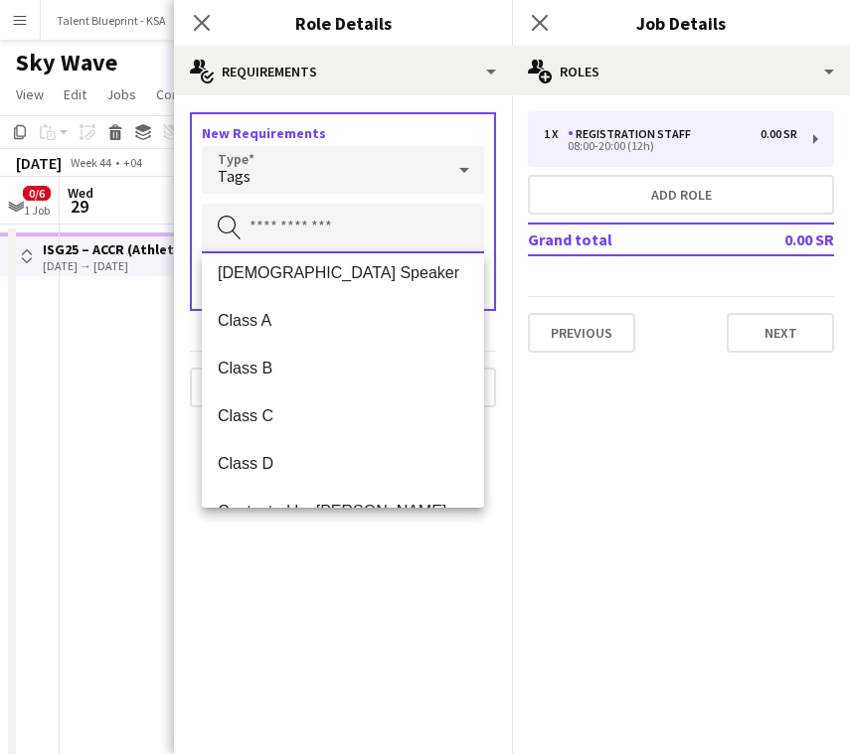
scroll to position [251, 0]
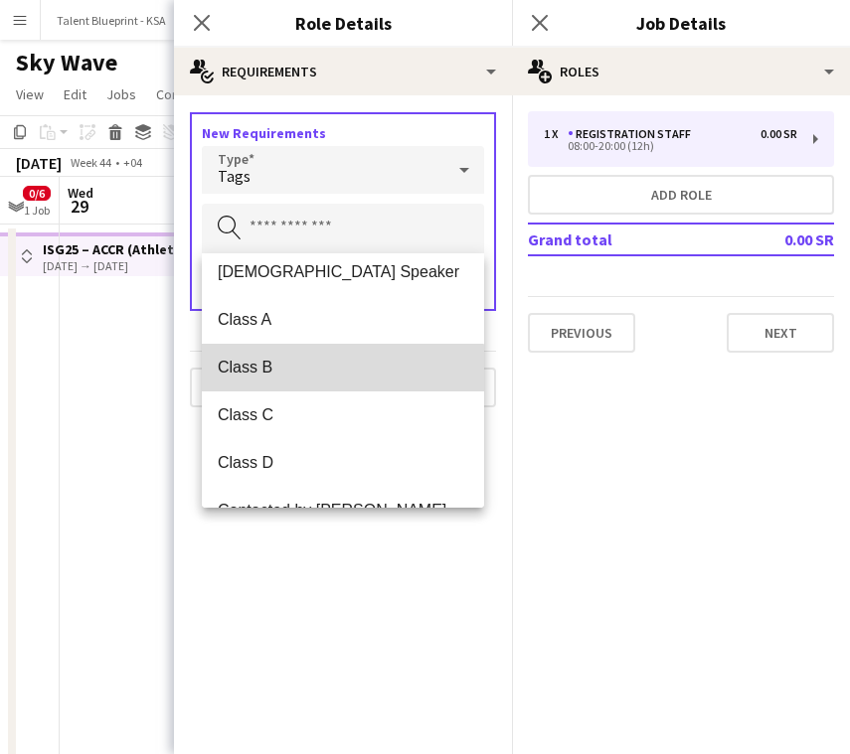
click at [330, 376] on span "Class B" at bounding box center [343, 367] width 250 height 19
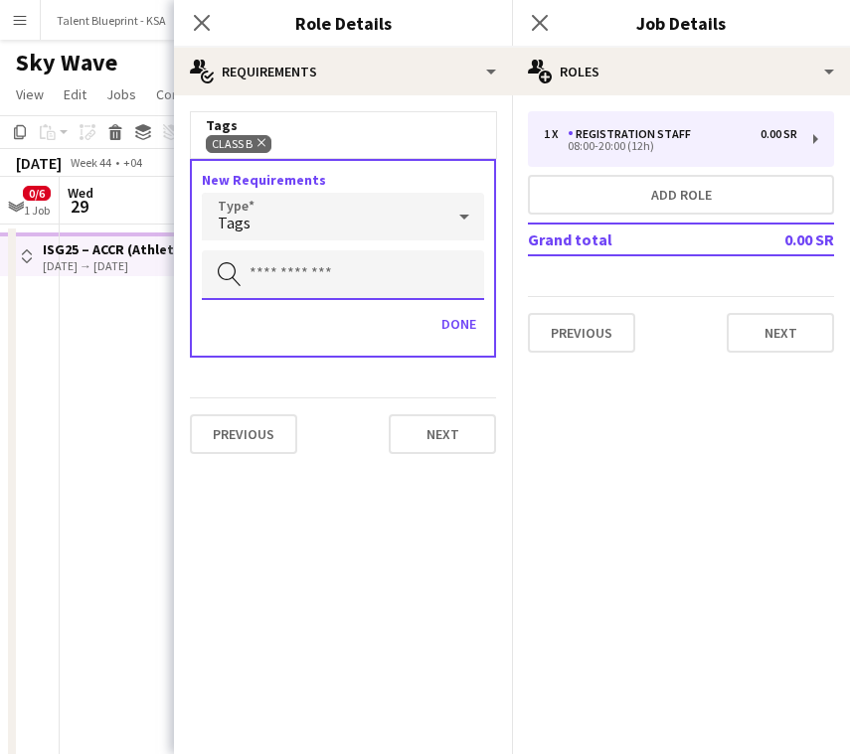
click at [350, 286] on input "text" at bounding box center [343, 275] width 282 height 50
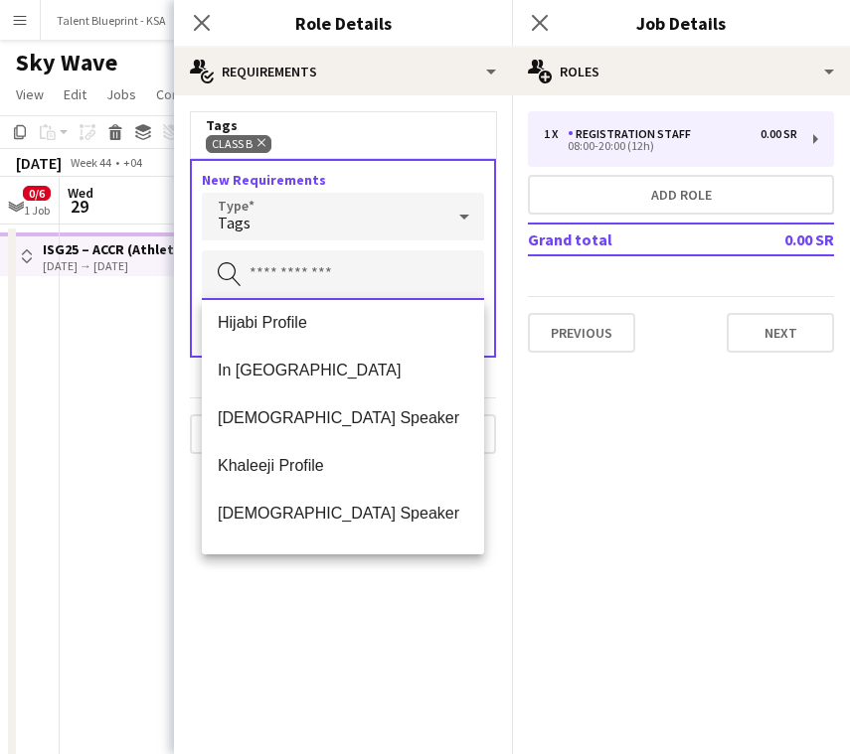
scroll to position [1097, 0]
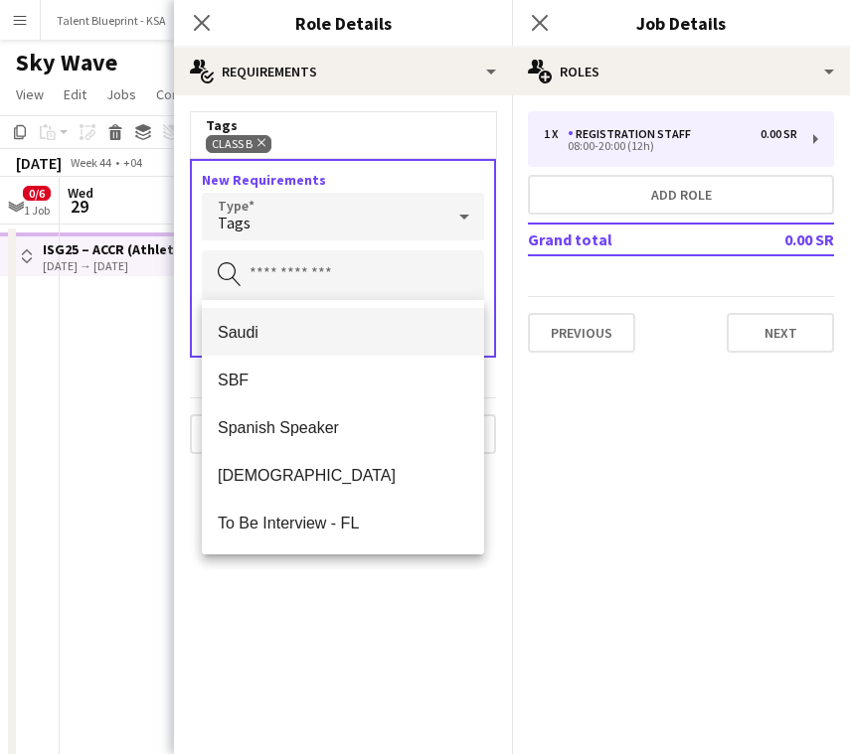
click at [355, 325] on span "Saudi" at bounding box center [343, 332] width 250 height 19
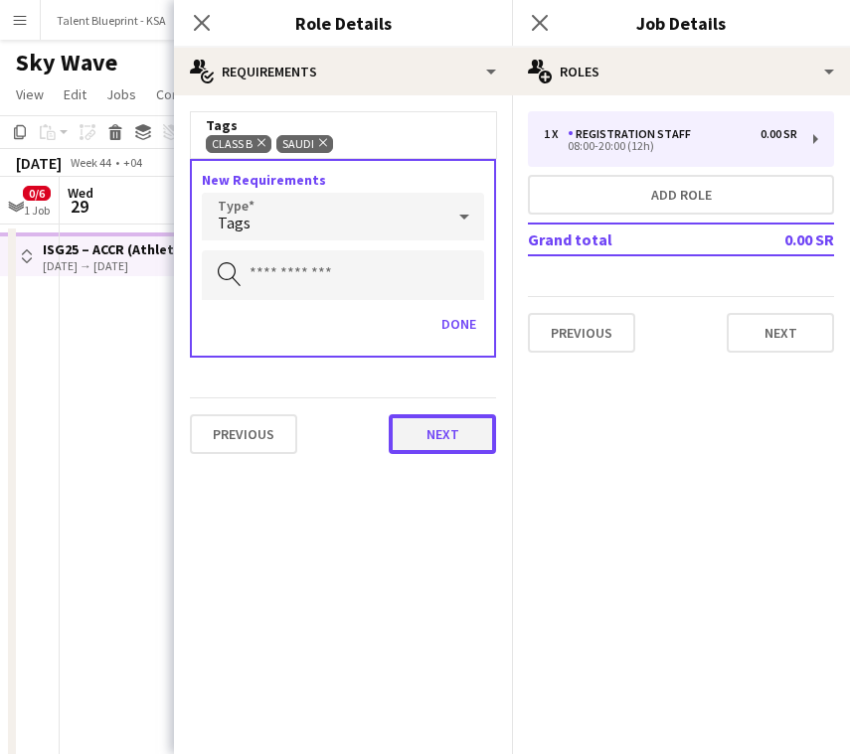
click at [426, 431] on button "Next" at bounding box center [442, 434] width 107 height 40
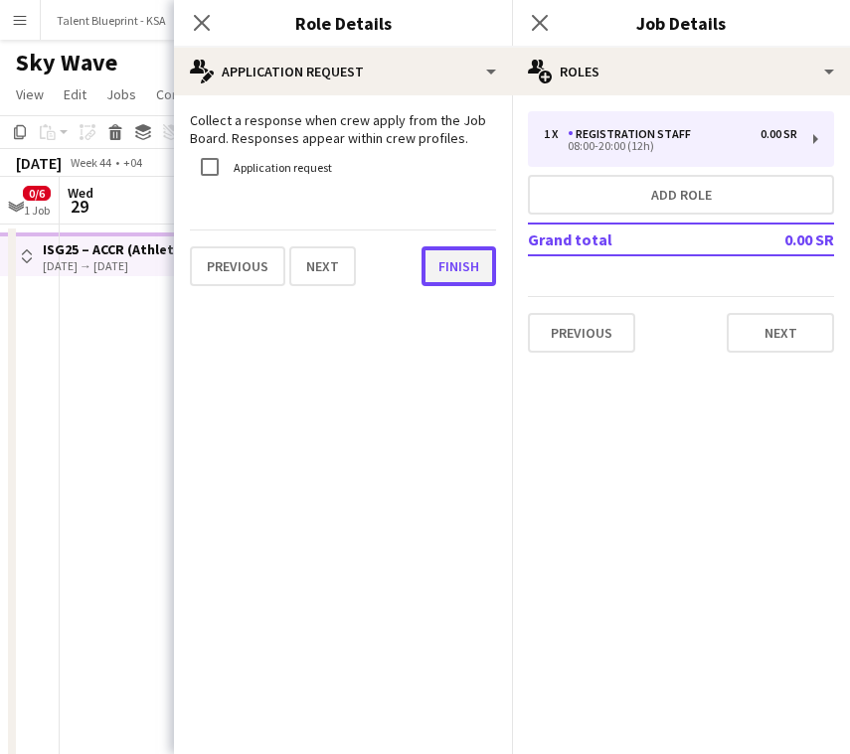
click at [486, 270] on button "Finish" at bounding box center [458, 267] width 75 height 40
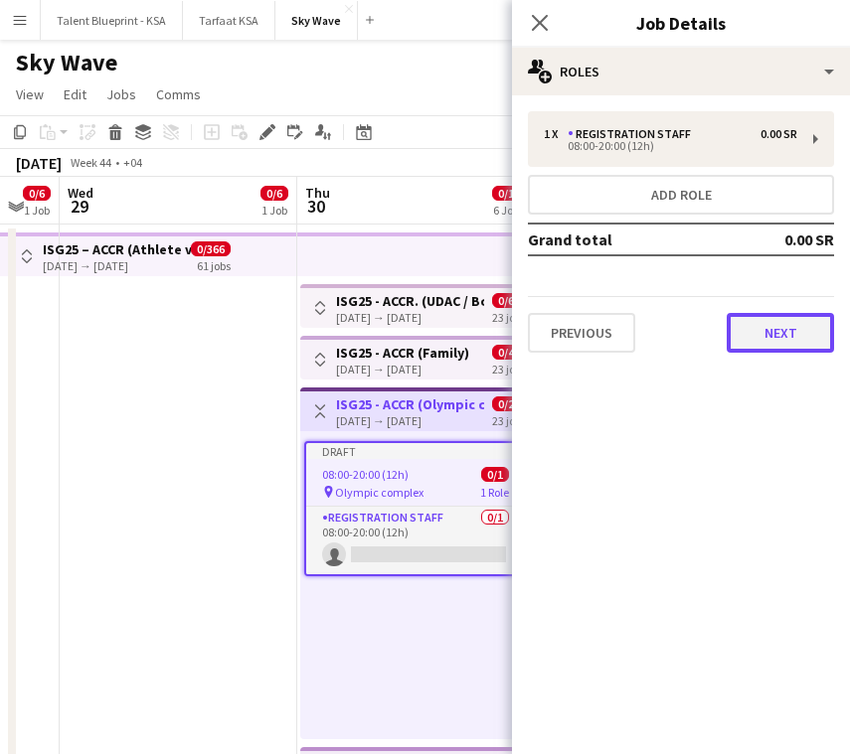
click at [755, 338] on button "Next" at bounding box center [780, 333] width 107 height 40
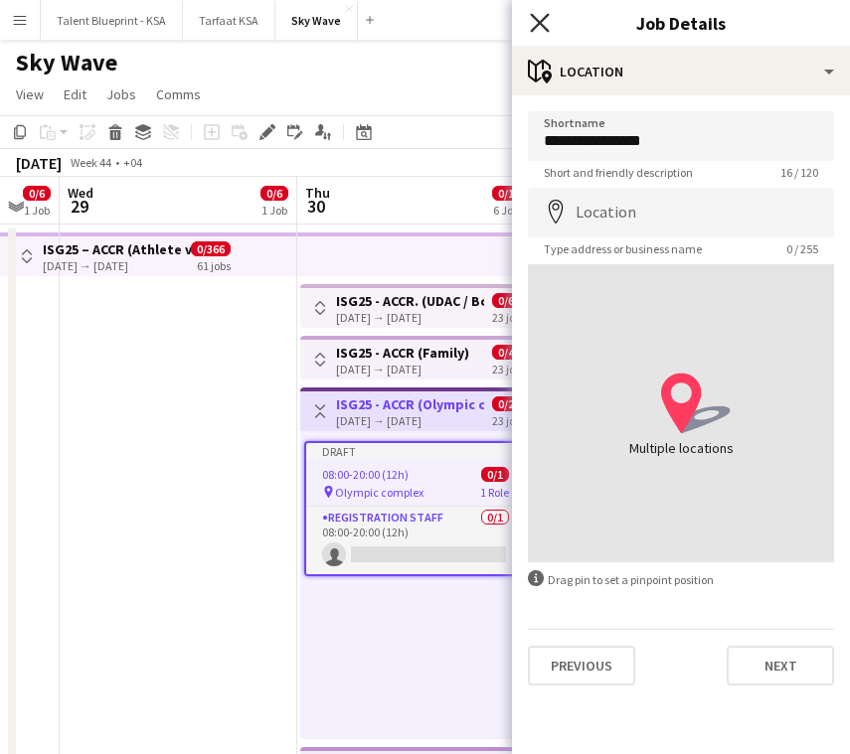
click at [539, 25] on icon at bounding box center [539, 22] width 19 height 19
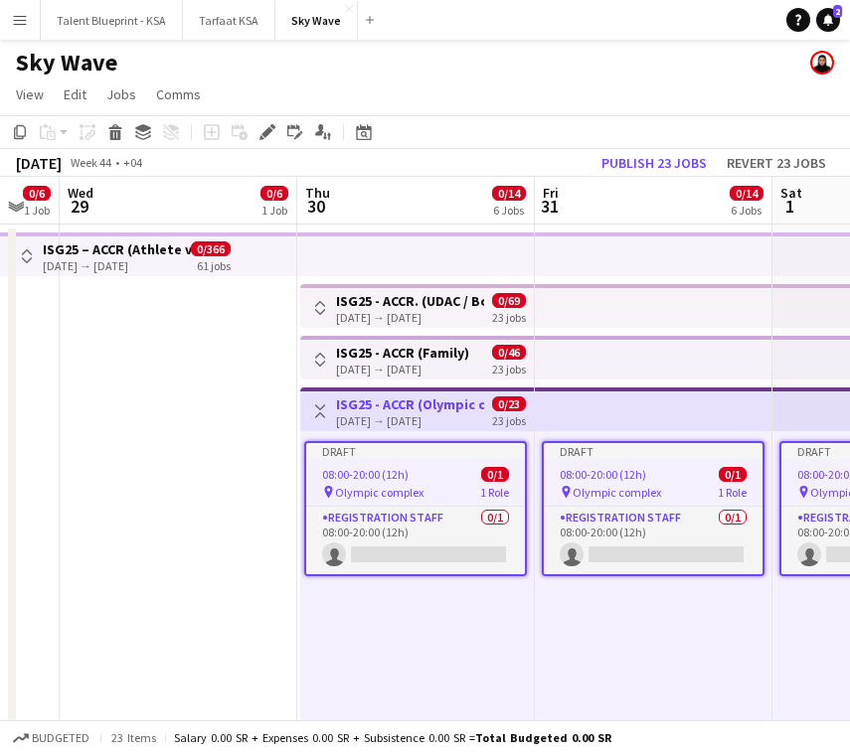
click at [317, 410] on app-icon "Toggle View" at bounding box center [320, 412] width 14 height 14
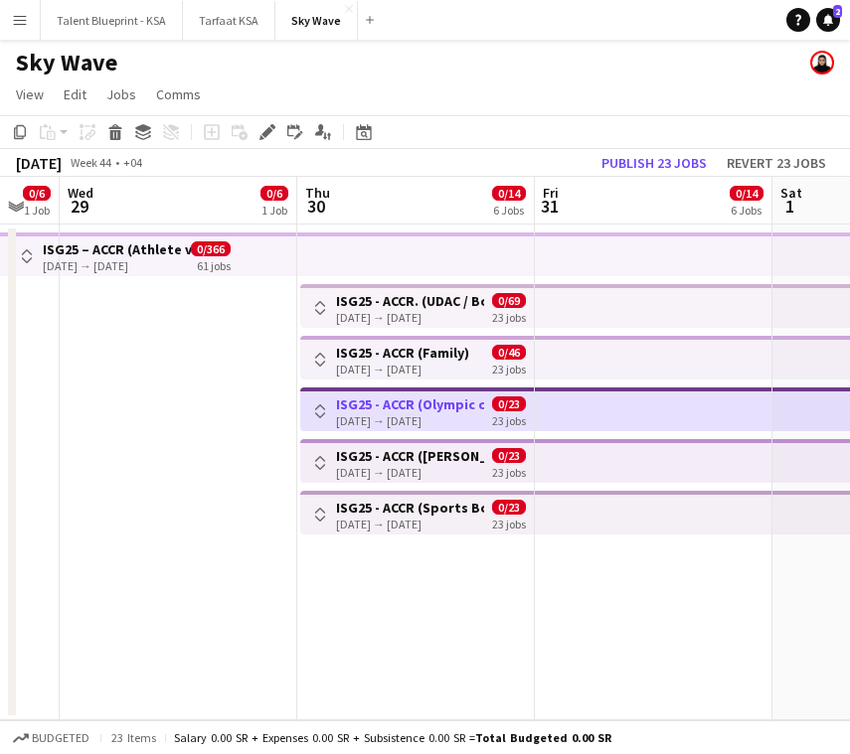
click at [341, 460] on h3 "ISG25 - ACCR ([PERSON_NAME][GEOGRAPHIC_DATA])" at bounding box center [410, 456] width 148 height 18
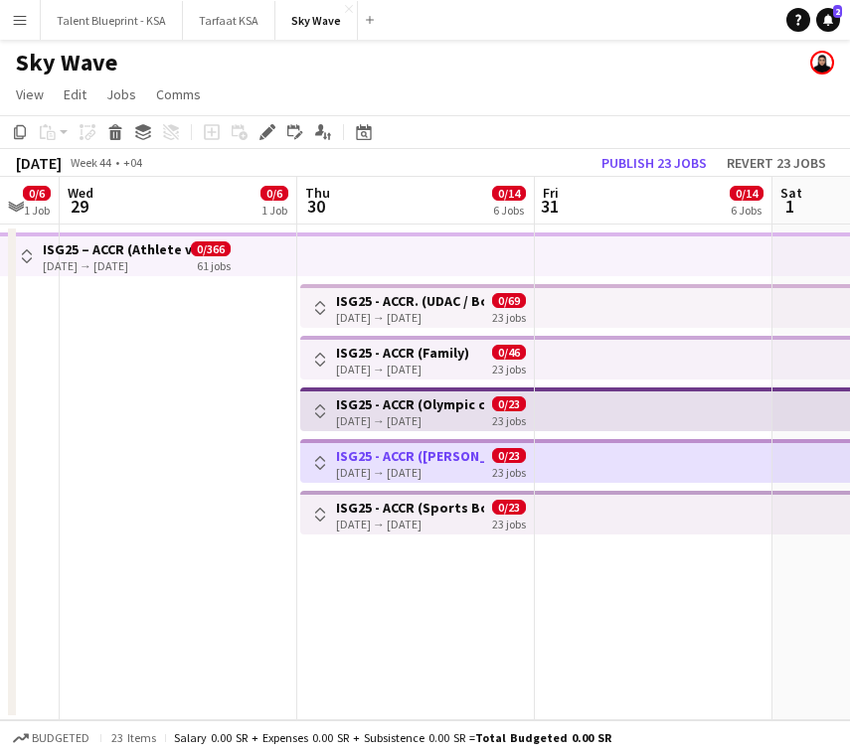
click at [333, 458] on div "Toggle View ISG25 - ACCR ([PERSON_NAME][GEOGRAPHIC_DATA]) [DATE] → [DATE] 0/23 …" at bounding box center [417, 463] width 218 height 34
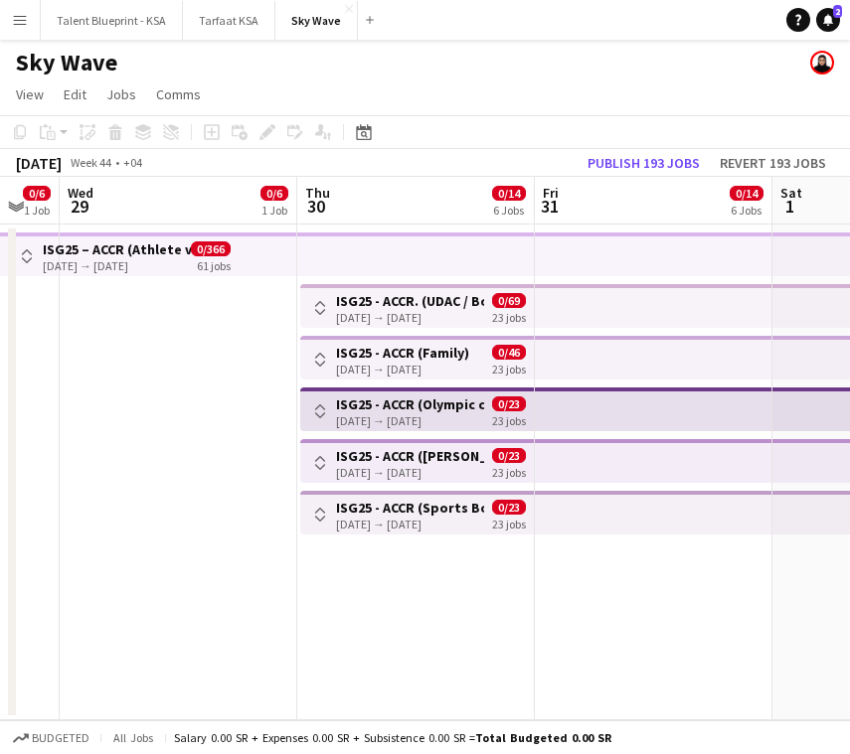
click at [333, 458] on div "Toggle View ISG25 - ACCR ([PERSON_NAME][GEOGRAPHIC_DATA]) [DATE] → [DATE] 0/23 …" at bounding box center [417, 463] width 218 height 34
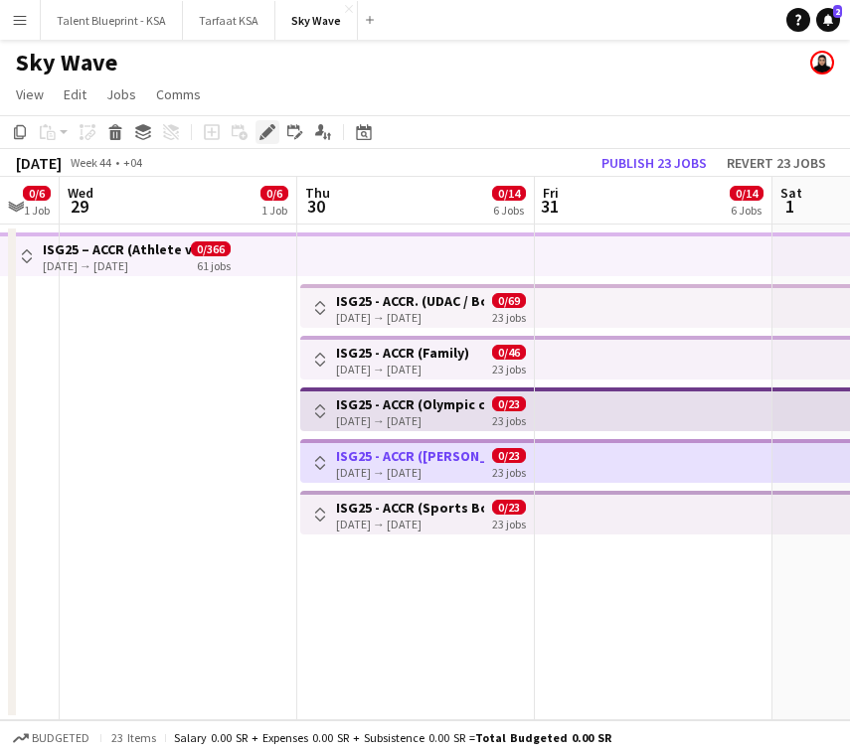
click at [273, 140] on div "Edit" at bounding box center [267, 132] width 24 height 24
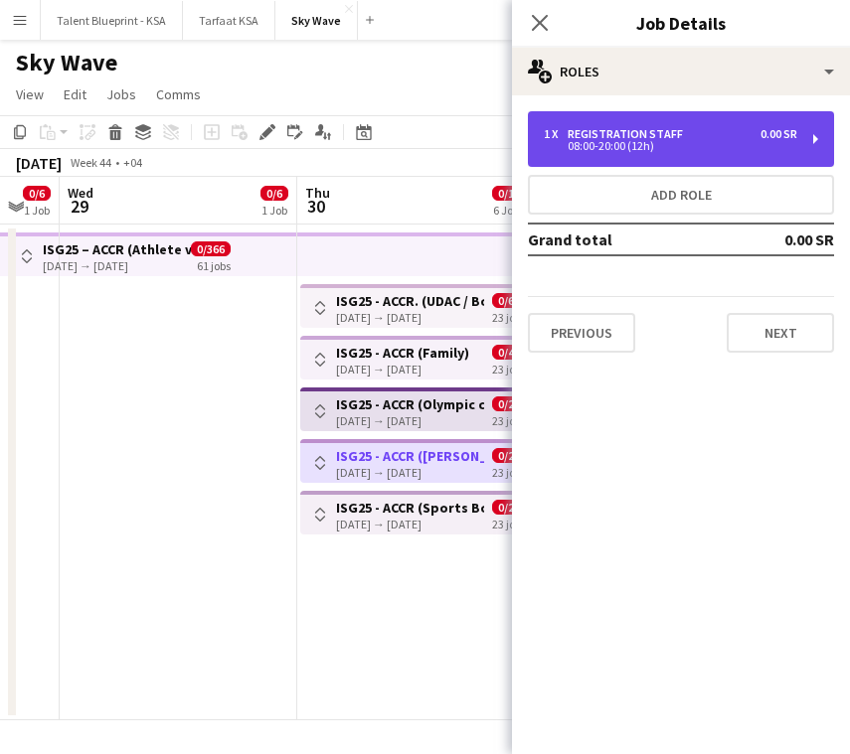
click at [709, 145] on div "08:00-20:00 (12h)" at bounding box center [670, 146] width 253 height 10
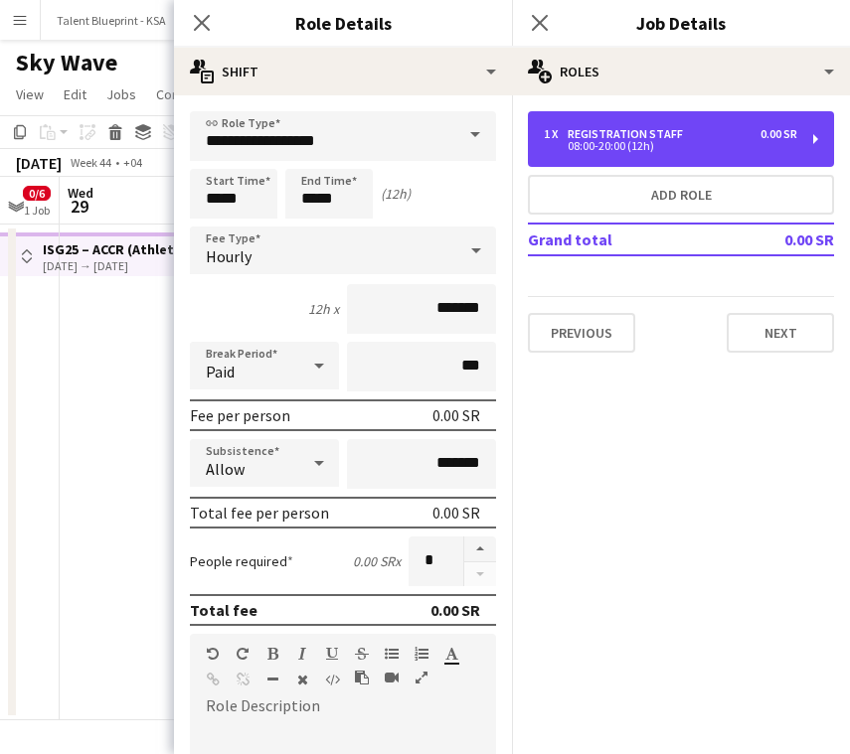
scroll to position [176, 0]
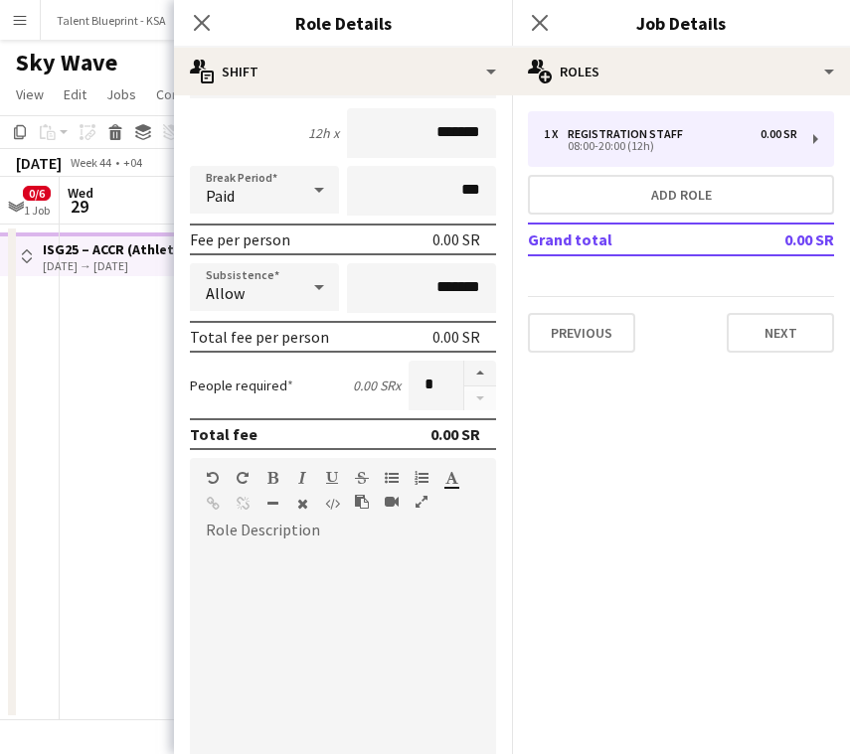
click at [379, 535] on div at bounding box center [343, 659] width 306 height 252
paste div
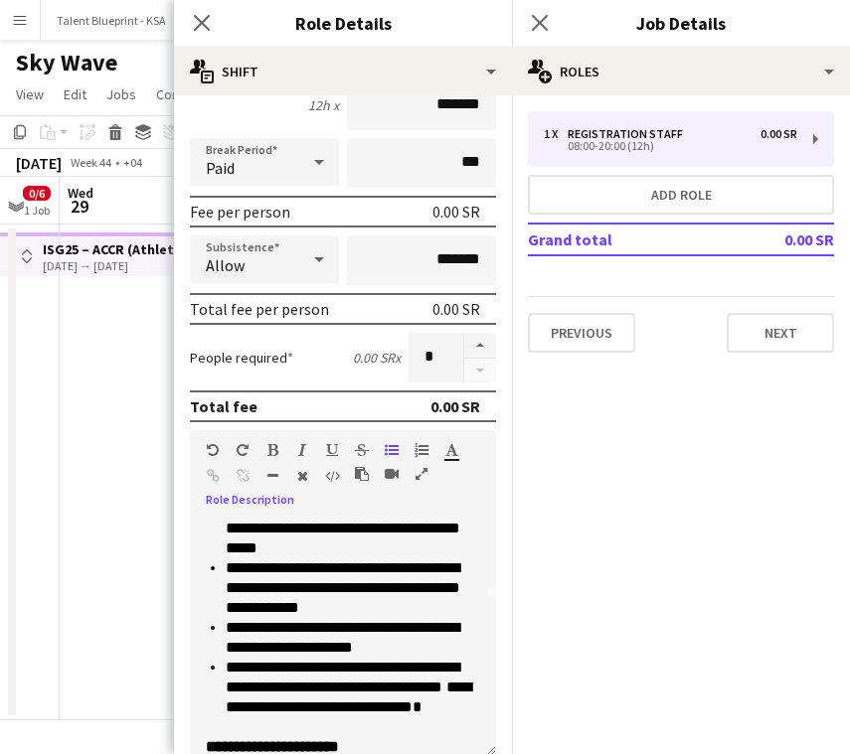
scroll to position [179, 0]
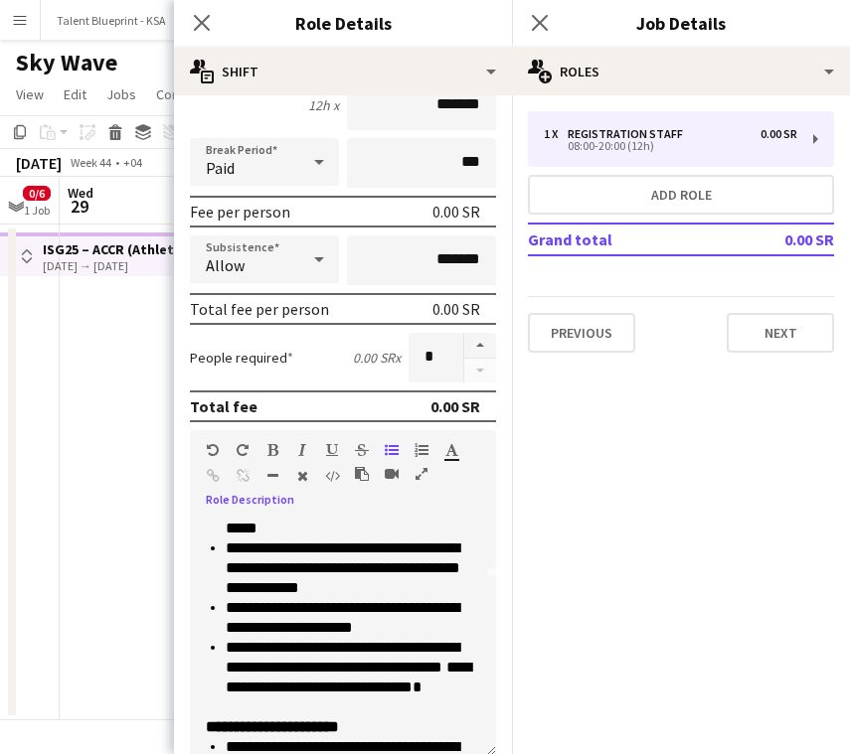
click at [367, 710] on li "**********" at bounding box center [353, 678] width 254 height 80
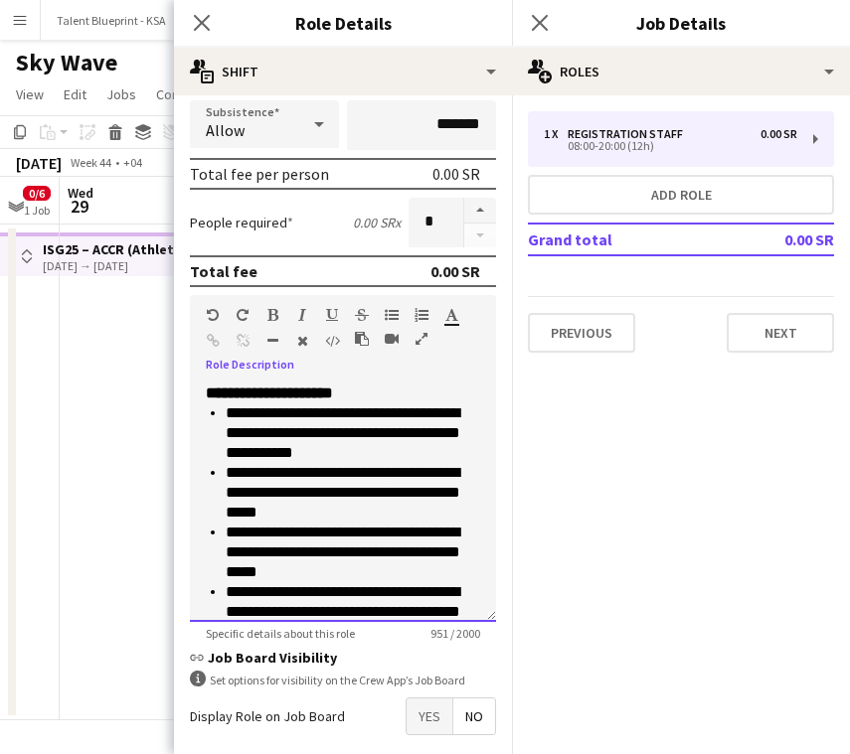
scroll to position [432, 0]
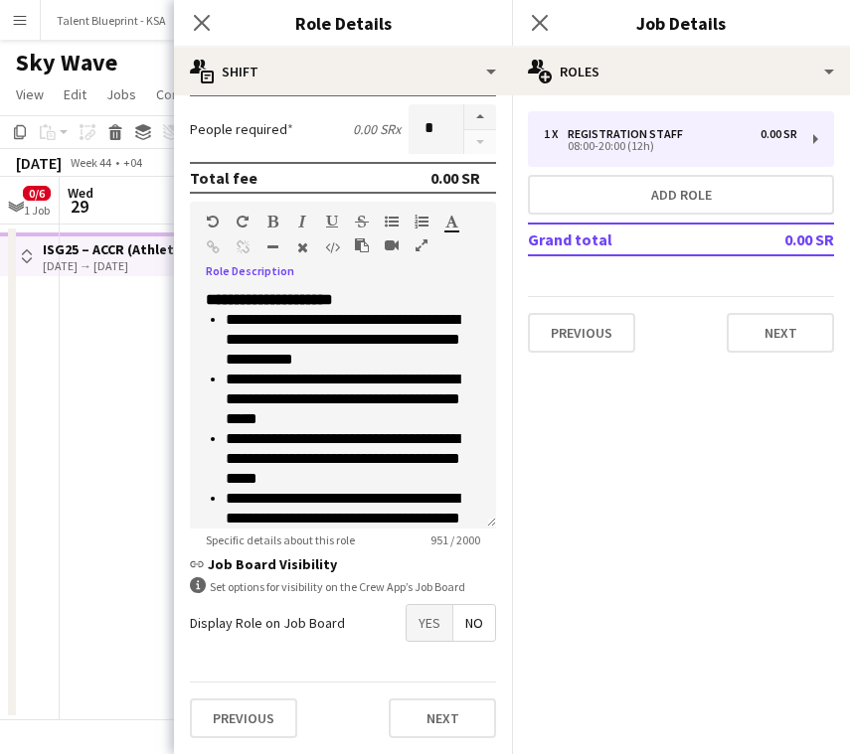
click at [431, 632] on span "Yes" at bounding box center [430, 623] width 46 height 36
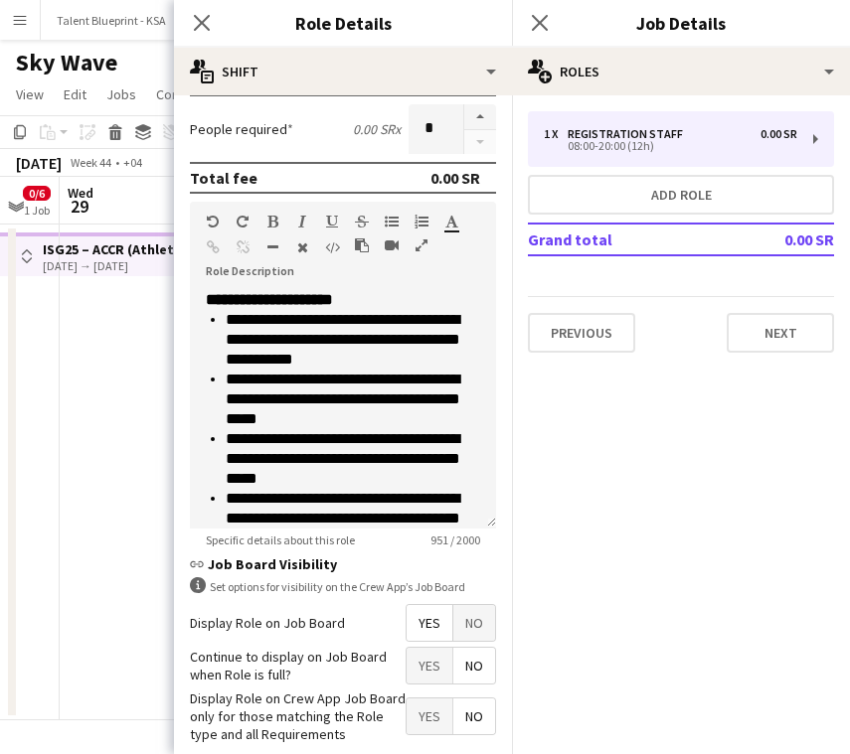
scroll to position [534, 0]
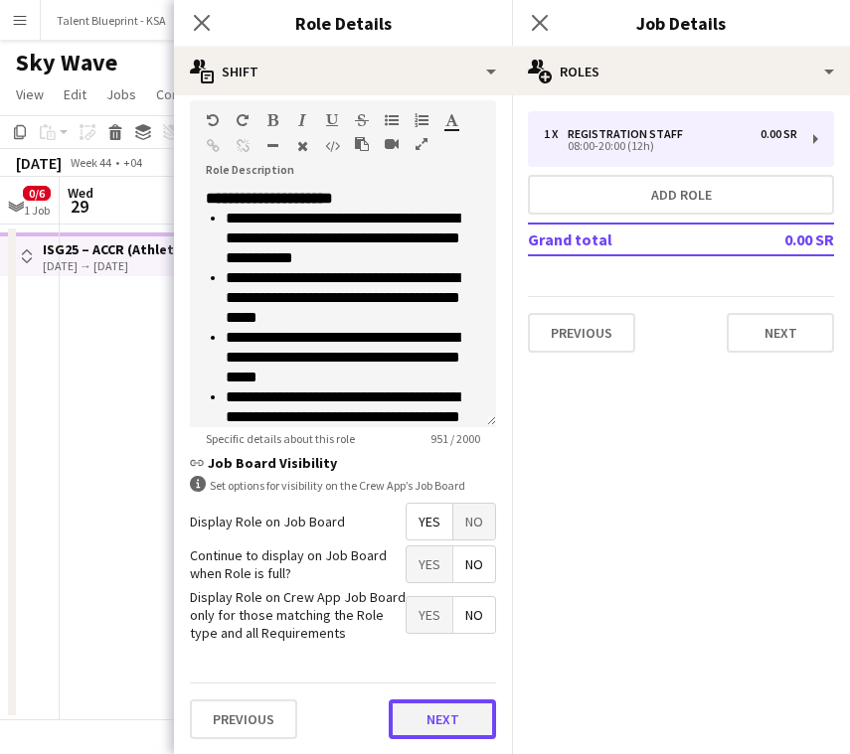
click at [425, 722] on button "Next" at bounding box center [442, 720] width 107 height 40
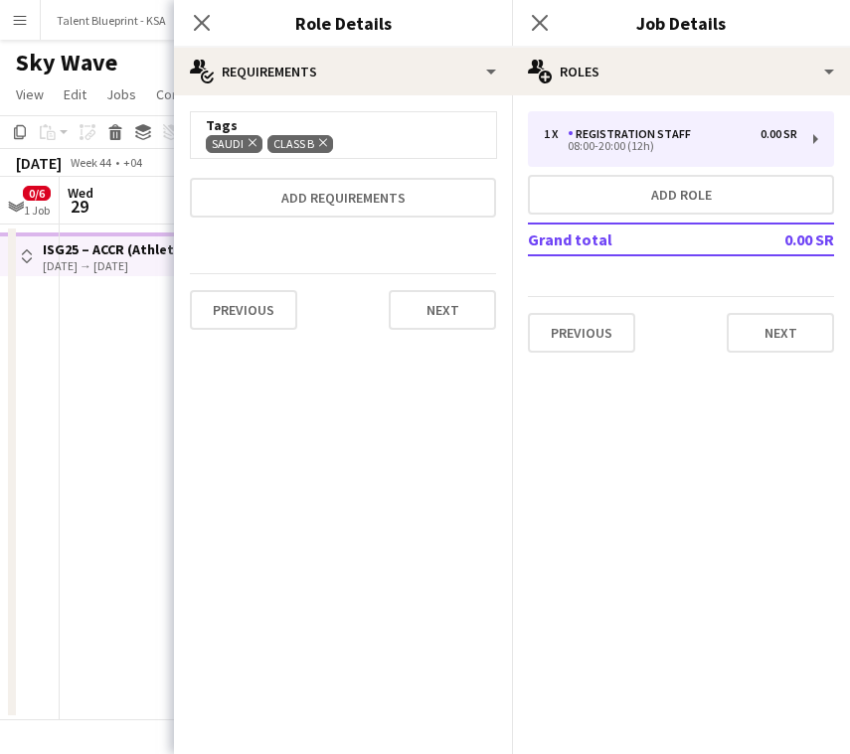
scroll to position [0, 0]
click at [470, 300] on button "Next" at bounding box center [442, 310] width 107 height 40
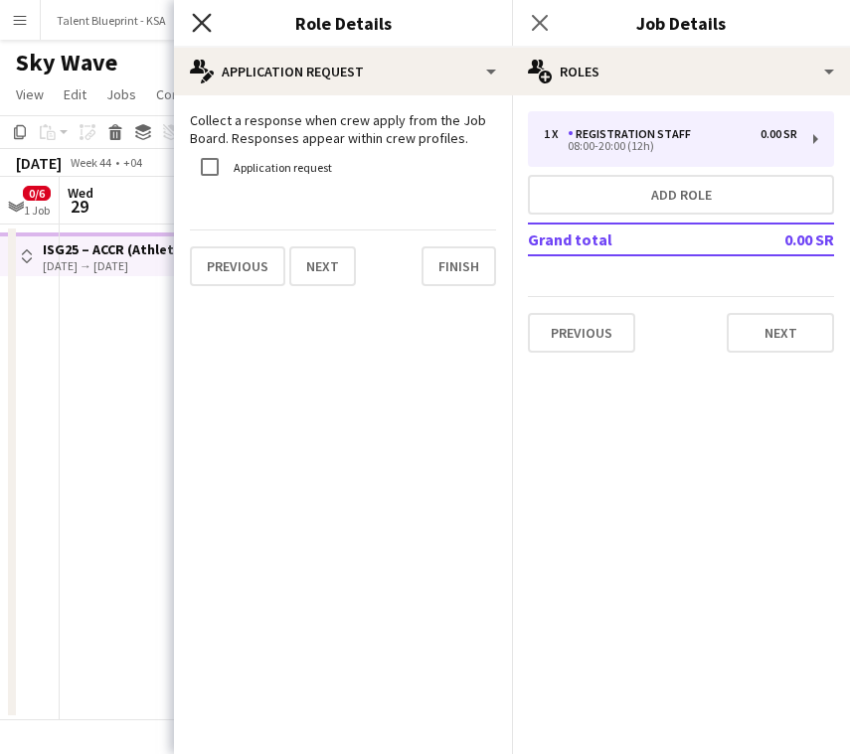
click at [201, 16] on icon "Close pop-in" at bounding box center [201, 22] width 19 height 19
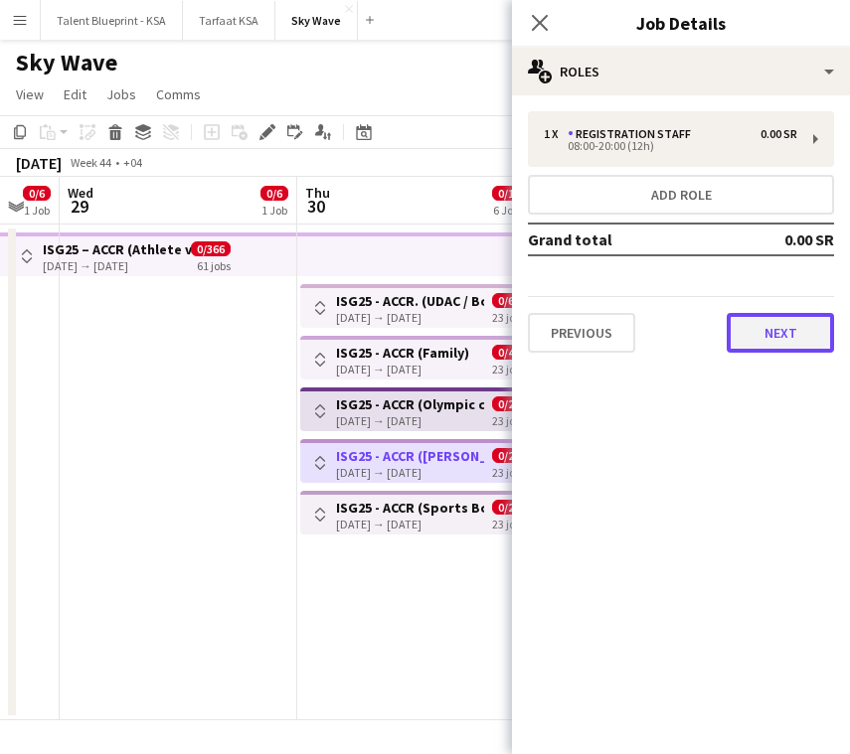
click at [769, 335] on button "Next" at bounding box center [780, 333] width 107 height 40
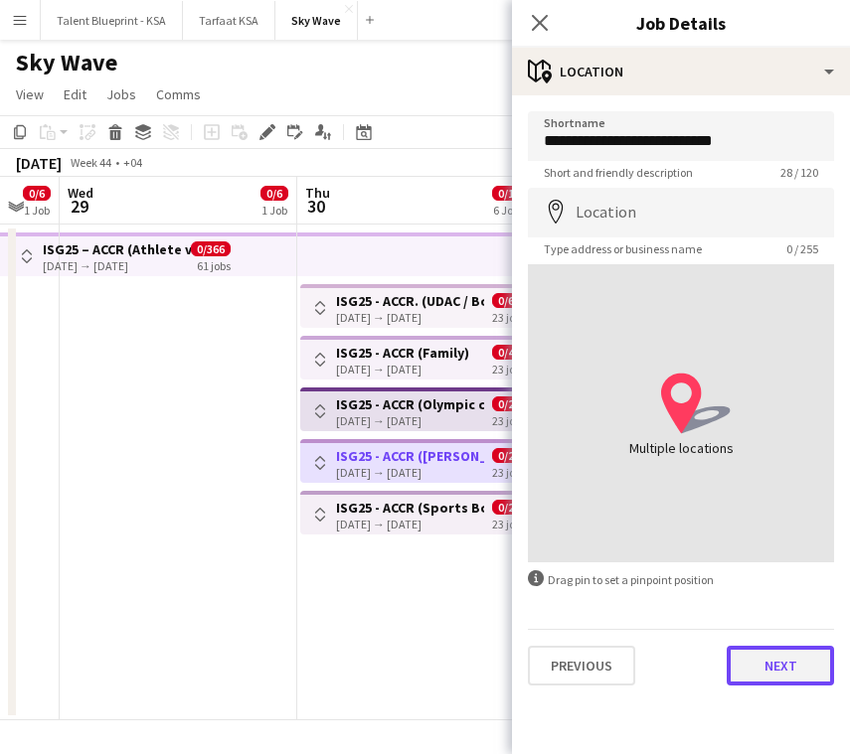
click at [799, 673] on button "Next" at bounding box center [780, 666] width 107 height 40
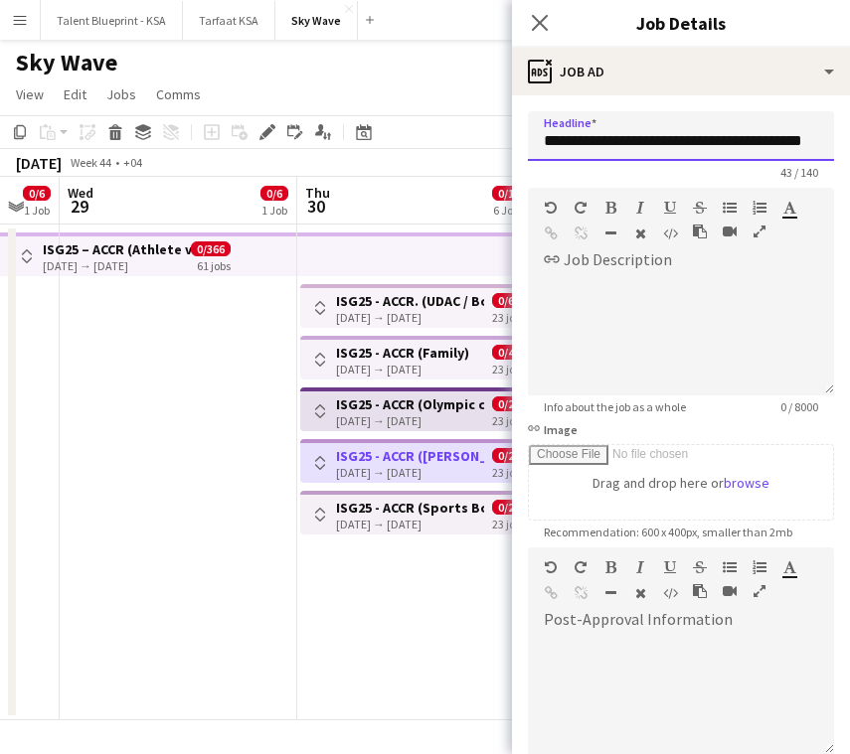
drag, startPoint x: 587, startPoint y: 143, endPoint x: 846, endPoint y: 140, distance: 258.4
click at [846, 140] on form "**********" at bounding box center [681, 539] width 338 height 856
drag, startPoint x: 586, startPoint y: 142, endPoint x: 869, endPoint y: 144, distance: 282.3
click at [850, 144] on html "Menu Boards Boards Boards All jobs Status Workforce Workforce My Workforce Recr…" at bounding box center [425, 377] width 850 height 754
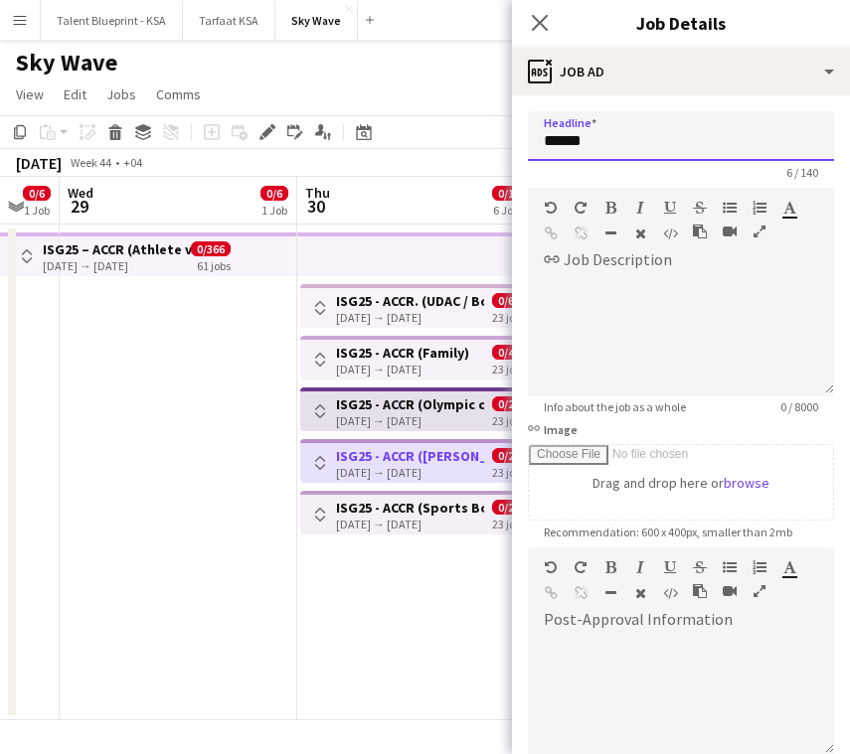
scroll to position [229, 0]
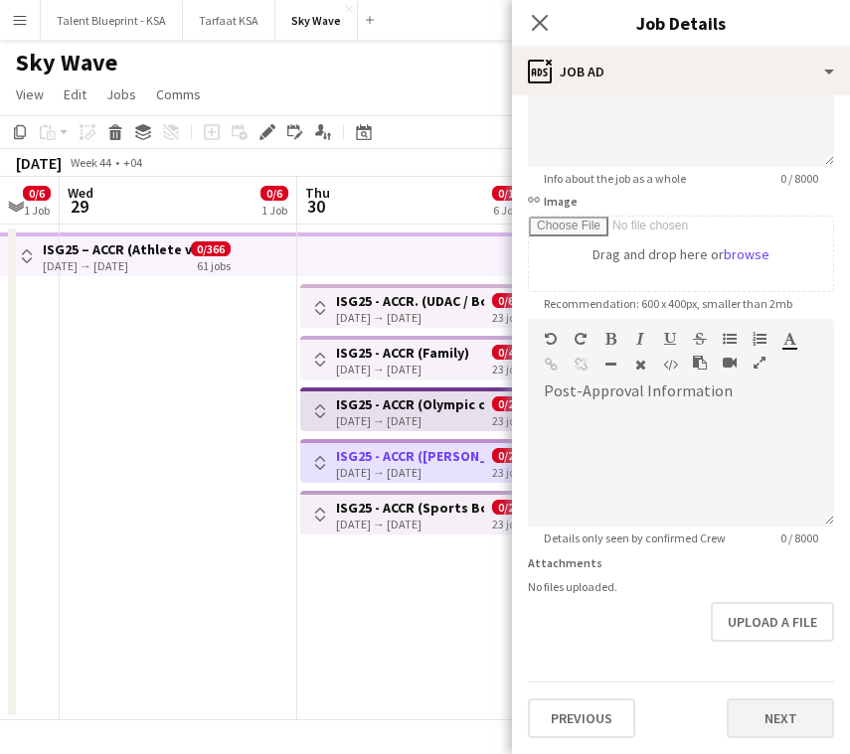
type input "*****"
click at [782, 719] on button "Next" at bounding box center [780, 719] width 107 height 40
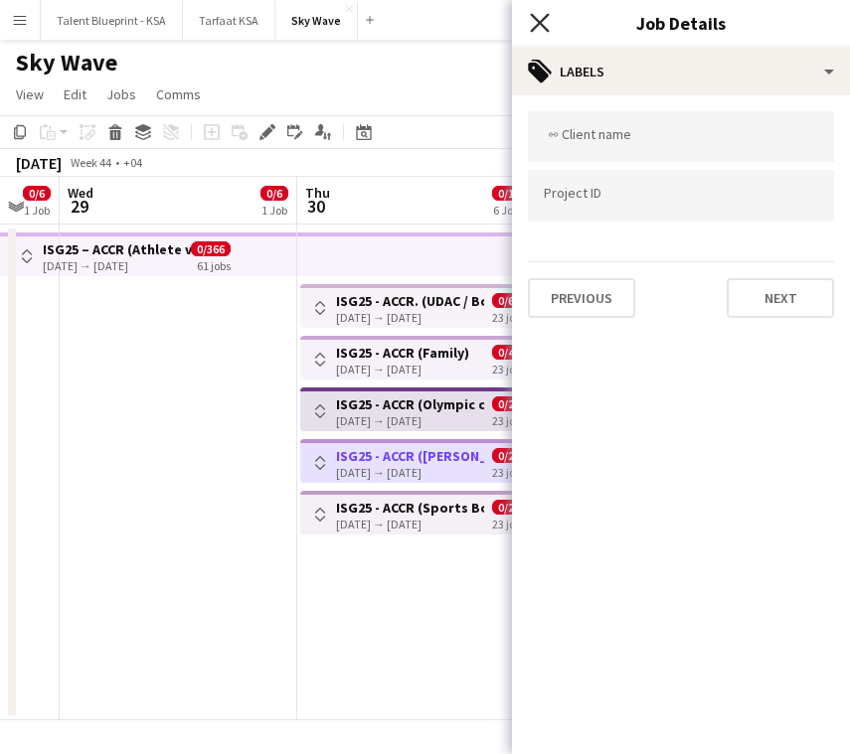
click at [544, 21] on icon "Close pop-in" at bounding box center [539, 22] width 19 height 19
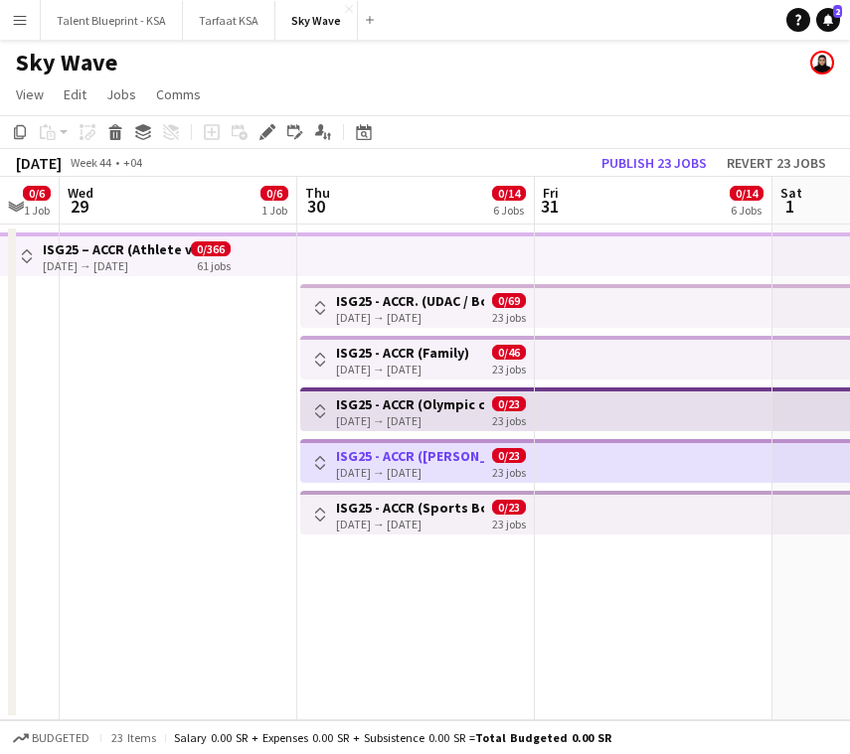
click at [407, 260] on app-top-bar at bounding box center [416, 255] width 238 height 44
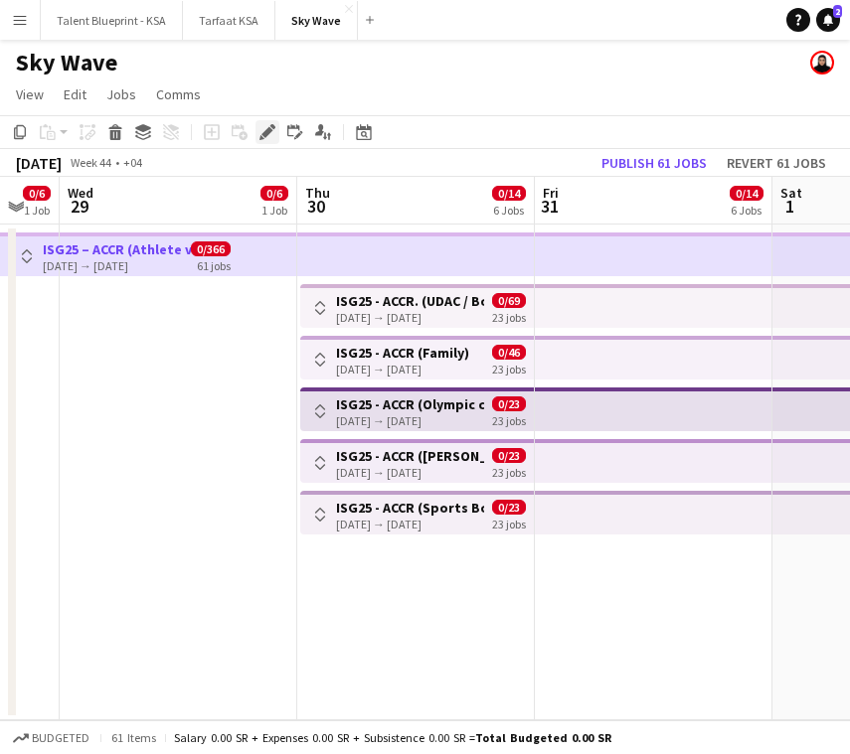
click at [262, 126] on icon "Edit" at bounding box center [267, 132] width 16 height 16
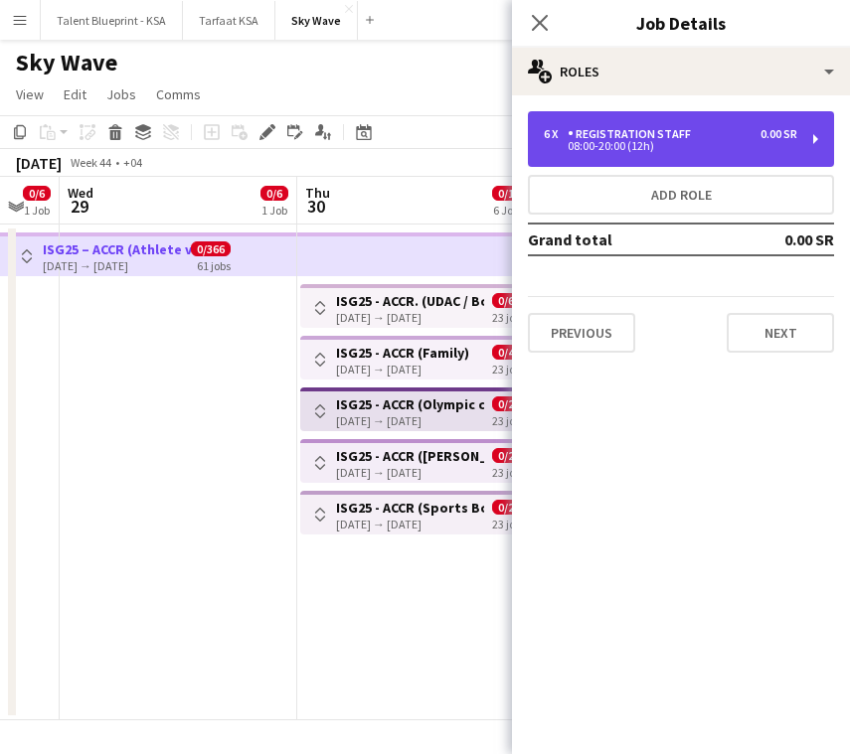
click at [658, 148] on div "08:00-20:00 (12h)" at bounding box center [670, 146] width 253 height 10
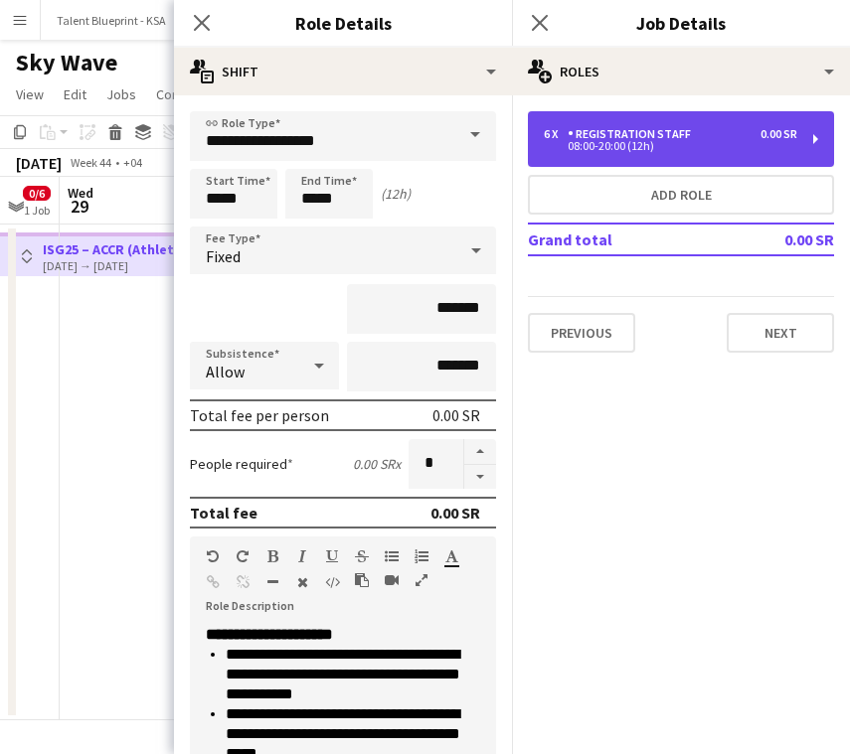
click at [632, 157] on div "6 x Registration Staff 0.00 SR 08:00-20:00 (12h)" at bounding box center [681, 139] width 306 height 56
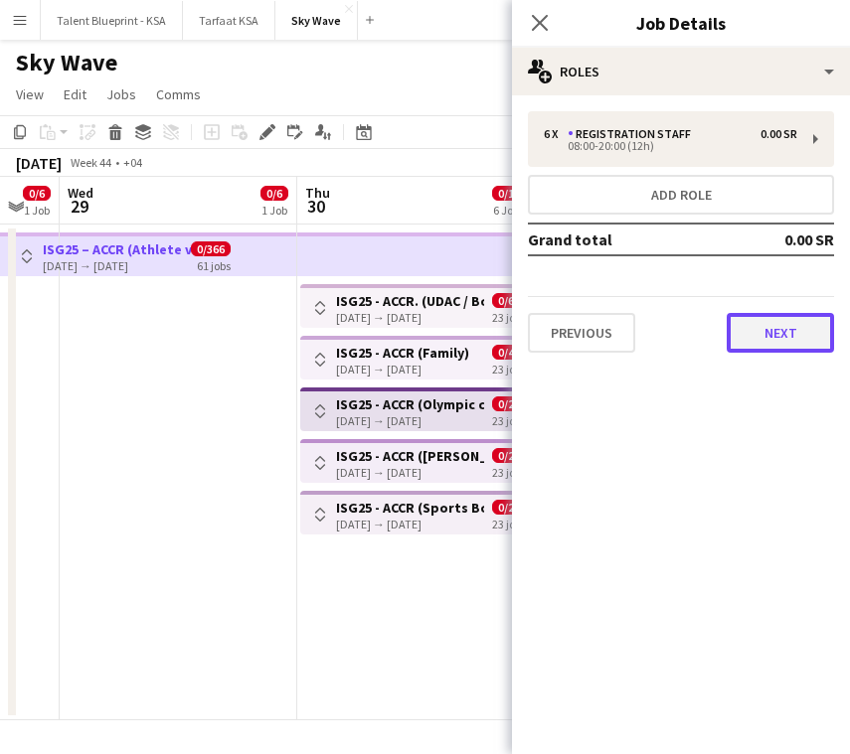
click at [766, 334] on button "Next" at bounding box center [780, 333] width 107 height 40
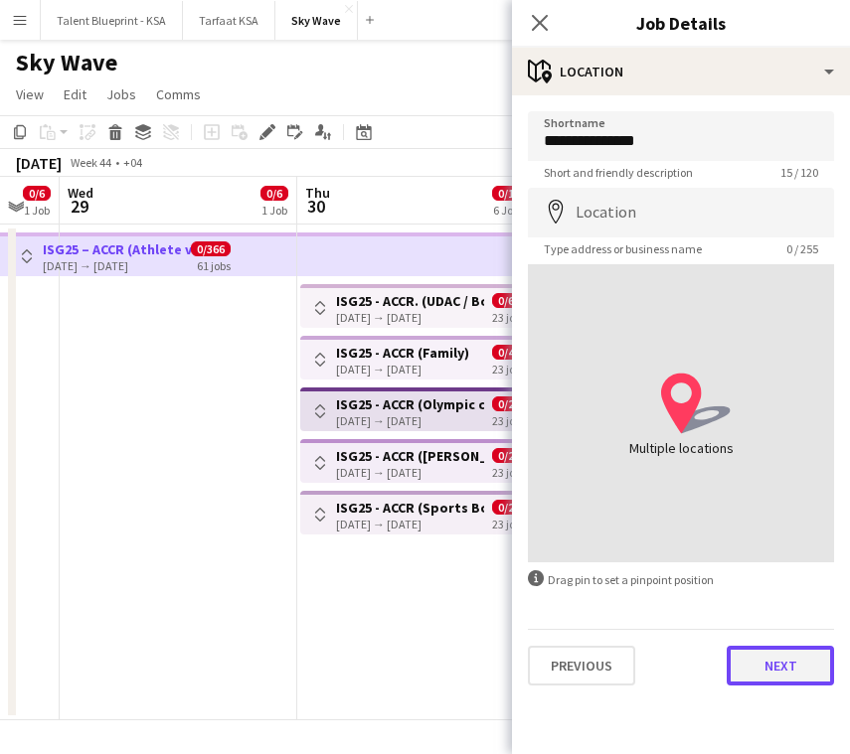
click at [768, 663] on button "Next" at bounding box center [780, 666] width 107 height 40
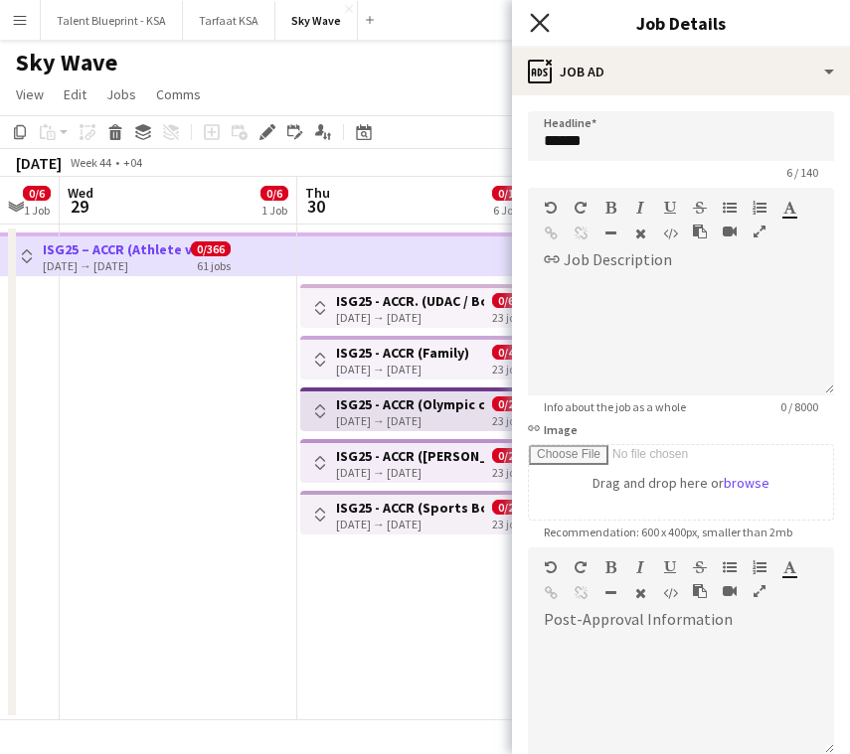
click at [530, 25] on icon "Close pop-in" at bounding box center [539, 22] width 19 height 19
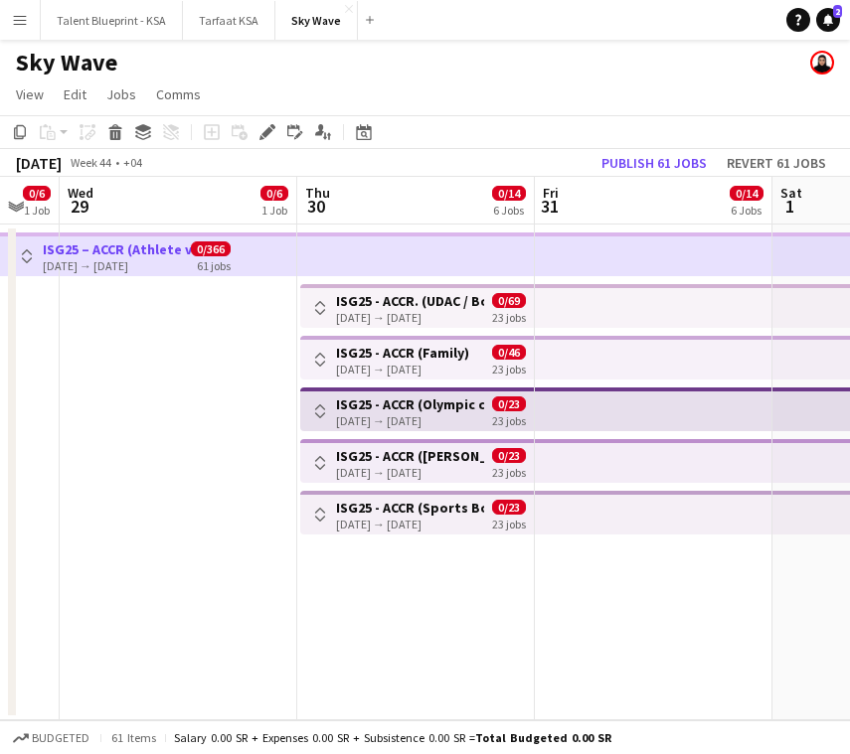
click at [449, 324] on div "Toggle View ISG25 - ACCR. (UDAC / Boulevard) [DATE] → [DATE] 0/69 23 jobs" at bounding box center [417, 308] width 218 height 34
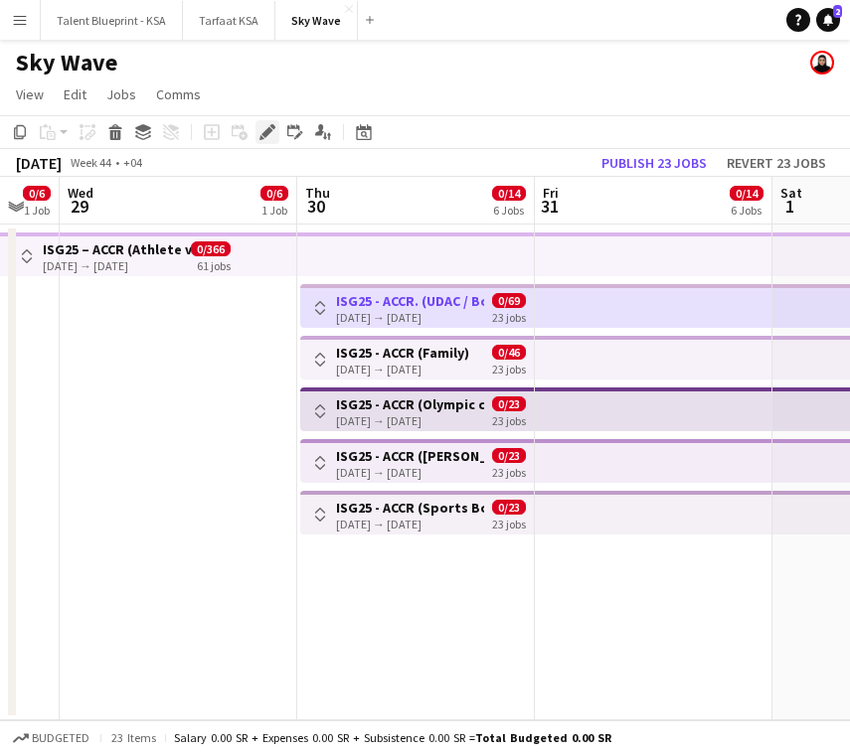
click at [266, 130] on icon at bounding box center [266, 132] width 11 height 11
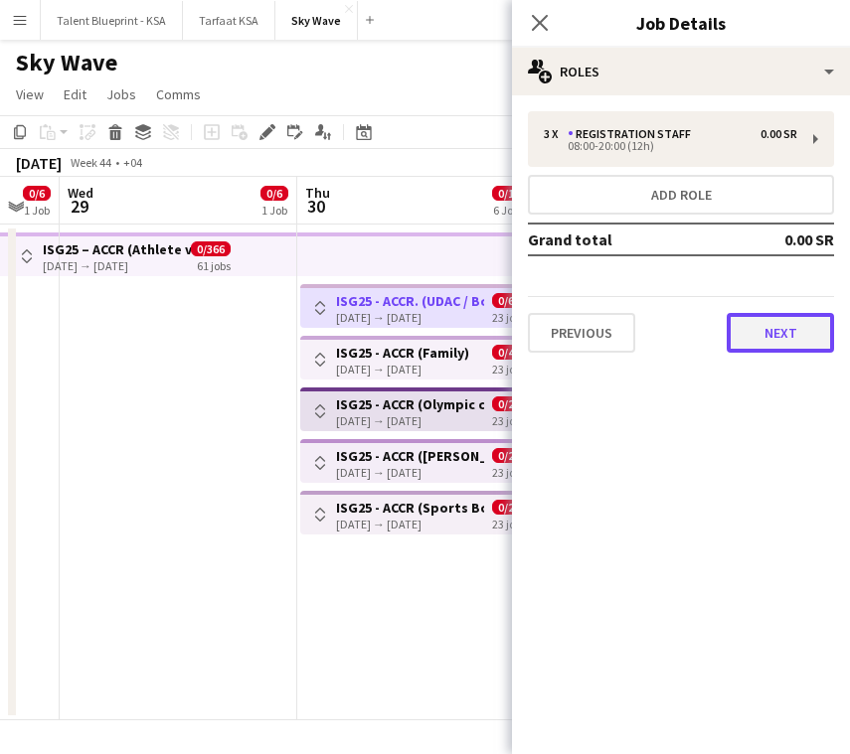
click at [767, 344] on button "Next" at bounding box center [780, 333] width 107 height 40
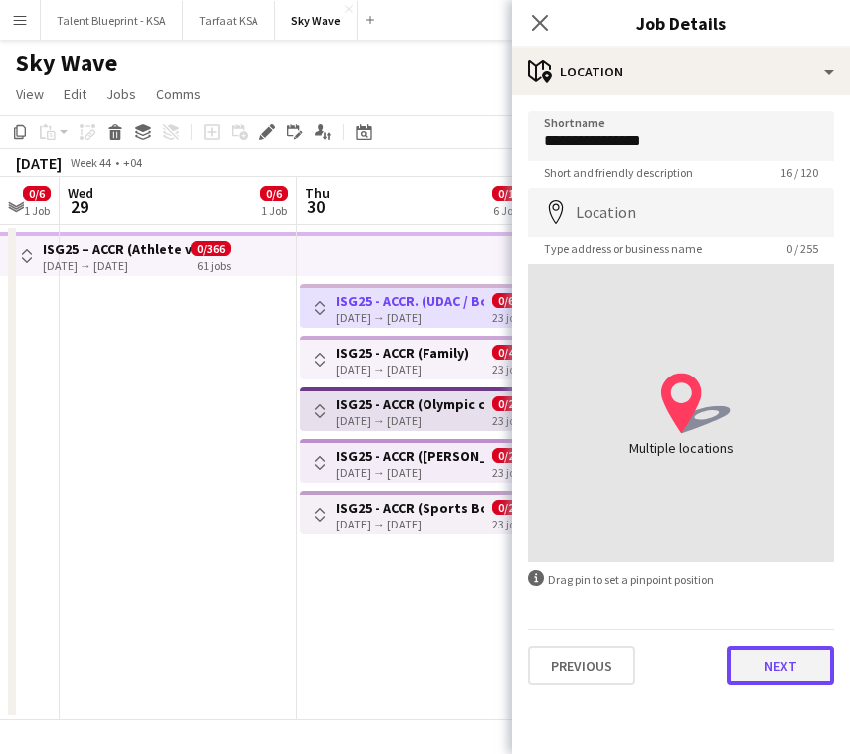
click at [777, 674] on button "Next" at bounding box center [780, 666] width 107 height 40
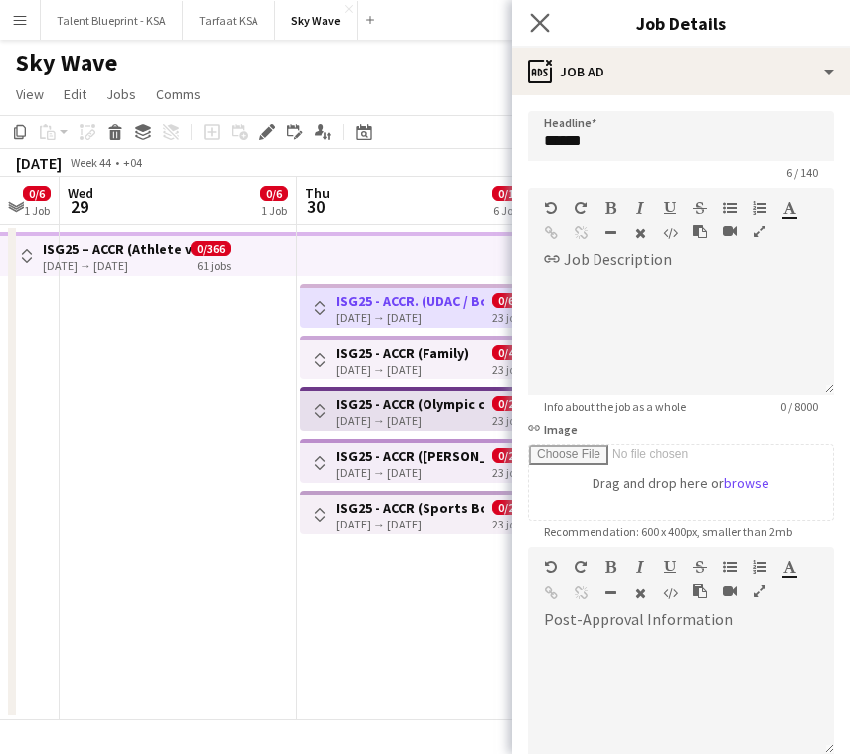
click at [549, 22] on app-icon "Close pop-in" at bounding box center [540, 23] width 29 height 29
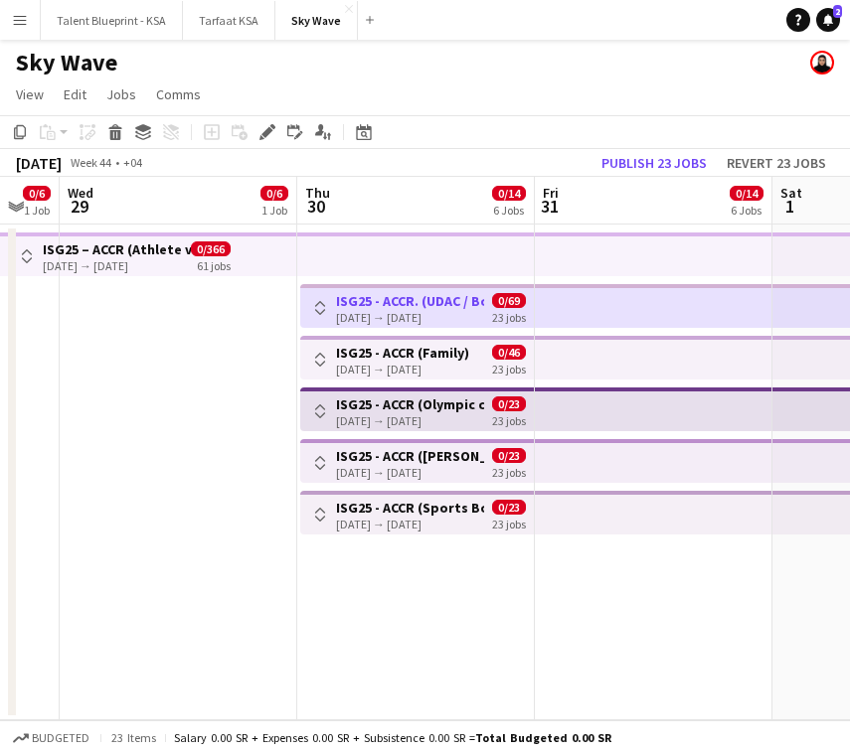
click at [449, 348] on h3 "ISG25 - ACCR (Family)" at bounding box center [402, 353] width 133 height 18
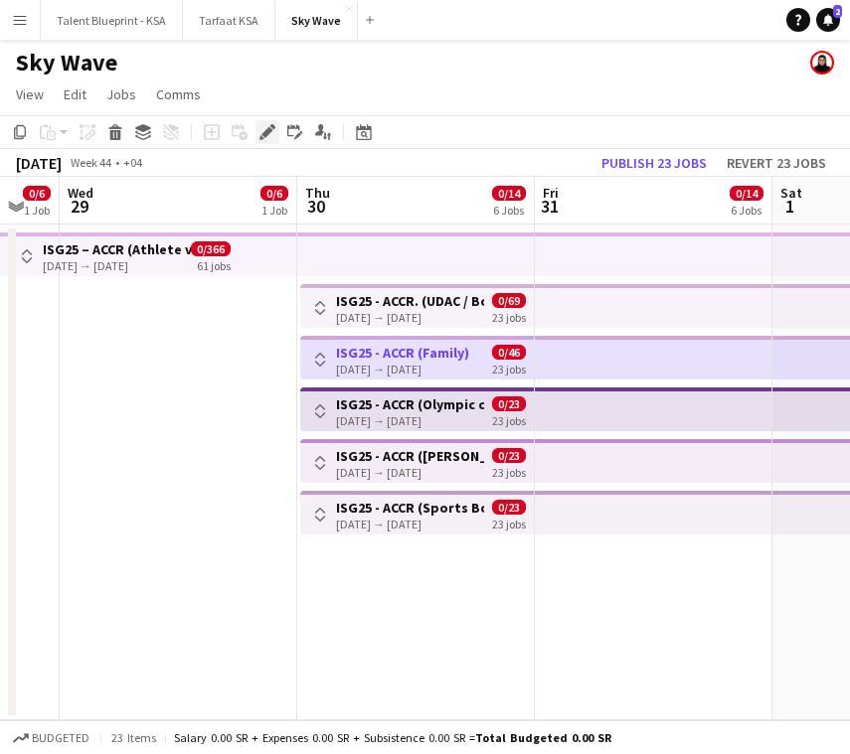
click at [266, 132] on icon at bounding box center [266, 132] width 11 height 11
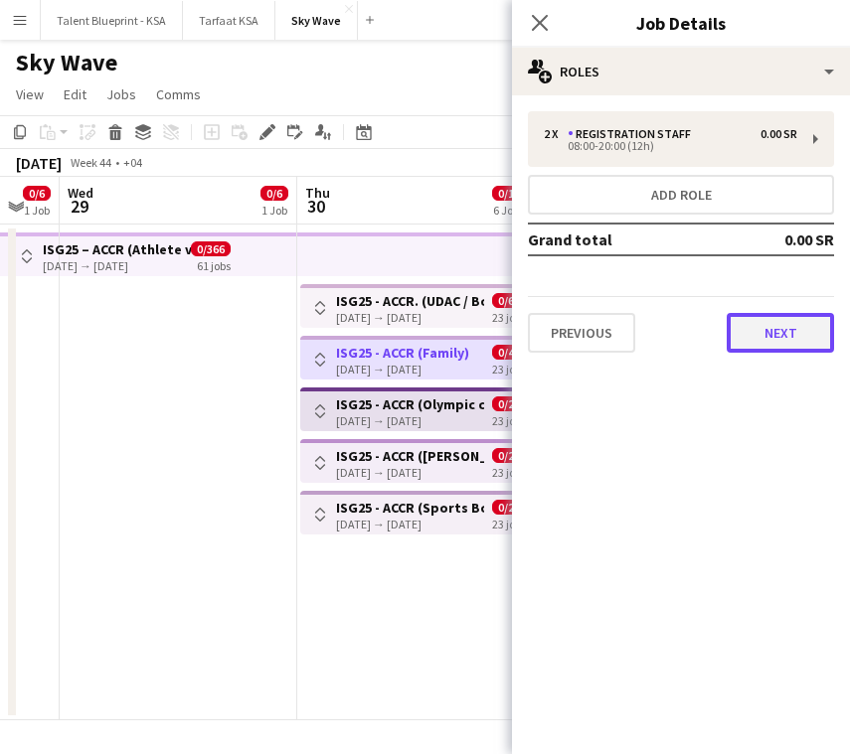
click at [771, 327] on button "Next" at bounding box center [780, 333] width 107 height 40
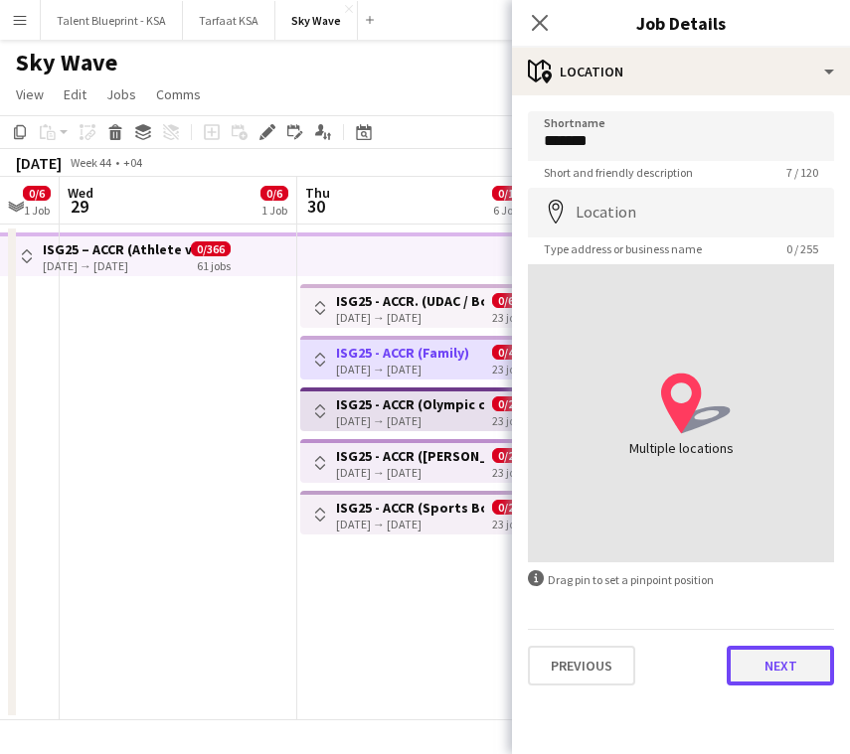
click at [776, 670] on button "Next" at bounding box center [780, 666] width 107 height 40
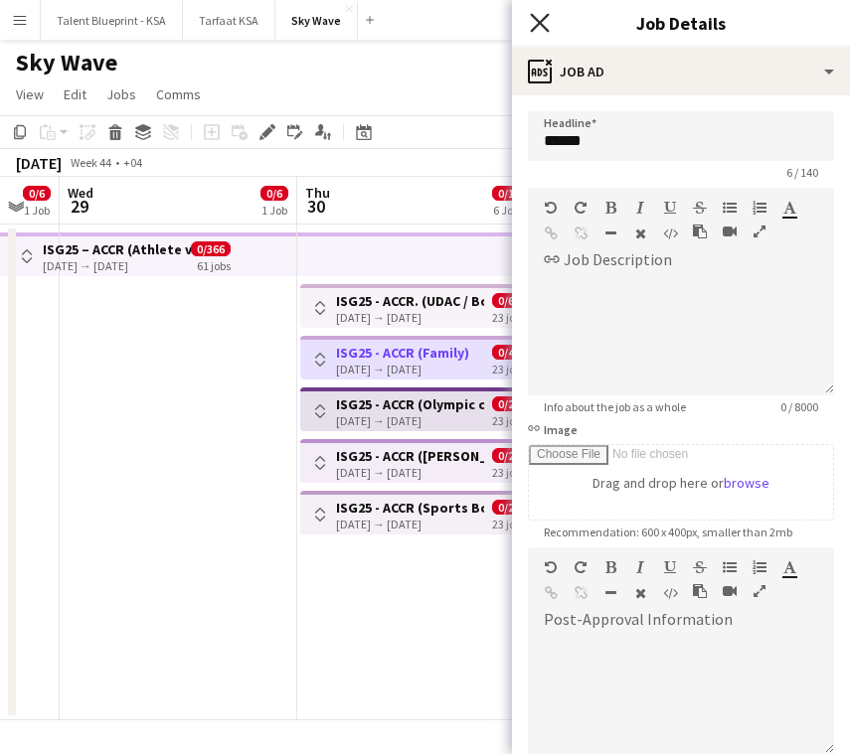
click at [545, 15] on icon "Close pop-in" at bounding box center [539, 22] width 19 height 19
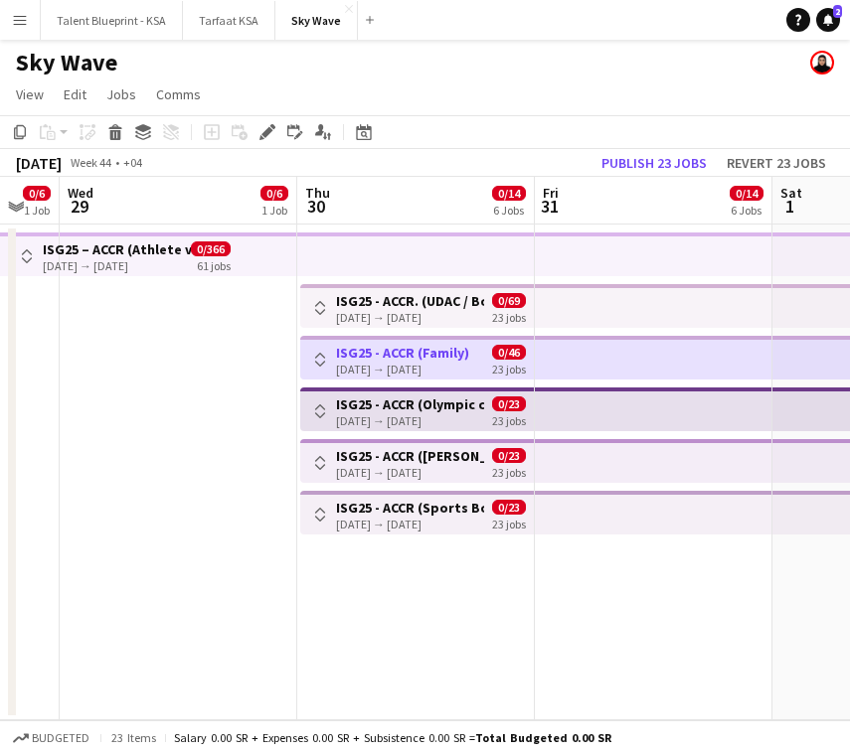
click at [446, 402] on h3 "ISG25 - ACCR (Olympic complex)" at bounding box center [410, 405] width 148 height 18
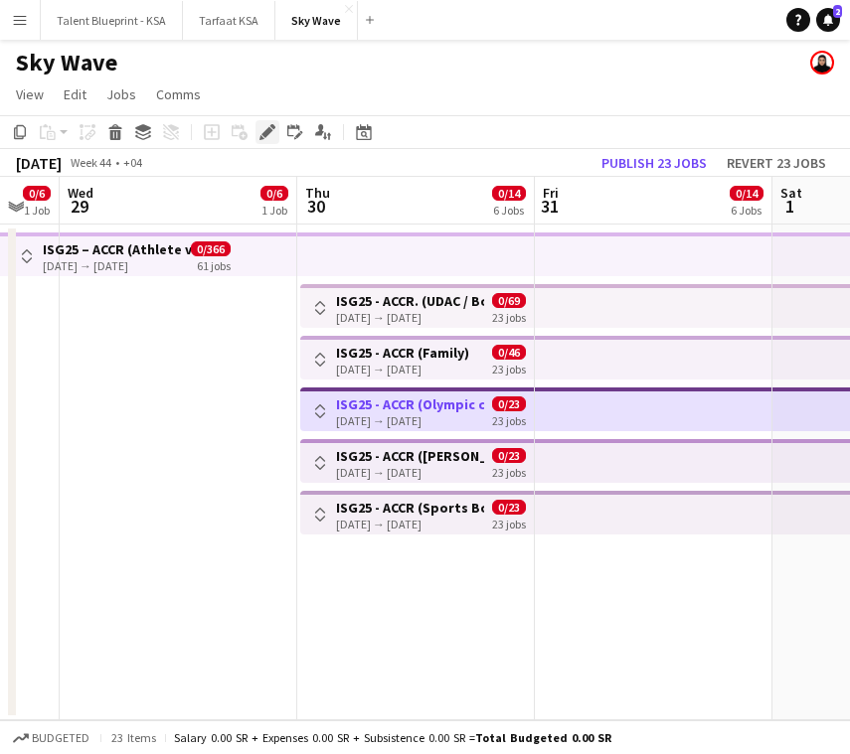
click at [266, 134] on icon at bounding box center [266, 132] width 11 height 11
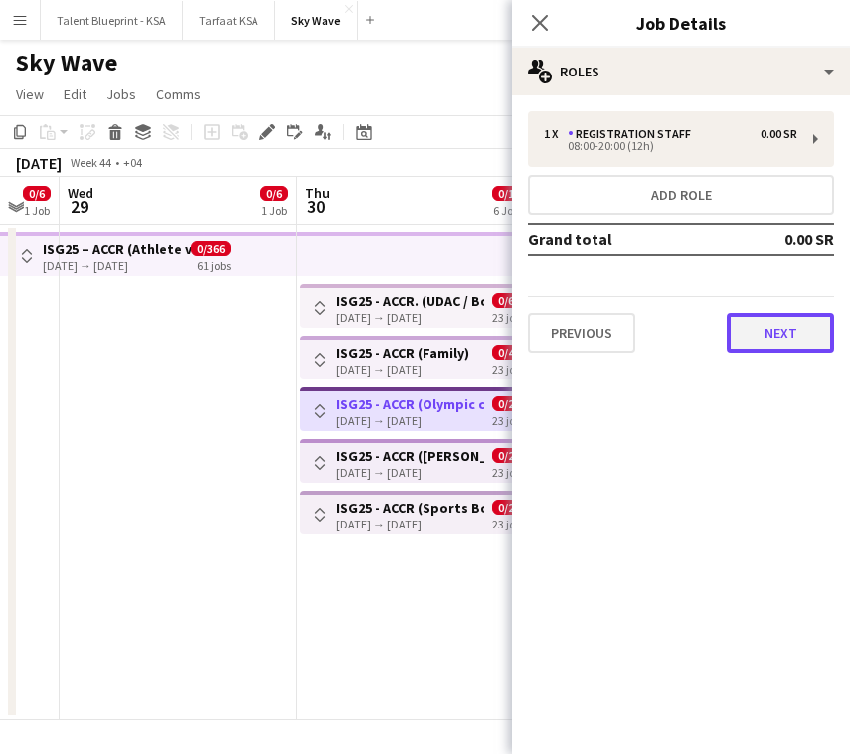
click at [761, 330] on button "Next" at bounding box center [780, 333] width 107 height 40
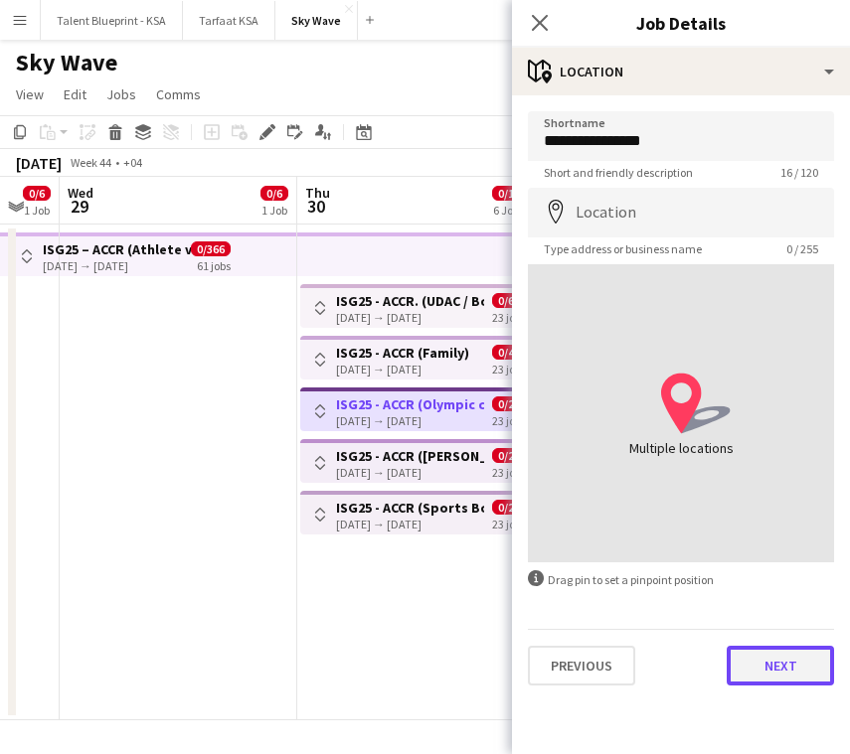
click at [803, 685] on button "Next" at bounding box center [780, 666] width 107 height 40
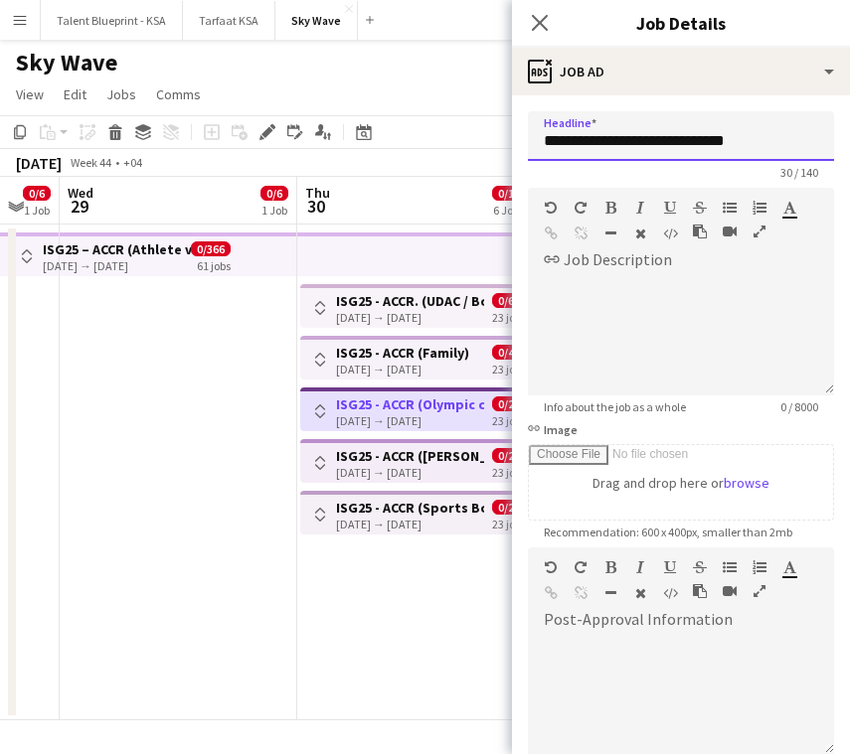
drag, startPoint x: 585, startPoint y: 141, endPoint x: 770, endPoint y: 143, distance: 184.9
click at [770, 143] on input "**********" at bounding box center [681, 136] width 306 height 50
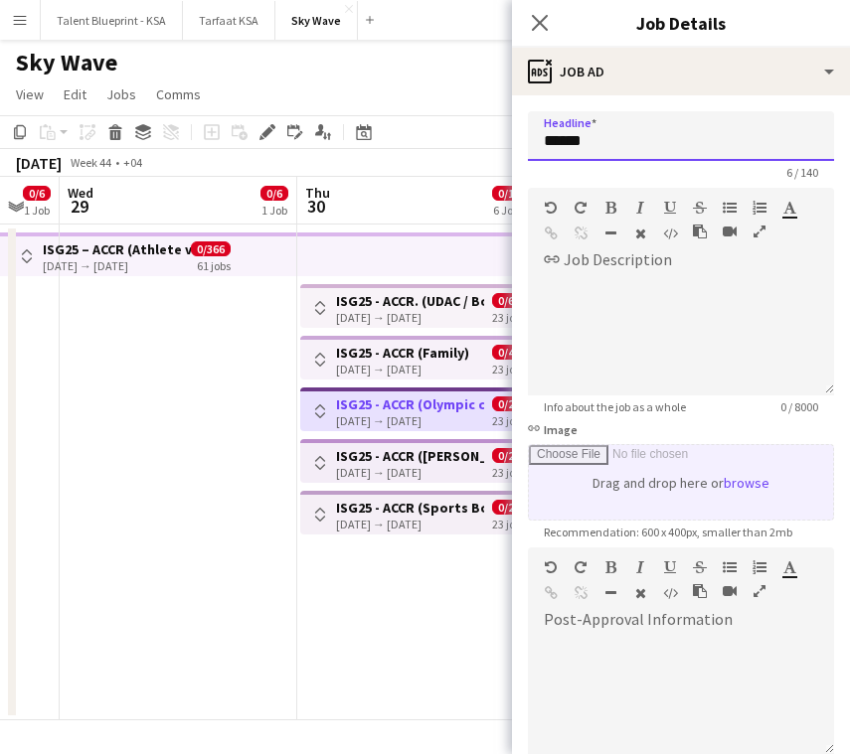
scroll to position [229, 0]
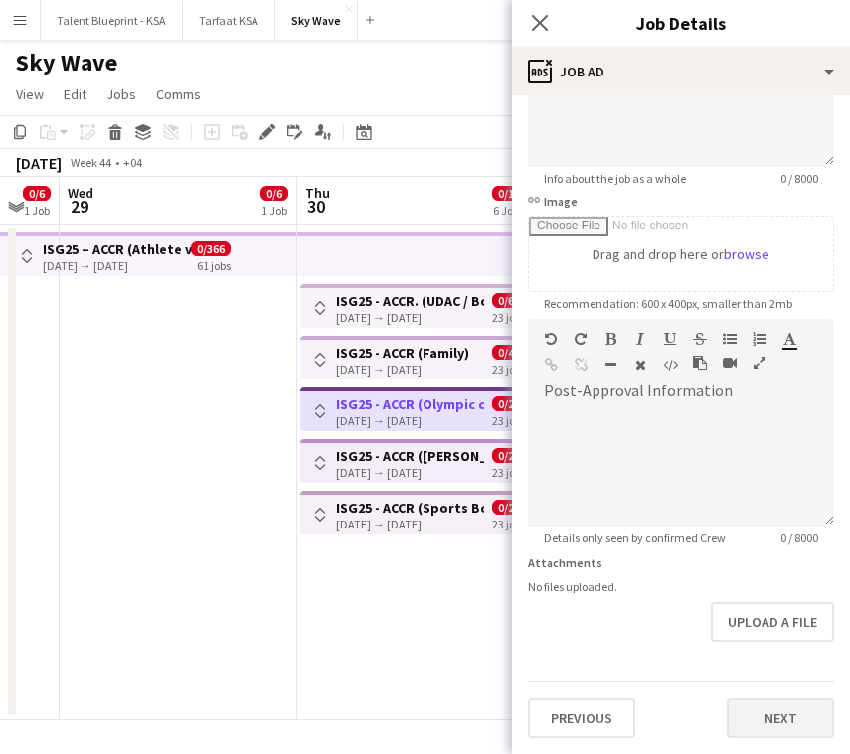
type input "*****"
click at [790, 727] on button "Next" at bounding box center [780, 719] width 107 height 40
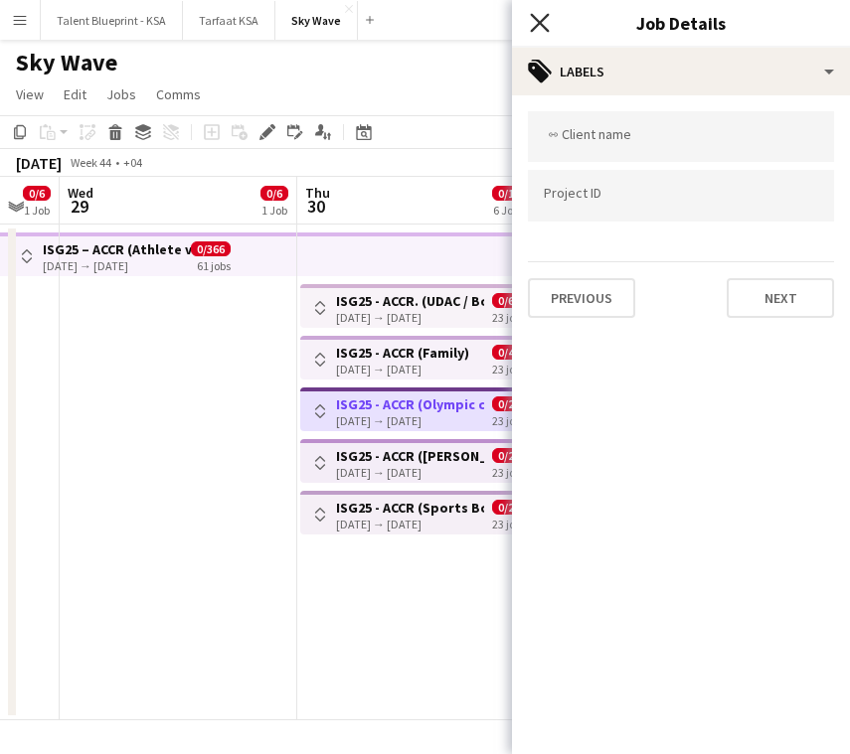
click at [548, 25] on icon "Close pop-in" at bounding box center [539, 22] width 19 height 19
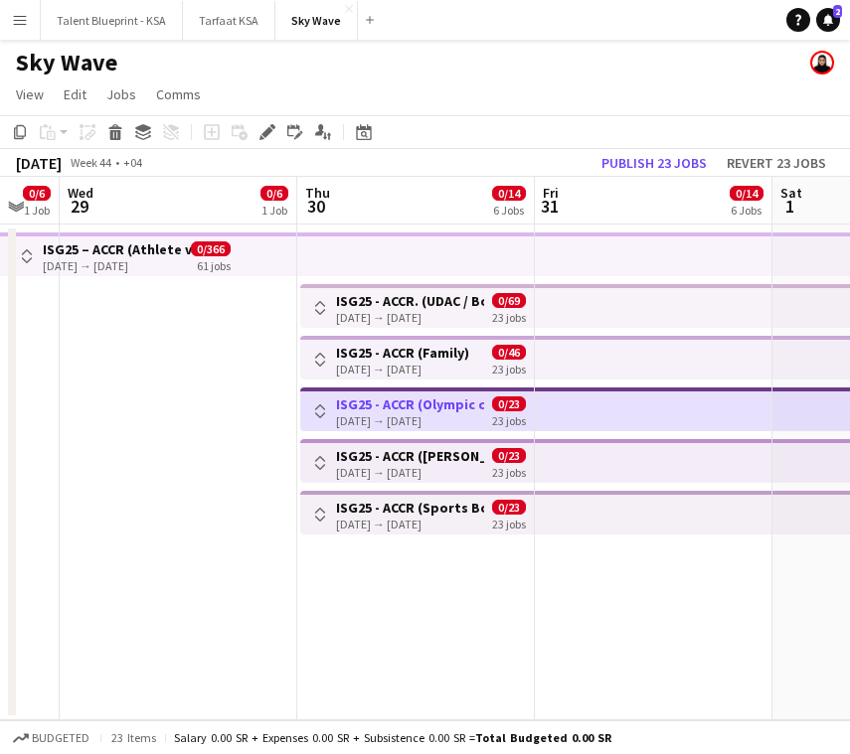
click at [441, 461] on h3 "ISG25 - ACCR ([PERSON_NAME][GEOGRAPHIC_DATA])" at bounding box center [410, 456] width 148 height 18
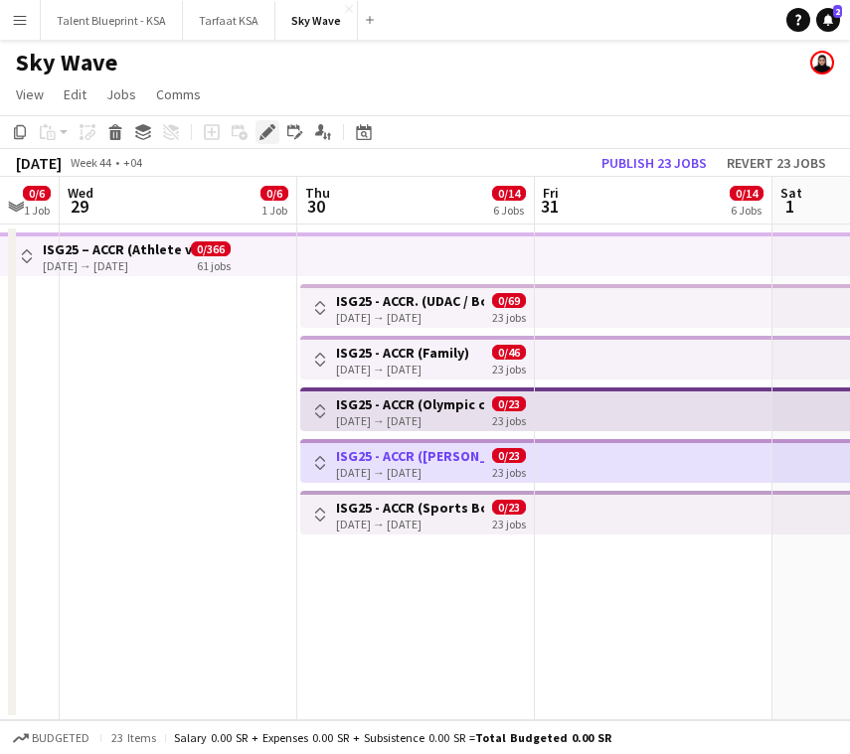
click at [263, 130] on icon "Edit" at bounding box center [267, 132] width 16 height 16
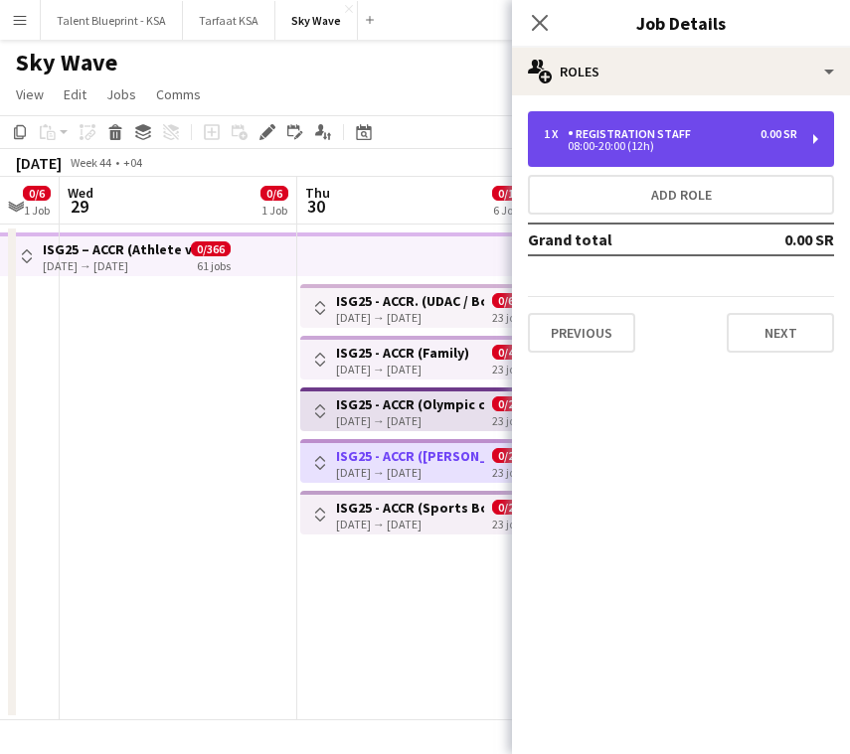
click at [749, 137] on div "1 x Registration Staff 0.00 SR" at bounding box center [670, 134] width 253 height 14
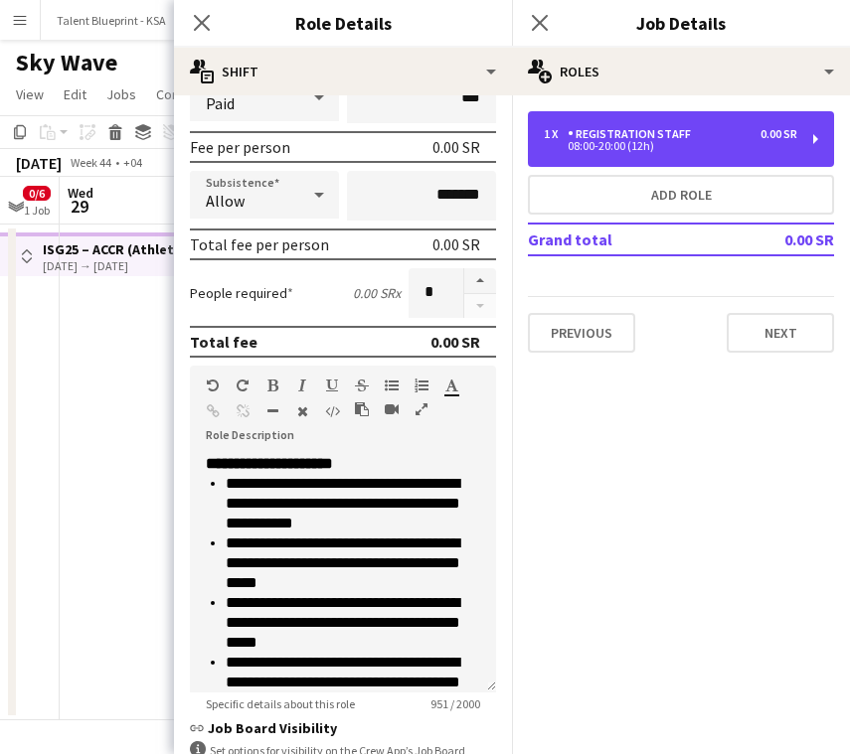
scroll to position [534, 0]
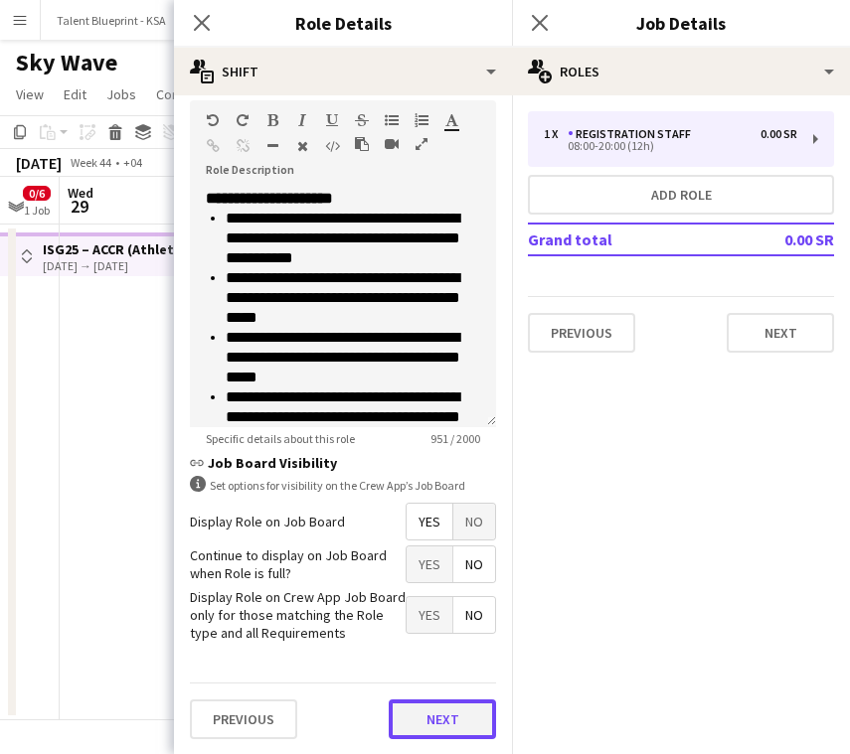
click at [449, 707] on button "Next" at bounding box center [442, 720] width 107 height 40
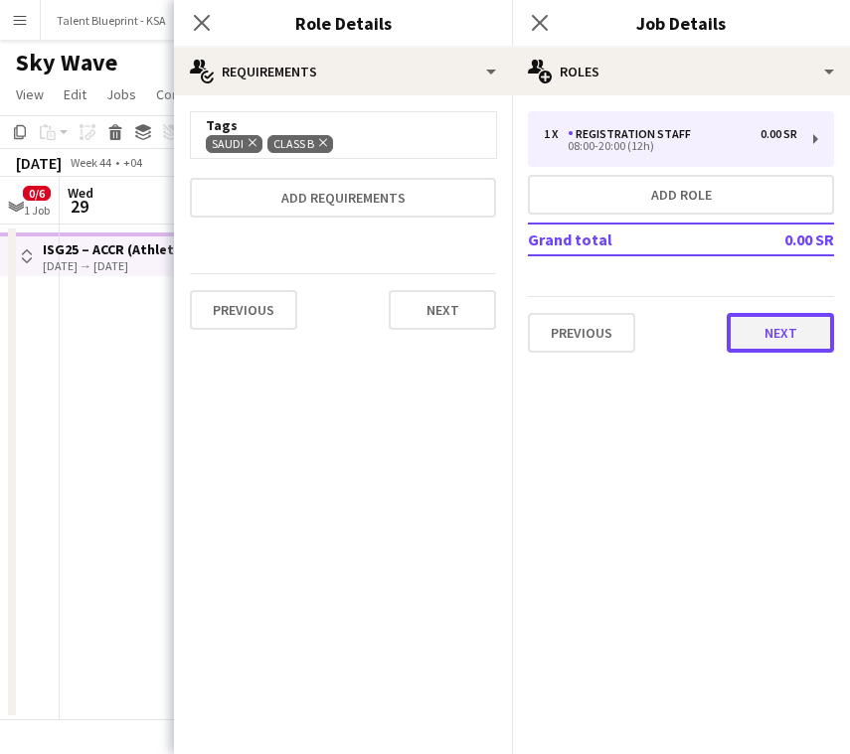
click at [785, 323] on button "Next" at bounding box center [780, 333] width 107 height 40
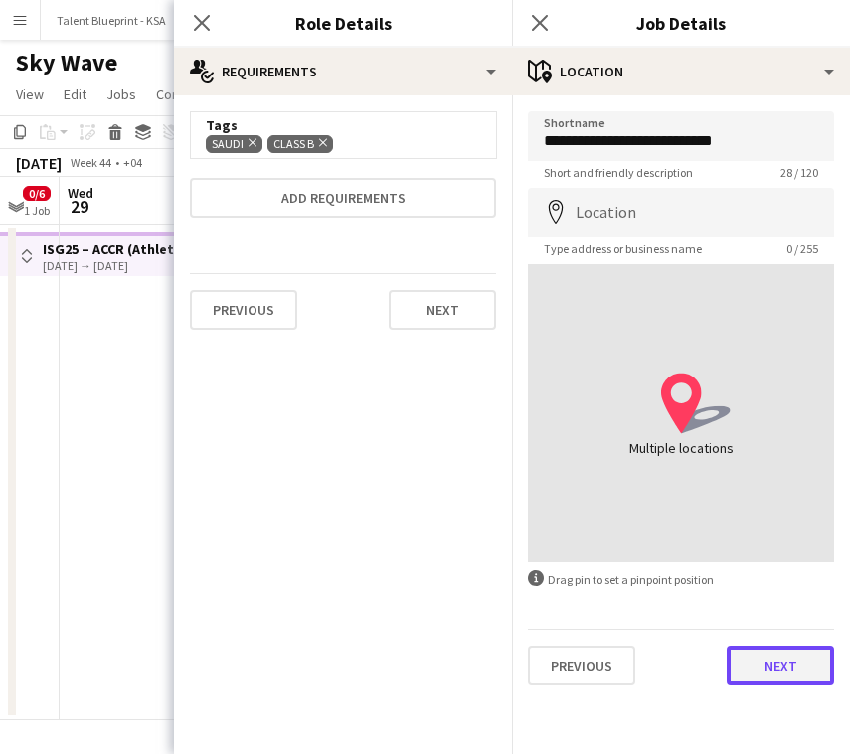
click at [780, 671] on button "Next" at bounding box center [780, 666] width 107 height 40
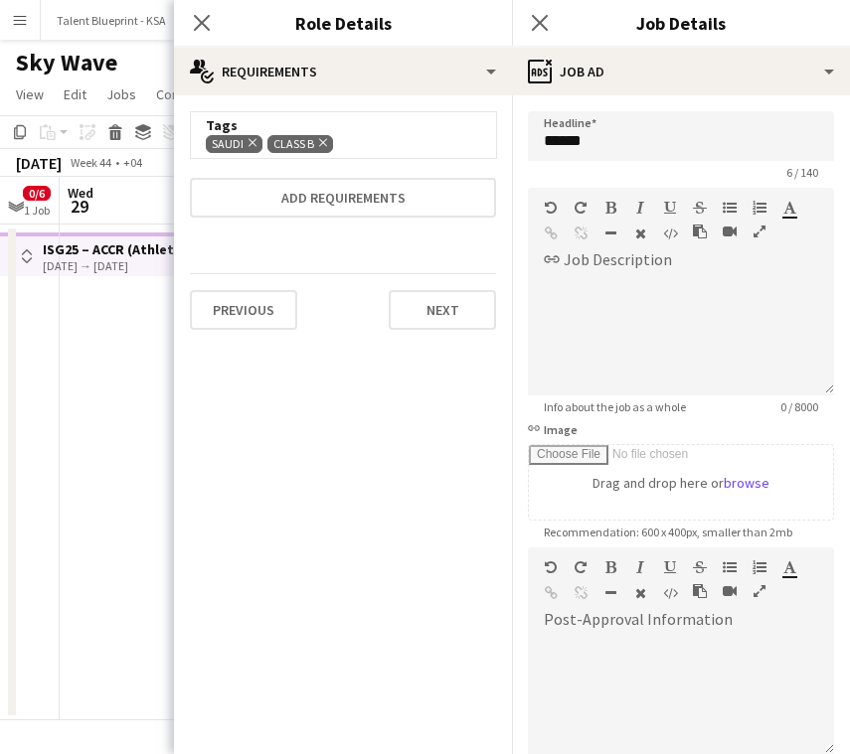
scroll to position [229, 0]
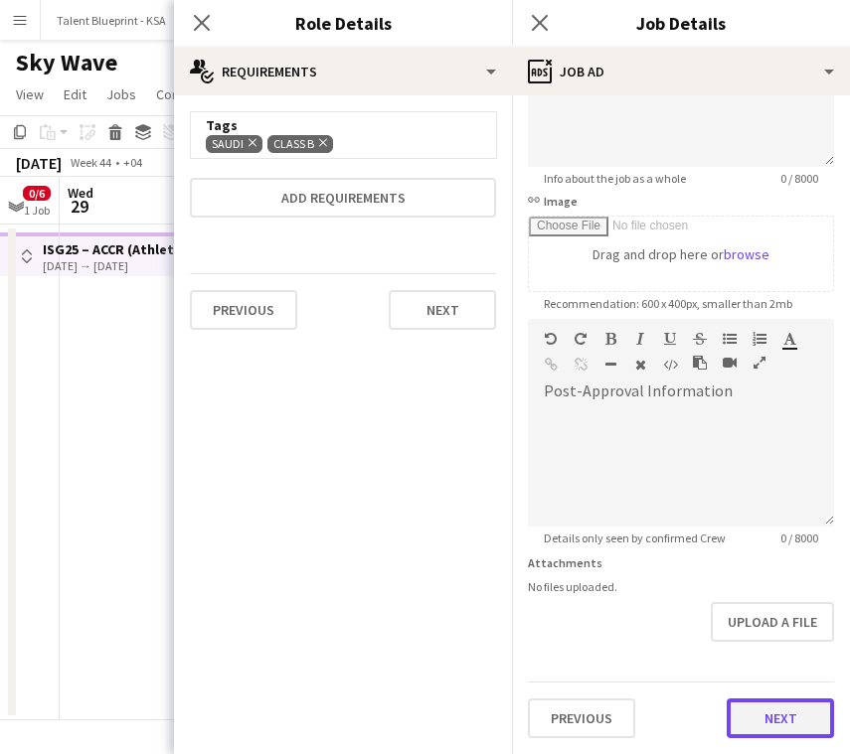
click at [770, 710] on button "Next" at bounding box center [780, 719] width 107 height 40
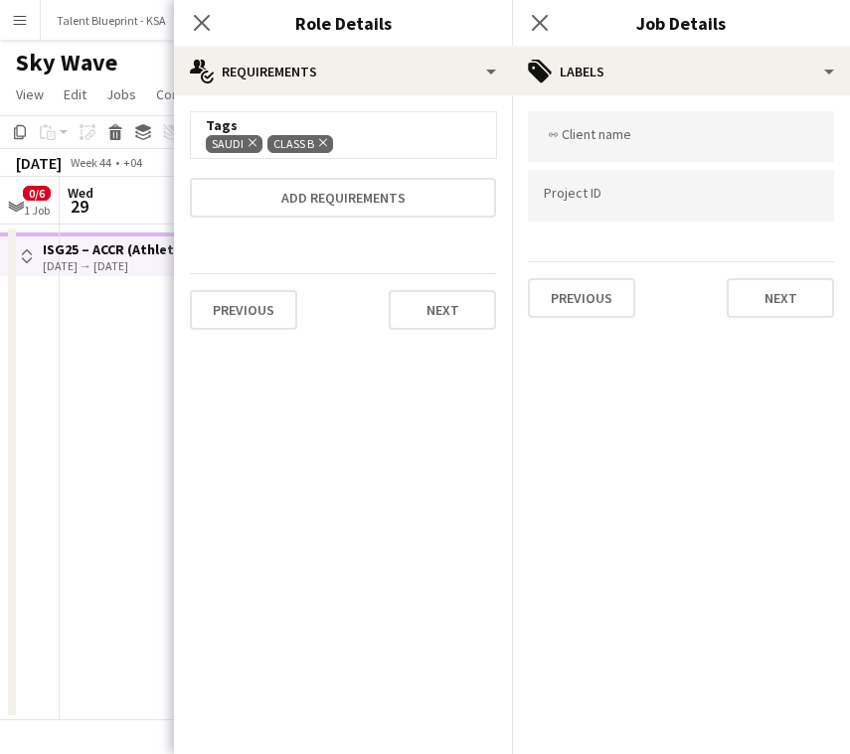
scroll to position [0, 0]
click at [203, 17] on icon "Close pop-in" at bounding box center [201, 22] width 19 height 19
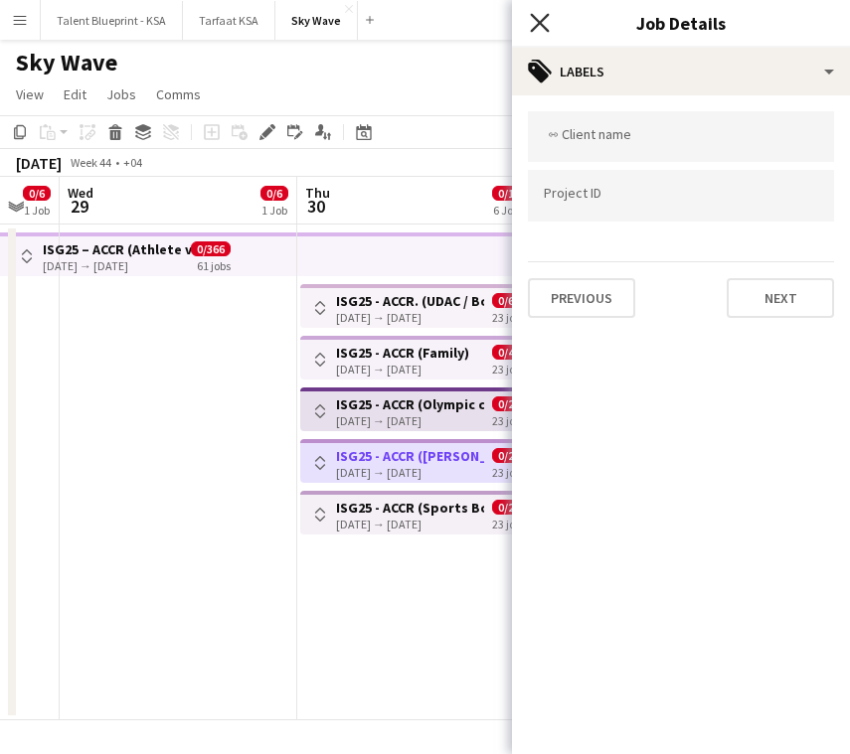
click at [540, 30] on icon "Close pop-in" at bounding box center [539, 22] width 19 height 19
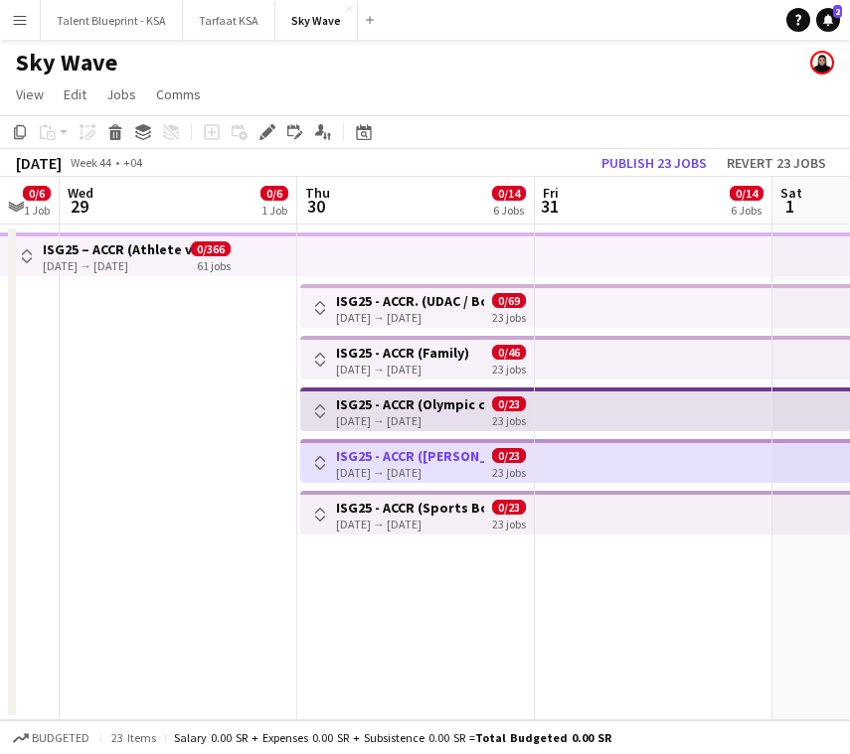
click at [455, 402] on h3 "ISG25 - ACCR (Olympic complex)" at bounding box center [410, 405] width 148 height 18
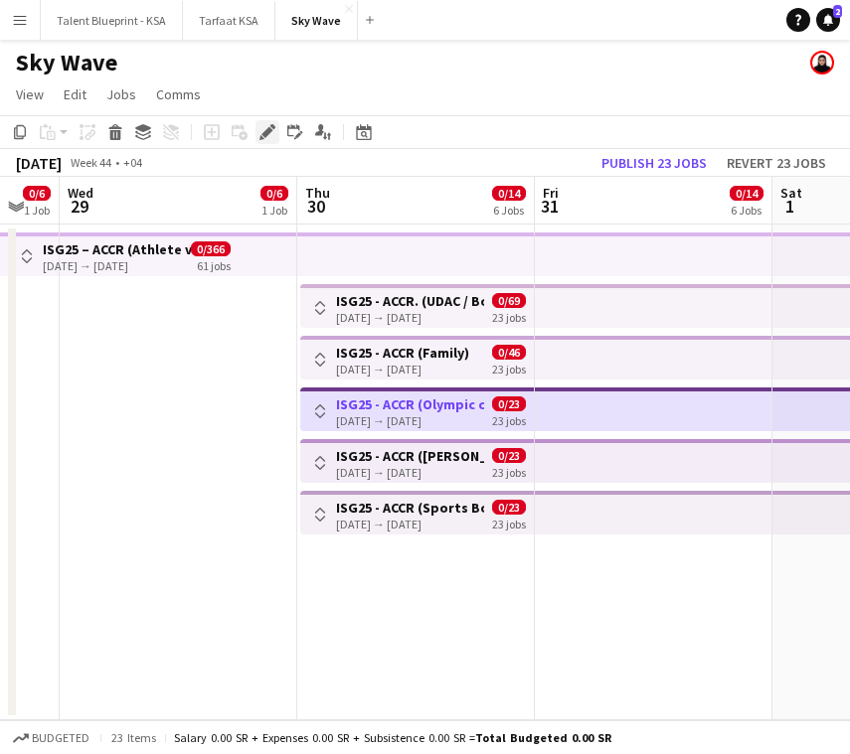
click at [267, 136] on icon "Edit" at bounding box center [267, 132] width 16 height 16
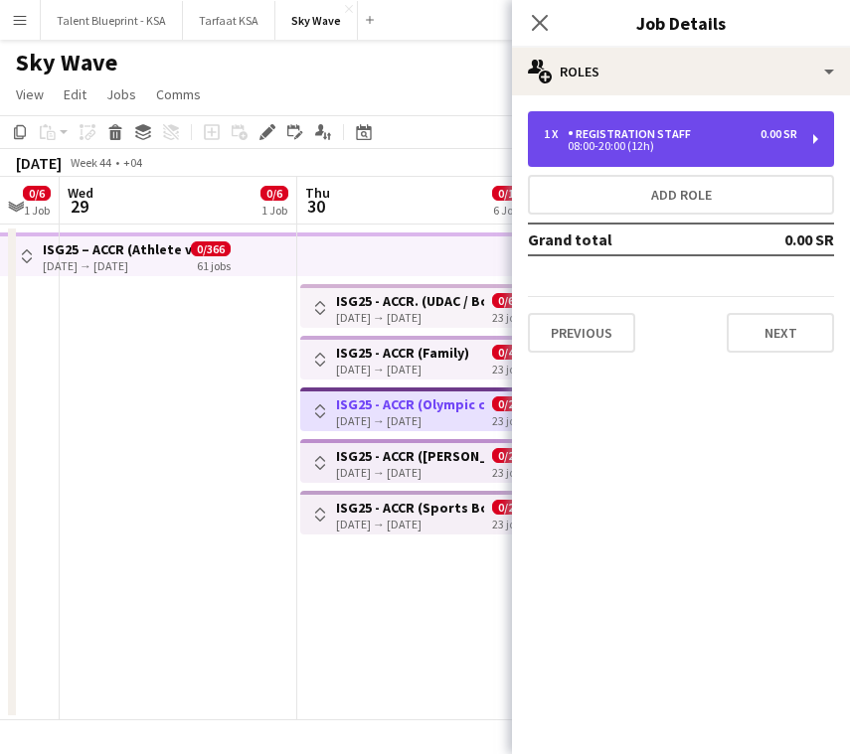
click at [708, 146] on div "08:00-20:00 (12h)" at bounding box center [670, 146] width 253 height 10
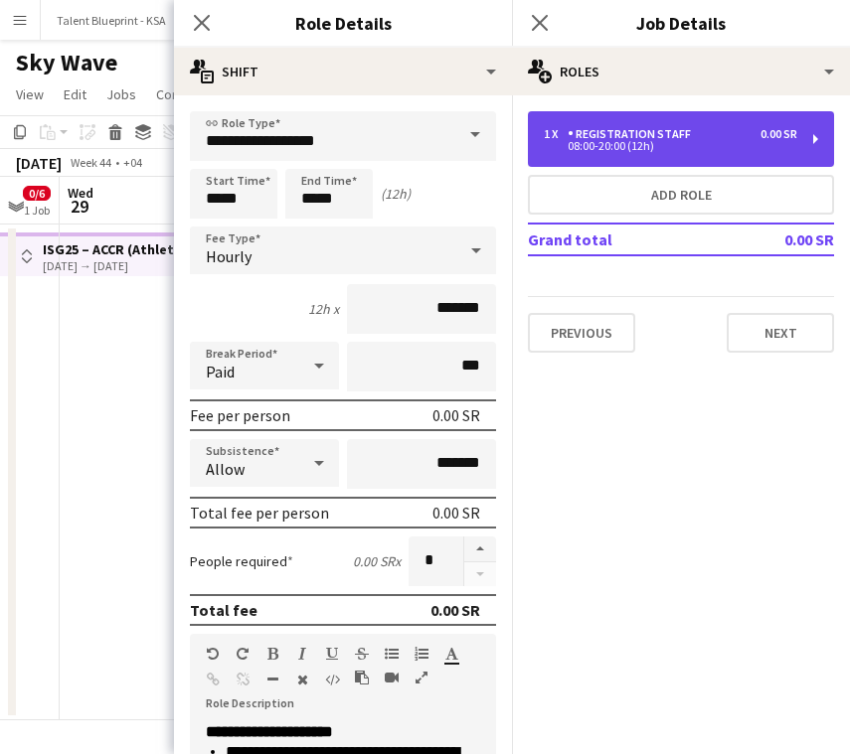
click at [708, 145] on div "08:00-20:00 (12h)" at bounding box center [670, 146] width 253 height 10
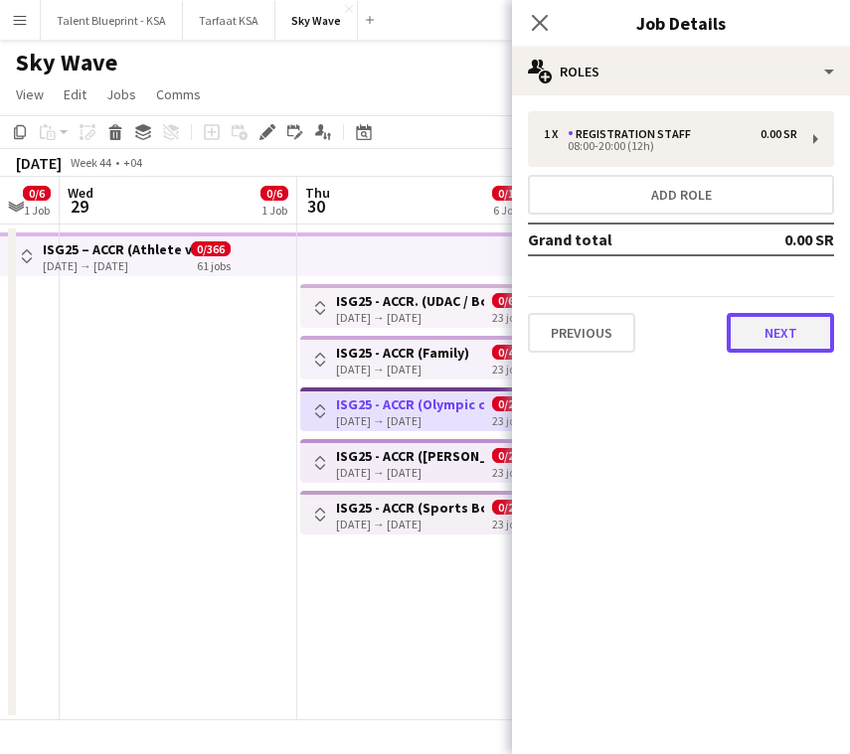
click at [790, 327] on button "Next" at bounding box center [780, 333] width 107 height 40
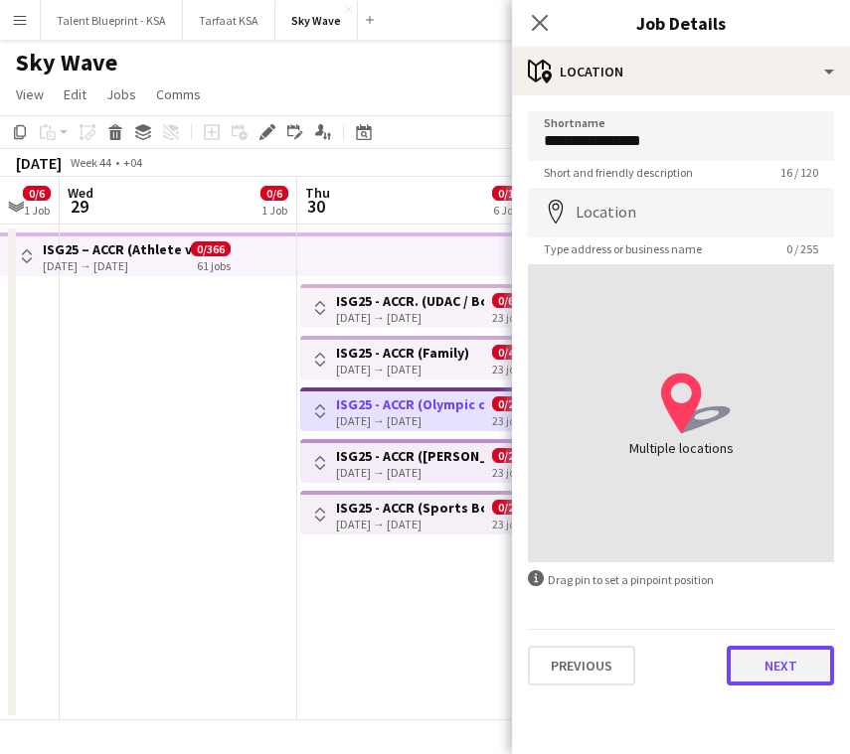
click at [800, 653] on button "Next" at bounding box center [780, 666] width 107 height 40
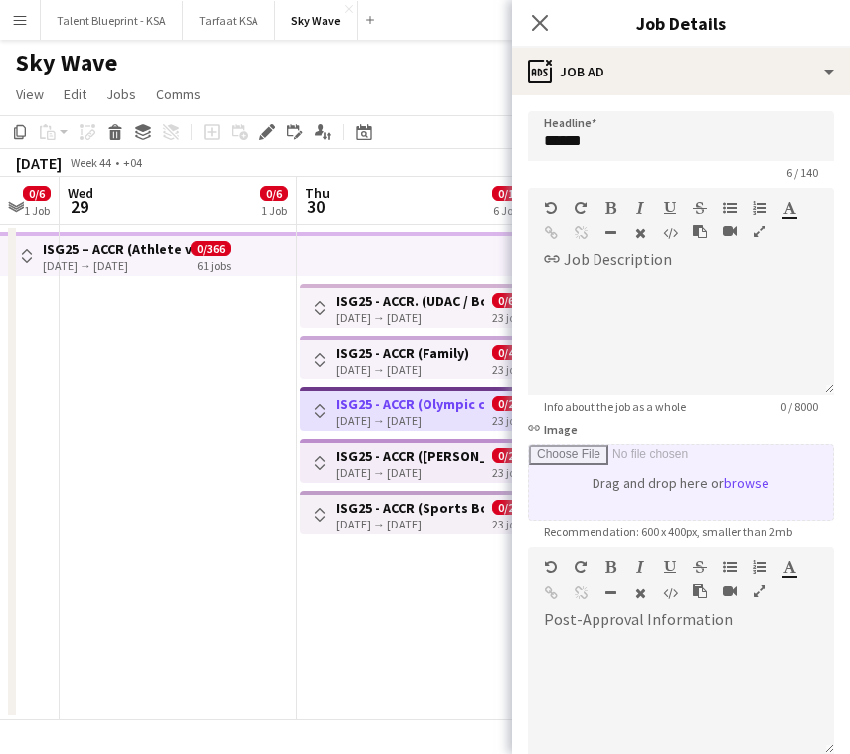
scroll to position [229, 0]
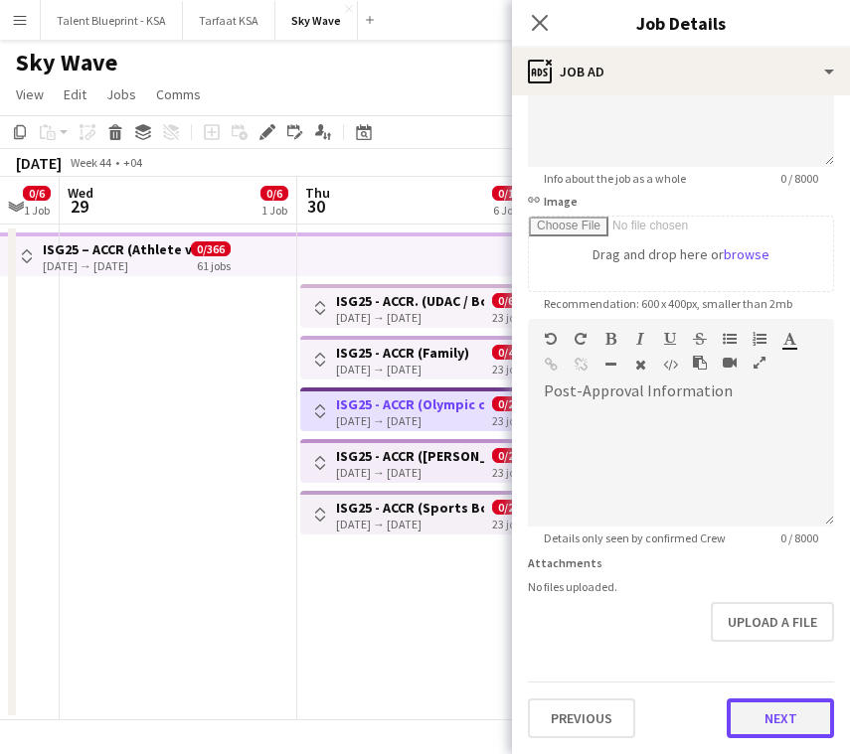
click at [783, 712] on button "Next" at bounding box center [780, 719] width 107 height 40
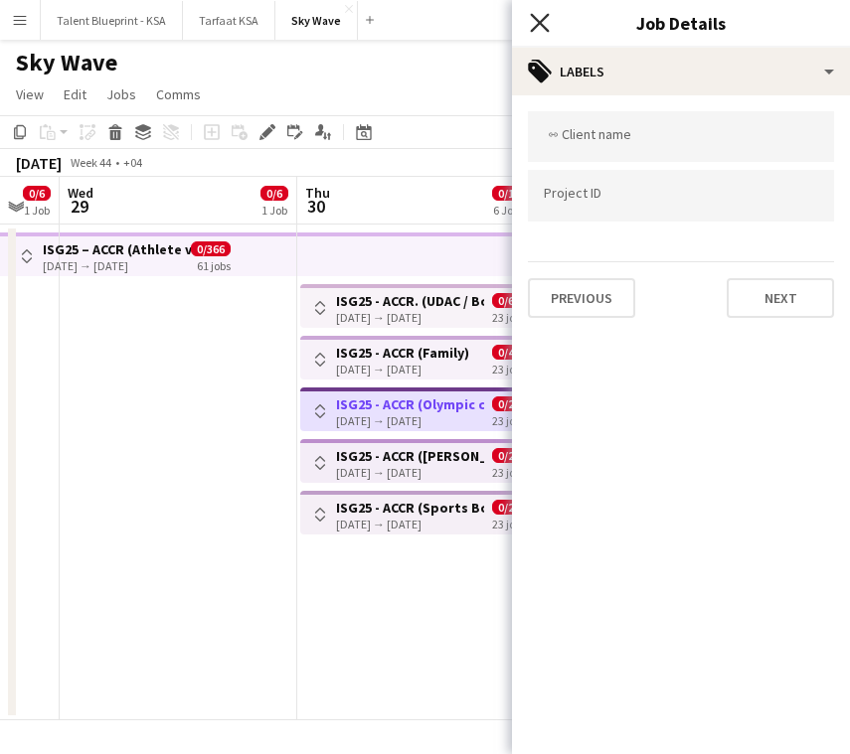
click at [541, 24] on icon at bounding box center [539, 22] width 19 height 19
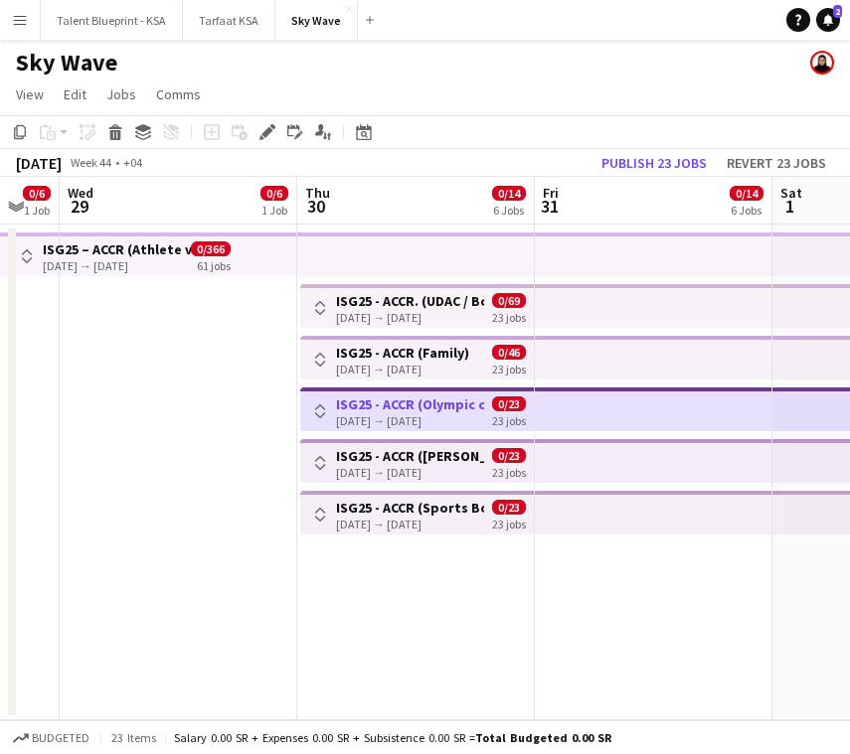
click at [543, 451] on app-top-bar at bounding box center [654, 461] width 238 height 44
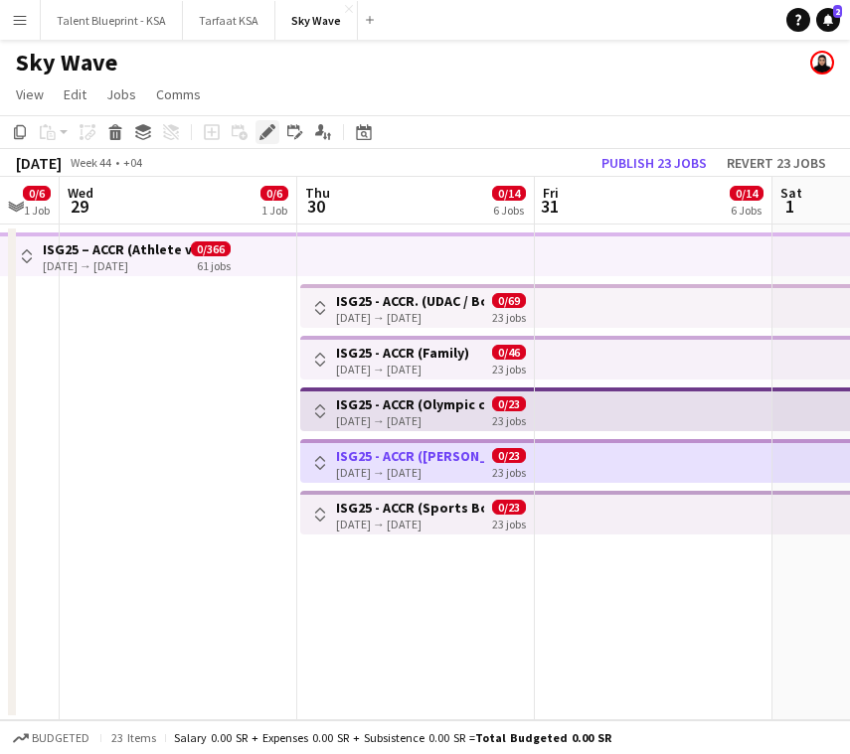
click at [265, 131] on icon at bounding box center [266, 132] width 11 height 11
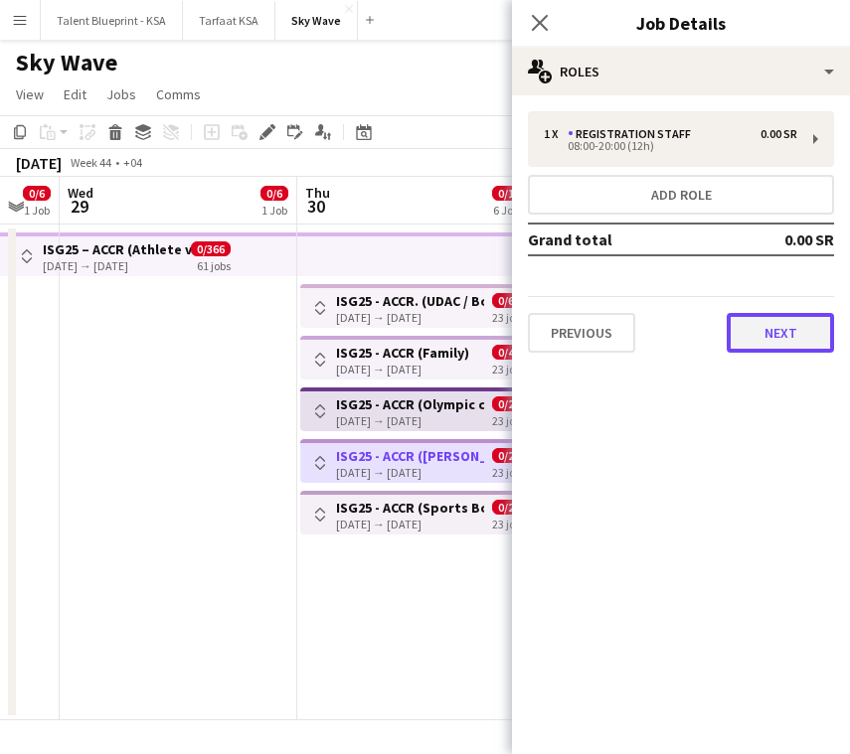
click at [786, 327] on button "Next" at bounding box center [780, 333] width 107 height 40
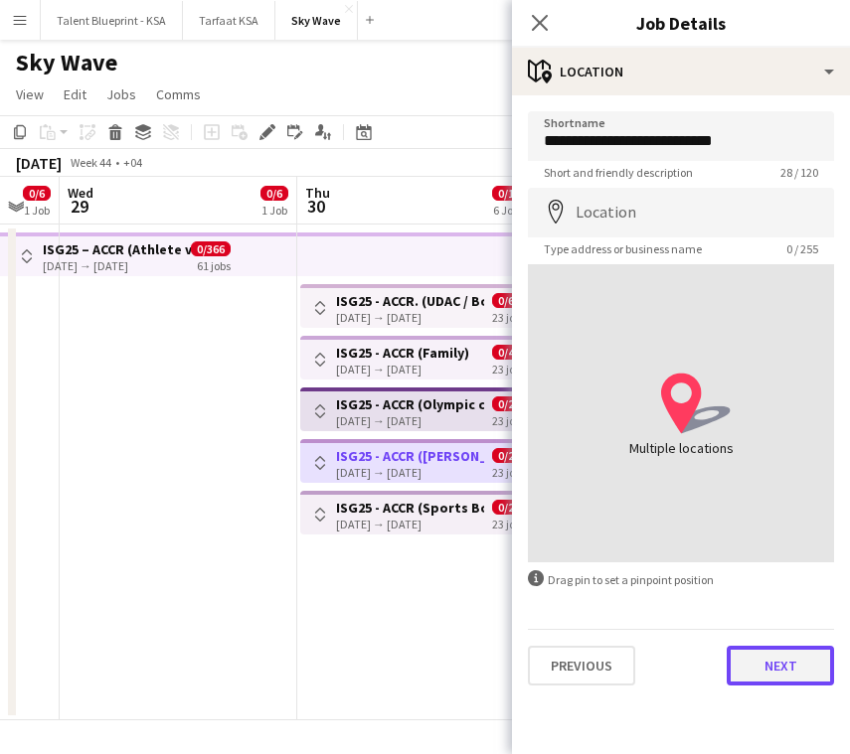
click at [765, 681] on button "Next" at bounding box center [780, 666] width 107 height 40
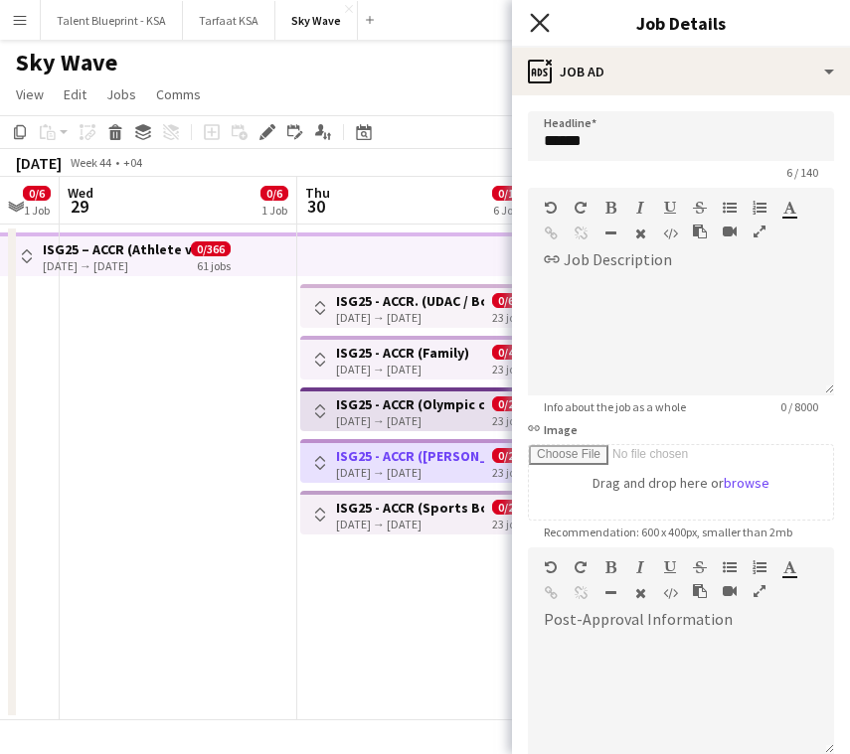
click at [540, 22] on icon at bounding box center [539, 22] width 19 height 19
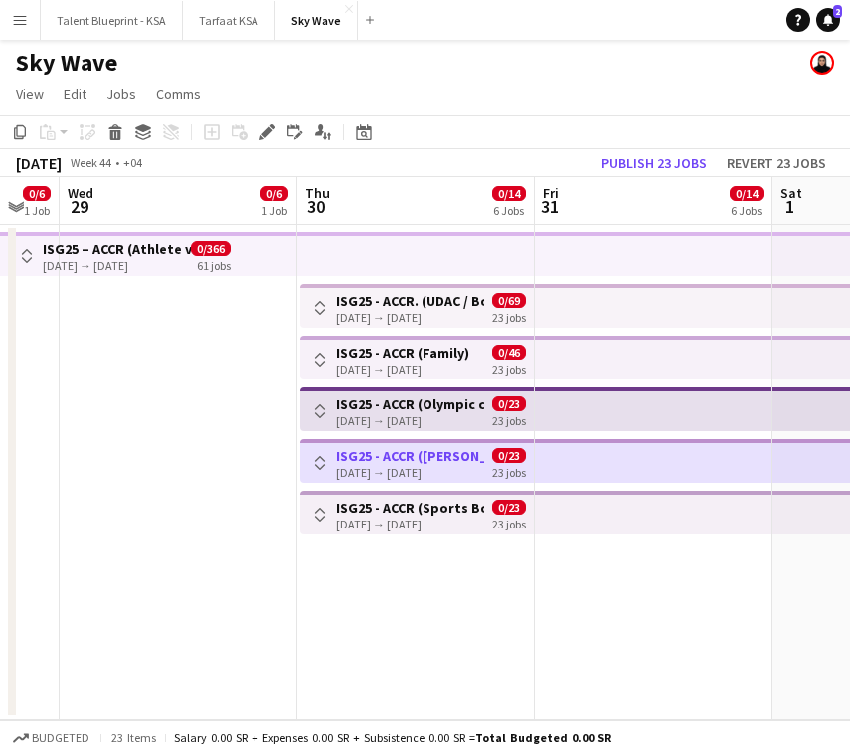
click at [525, 510] on span "0/23" at bounding box center [509, 507] width 34 height 15
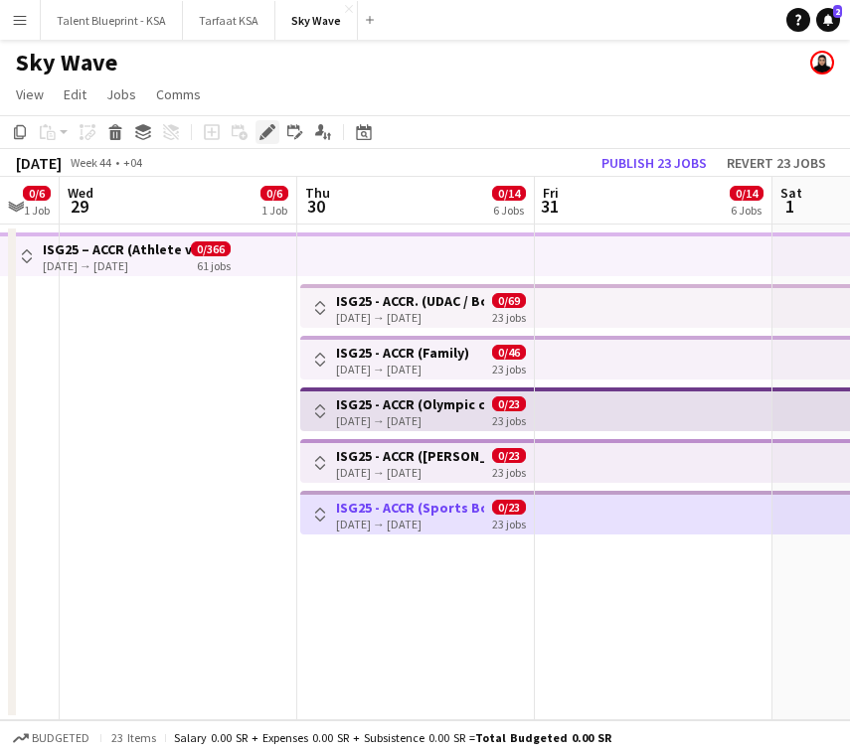
click at [266, 129] on icon at bounding box center [266, 132] width 11 height 11
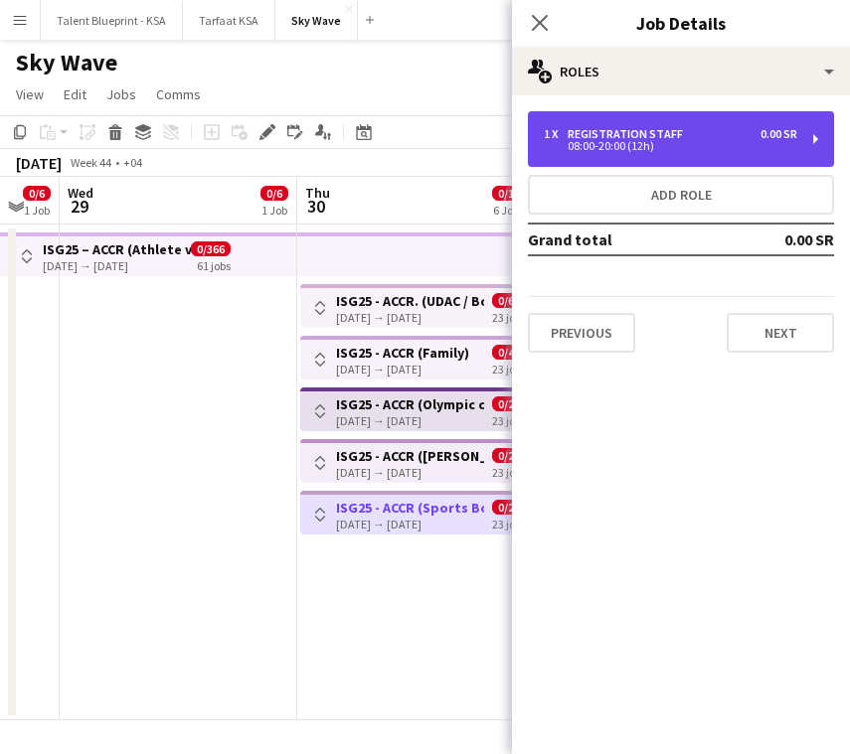
click at [691, 131] on div "1 x Registration Staff 0.00 SR" at bounding box center [670, 134] width 253 height 14
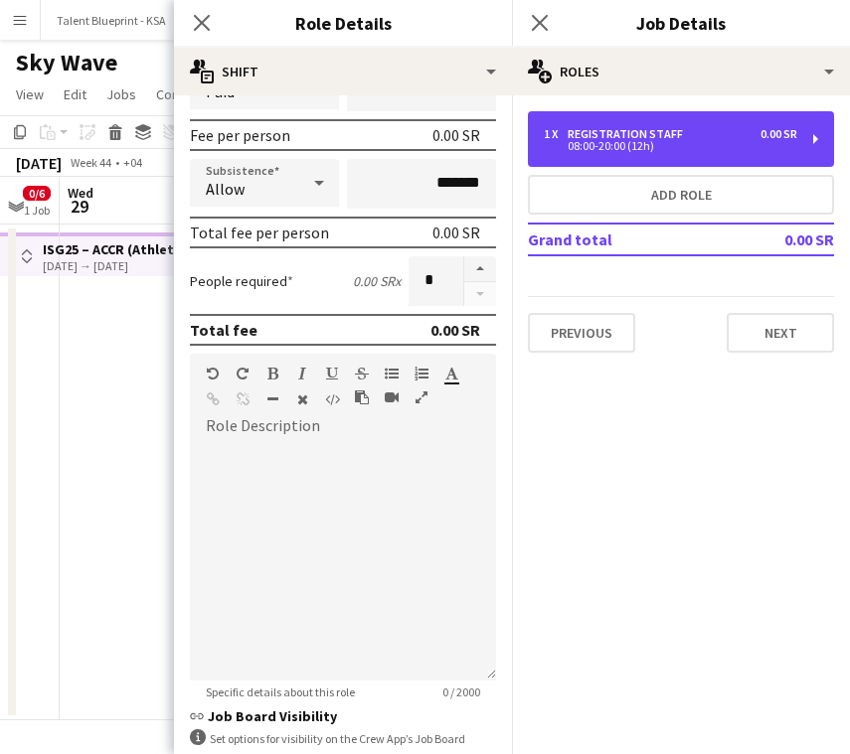
scroll to position [307, 0]
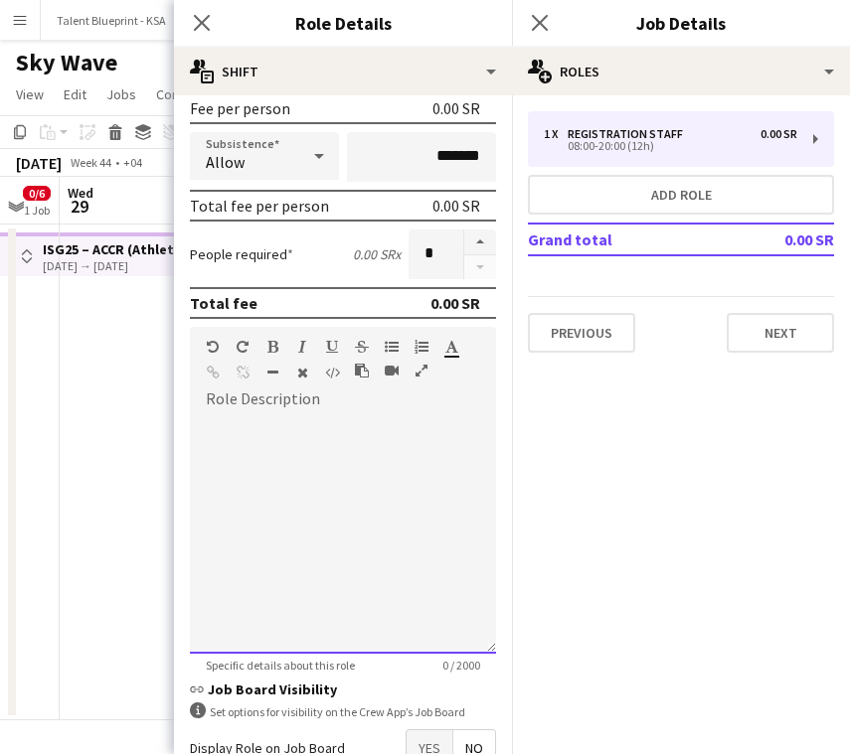
click at [305, 435] on div at bounding box center [343, 534] width 306 height 239
paste div
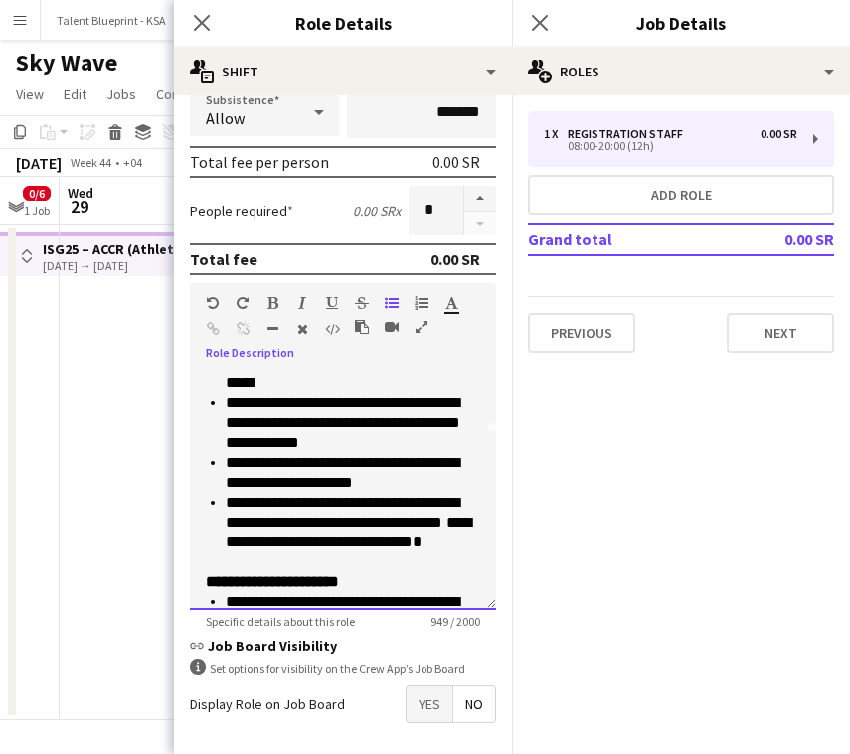
scroll to position [180, 0]
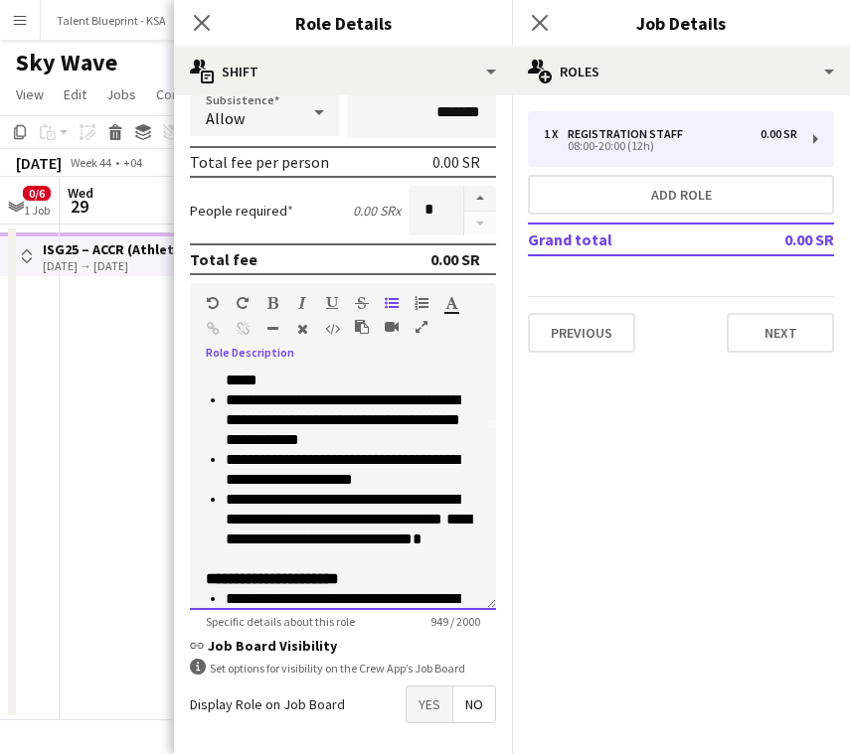
click at [388, 558] on li "**********" at bounding box center [353, 530] width 254 height 80
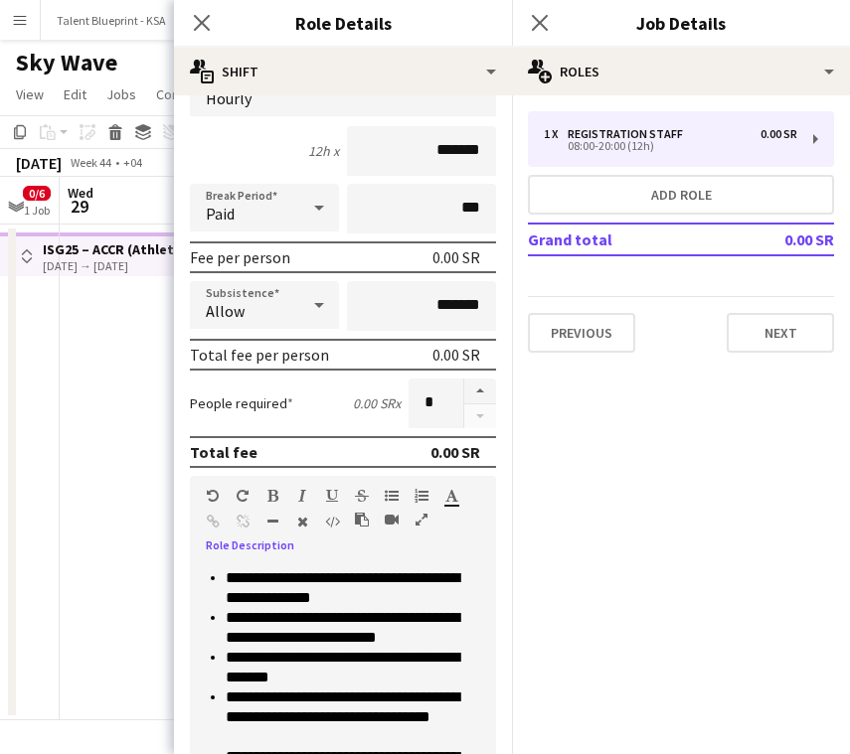
scroll to position [432, 0]
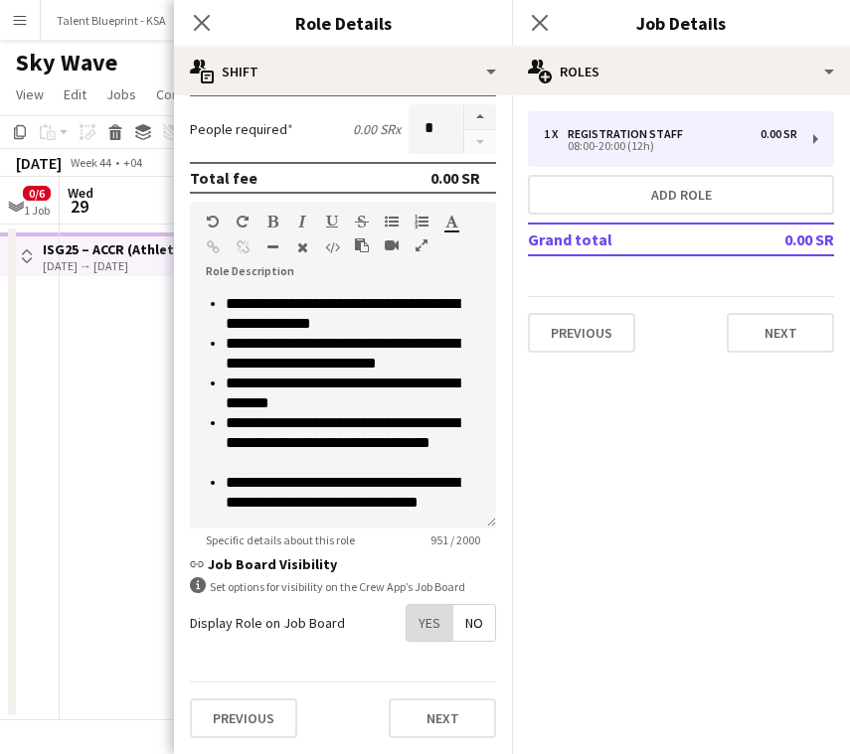
click at [433, 626] on span "Yes" at bounding box center [430, 623] width 46 height 36
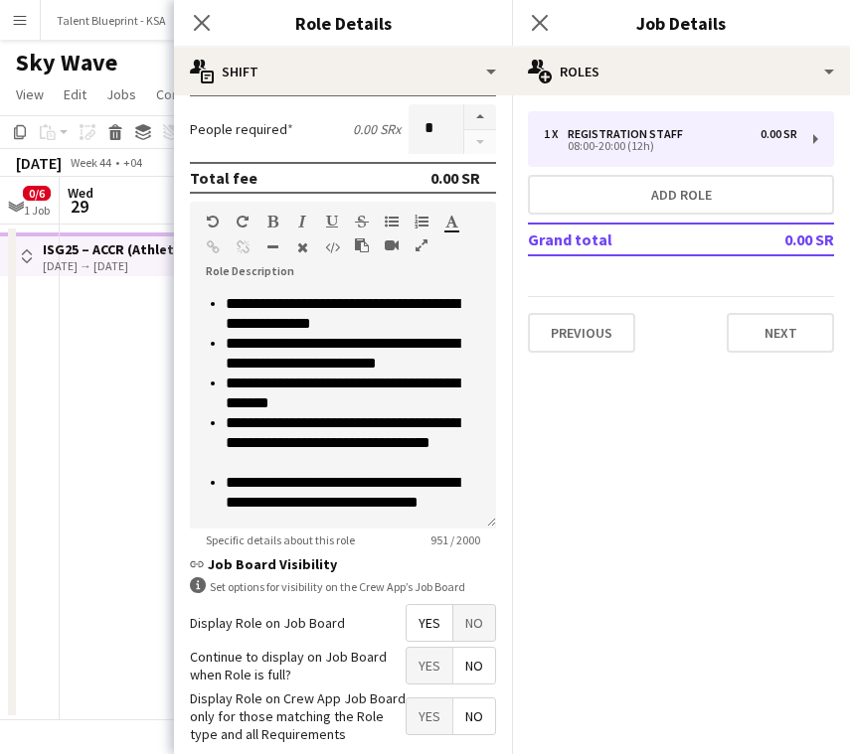
scroll to position [534, 0]
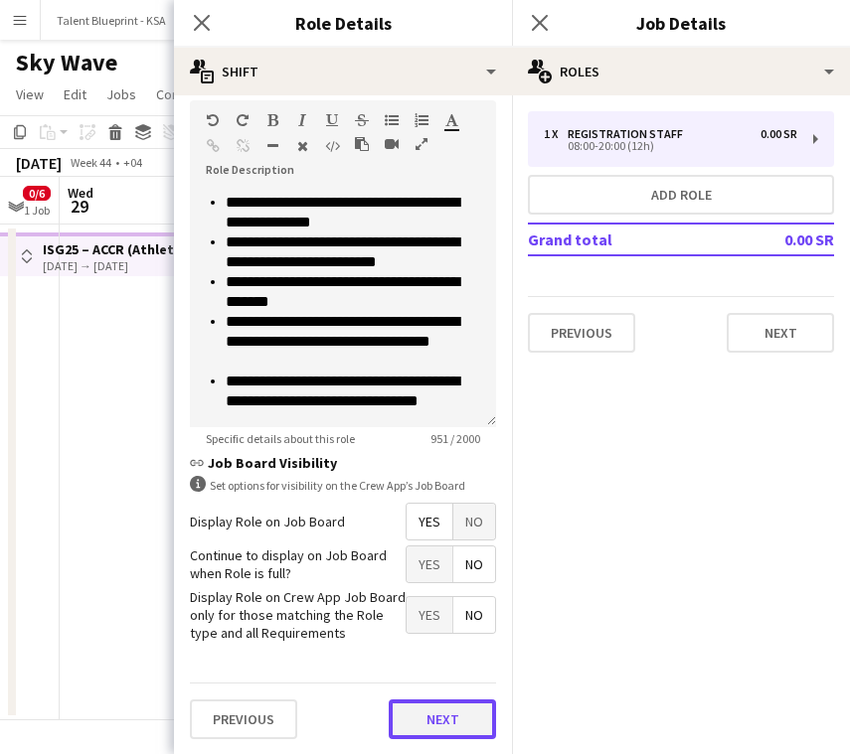
click at [454, 722] on button "Next" at bounding box center [442, 720] width 107 height 40
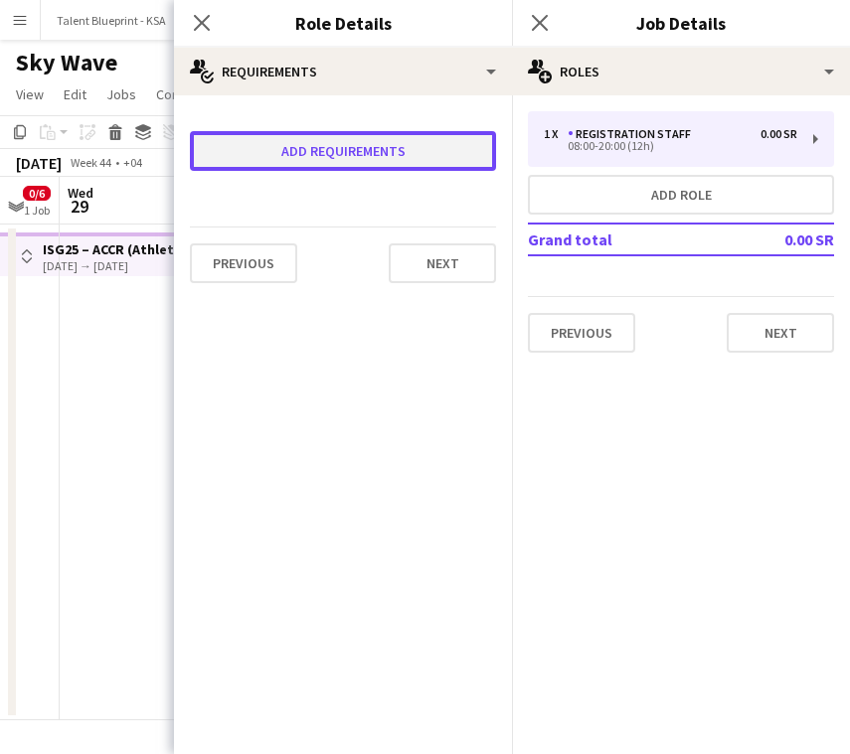
click at [408, 141] on button "Add requirements" at bounding box center [343, 151] width 306 height 40
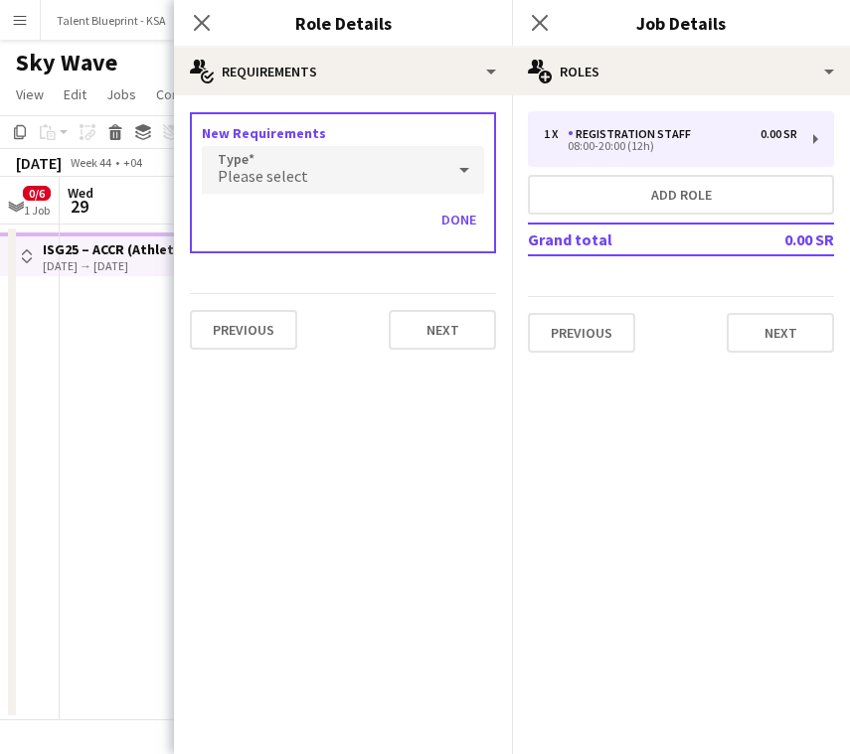
click at [392, 174] on div "Please select" at bounding box center [323, 170] width 243 height 48
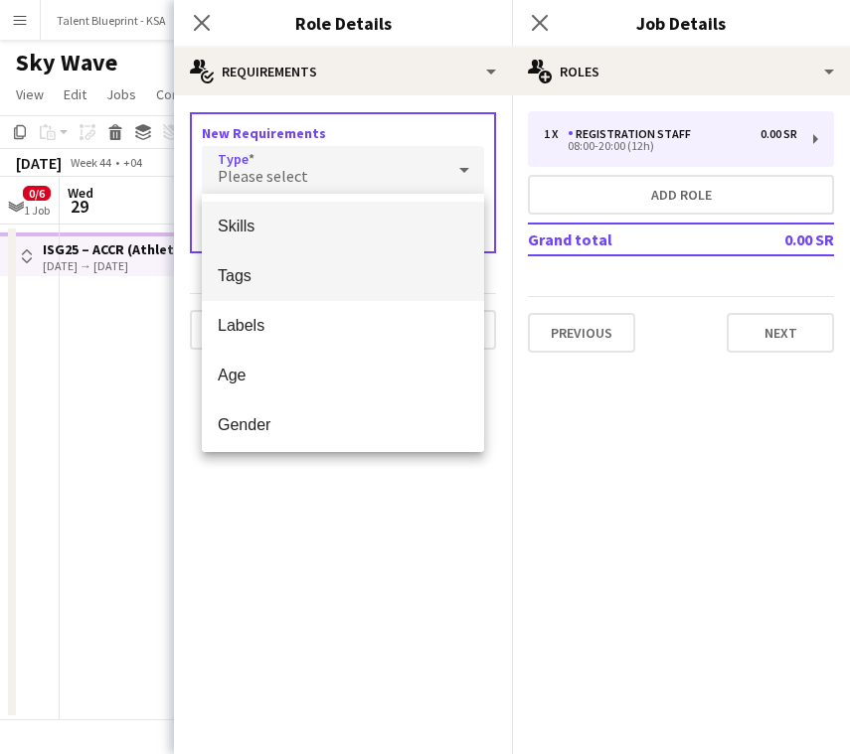
click at [377, 282] on span "Tags" at bounding box center [343, 275] width 250 height 19
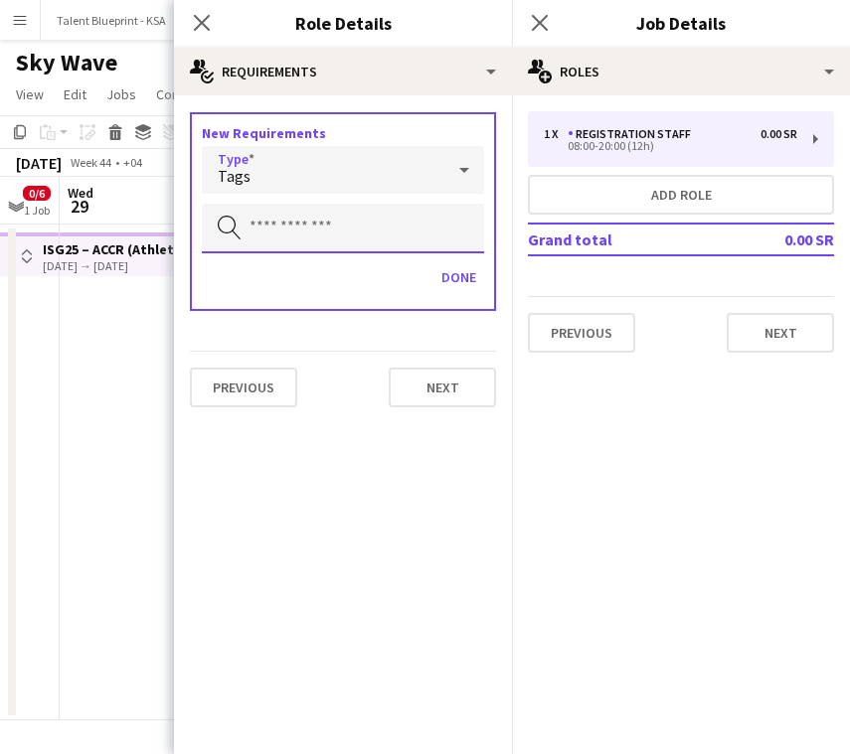
click at [375, 248] on input "text" at bounding box center [343, 229] width 282 height 50
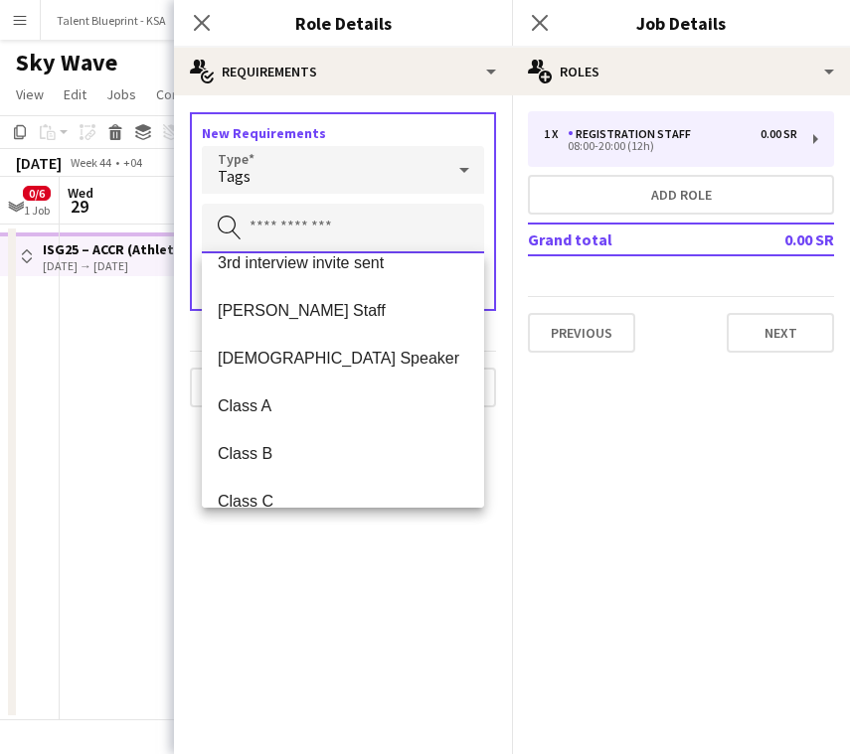
scroll to position [172, 0]
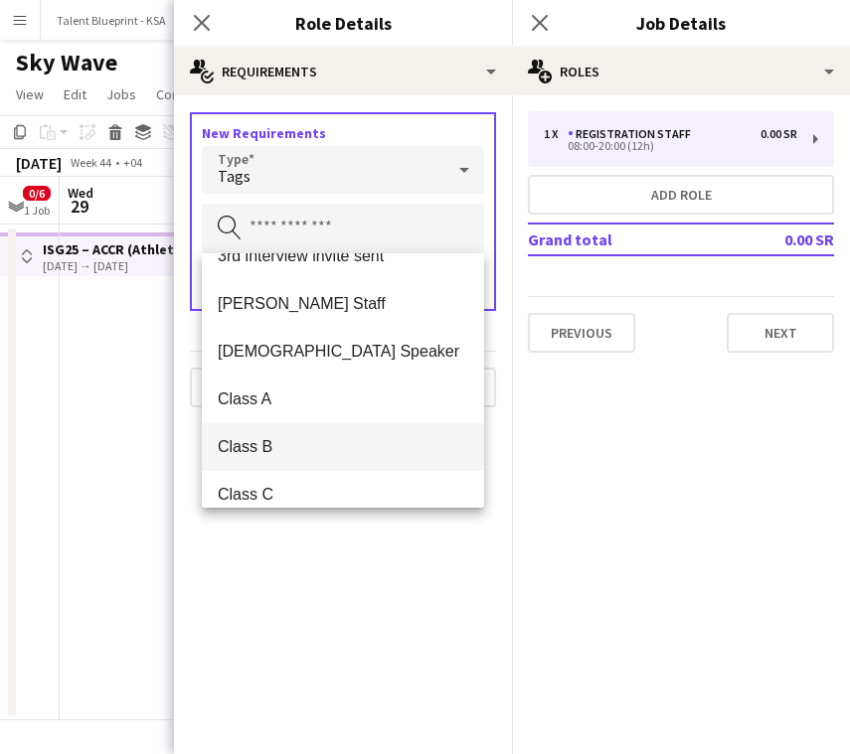
click at [361, 439] on span "Class B" at bounding box center [343, 446] width 250 height 19
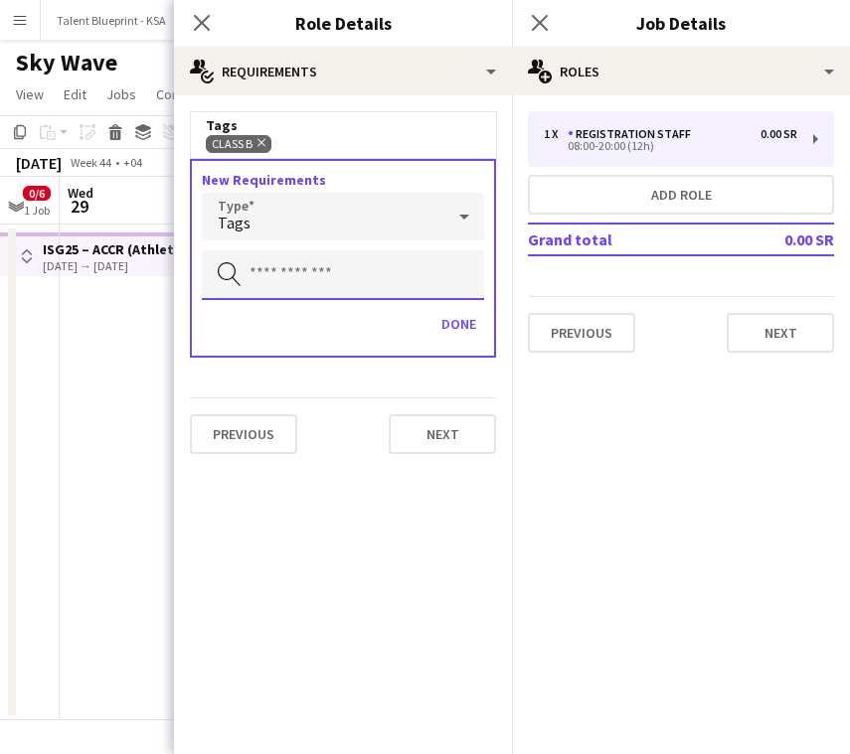
click at [376, 277] on input "text" at bounding box center [343, 275] width 282 height 50
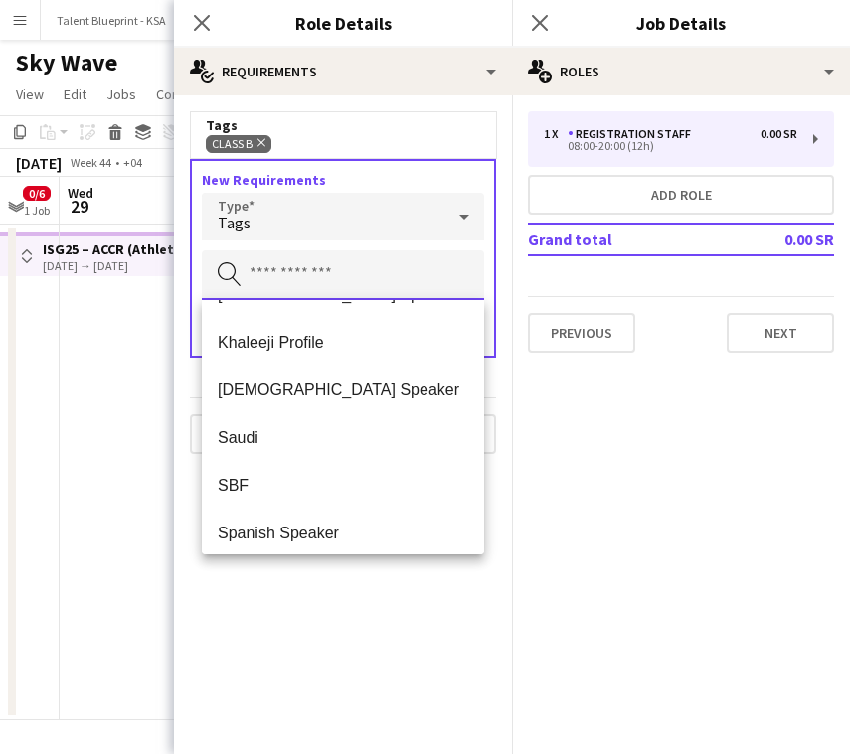
scroll to position [1018, 0]
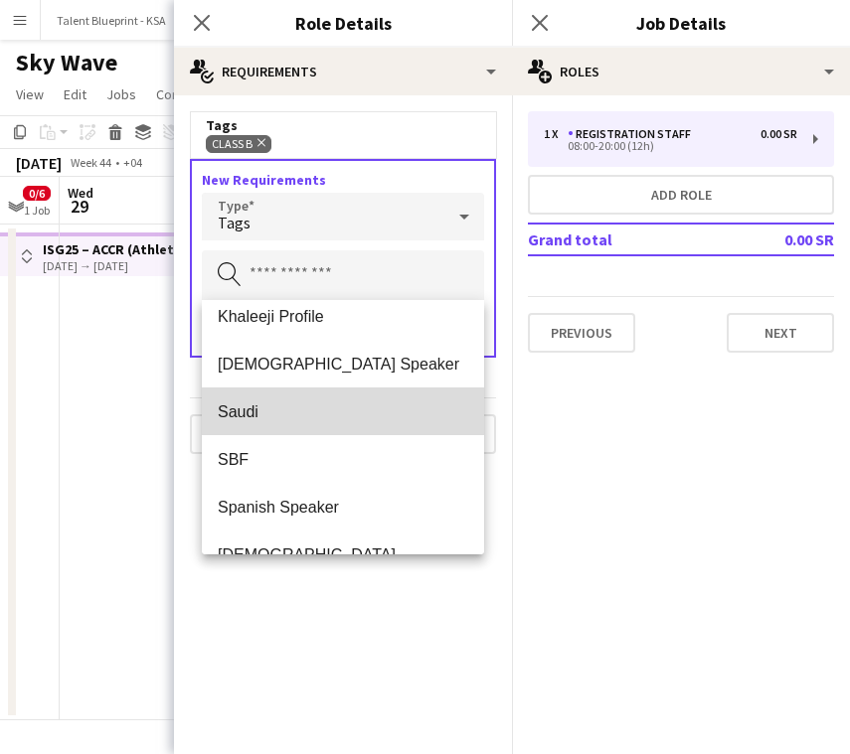
click at [384, 404] on span "Saudi" at bounding box center [343, 412] width 250 height 19
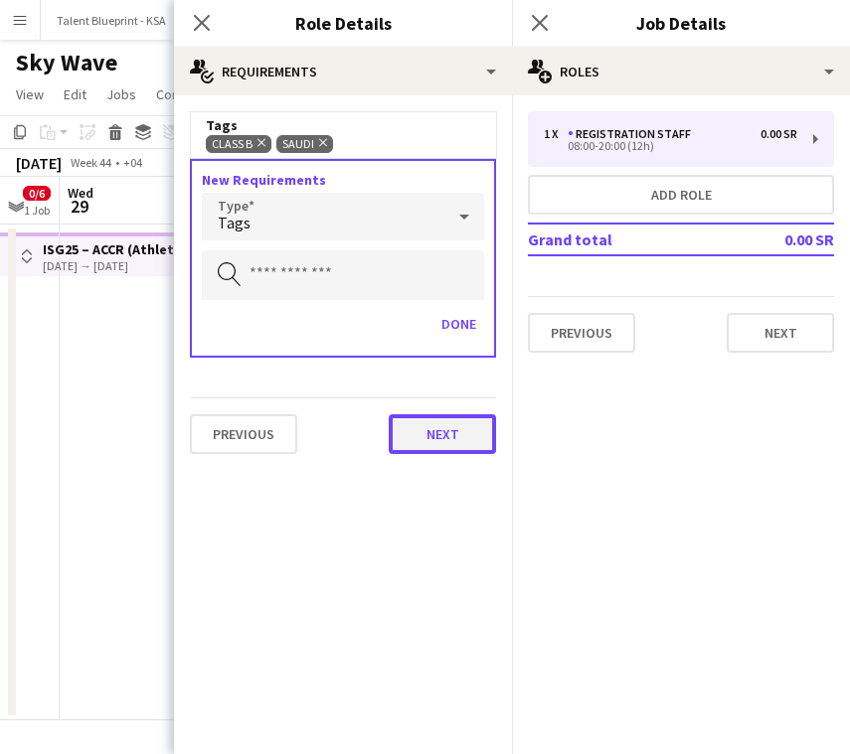
click at [440, 432] on button "Next" at bounding box center [442, 434] width 107 height 40
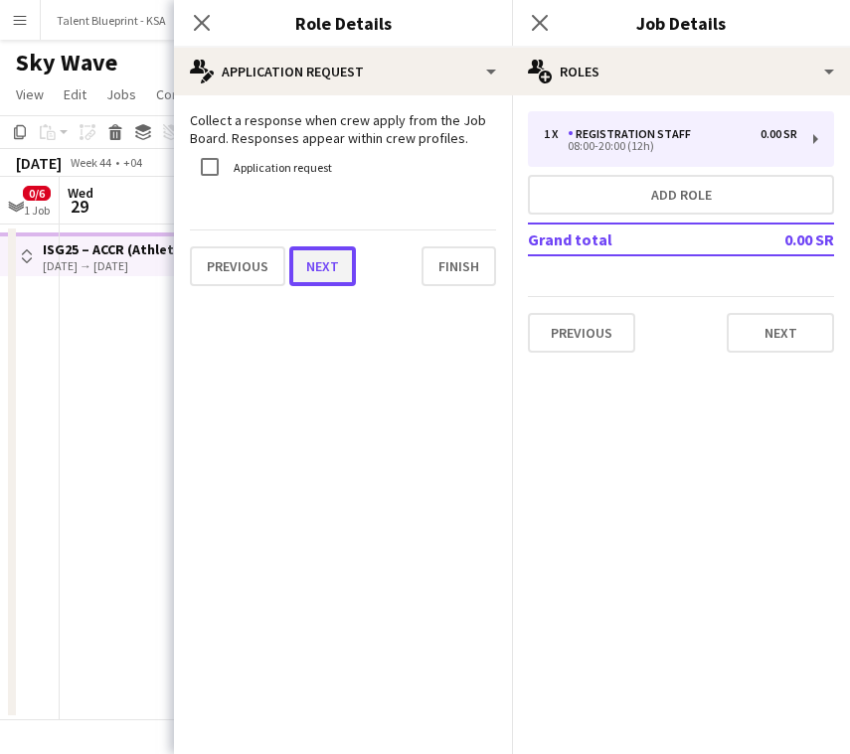
click at [336, 266] on button "Next" at bounding box center [322, 267] width 67 height 40
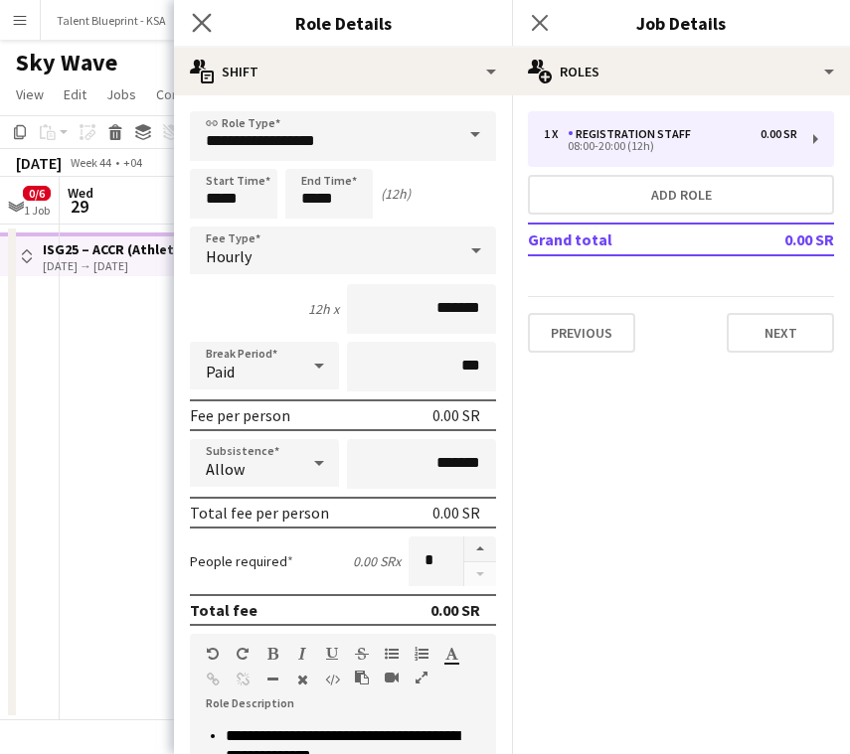
click at [197, 11] on app-icon "Close pop-in" at bounding box center [202, 23] width 29 height 29
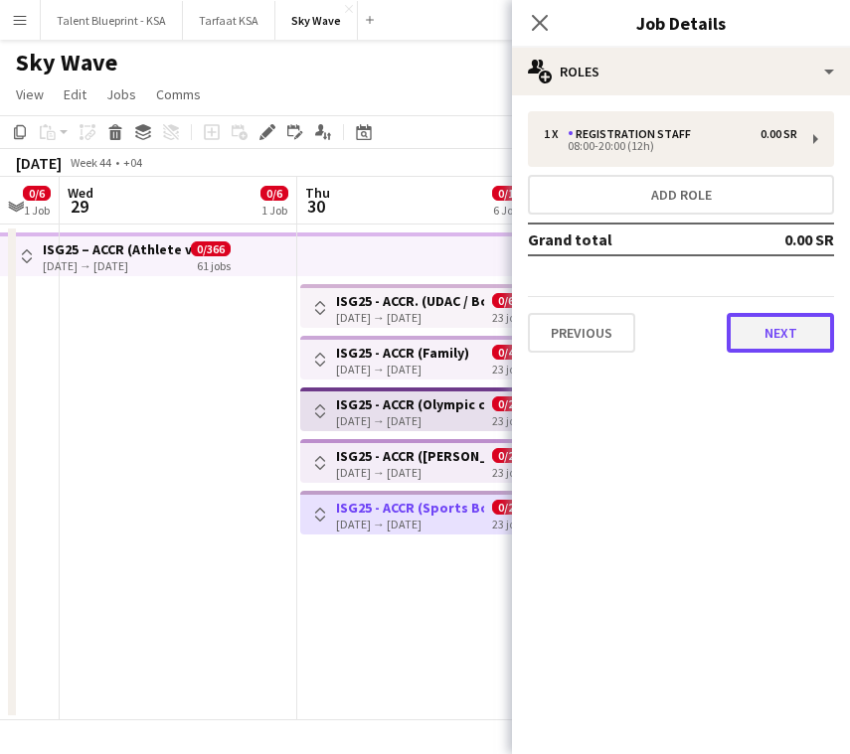
click at [785, 332] on button "Next" at bounding box center [780, 333] width 107 height 40
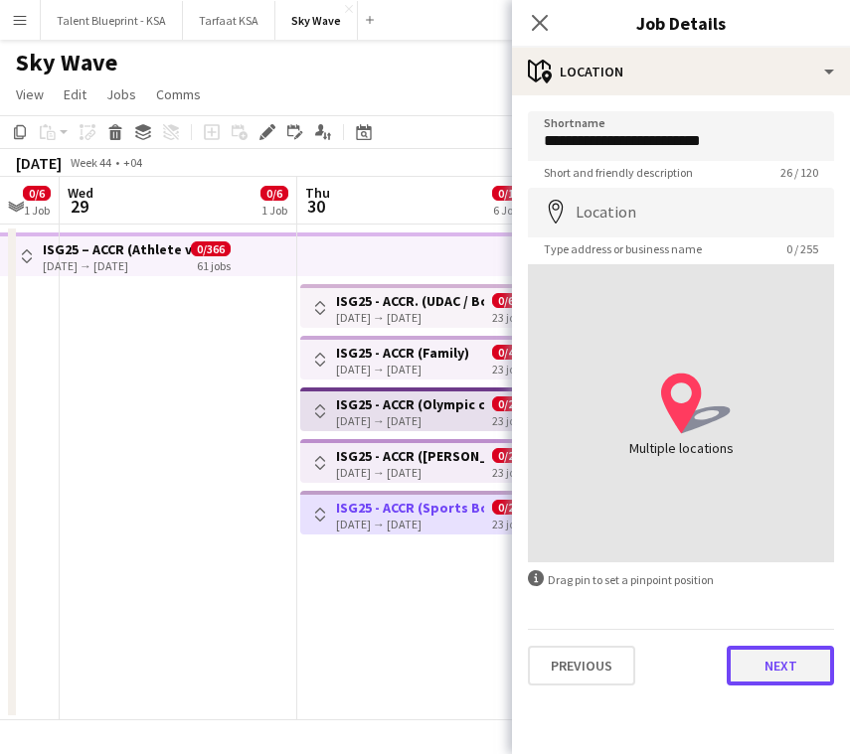
click at [763, 652] on button "Next" at bounding box center [780, 666] width 107 height 40
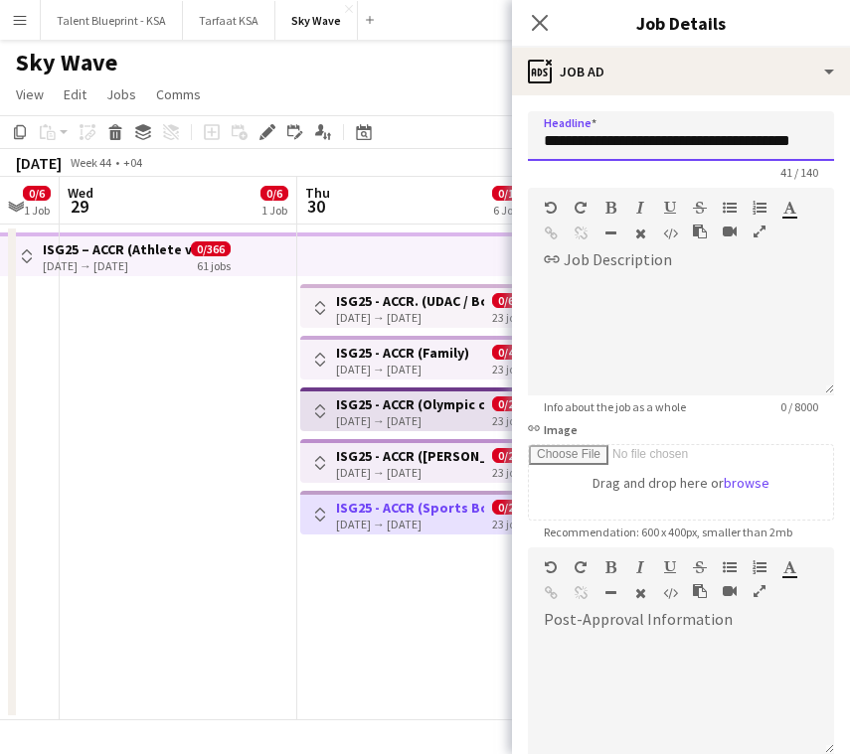
scroll to position [0, 18]
drag, startPoint x: 586, startPoint y: 140, endPoint x: 896, endPoint y: 150, distance: 309.3
click at [850, 150] on html "Menu Boards Boards Boards All jobs Status Workforce Workforce My Workforce Recr…" at bounding box center [425, 377] width 850 height 754
type input "*****"
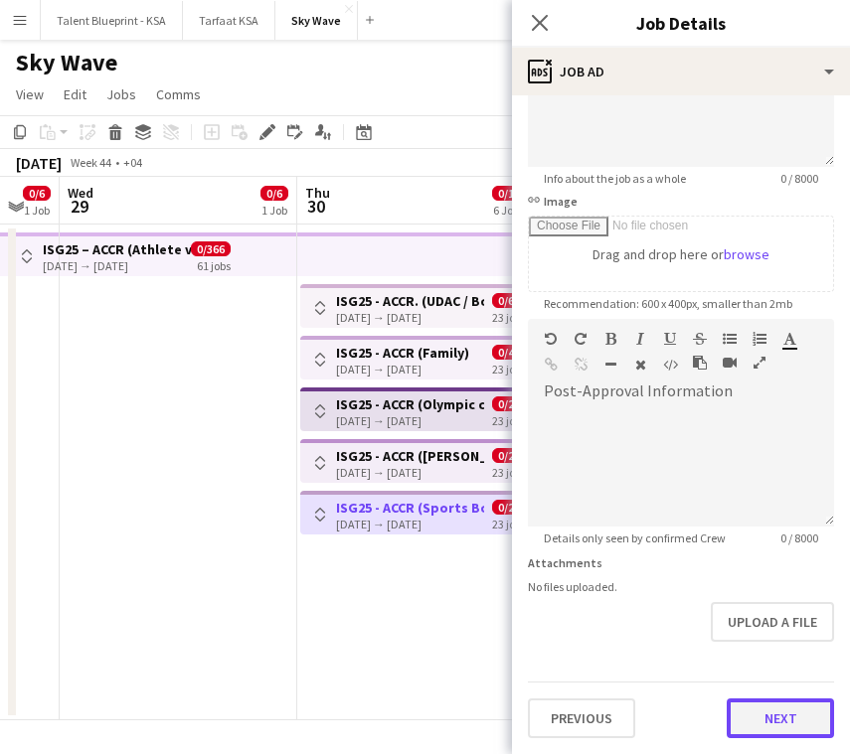
click at [797, 726] on button "Next" at bounding box center [780, 719] width 107 height 40
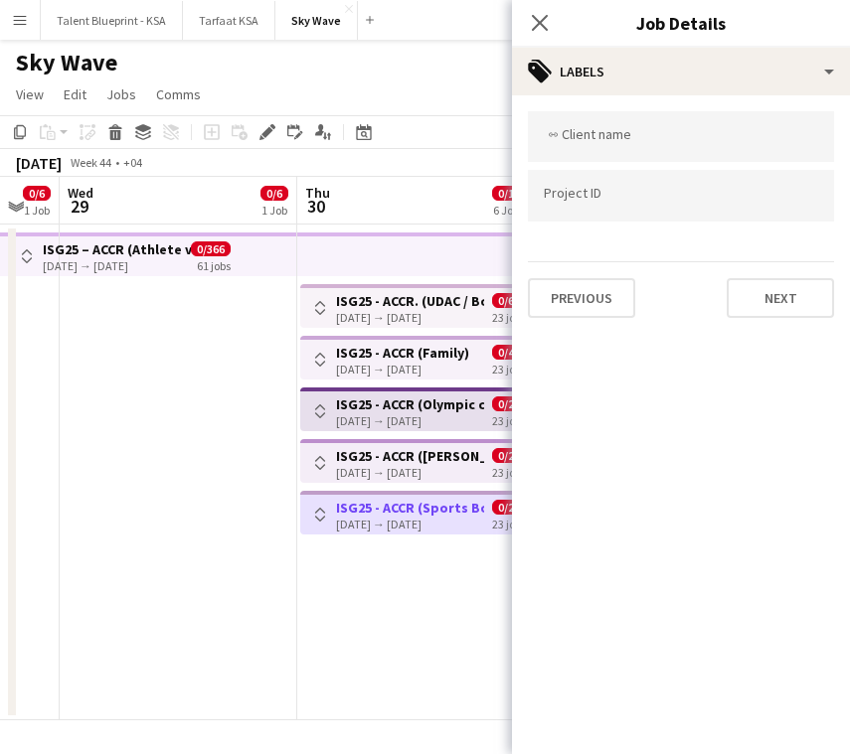
scroll to position [0, 0]
click at [544, 22] on icon "Close pop-in" at bounding box center [539, 22] width 19 height 19
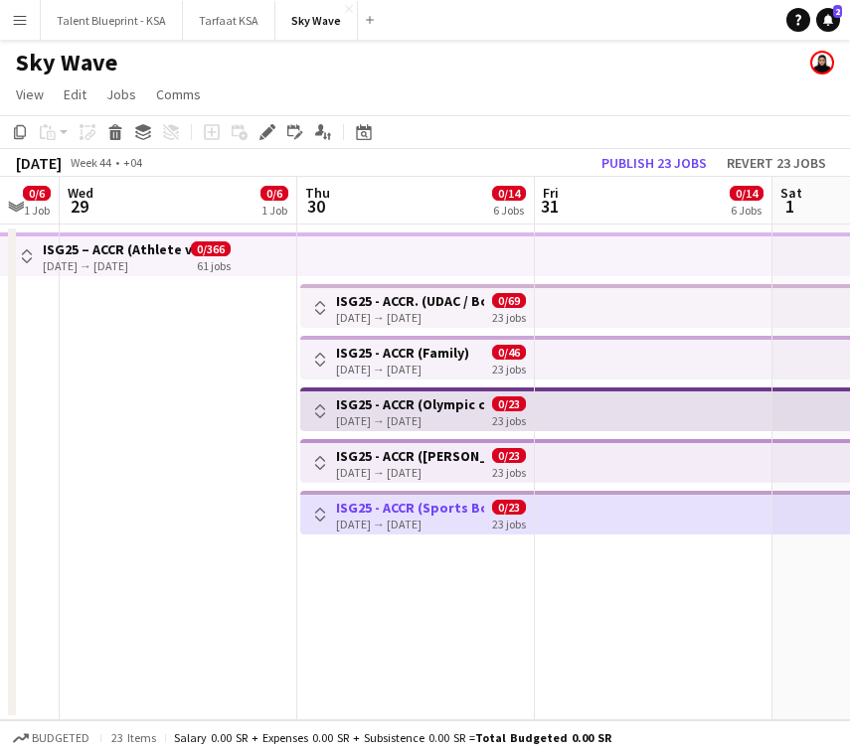
click at [549, 602] on app-date-cell at bounding box center [654, 473] width 238 height 496
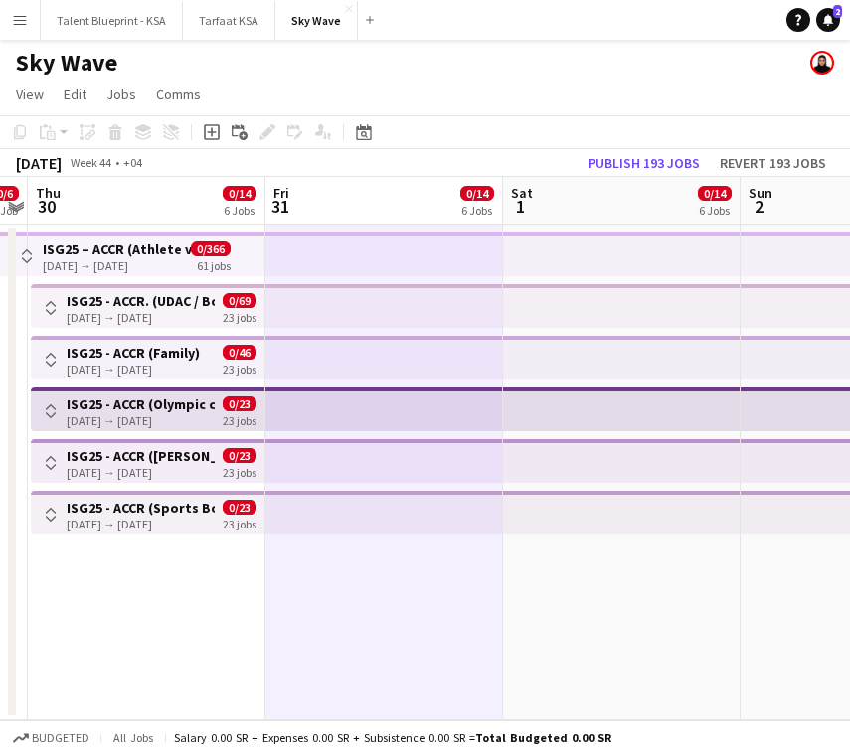
scroll to position [0, 687]
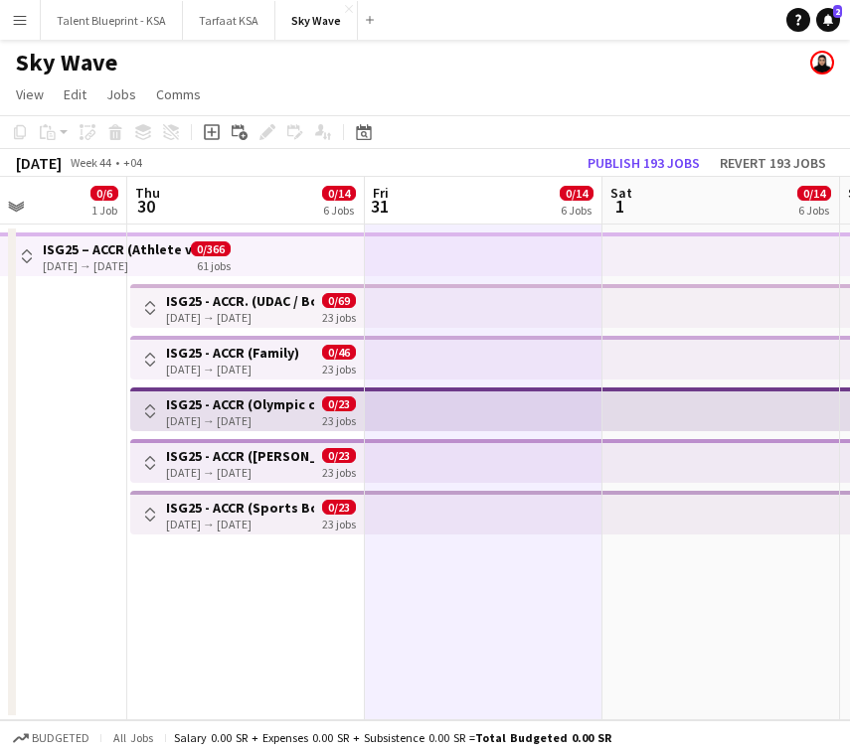
drag, startPoint x: 202, startPoint y: 556, endPoint x: 355, endPoint y: 270, distance: 323.7
click at [348, 271] on app-calendar-viewport "Mon 27 0/6 1 Job Tue 28 0/6 1 Job Wed 29 0/6 1 Job Thu 30 0/14 6 Jobs Fri 31 0/…" at bounding box center [425, 449] width 850 height 544
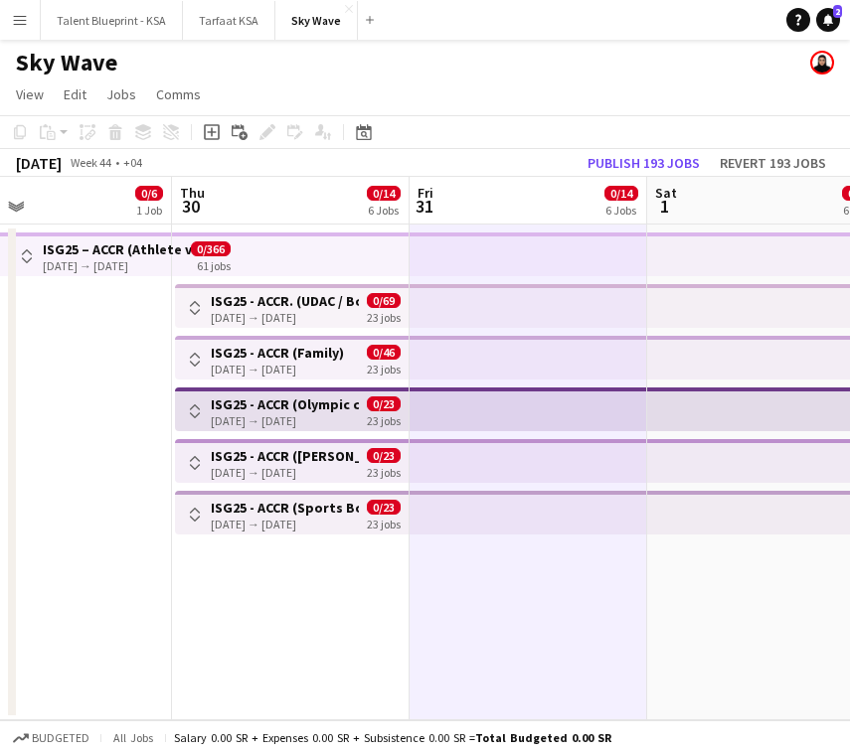
click at [400, 247] on app-top-bar at bounding box center [291, 255] width 238 height 44
